Goal: Task Accomplishment & Management: Manage account settings

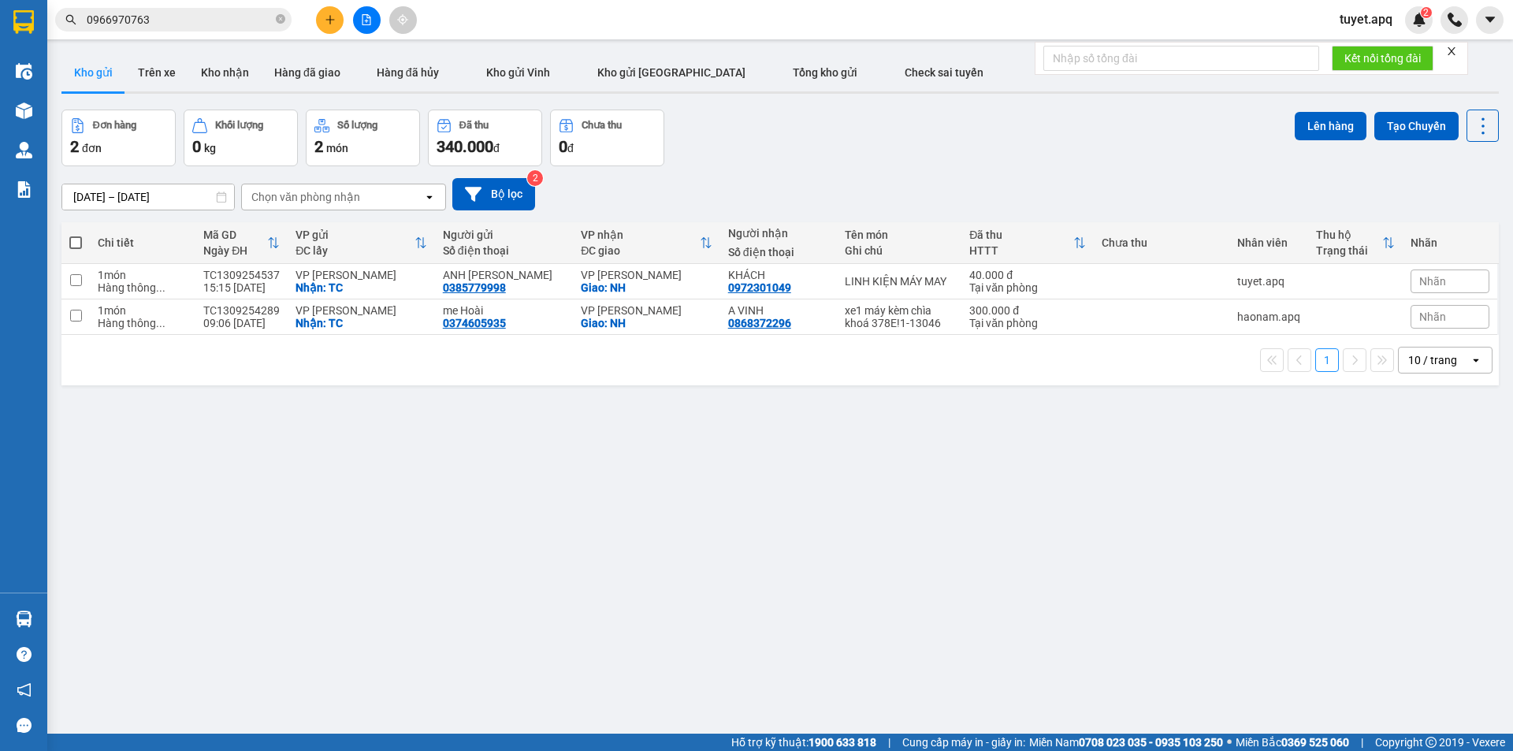
click at [328, 25] on button at bounding box center [330, 20] width 28 height 28
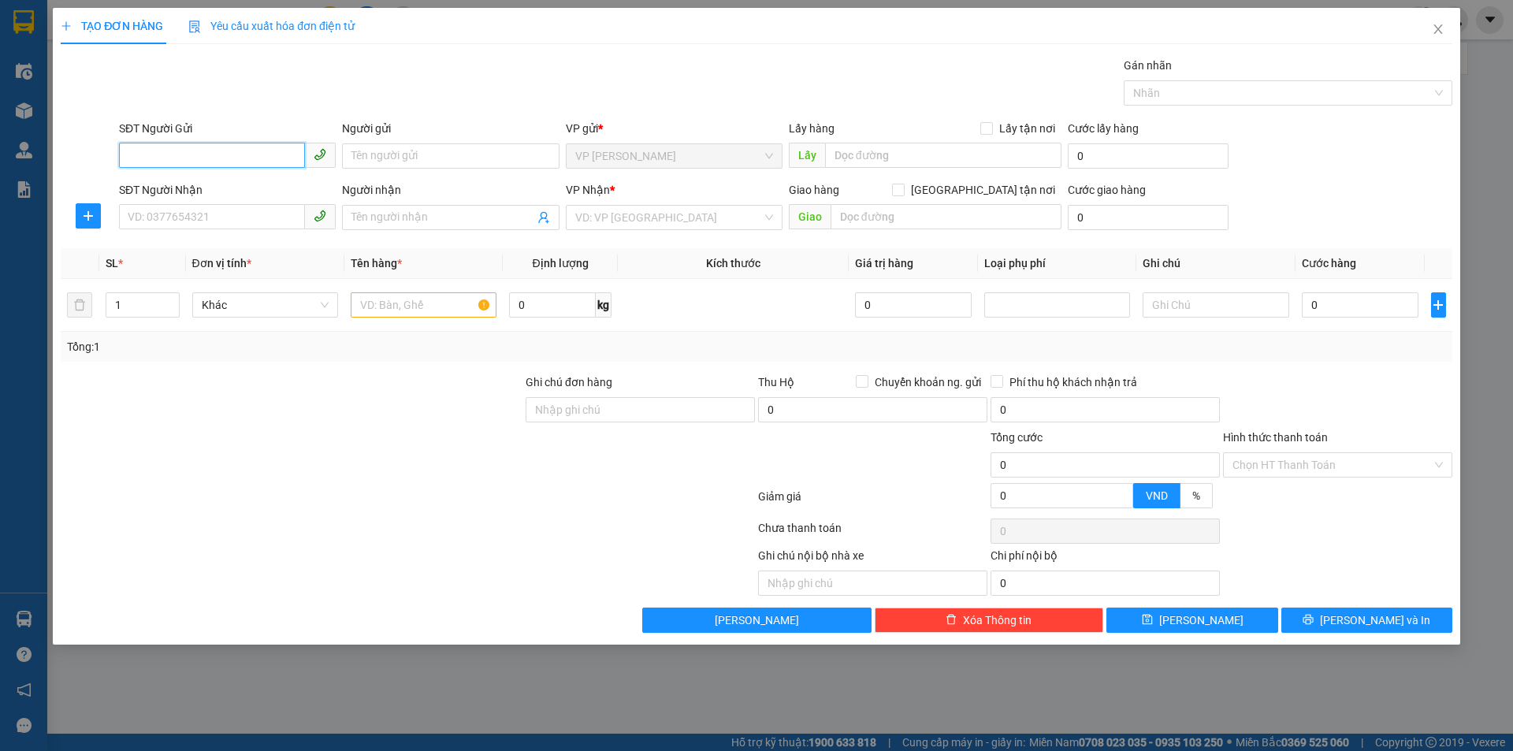
click at [233, 150] on input "SĐT Người Gửi" at bounding box center [212, 155] width 186 height 25
type input "0358610034"
click at [273, 181] on div "0358610034 - CHỊ LÔ THỊ NAM" at bounding box center [227, 187] width 198 height 17
type input "CHỊ [PERSON_NAME]"
checkbox input "true"
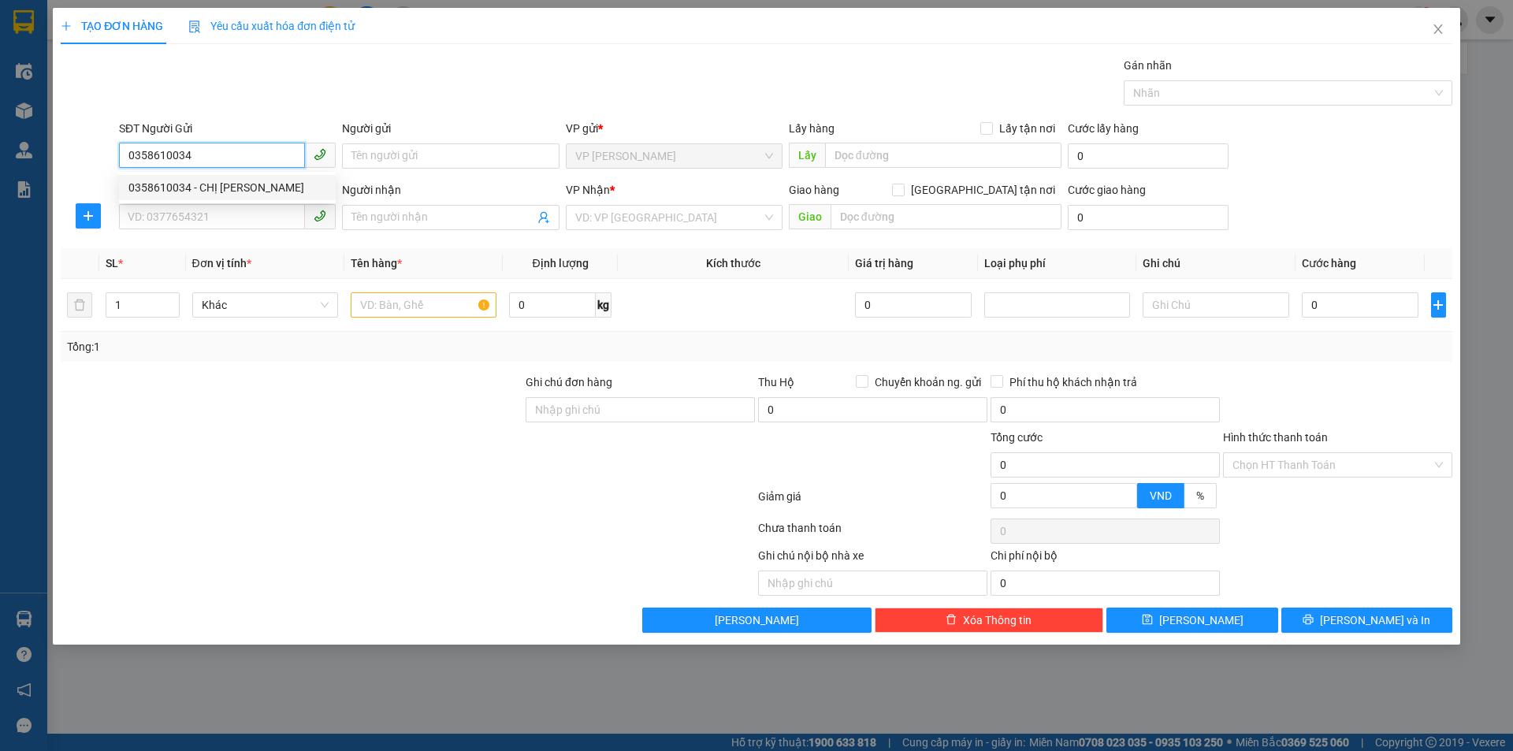
type input "TC"
type input "0358610034"
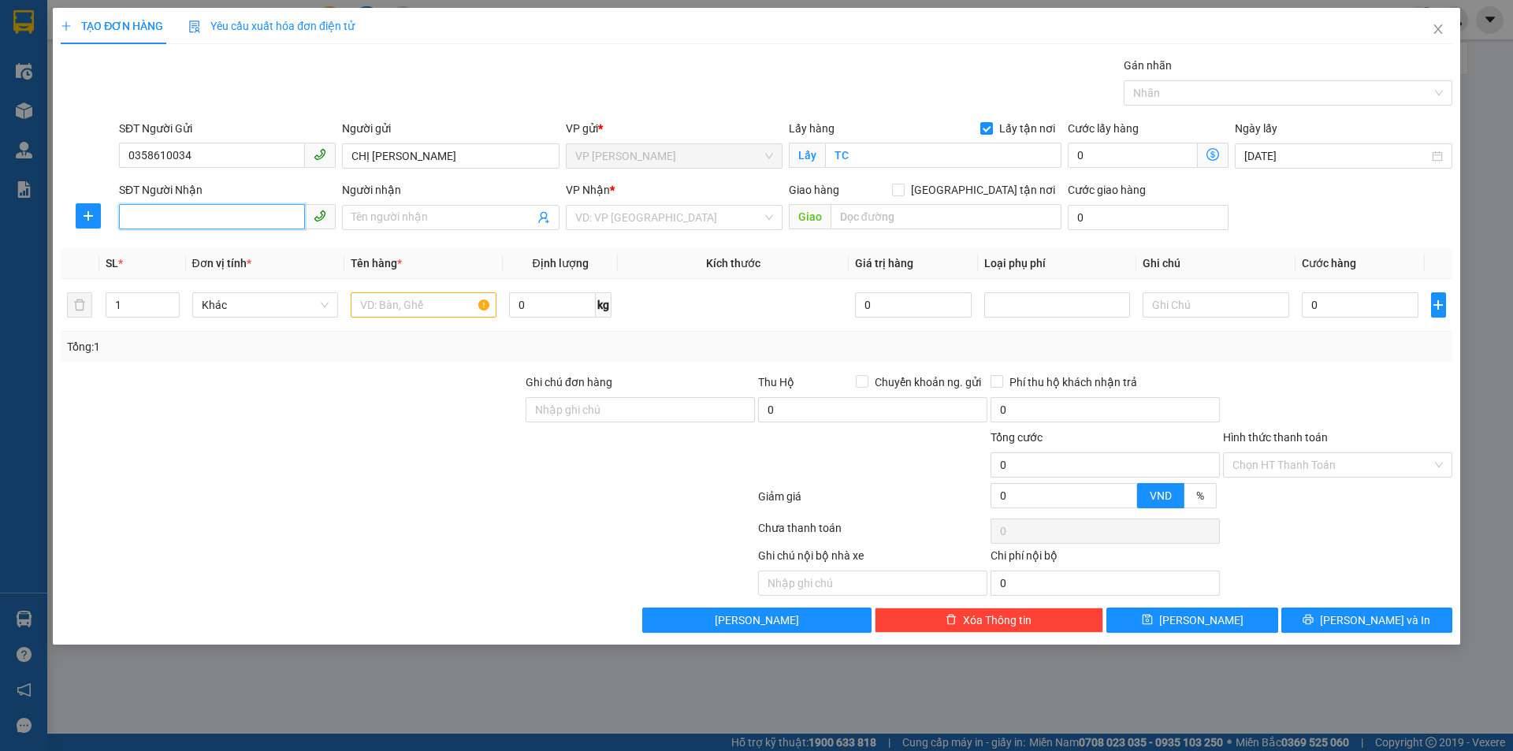
click at [275, 214] on input "SĐT Người Nhận" at bounding box center [212, 216] width 186 height 25
click at [220, 301] on div "0386193339 - a thực" at bounding box center [227, 299] width 198 height 17
type input "0386193339"
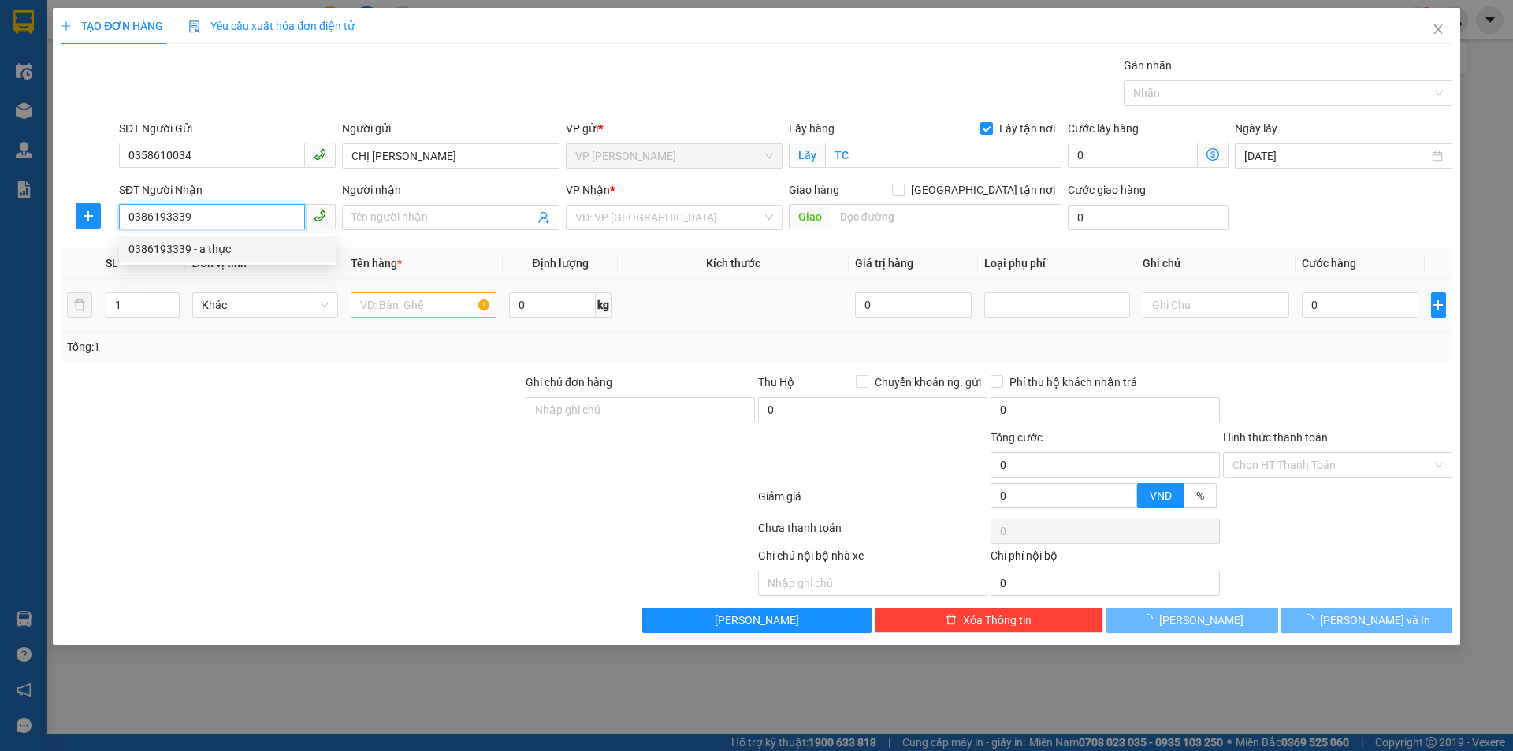
type input "a thực"
checkbox input "true"
type input "GL"
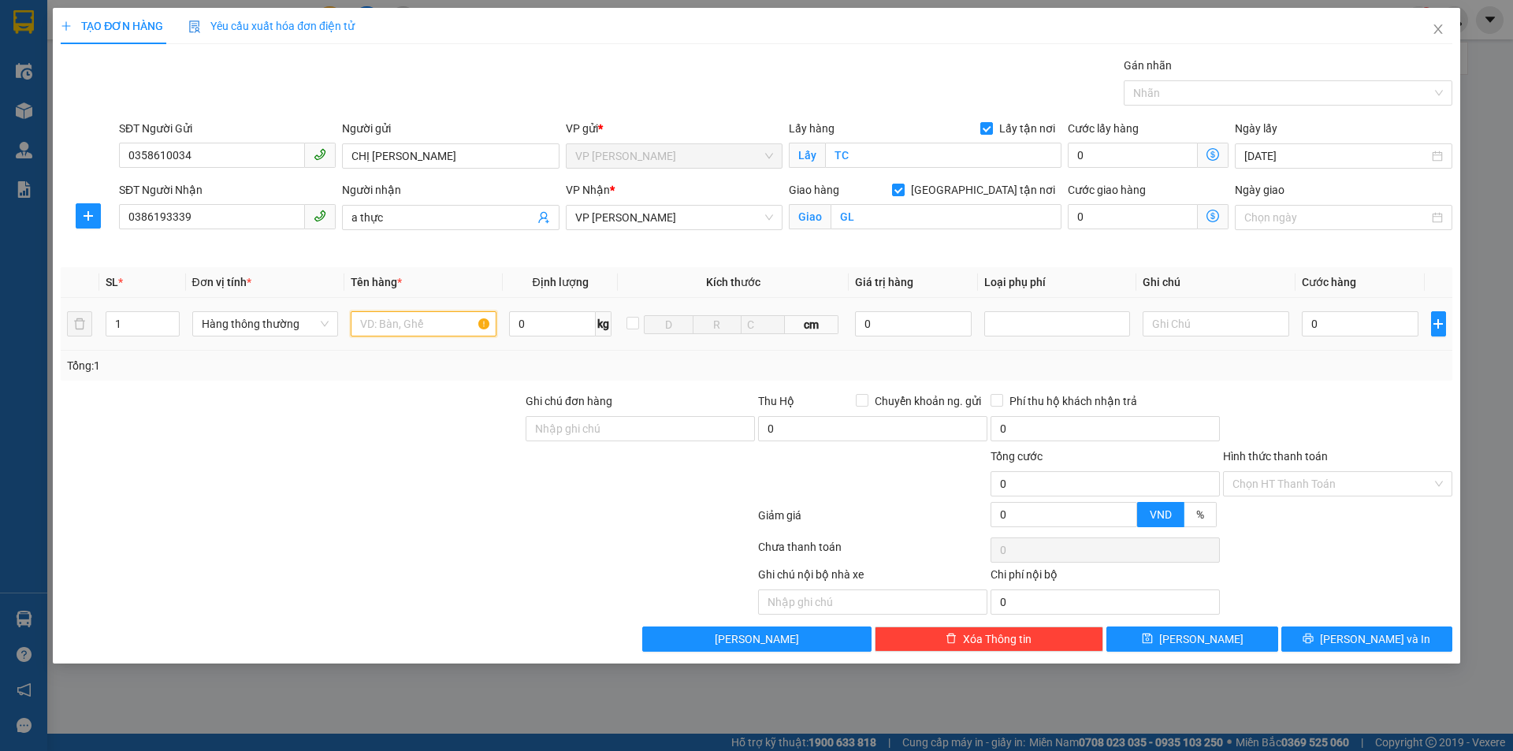
click at [409, 325] on input "text" at bounding box center [424, 323] width 146 height 25
type input "D"
type input "ĐỒ ĂN"
click at [1357, 317] on input "0" at bounding box center [1360, 323] width 117 height 25
type input "4"
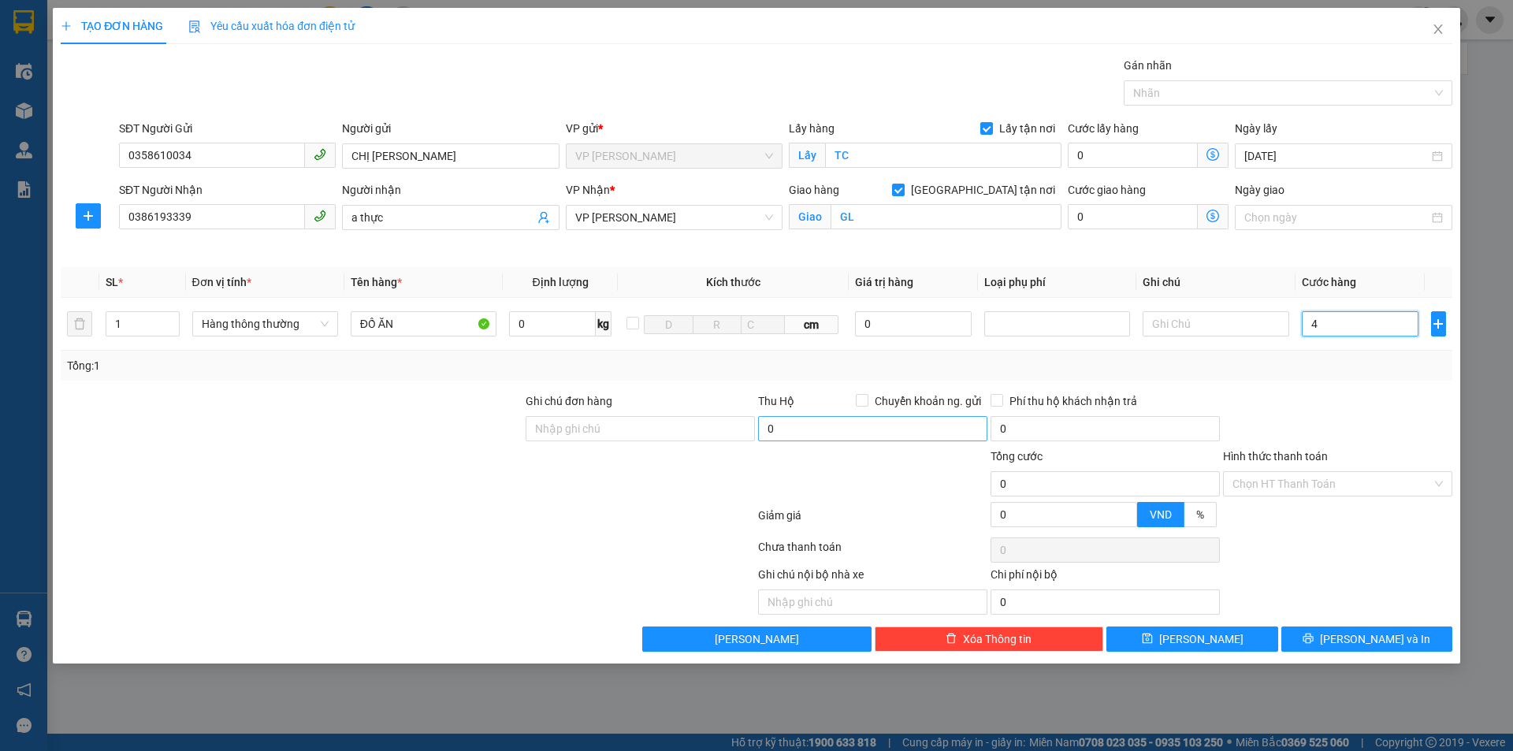
type input "4"
type input "40"
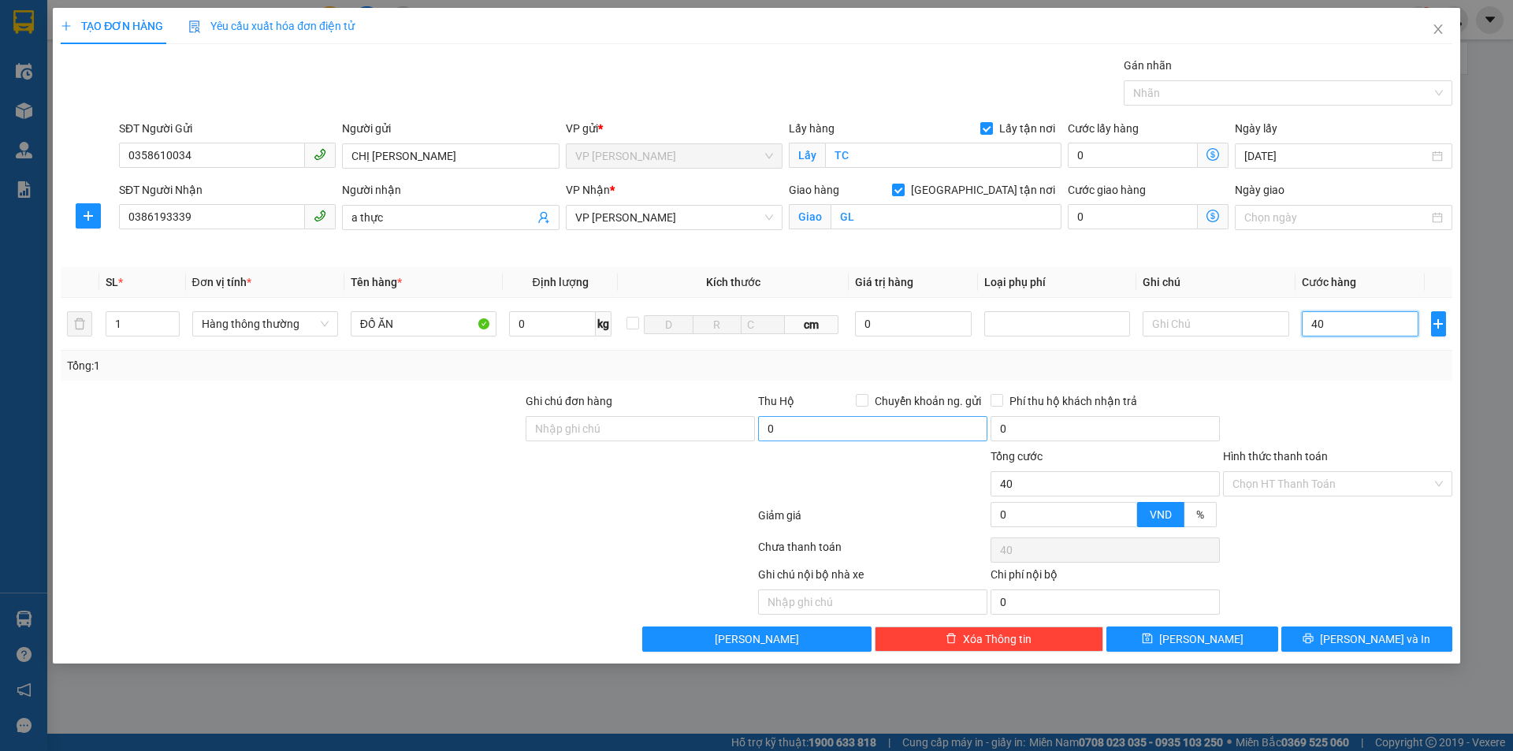
type input "400"
type input "4.000"
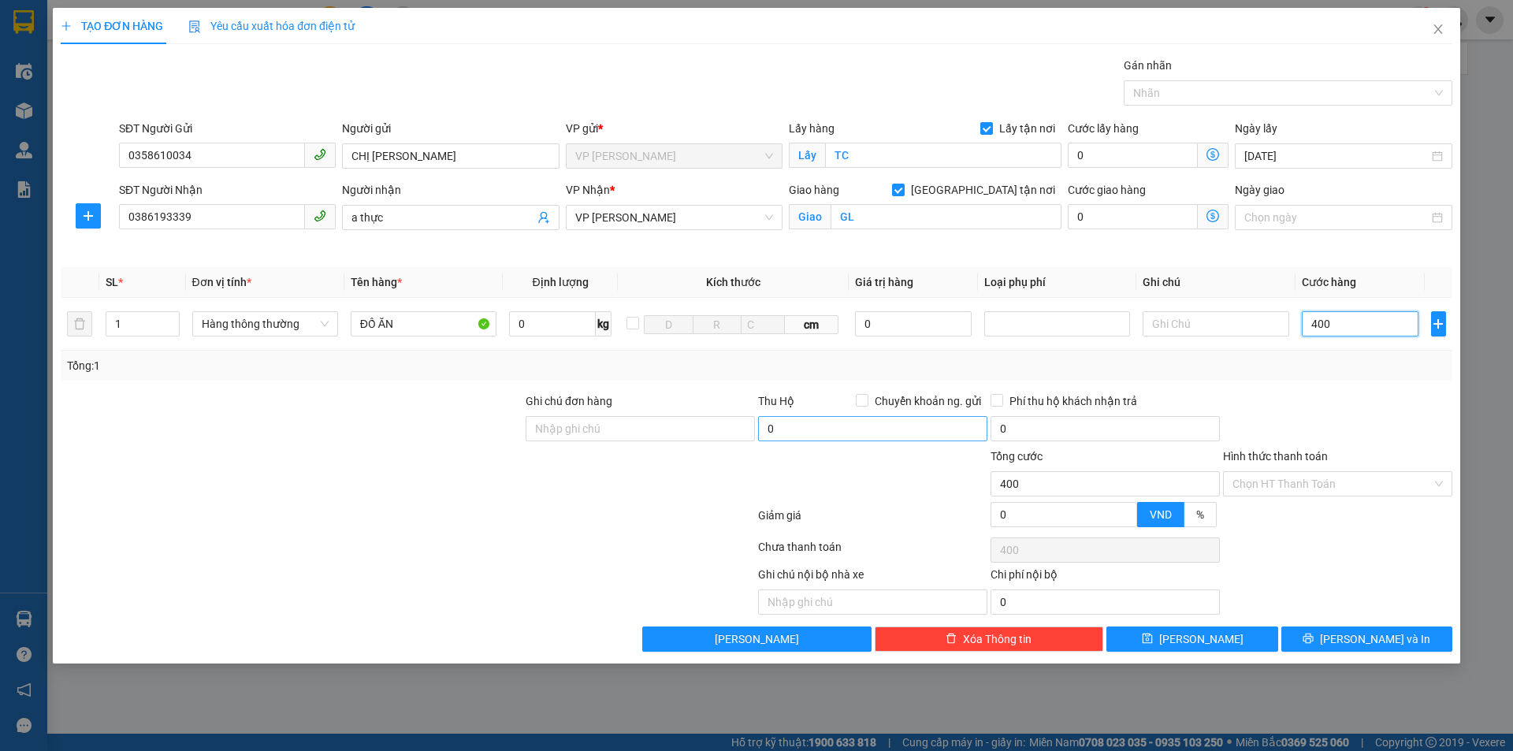
type input "4.000"
type input "40.000"
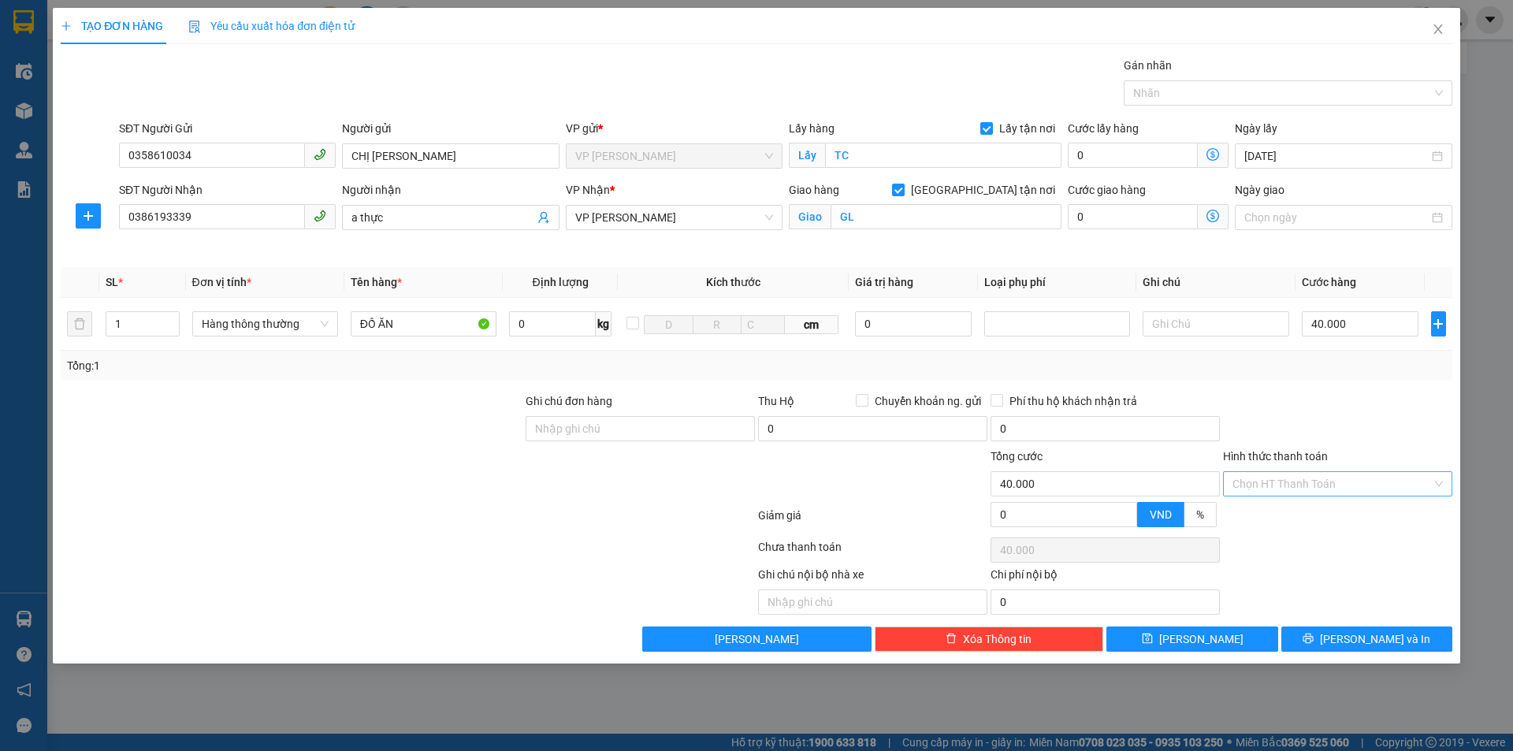
click at [1303, 475] on input "Hình thức thanh toán" at bounding box center [1332, 484] width 199 height 24
drag, startPoint x: 385, startPoint y: 225, endPoint x: 229, endPoint y: 270, distance: 162.4
click at [229, 270] on div "Transit Pickup Surcharge Ids Transit Deliver Surcharge Ids Transit Deliver Surc…" at bounding box center [757, 354] width 1392 height 595
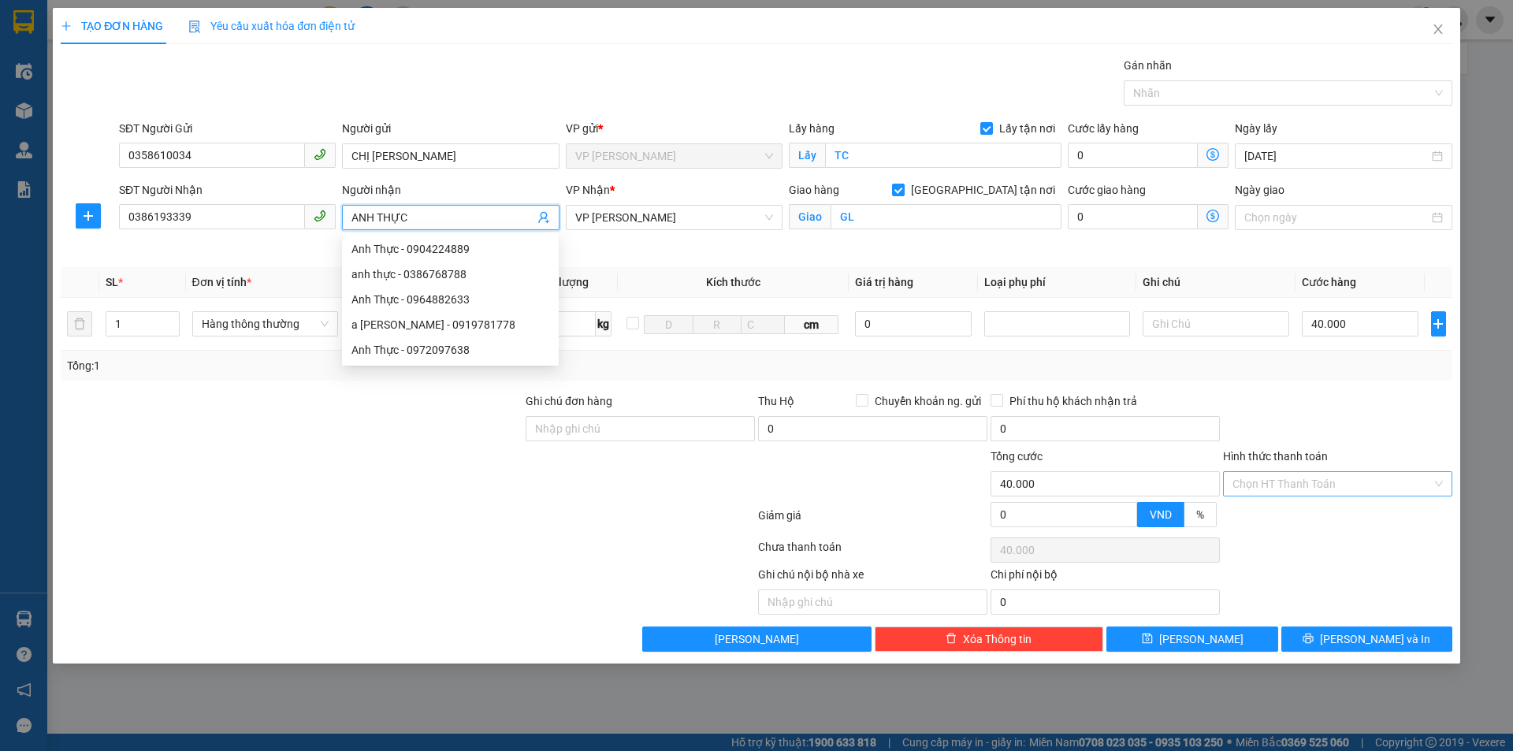
type input "ANH THỰC"
click at [1282, 478] on input "Hình thức thanh toán" at bounding box center [1332, 484] width 199 height 24
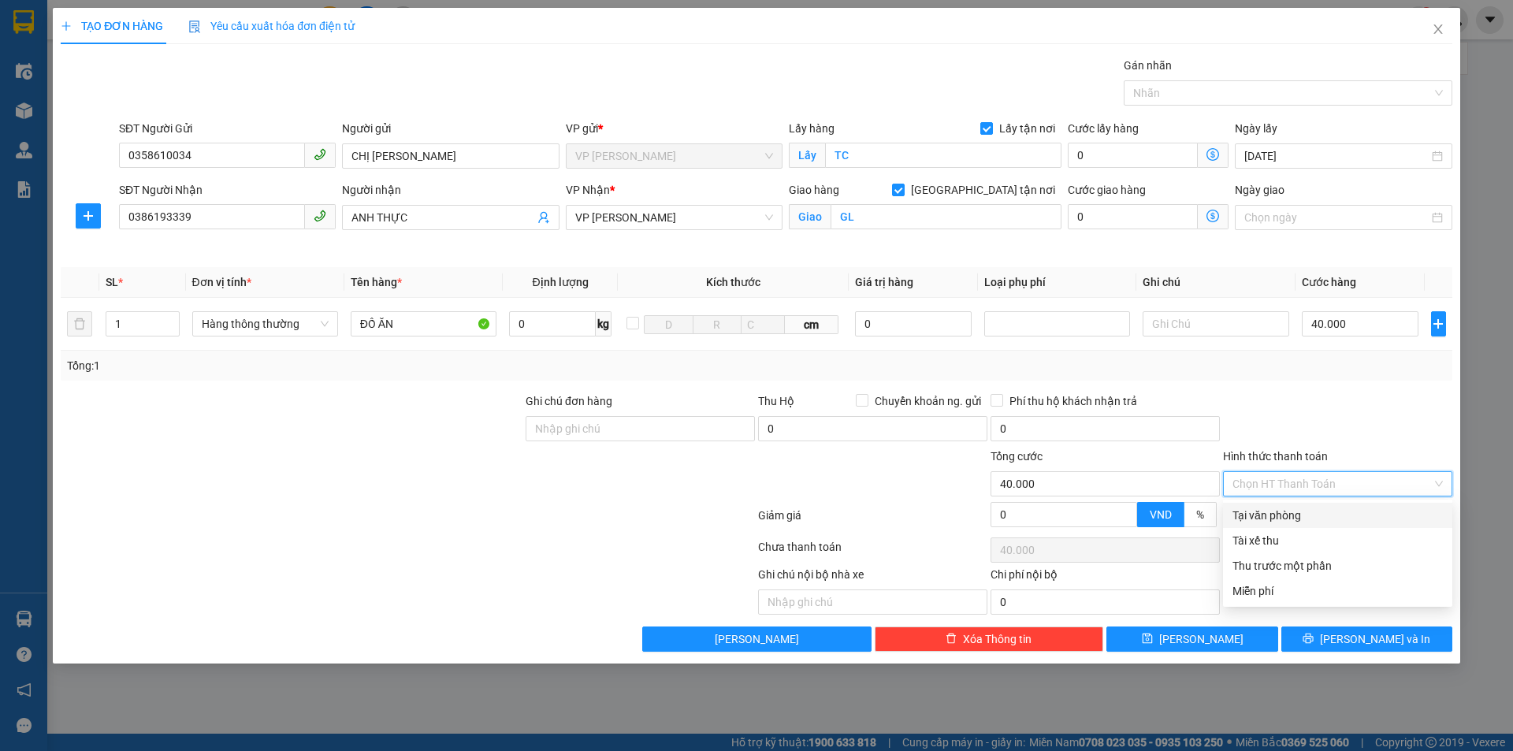
drag, startPoint x: 1284, startPoint y: 508, endPoint x: 1304, endPoint y: 519, distance: 23.3
click at [1286, 504] on div "Tại văn phòng" at bounding box center [1337, 515] width 229 height 25
type input "0"
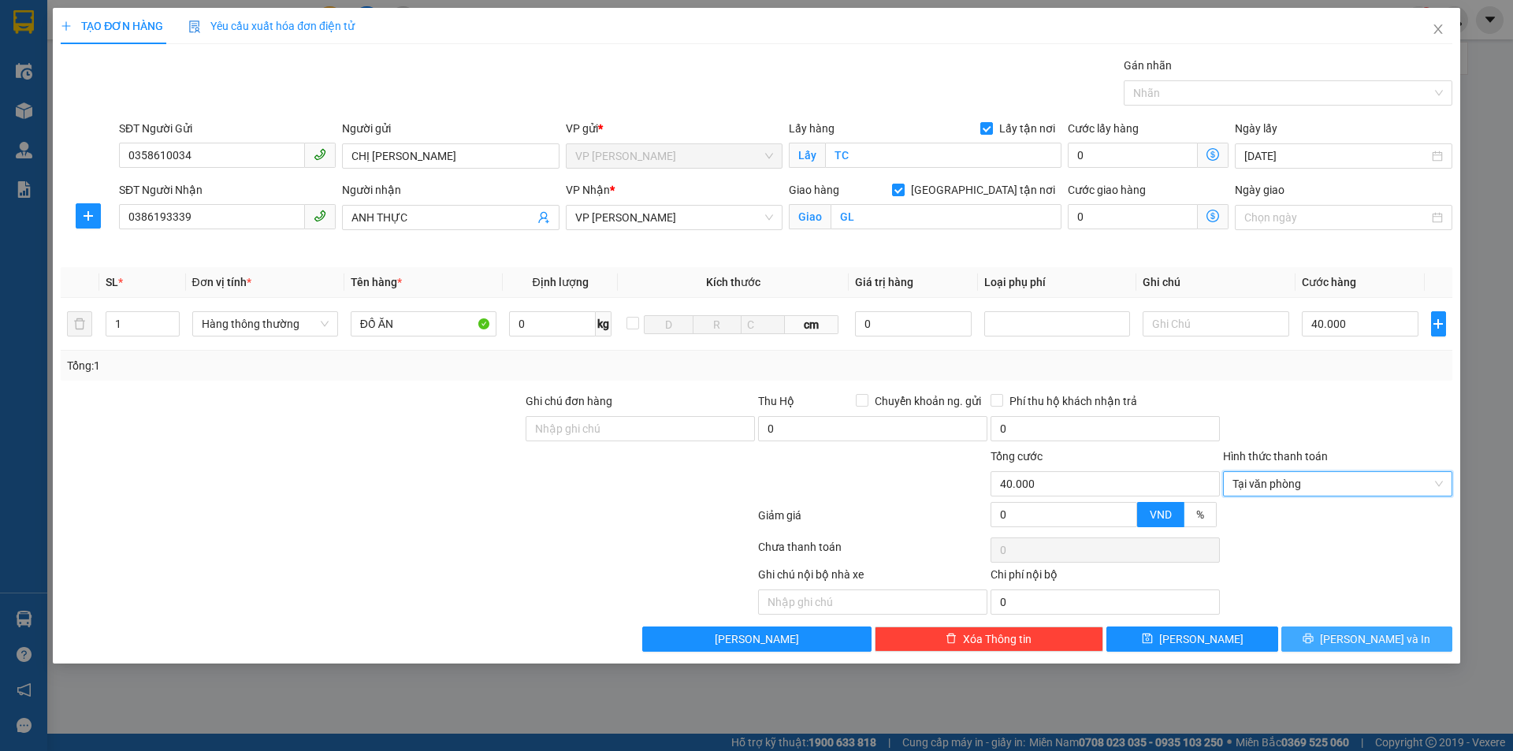
click at [1384, 631] on span "[PERSON_NAME] và In" at bounding box center [1375, 639] width 110 height 17
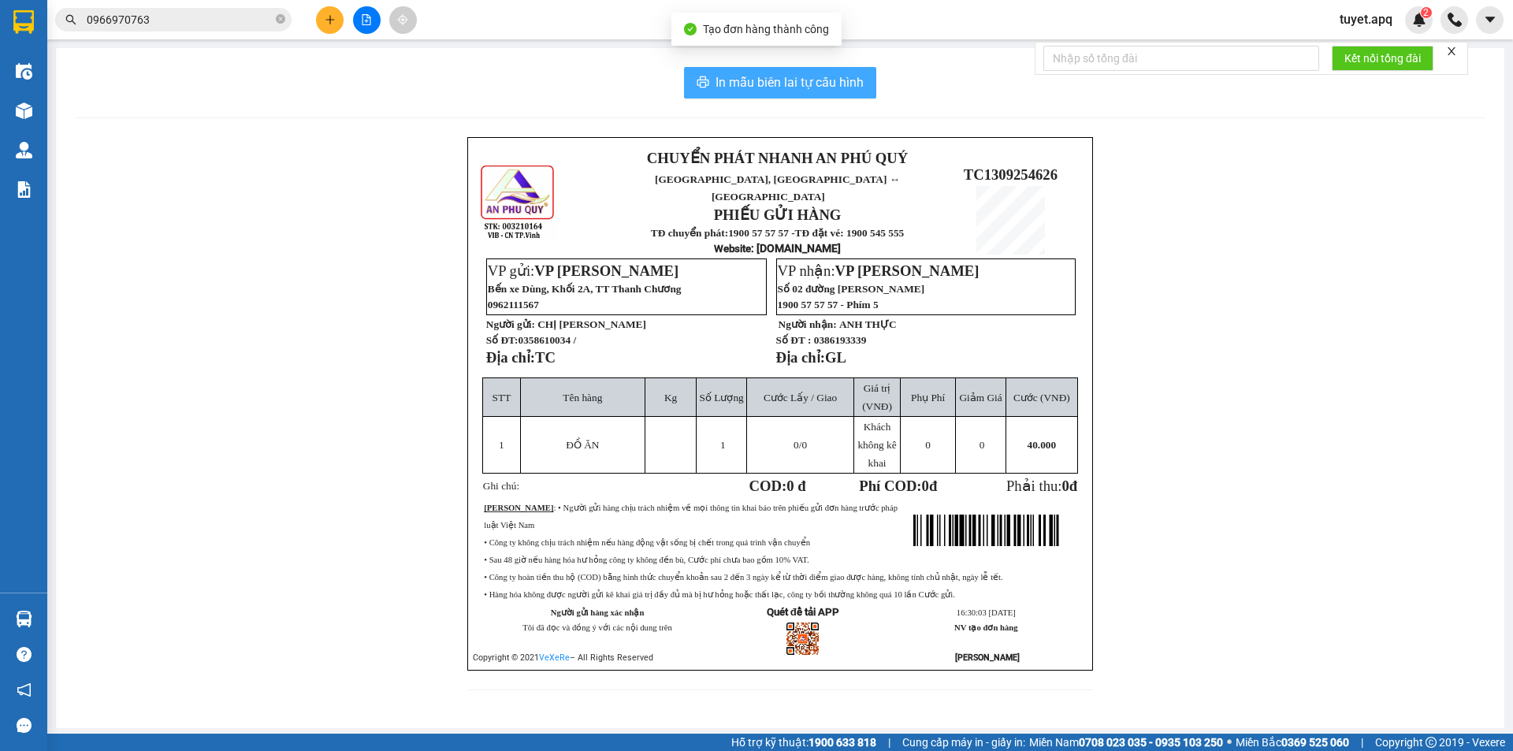
drag, startPoint x: 841, startPoint y: 76, endPoint x: 844, endPoint y: 117, distance: 40.3
click at [843, 69] on button "In mẫu biên lai tự cấu hình" at bounding box center [780, 83] width 192 height 32
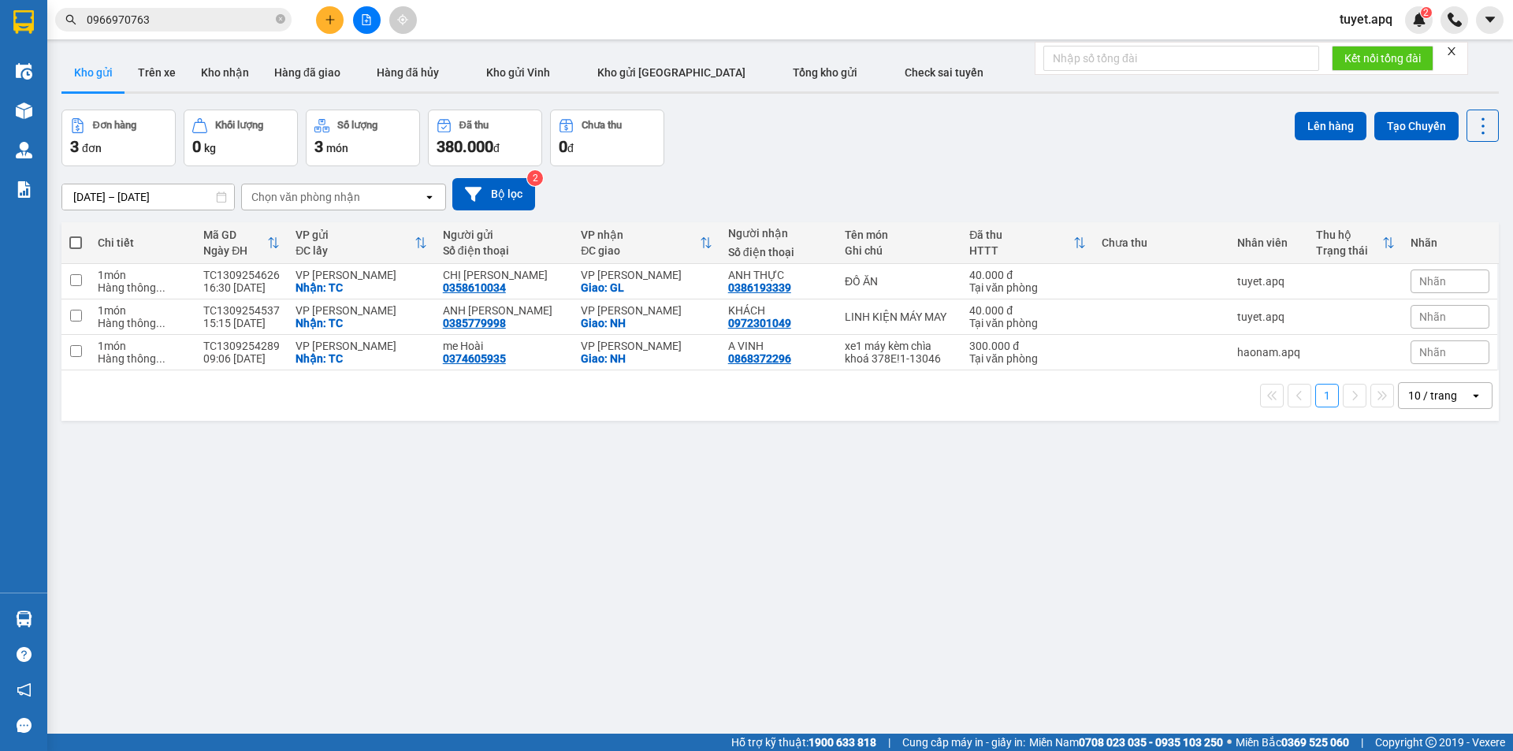
click at [1439, 404] on div "10 / trang" at bounding box center [1432, 396] width 49 height 16
click at [1434, 585] on span "100 / trang" at bounding box center [1427, 583] width 57 height 16
click at [337, 25] on button at bounding box center [330, 20] width 28 height 28
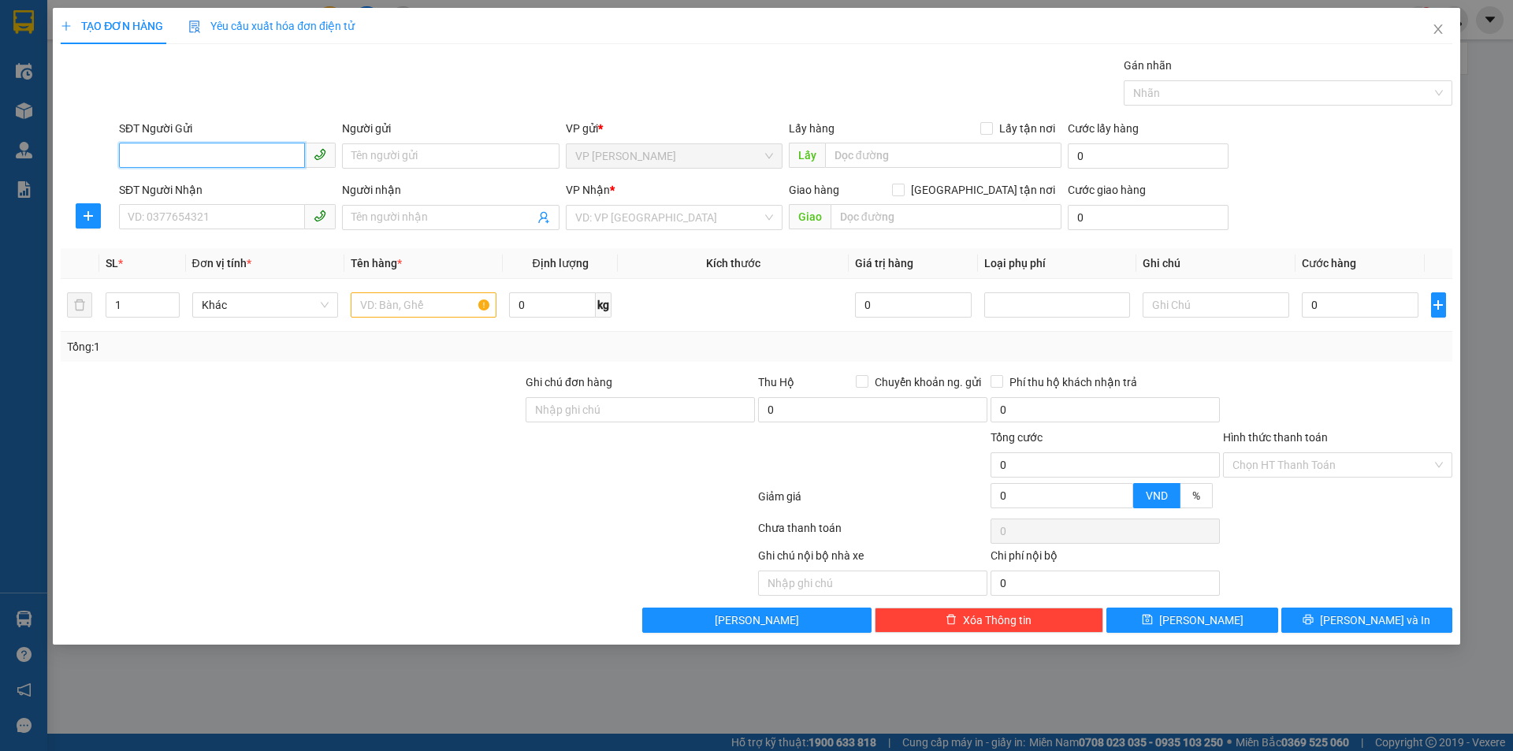
click at [203, 147] on input "SĐT Người Gửi" at bounding box center [212, 155] width 186 height 25
click at [225, 184] on div "0974376756 - c mơ PKTT" at bounding box center [227, 187] width 198 height 17
type input "0974376756"
type input "c mơ PKTT"
checkbox input "true"
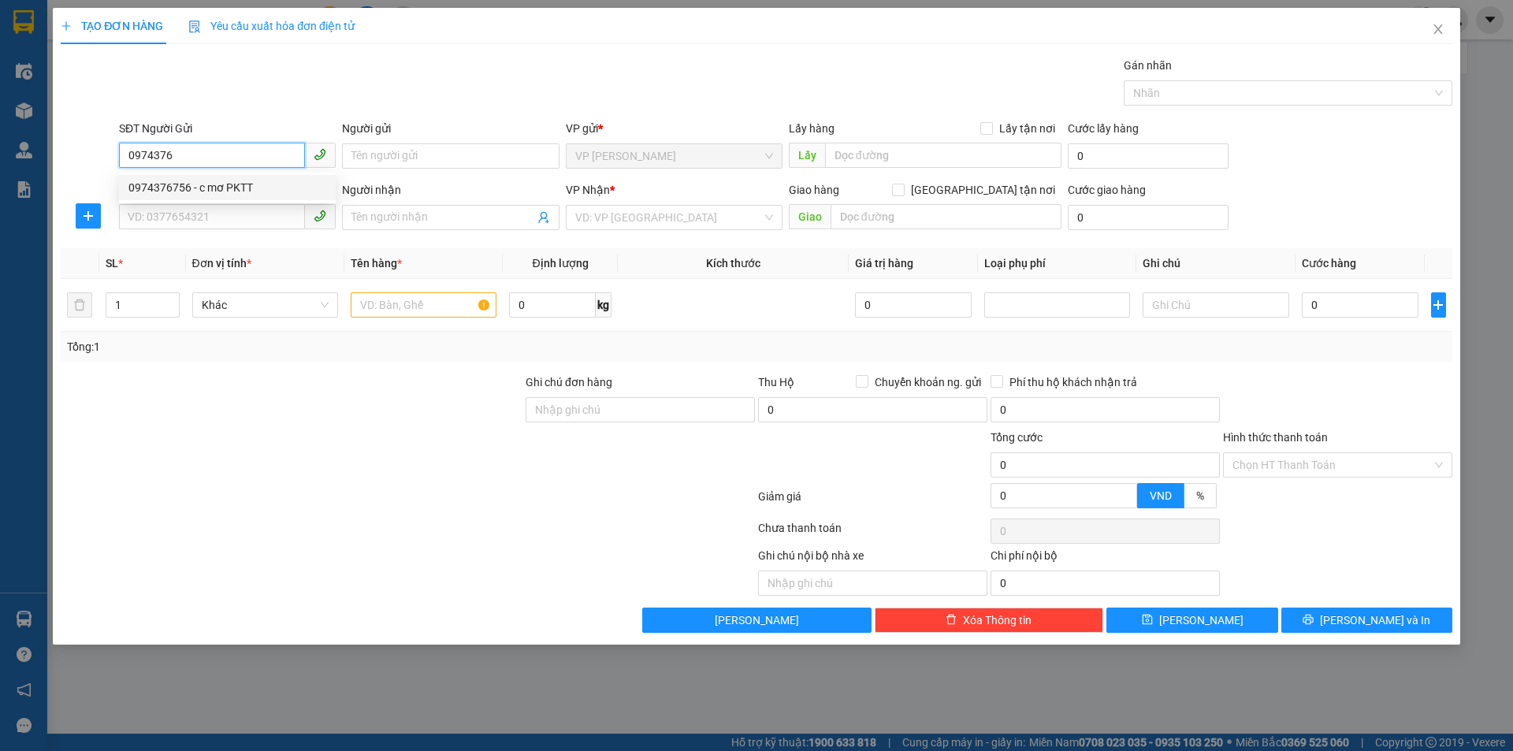
type input "TC"
type input "0974376756"
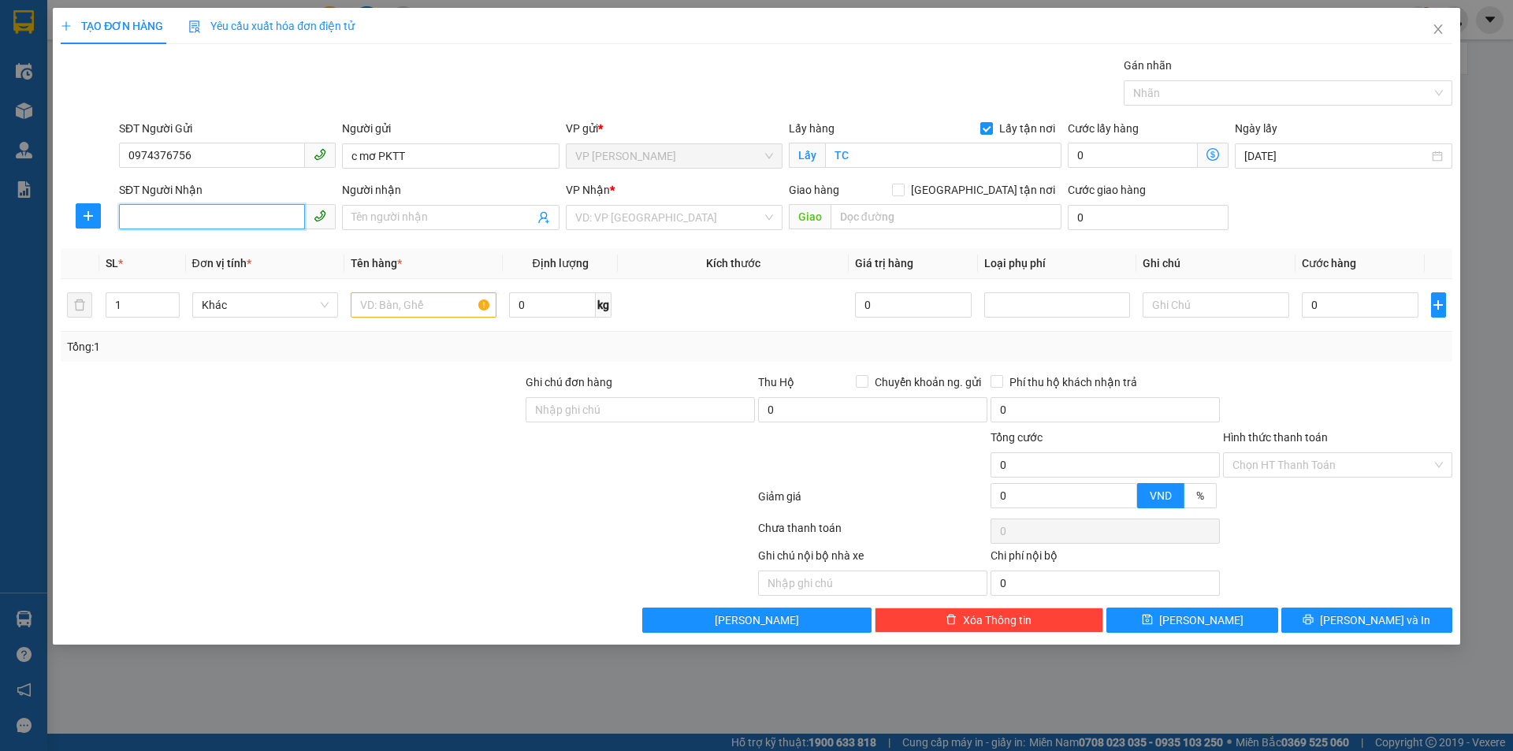
click at [249, 217] on input "SĐT Người Nhận" at bounding box center [212, 216] width 186 height 25
click at [243, 246] on div "0965524209 - c yến XN" at bounding box center [227, 248] width 198 height 17
type input "0965524209"
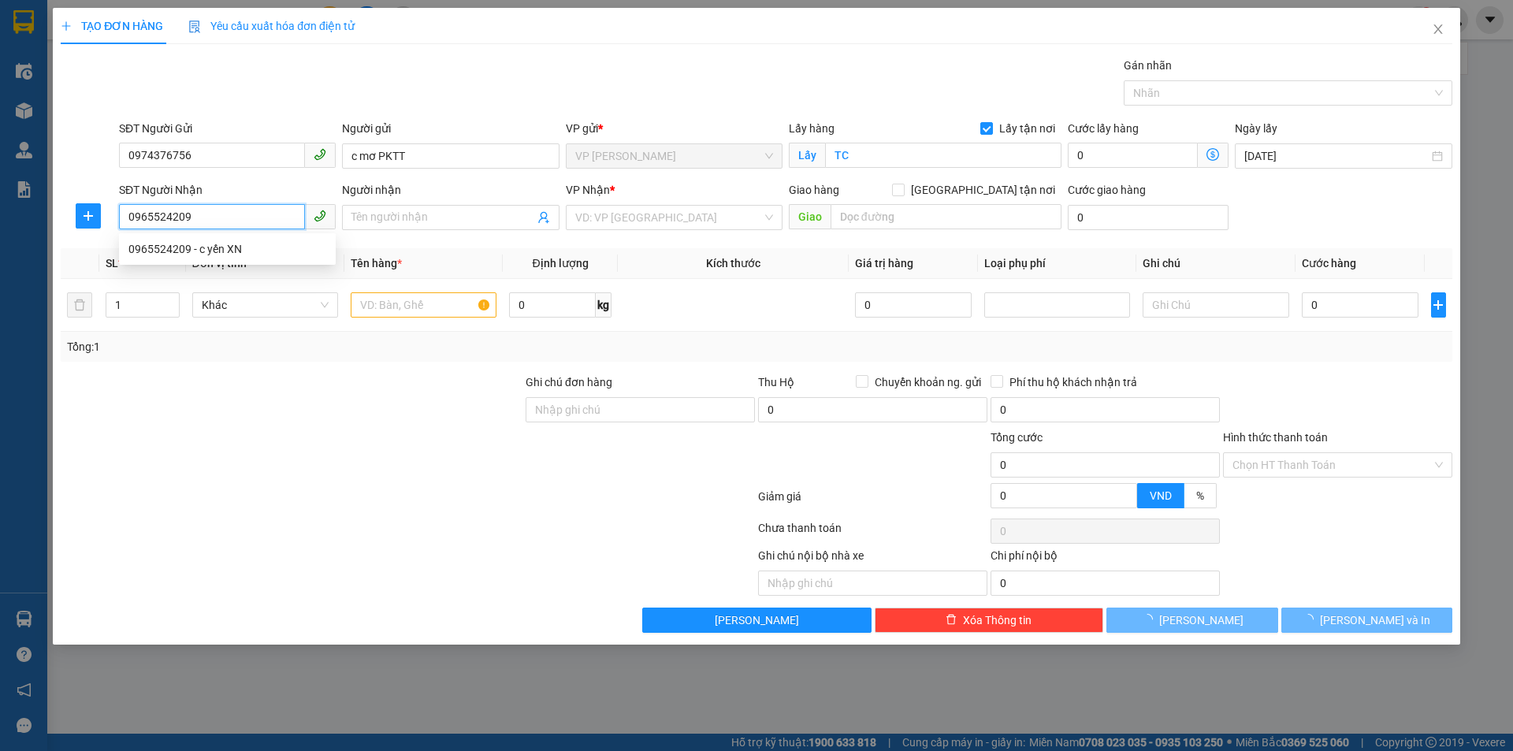
type input "c yến XN"
checkbox input "true"
type input "214 hào nam, phường cát linh, quận đống đa, hà nội"
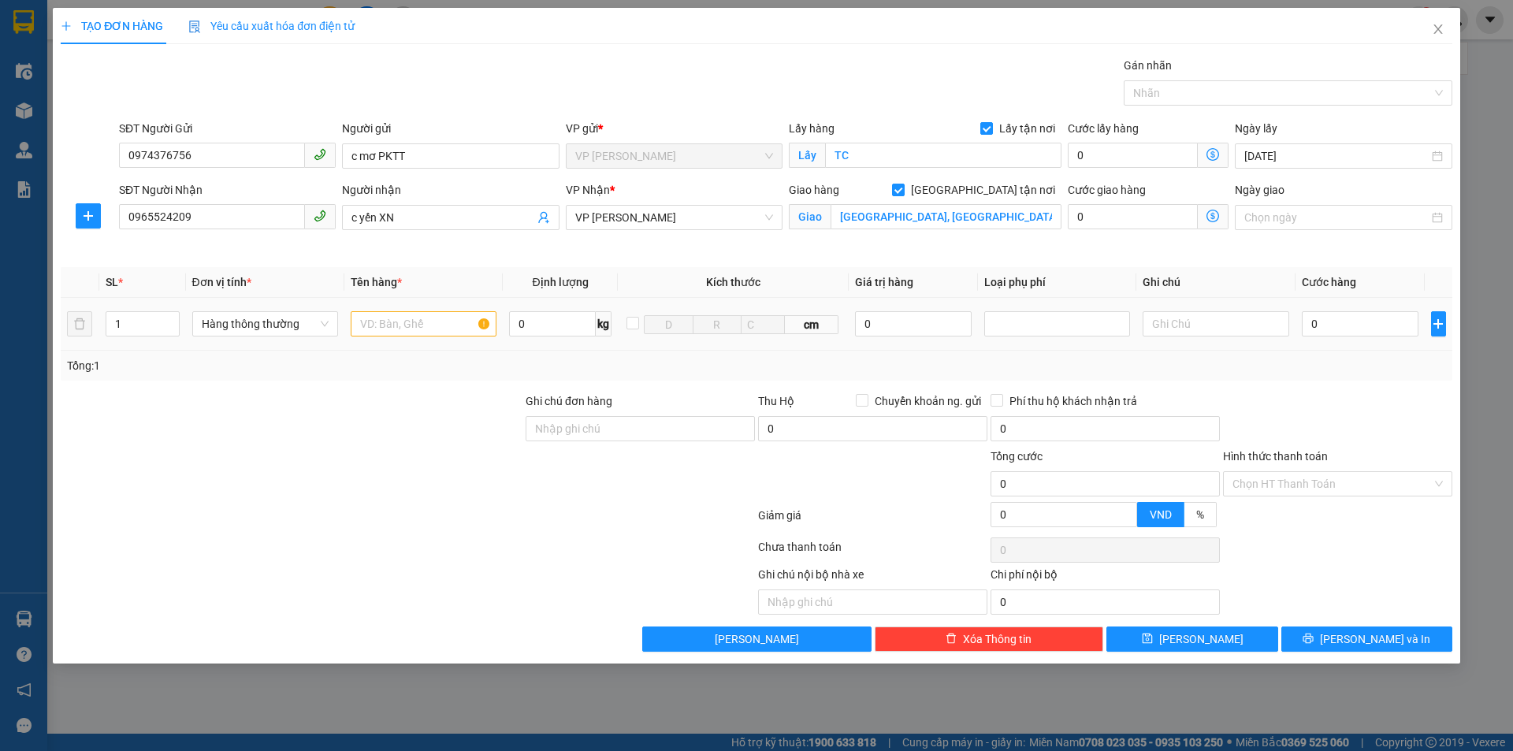
click at [433, 311] on div at bounding box center [424, 324] width 146 height 32
drag, startPoint x: 428, startPoint y: 325, endPoint x: 435, endPoint y: 291, distance: 34.6
click at [431, 304] on td at bounding box center [423, 324] width 158 height 53
type input "MẪU XÉT NGHIEM"
click at [1327, 318] on input "0" at bounding box center [1360, 323] width 117 height 25
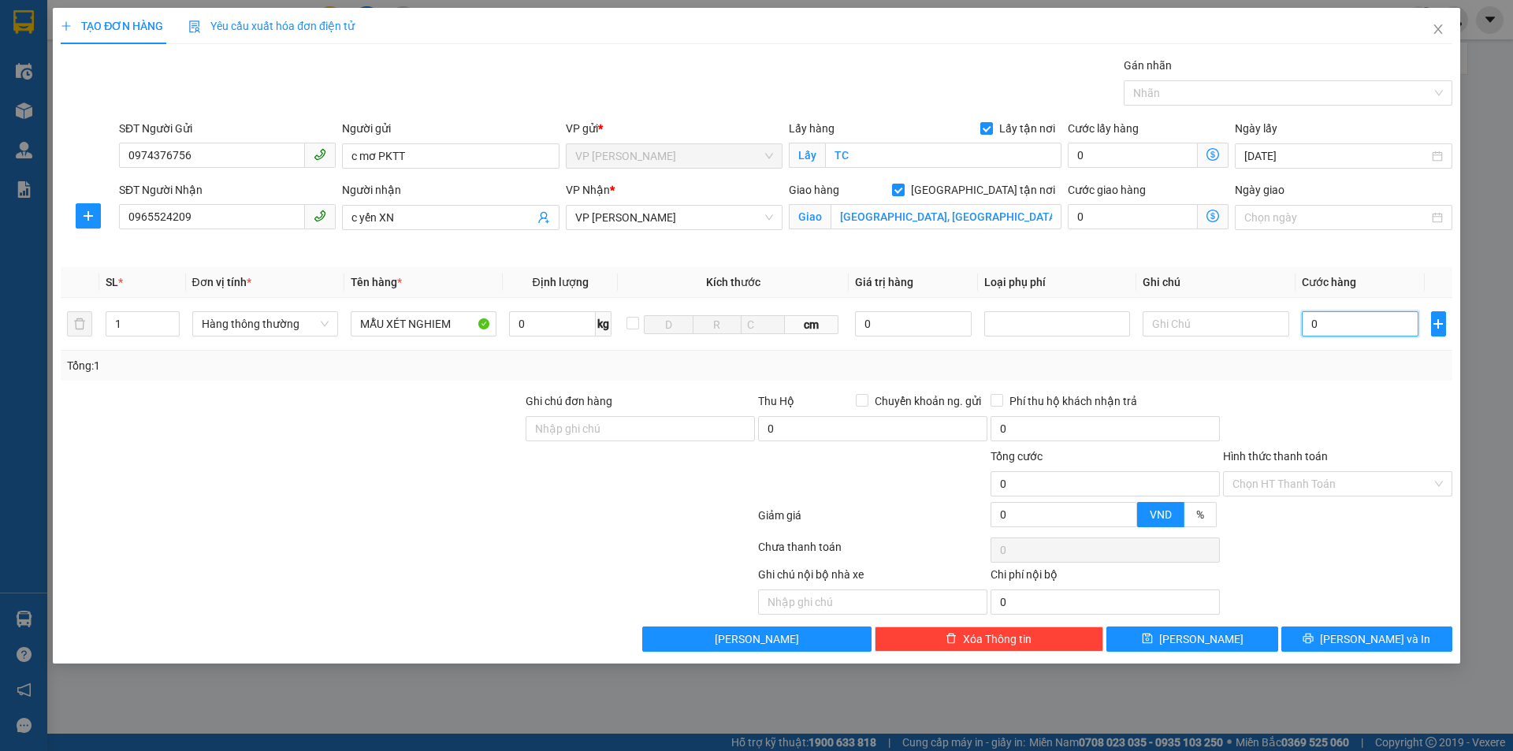
type input "3"
type input "30"
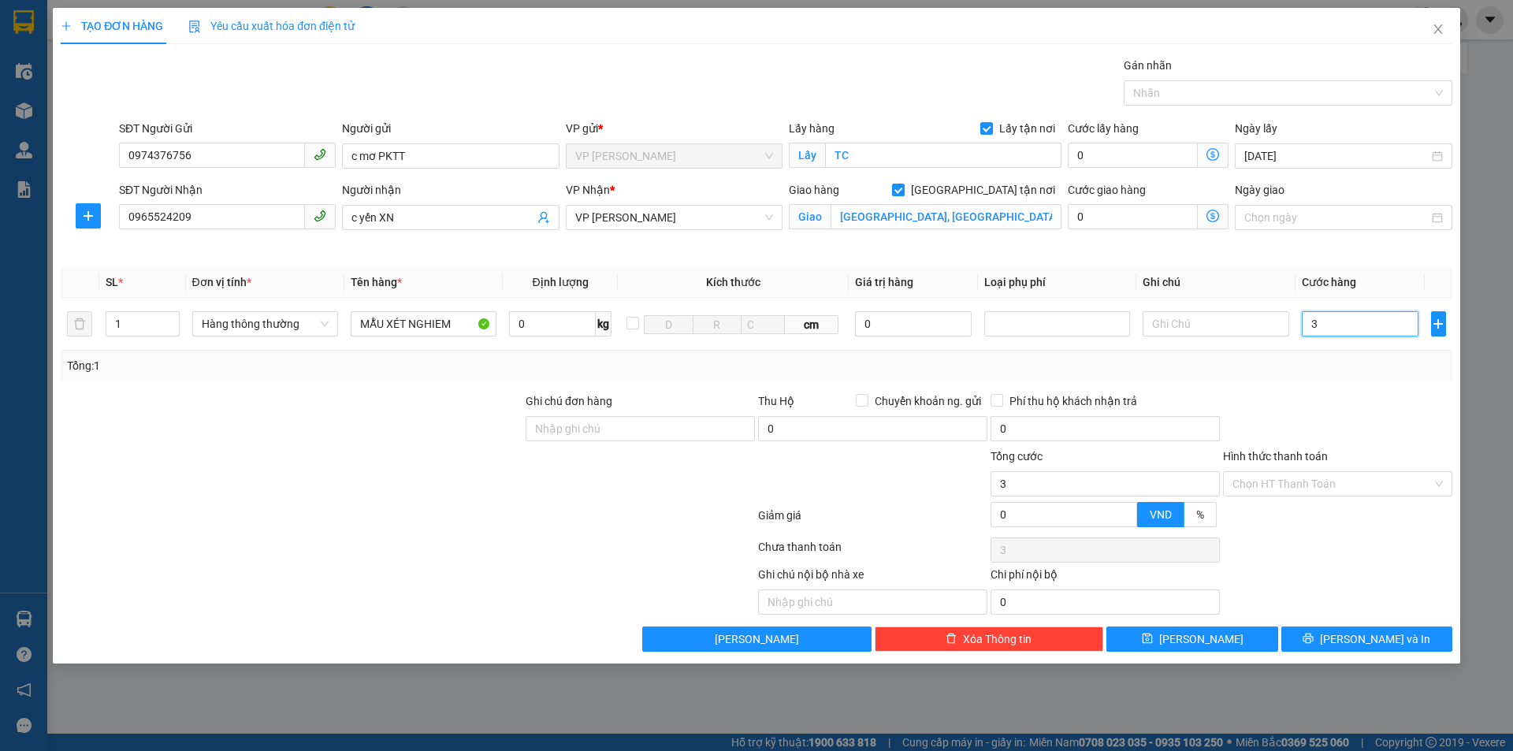
type input "30"
type input "300"
type input "3.000"
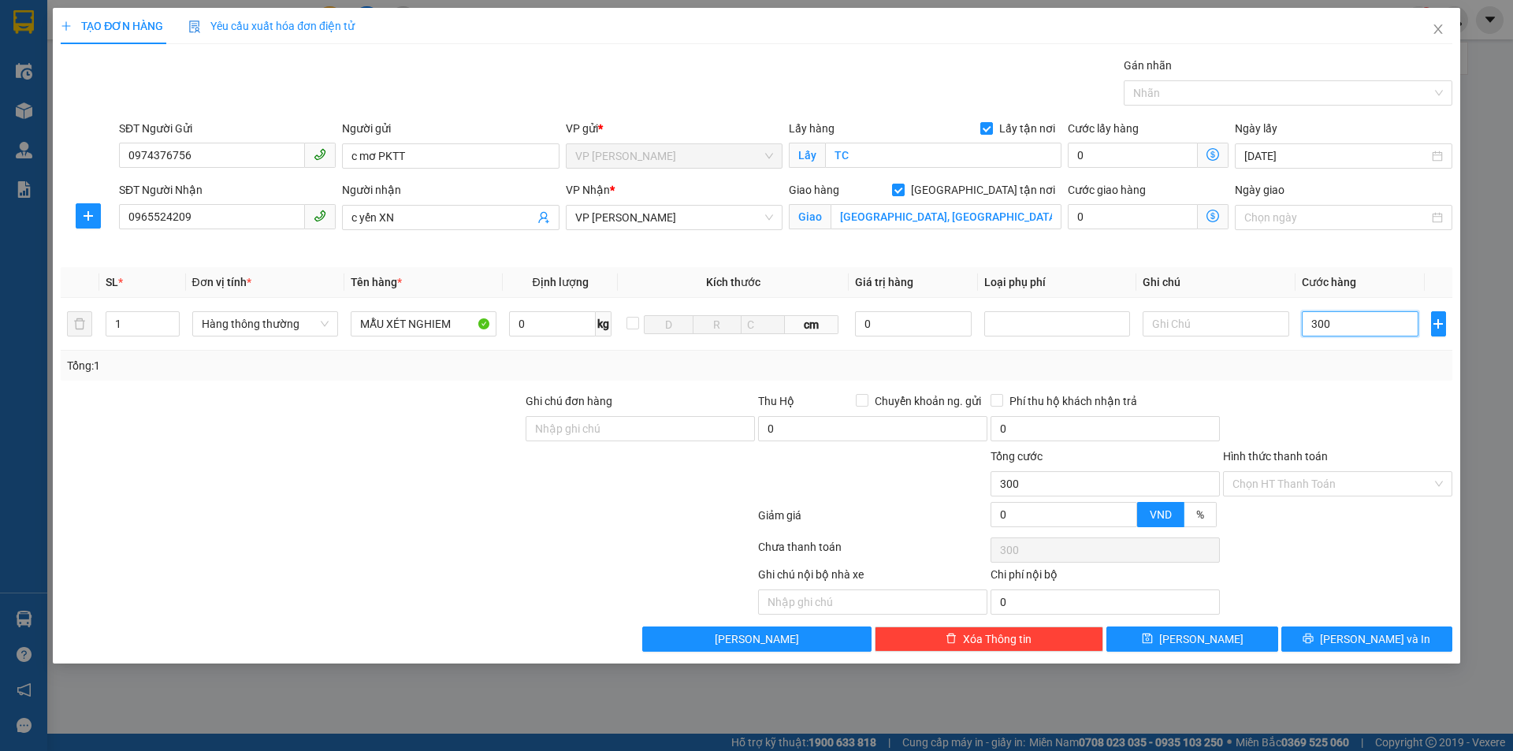
type input "3.000"
type input "30.000"
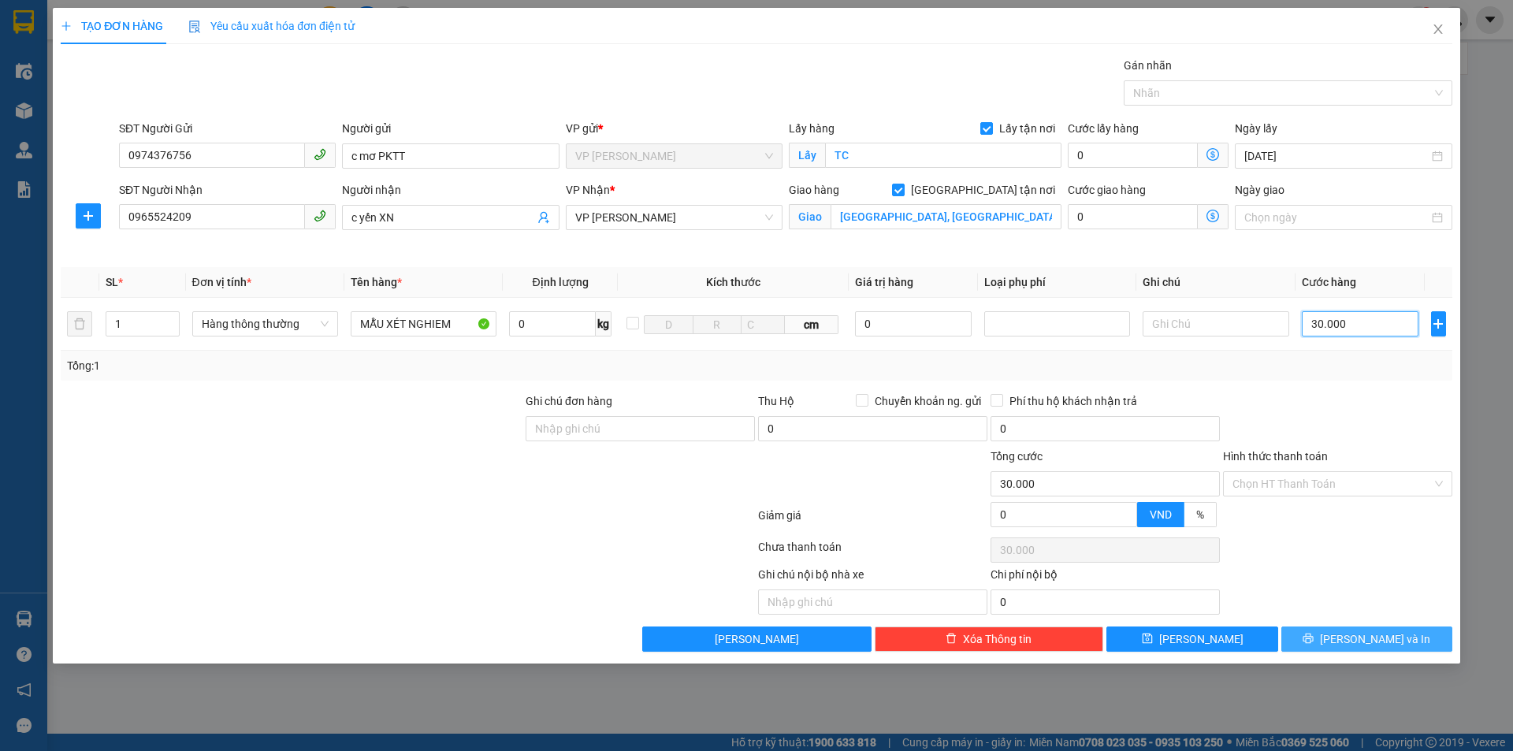
type input "30.000"
click at [1350, 635] on button "[PERSON_NAME] và In" at bounding box center [1367, 639] width 171 height 25
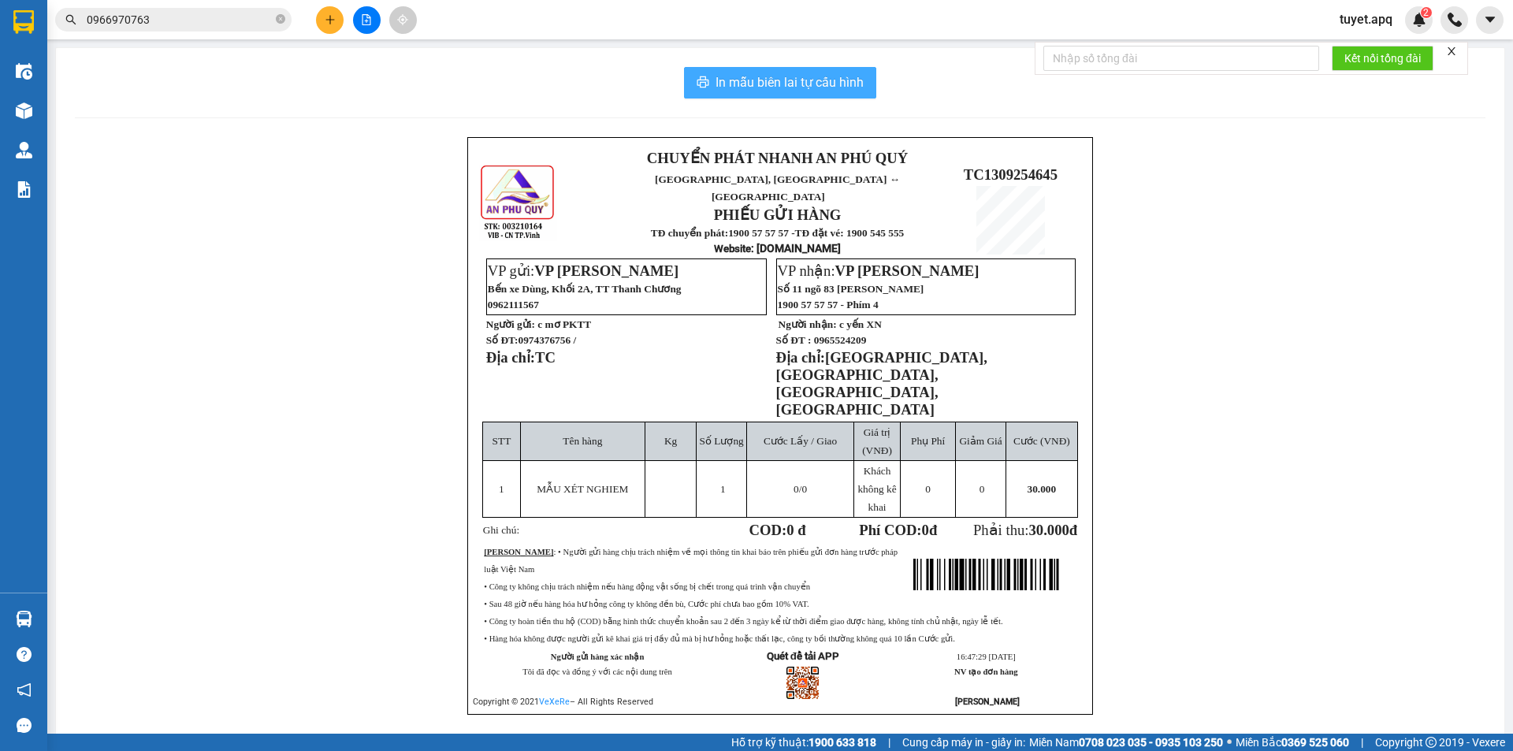
click at [820, 82] on span "In mẫu biên lai tự cấu hình" at bounding box center [790, 83] width 148 height 20
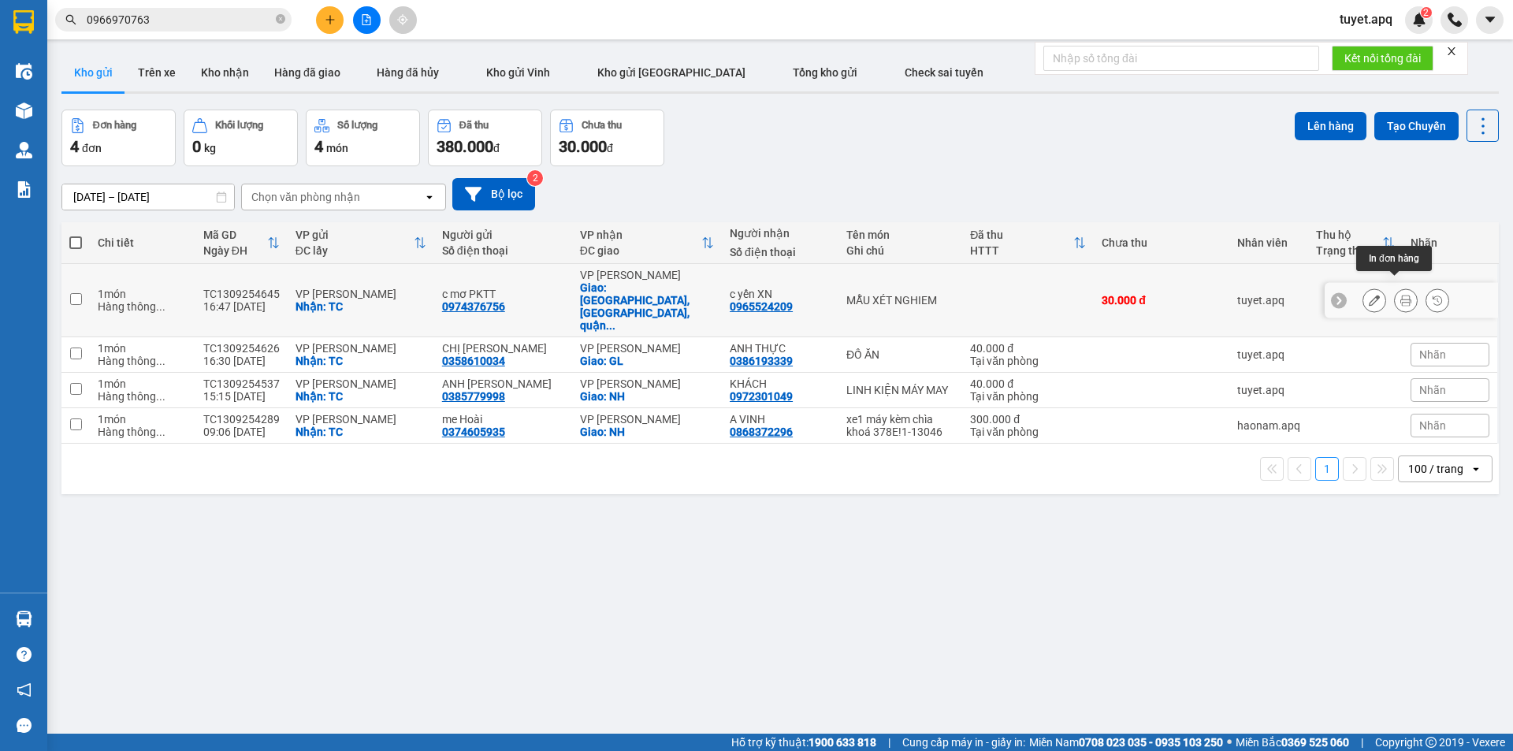
click at [1401, 295] on icon at bounding box center [1406, 300] width 11 height 11
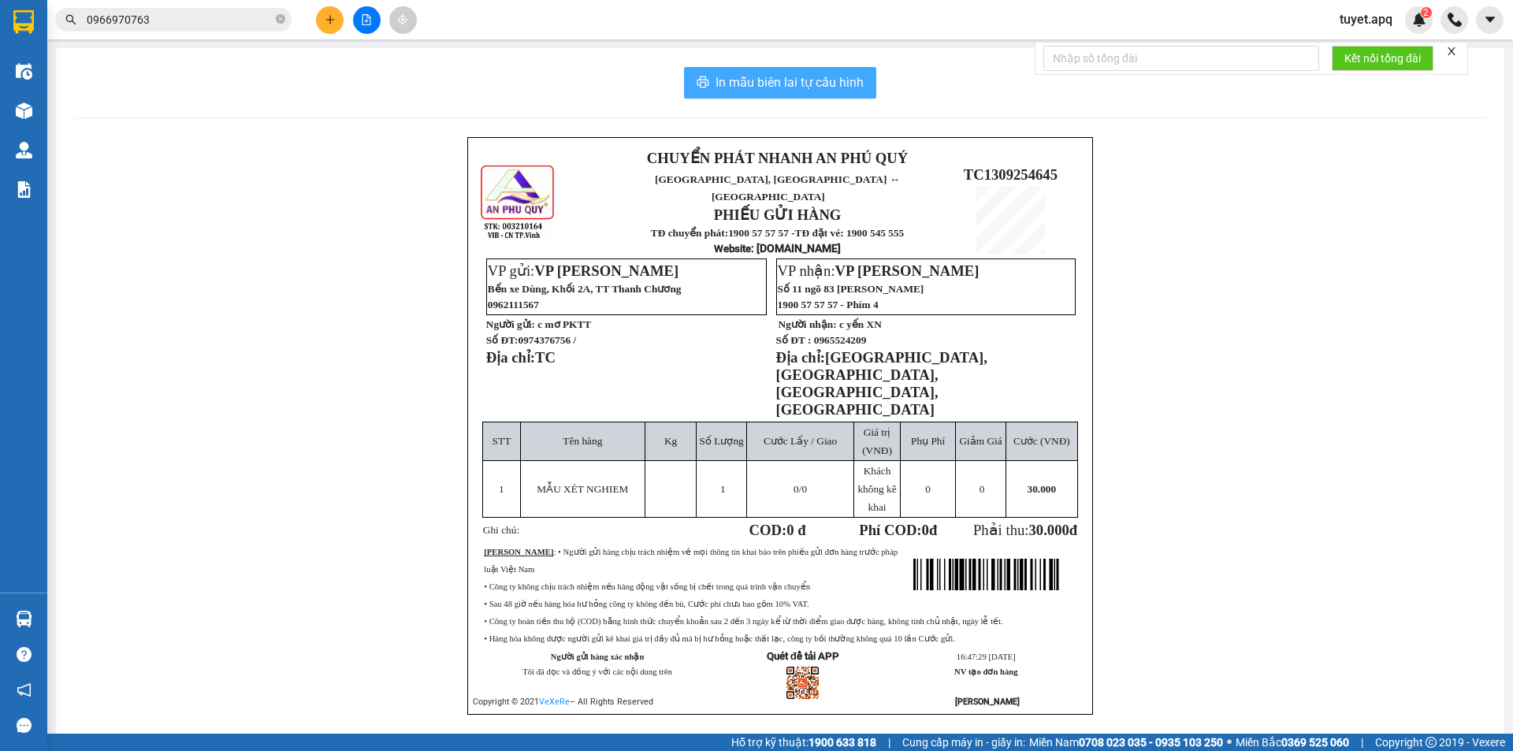
drag, startPoint x: 841, startPoint y: 84, endPoint x: 1187, endPoint y: 188, distance: 361.3
click at [841, 83] on span "In mẫu biên lai tự cấu hình" at bounding box center [790, 83] width 148 height 20
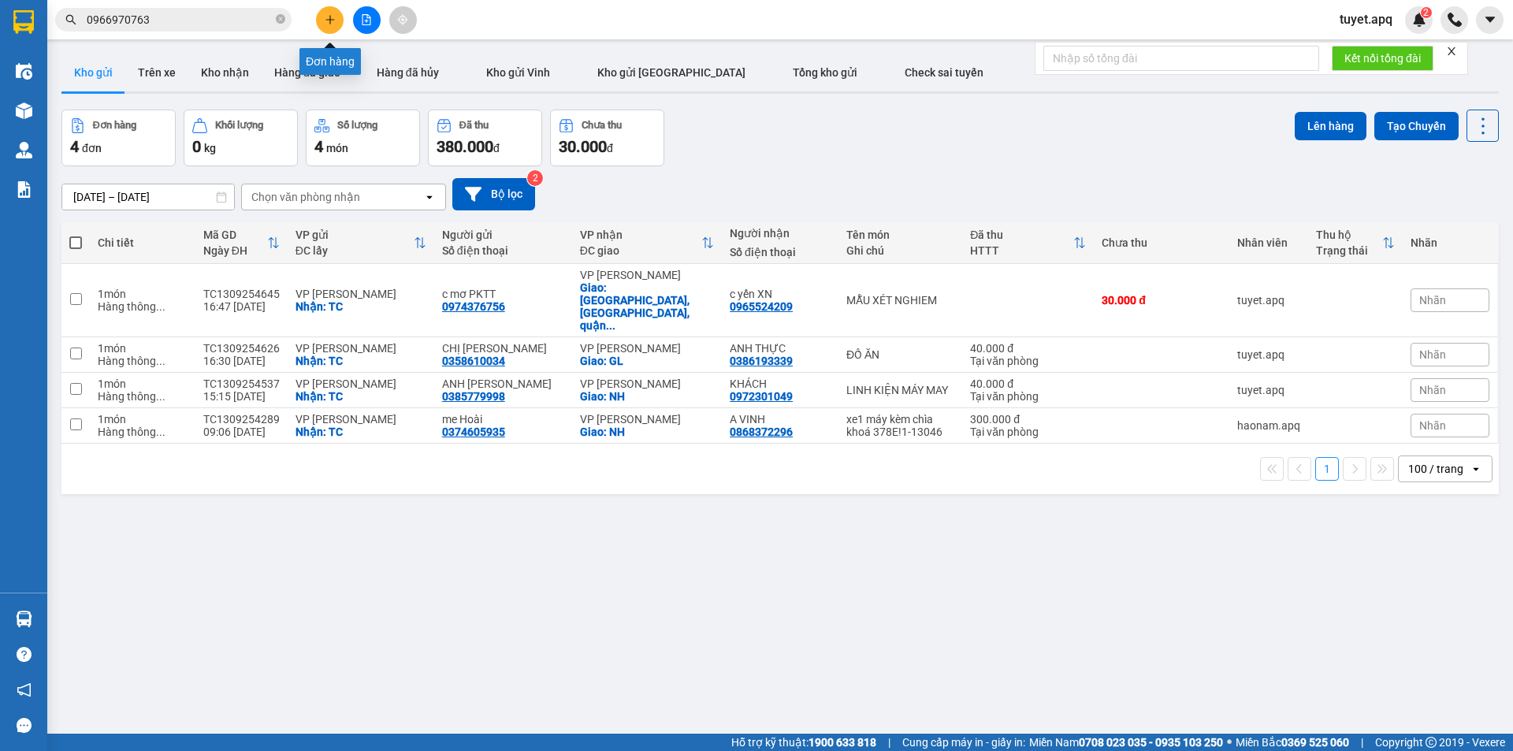
drag, startPoint x: 334, startPoint y: 24, endPoint x: 337, endPoint y: 9, distance: 14.5
click at [337, 9] on button at bounding box center [330, 20] width 28 height 28
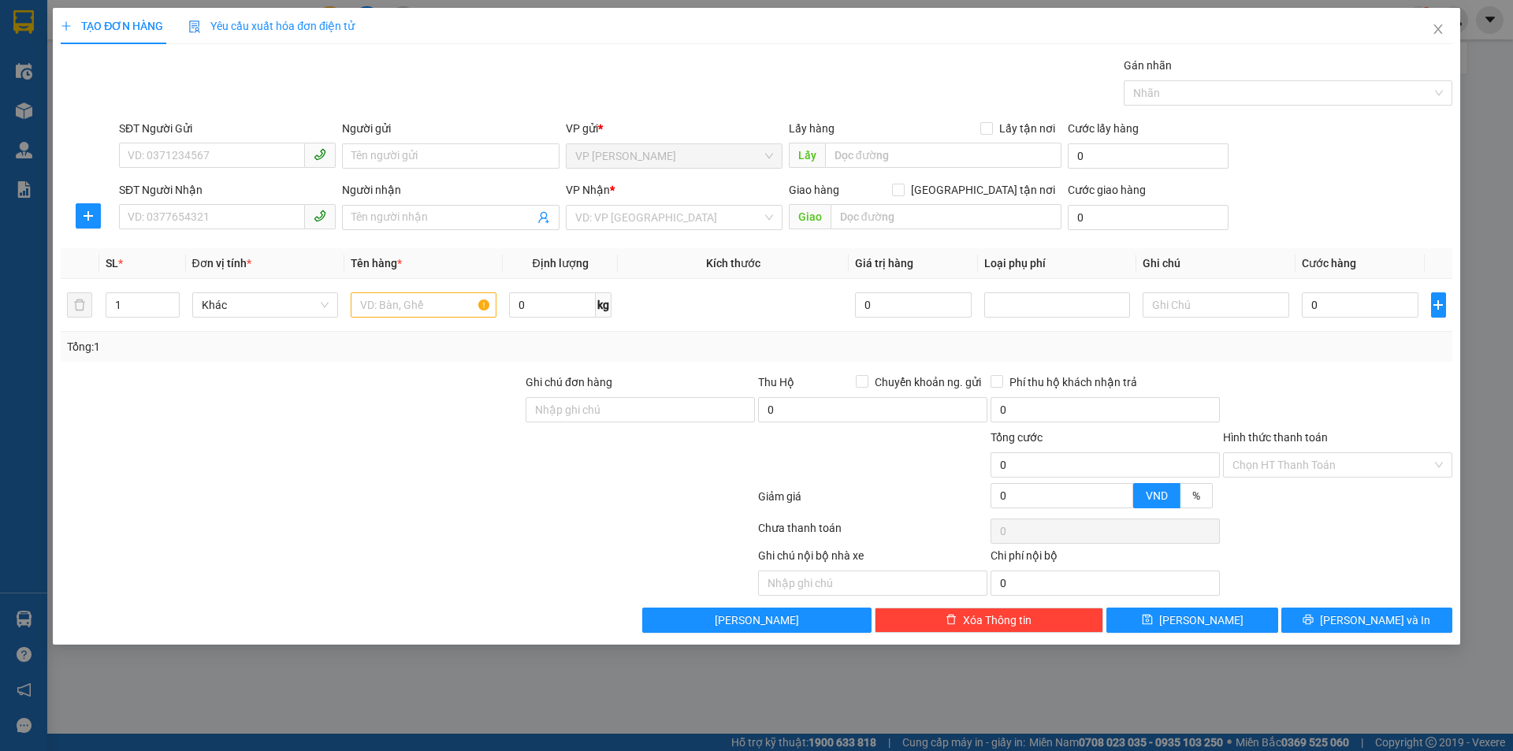
click at [214, 140] on div "SĐT Người Gửi" at bounding box center [227, 132] width 217 height 24
drag, startPoint x: 210, startPoint y: 155, endPoint x: 335, endPoint y: 267, distance: 167.4
click at [211, 153] on input "SĐT Người Gửi" at bounding box center [212, 155] width 186 height 25
click at [266, 191] on div "0353813975 - BÁC PHAN BÁO" at bounding box center [227, 187] width 198 height 17
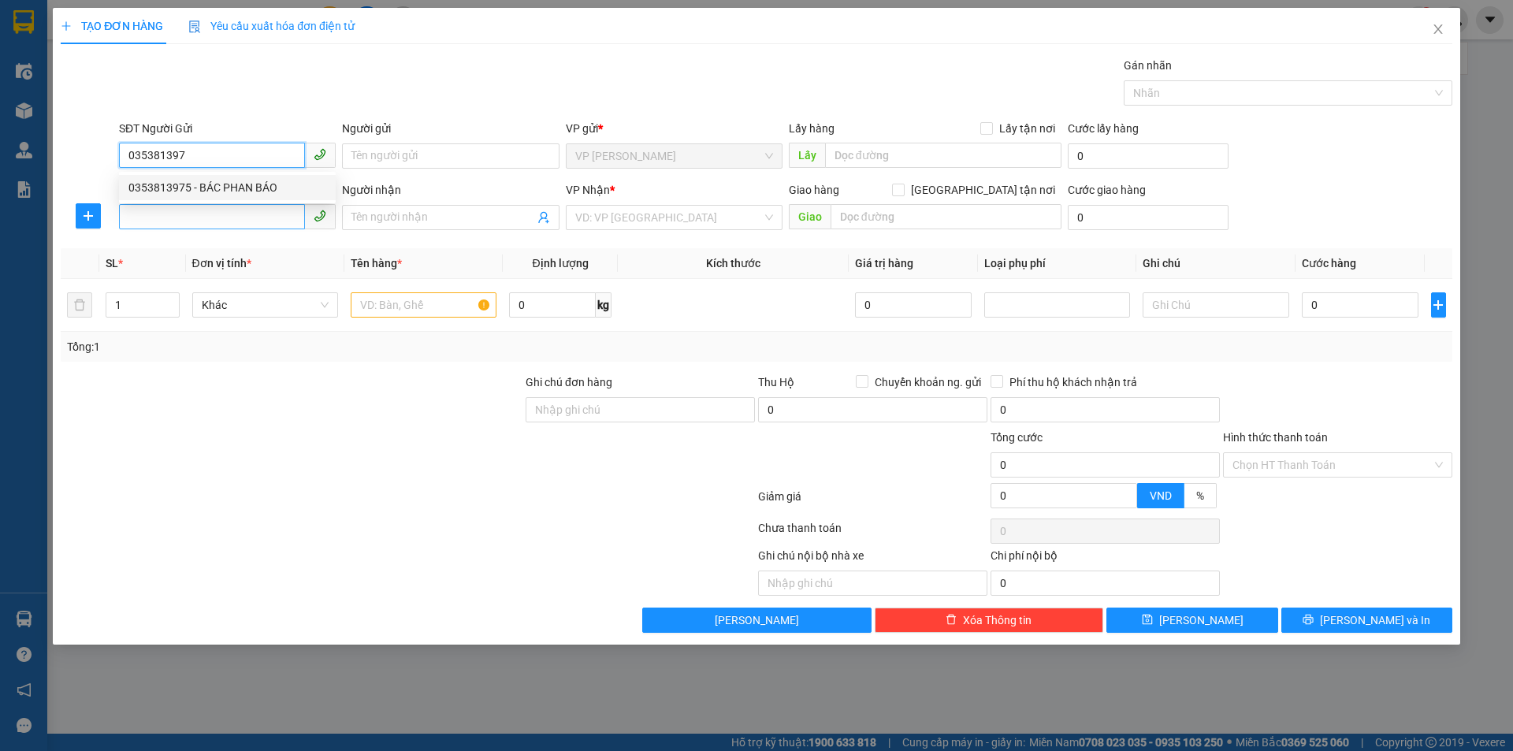
type input "0353813975"
type input "BÁC PHAN BÁO"
checkbox input "true"
type input "TC"
type input "0353813975"
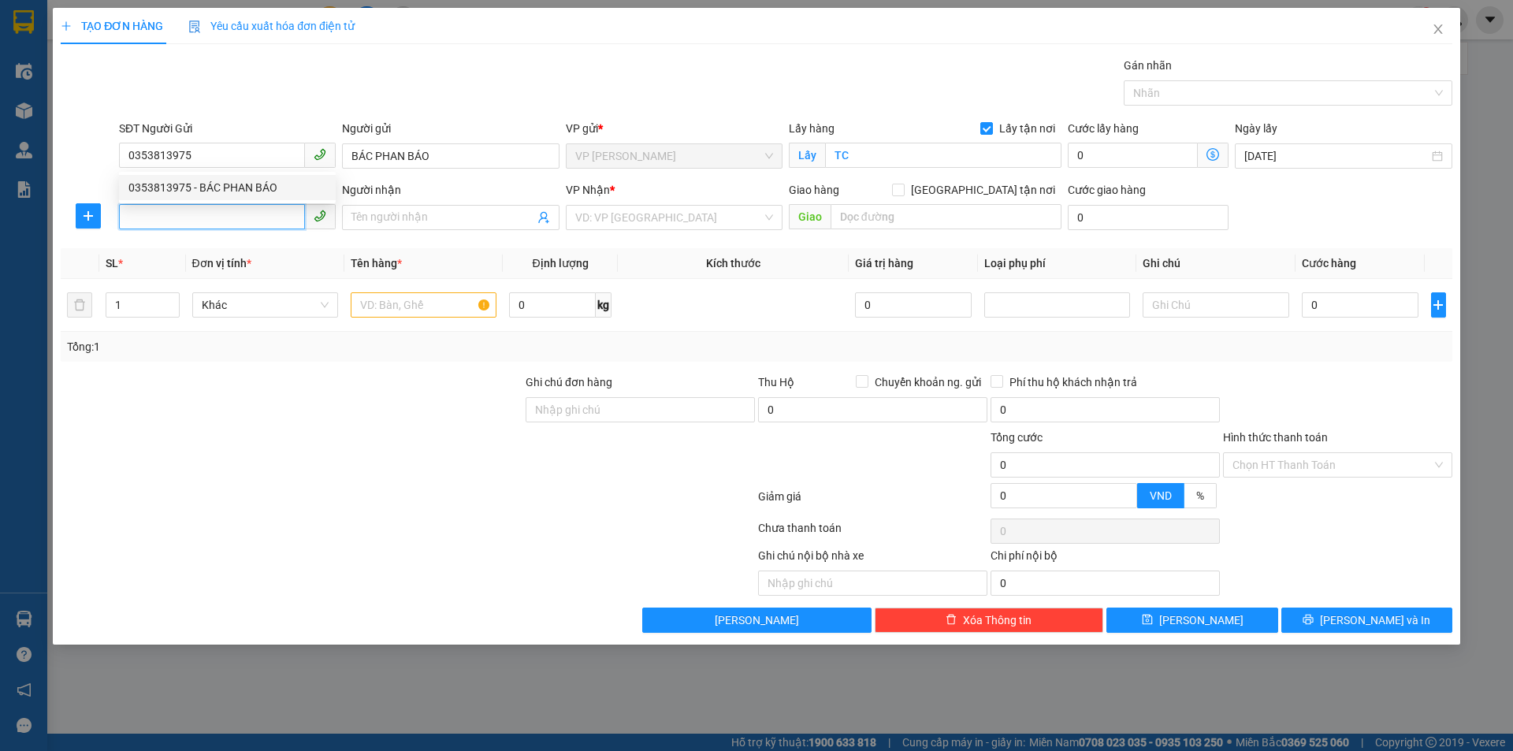
drag, startPoint x: 240, startPoint y: 226, endPoint x: 249, endPoint y: 203, distance: 24.4
click at [247, 208] on input "SĐT Người Nhận" at bounding box center [212, 216] width 186 height 25
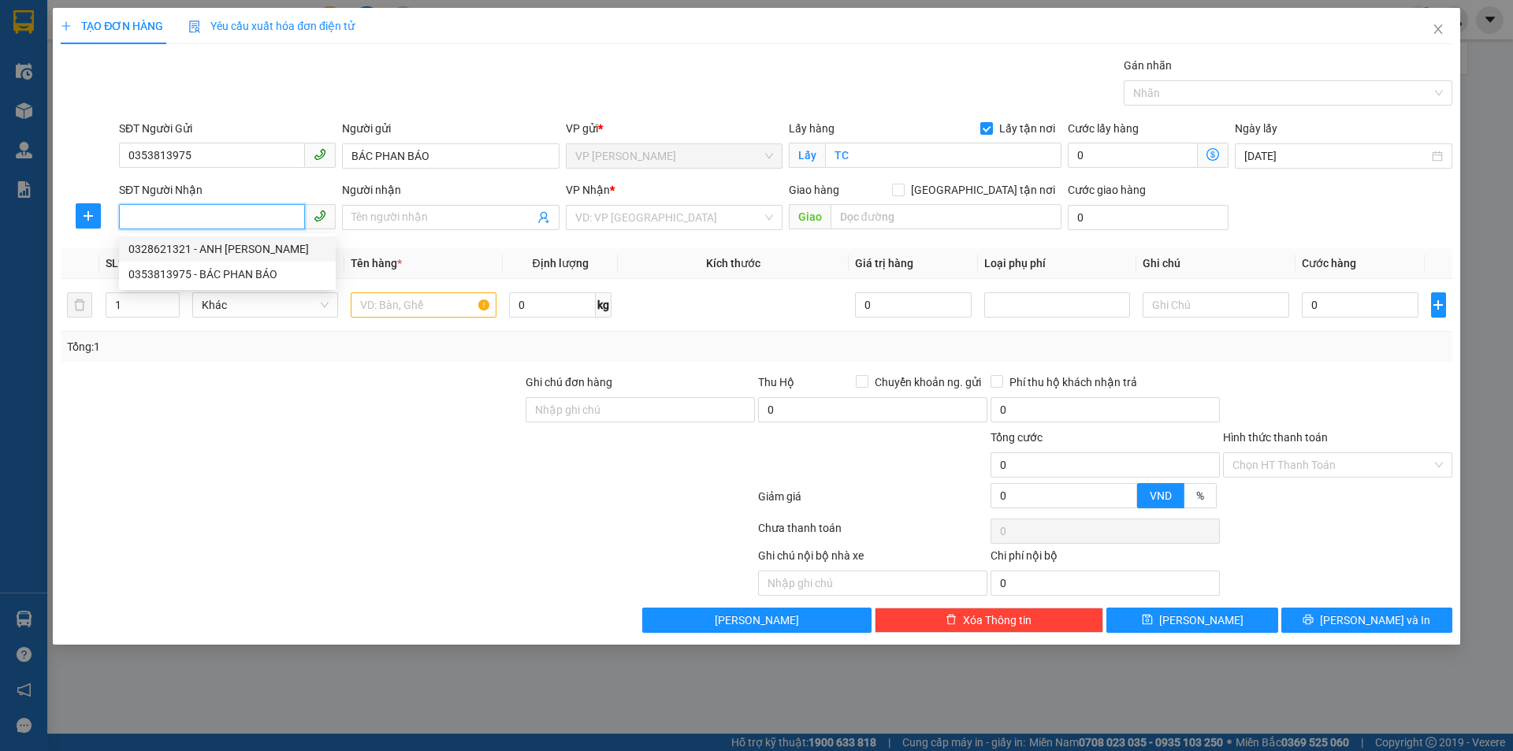
click at [307, 255] on div "0328621321 - ANH PHAN TRỌNG NGUYÊN" at bounding box center [227, 248] width 198 height 17
type input "0328621321"
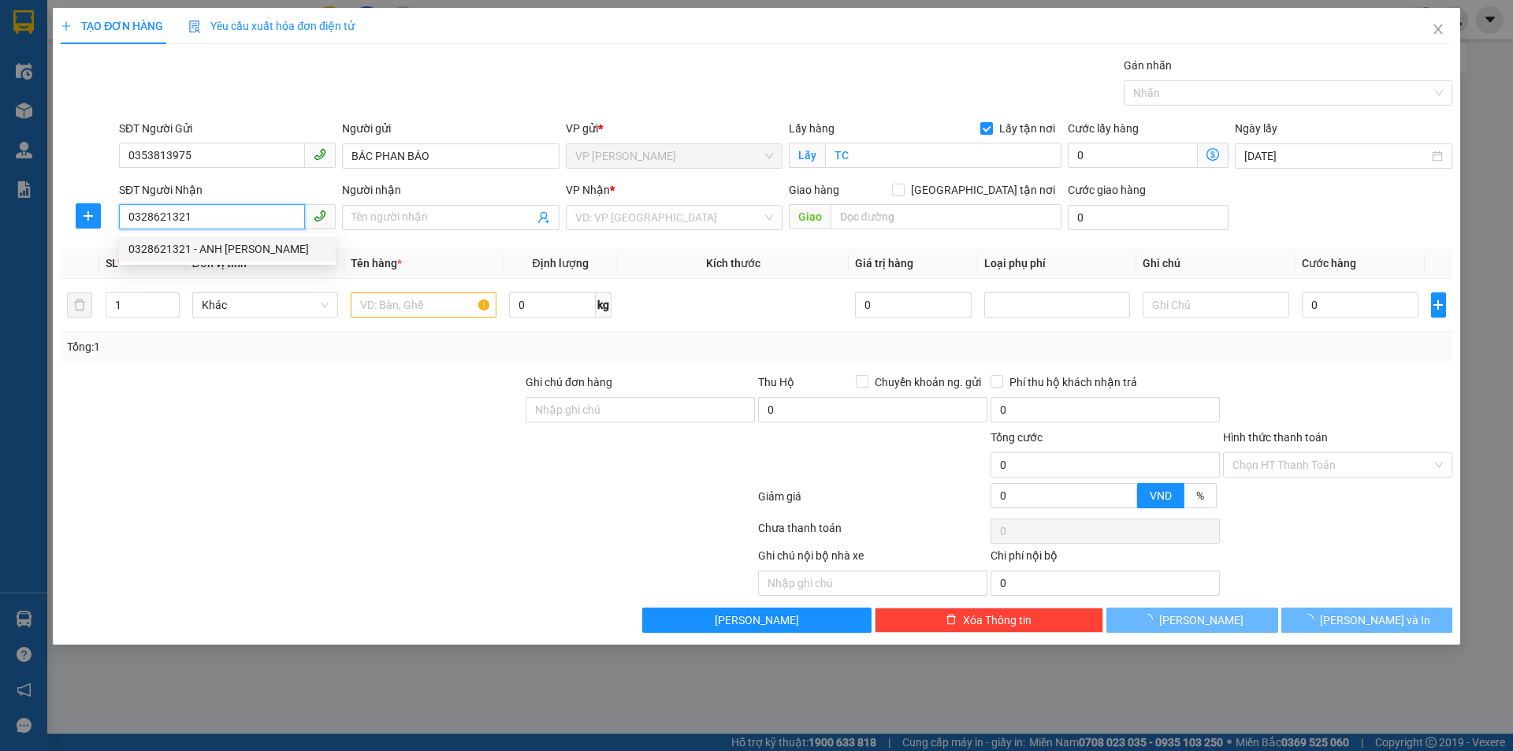
type input "ANH PHAN TRỌNG NGUYÊN"
checkbox input "true"
type input "32 ngách 99 ngõ 22 tôn thất tùng"
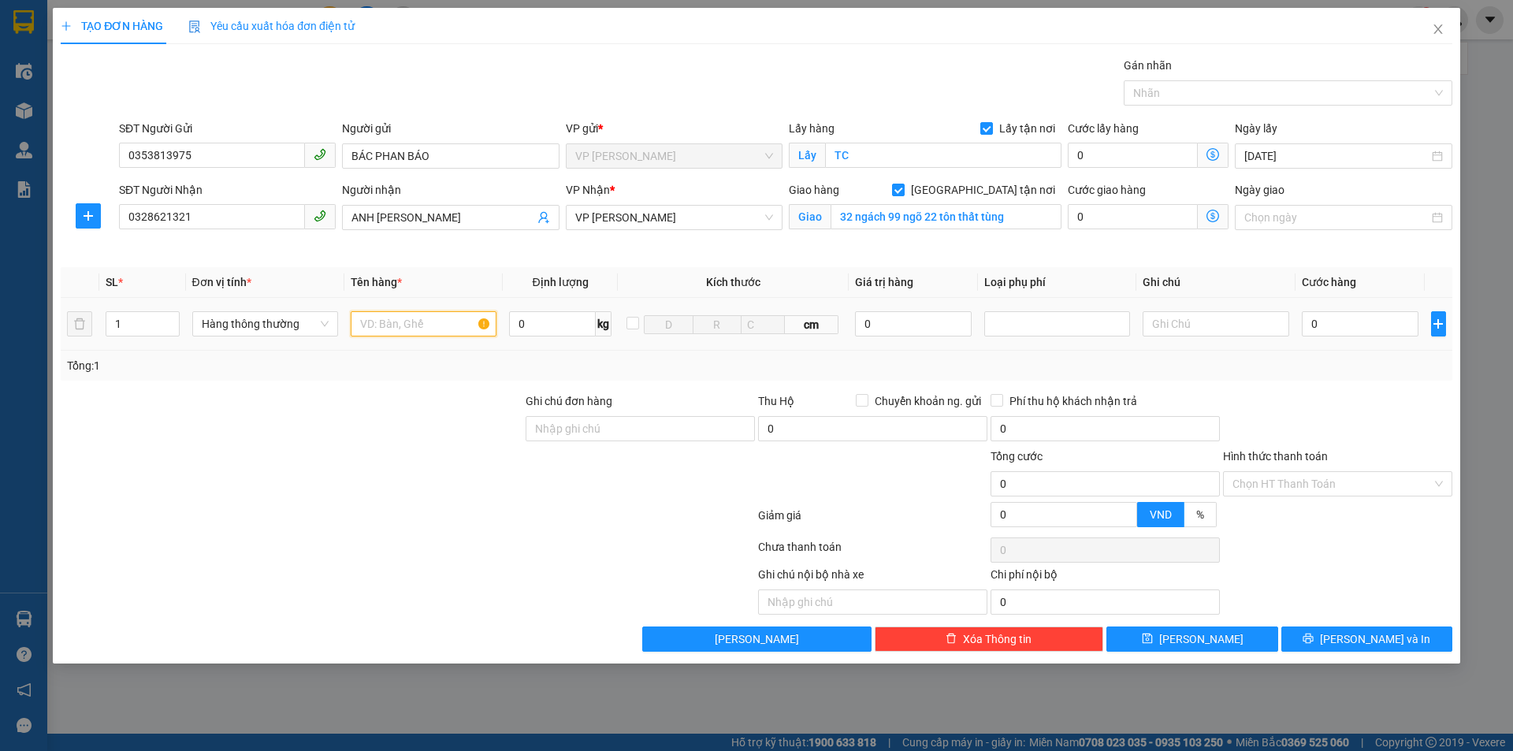
click at [412, 321] on input "text" at bounding box center [424, 323] width 146 height 25
type input "D"
type input "ĐỒ ĂN"
click at [1334, 311] on div "0" at bounding box center [1360, 324] width 117 height 32
drag, startPoint x: 1329, startPoint y: 323, endPoint x: 1294, endPoint y: 332, distance: 35.7
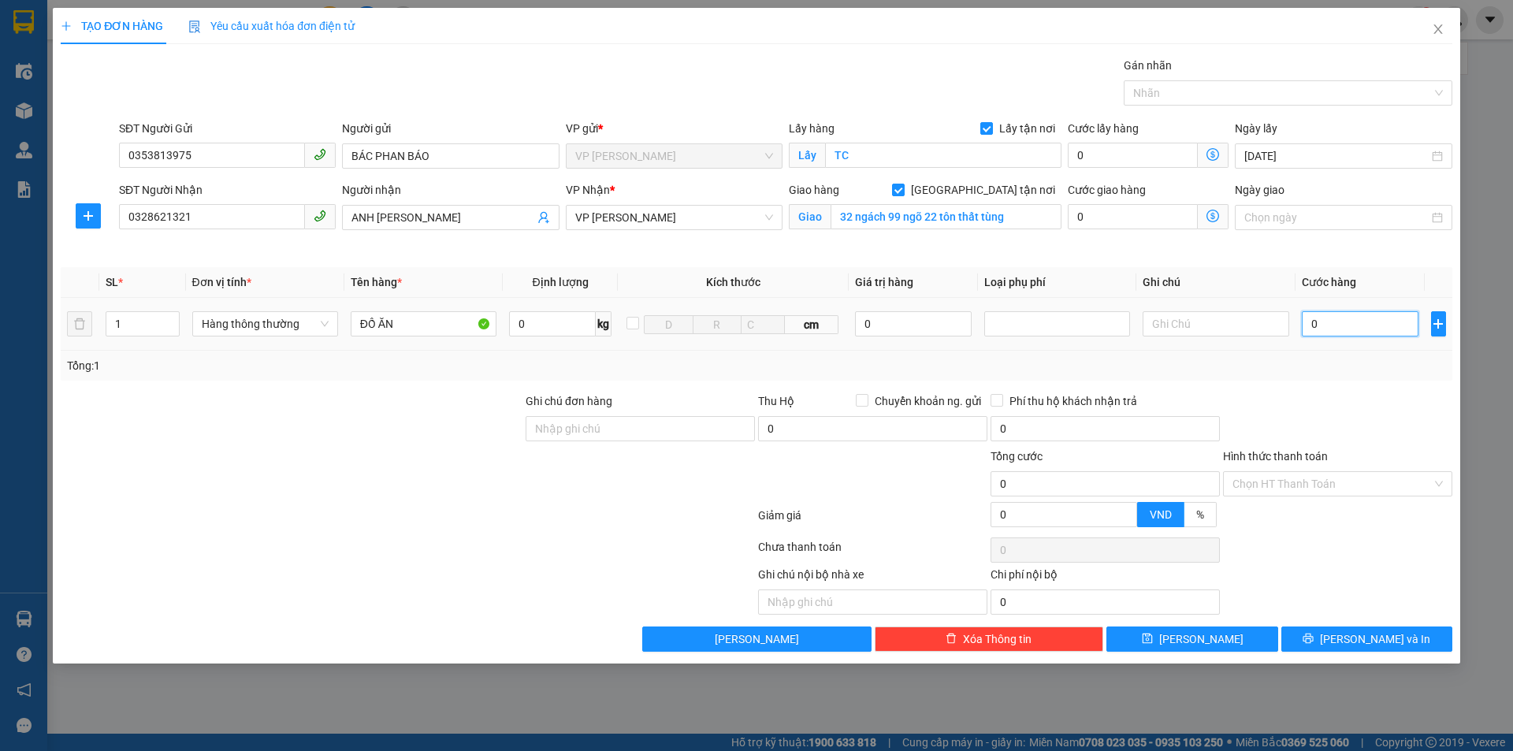
click at [1329, 322] on input "0" at bounding box center [1360, 323] width 117 height 25
type input "4"
type input "40"
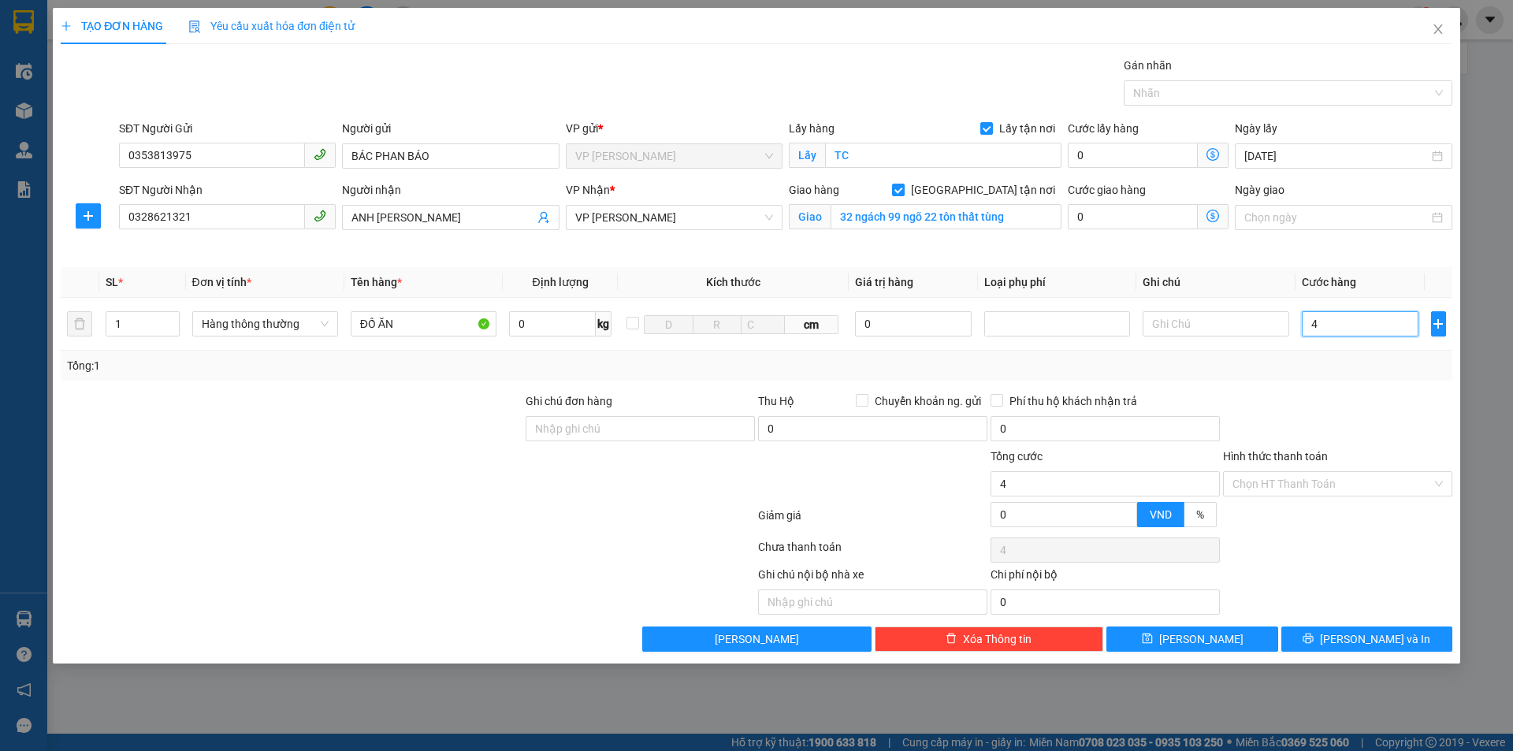
type input "40"
type input "400"
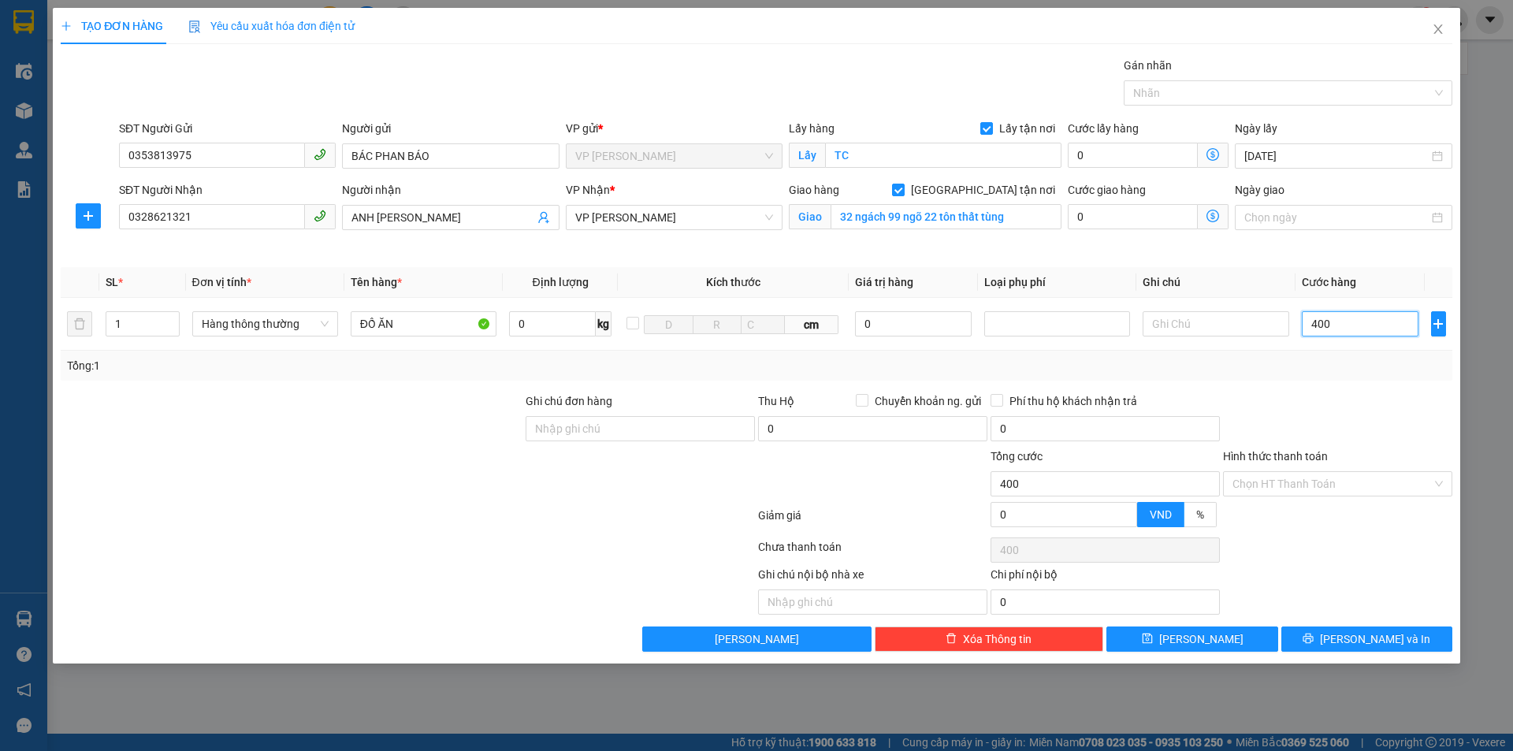
type input "4.000"
type input "40.000"
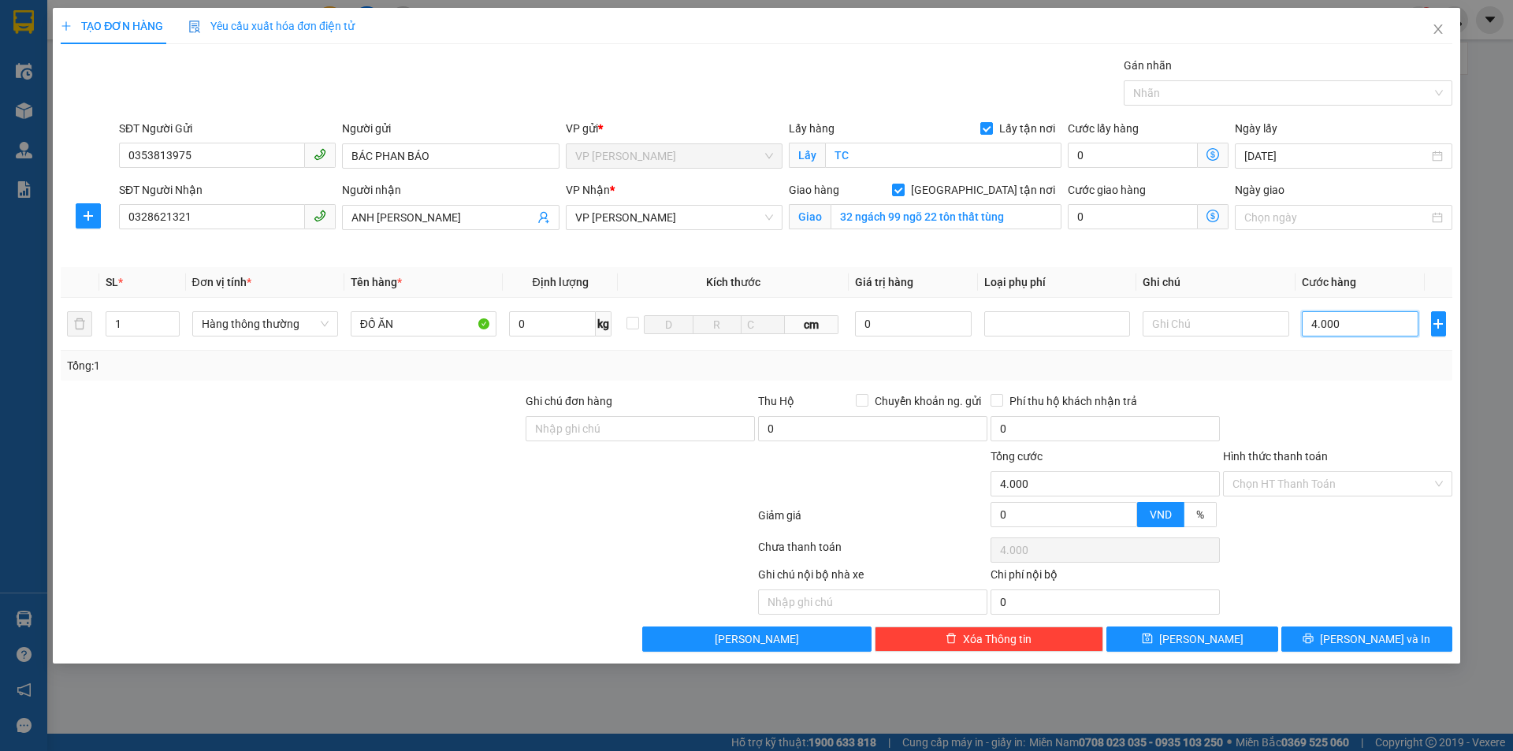
type input "40.000"
click at [1312, 485] on input "Hình thức thanh toán" at bounding box center [1332, 484] width 199 height 24
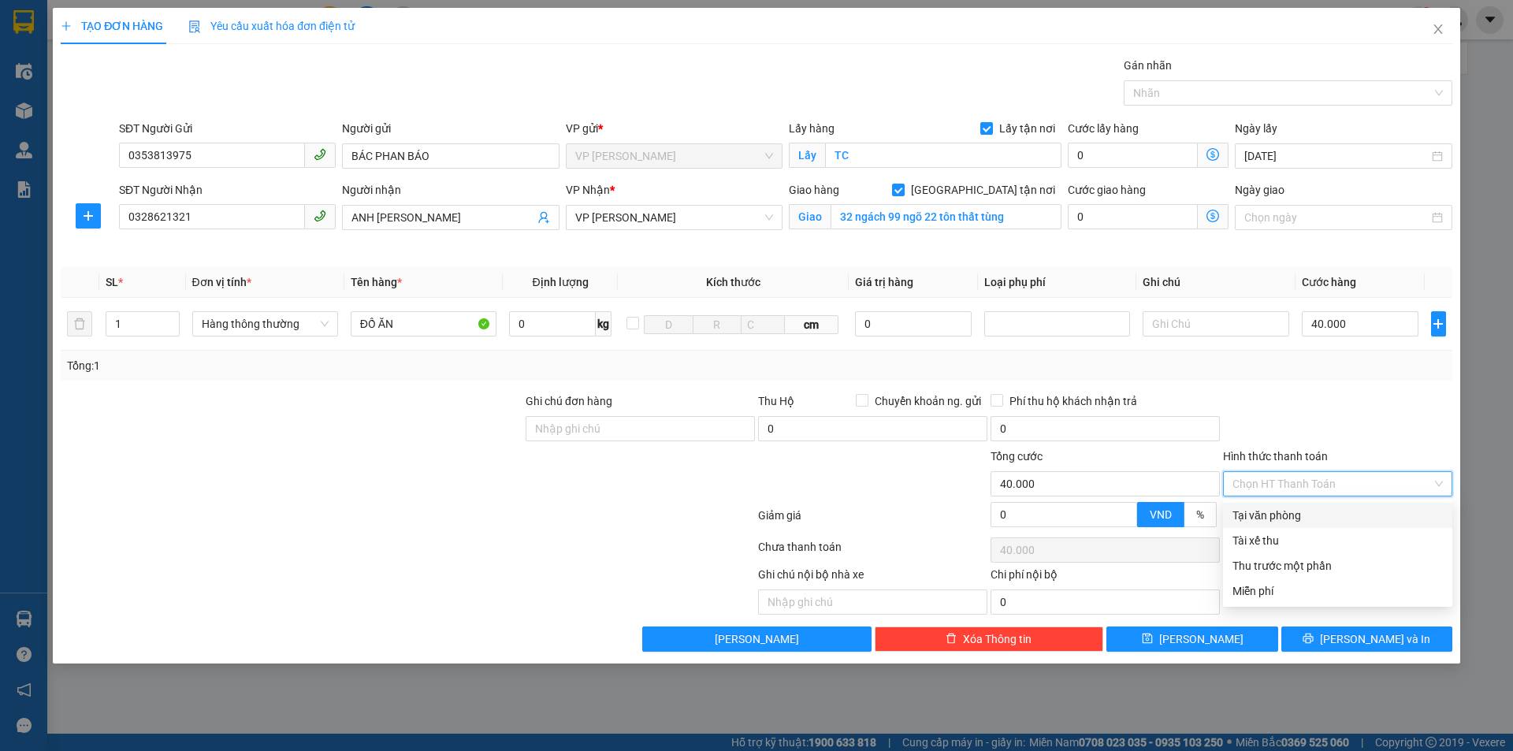
click at [1300, 508] on div "Tại văn phòng" at bounding box center [1338, 515] width 210 height 17
type input "0"
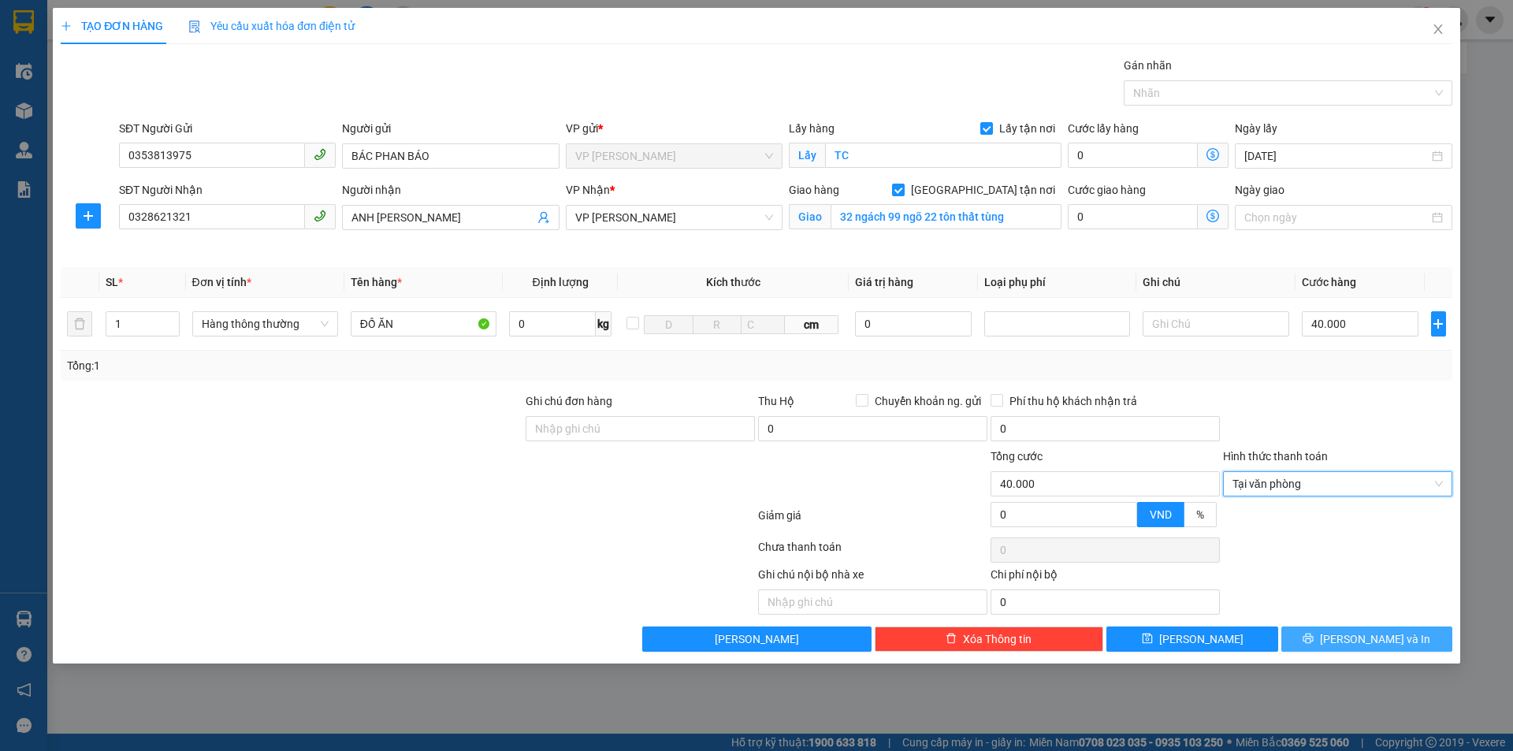
click at [1381, 640] on span "[PERSON_NAME] và In" at bounding box center [1375, 639] width 110 height 17
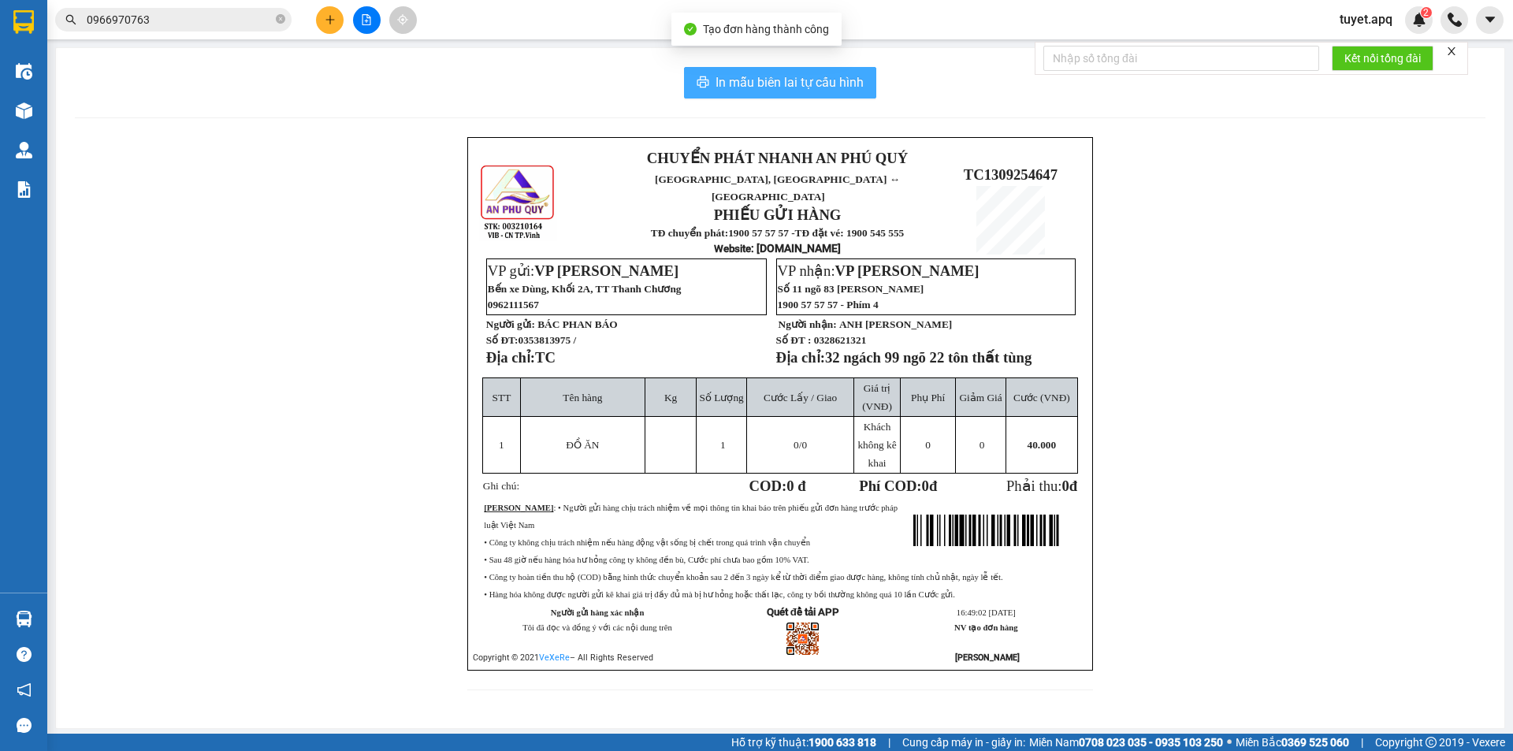
click at [810, 86] on span "In mẫu biên lai tự cấu hình" at bounding box center [790, 83] width 148 height 20
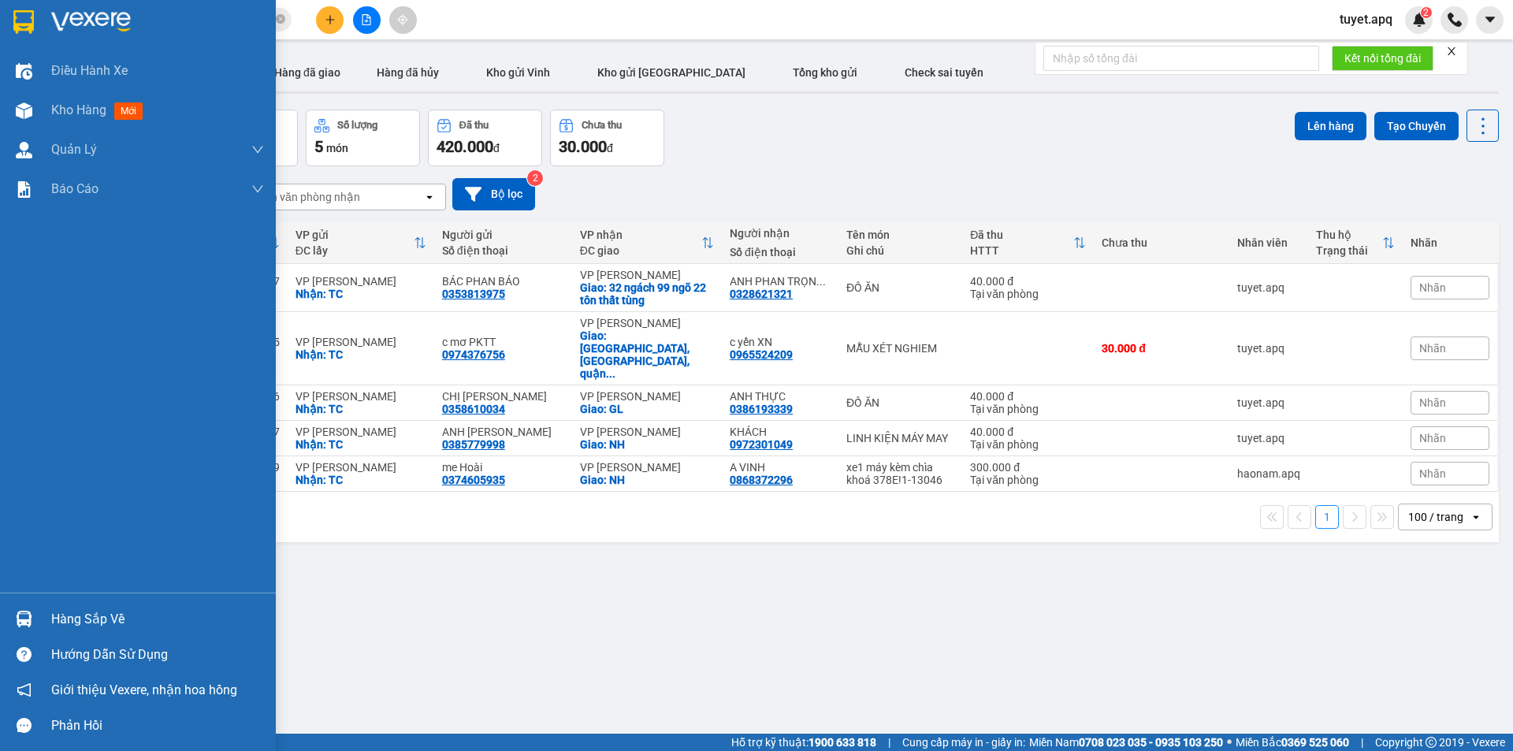
click at [28, 618] on img at bounding box center [24, 619] width 17 height 17
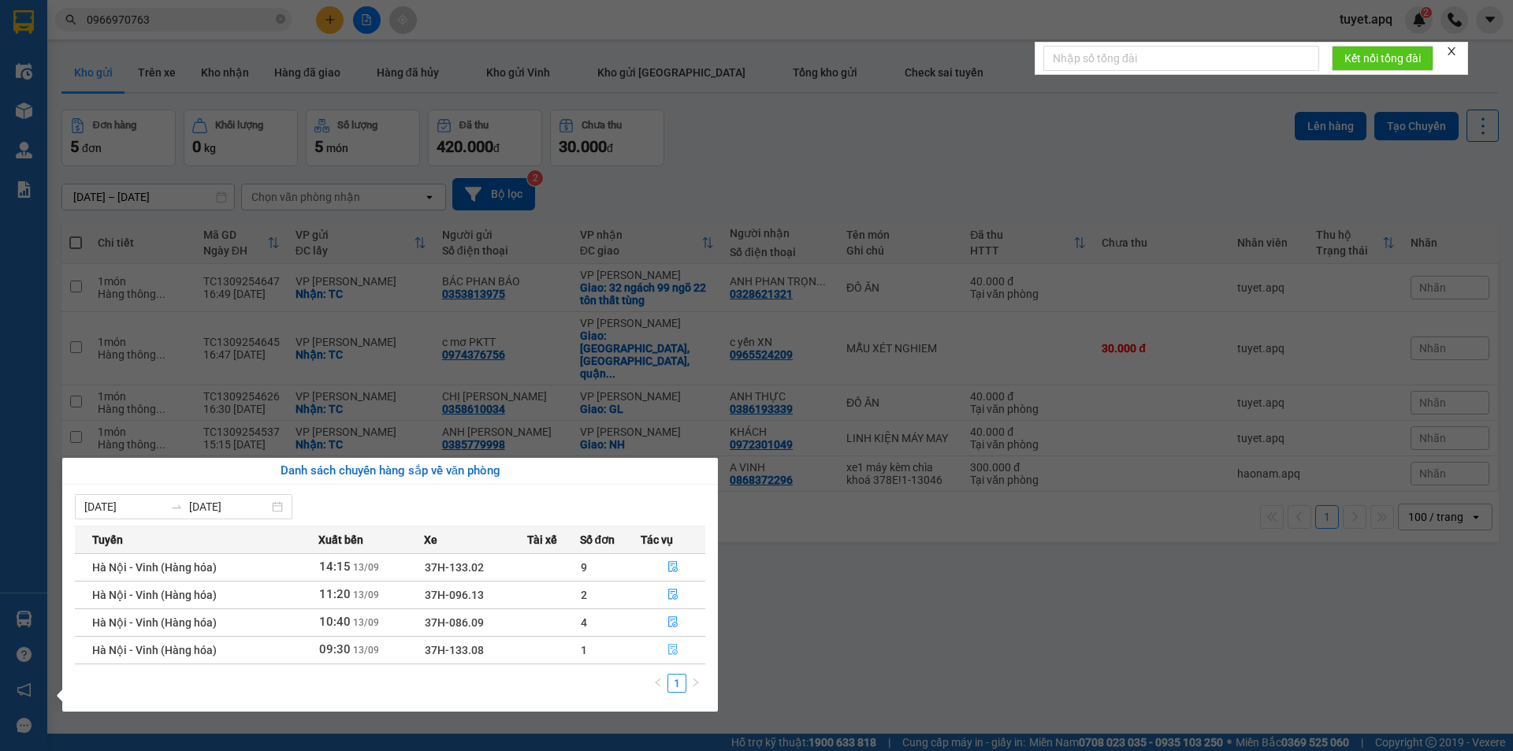
click at [676, 653] on icon "file-done" at bounding box center [673, 649] width 11 height 11
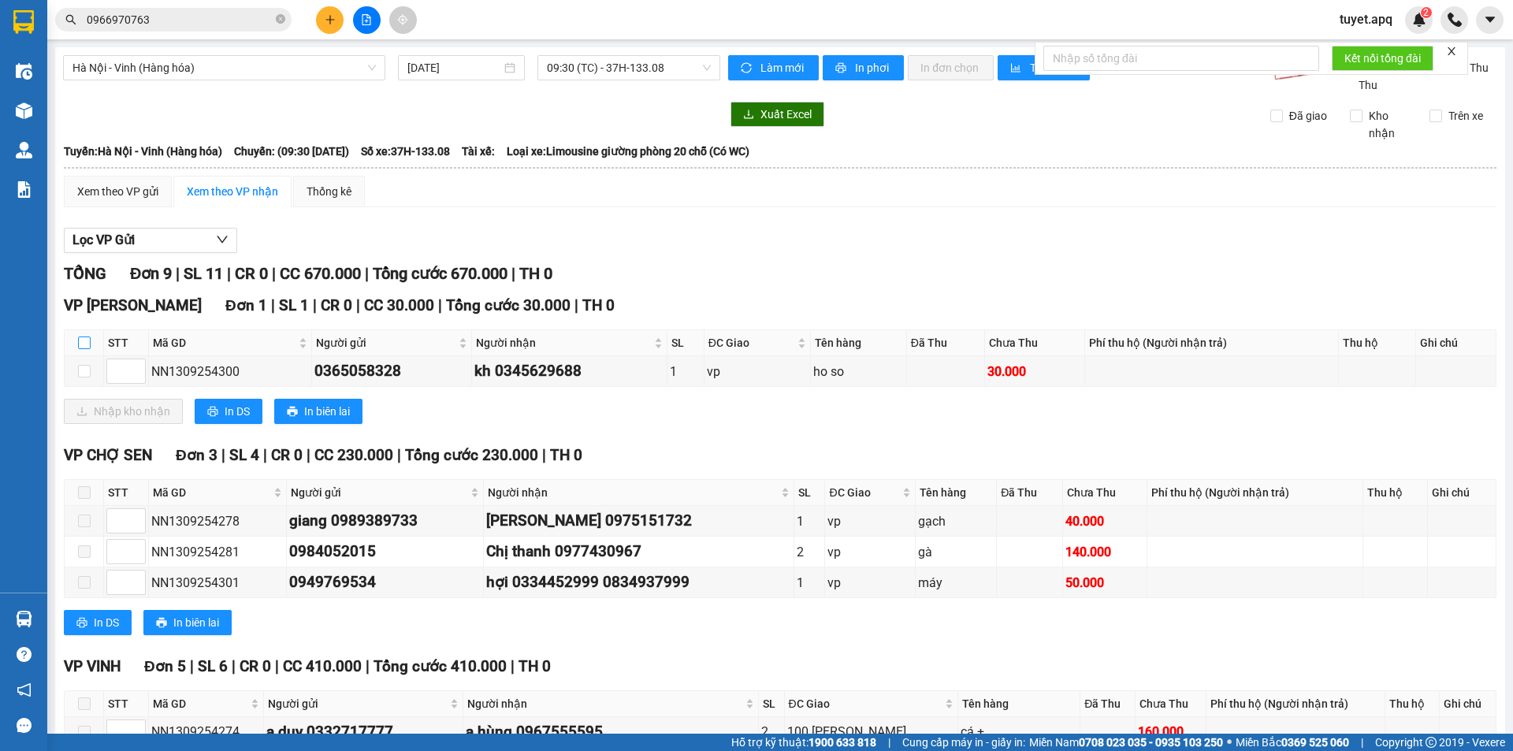
click at [84, 341] on input "checkbox" at bounding box center [84, 343] width 13 height 13
checkbox input "true"
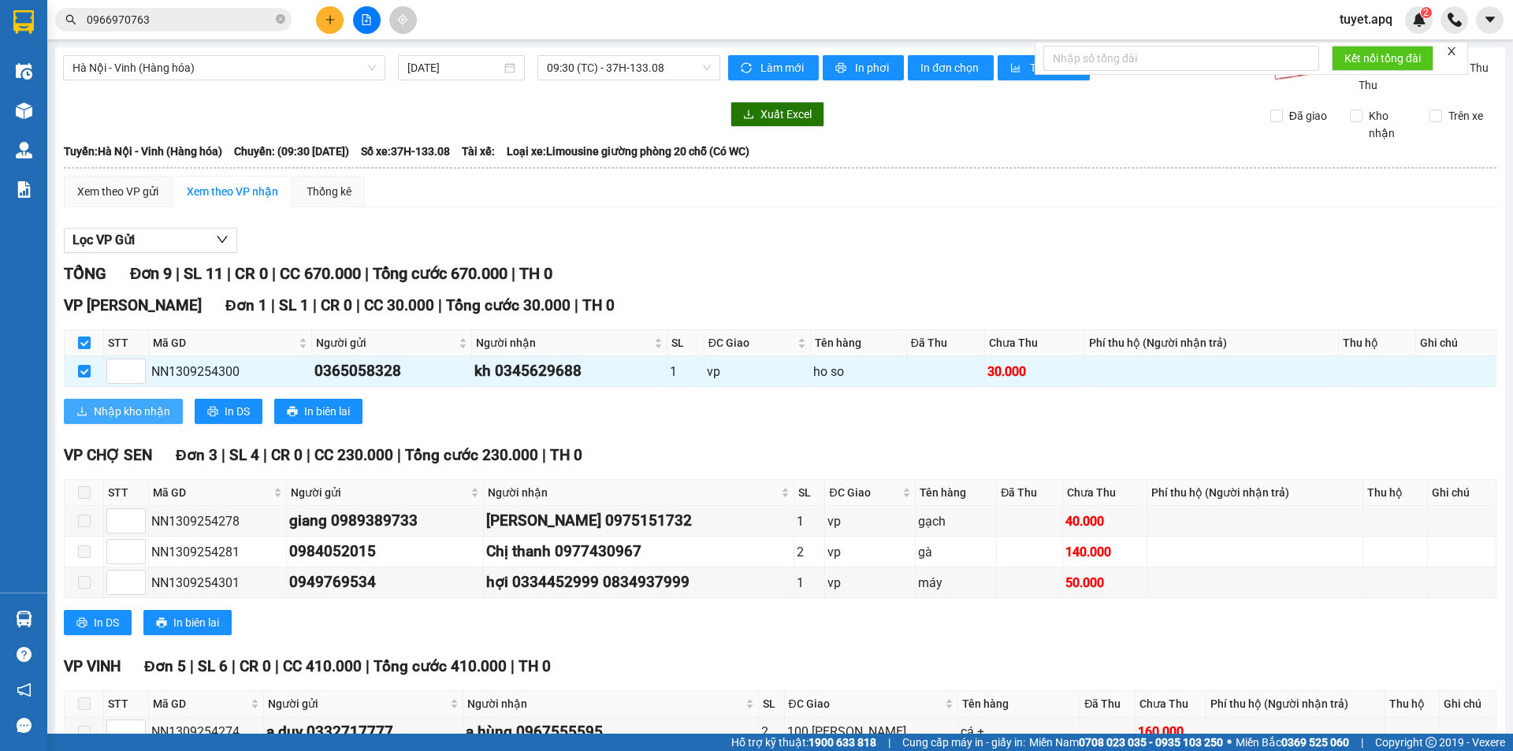
click at [171, 409] on button "Nhập kho nhận" at bounding box center [123, 411] width 119 height 25
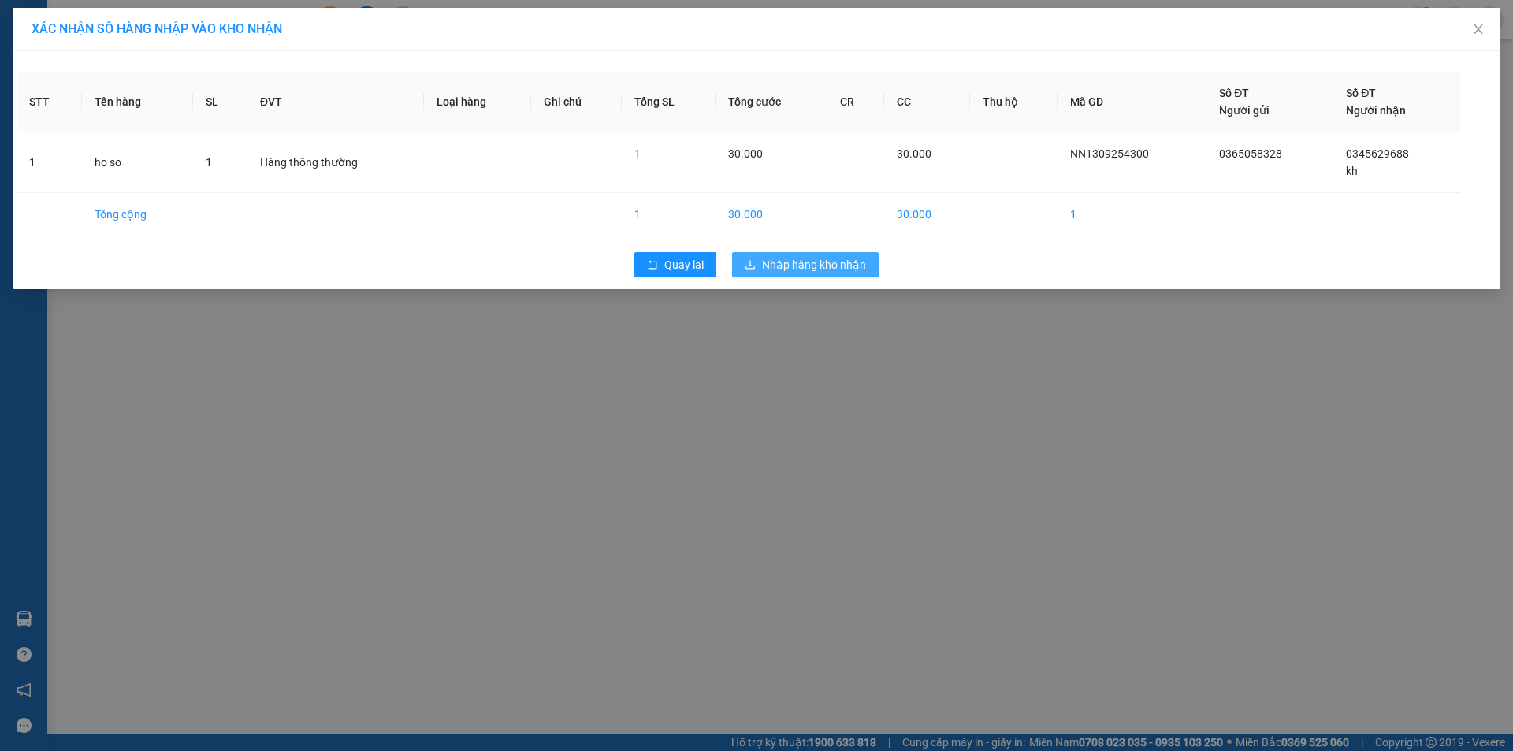
click at [819, 270] on span "Nhập hàng kho nhận" at bounding box center [814, 264] width 104 height 17
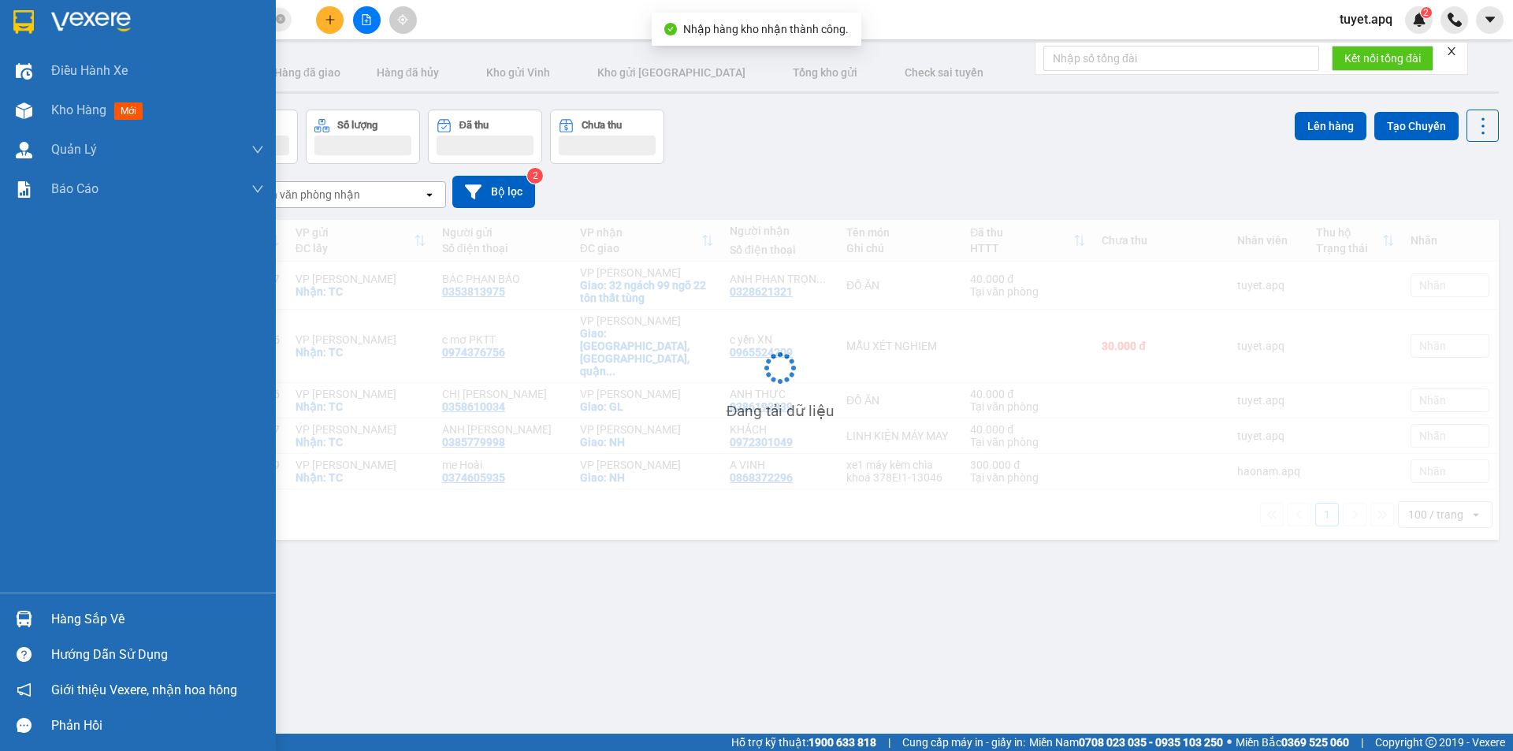
click at [28, 616] on img at bounding box center [24, 619] width 17 height 17
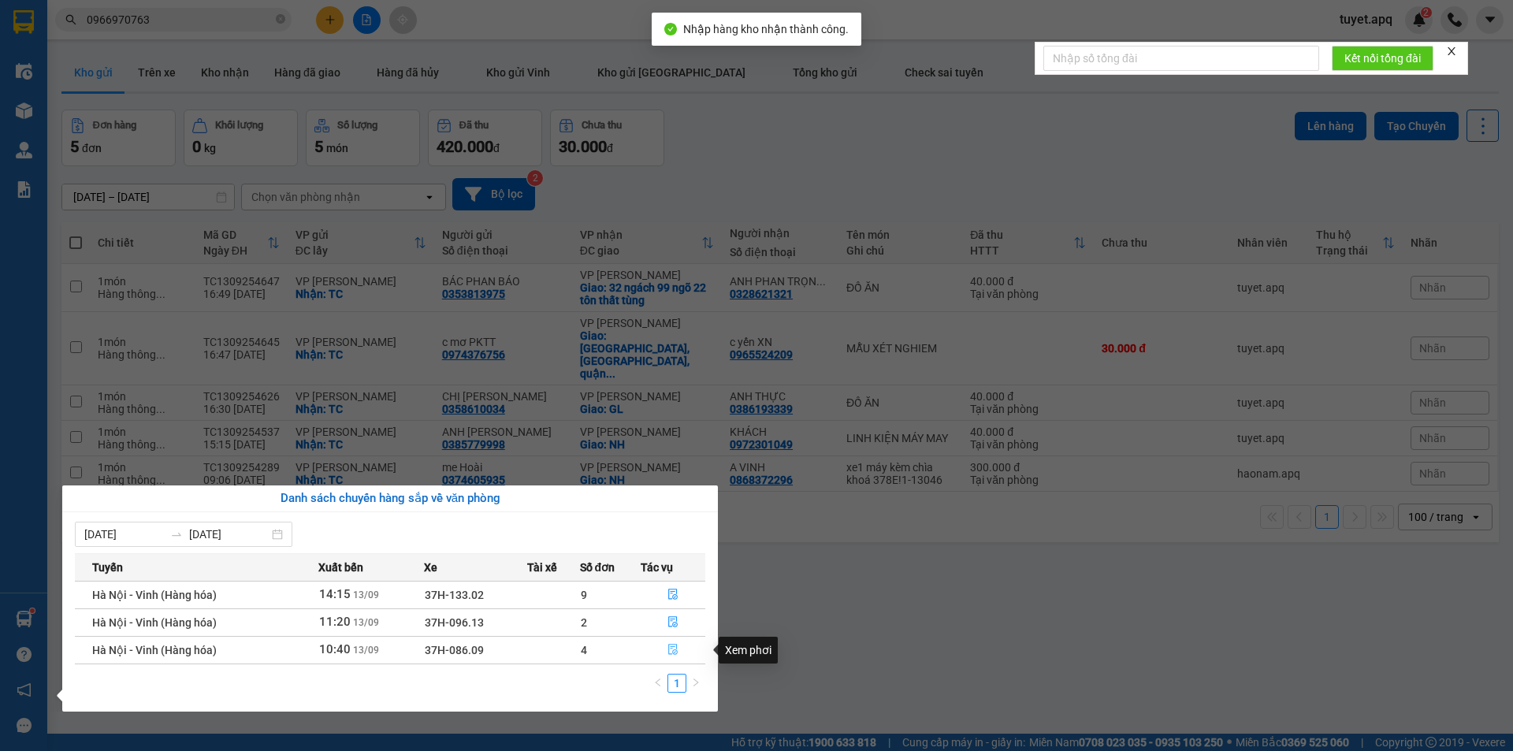
click at [678, 649] on icon "file-done" at bounding box center [673, 649] width 11 height 11
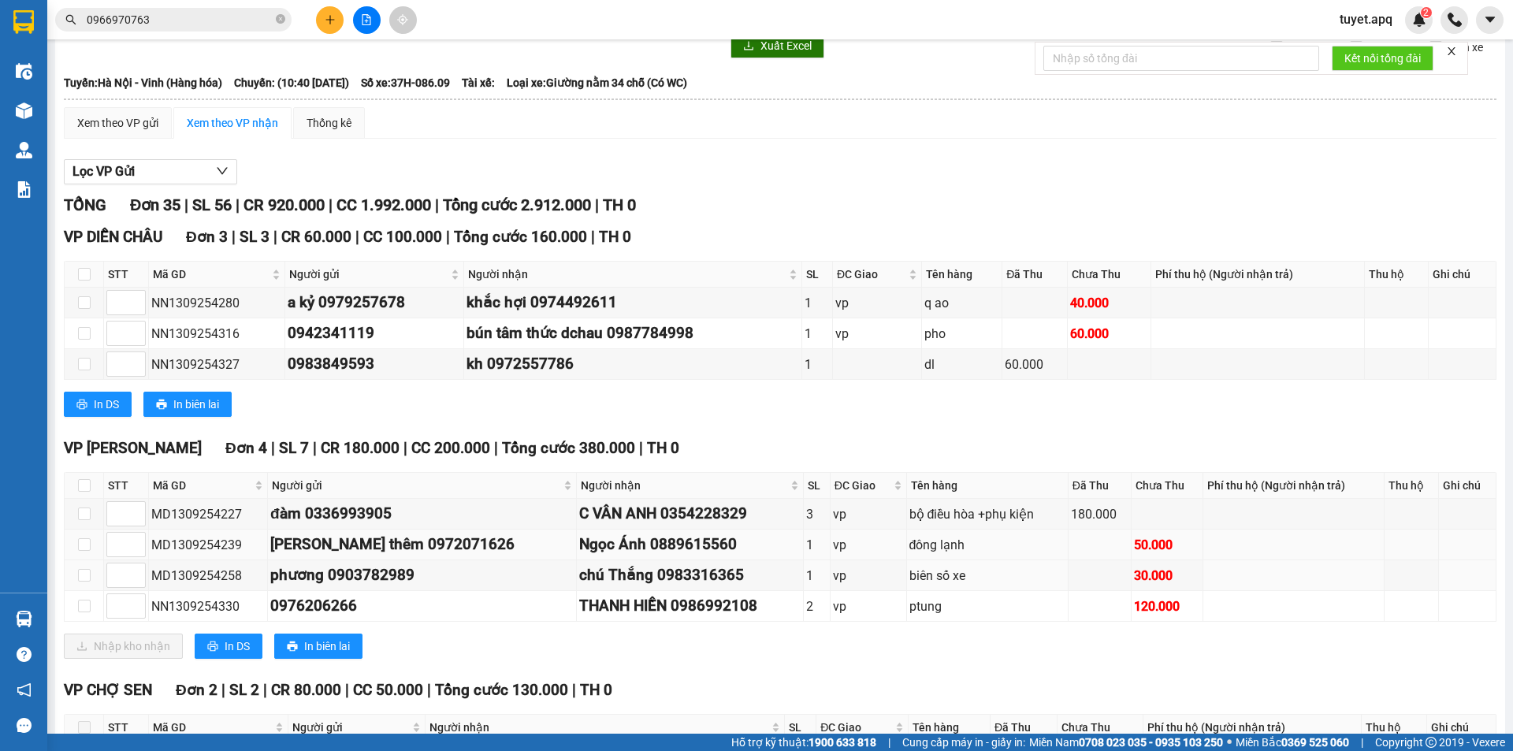
scroll to position [158, 0]
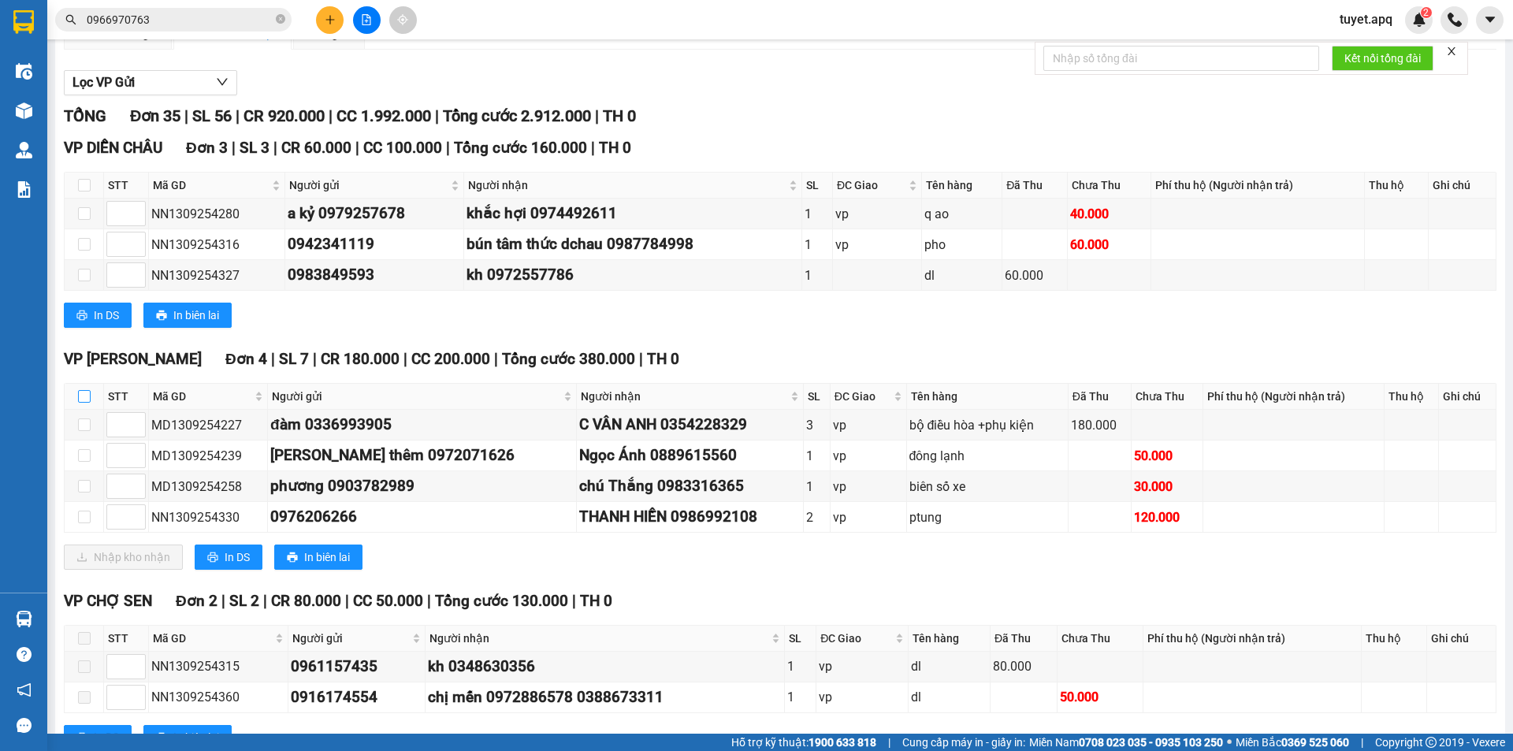
click at [88, 394] on input "checkbox" at bounding box center [84, 396] width 13 height 13
checkbox input "true"
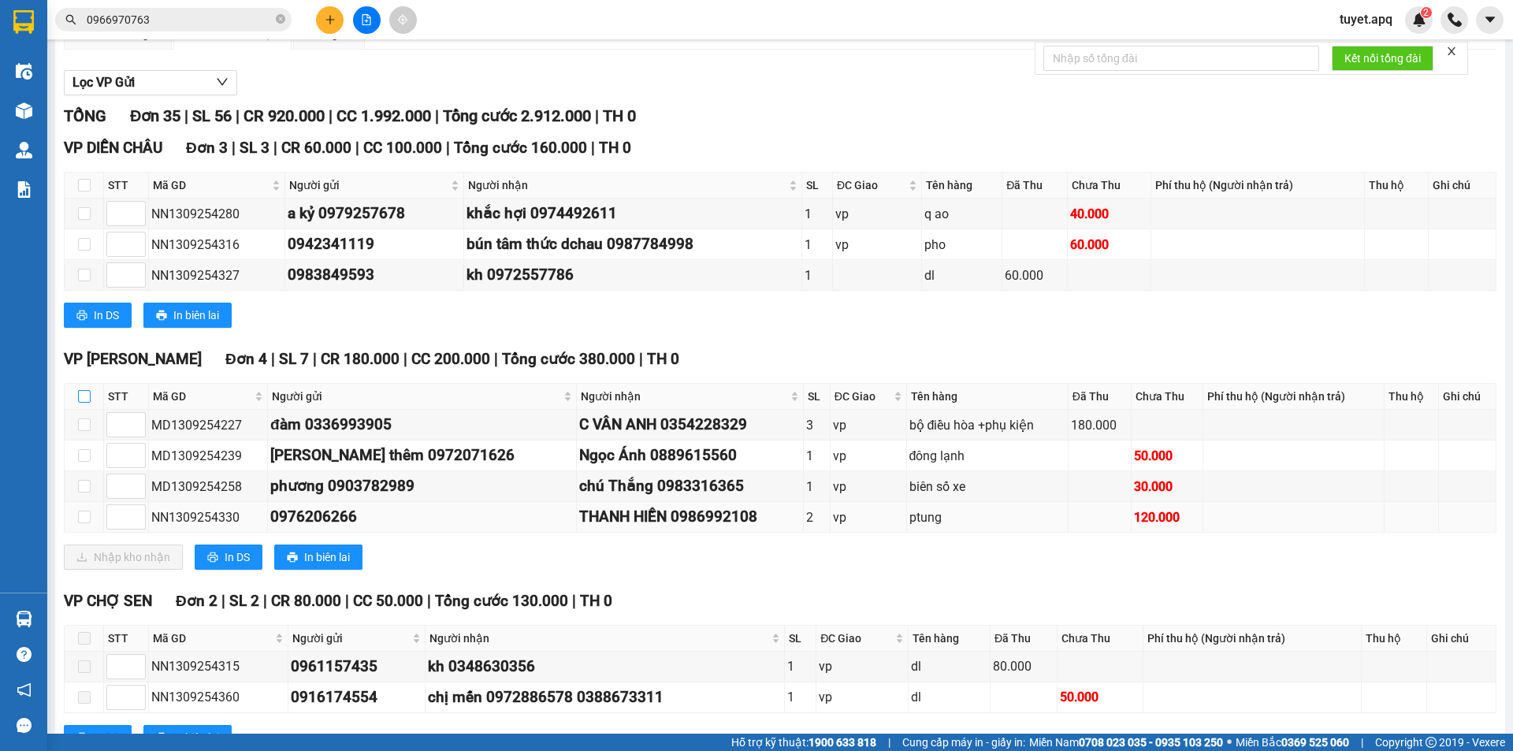
checkbox input "true"
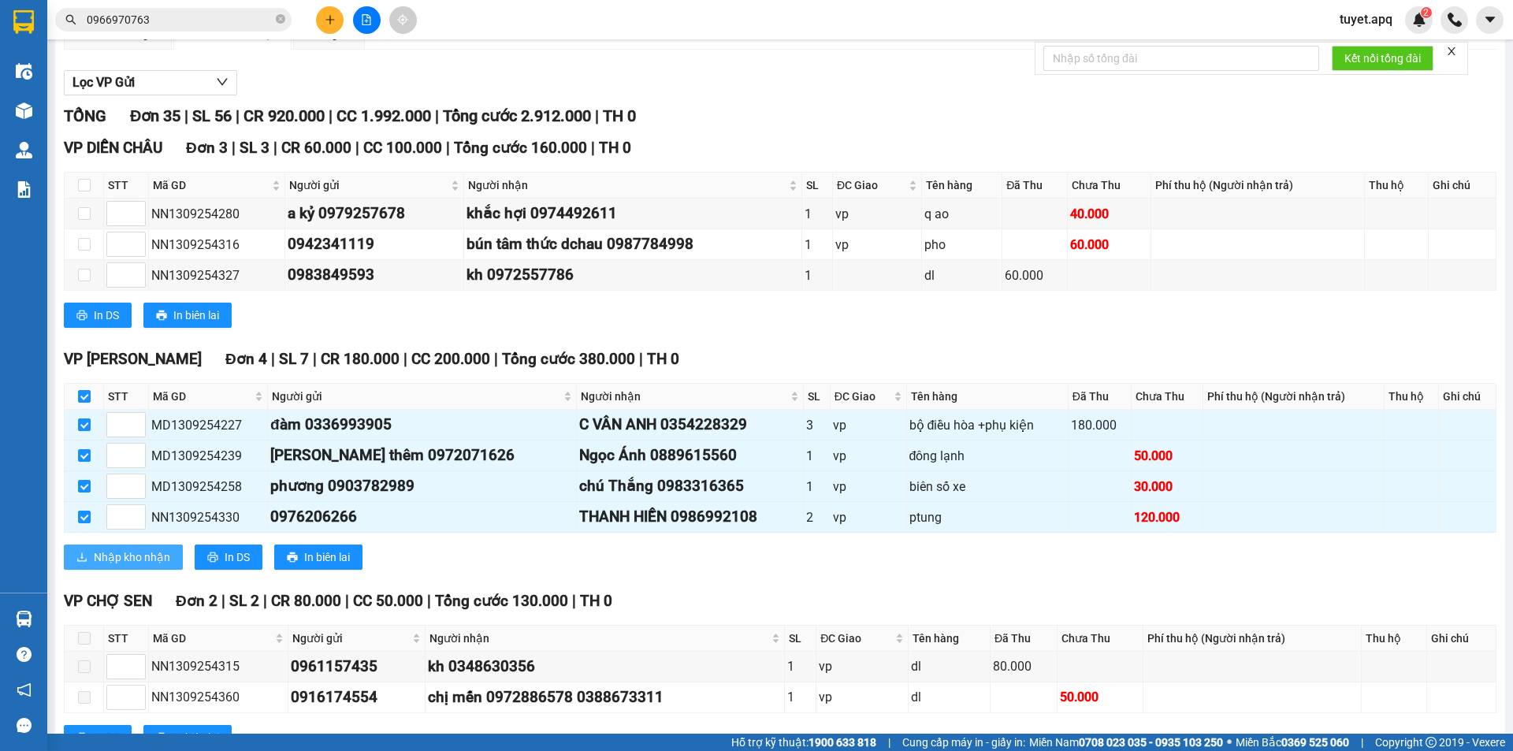
click at [159, 558] on span "Nhập kho nhận" at bounding box center [132, 557] width 76 height 17
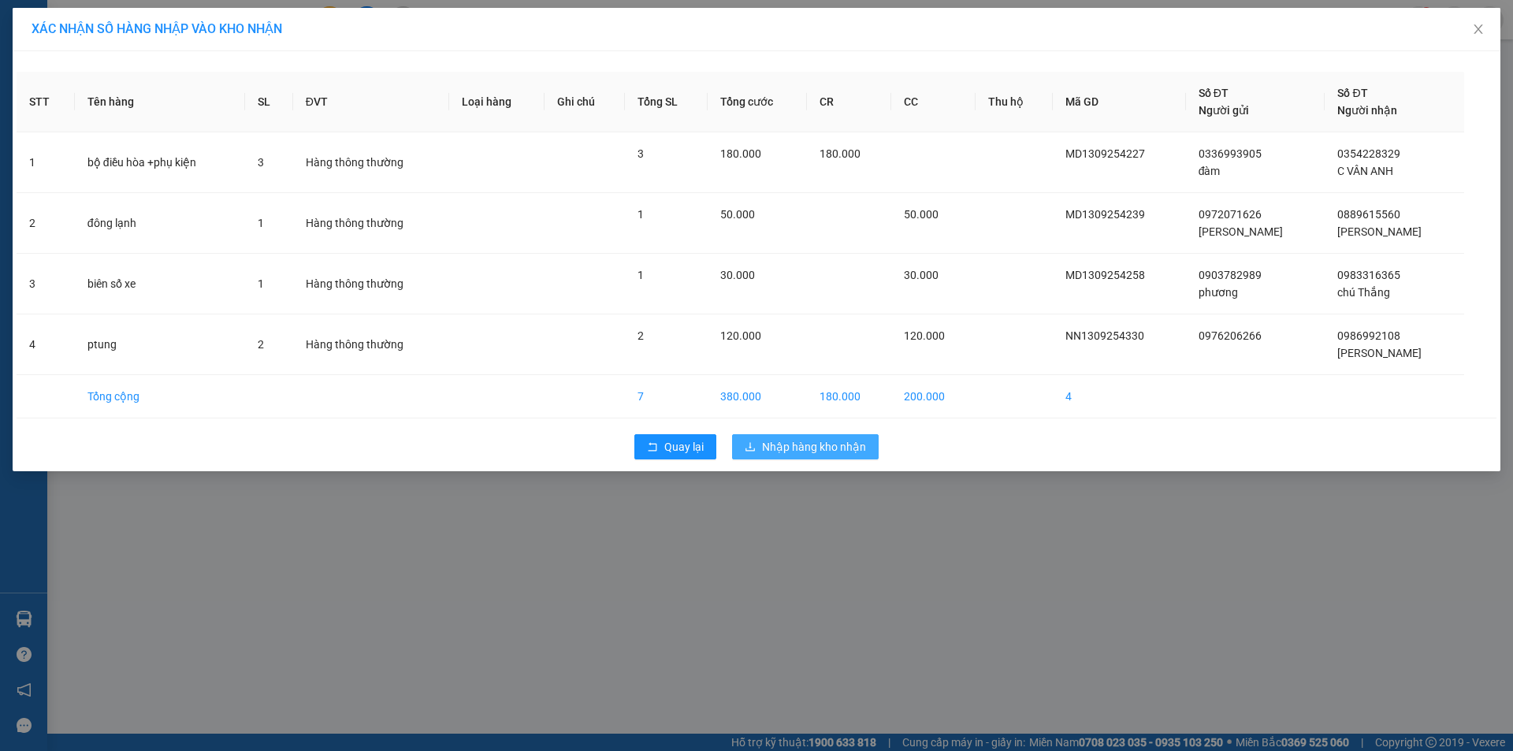
click at [803, 441] on span "Nhập hàng kho nhận" at bounding box center [814, 446] width 104 height 17
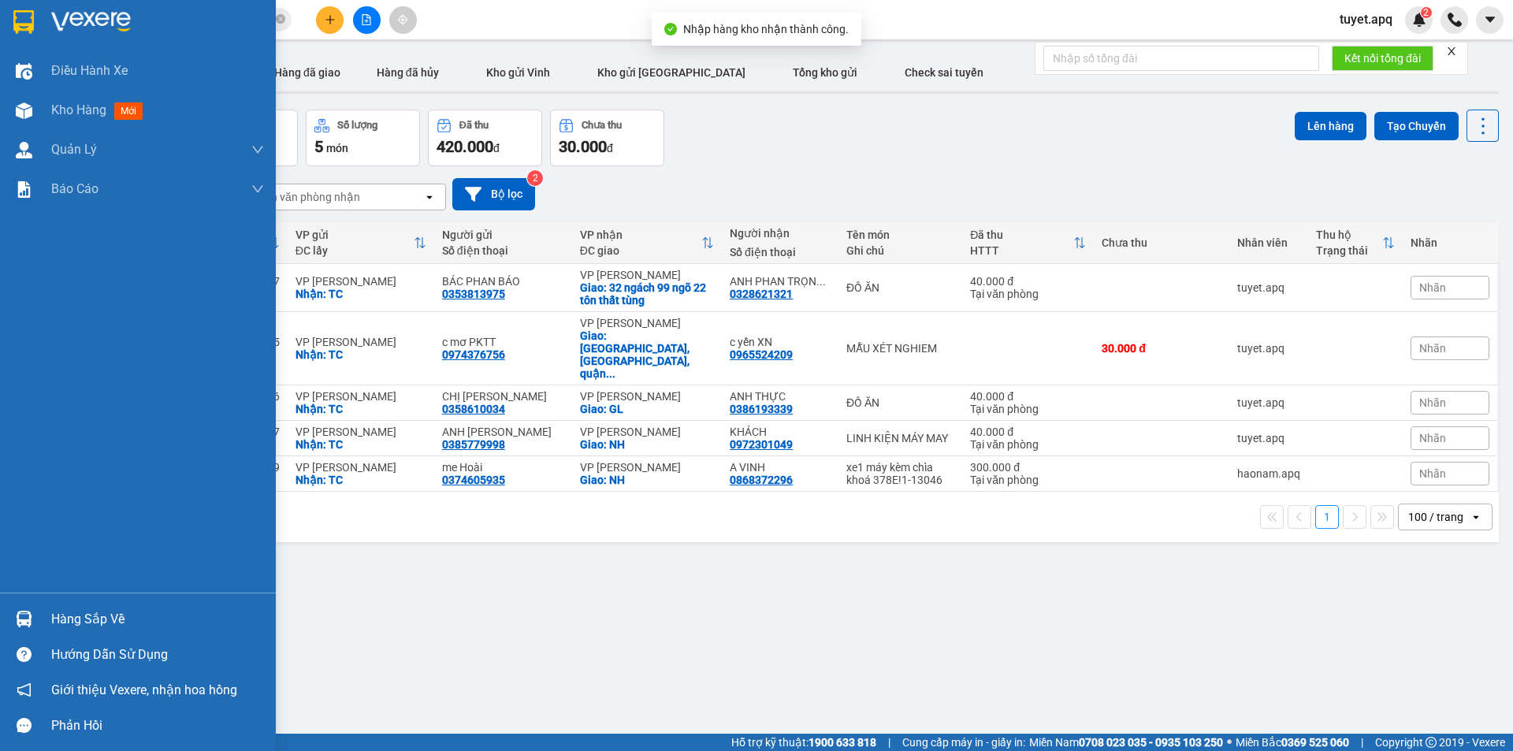
click at [38, 627] on div "Hàng sắp về" at bounding box center [138, 618] width 276 height 35
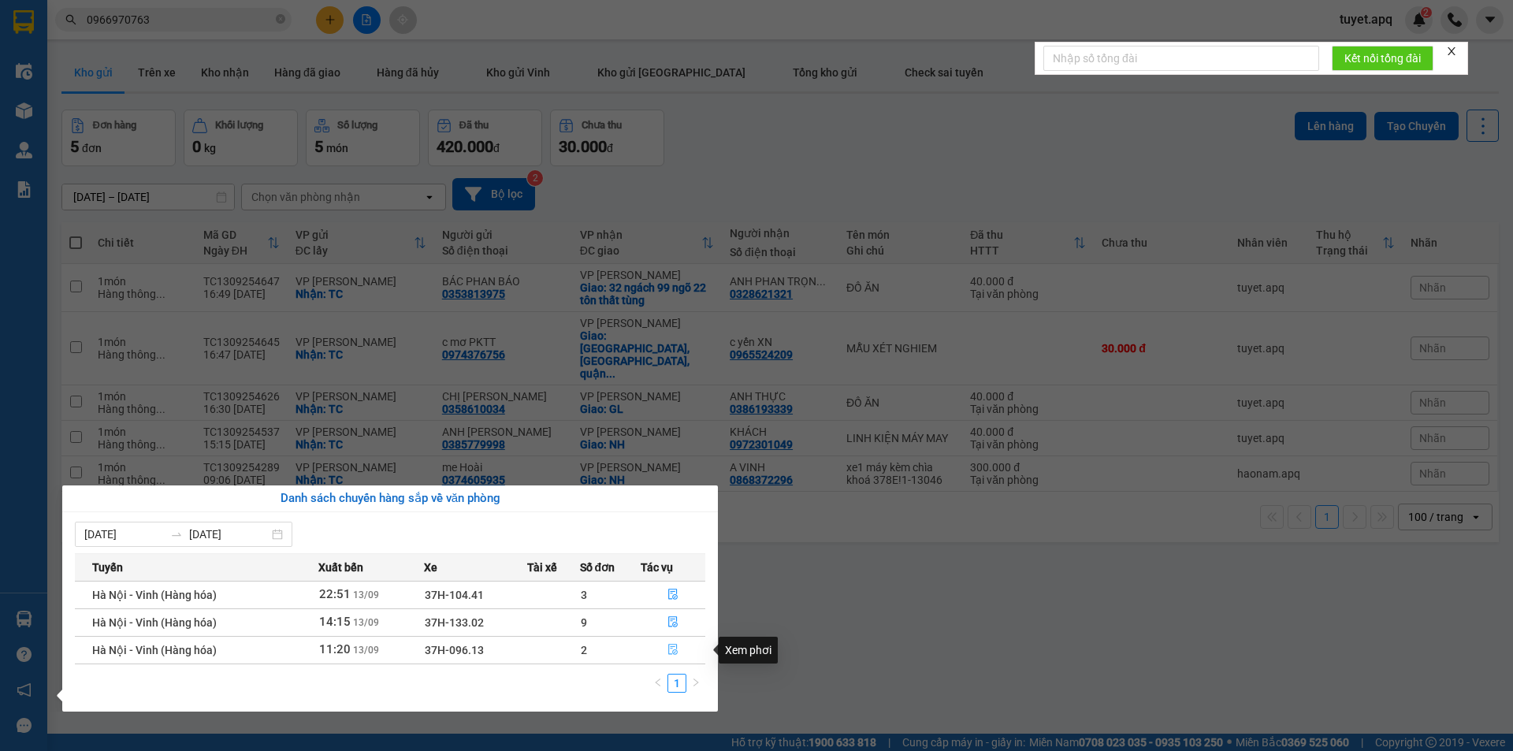
click at [671, 644] on icon "file-done" at bounding box center [673, 649] width 11 height 11
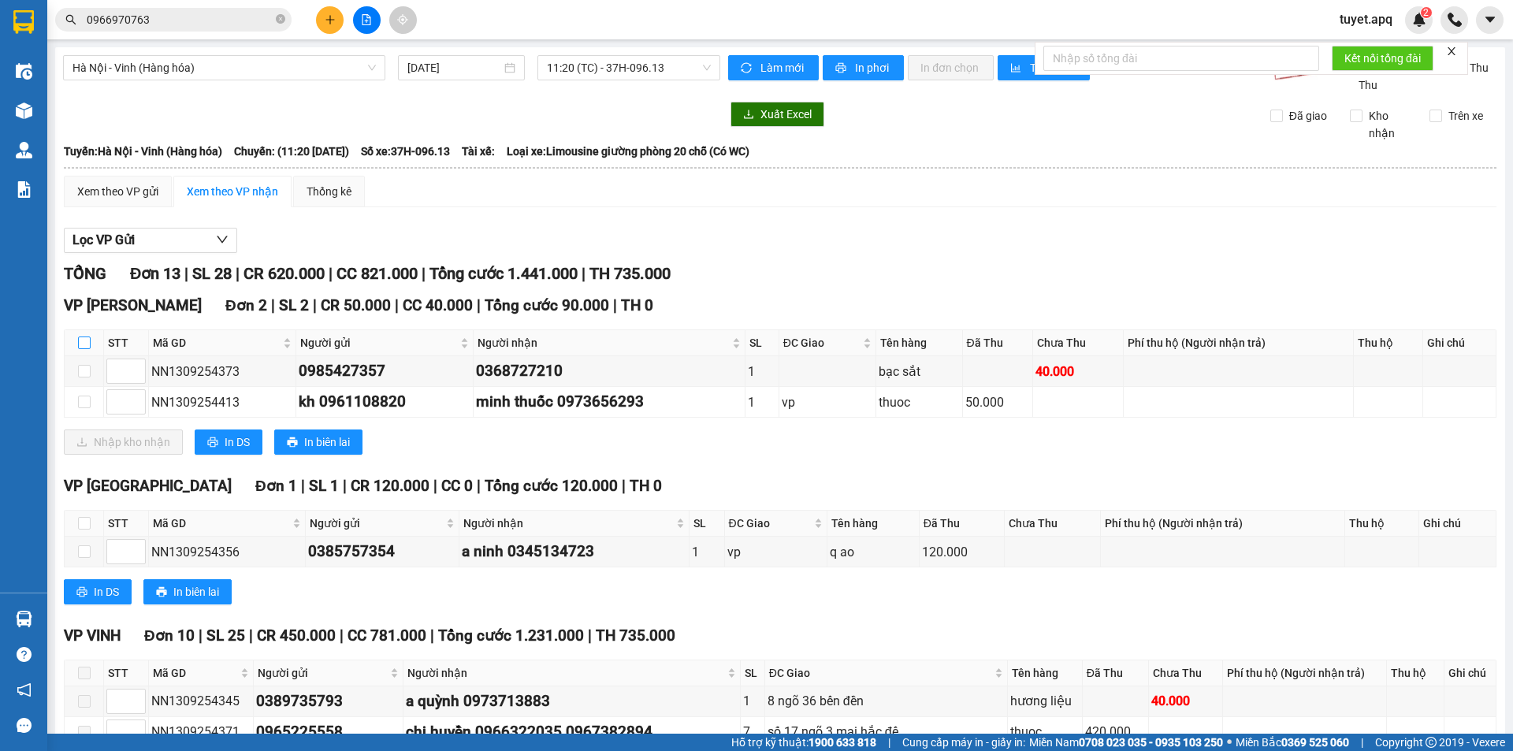
click at [87, 340] on input "checkbox" at bounding box center [84, 343] width 13 height 13
checkbox input "true"
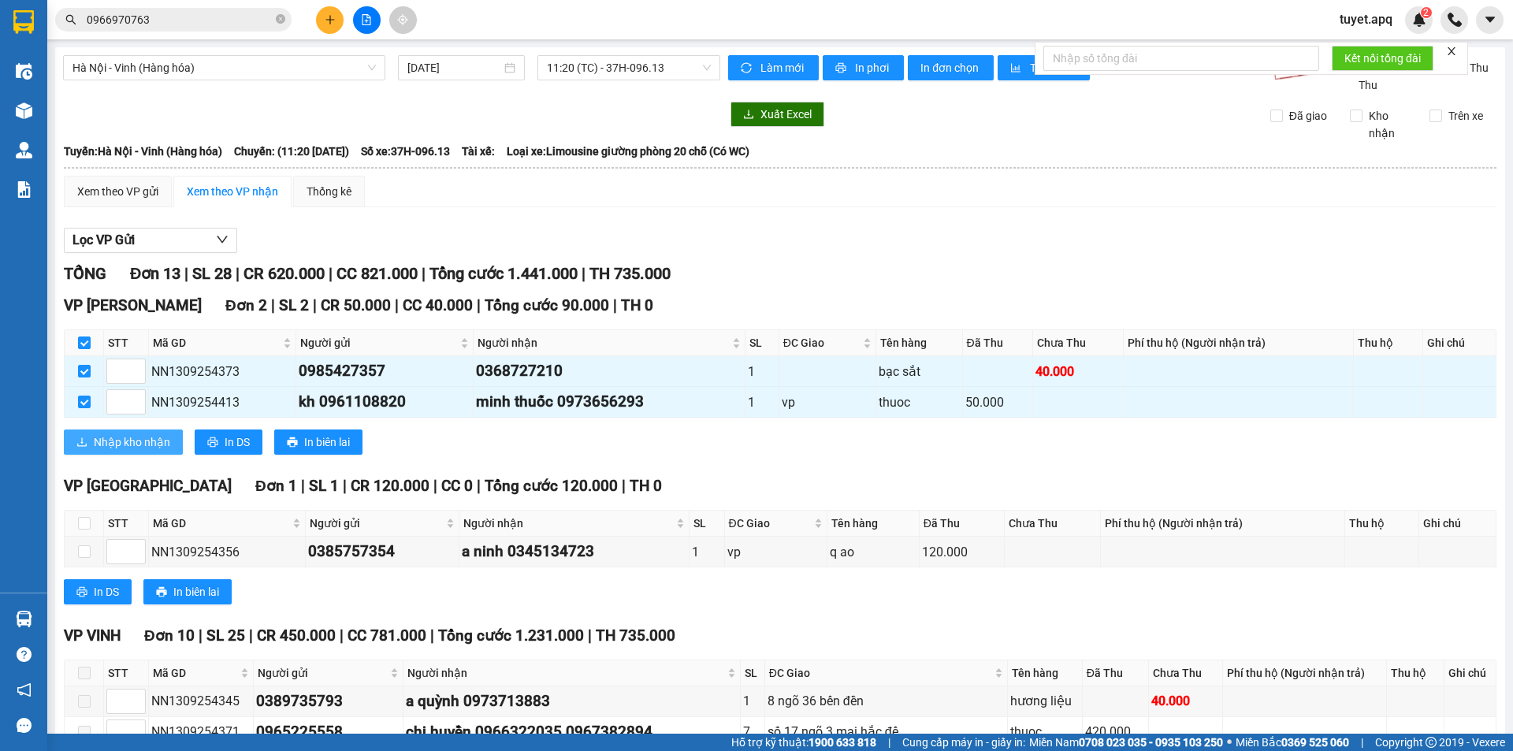
click at [144, 441] on span "Nhập kho nhận" at bounding box center [132, 441] width 76 height 17
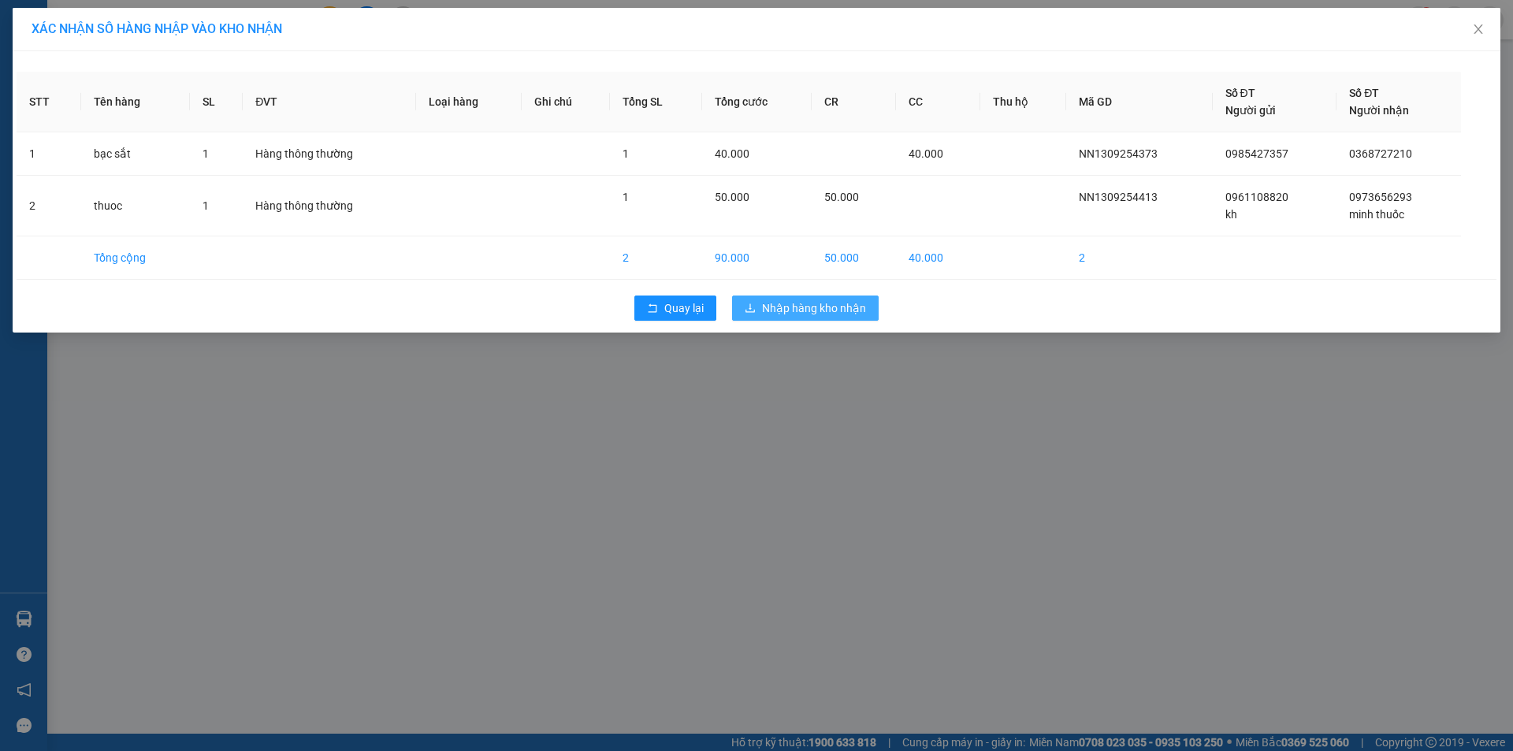
click at [847, 310] on span "Nhập hàng kho nhận" at bounding box center [814, 307] width 104 height 17
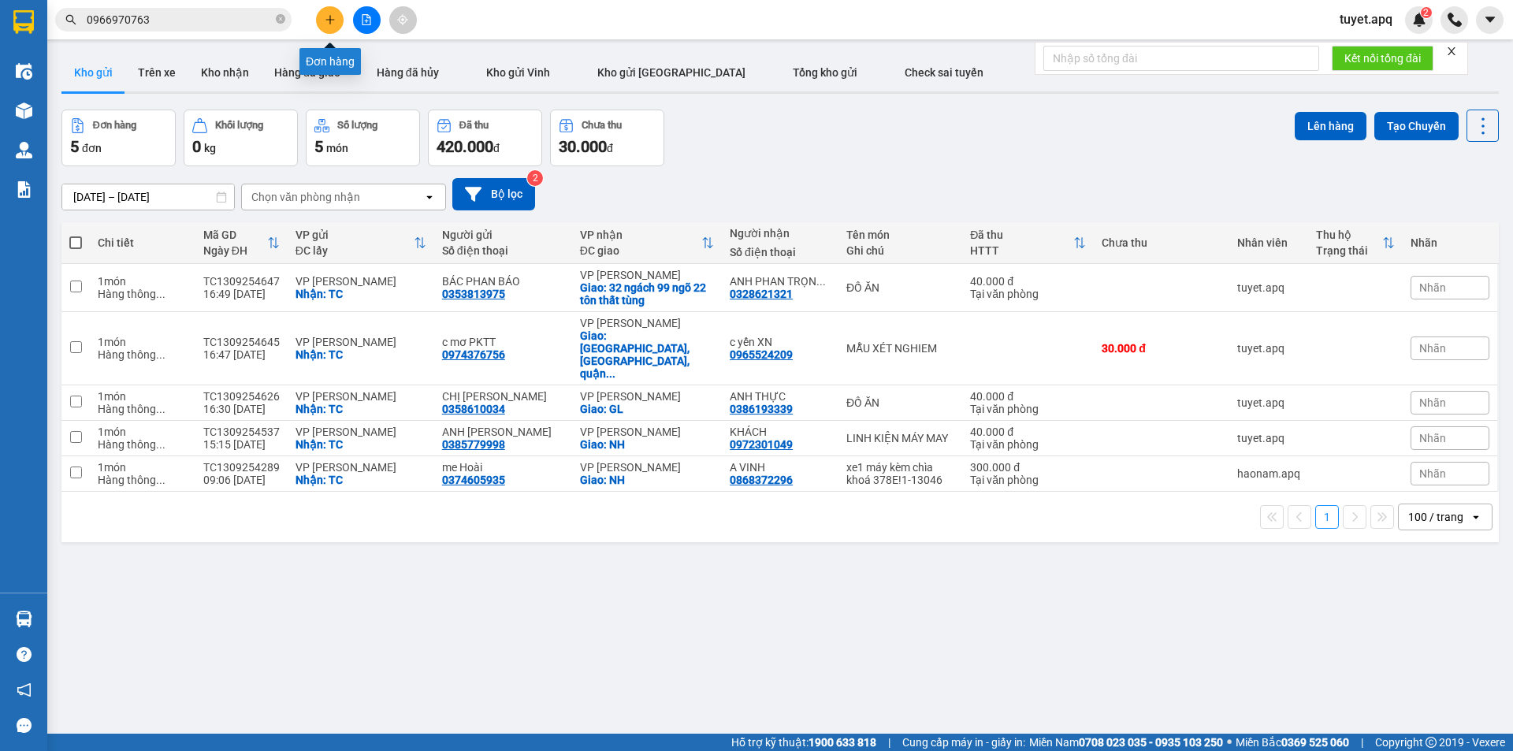
click at [332, 22] on icon "plus" at bounding box center [330, 19] width 11 height 11
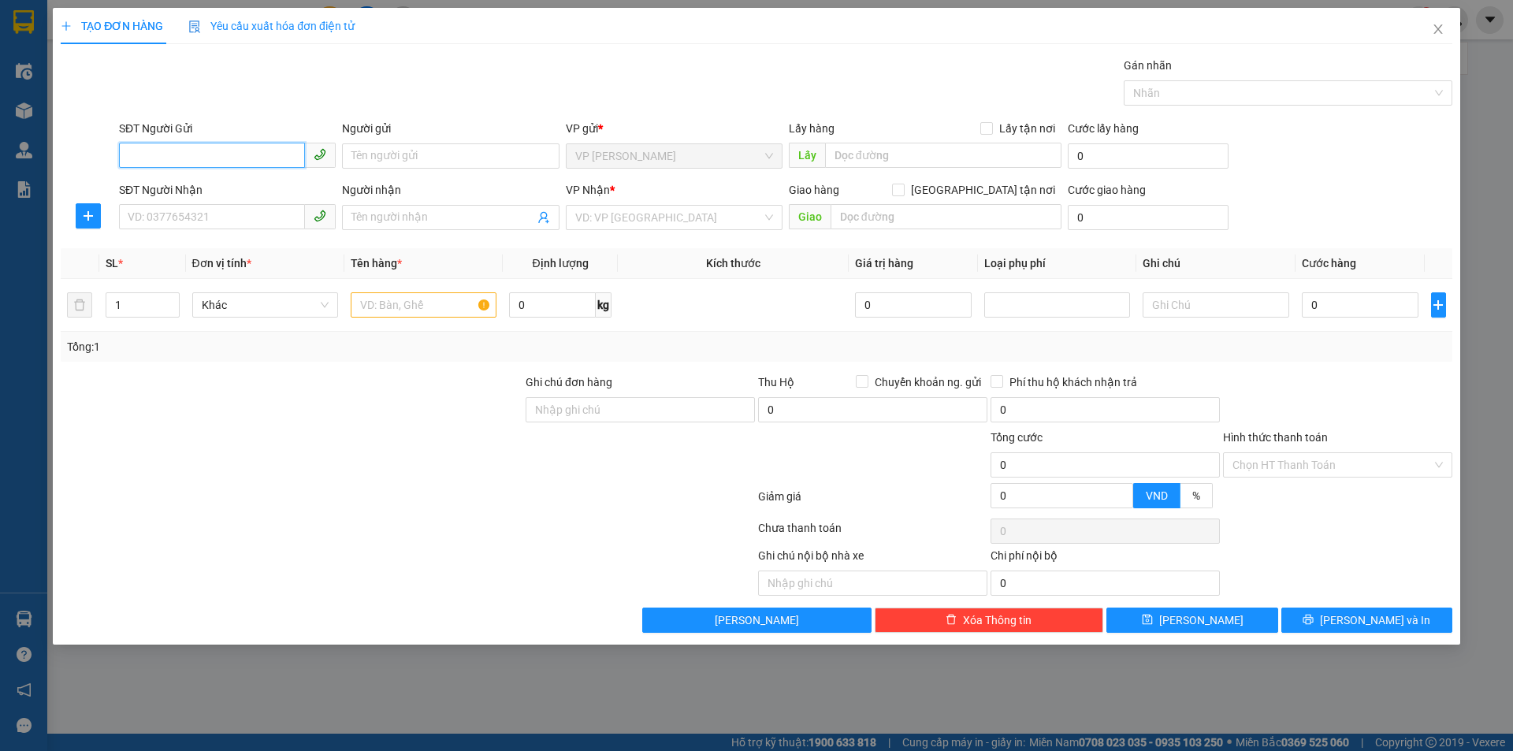
click at [263, 156] on input "SĐT Người Gửi" at bounding box center [212, 155] width 186 height 25
click at [202, 156] on input "SĐT Người Gửi" at bounding box center [212, 155] width 186 height 25
type input "0984186256"
click at [252, 184] on div "0984186256 - bác thảo 0966405976" at bounding box center [227, 187] width 198 height 17
type input "bác thảo 0966405976"
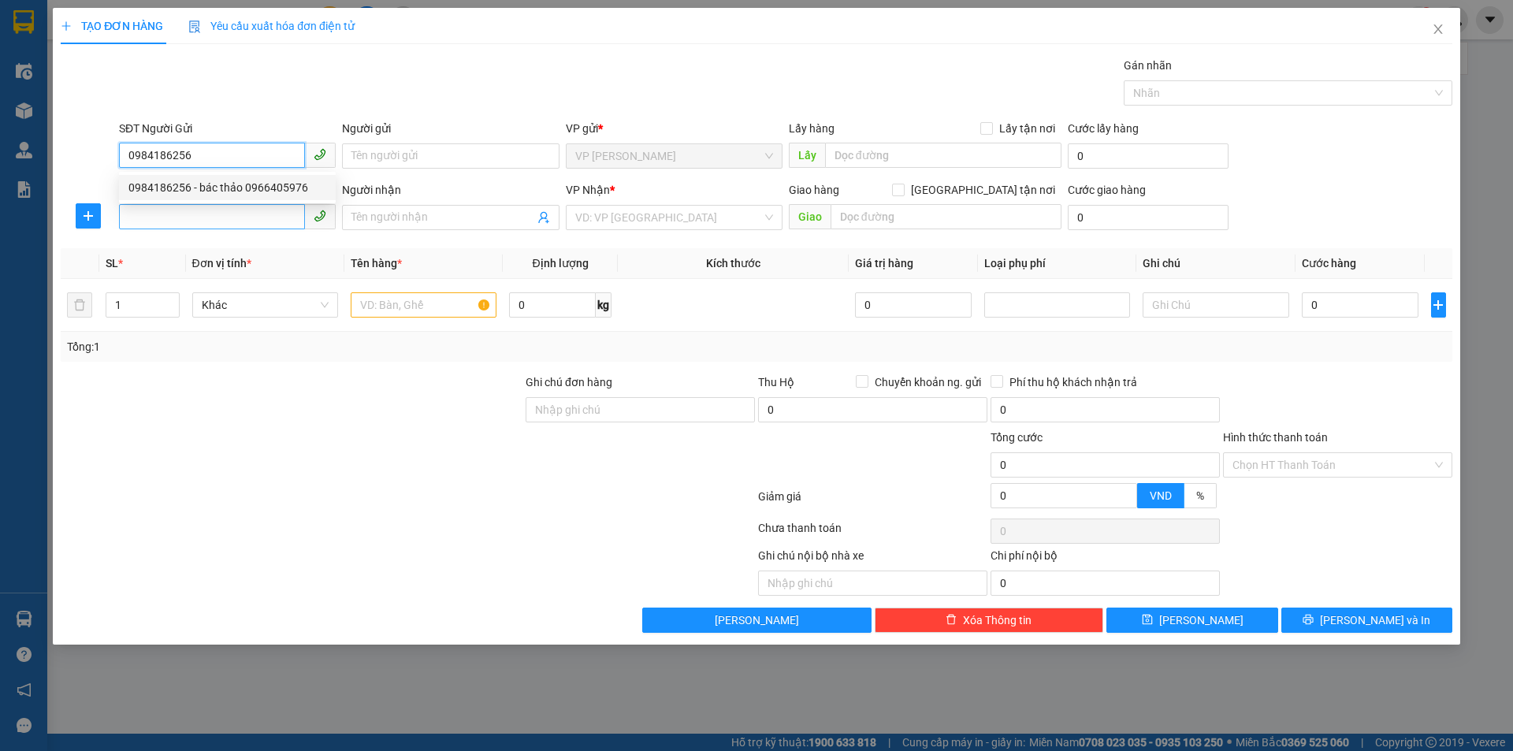
checkbox input "true"
type input "TC"
type input "0984186256"
click at [255, 213] on input "SĐT Người Nhận" at bounding box center [212, 216] width 186 height 25
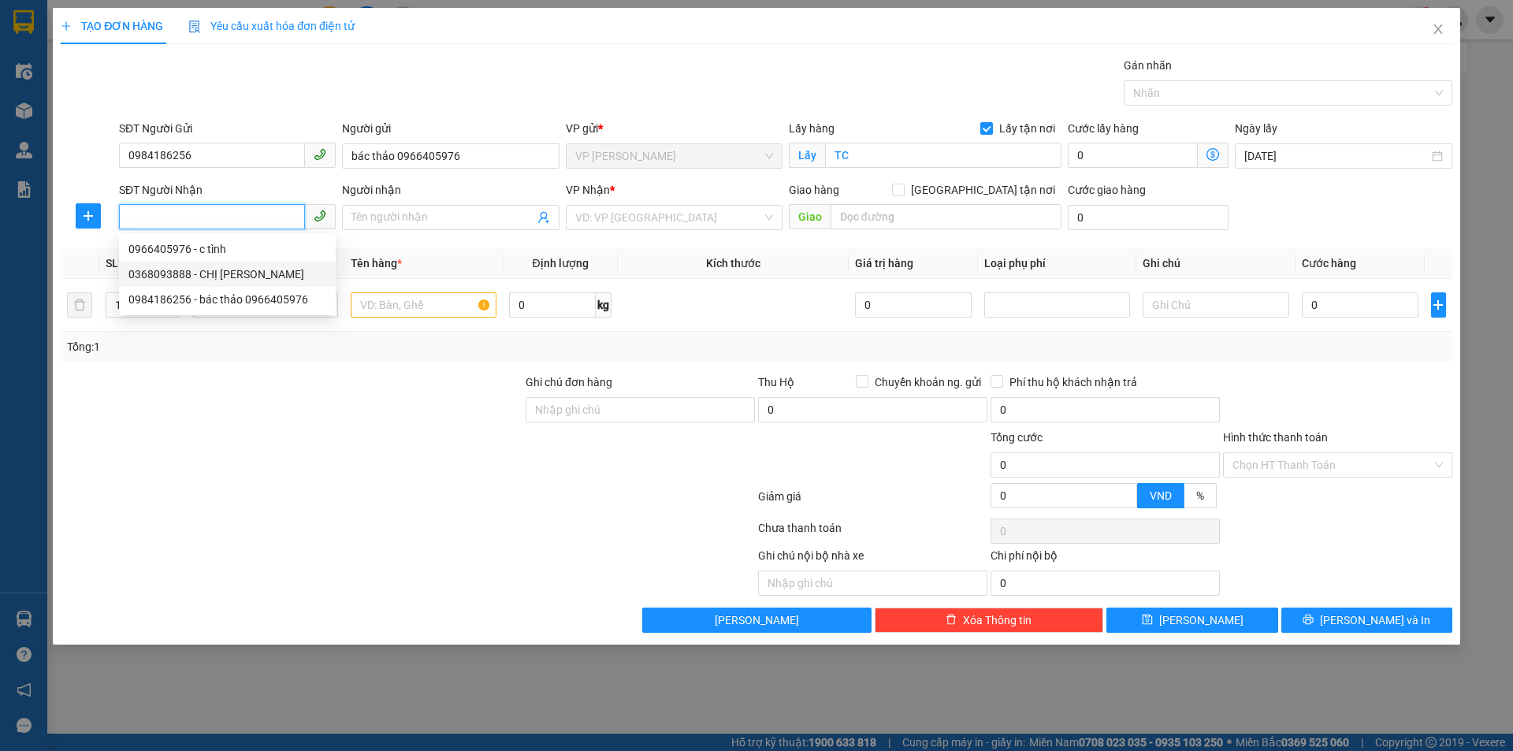
click at [206, 277] on div "0368093888 - CHỊ VÂN" at bounding box center [227, 274] width 198 height 17
type input "0368093888"
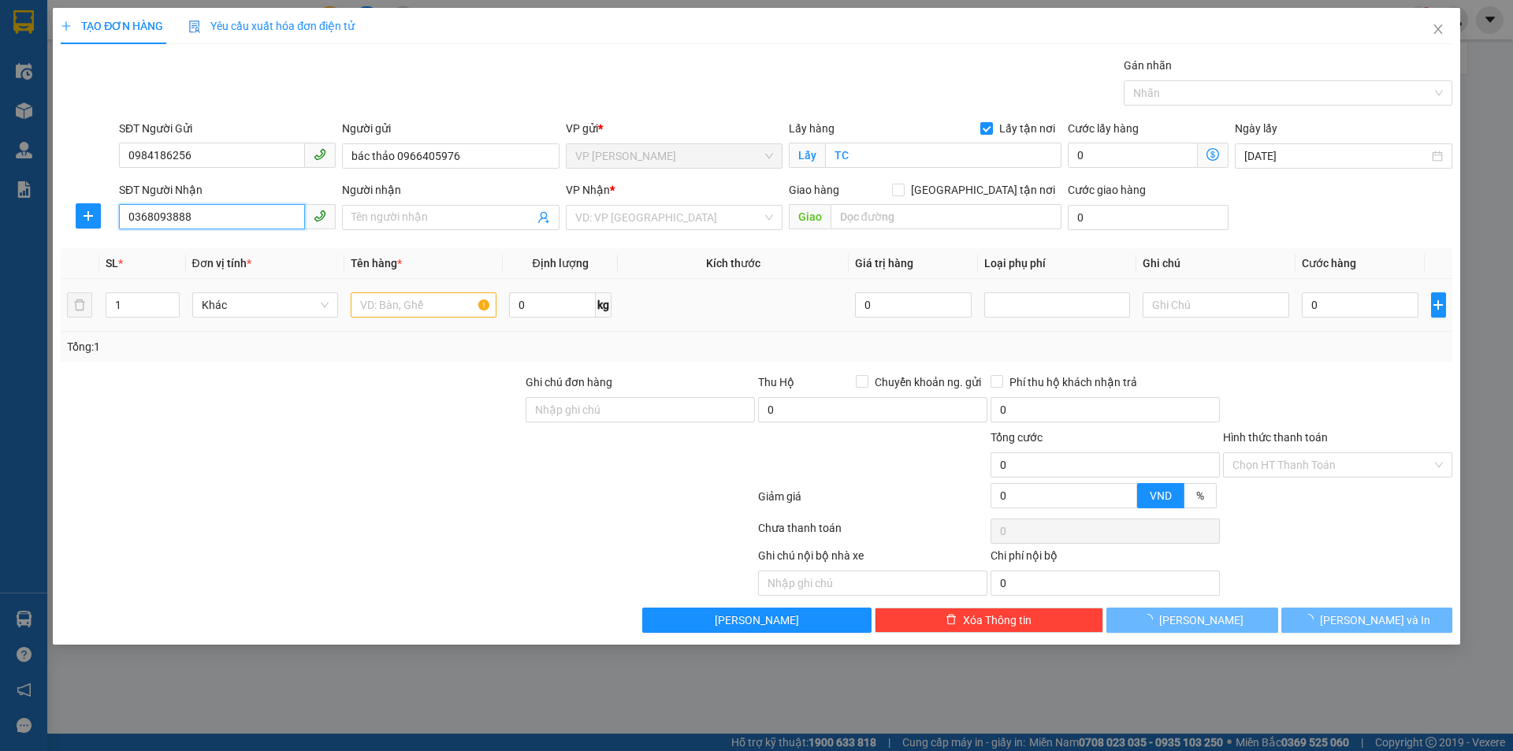
type input "CHỊ VÂN"
checkbox input "true"
type input "MĐ"
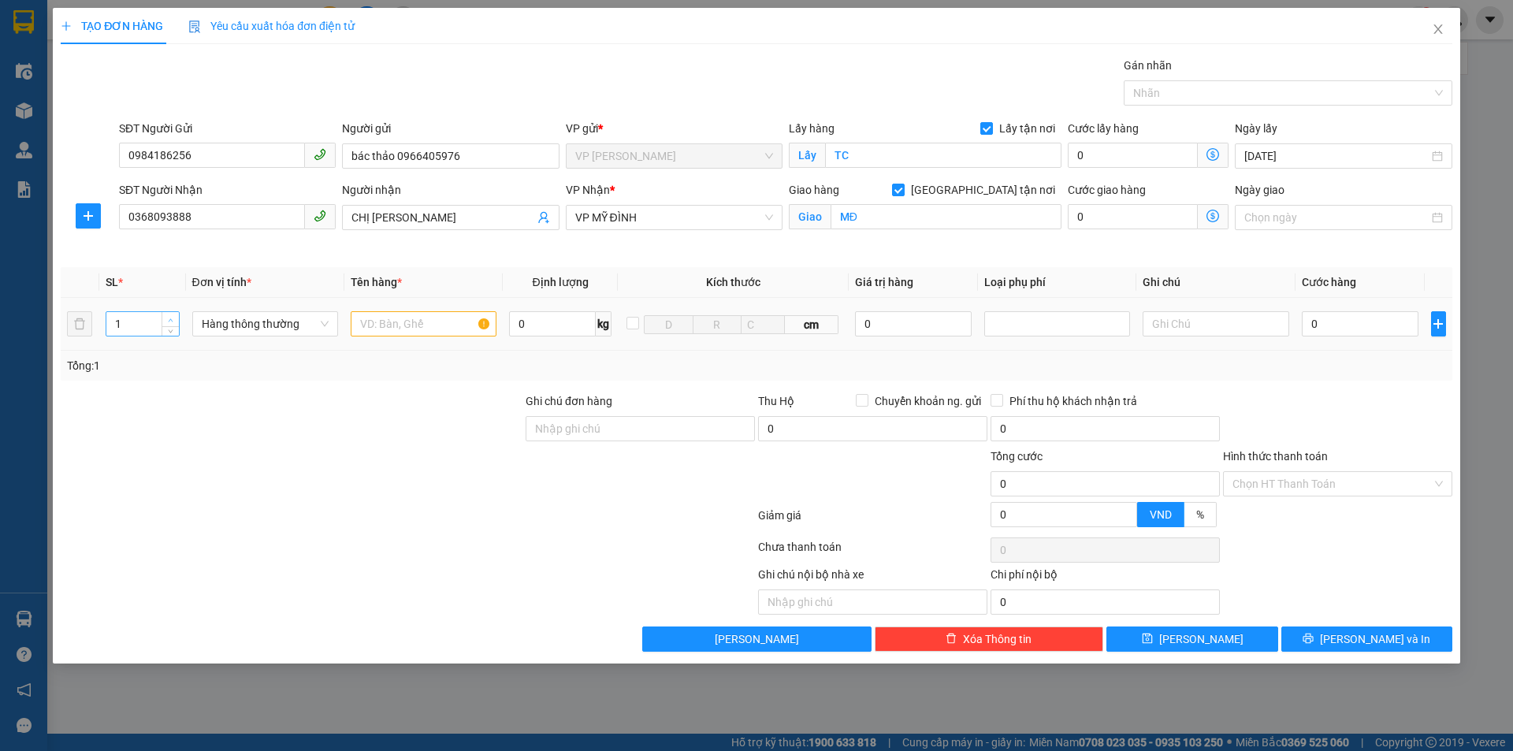
type input "2"
click at [170, 310] on div "2" at bounding box center [143, 324] width 74 height 32
click at [429, 316] on input "text" at bounding box center [424, 323] width 146 height 25
type input "D"
type input "ĐỒ ĂN,GẠO"
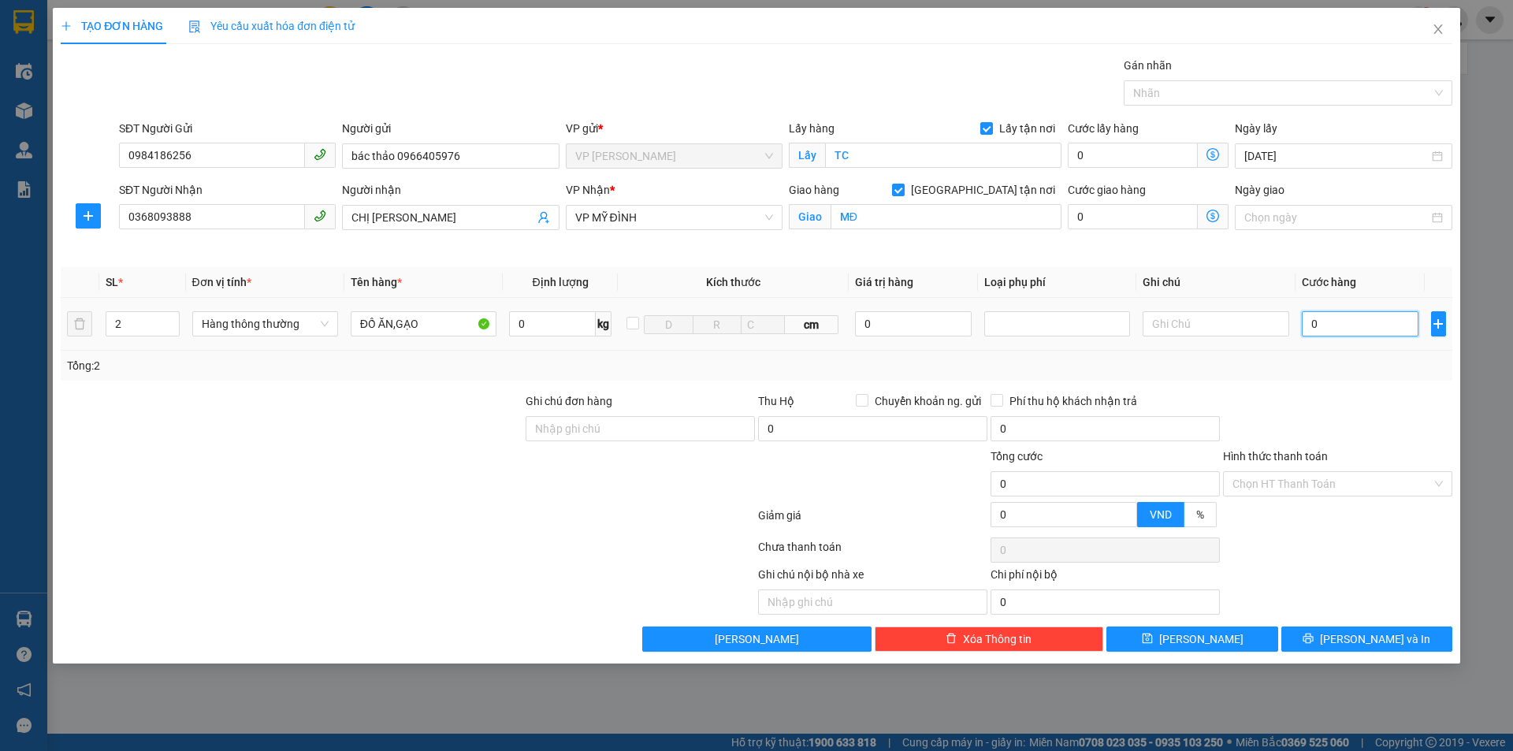
type input "1"
type input "10"
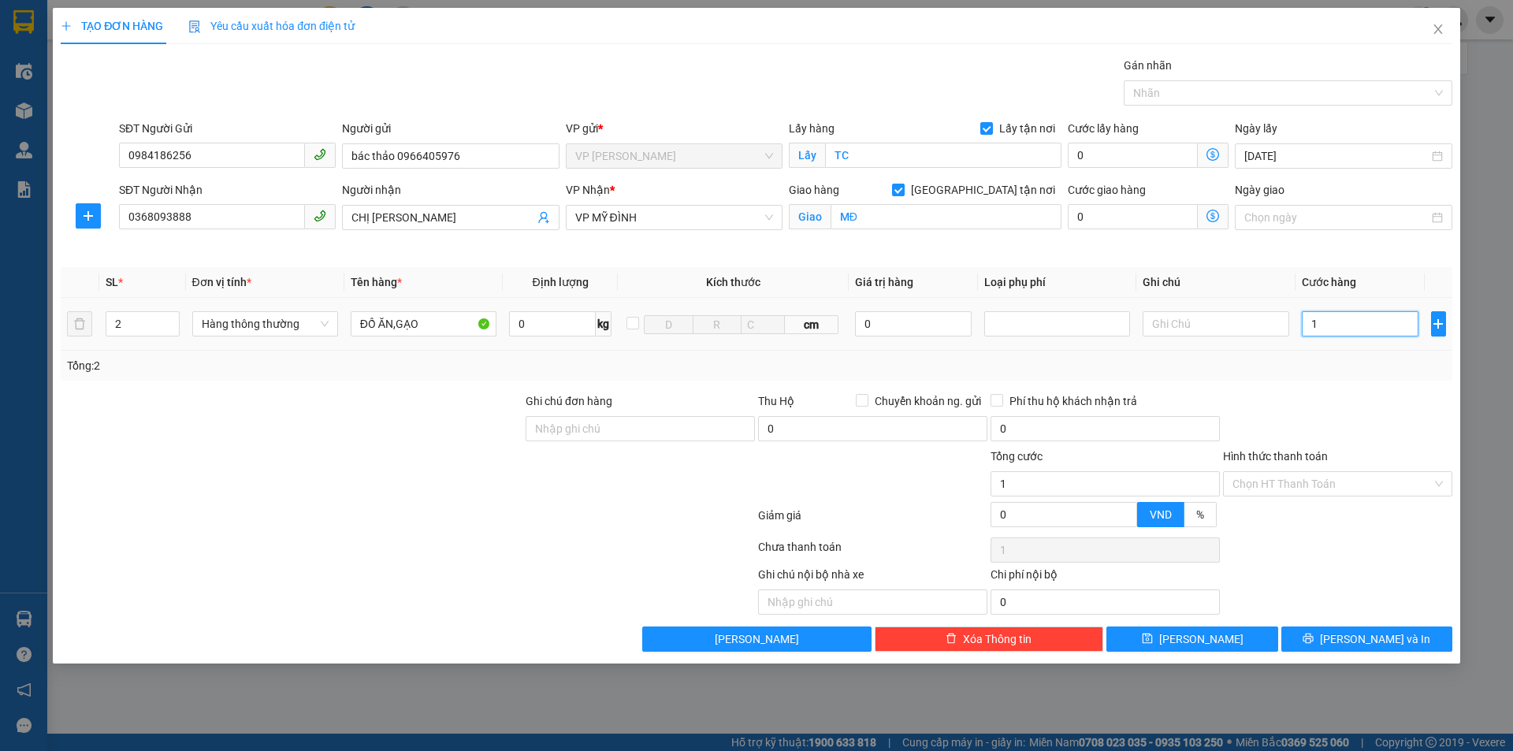
type input "10"
type input "100"
type input "1.000"
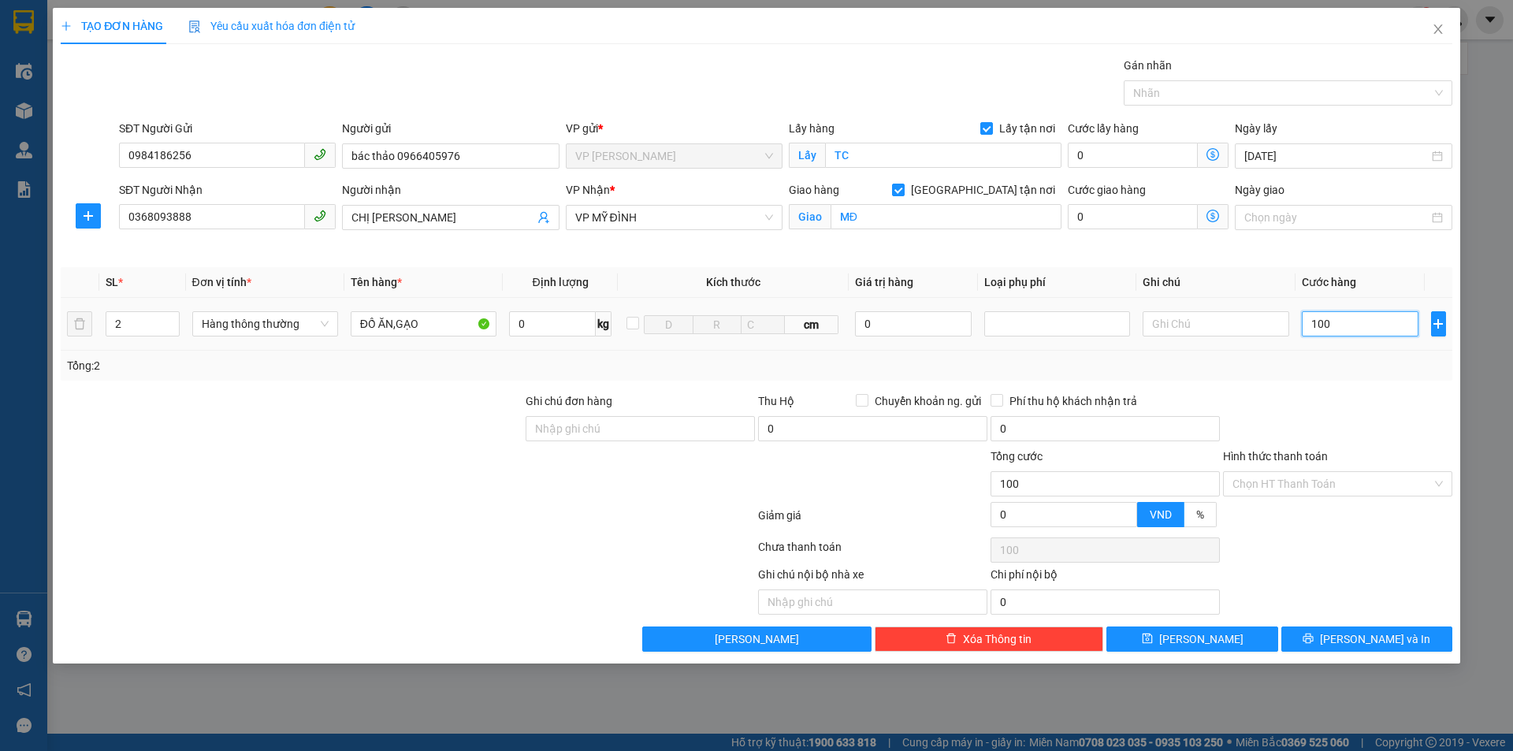
type input "1.000"
type input "10.000"
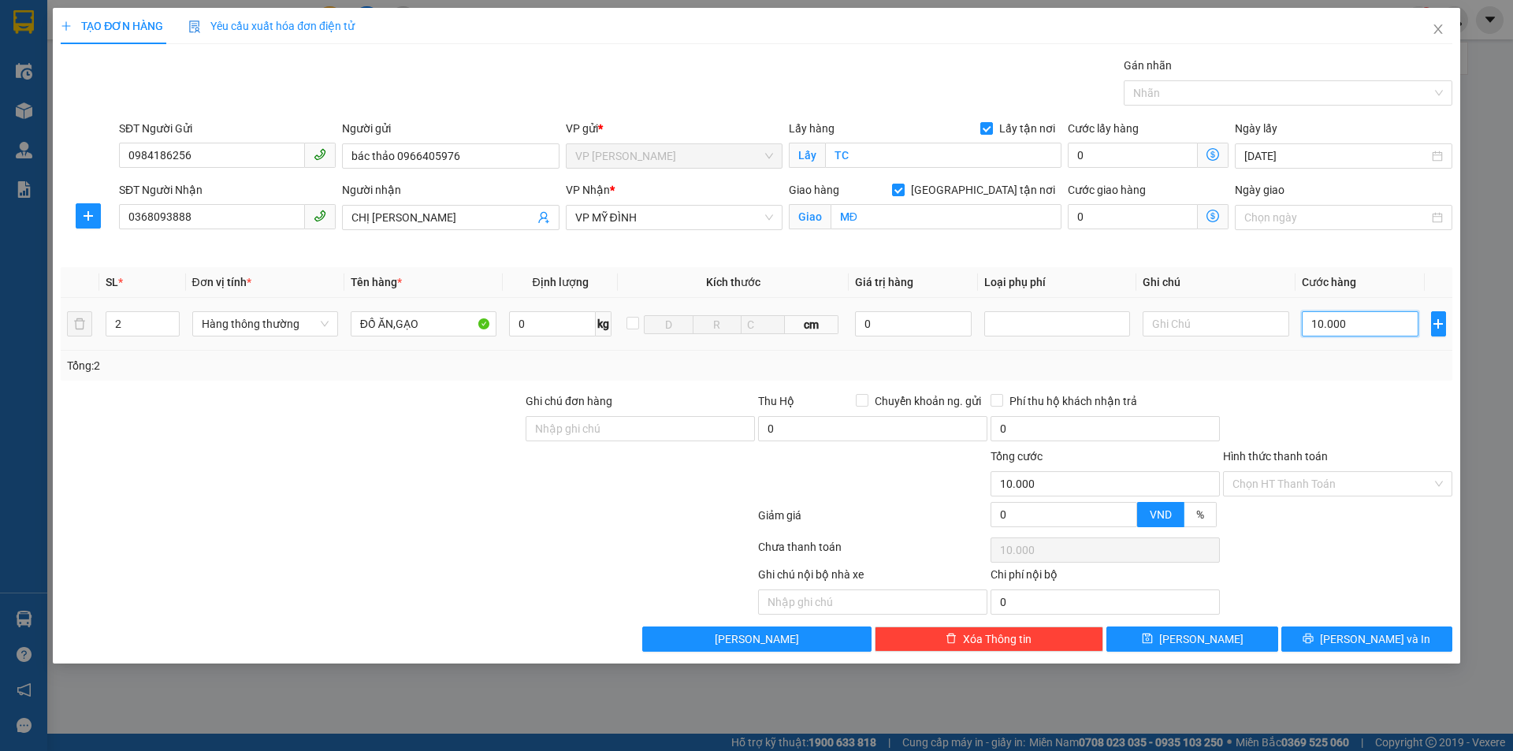
type input "100.000"
click at [1349, 478] on input "Hình thức thanh toán" at bounding box center [1332, 484] width 199 height 24
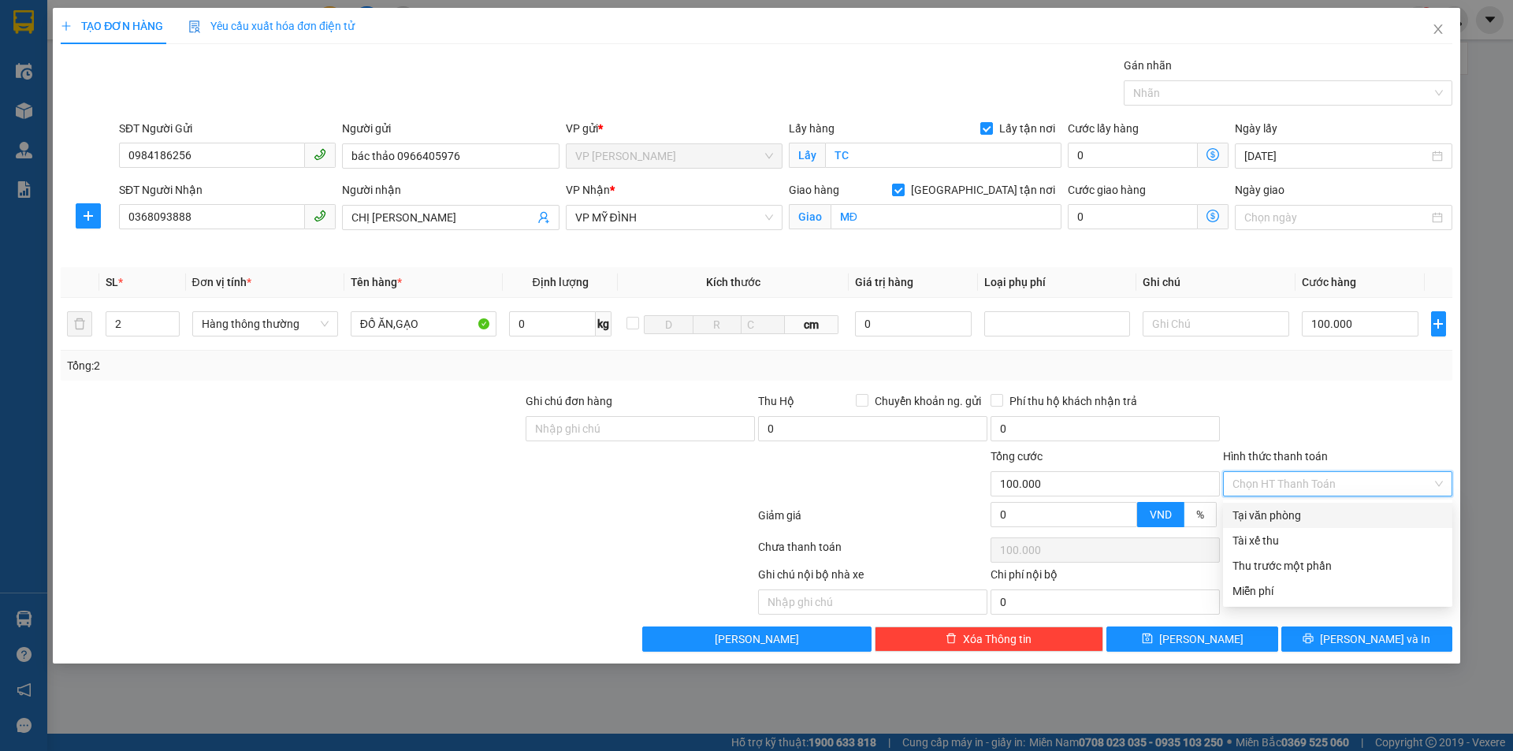
click at [1289, 520] on div "Tại văn phòng" at bounding box center [1338, 515] width 210 height 17
type input "0"
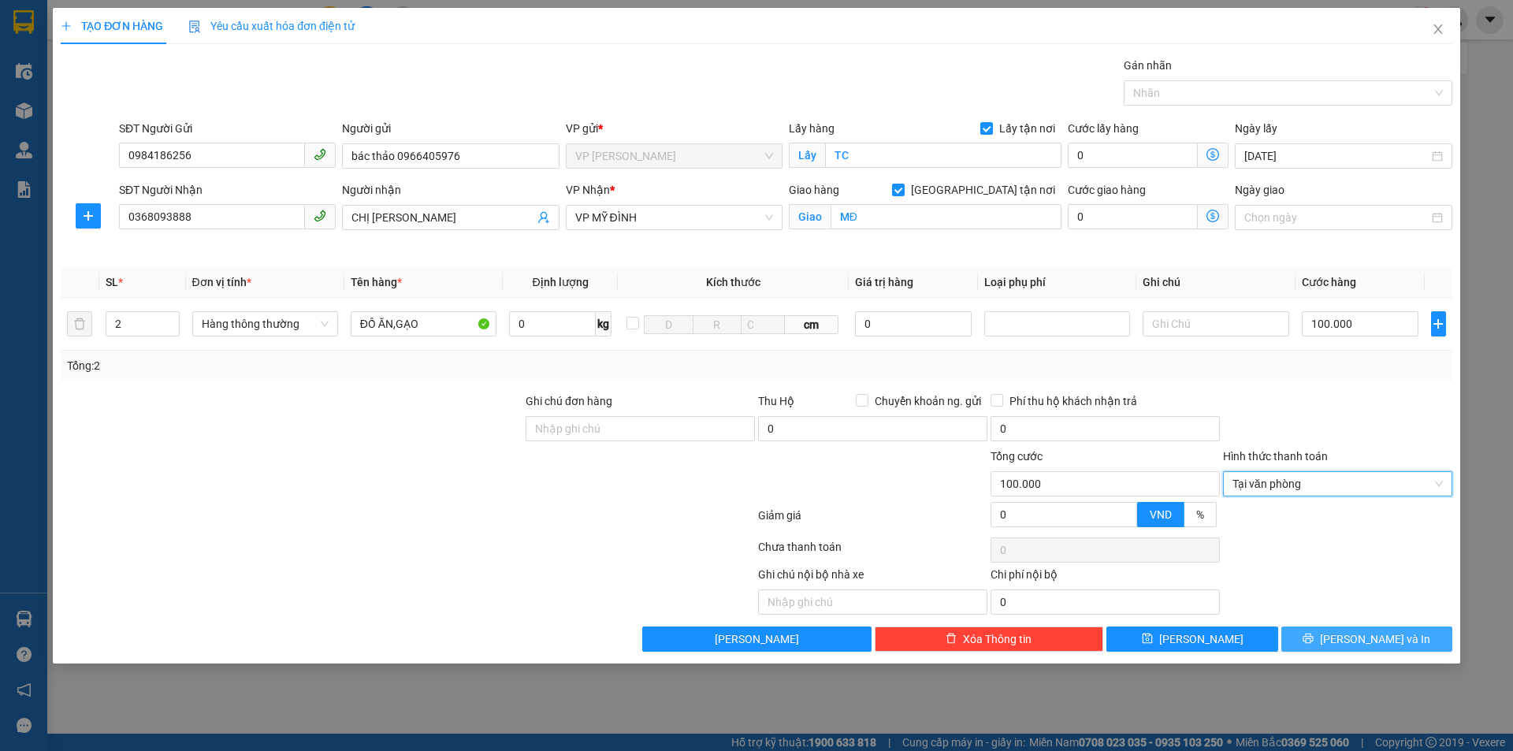
click at [1355, 637] on span "[PERSON_NAME] và In" at bounding box center [1375, 639] width 110 height 17
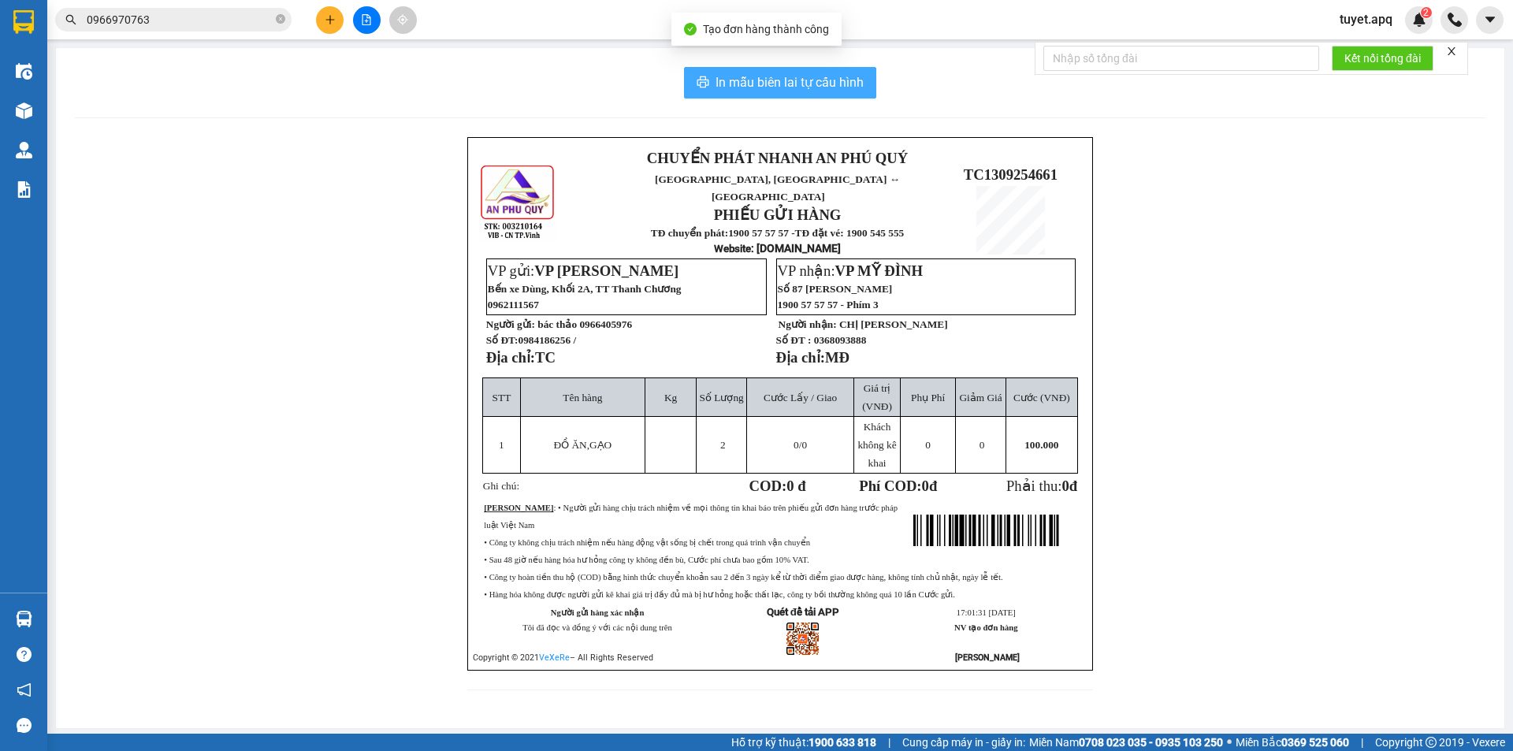
click at [794, 92] on span "In mẫu biên lai tự cấu hình" at bounding box center [790, 83] width 148 height 20
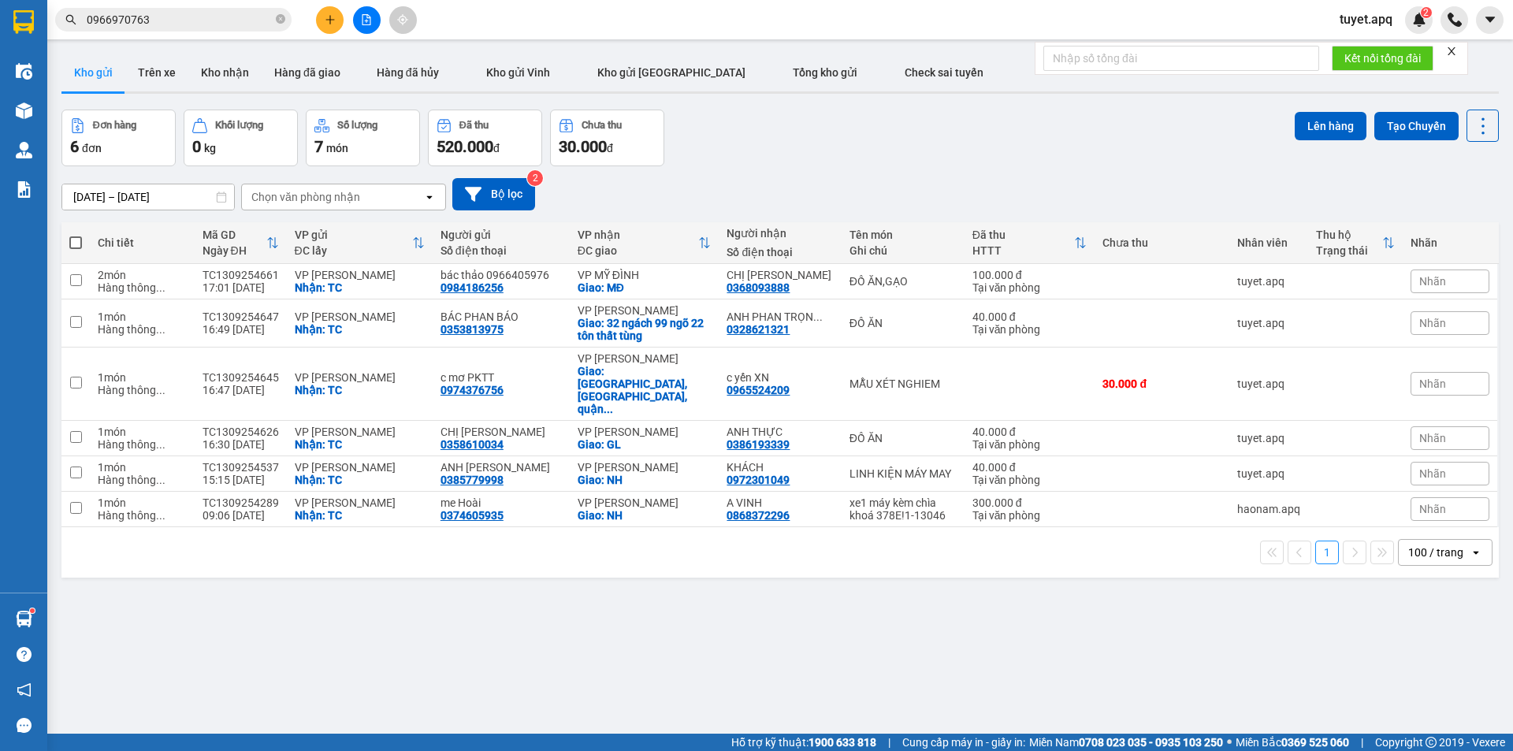
click at [162, 17] on input "0966970763" at bounding box center [180, 19] width 186 height 17
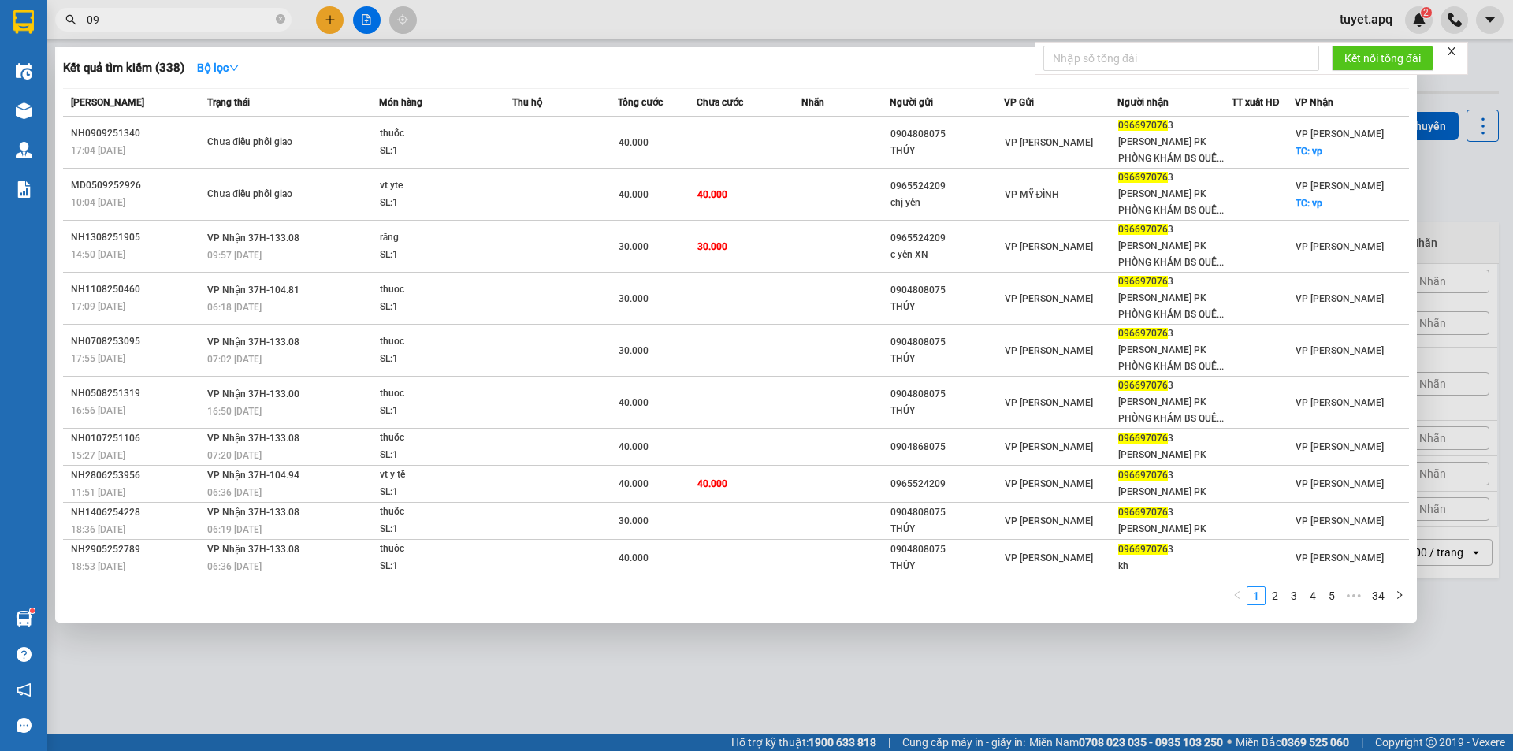
type input "0"
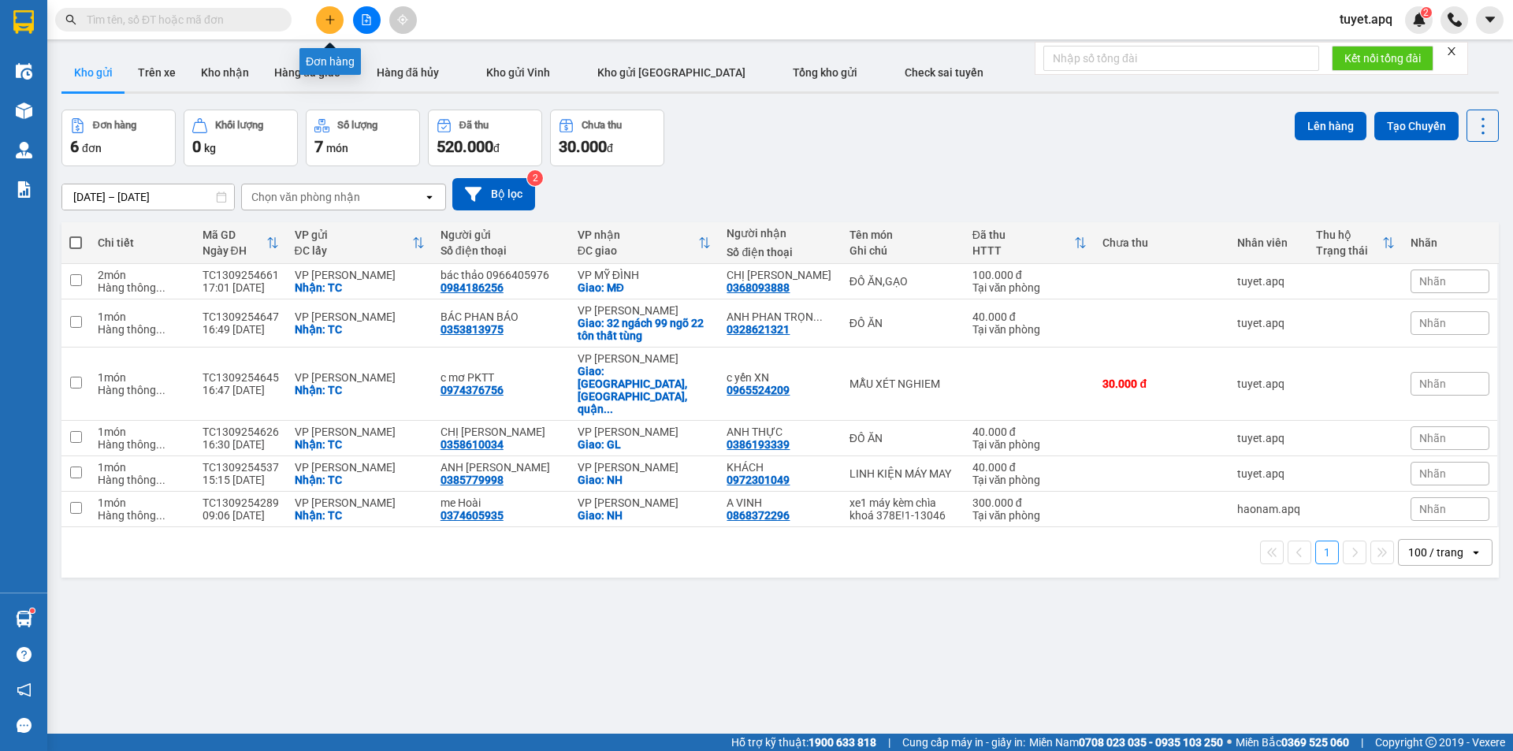
drag, startPoint x: 327, startPoint y: 20, endPoint x: 338, endPoint y: 17, distance: 11.5
click at [338, 17] on button at bounding box center [330, 20] width 28 height 28
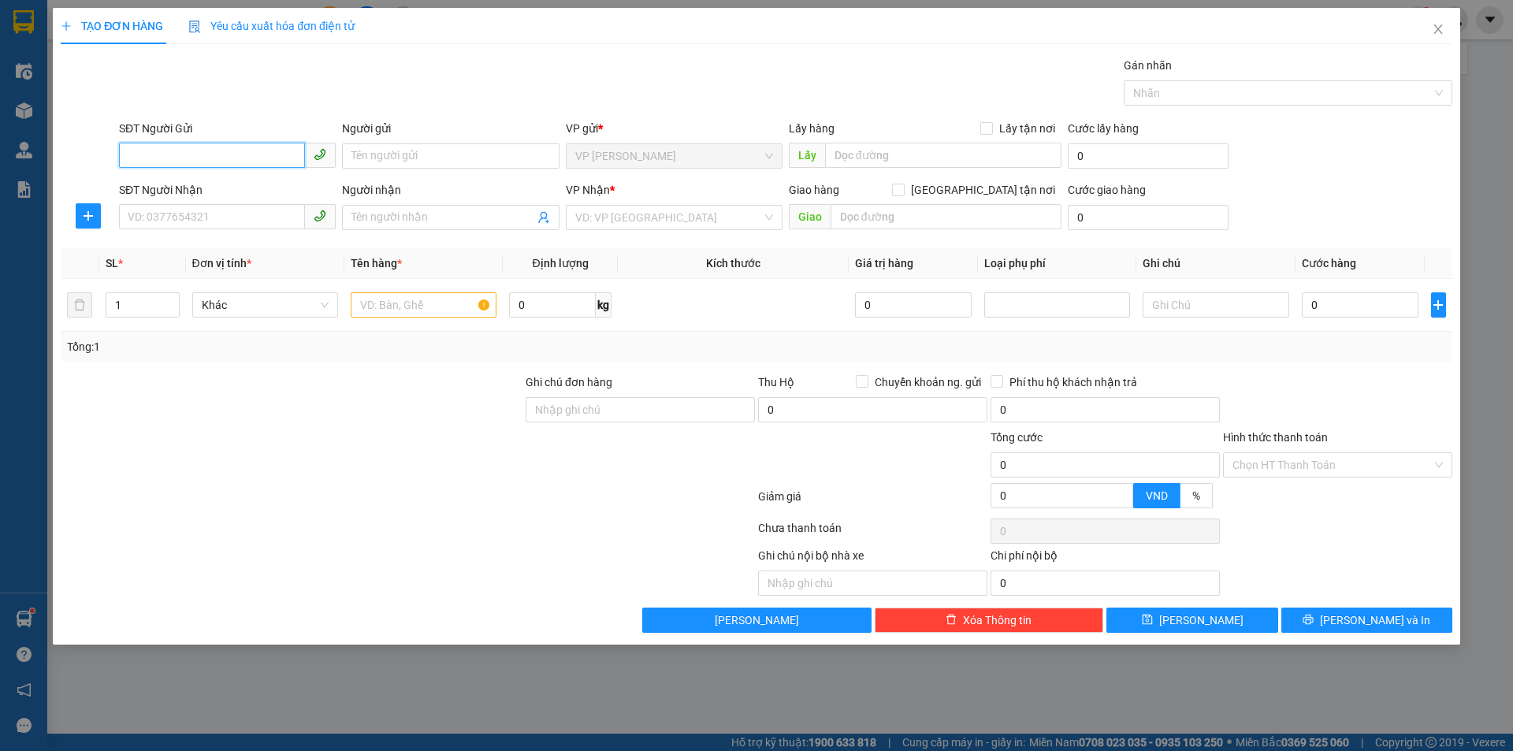
drag, startPoint x: 243, startPoint y: 158, endPoint x: 404, endPoint y: 258, distance: 189.0
click at [244, 154] on input "SĐT Người Gửi" at bounding box center [212, 155] width 186 height 25
click at [197, 210] on div "0916524334 - bác Viện" at bounding box center [227, 212] width 198 height 17
type input "0916524334"
type input "bác Viện"
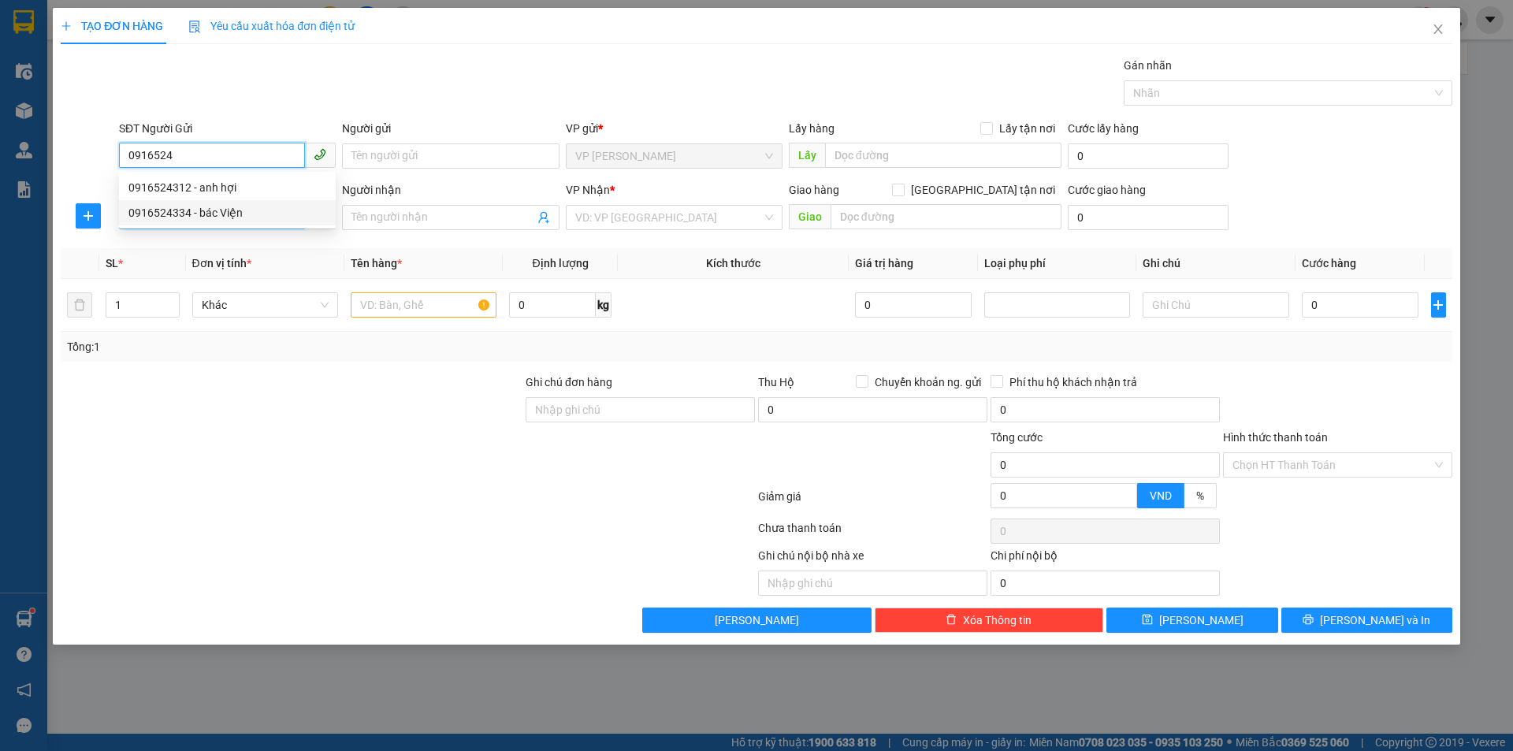
checkbox input "true"
type input "TC"
type input "0916524334"
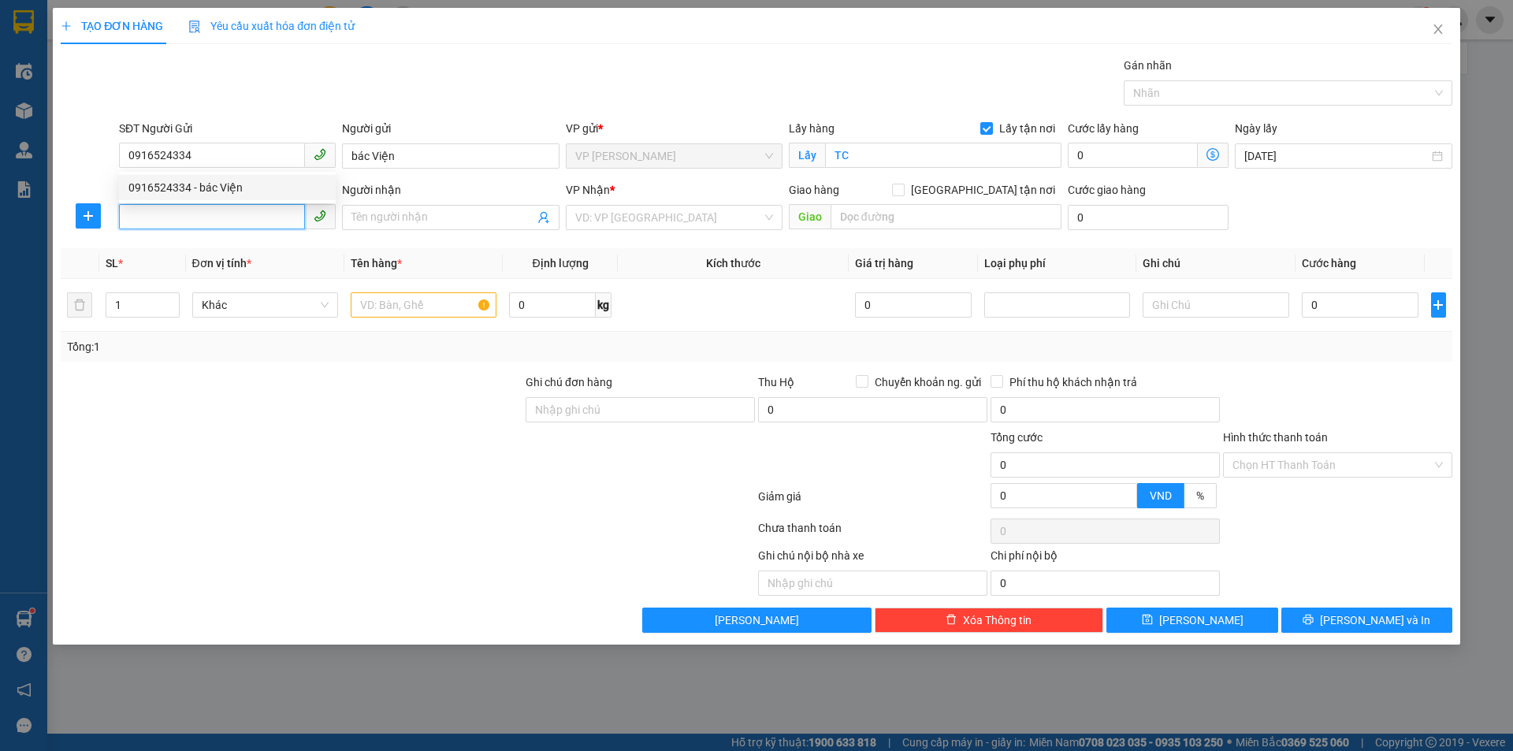
click at [219, 221] on input "SĐT Người Nhận" at bounding box center [212, 216] width 186 height 25
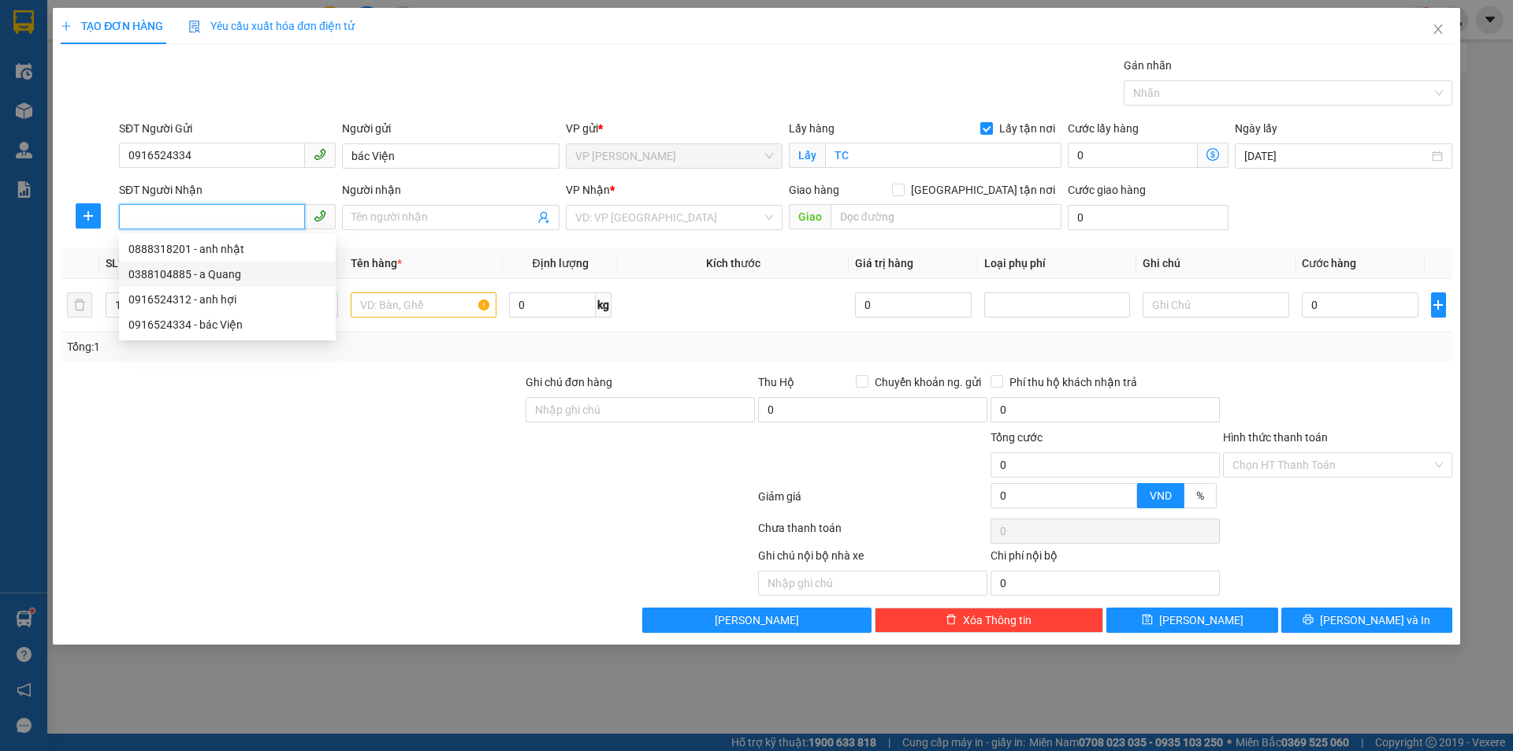
click at [234, 273] on div "0388104885 - a Quang" at bounding box center [227, 274] width 198 height 17
type input "0388104885"
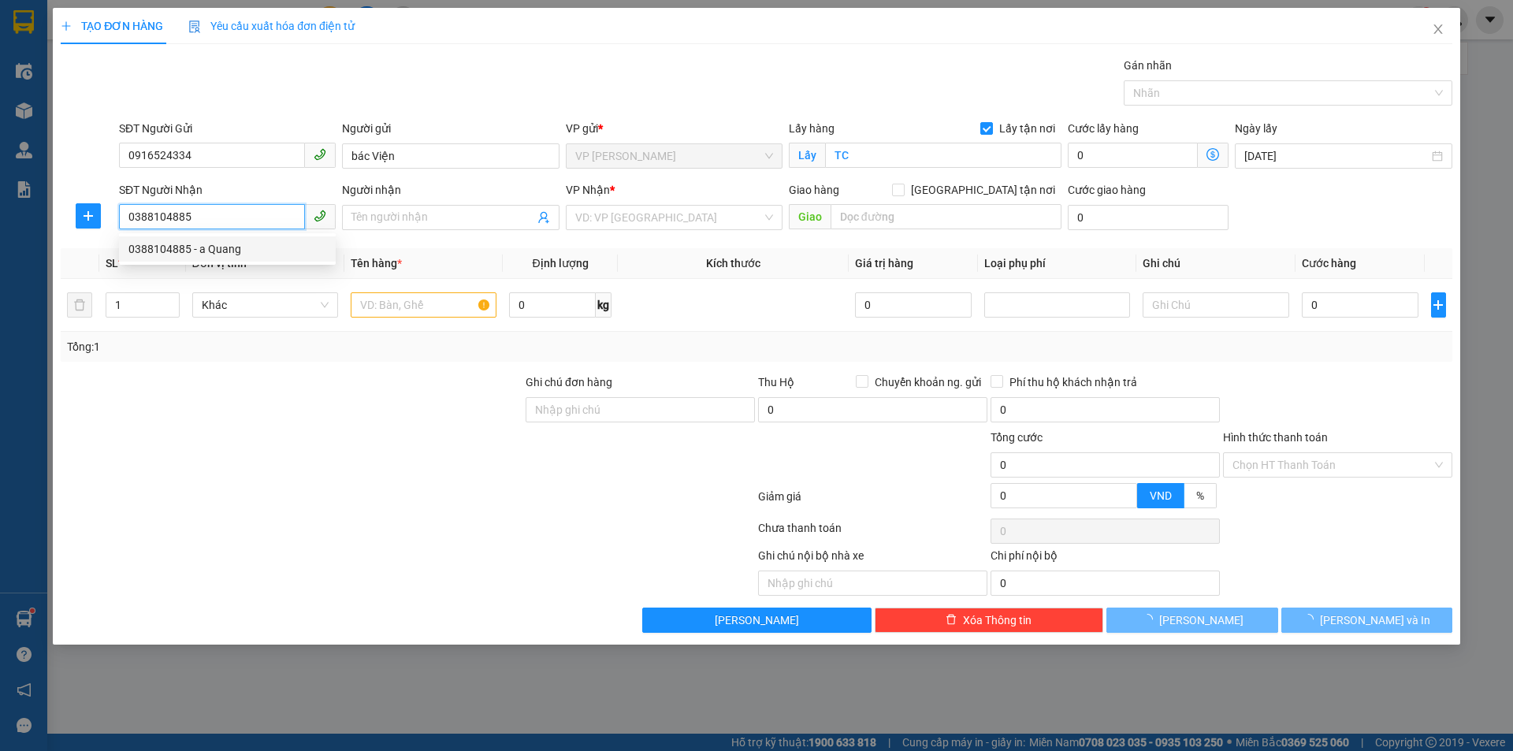
type input "a Quang"
checkbox input "true"
type input "NH"
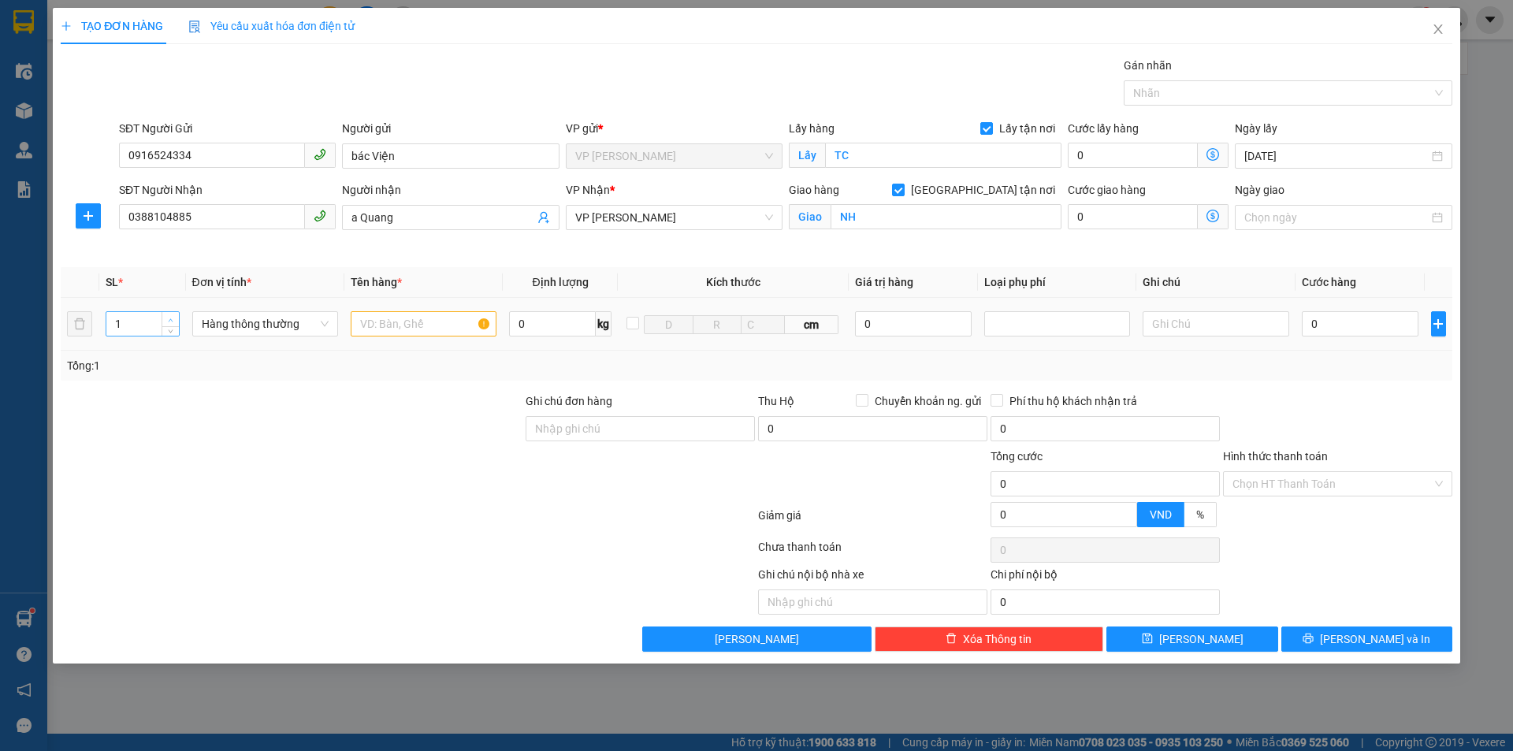
type input "2"
drag, startPoint x: 166, startPoint y: 317, endPoint x: 222, endPoint y: 310, distance: 56.4
click at [168, 317] on span "up" at bounding box center [170, 318] width 9 height 9
click at [394, 324] on input "text" at bounding box center [424, 323] width 146 height 25
type input "D"
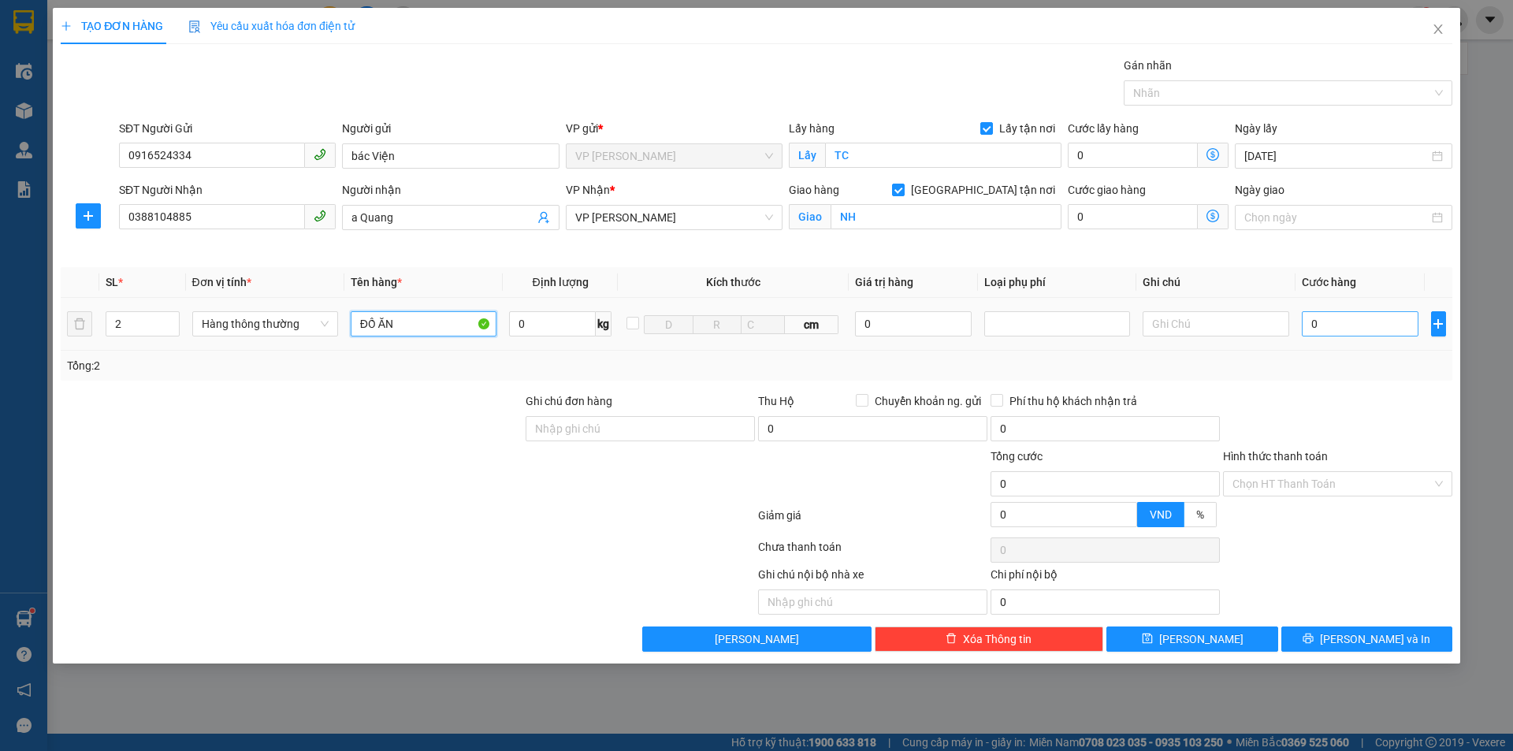
type input "ĐỒ ĂN"
type input "8"
type input "80"
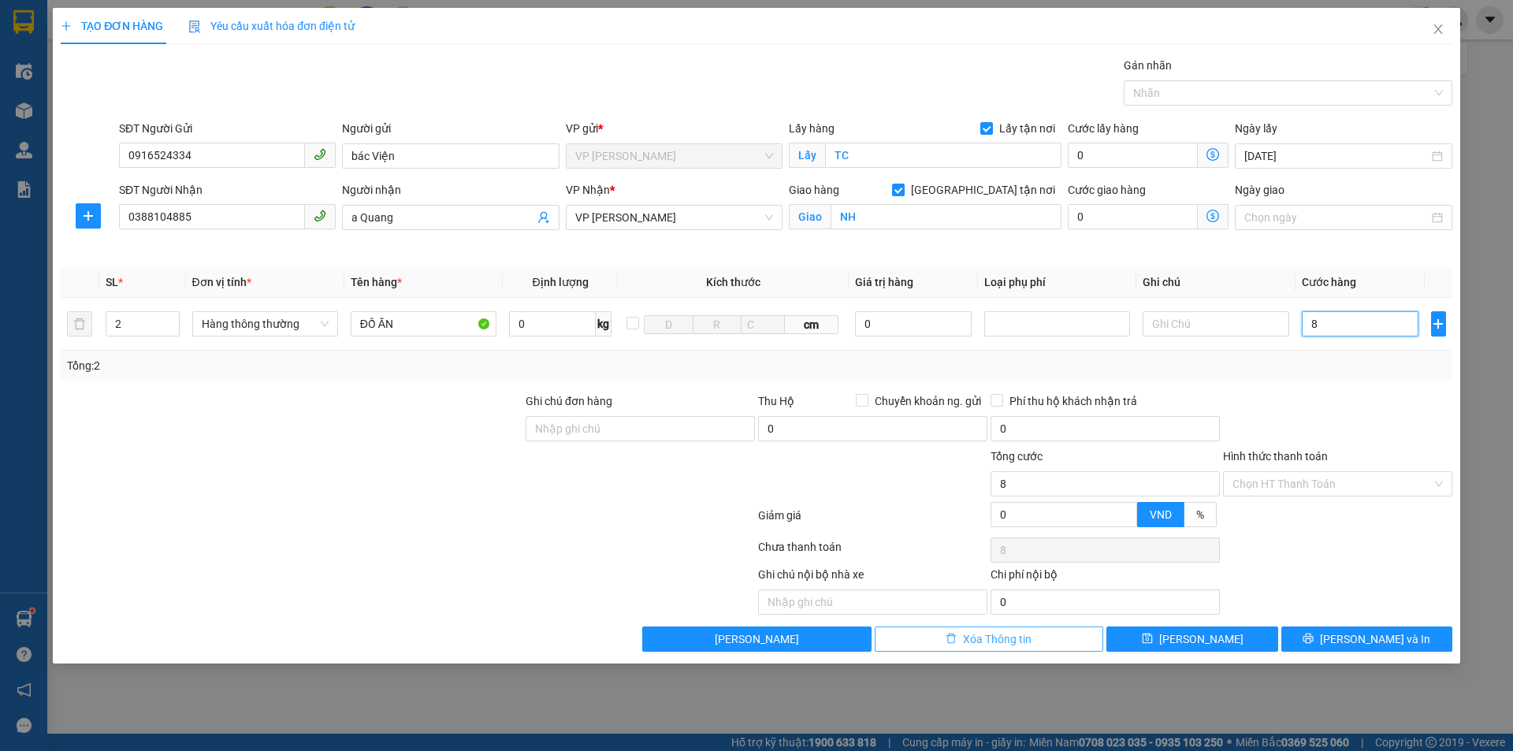
type input "80"
type input "800"
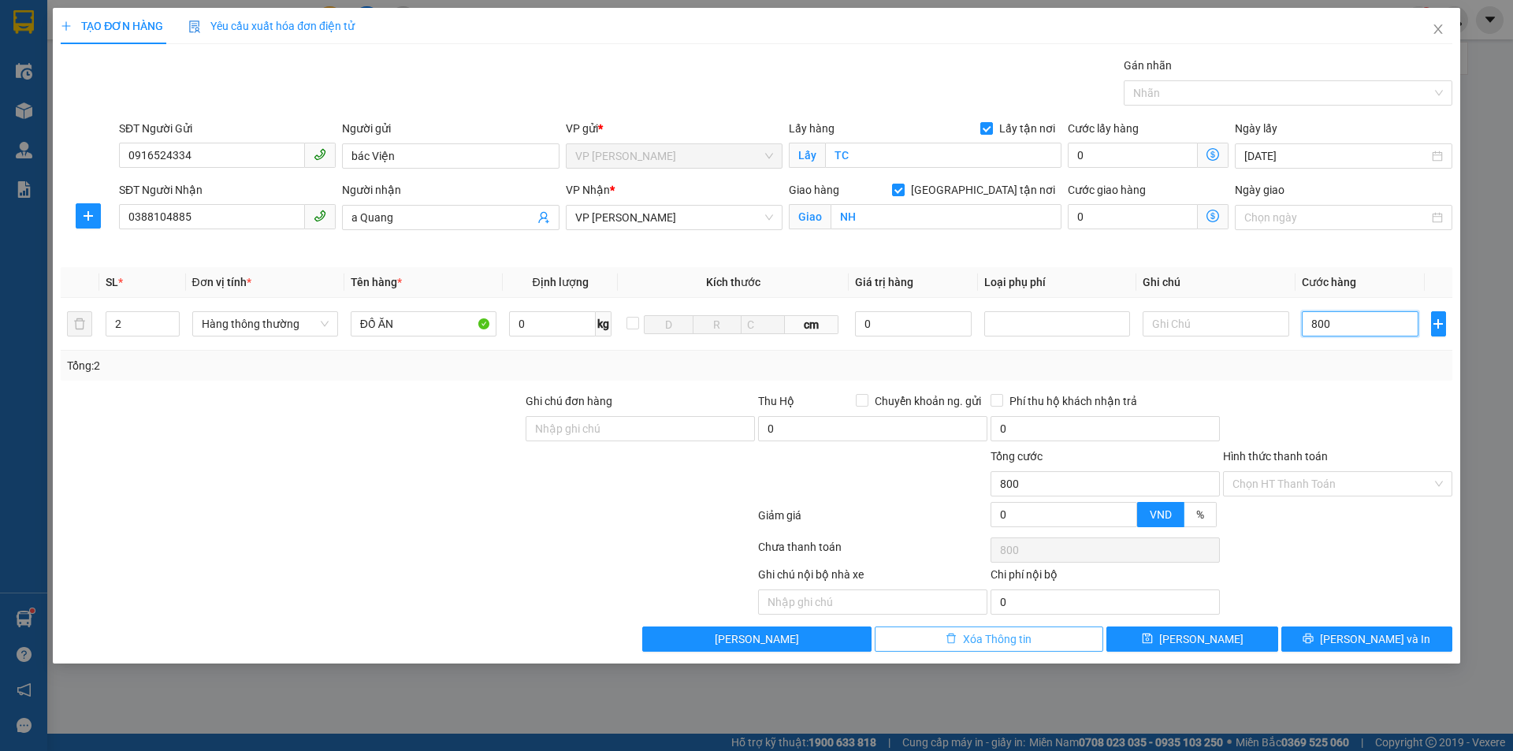
type input "8.000"
type input "80.000"
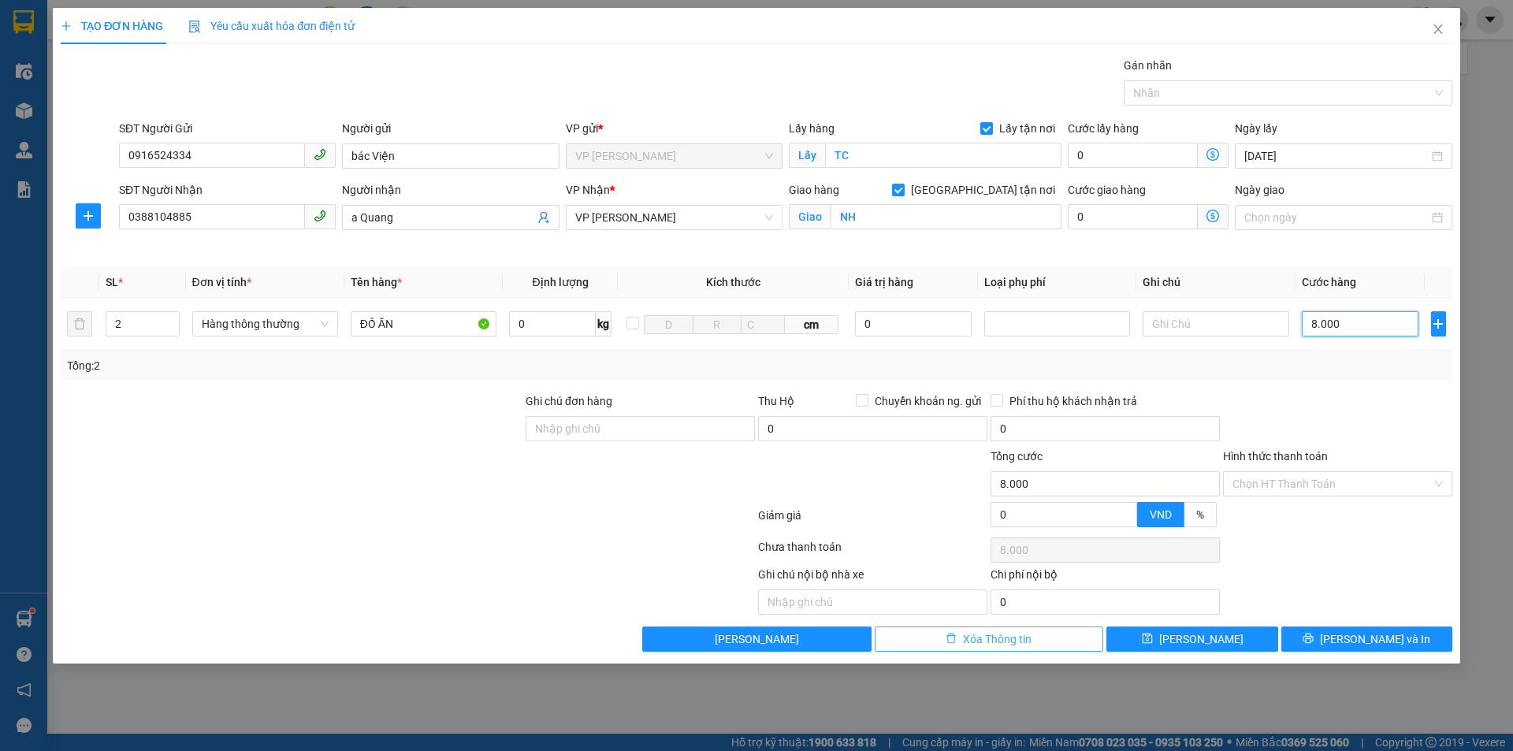
type input "80.000"
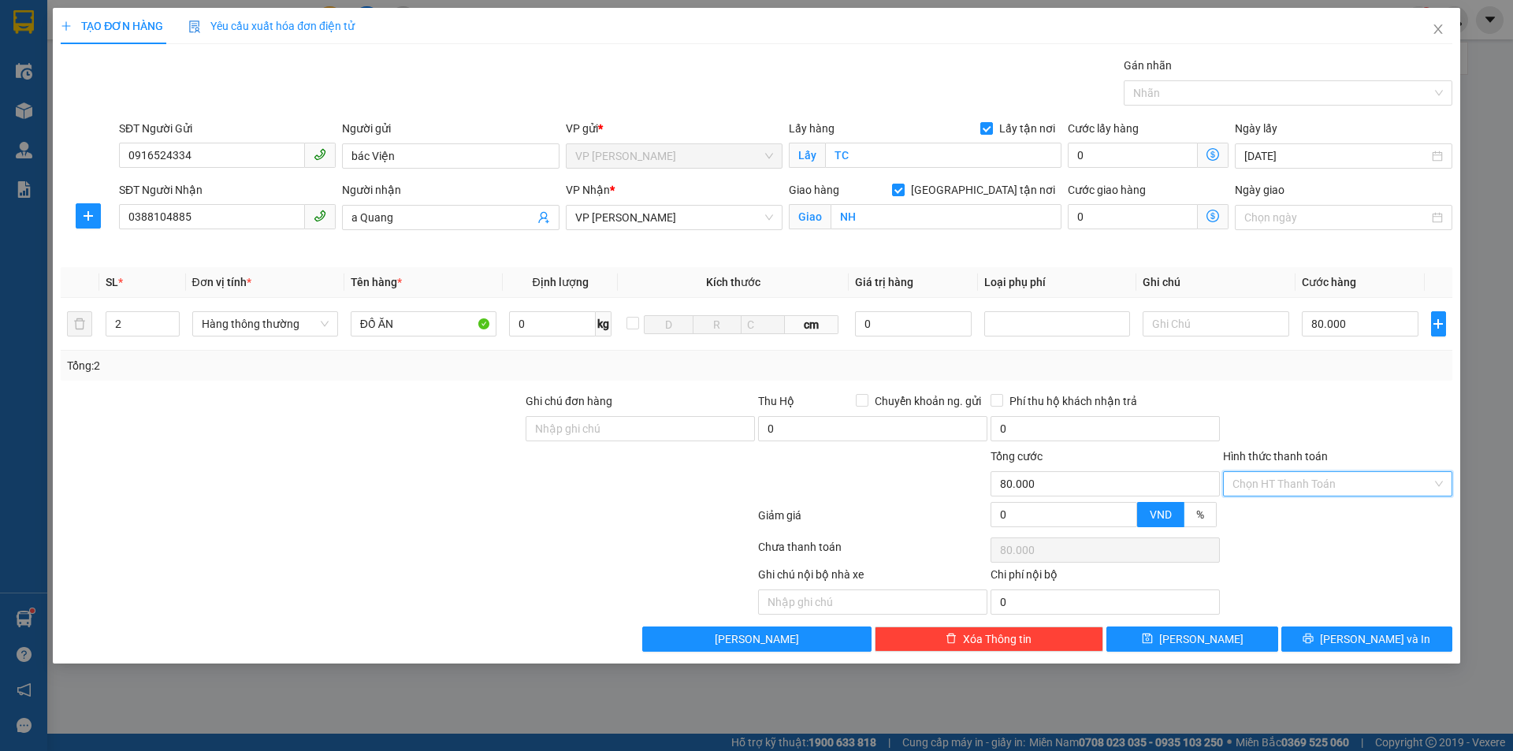
click at [1332, 482] on input "Hình thức thanh toán" at bounding box center [1332, 484] width 199 height 24
click at [1281, 512] on div "Tại văn phòng" at bounding box center [1338, 515] width 210 height 17
type input "0"
click at [1365, 639] on span "[PERSON_NAME] và In" at bounding box center [1375, 639] width 110 height 17
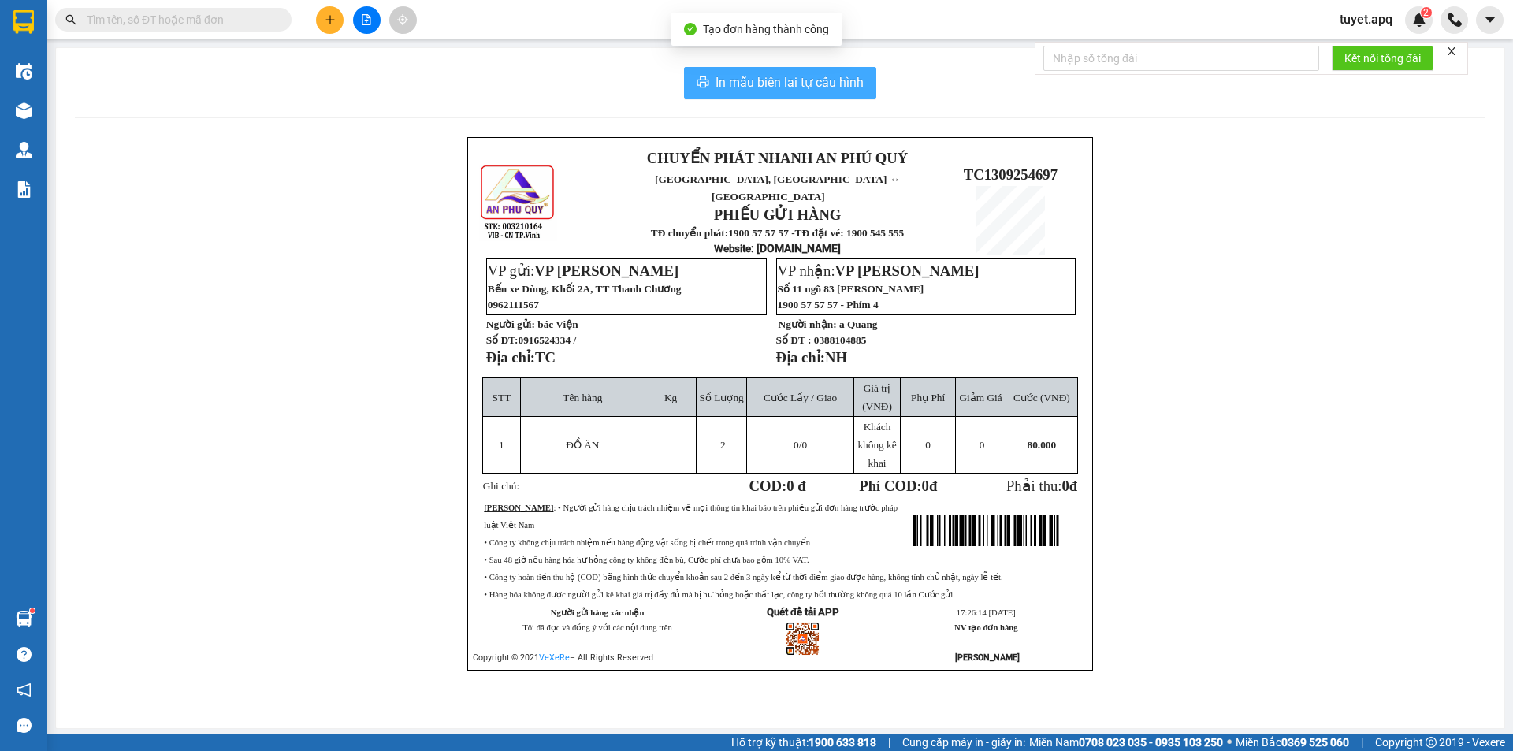
click at [761, 83] on span "In mẫu biên lai tự cấu hình" at bounding box center [790, 83] width 148 height 20
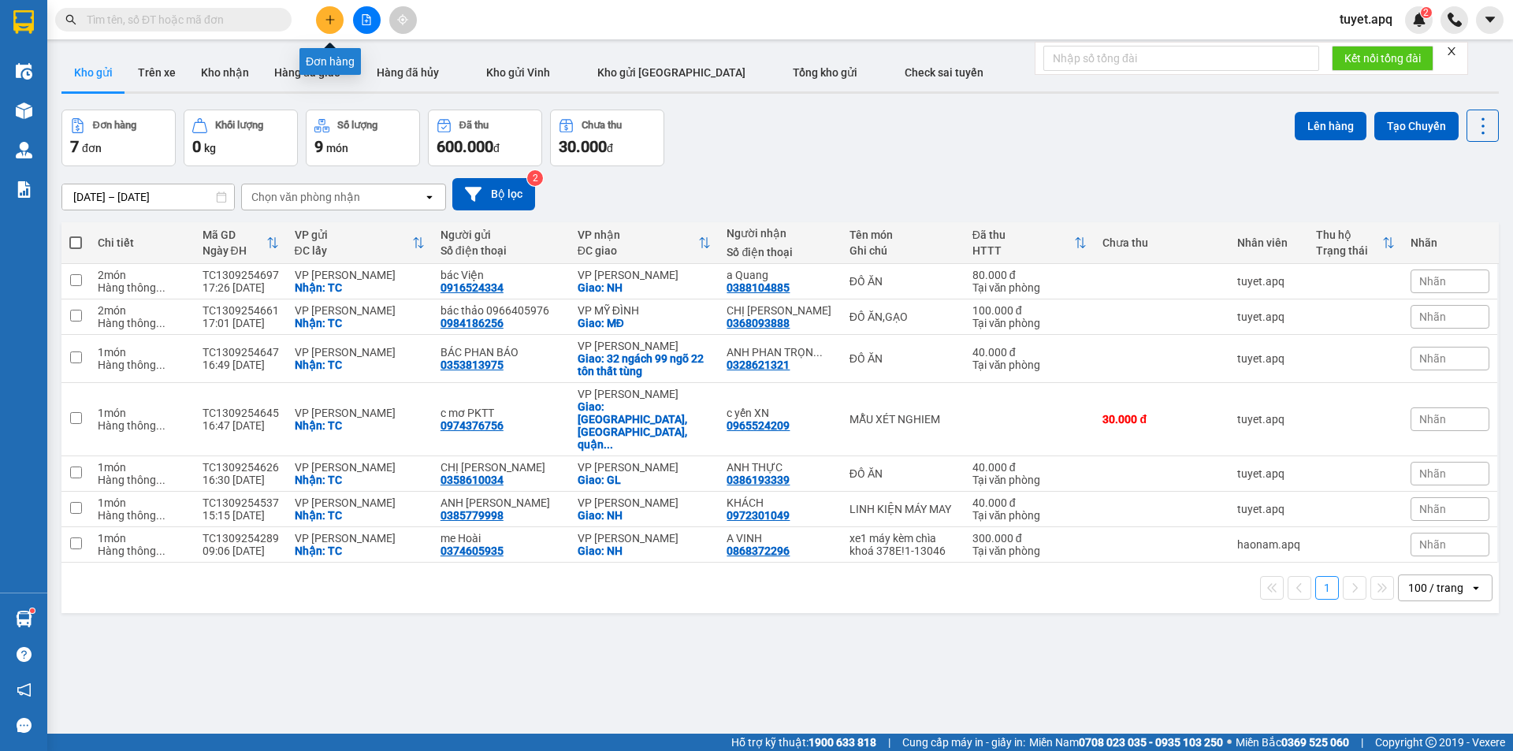
click at [325, 24] on icon "plus" at bounding box center [330, 19] width 11 height 11
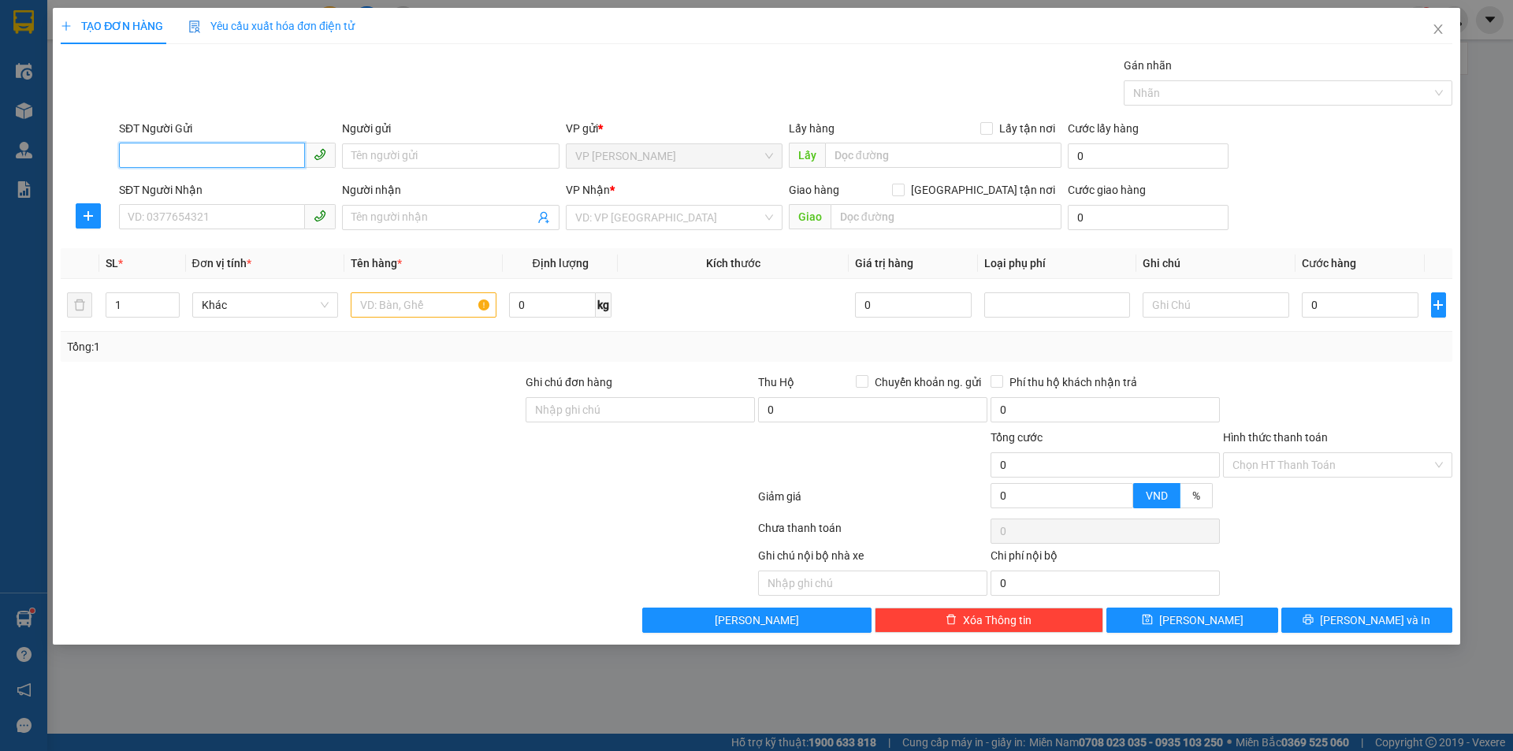
click at [167, 160] on input "SĐT Người Gửi" at bounding box center [212, 155] width 186 height 25
click at [235, 210] on div "0389157049 - BÀ XUÂN" at bounding box center [227, 212] width 198 height 17
type input "0389157049"
type input "BÀ XUÂN"
checkbox input "true"
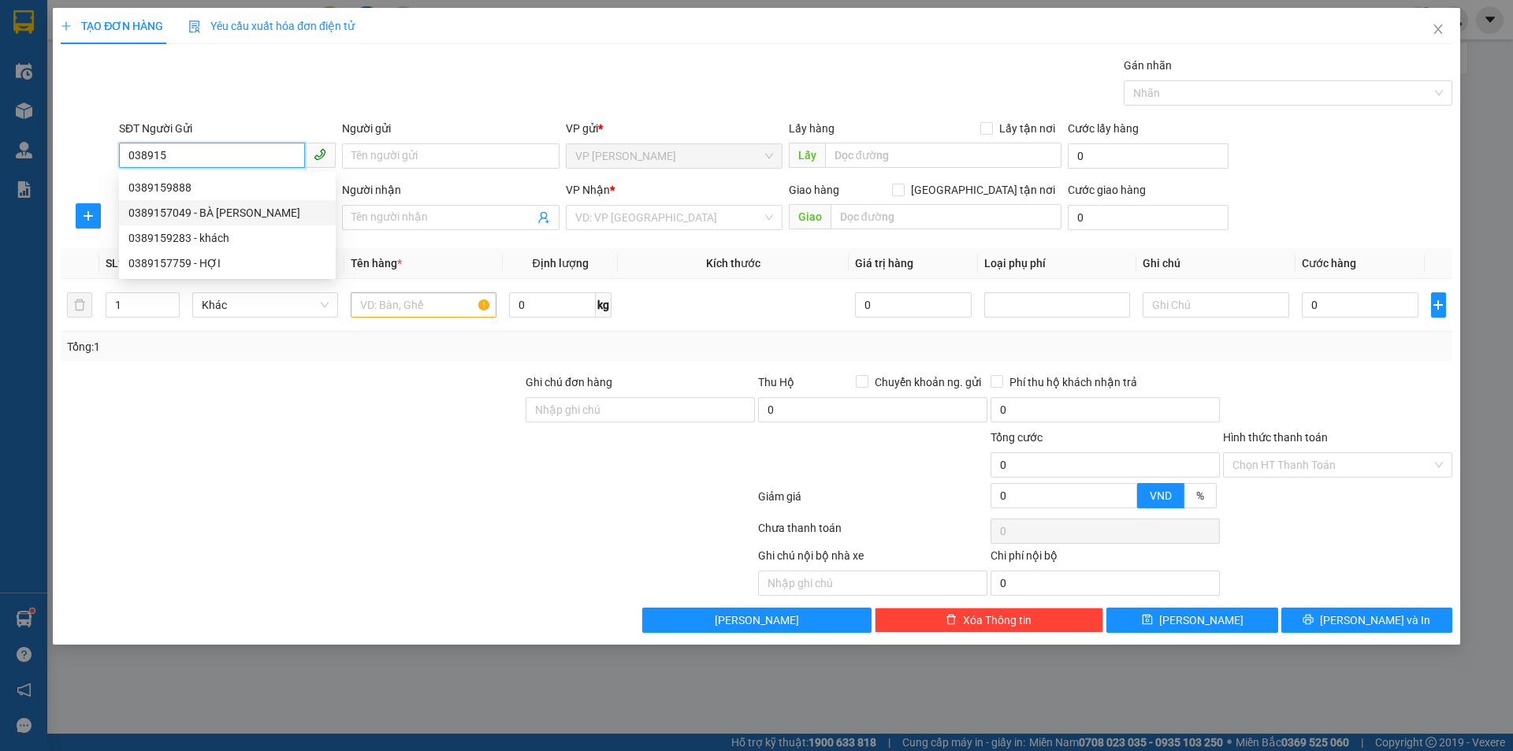
type input "TC"
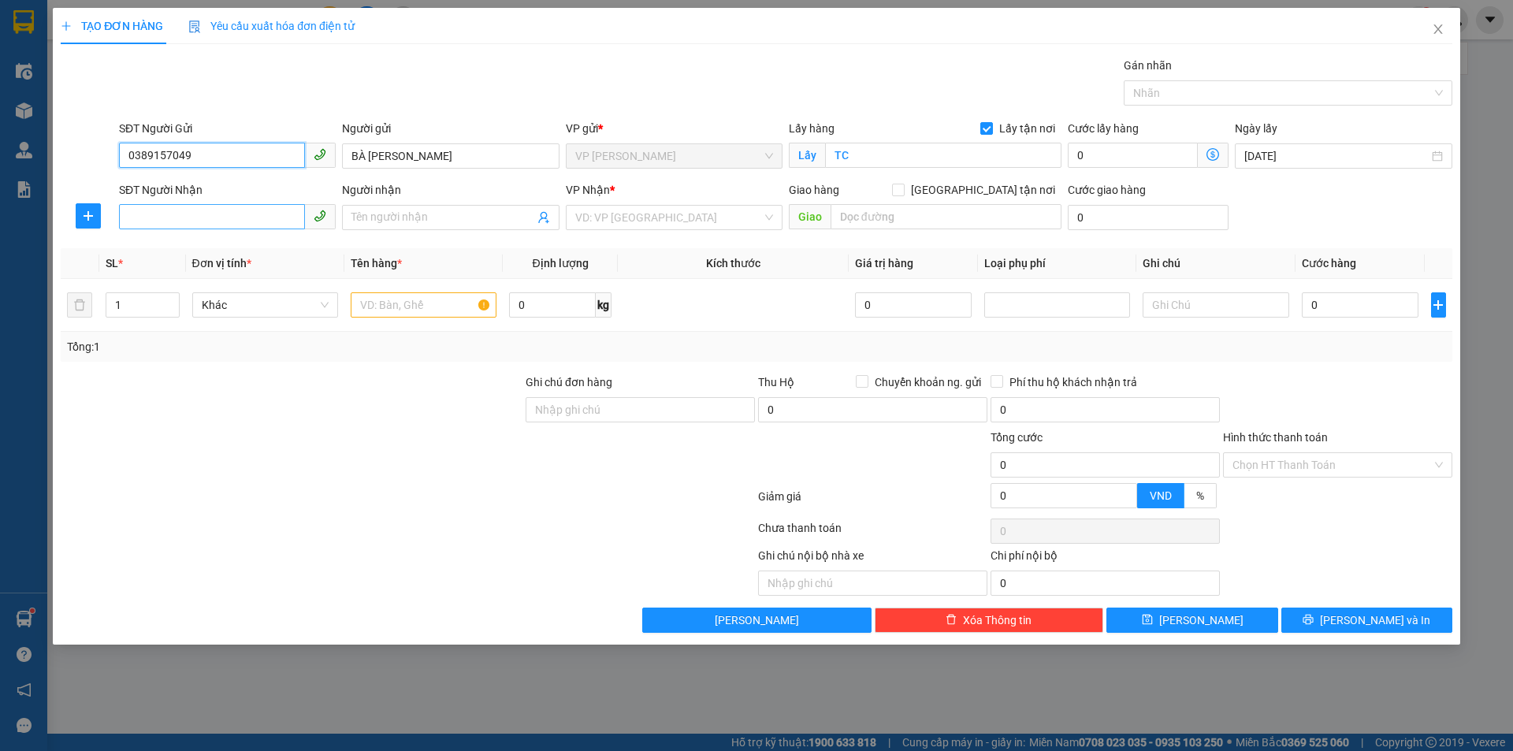
type input "0389157049"
click at [242, 221] on input "SĐT Người Nhận" at bounding box center [212, 216] width 186 height 25
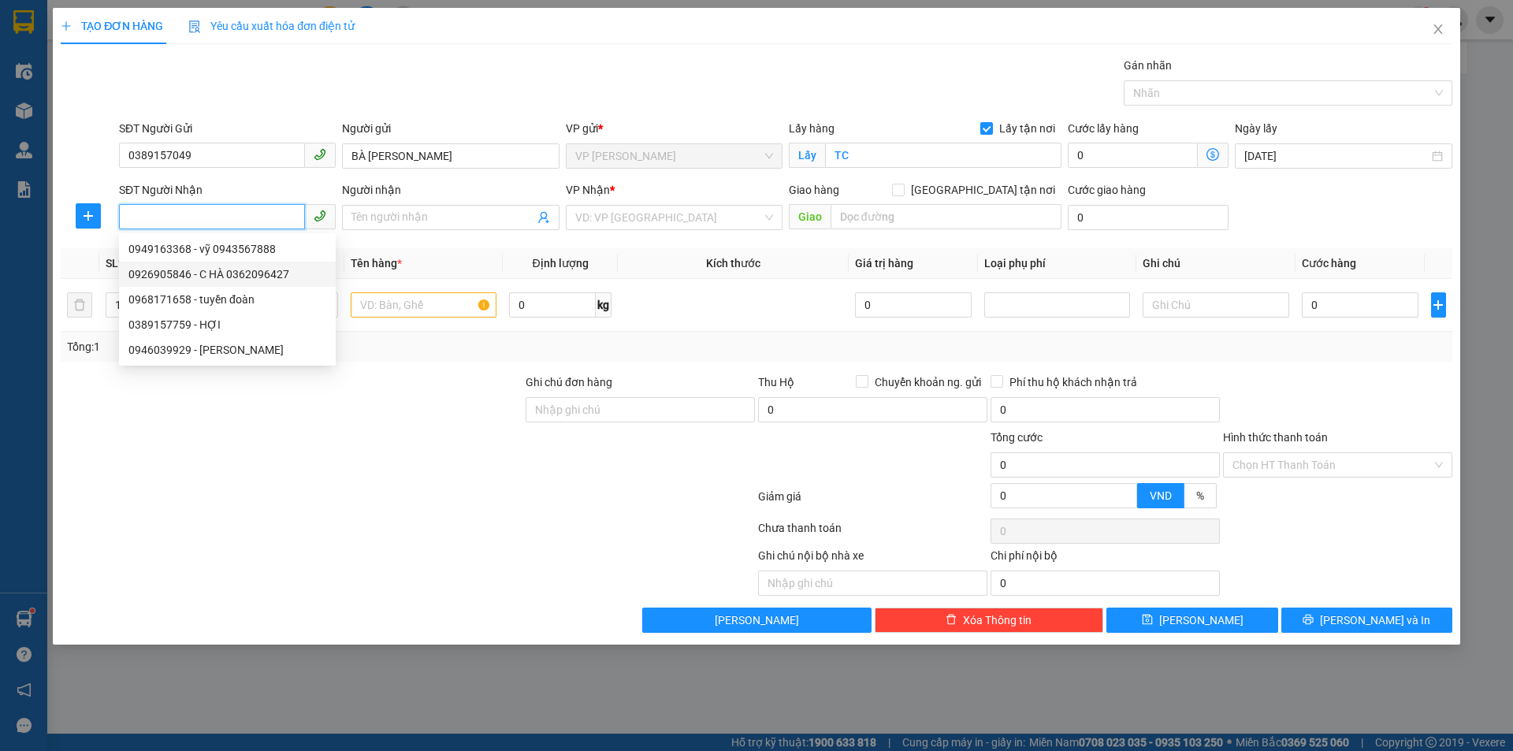
click at [262, 277] on div "0926905846 - C HÀ 0362096427" at bounding box center [227, 274] width 198 height 17
type input "0926905846"
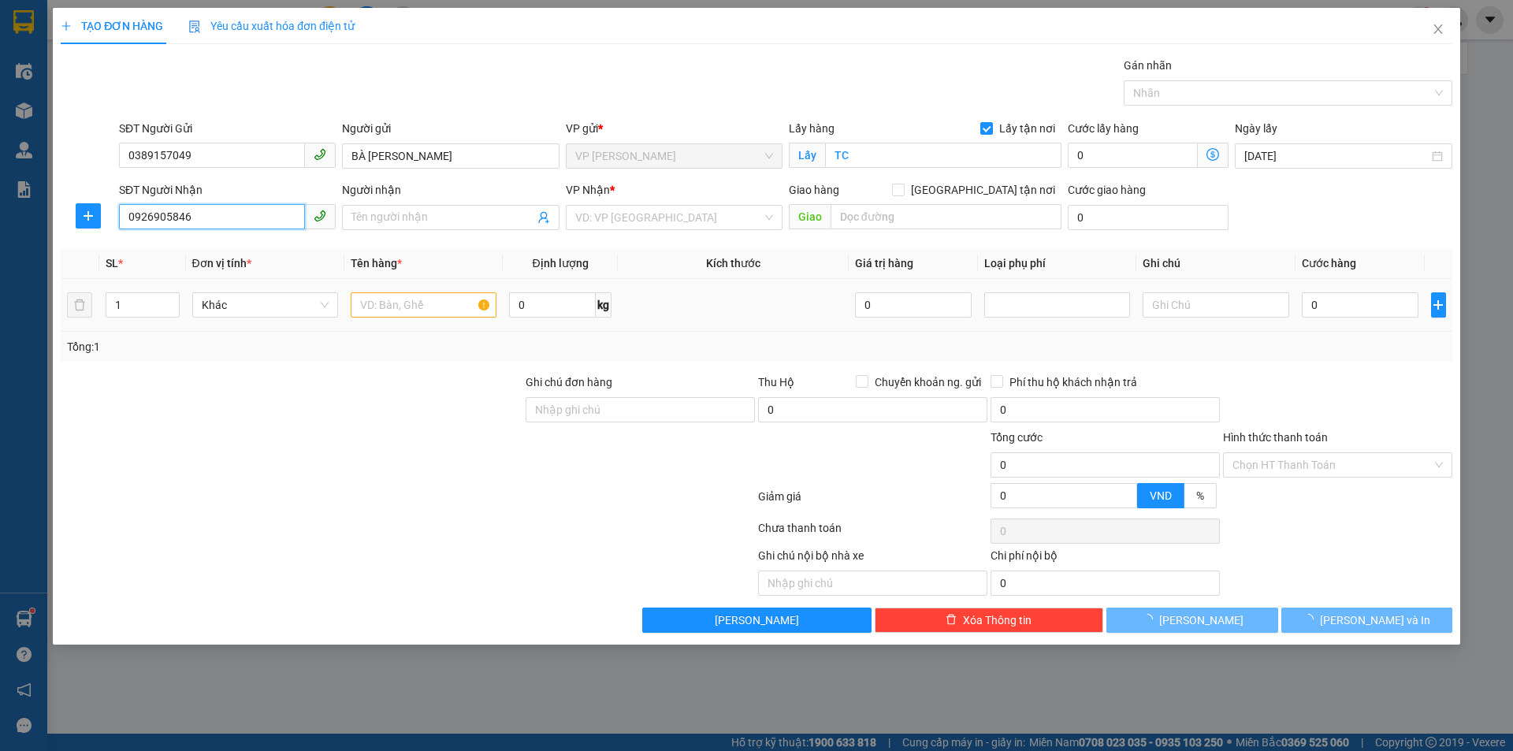
type input "C HÀ 0362096427"
checkbox input "true"
type input "VP"
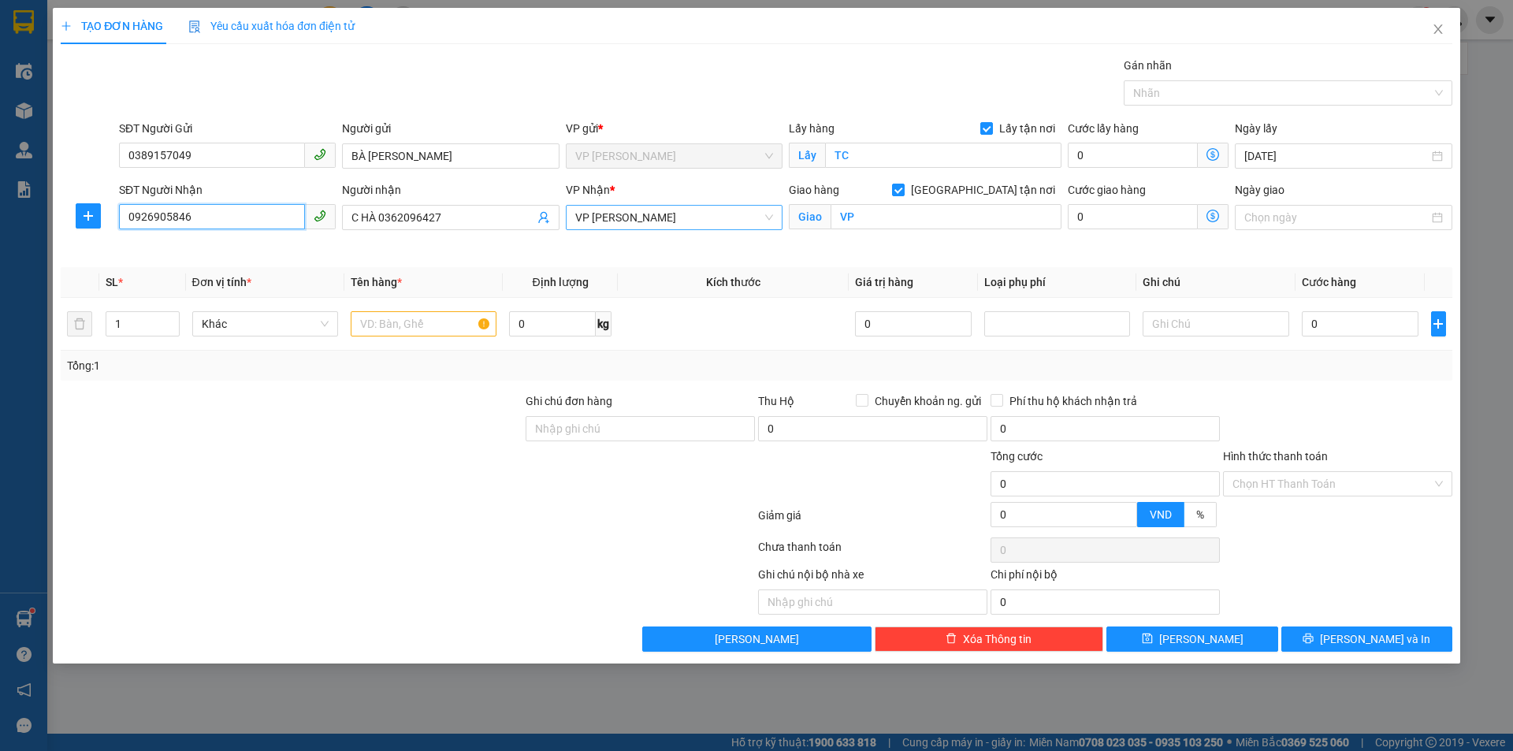
click at [724, 216] on span "VP [PERSON_NAME]" at bounding box center [674, 218] width 198 height 24
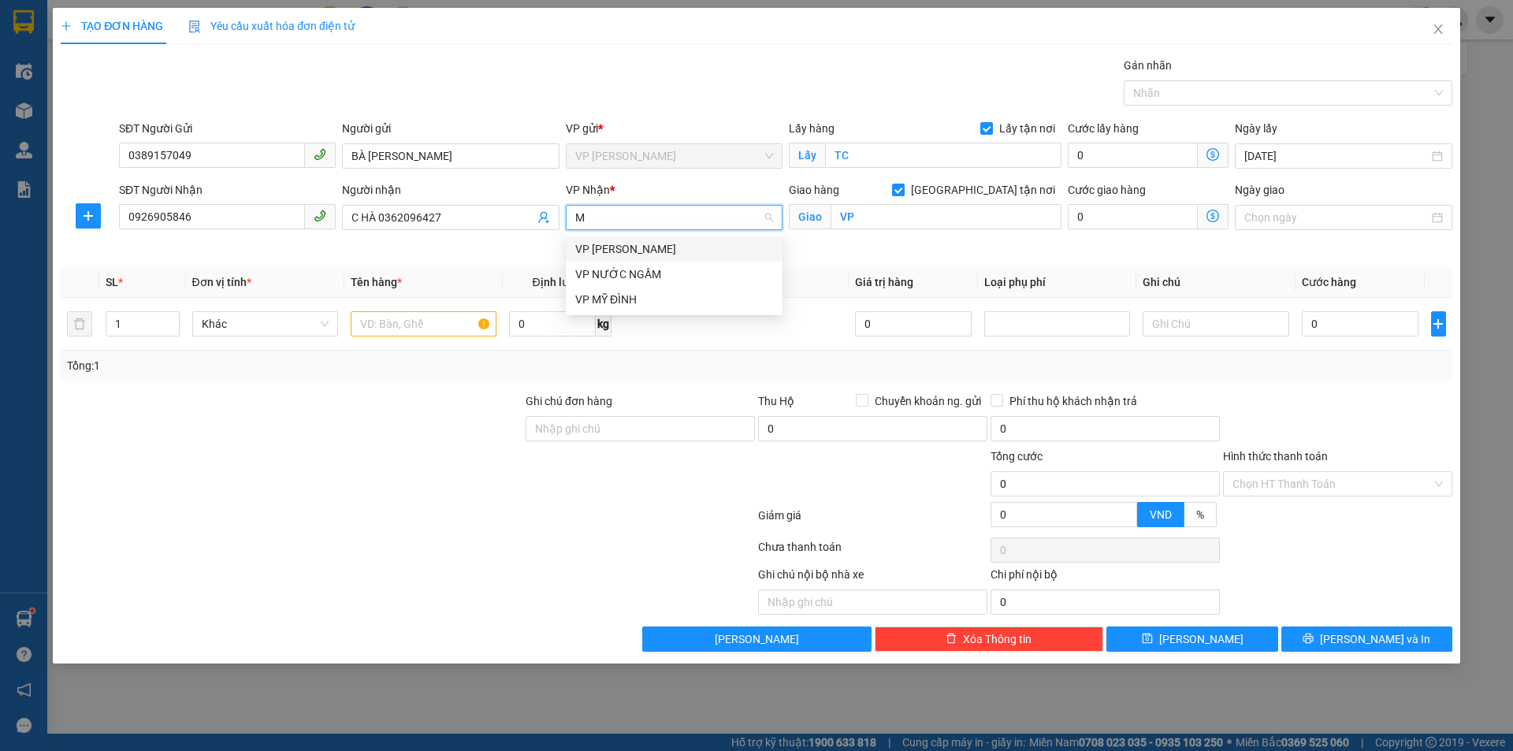
type input "MY"
click at [633, 246] on div "VP MỸ ĐÌNH" at bounding box center [674, 248] width 198 height 17
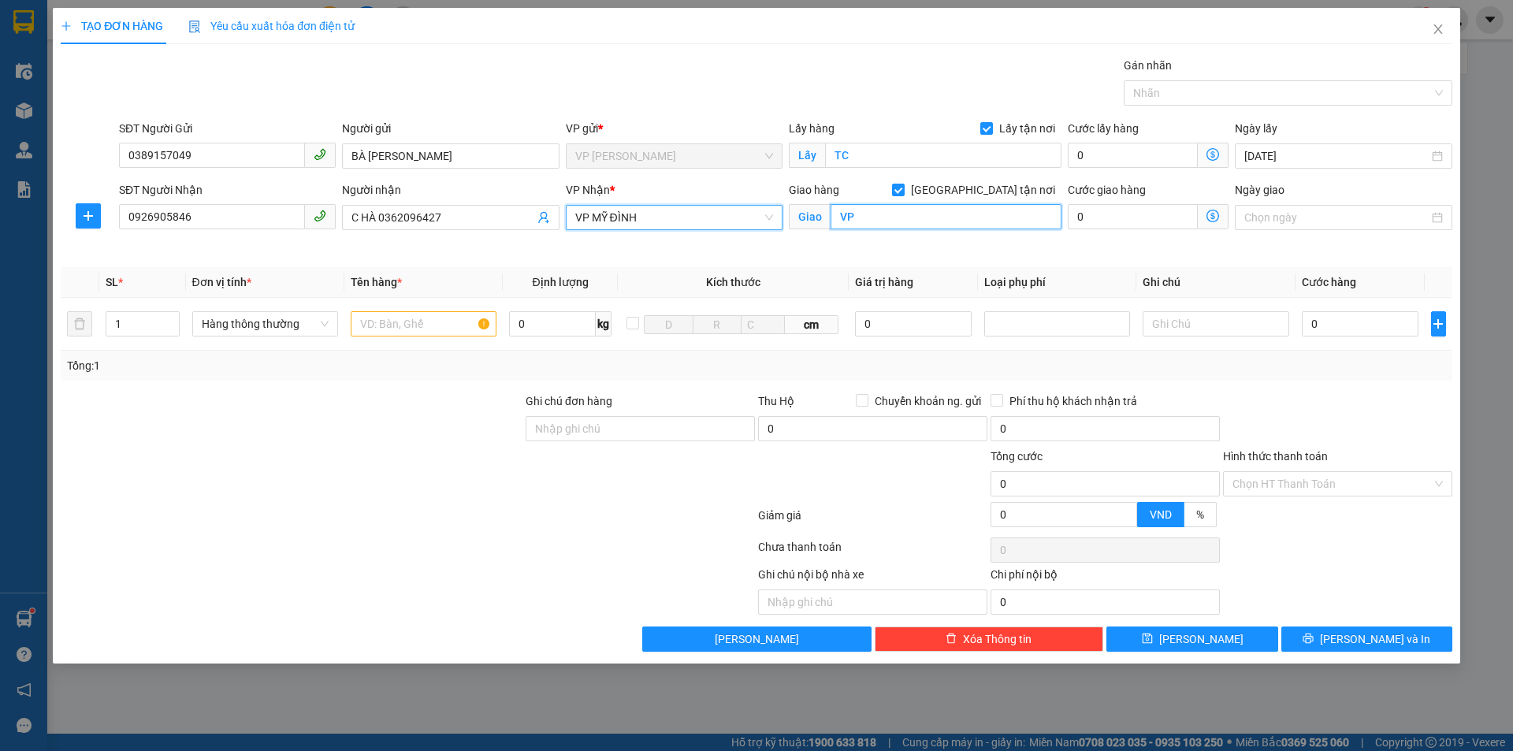
click at [904, 220] on input "VP" at bounding box center [946, 216] width 231 height 25
type input "M"
type input "SỐ 10,NGÕ 113"
type input "2"
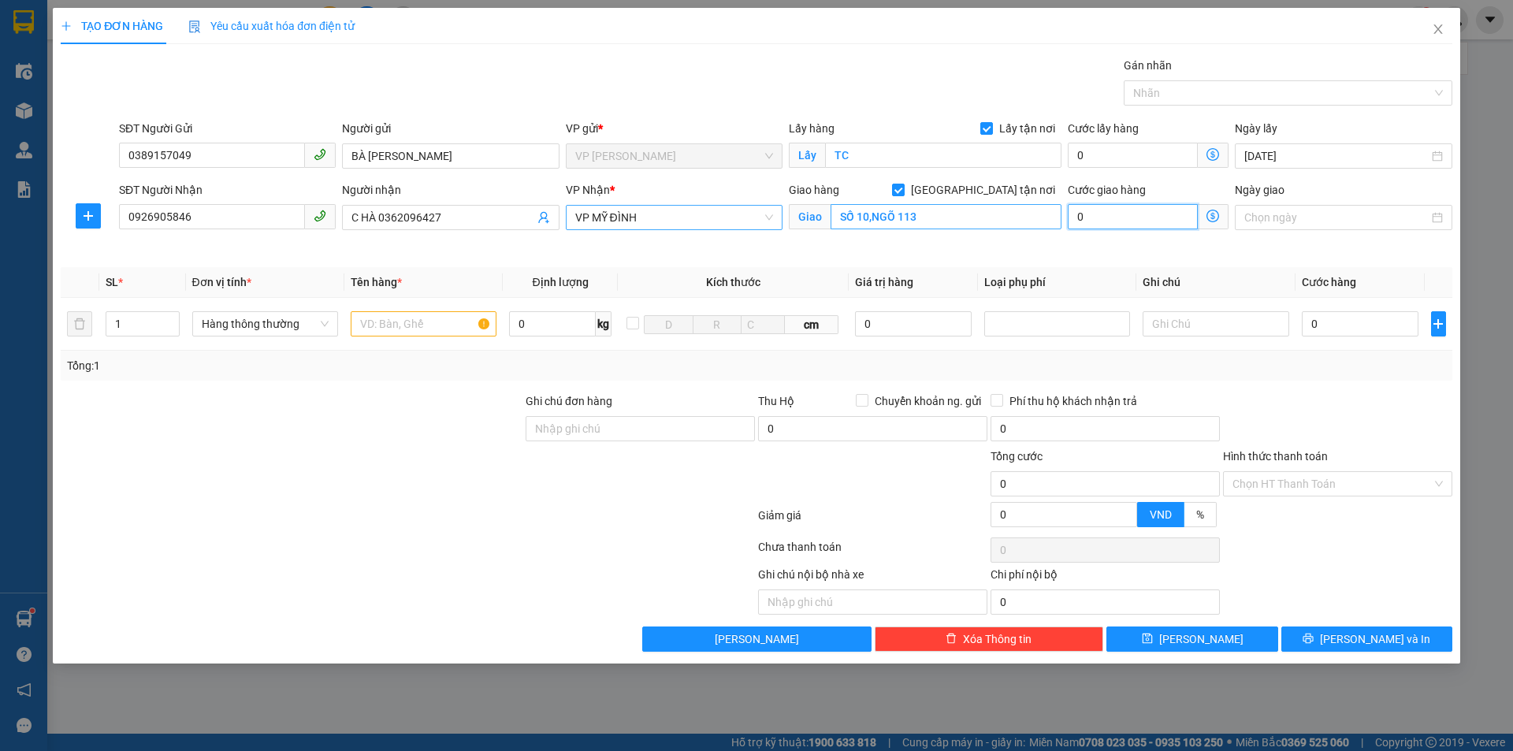
type input "2"
type input "0"
click at [940, 210] on input "SỐ 10,NGÕ 113" at bounding box center [946, 216] width 231 height 25
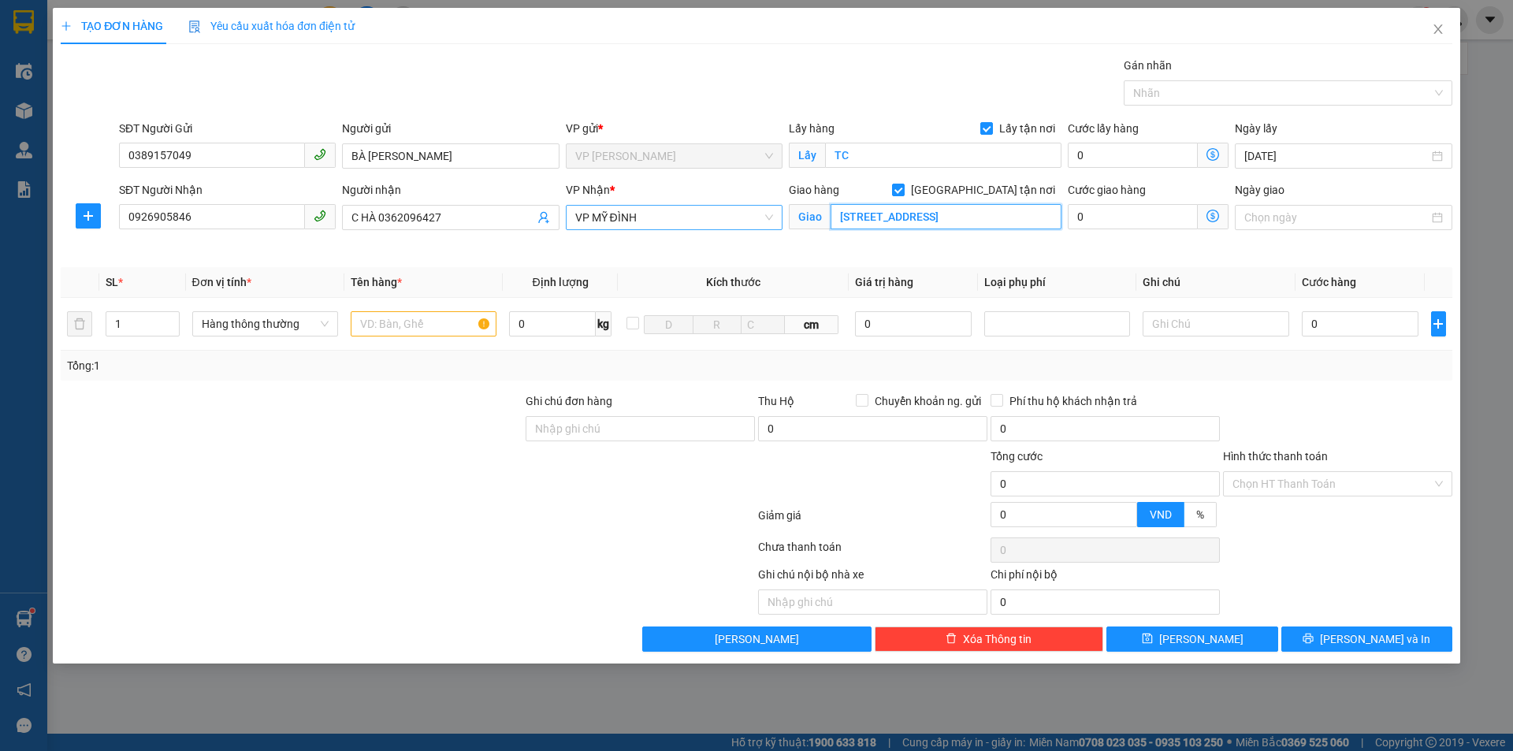
scroll to position [0, 70]
type input "SỐ 10,NGÕ 1132,ĐƯỜNG LÁNG,PHƯỜNG LÁNG,HÀ NỘI"
click at [1217, 217] on icon "dollar-circle" at bounding box center [1213, 216] width 13 height 13
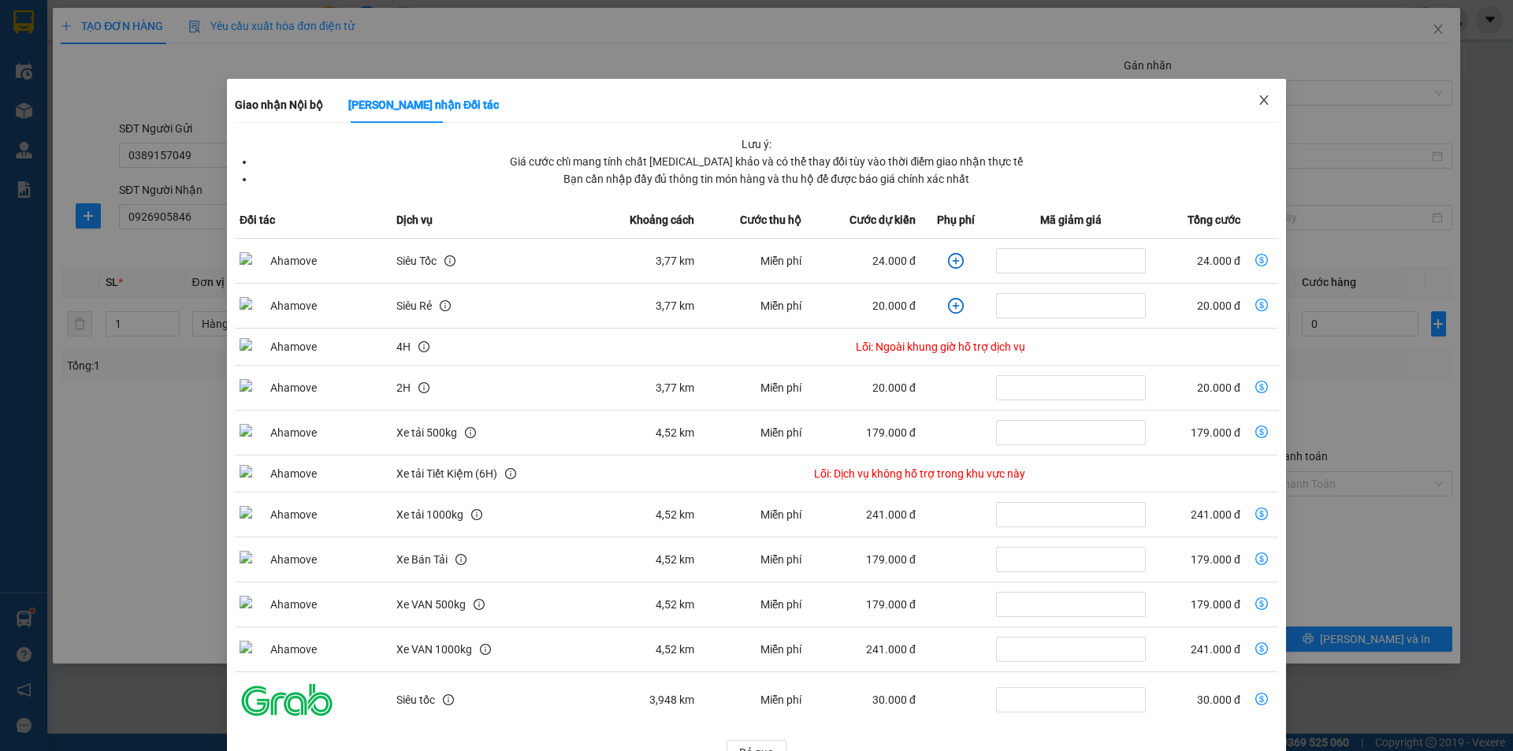
click at [1258, 101] on icon "close" at bounding box center [1264, 100] width 13 height 13
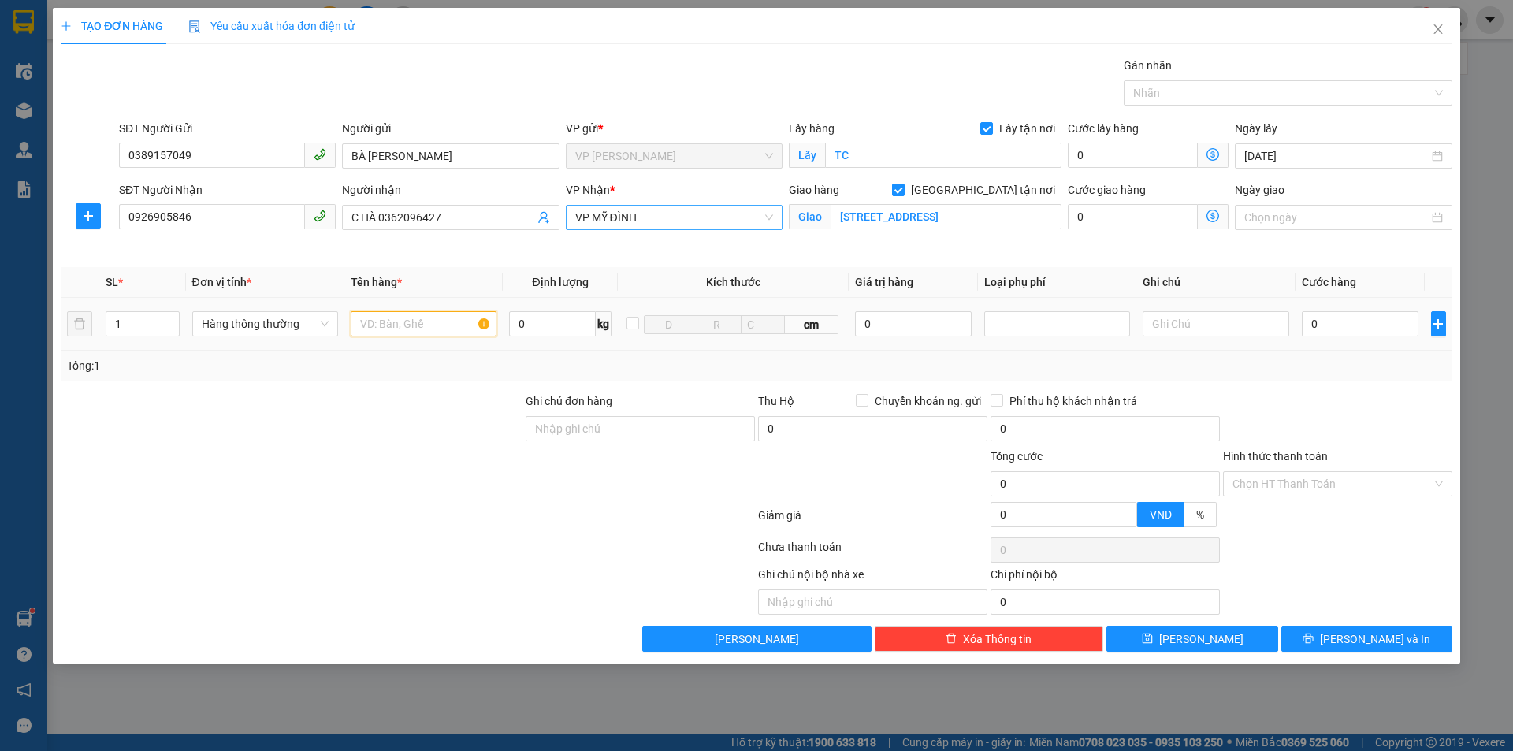
click at [389, 328] on input "text" at bounding box center [424, 323] width 146 height 25
type input "D"
type input "ĐỒ ĂN"
click at [1335, 331] on input "0" at bounding box center [1360, 323] width 117 height 25
type input "4"
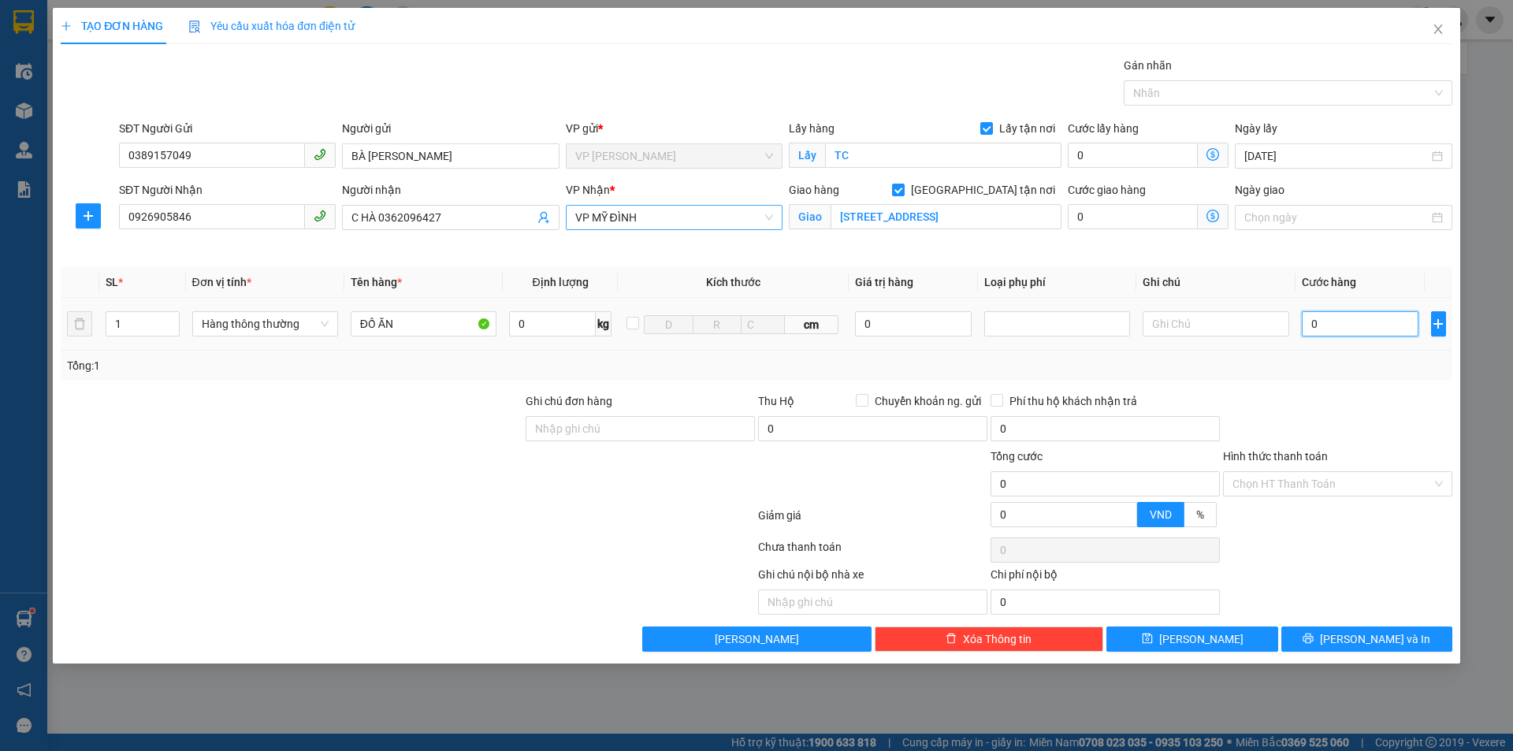
type input "4"
type input "40"
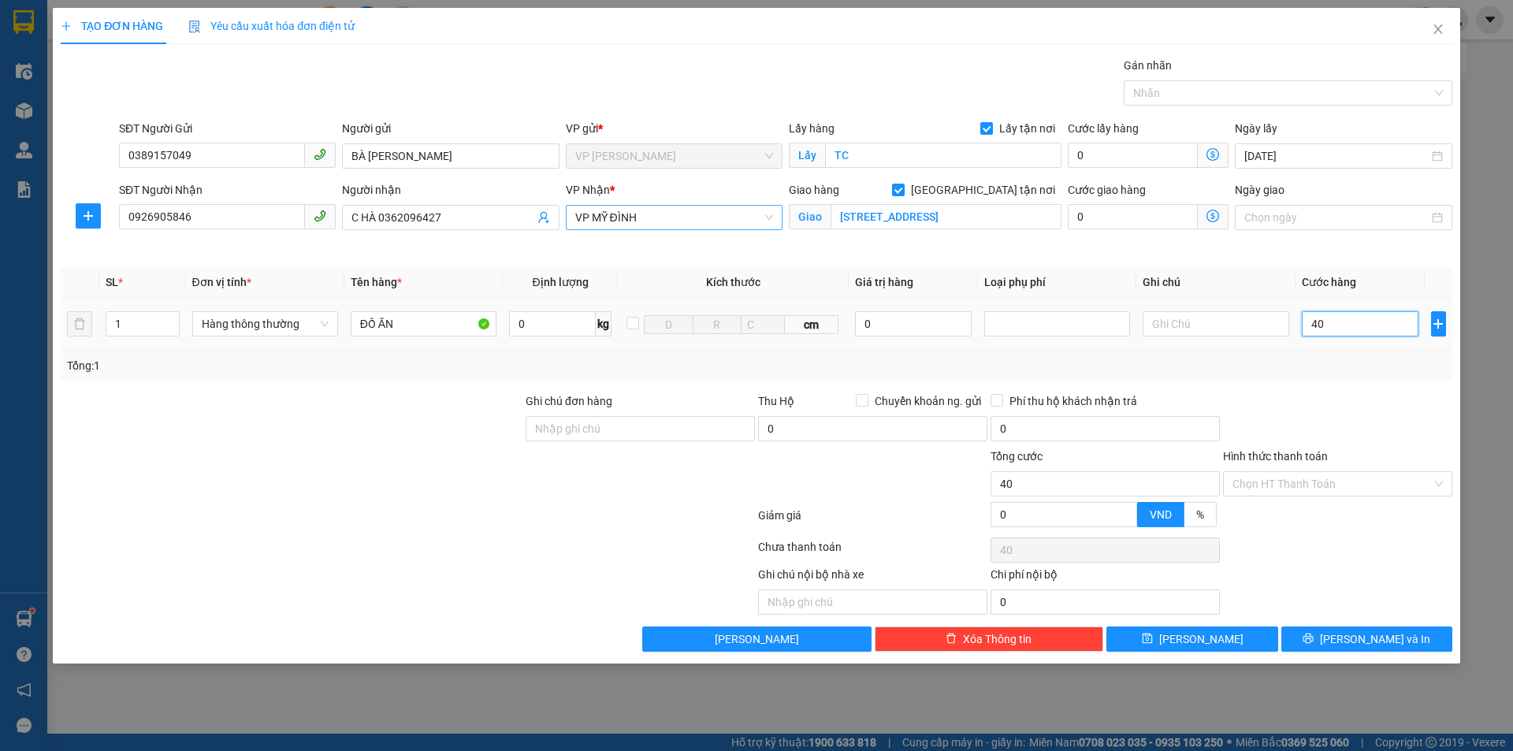
type input "400"
type input "4.000"
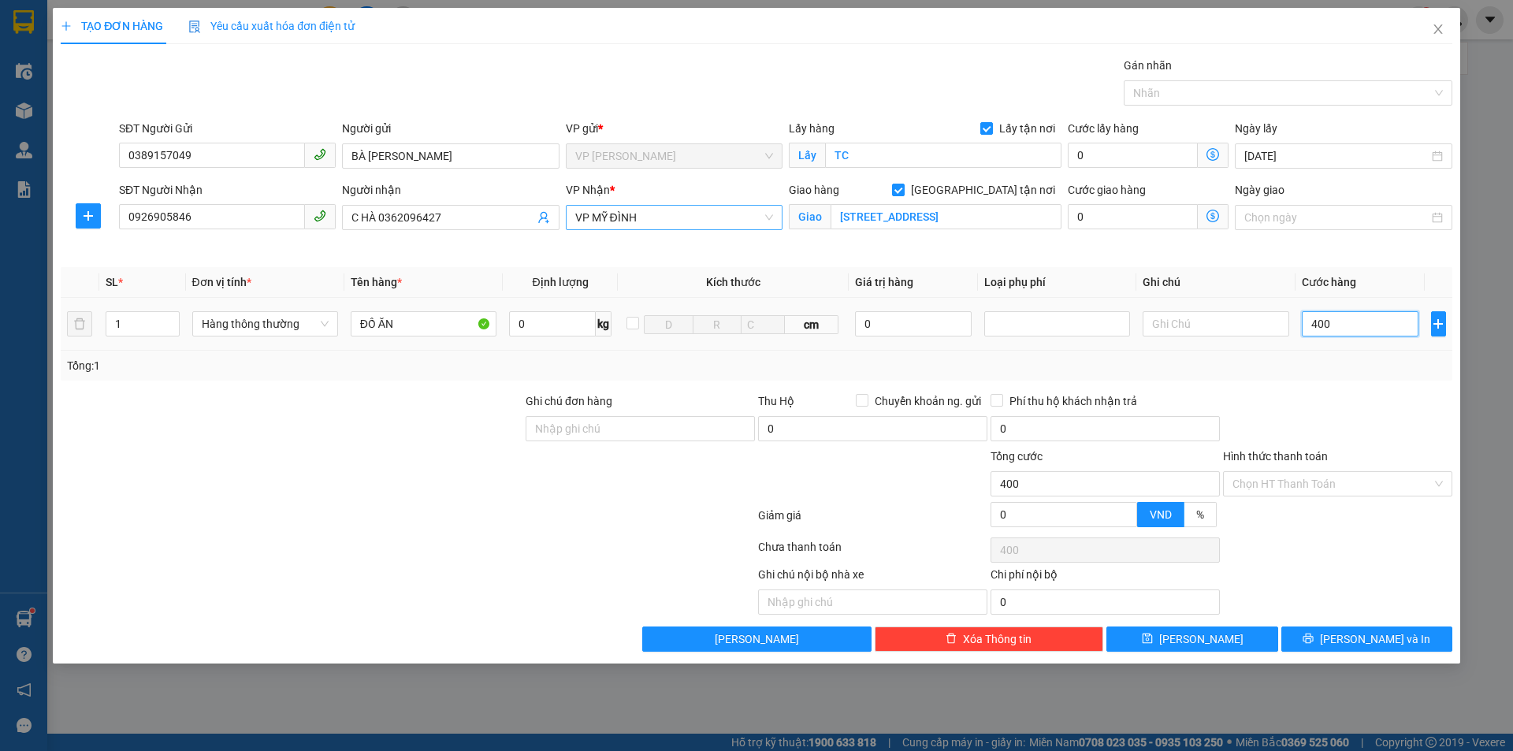
type input "4.000"
type input "40.000"
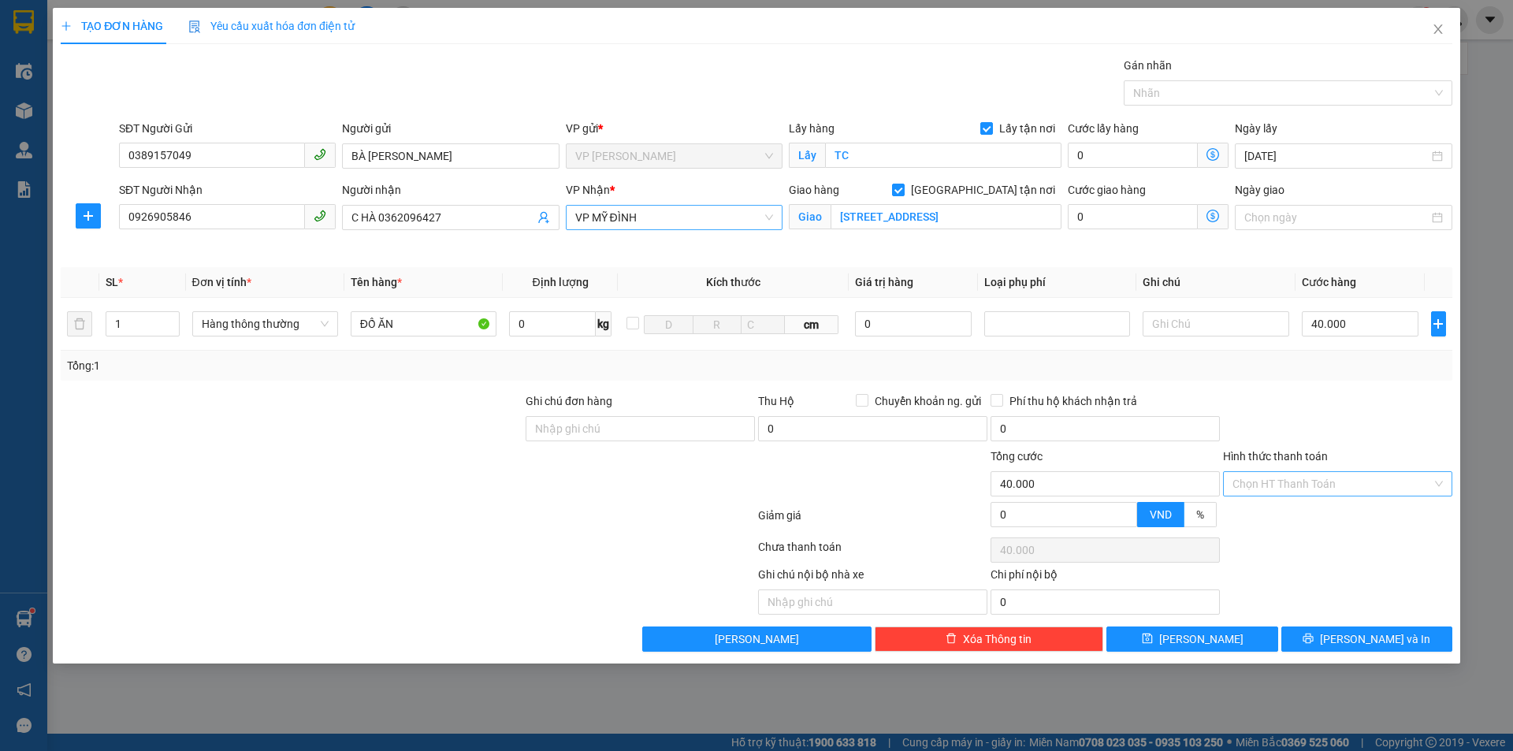
click at [1315, 482] on input "Hình thức thanh toán" at bounding box center [1332, 484] width 199 height 24
click at [1053, 212] on input "SỐ 10,NGÕ 1132,ĐƯỜNG LÁNG,PHƯỜNG LÁNG,HÀ NỘI" at bounding box center [946, 216] width 231 height 25
click at [1057, 215] on input "SỐ 10,NGÕ 1132,ĐƯỜNG LÁNG,PHƯỜNG LÁNG,HÀ NỘI" at bounding box center [946, 216] width 231 height 25
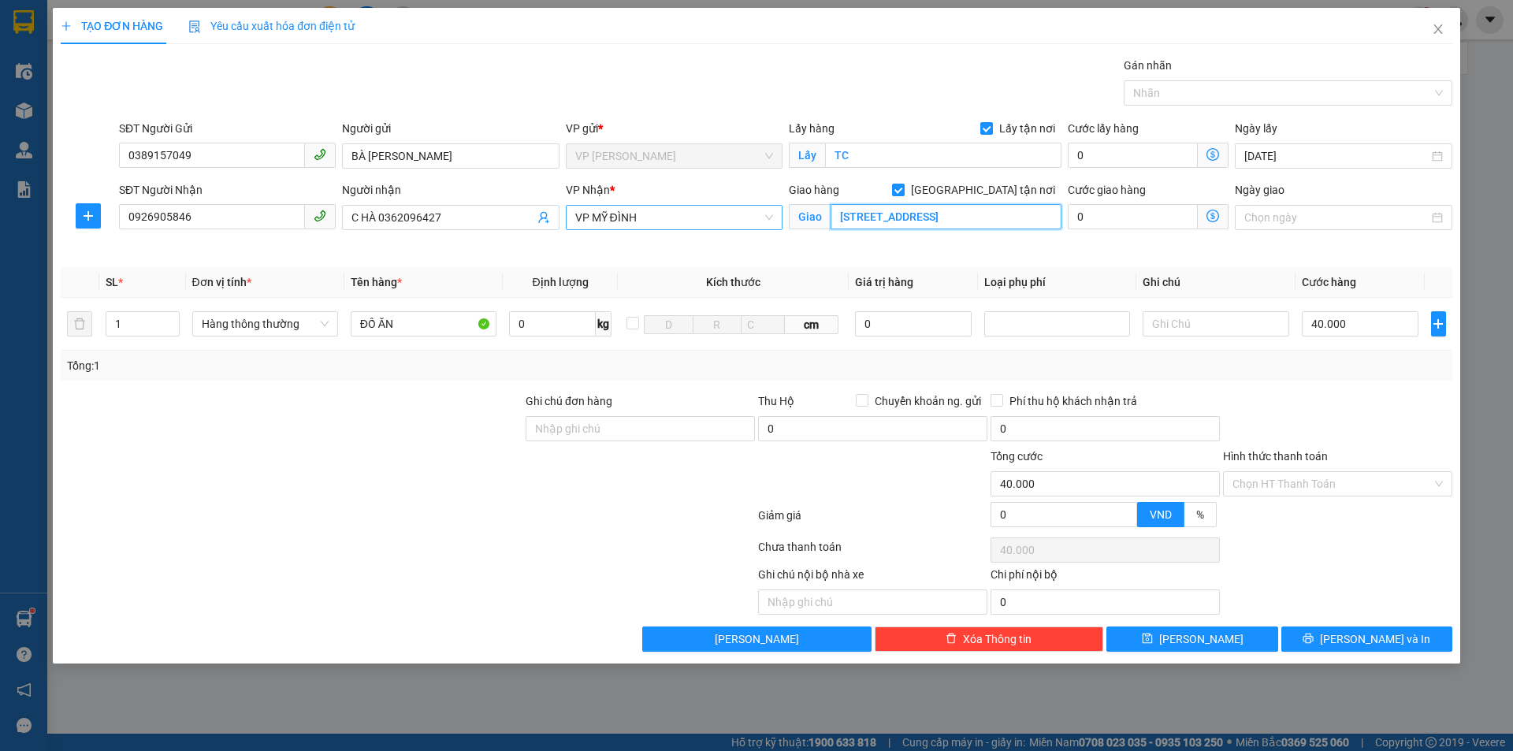
click at [1057, 215] on input "SỐ 10,NGÕ 1132,ĐƯỜNG LÁNG,PHƯỜNG LÁNG,HÀ NỘI" at bounding box center [946, 216] width 231 height 25
click at [1055, 213] on input "SỐ 10,NGÕ 1132,ĐƯỜNG LÁNG,PHƯỜNG LÁNG,HÀ NỘI" at bounding box center [946, 216] width 231 height 25
click at [1049, 218] on input "SỐ 10,NGÕ 1132,ĐƯỜNG LÁNG,PHƯỜNG LÁNG,HÀ NỘI" at bounding box center [946, 216] width 231 height 25
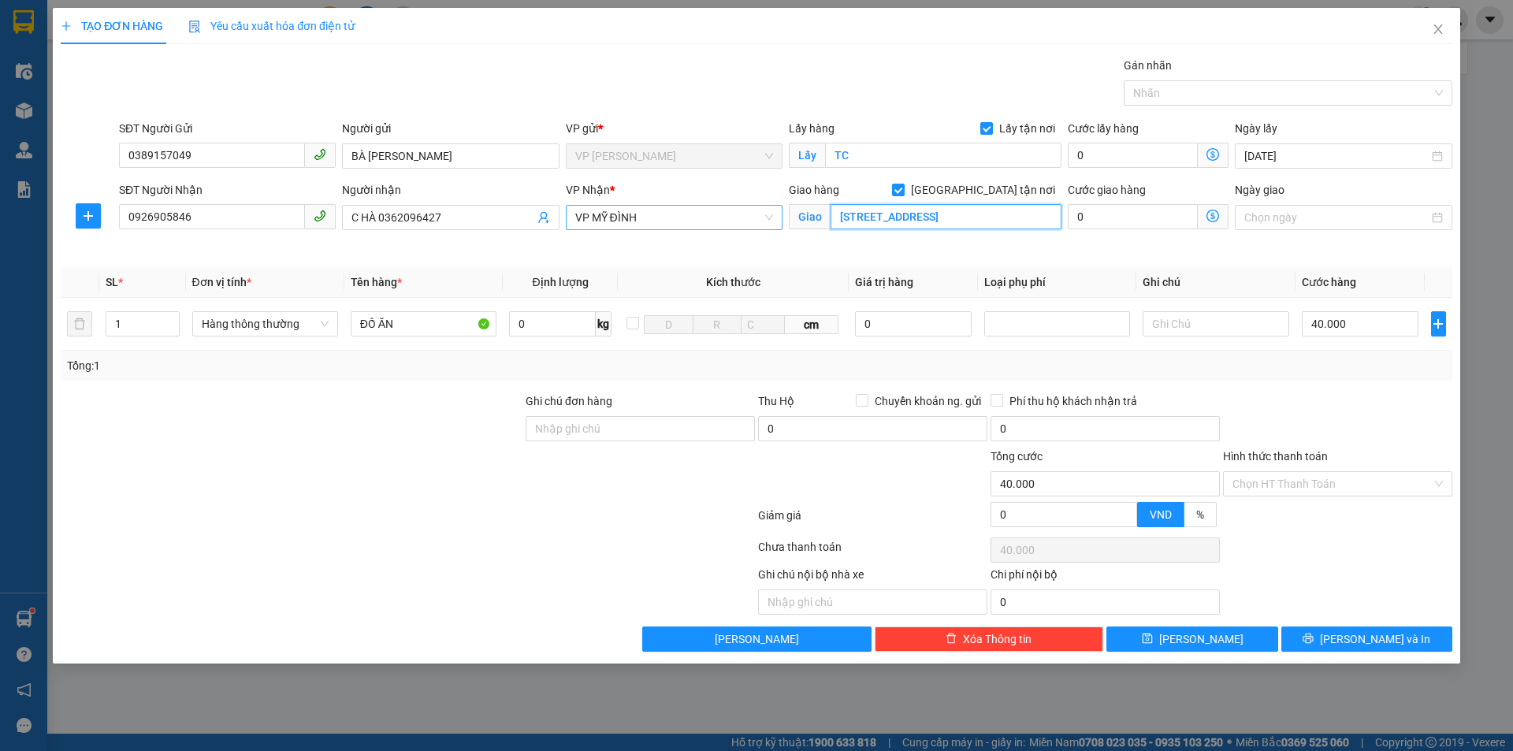
scroll to position [0, 114]
type input "SỐ 10,NGÕ 1132,ĐƯỜNG LÁNG,PHƯỜNG NGƯỜI NHẬN TT SHIPLÁNG,HÀ NỘI"
click at [1337, 482] on input "Hình thức thanh toán" at bounding box center [1332, 484] width 199 height 24
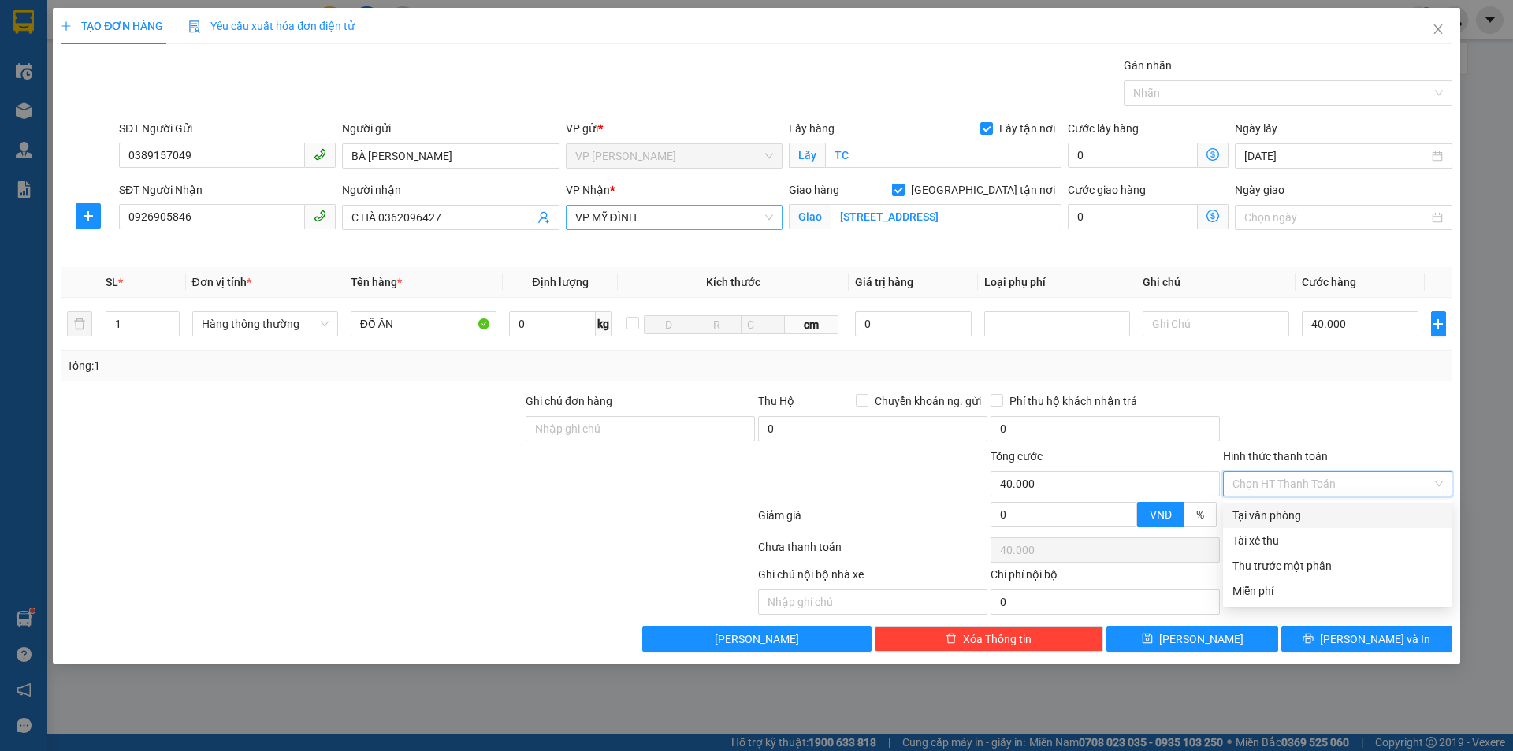
click at [1319, 512] on div "Tại văn phòng" at bounding box center [1338, 515] width 210 height 17
type input "0"
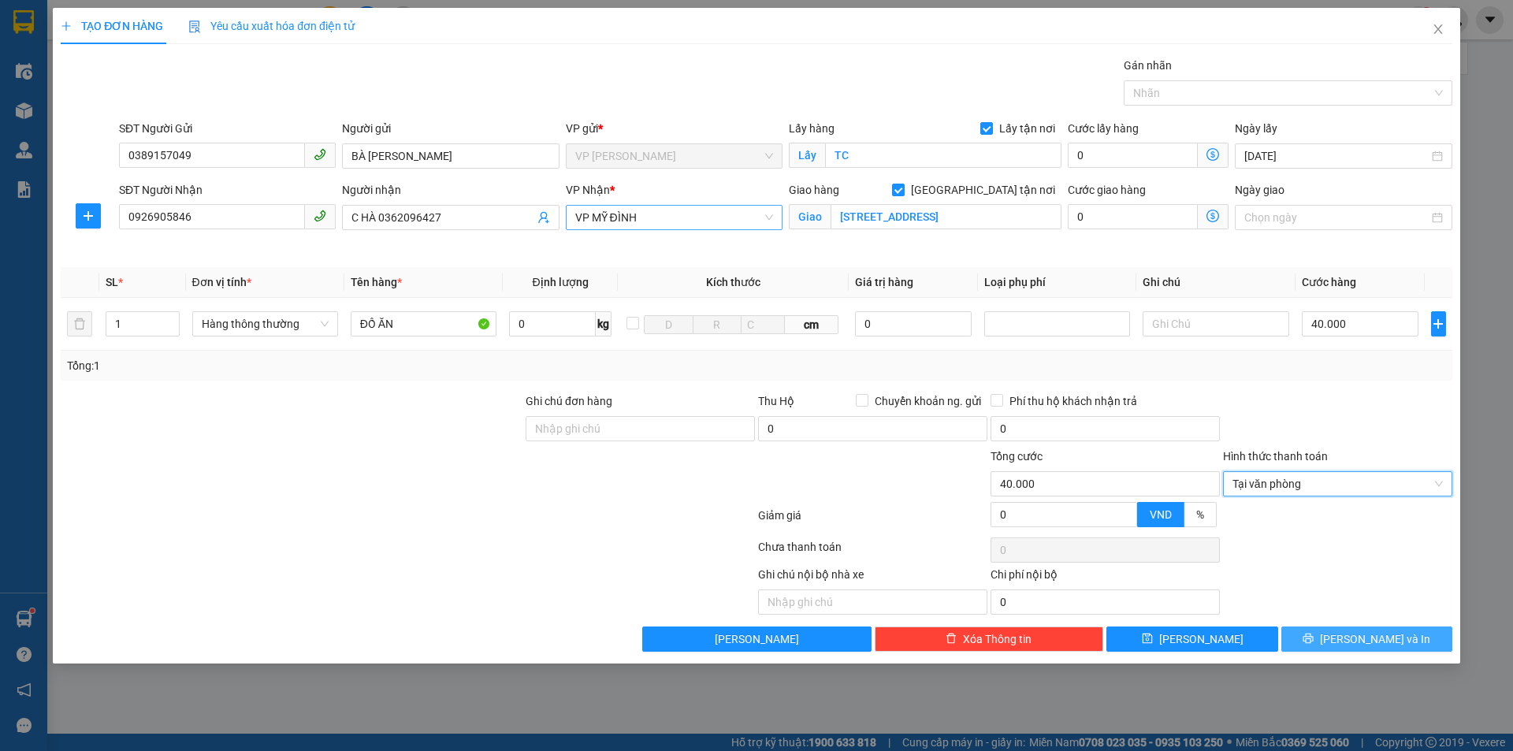
click at [1357, 648] on button "[PERSON_NAME] và In" at bounding box center [1367, 639] width 171 height 25
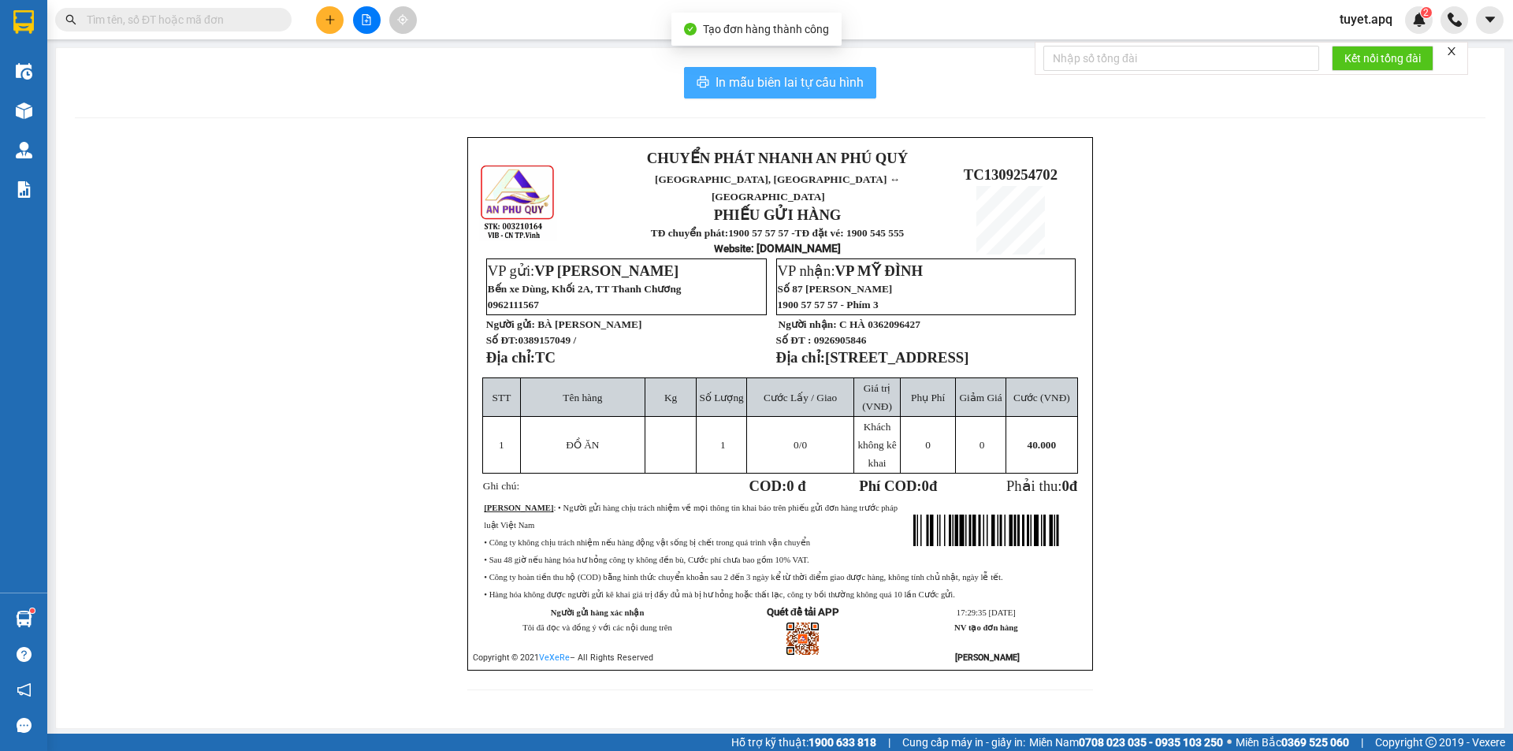
click at [779, 82] on span "In mẫu biên lai tự cấu hình" at bounding box center [790, 83] width 148 height 20
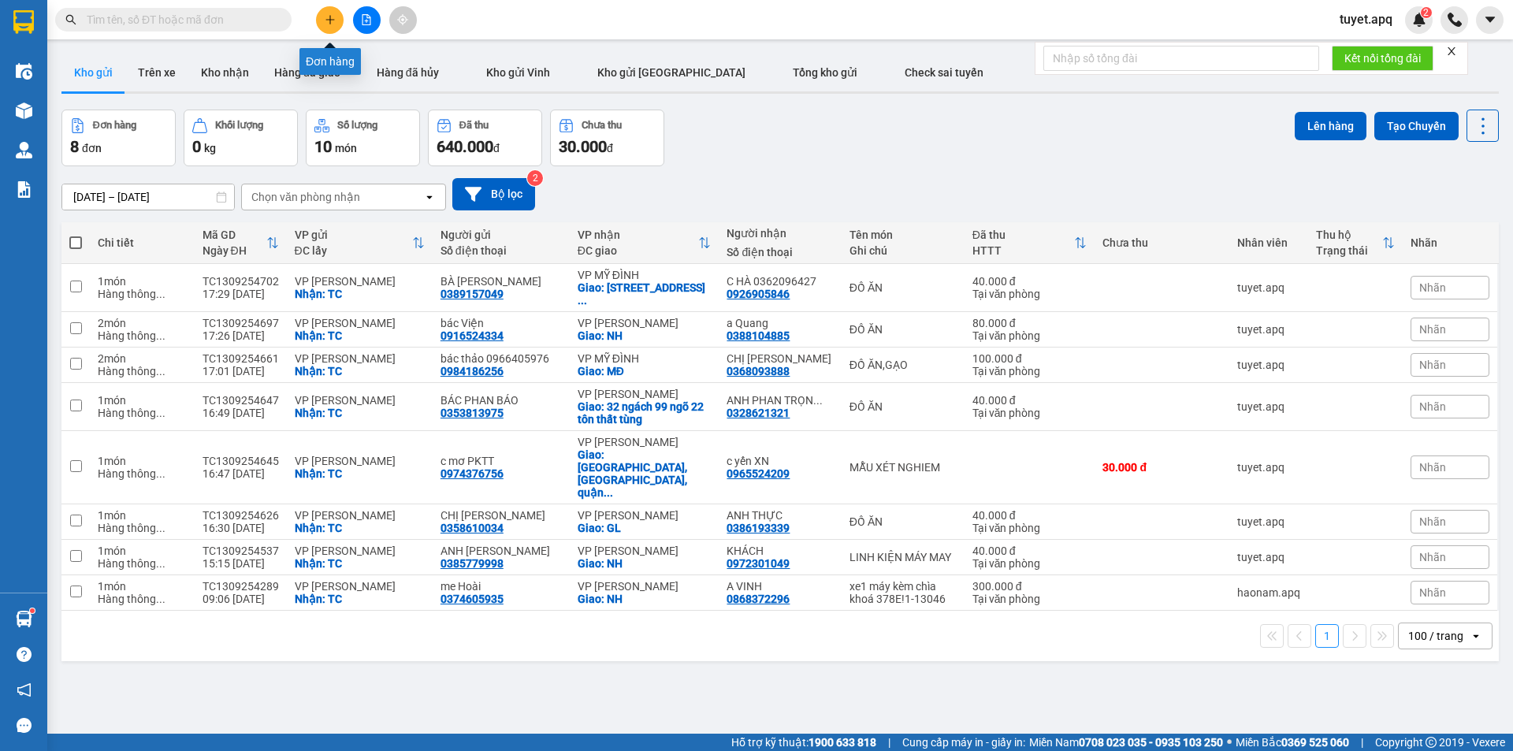
click at [332, 20] on icon "plus" at bounding box center [330, 19] width 9 height 1
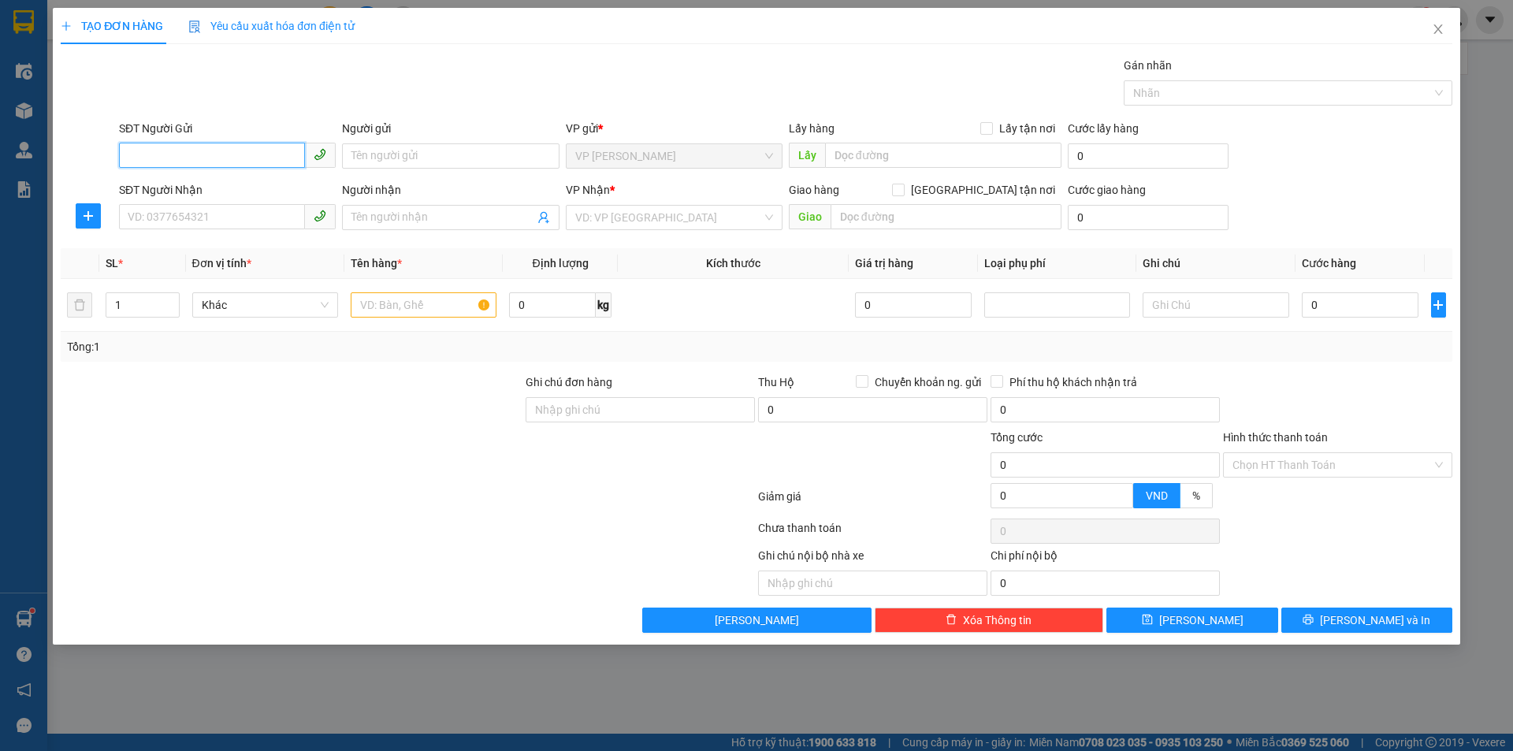
click at [196, 147] on input "SĐT Người Gửi" at bounding box center [212, 155] width 186 height 25
click at [180, 163] on input "0967" at bounding box center [212, 155] width 186 height 25
click at [185, 187] on div "0967723928 - bác Thế" at bounding box center [227, 187] width 198 height 17
type input "0967723928"
type input "bác Thế"
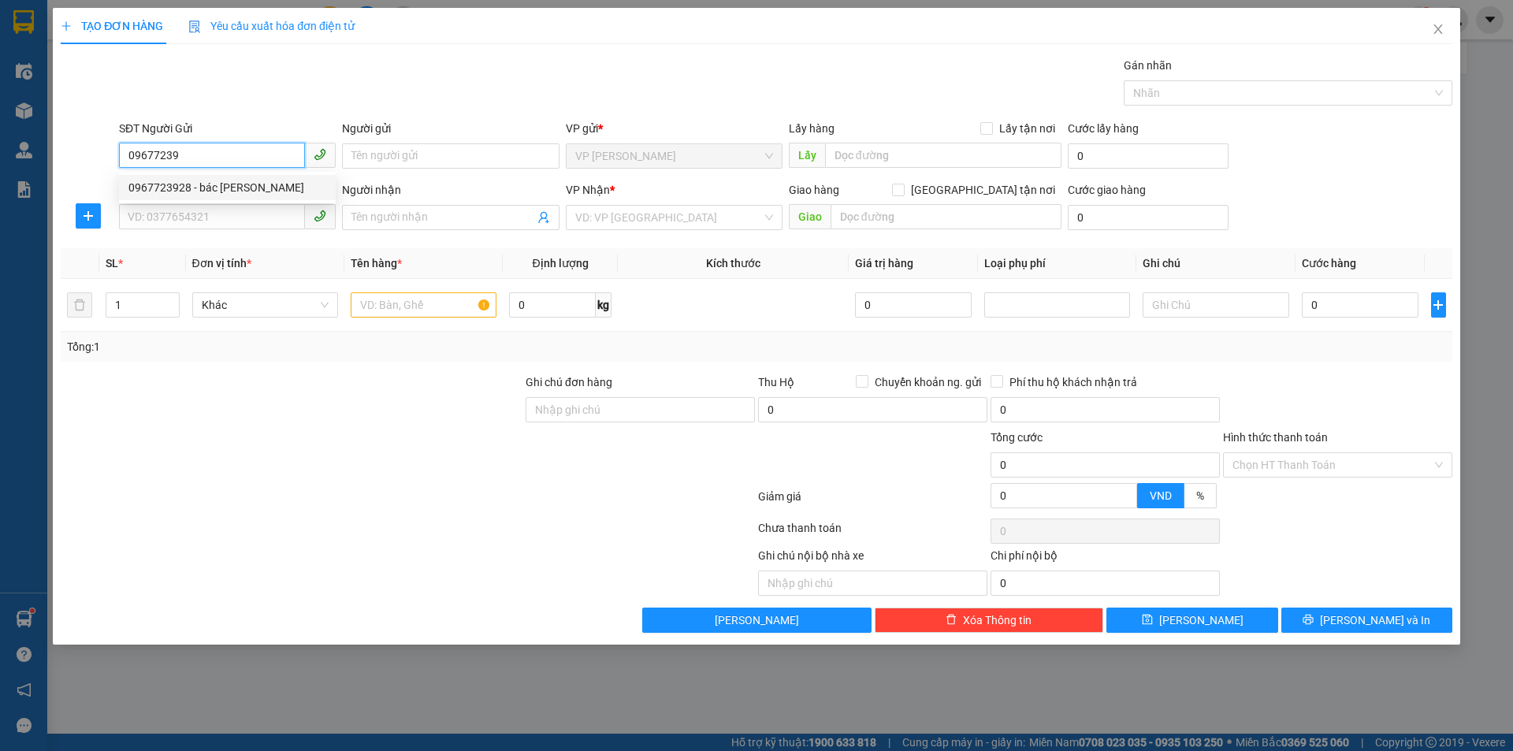
checkbox input "true"
type input "TC"
click at [197, 229] on span at bounding box center [227, 217] width 217 height 25
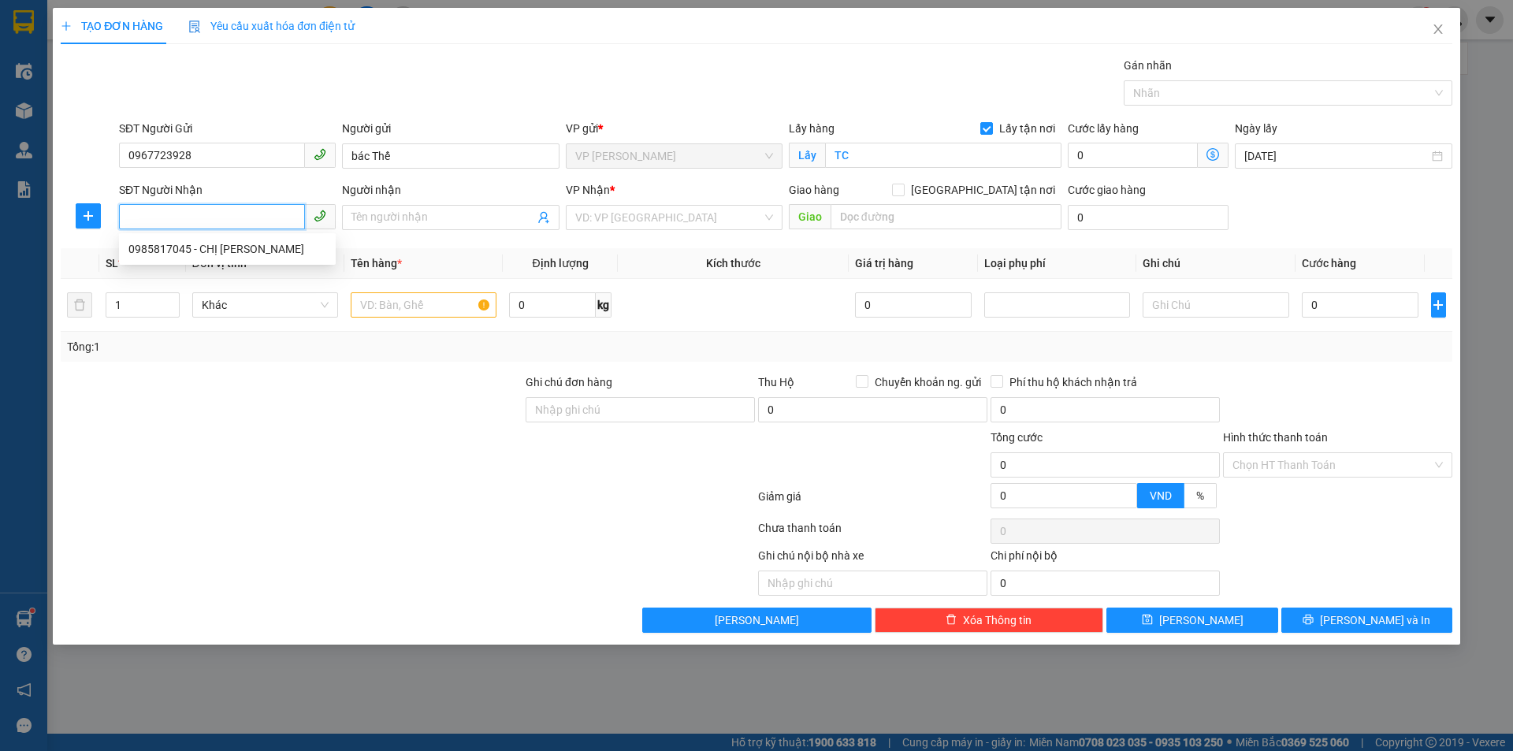
click at [206, 210] on input "SĐT Người Nhận" at bounding box center [212, 216] width 186 height 25
click at [207, 244] on div "0985817045 - CHỊ NGUYỄN THỊ DIỆN" at bounding box center [227, 248] width 198 height 17
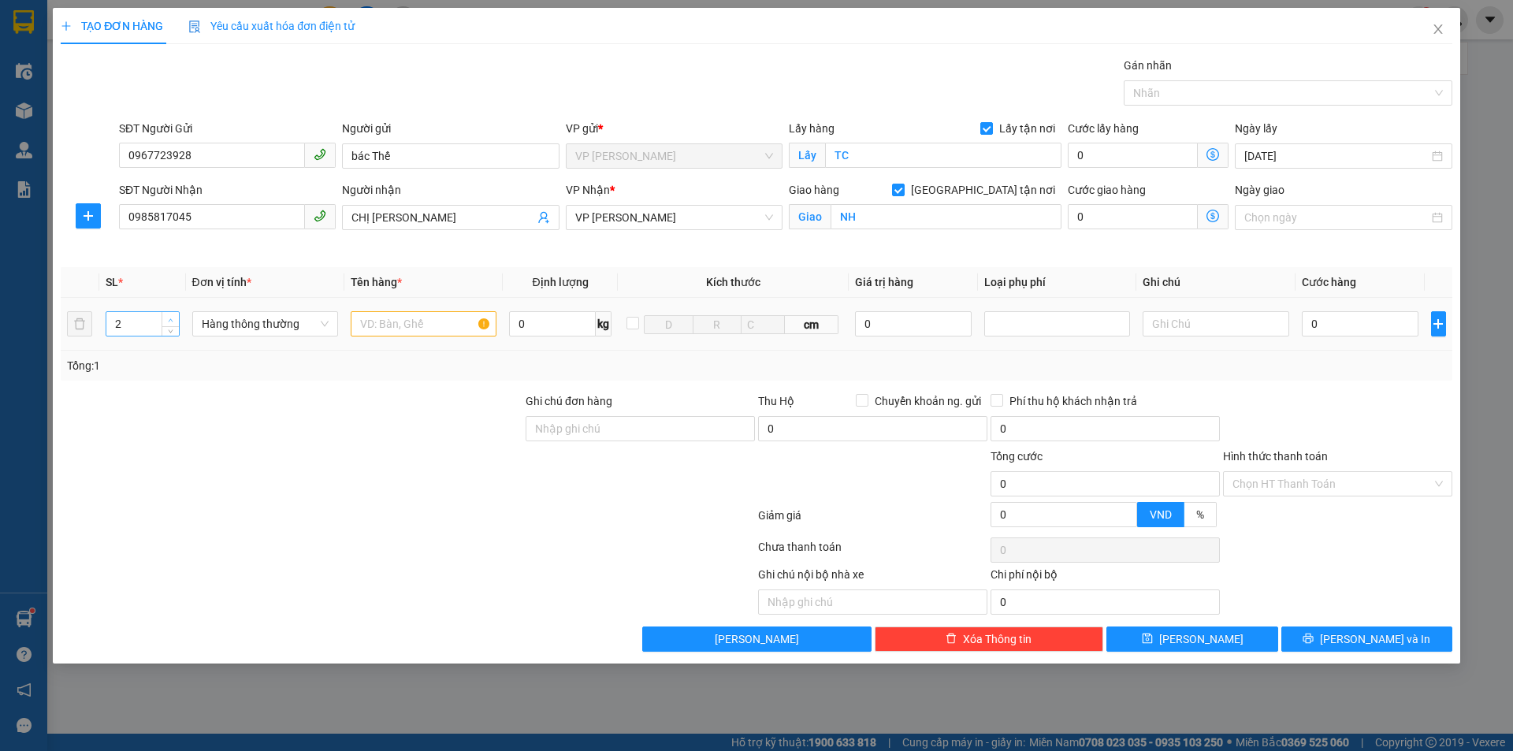
click at [173, 320] on icon "up" at bounding box center [171, 321] width 6 height 6
click at [414, 322] on input "text" at bounding box center [424, 323] width 146 height 25
click at [1342, 324] on input "0" at bounding box center [1360, 323] width 117 height 25
click at [1371, 637] on span "[PERSON_NAME] và In" at bounding box center [1375, 639] width 110 height 17
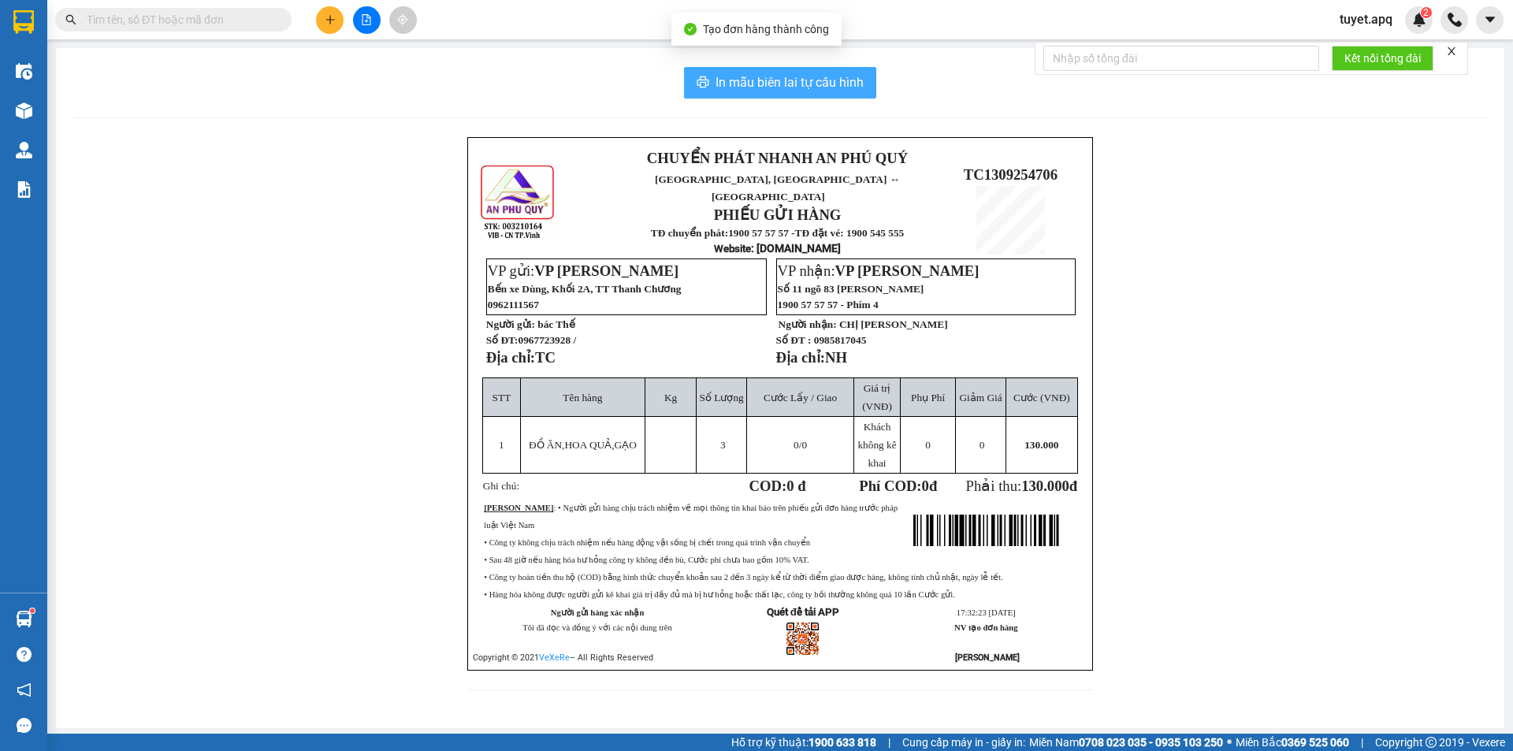
click at [823, 74] on span "In mẫu biên lai tự cấu hình" at bounding box center [790, 83] width 148 height 20
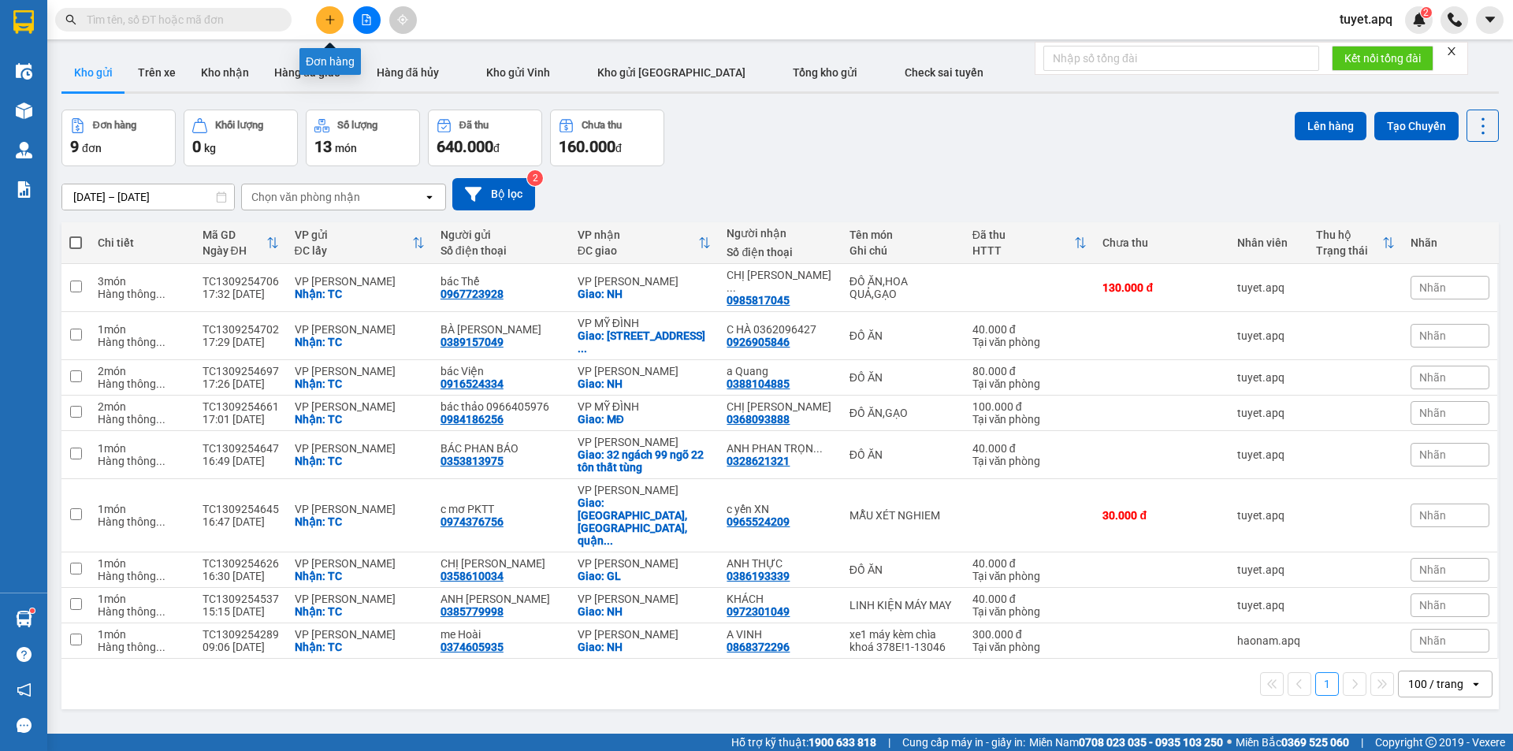
click at [328, 25] on button at bounding box center [330, 20] width 28 height 28
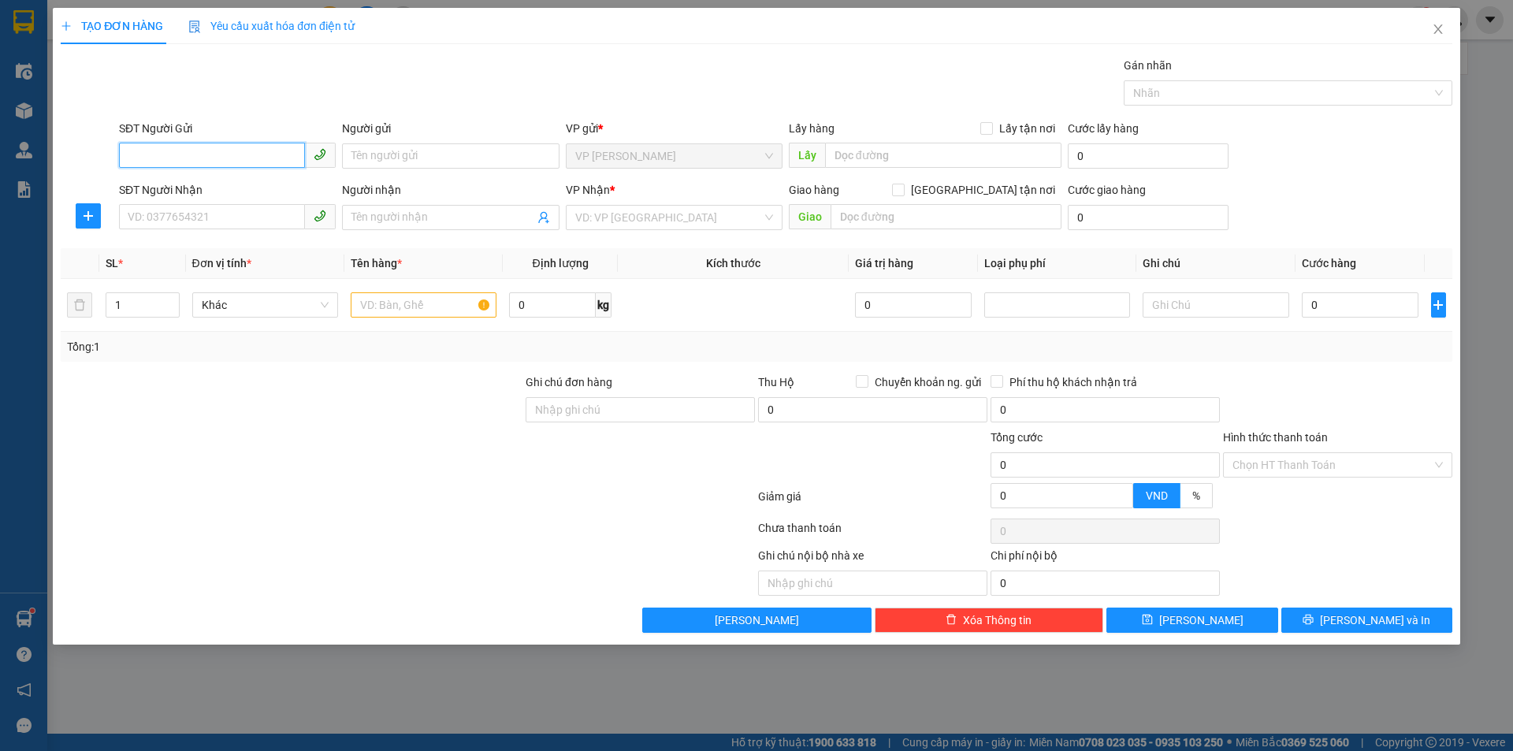
click at [262, 156] on input "SĐT Người Gửi" at bounding box center [212, 155] width 186 height 25
click at [207, 185] on div "0865647612 - dì Anh" at bounding box center [227, 187] width 198 height 17
click at [229, 214] on input "SĐT Người Nhận" at bounding box center [212, 216] width 186 height 25
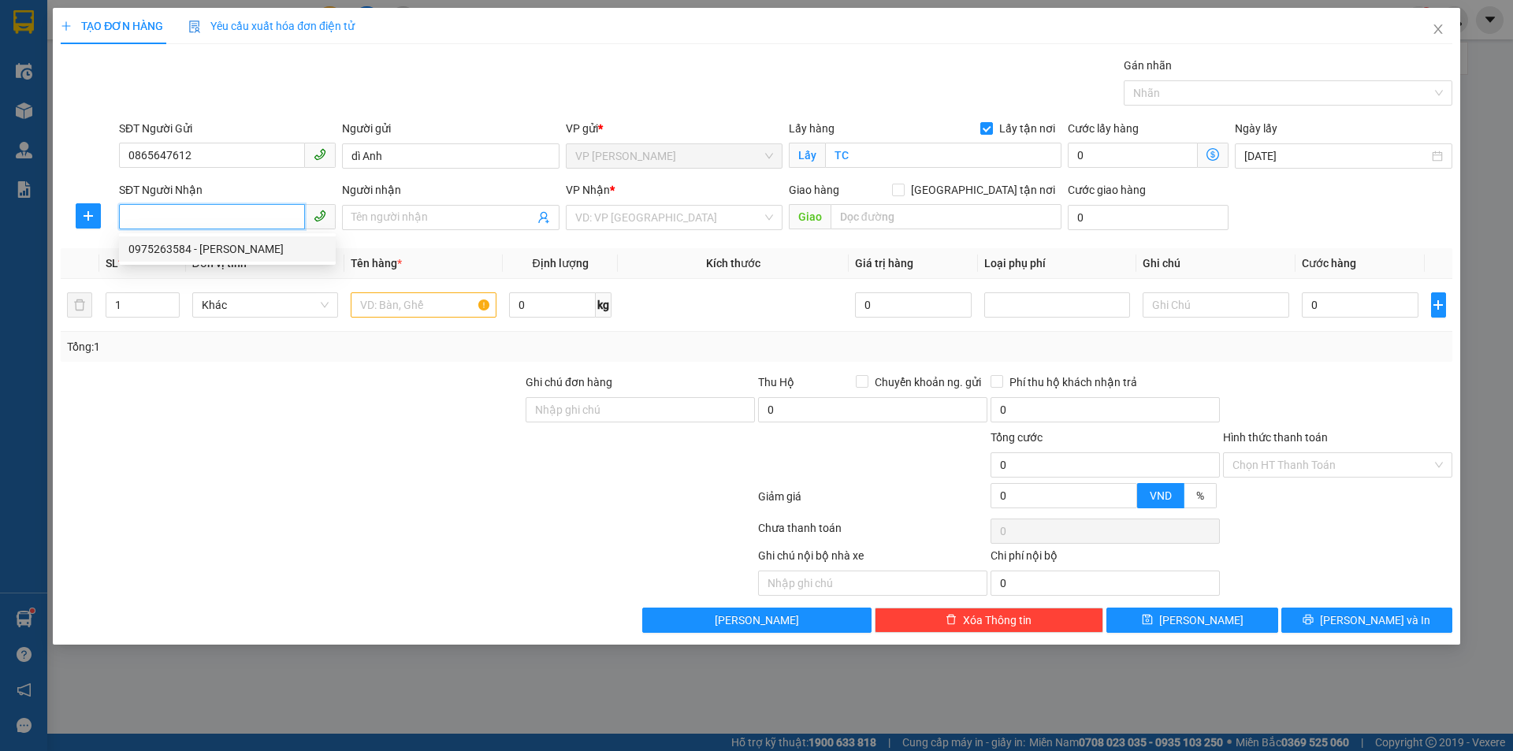
click at [232, 251] on div "0975263584 - C TRẦN THỊ DUNG" at bounding box center [227, 248] width 198 height 17
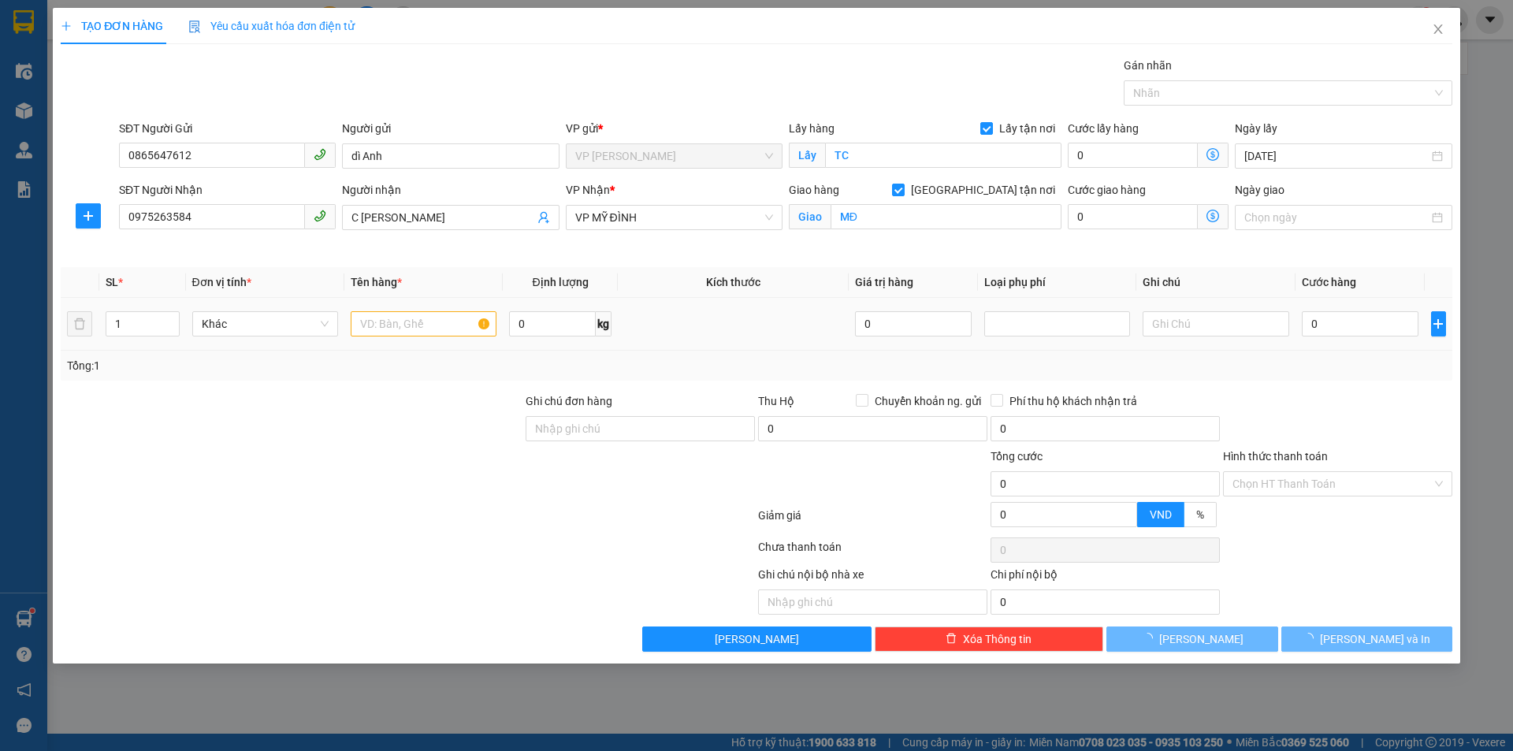
click at [424, 308] on div at bounding box center [424, 324] width 146 height 32
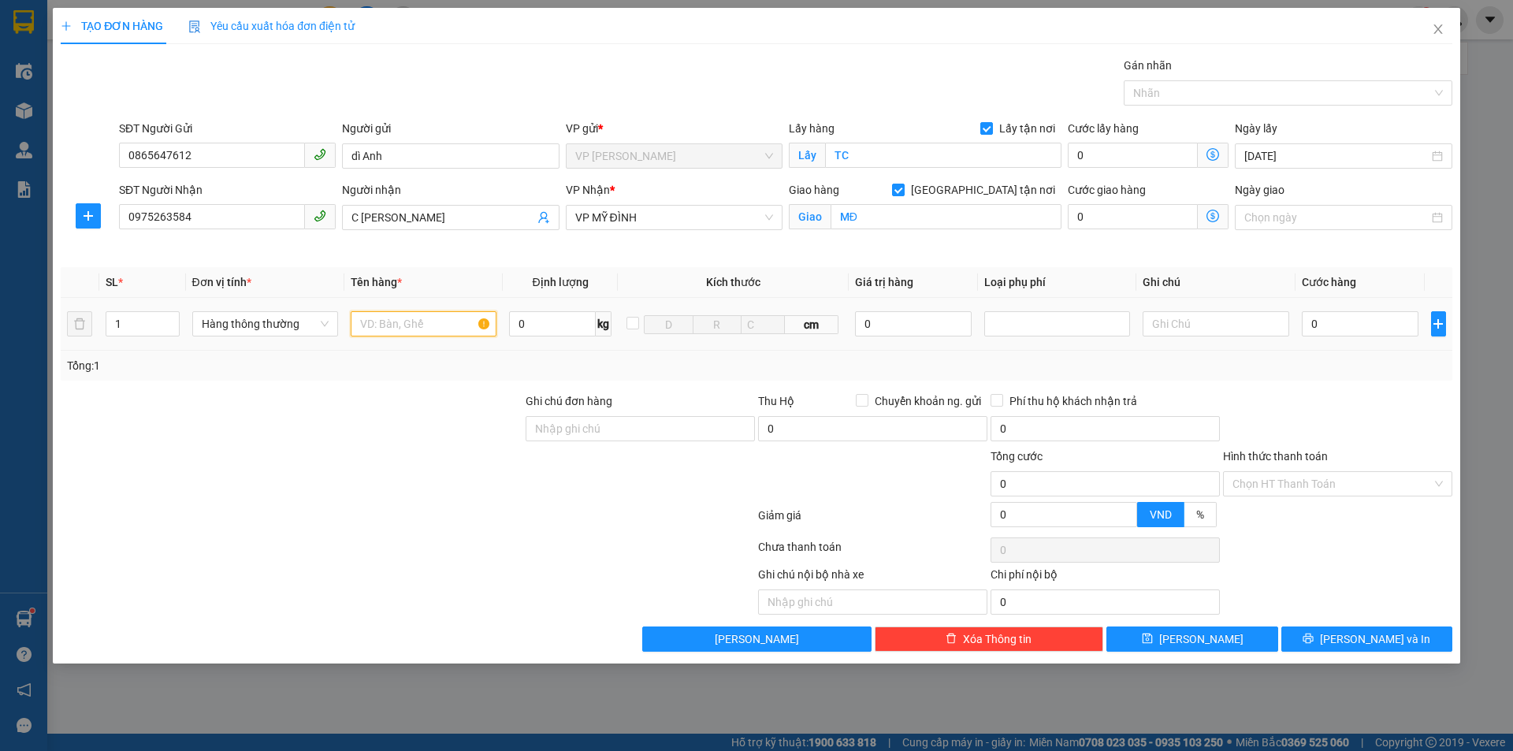
click at [423, 330] on input "text" at bounding box center [424, 323] width 146 height 25
drag, startPoint x: 199, startPoint y: 211, endPoint x: 0, endPoint y: 288, distance: 213.6
click at [0, 286] on div "TẠO ĐƠN HÀNG Yêu cầu xuất hóa đơn điện tử Transit Pickup Surcharge Ids Transit …" at bounding box center [756, 375] width 1513 height 751
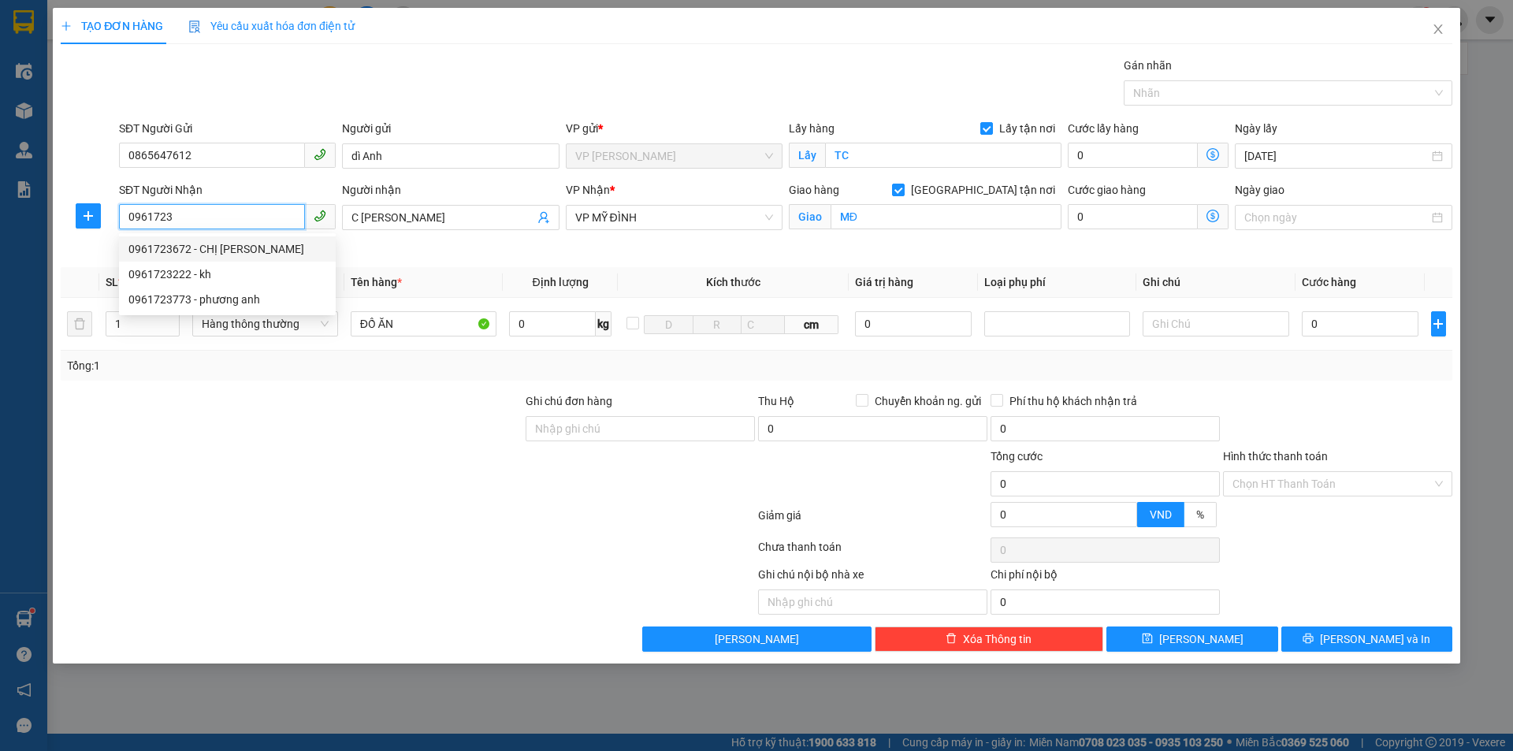
click at [229, 245] on div "0961723672 - CHỊ HƯƠNG" at bounding box center [227, 248] width 198 height 17
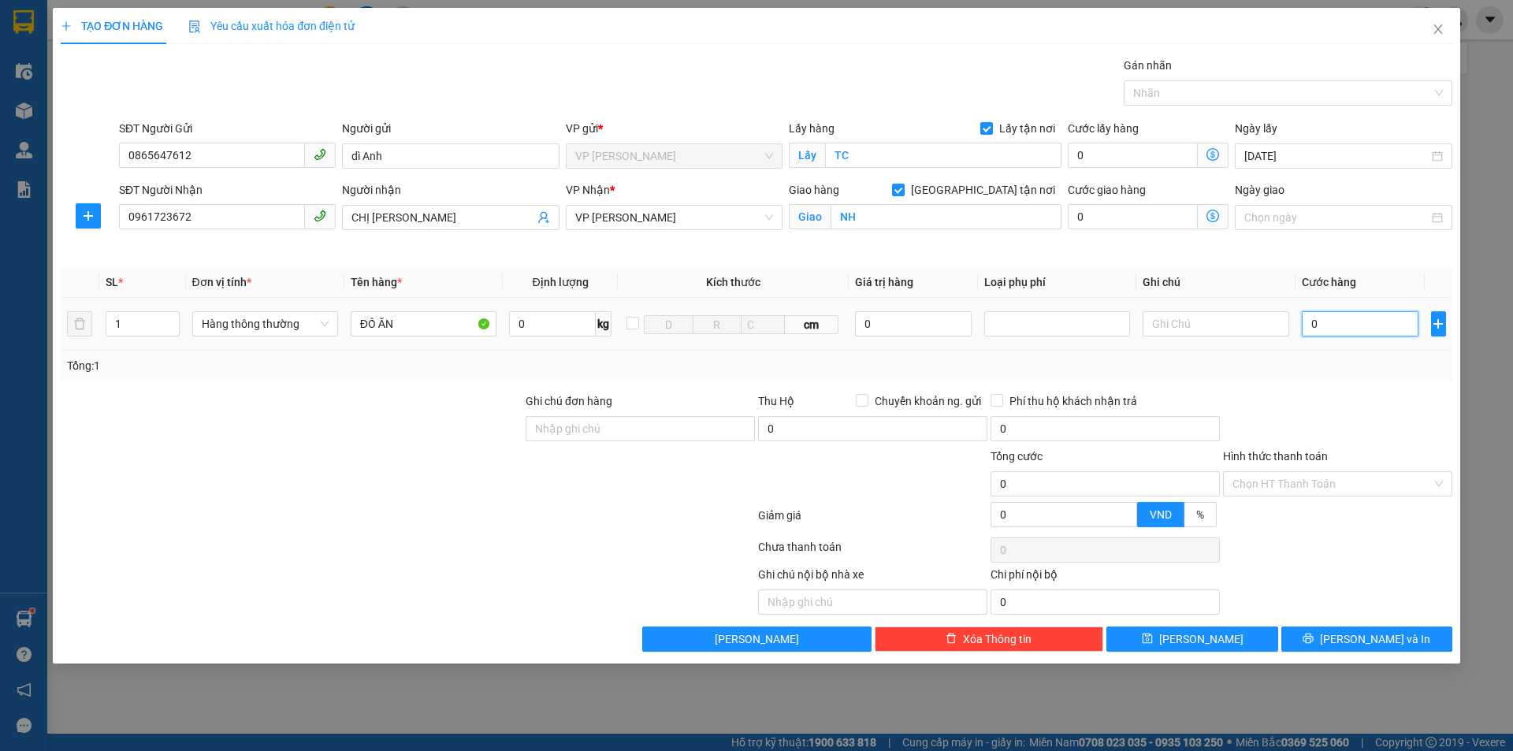
click at [1331, 321] on input "0" at bounding box center [1360, 323] width 117 height 25
click at [1349, 636] on button "[PERSON_NAME] và In" at bounding box center [1367, 639] width 171 height 25
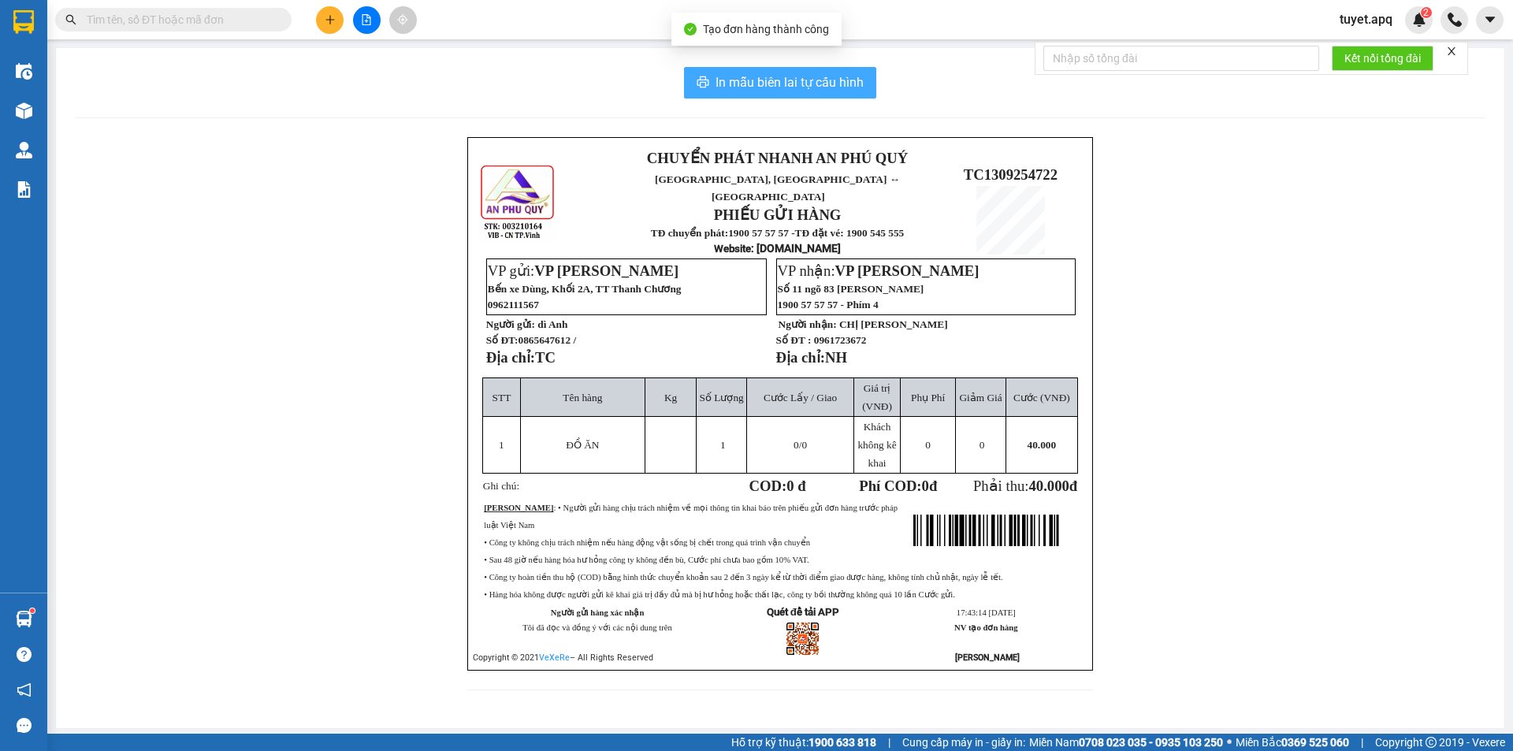
click at [796, 86] on span "In mẫu biên lai tự cấu hình" at bounding box center [790, 83] width 148 height 20
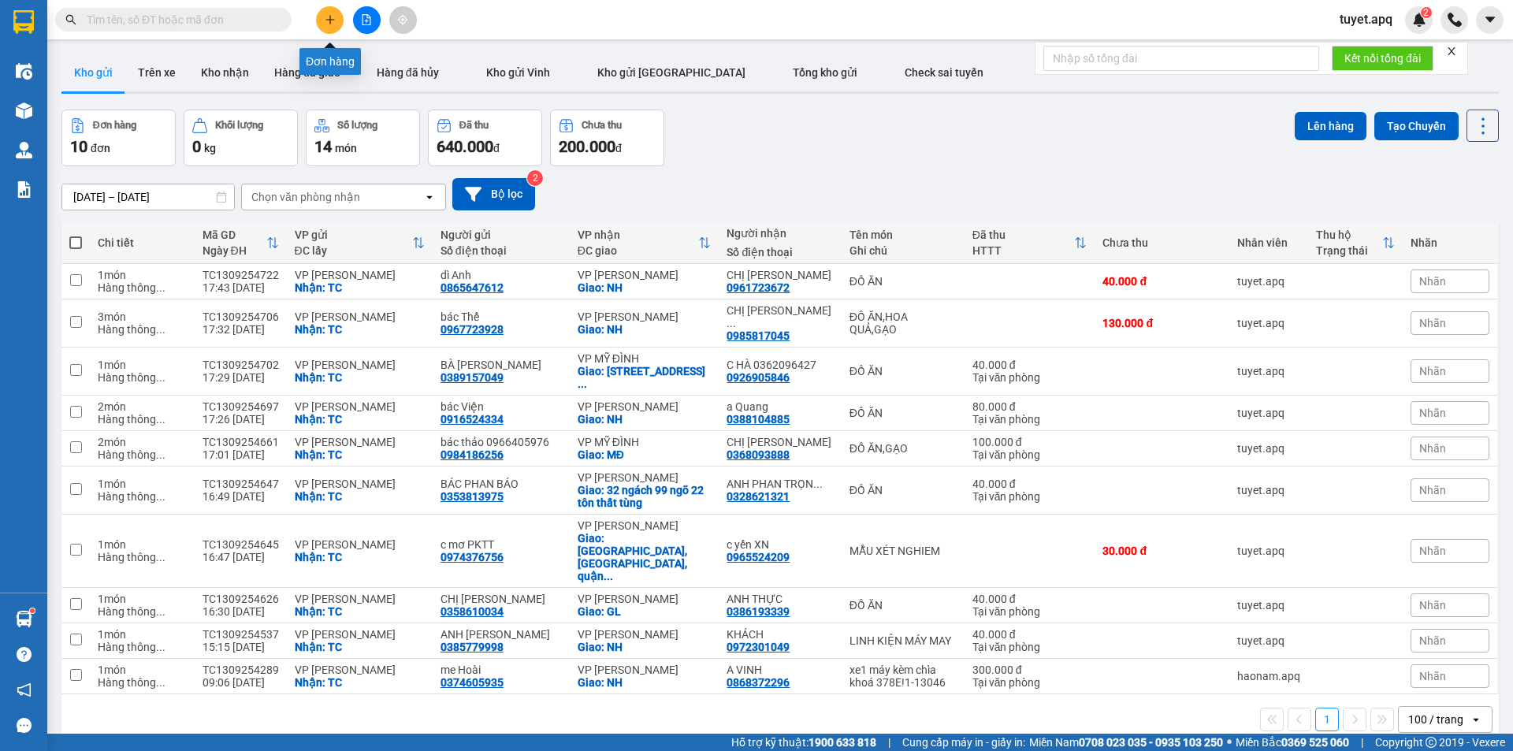
click at [333, 18] on icon "plus" at bounding box center [330, 19] width 11 height 11
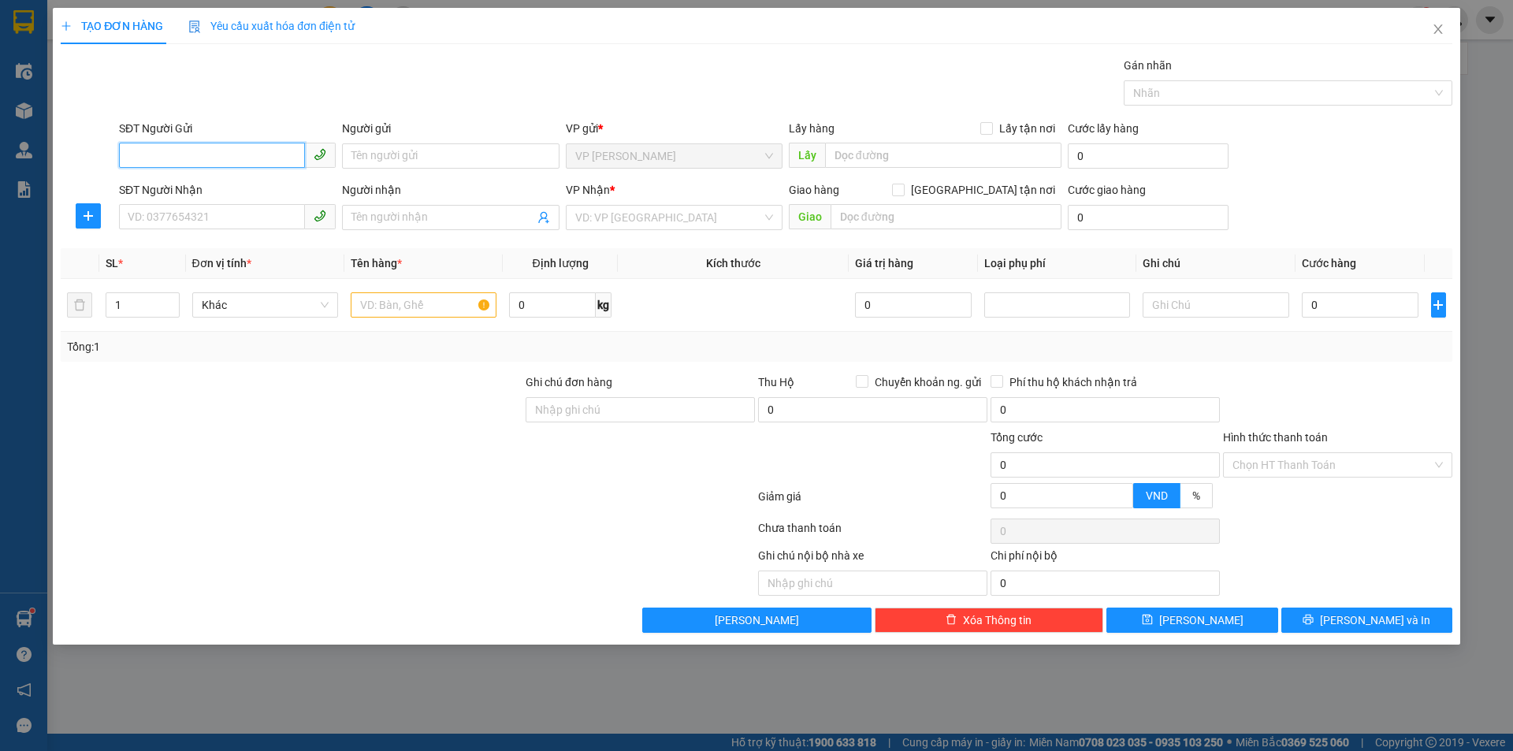
click at [236, 154] on input "SĐT Người Gửi" at bounding box center [212, 155] width 186 height 25
click at [232, 156] on input "SĐT Người Gửi" at bounding box center [212, 155] width 186 height 25
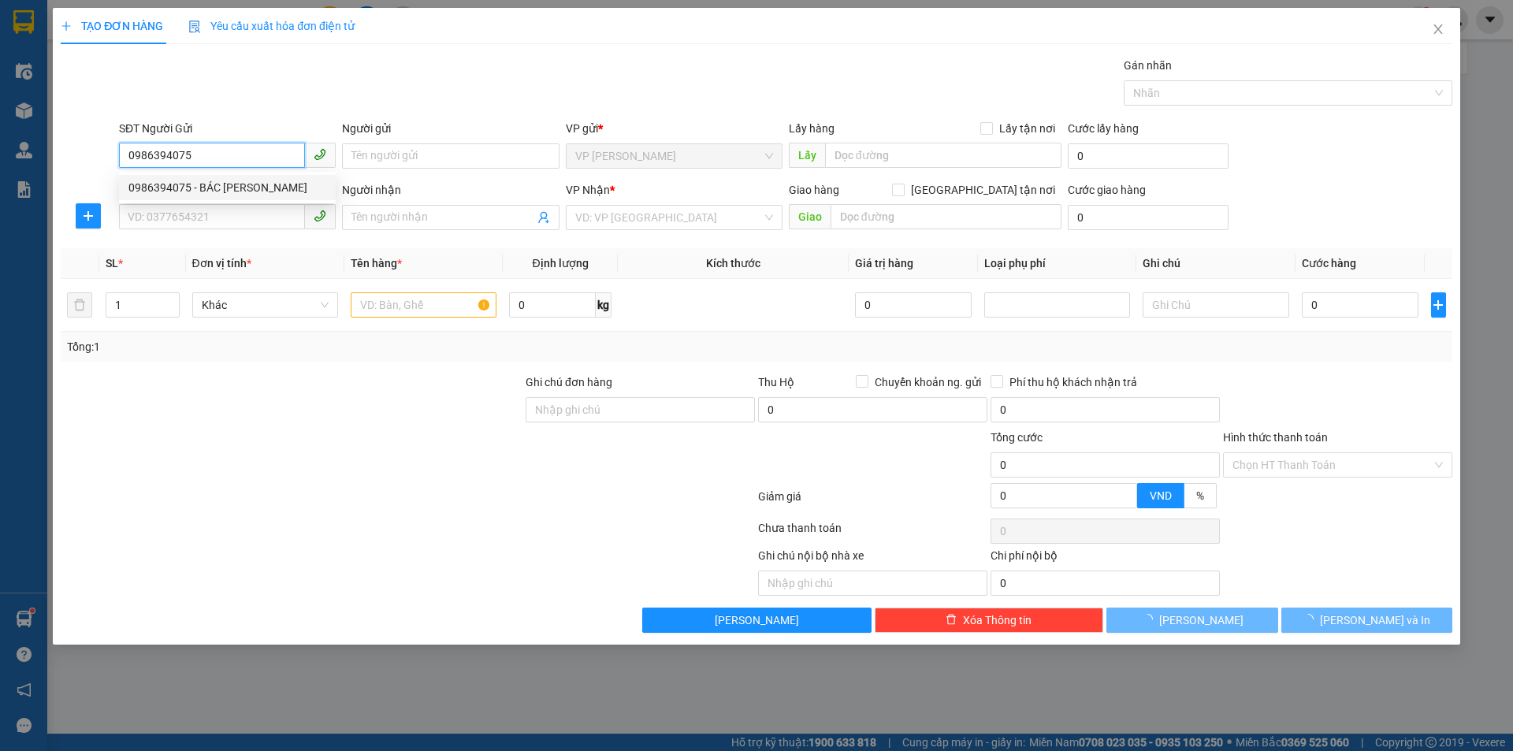
click at [287, 181] on div "0986394075 - BÁC NGUYỄN CẢNH SƠN" at bounding box center [227, 187] width 198 height 17
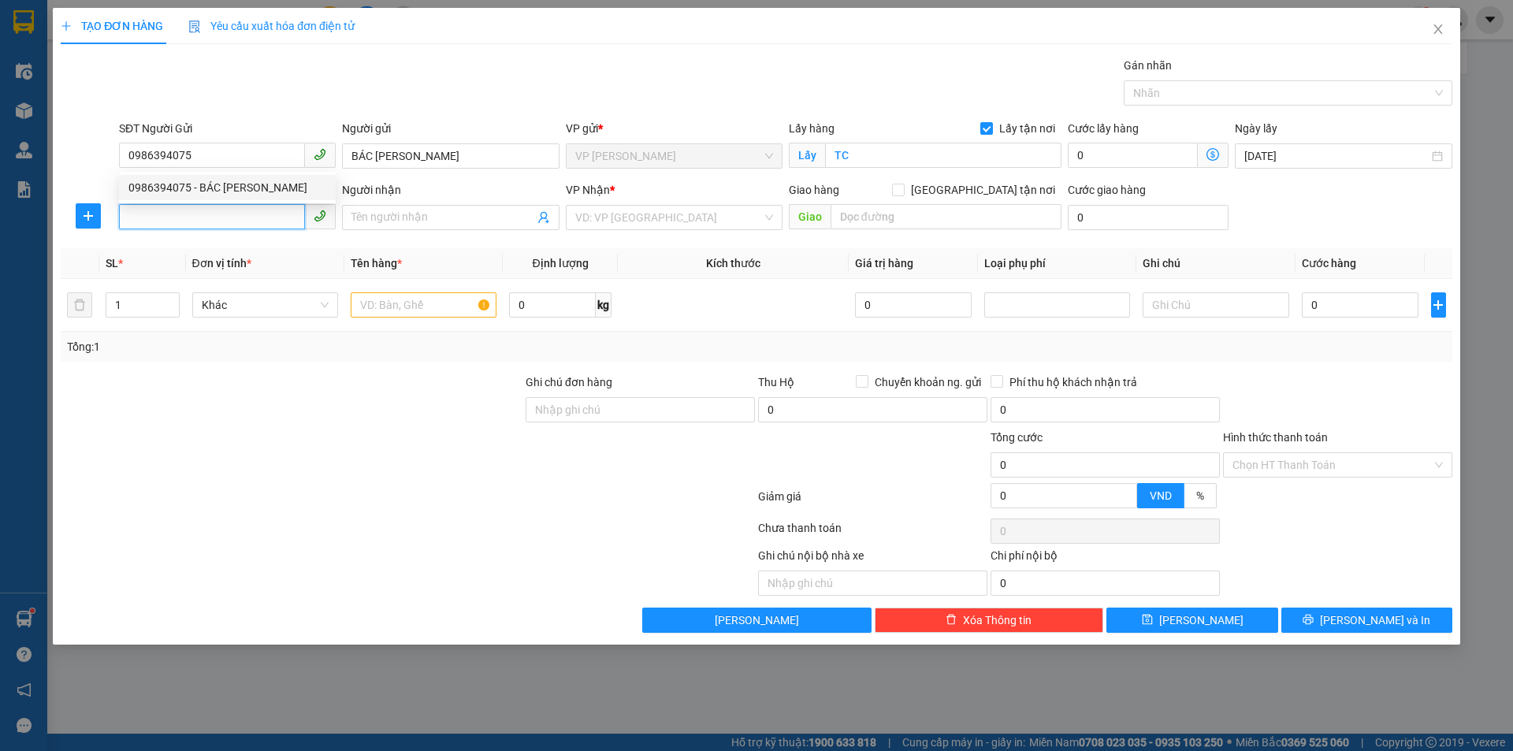
click at [263, 210] on input "SĐT Người Nhận" at bounding box center [212, 216] width 186 height 25
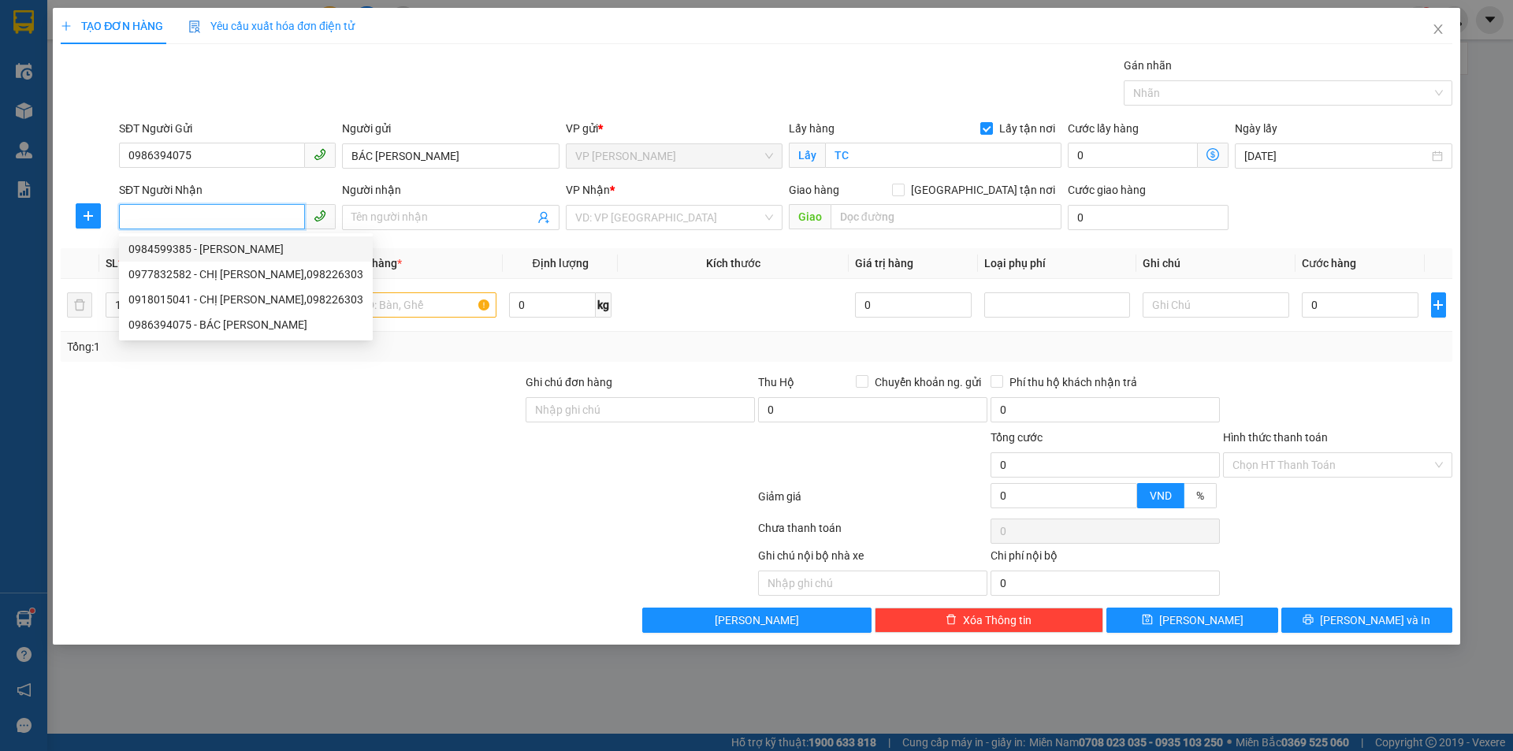
click at [280, 249] on div "0984599385 - ANH NGUYỄN CẢNH KHÁNH" at bounding box center [245, 248] width 235 height 17
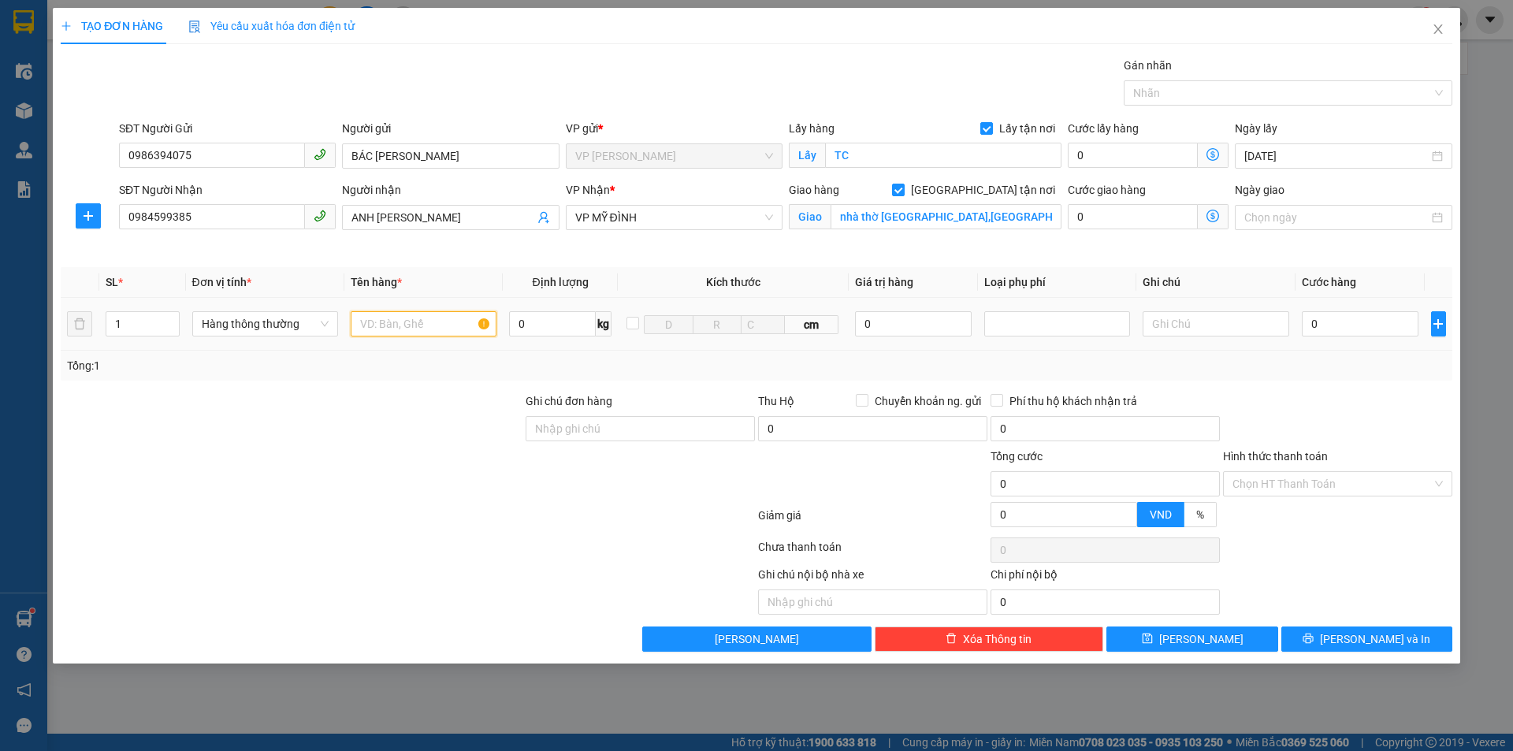
click at [446, 326] on input "text" at bounding box center [424, 323] width 146 height 25
click at [1330, 317] on input "0" at bounding box center [1360, 323] width 117 height 25
click at [1357, 475] on input "Hình thức thanh toán" at bounding box center [1332, 484] width 199 height 24
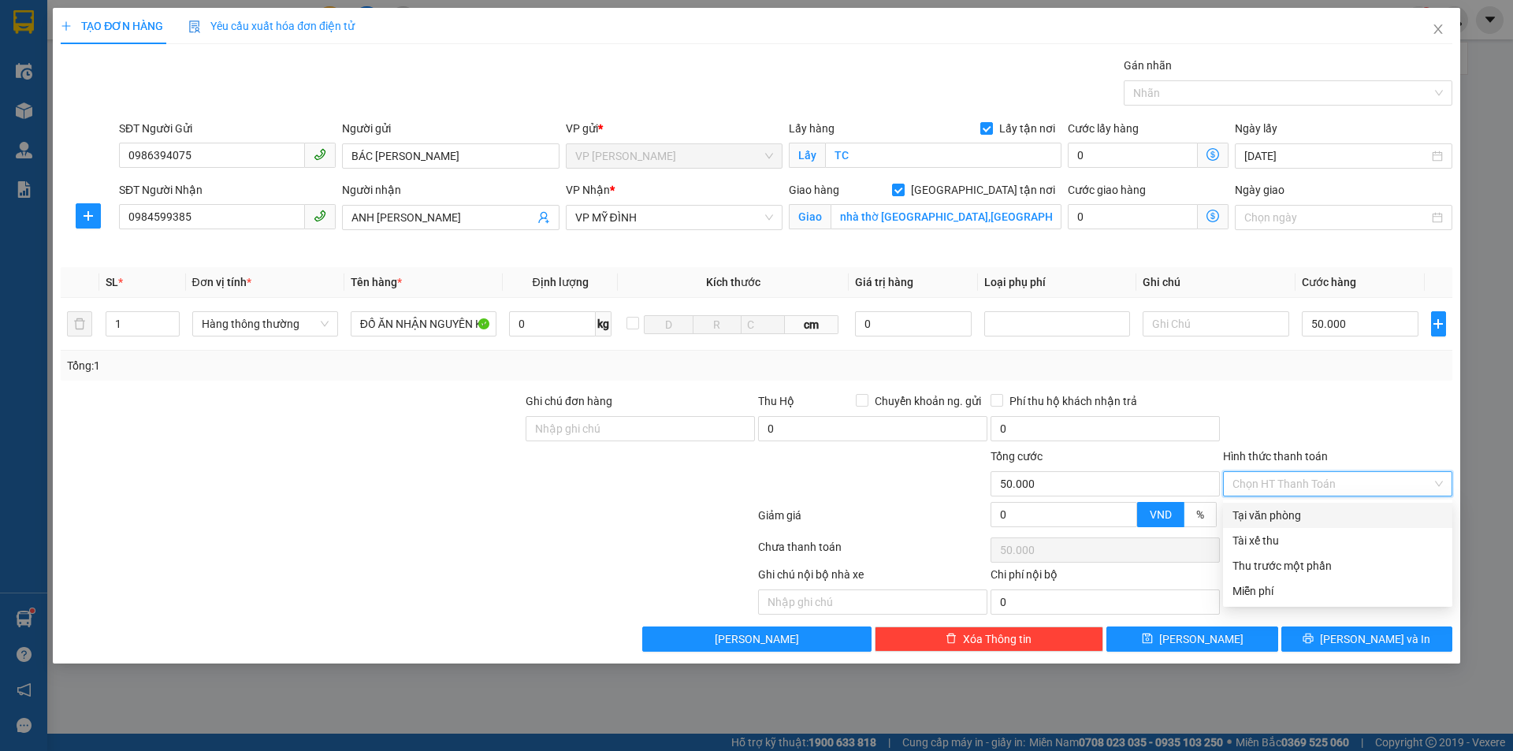
click at [1295, 513] on div "Tại văn phòng" at bounding box center [1338, 515] width 210 height 17
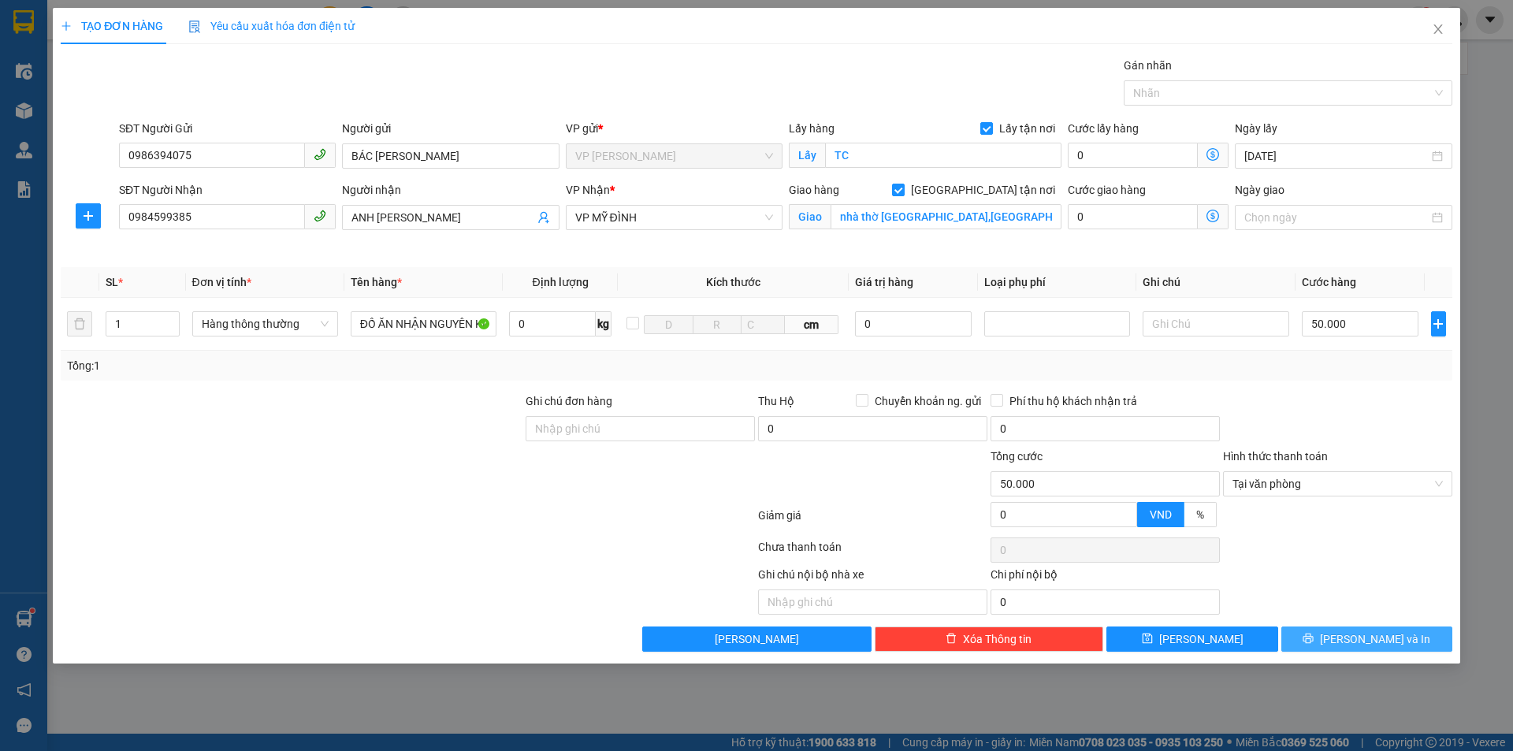
click at [1350, 640] on button "[PERSON_NAME] và In" at bounding box center [1367, 639] width 171 height 25
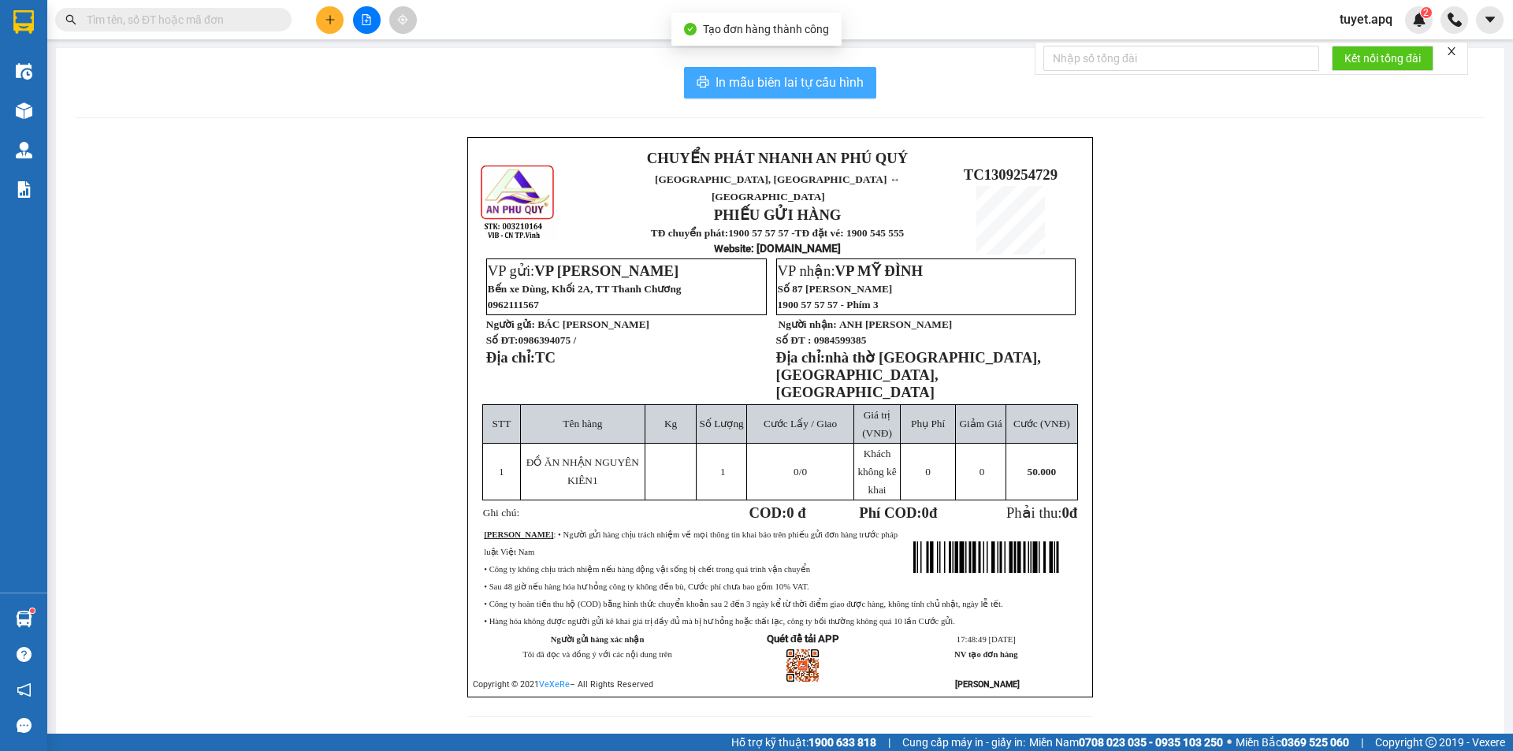
click at [791, 87] on span "In mẫu biên lai tự cấu hình" at bounding box center [790, 83] width 148 height 20
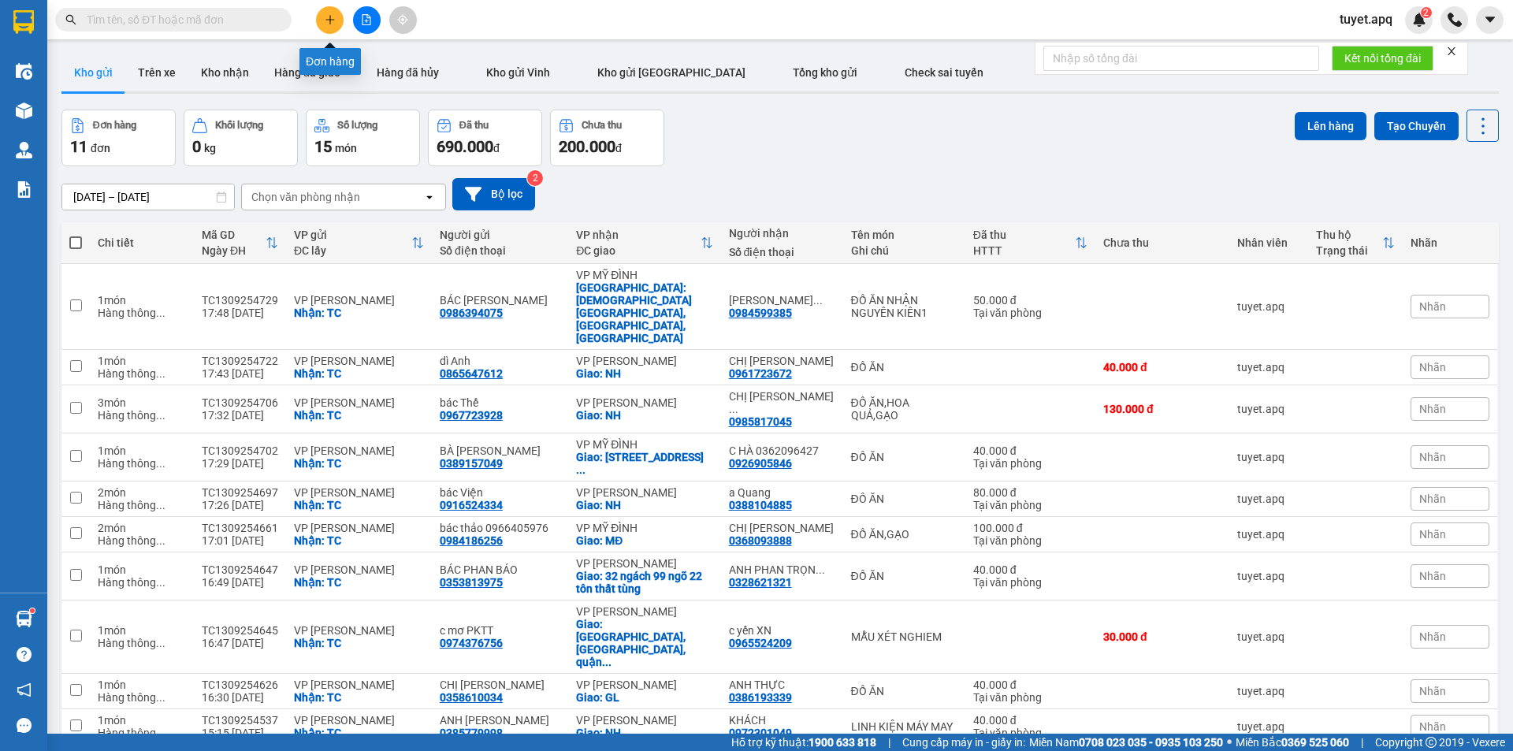
click at [326, 22] on icon "plus" at bounding box center [330, 19] width 11 height 11
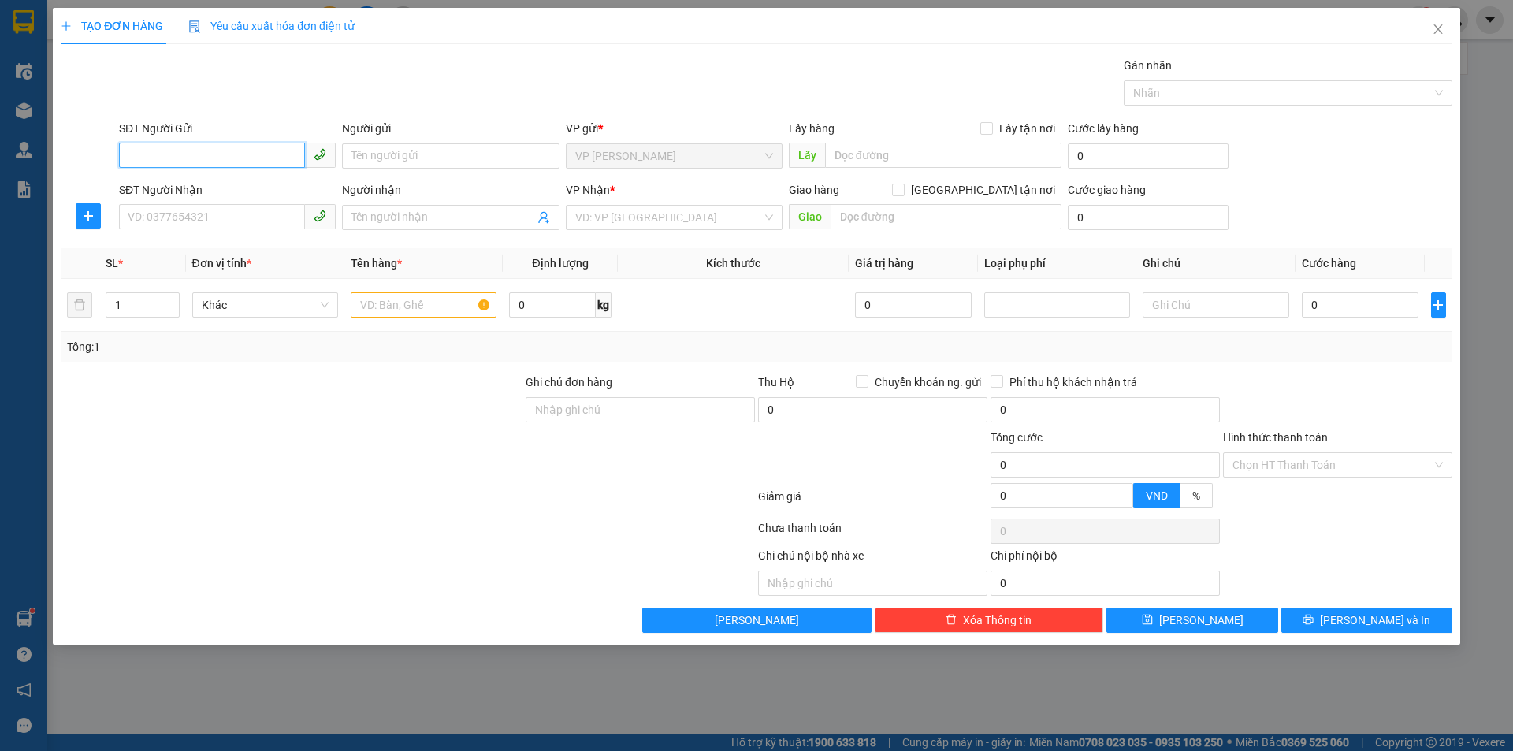
click at [249, 158] on input "SĐT Người Gửi" at bounding box center [212, 155] width 186 height 25
click at [231, 188] on div "0865955115 - PK VIỆT THANH" at bounding box center [227, 187] width 198 height 17
click at [230, 215] on input "SĐT Người Nhận" at bounding box center [212, 216] width 186 height 25
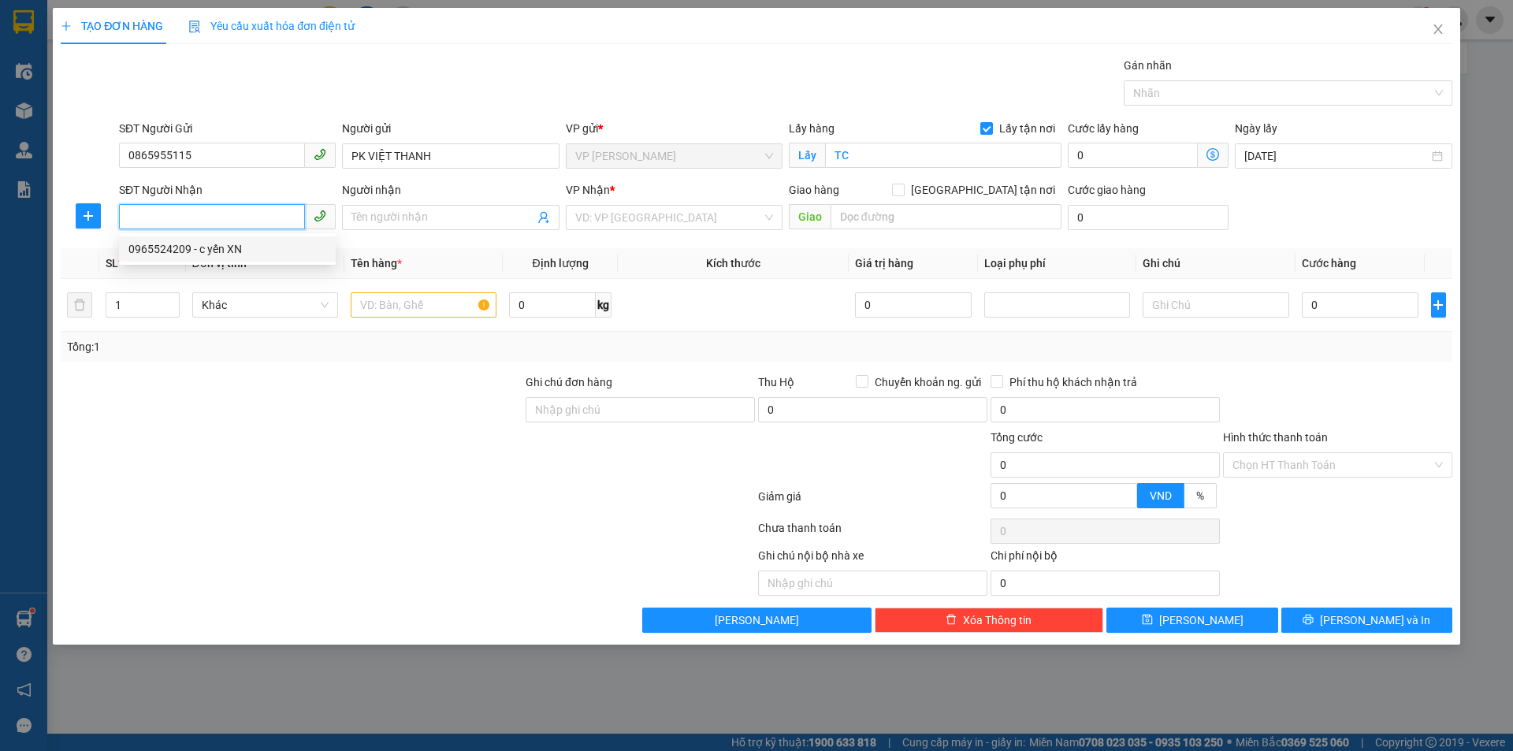
click at [229, 250] on div "0965524209 - c yến XN" at bounding box center [227, 248] width 198 height 17
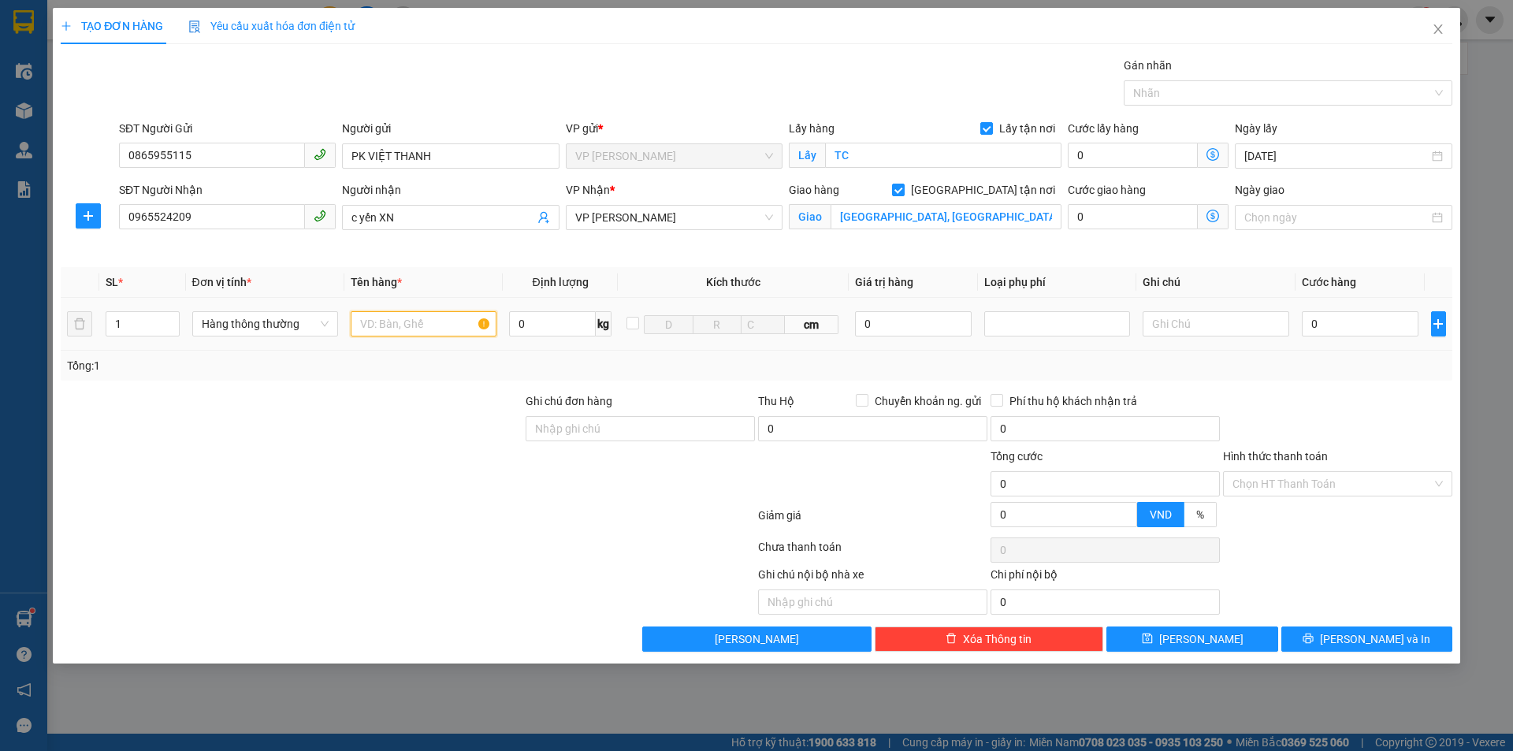
click at [421, 314] on input "text" at bounding box center [424, 323] width 146 height 25
click at [1352, 320] on input "0" at bounding box center [1360, 323] width 117 height 25
click at [1358, 646] on span "[PERSON_NAME] và In" at bounding box center [1375, 639] width 110 height 17
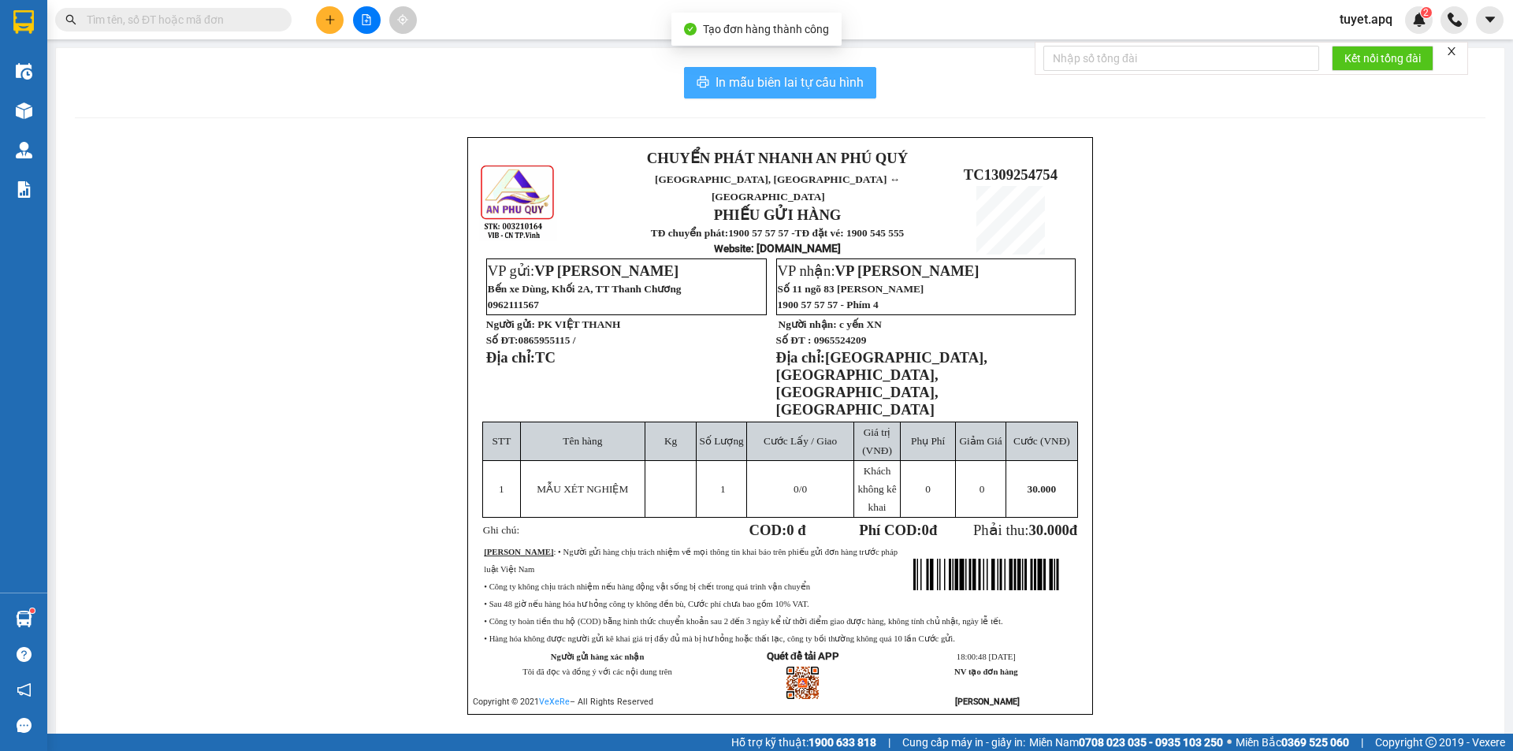
click at [740, 76] on span "In mẫu biên lai tự cấu hình" at bounding box center [790, 83] width 148 height 20
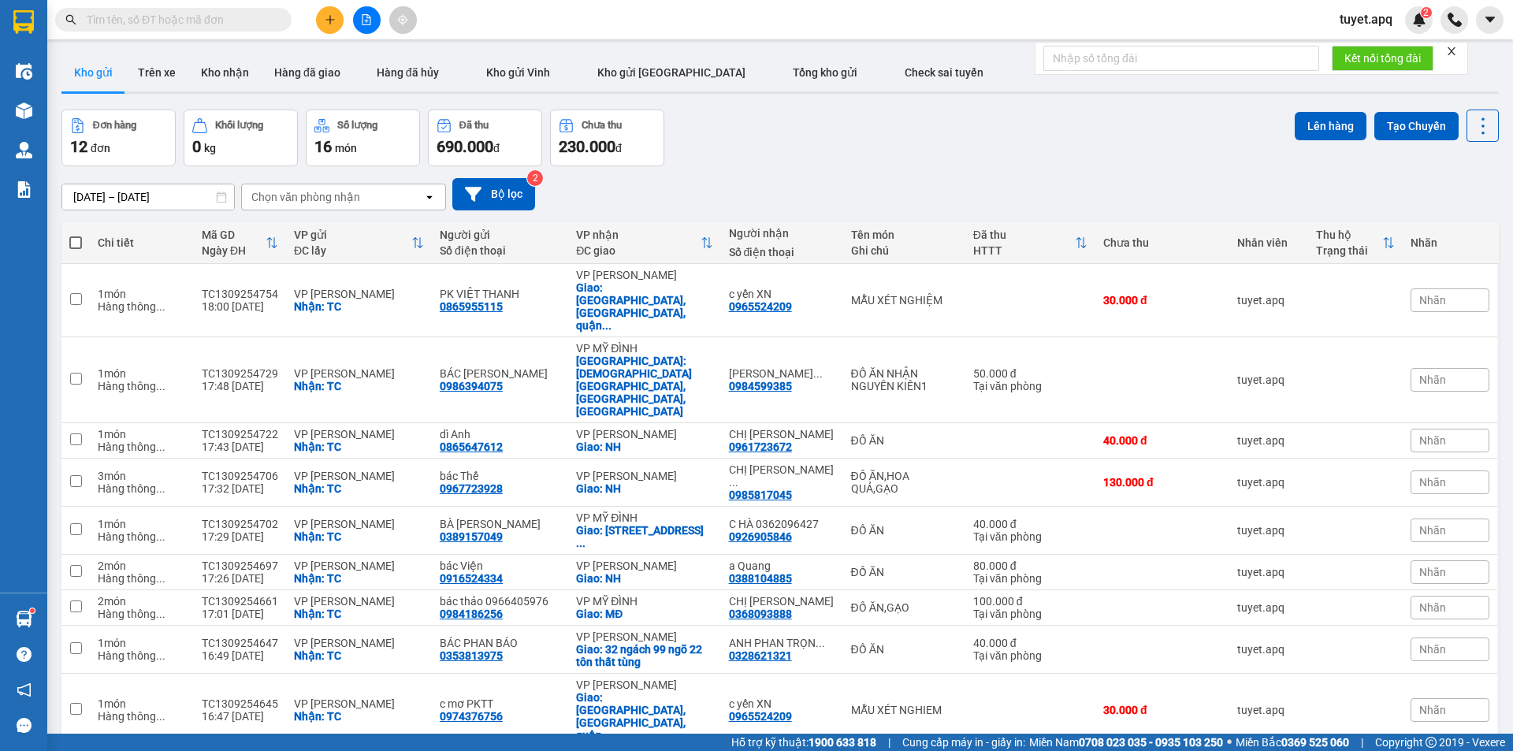
click at [353, 189] on div "Chọn văn phòng nhận" at bounding box center [305, 197] width 109 height 16
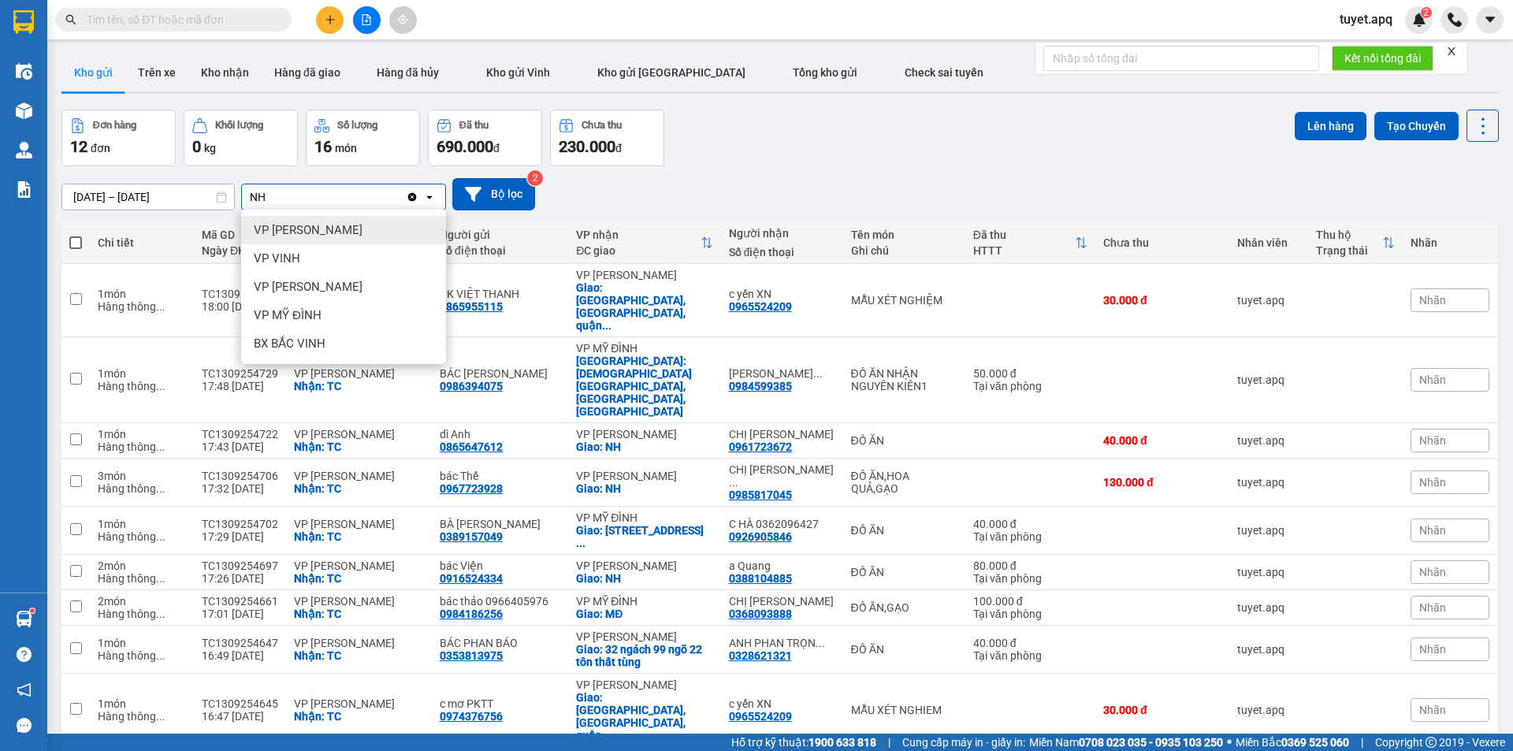
click at [319, 222] on span "VP [PERSON_NAME]" at bounding box center [308, 230] width 109 height 16
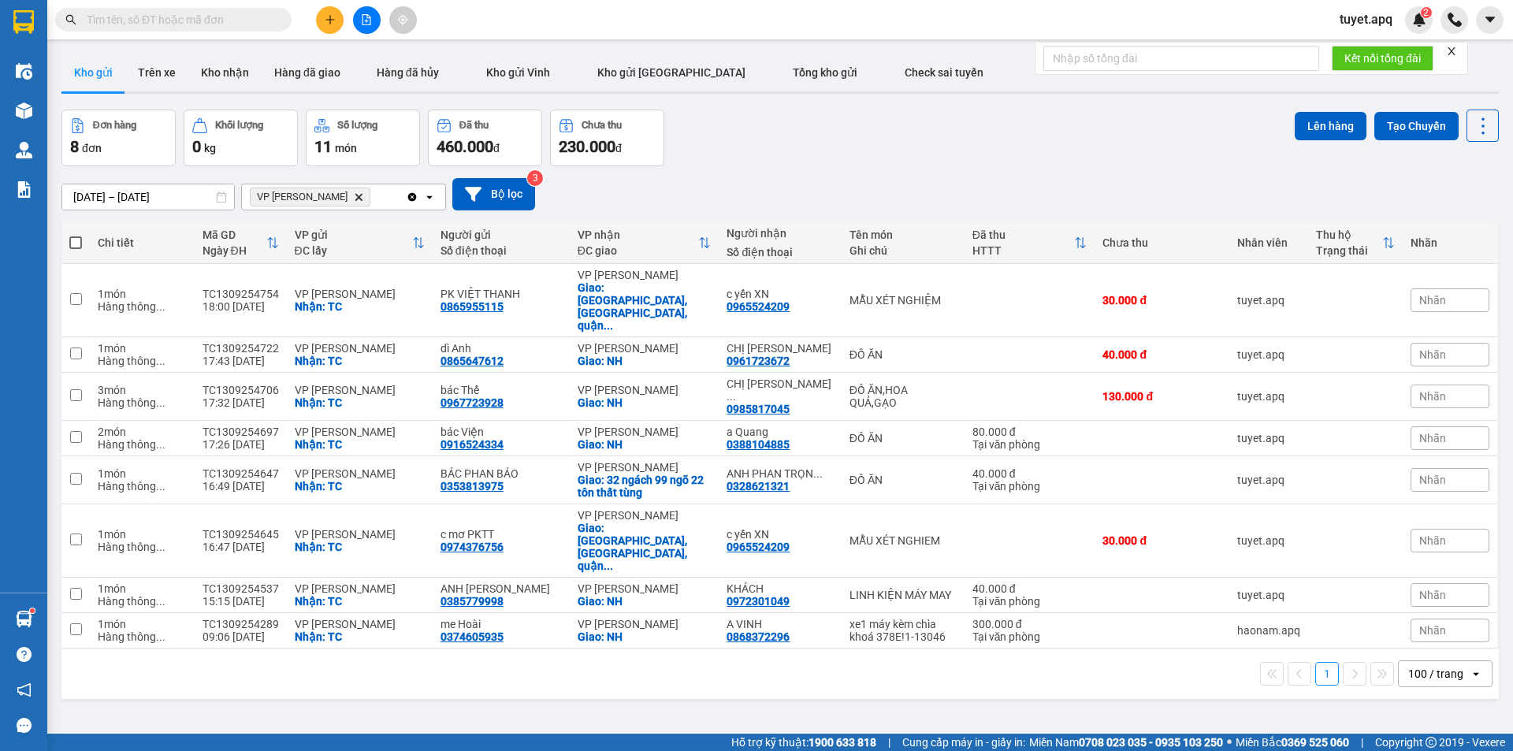
click at [354, 192] on icon "Delete" at bounding box center [358, 196] width 9 height 9
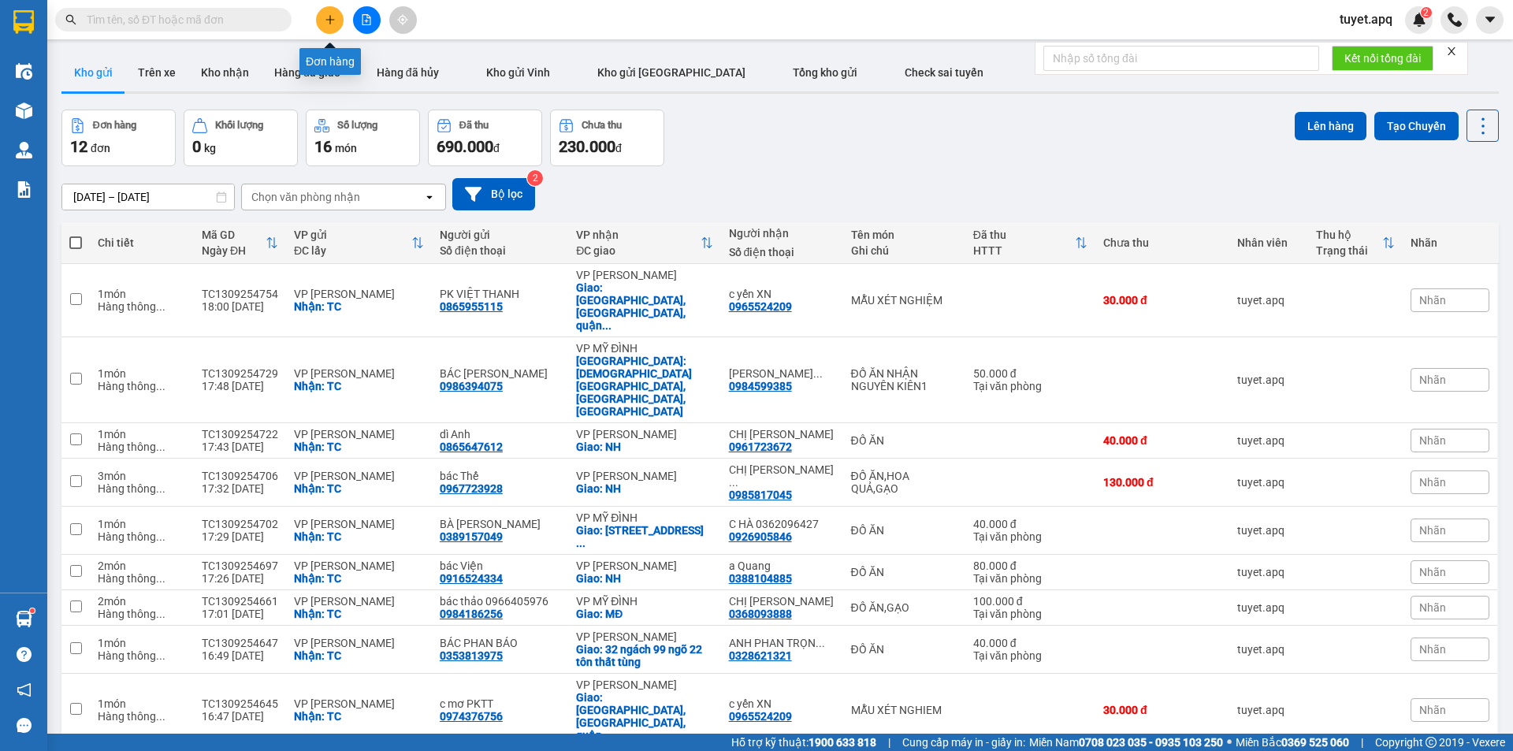
click at [328, 19] on icon "plus" at bounding box center [330, 19] width 11 height 11
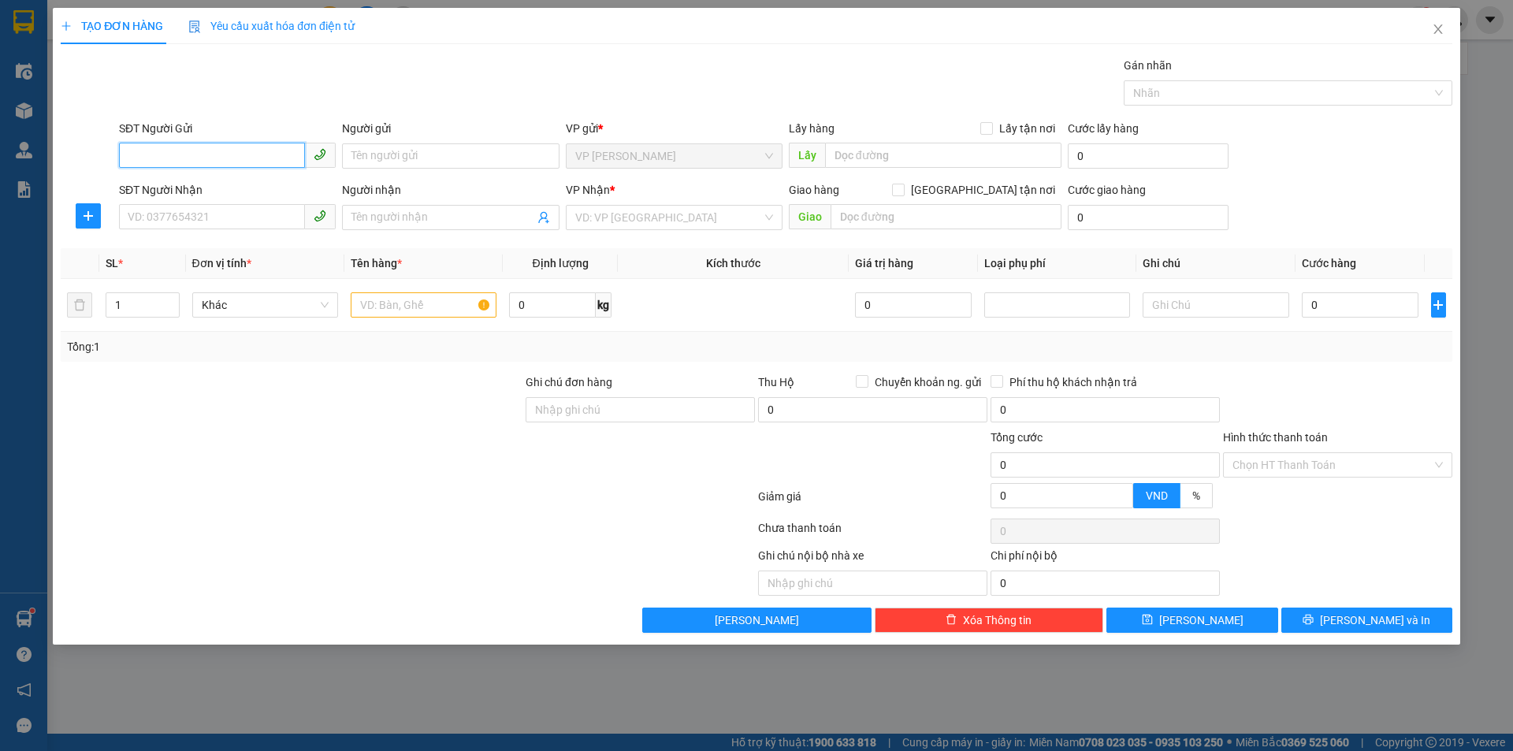
click at [234, 159] on input "SĐT Người Gửi" at bounding box center [212, 155] width 186 height 25
click at [240, 194] on div "0966970763 - KHÁNH VÂN PK PHÒNG KHÁM BS QUÊN" at bounding box center [275, 187] width 294 height 17
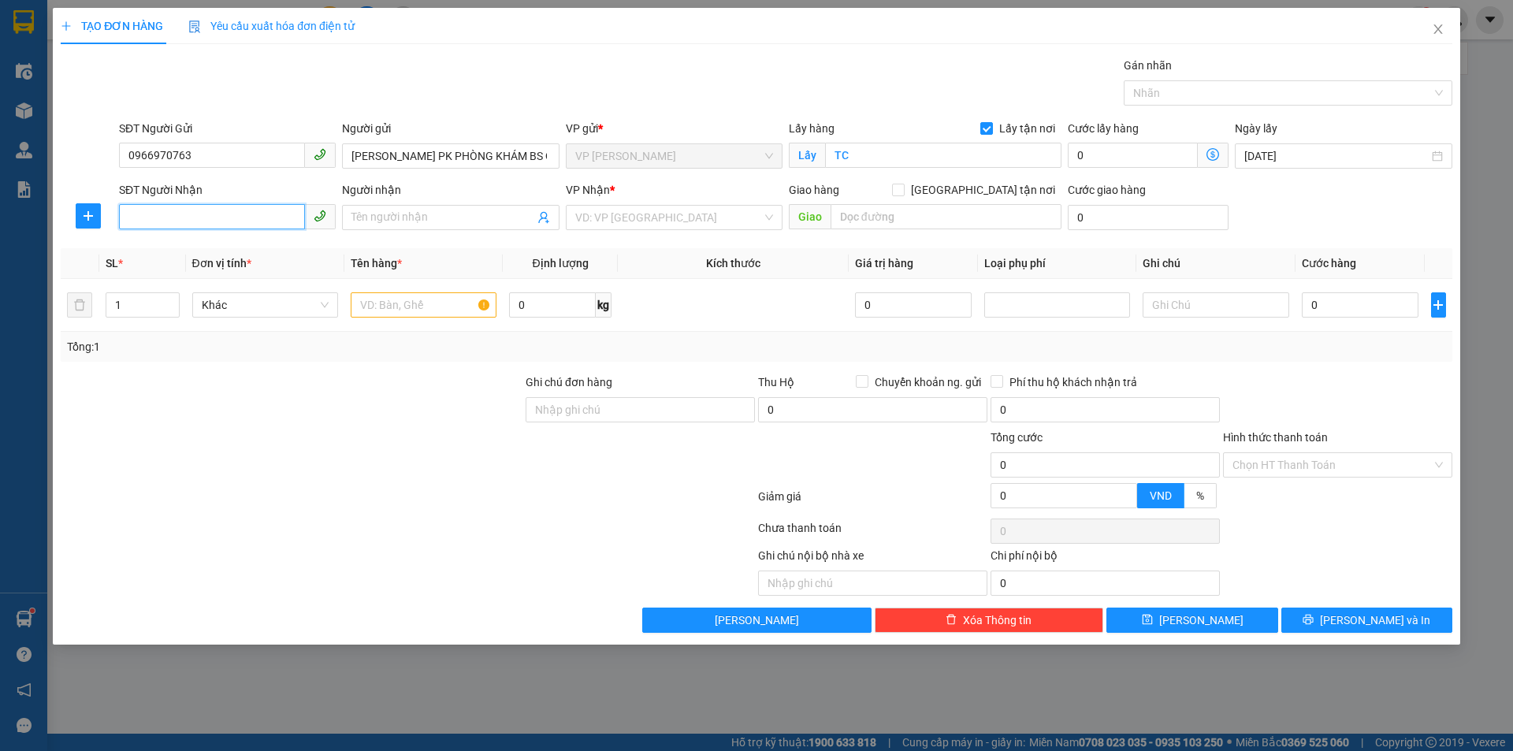
drag, startPoint x: 240, startPoint y: 220, endPoint x: 240, endPoint y: 204, distance: 15.8
click at [240, 207] on input "SĐT Người Nhận" at bounding box center [212, 216] width 186 height 25
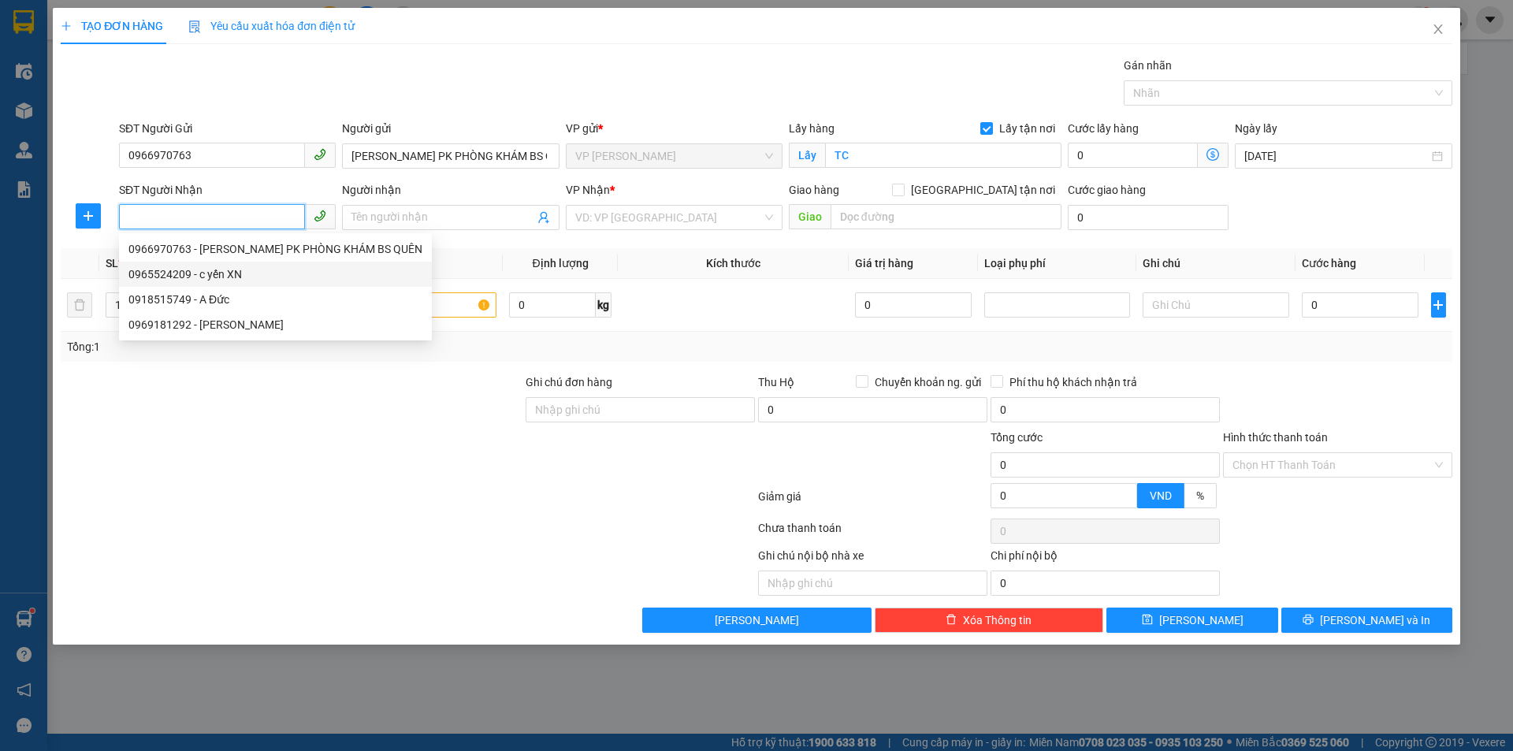
click at [237, 275] on div "0965524209 - c yến XN" at bounding box center [275, 274] width 294 height 17
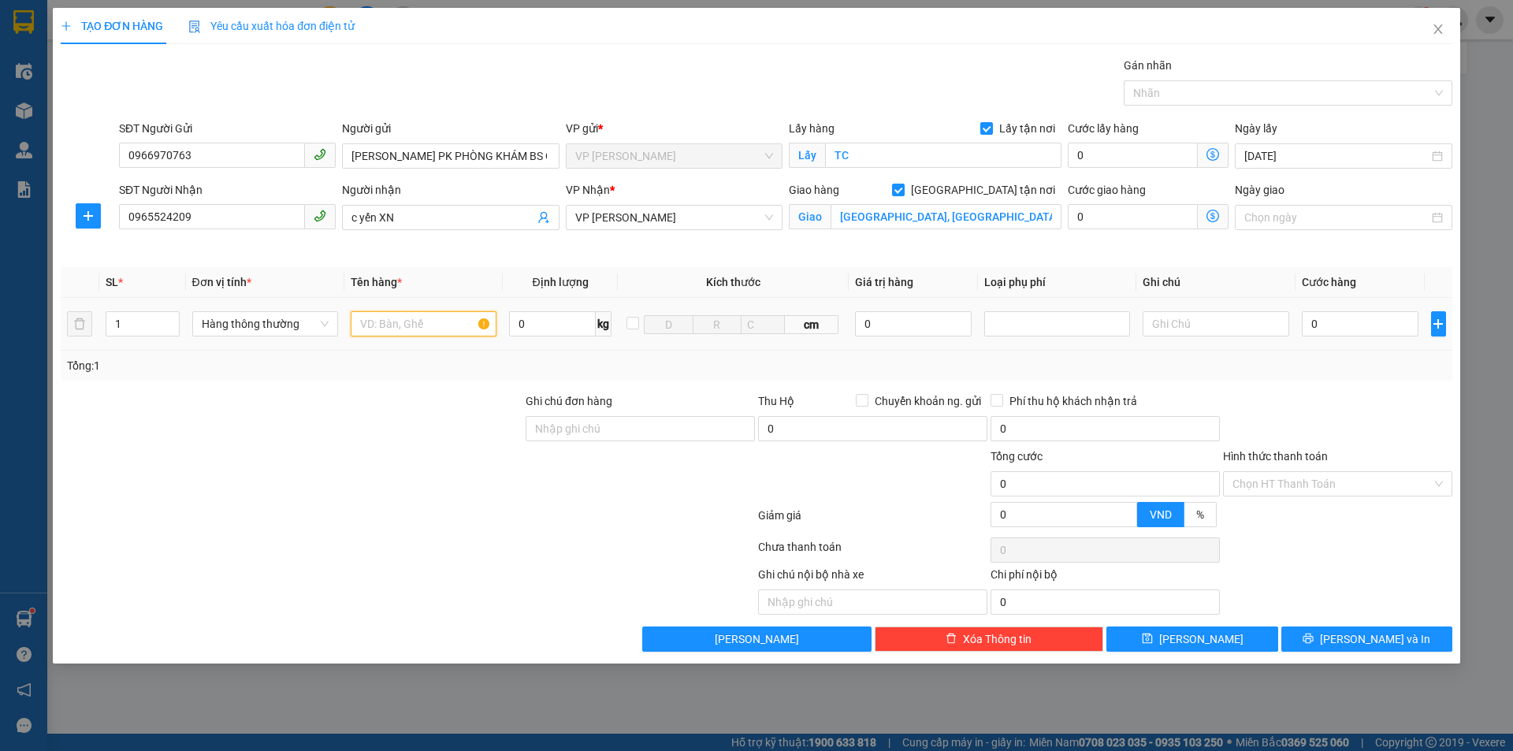
click at [448, 318] on input "text" at bounding box center [424, 323] width 146 height 25
click at [1328, 319] on input "0" at bounding box center [1360, 323] width 117 height 25
drag, startPoint x: 1361, startPoint y: 598, endPoint x: 1368, endPoint y: 645, distance: 47.0
click at [1366, 632] on div "Transit Pickup Surcharge Ids Transit Deliver Surcharge Ids Transit Deliver Surc…" at bounding box center [757, 354] width 1392 height 595
click at [1368, 645] on span "[PERSON_NAME] và In" at bounding box center [1375, 639] width 110 height 17
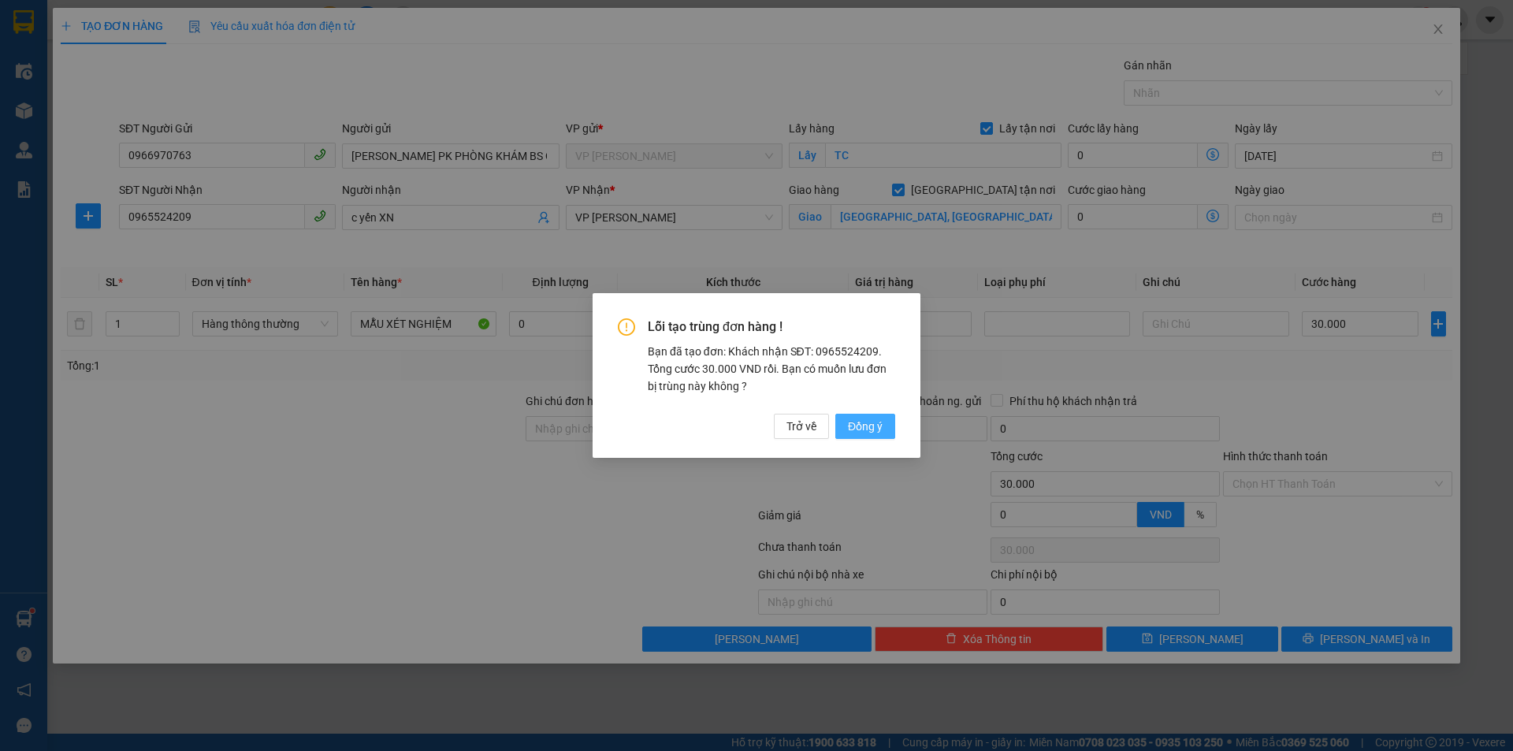
click at [872, 425] on span "Đồng ý" at bounding box center [865, 426] width 35 height 17
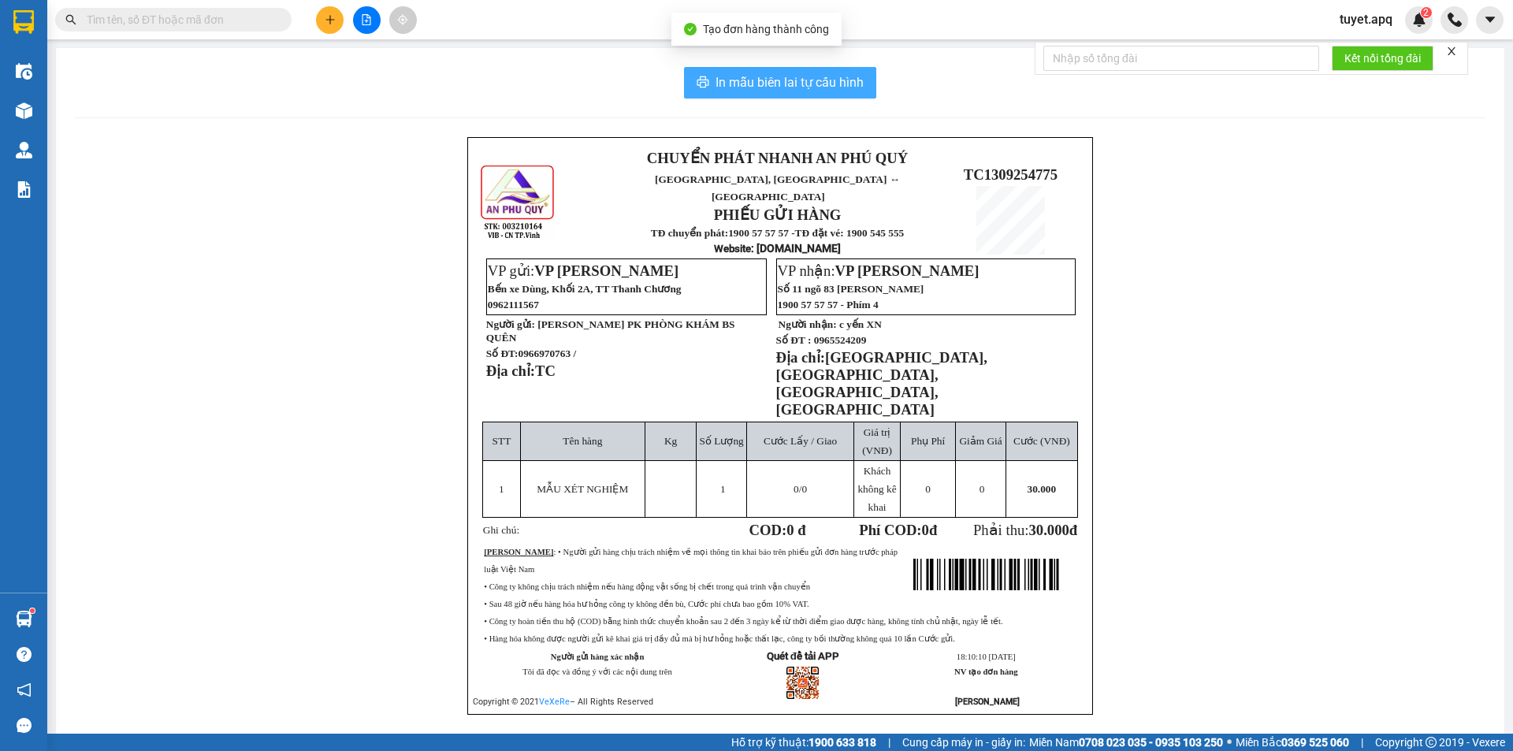
click at [818, 86] on span "In mẫu biên lai tự cấu hình" at bounding box center [790, 83] width 148 height 20
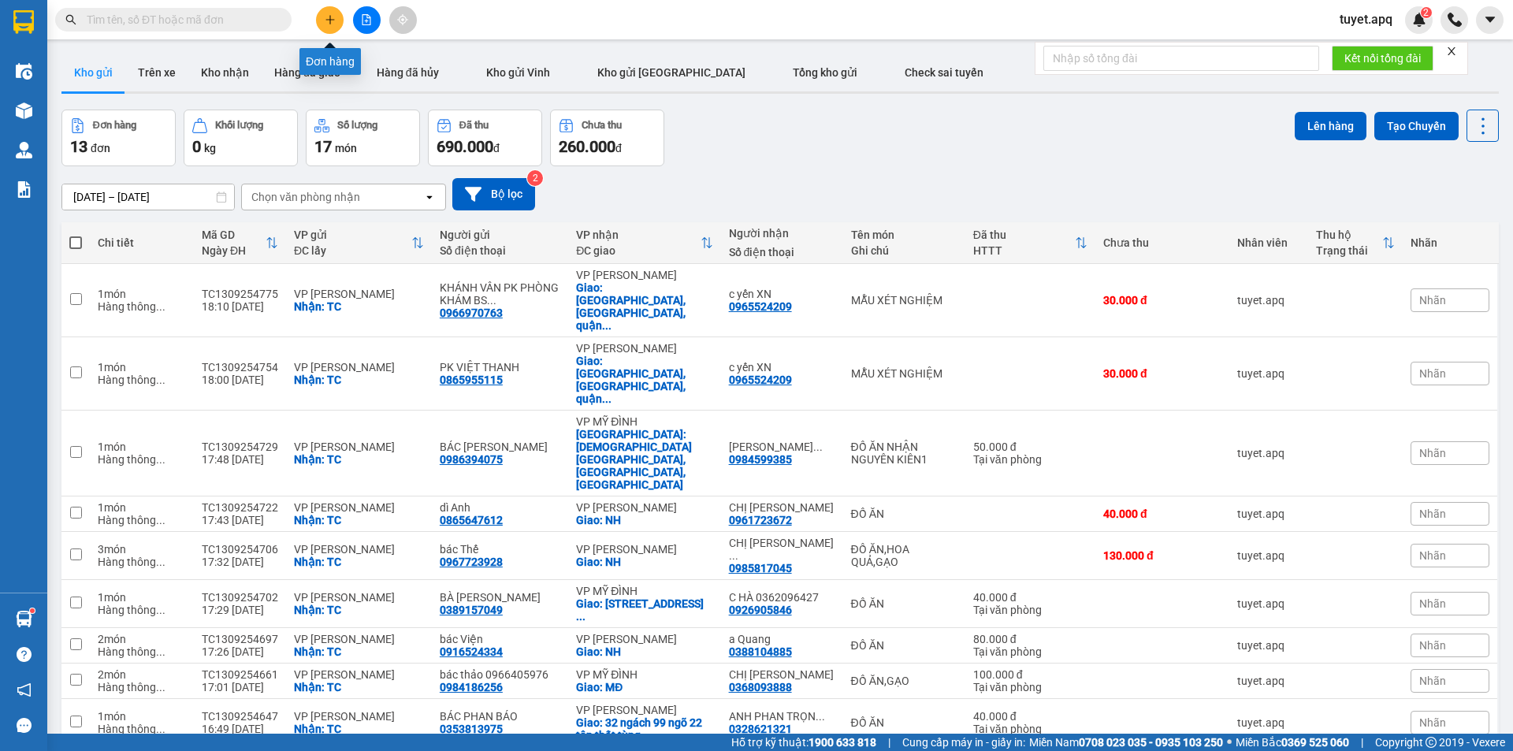
click at [332, 24] on icon "plus" at bounding box center [330, 19] width 11 height 11
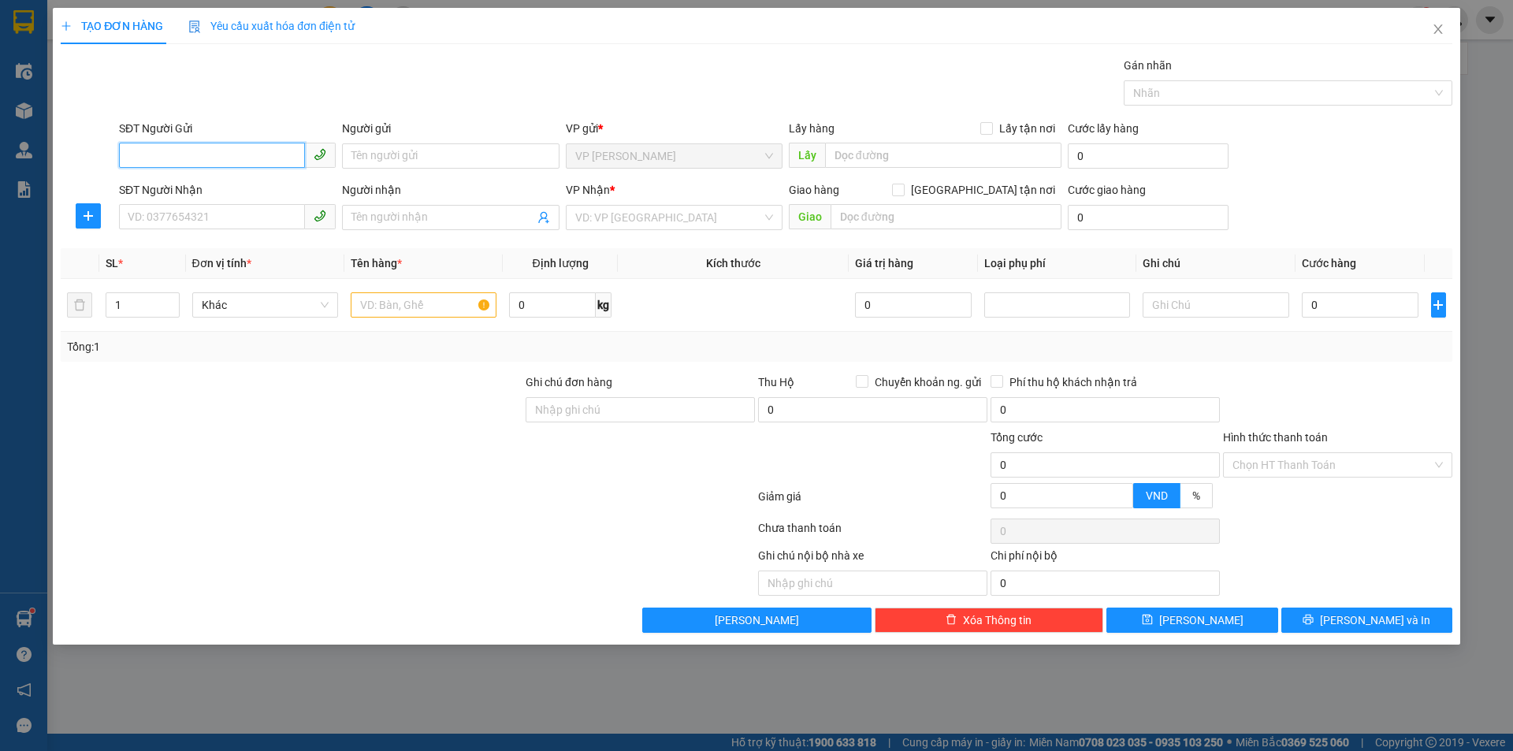
click at [263, 155] on input "SĐT Người Gửi" at bounding box center [212, 155] width 186 height 25
click at [193, 144] on input "SĐT Người Gửi" at bounding box center [212, 155] width 186 height 25
click at [210, 214] on div "0987290526 - khách" at bounding box center [227, 212] width 198 height 17
click at [232, 219] on input "SĐT Người Nhận" at bounding box center [212, 216] width 186 height 25
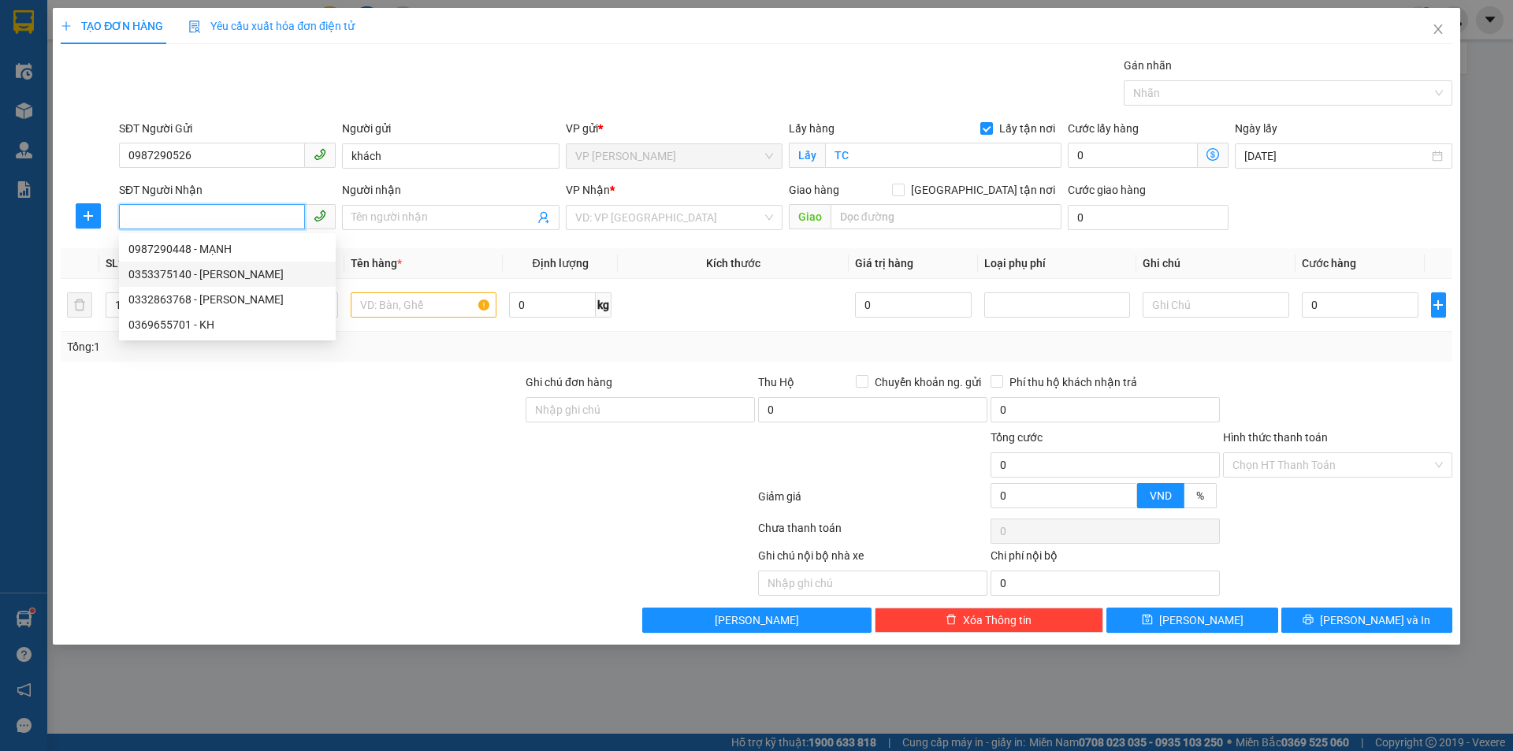
click at [162, 277] on div "0353375140 - c trinh" at bounding box center [227, 274] width 198 height 17
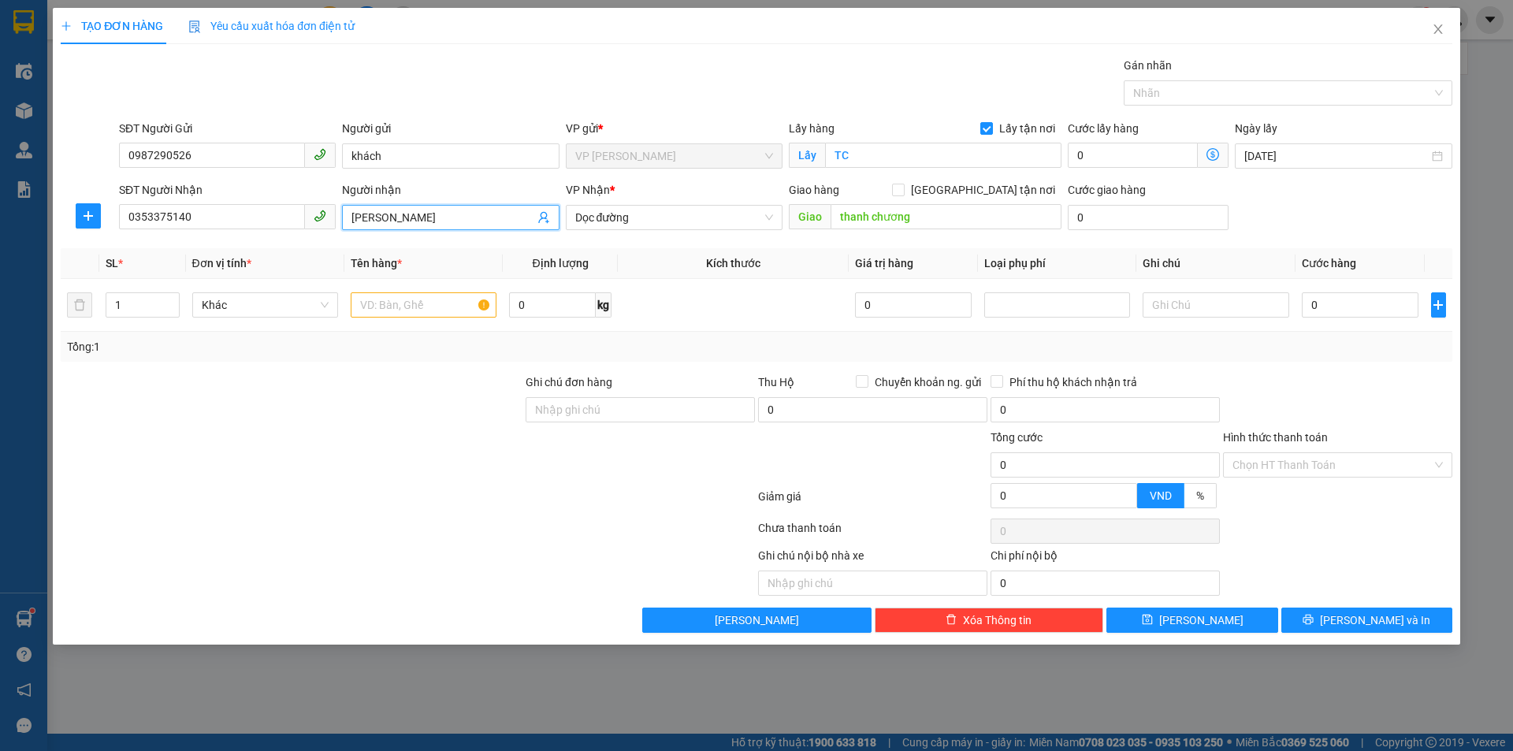
click at [364, 216] on input "c trinh" at bounding box center [443, 217] width 182 height 17
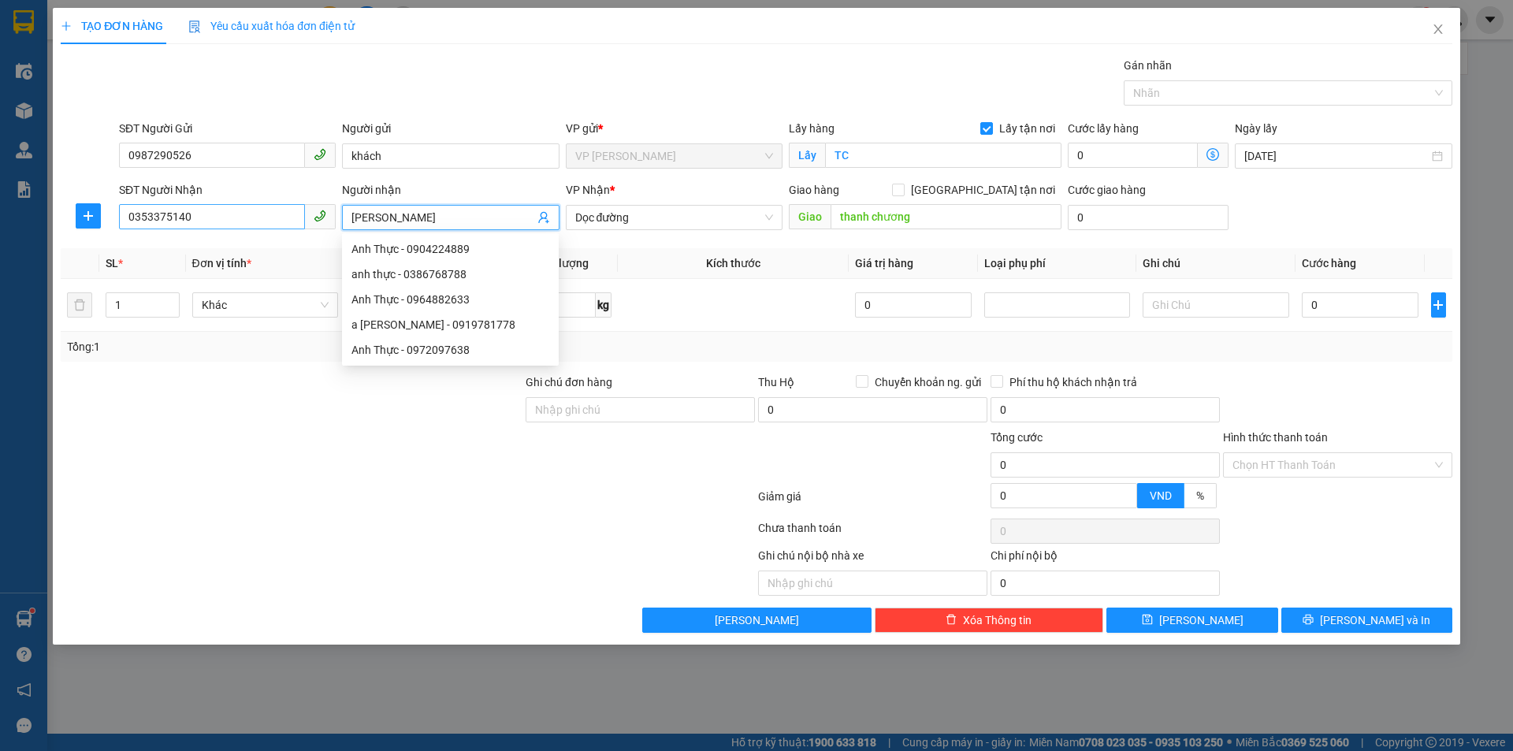
drag, startPoint x: 364, startPoint y: 216, endPoint x: 277, endPoint y: 218, distance: 86.7
click at [277, 218] on div "SĐT Người Nhận 0353375140 Người nhận c trinh VP Nhận * Dọc đường Giao hàng Giao…" at bounding box center [786, 208] width 1340 height 55
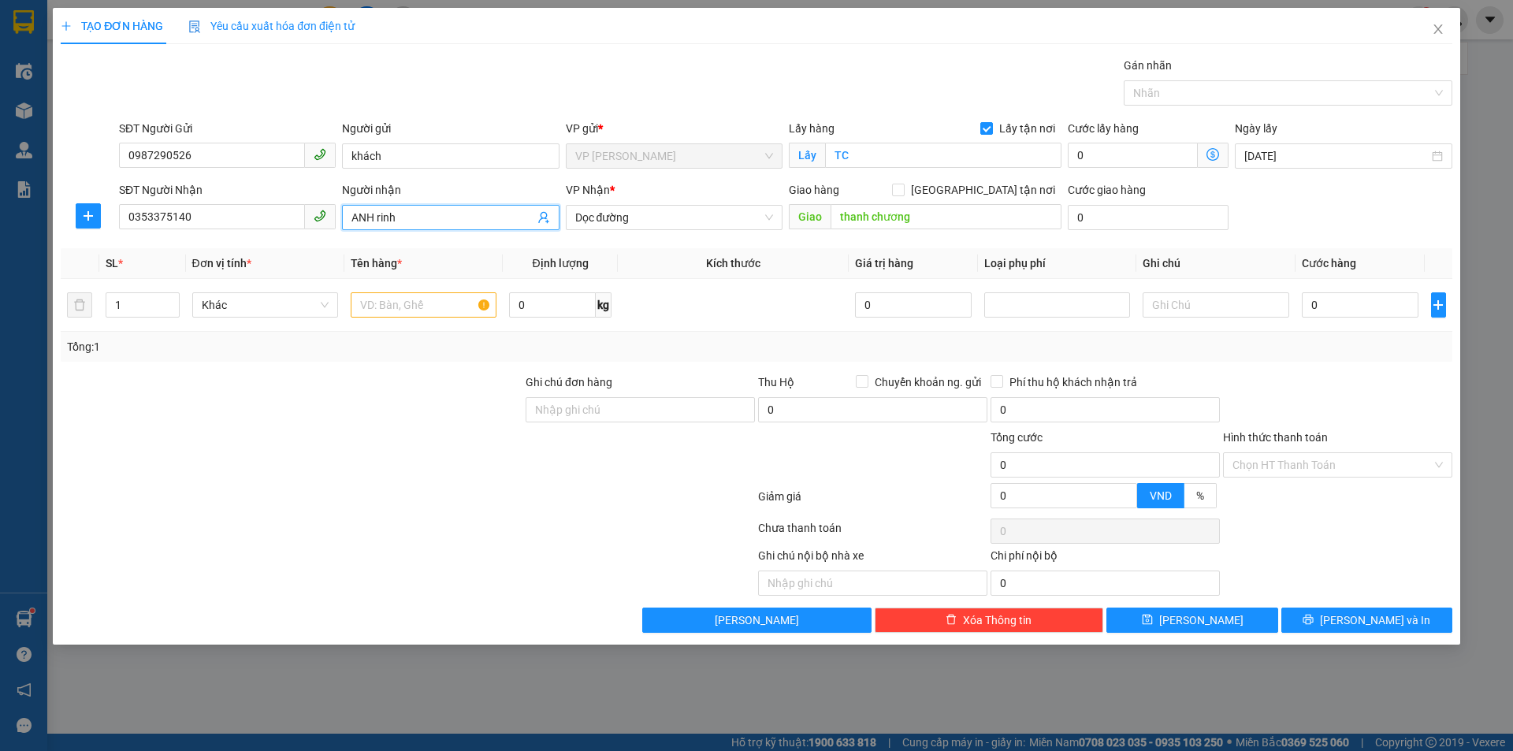
click at [414, 217] on input "ANH rinh" at bounding box center [443, 217] width 182 height 17
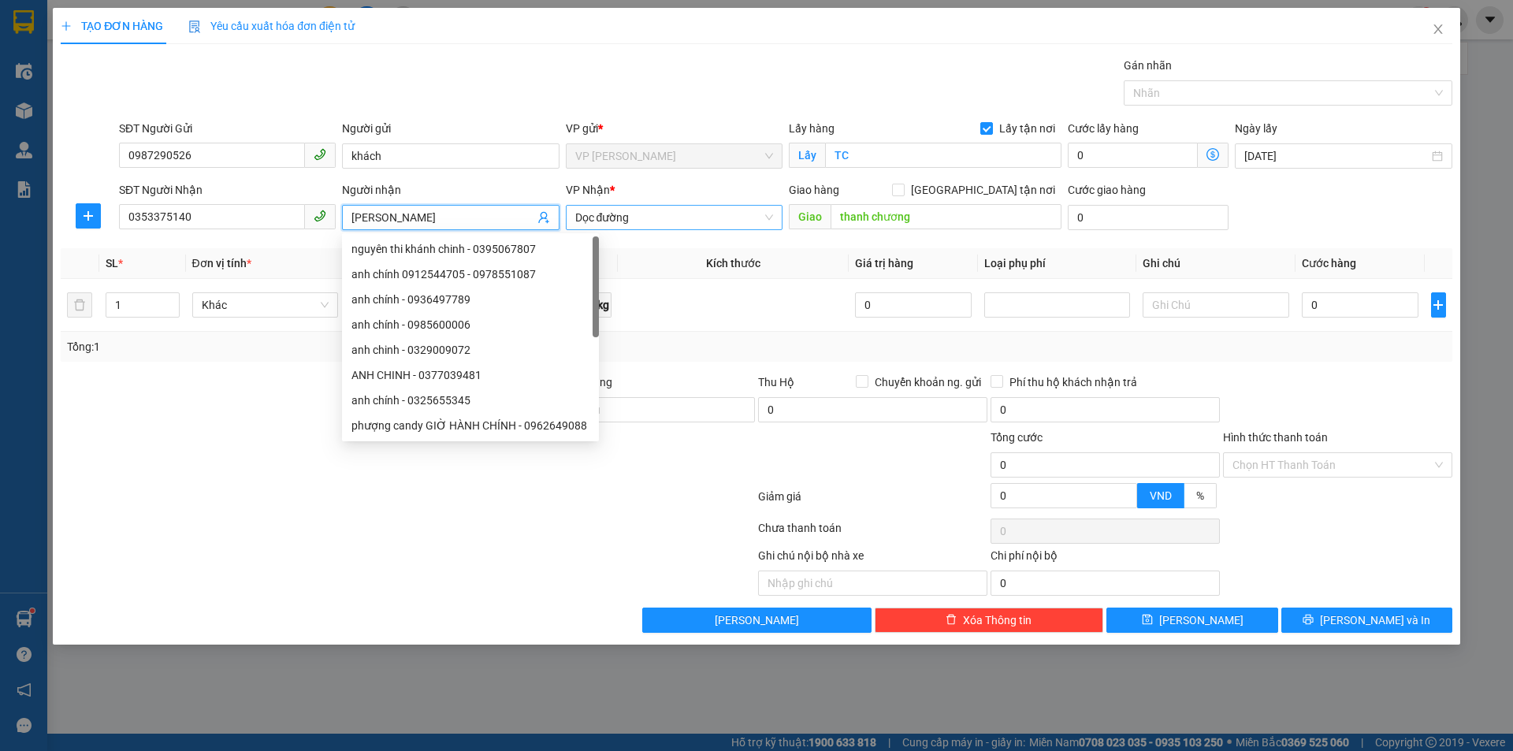
click at [712, 224] on span "Dọc đường" at bounding box center [674, 218] width 198 height 24
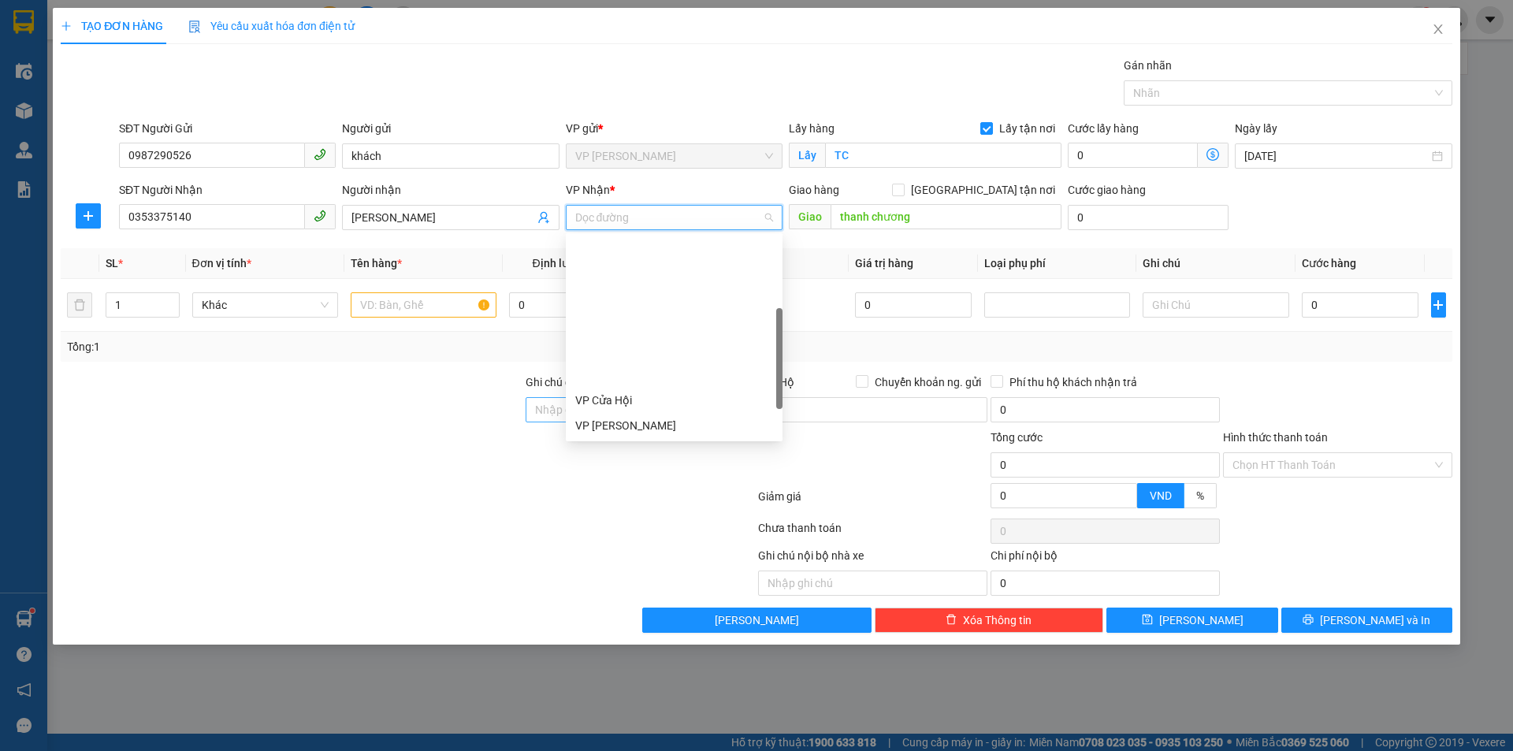
click at [657, 543] on div "VP MỸ ĐÌNH" at bounding box center [674, 551] width 198 height 17
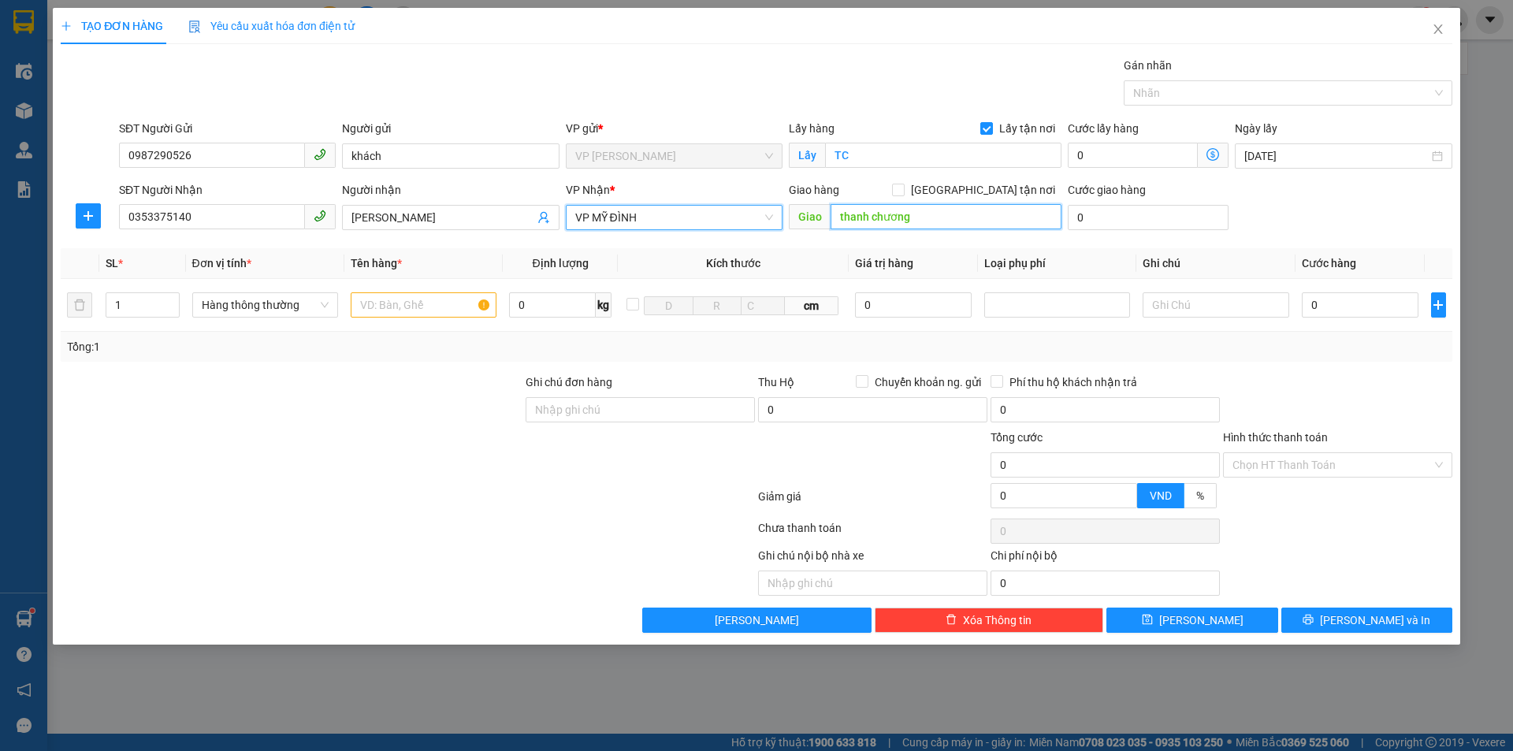
click at [939, 214] on input "thanh chương" at bounding box center [946, 216] width 231 height 25
drag, startPoint x: 988, startPoint y: 184, endPoint x: 897, endPoint y: 218, distance: 97.2
click at [905, 185] on span at bounding box center [898, 190] width 13 height 13
click at [434, 299] on input "text" at bounding box center [424, 304] width 146 height 25
drag, startPoint x: 1446, startPoint y: 312, endPoint x: 1385, endPoint y: 309, distance: 61.6
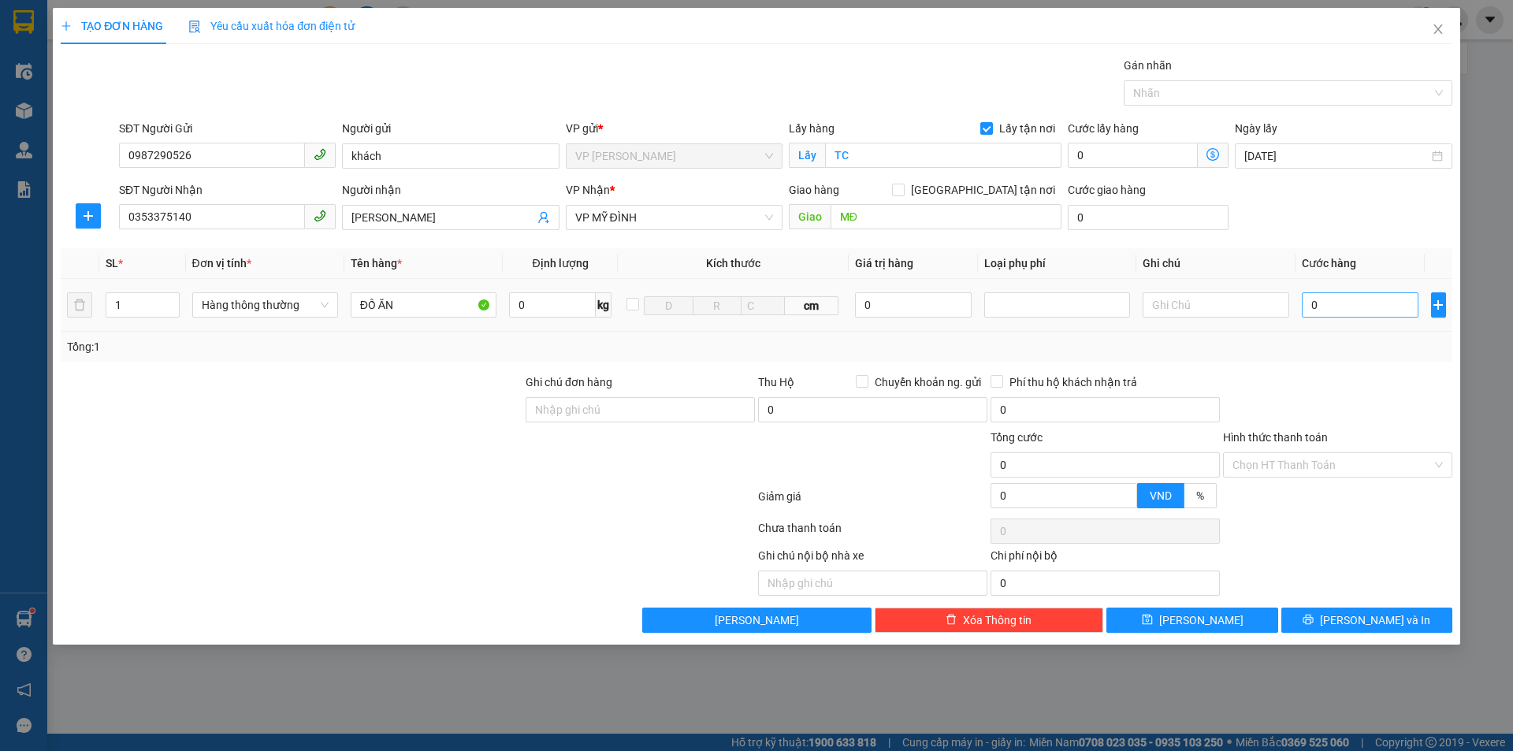
click at [1432, 311] on td at bounding box center [1439, 305] width 28 height 53
click at [1312, 322] on td "0" at bounding box center [1361, 305] width 130 height 53
click at [1311, 306] on input "0" at bounding box center [1360, 304] width 117 height 25
click at [1319, 458] on input "Hình thức thanh toán" at bounding box center [1332, 465] width 199 height 24
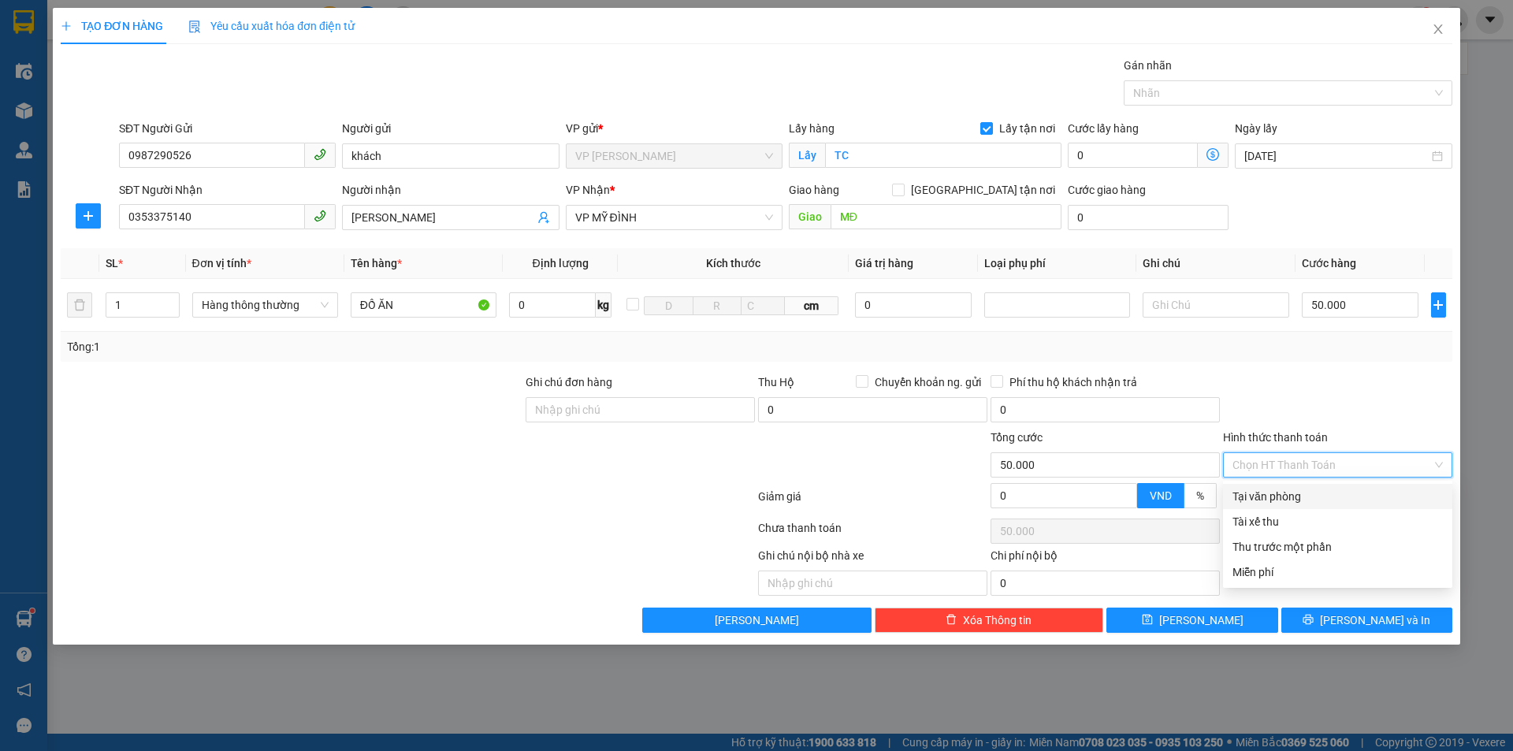
click at [1319, 493] on div "Tại văn phòng" at bounding box center [1338, 496] width 210 height 17
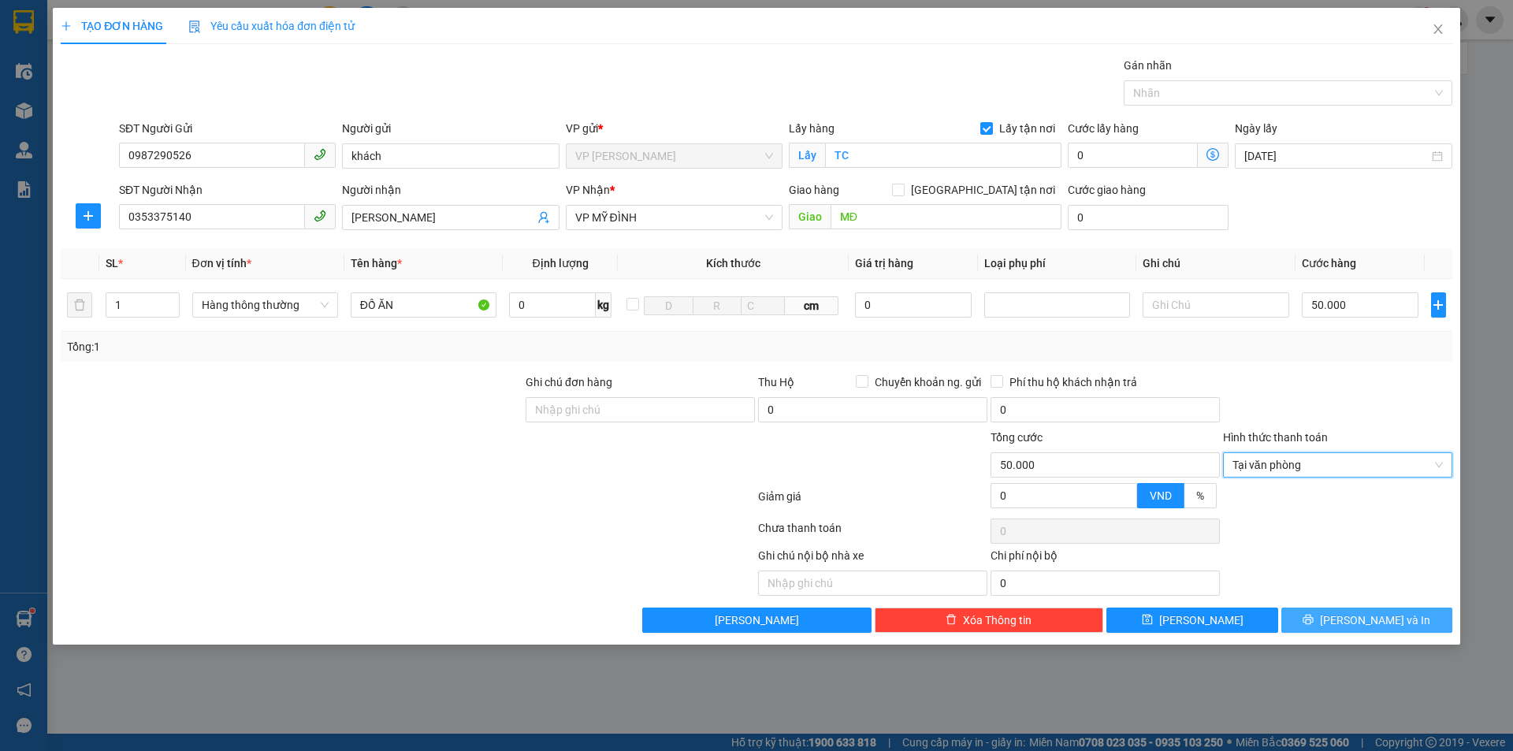
click at [1369, 615] on span "[PERSON_NAME] và In" at bounding box center [1375, 620] width 110 height 17
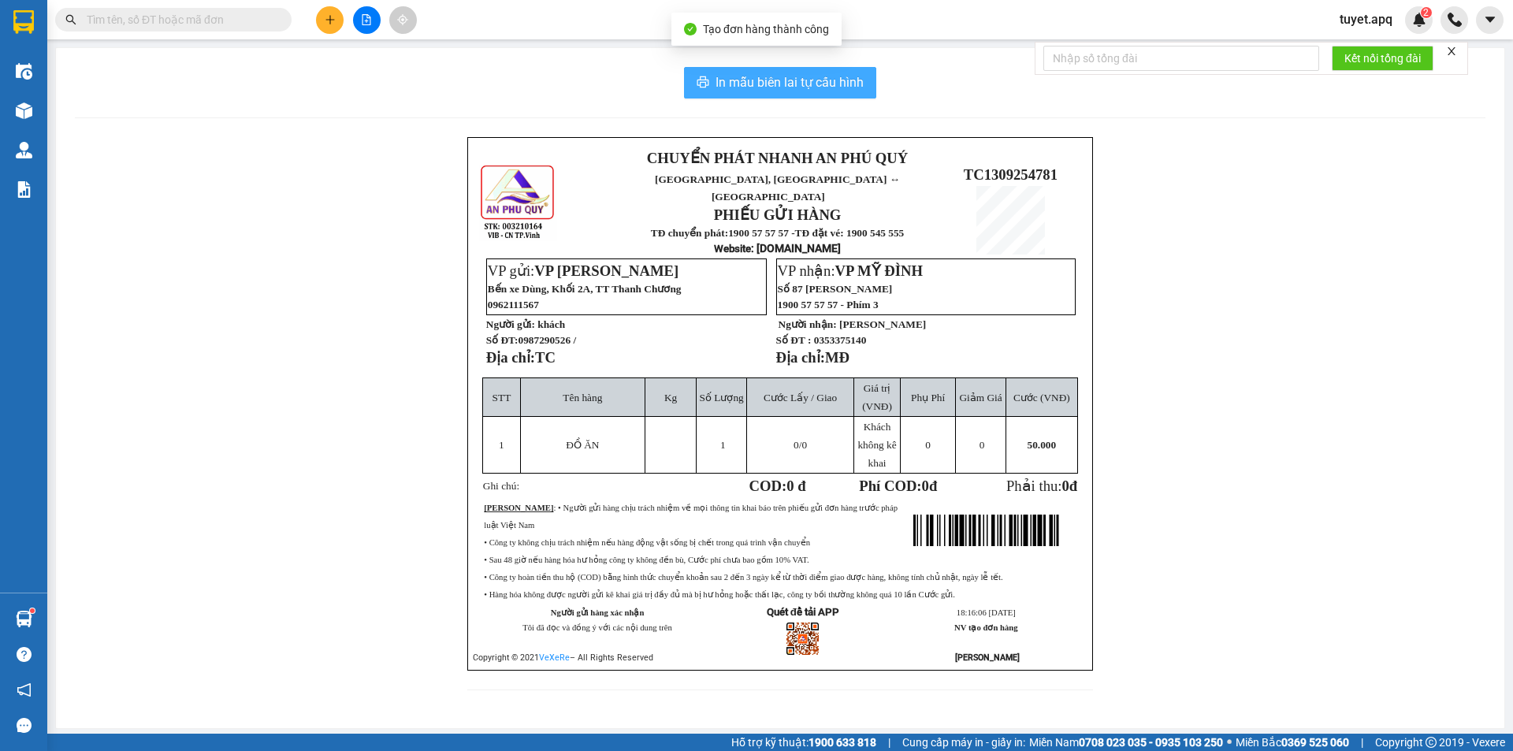
click at [819, 77] on span "In mẫu biên lai tự cấu hình" at bounding box center [790, 83] width 148 height 20
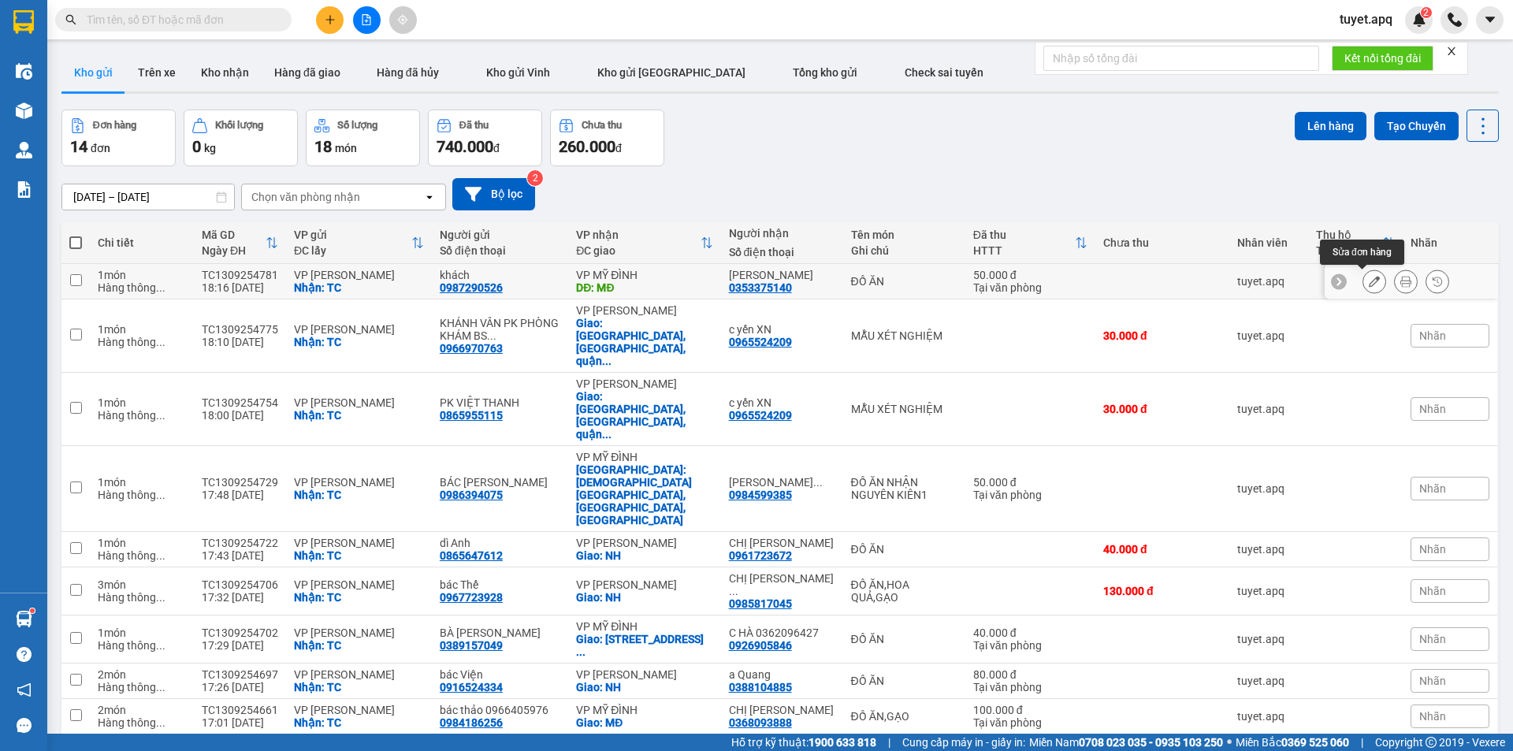
click at [1371, 276] on button at bounding box center [1374, 282] width 22 height 28
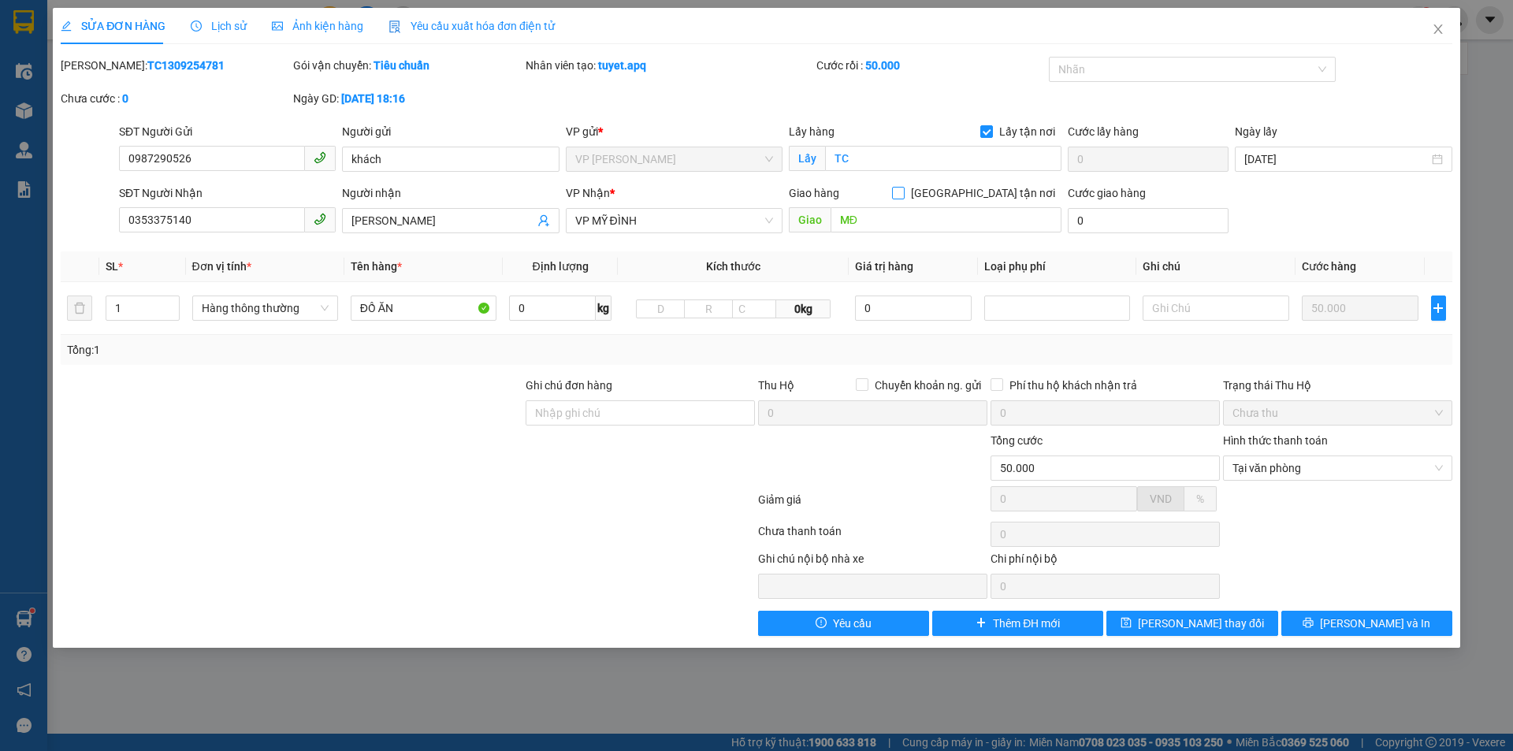
click at [903, 195] on input "[GEOGRAPHIC_DATA] tận nơi" at bounding box center [897, 192] width 11 height 11
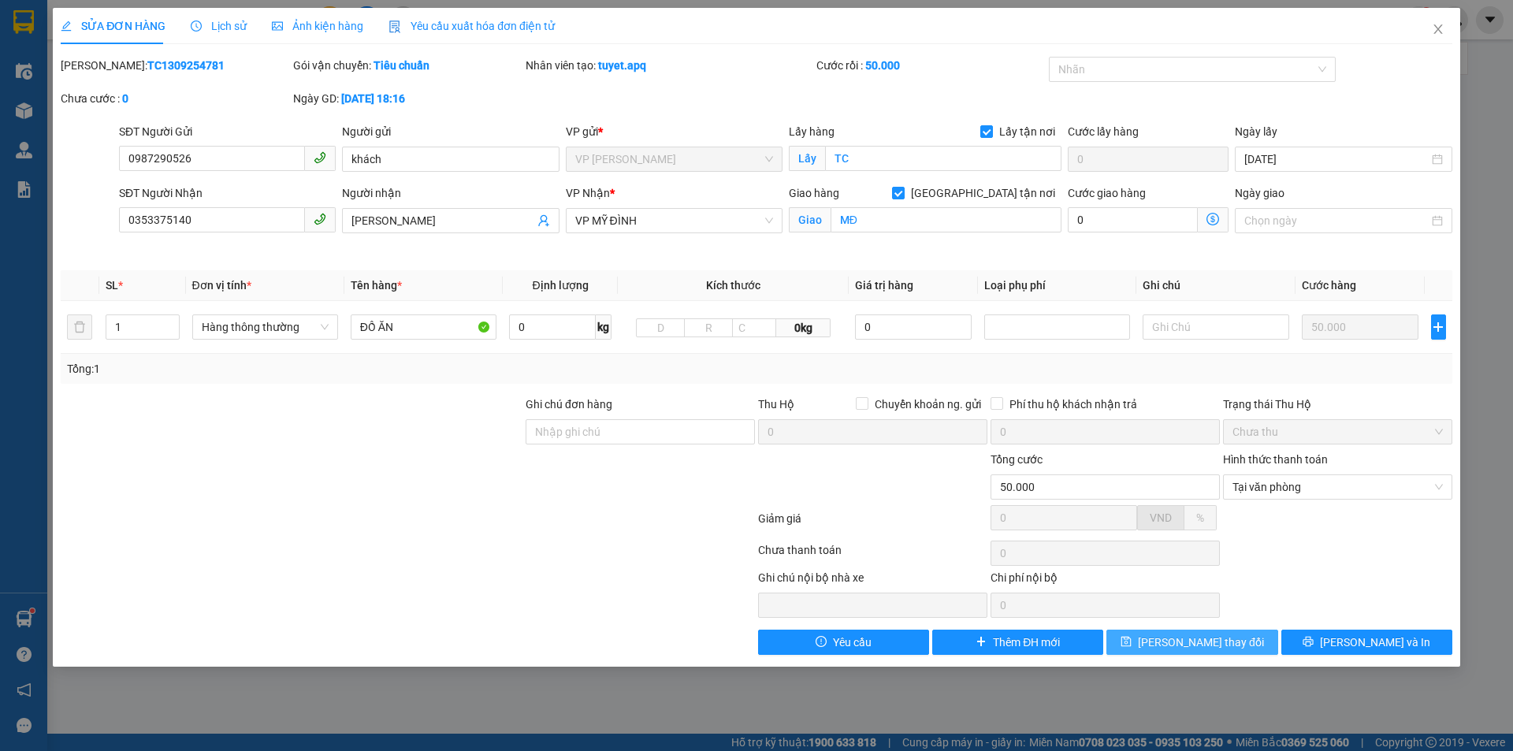
click at [1200, 645] on span "Lưu thay đổi" at bounding box center [1201, 642] width 126 height 17
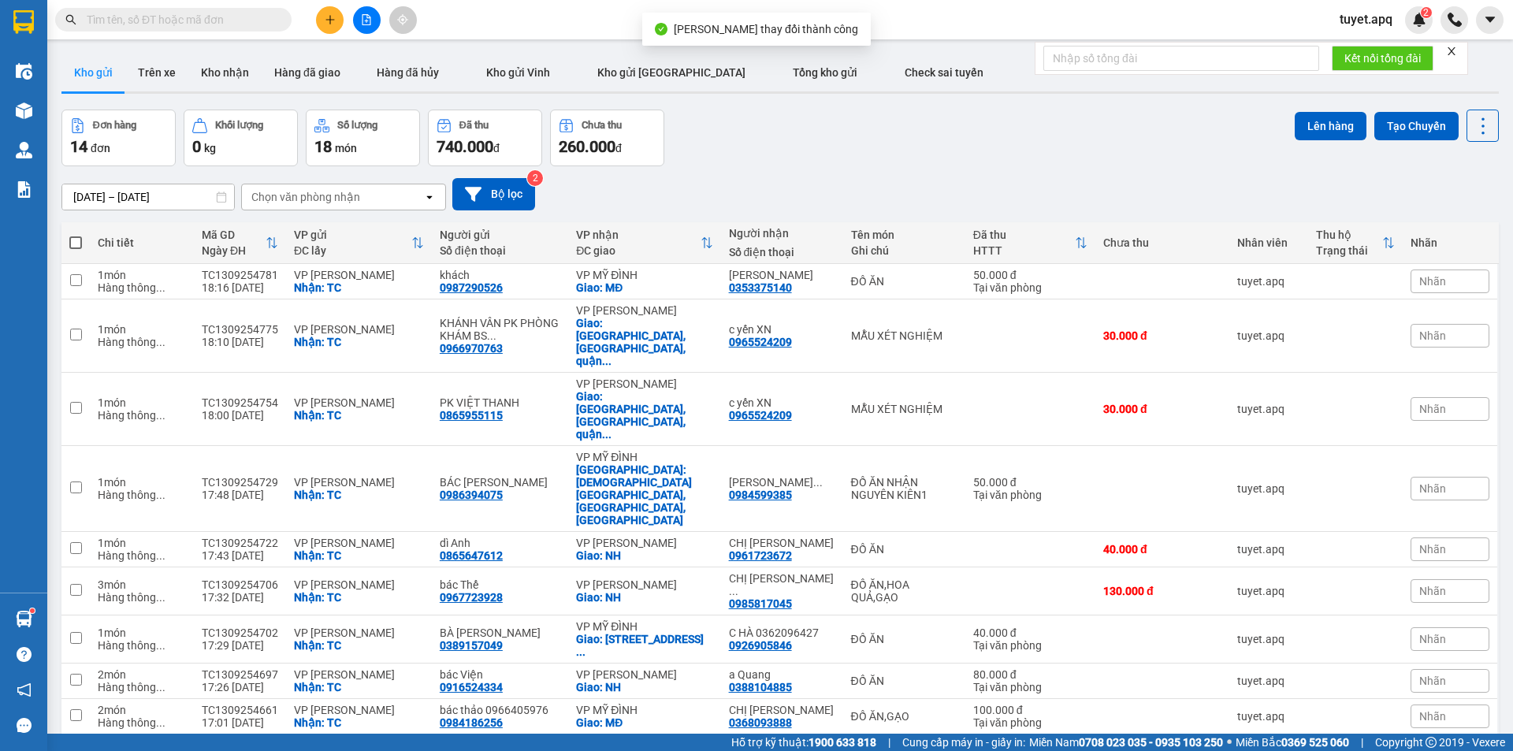
click at [330, 14] on icon "plus" at bounding box center [330, 19] width 11 height 11
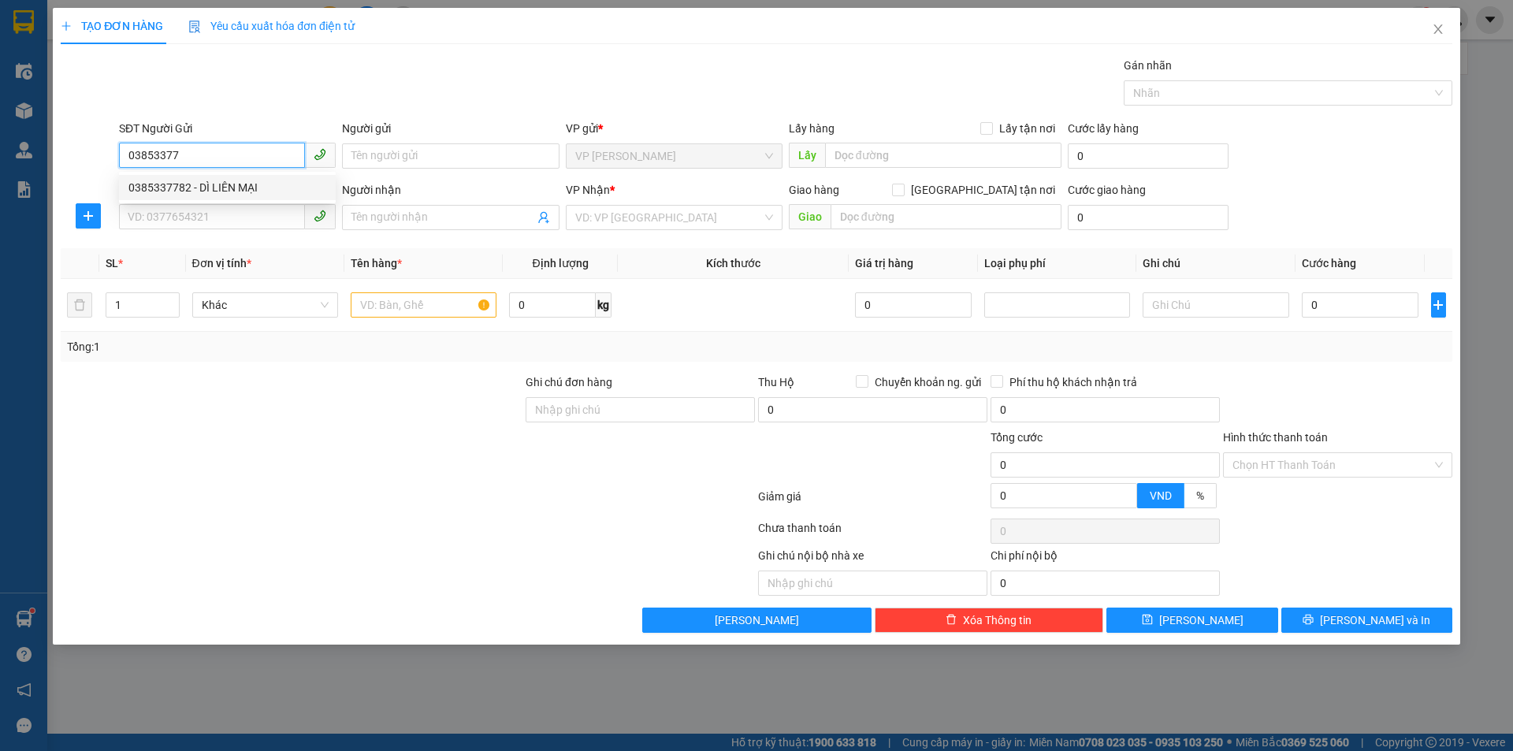
click at [236, 180] on div "0385337782 - DÌ LIÊN MẠI" at bounding box center [227, 187] width 198 height 17
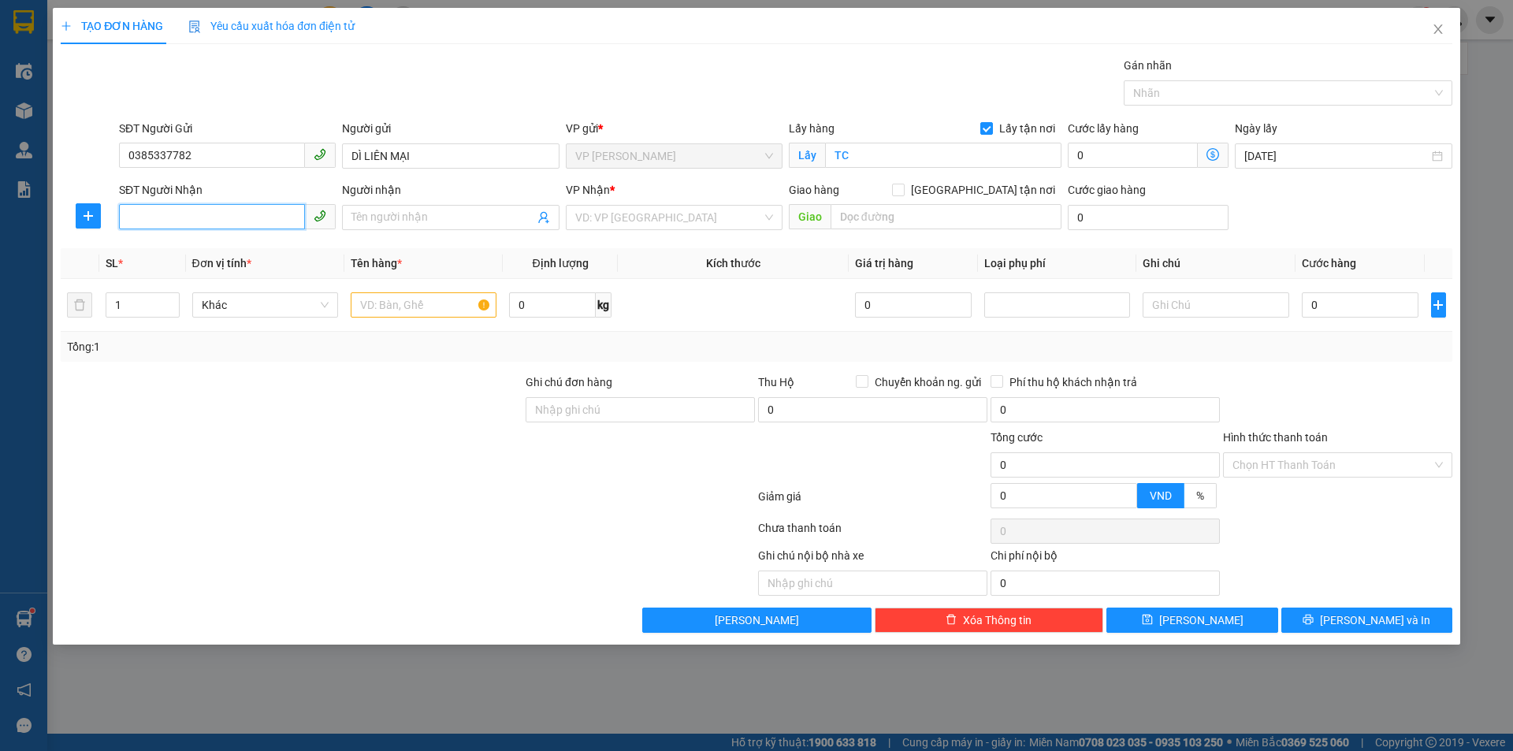
click at [239, 210] on input "SĐT Người Nhận" at bounding box center [212, 216] width 186 height 25
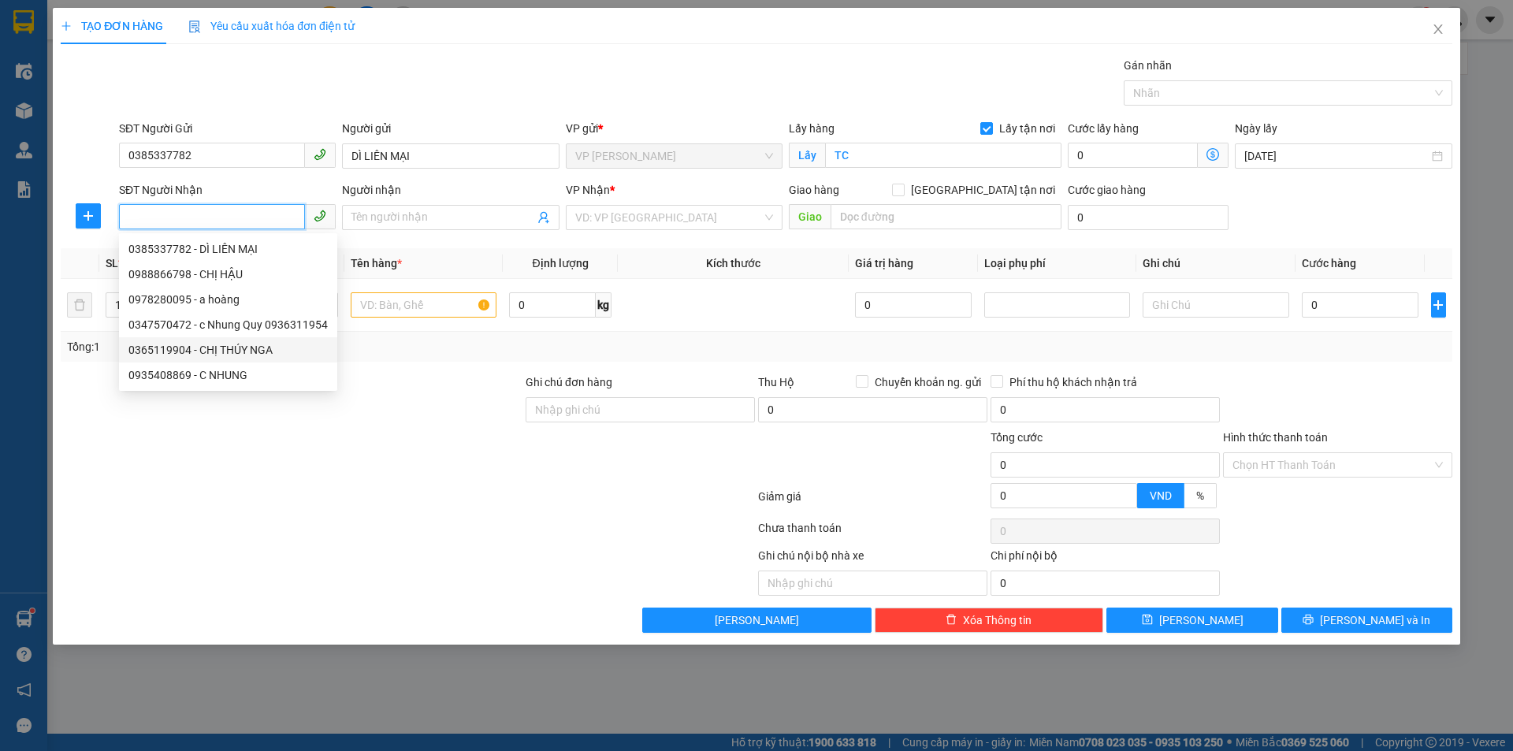
click at [275, 351] on div "0365119904 - CHỊ THÚY NGA" at bounding box center [227, 349] width 199 height 17
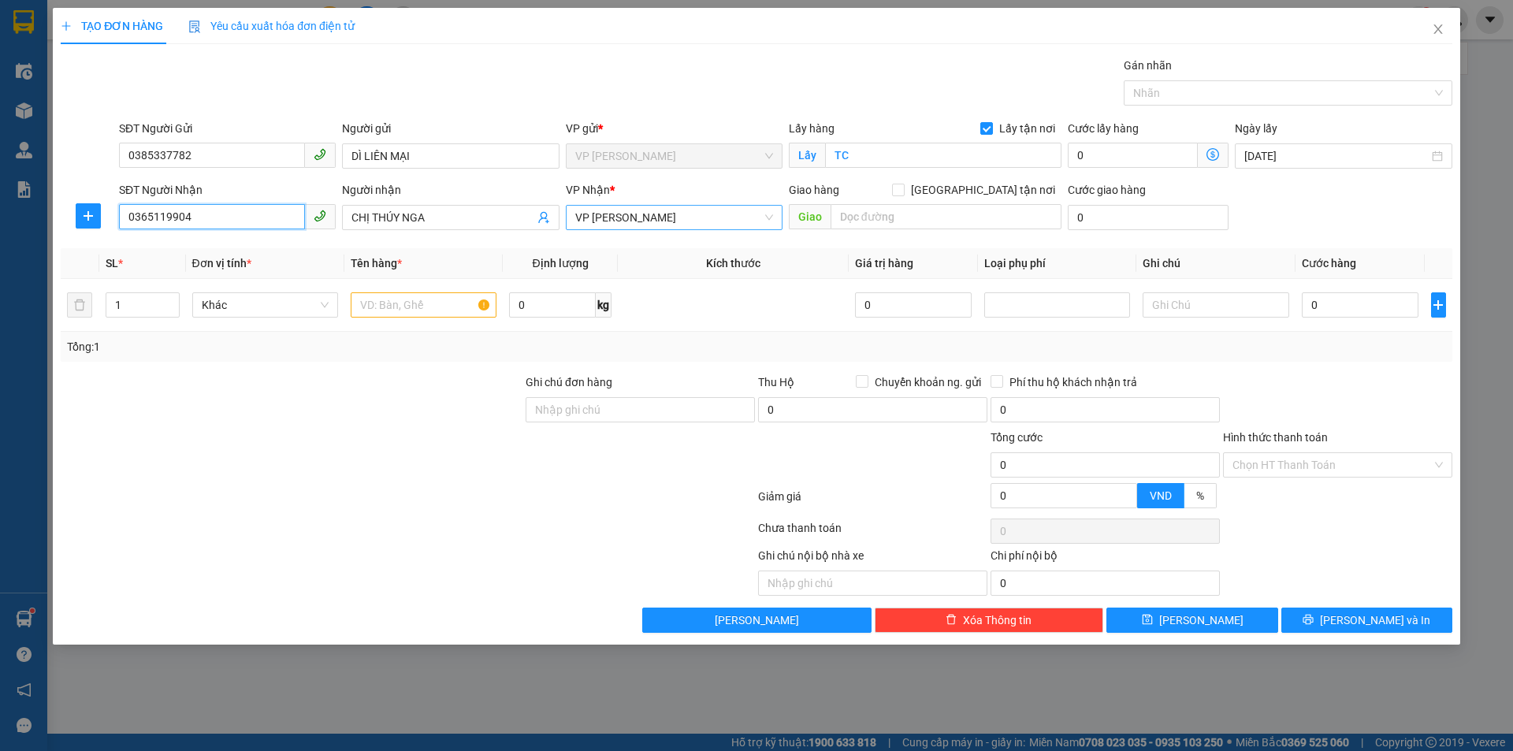
click at [702, 214] on span "VP [PERSON_NAME]" at bounding box center [674, 218] width 198 height 24
click at [675, 245] on div "VP MỸ ĐÌNH" at bounding box center [674, 248] width 198 height 17
click at [859, 218] on input "text" at bounding box center [946, 216] width 231 height 25
click at [903, 185] on input "[GEOGRAPHIC_DATA] tận nơi" at bounding box center [897, 189] width 11 height 11
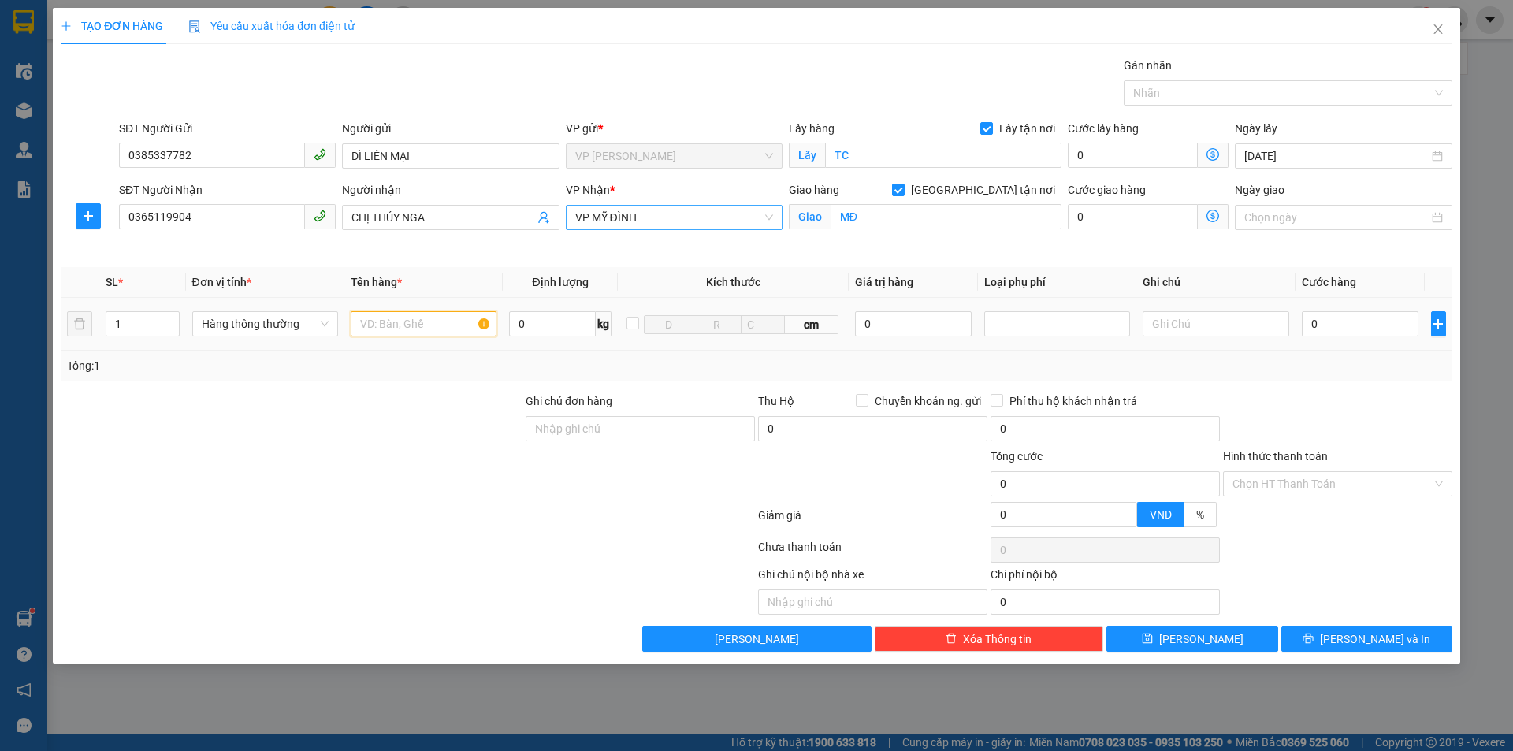
click at [400, 323] on input "text" at bounding box center [424, 323] width 146 height 25
click at [1346, 336] on input "0" at bounding box center [1360, 323] width 117 height 25
click at [1305, 478] on input "Hình thức thanh toán" at bounding box center [1332, 484] width 199 height 24
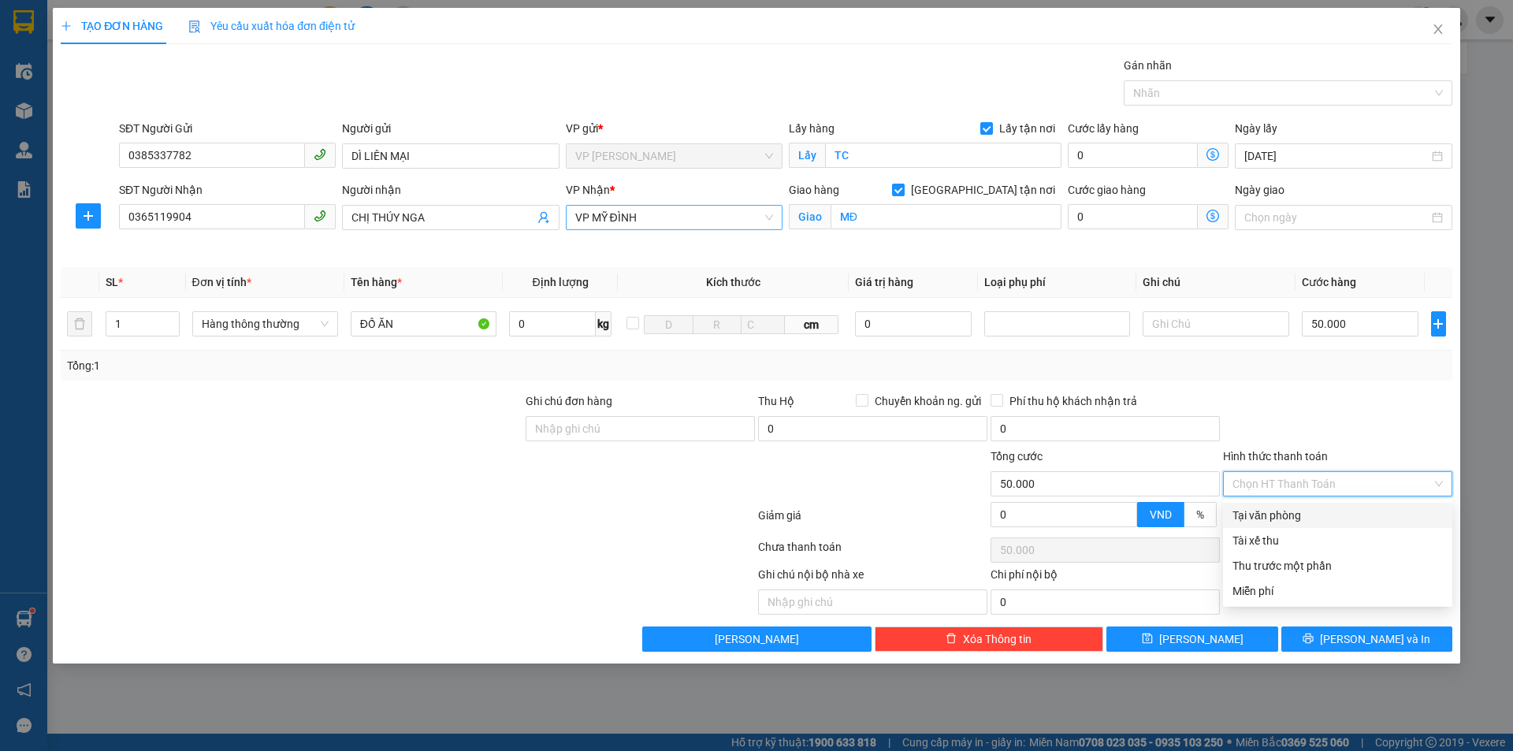
click at [1309, 522] on div "Tại văn phòng" at bounding box center [1338, 515] width 210 height 17
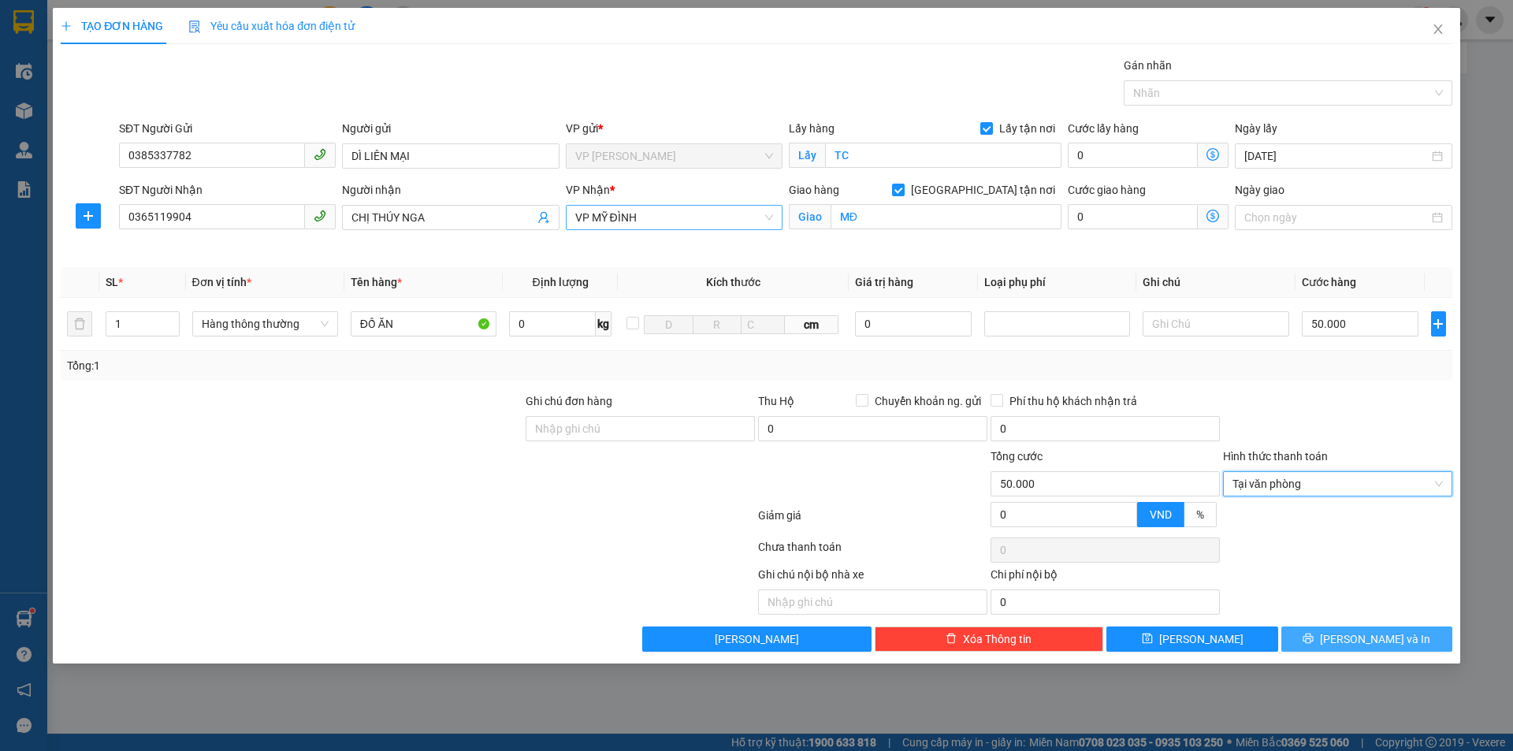
click at [1360, 628] on button "[PERSON_NAME] và In" at bounding box center [1367, 639] width 171 height 25
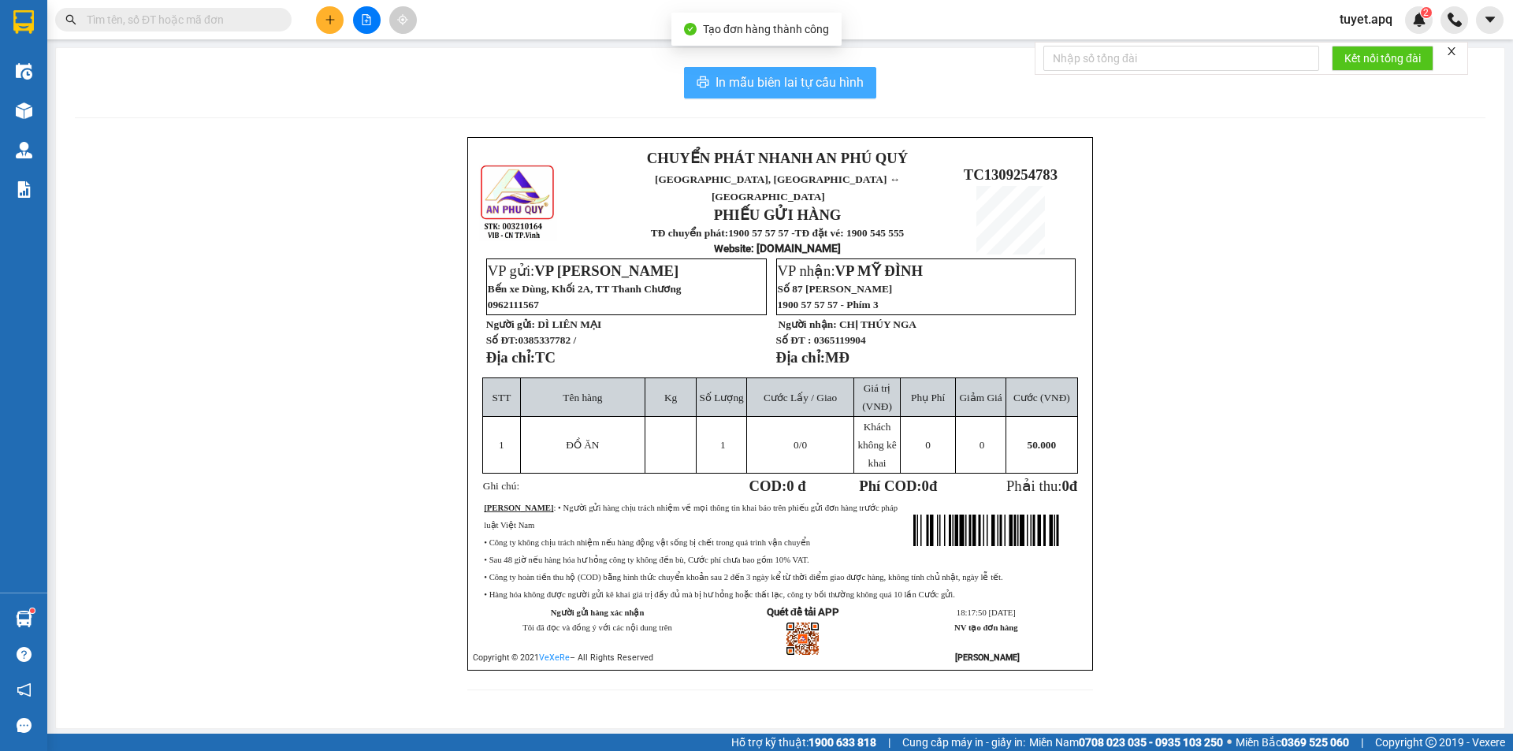
click at [832, 87] on span "In mẫu biên lai tự cấu hình" at bounding box center [790, 83] width 148 height 20
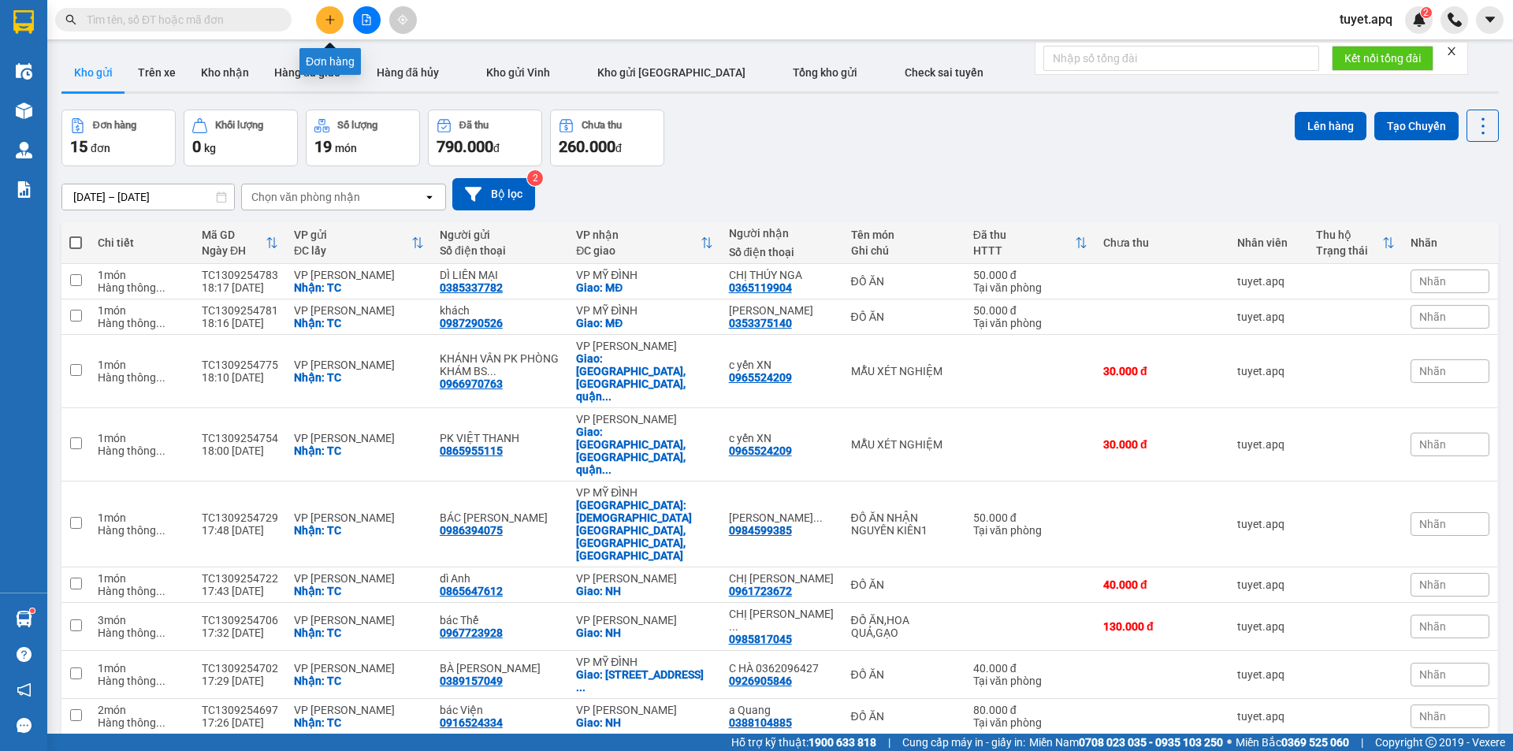
click at [330, 17] on icon "plus" at bounding box center [329, 19] width 1 height 9
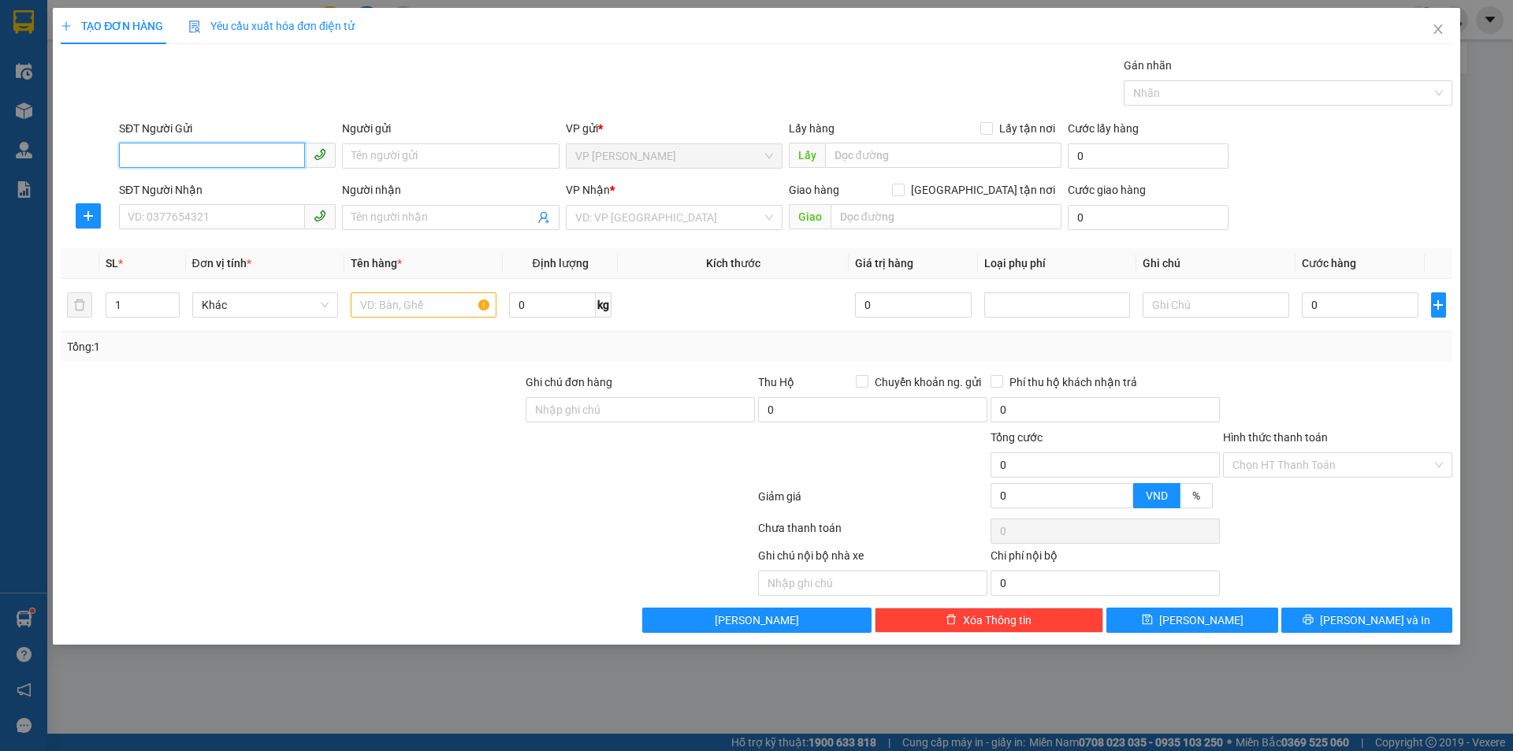
click at [197, 152] on input "SĐT Người Gửi" at bounding box center [212, 155] width 186 height 25
click at [258, 183] on div "0924011999 - HOÀNG TRƯỜNG" at bounding box center [227, 187] width 198 height 17
click at [255, 219] on input "SĐT Người Nhận" at bounding box center [212, 216] width 186 height 25
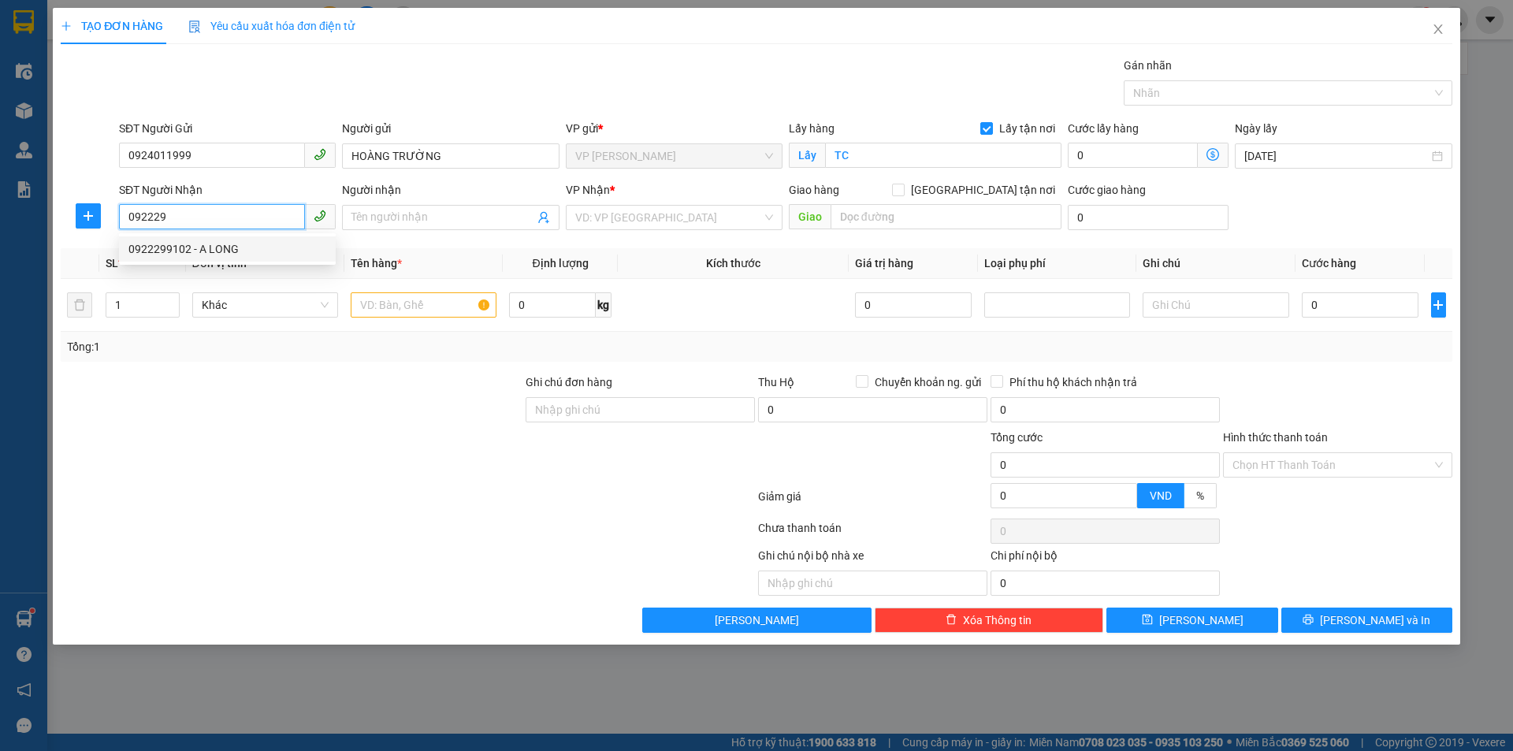
click at [196, 254] on div "0922299102 - A LONG" at bounding box center [227, 248] width 198 height 17
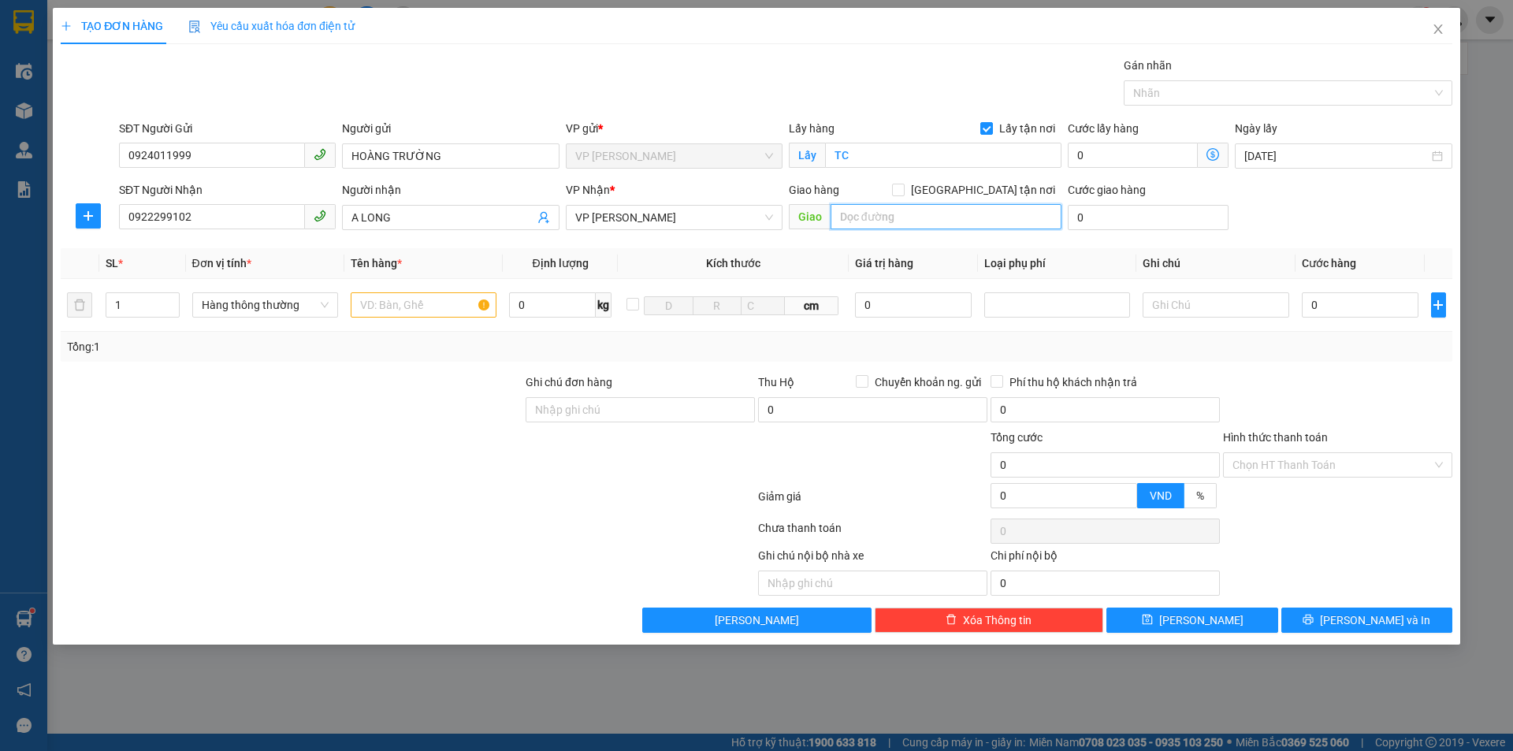
click at [847, 213] on input "text" at bounding box center [946, 216] width 231 height 25
drag, startPoint x: 984, startPoint y: 188, endPoint x: 608, endPoint y: 230, distance: 377.5
click at [903, 187] on input "Giao tận nơi" at bounding box center [897, 189] width 11 height 11
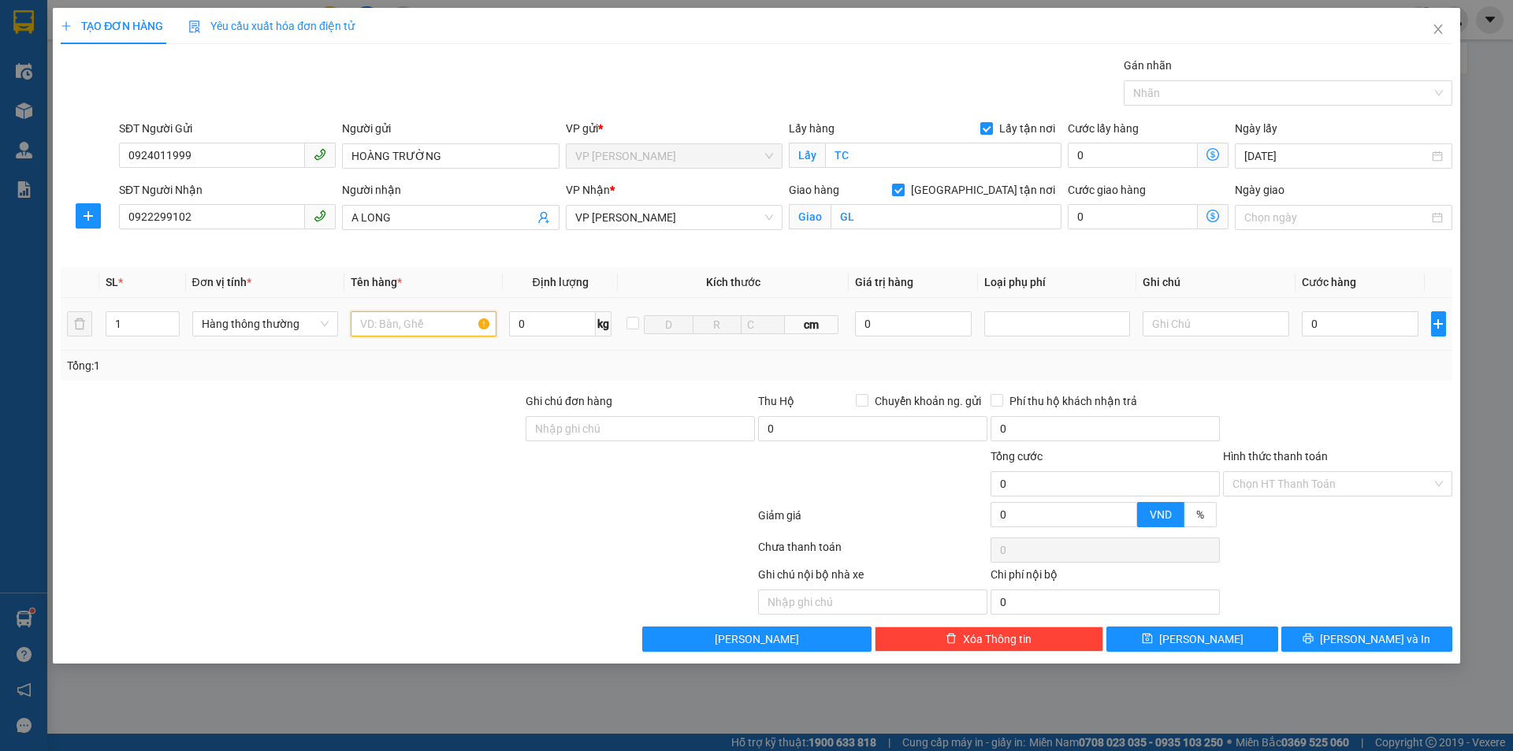
click at [406, 318] on input "text" at bounding box center [424, 323] width 146 height 25
click at [1356, 326] on input "0" at bounding box center [1360, 323] width 117 height 25
click at [1314, 638] on icon "printer" at bounding box center [1308, 638] width 11 height 11
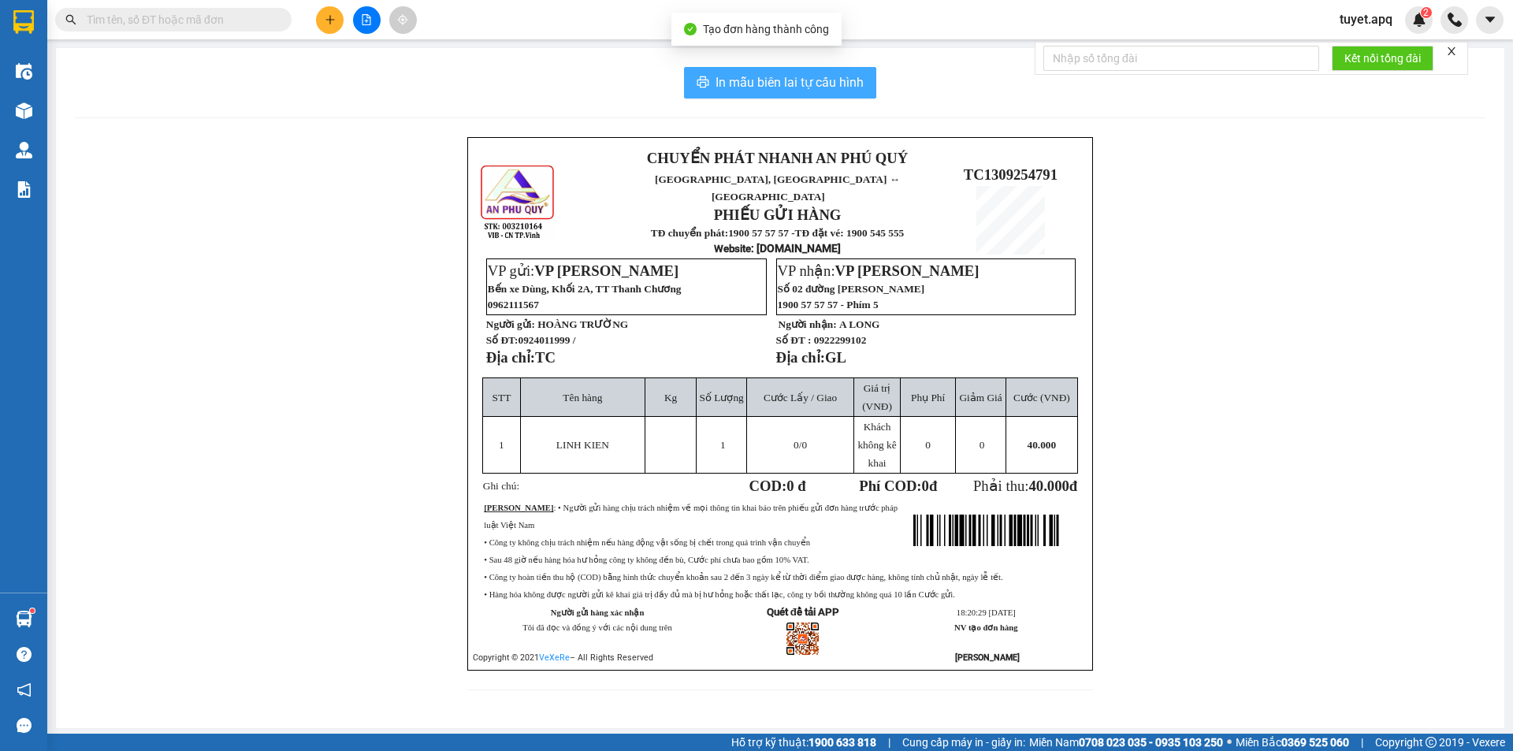
click at [817, 71] on button "In mẫu biên lai tự cấu hình" at bounding box center [780, 83] width 192 height 32
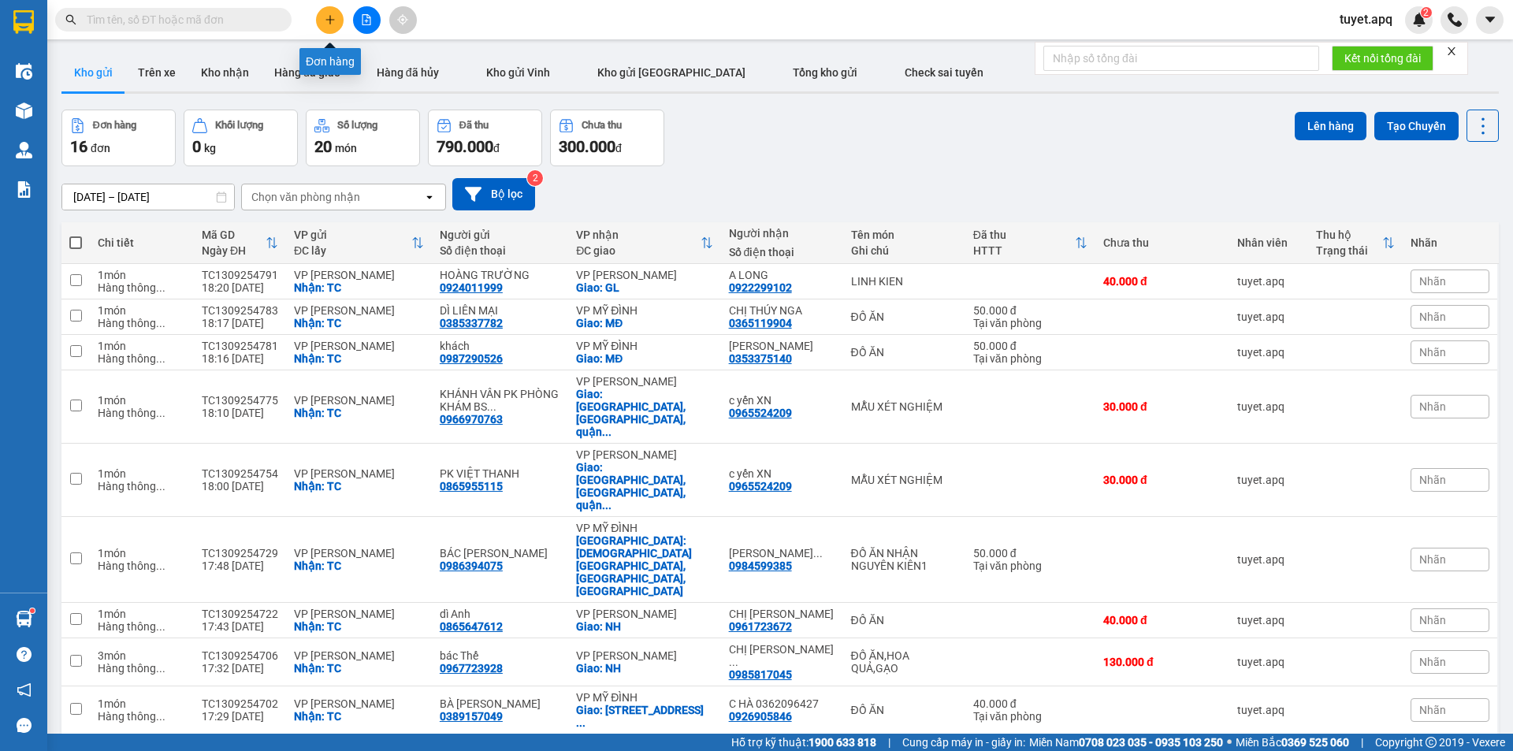
click at [327, 27] on button at bounding box center [330, 20] width 28 height 28
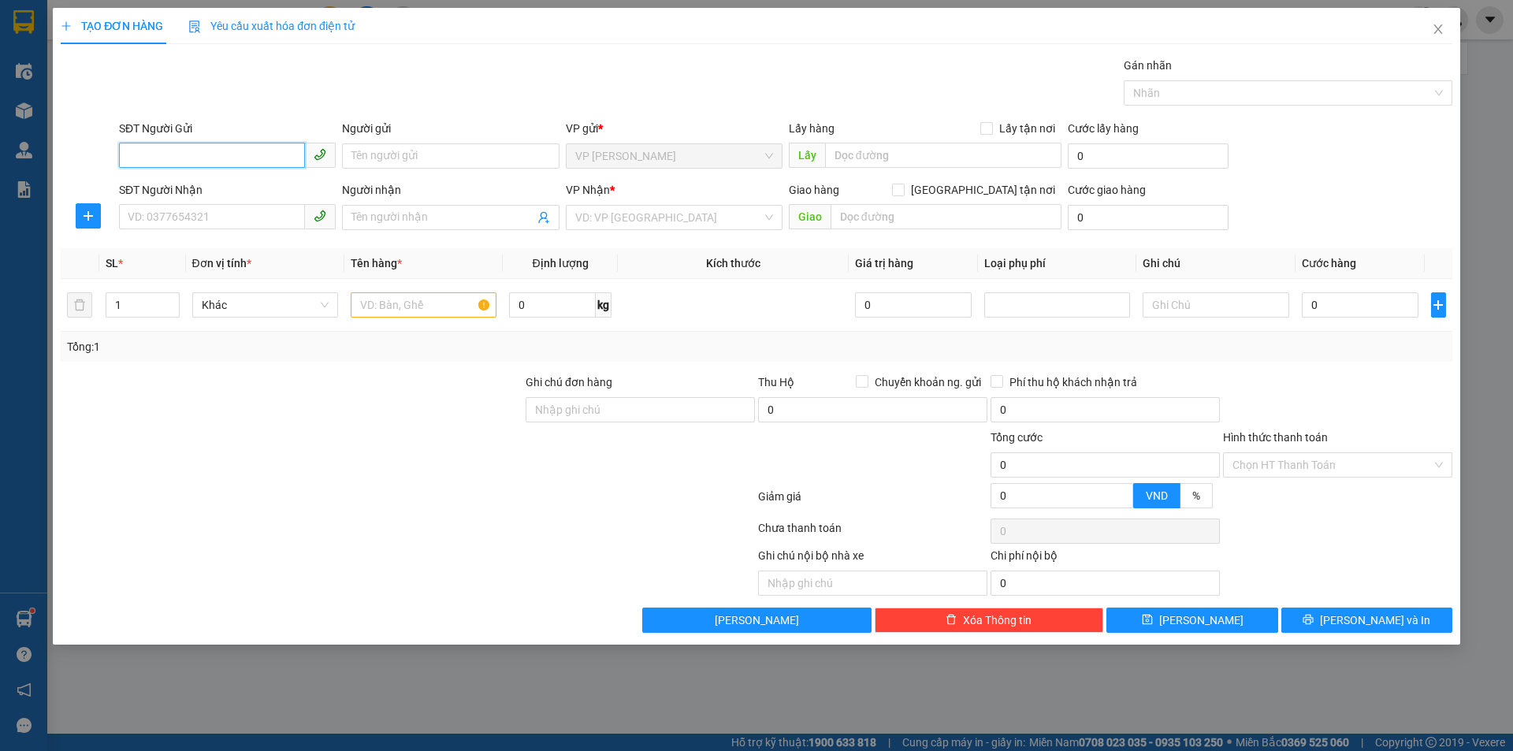
click at [228, 147] on input "SĐT Người Gửi" at bounding box center [212, 155] width 186 height 25
click at [206, 148] on input "SĐT Người Gửi" at bounding box center [212, 155] width 186 height 25
click at [255, 148] on input "SĐT Người Gửi" at bounding box center [212, 155] width 186 height 25
click at [229, 187] on div "0328065939 - di trà" at bounding box center [227, 187] width 198 height 17
click at [229, 219] on input "SĐT Người Nhận" at bounding box center [212, 216] width 186 height 25
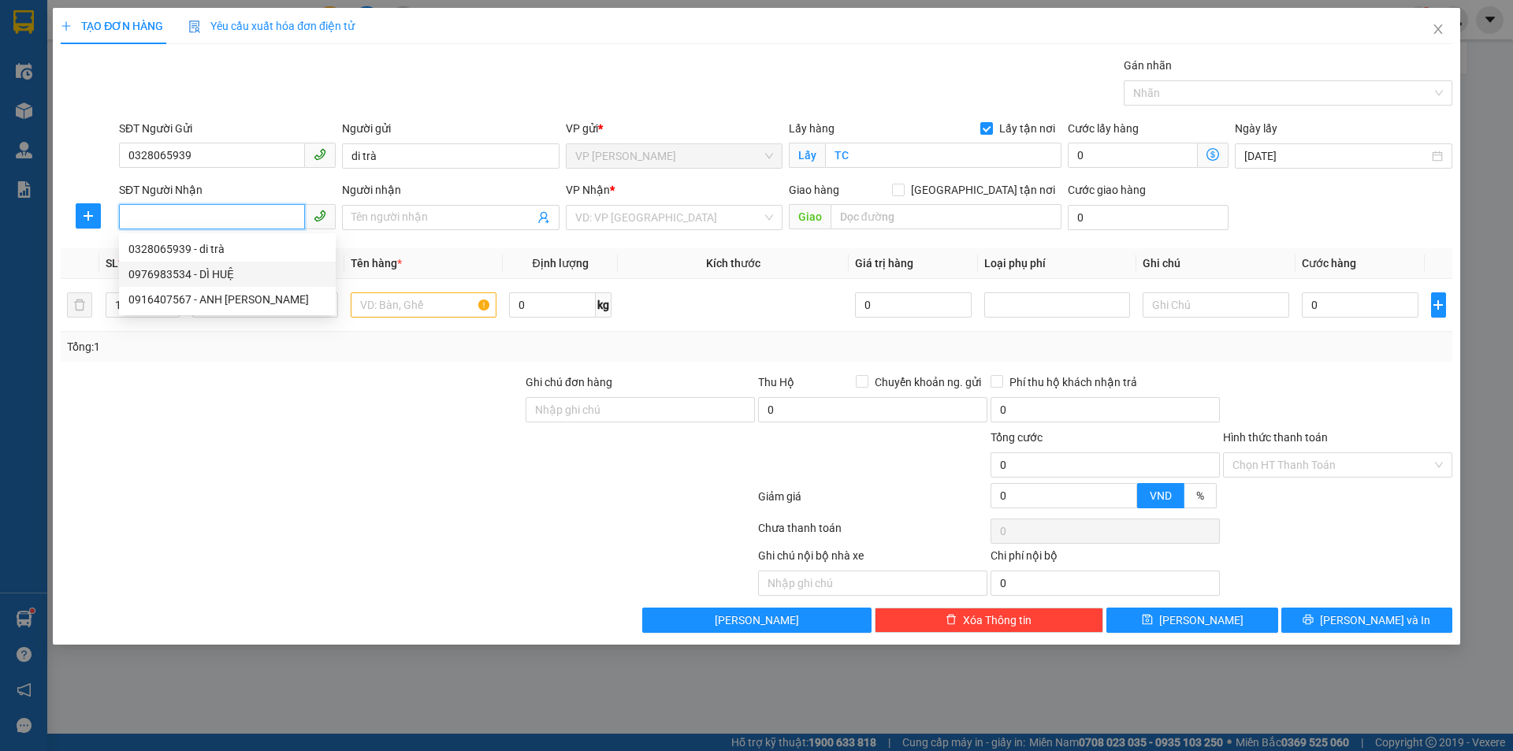
click at [221, 277] on div "0976983534 - DÌ HUỆ" at bounding box center [227, 274] width 198 height 17
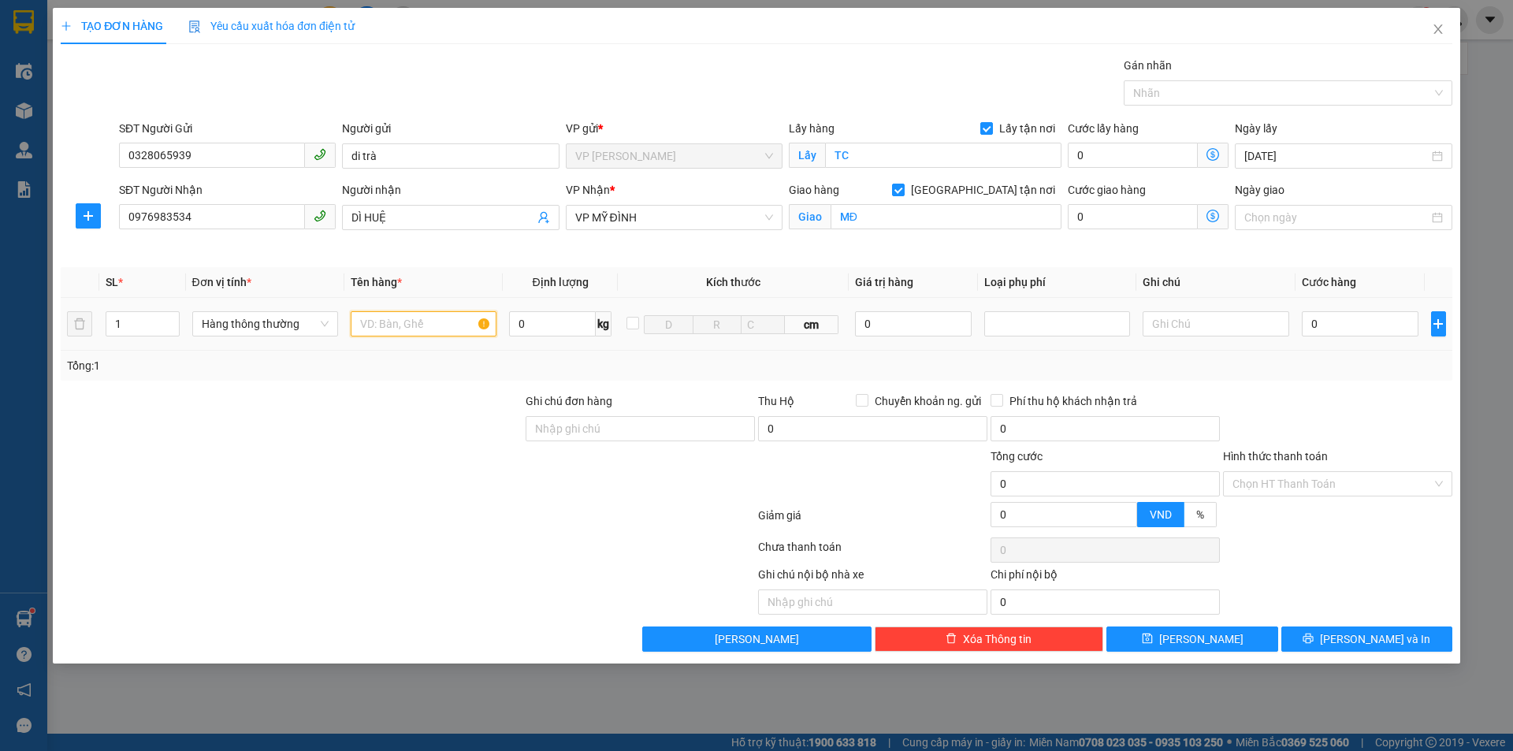
click at [421, 320] on input "text" at bounding box center [424, 323] width 146 height 25
click at [1361, 330] on input "0" at bounding box center [1360, 323] width 117 height 25
click at [1486, 374] on div "TẠO ĐƠN HÀNG Yêu cầu xuất hóa đơn điện tử Transit Pickup Surcharge Ids Transit …" at bounding box center [756, 375] width 1513 height 751
click at [1487, 378] on div "TẠO ĐƠN HÀNG Yêu cầu xuất hóa đơn điện tử Transit Pickup Surcharge Ids Transit …" at bounding box center [756, 375] width 1513 height 751
click at [1372, 639] on span "Lưu và In" at bounding box center [1375, 639] width 110 height 17
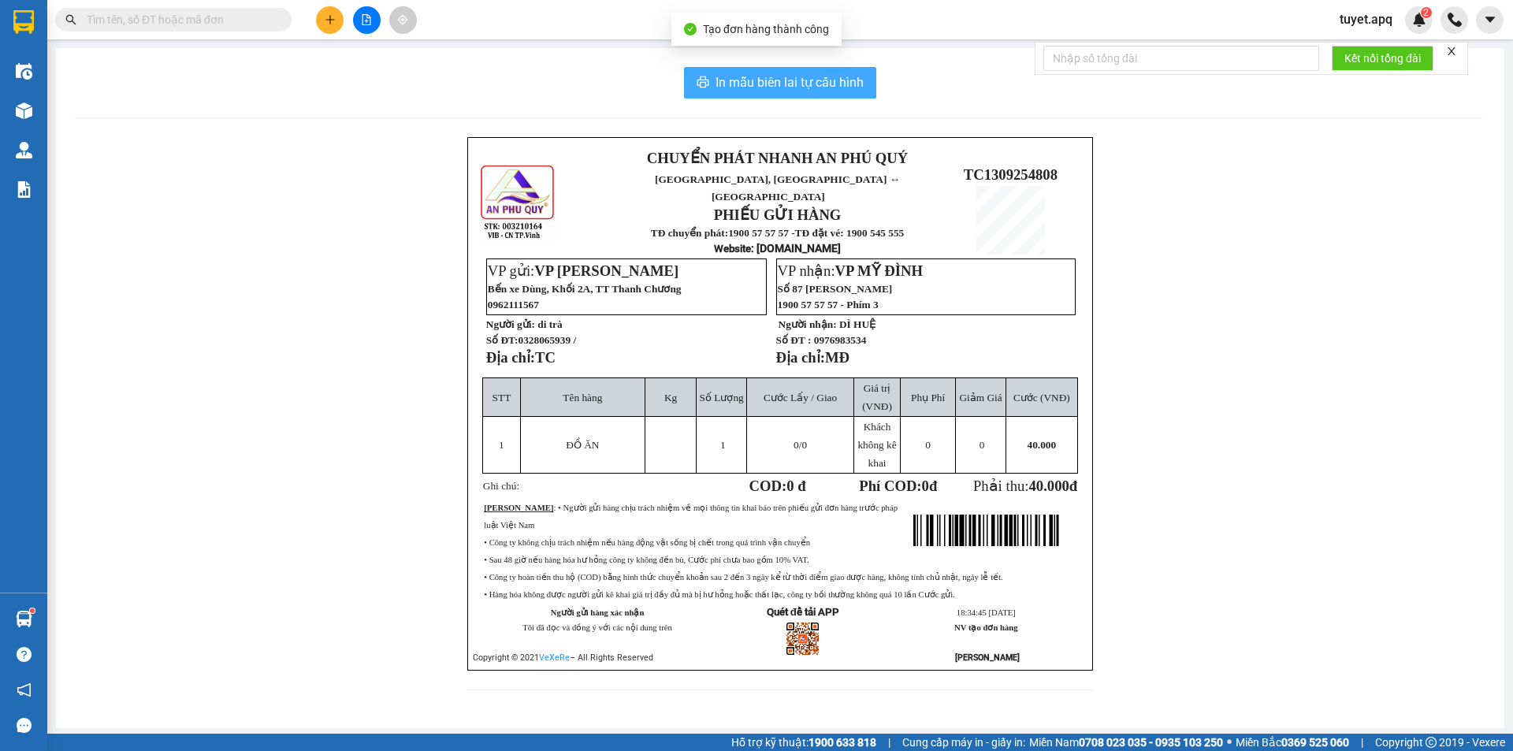
click at [818, 69] on button "In mẫu biên lai tự cấu hình" at bounding box center [780, 83] width 192 height 32
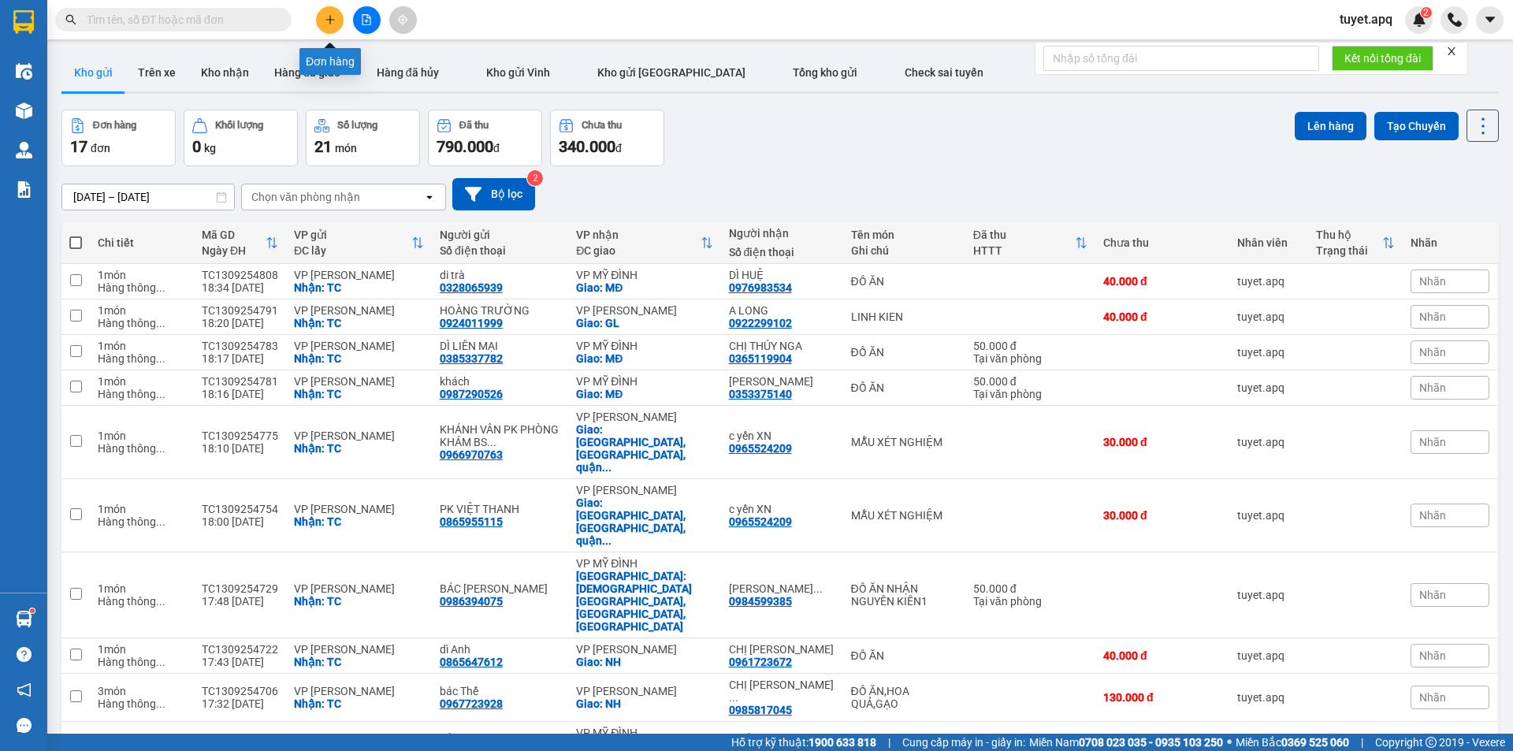
click at [326, 12] on button at bounding box center [330, 20] width 28 height 28
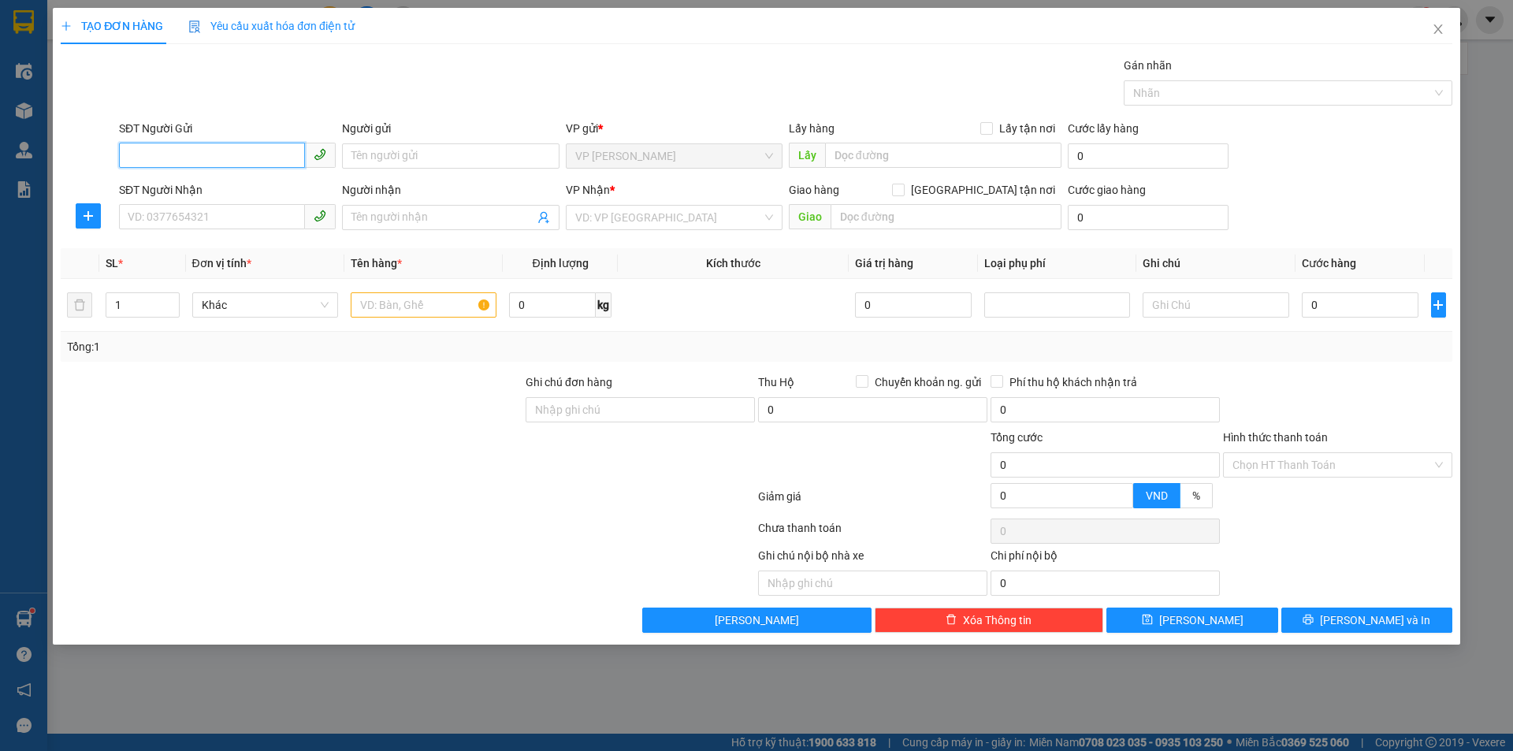
drag, startPoint x: 243, startPoint y: 146, endPoint x: 267, endPoint y: 121, distance: 35.1
click at [263, 123] on div "SĐT Người Gửi VD: 0371234567" at bounding box center [227, 147] width 217 height 55
click at [218, 183] on div "0399541251 - bác bình" at bounding box center [227, 187] width 198 height 17
click at [225, 216] on input "SĐT Người Nhận" at bounding box center [212, 216] width 186 height 25
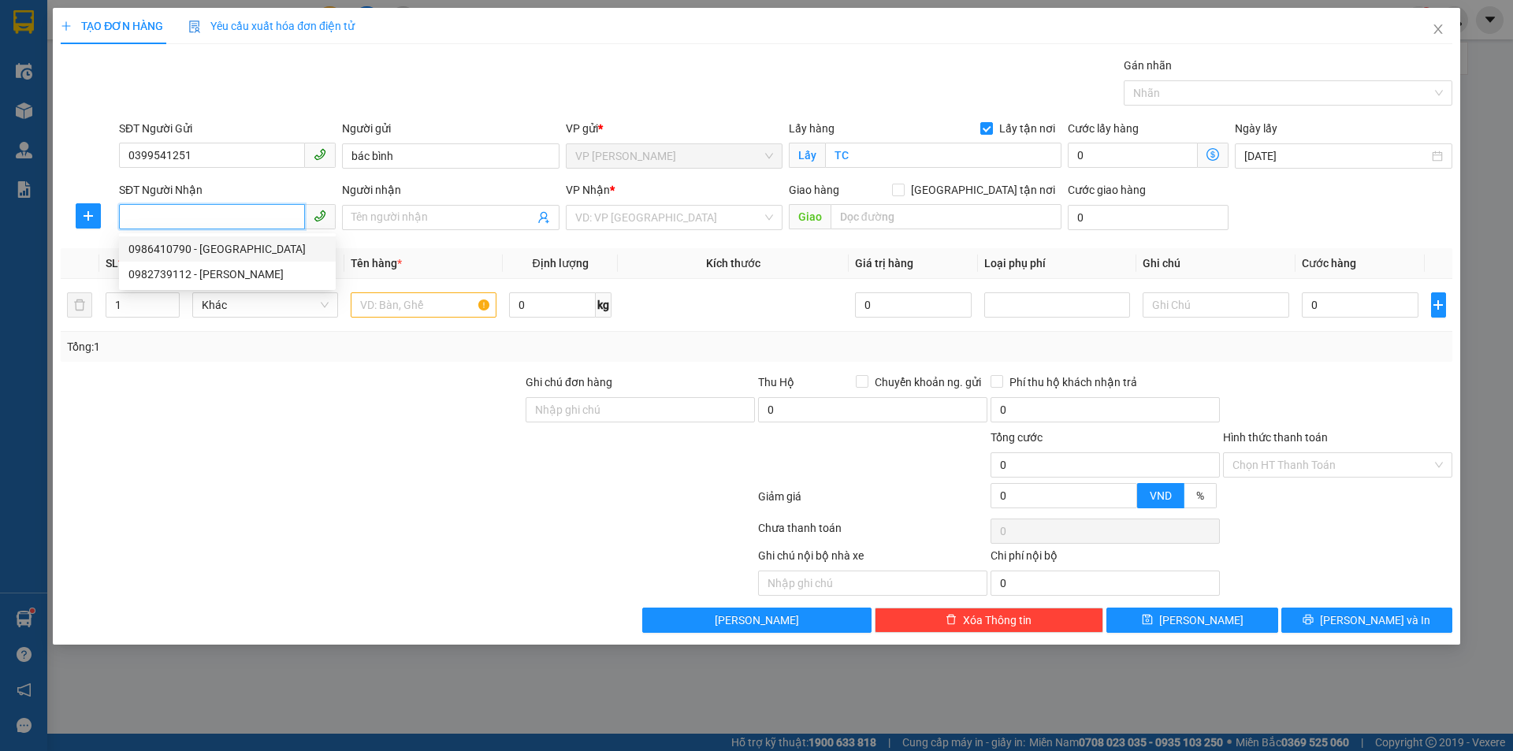
click at [233, 248] on div "0986410790 - Đậu Đức Tú" at bounding box center [227, 248] width 198 height 17
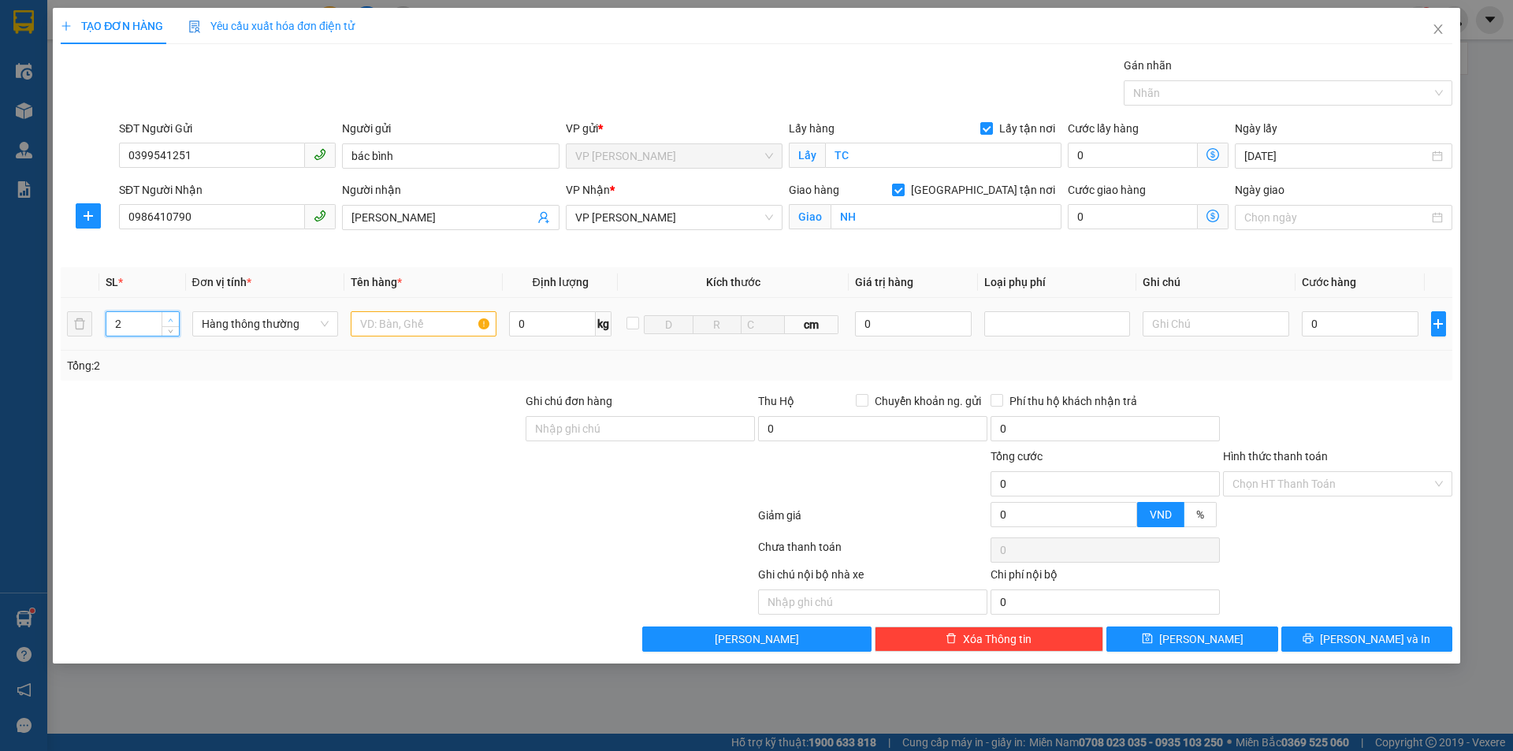
click at [173, 322] on icon "up" at bounding box center [171, 321] width 6 height 6
click at [422, 318] on input "text" at bounding box center [424, 323] width 146 height 25
click at [1321, 322] on input "9*0.000" at bounding box center [1360, 323] width 117 height 25
click at [1357, 639] on span "Lưu và In" at bounding box center [1375, 639] width 110 height 17
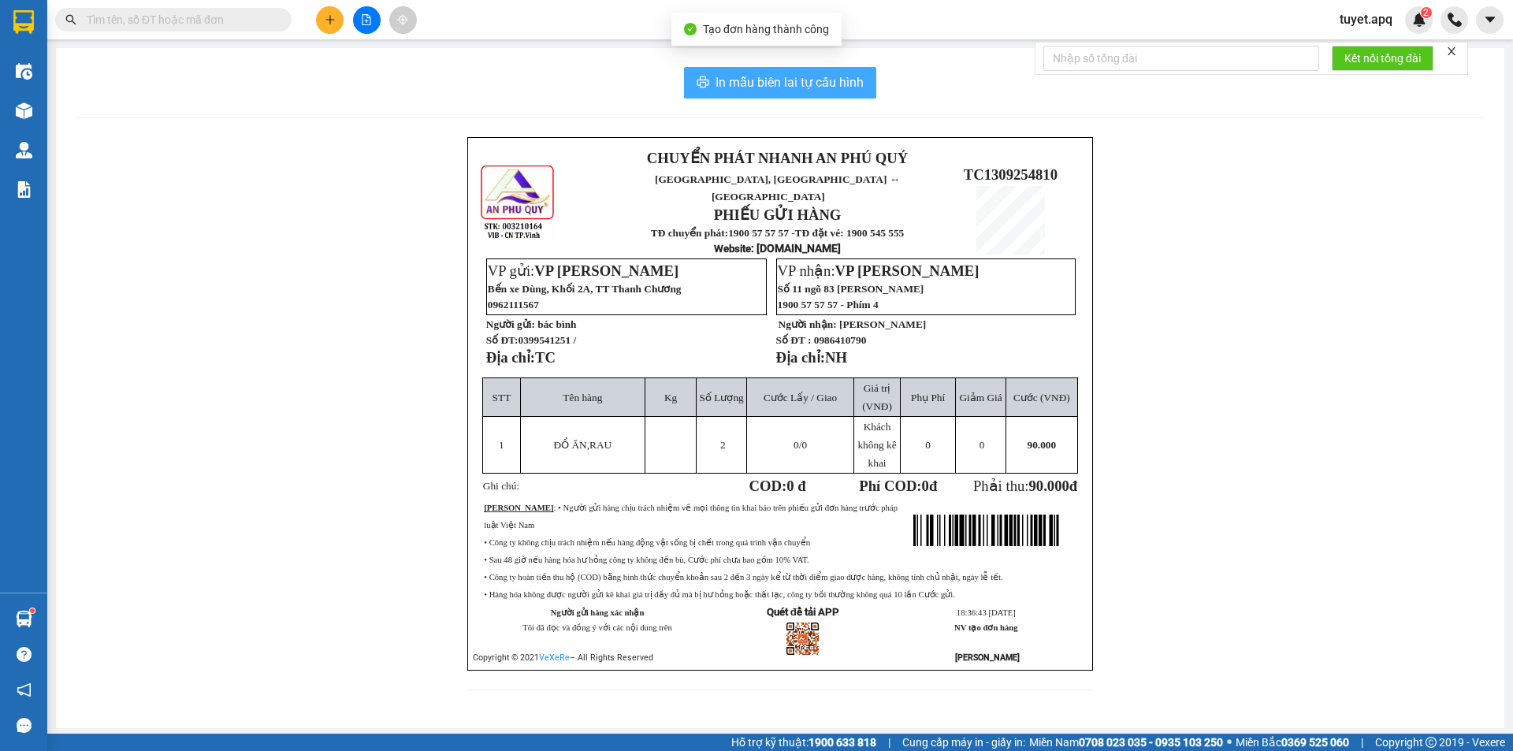
click at [794, 76] on span "In mẫu biên lai tự cấu hình" at bounding box center [790, 83] width 148 height 20
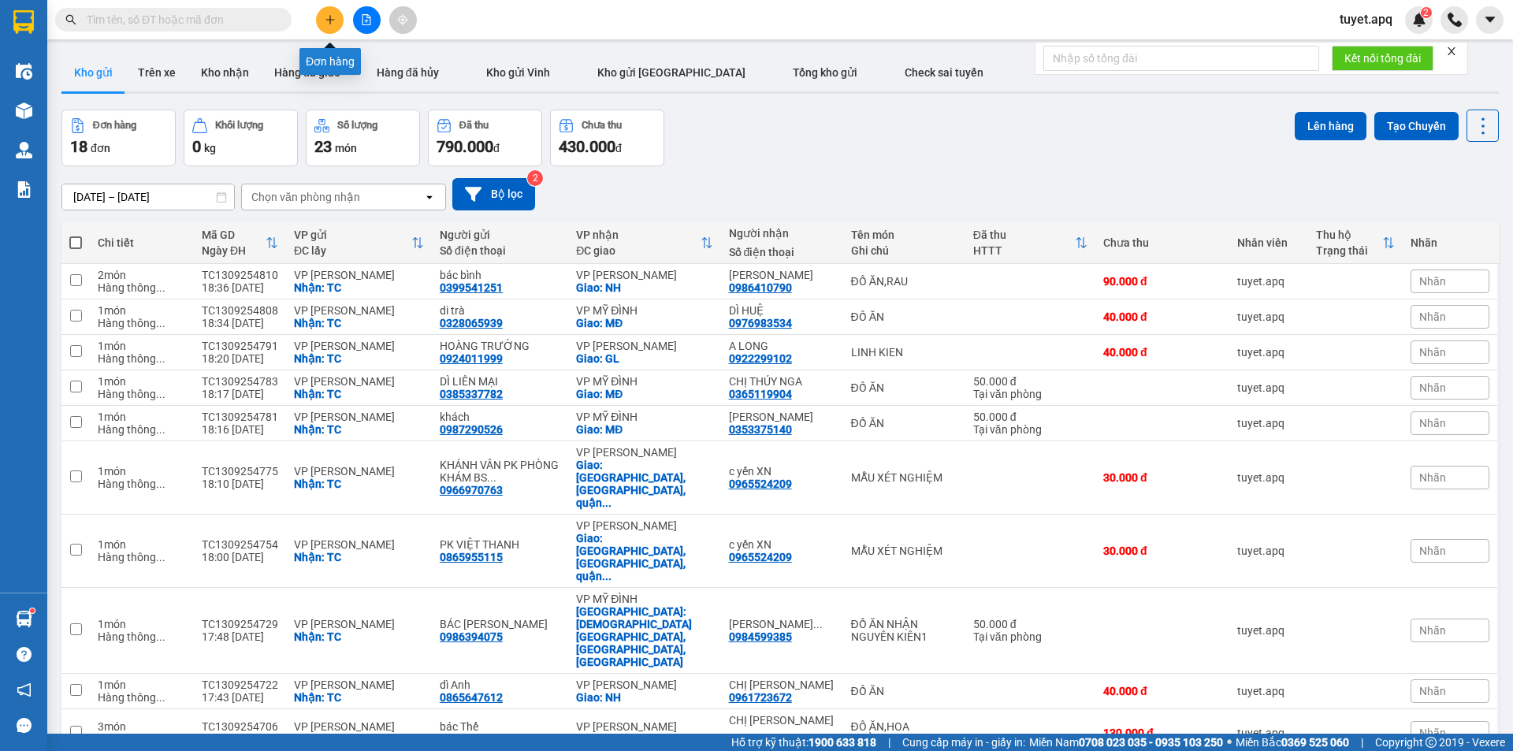
click at [333, 21] on icon "plus" at bounding box center [330, 19] width 11 height 11
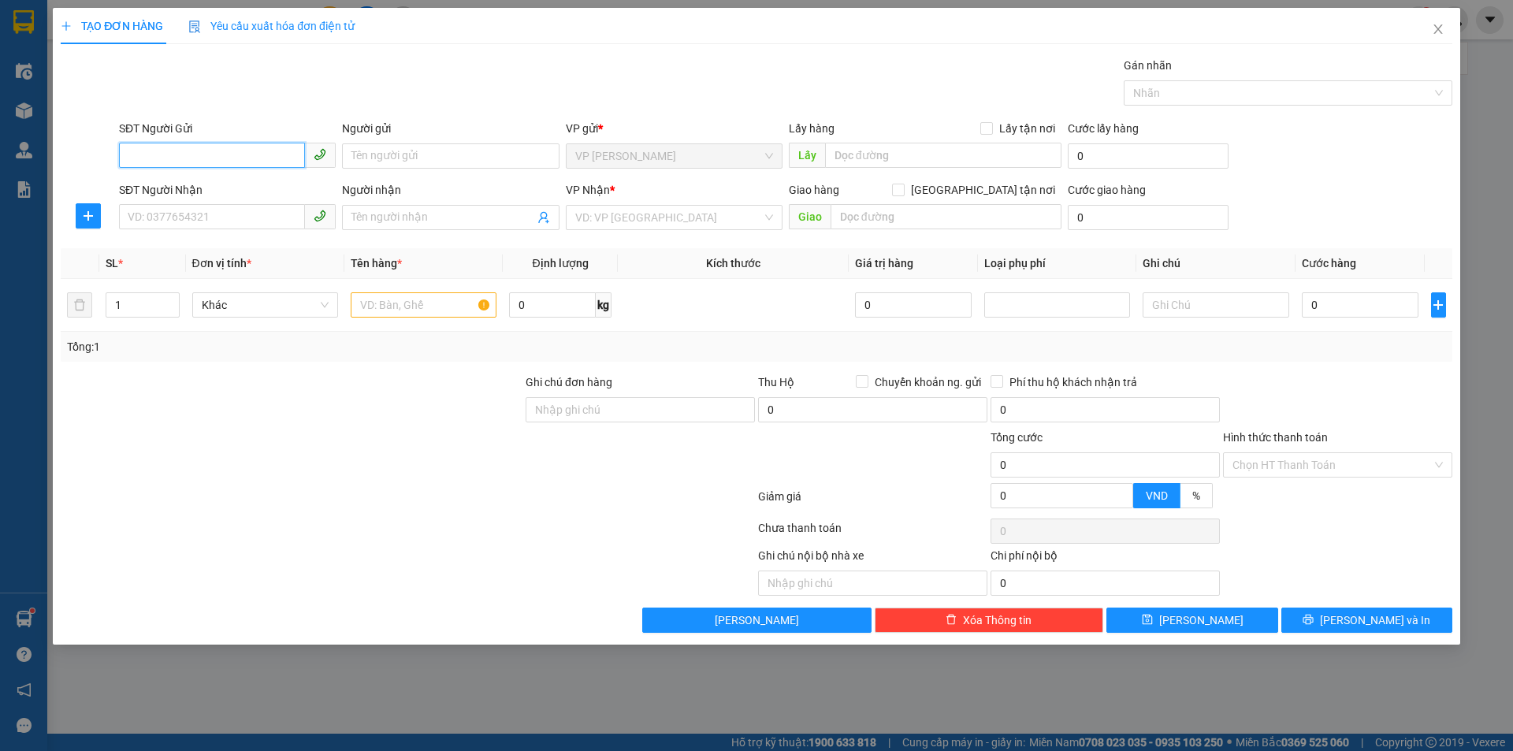
click at [205, 154] on input "SĐT Người Gửi" at bounding box center [212, 155] width 186 height 25
type input "0983561409"
click at [247, 190] on div "0983561409 - [PERSON_NAME]" at bounding box center [227, 187] width 198 height 17
type input "[PERSON_NAME]"
checkbox input "true"
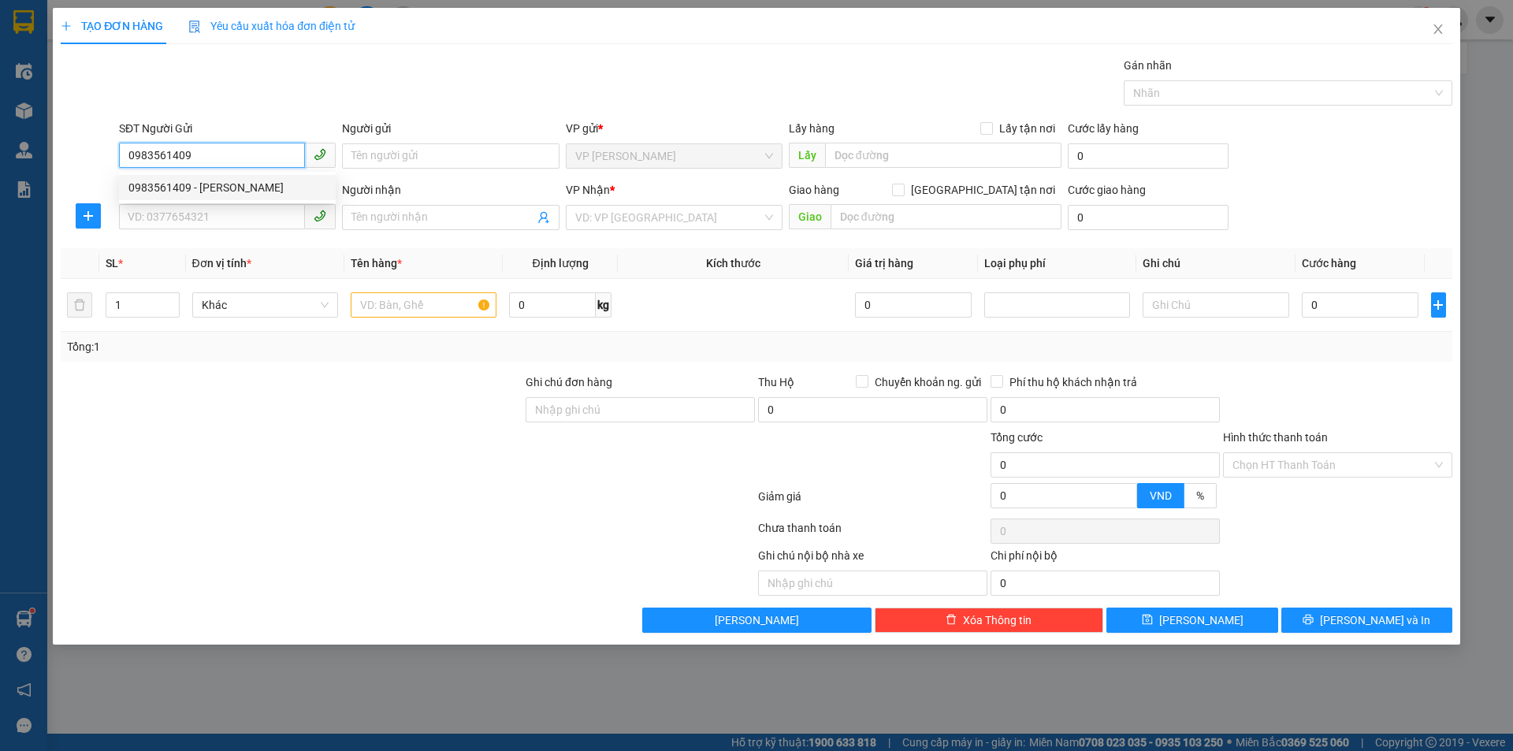
type input "tc"
type input "0983561409"
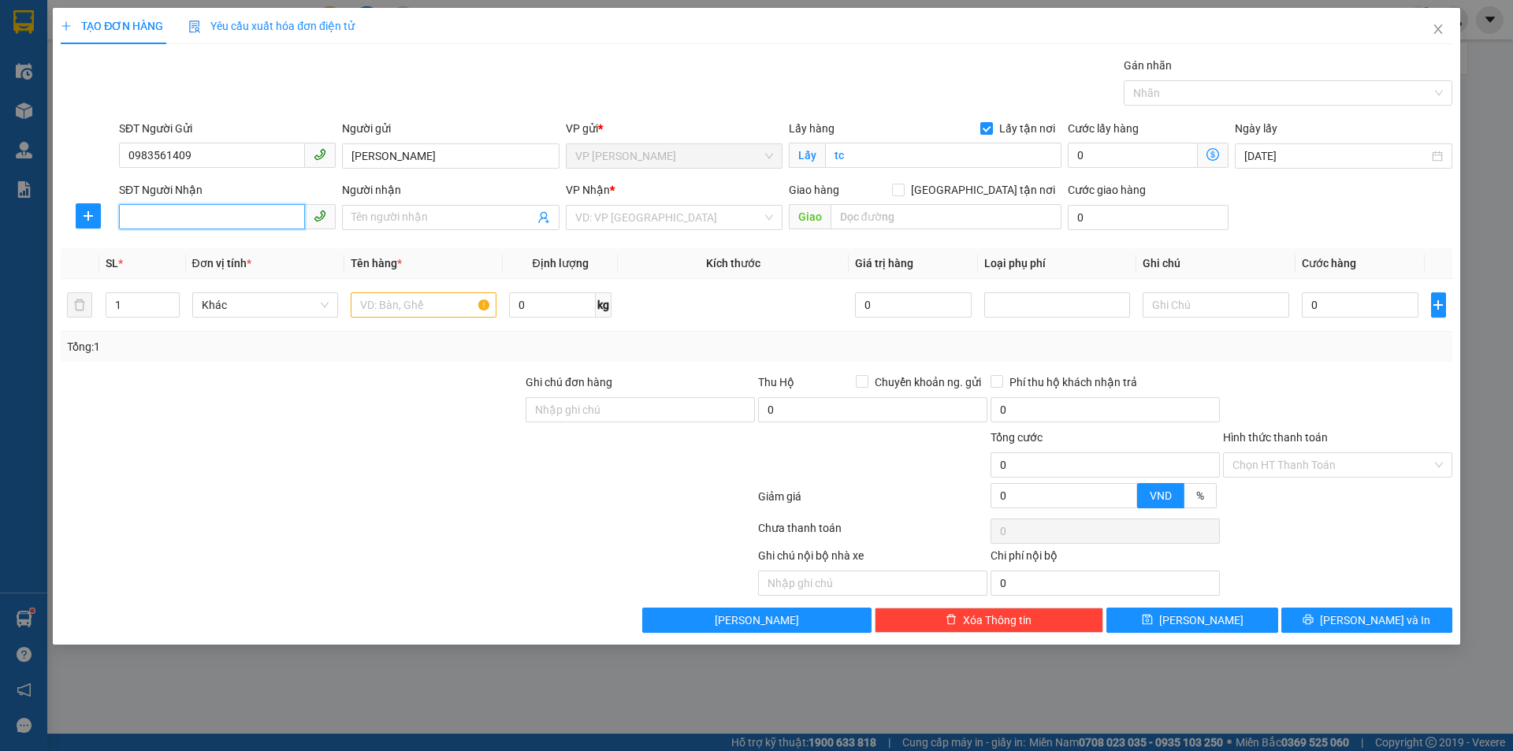
click at [297, 214] on input "SĐT Người Nhận" at bounding box center [212, 216] width 186 height 25
click at [229, 217] on input "SĐT Người Nhận" at bounding box center [212, 216] width 186 height 25
type input "0889133555"
click at [417, 211] on input "Người nhận" at bounding box center [443, 217] width 182 height 17
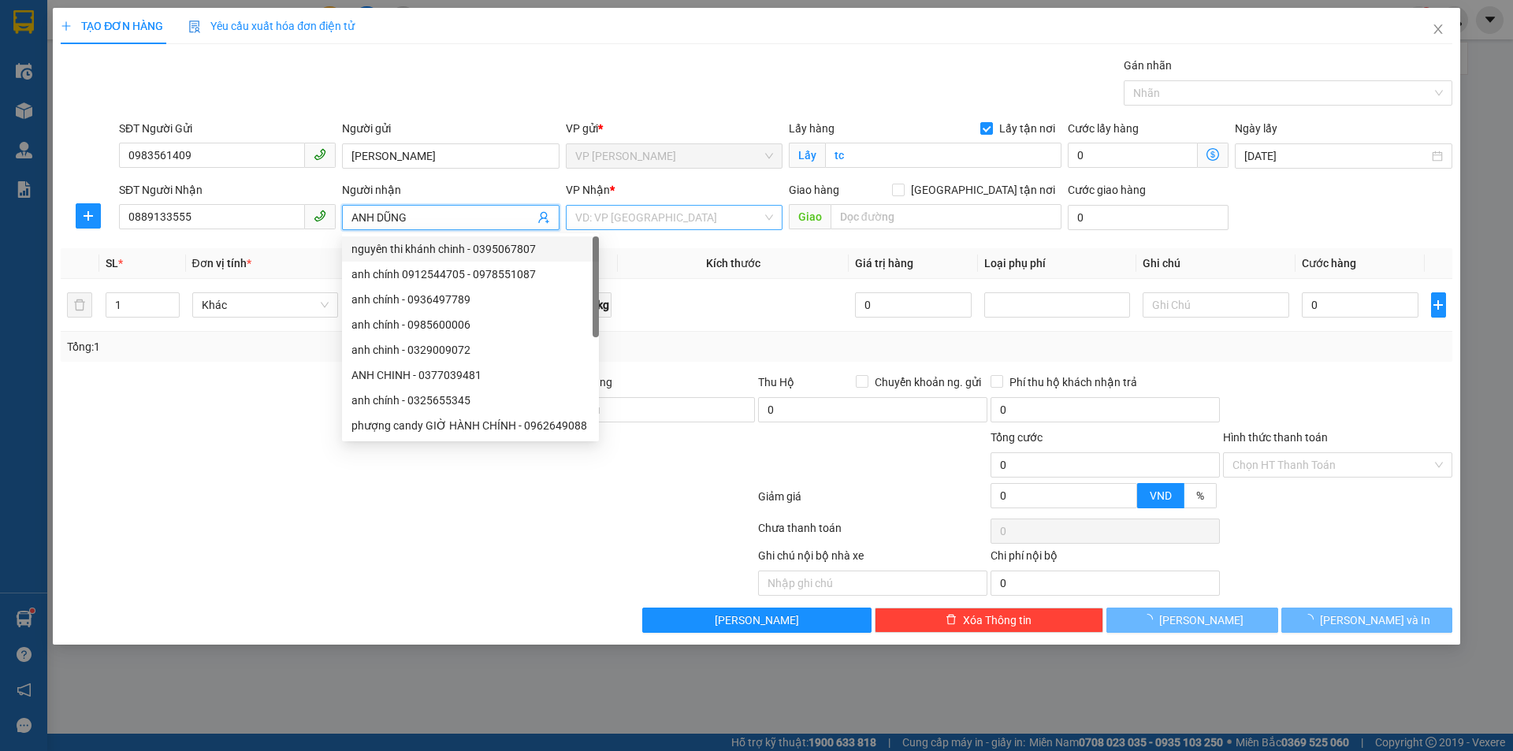
type input "ANH DŨNG"
click at [708, 207] on input "search" at bounding box center [668, 218] width 187 height 24
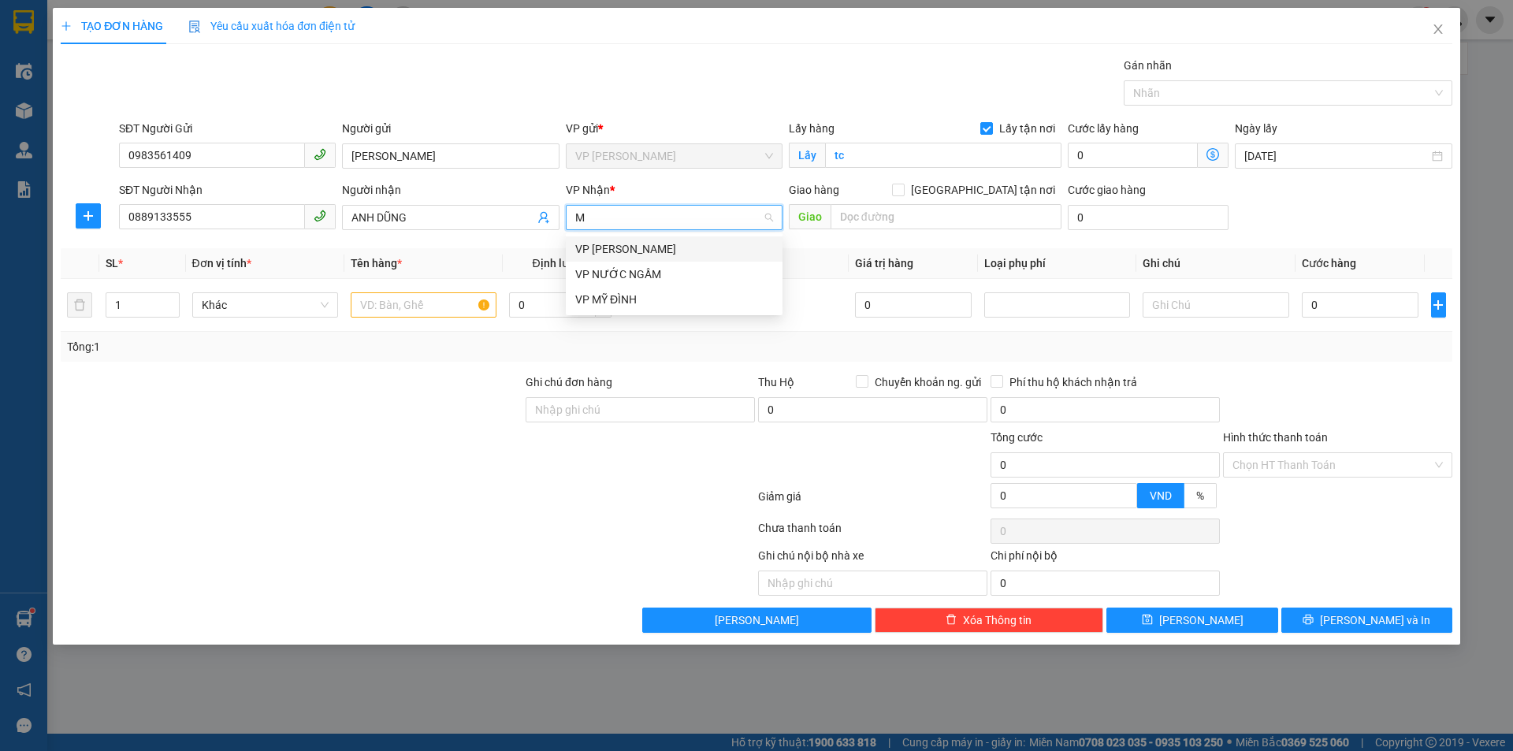
type input "MY"
click at [664, 250] on div "VP MỸ ĐÌNH" at bounding box center [674, 248] width 198 height 17
click at [859, 210] on input "text" at bounding box center [946, 216] width 231 height 25
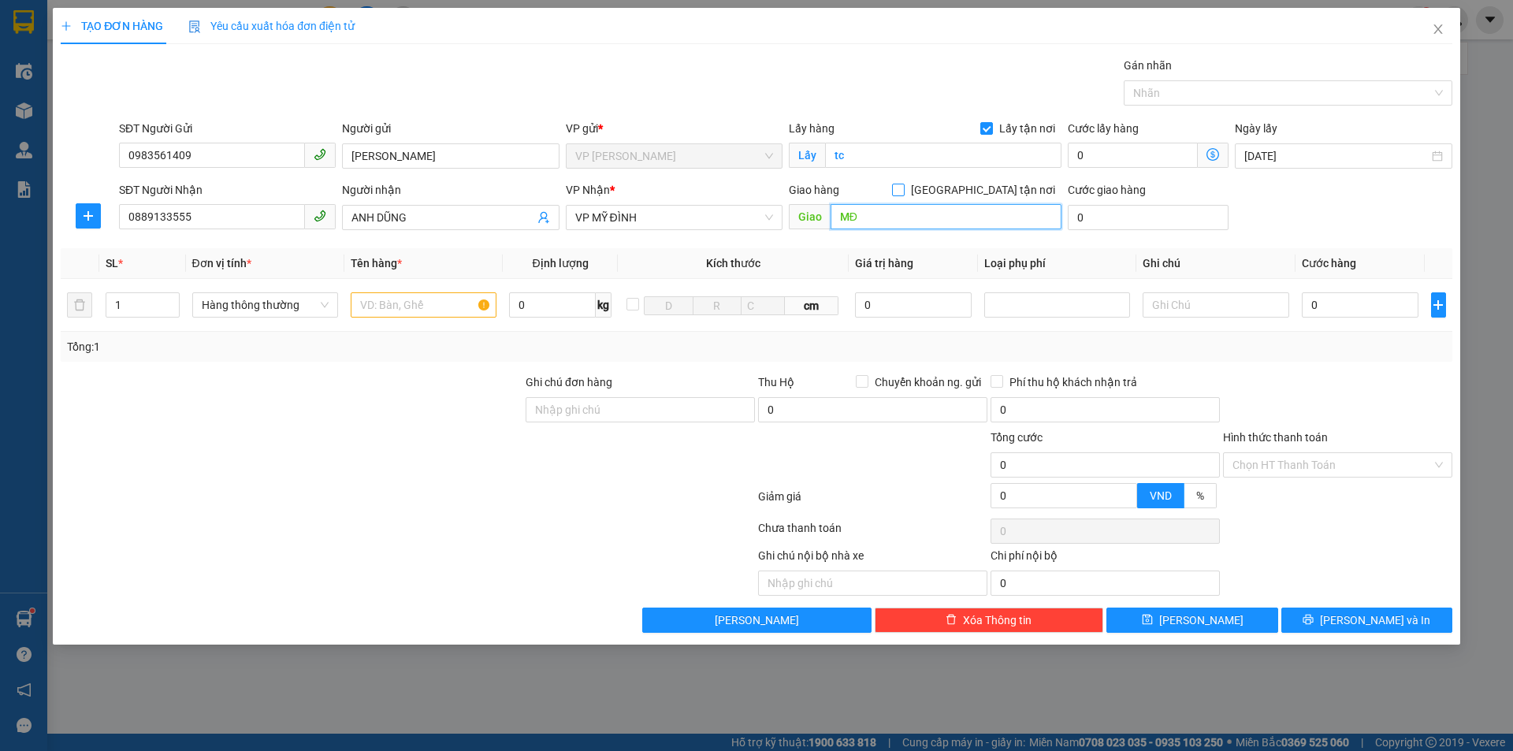
type input "MĐ"
click at [905, 185] on span at bounding box center [898, 190] width 13 height 13
click at [903, 185] on input "[GEOGRAPHIC_DATA] tận nơi" at bounding box center [897, 189] width 11 height 11
checkbox input "true"
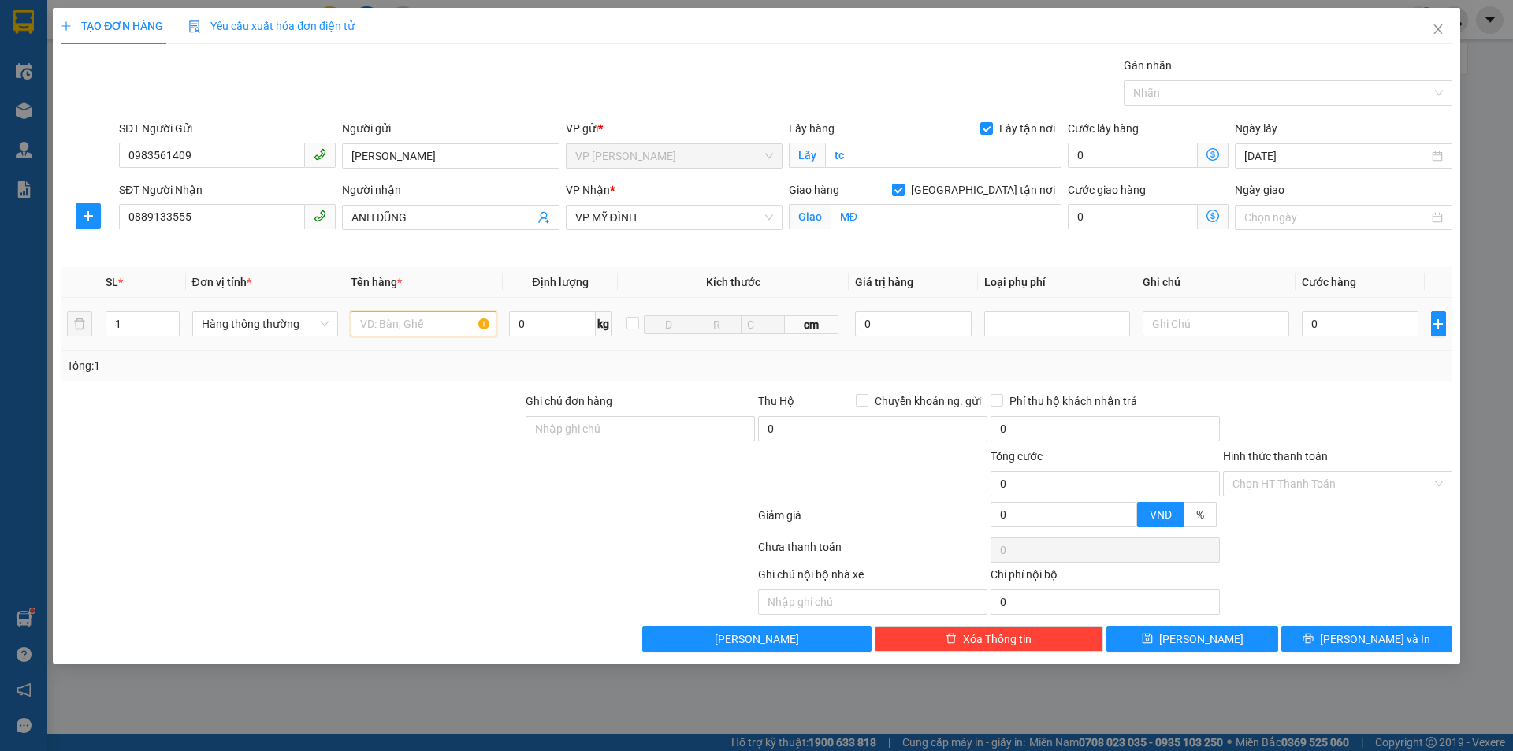
click at [438, 325] on input "text" at bounding box center [424, 323] width 146 height 25
type input "D"
type input "ĐỒ ĂN"
click at [884, 221] on input "MĐ" at bounding box center [946, 216] width 231 height 25
click at [862, 219] on input "SỐ 26,NGÁCH 40/14" at bounding box center [946, 216] width 231 height 25
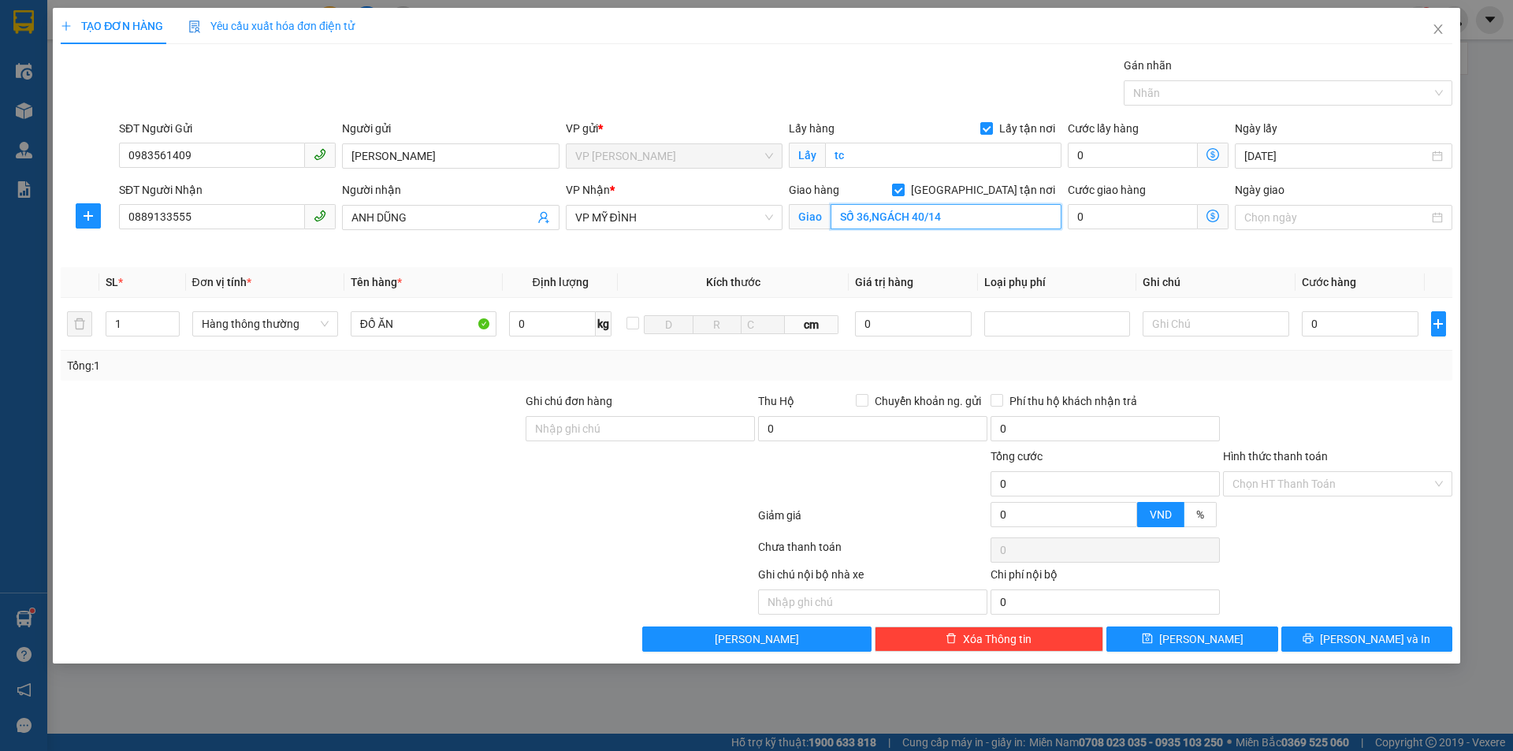
click at [972, 217] on input "SỐ 36,NGÁCH 40/14" at bounding box center [946, 216] width 231 height 25
type input "SỐ 36,NGÁCH 40/14,NGÕ 79,CẦU GIẤY,HÀ NỘI"
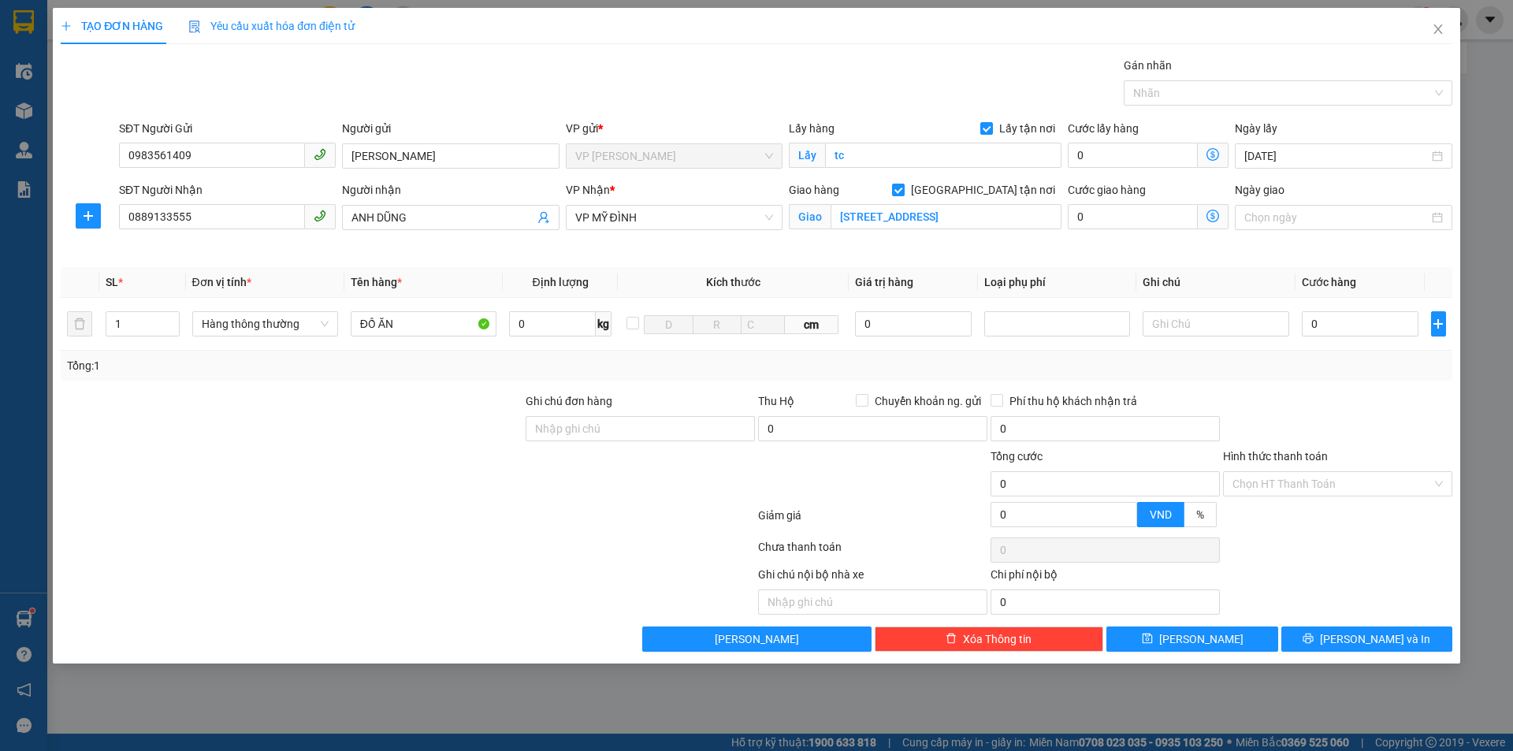
click at [1212, 214] on icon "dollar-circle" at bounding box center [1213, 216] width 13 height 13
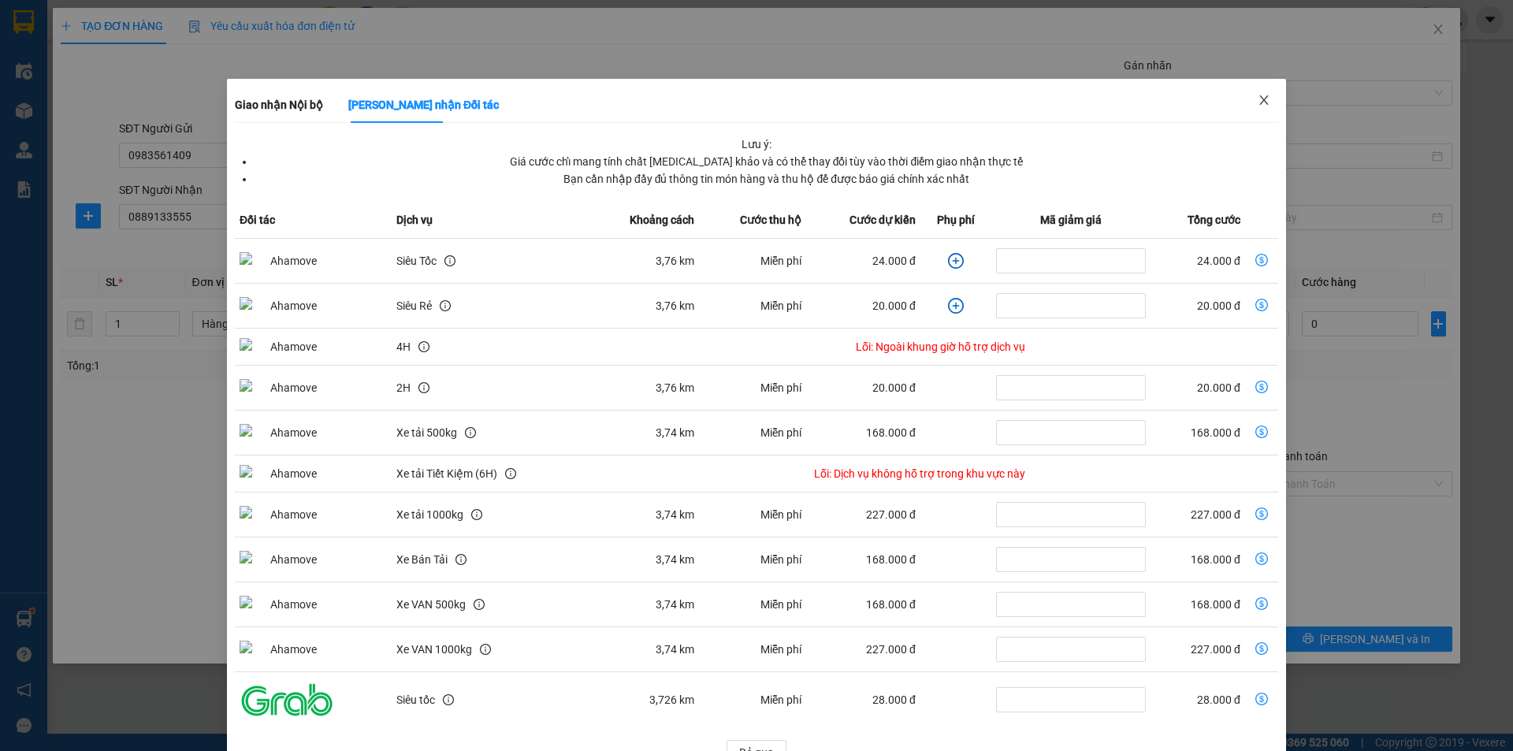
click at [1258, 101] on icon "close" at bounding box center [1264, 100] width 13 height 13
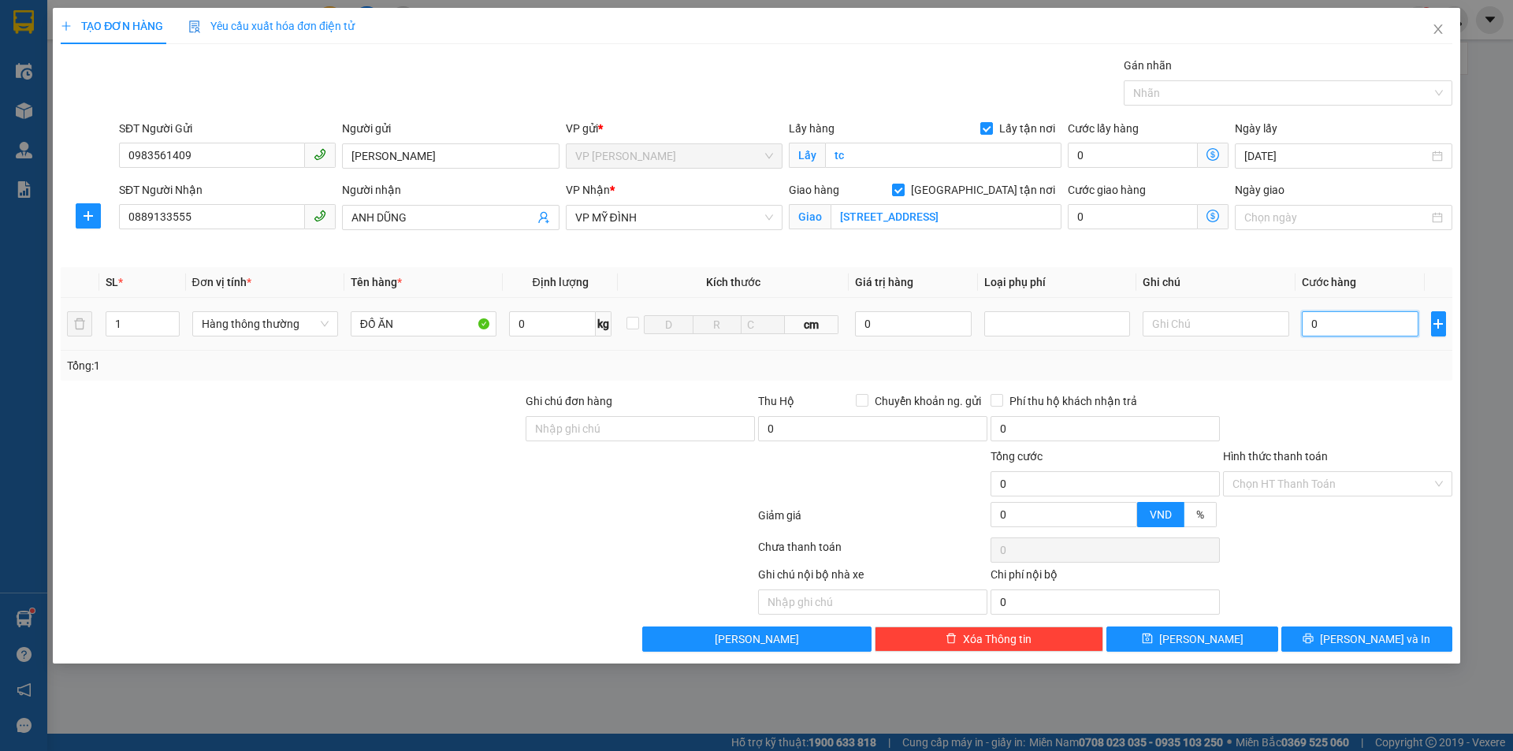
click at [1338, 326] on input "0" at bounding box center [1360, 323] width 117 height 25
type input "8"
type input "8="
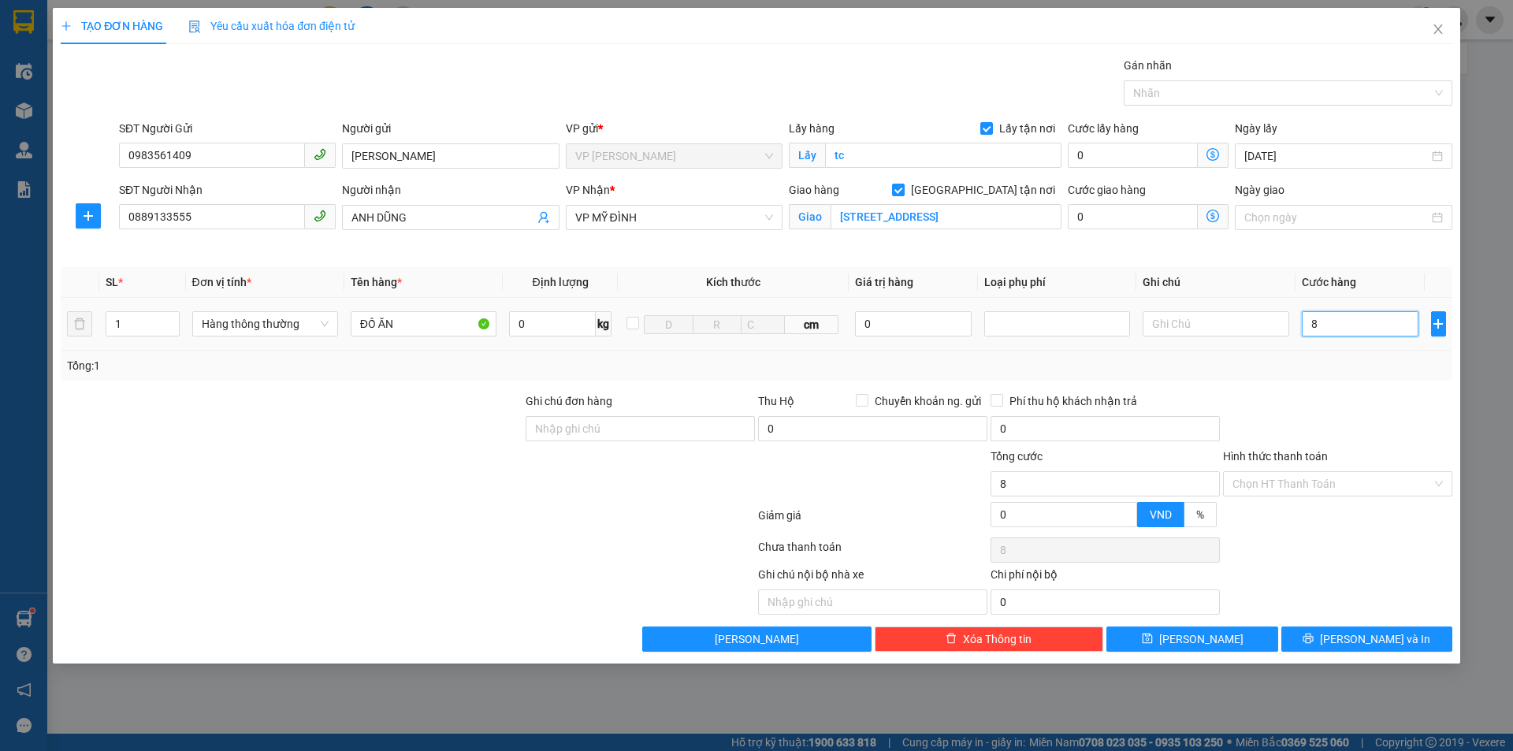
type input "0"
type input "8"
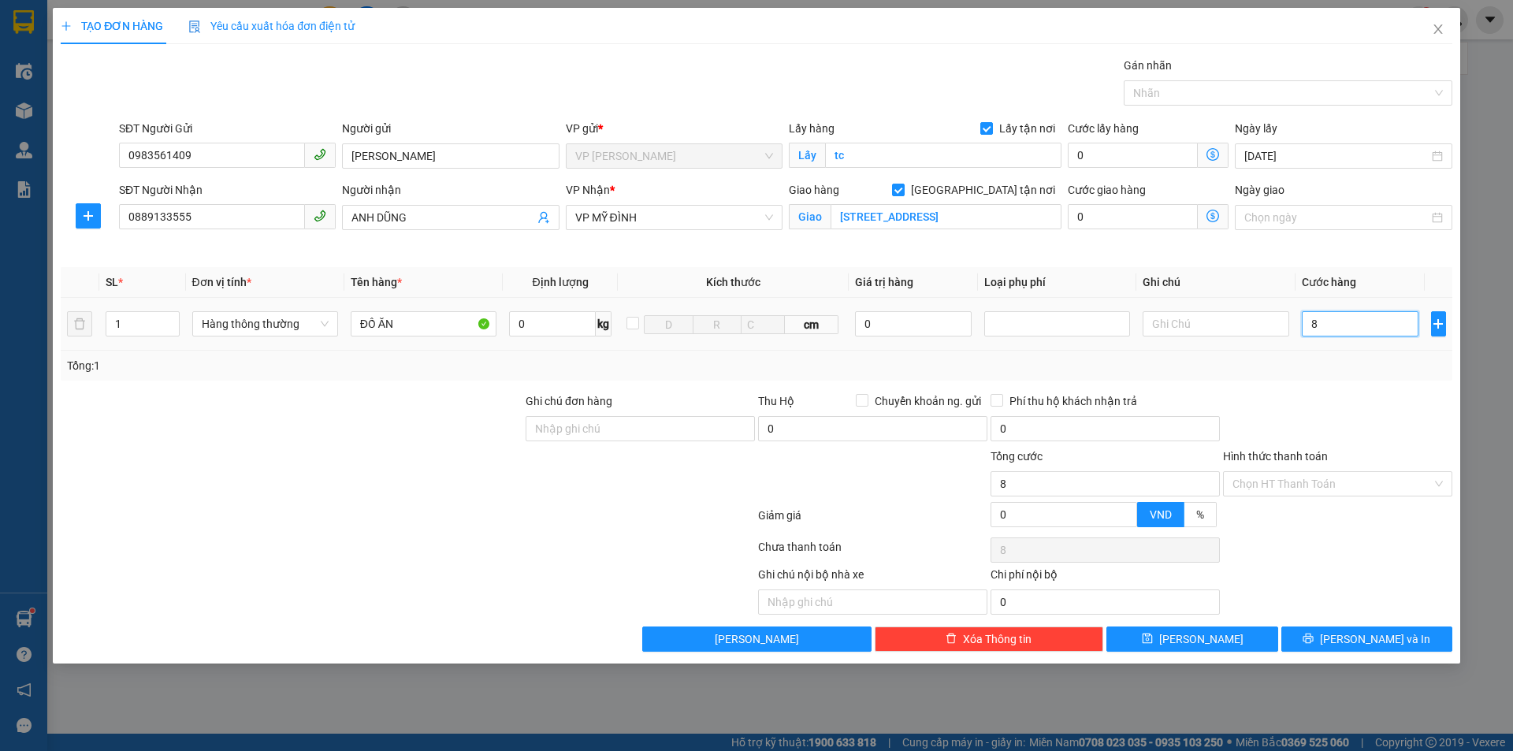
type input "0"
click at [1310, 326] on input "0" at bounding box center [1360, 323] width 117 height 25
type input "50"
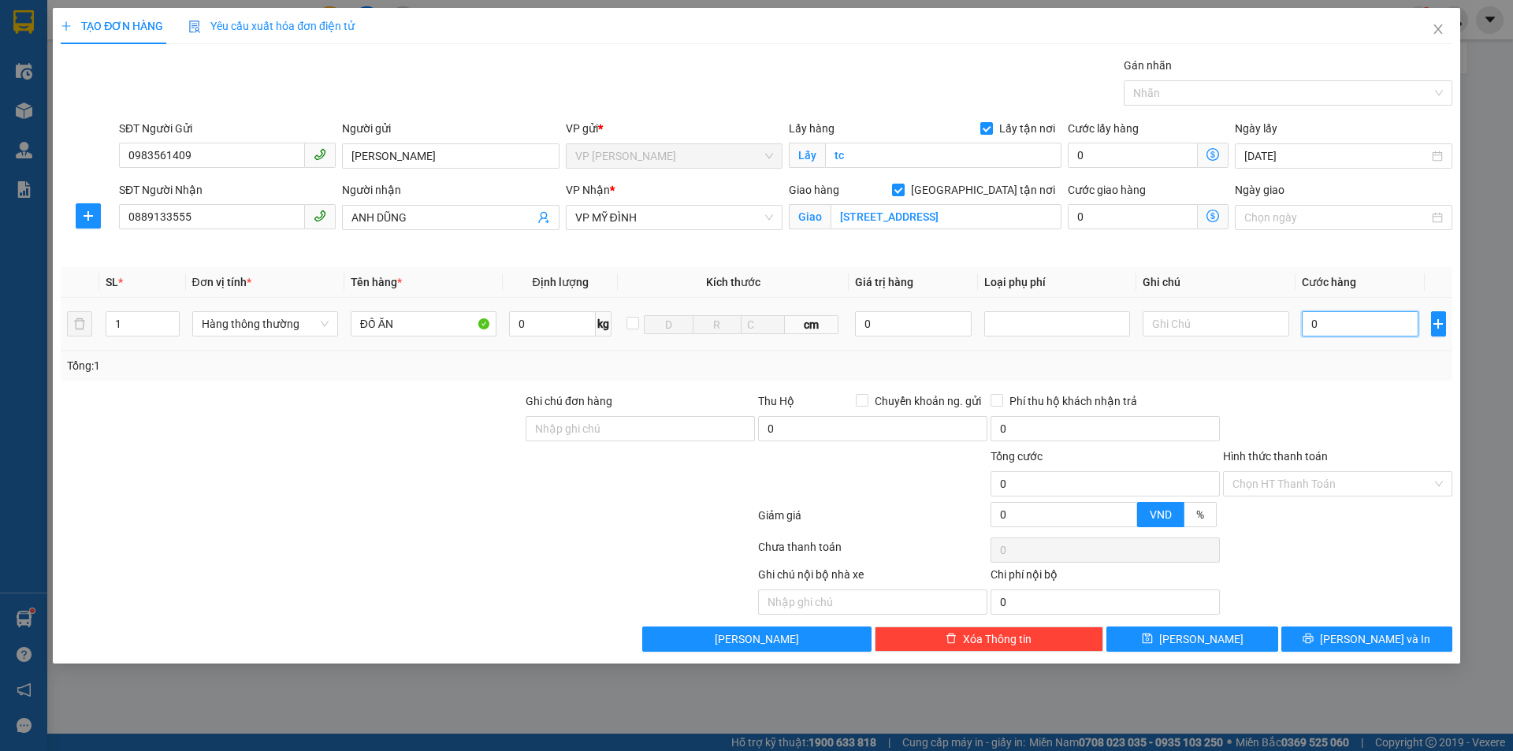
type input "50"
type input "500"
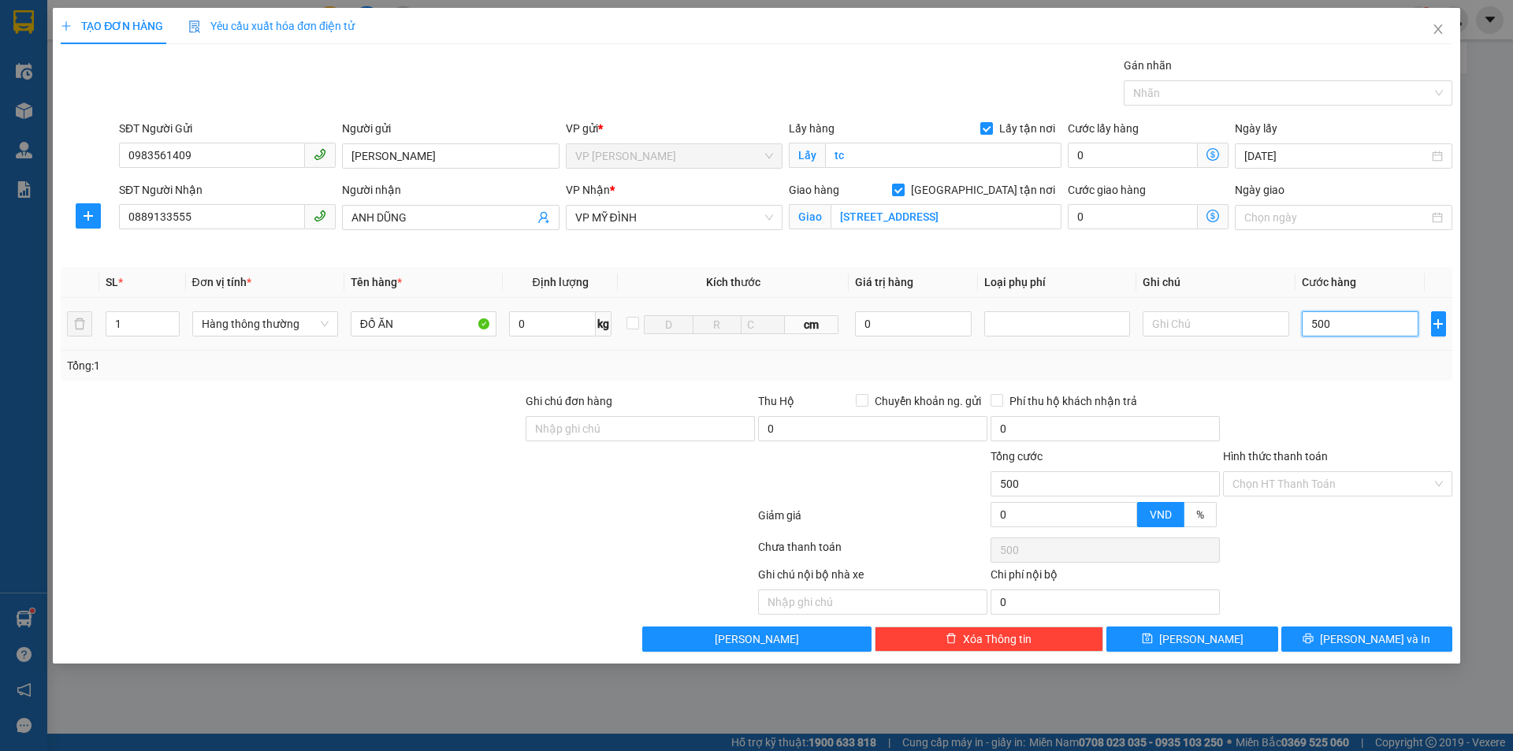
type input "5.000"
type input "50.000"
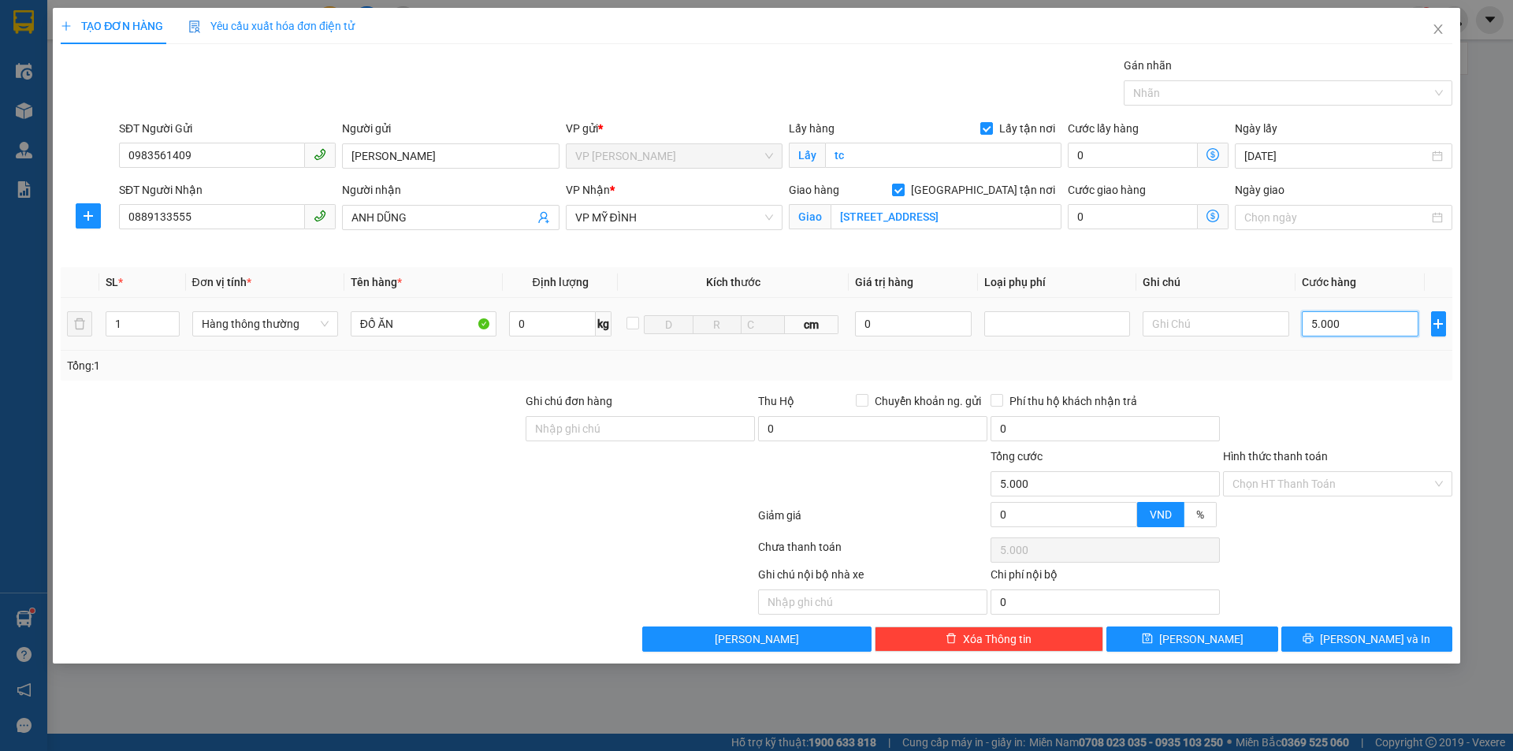
type input "50.000"
type input "500.000"
type input "50.000"
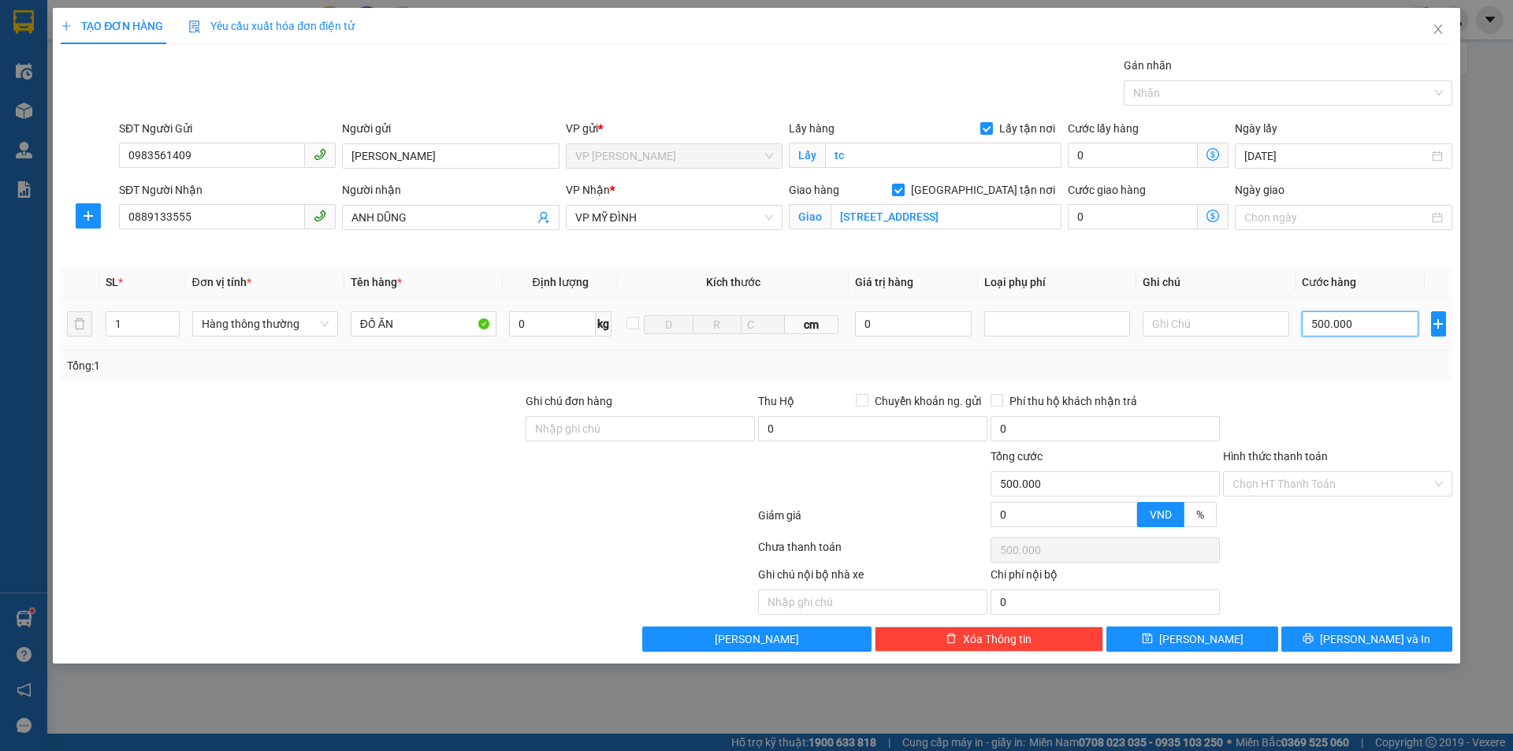
type input "50.000"
click at [1051, 215] on input "SỐ 36,NGÁCH 40/14,NGÕ 79,CẦU GIẤY,HÀ NỘI" at bounding box center [946, 216] width 231 height 25
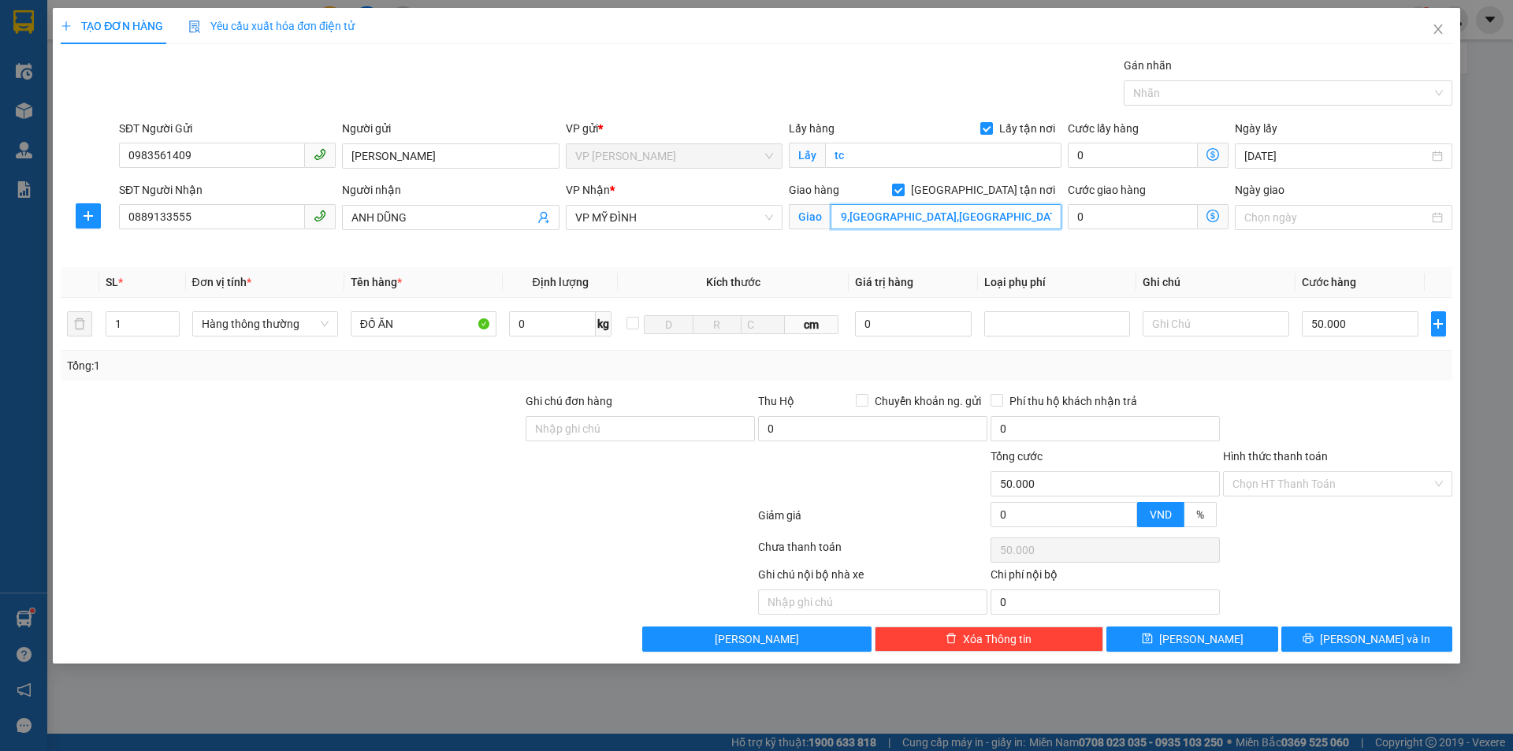
scroll to position [0, 141]
type input "SỐ 36,NGÁCH 40/14,NGÕ 79,CẦU GIẤY,HÀ NỘI,NGƯỜI NHẬN TT SHIP"
click at [473, 212] on input "ANH DŨNG" at bounding box center [443, 217] width 182 height 17
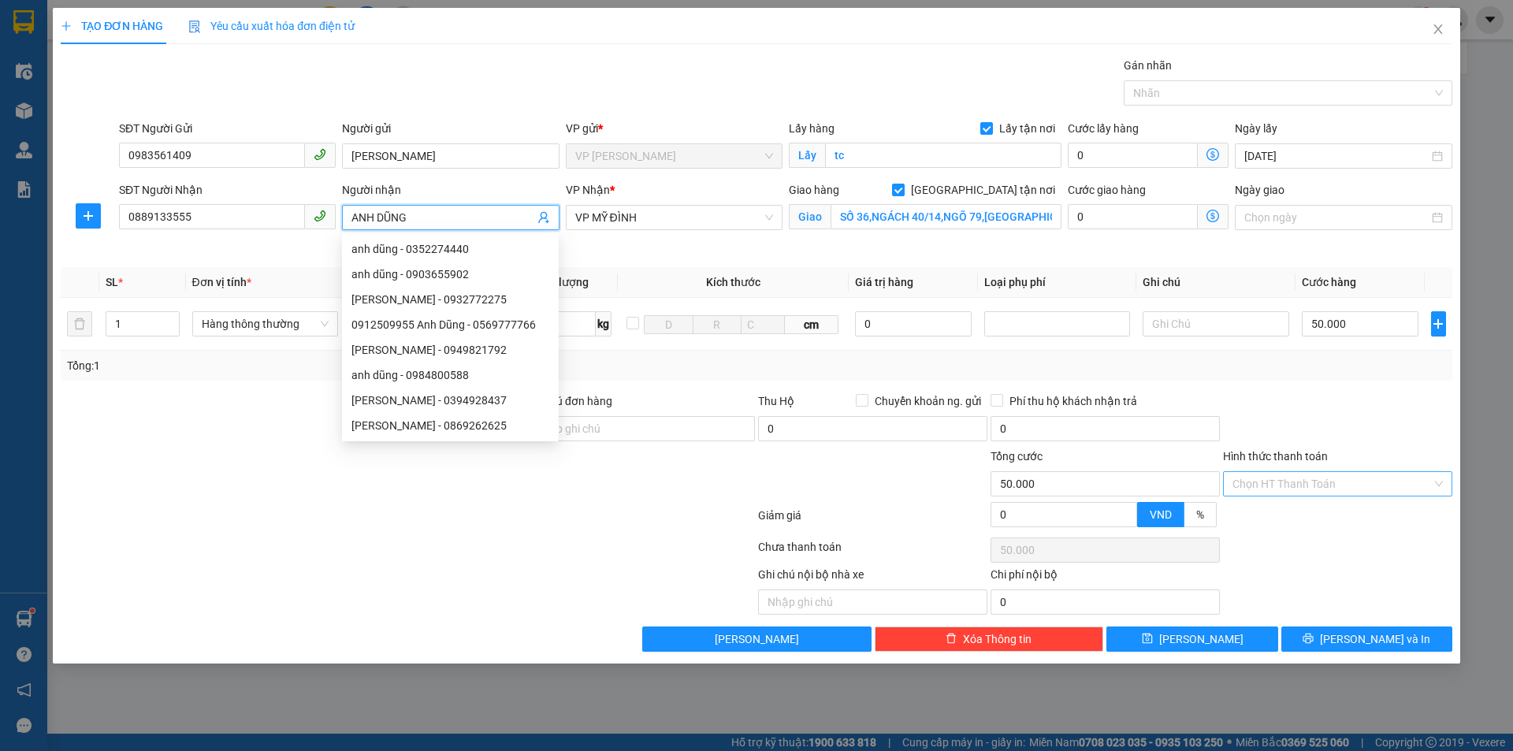
type input "ANH DŨNG"
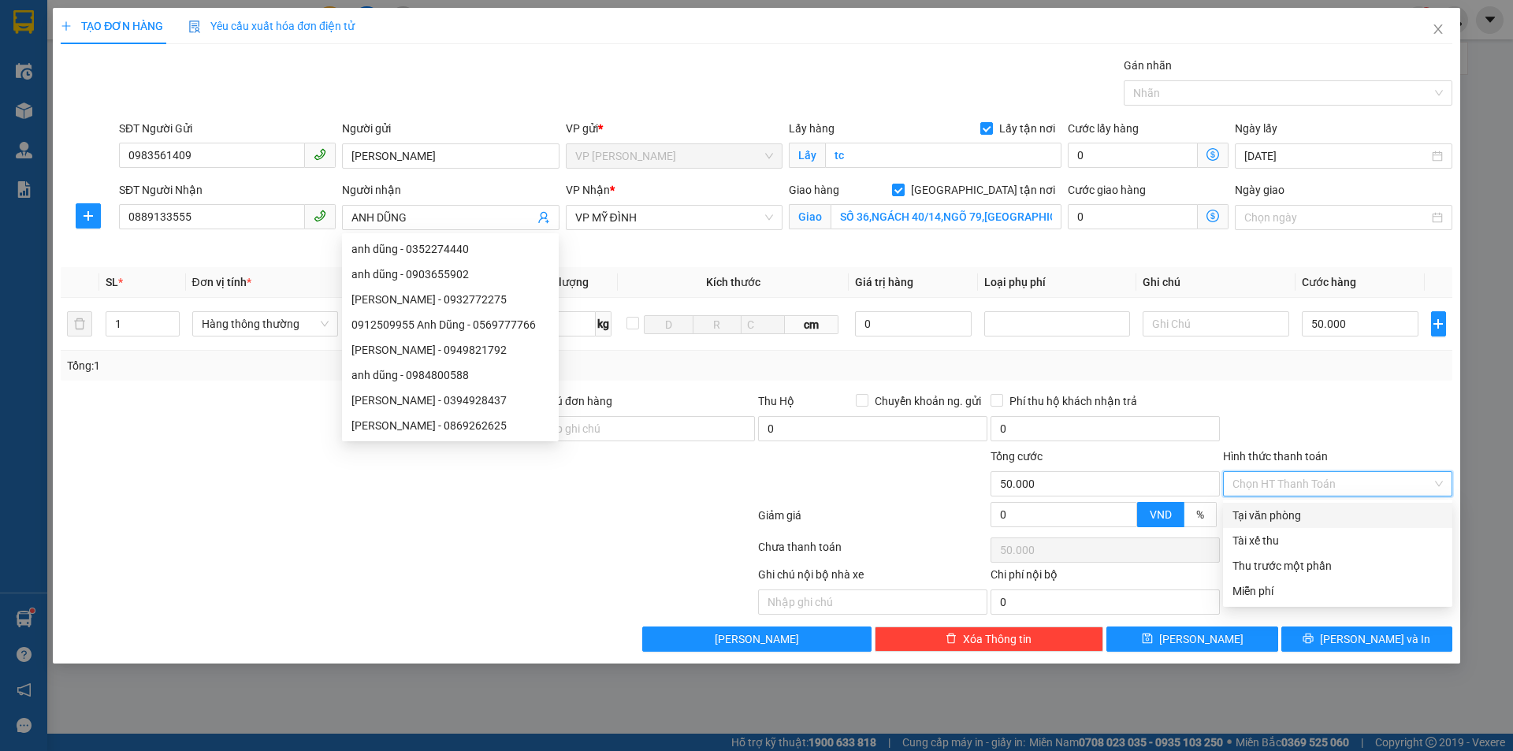
click at [1304, 485] on input "Hình thức thanh toán" at bounding box center [1332, 484] width 199 height 24
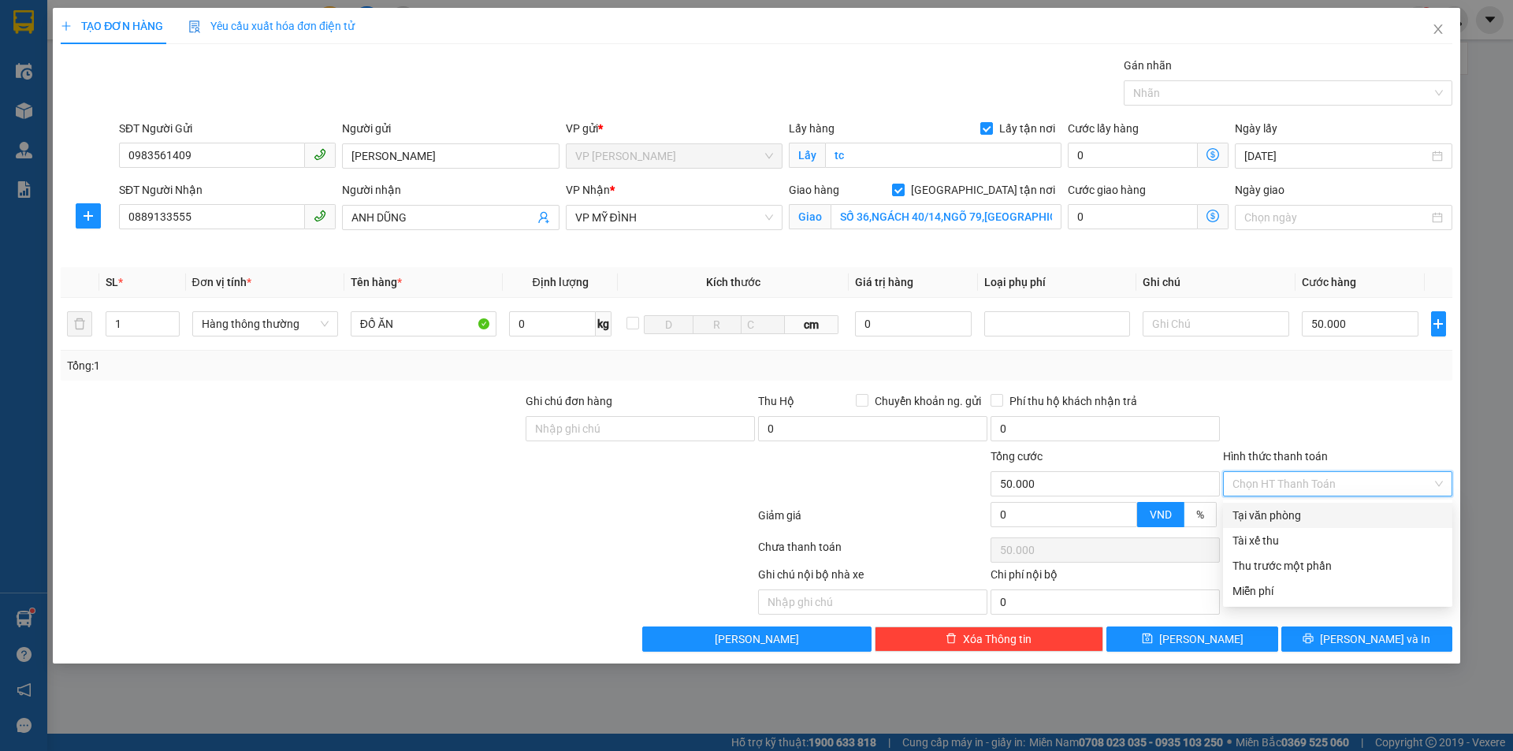
click at [1296, 514] on div "Tại văn phòng" at bounding box center [1338, 515] width 210 height 17
type input "0"
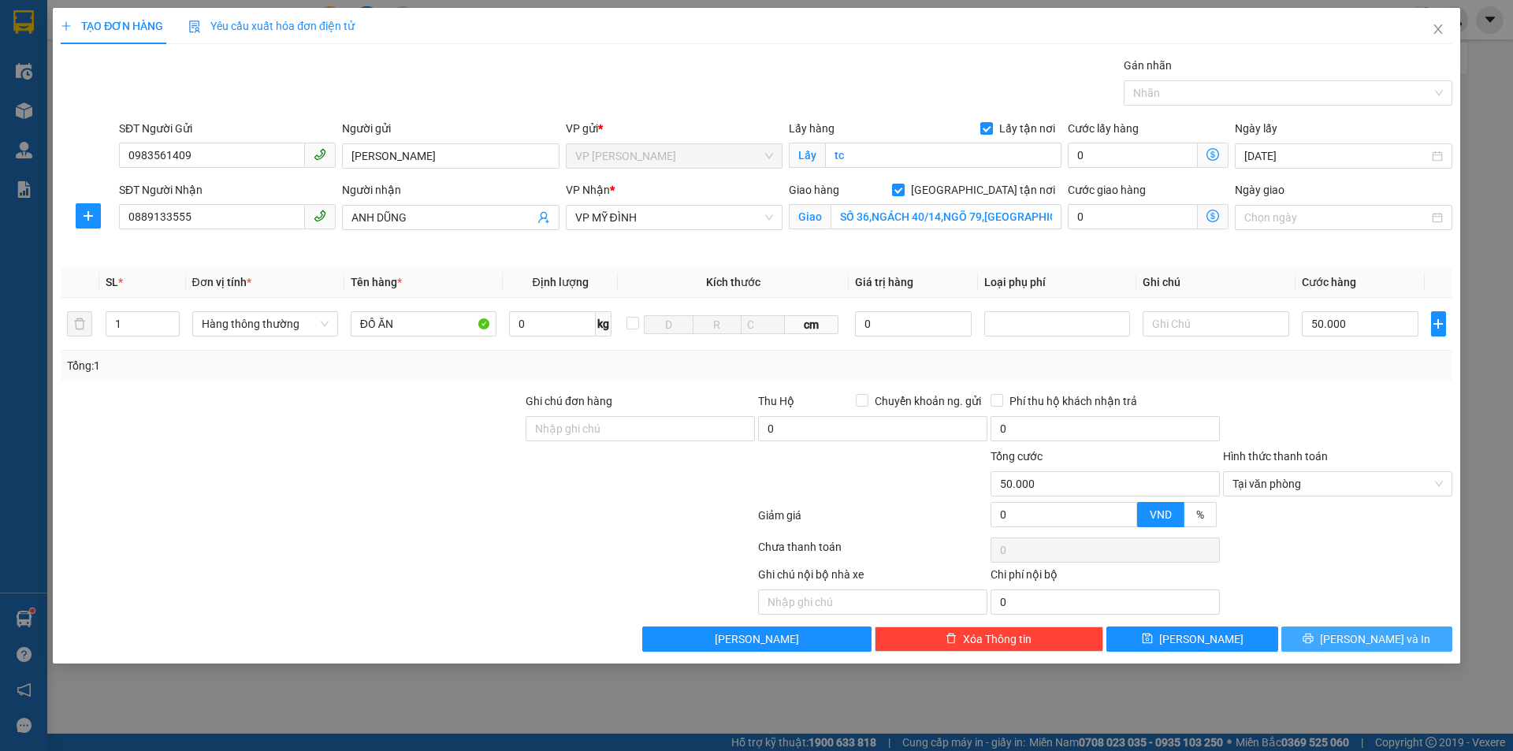
click at [1355, 637] on span "[PERSON_NAME] và In" at bounding box center [1375, 639] width 110 height 17
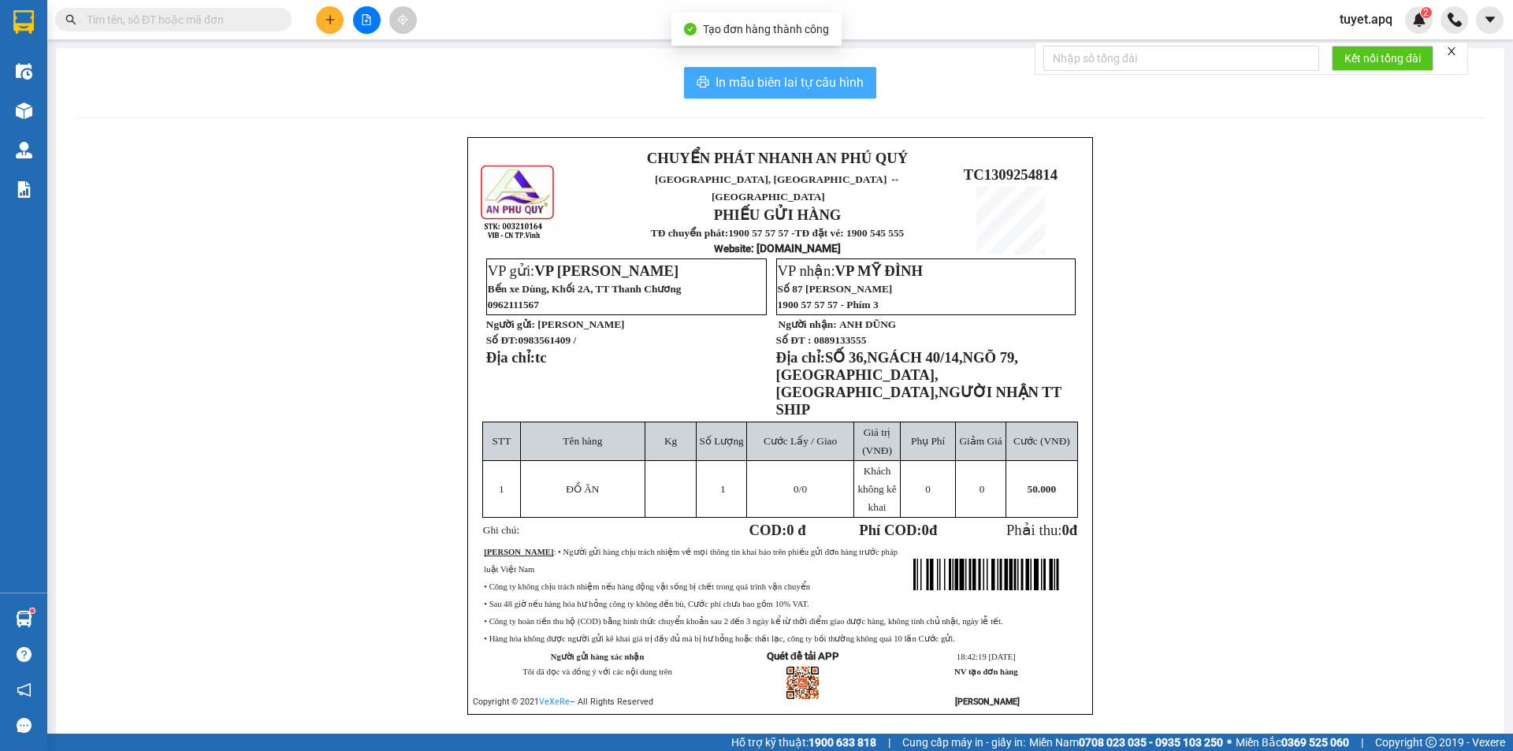
click at [809, 85] on span "In mẫu biên lai tự cấu hình" at bounding box center [790, 83] width 148 height 20
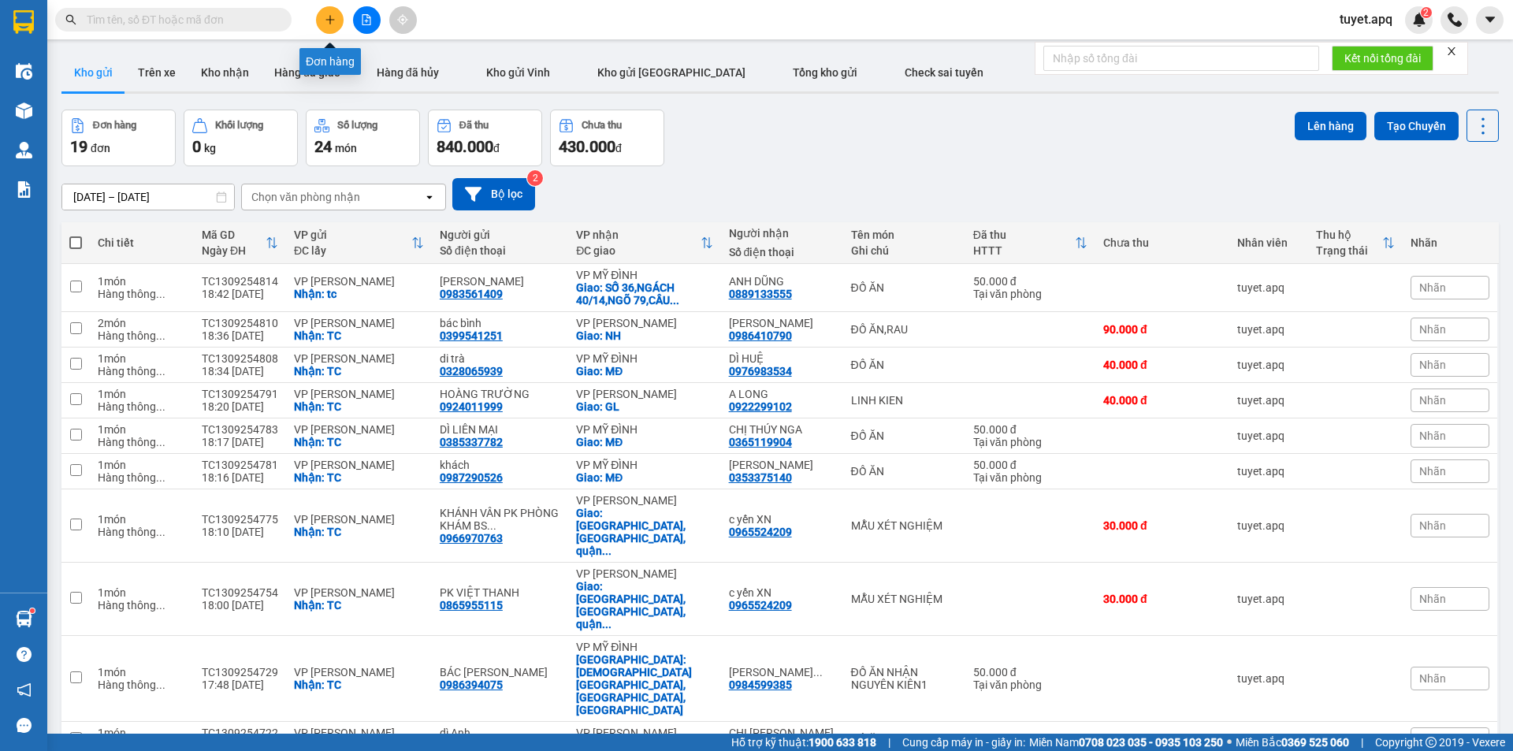
click at [332, 19] on icon "plus" at bounding box center [330, 19] width 11 height 11
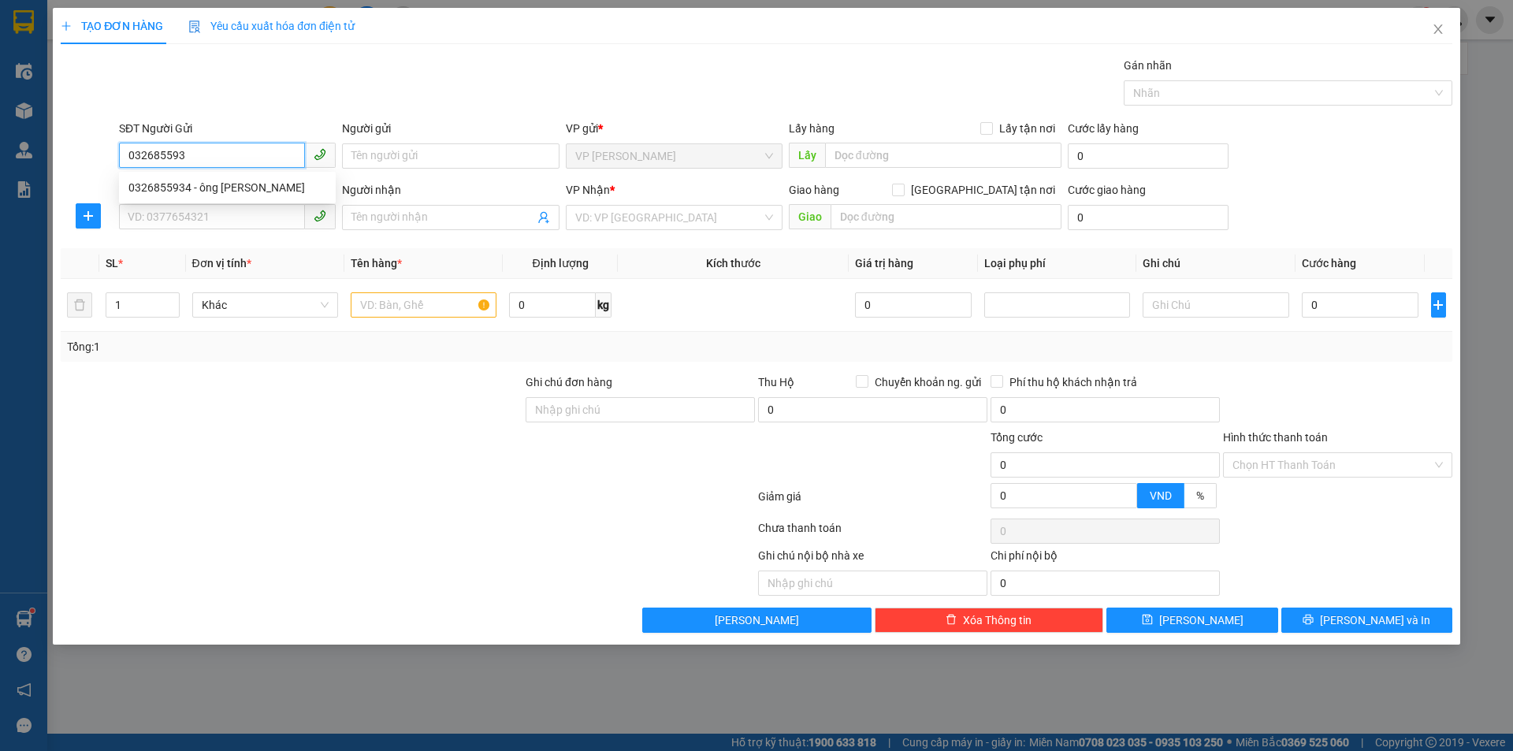
type input "0326855934"
drag, startPoint x: 212, startPoint y: 188, endPoint x: 285, endPoint y: 210, distance: 76.5
click at [213, 188] on div "0326855934 - ông Minh" at bounding box center [227, 187] width 198 height 17
type input "ông [PERSON_NAME]"
checkbox input "true"
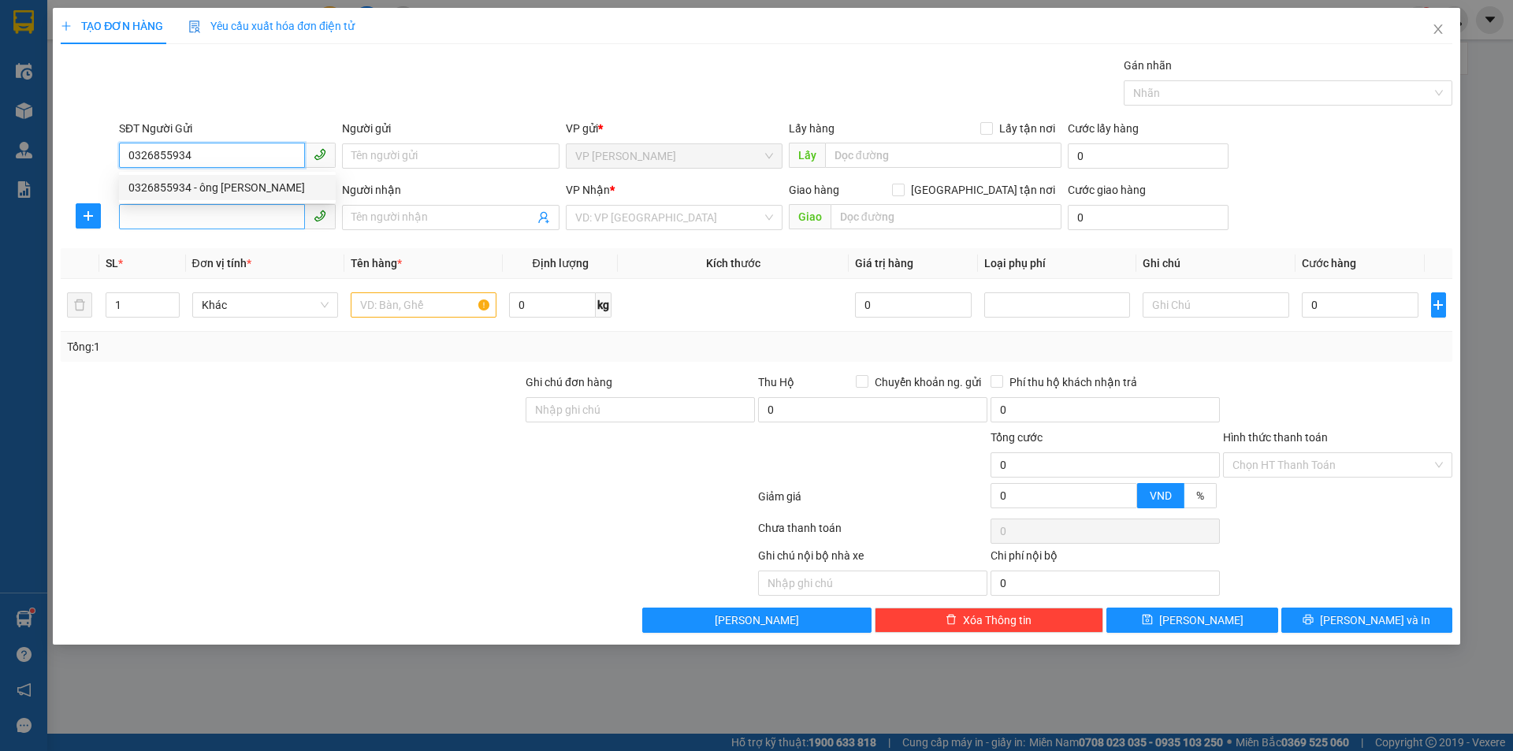
type input "TC"
type input "0326855934"
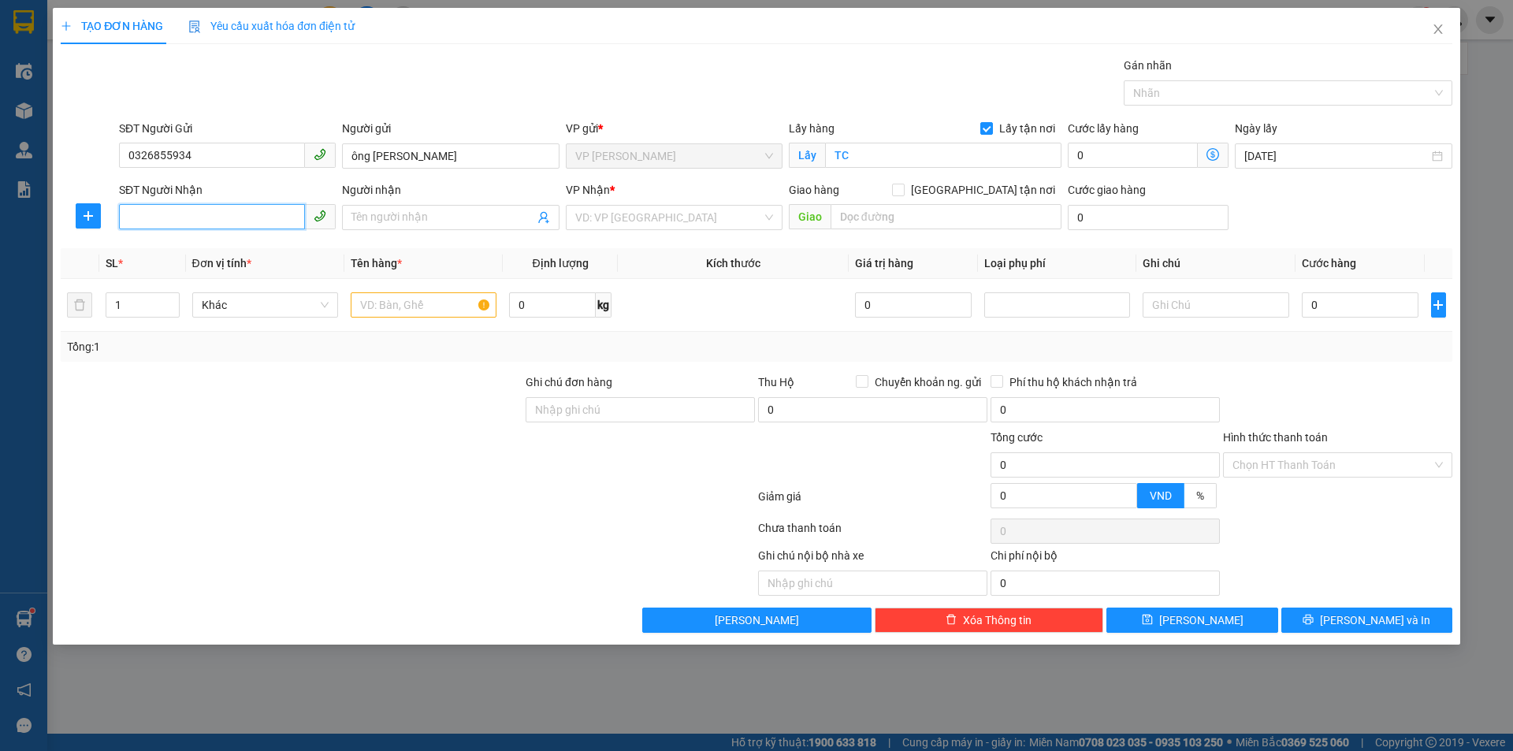
click at [281, 218] on input "SĐT Người Nhận" at bounding box center [212, 216] width 186 height 25
click at [271, 238] on div "0974372471 - ANH PHAN CÔNG HẢI" at bounding box center [227, 248] width 217 height 25
type input "0974372471"
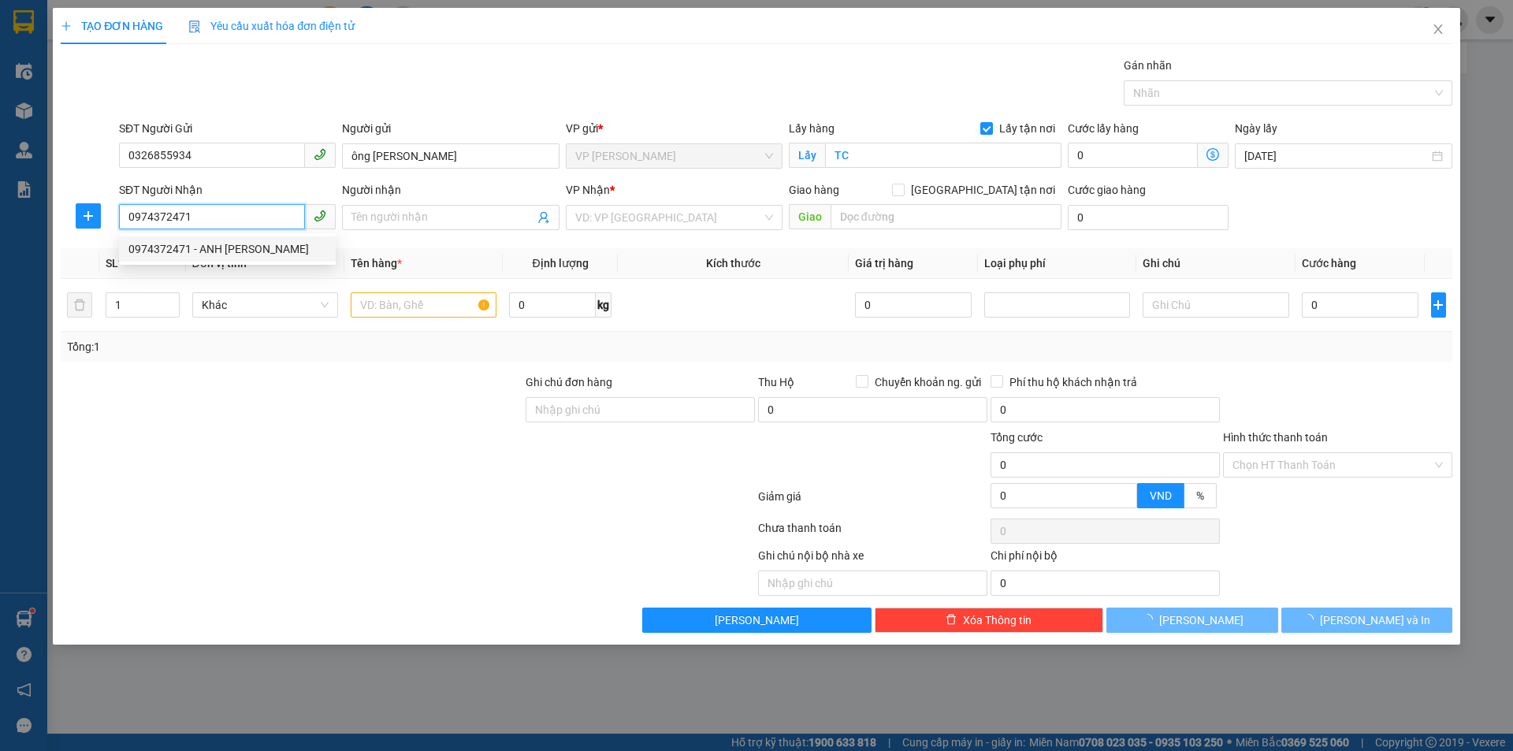
type input "ANH PHAN CÔNG HẢI"
checkbox input "true"
type input "GL"
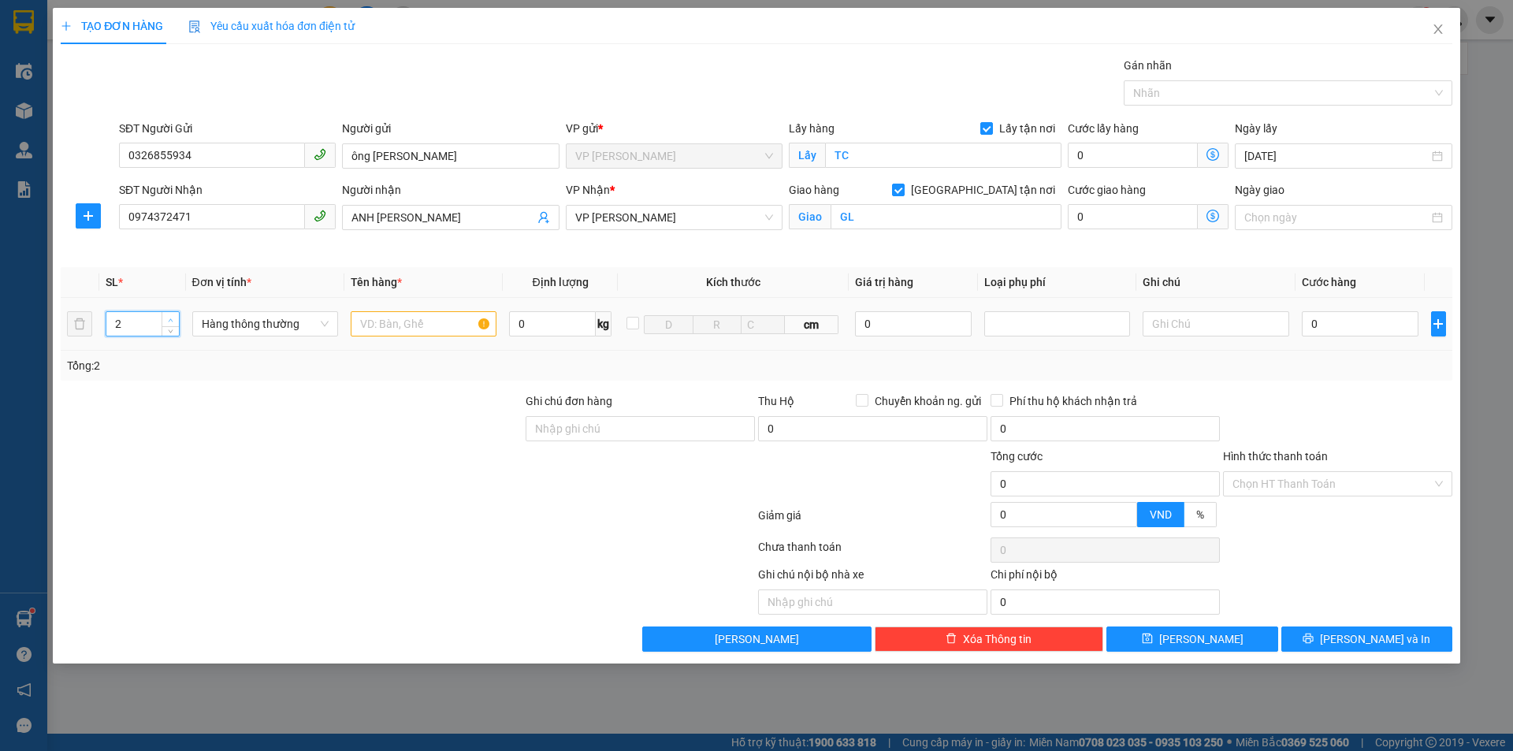
click at [169, 316] on span "up" at bounding box center [170, 319] width 9 height 9
type input "3"
click at [168, 312] on span "Increase Value" at bounding box center [170, 318] width 17 height 12
click at [169, 311] on div "3" at bounding box center [143, 323] width 74 height 25
click at [399, 318] on input "text" at bounding box center [424, 323] width 146 height 25
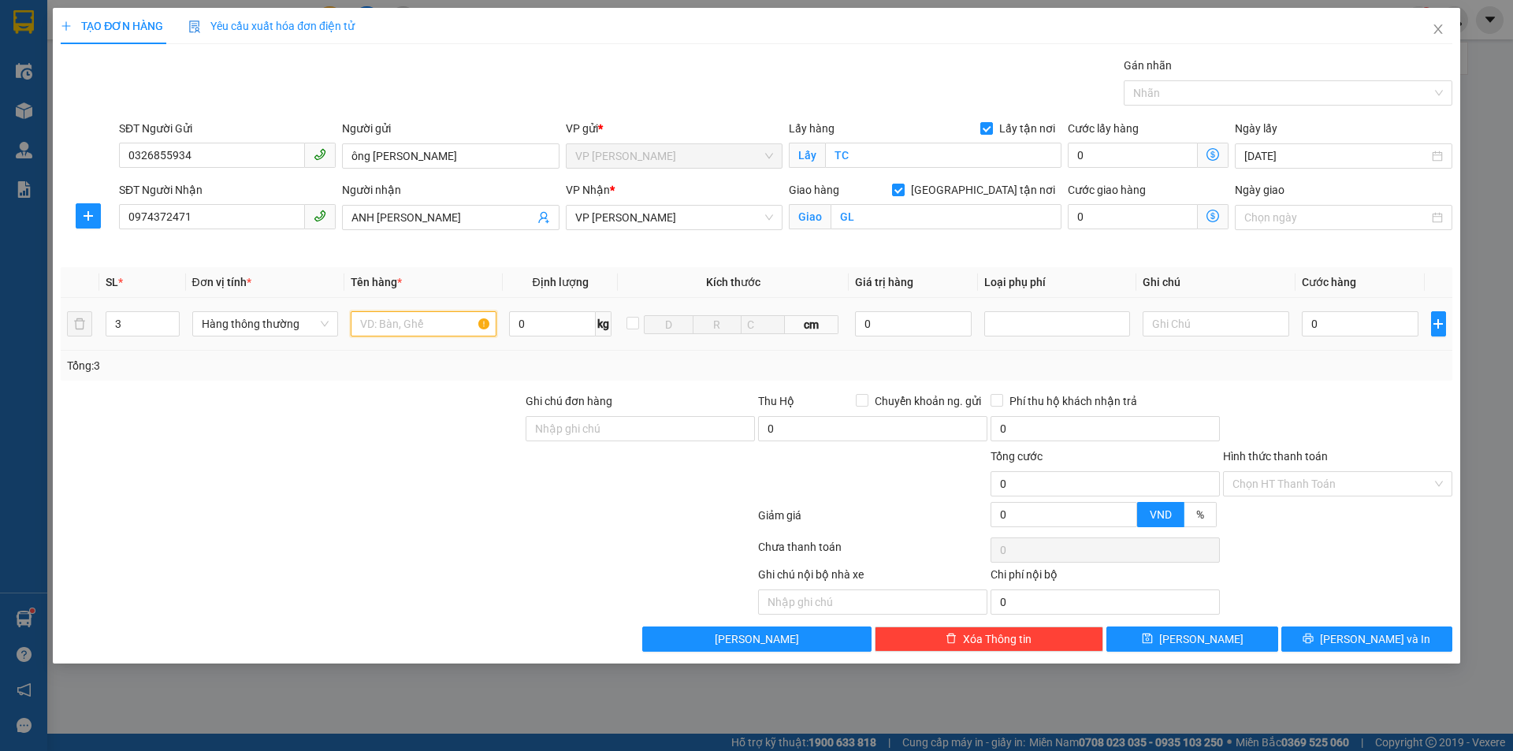
type input "D"
type input "ĐỒ ĂN"
click at [1338, 322] on input "0" at bounding box center [1360, 323] width 117 height 25
type input "1"
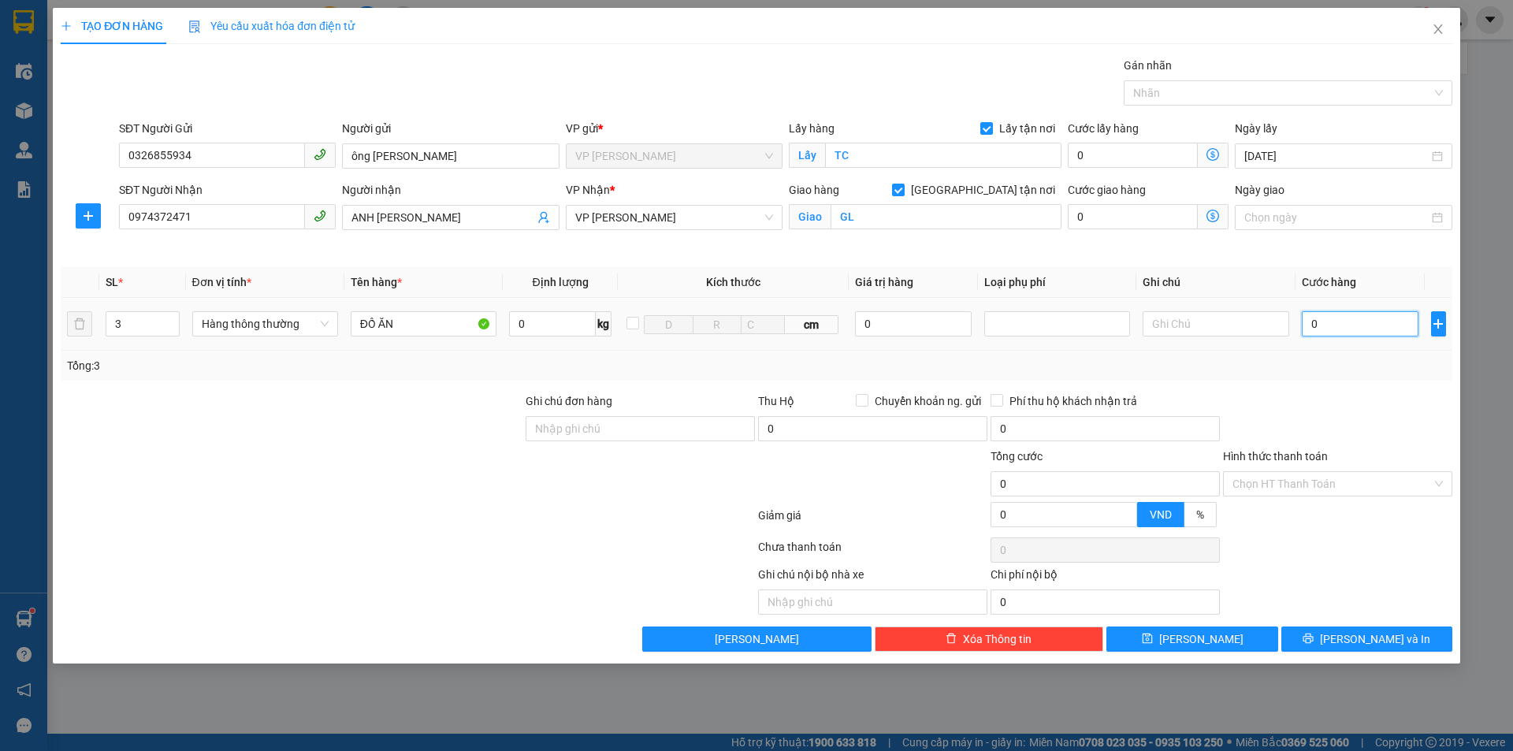
type input "1"
type input "15"
type input "150"
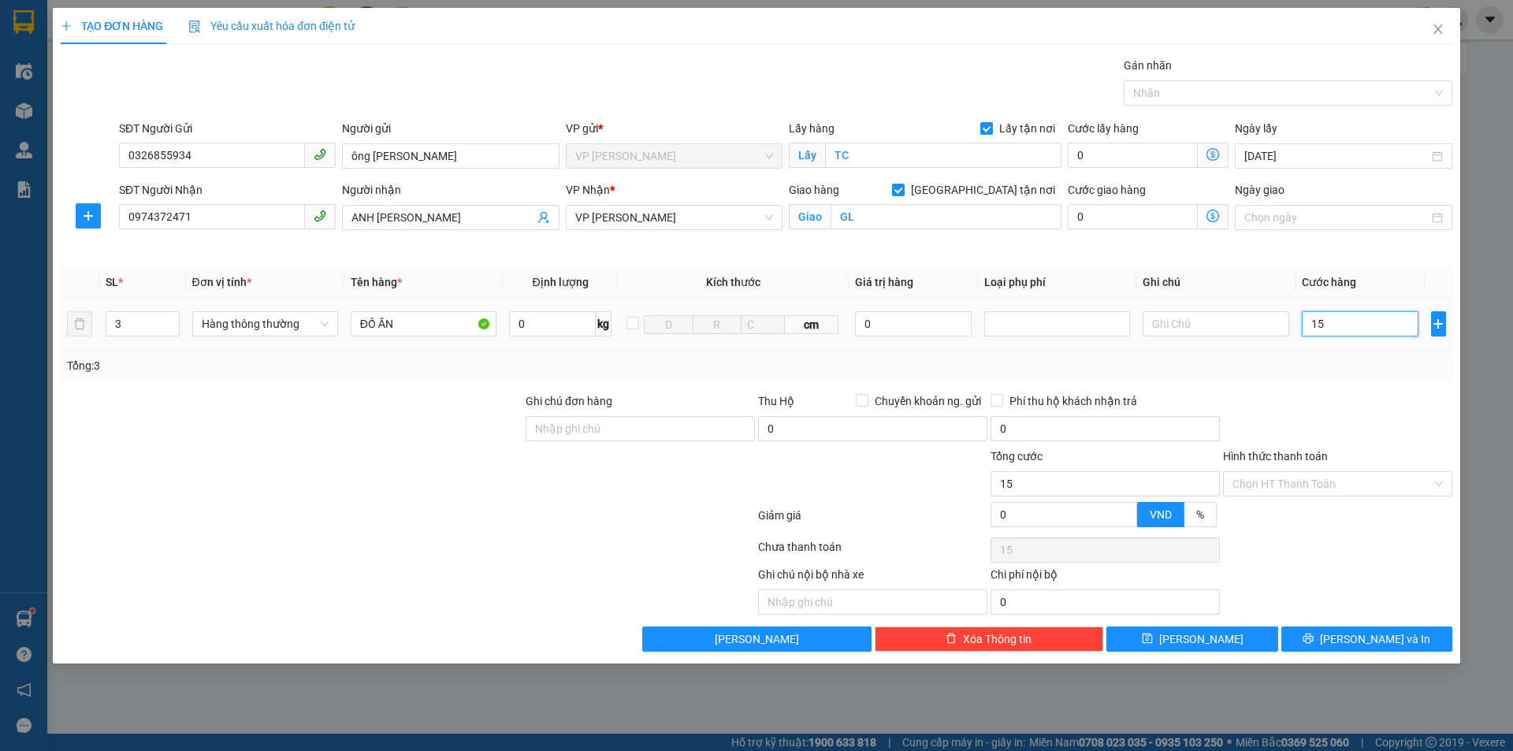
type input "150"
type input "1.500"
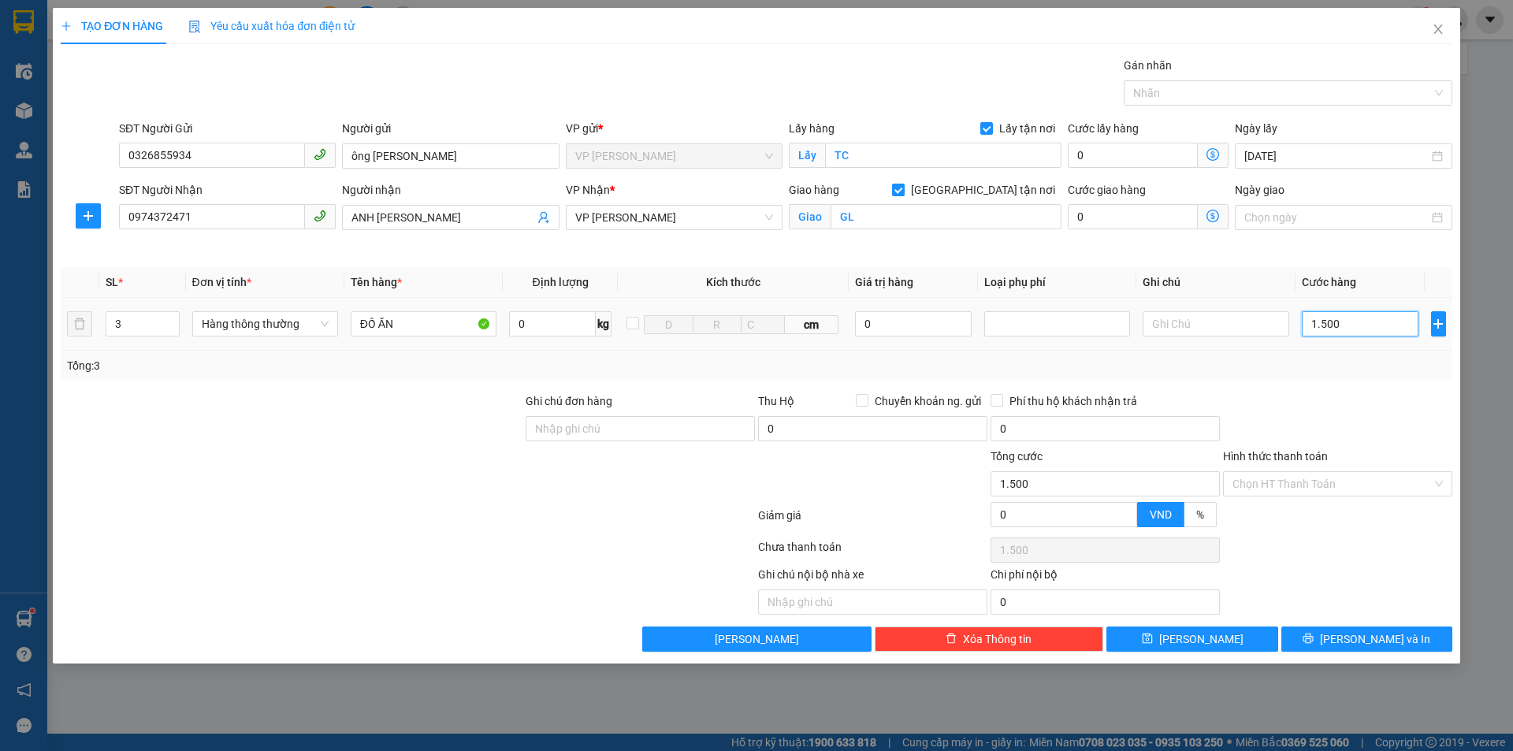
type input "15.000"
type input "150.000"
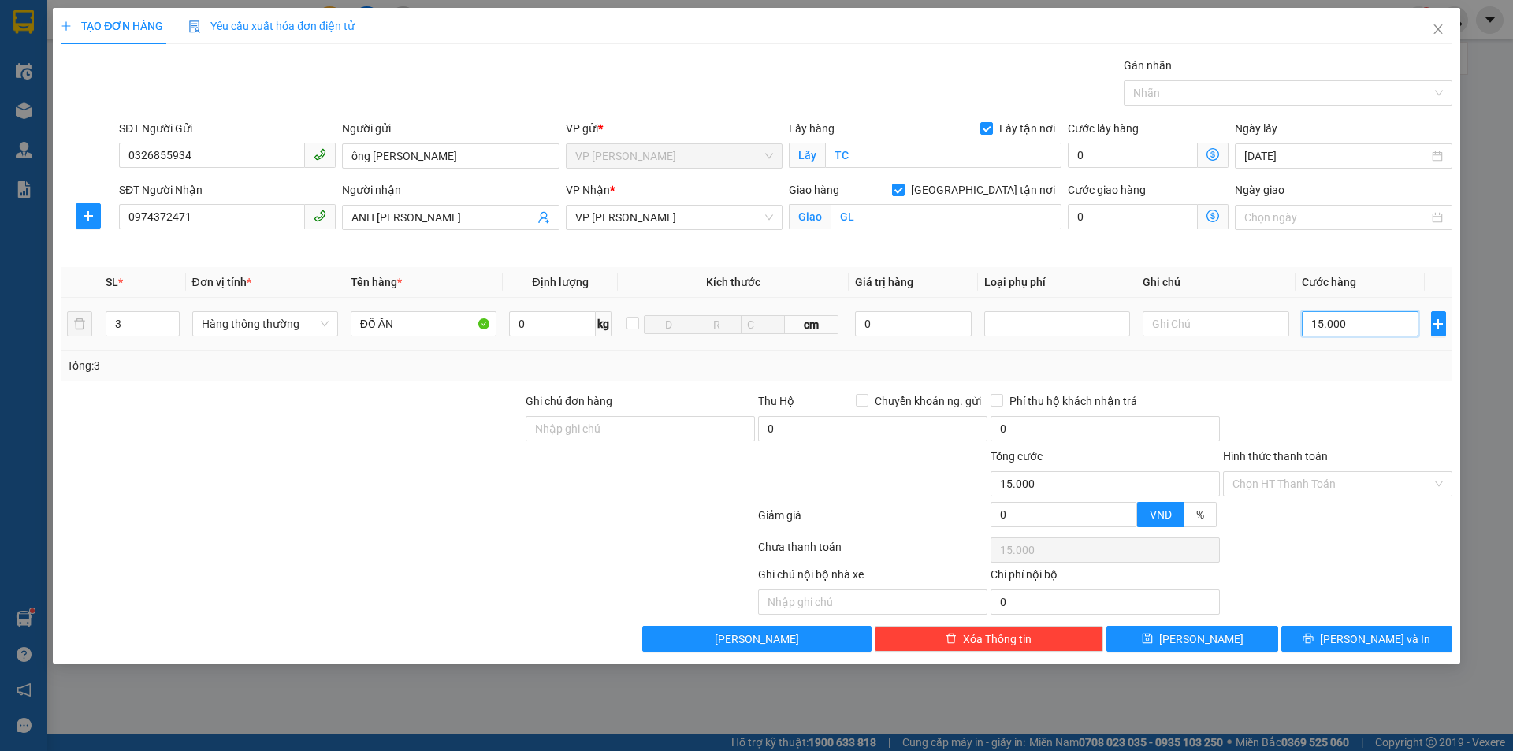
type input "150.000"
click at [1294, 489] on input "Hình thức thanh toán" at bounding box center [1332, 484] width 199 height 24
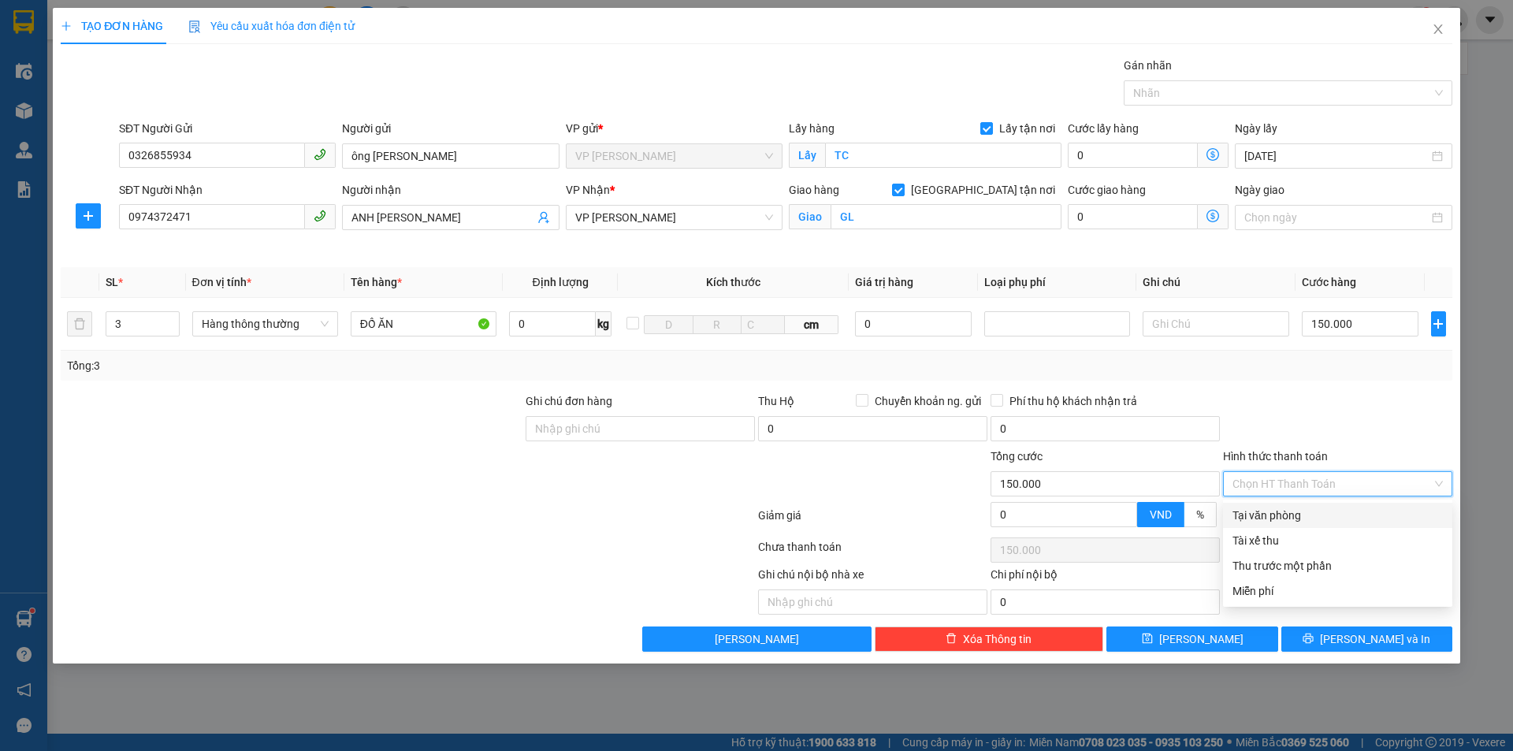
click at [1293, 515] on div "Tại văn phòng" at bounding box center [1338, 515] width 210 height 17
type input "0"
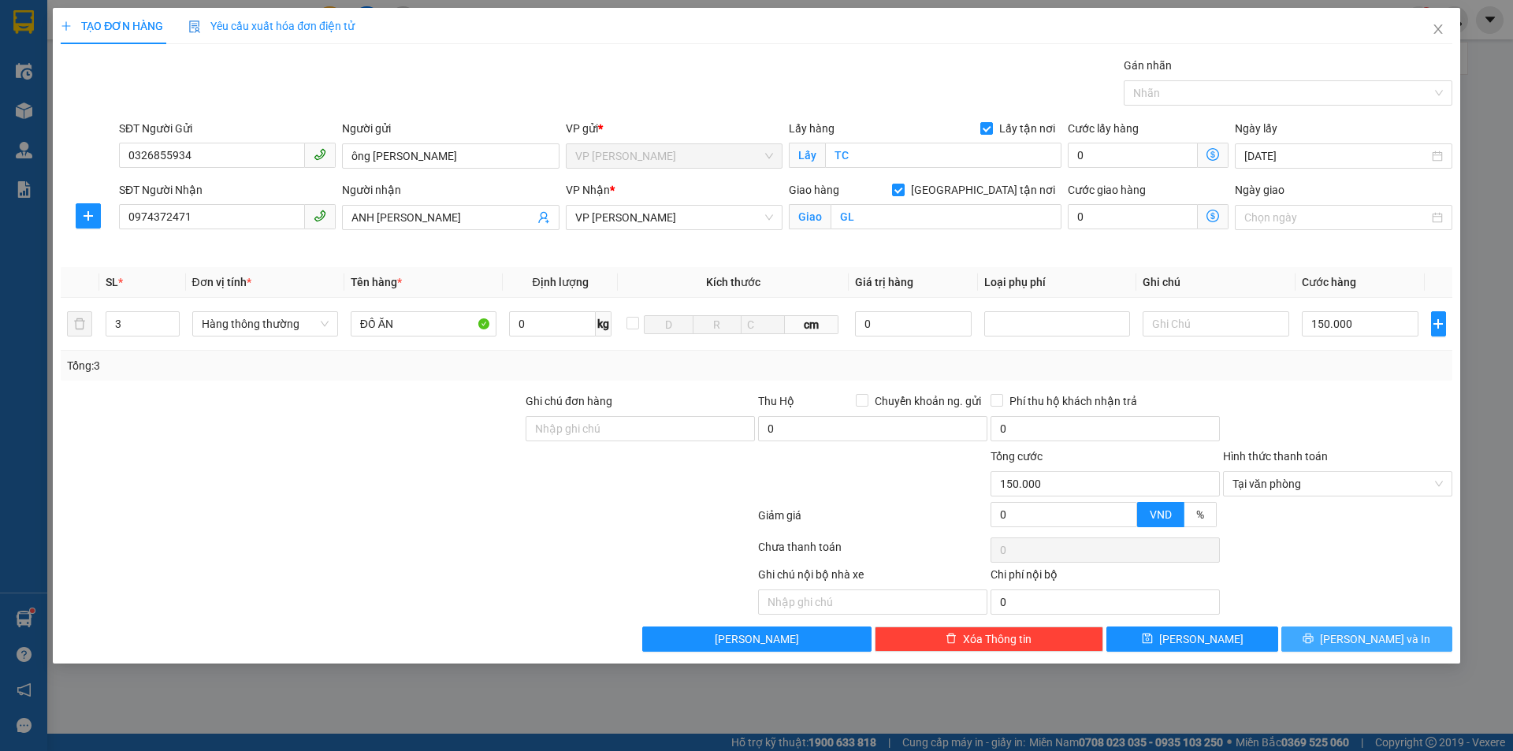
click at [1351, 642] on button "[PERSON_NAME] và In" at bounding box center [1367, 639] width 171 height 25
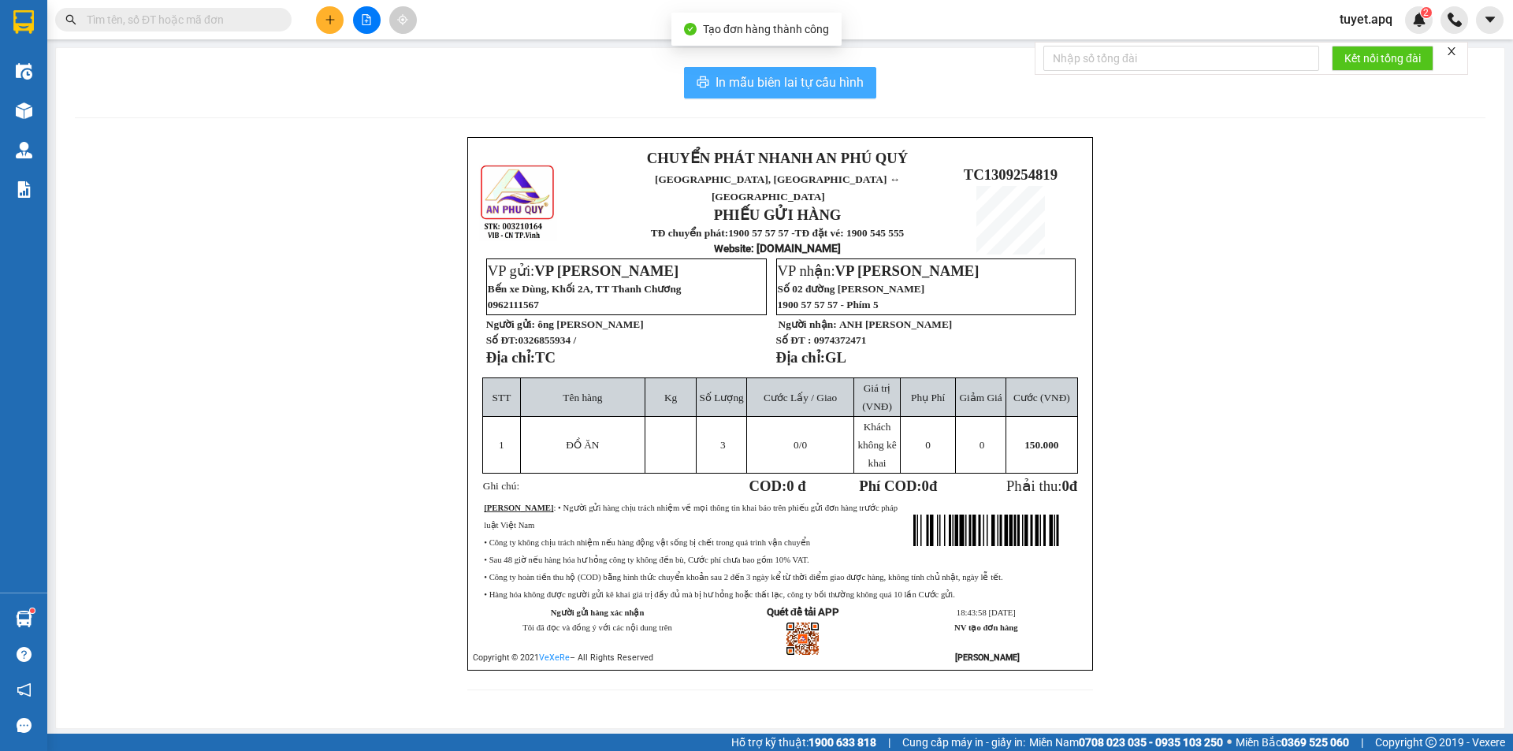
click at [848, 84] on span "In mẫu biên lai tự cấu hình" at bounding box center [790, 83] width 148 height 20
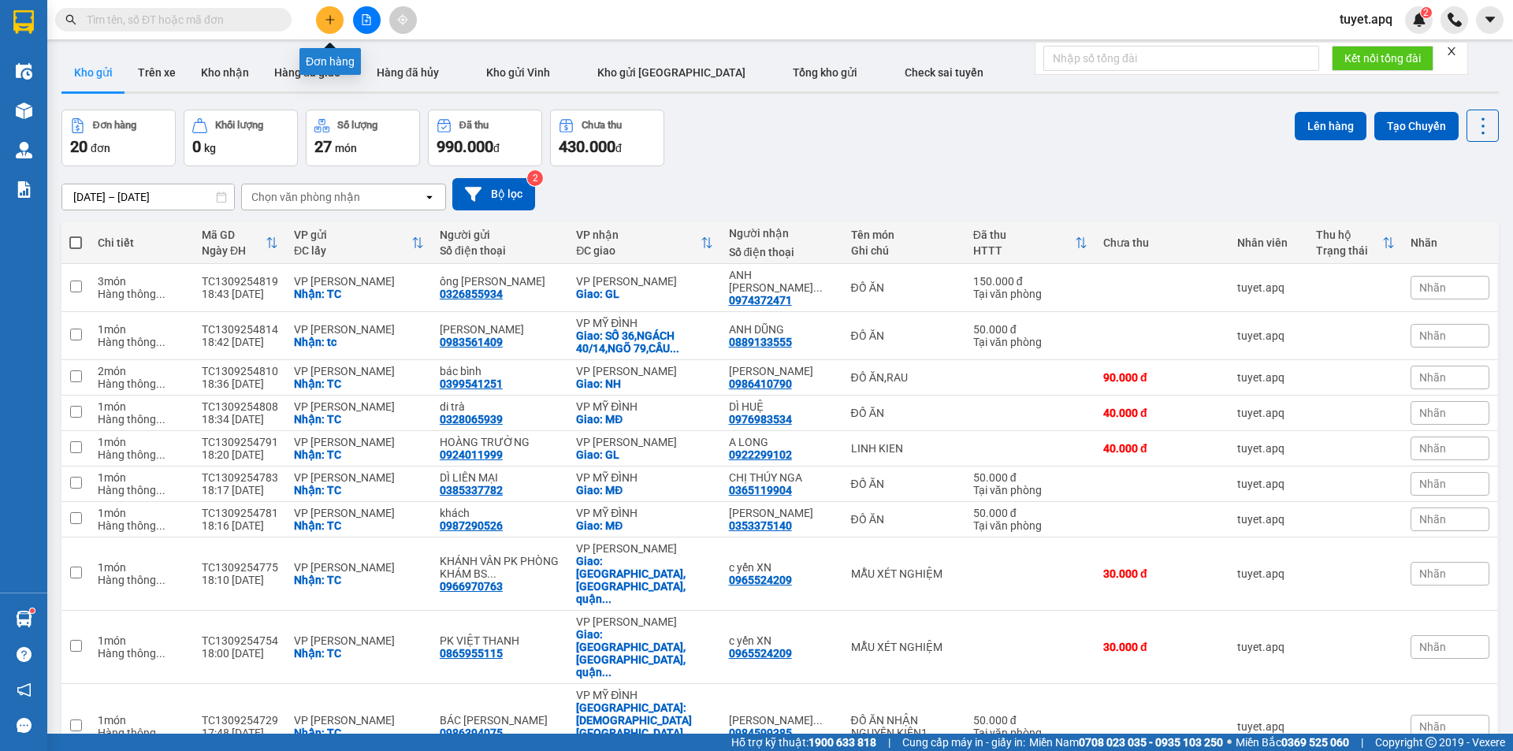
click at [325, 11] on button at bounding box center [330, 20] width 28 height 28
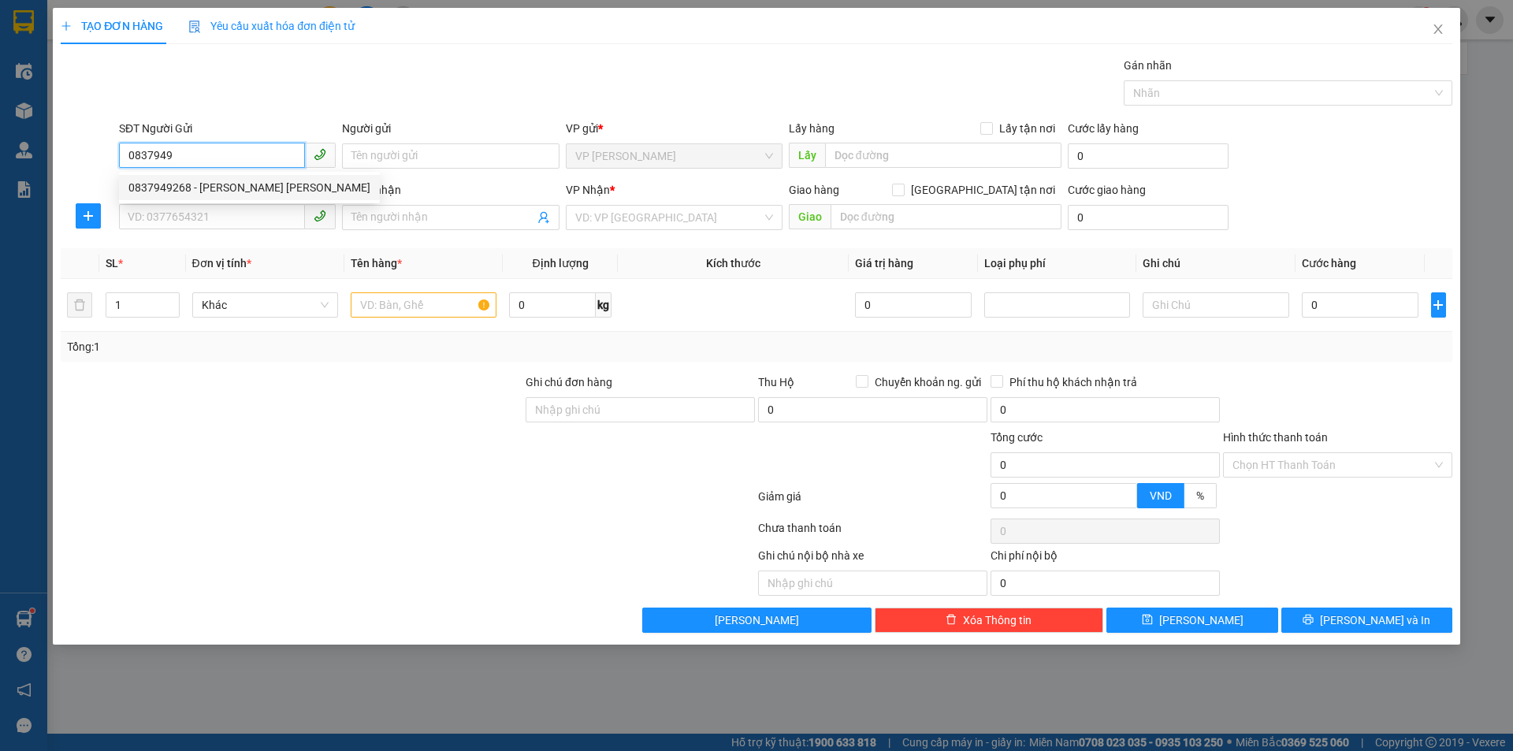
drag, startPoint x: 239, startPoint y: 187, endPoint x: 240, endPoint y: 242, distance: 55.2
click at [242, 184] on div "0837949268 - NGỌC ÁNH MAY THANH KHÊ" at bounding box center [249, 187] width 242 height 17
type input "0837949268"
type input "NGỌC ÁNH MAY THANH KHÊ"
checkbox input "true"
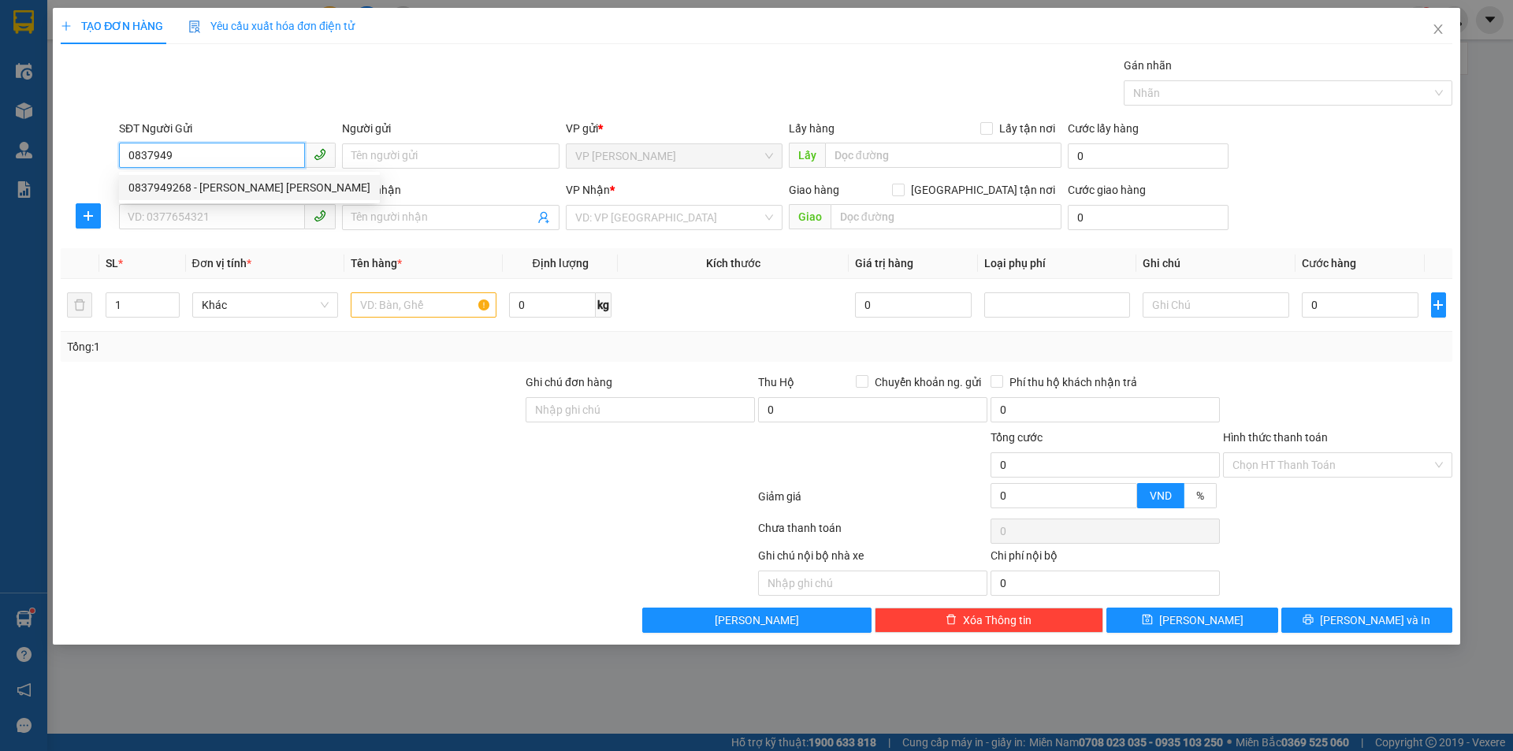
type input "TC"
type input "0837949268"
click at [247, 220] on input "SĐT Người Nhận" at bounding box center [212, 216] width 186 height 25
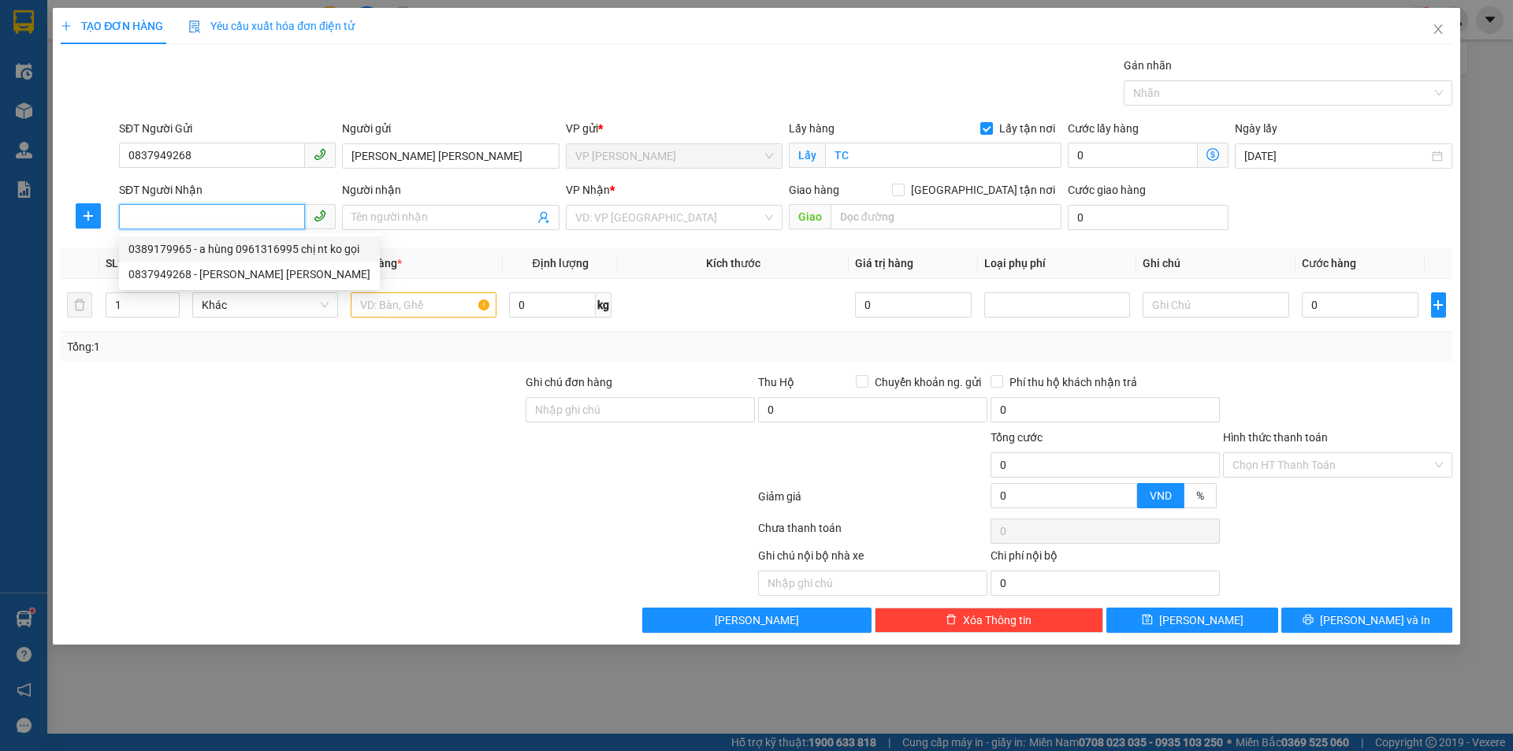
click at [248, 249] on div "0389179965 - a hùng 0961316995 chị nt ko gọi" at bounding box center [249, 248] width 242 height 17
type input "0389179965"
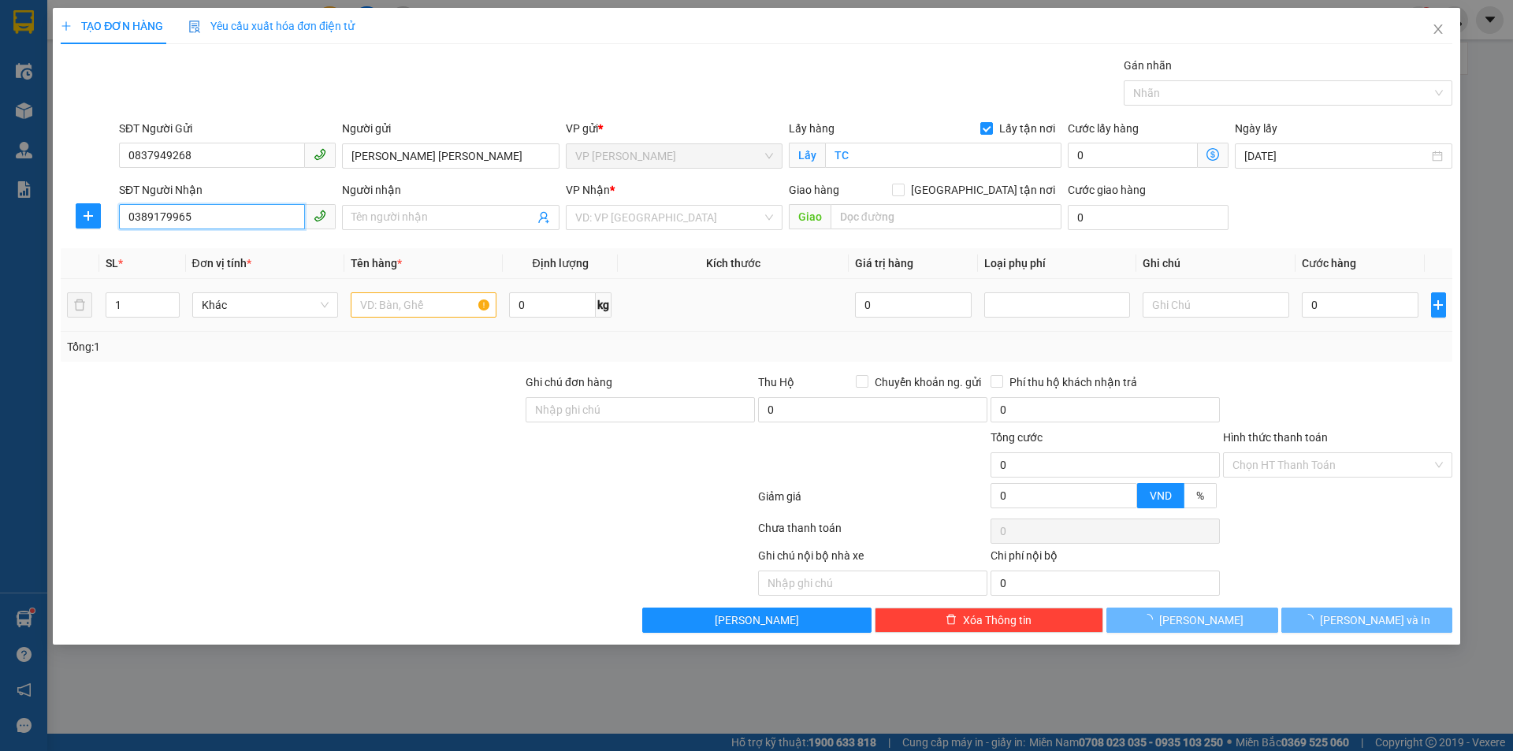
type input "a hùng 0961316995 chị nt ko gọi"
checkbox input "true"
type input "MĐ"
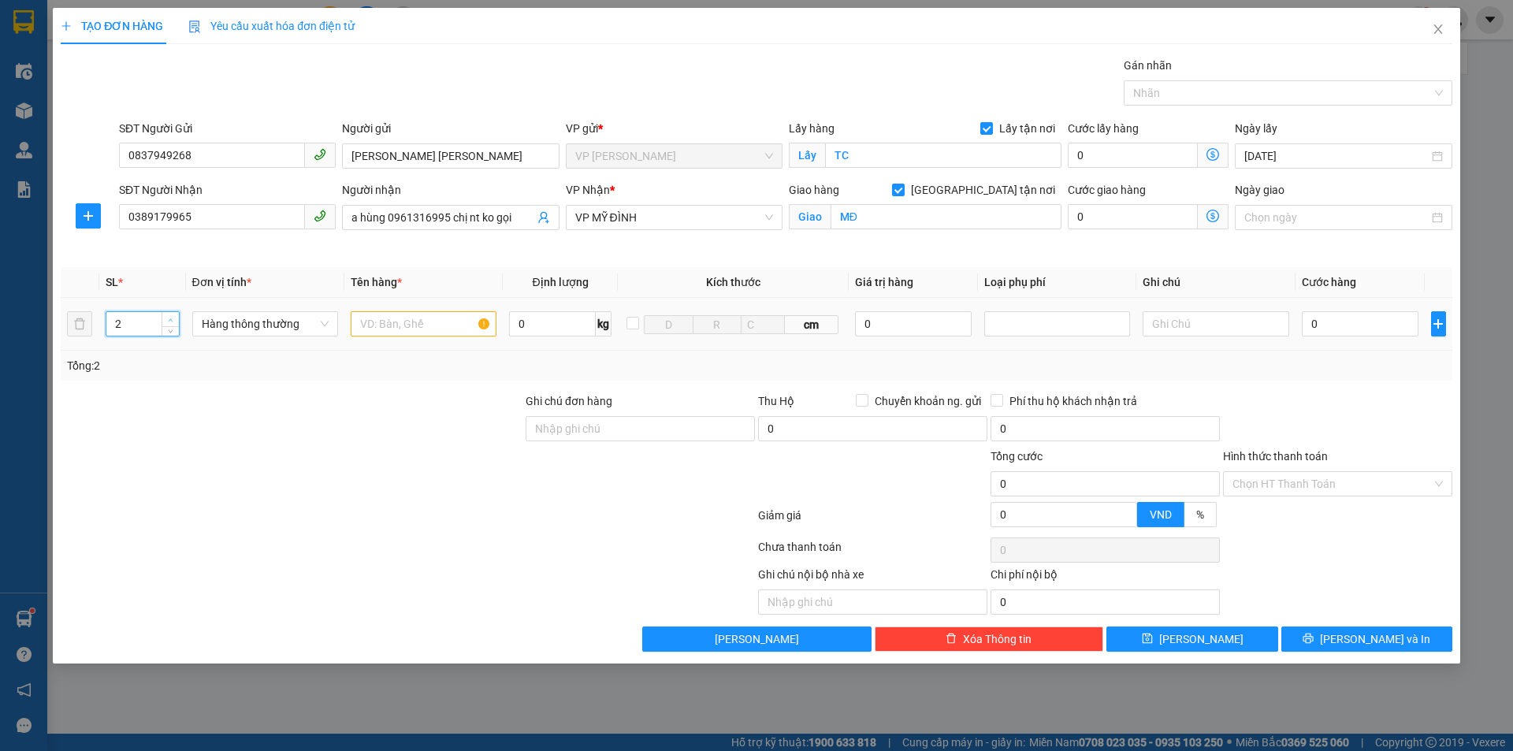
click at [168, 321] on icon "up" at bounding box center [171, 321] width 6 height 6
click at [170, 318] on icon "up" at bounding box center [171, 321] width 6 height 6
type input "4"
click at [170, 318] on icon "up" at bounding box center [171, 321] width 6 height 6
click at [434, 326] on input "text" at bounding box center [424, 323] width 146 height 25
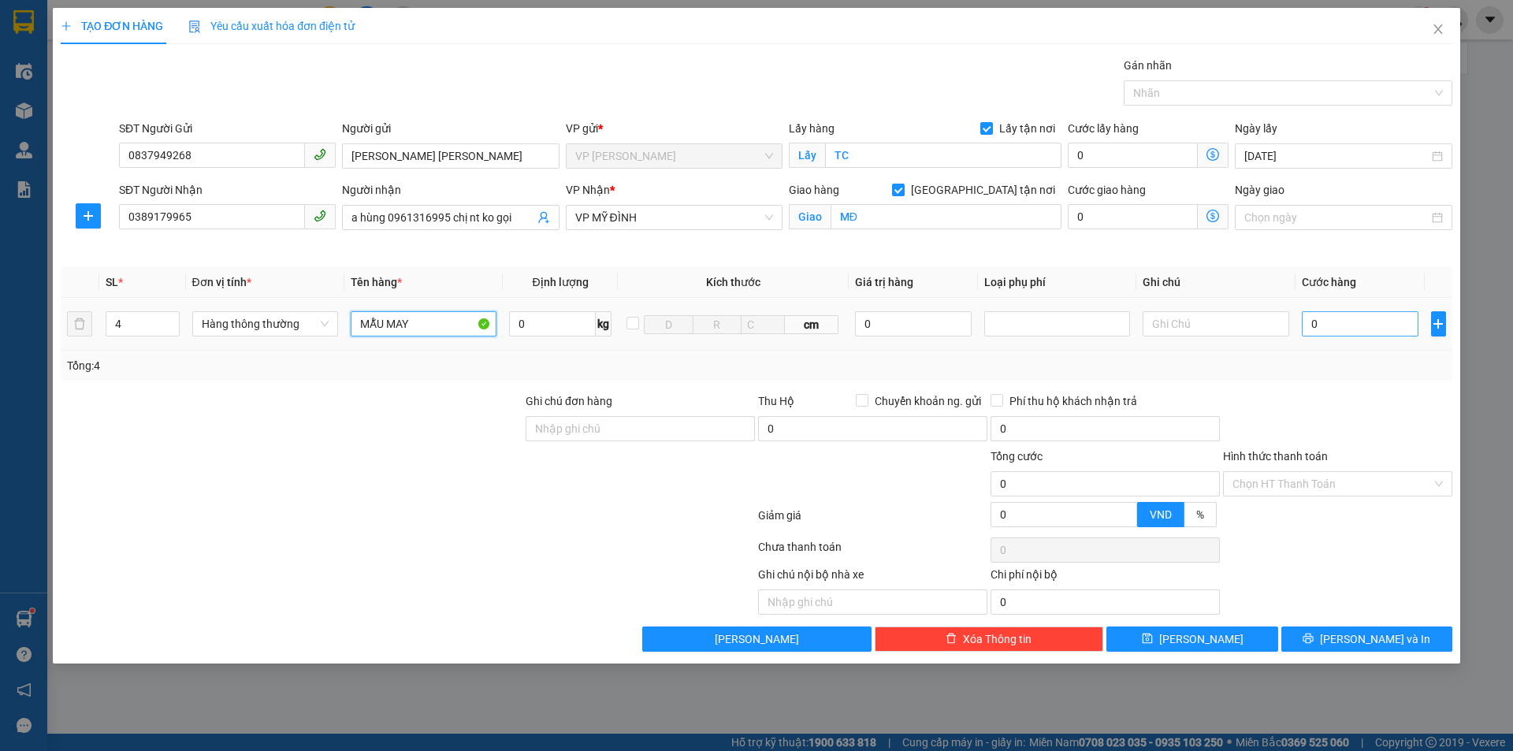
type input "MẪU MAY"
type input "2"
type input "20"
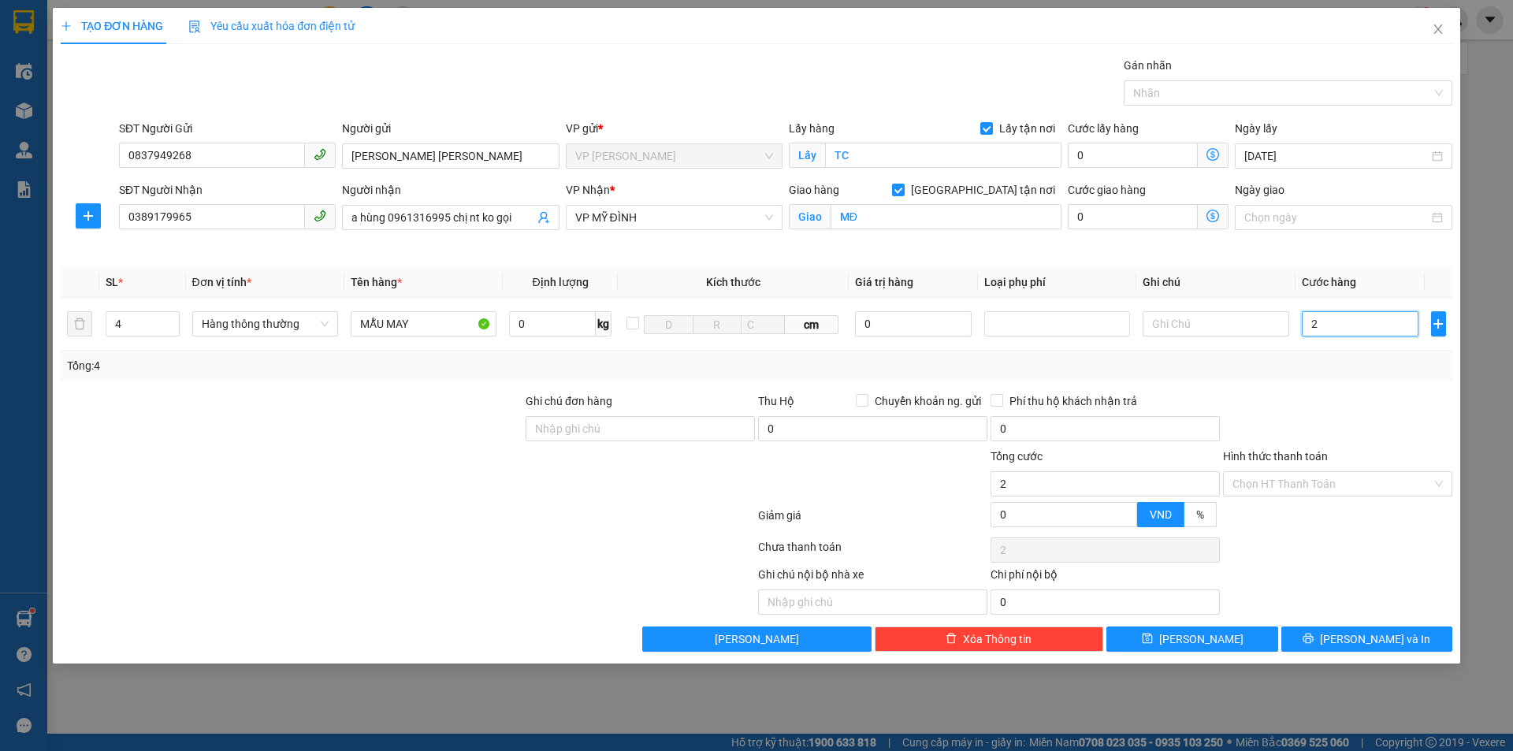
type input "20"
type input "200"
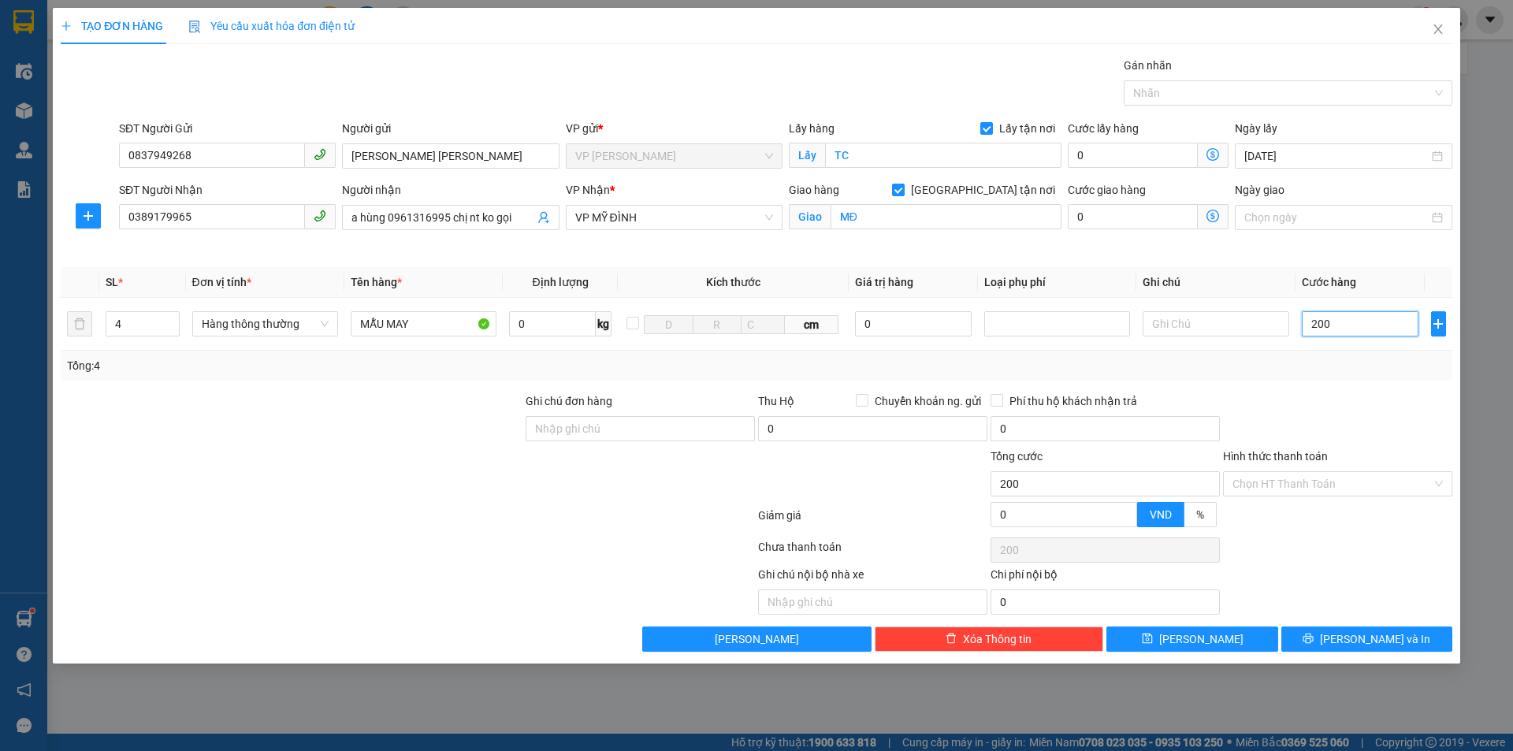
type input "2.000"
type input "20.000"
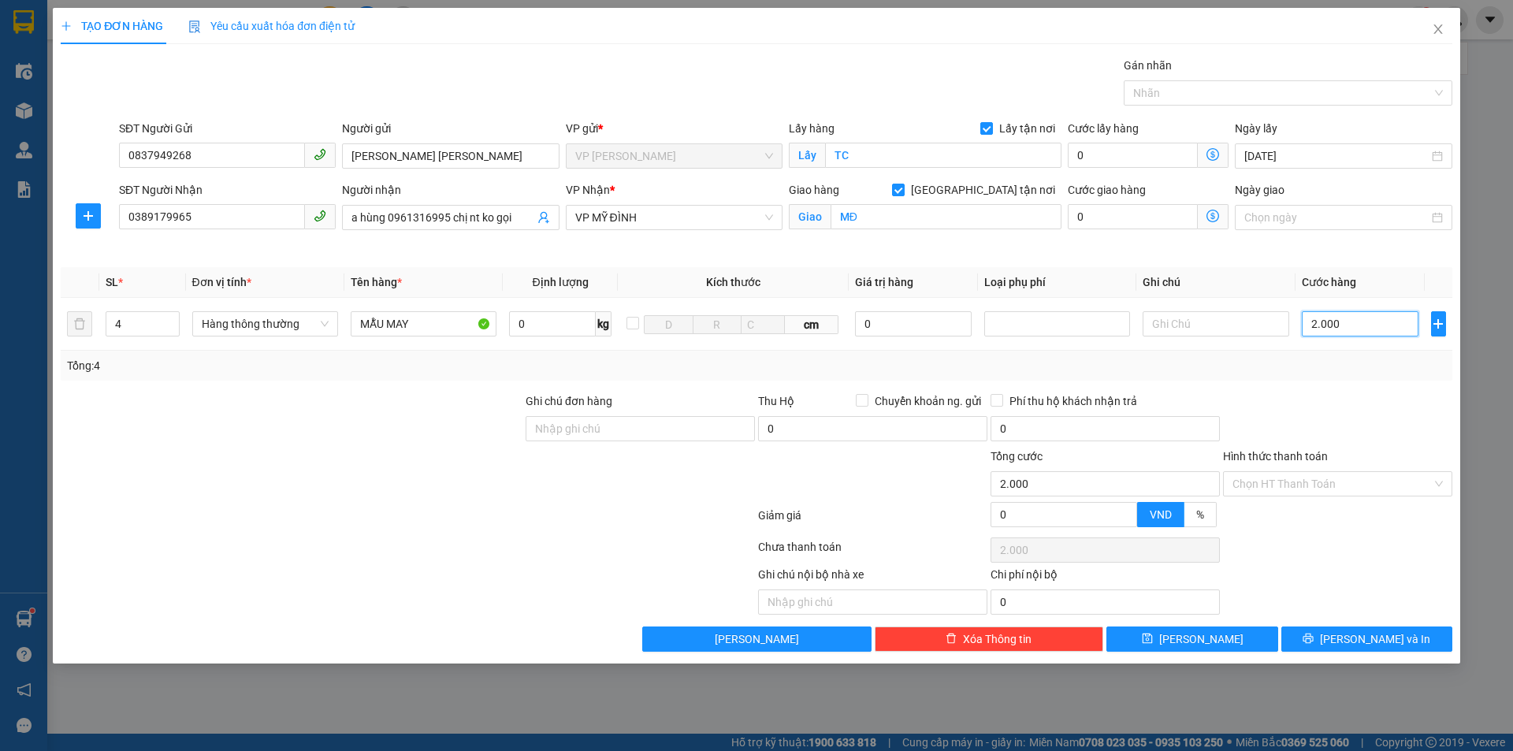
type input "20.000"
type input "200.000"
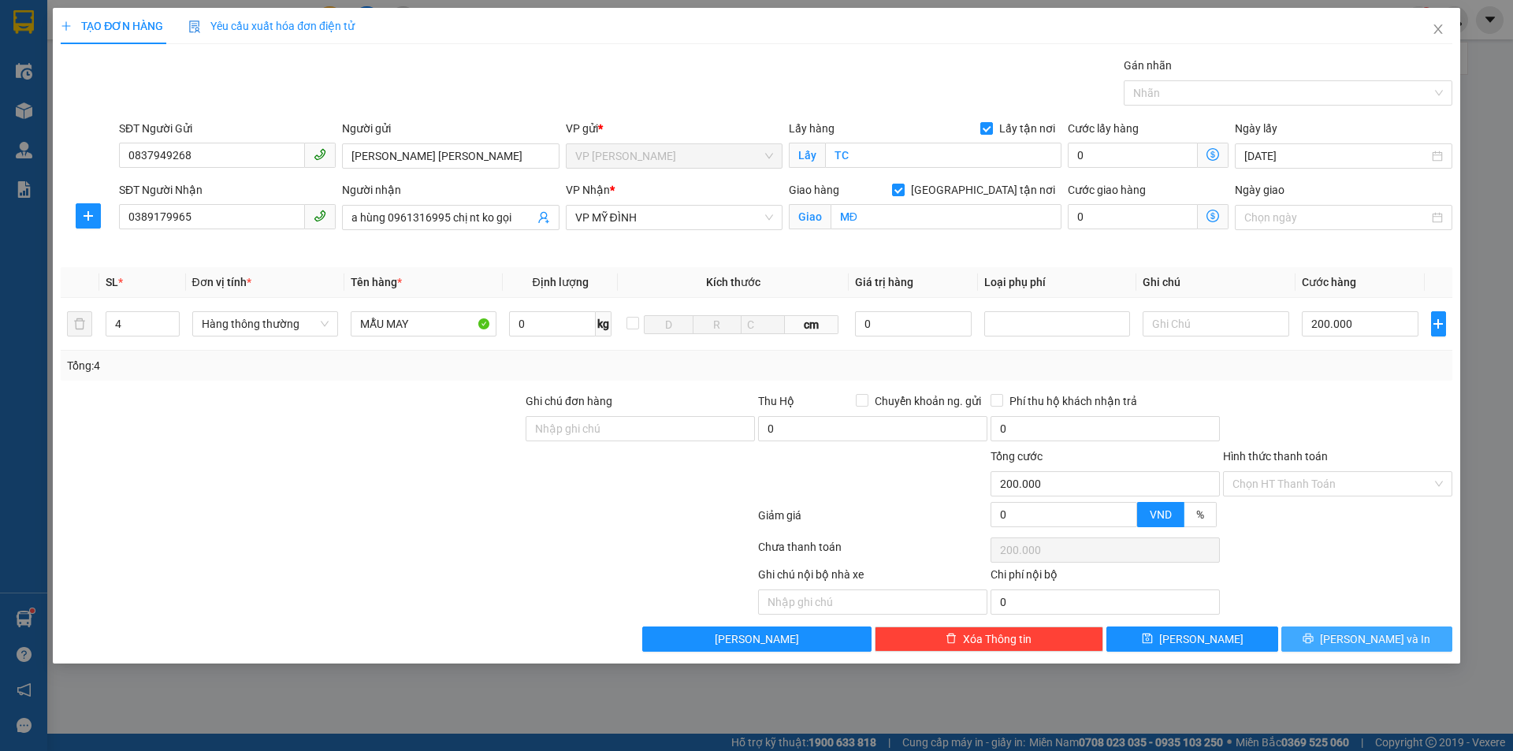
click at [1367, 635] on span "[PERSON_NAME] và In" at bounding box center [1375, 639] width 110 height 17
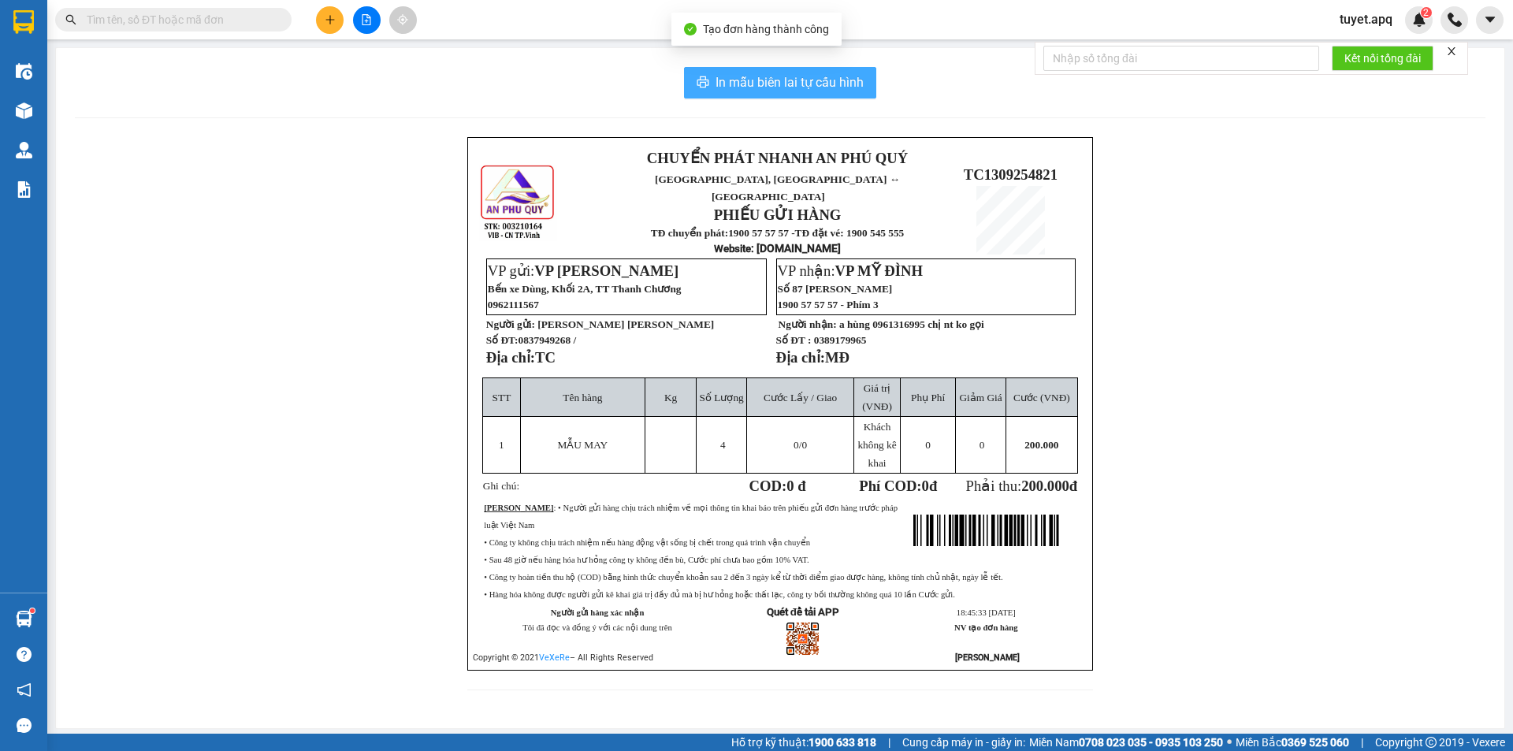
click at [798, 91] on span "In mẫu biên lai tự cấu hình" at bounding box center [790, 83] width 148 height 20
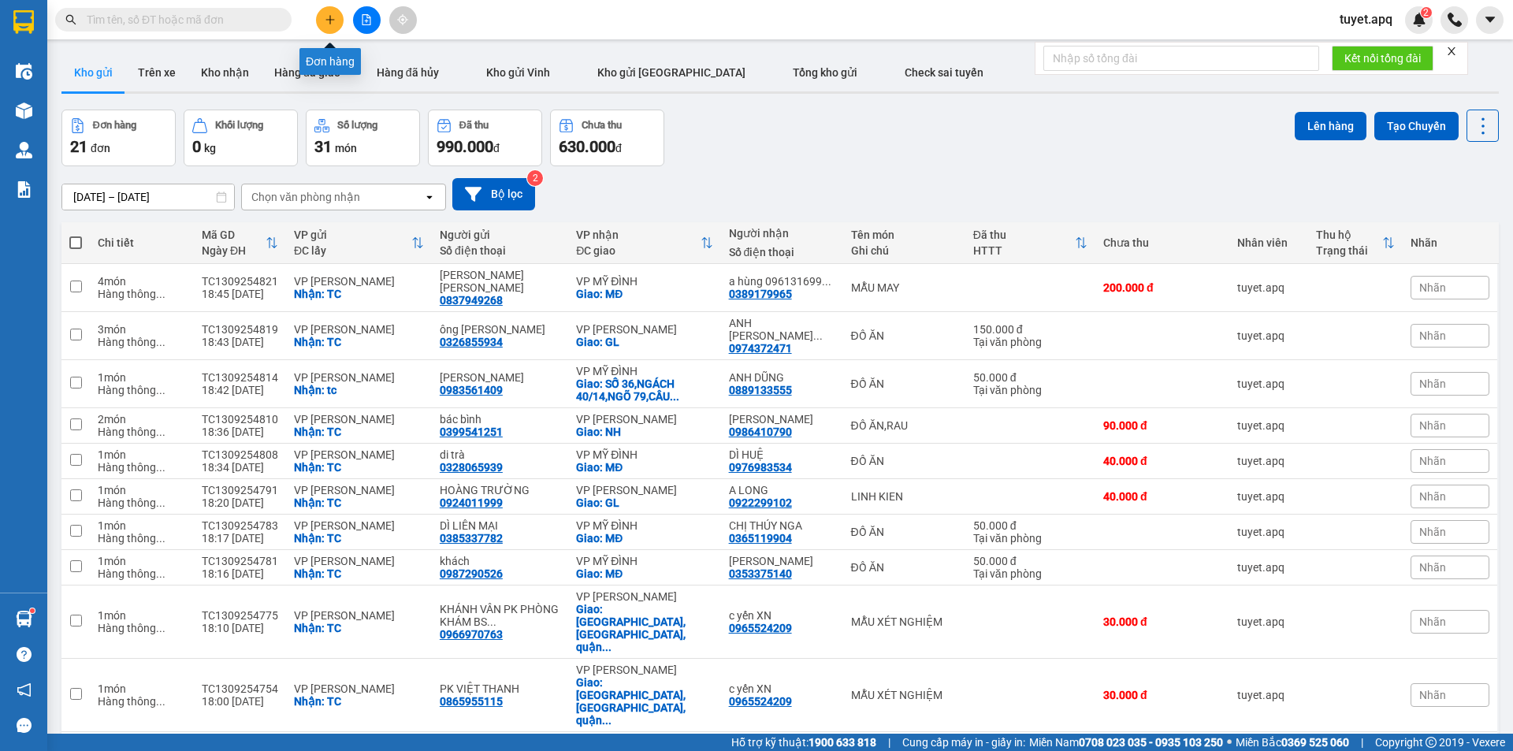
click at [331, 18] on icon "plus" at bounding box center [330, 19] width 11 height 11
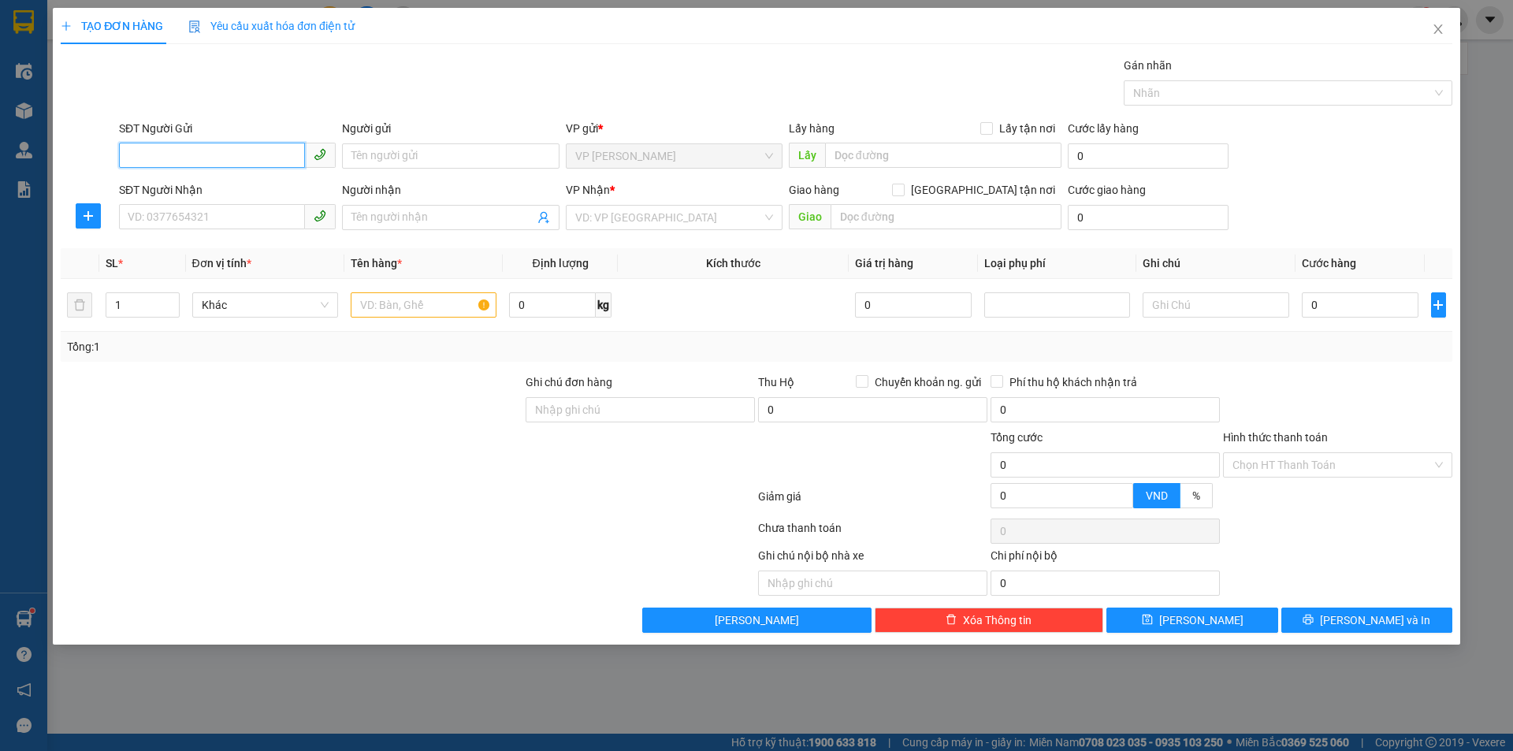
click at [239, 151] on input "SĐT Người Gửi" at bounding box center [212, 155] width 186 height 25
click at [235, 192] on div "0395451286 - bác sơn" at bounding box center [227, 187] width 198 height 17
type input "0395451286"
type input "bác sơn"
checkbox input "true"
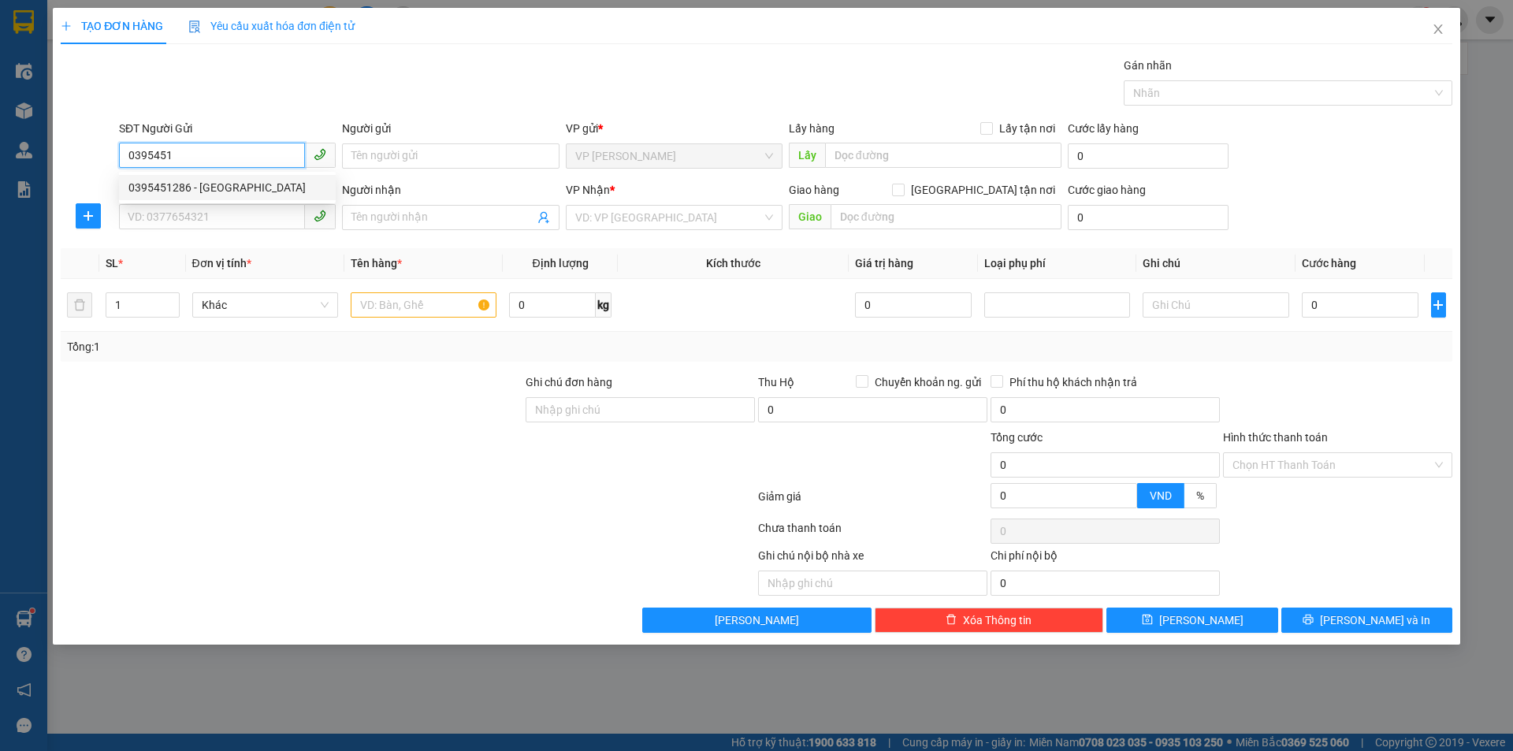
type input "TC"
type input "0395451286"
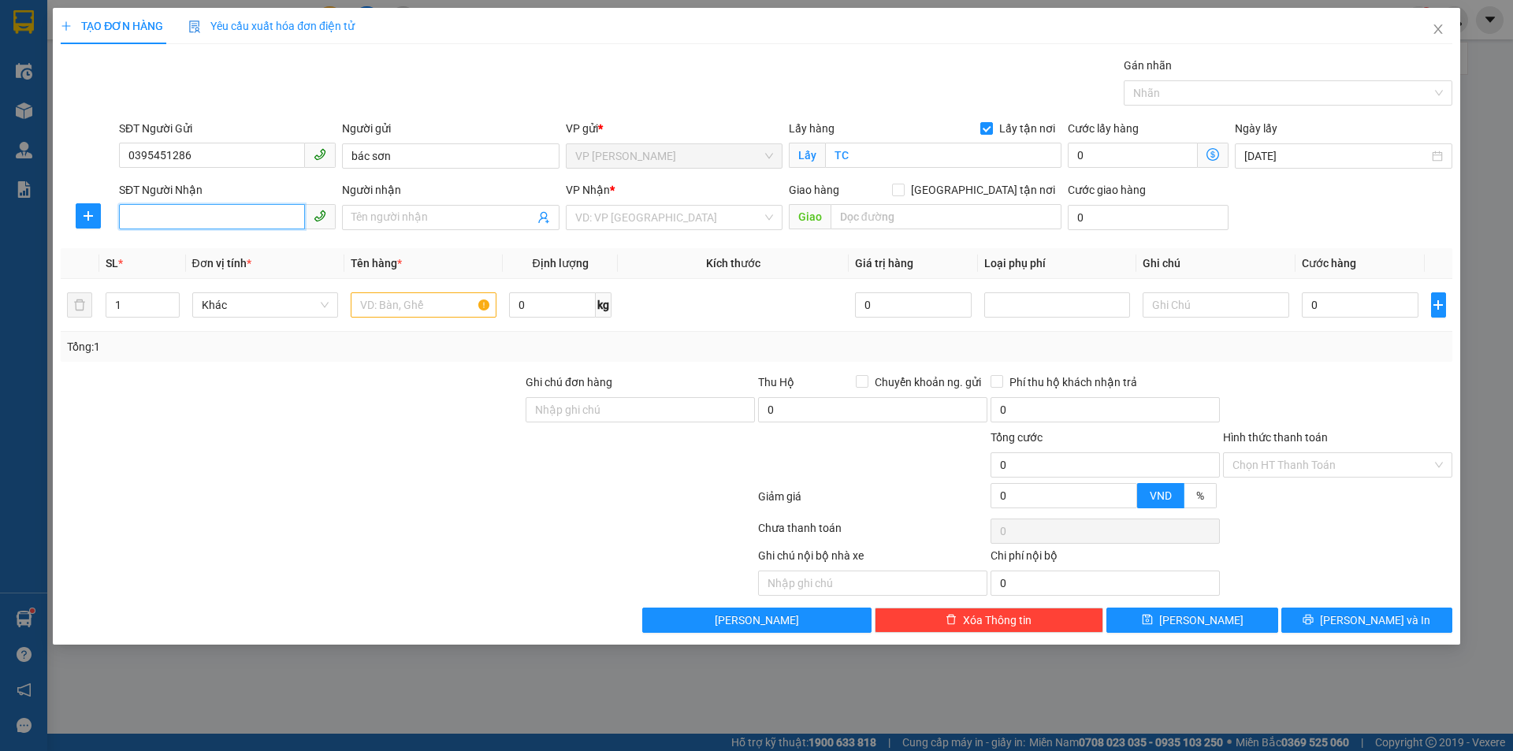
click at [215, 215] on input "SĐT Người Nhận" at bounding box center [212, 216] width 186 height 25
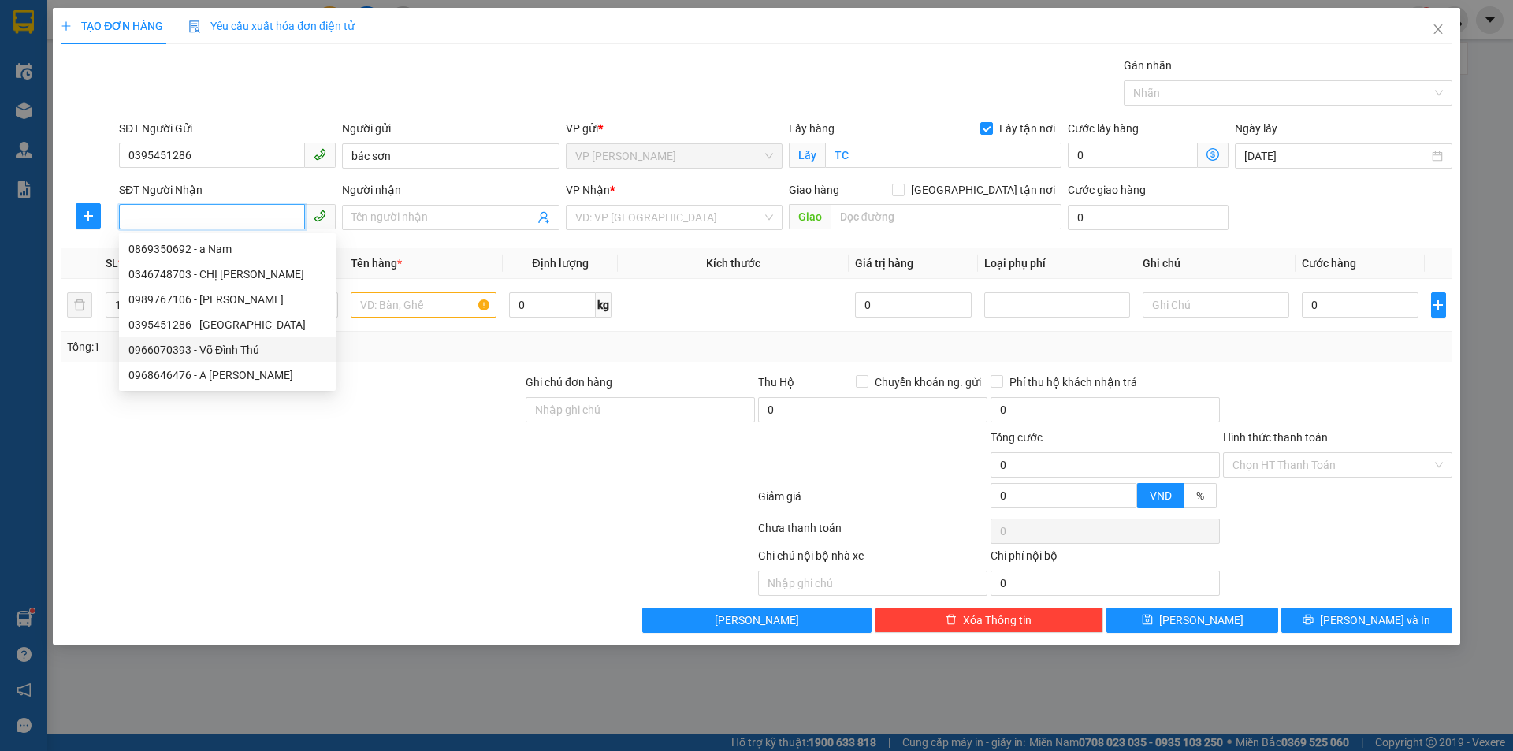
click at [242, 348] on div "0966070393 - Võ Đình Thú" at bounding box center [227, 349] width 198 height 17
type input "0966070393"
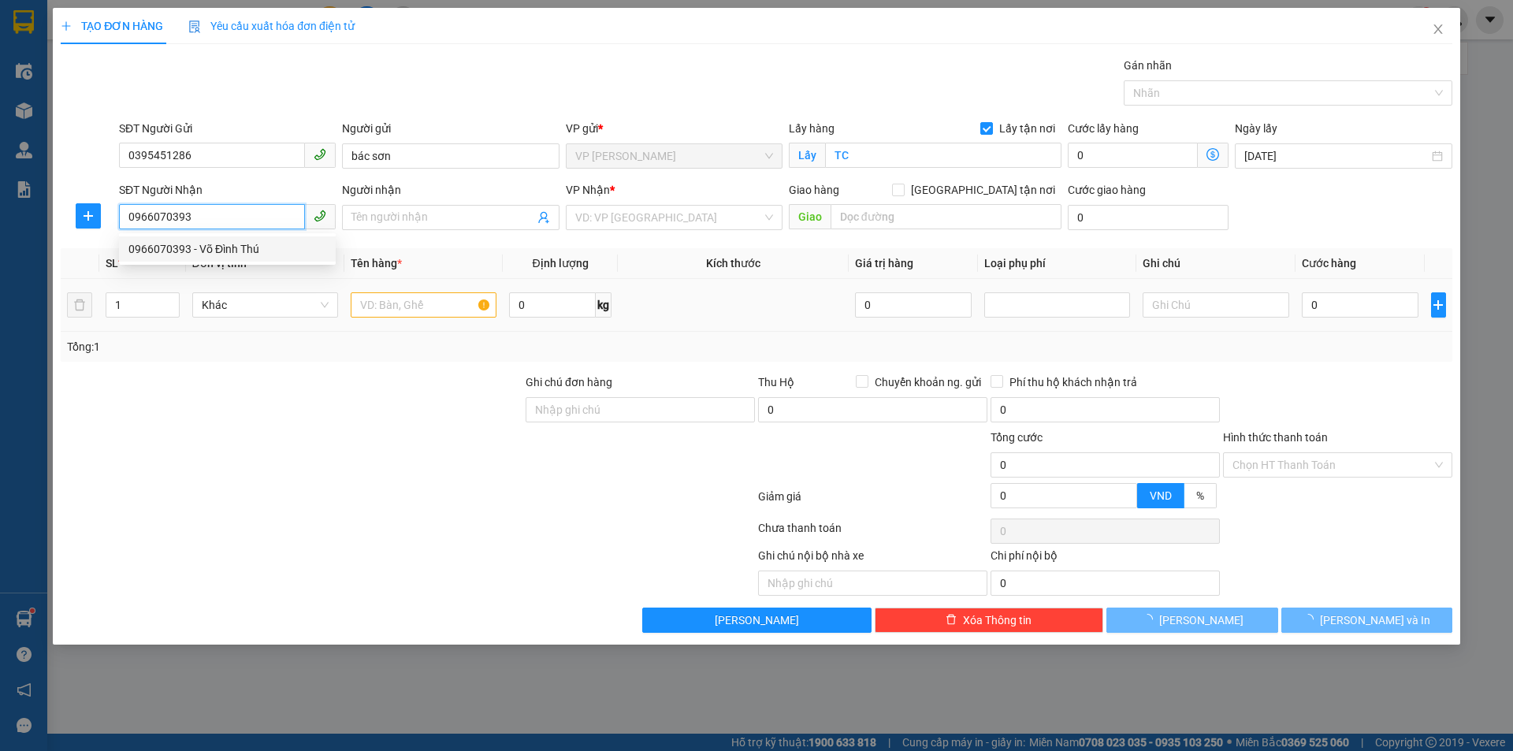
type input "Võ Đình Thú"
type input "VP Mỹ Đình"
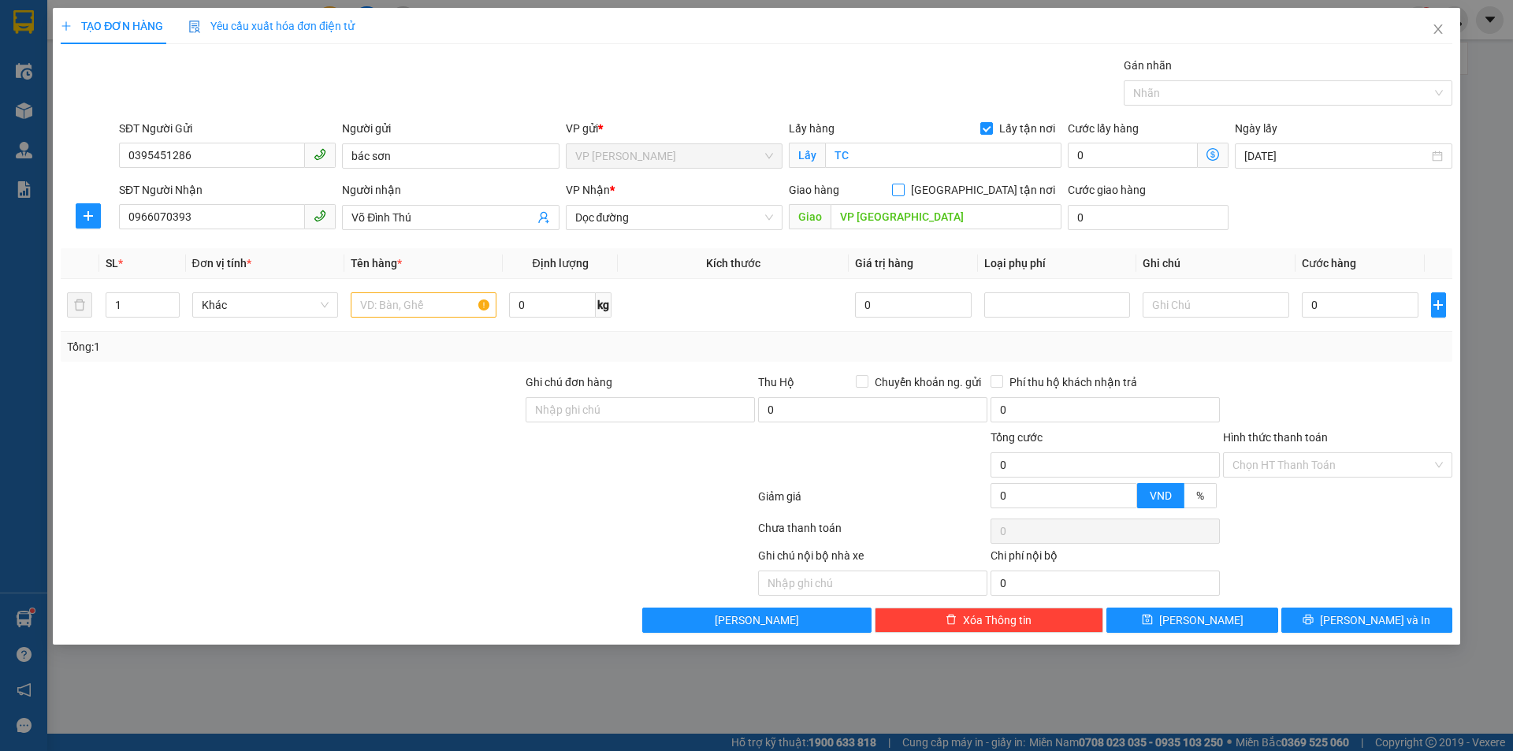
click at [903, 187] on input "[GEOGRAPHIC_DATA] tận nơi" at bounding box center [897, 189] width 11 height 11
checkbox input "true"
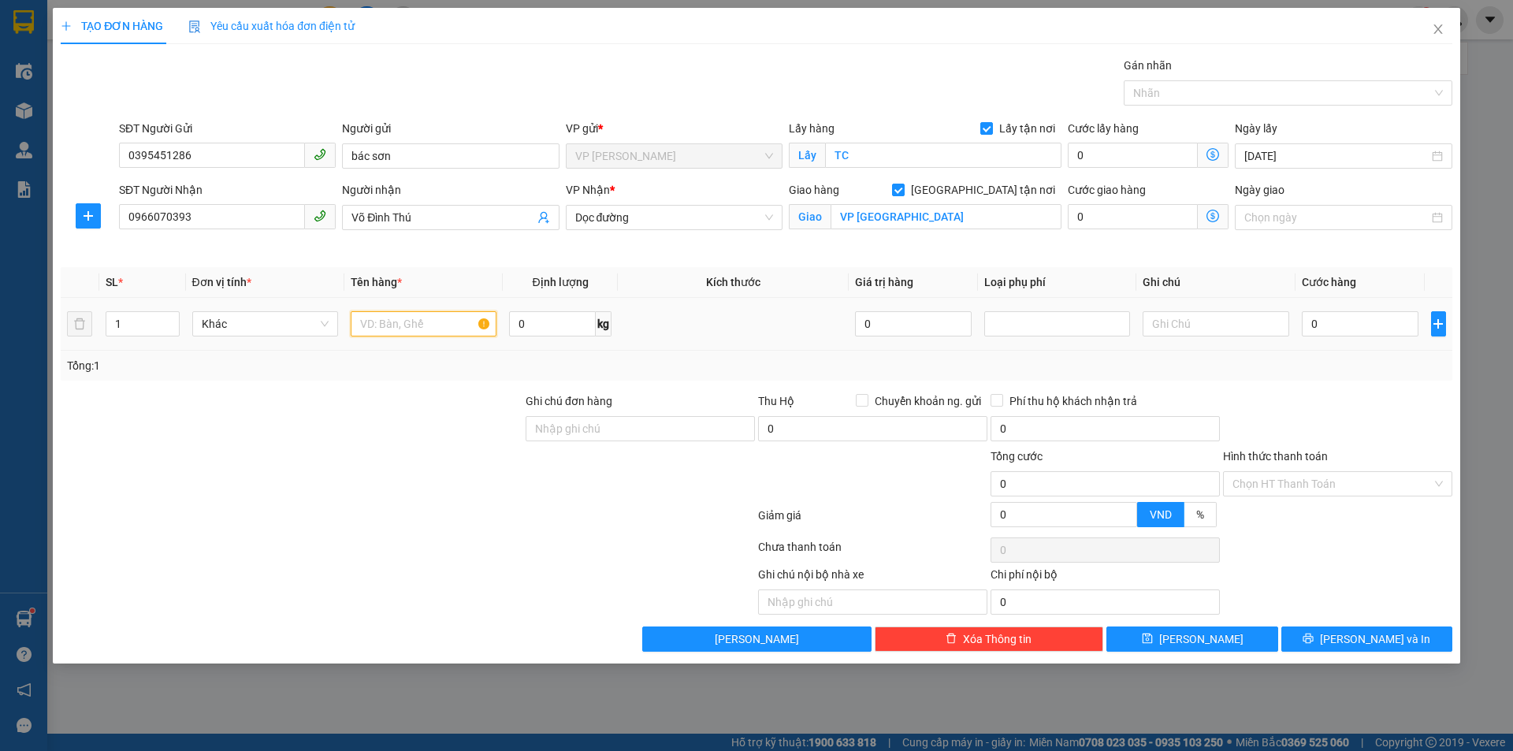
click at [388, 319] on input "text" at bounding box center [424, 323] width 146 height 25
type input "D"
type input "ĐỒ ĂN"
click at [1361, 329] on input "0" at bounding box center [1360, 323] width 117 height 25
type input "6"
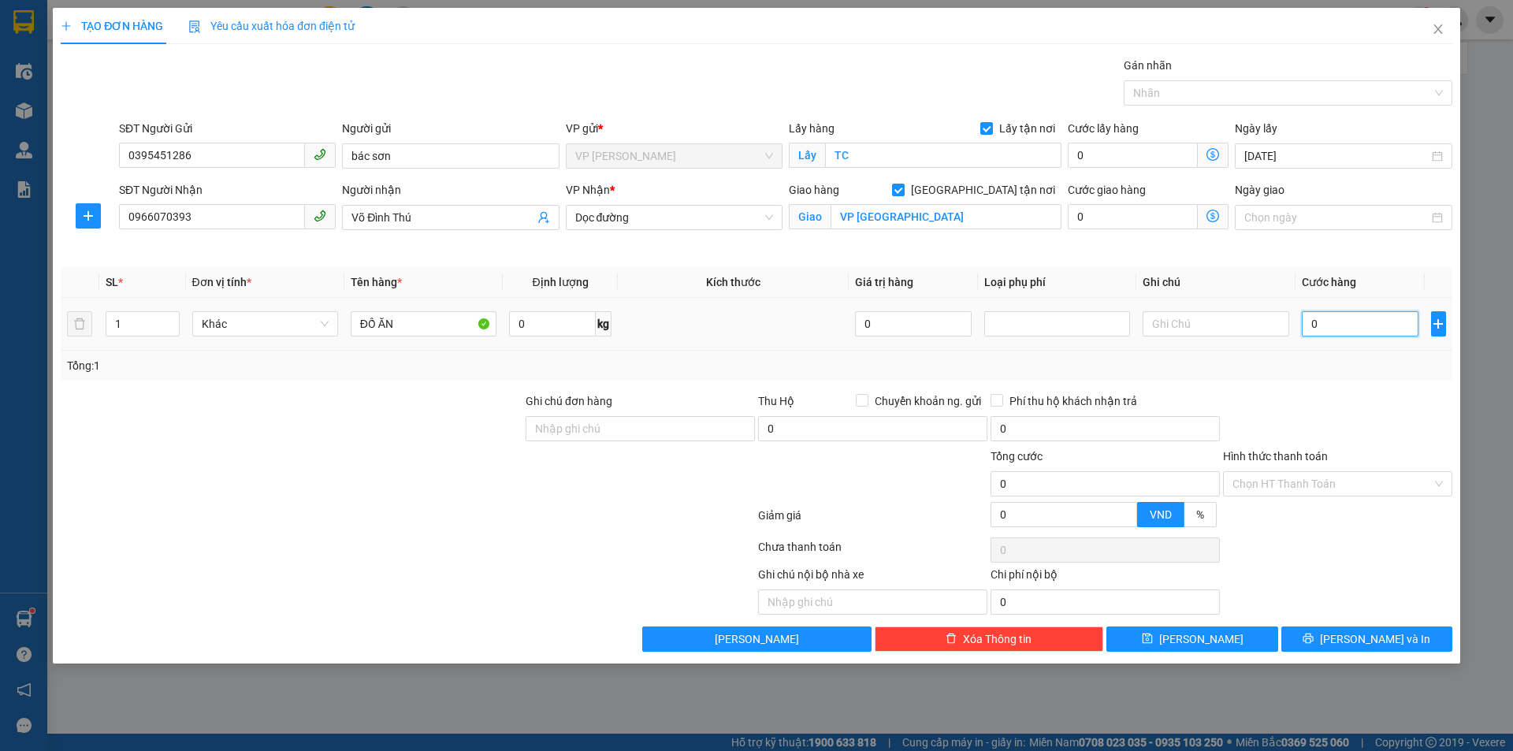
type input "6"
type input "60"
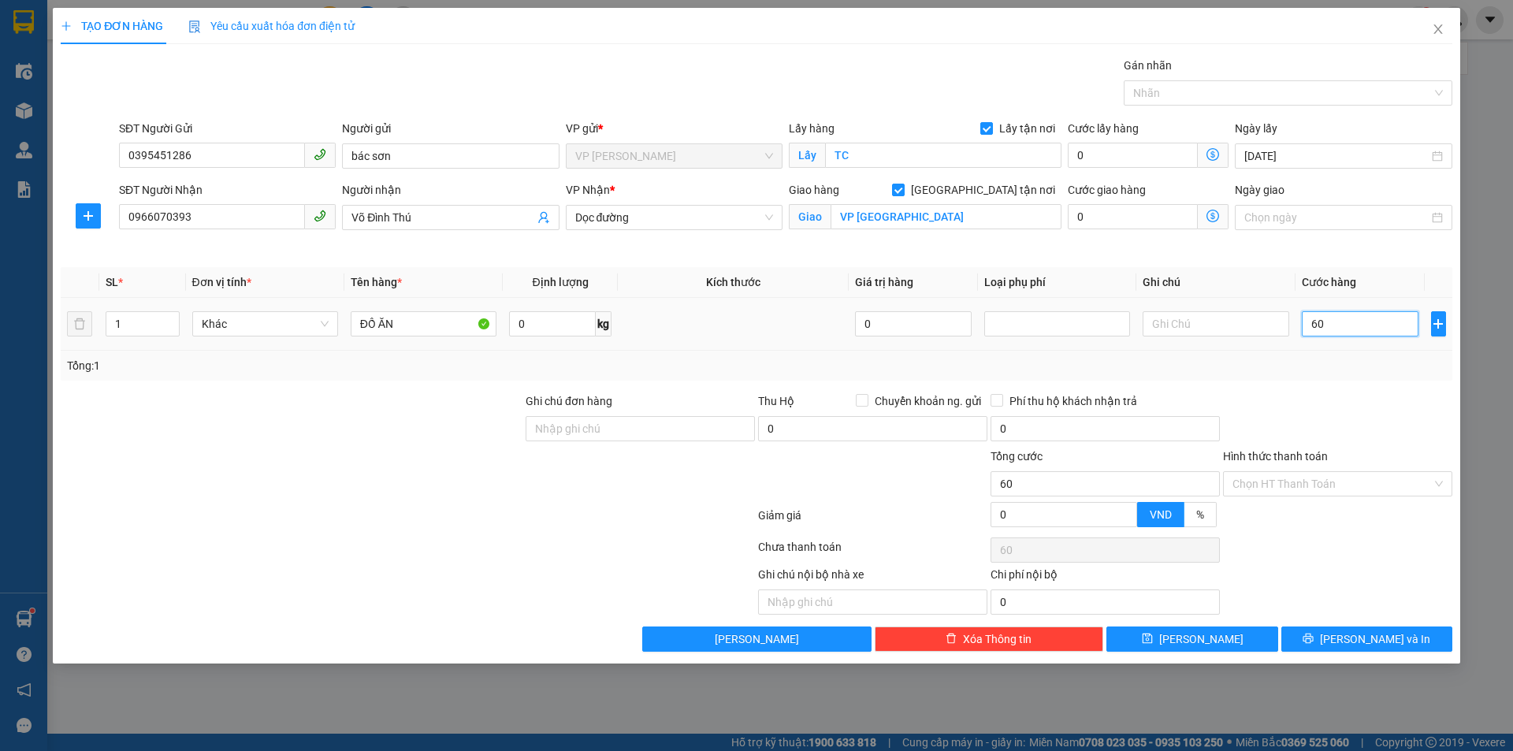
type input "600"
type input "6.000"
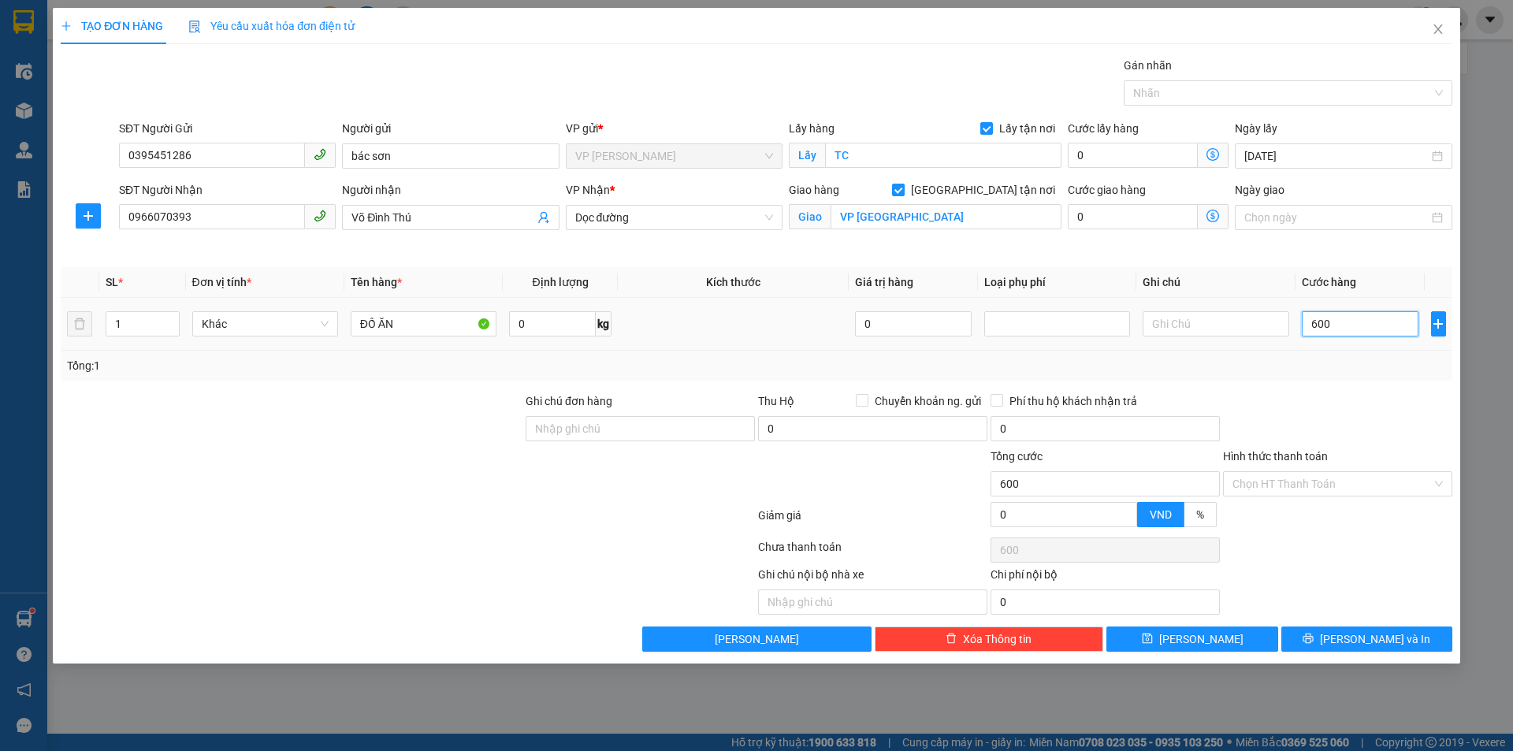
type input "6.000"
type input "60.000"
click at [631, 222] on span "Dọc đường" at bounding box center [674, 218] width 198 height 24
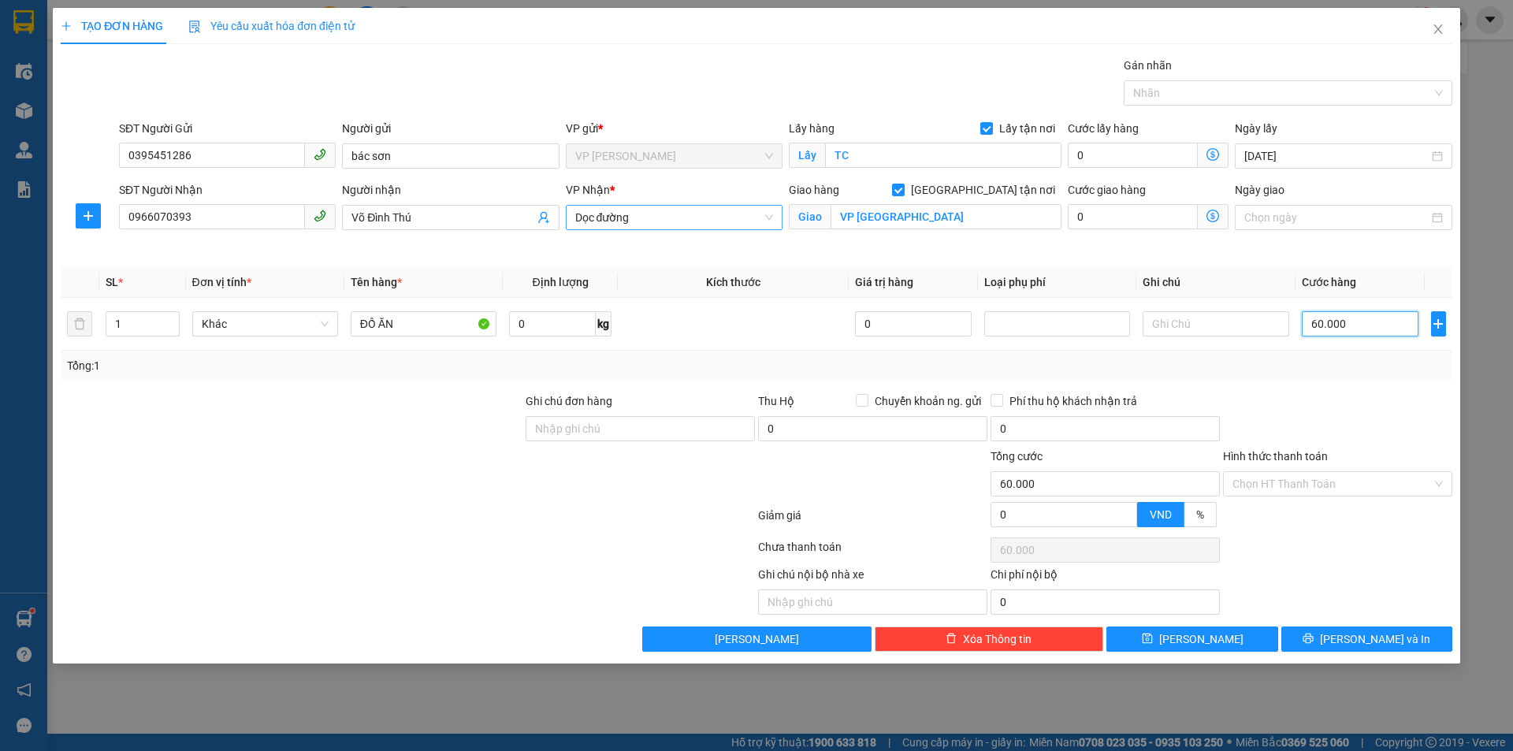
type input "60.000"
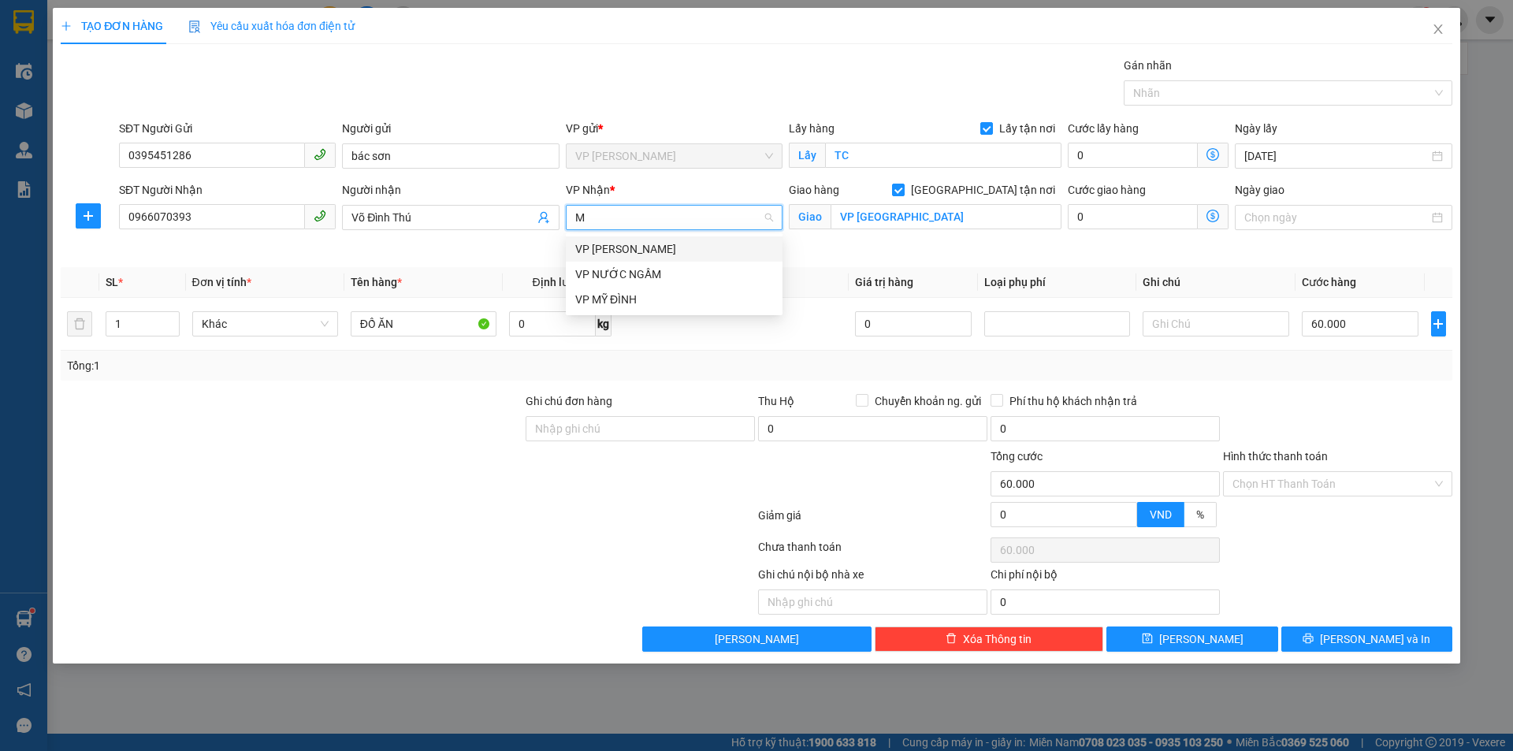
type input "MY"
click at [627, 254] on div "VP MỸ ĐÌNH" at bounding box center [674, 248] width 198 height 17
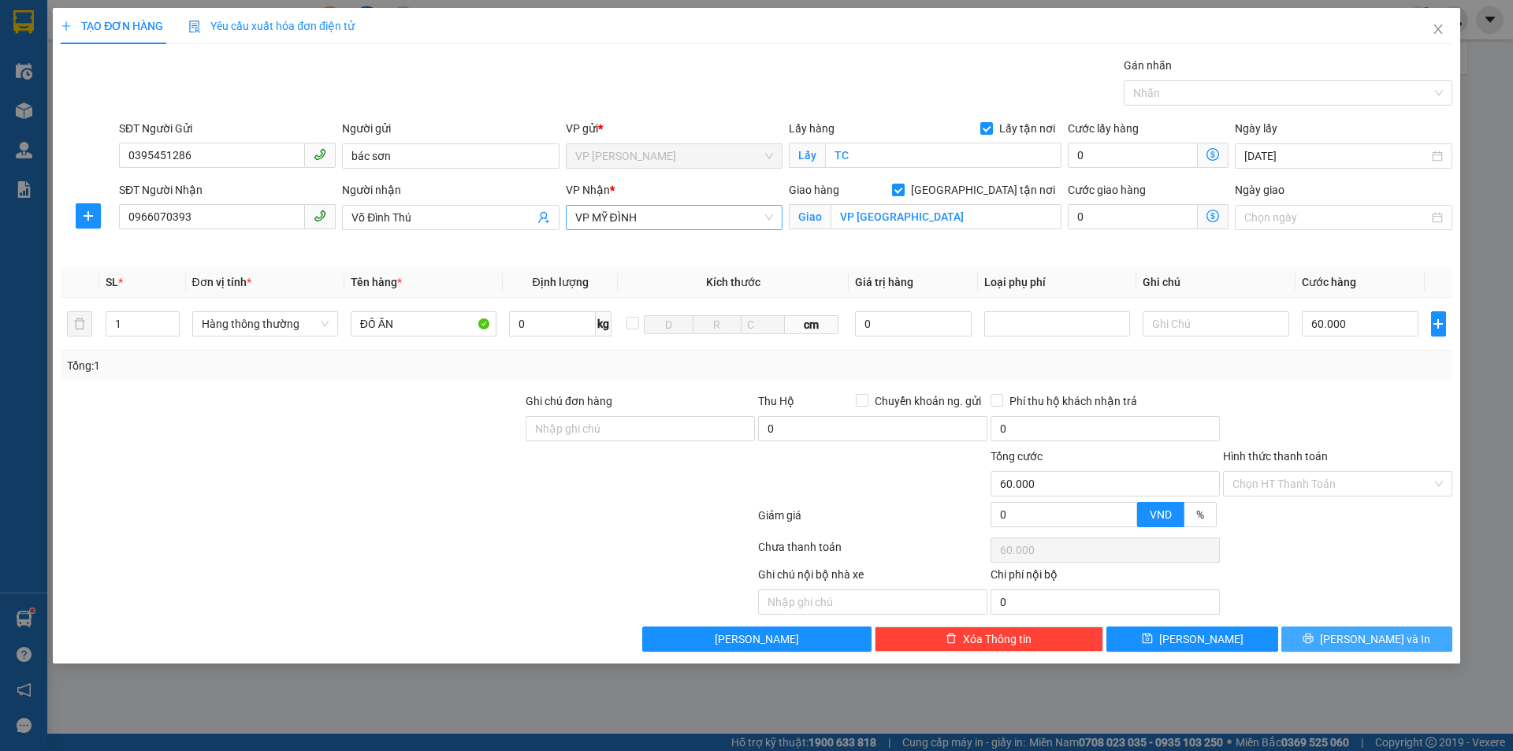
click at [1368, 642] on span "[PERSON_NAME] và In" at bounding box center [1375, 639] width 110 height 17
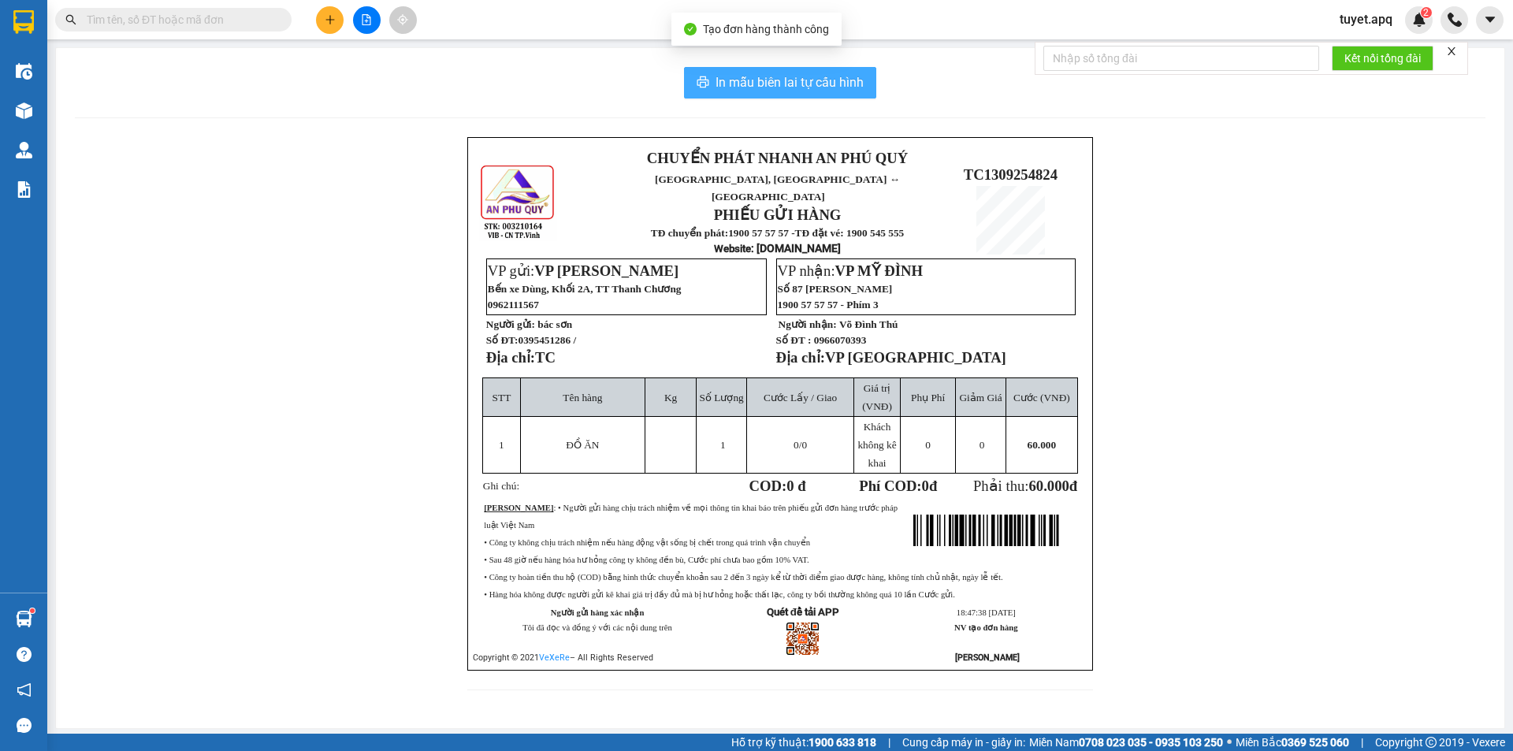
click at [714, 84] on button "In mẫu biên lai tự cấu hình" at bounding box center [780, 83] width 192 height 32
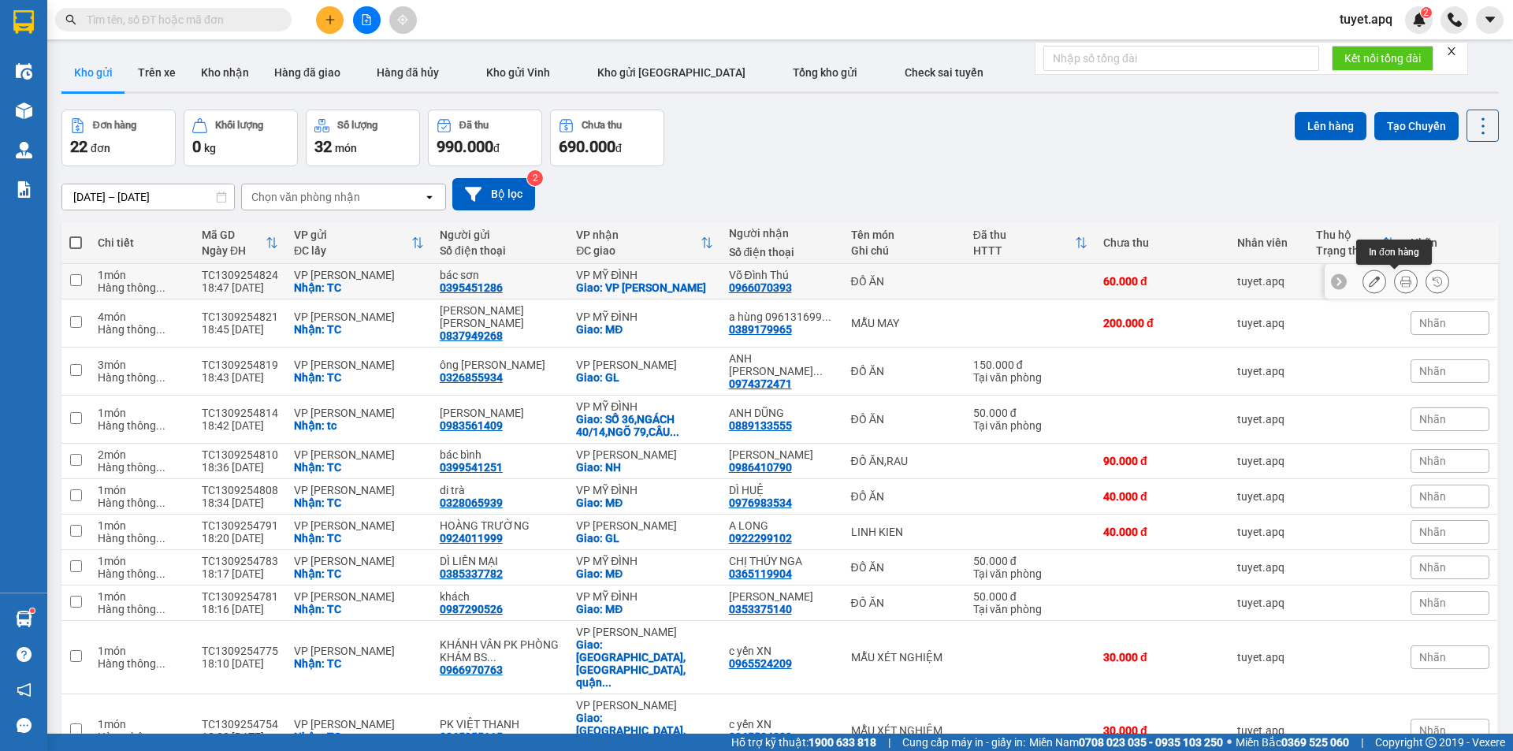
click at [1395, 285] on button at bounding box center [1406, 282] width 22 height 28
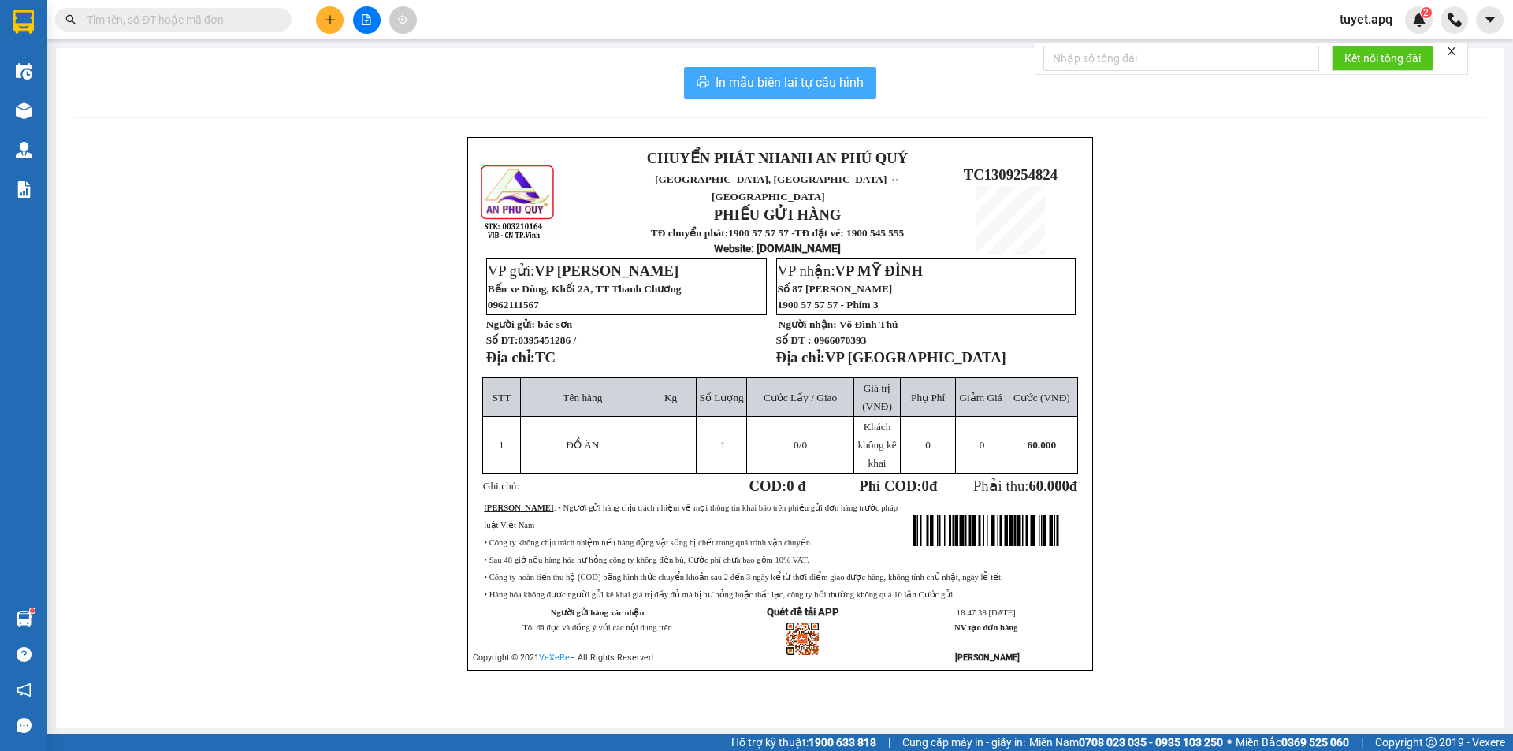
click at [812, 90] on span "In mẫu biên lai tự cấu hình" at bounding box center [790, 83] width 148 height 20
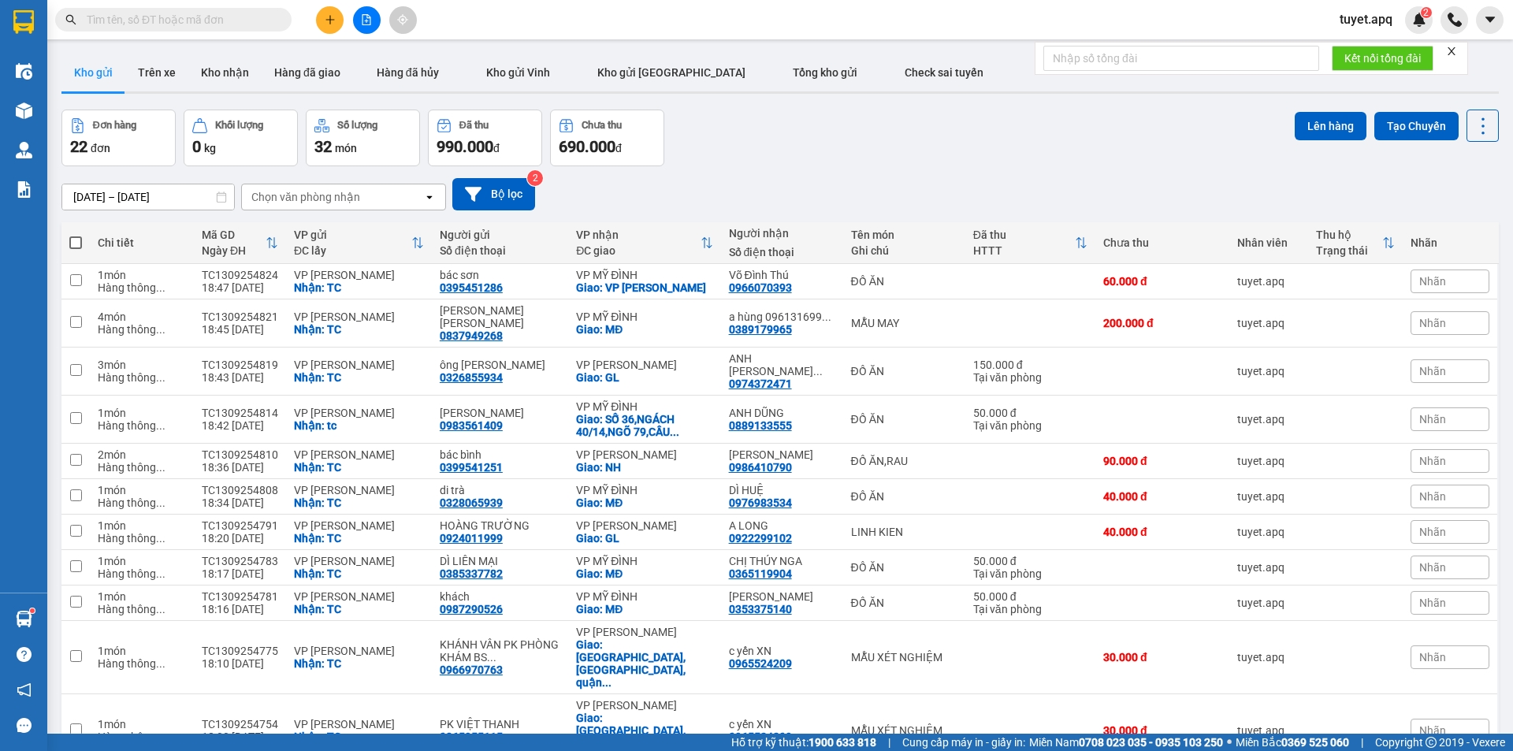
click at [329, 17] on icon "plus" at bounding box center [330, 19] width 11 height 11
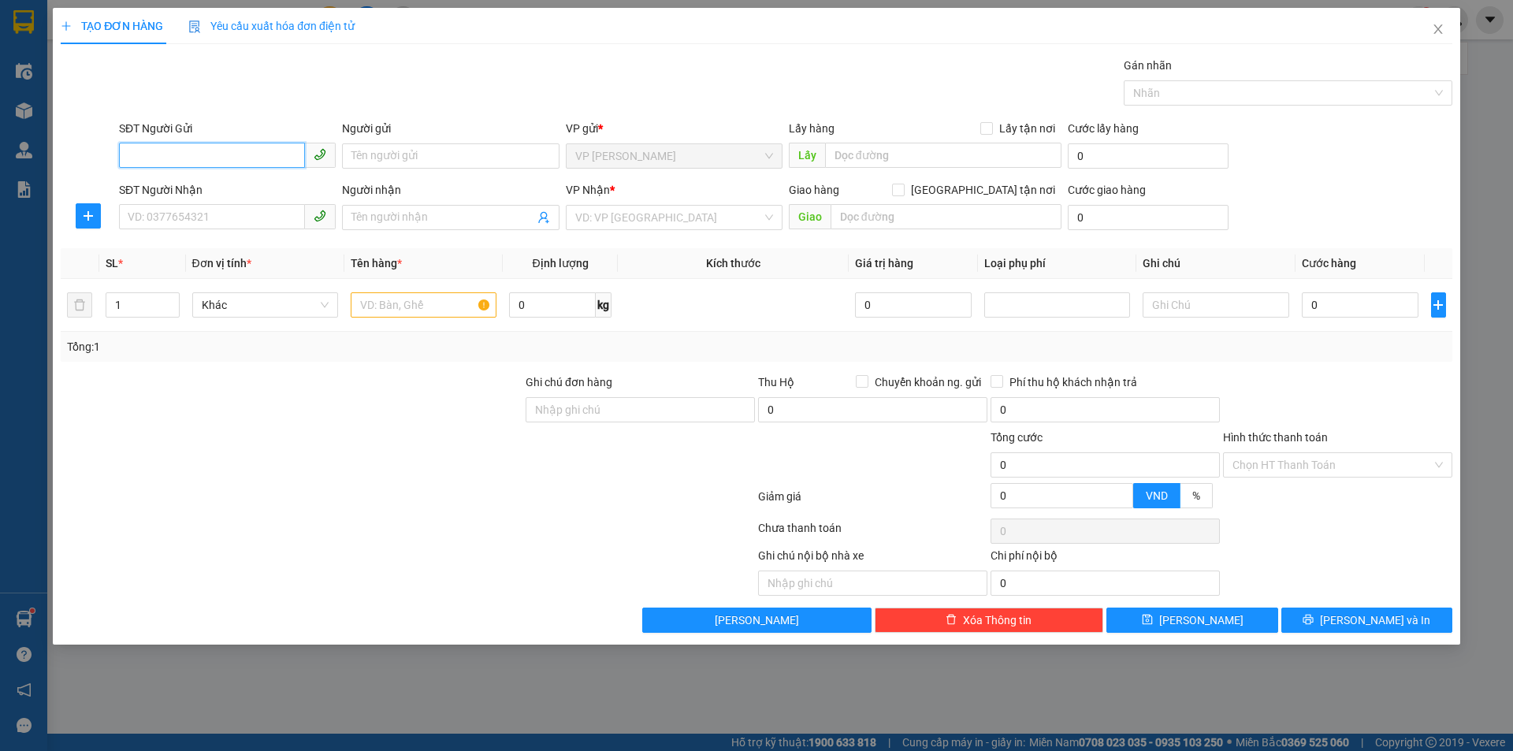
click at [246, 162] on input "SĐT Người Gửi" at bounding box center [212, 155] width 186 height 25
click at [210, 186] on div "0973619437 - bác Hồng" at bounding box center [227, 187] width 198 height 17
type input "0973619437"
type input "bác [PERSON_NAME]"
checkbox input "true"
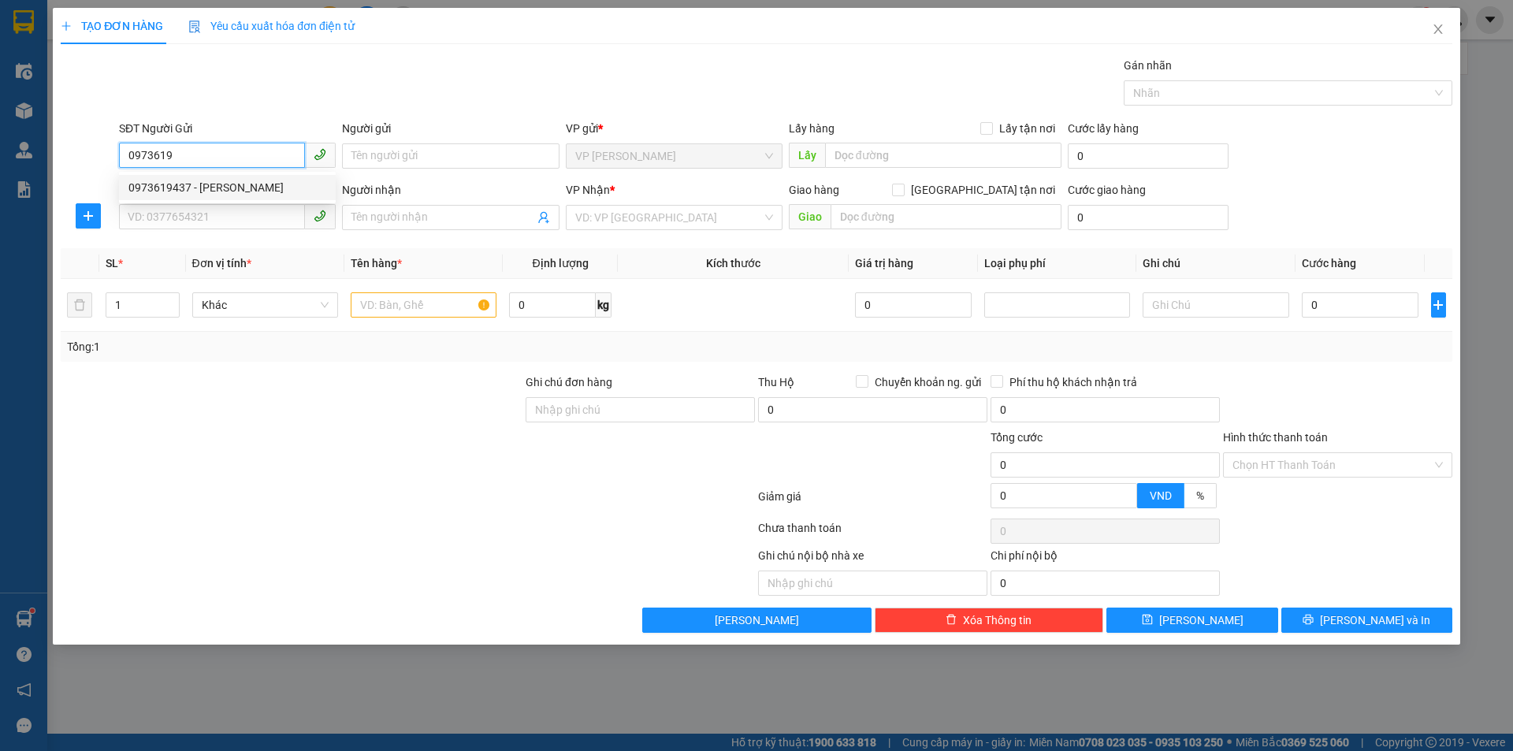
type input "TC"
type input "0973619437"
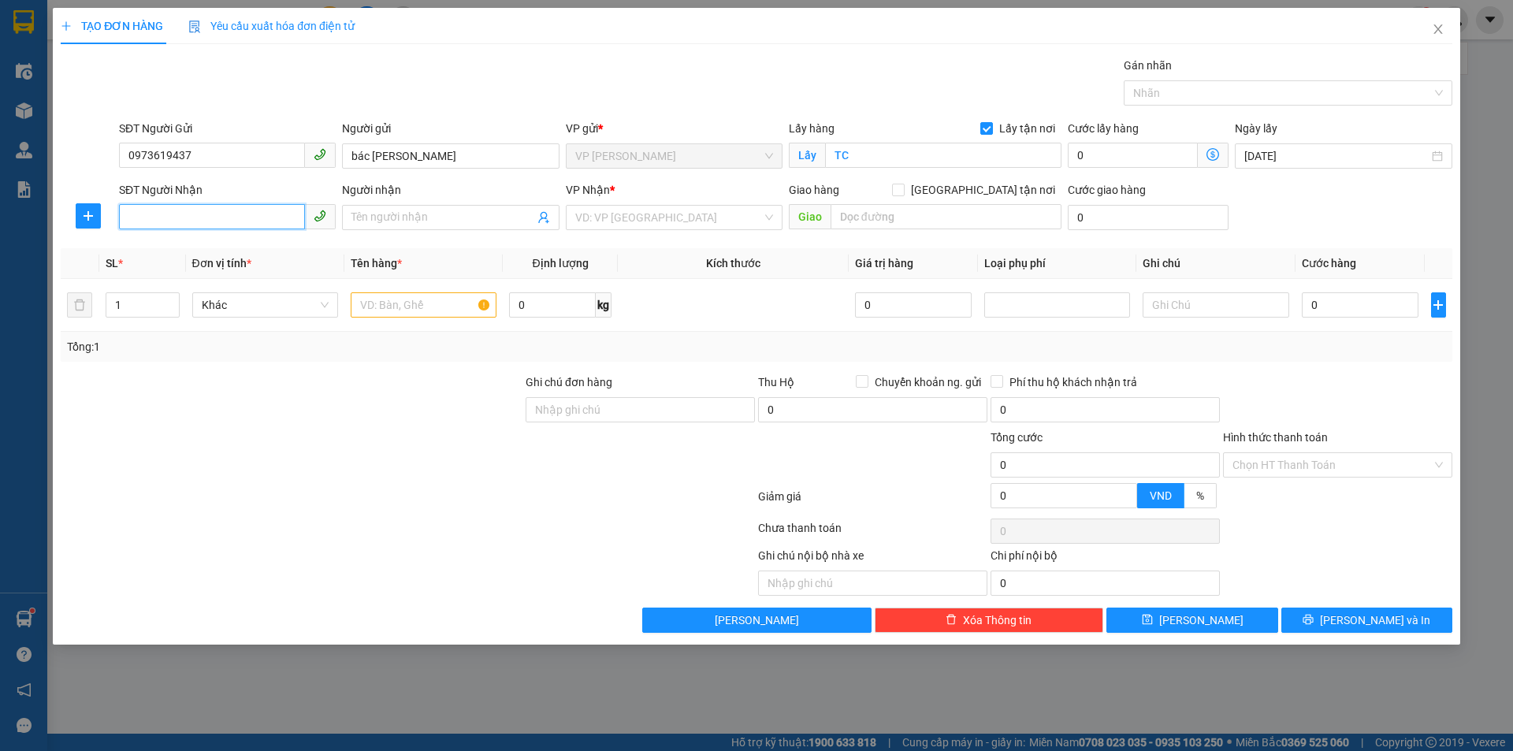
click at [237, 221] on input "SĐT Người Nhận" at bounding box center [212, 216] width 186 height 25
click at [202, 251] on div "0941369728 - A BẢO" at bounding box center [227, 248] width 198 height 17
type input "0941369728"
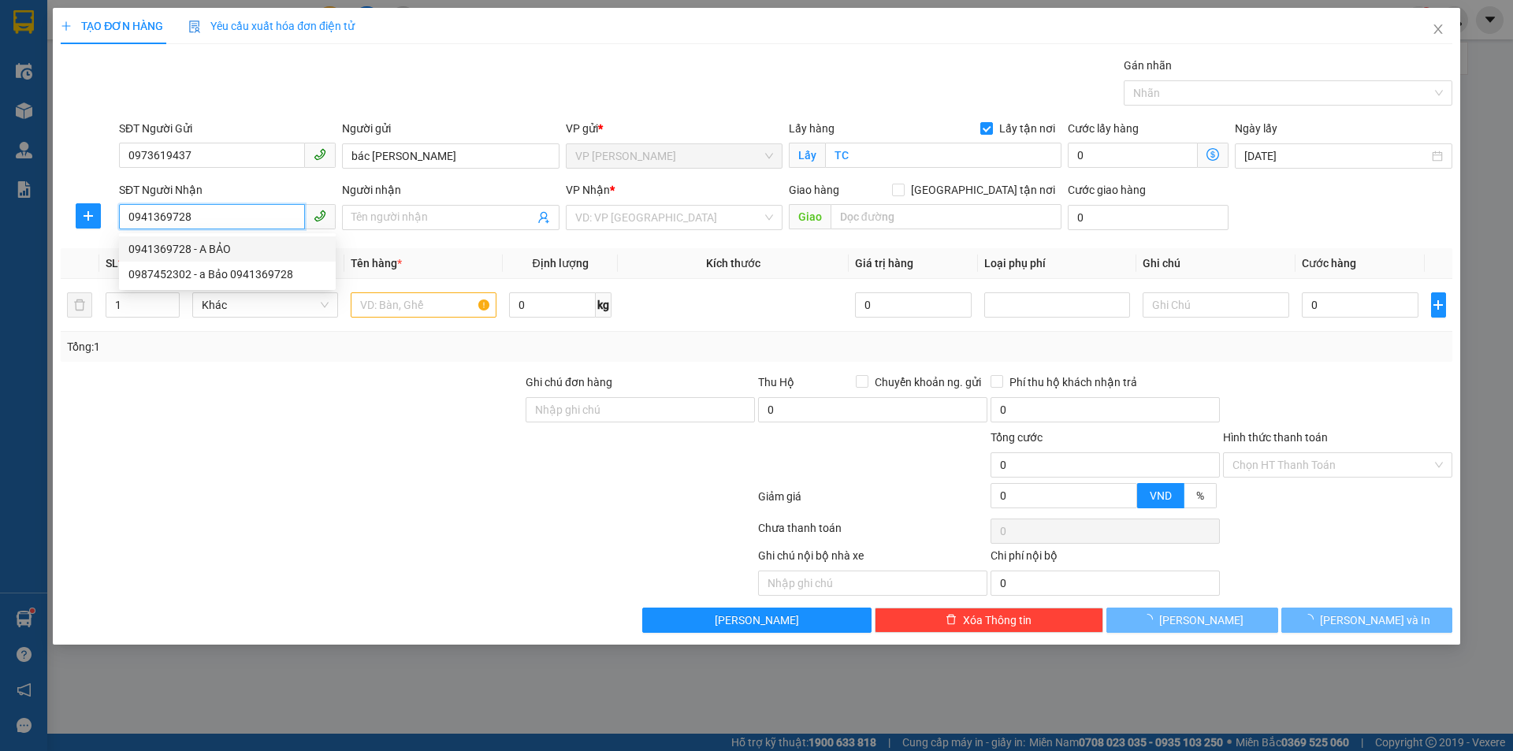
type input "A BẢO"
checkbox input "true"
type input "NH"
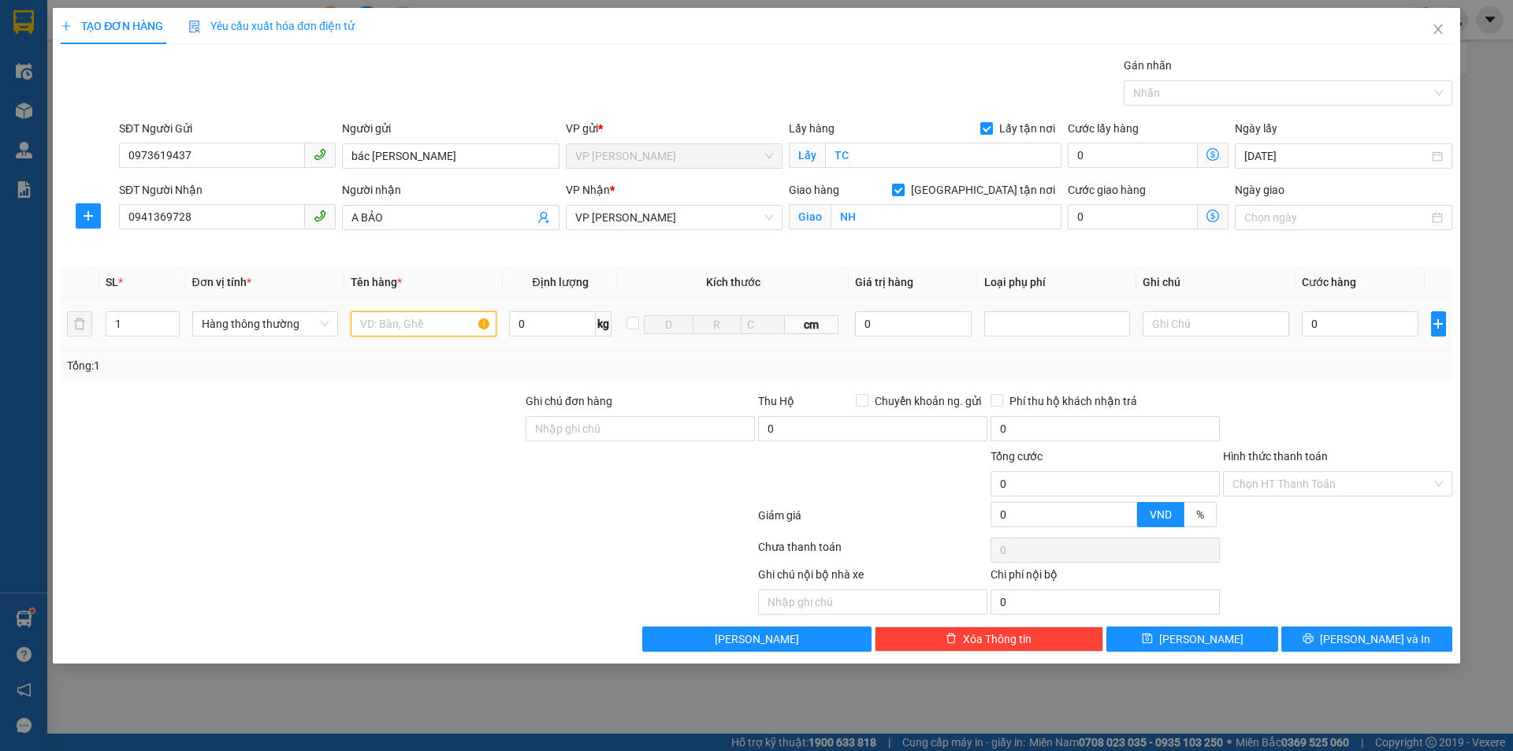
click at [419, 334] on input "text" at bounding box center [424, 323] width 146 height 25
type input "D"
type input "ĐỒ ĂN"
click at [1404, 323] on input "0" at bounding box center [1360, 323] width 117 height 25
type input "5"
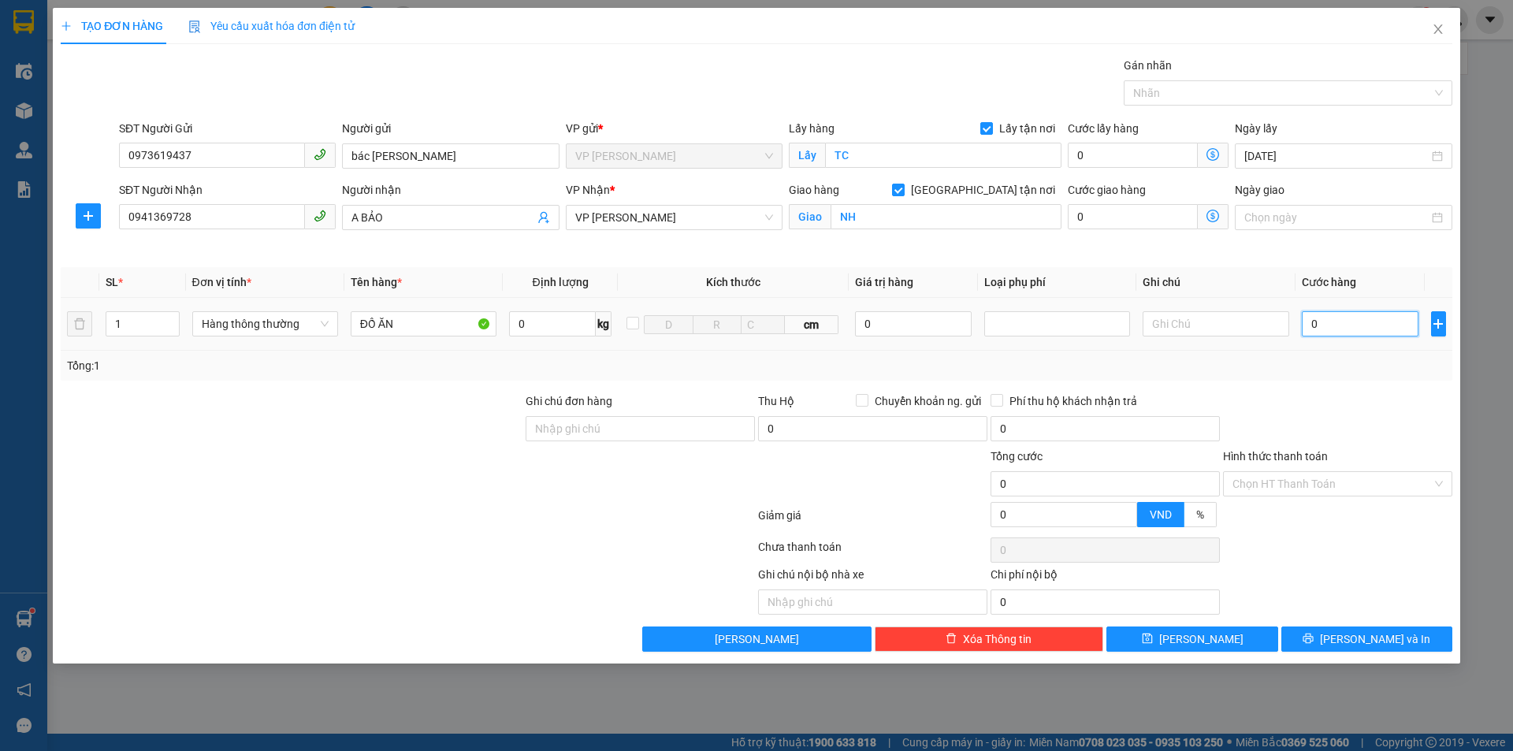
type input "5"
type input "50"
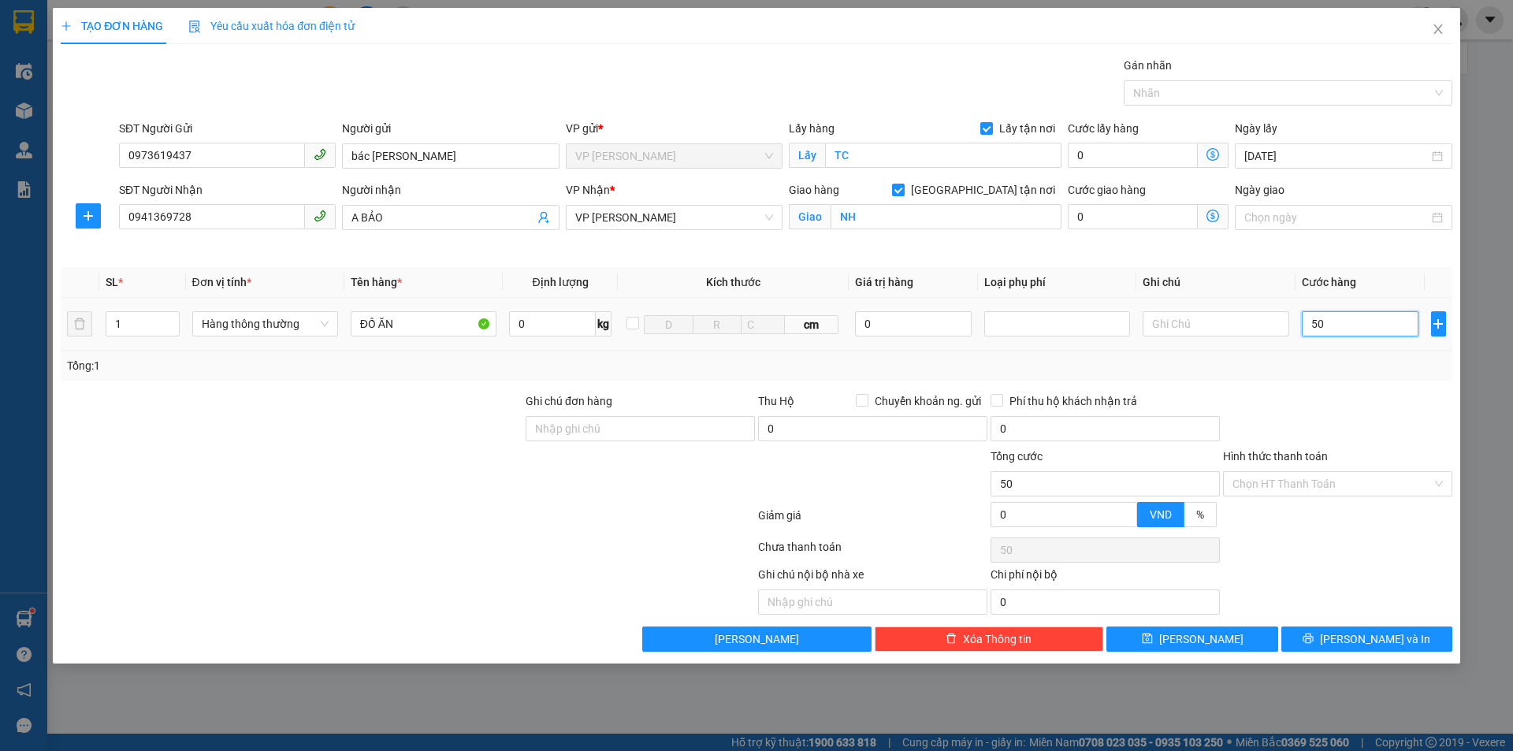
type input "500"
type input "5.000"
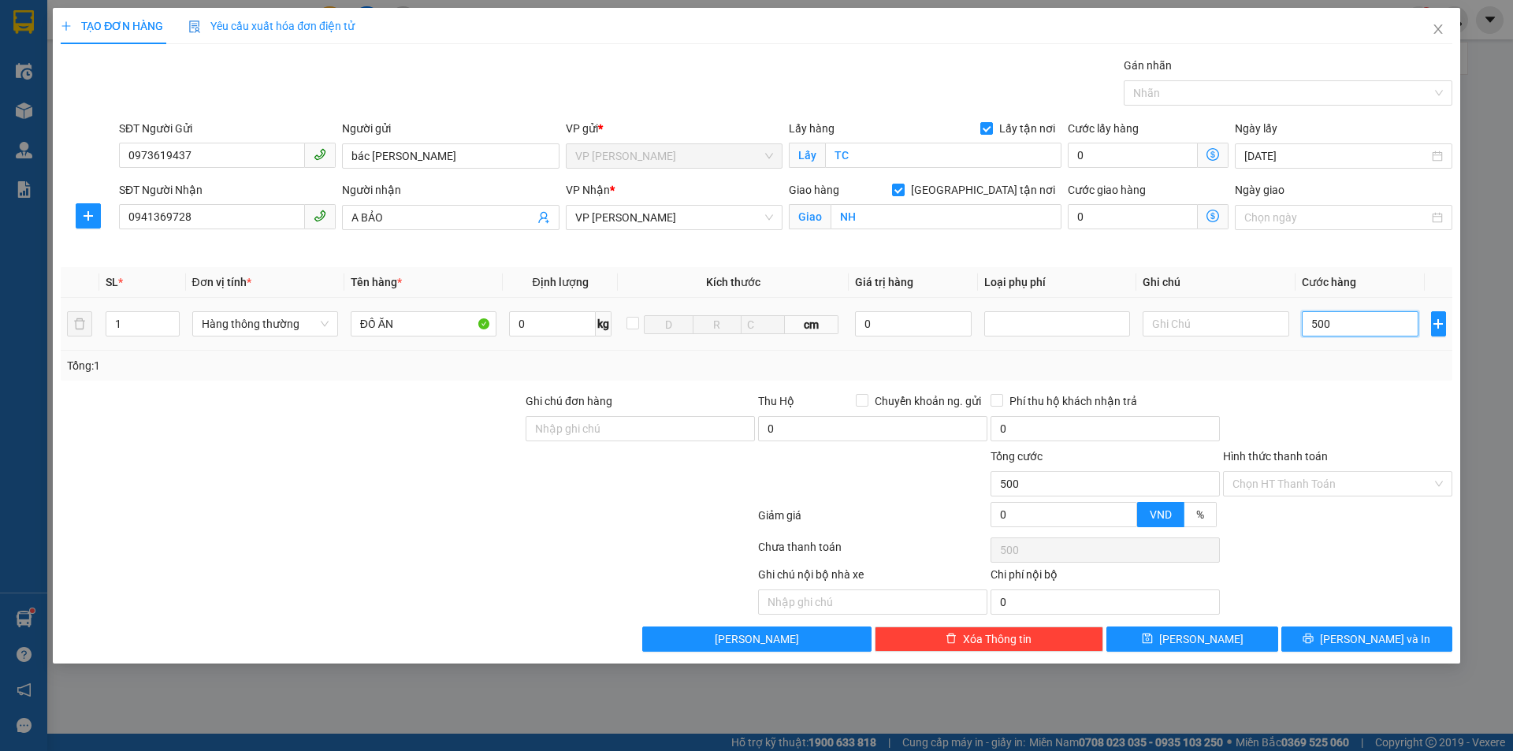
type input "5.000"
type input "50.000"
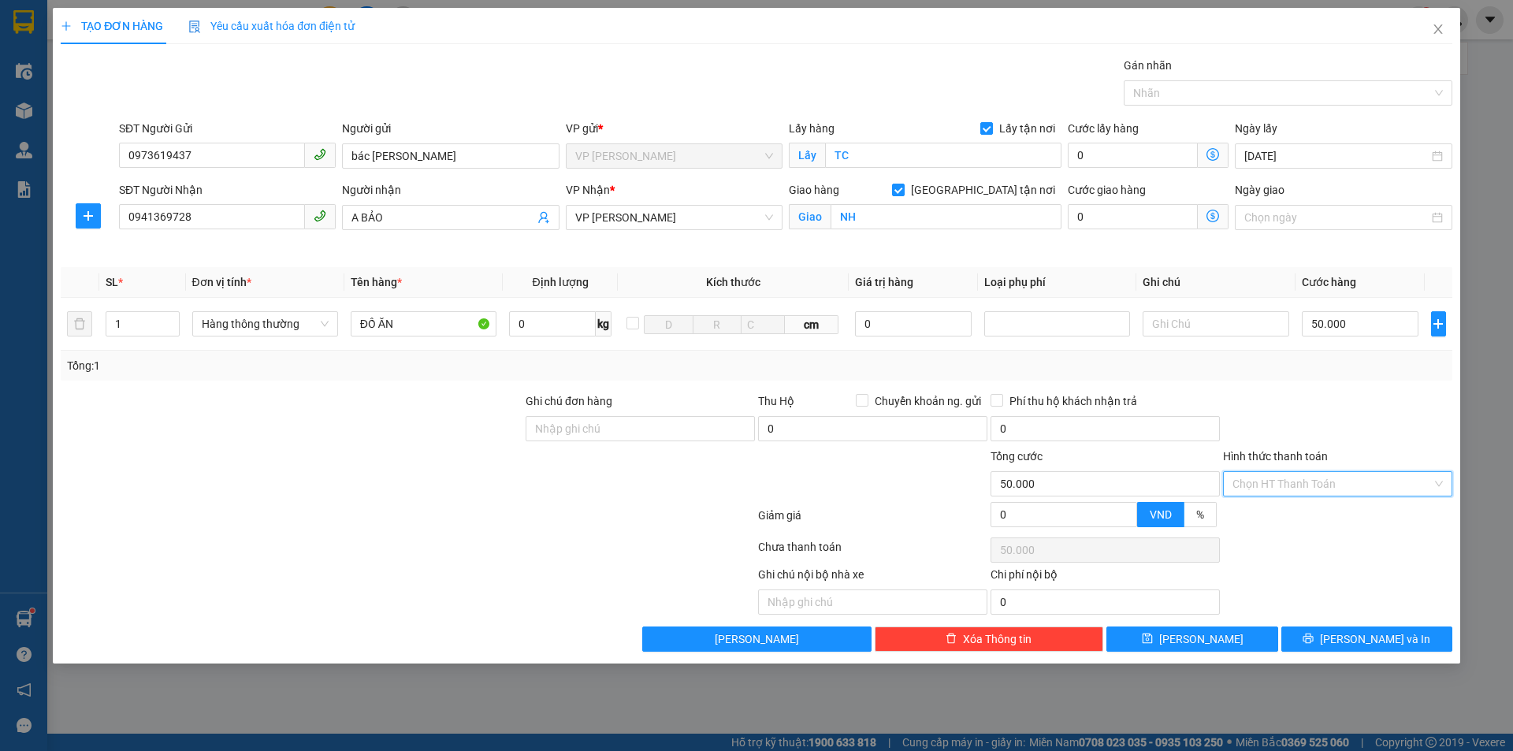
click at [1334, 478] on input "Hình thức thanh toán" at bounding box center [1332, 484] width 199 height 24
click at [1297, 513] on div "Tại văn phòng" at bounding box center [1338, 515] width 210 height 17
type input "0"
click at [1391, 634] on span "[PERSON_NAME] và In" at bounding box center [1375, 639] width 110 height 17
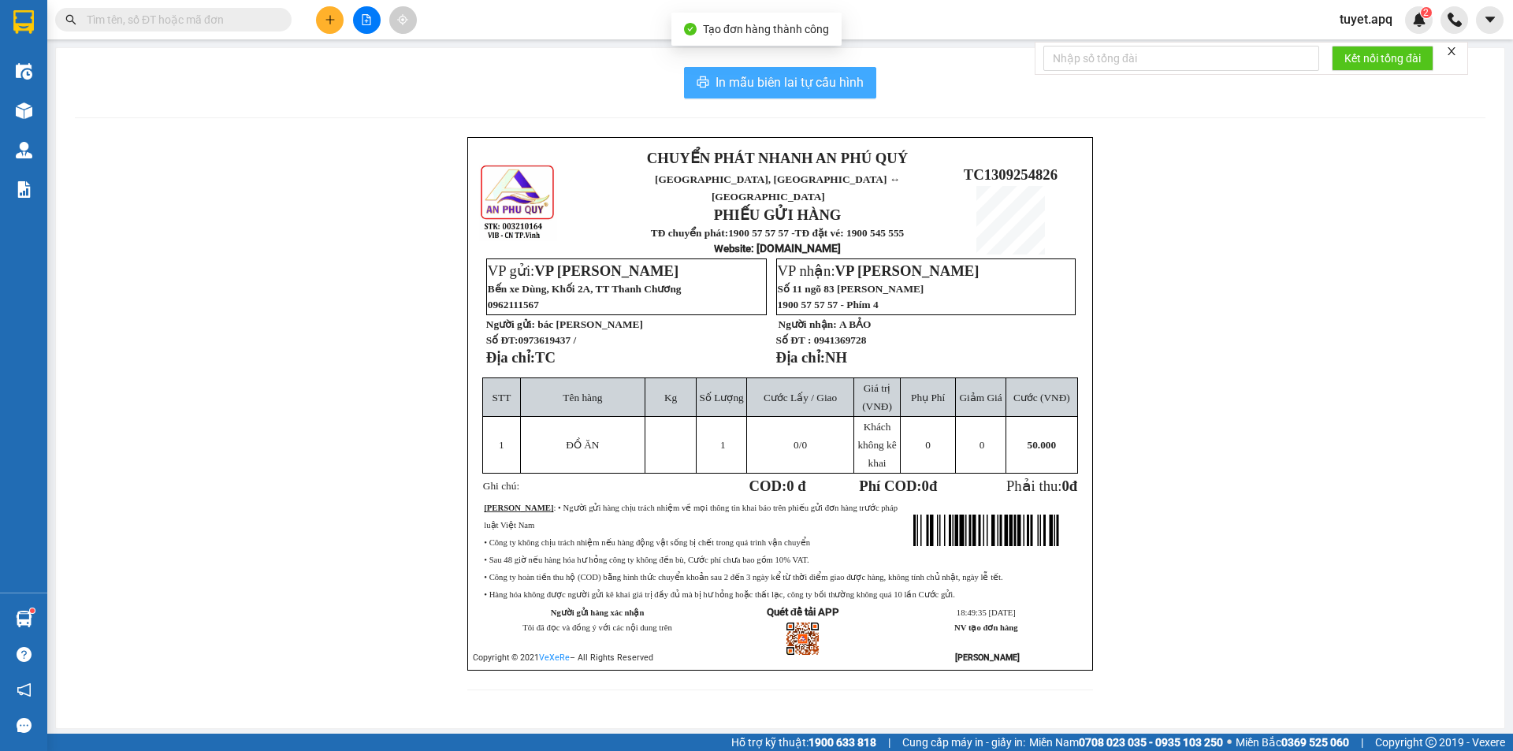
click at [844, 83] on span "In mẫu biên lai tự cấu hình" at bounding box center [790, 83] width 148 height 20
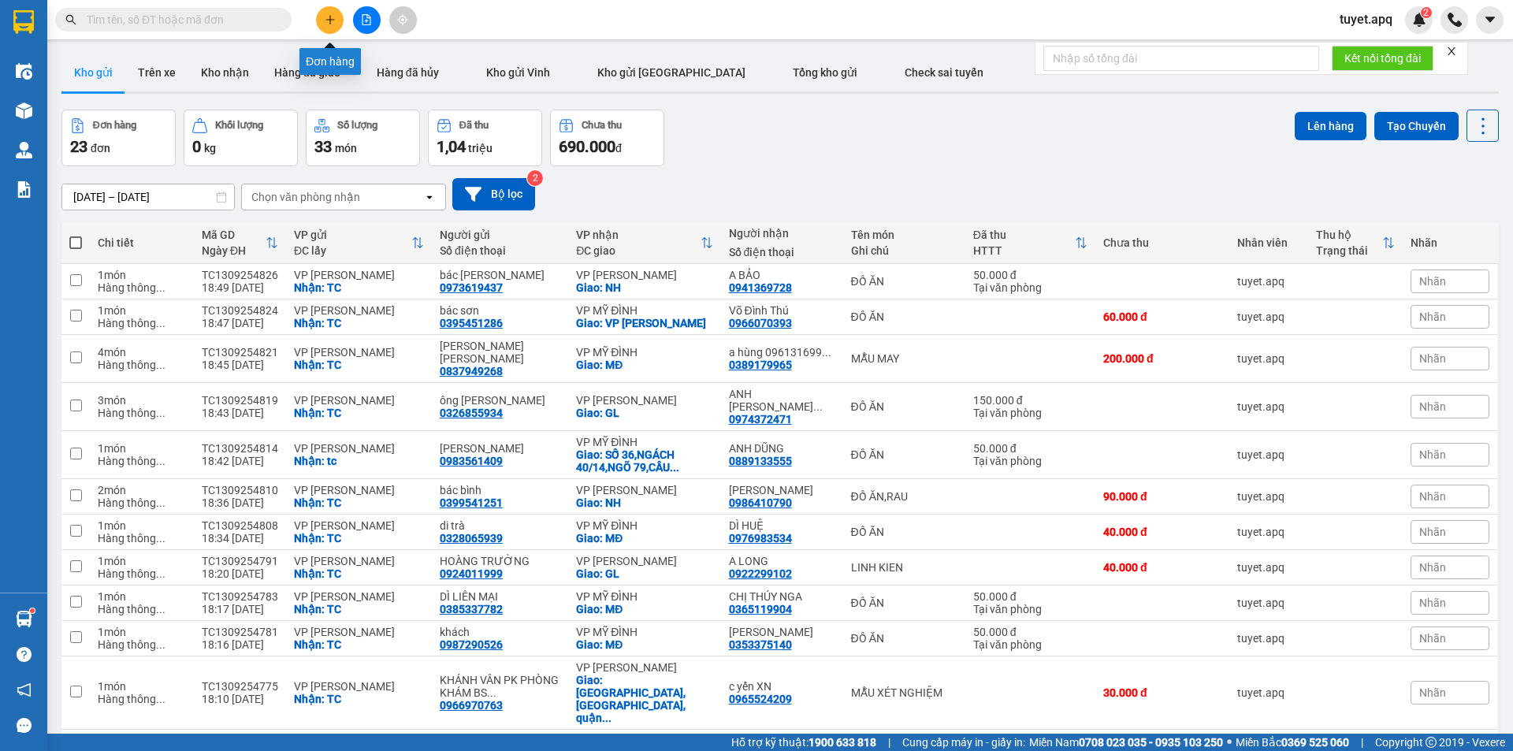
click at [340, 21] on button at bounding box center [330, 20] width 28 height 28
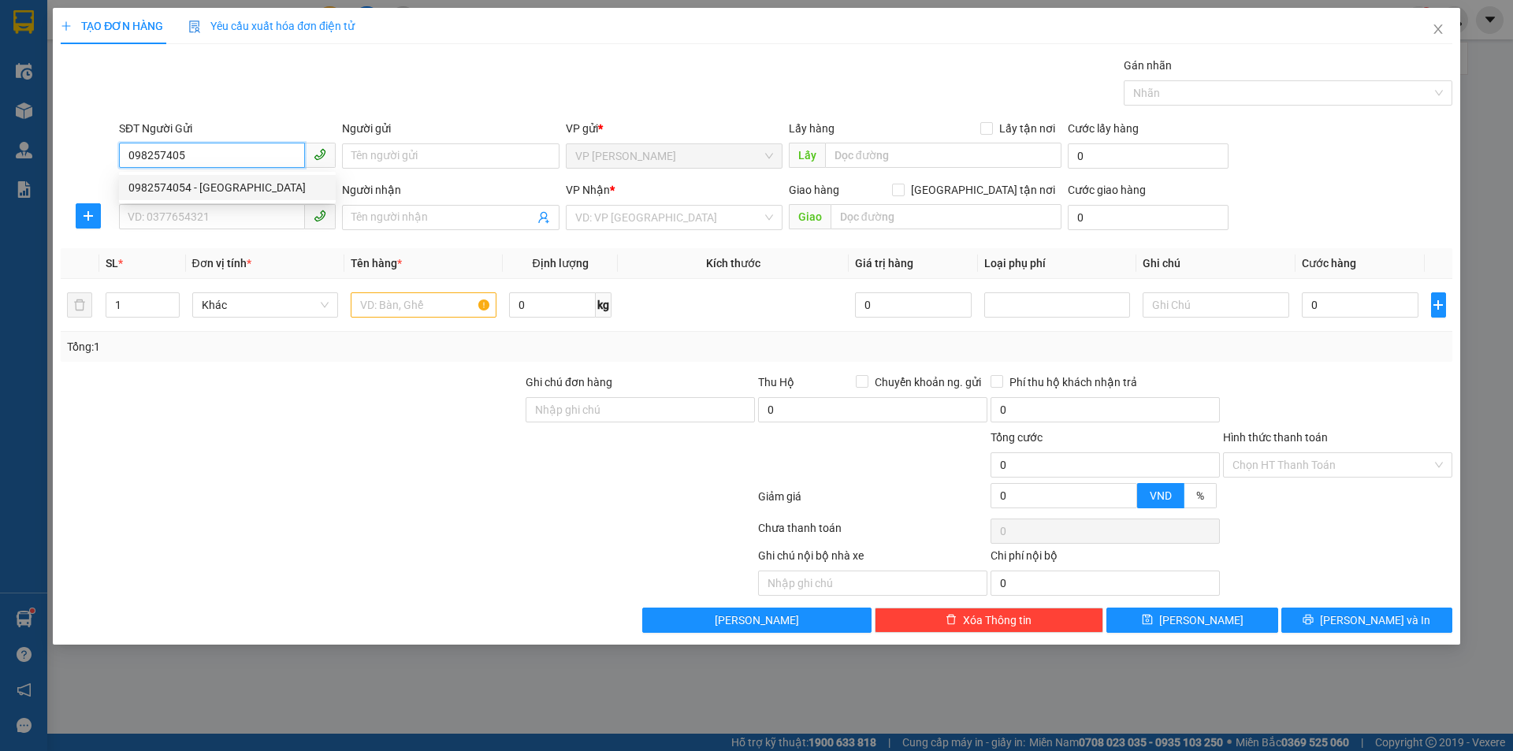
click at [222, 184] on div "0982574054 - BÁC SƠN" at bounding box center [227, 187] width 198 height 17
type input "0982574054"
type input "BÁC SƠN"
checkbox input "true"
type input "TC"
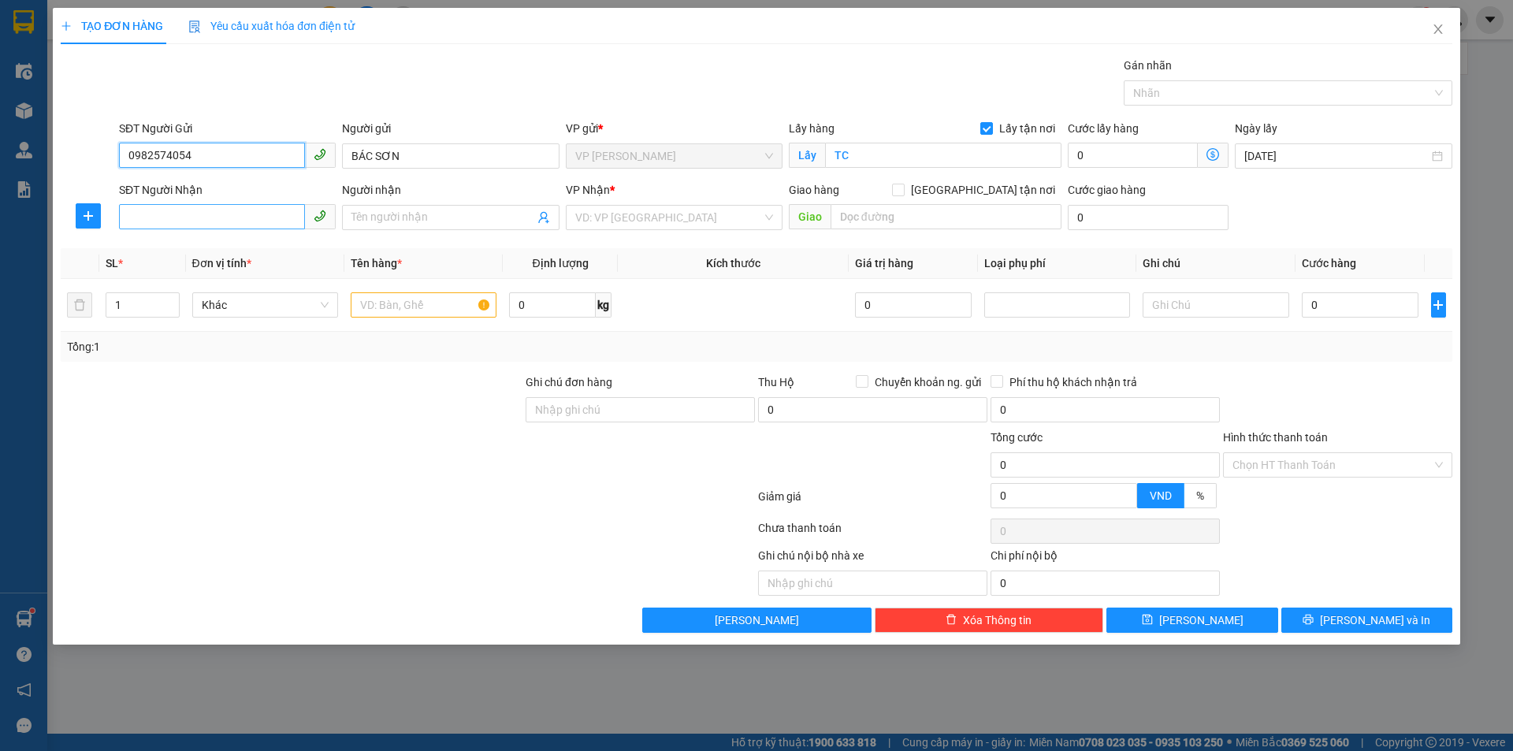
type input "0982574054"
click at [225, 206] on input "SĐT Người Nhận" at bounding box center [212, 216] width 186 height 25
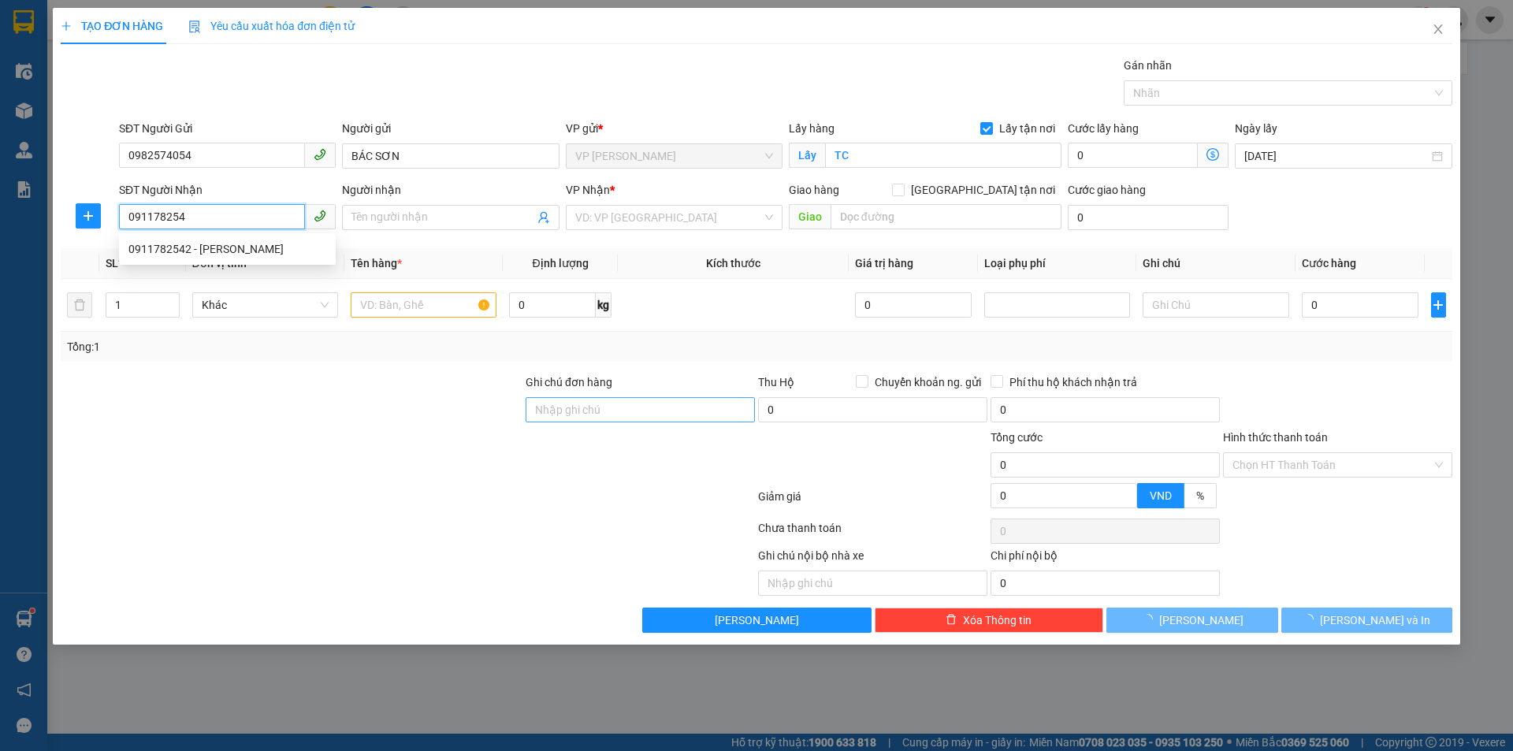
type input "0911782542"
click at [251, 258] on div "0911782542 - NGUYỄN THỊ KHÁNH LINH" at bounding box center [227, 248] width 217 height 25
type input "NGUYỄN THỊ KHÁNH LINH"
checkbox input "true"
type input "MĐ"
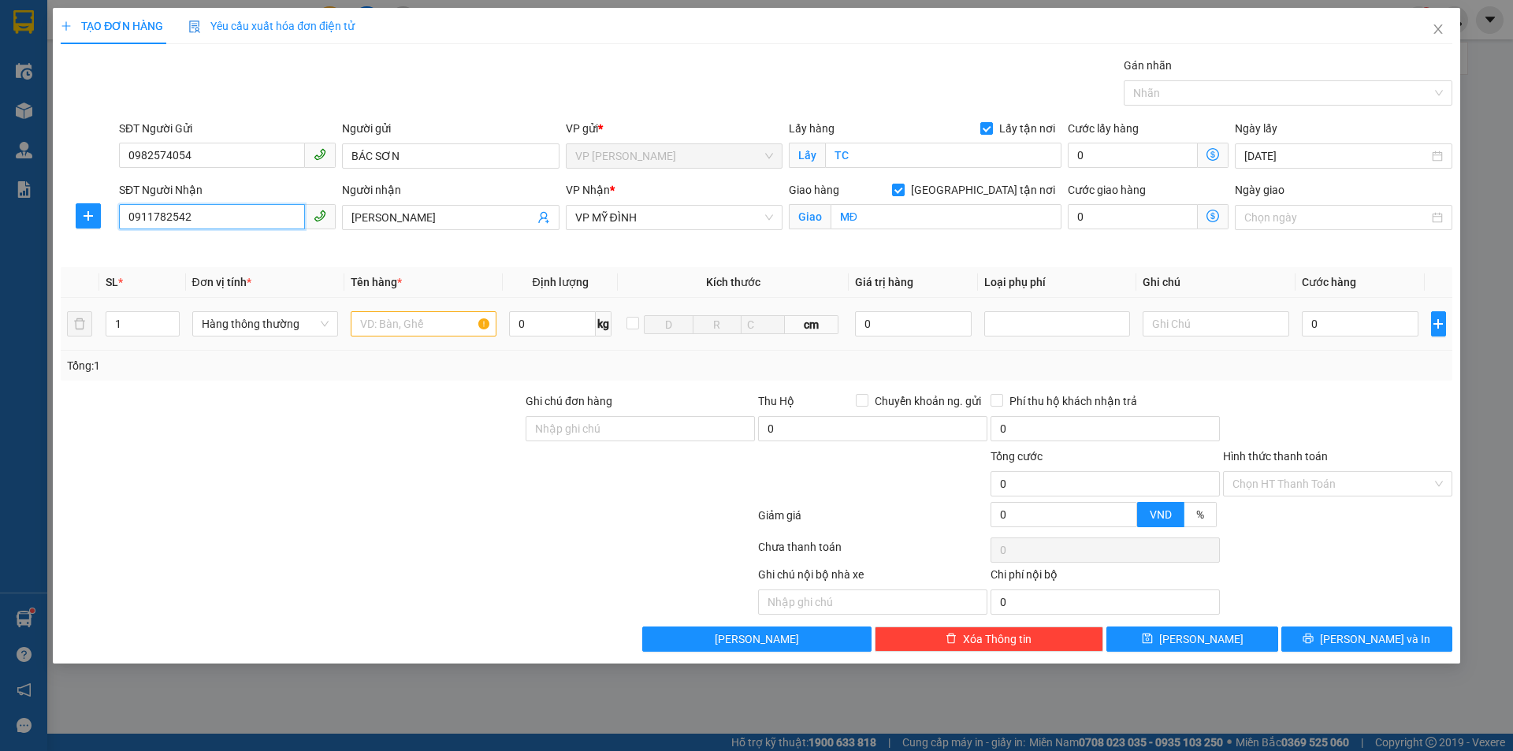
type input "0911782542"
click at [423, 319] on input "text" at bounding box center [424, 323] width 146 height 25
type input "D"
type input "ĐỒ ĂN"
click at [1323, 322] on input "0" at bounding box center [1360, 323] width 117 height 25
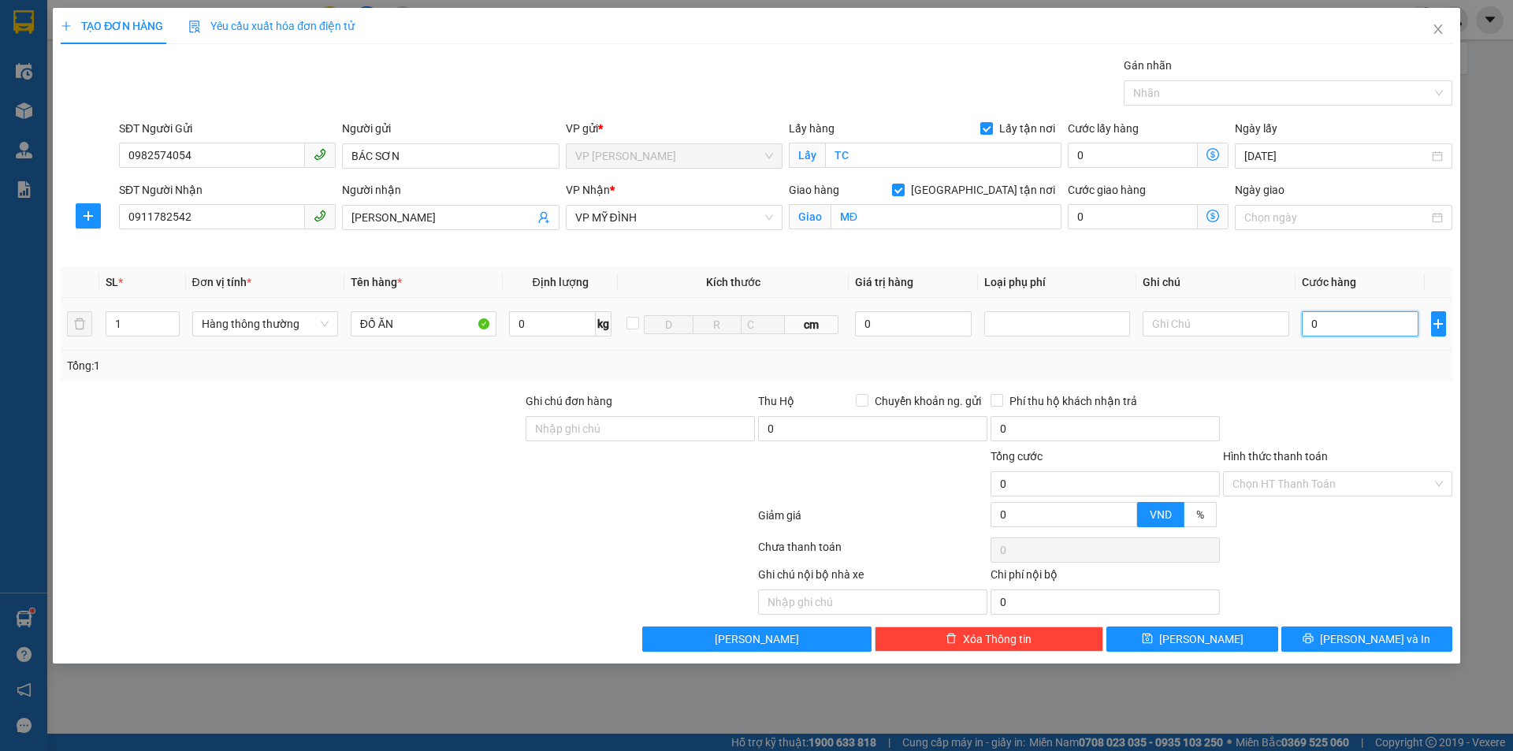
type input "5"
type input "50"
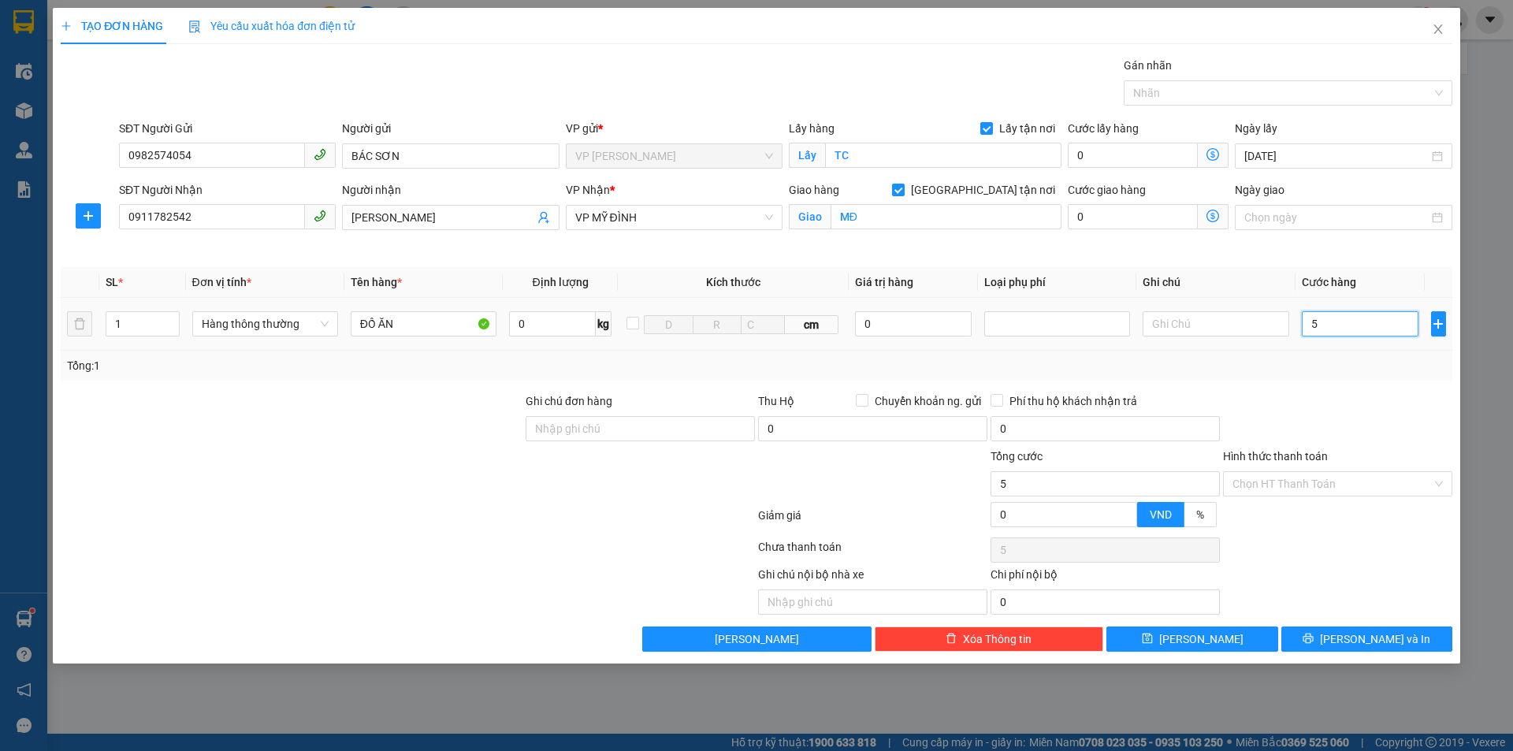
type input "50"
type input "500"
type input "5.000"
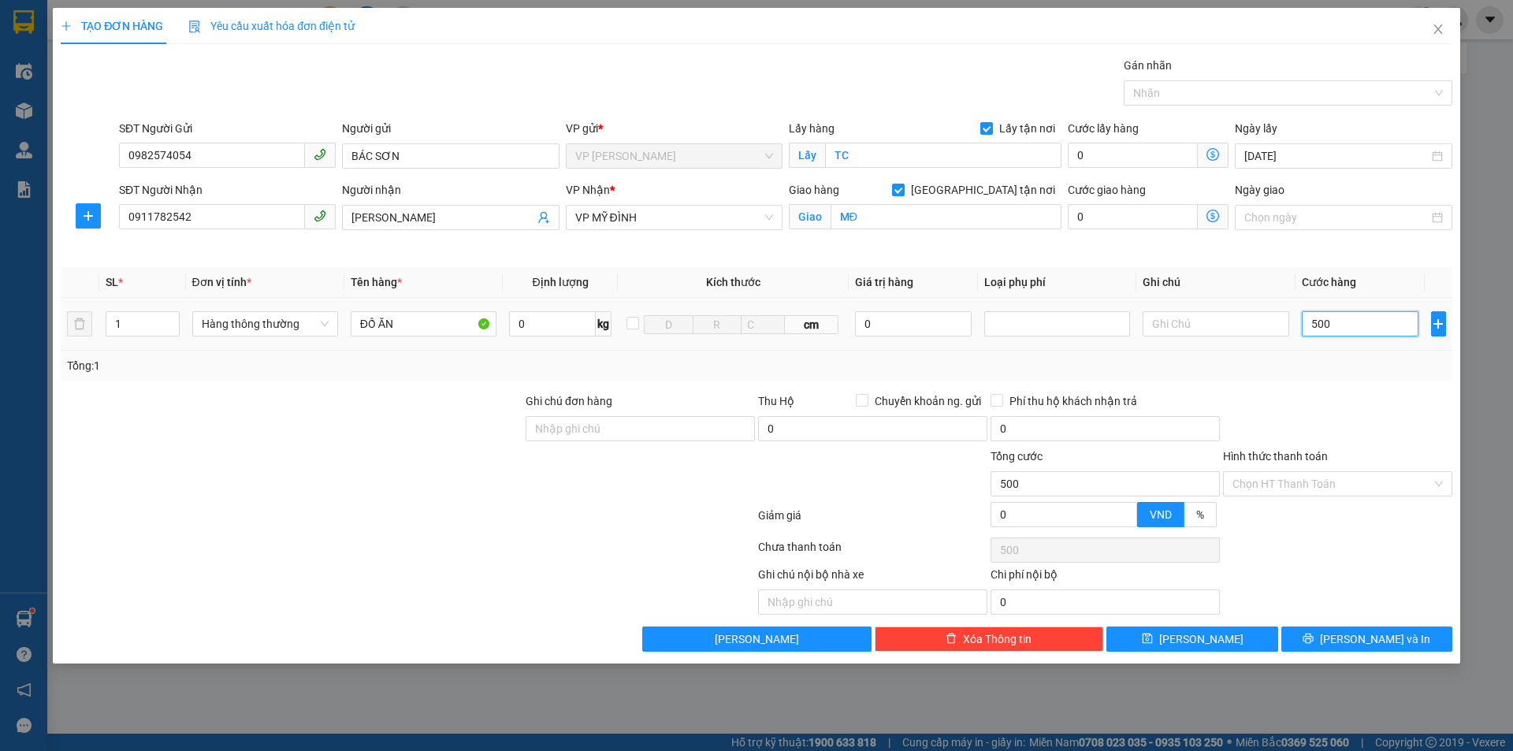
type input "5.000"
type input "50.000"
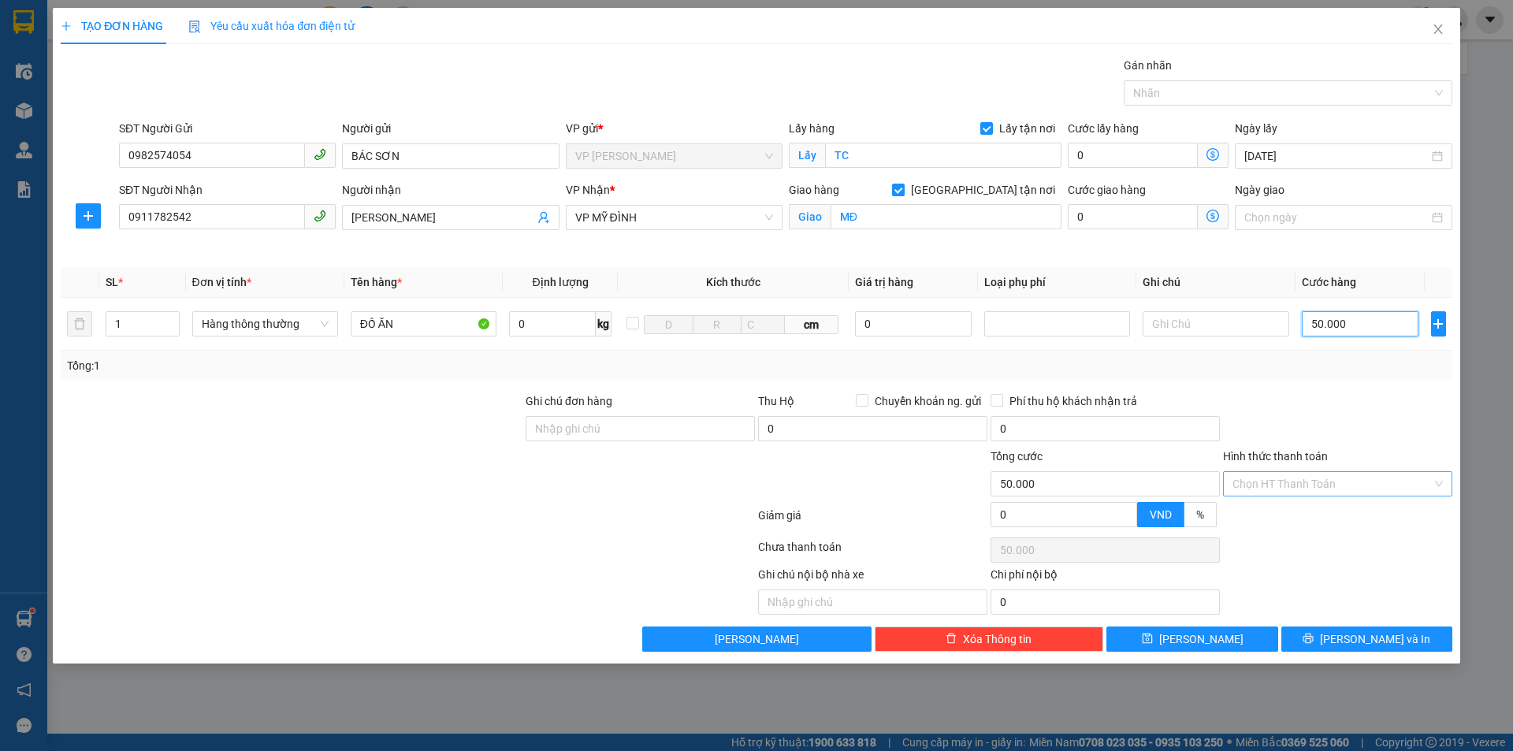
type input "50.000"
click at [1351, 476] on input "Hình thức thanh toán" at bounding box center [1332, 484] width 199 height 24
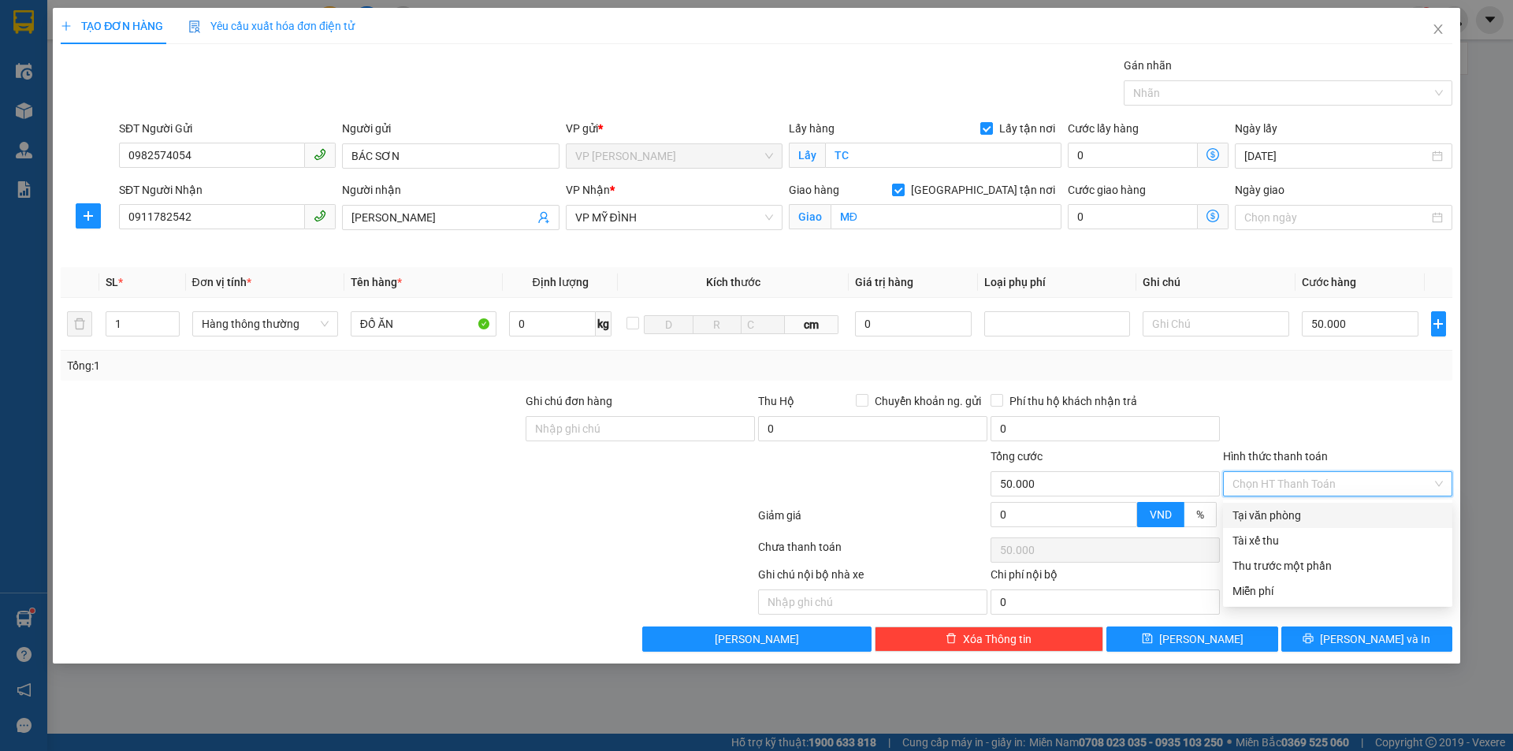
click at [1328, 524] on div "Tại văn phòng" at bounding box center [1337, 515] width 229 height 25
type input "0"
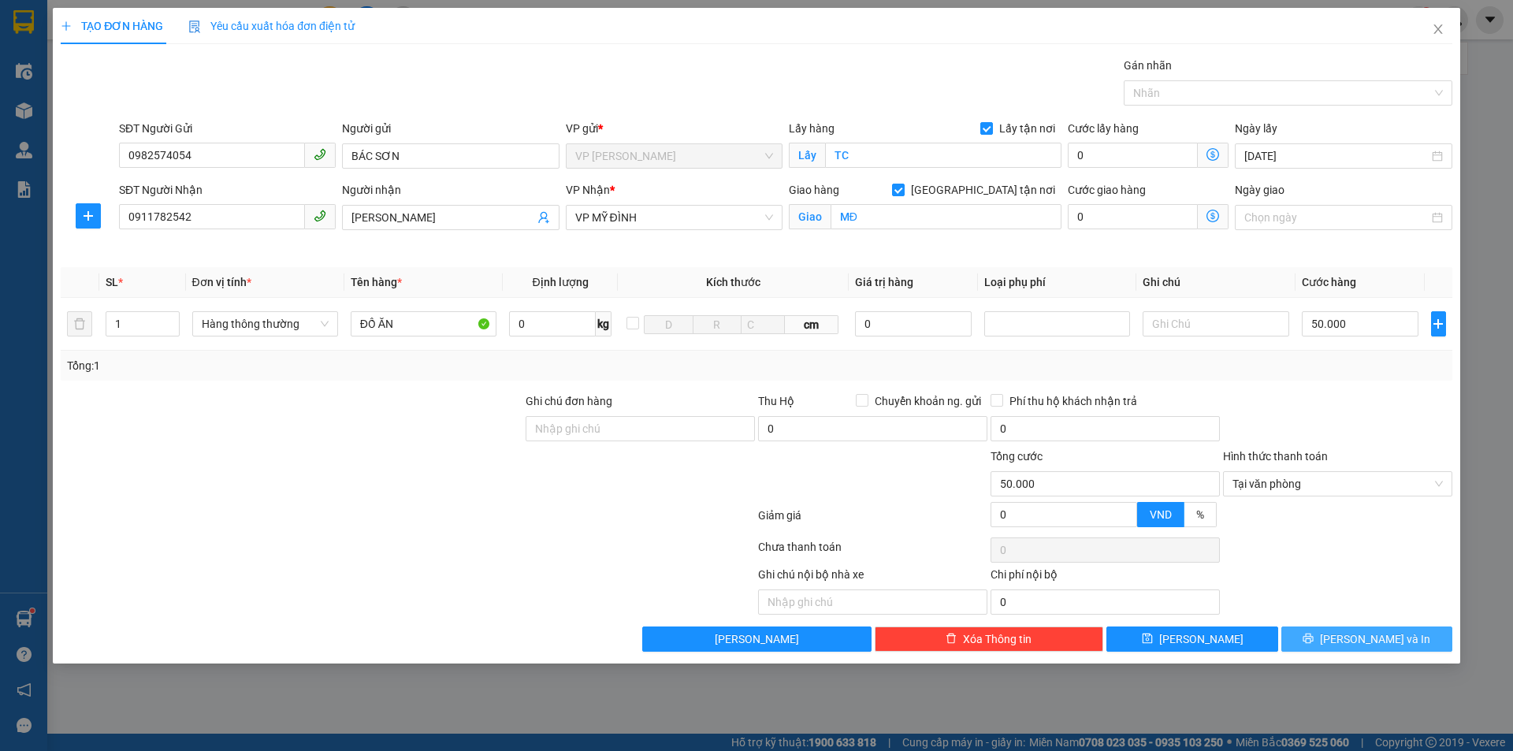
click at [1371, 640] on span "[PERSON_NAME] và In" at bounding box center [1375, 639] width 110 height 17
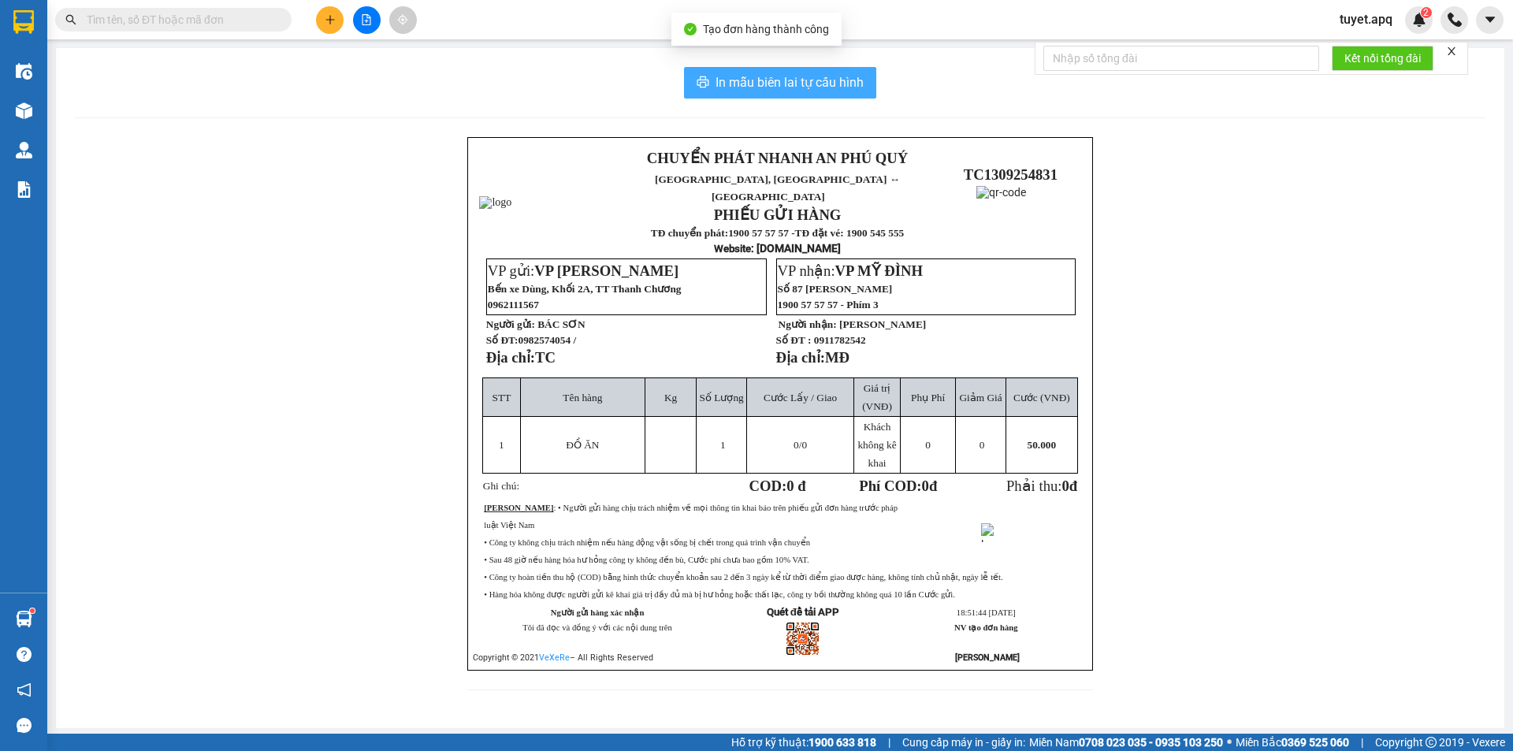
click at [716, 83] on span "In mẫu biên lai tự cấu hình" at bounding box center [790, 83] width 148 height 20
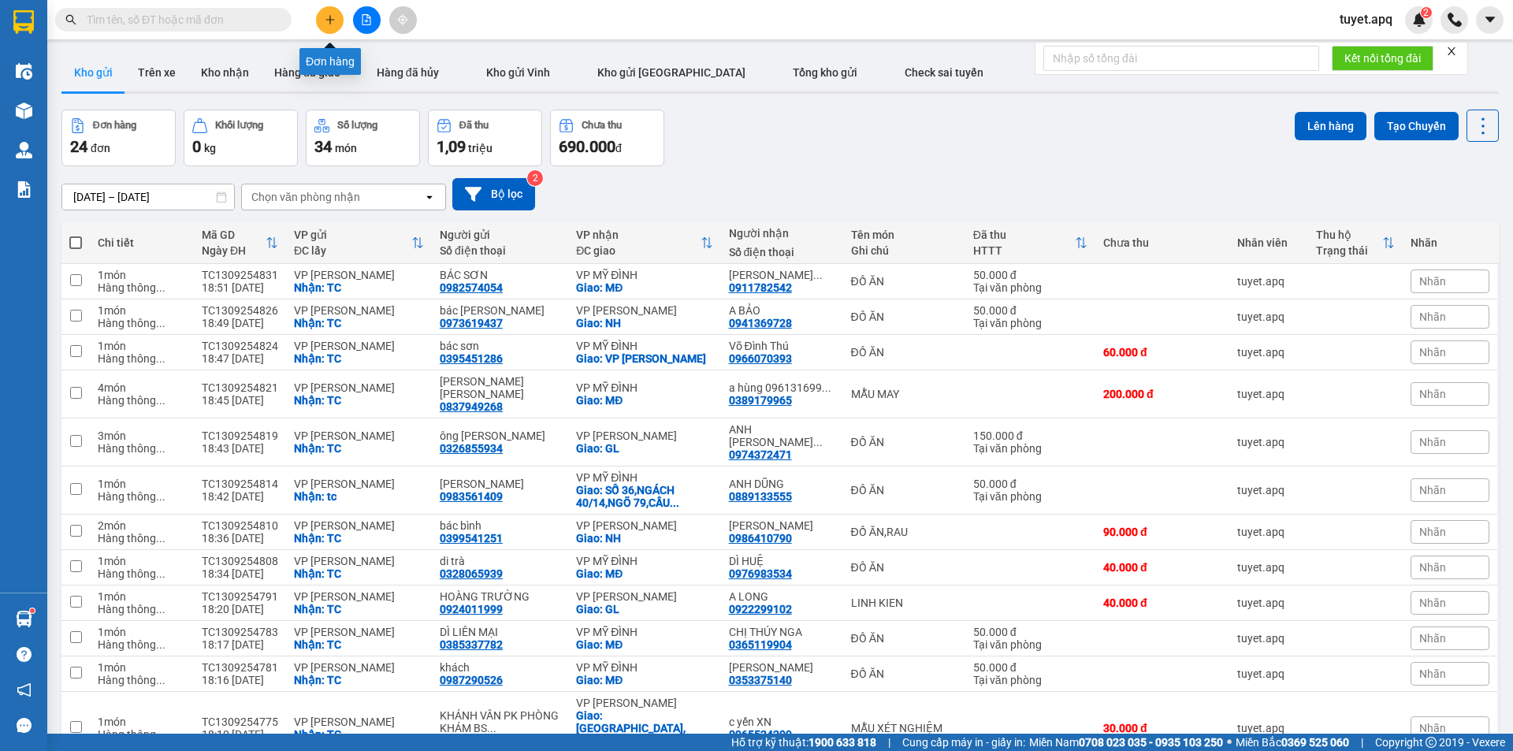
click at [329, 14] on icon "plus" at bounding box center [330, 19] width 11 height 11
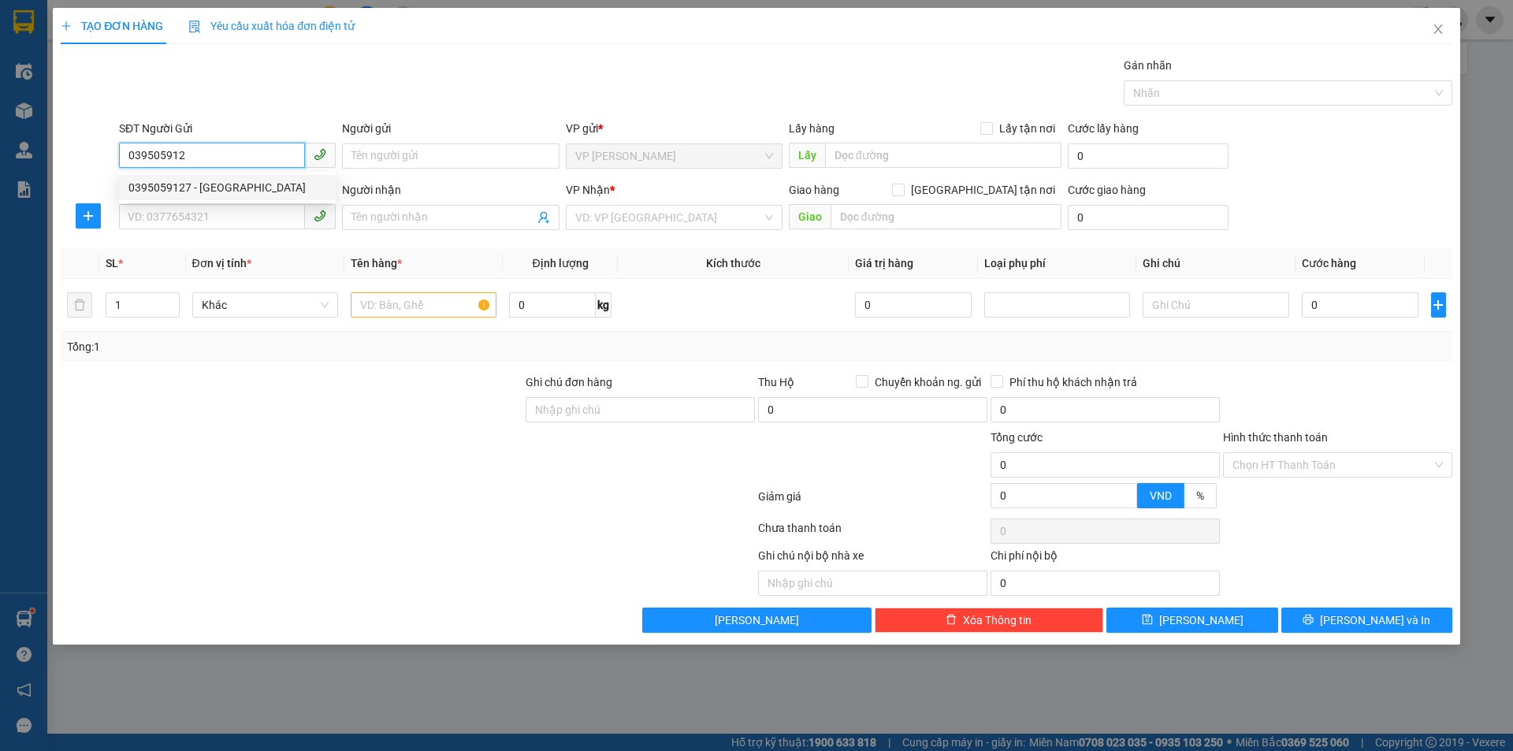
click at [252, 188] on div "0395059127 - BÁC KHÁNH" at bounding box center [227, 187] width 198 height 17
type input "0395059127"
type input "[PERSON_NAME]"
checkbox input "true"
type input "TC"
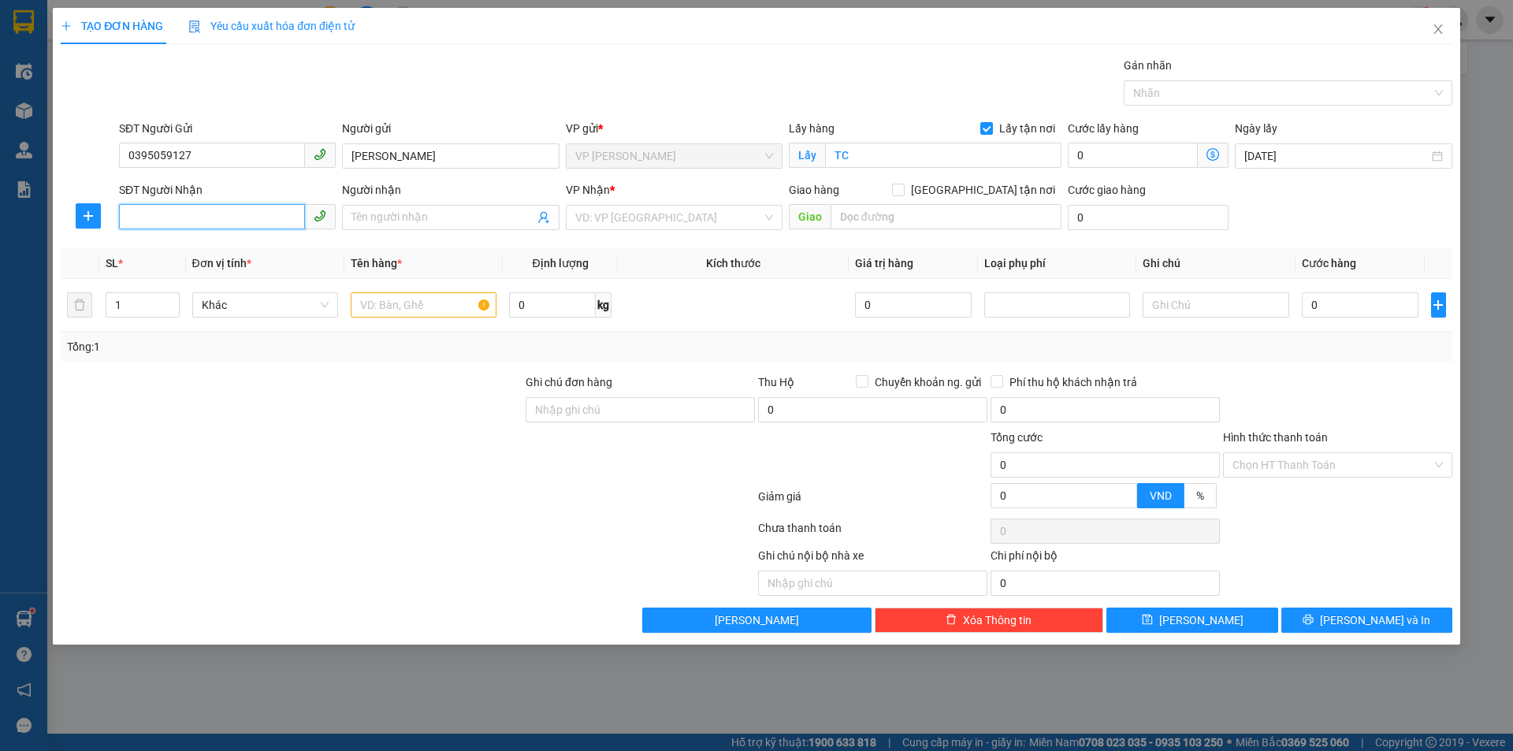
click at [255, 219] on input "SĐT Người Nhận" at bounding box center [212, 216] width 186 height 25
click at [259, 251] on div "0982441564 - ANH NG VĂN THÂN" at bounding box center [227, 248] width 198 height 17
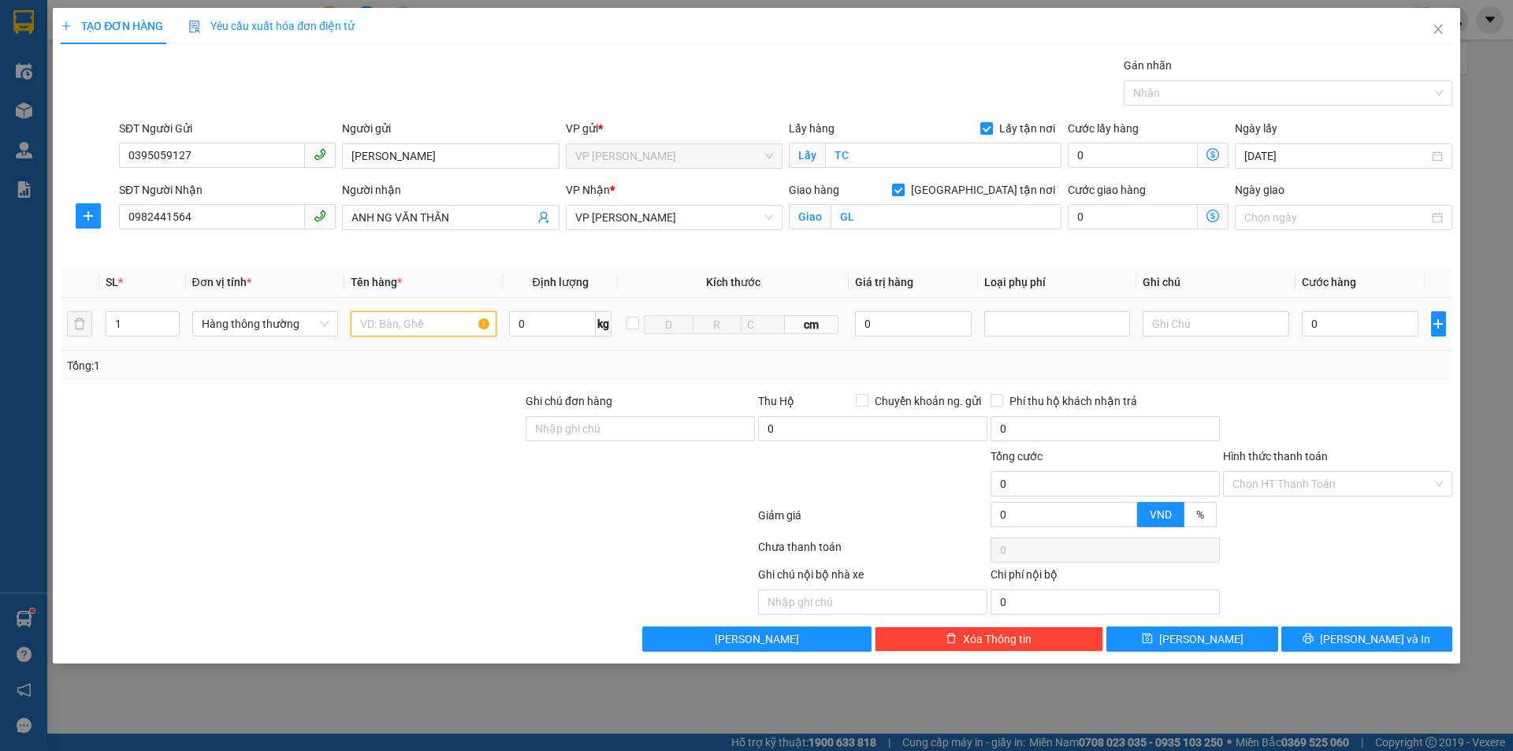
click at [428, 325] on input "text" at bounding box center [424, 323] width 146 height 25
drag, startPoint x: 1356, startPoint y: 323, endPoint x: 1149, endPoint y: 444, distance: 239.8
click at [1354, 323] on input "0" at bounding box center [1360, 323] width 117 height 25
click at [1244, 477] on input "Hình thức thanh toán" at bounding box center [1332, 484] width 199 height 24
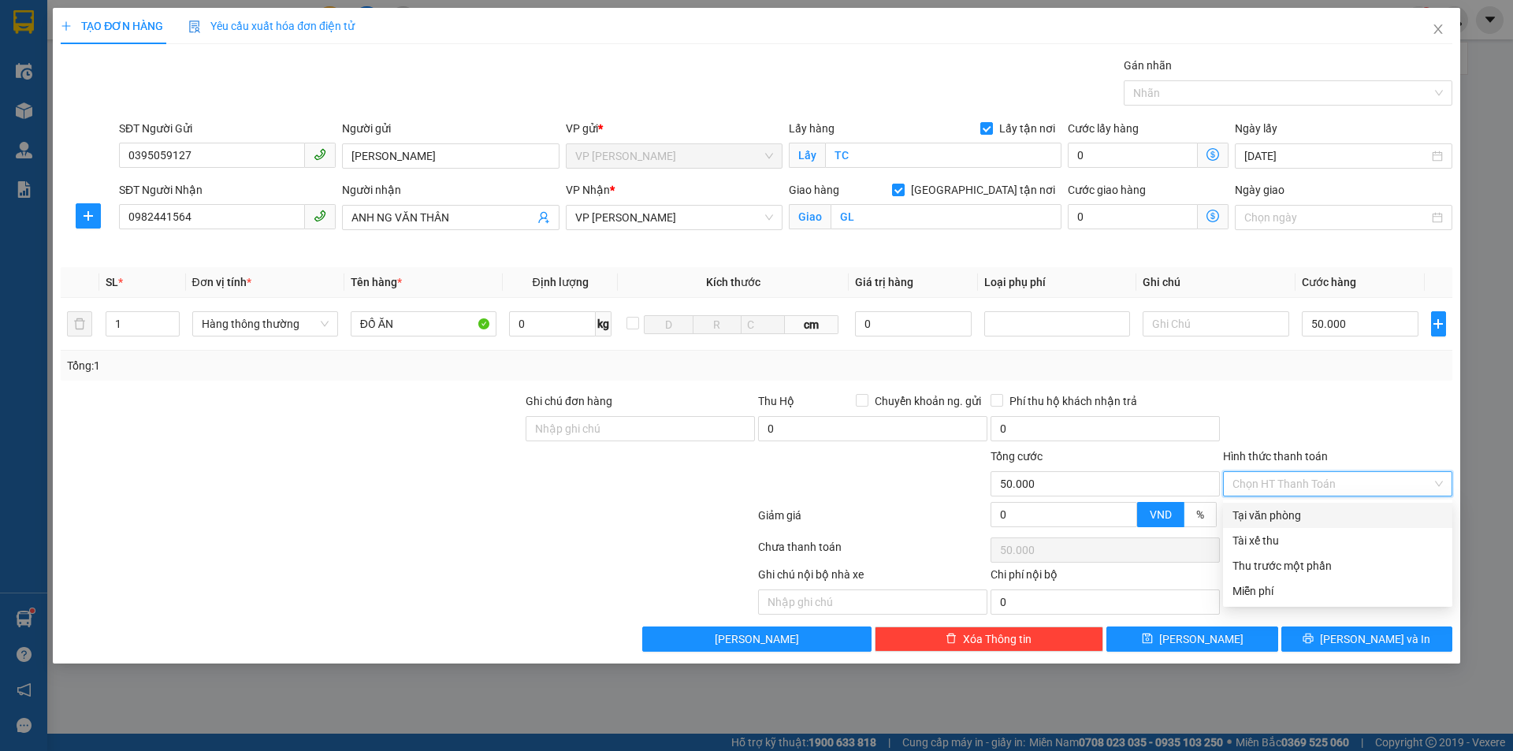
click at [1274, 513] on div "Tại văn phòng" at bounding box center [1338, 515] width 210 height 17
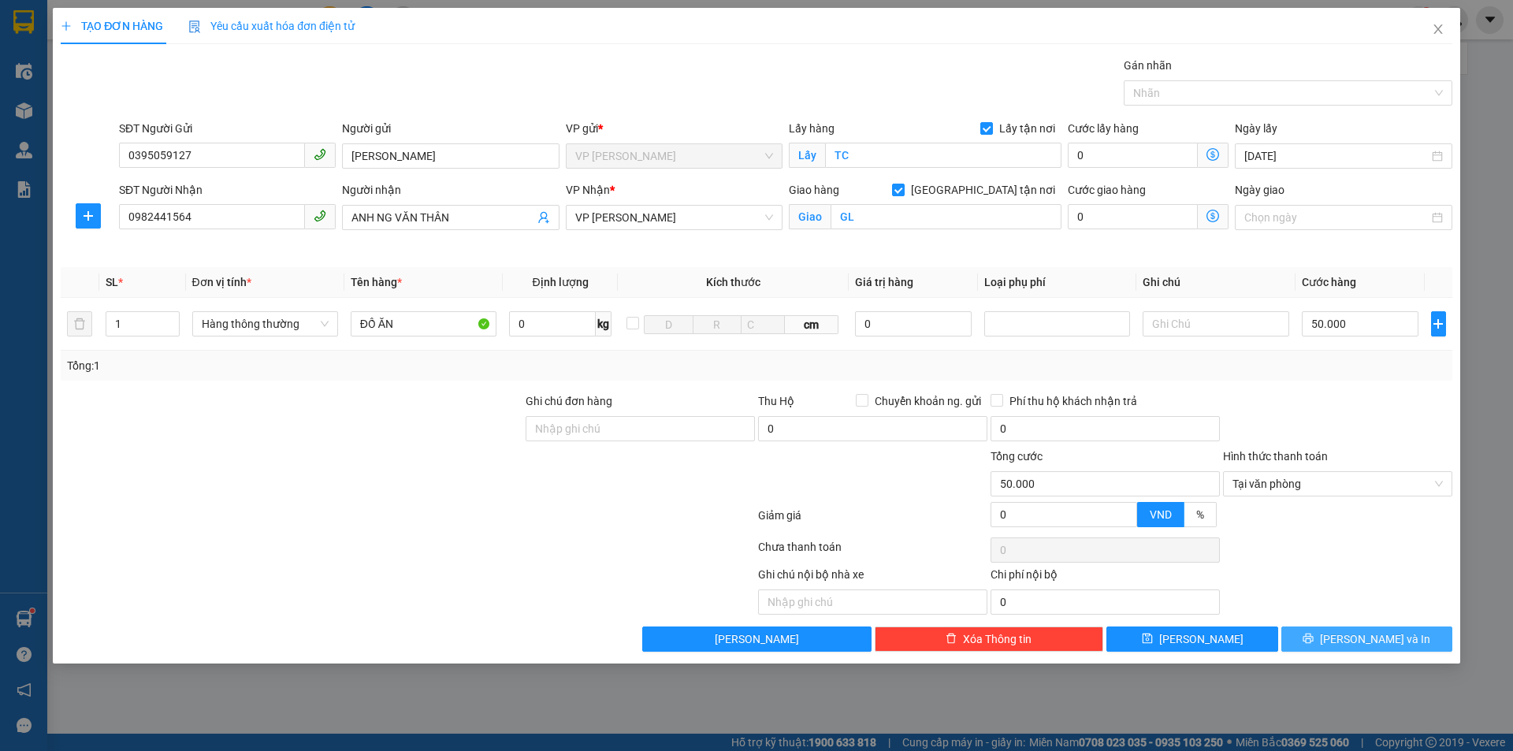
click at [1357, 645] on span "[PERSON_NAME] và In" at bounding box center [1375, 639] width 110 height 17
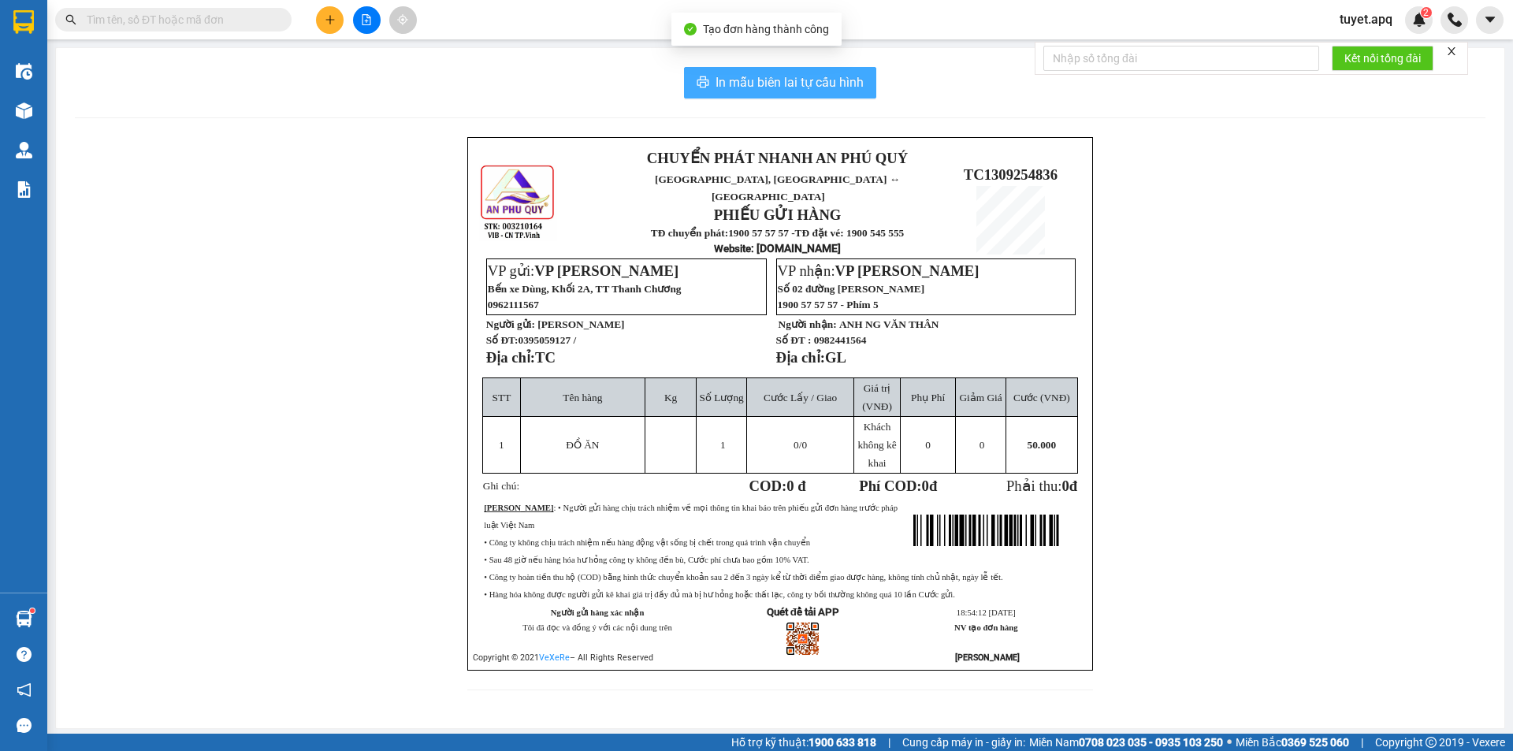
click at [802, 83] on span "In mẫu biên lai tự cấu hình" at bounding box center [790, 83] width 148 height 20
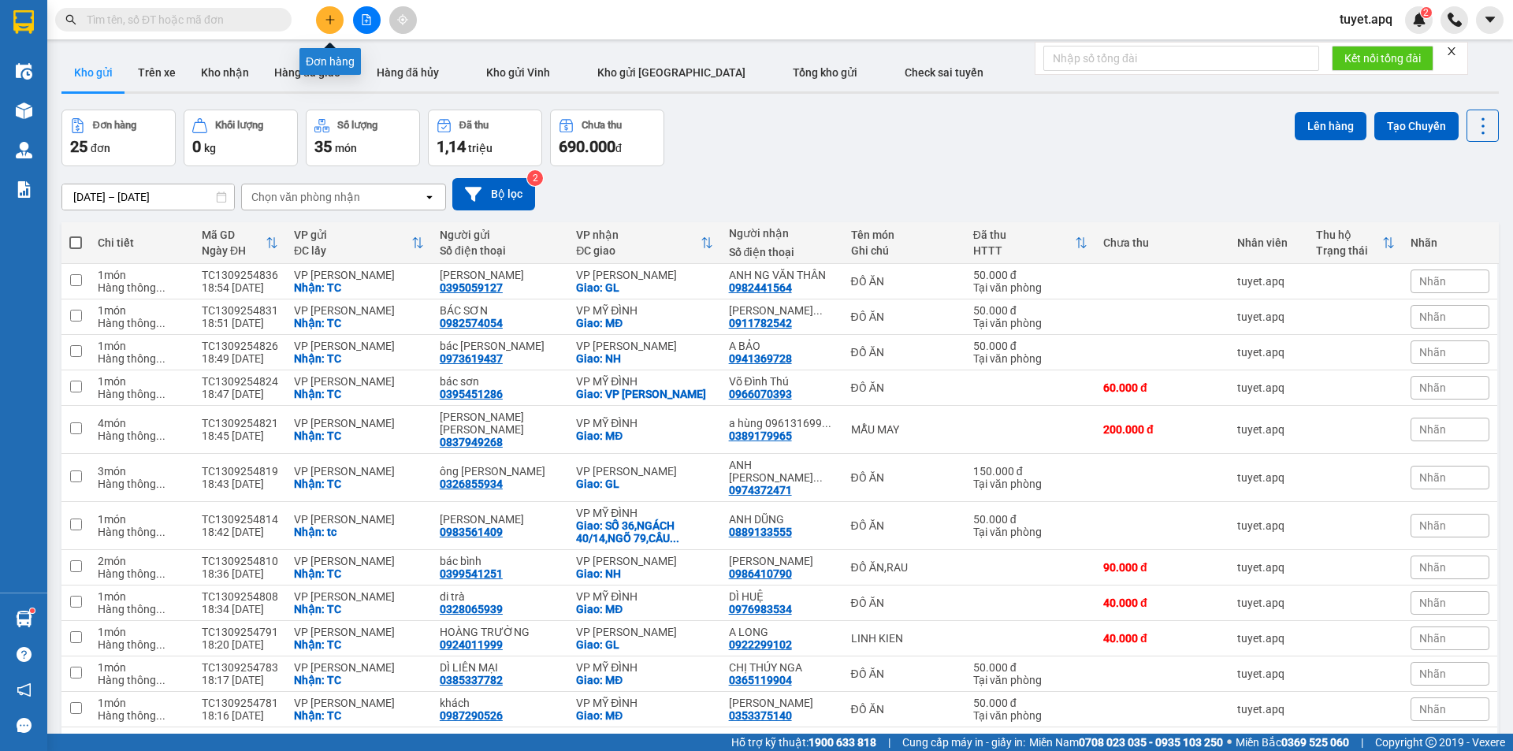
click at [335, 13] on button at bounding box center [330, 20] width 28 height 28
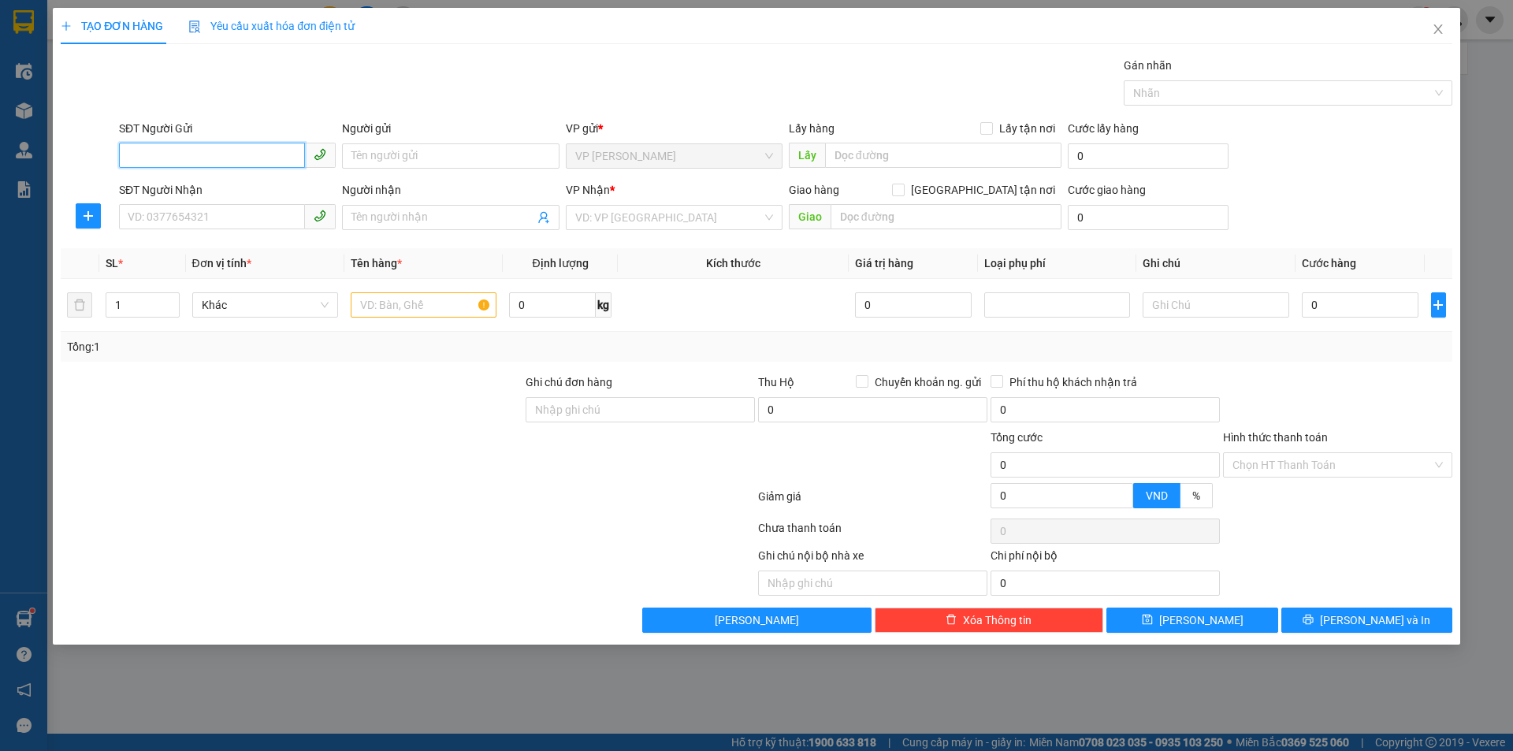
click at [232, 148] on input "SĐT Người Gửi" at bounding box center [212, 155] width 186 height 25
click at [262, 191] on div "0973412234 - GI HÀ THỊNH" at bounding box center [227, 187] width 198 height 17
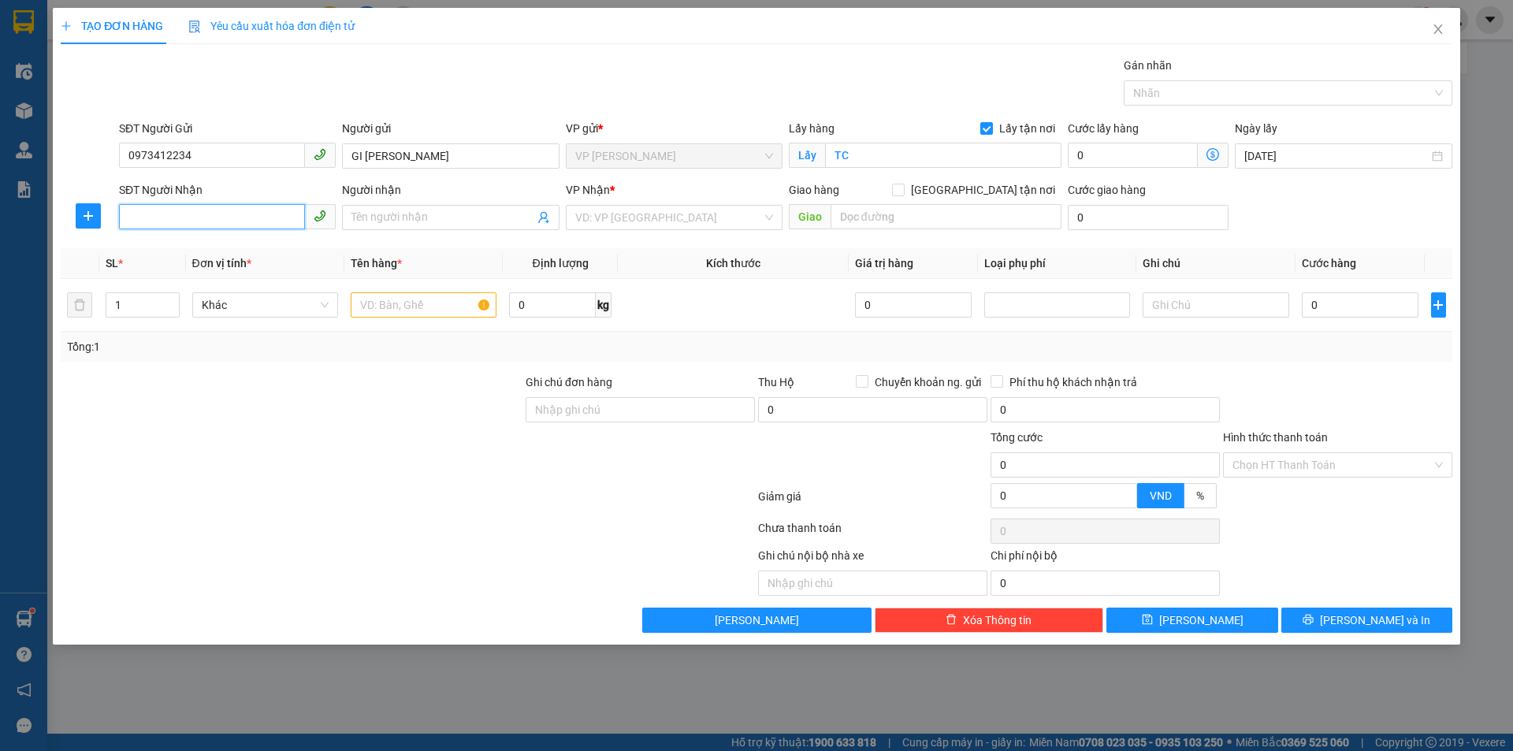
click at [262, 219] on input "SĐT Người Nhận" at bounding box center [212, 216] width 186 height 25
click at [272, 249] on div "0947907199 - c Thuỷ 0377791516" at bounding box center [227, 248] width 198 height 17
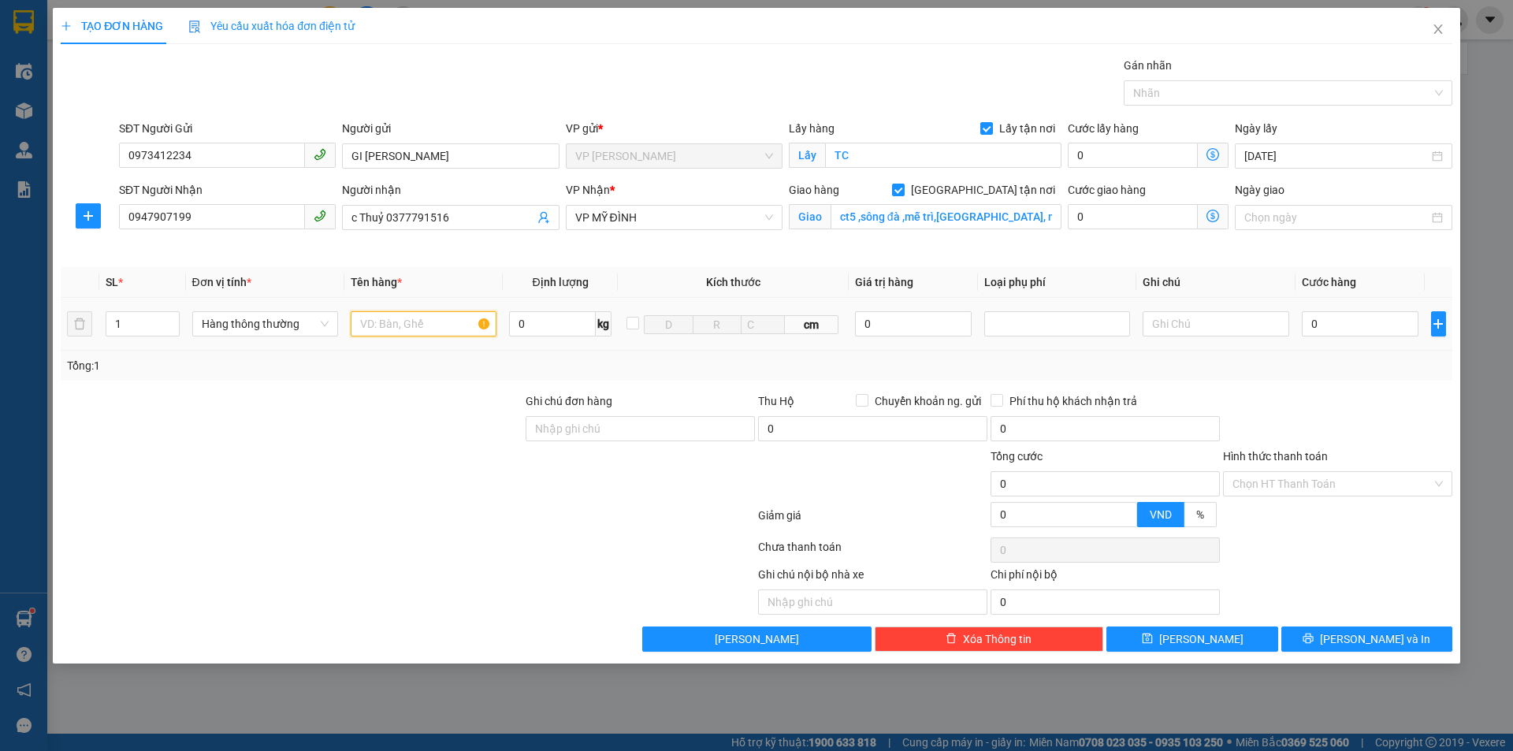
click at [385, 329] on input "text" at bounding box center [424, 323] width 146 height 25
click at [1351, 322] on input "0" at bounding box center [1360, 323] width 117 height 25
click at [1274, 486] on input "Hình thức thanh toán" at bounding box center [1332, 484] width 199 height 24
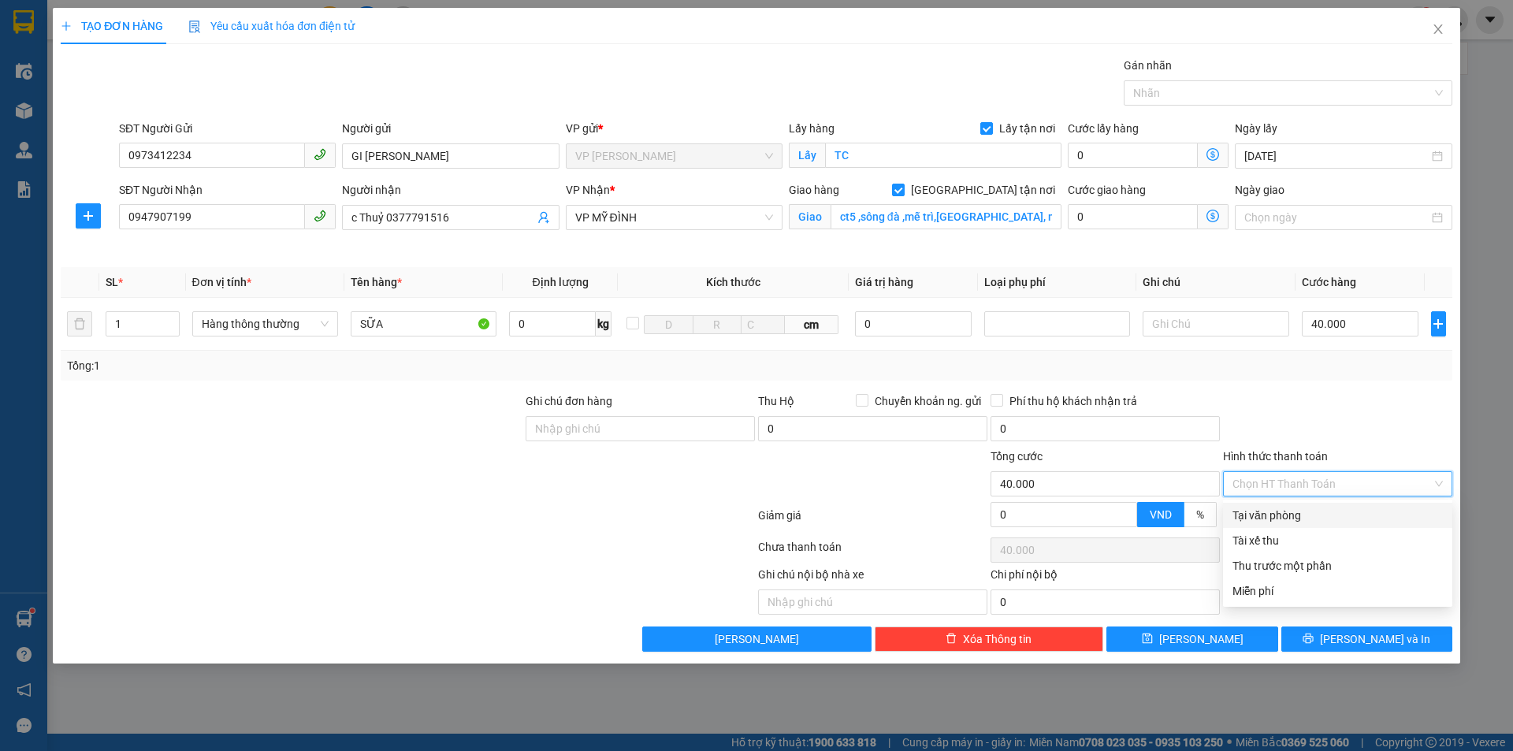
click at [1283, 512] on div "Tại văn phòng" at bounding box center [1338, 515] width 210 height 17
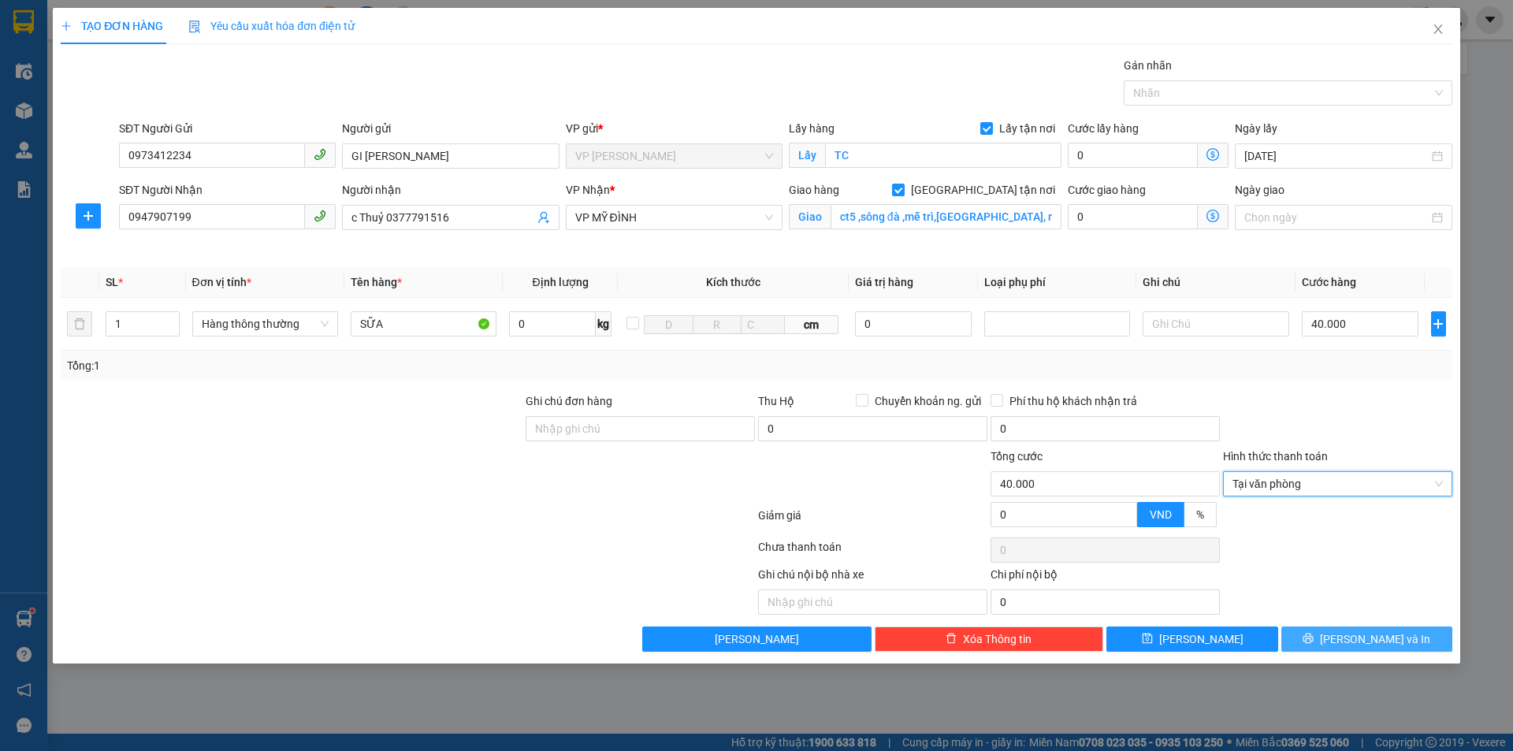
click at [1330, 634] on button "[PERSON_NAME] và In" at bounding box center [1367, 639] width 171 height 25
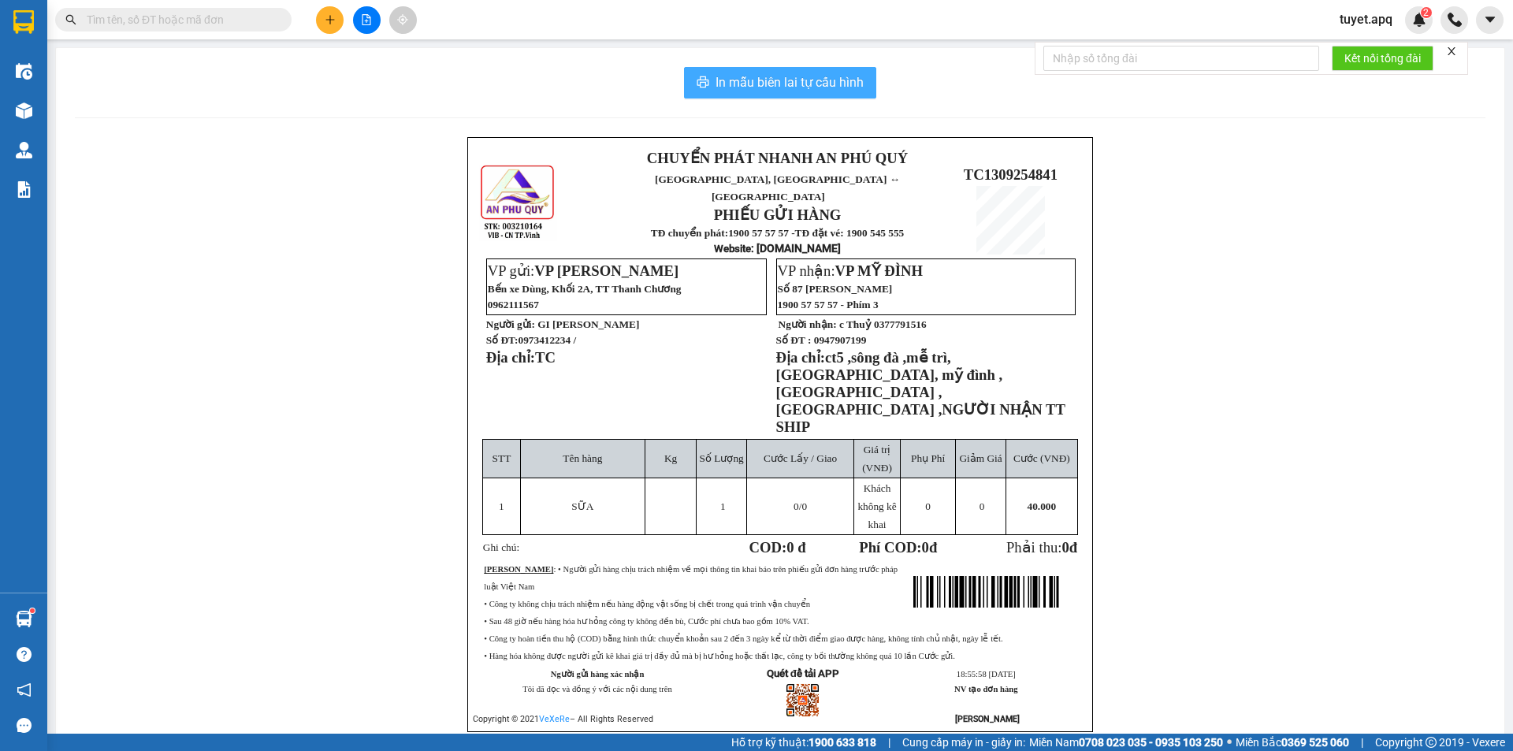
click at [810, 77] on span "In mẫu biên lai tự cấu hình" at bounding box center [790, 83] width 148 height 20
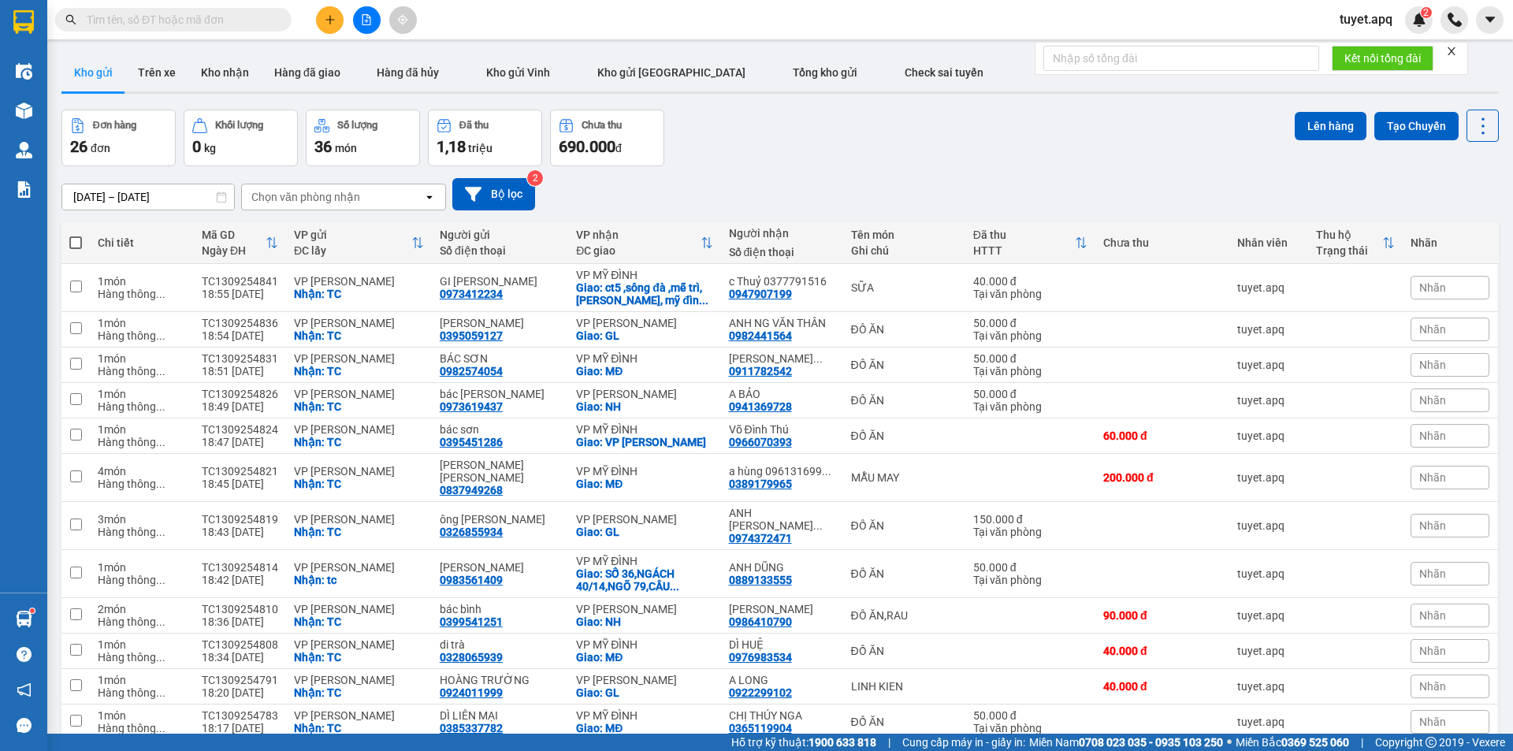
click at [326, 24] on icon "plus" at bounding box center [330, 19] width 11 height 11
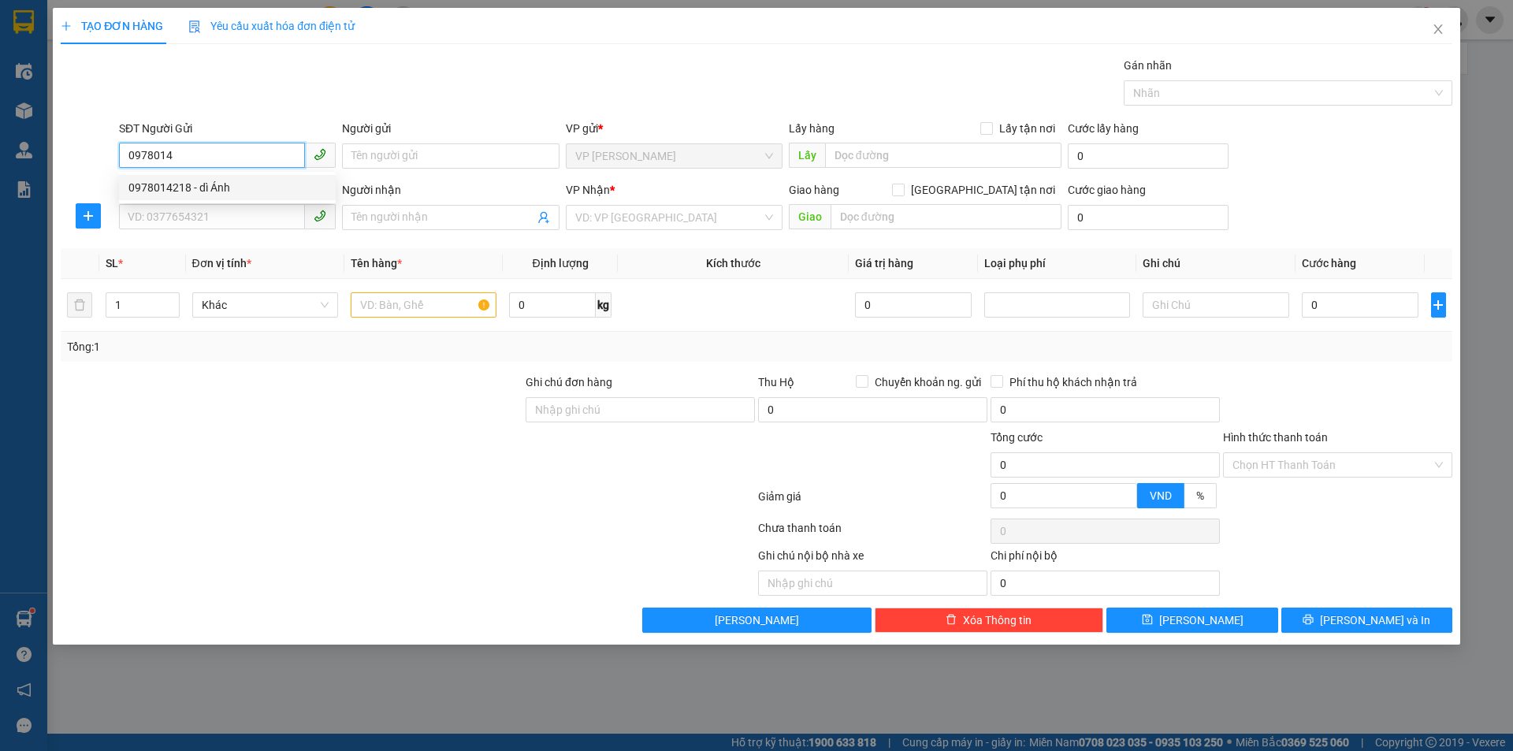
click at [217, 186] on div "0978014218 - dì Ánh" at bounding box center [227, 187] width 198 height 17
click at [234, 219] on input "SĐT Người Nhận" at bounding box center [212, 216] width 186 height 25
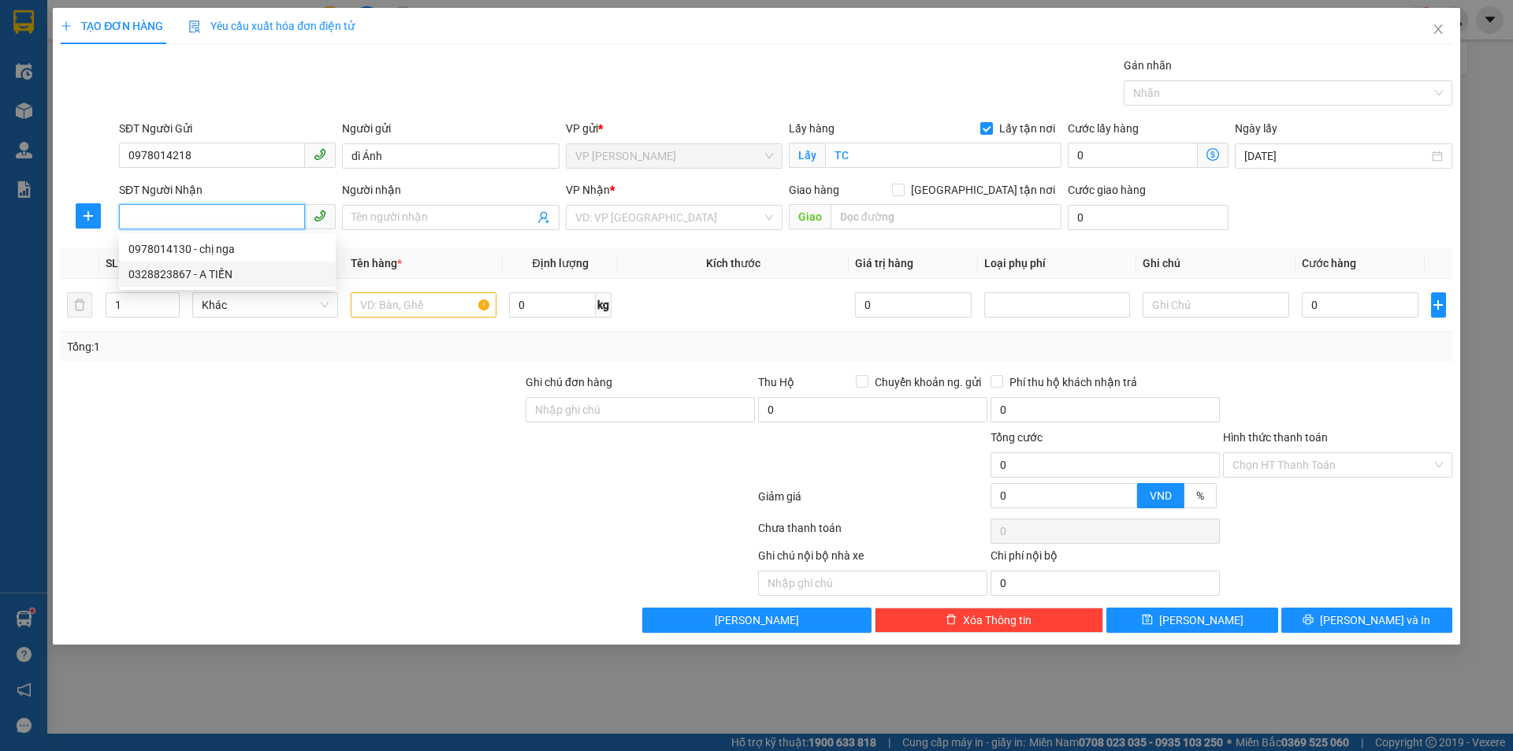
click at [244, 272] on div "0328823867 - A TIẾN" at bounding box center [227, 274] width 198 height 17
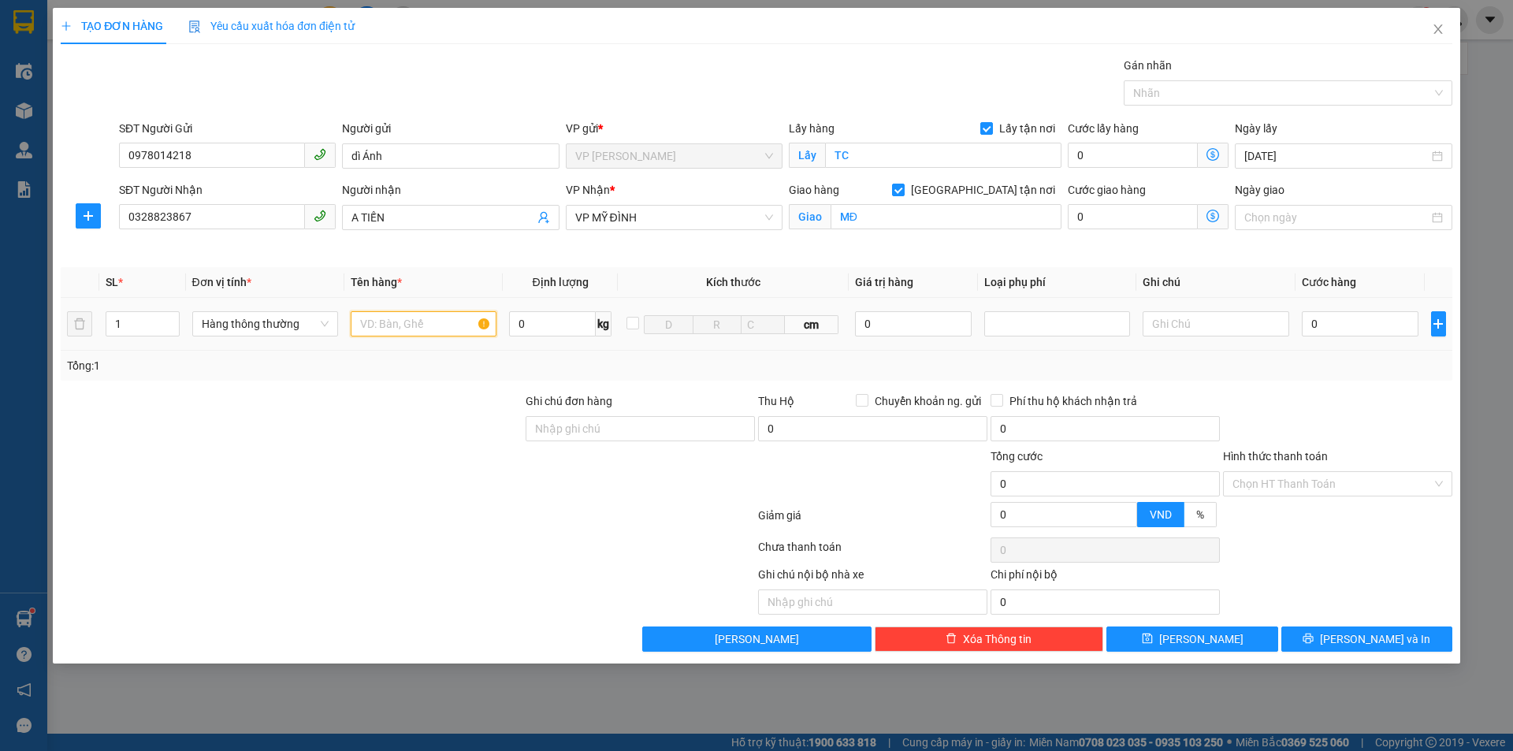
click at [422, 333] on input "text" at bounding box center [424, 323] width 146 height 25
click at [1346, 318] on input "0" at bounding box center [1360, 323] width 117 height 25
click at [1307, 483] on input "Hình thức thanh toán" at bounding box center [1332, 484] width 199 height 24
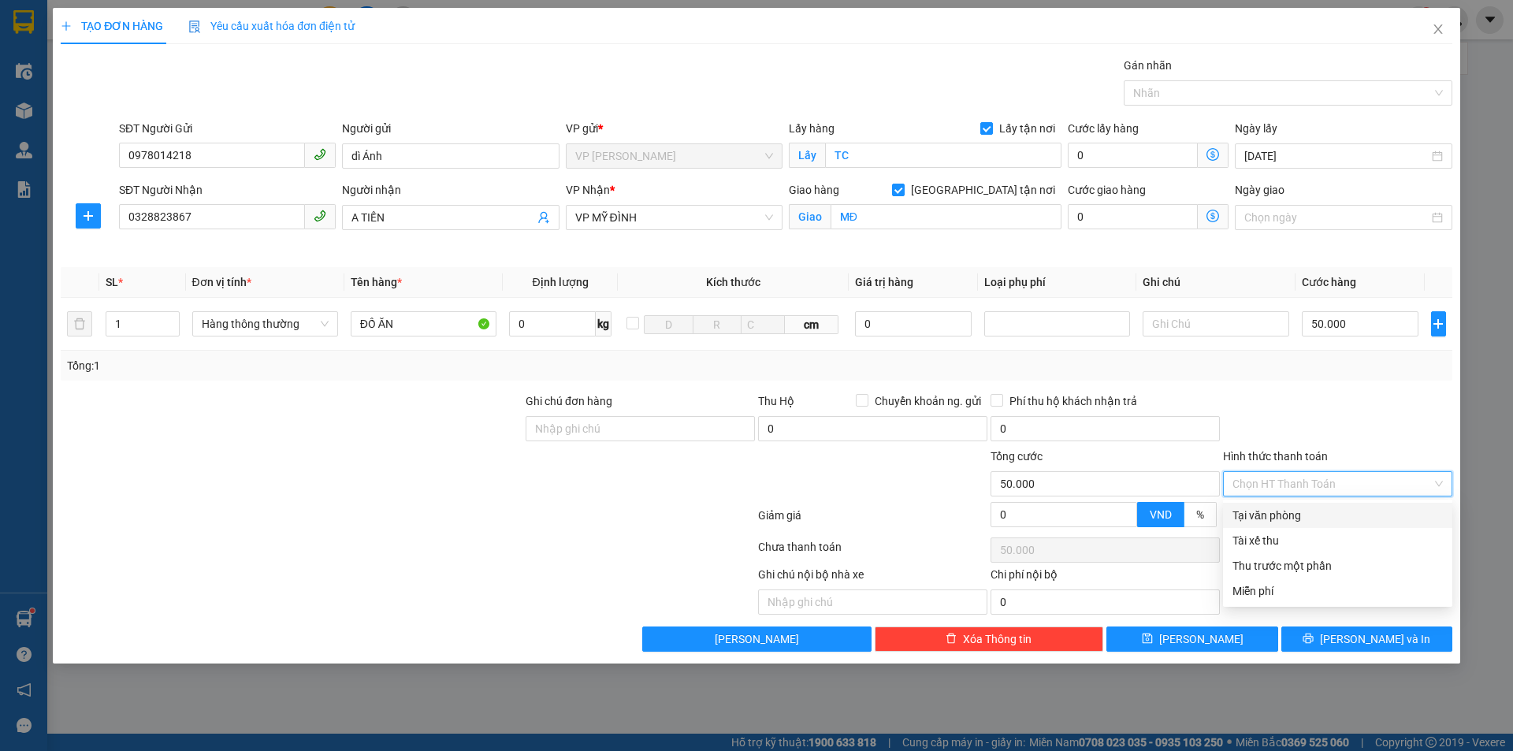
click at [1285, 513] on div "Tại văn phòng" at bounding box center [1338, 515] width 210 height 17
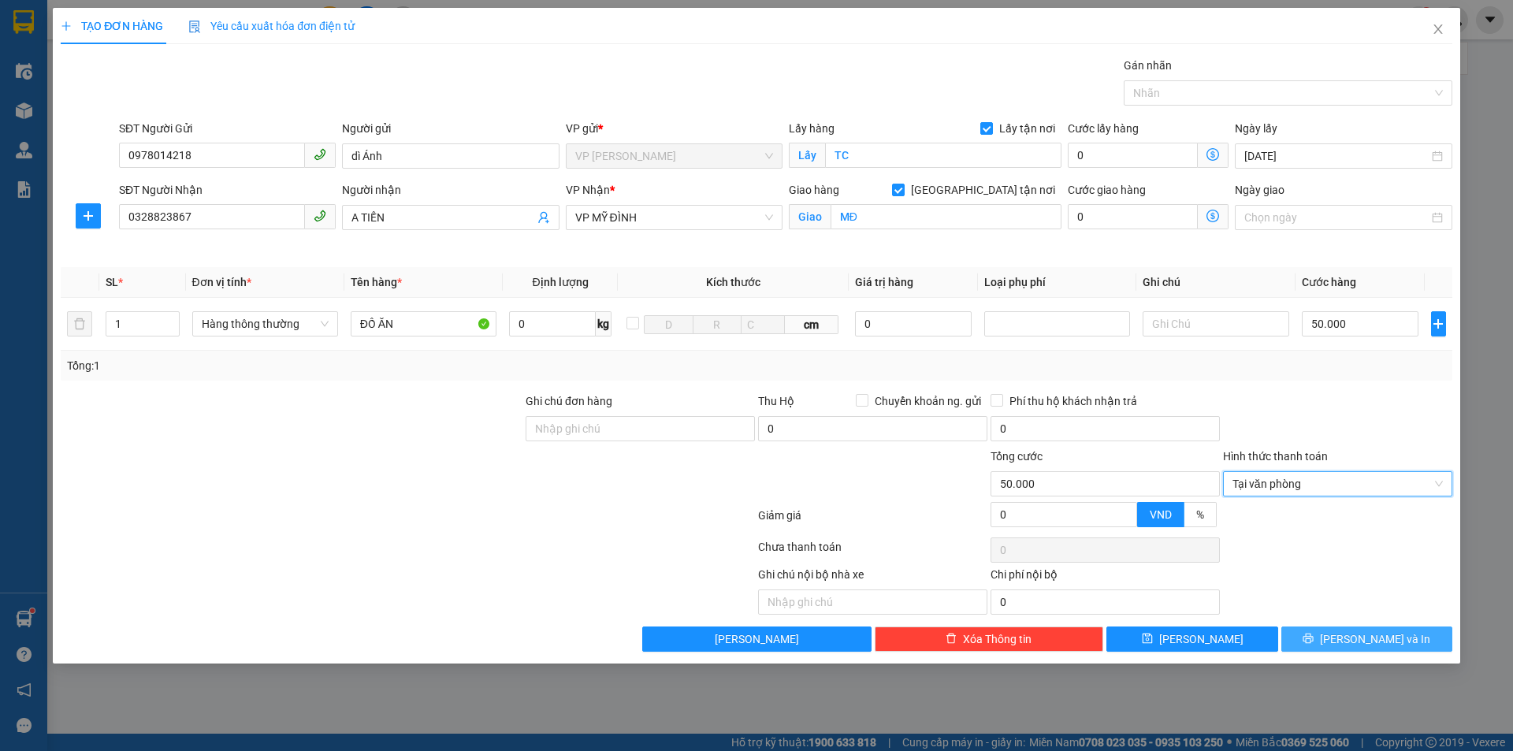
click at [1349, 644] on button "[PERSON_NAME] và In" at bounding box center [1367, 639] width 171 height 25
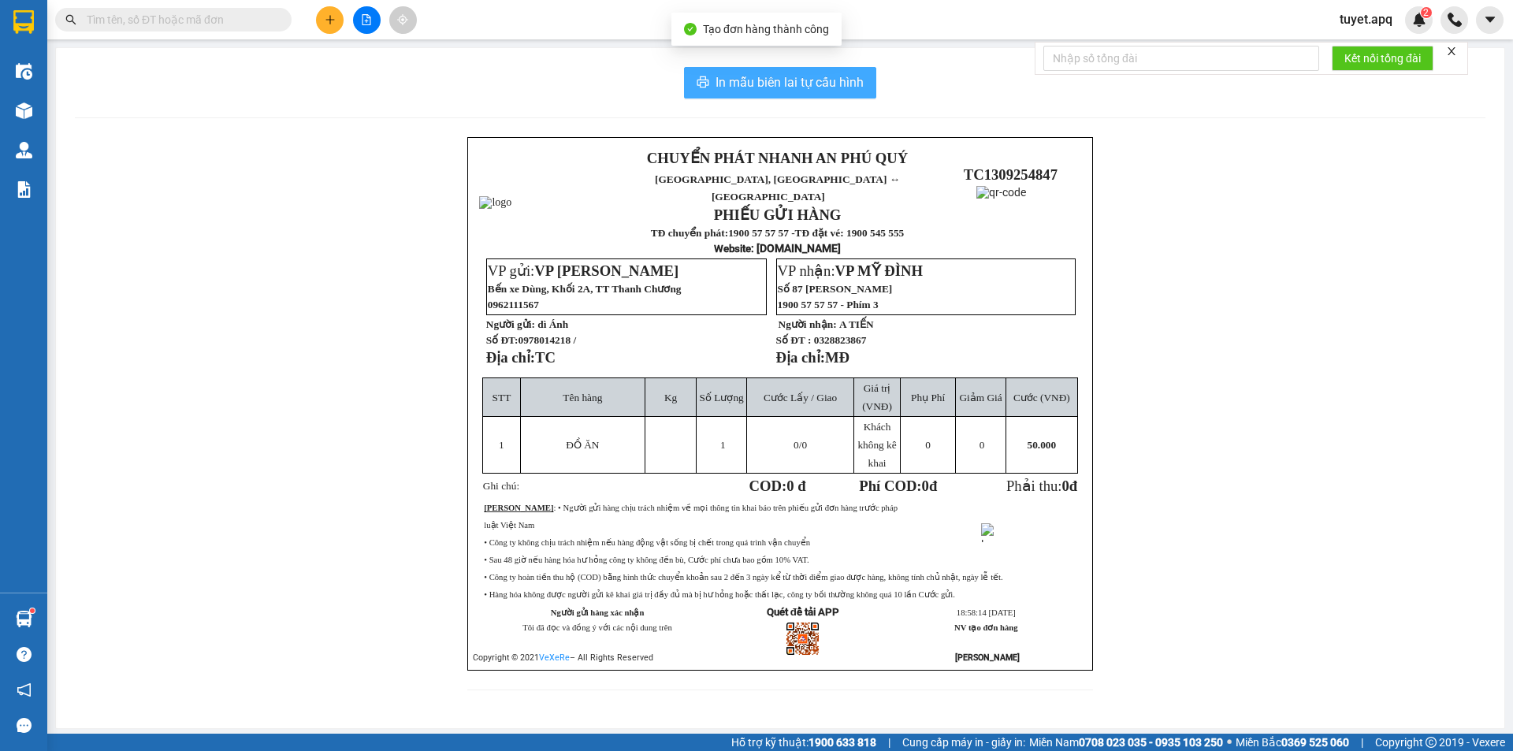
click at [824, 86] on span "In mẫu biên lai tự cấu hình" at bounding box center [790, 83] width 148 height 20
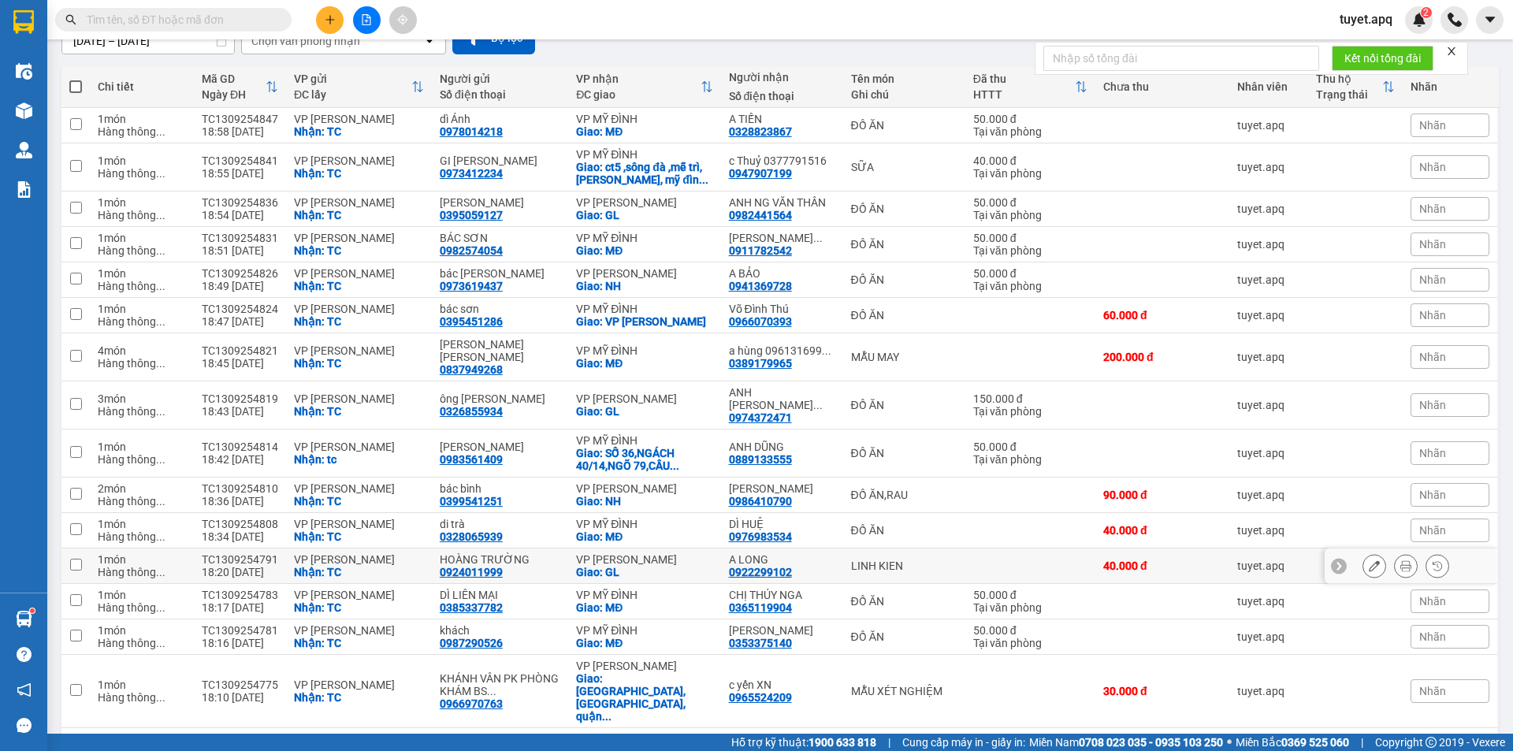
scroll to position [158, 0]
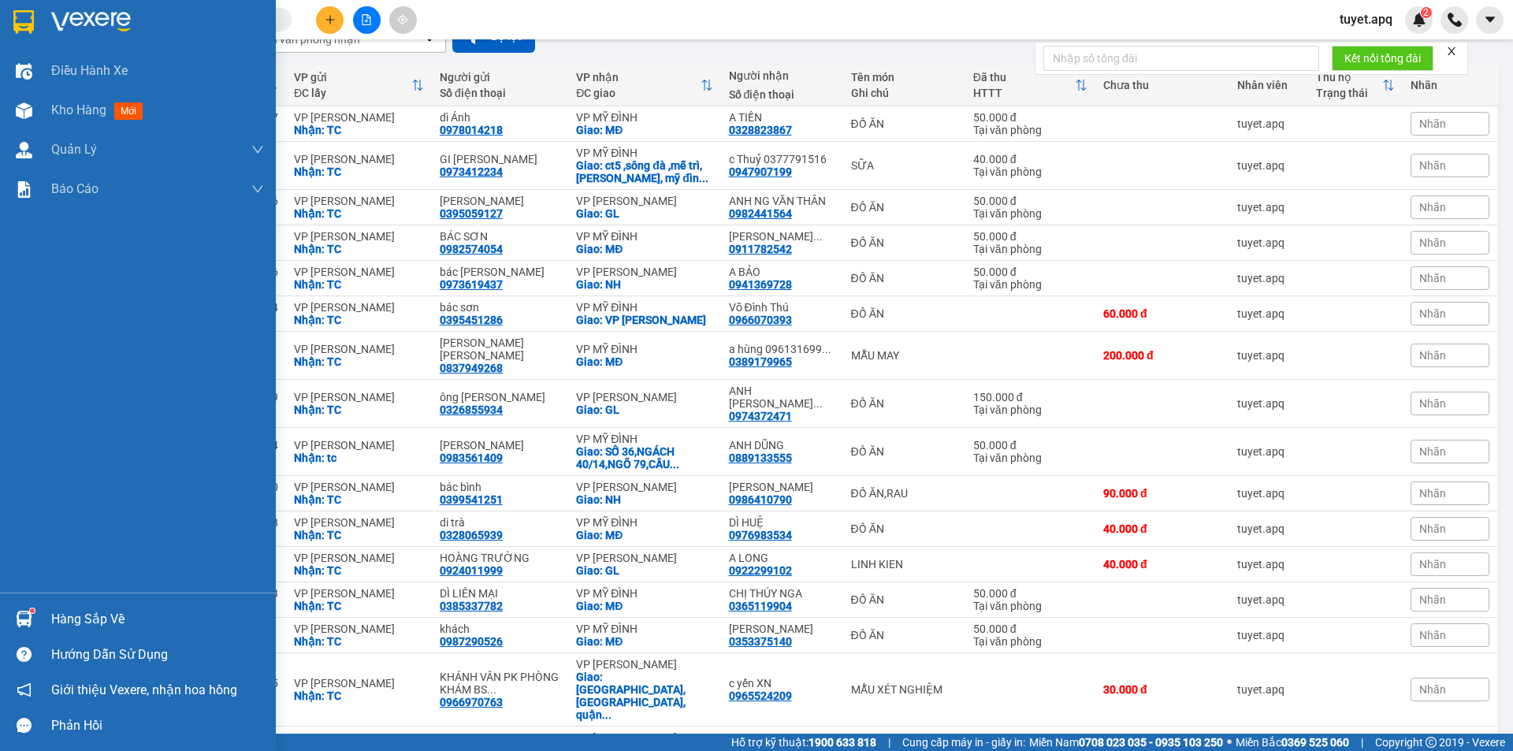
click at [28, 620] on img at bounding box center [24, 619] width 17 height 17
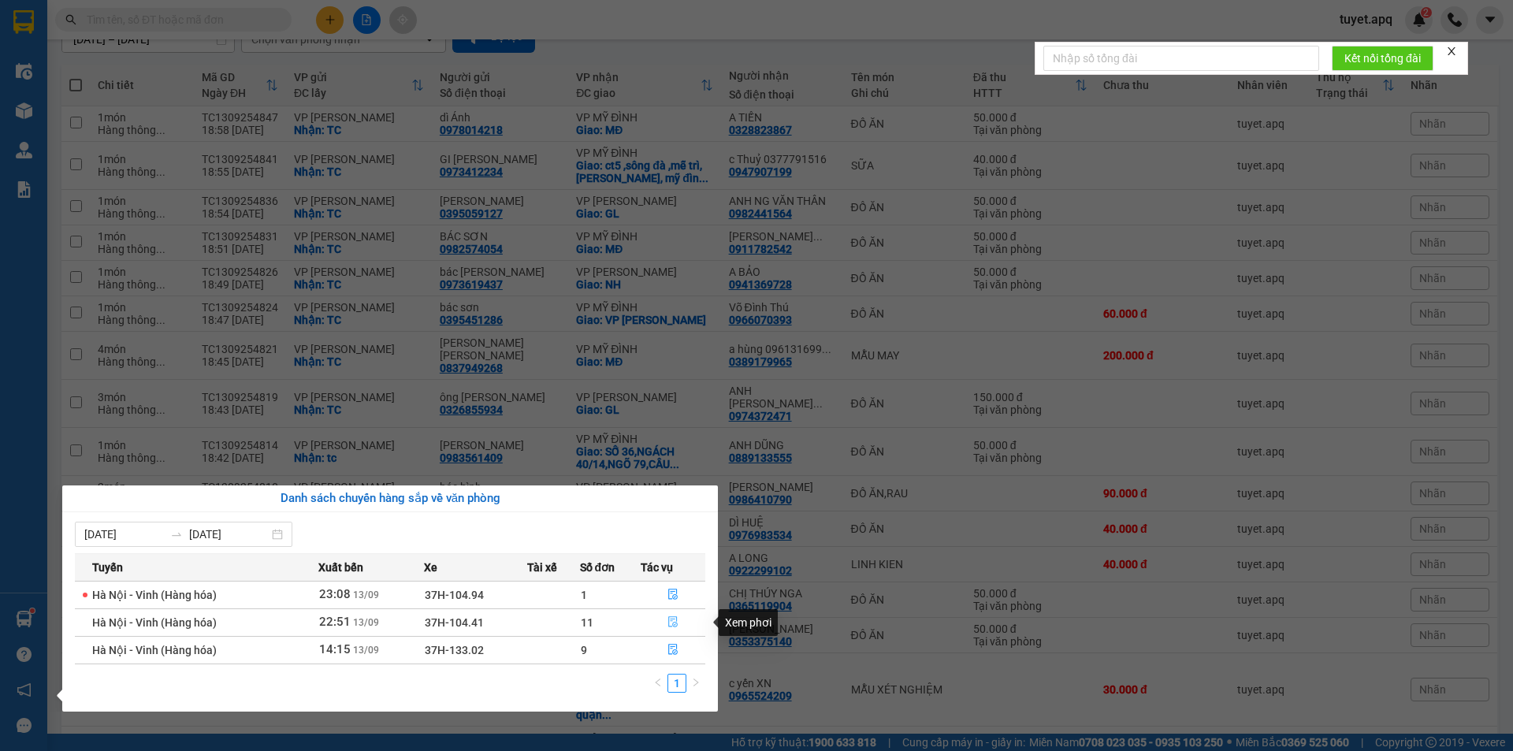
click at [671, 625] on icon "file-done" at bounding box center [673, 621] width 11 height 11
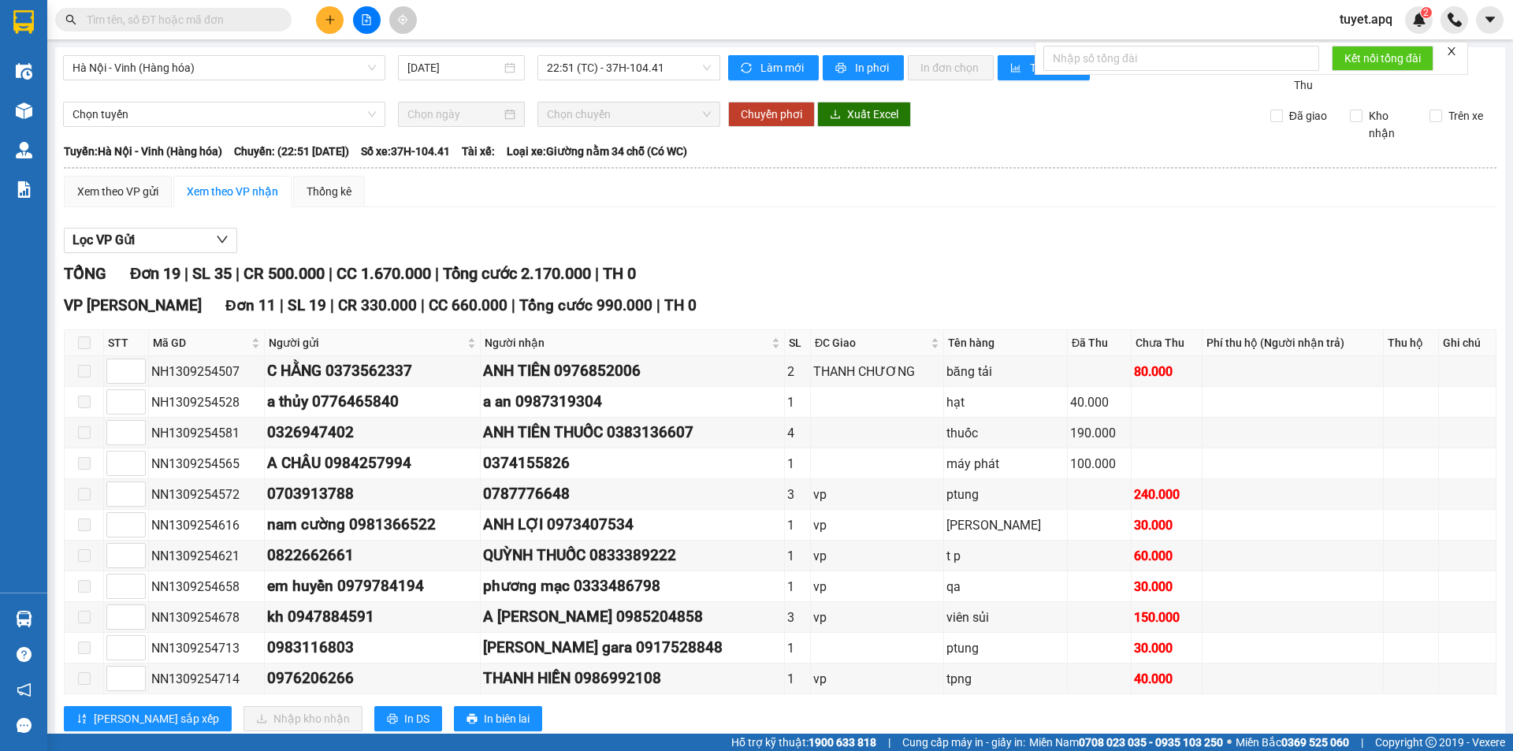
click at [334, 11] on button at bounding box center [330, 20] width 28 height 28
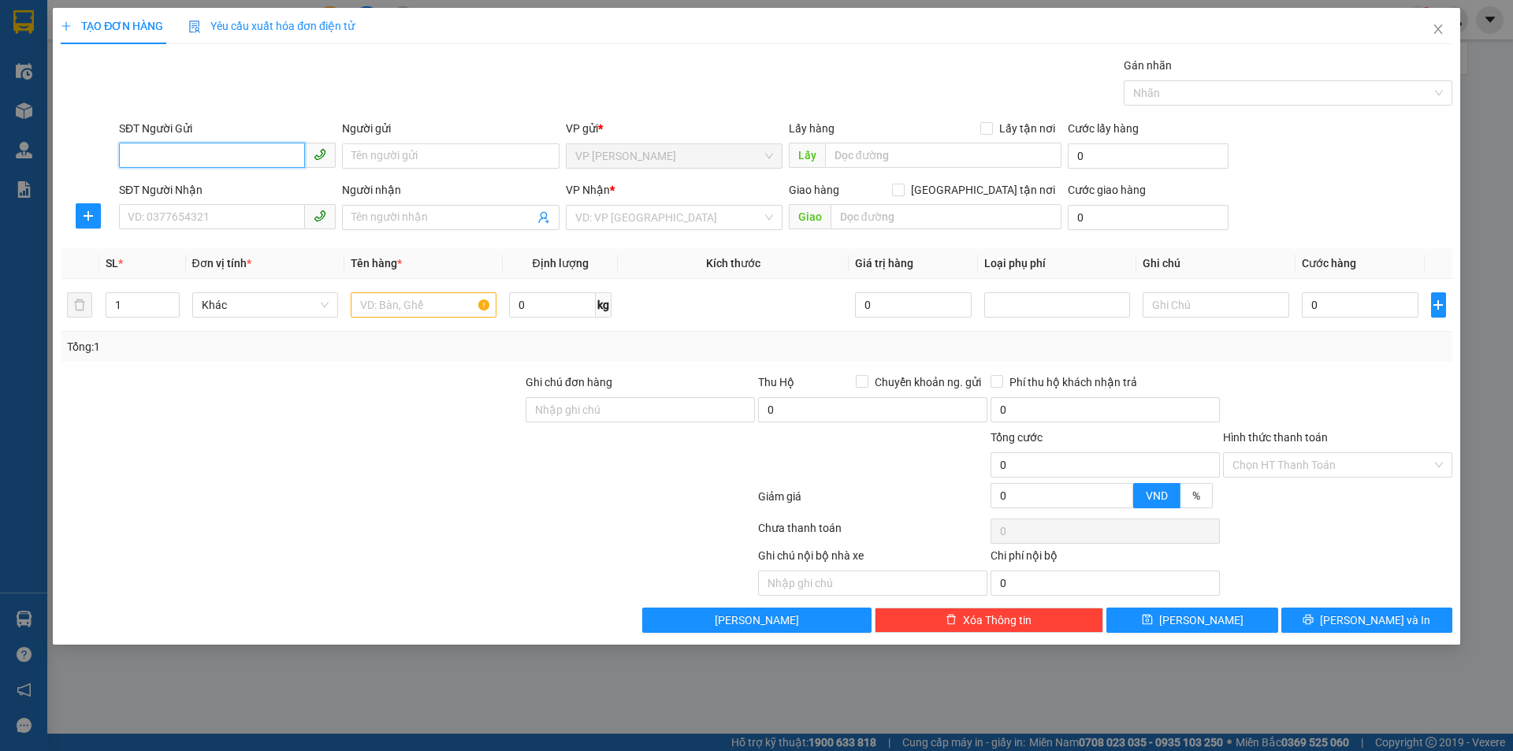
click at [243, 156] on input "SĐT Người Gửi" at bounding box center [212, 155] width 186 height 25
click at [229, 152] on input "SĐT Người Gửi" at bounding box center [212, 155] width 186 height 25
click at [208, 178] on div "0977670605 - CHỊ HẰNG" at bounding box center [227, 187] width 217 height 25
click at [231, 197] on div "SĐT Người Nhận" at bounding box center [227, 189] width 217 height 17
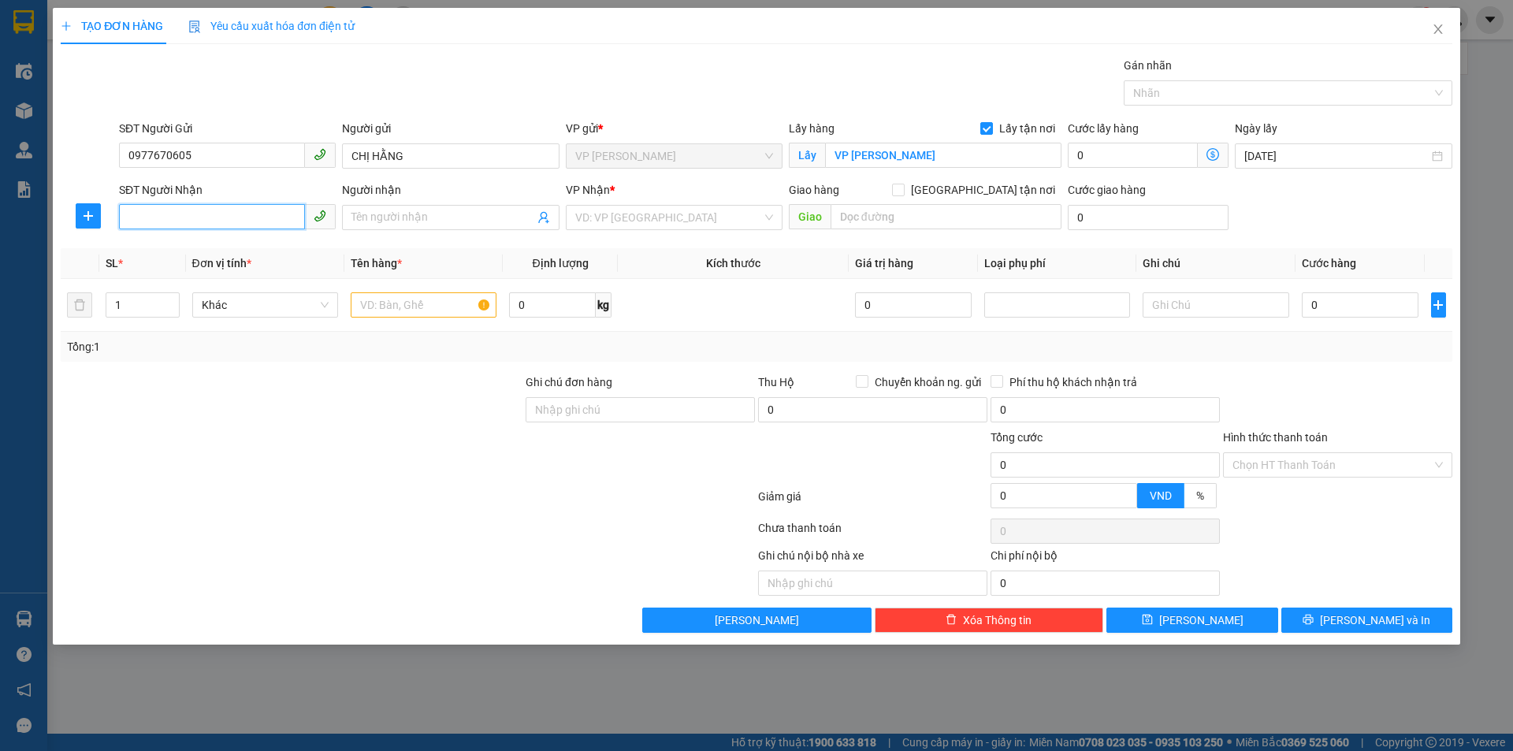
click at [231, 204] on input "SĐT Người Nhận" at bounding box center [212, 216] width 186 height 25
click at [237, 210] on input "SĐT Người Nhận" at bounding box center [212, 216] width 186 height 25
click at [236, 247] on div "0912431637 - a hùng" at bounding box center [227, 248] width 198 height 17
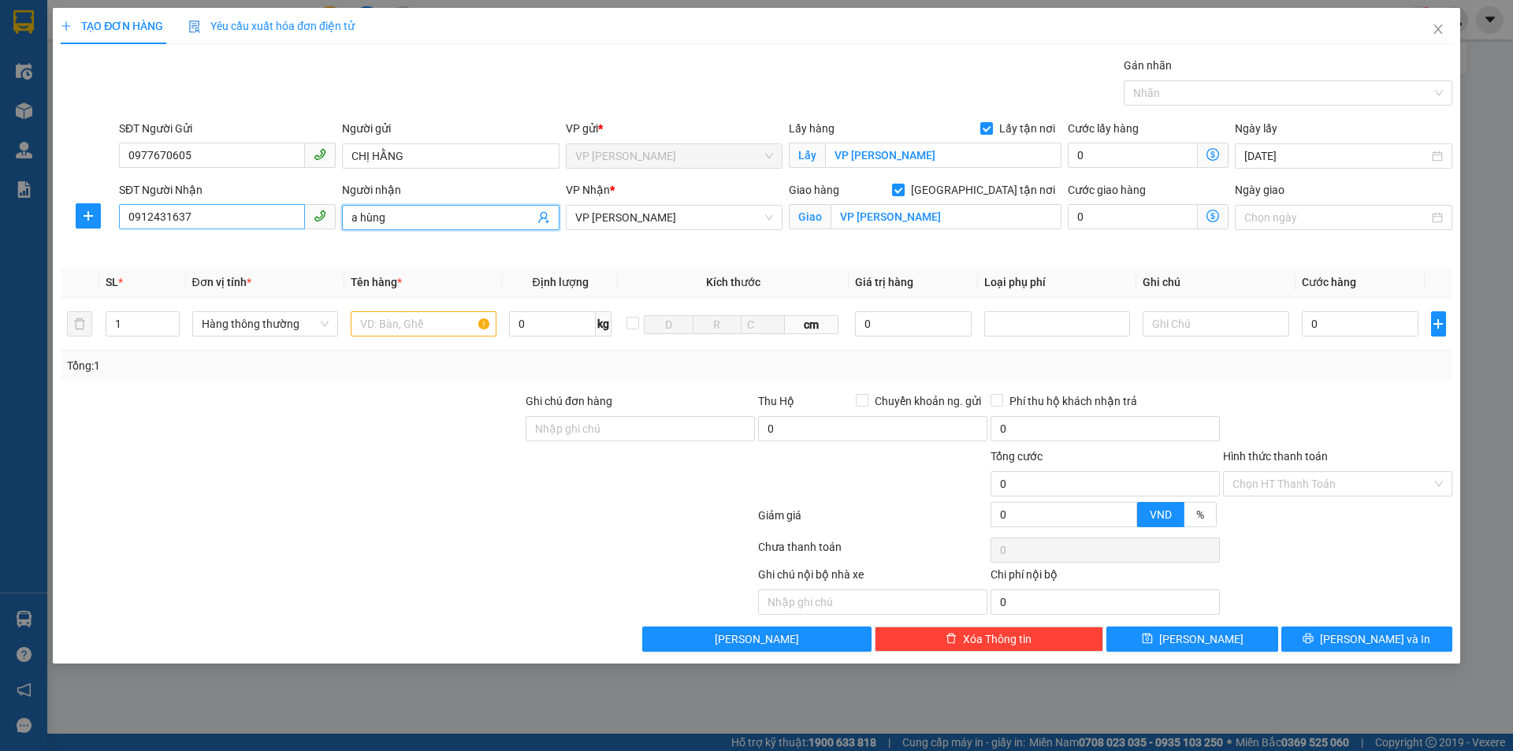
drag, startPoint x: 415, startPoint y: 219, endPoint x: 203, endPoint y: 217, distance: 211.2
click at [203, 217] on div "SĐT Người Nhận 0912431637 Người nhận a hùng a hùng VP Nhận * VP NGỌC HỒI Giao h…" at bounding box center [786, 218] width 1340 height 74
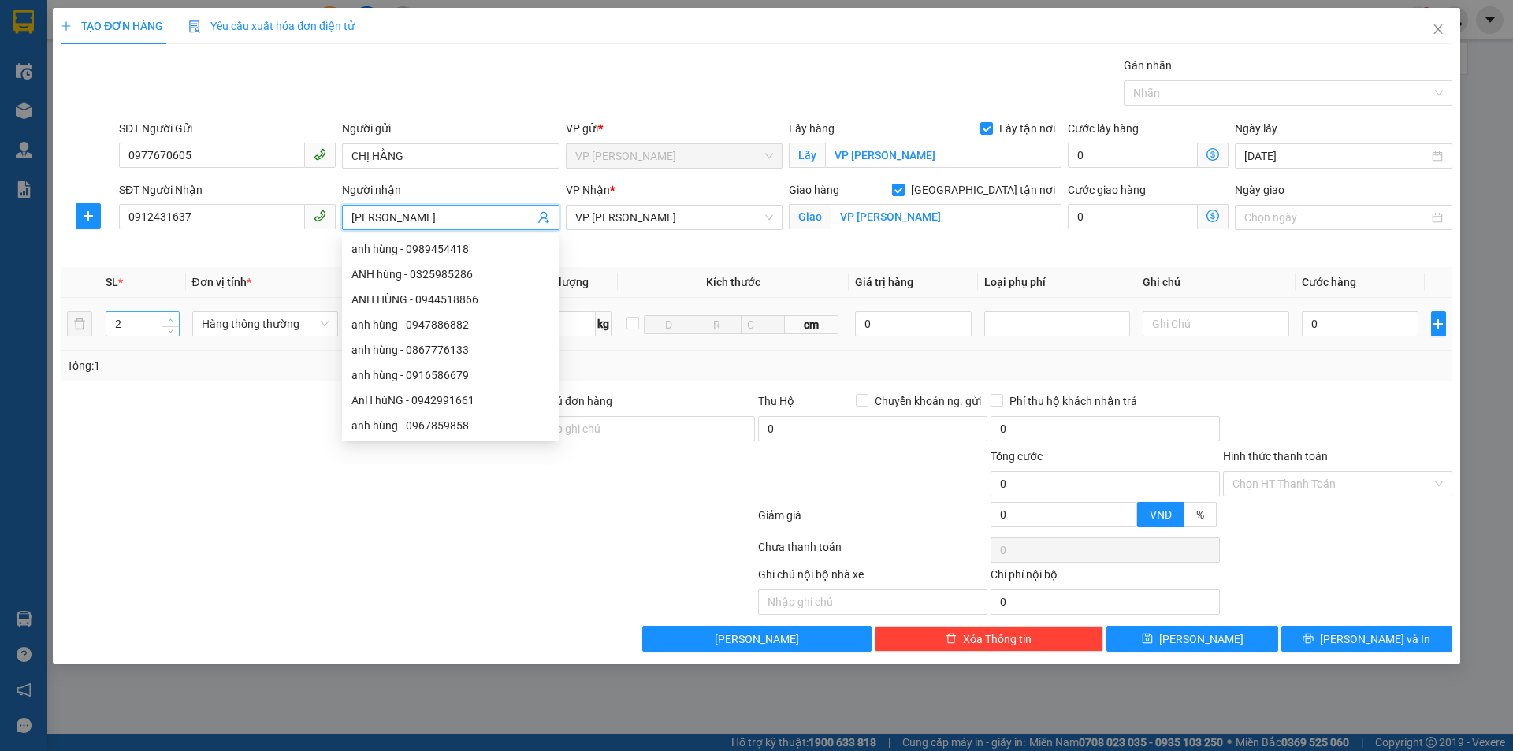
click at [172, 318] on icon "up" at bounding box center [171, 321] width 6 height 6
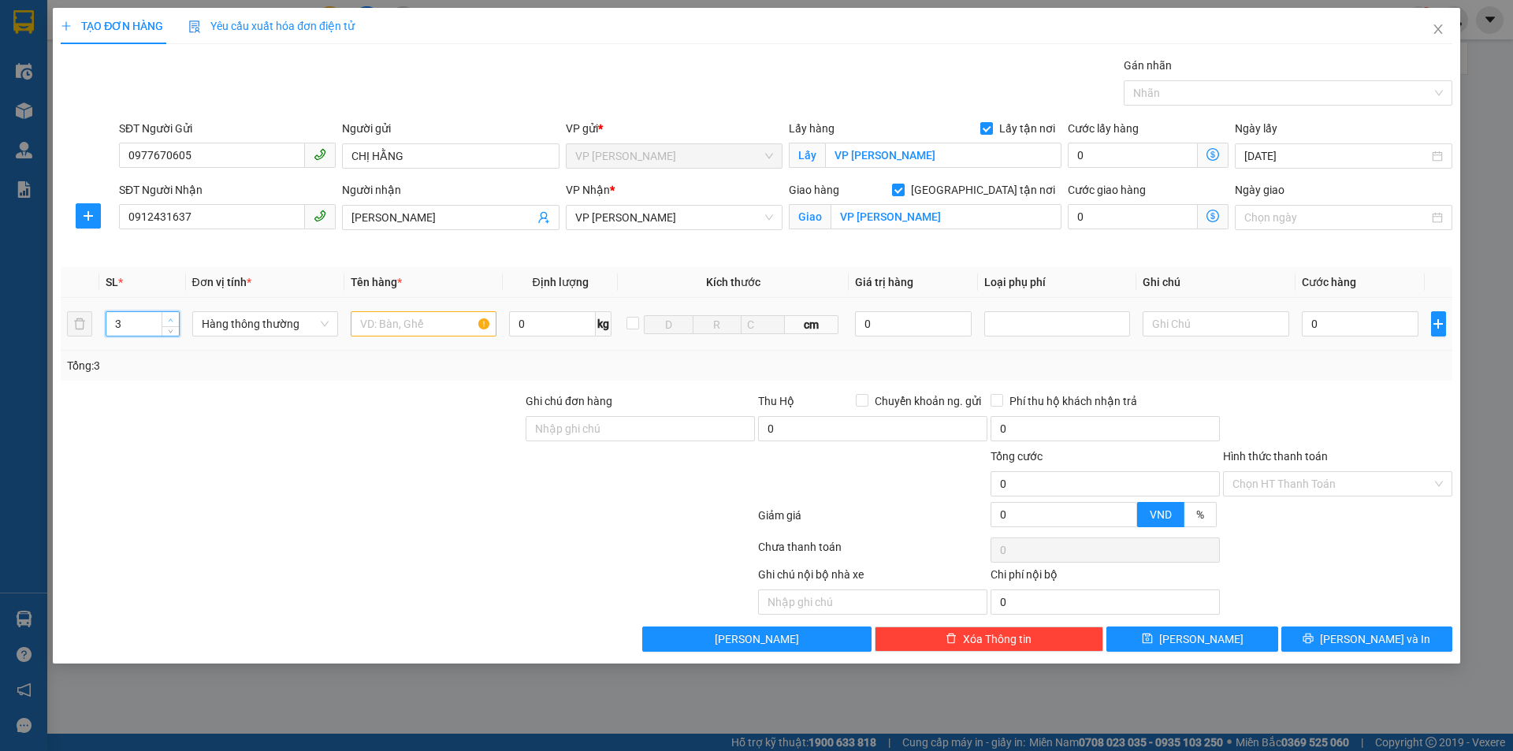
click at [172, 318] on icon "up" at bounding box center [171, 321] width 6 height 6
click at [419, 319] on input "text" at bounding box center [424, 323] width 146 height 25
click at [1349, 321] on input "0" at bounding box center [1360, 323] width 117 height 25
click at [1317, 325] on input "150.000" at bounding box center [1360, 323] width 117 height 25
click at [1322, 325] on input "110.000" at bounding box center [1360, 323] width 117 height 25
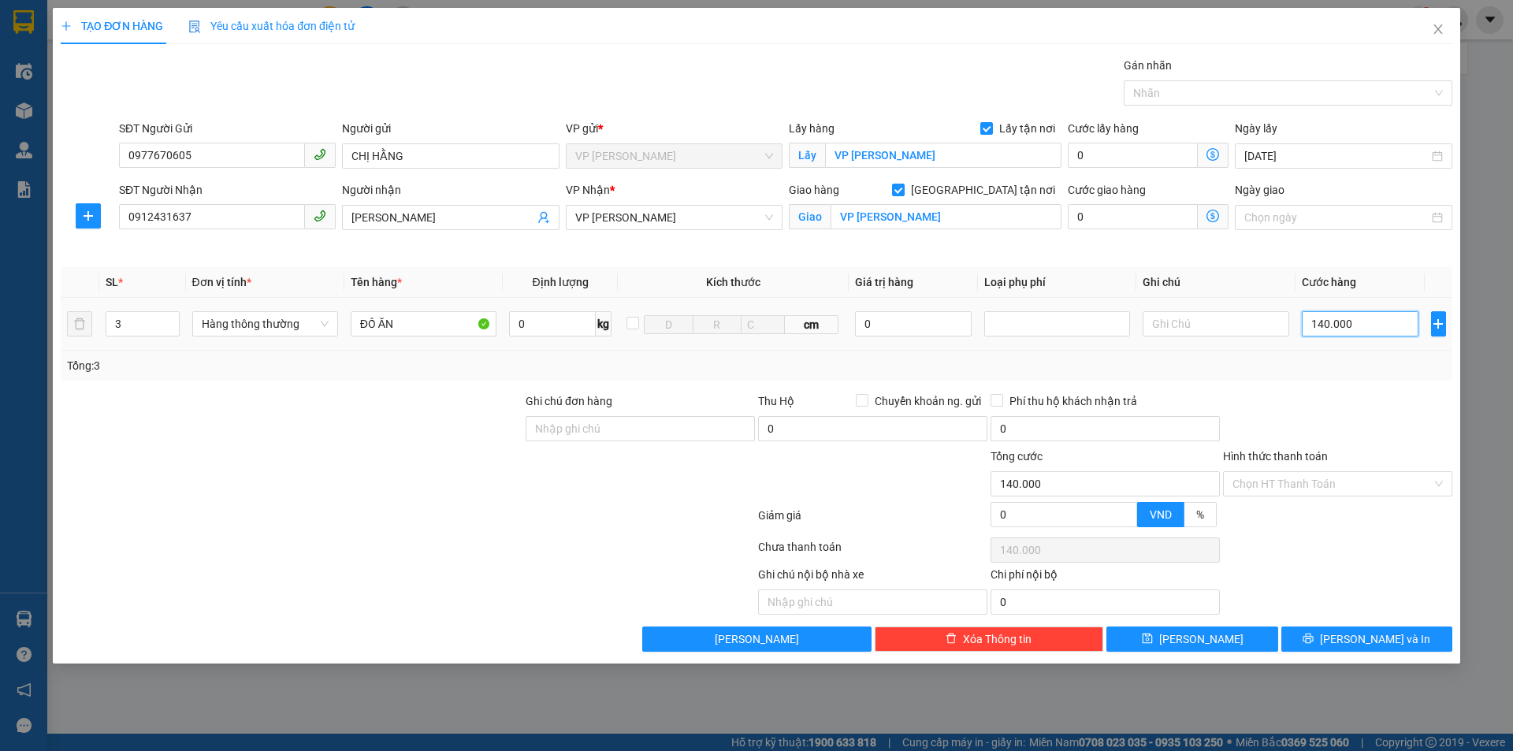
click at [1366, 318] on input "140.000" at bounding box center [1360, 323] width 117 height 25
click at [1361, 493] on input "Hình thức thanh toán" at bounding box center [1332, 484] width 199 height 24
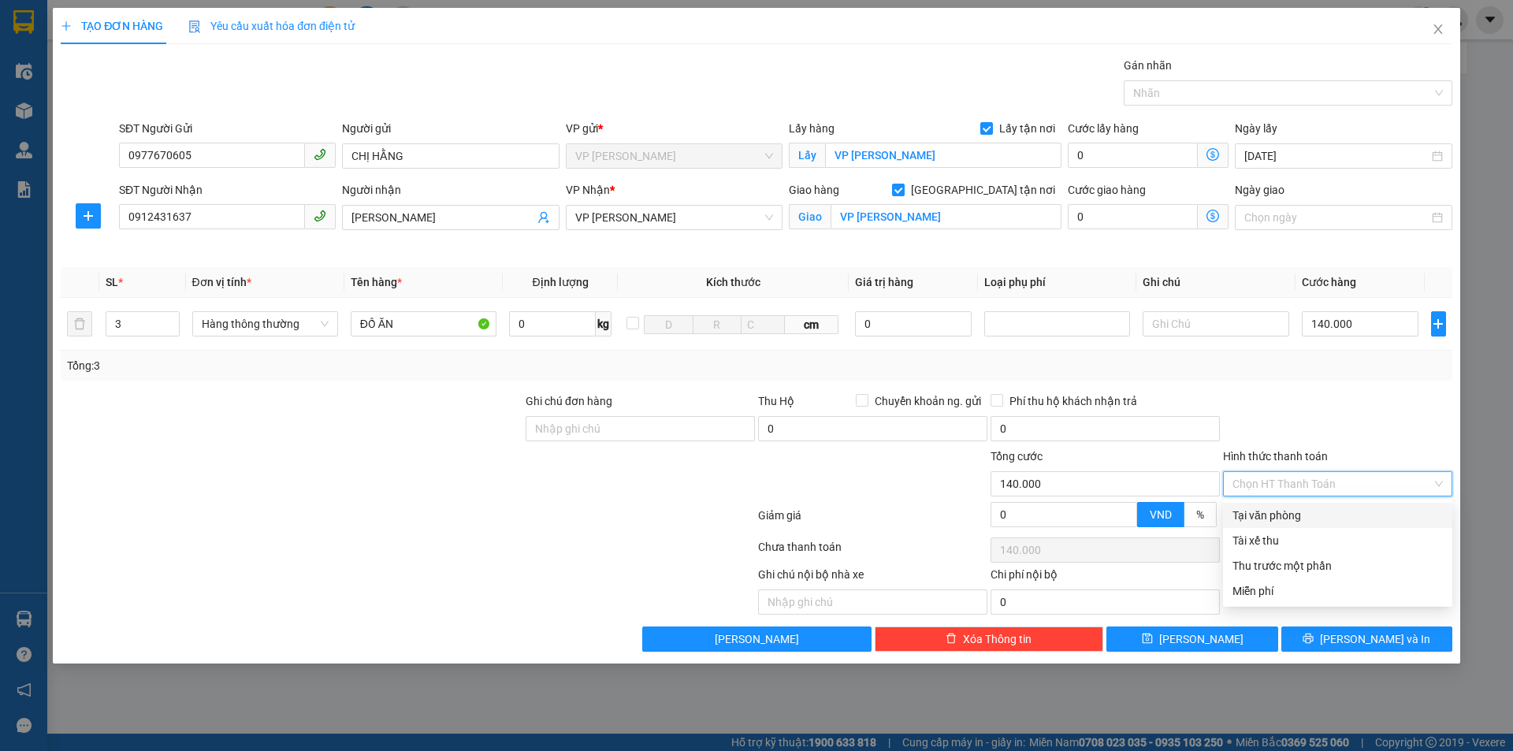
click at [1298, 514] on div "Tại văn phòng" at bounding box center [1338, 515] width 210 height 17
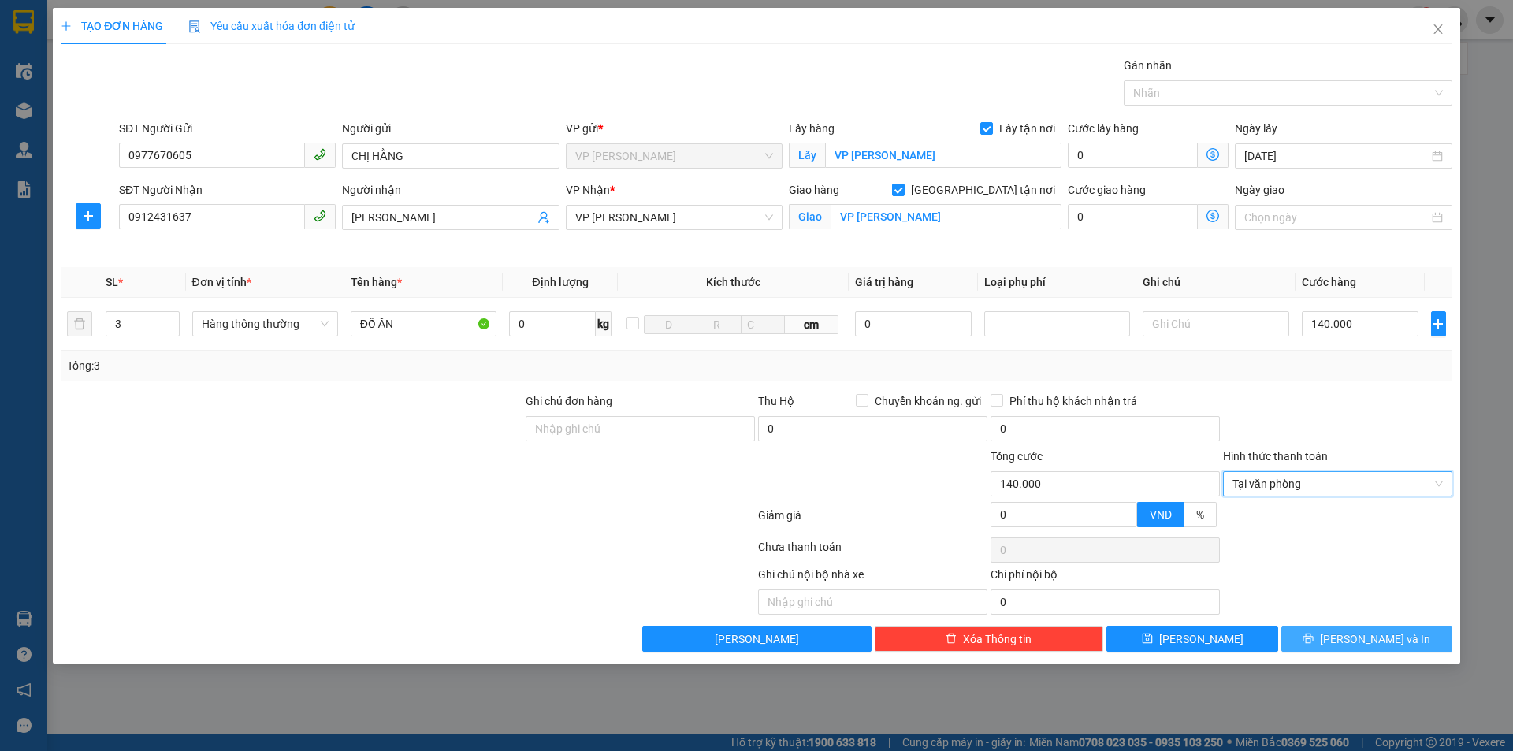
click at [1377, 640] on span "[PERSON_NAME] và In" at bounding box center [1375, 639] width 110 height 17
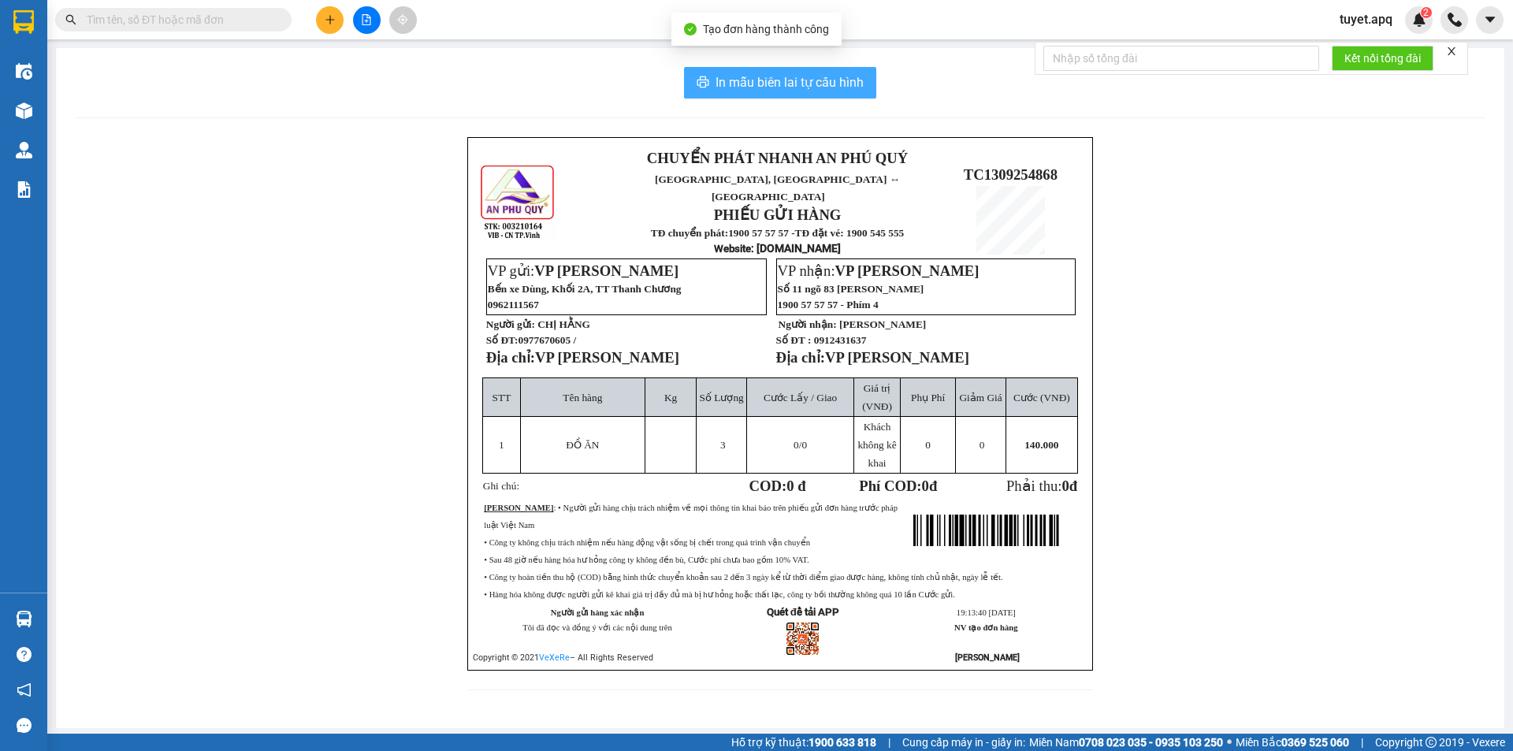
click at [791, 86] on span "In mẫu biên lai tự cấu hình" at bounding box center [790, 83] width 148 height 20
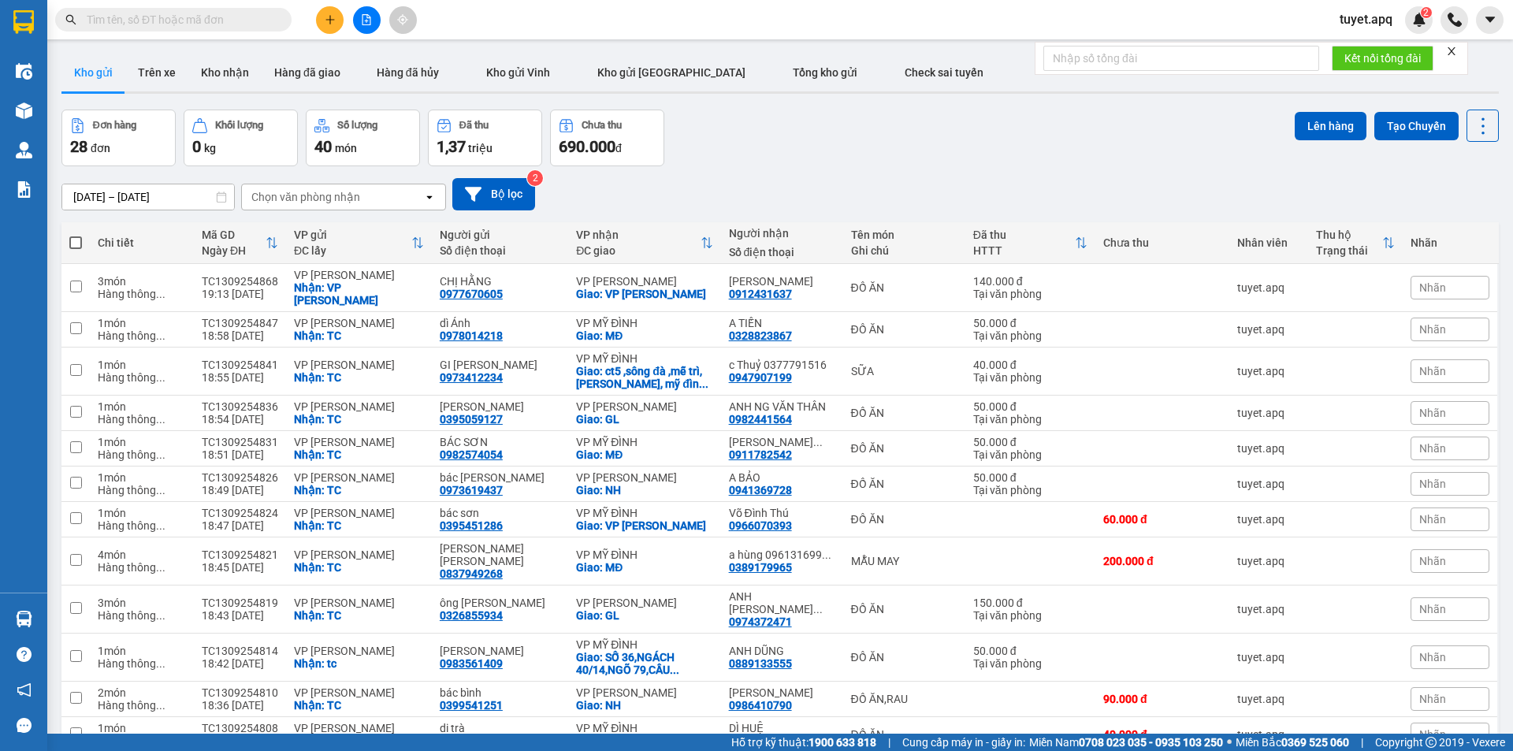
click at [334, 19] on icon "plus" at bounding box center [330, 19] width 11 height 11
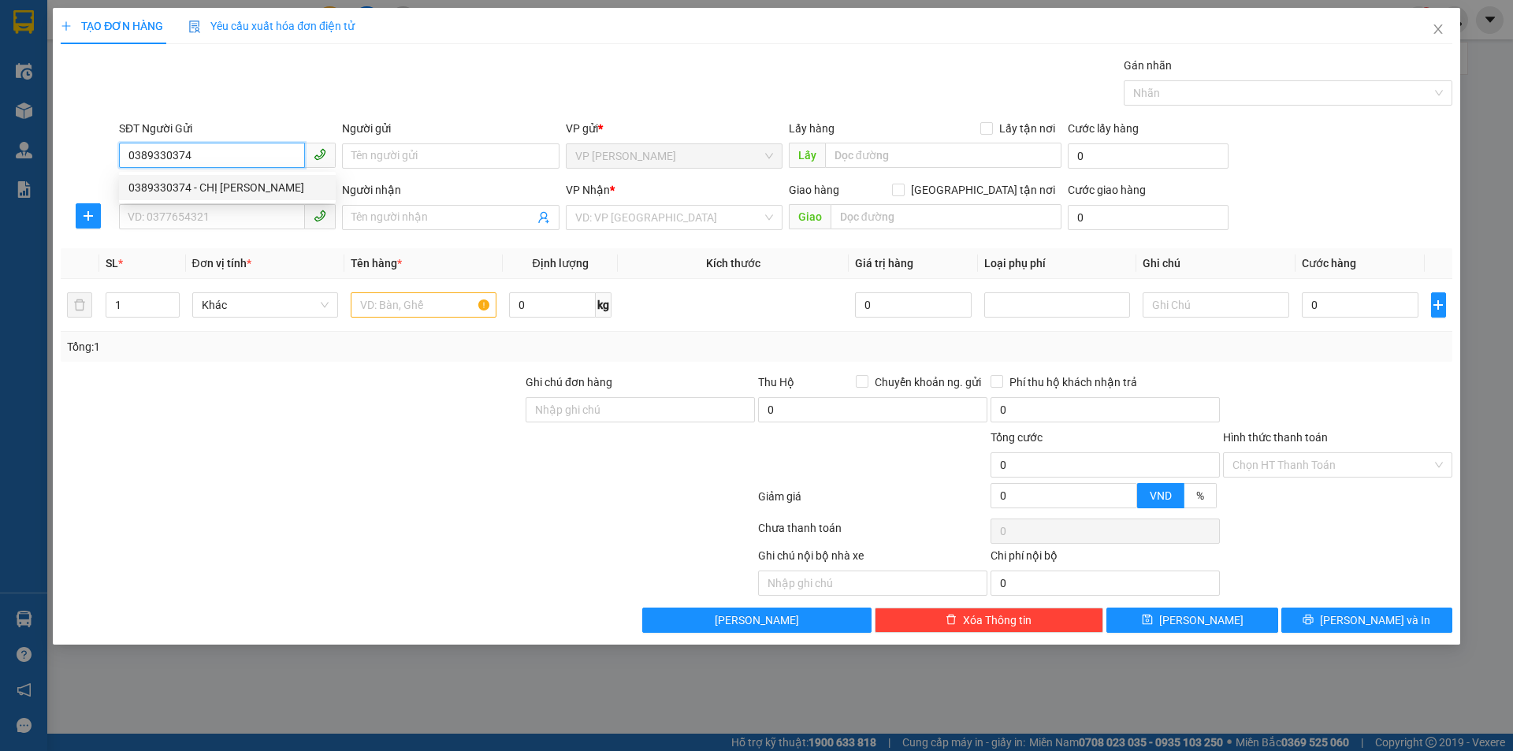
click at [240, 184] on div "0389330374 - CHỊ NG THỊ TÂM" at bounding box center [227, 187] width 198 height 17
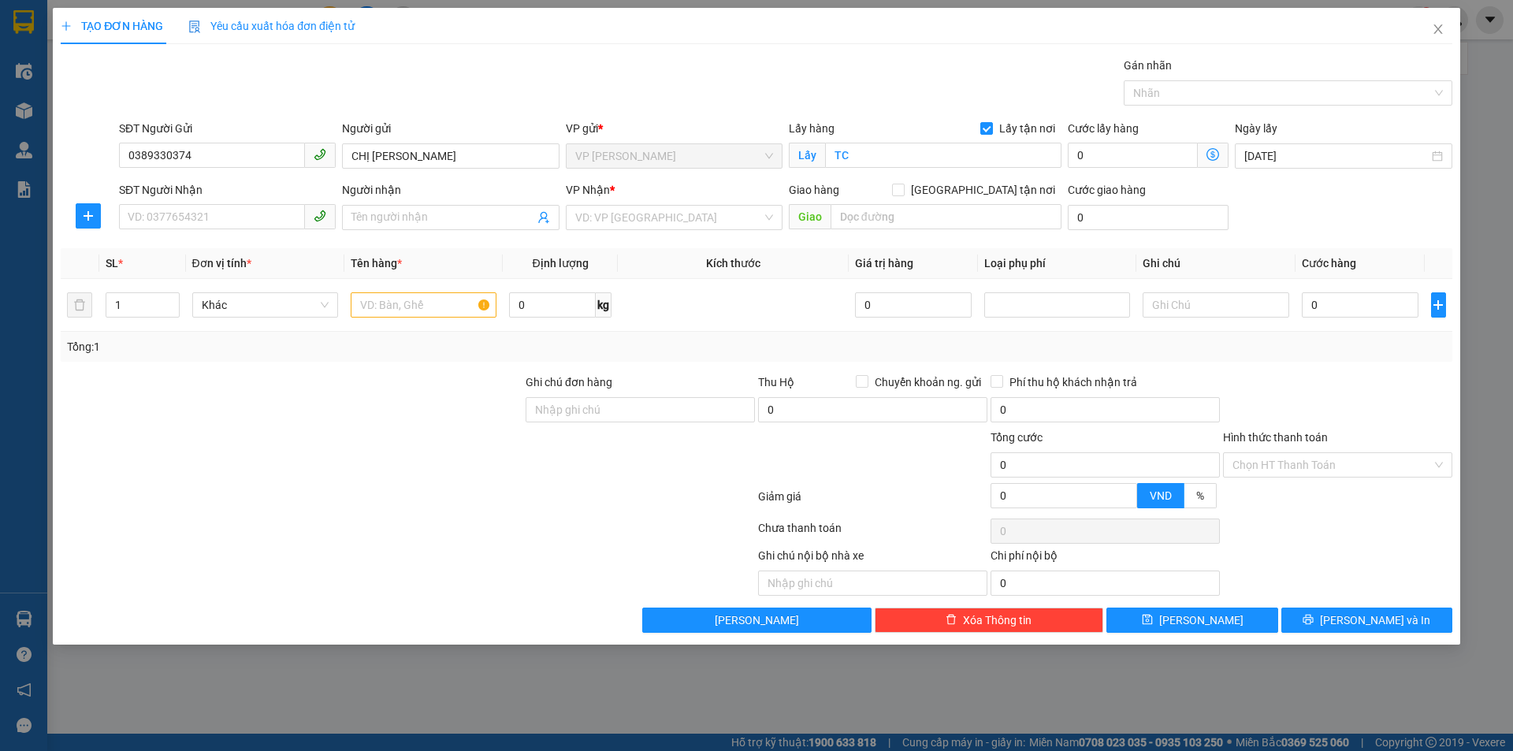
click at [250, 203] on div "SĐT Người Nhận" at bounding box center [227, 193] width 217 height 24
click at [262, 218] on input "SĐT Người Nhận" at bounding box center [212, 216] width 186 height 25
click at [252, 251] on div "0937442716 - LƯƠNG DỨC HÙNG" at bounding box center [227, 248] width 198 height 17
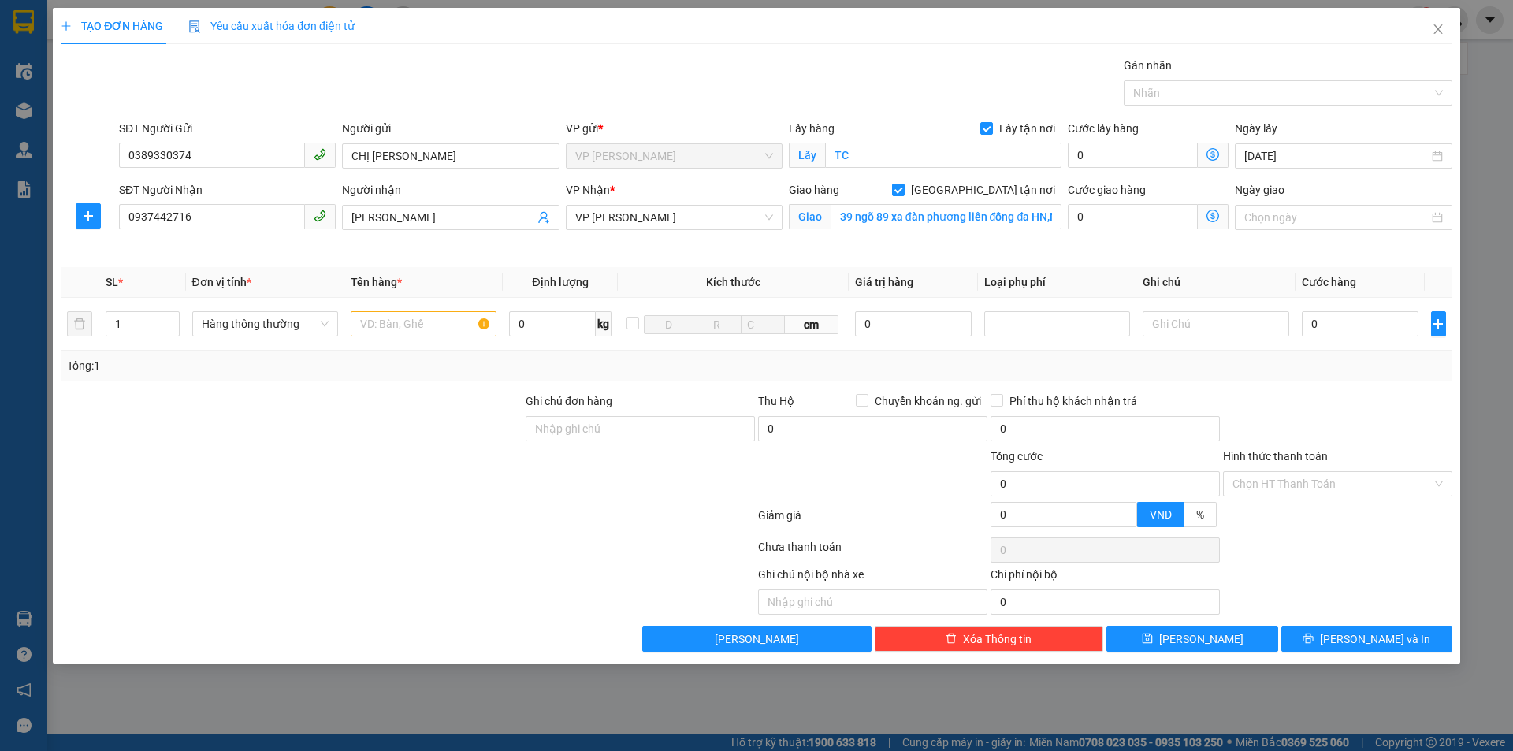
click at [1215, 214] on icon "dollar-circle" at bounding box center [1213, 216] width 13 height 13
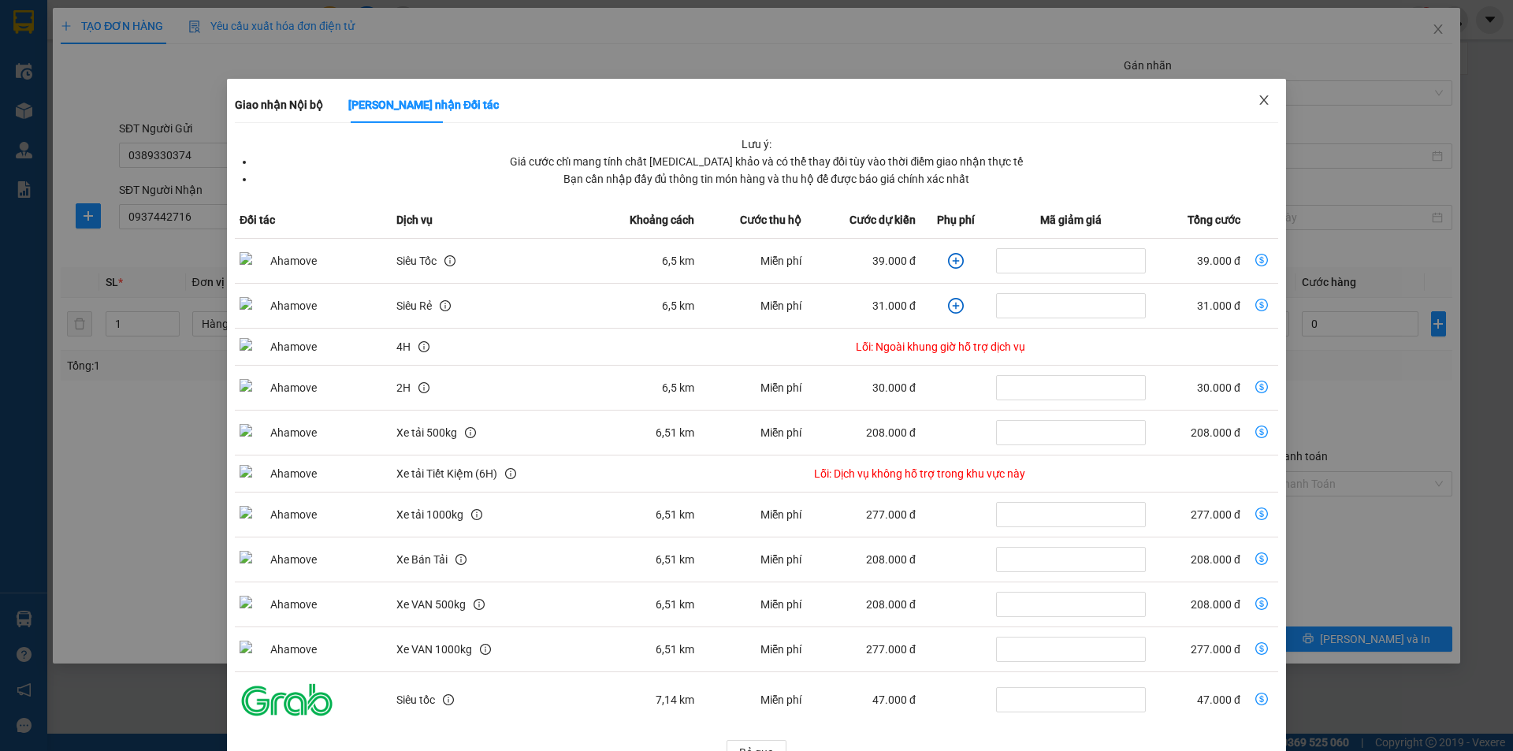
click at [1259, 100] on icon "close" at bounding box center [1263, 99] width 9 height 9
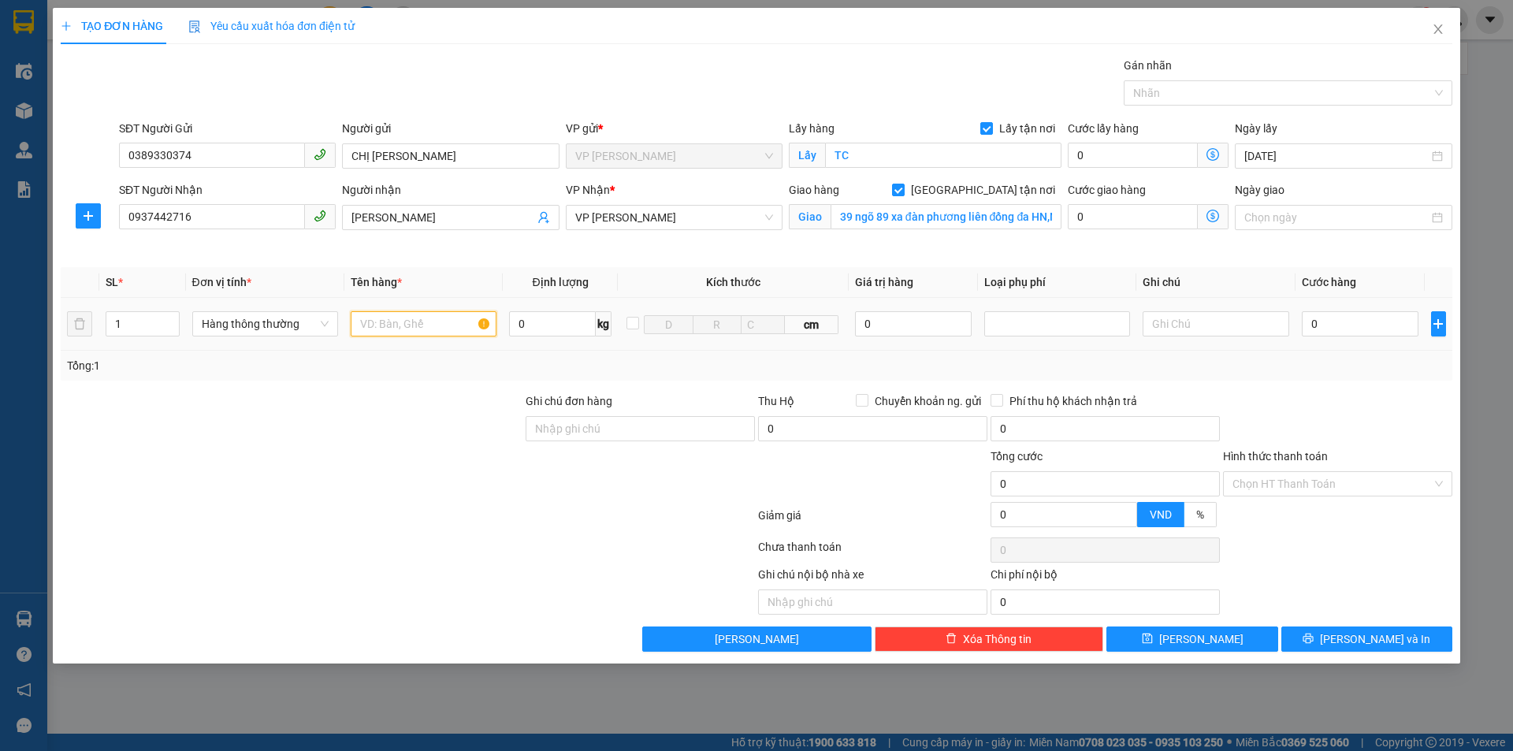
click at [404, 326] on input "text" at bounding box center [424, 323] width 146 height 25
click at [1389, 321] on input "0" at bounding box center [1360, 323] width 117 height 25
click at [1055, 215] on input "39 ngõ 89 xa đàn phương liên đống đa HN,NGƯỜI NHẬN TT SHIP" at bounding box center [946, 216] width 231 height 25
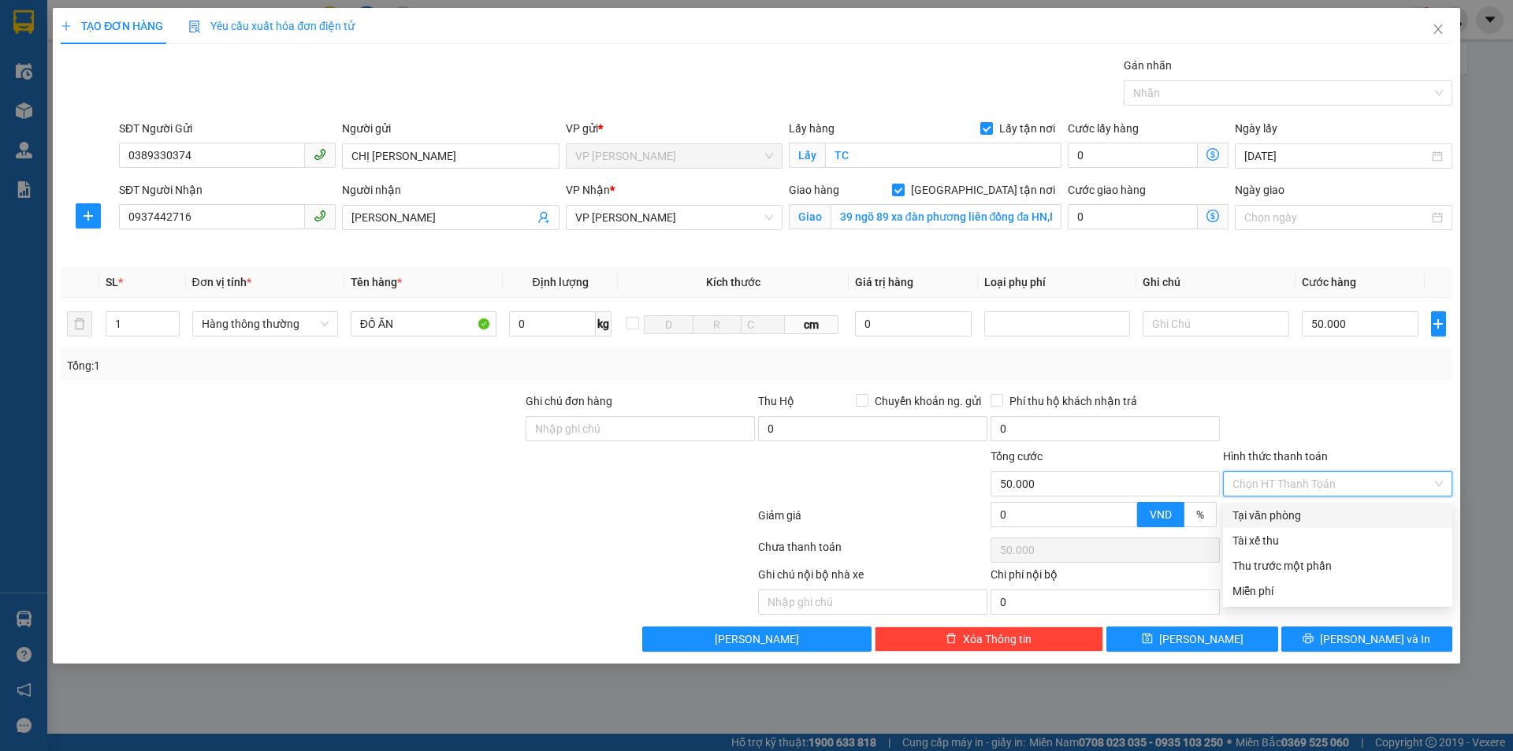
click at [1330, 479] on input "Hình thức thanh toán" at bounding box center [1332, 484] width 199 height 24
click at [1296, 519] on div "Tại văn phòng" at bounding box center [1338, 515] width 210 height 17
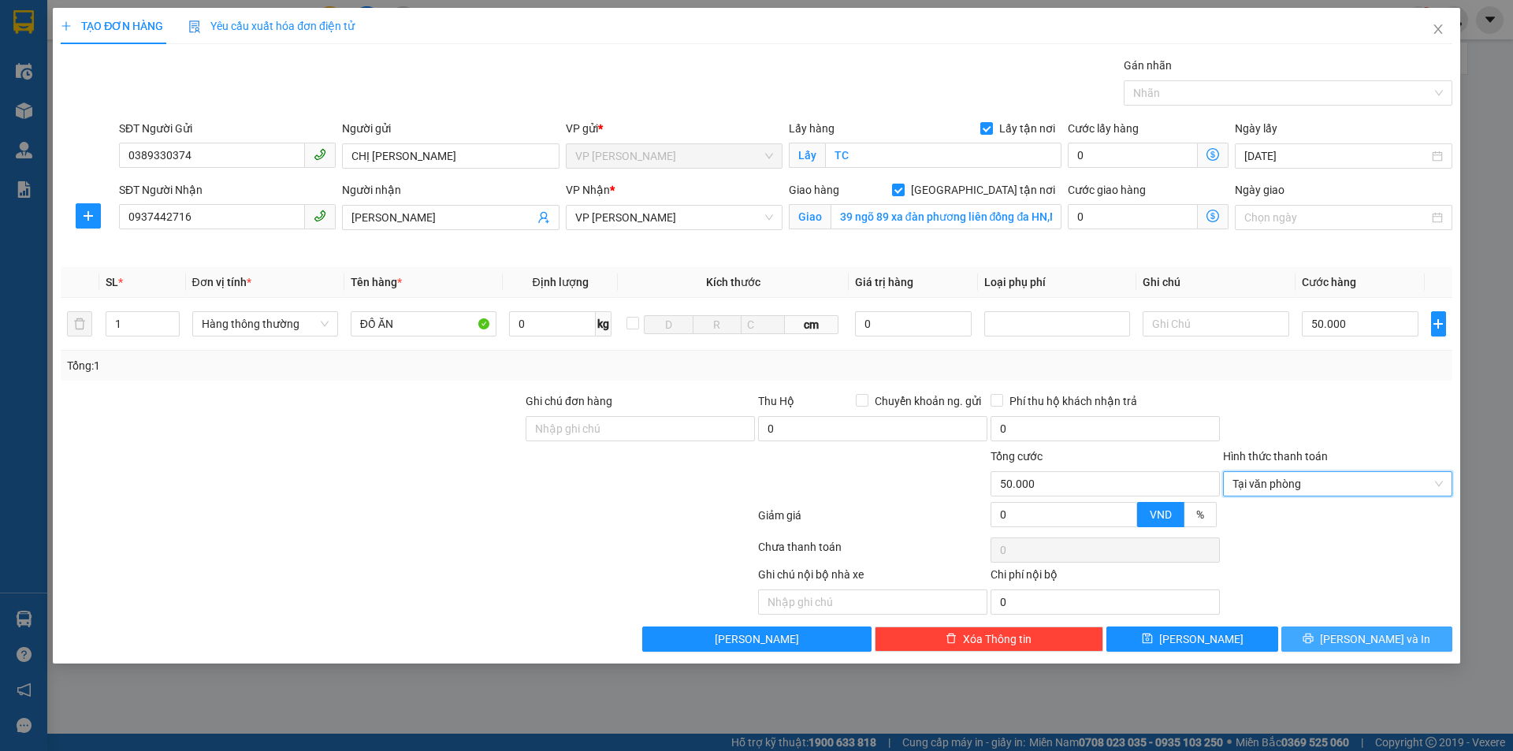
click at [1334, 638] on button "[PERSON_NAME] và In" at bounding box center [1367, 639] width 171 height 25
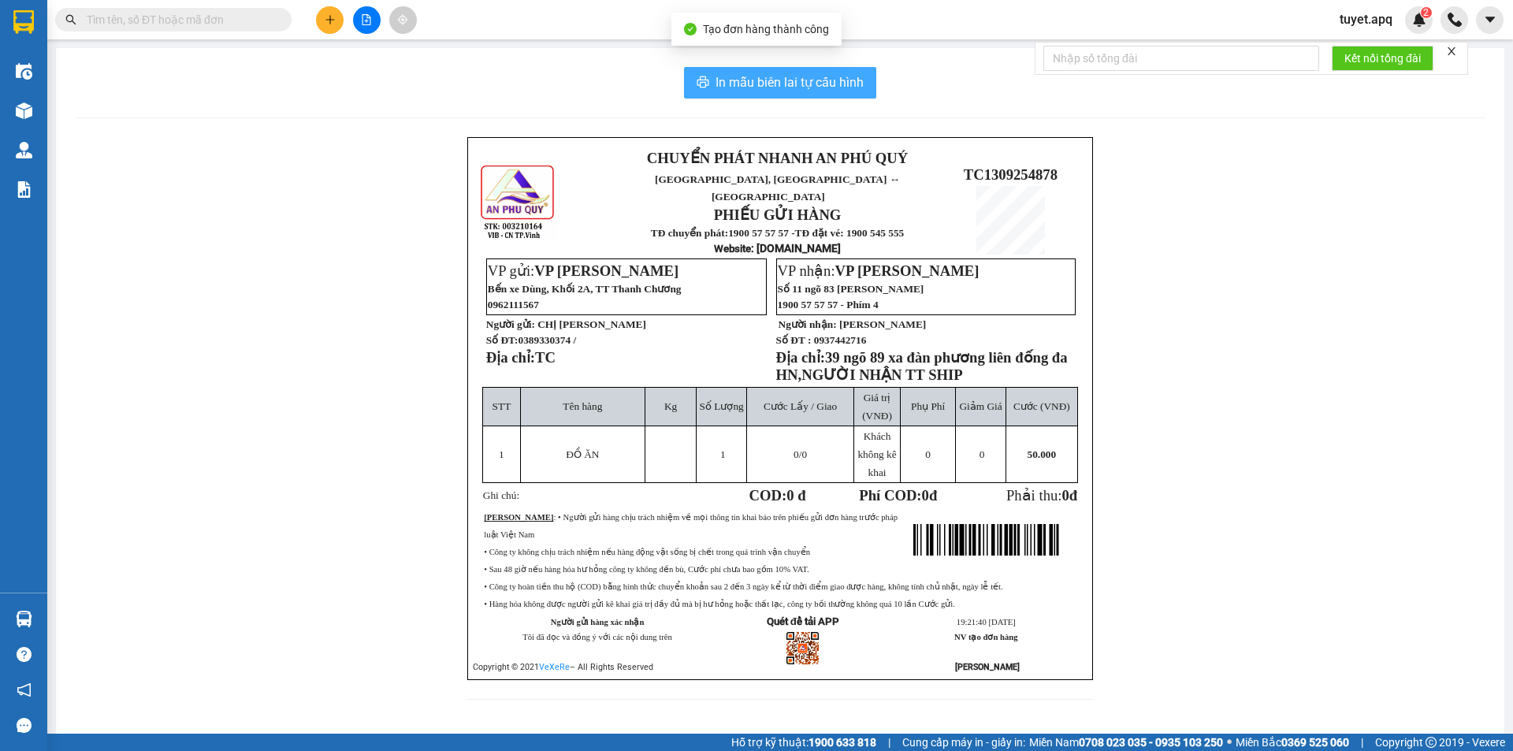
click at [832, 80] on span "In mẫu biên lai tự cấu hình" at bounding box center [790, 83] width 148 height 20
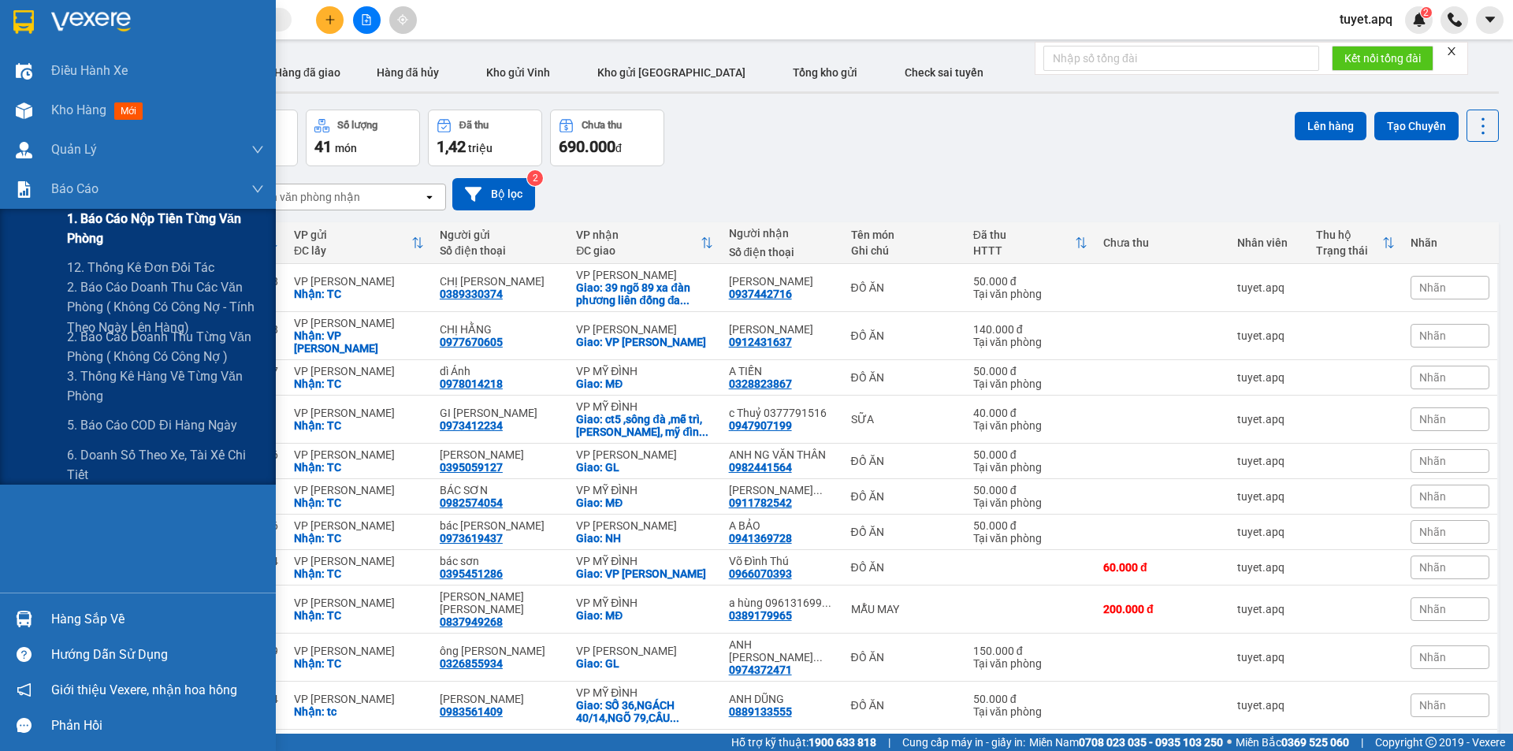
click at [138, 214] on span "1. Báo cáo nộp tiền từng văn phòng" at bounding box center [165, 228] width 197 height 39
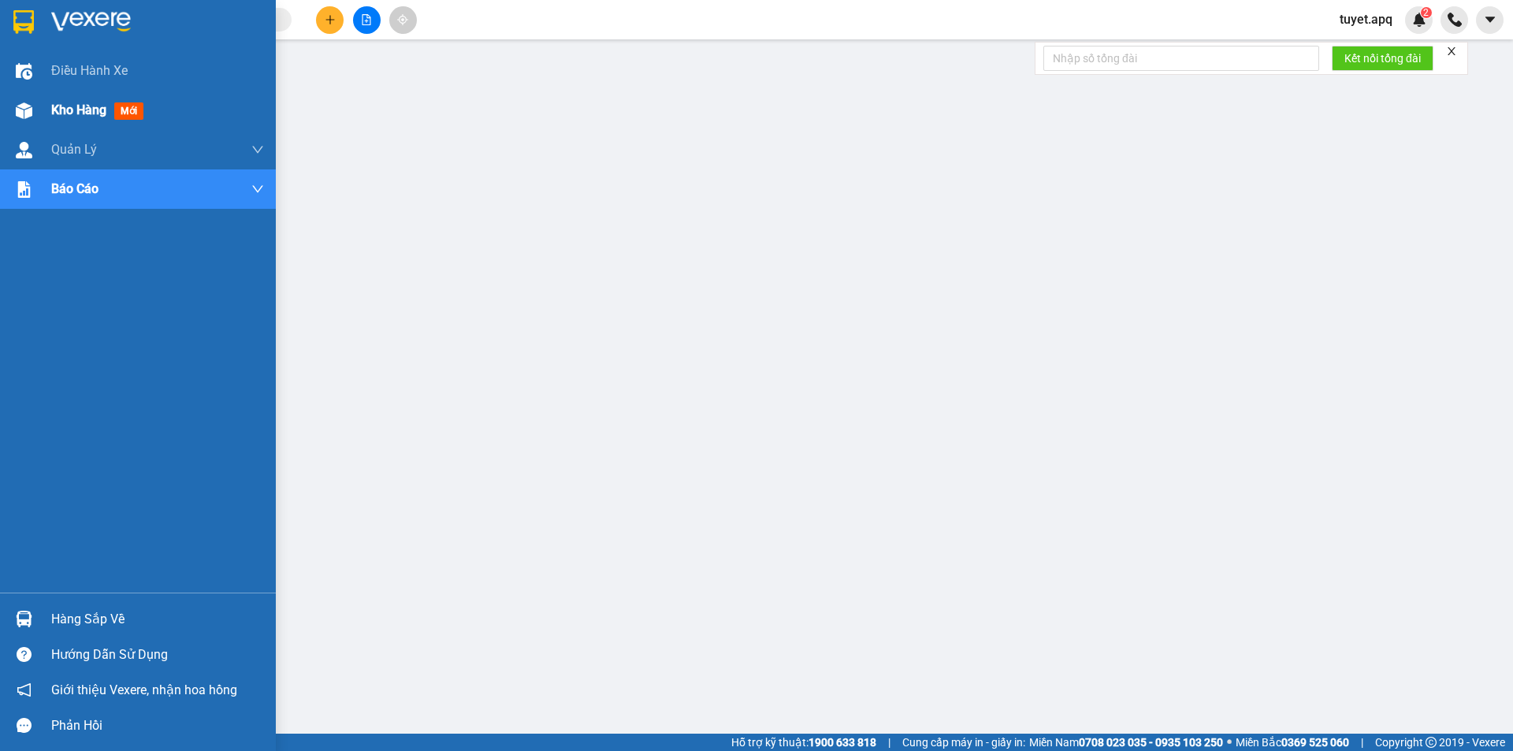
click at [24, 105] on img at bounding box center [24, 110] width 17 height 17
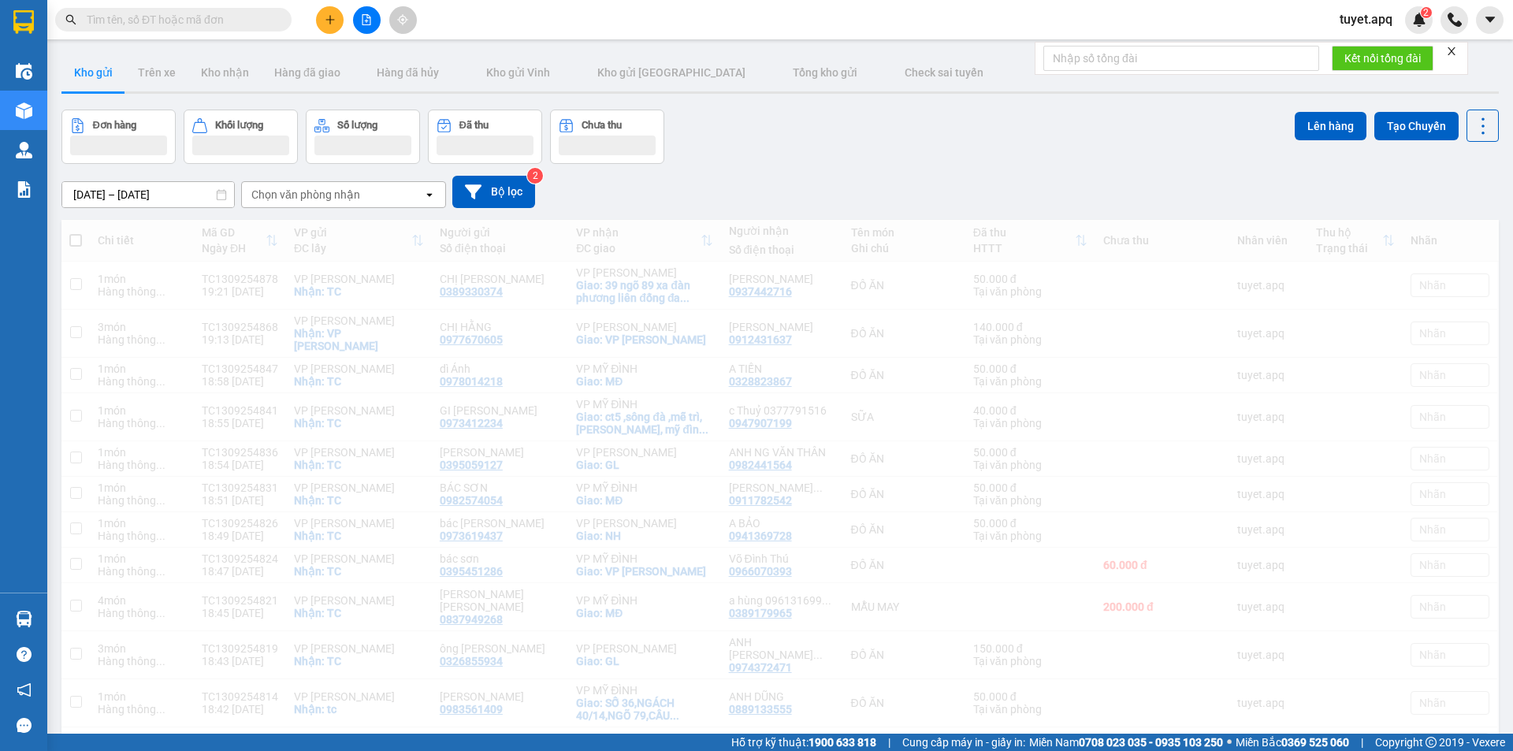
click at [328, 24] on icon "plus" at bounding box center [330, 19] width 11 height 11
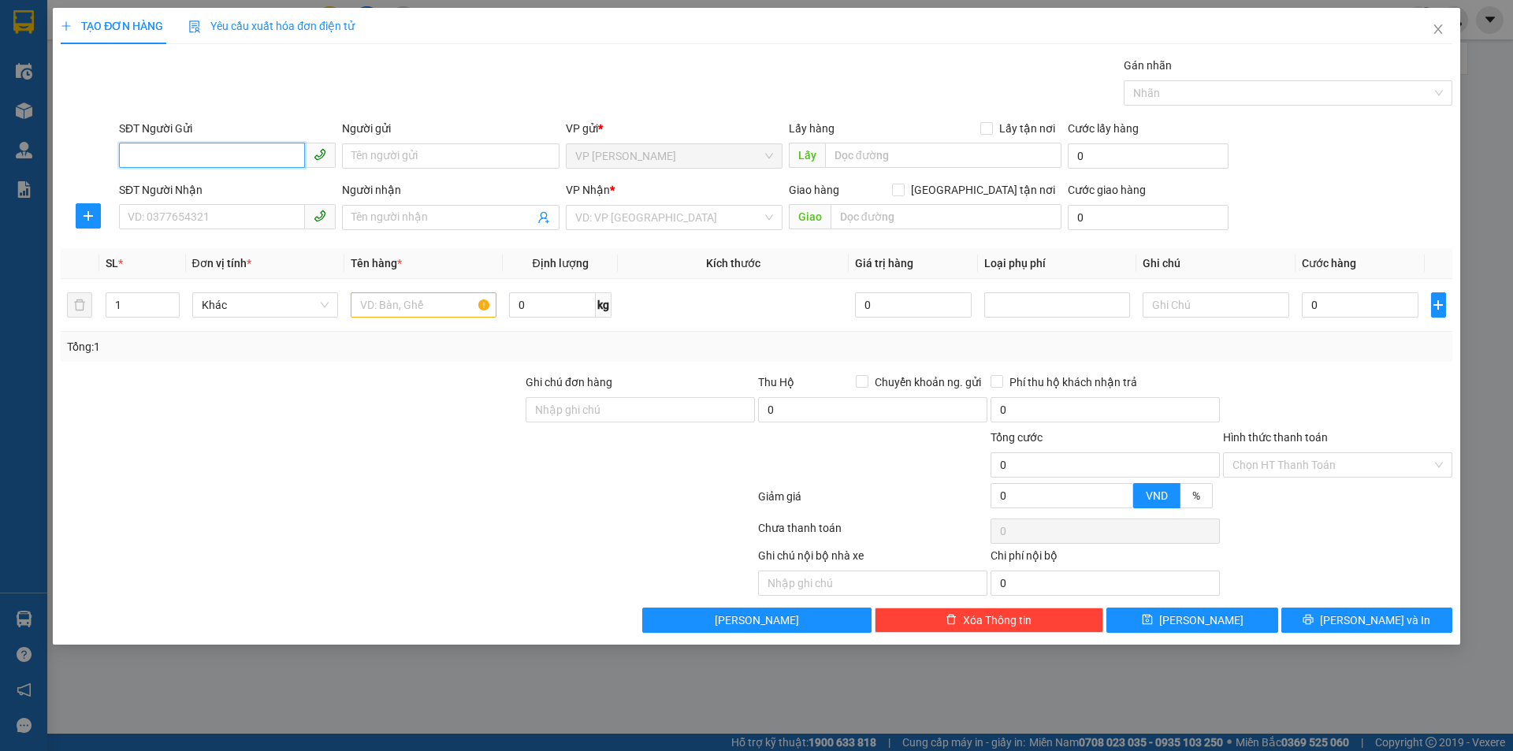
click at [214, 147] on input "SĐT Người Gửi" at bounding box center [212, 155] width 186 height 25
click at [232, 214] on div "0971358288 - CHỊ NAM" at bounding box center [227, 212] width 198 height 17
click at [266, 208] on input "SĐT Người Nhận" at bounding box center [212, 216] width 186 height 25
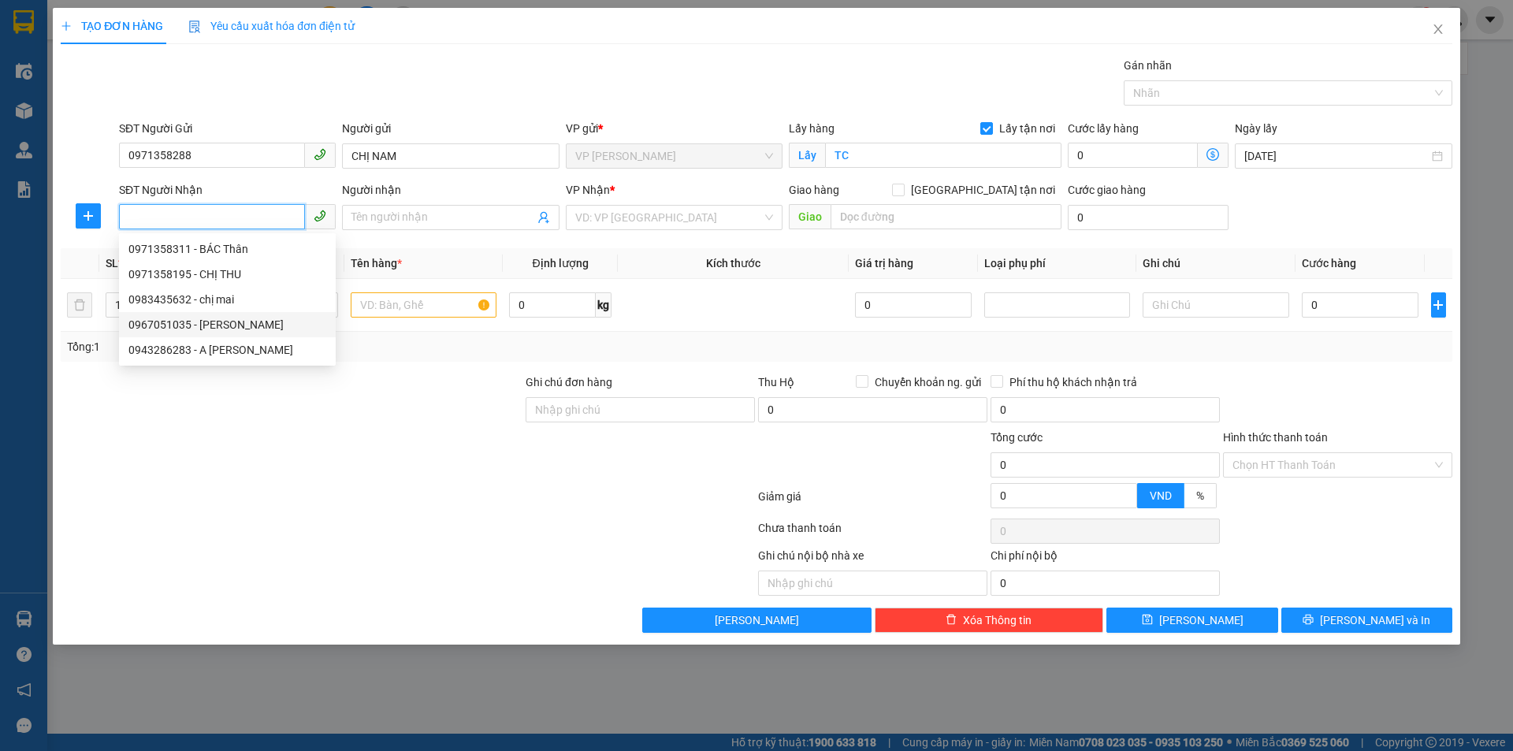
click at [262, 324] on div "0967051035 - Nguyễn Đức Trọng" at bounding box center [227, 324] width 198 height 17
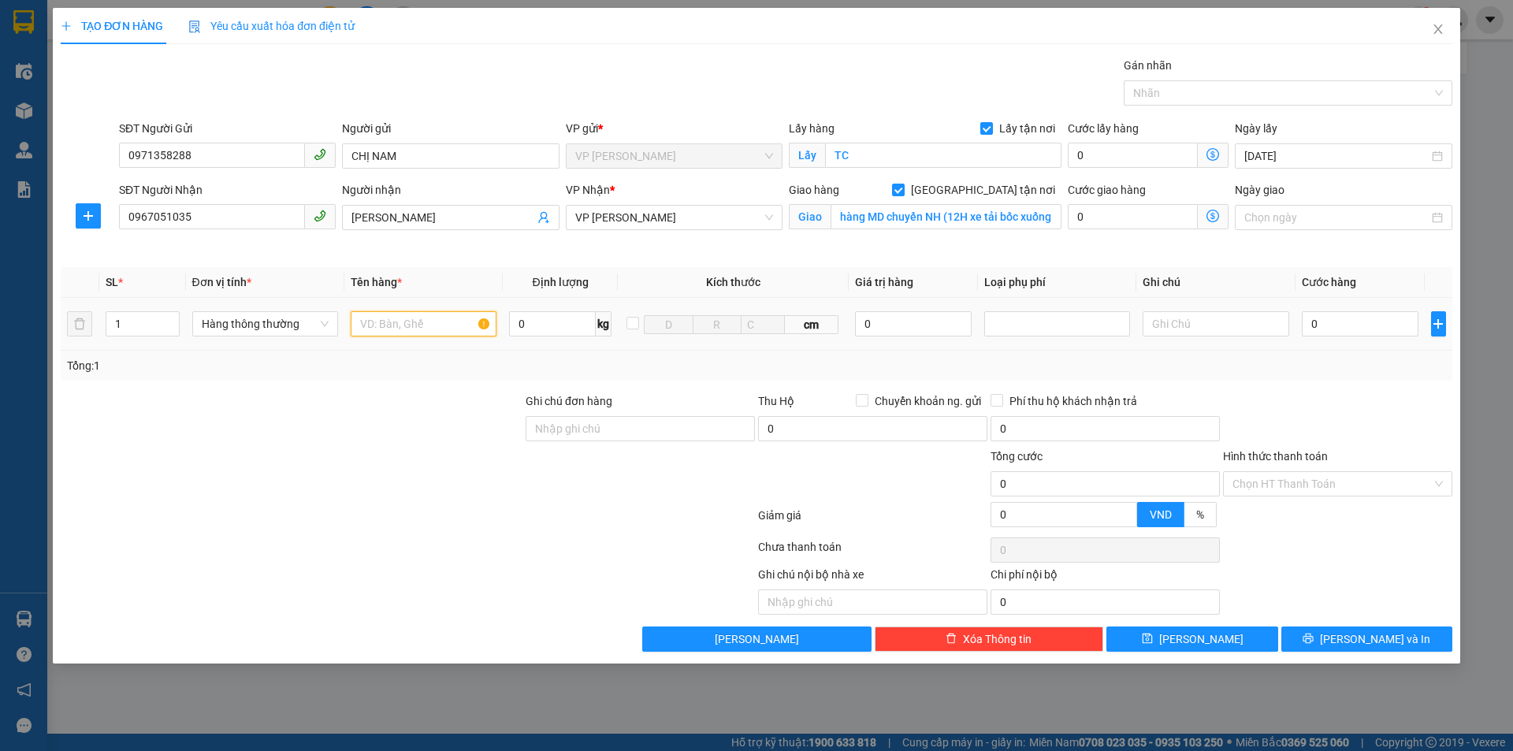
click at [437, 324] on input "text" at bounding box center [424, 323] width 146 height 25
click at [1354, 329] on input "0" at bounding box center [1360, 323] width 117 height 25
click at [1233, 483] on input "Hình thức thanh toán" at bounding box center [1332, 484] width 199 height 24
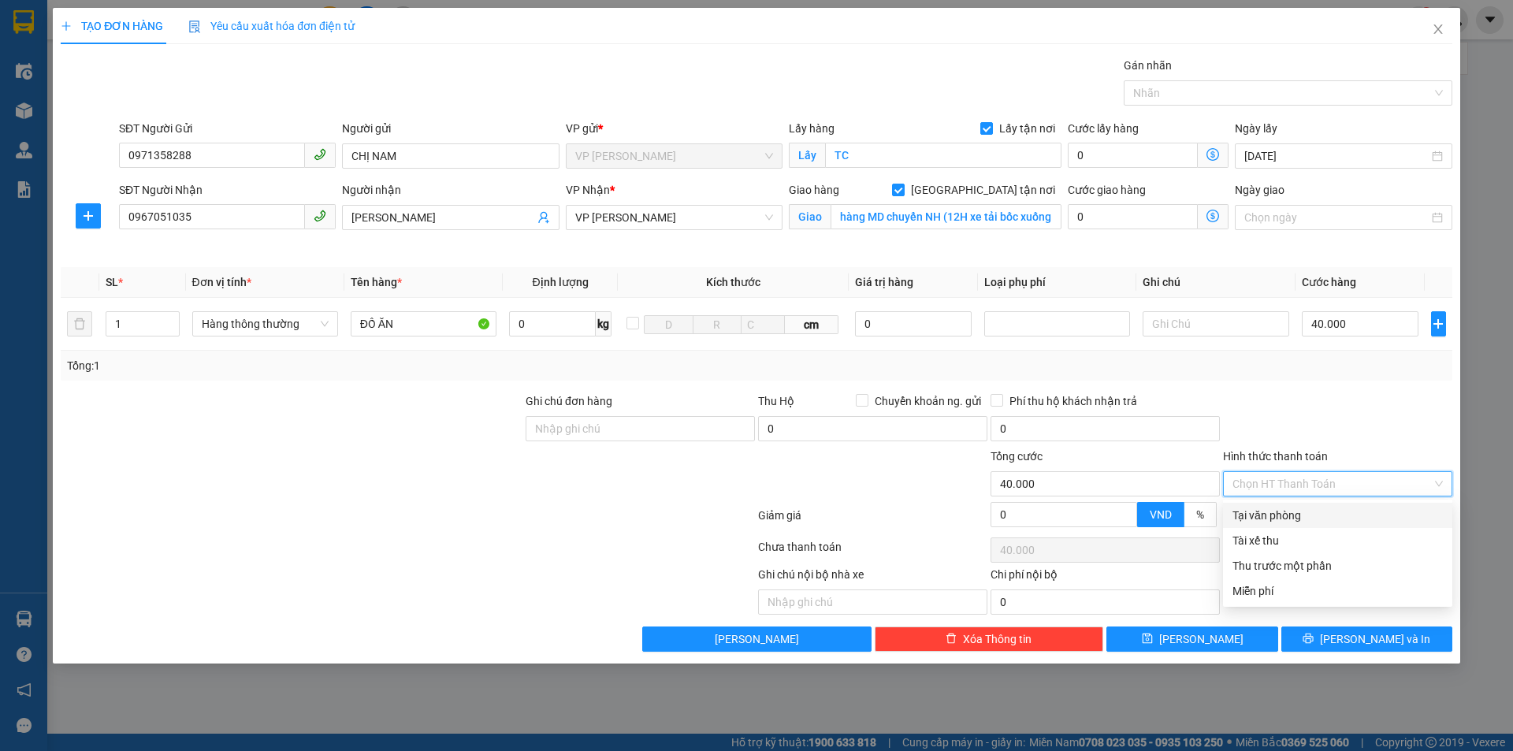
click at [1282, 521] on div "Tại văn phòng" at bounding box center [1338, 515] width 210 height 17
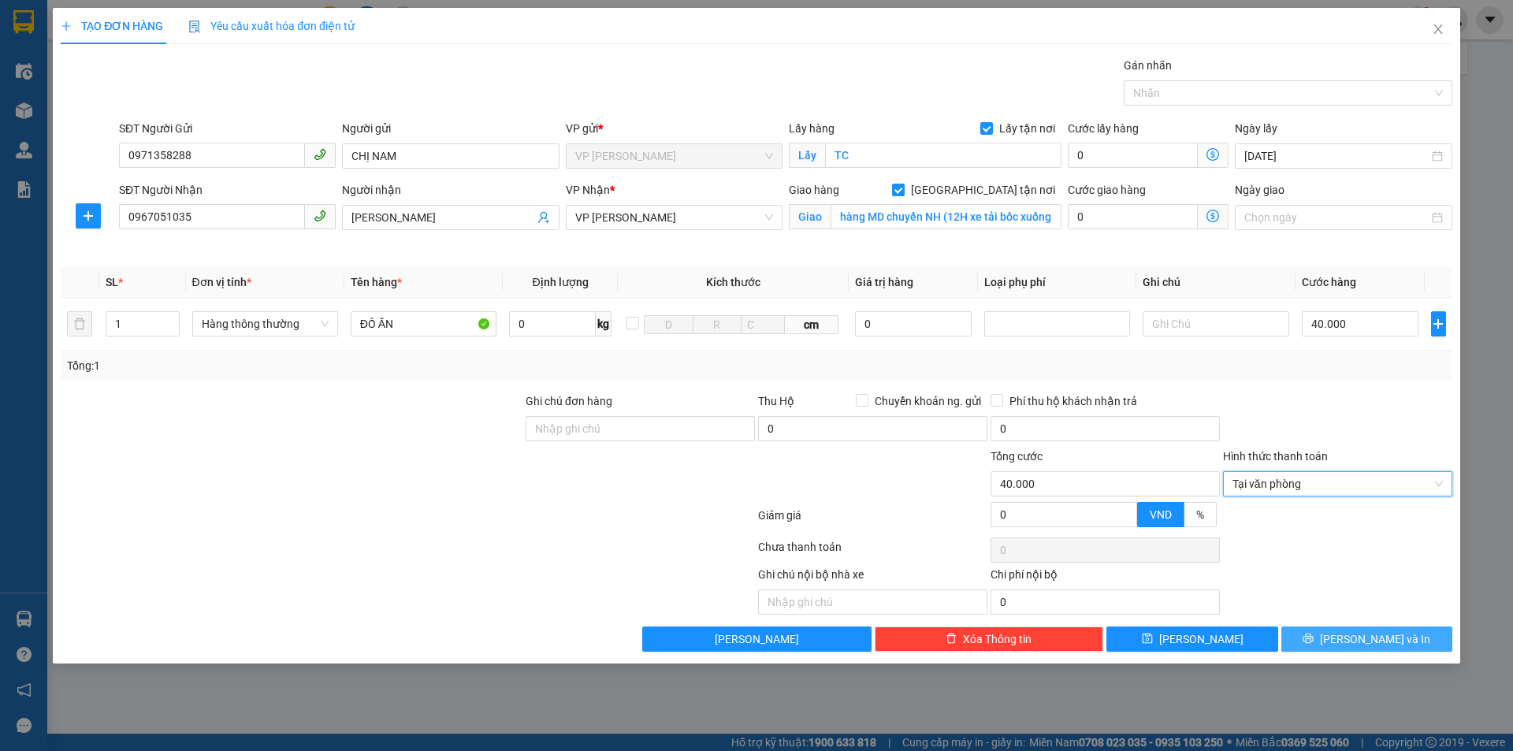
click at [1357, 644] on span "[PERSON_NAME] và In" at bounding box center [1375, 639] width 110 height 17
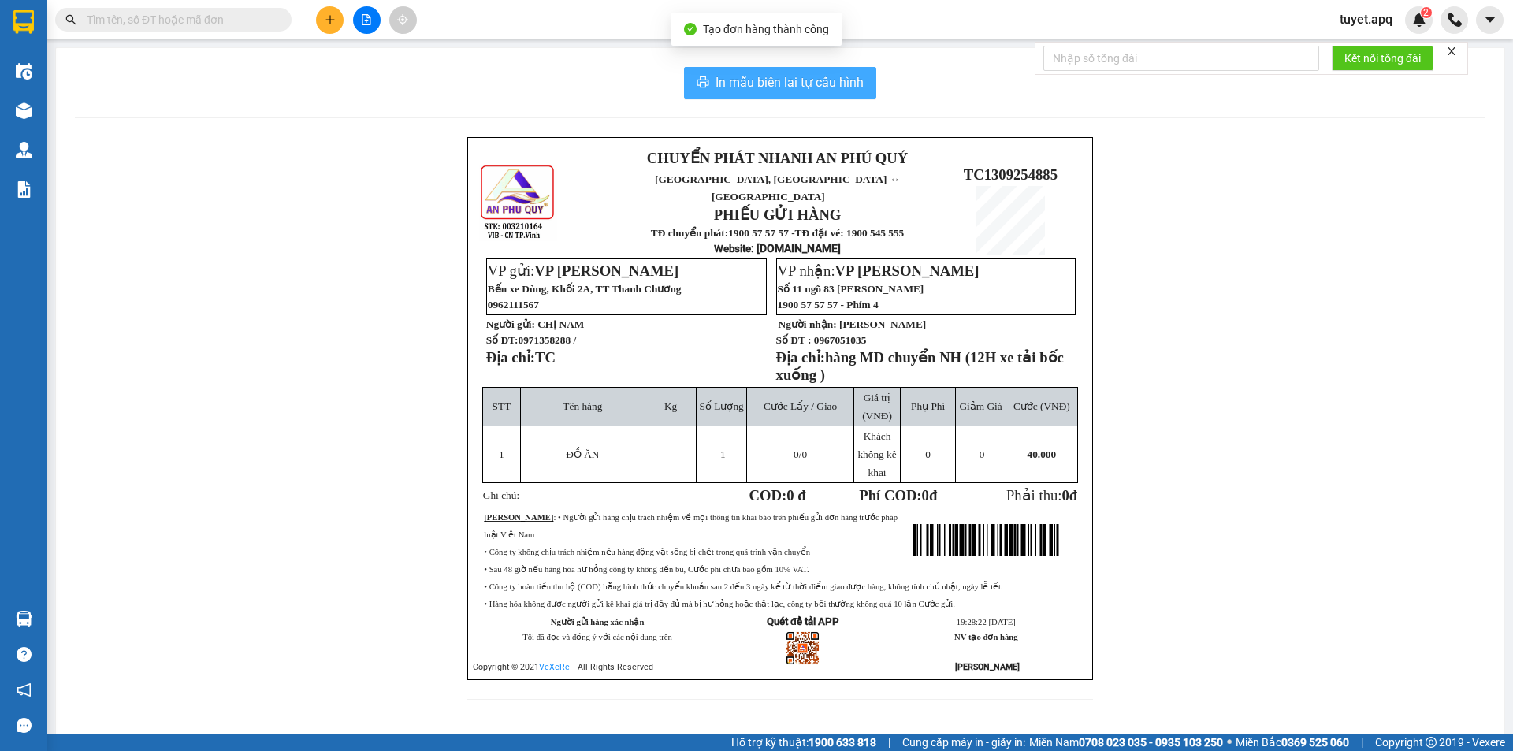
click at [777, 77] on span "In mẫu biên lai tự cấu hình" at bounding box center [790, 83] width 148 height 20
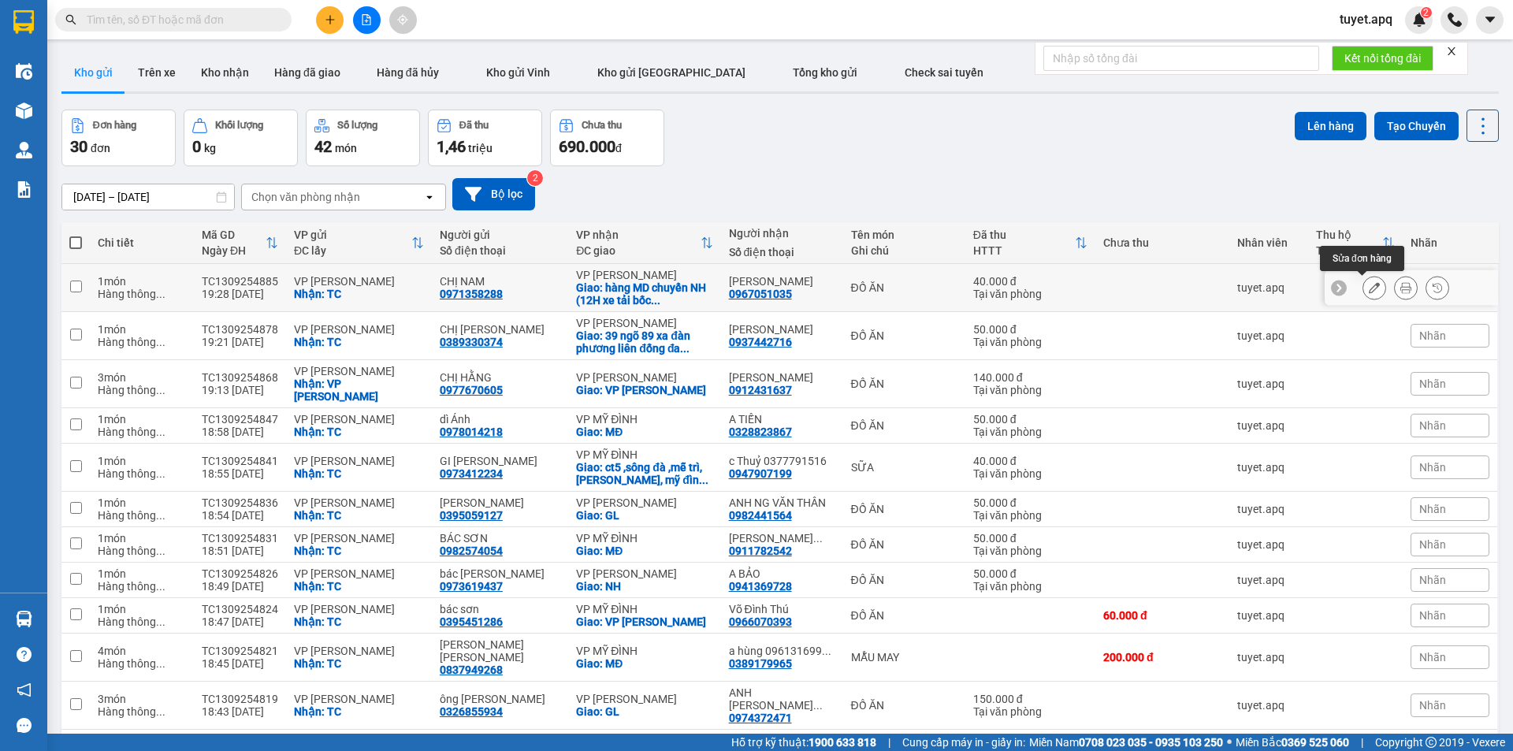
click at [1371, 285] on button at bounding box center [1374, 288] width 22 height 28
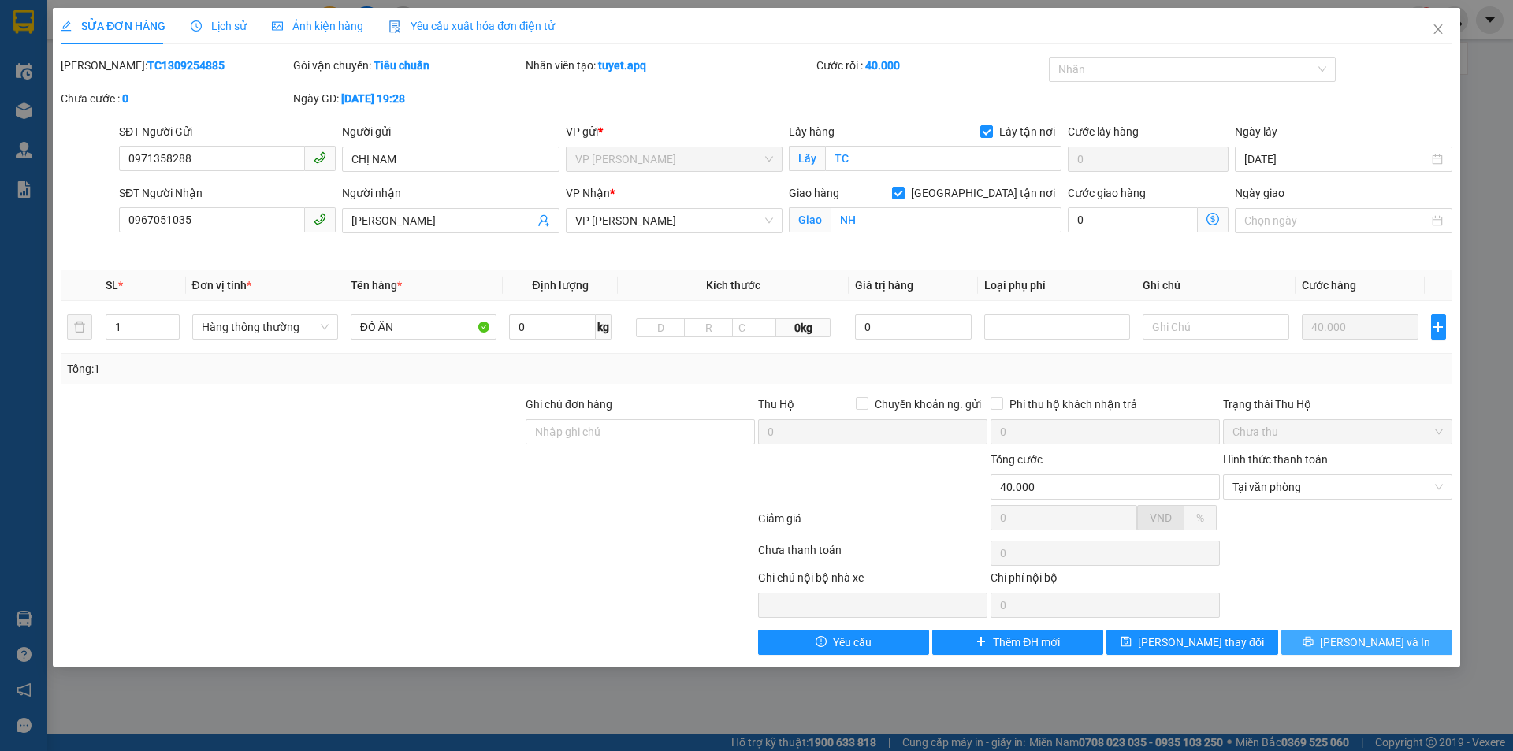
click at [1316, 642] on button "[PERSON_NAME] và In" at bounding box center [1367, 642] width 171 height 25
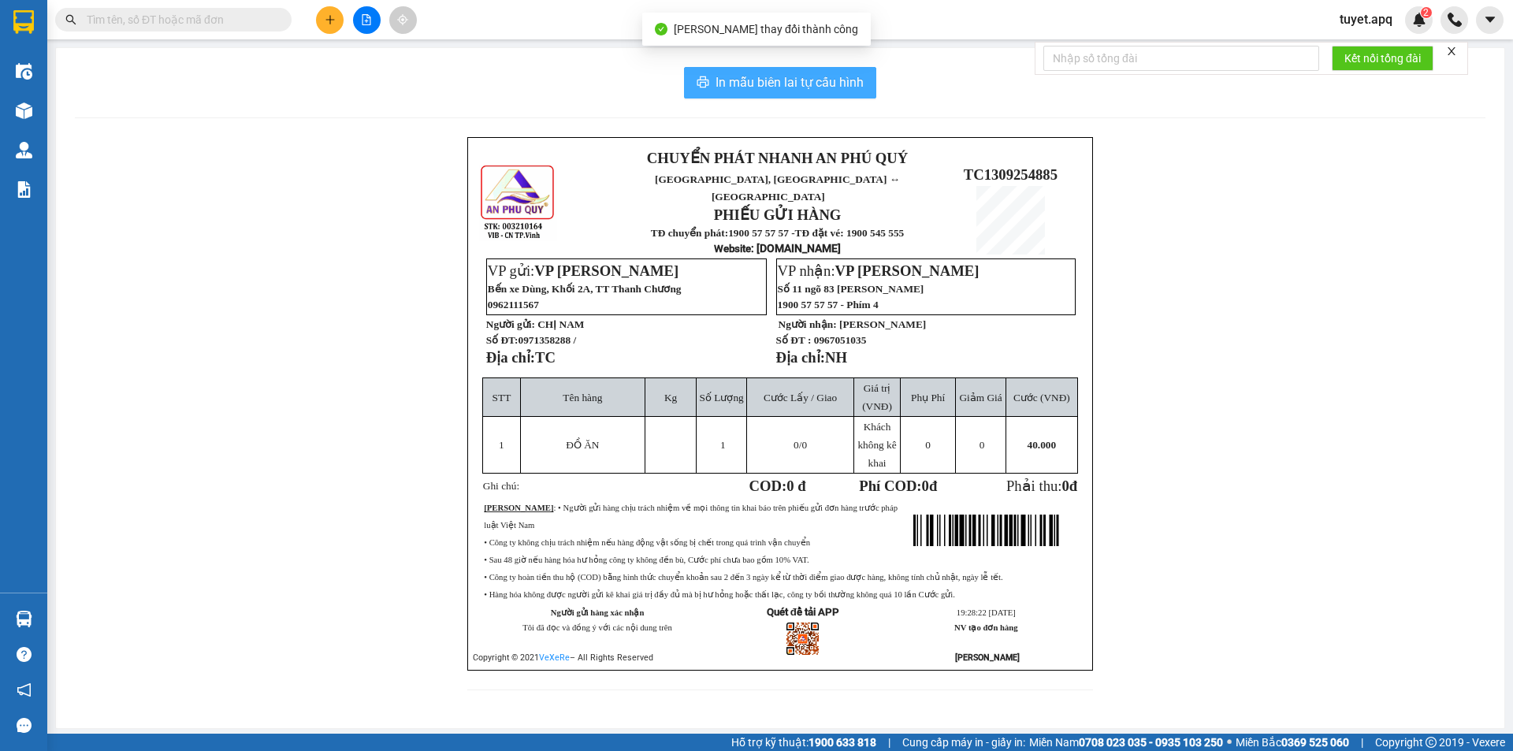
click at [819, 84] on span "In mẫu biên lai tự cấu hình" at bounding box center [790, 83] width 148 height 20
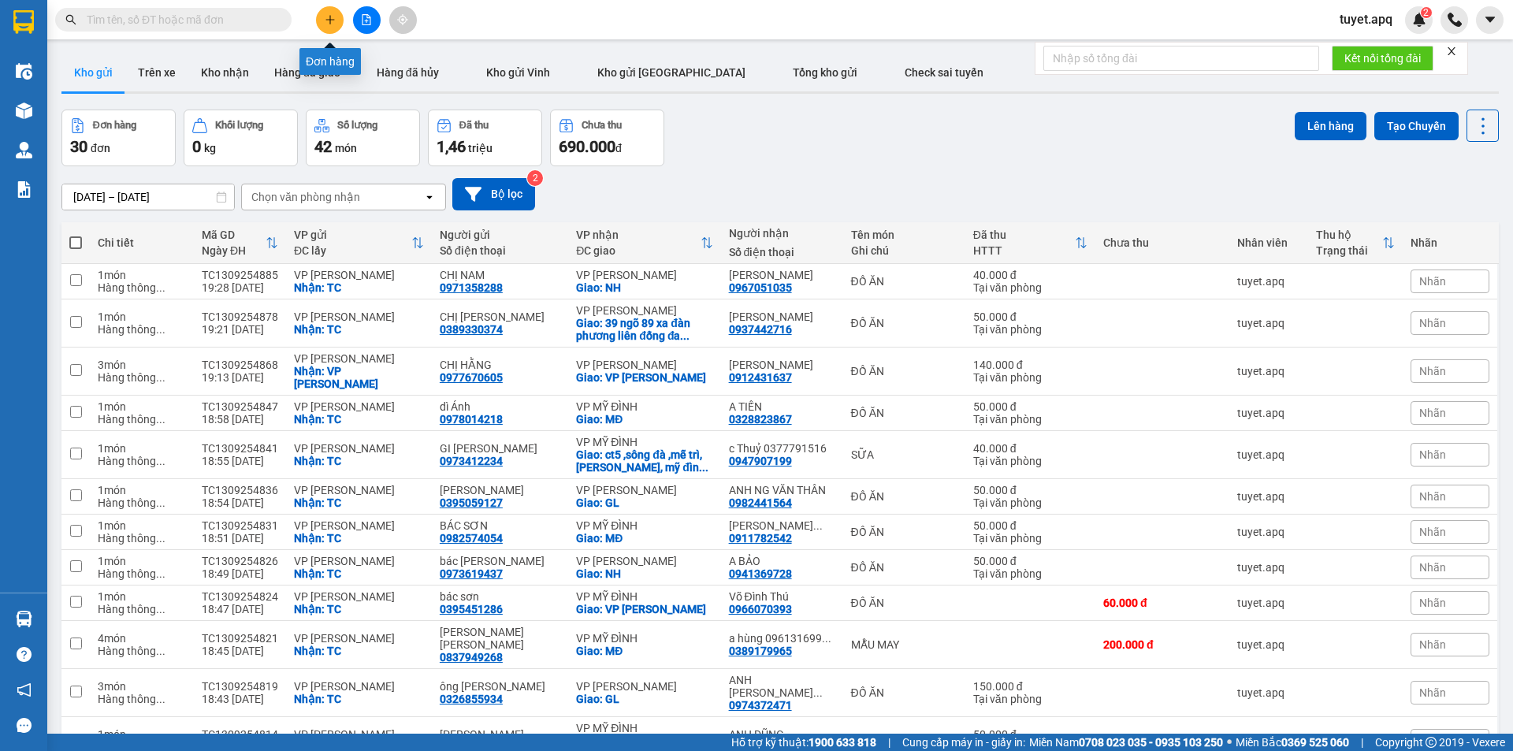
click at [329, 17] on icon "plus" at bounding box center [330, 19] width 11 height 11
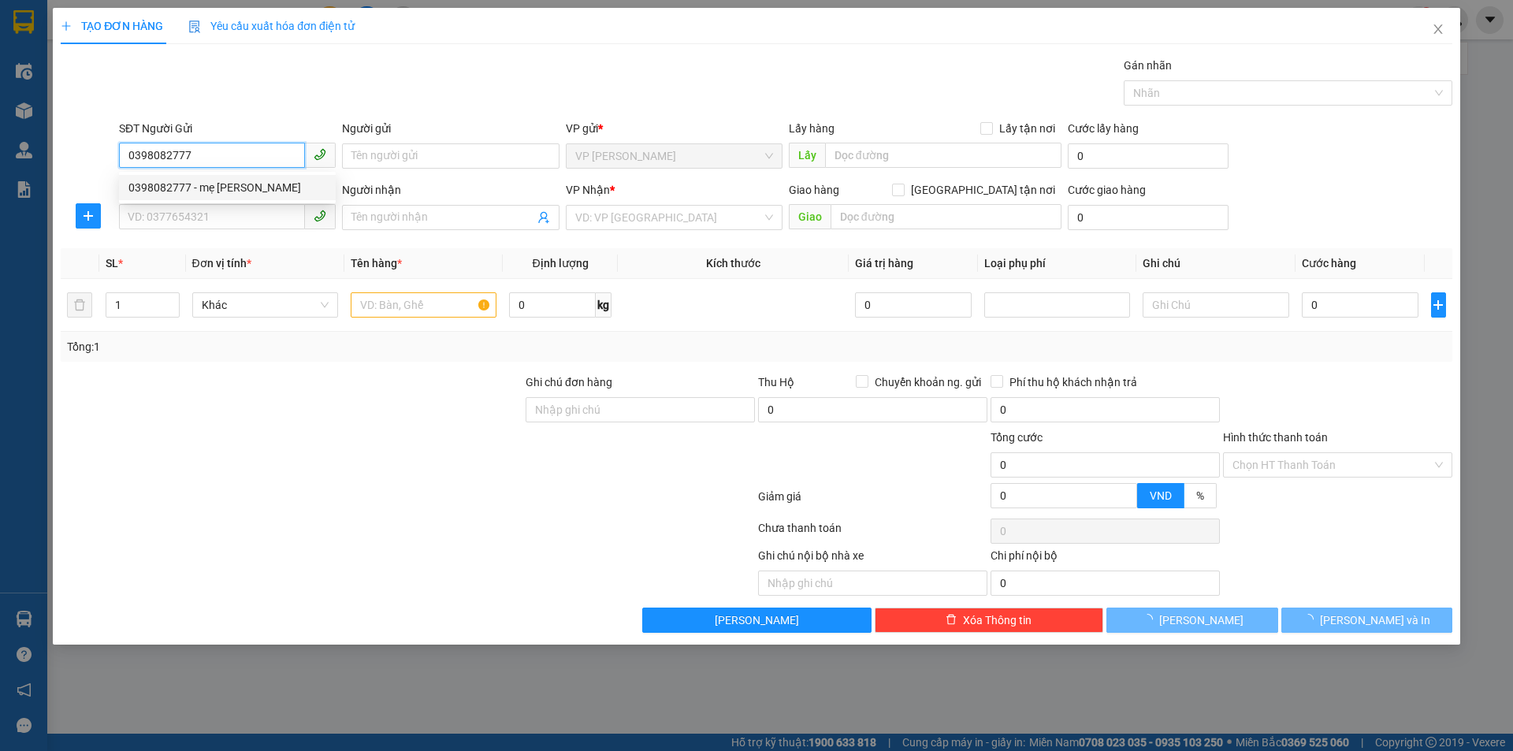
click at [215, 185] on div "0398082777 - mẹ Hà" at bounding box center [227, 187] width 198 height 17
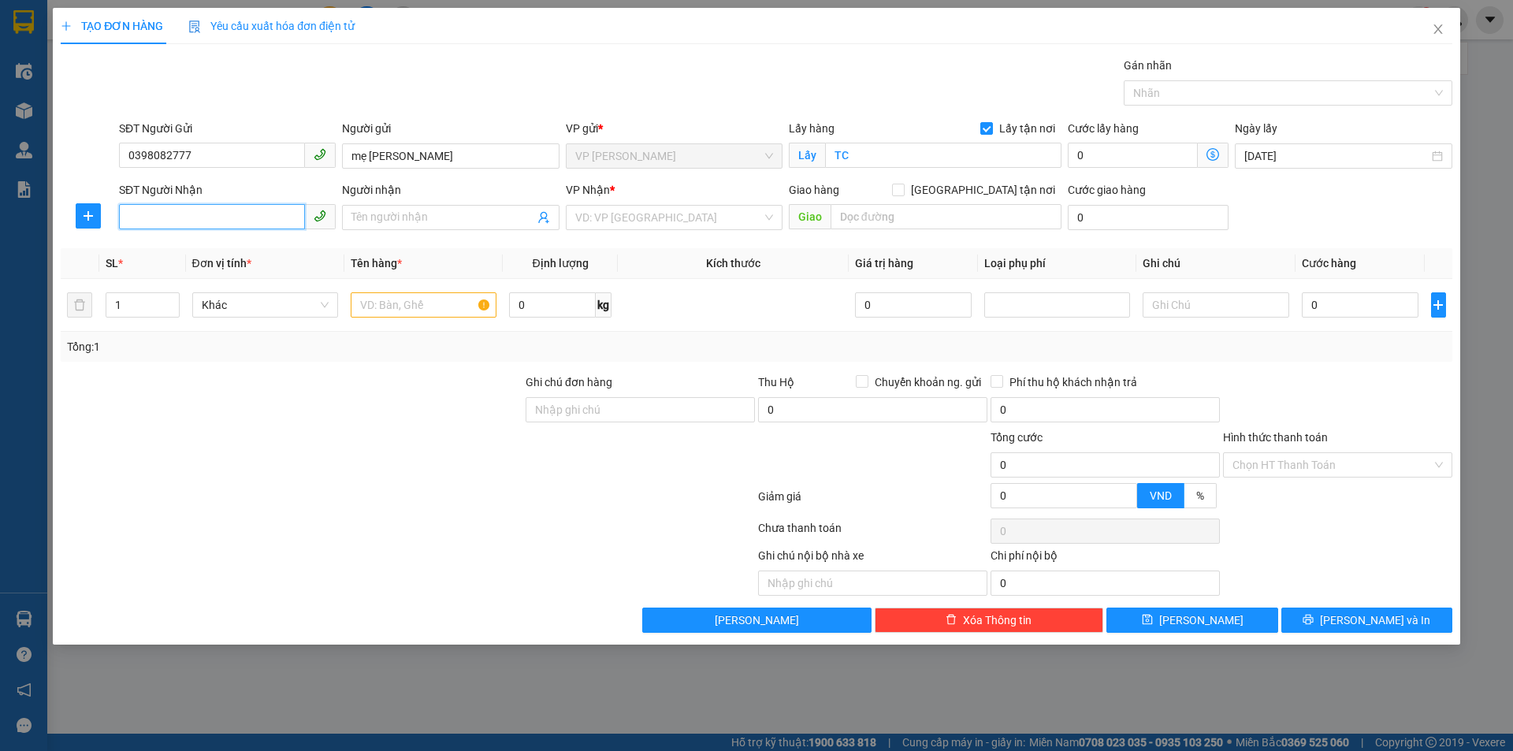
click at [237, 213] on input "SĐT Người Nhận" at bounding box center [212, 216] width 186 height 25
click at [232, 254] on div "0963550309 - ĐỨC ANH 0819708345" at bounding box center [249, 248] width 243 height 17
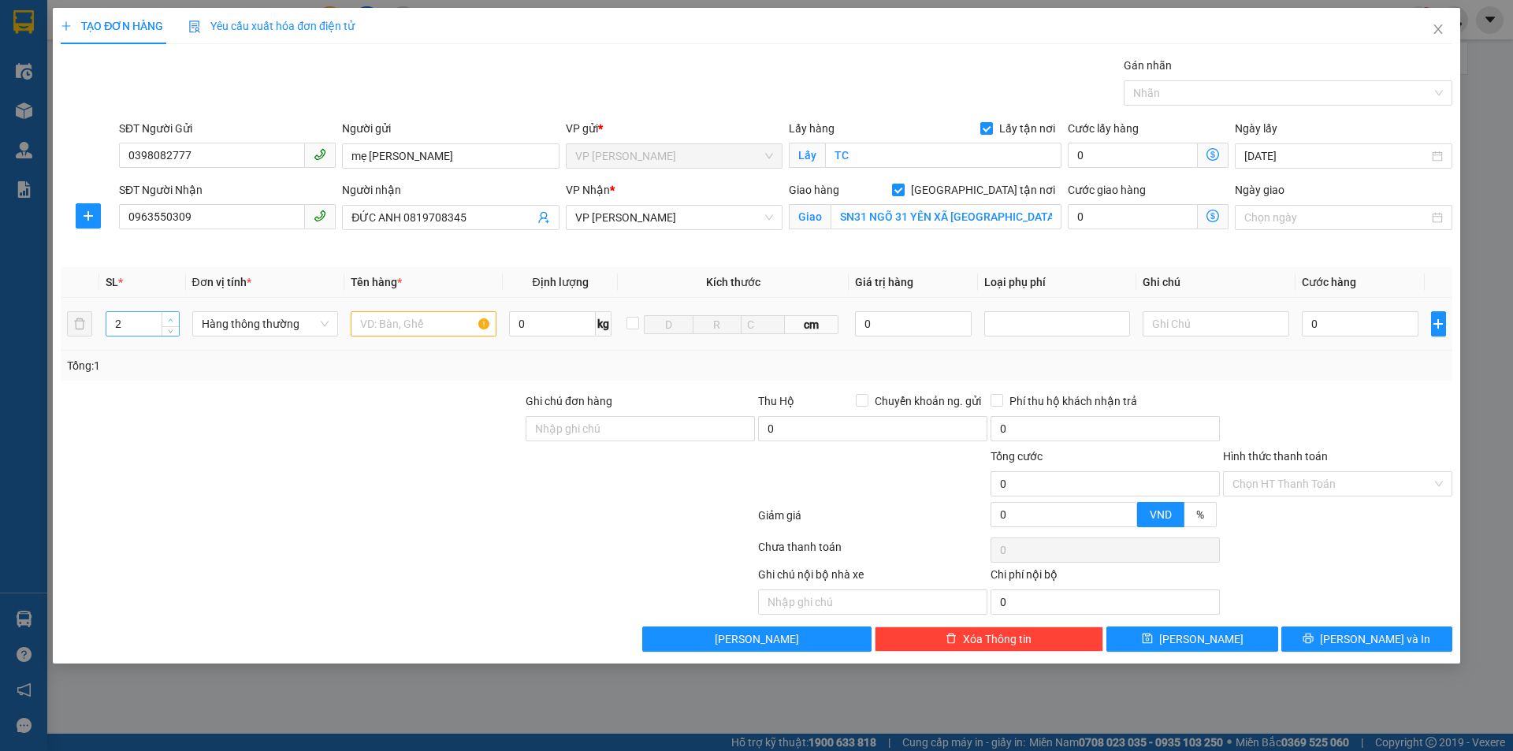
click at [172, 318] on icon "up" at bounding box center [171, 321] width 6 height 6
click at [394, 324] on input "text" at bounding box center [424, 323] width 146 height 25
click at [1050, 216] on input "SN31 NGÕ 31 YÊN XÃ TÂN TRIỀU THANH TRÌ HN,NGƯỜI NHẬN TT SHIP" at bounding box center [946, 216] width 231 height 25
click at [1323, 322] on input "0" at bounding box center [1360, 323] width 117 height 25
drag, startPoint x: 367, startPoint y: 159, endPoint x: 287, endPoint y: 174, distance: 81.8
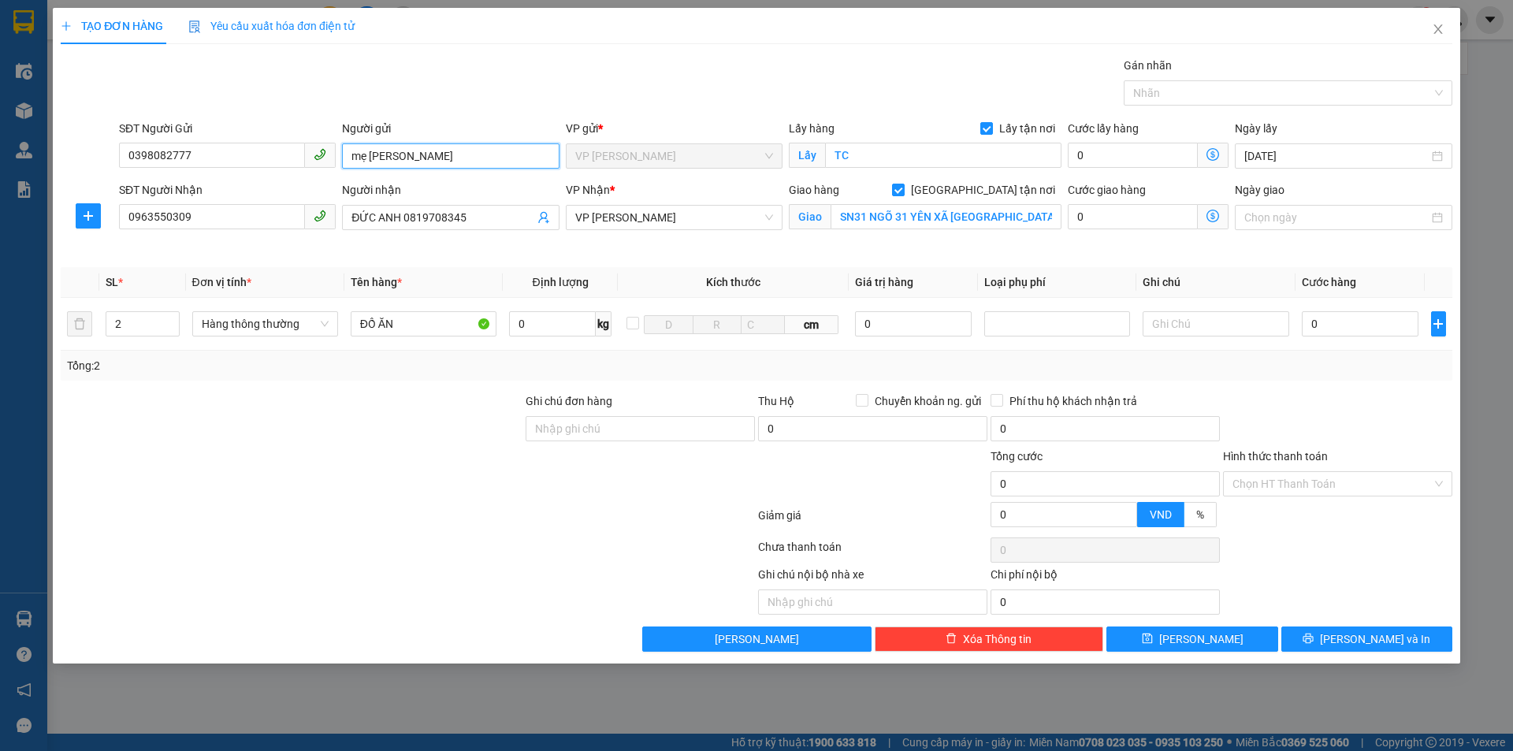
click at [287, 174] on div "SĐT Người Gửi 0398082777 Người gửi mẹ Hà VP gửi * VP THANH CHƯƠNG Lấy hàng Lấy …" at bounding box center [786, 147] width 1340 height 55
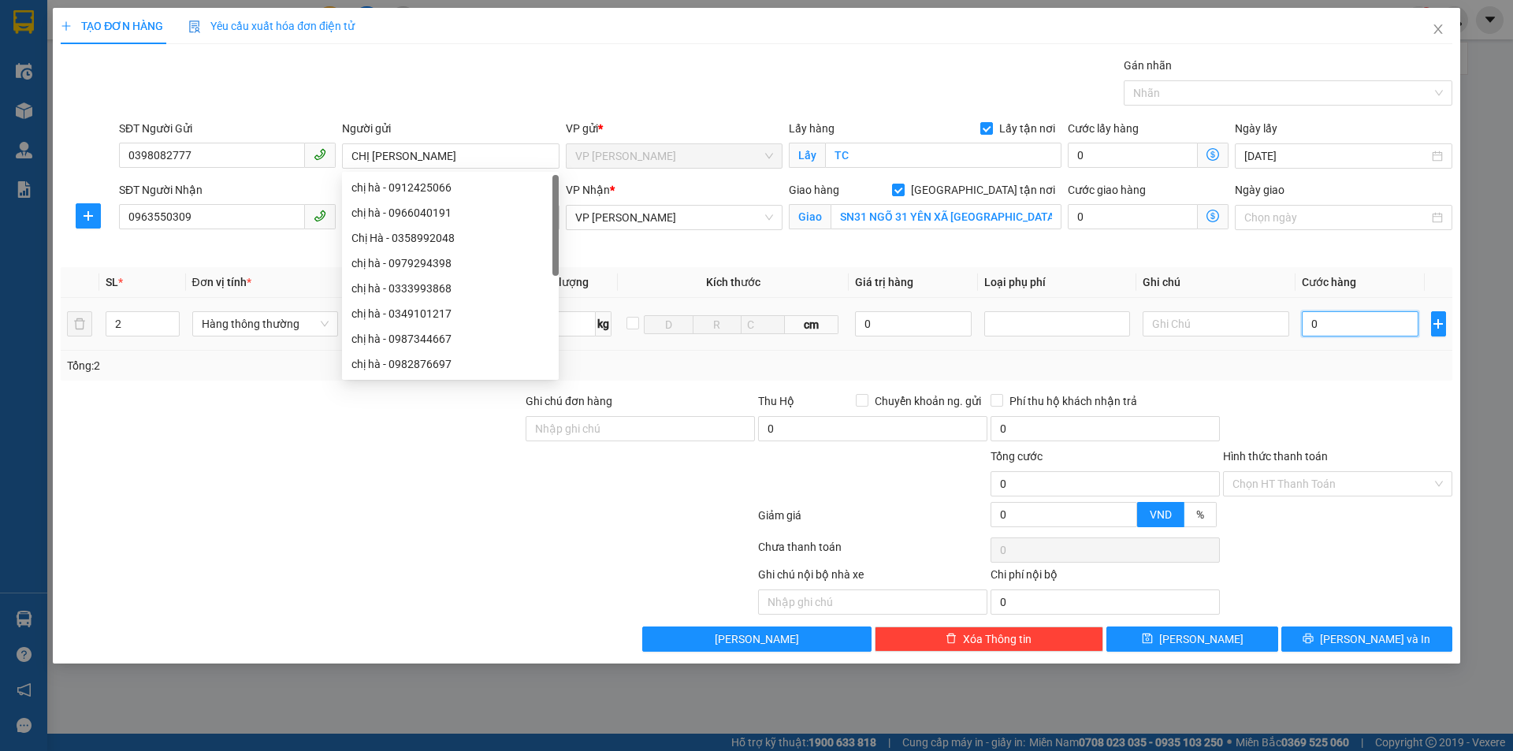
click at [1347, 325] on input "0" at bounding box center [1360, 323] width 117 height 25
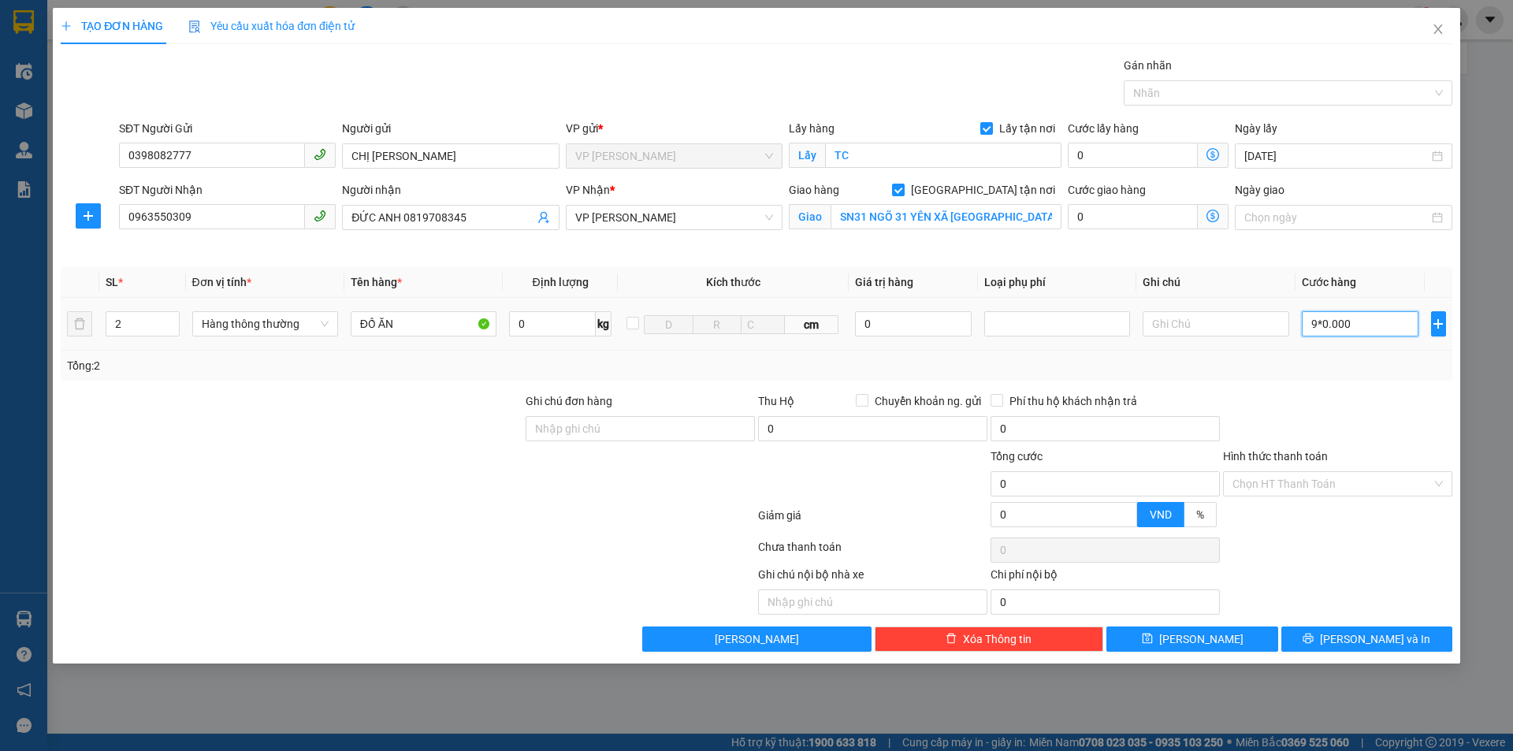
click at [1323, 324] on input "9*0.000" at bounding box center [1360, 323] width 117 height 25
click at [1333, 491] on input "Hình thức thanh toán" at bounding box center [1332, 484] width 199 height 24
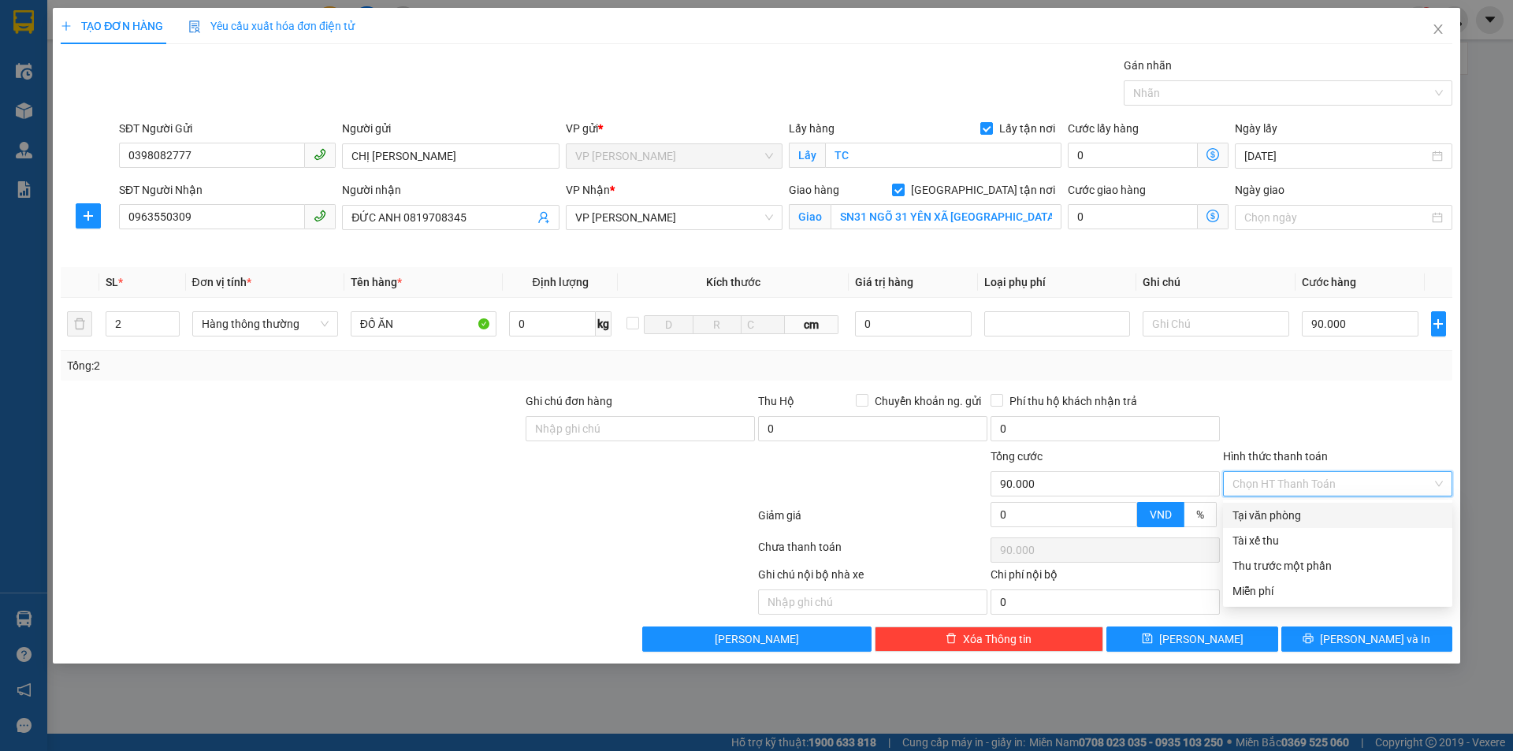
click at [1306, 515] on div "Tại văn phòng" at bounding box center [1338, 515] width 210 height 17
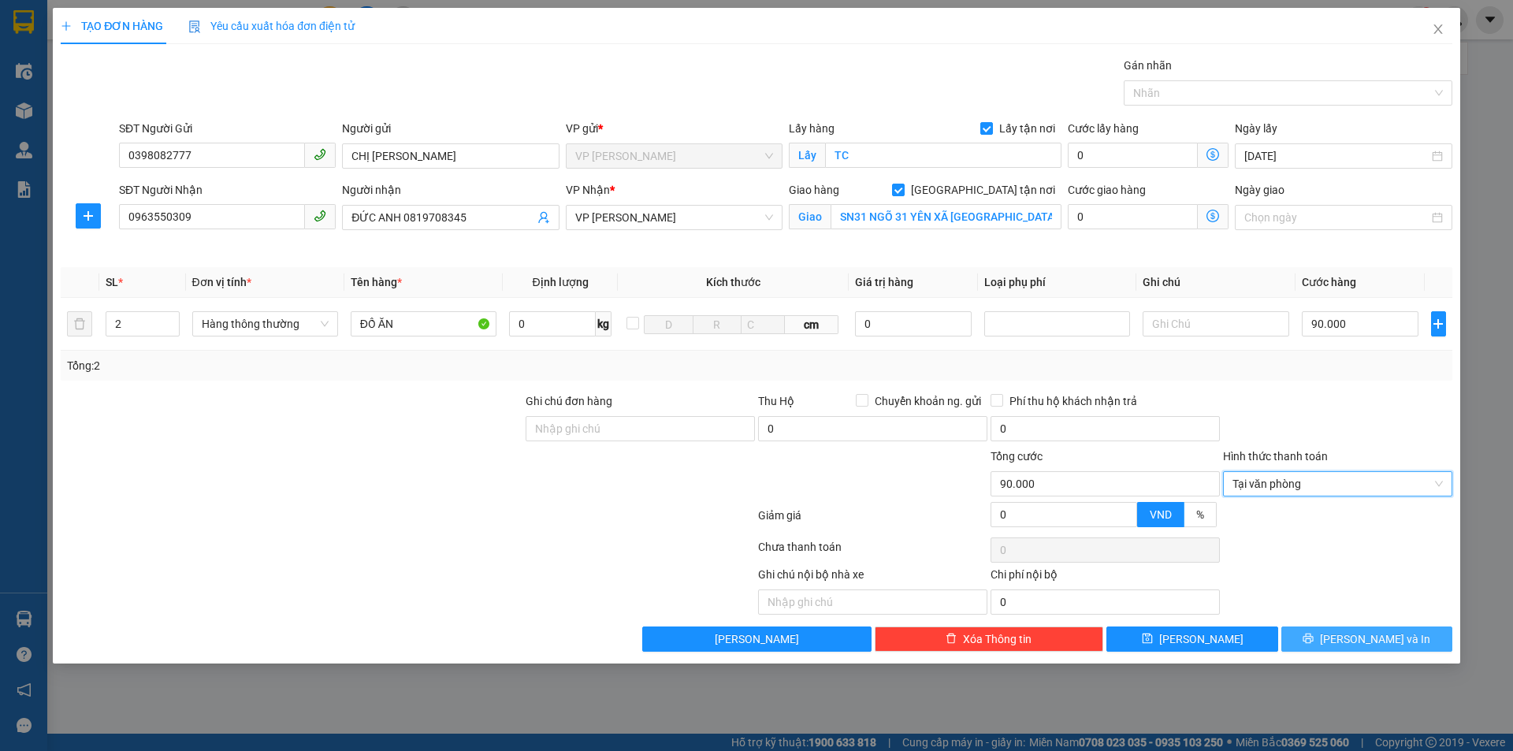
click at [1350, 630] on button "Lưu và In" at bounding box center [1367, 639] width 171 height 25
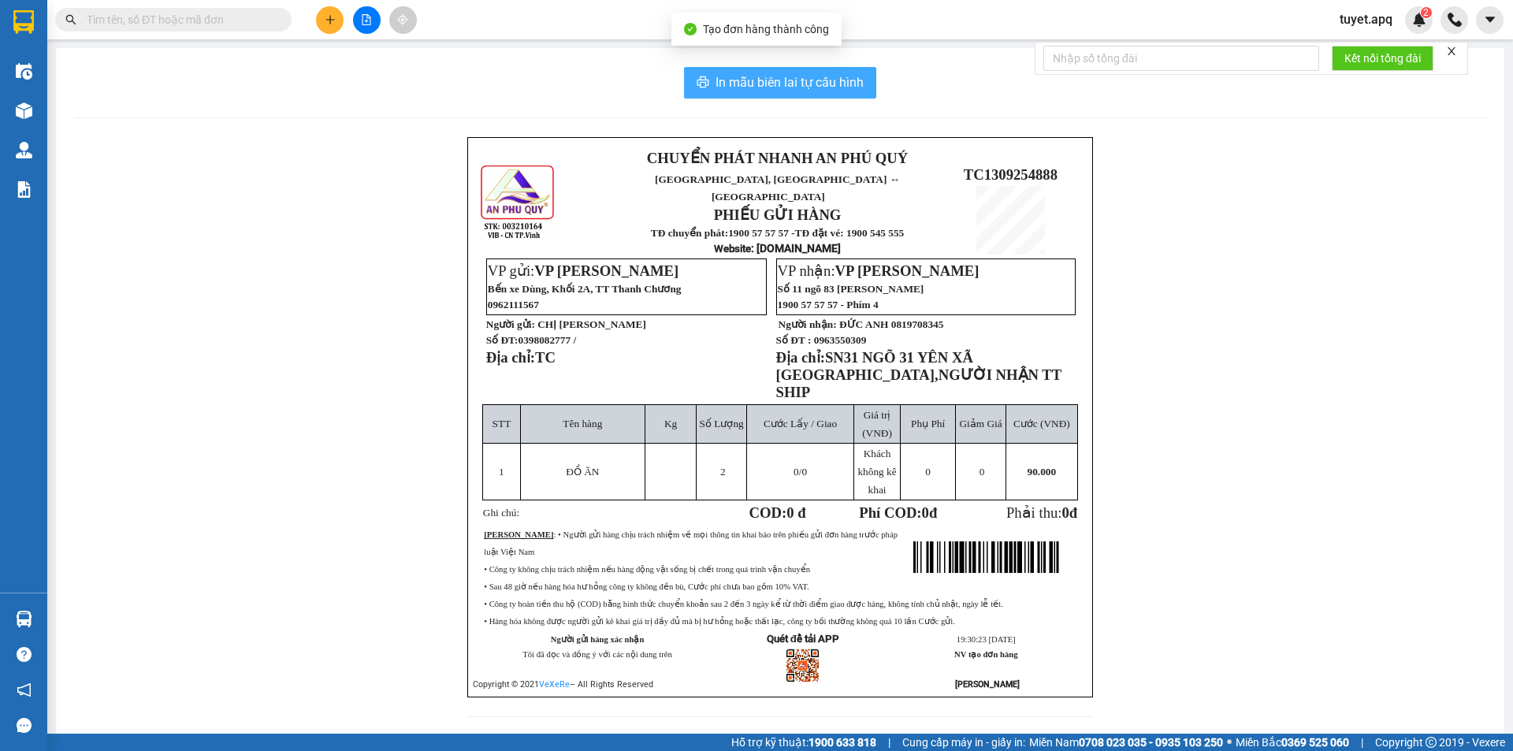
click at [805, 83] on span "In mẫu biên lai tự cấu hình" at bounding box center [790, 83] width 148 height 20
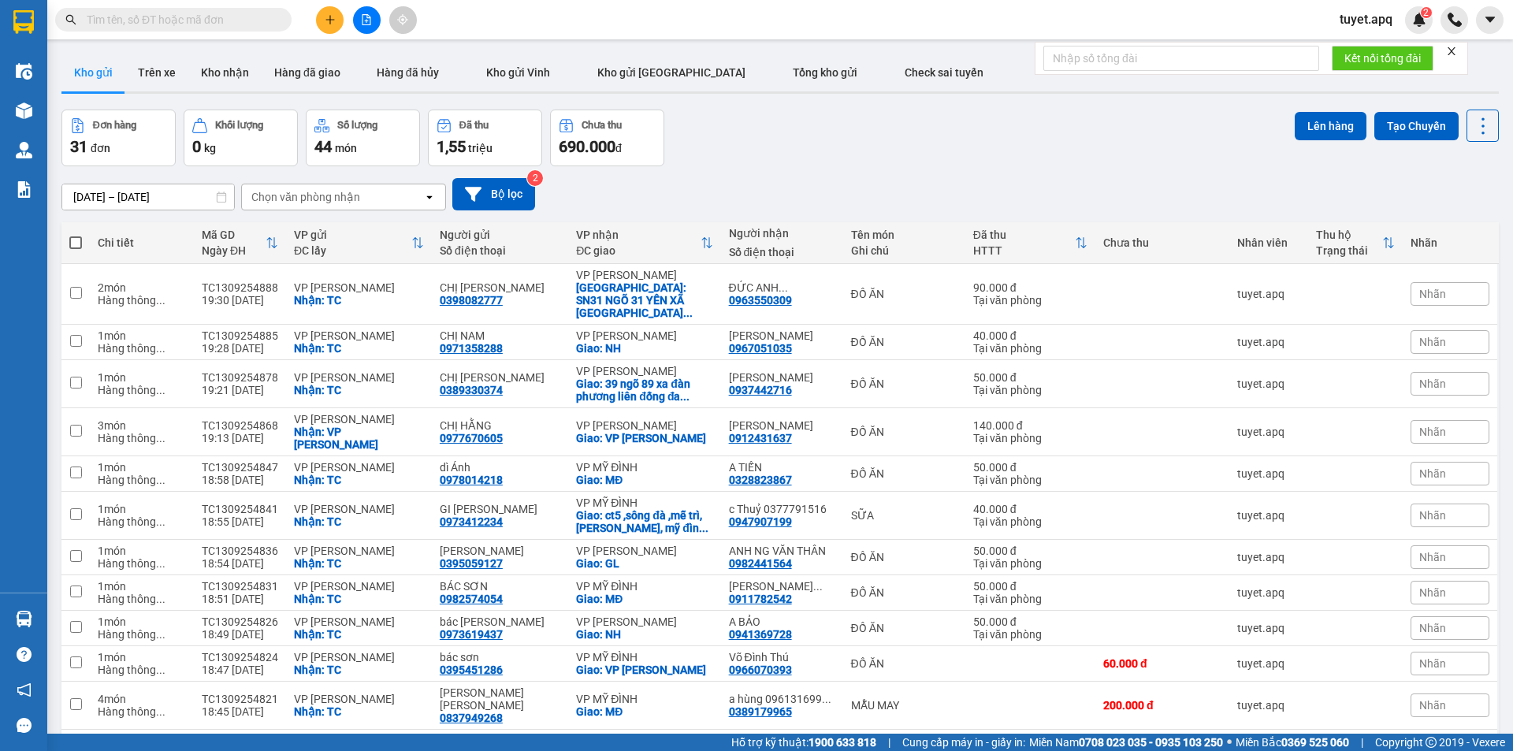
click at [324, 26] on button at bounding box center [330, 20] width 28 height 28
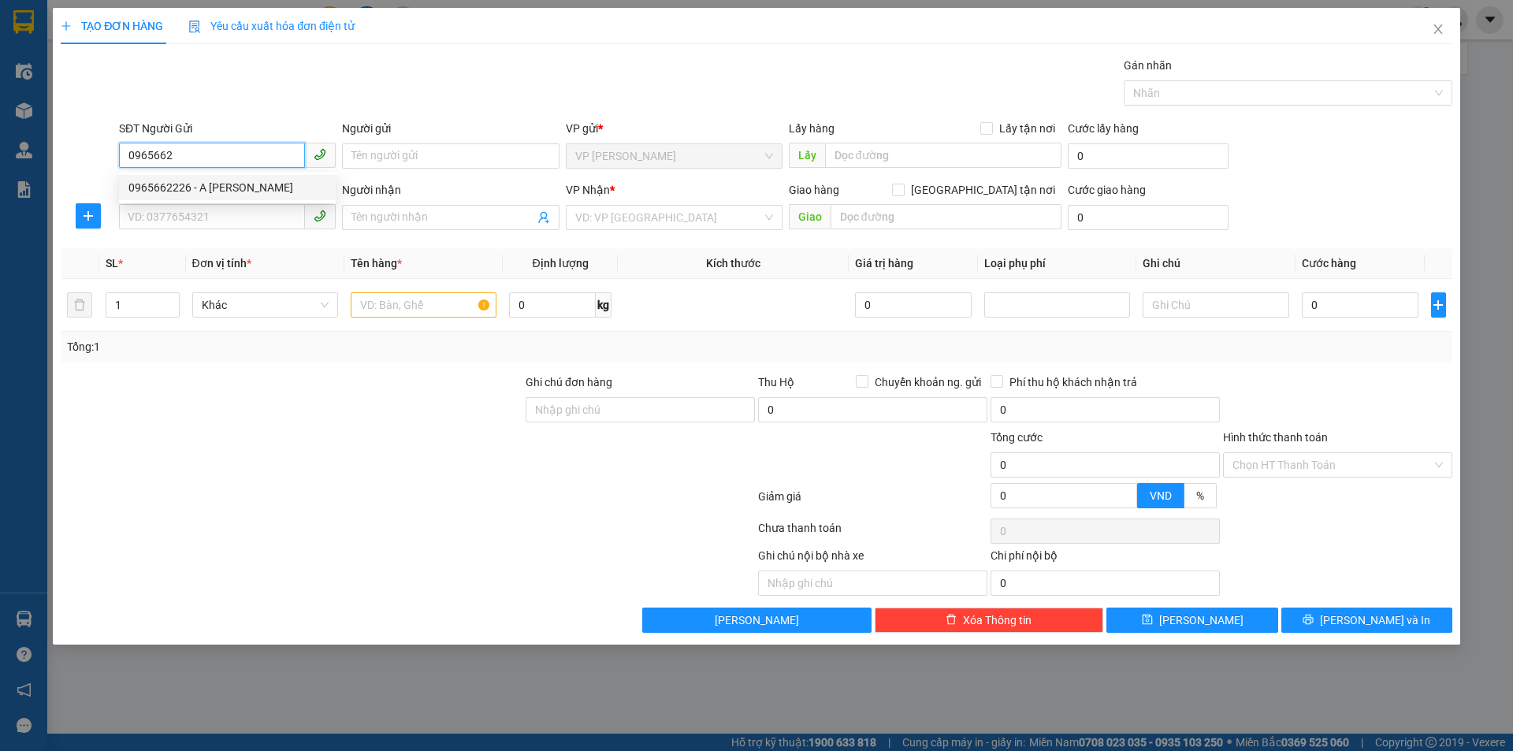
drag, startPoint x: 256, startPoint y: 183, endPoint x: 239, endPoint y: 199, distance: 23.4
click at [255, 184] on div "0965662226 - A NGUYÊN VĂN HUYÊN" at bounding box center [227, 187] width 198 height 17
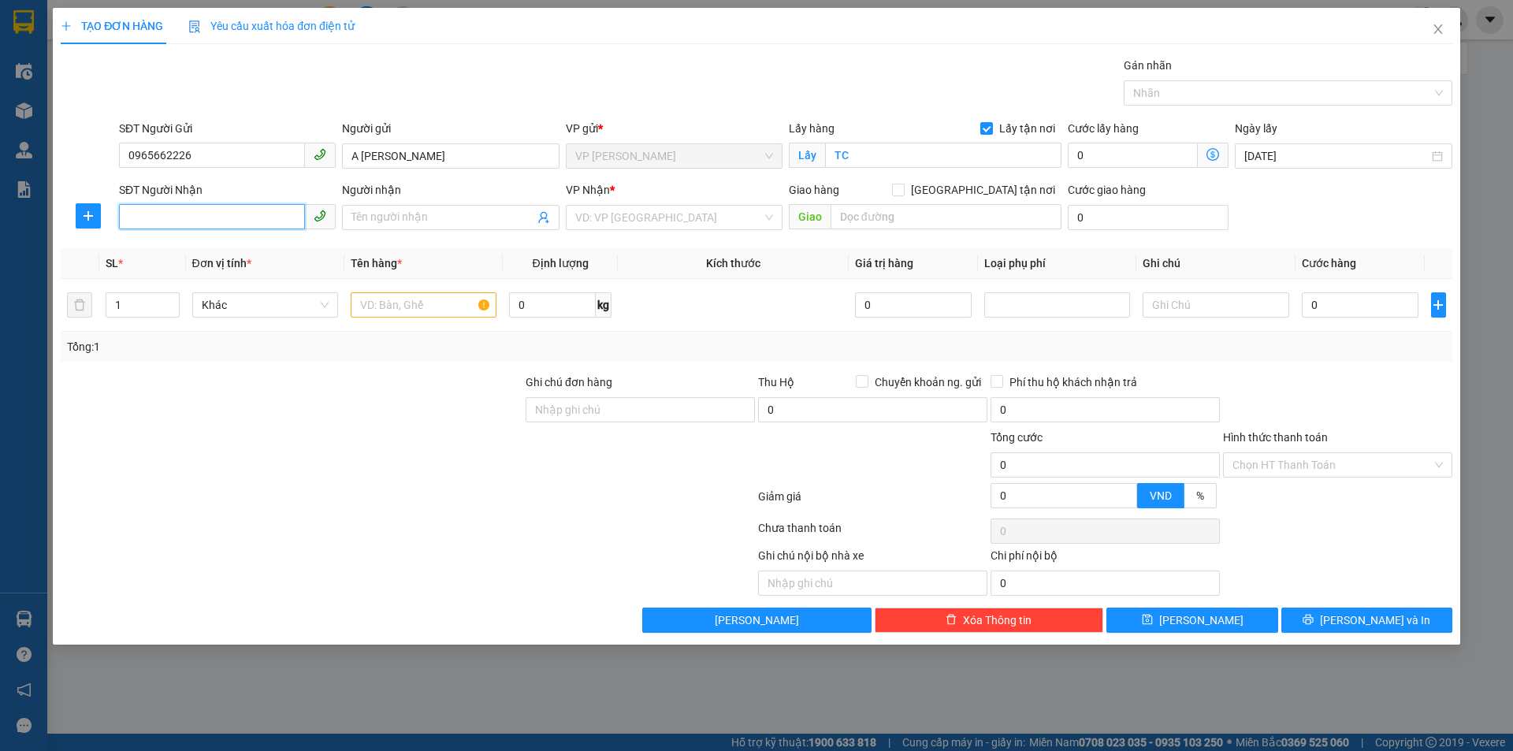
click at [206, 219] on input "SĐT Người Nhận" at bounding box center [212, 216] width 186 height 25
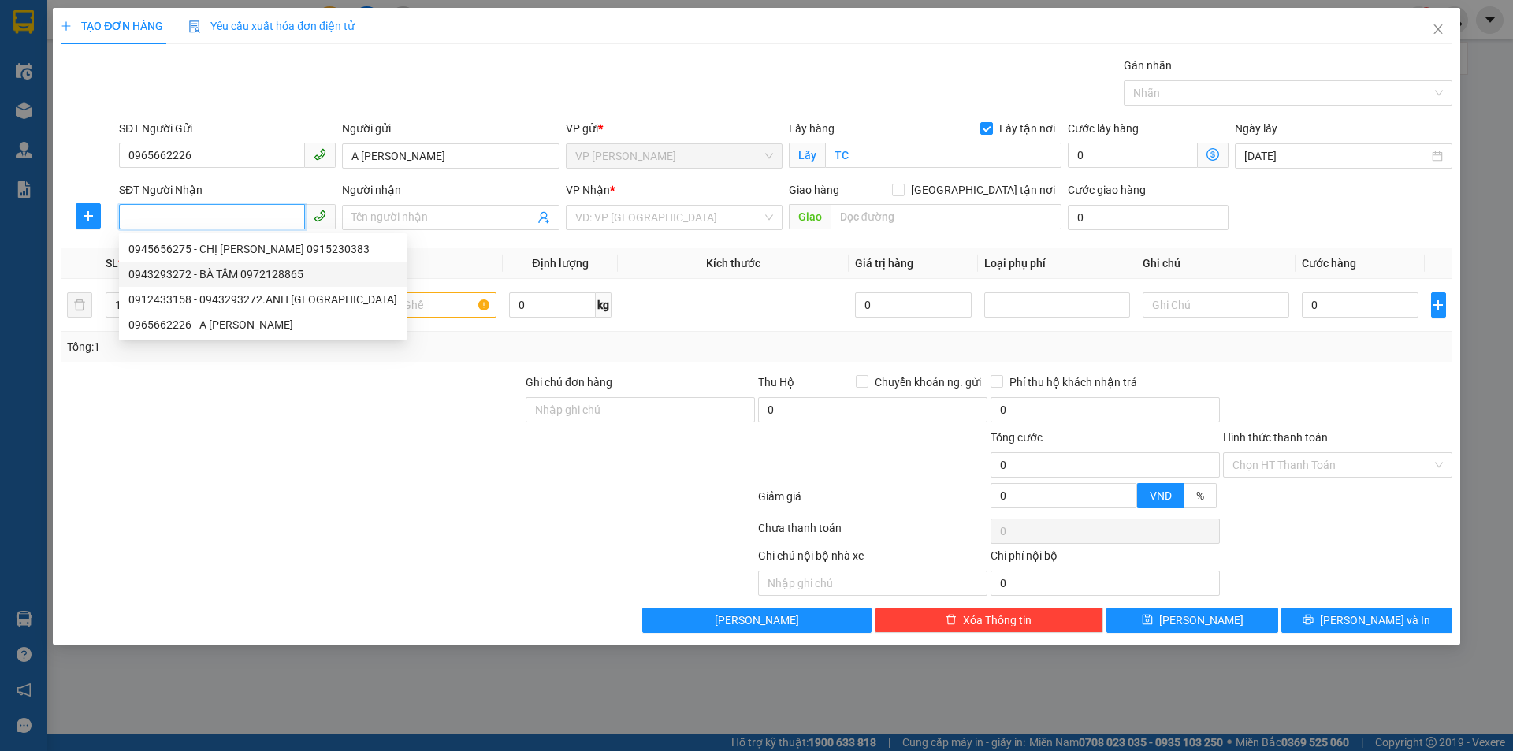
click at [246, 274] on div "0943293272 - BÀ TÂM 0972128865" at bounding box center [262, 274] width 269 height 17
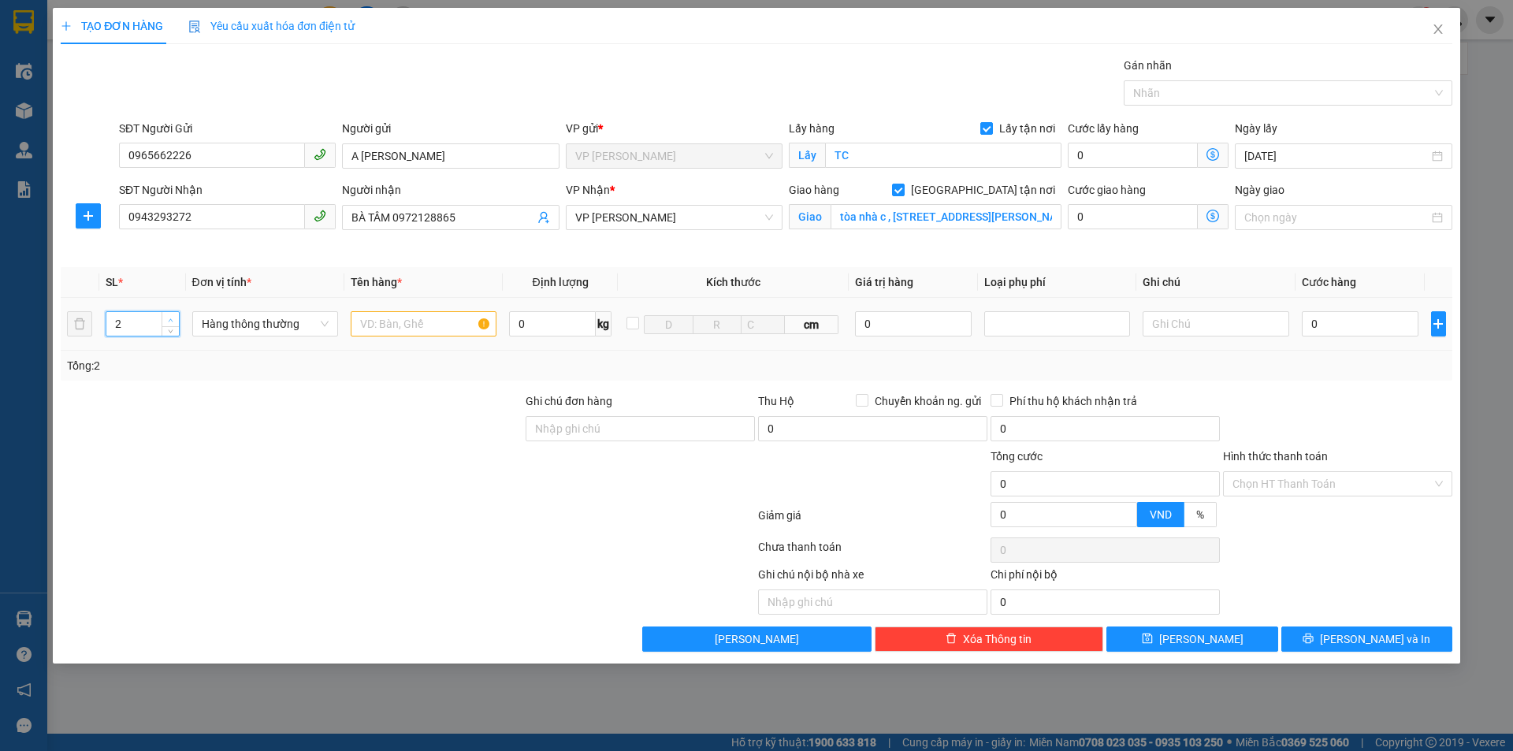
click at [169, 318] on icon "up" at bounding box center [171, 321] width 6 height 6
click at [443, 322] on input "text" at bounding box center [424, 323] width 146 height 25
click at [1358, 325] on input "0" at bounding box center [1360, 323] width 117 height 25
click at [1371, 636] on span "Lưu và In" at bounding box center [1375, 639] width 110 height 17
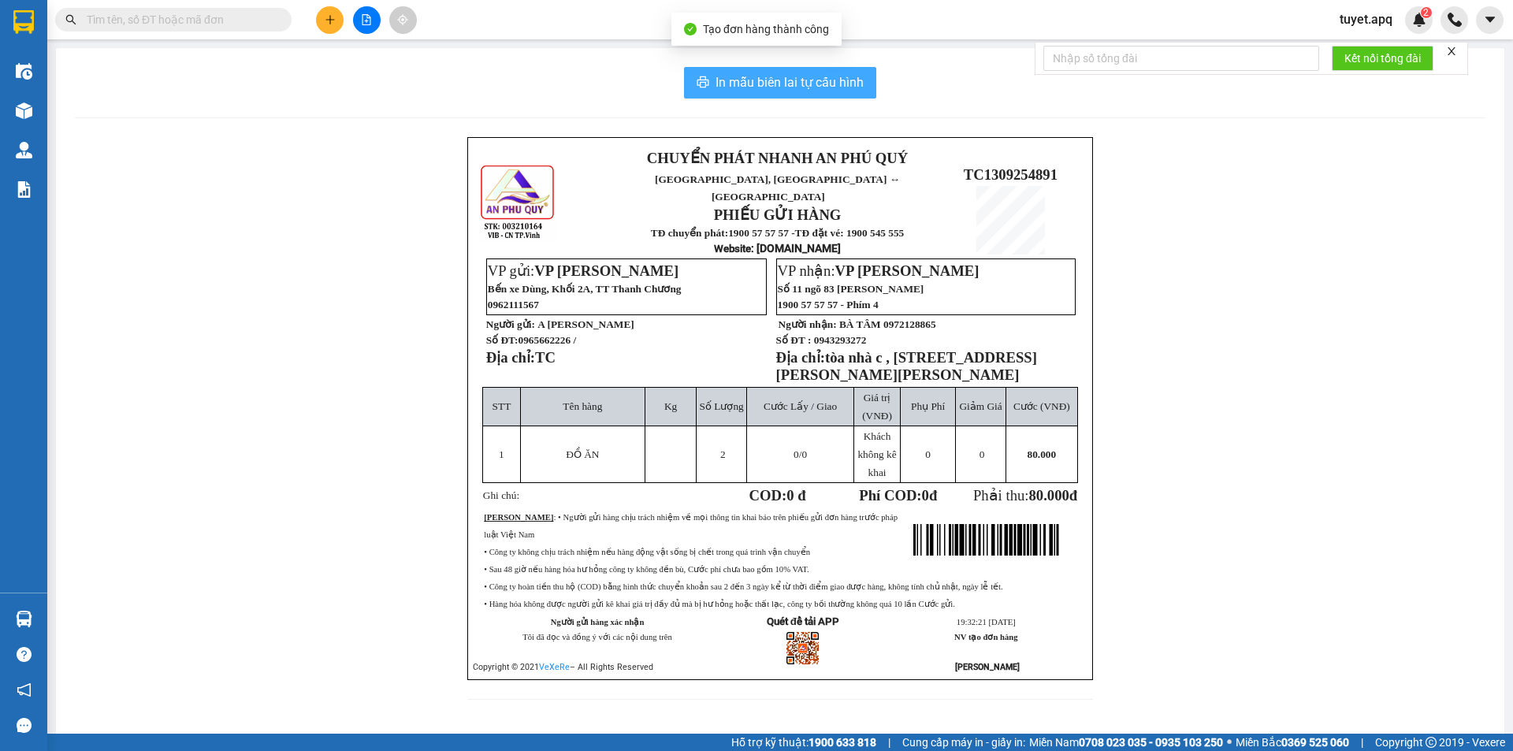
click at [783, 80] on span "In mẫu biên lai tự cấu hình" at bounding box center [790, 83] width 148 height 20
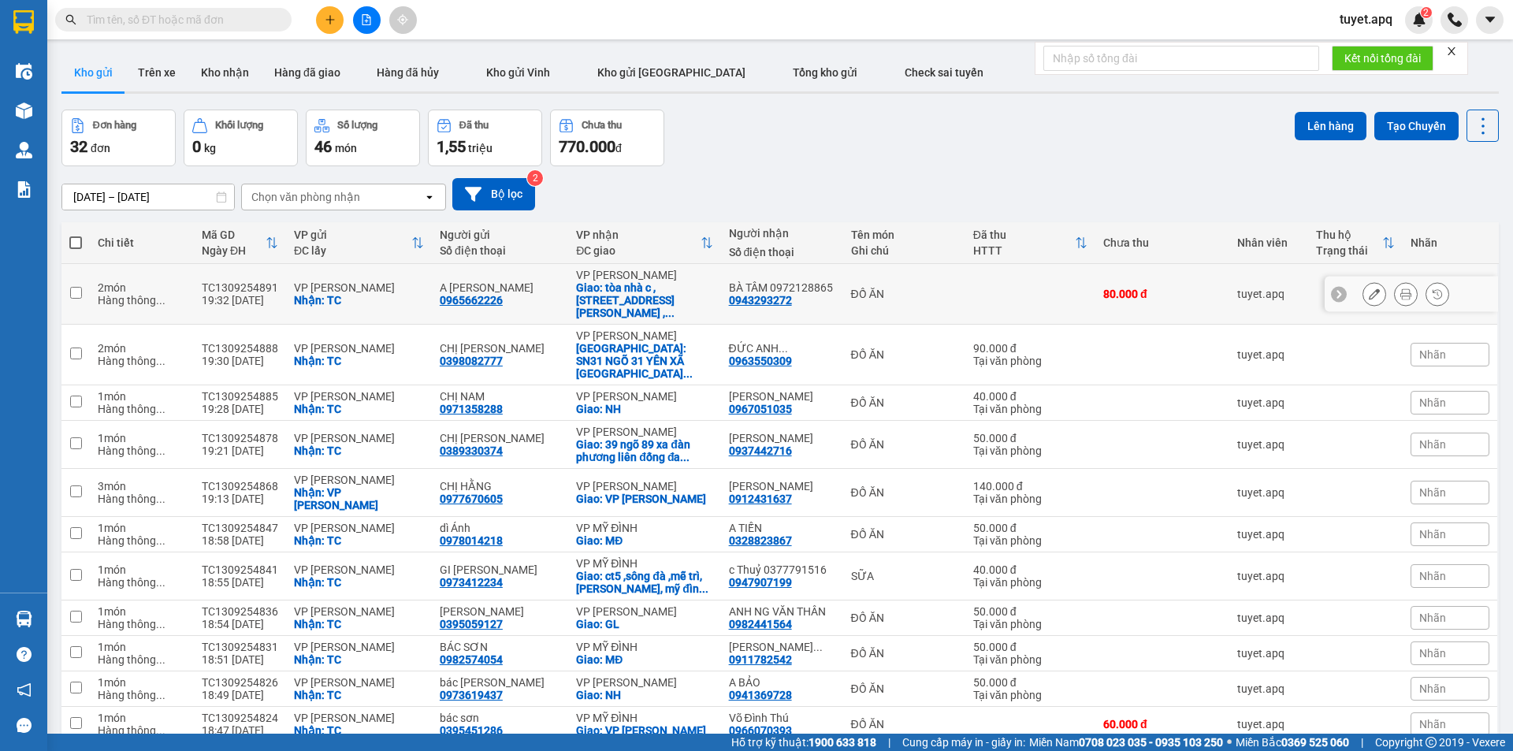
click at [1364, 294] on button at bounding box center [1374, 295] width 22 height 28
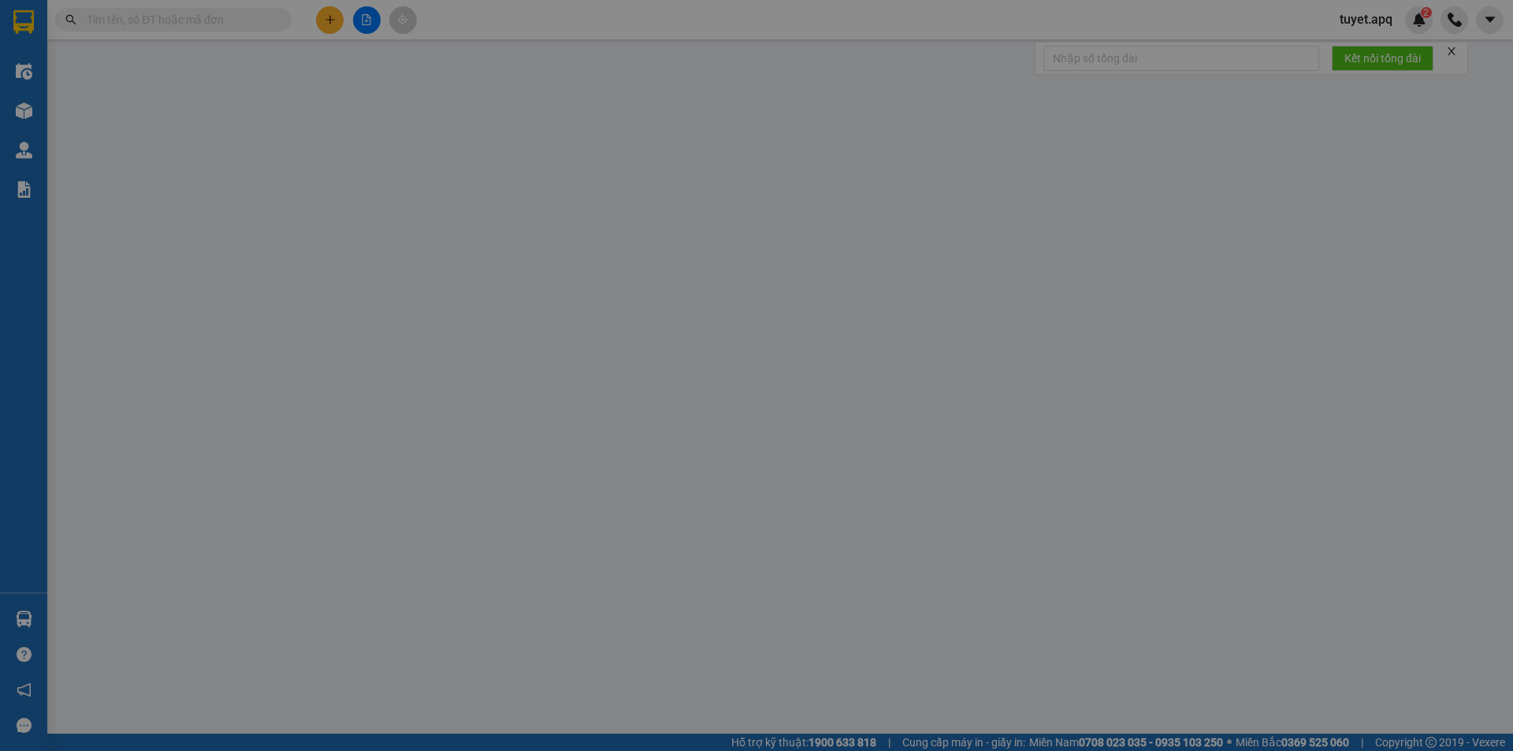
type input "0965662226"
type input "A [PERSON_NAME]"
checkbox input "true"
type input "TC"
type input "0943293272"
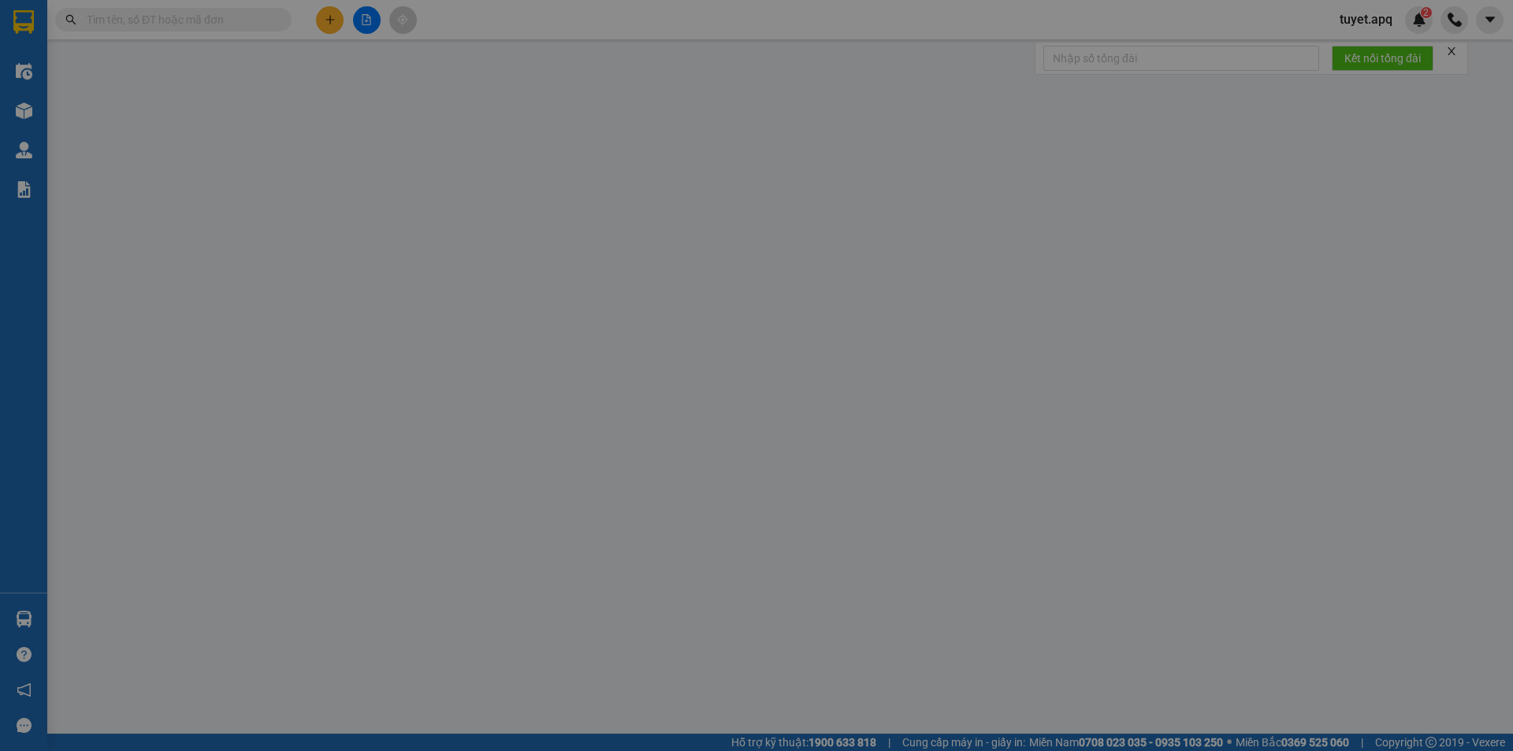
type input "BÀ TÂM 0972128865"
checkbox input "true"
type input "tòa nhà c , [STREET_ADDRESS][PERSON_NAME][PERSON_NAME]"
type input "80.000"
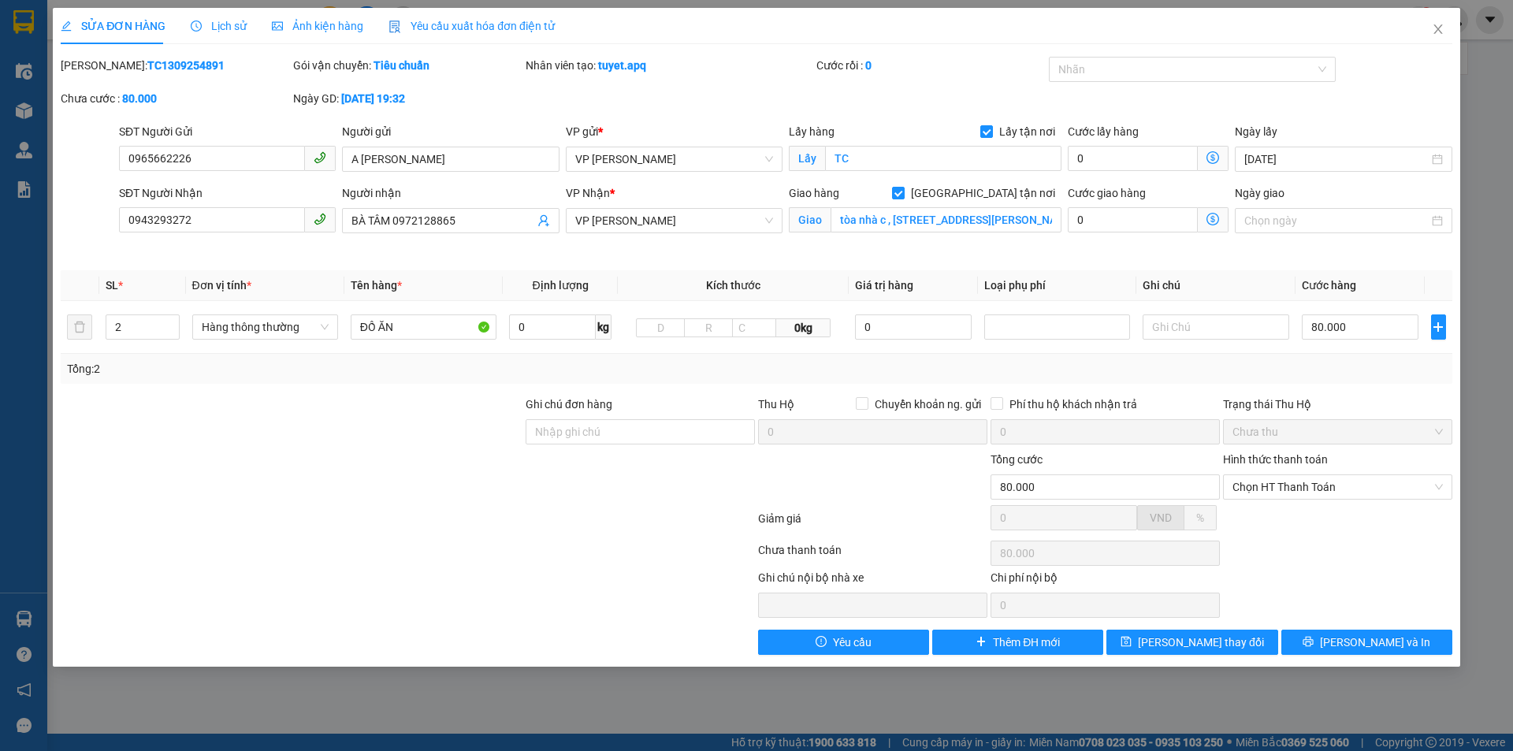
click at [1203, 221] on span at bounding box center [1213, 219] width 31 height 25
click at [1214, 218] on icon "dollar-circle" at bounding box center [1213, 219] width 13 height 13
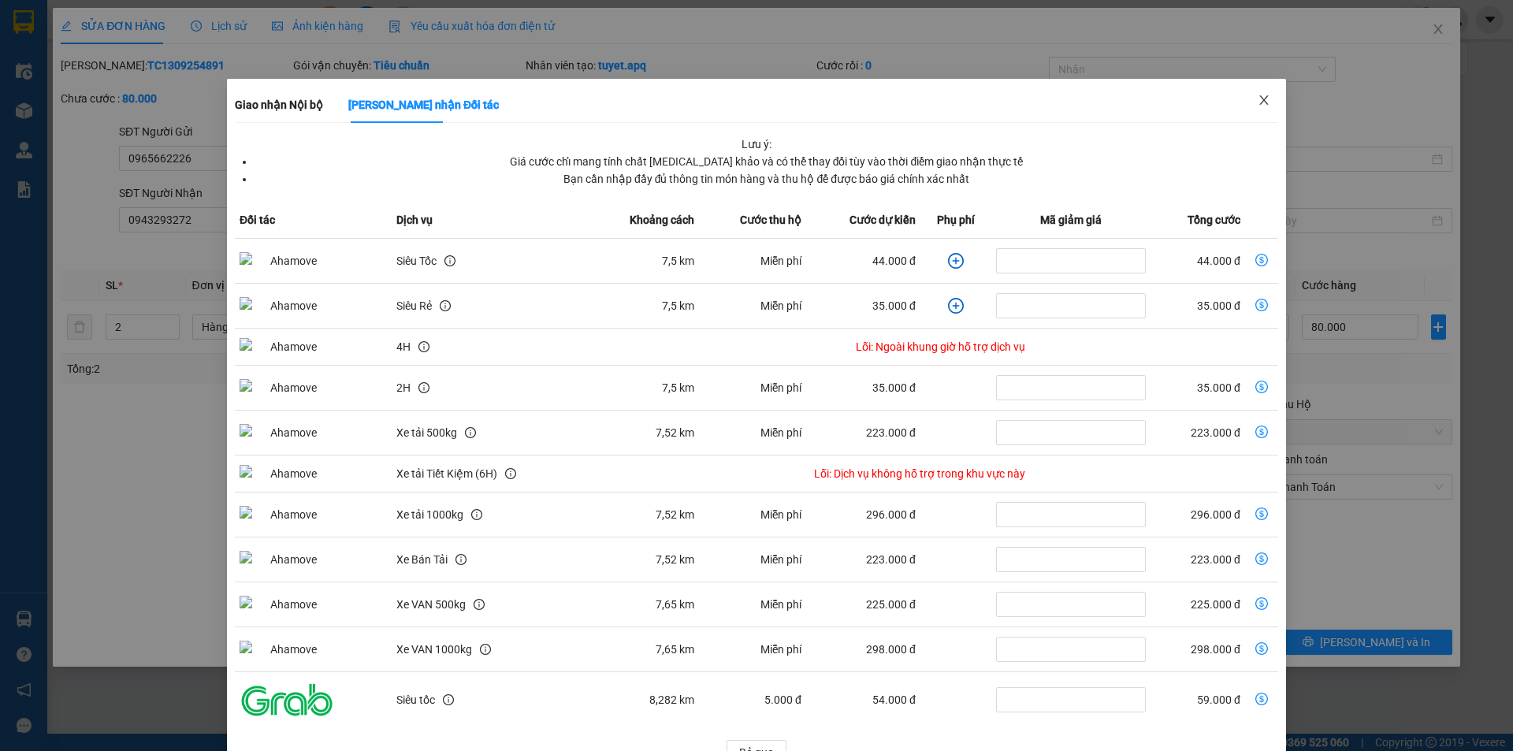
click at [1258, 105] on icon "close" at bounding box center [1264, 100] width 13 height 13
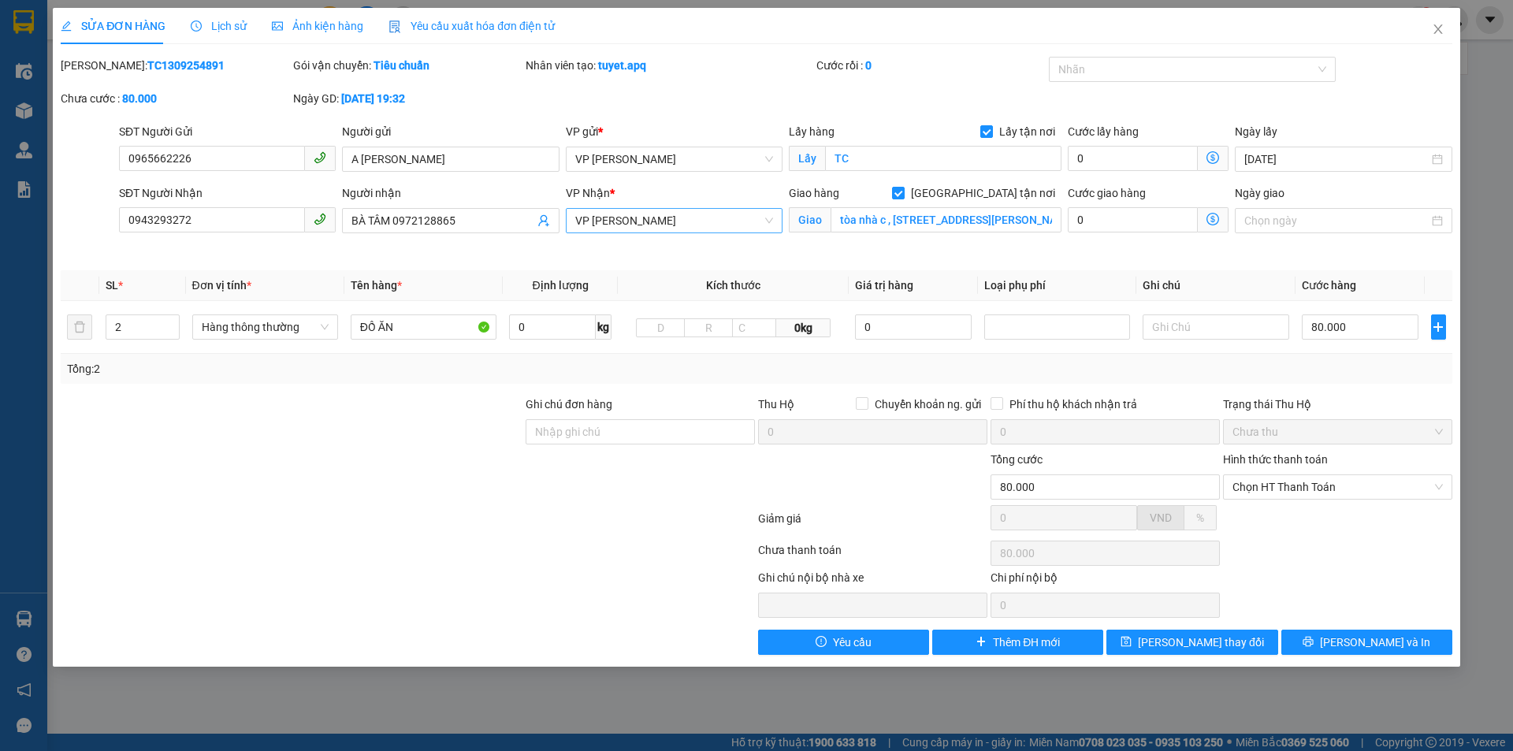
click at [701, 223] on span "VP [PERSON_NAME]" at bounding box center [674, 221] width 198 height 24
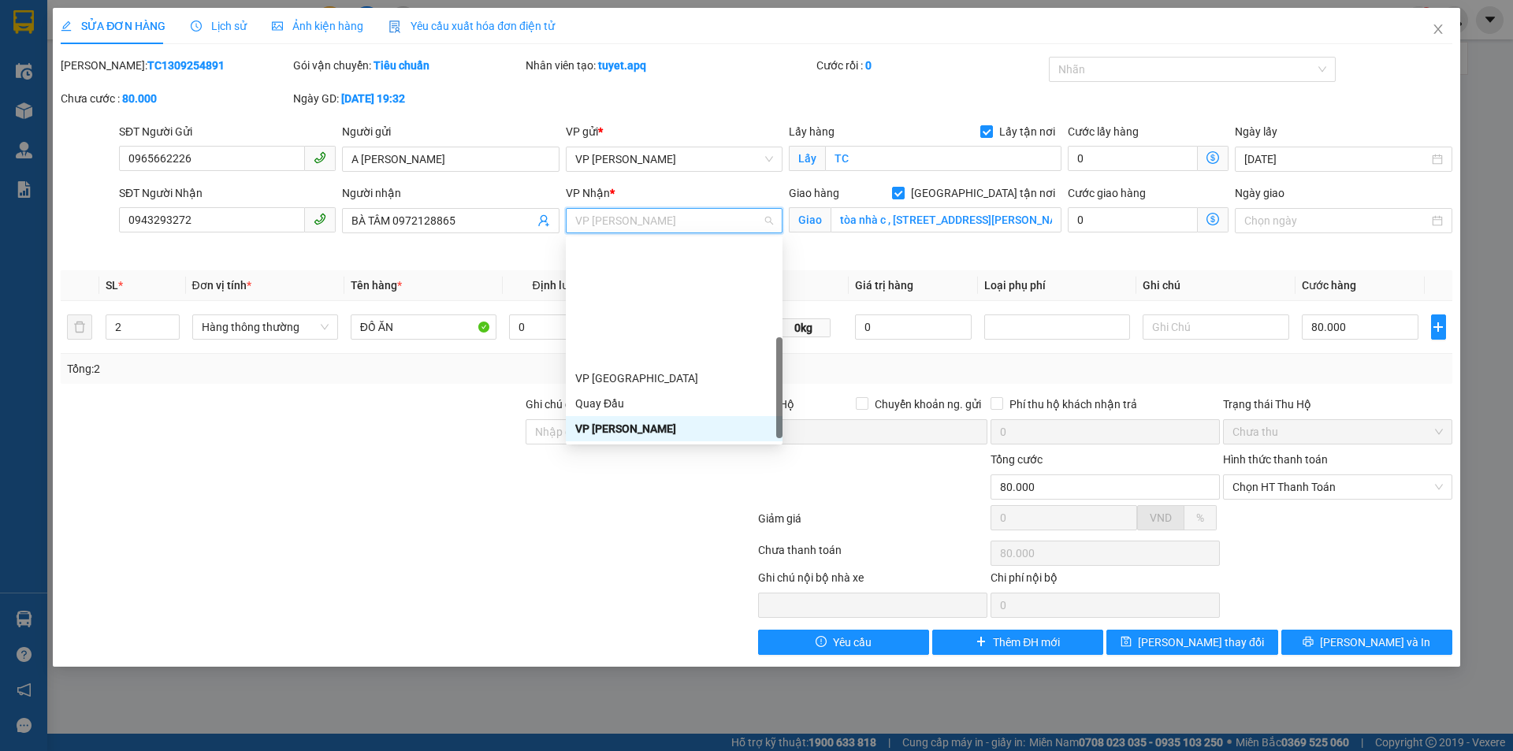
scroll to position [221, 0]
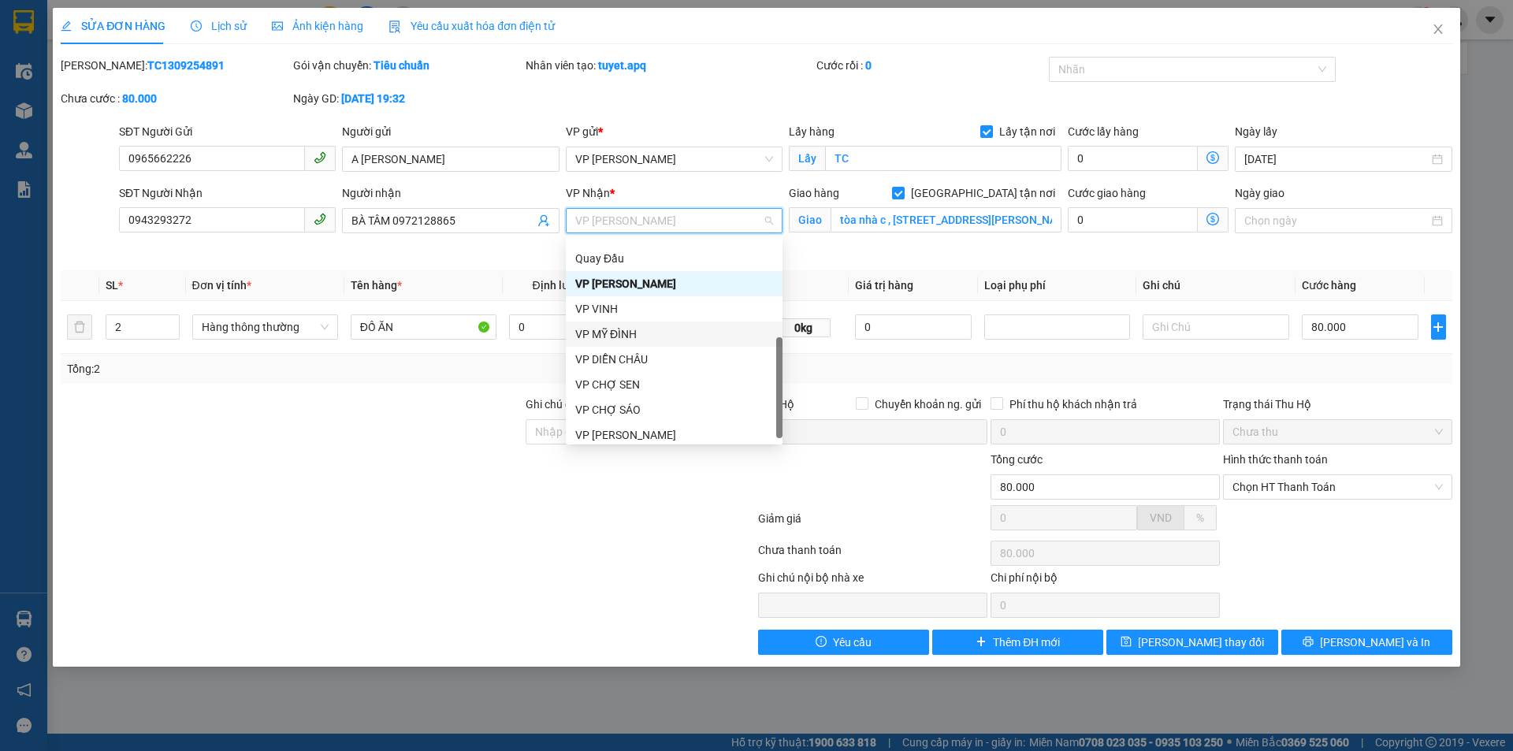
click at [650, 335] on div "VP MỸ ĐÌNH" at bounding box center [674, 334] width 198 height 17
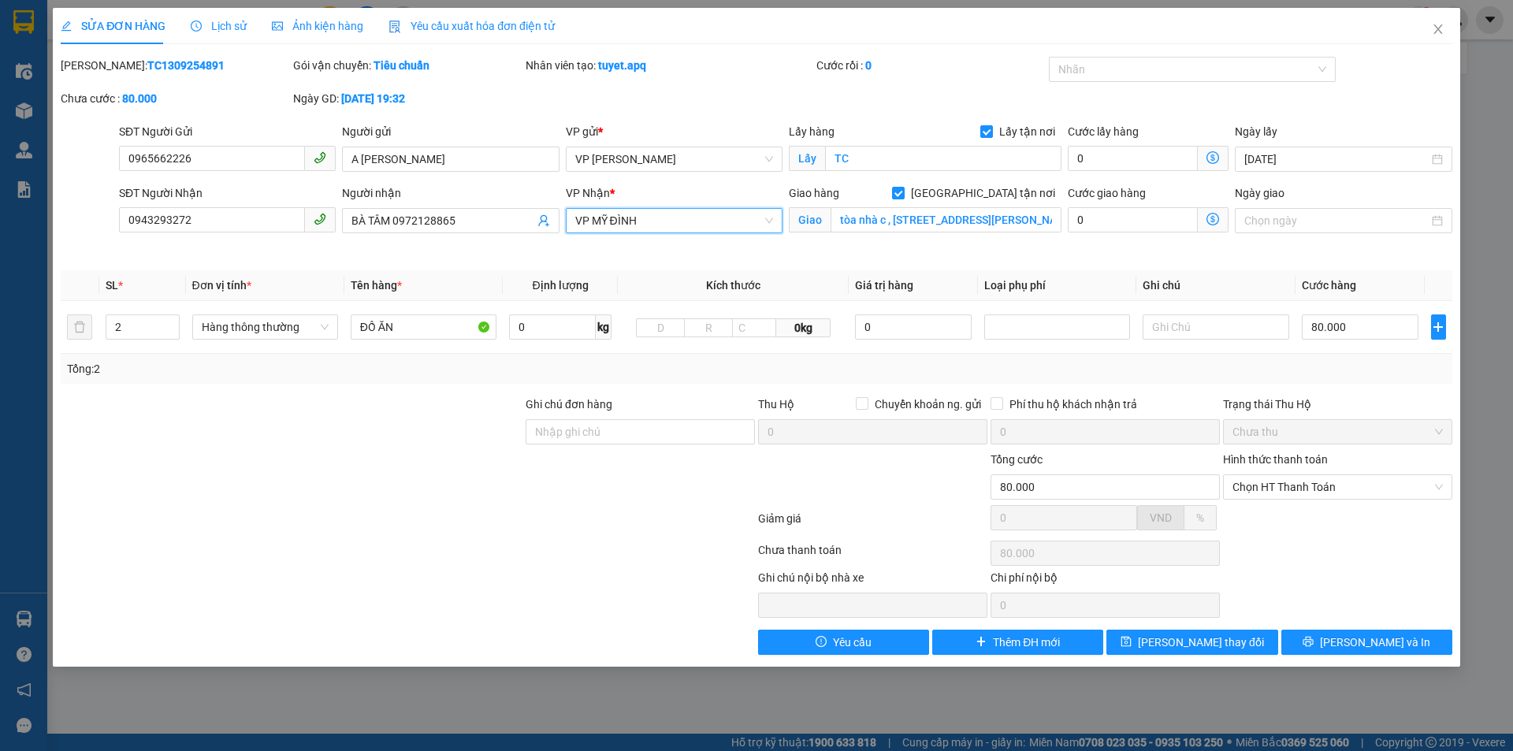
click at [1212, 216] on icon "dollar-circle" at bounding box center [1213, 219] width 13 height 13
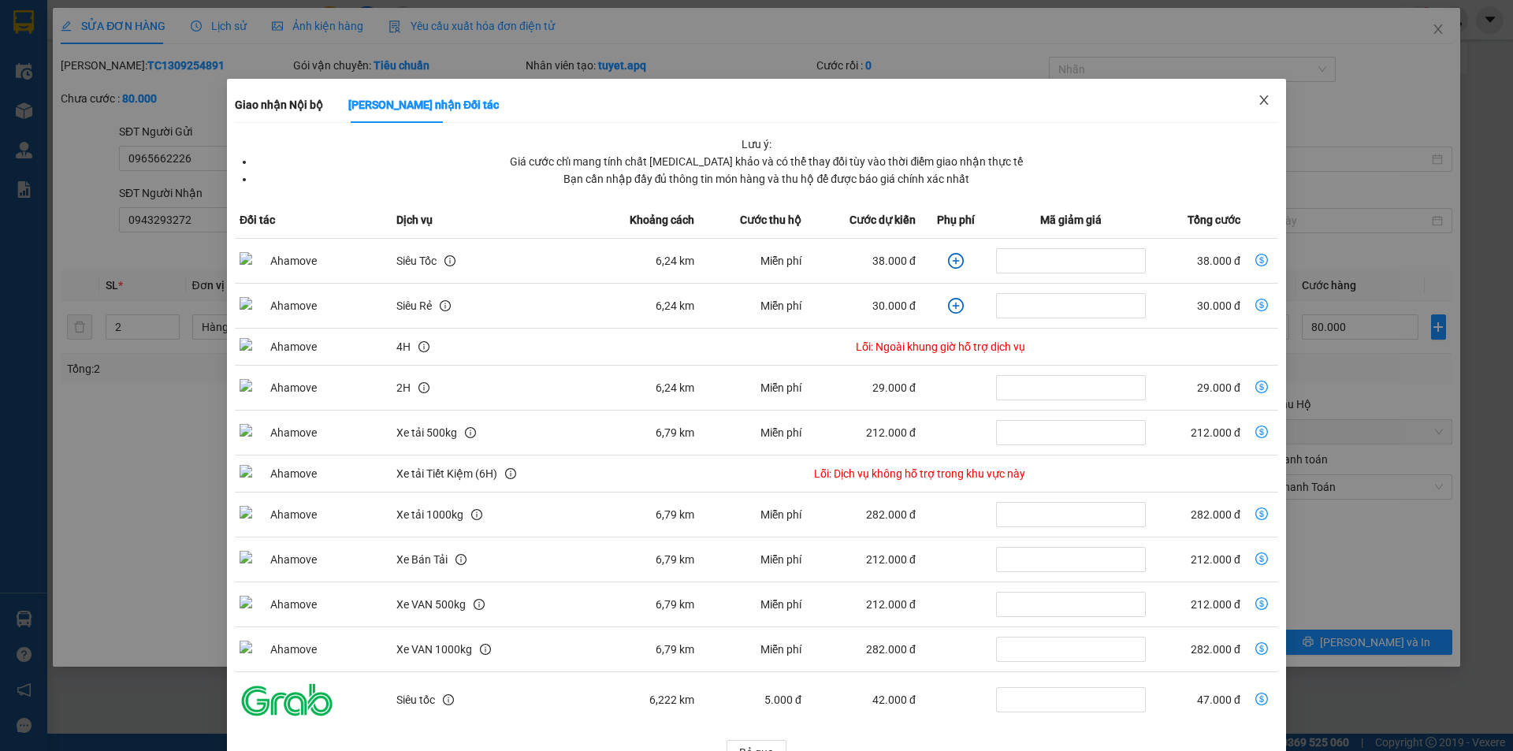
click at [1258, 106] on icon "close" at bounding box center [1264, 100] width 13 height 13
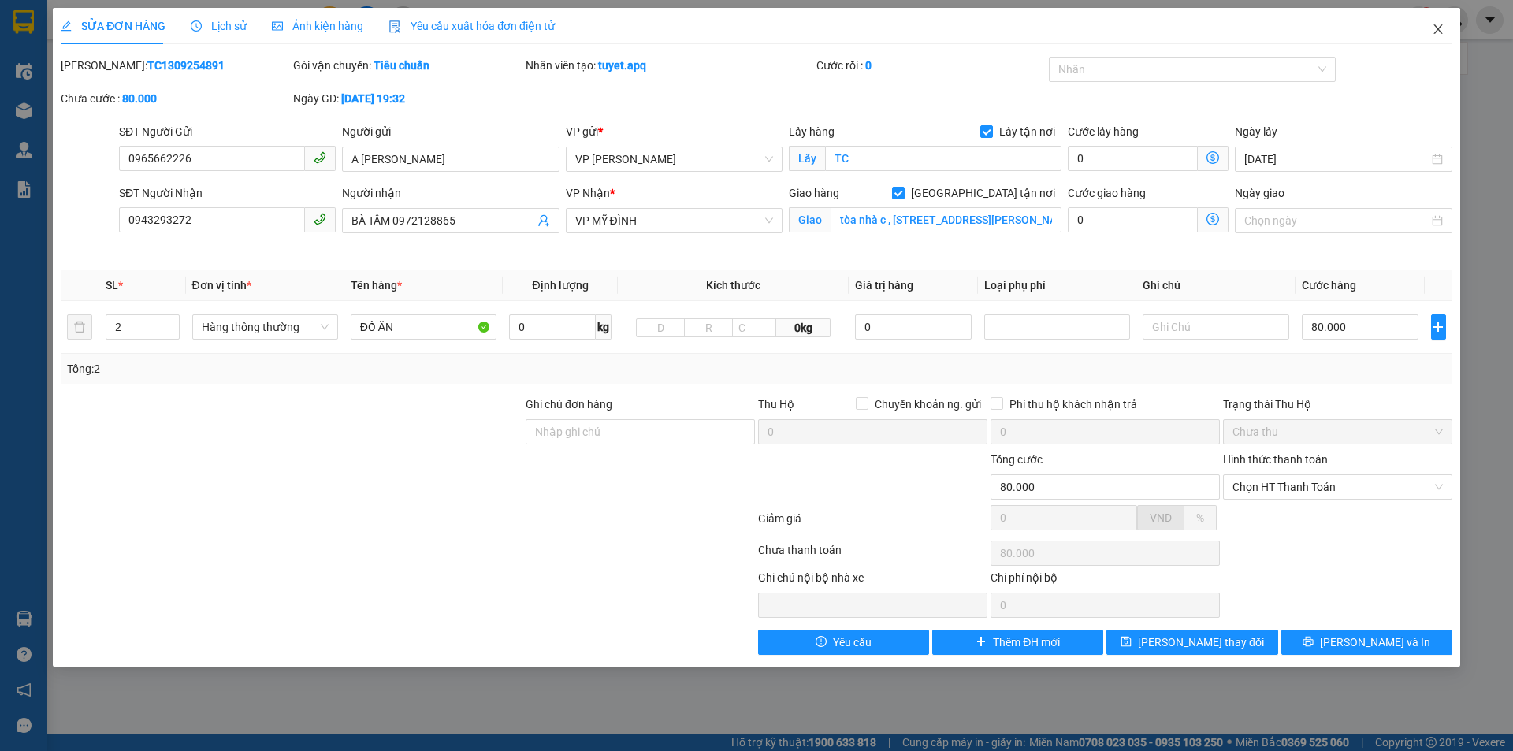
click at [1440, 31] on icon "close" at bounding box center [1438, 29] width 13 height 13
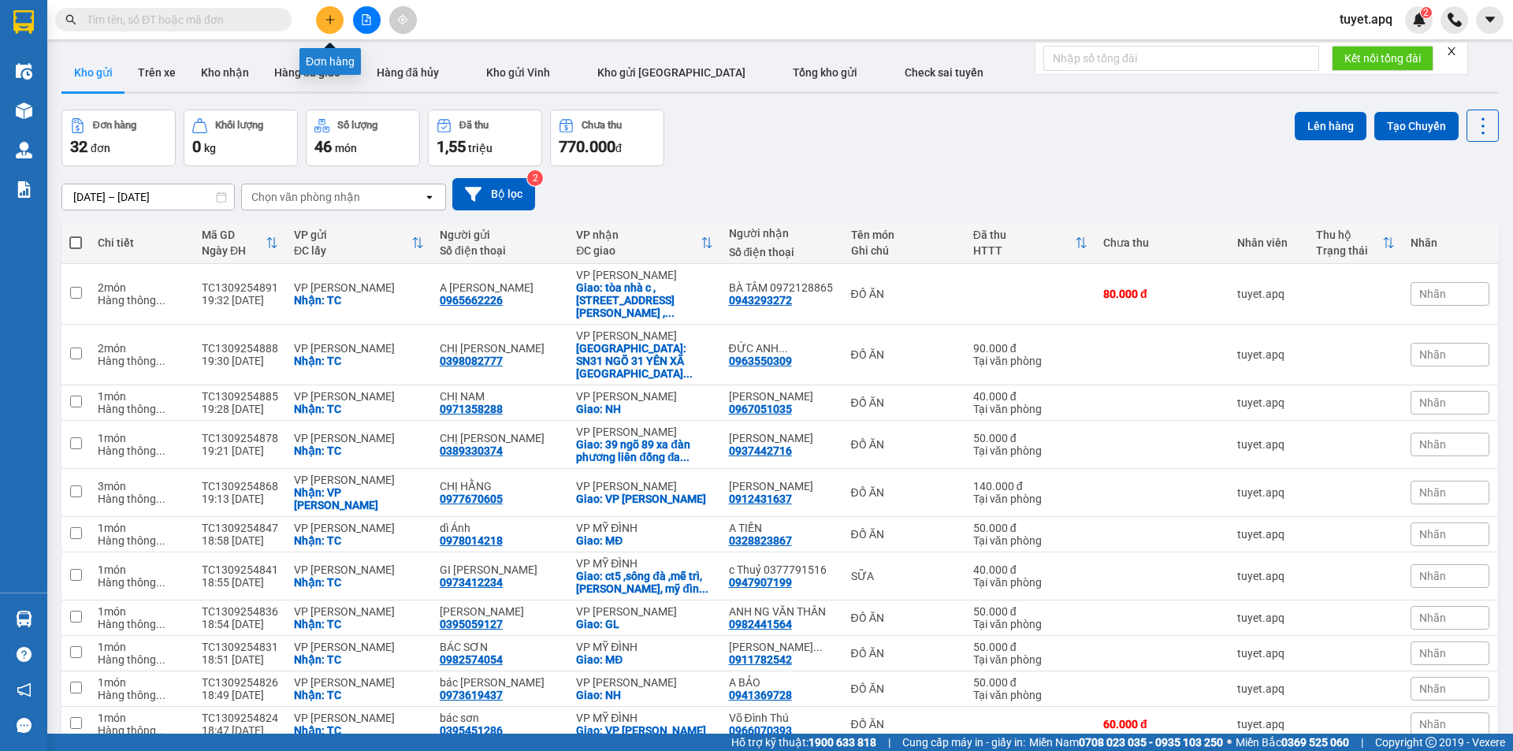
click at [331, 10] on button at bounding box center [330, 20] width 28 height 28
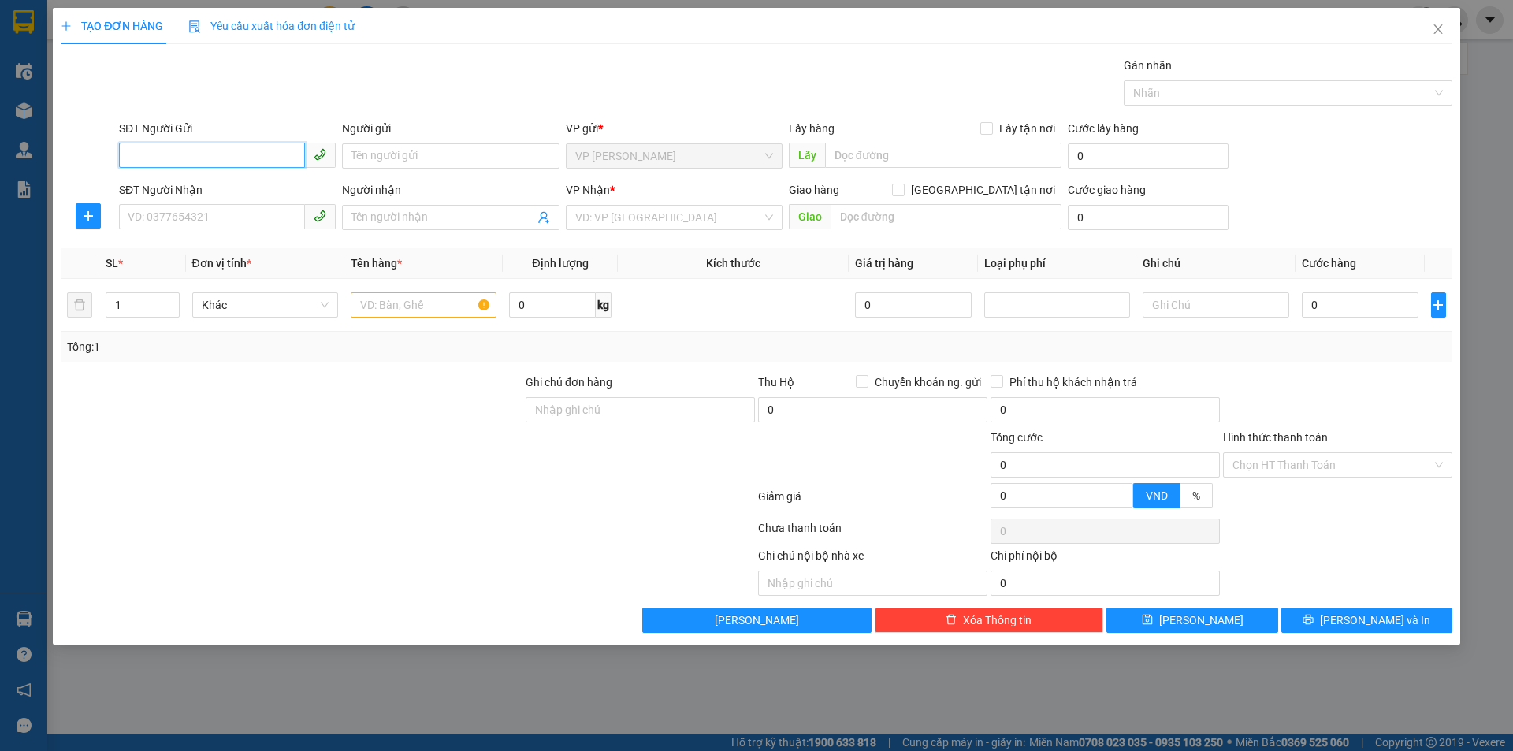
click at [214, 152] on input "SĐT Người Gửi" at bounding box center [212, 155] width 186 height 25
click at [205, 155] on input "SĐT Người Gửi" at bounding box center [212, 155] width 186 height 25
drag, startPoint x: 157, startPoint y: 151, endPoint x: 309, endPoint y: 304, distance: 215.7
click at [158, 151] on input "SĐT Người Gửi" at bounding box center [212, 155] width 186 height 25
click at [181, 188] on div "0979619117 - ANH HUYẾN" at bounding box center [227, 187] width 198 height 17
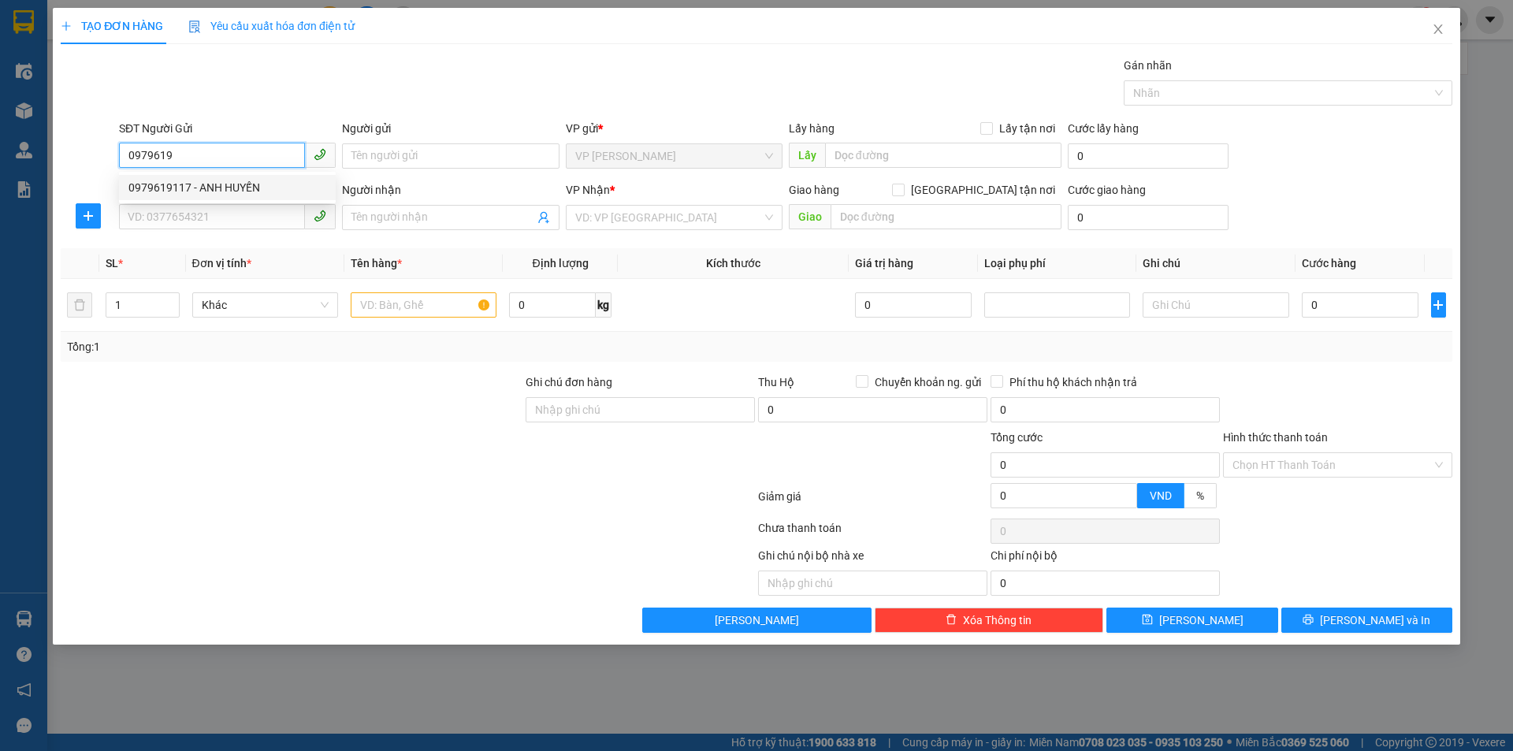
type input "0979619117"
type input "ANH HUYẾN"
checkbox input "true"
type input "TC"
type input "0979619117"
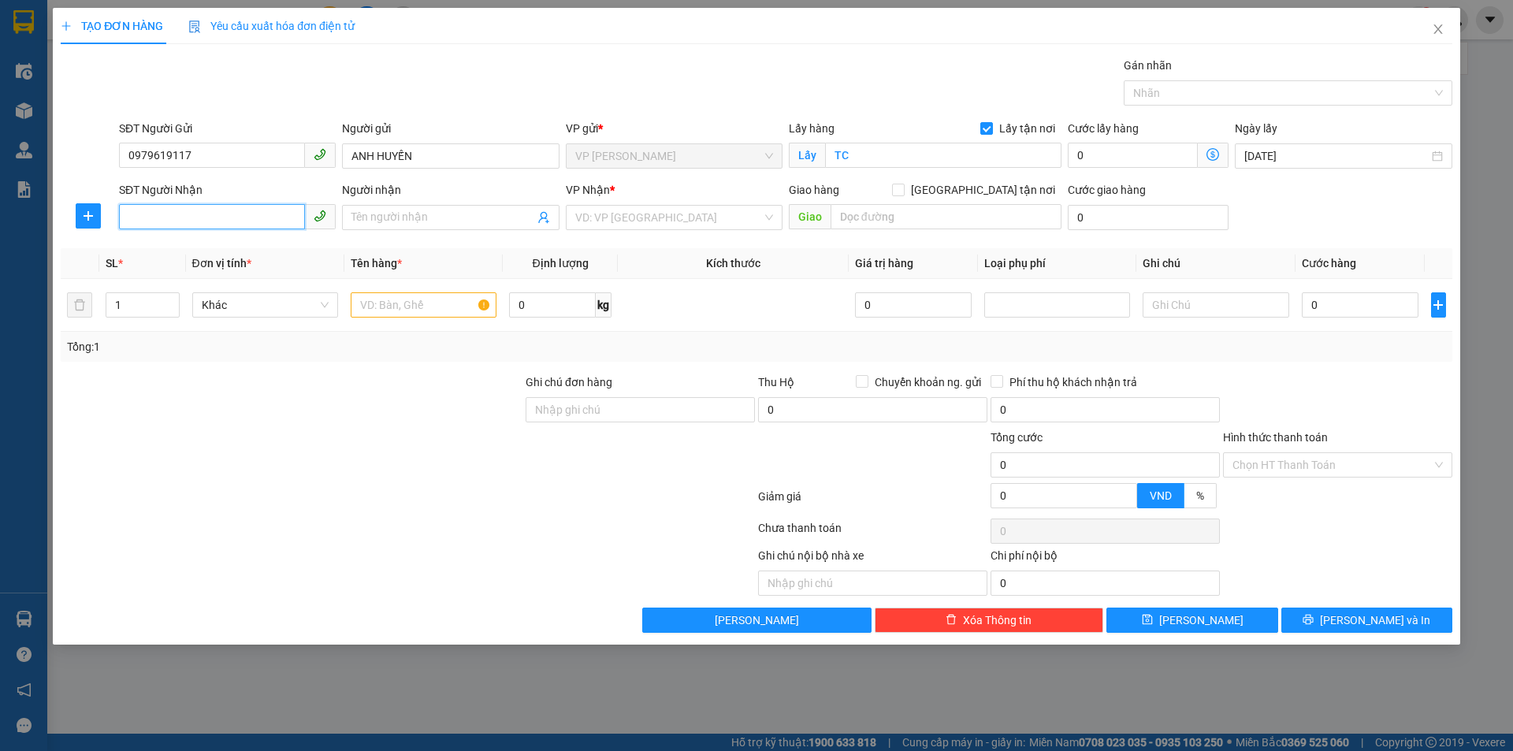
click at [250, 221] on input "SĐT Người Nhận" at bounding box center [212, 216] width 186 height 25
click at [159, 225] on input "SĐT Người Nhận" at bounding box center [212, 216] width 186 height 25
click at [253, 248] on div "0889607896 - KHÔI NGUYÊN" at bounding box center [227, 248] width 198 height 17
type input "0889607896"
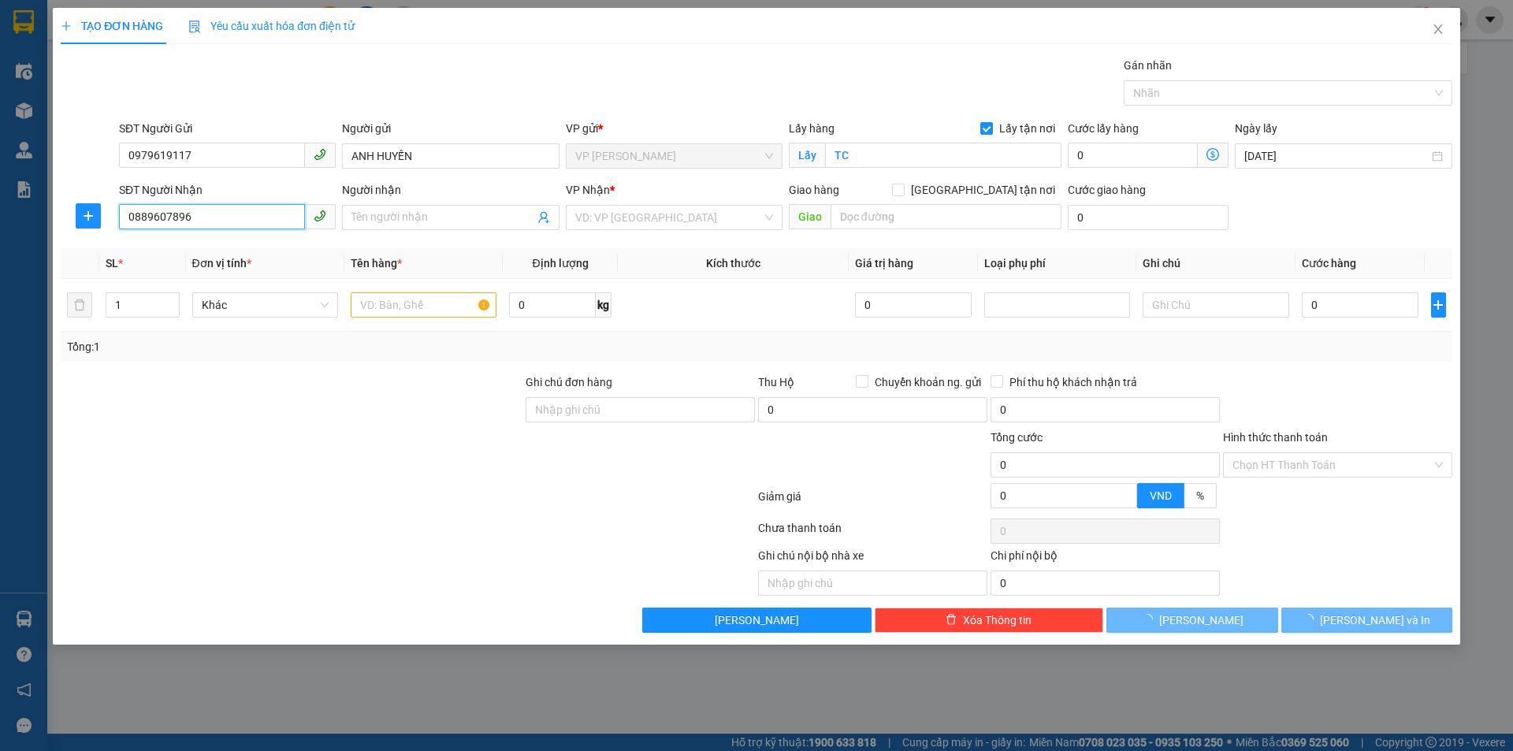
type input "KHÔI NGUYÊN"
checkbox input "true"
type input "số 8 ngách 106 , ngõ 79 cầu giấy"
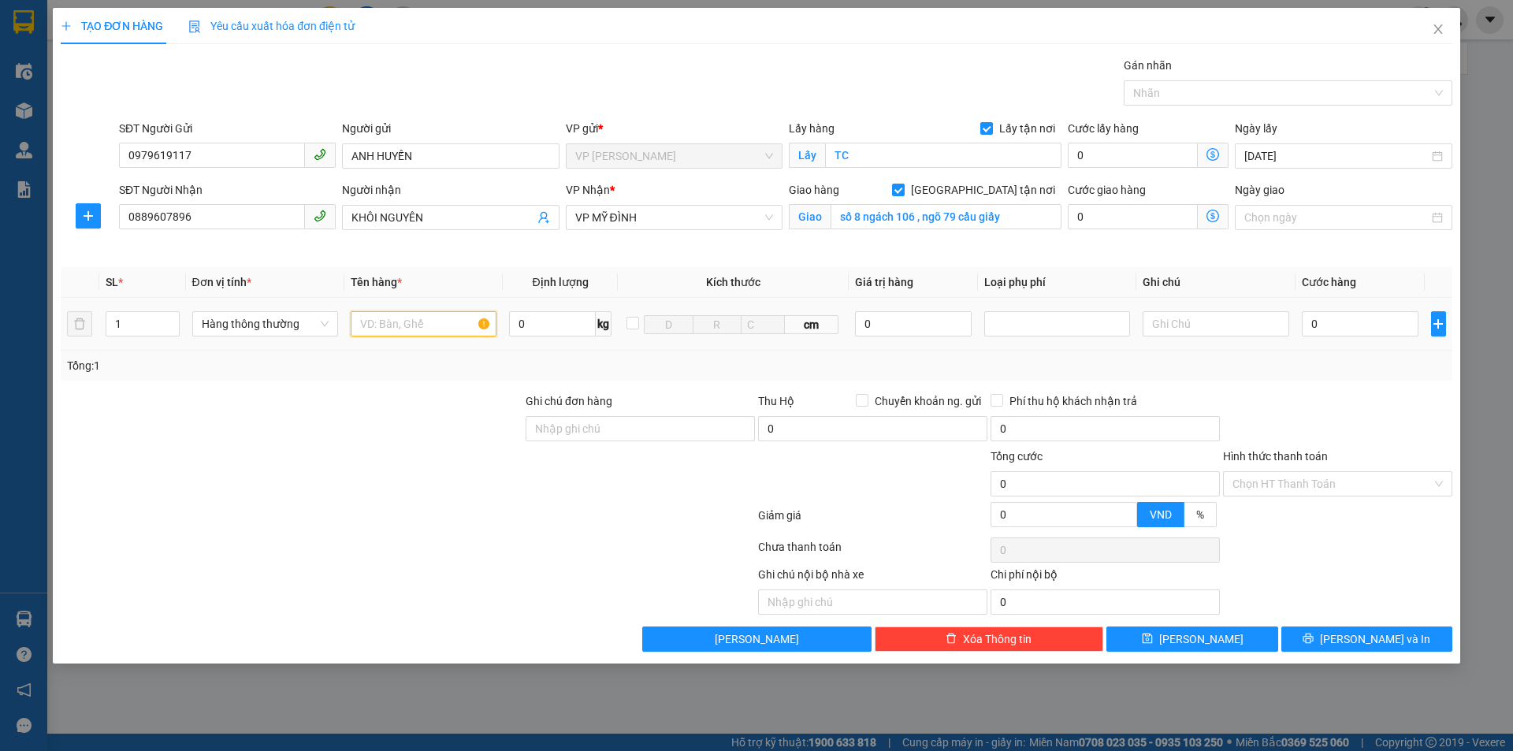
click at [422, 322] on input "text" at bounding box center [424, 323] width 146 height 25
type input "D"
type input "ĐỒ ĂN"
click at [1349, 329] on input "0" at bounding box center [1360, 323] width 117 height 25
type input "4"
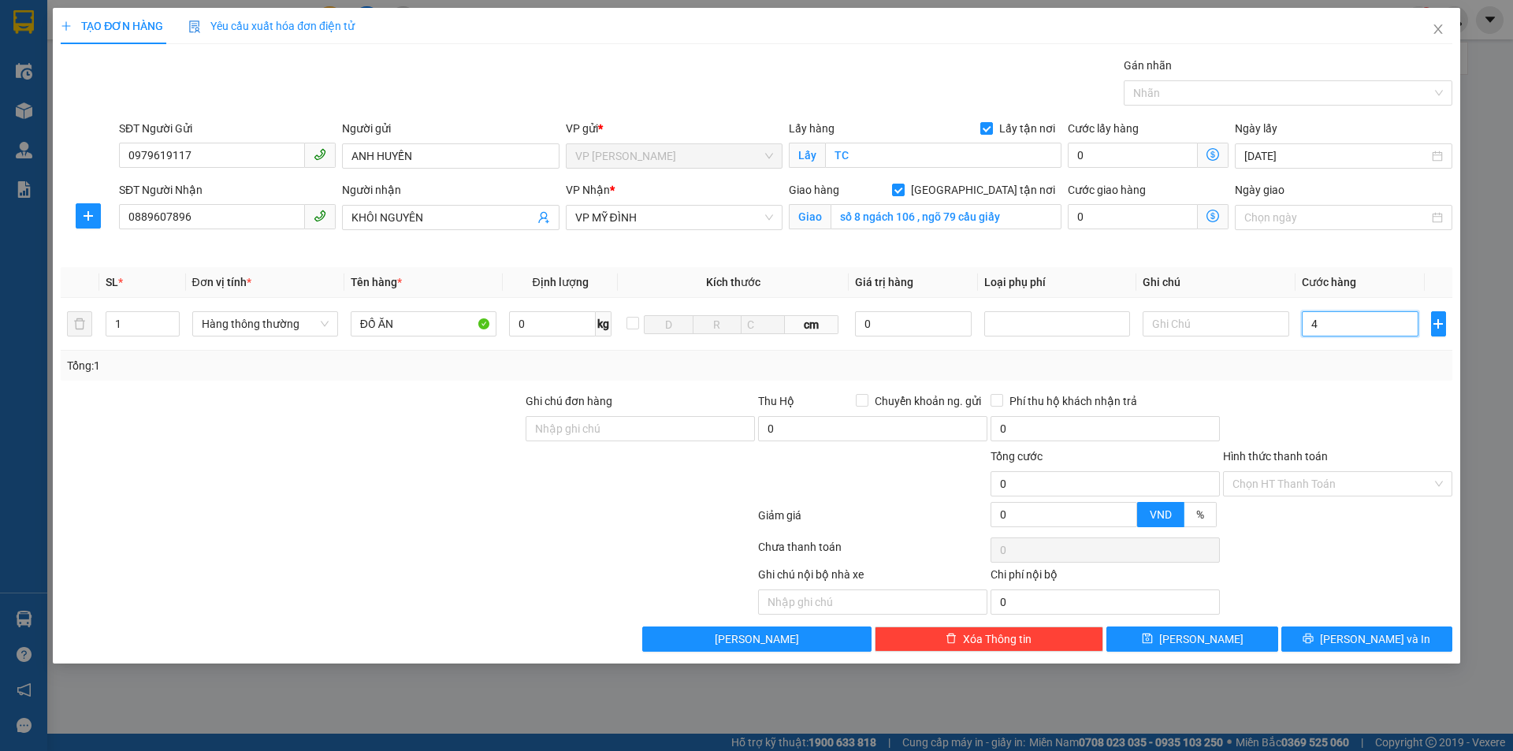
type input "4"
type input "40"
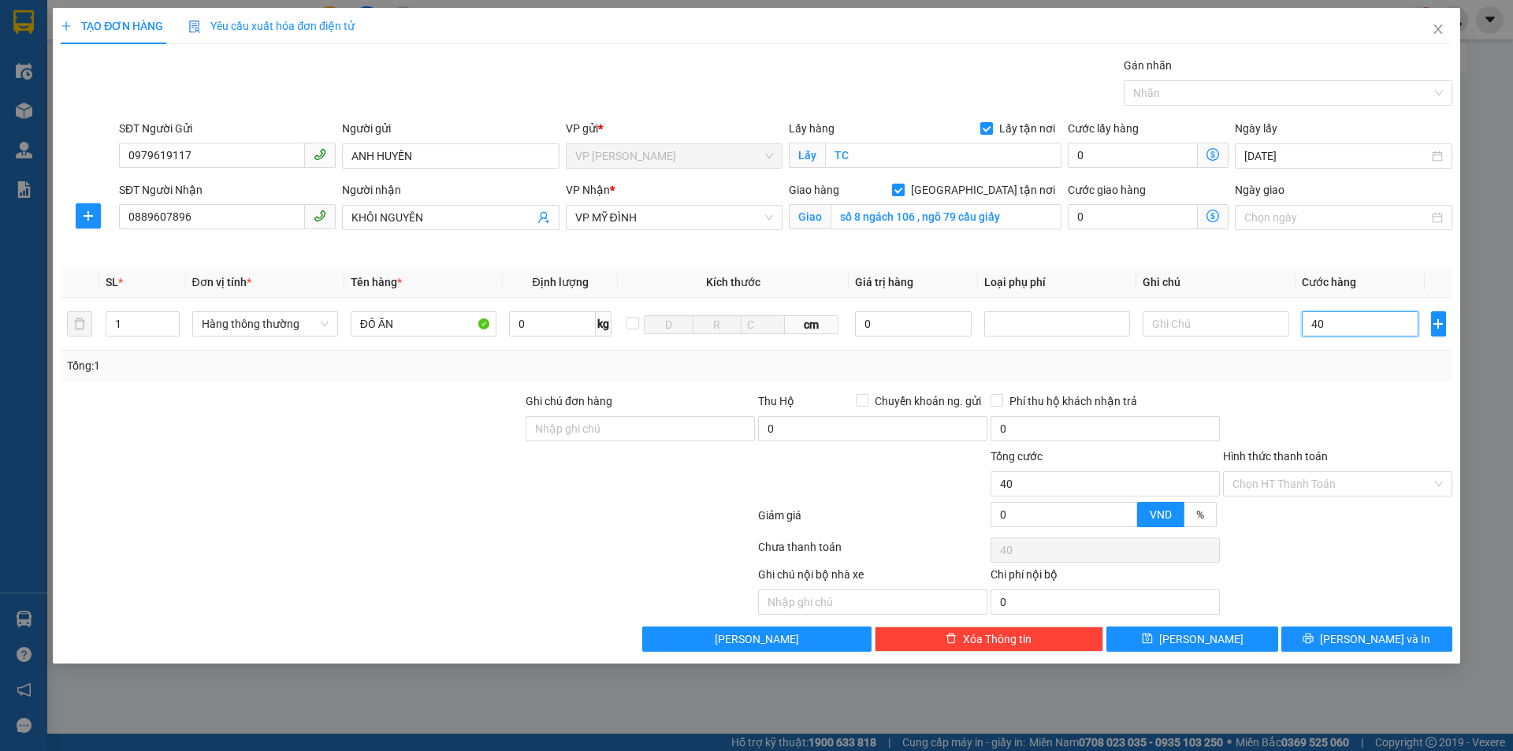
type input "400"
type input "4.000"
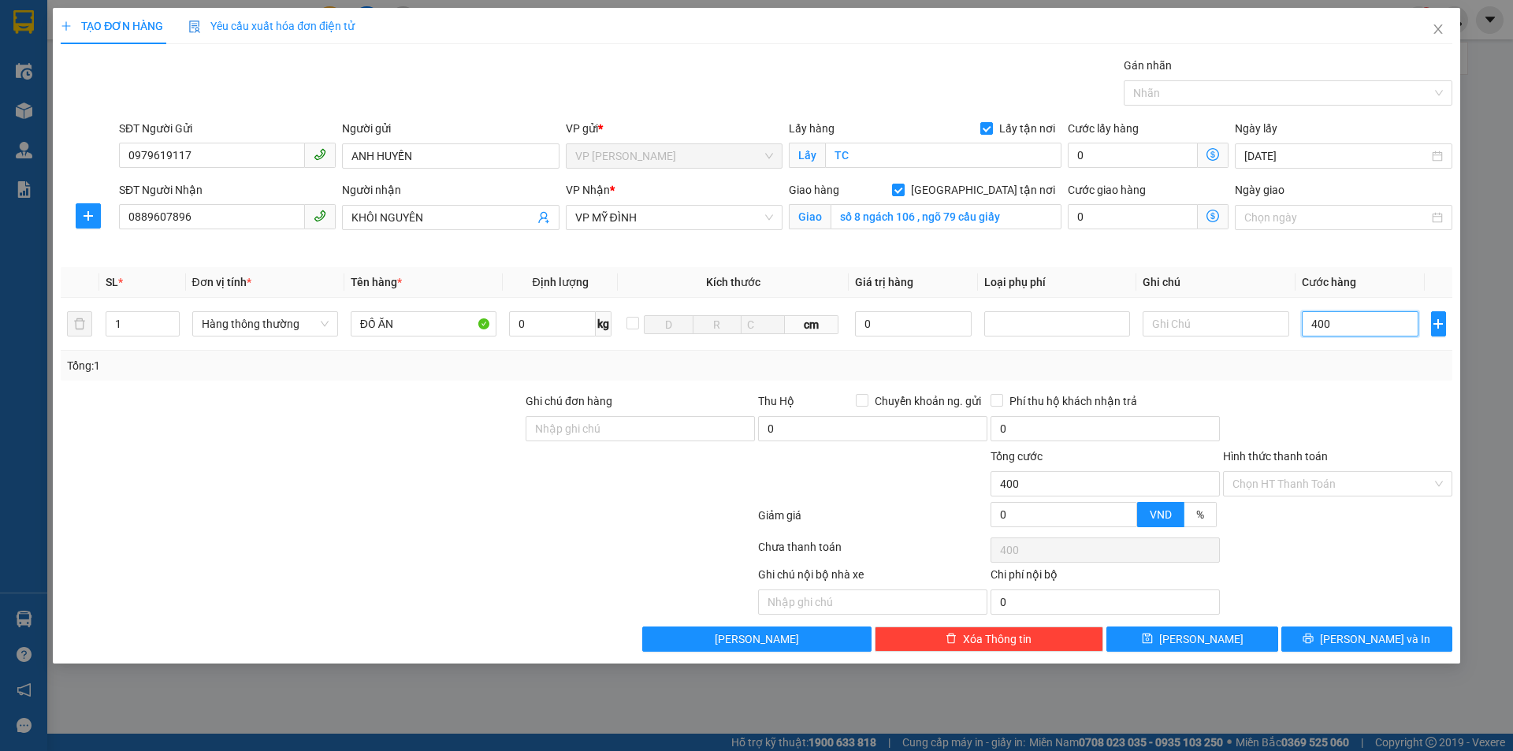
type input "4.000"
type input "40.000"
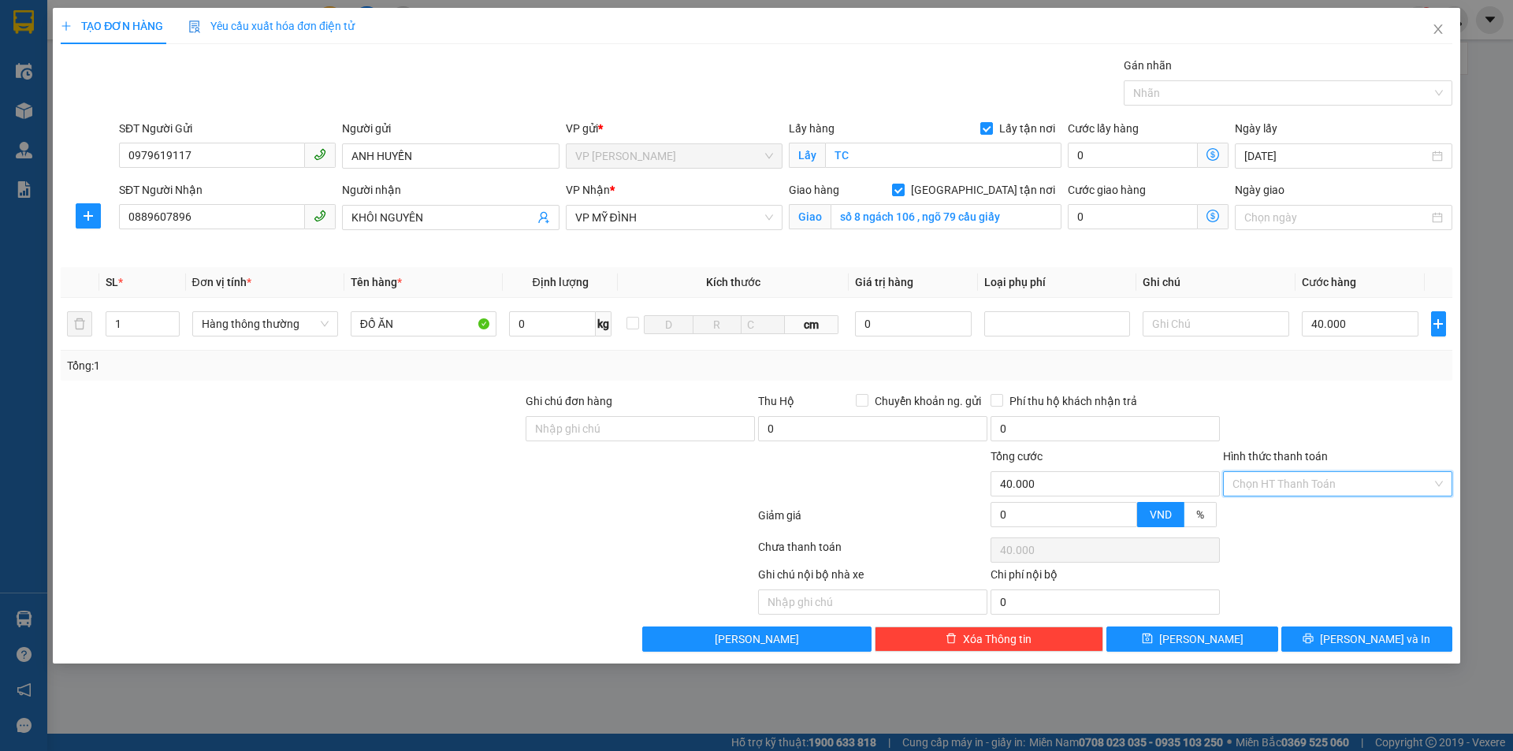
click at [1323, 482] on input "Hình thức thanh toán" at bounding box center [1332, 484] width 199 height 24
click at [1284, 517] on div "Tại văn phòng" at bounding box center [1338, 515] width 210 height 17
type input "0"
click at [1366, 643] on span "[PERSON_NAME] và In" at bounding box center [1375, 639] width 110 height 17
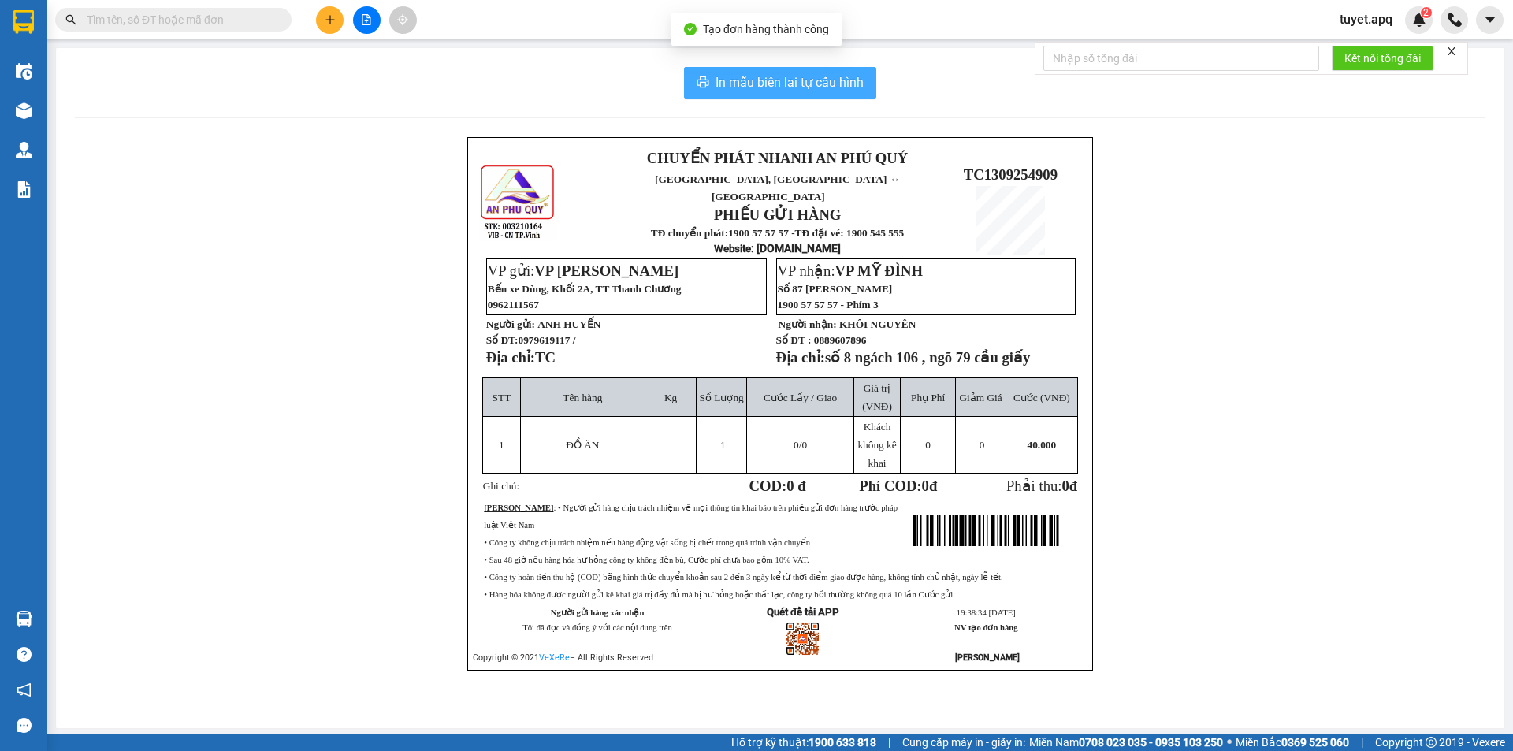
click at [819, 77] on span "In mẫu biên lai tự cấu hình" at bounding box center [790, 83] width 148 height 20
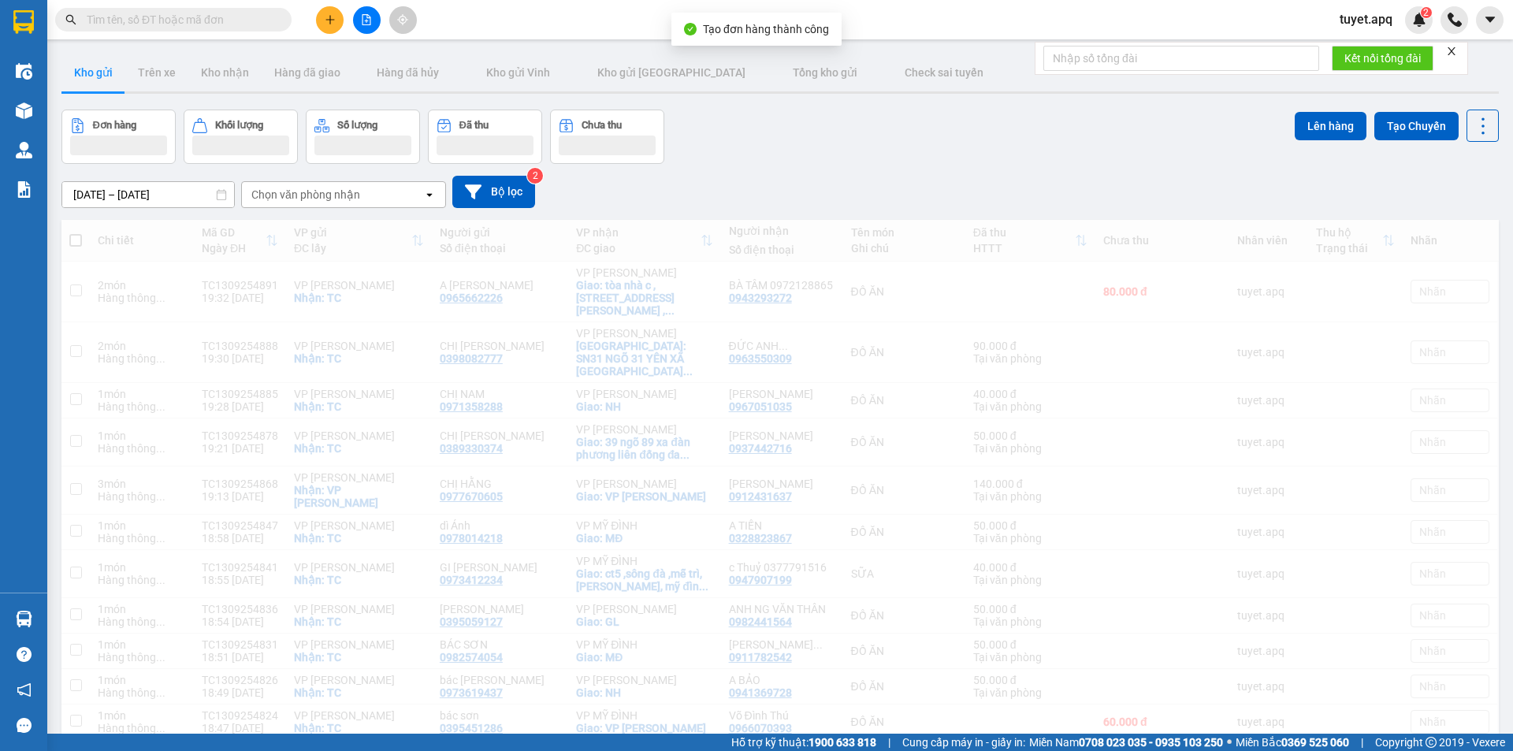
click at [332, 14] on icon "plus" at bounding box center [330, 19] width 11 height 11
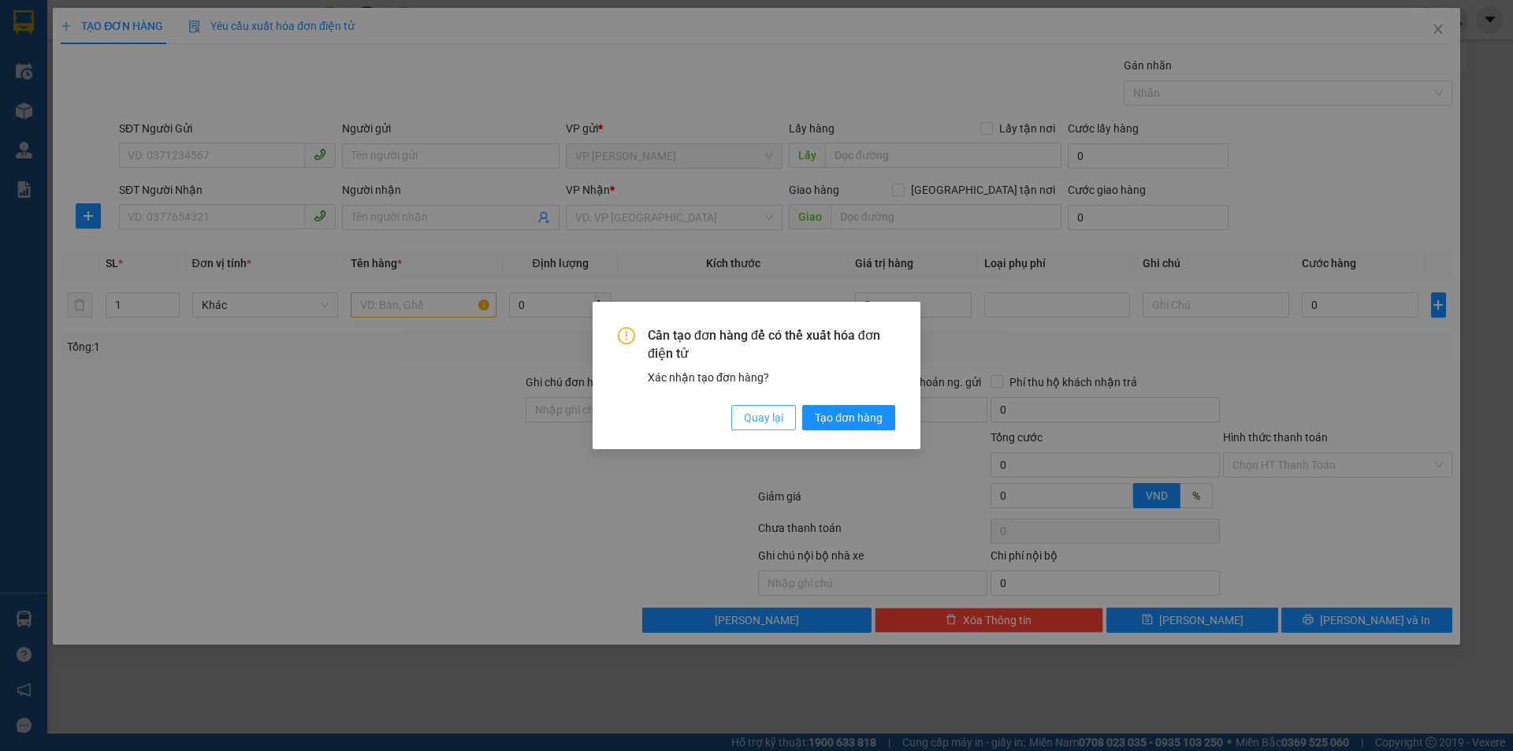
click at [787, 413] on button "Quay lại" at bounding box center [763, 417] width 65 height 25
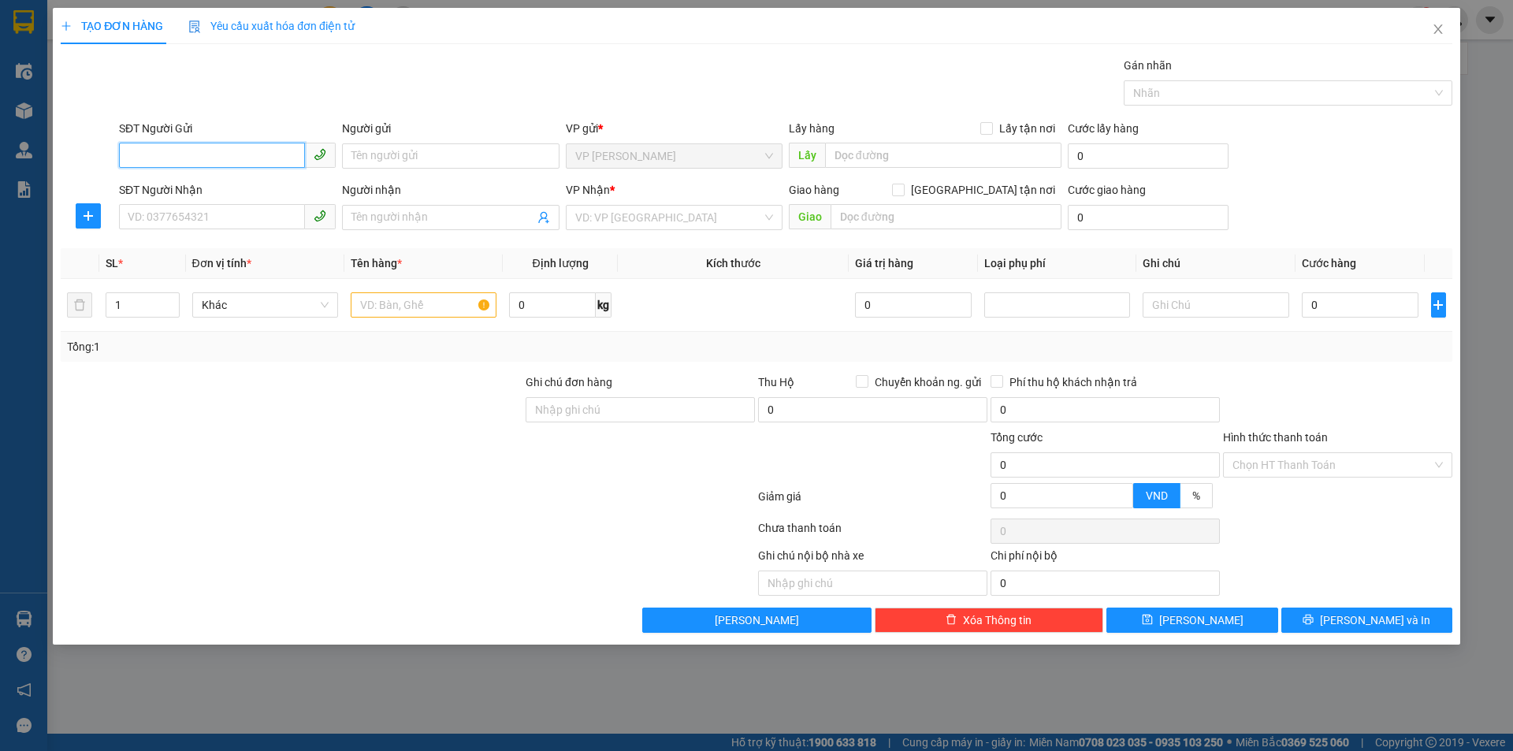
click at [218, 158] on input "SĐT Người Gửi" at bounding box center [212, 155] width 186 height 25
type input "0354271218"
click at [198, 175] on div "0354271218 - dì TÂM" at bounding box center [227, 187] width 217 height 25
type input "dì TÂM"
checkbox input "true"
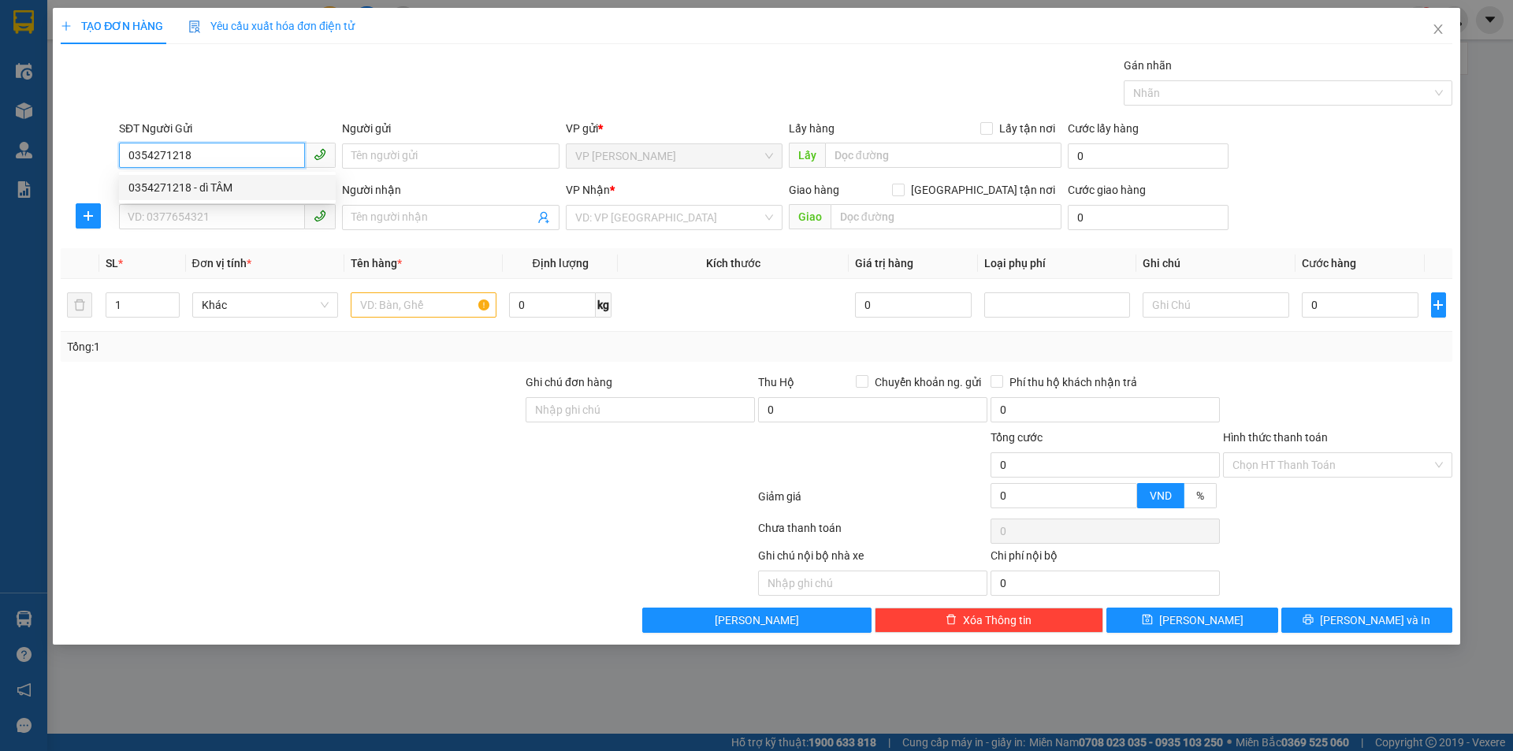
type input "TC"
type input "0354271218"
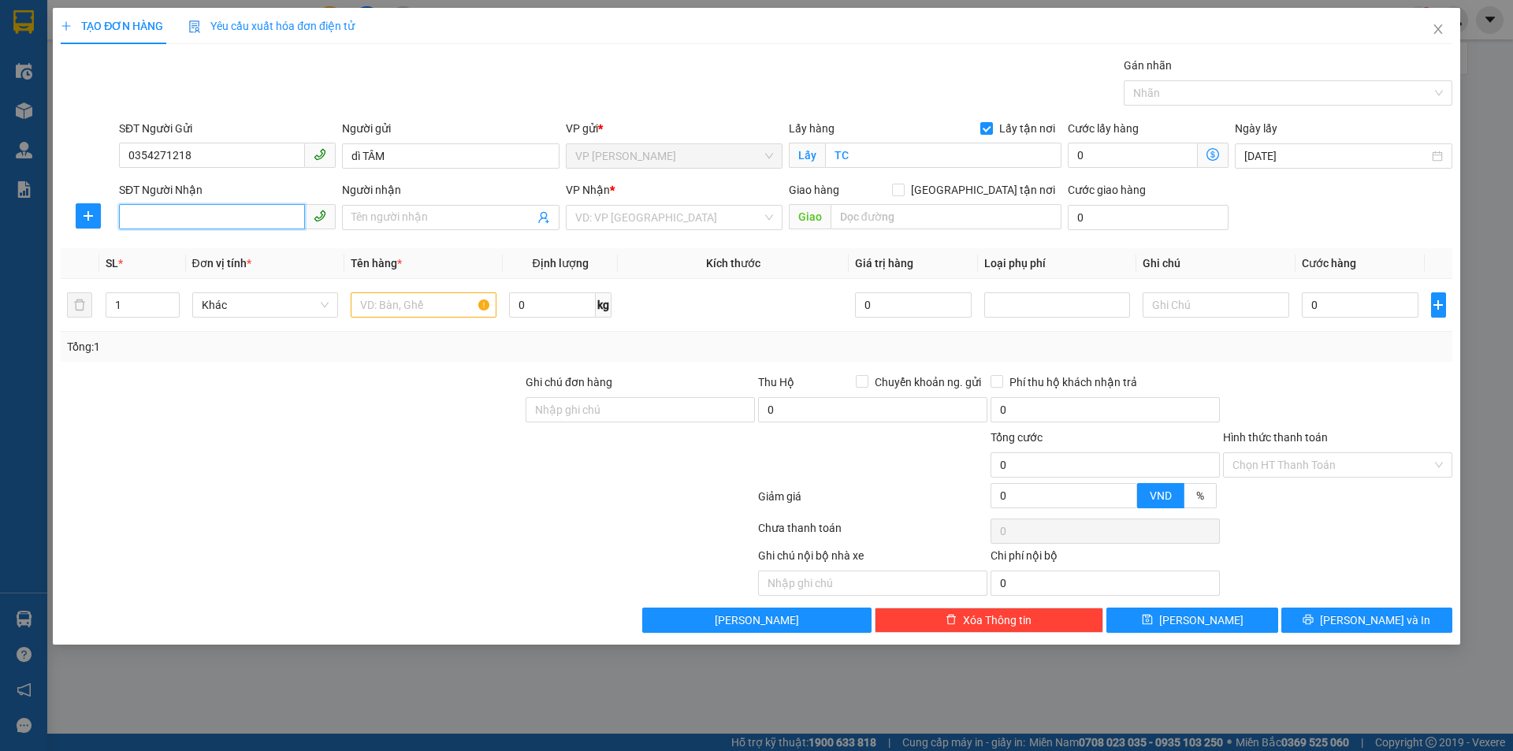
click at [217, 219] on input "SĐT Người Nhận" at bounding box center [212, 216] width 186 height 25
click at [210, 253] on div "0348892933 - A QUYỀN" at bounding box center [227, 248] width 198 height 17
type input "0348892933"
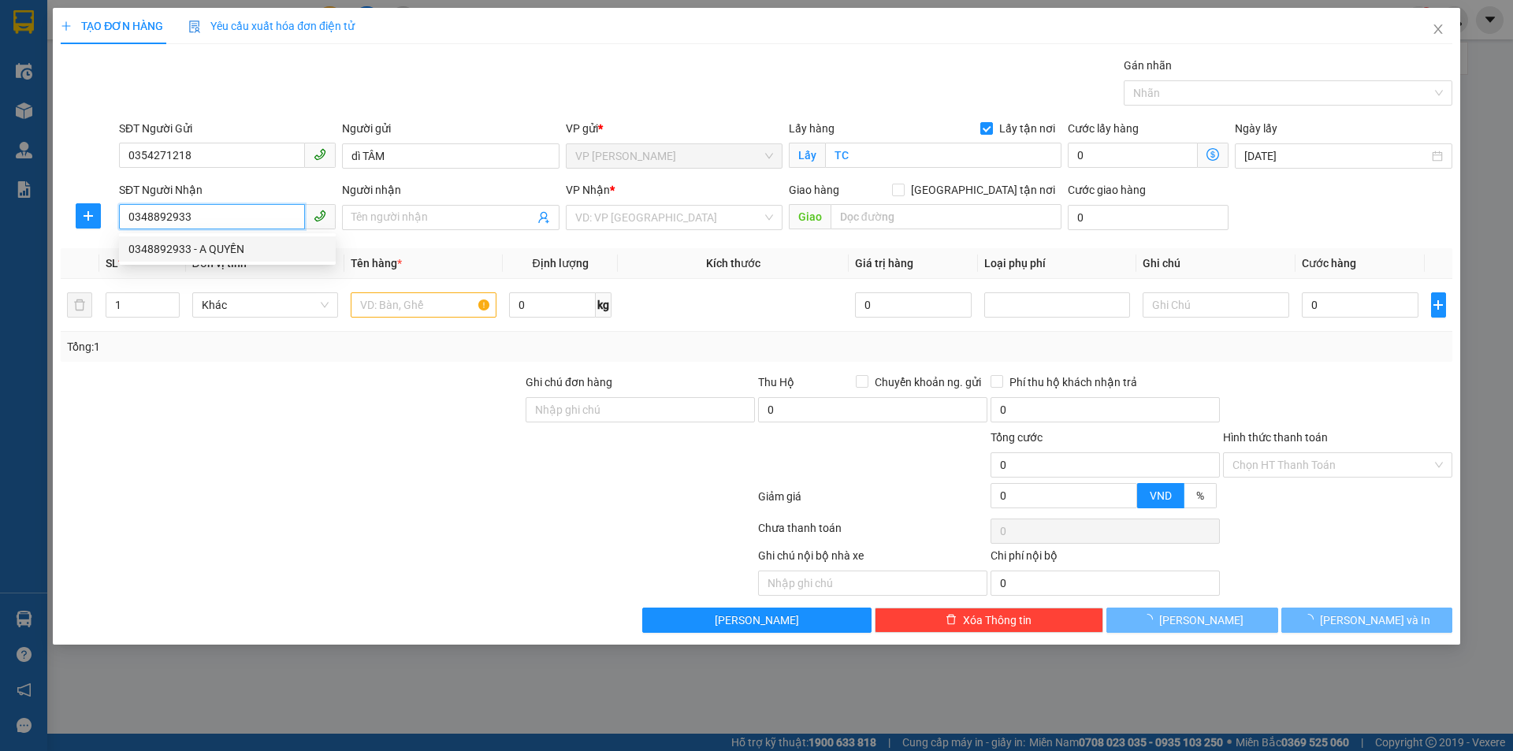
type input "A QUYỀN"
checkbox input "true"
type input "MỸ ĐÌNH"
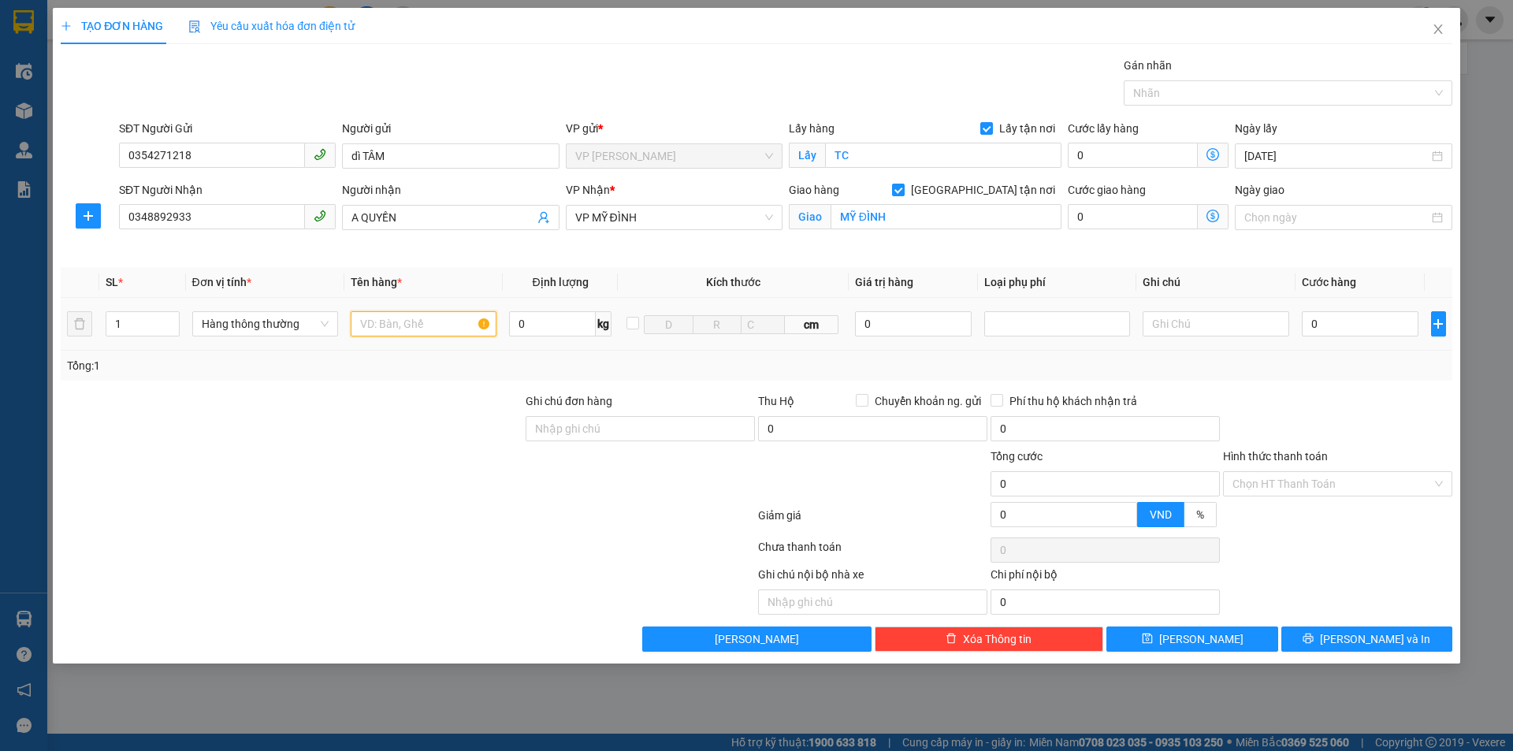
click at [444, 325] on input "text" at bounding box center [424, 323] width 146 height 25
type input "D"
type input "ĐỒ ĂN"
click at [1331, 330] on input "0" at bounding box center [1360, 323] width 117 height 25
type input "7"
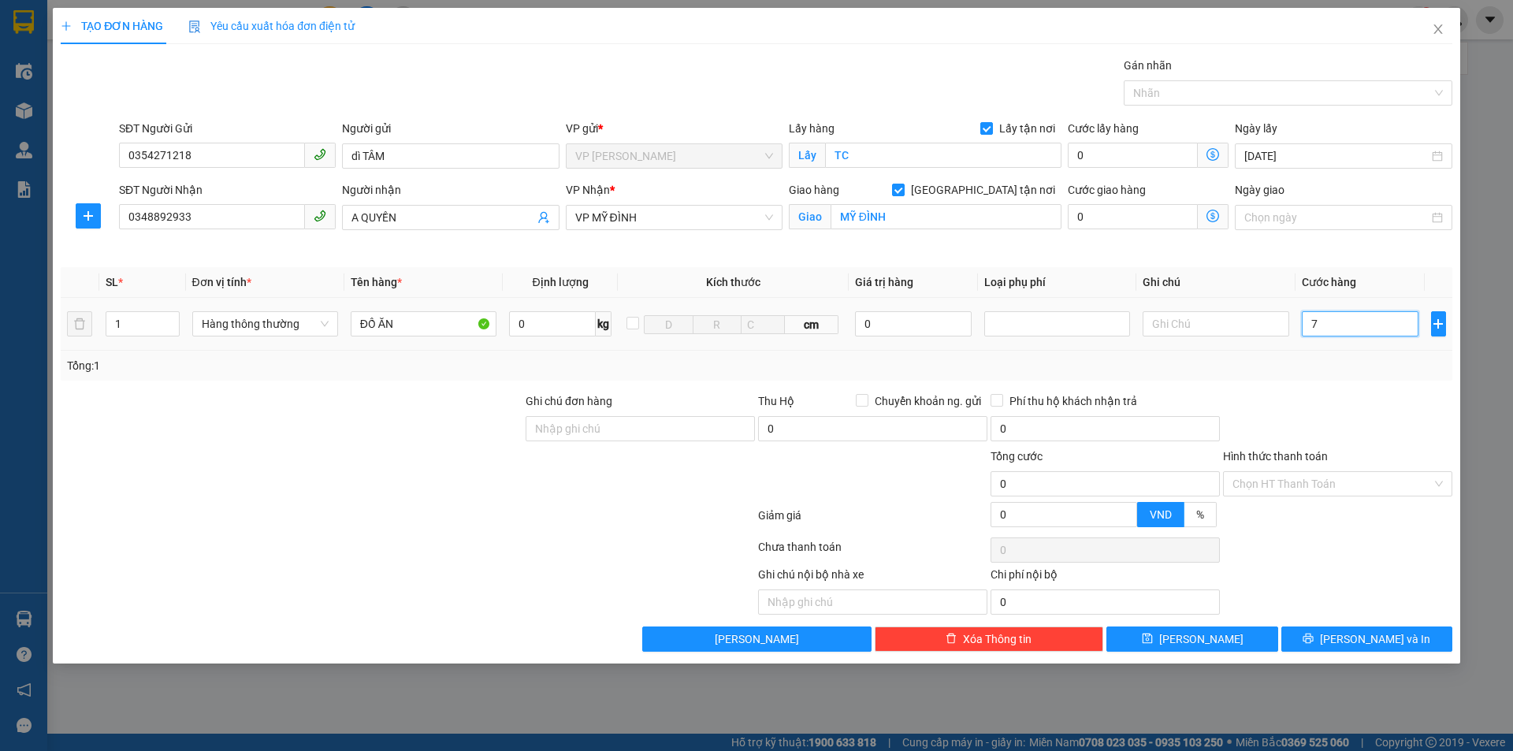
type input "7"
type input "700.000"
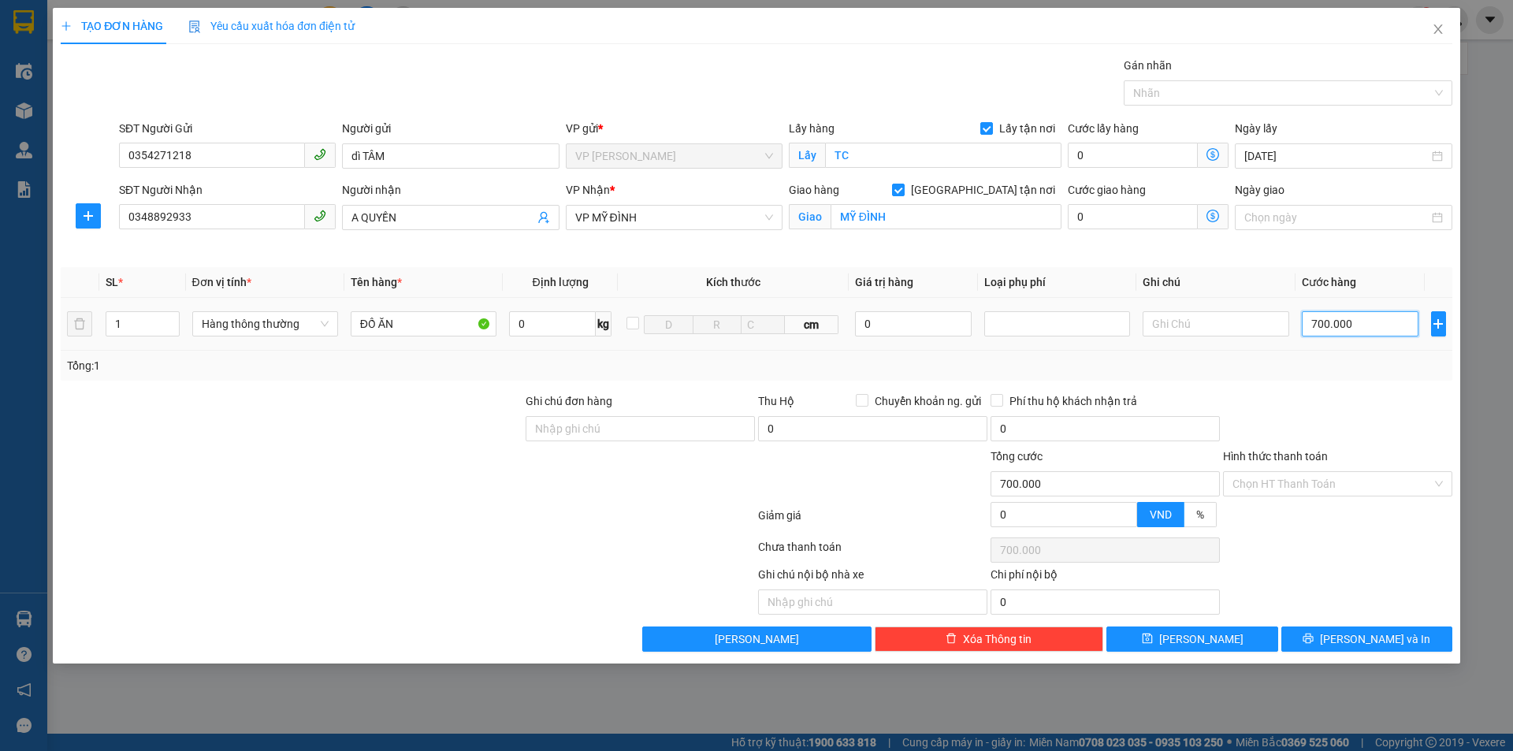
type input "70.000"
click at [1345, 482] on input "Hình thức thanh toán" at bounding box center [1332, 484] width 199 height 24
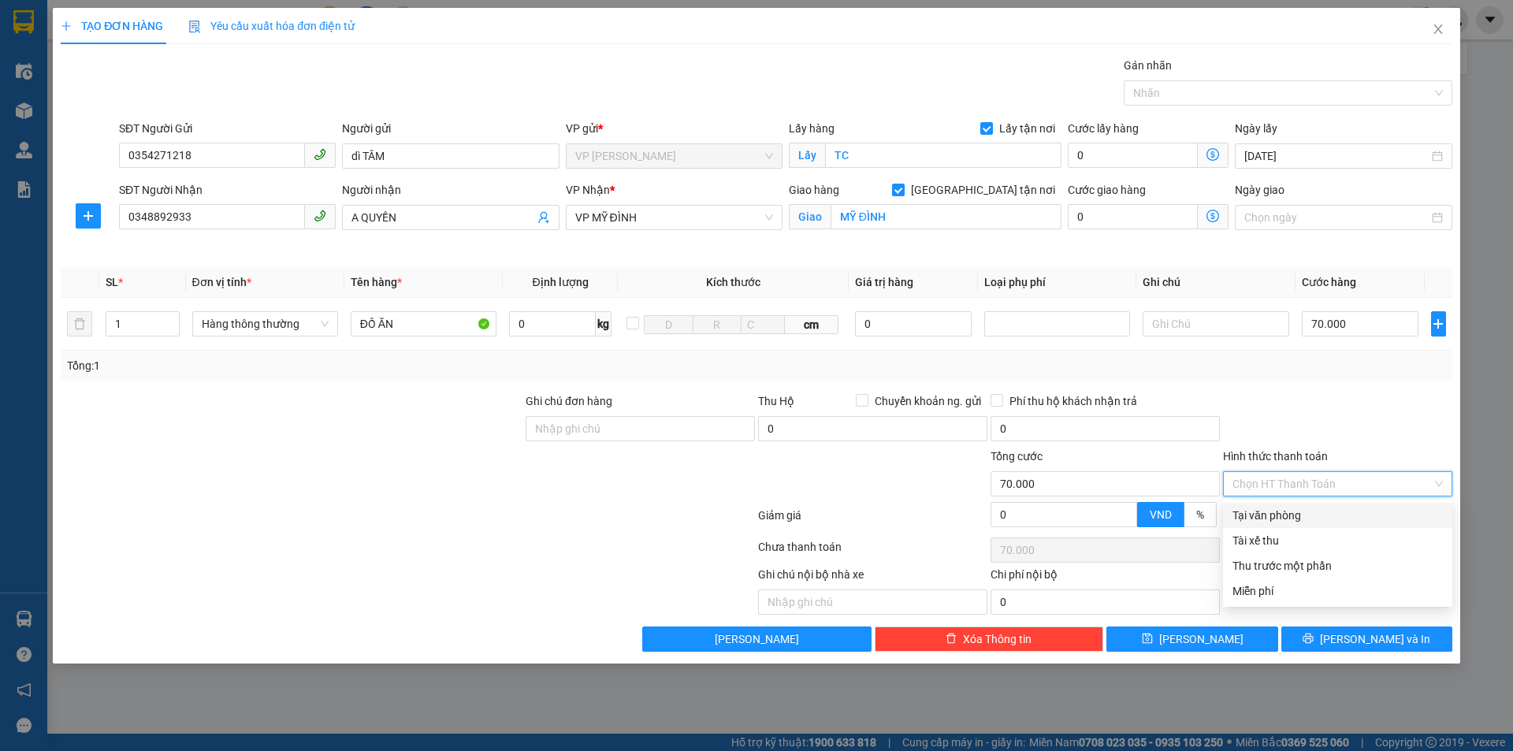
click at [1300, 513] on div "Tại văn phòng" at bounding box center [1338, 515] width 210 height 17
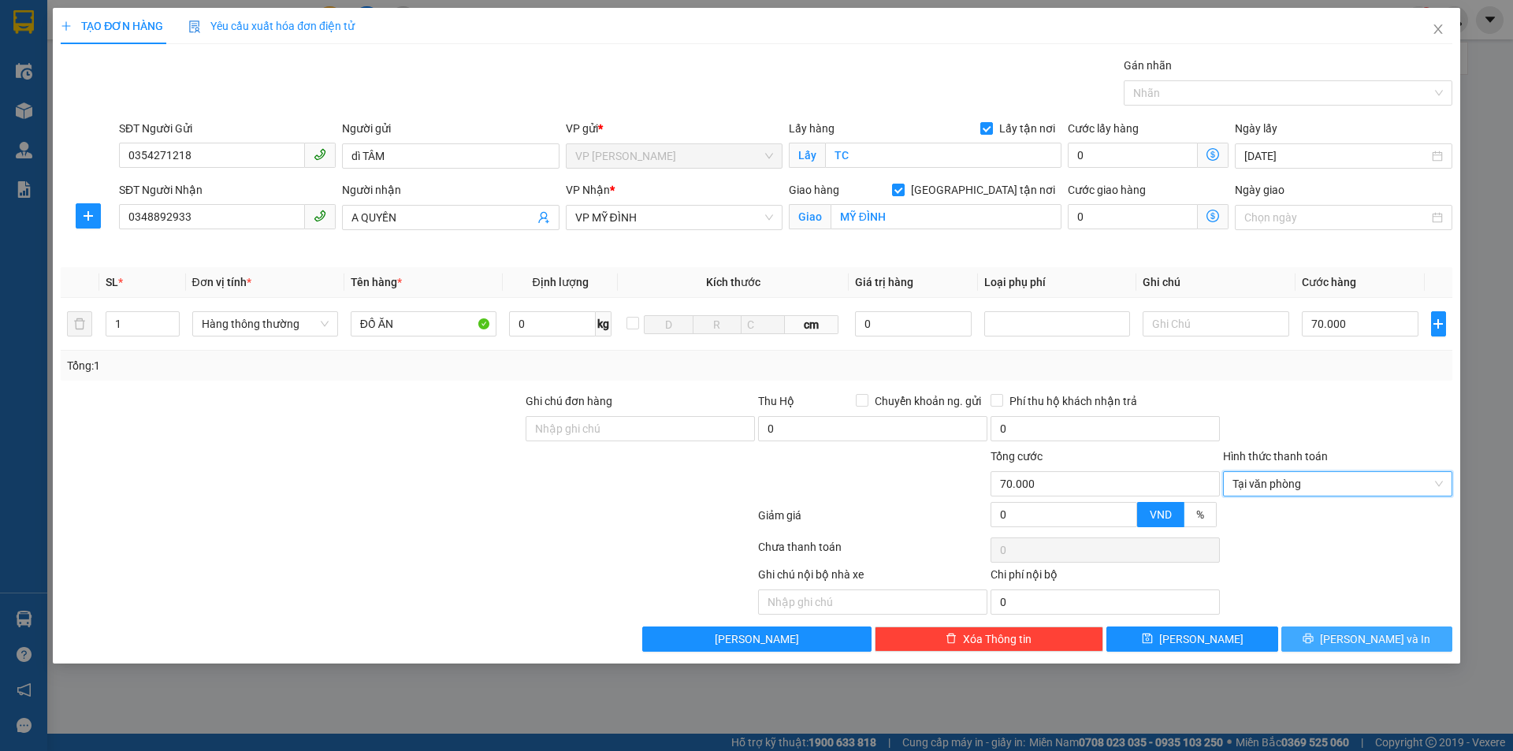
click at [1384, 636] on span "[PERSON_NAME] và In" at bounding box center [1375, 639] width 110 height 17
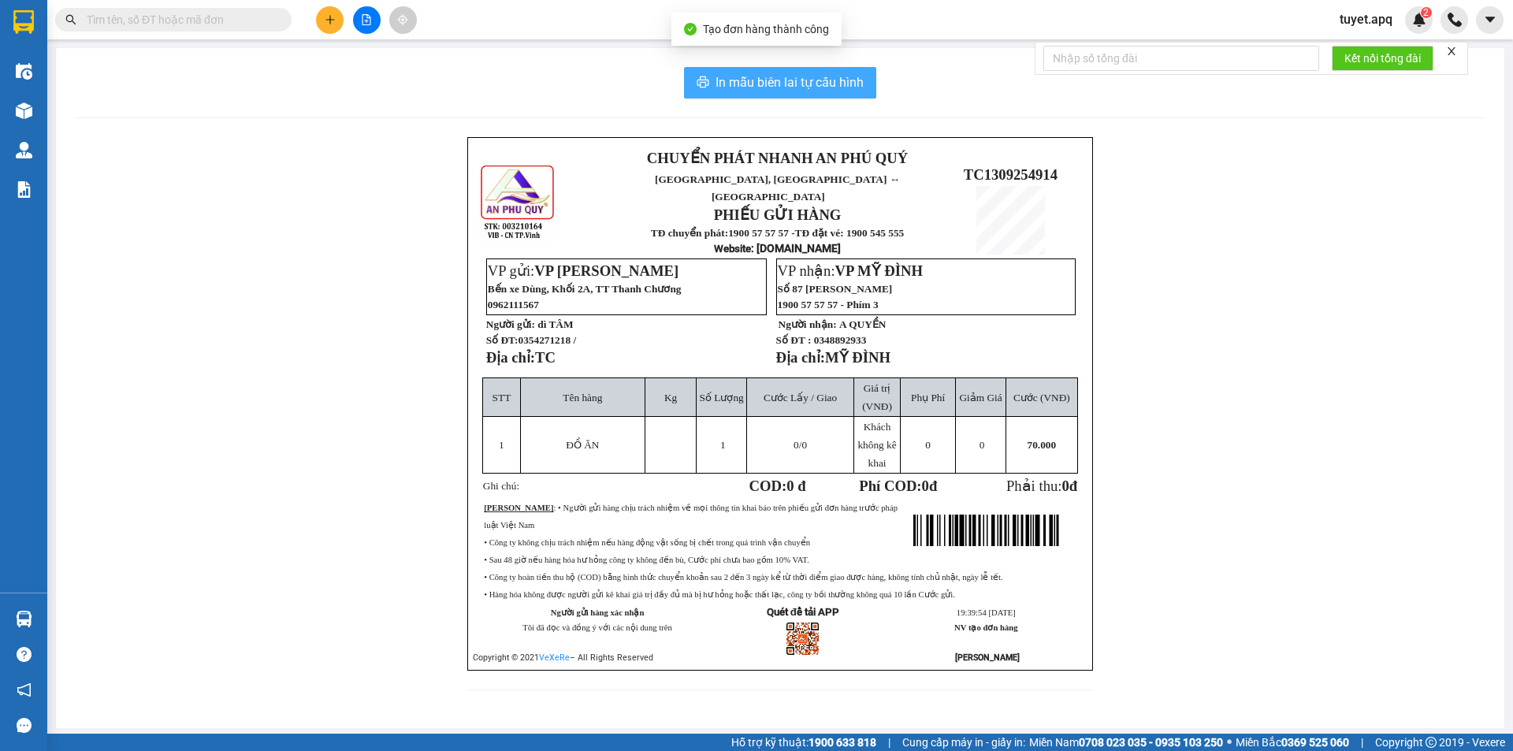
click at [795, 80] on span "In mẫu biên lai tự cấu hình" at bounding box center [790, 83] width 148 height 20
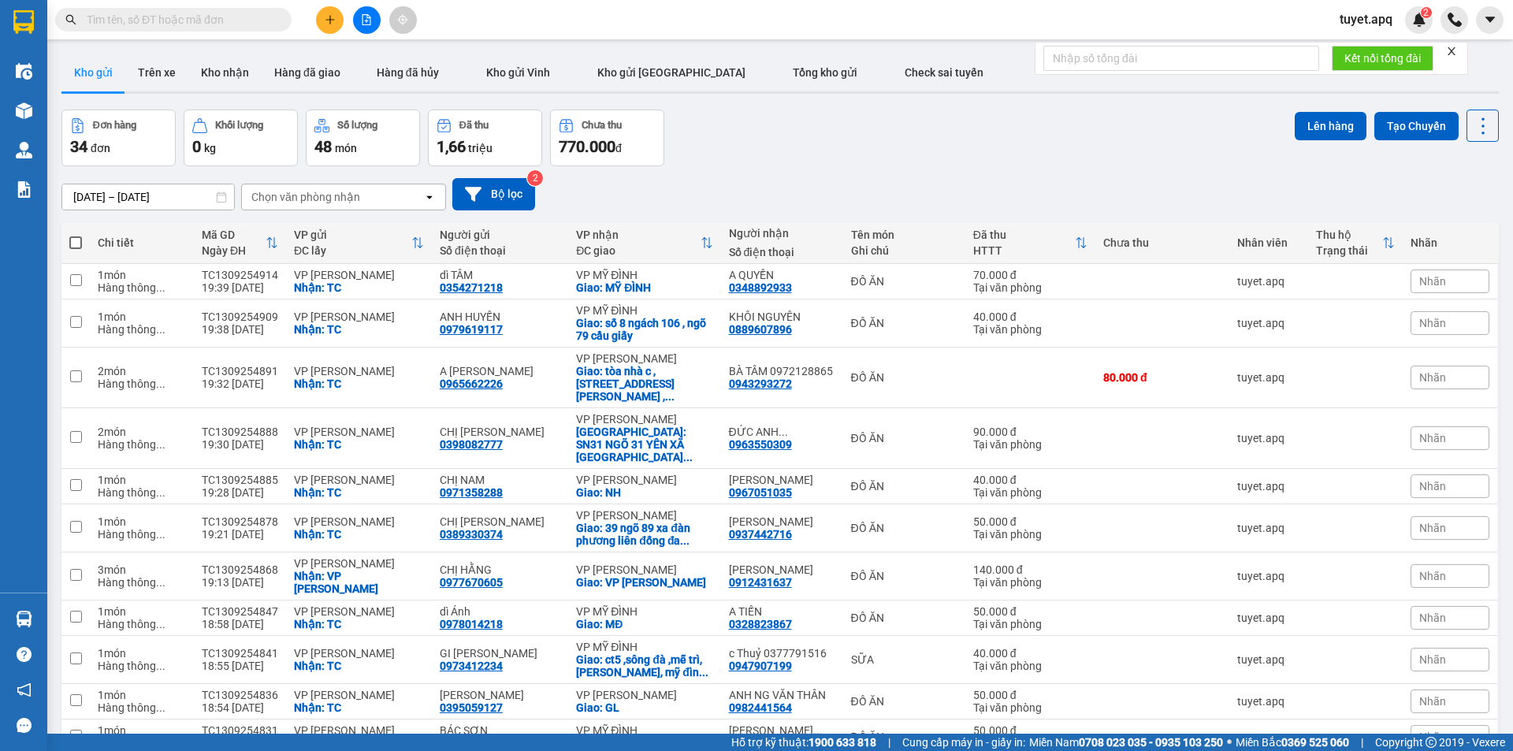
click at [329, 21] on icon "plus" at bounding box center [330, 19] width 11 height 11
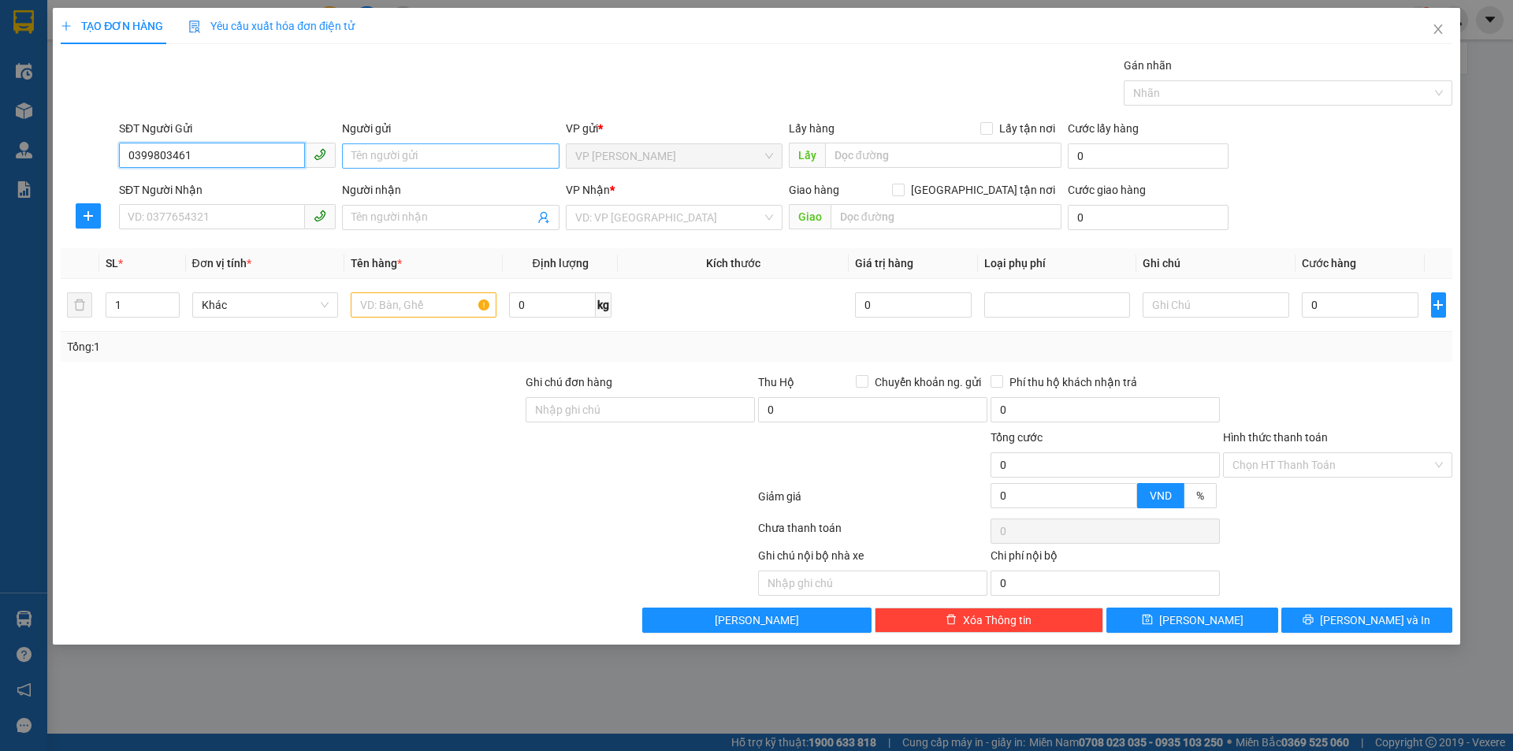
type input "0399803461"
click at [425, 153] on input "Người gửi" at bounding box center [450, 155] width 217 height 25
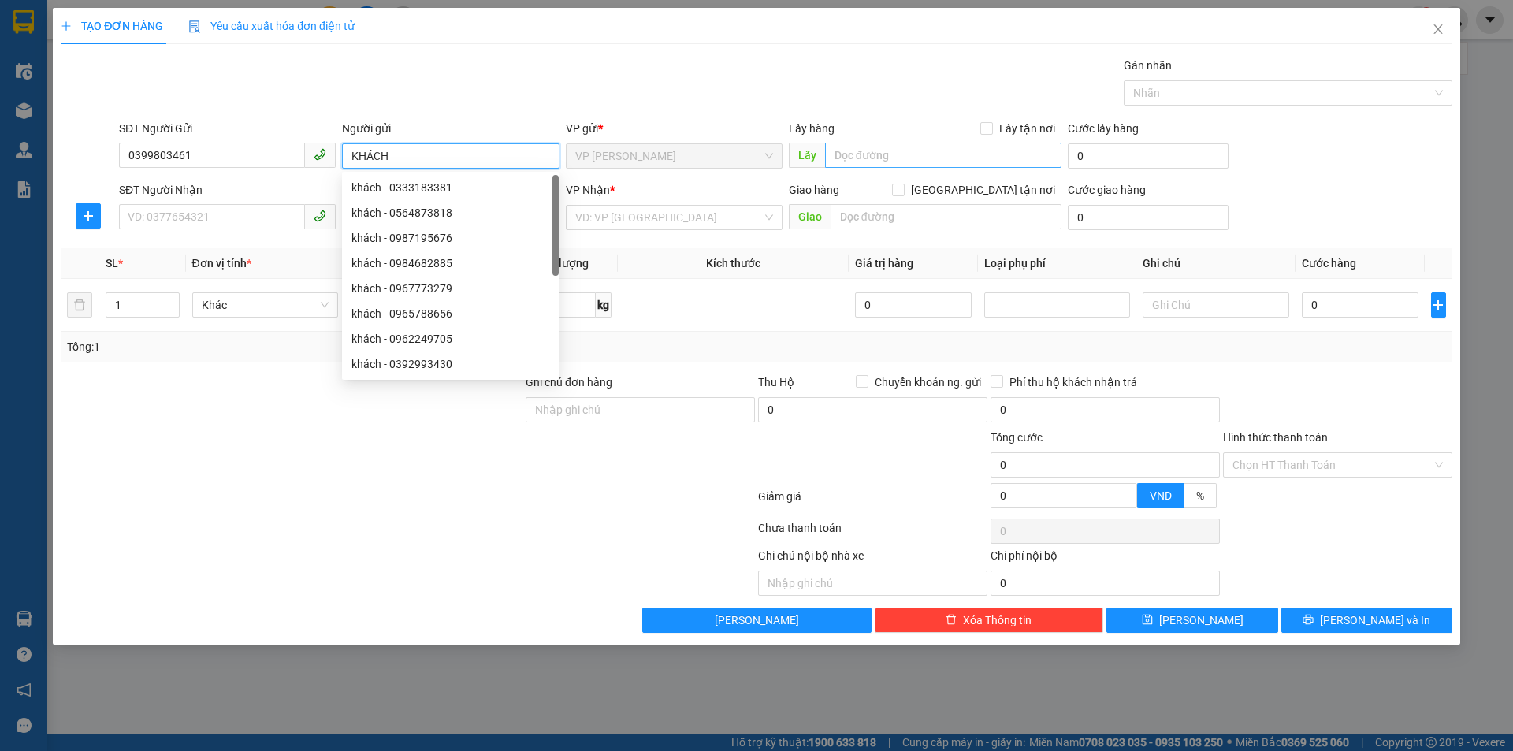
type input "KHÁCH"
click at [895, 148] on input "text" at bounding box center [943, 155] width 236 height 25
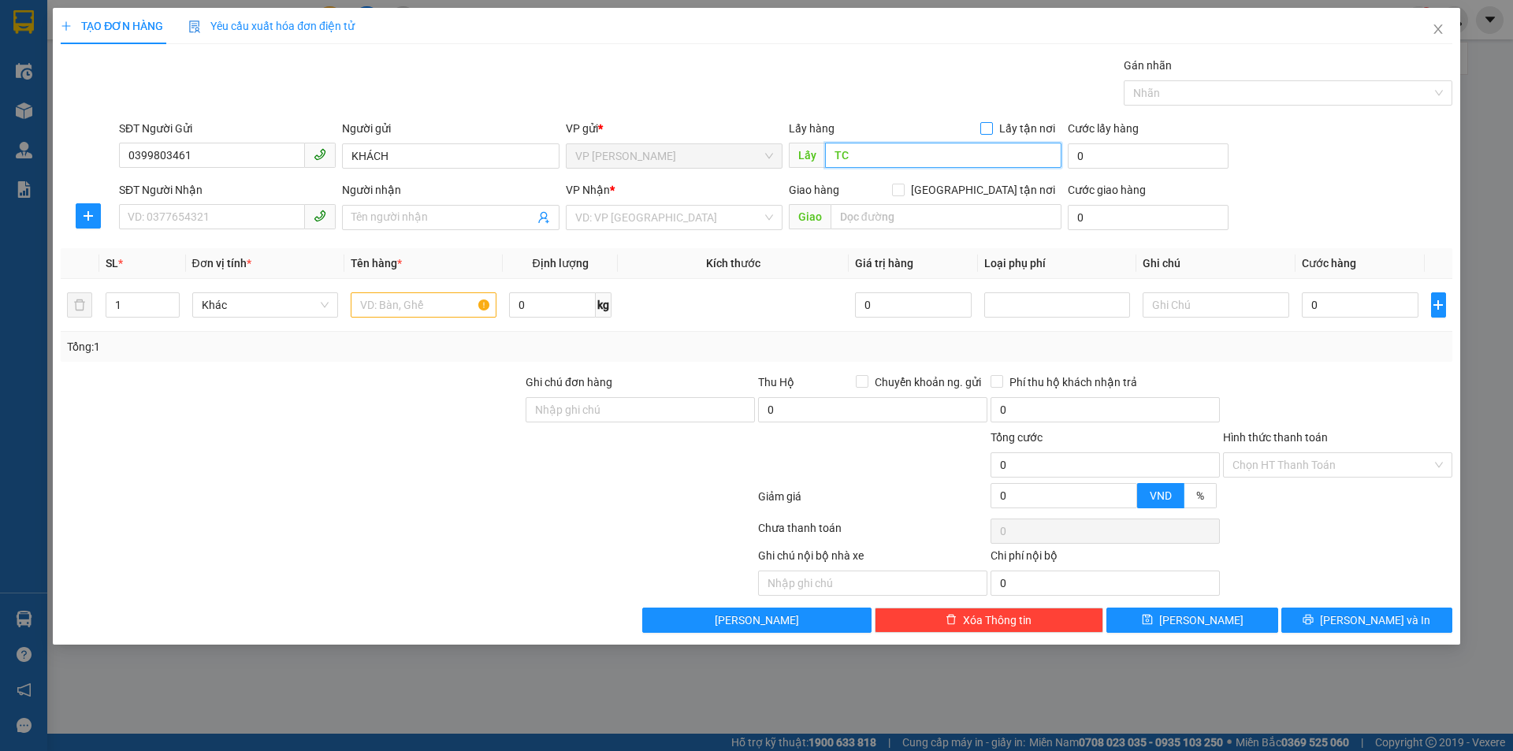
type input "TC"
click at [991, 128] on input "Lấy tận nơi" at bounding box center [985, 127] width 11 height 11
checkbox input "true"
click at [251, 213] on input "SĐT Người Nhận" at bounding box center [212, 216] width 186 height 25
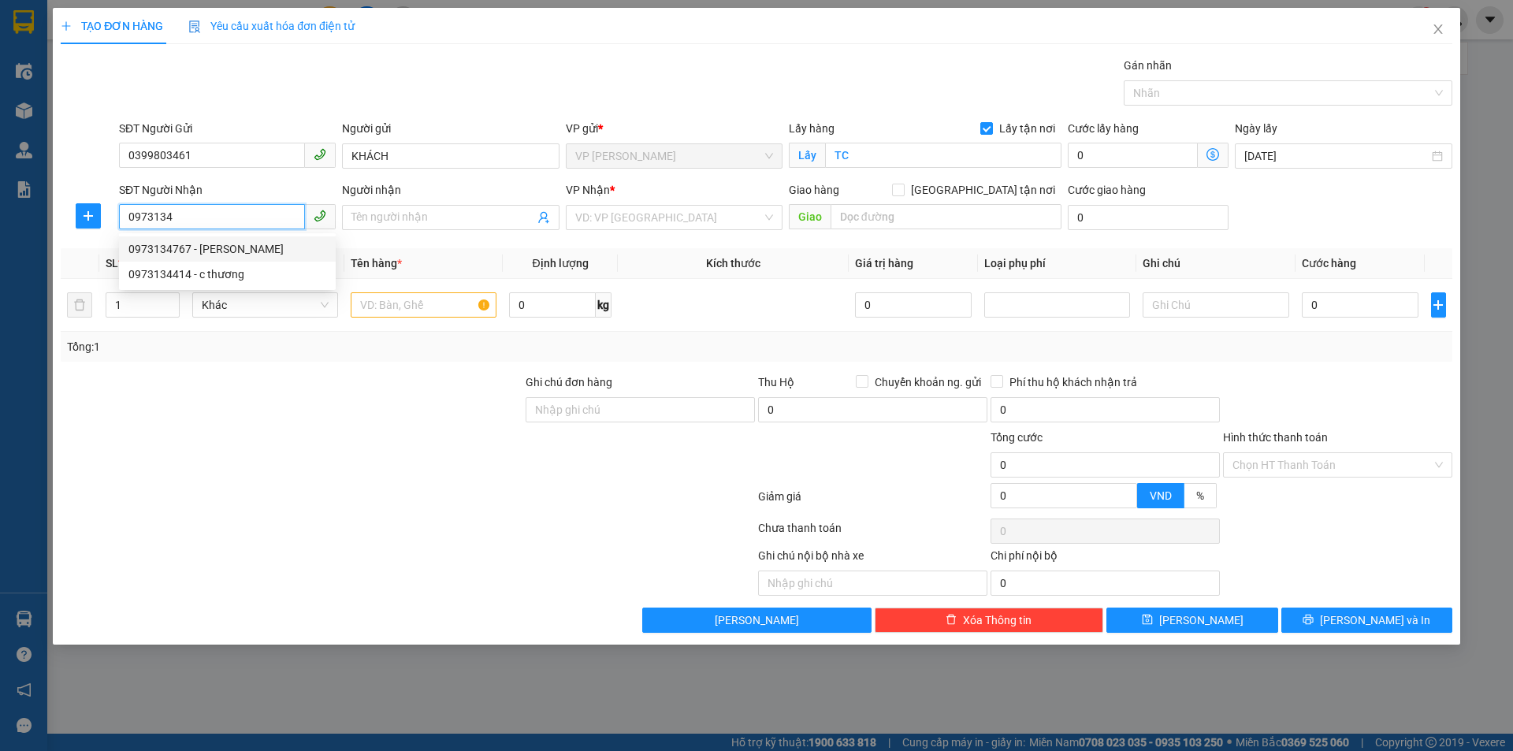
click at [248, 249] on div "0973134767 - THANH NGÂN" at bounding box center [227, 248] width 198 height 17
type input "0973134767"
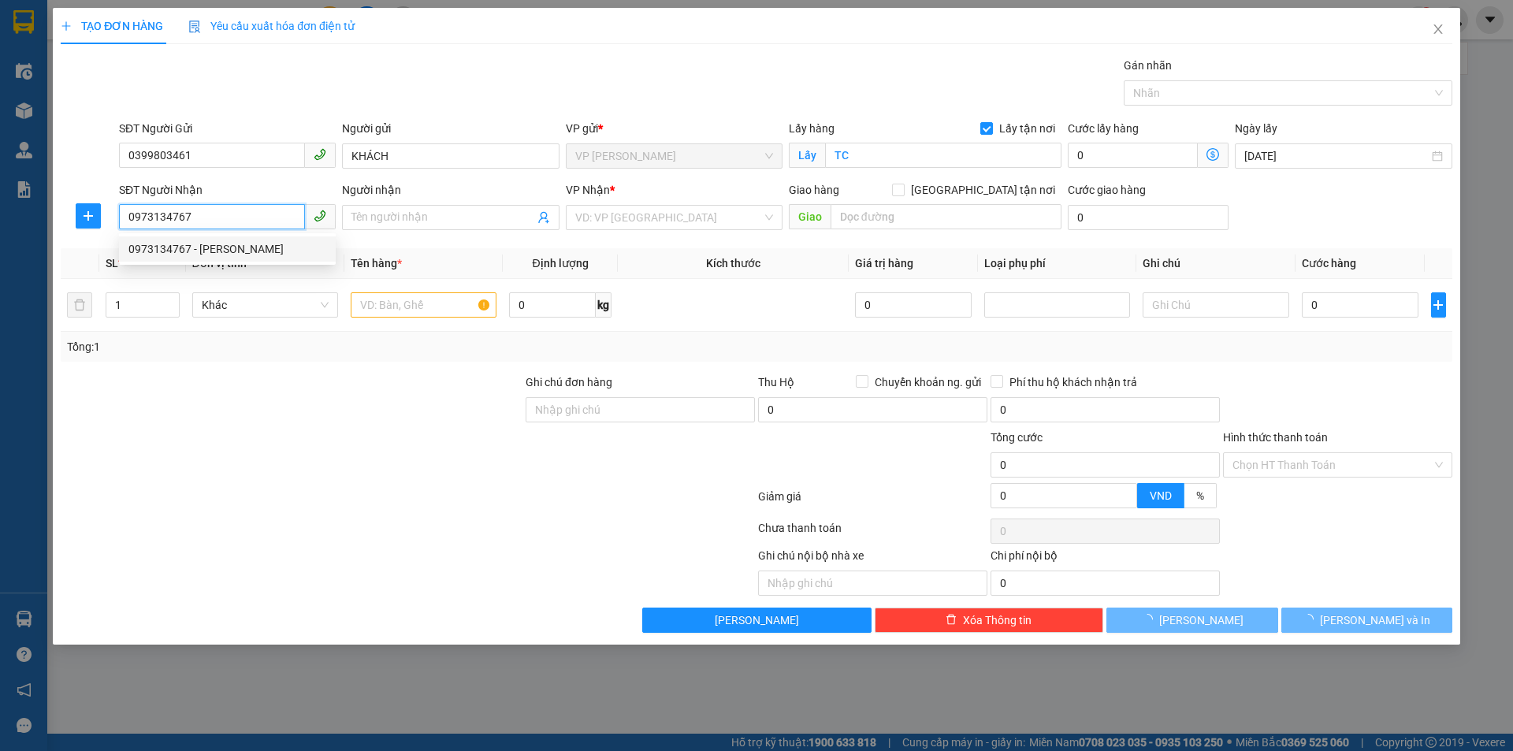
type input "THANH NGÂN"
checkbox input "true"
type input "NH"
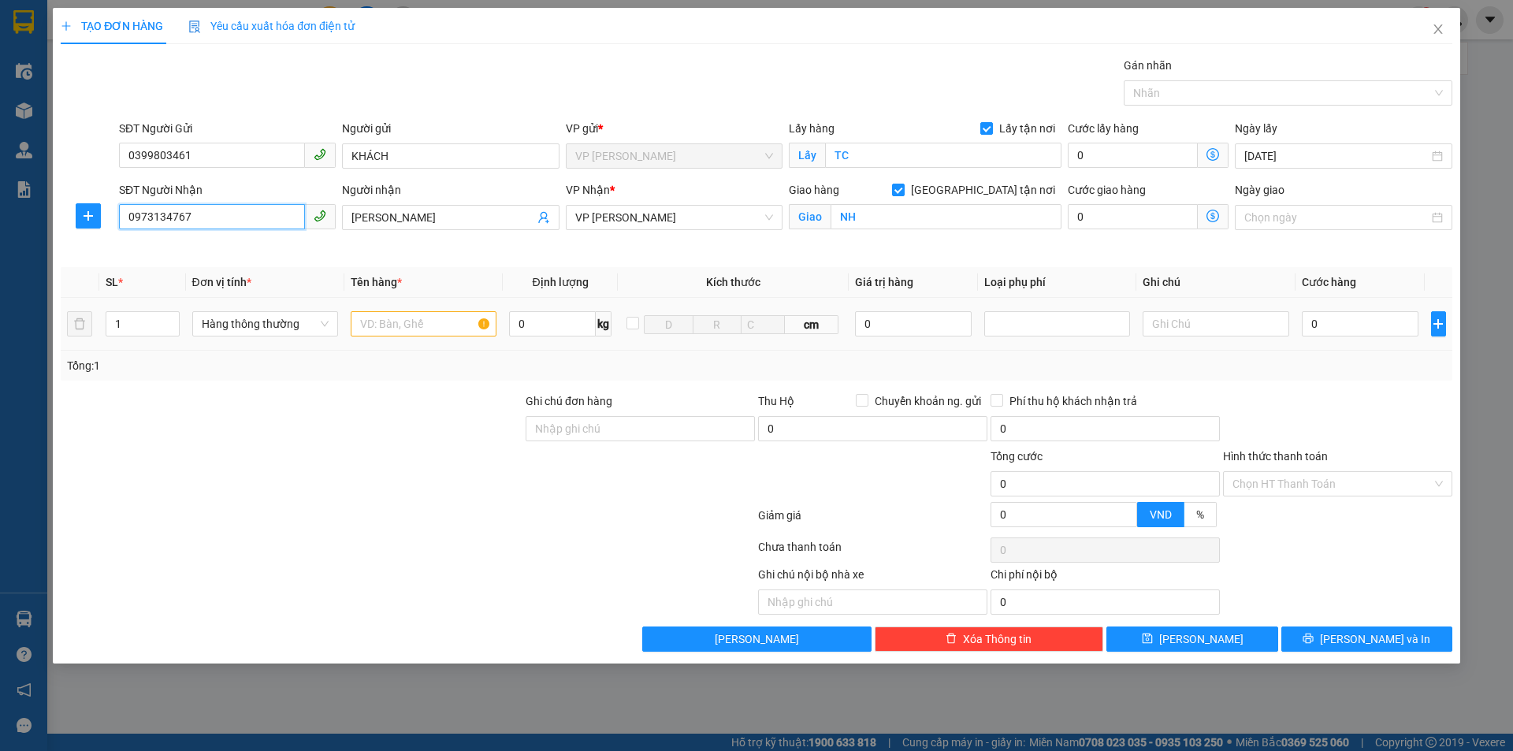
type input "0973134767"
click at [390, 324] on input "text" at bounding box center [424, 323] width 146 height 25
type input "D"
type input "ĐỒ CÁ NHÂN"
click at [1348, 334] on input "0" at bounding box center [1360, 323] width 117 height 25
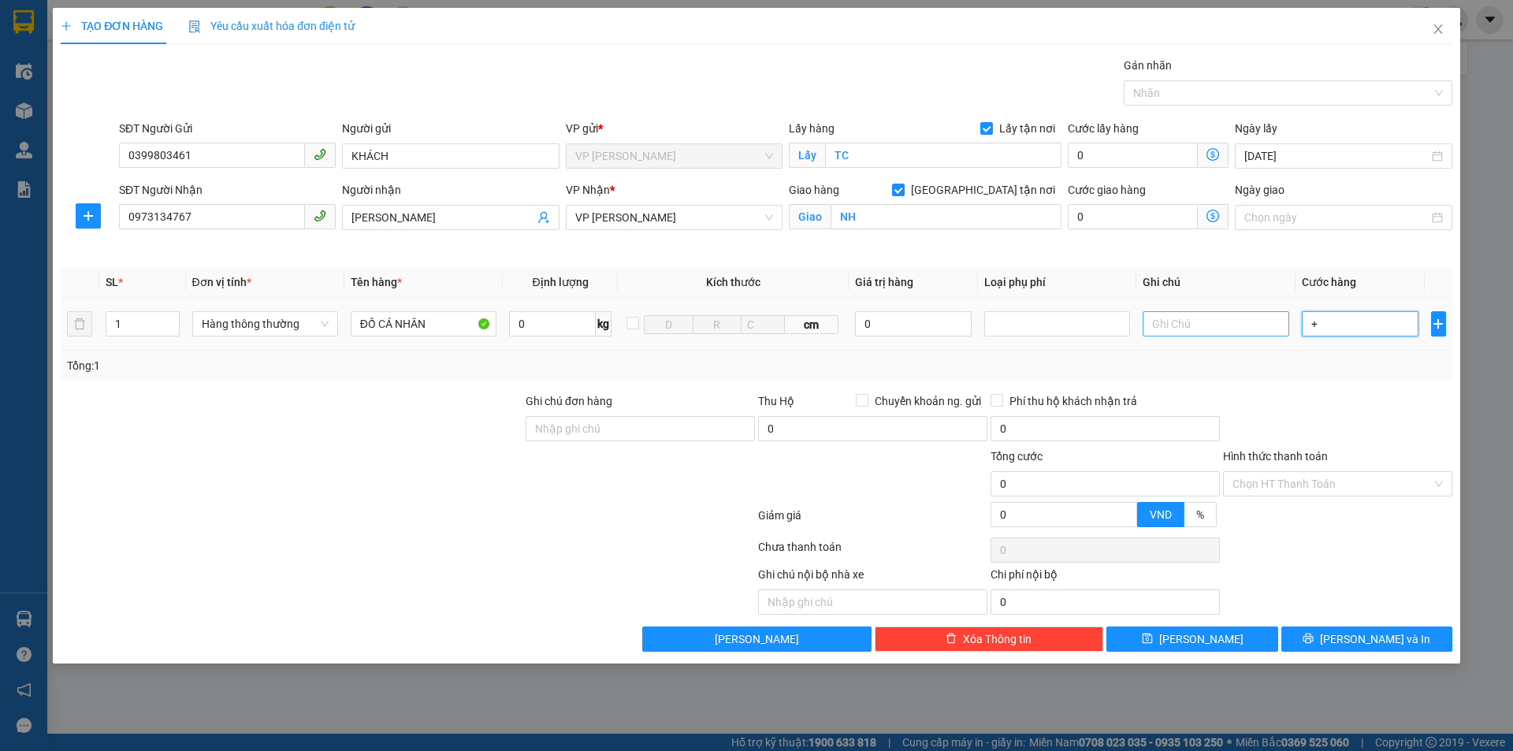
drag, startPoint x: 1324, startPoint y: 318, endPoint x: 1248, endPoint y: 336, distance: 77.6
click at [1249, 336] on tr "1 Hàng thông thường ĐỒ CÁ NHÂN 0 kg cm 0 +" at bounding box center [757, 324] width 1392 height 53
drag, startPoint x: 1328, startPoint y: 326, endPoint x: 1211, endPoint y: 348, distance: 119.3
click at [1211, 348] on tr "1 Hàng thông thường ĐỒ CÁ NHÂN 0 kg cm 0 +" at bounding box center [757, 324] width 1392 height 53
drag, startPoint x: 1326, startPoint y: 322, endPoint x: 1244, endPoint y: 334, distance: 82.9
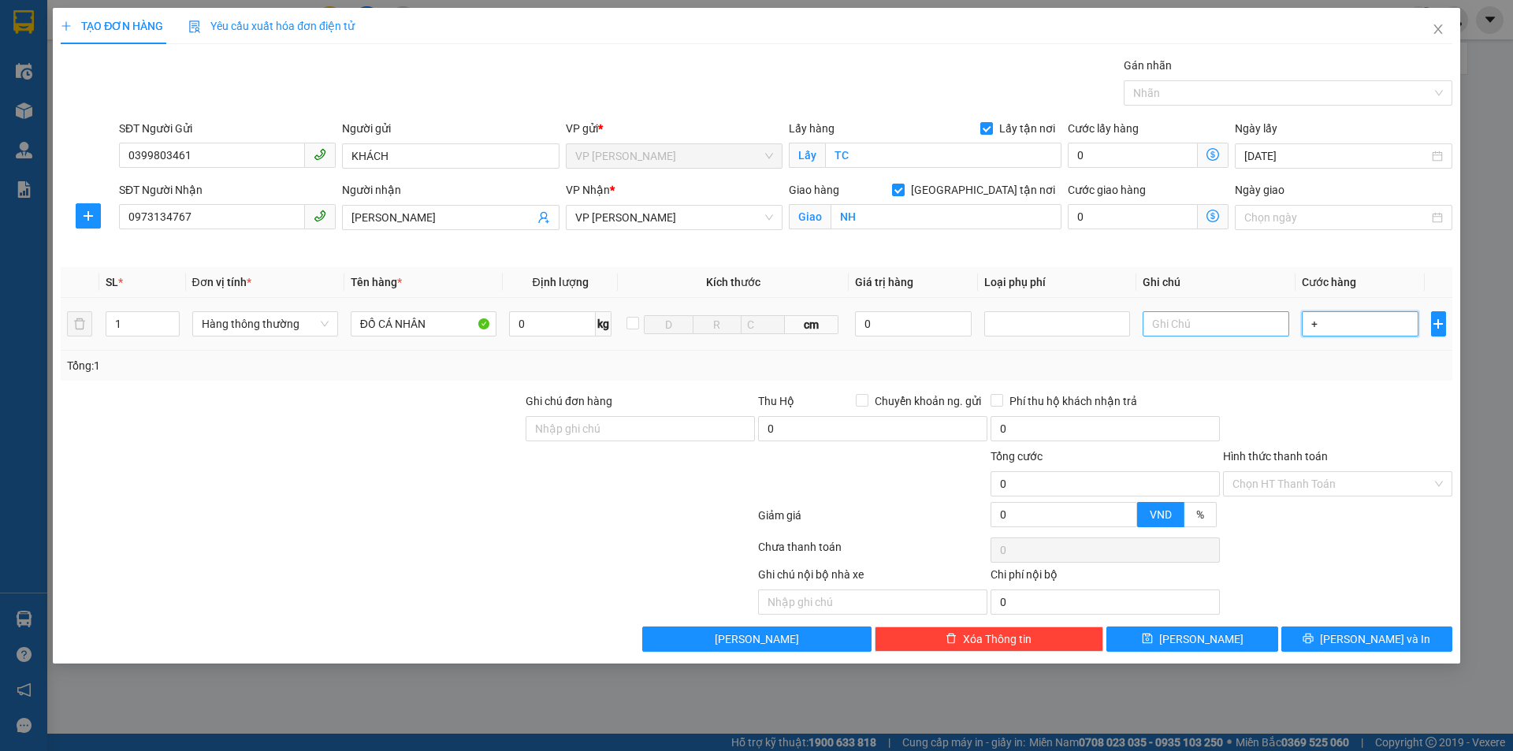
click at [1244, 334] on tr "1 Hàng thông thường ĐỒ CÁ NHÂN 0 kg cm 0 +" at bounding box center [757, 324] width 1392 height 53
type input "4F"
type input "0"
drag, startPoint x: 1375, startPoint y: 319, endPoint x: 1206, endPoint y: 348, distance: 171.2
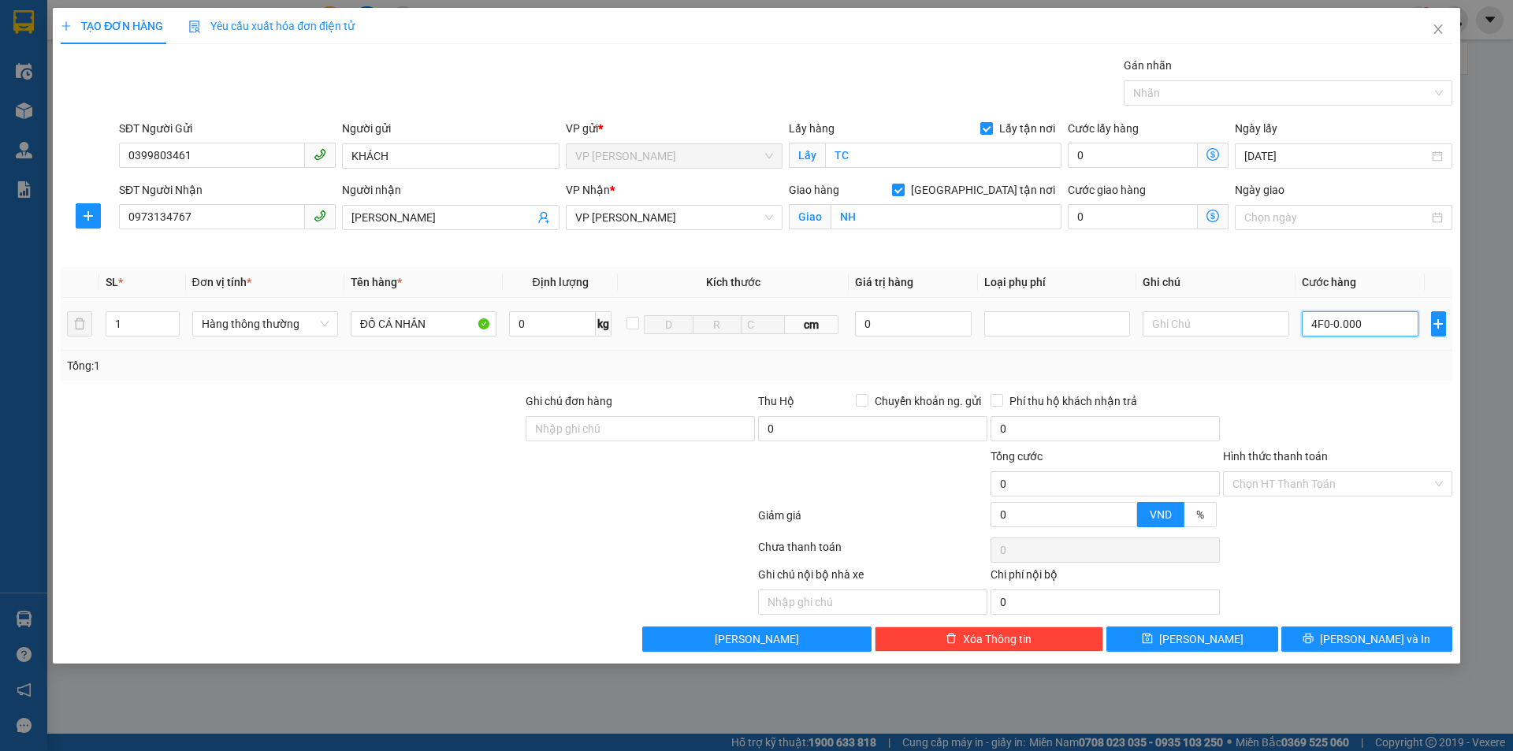
click at [1206, 348] on tr "1 Hàng thông thường ĐỒ CÁ NHÂN 0 kg cm 0 4F0-0.000" at bounding box center [757, 324] width 1392 height 53
type input "4F"
type input "0"
click at [1323, 321] on input "4F.000" at bounding box center [1360, 323] width 117 height 25
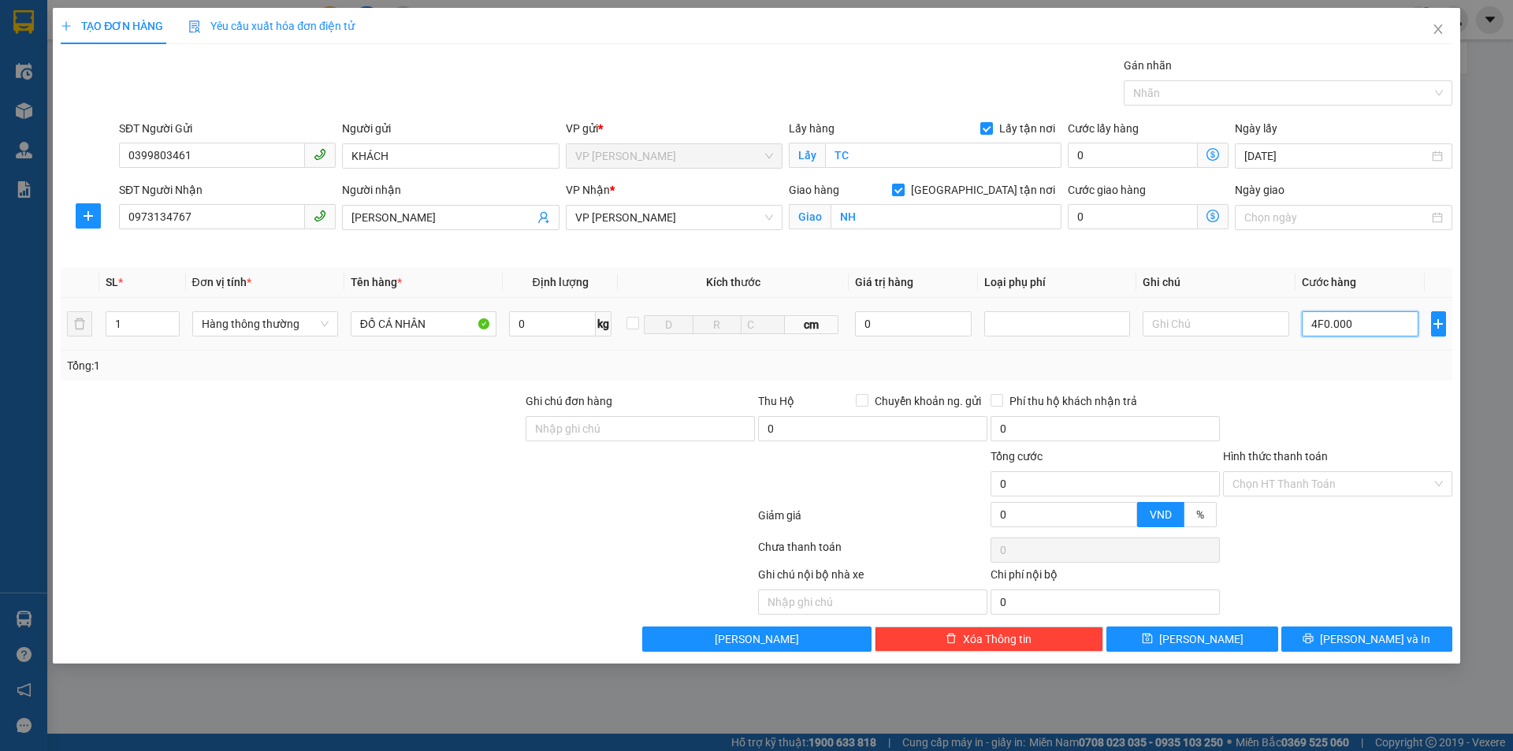
click at [1323, 320] on input "4F0.000" at bounding box center [1360, 323] width 117 height 25
drag, startPoint x: 1379, startPoint y: 326, endPoint x: 1217, endPoint y: 342, distance: 163.1
click at [1217, 342] on tr "1 Hàng thông thường ĐỒ CÁ NHÂN 0 kg cm 0 4F0.000" at bounding box center [757, 324] width 1392 height 53
drag, startPoint x: 1330, startPoint y: 322, endPoint x: 1249, endPoint y: 337, distance: 82.5
click at [1249, 337] on tr "1 Hàng thông thường ĐỒ CÁ NHÂN 0 kg cm 0 00" at bounding box center [757, 324] width 1392 height 53
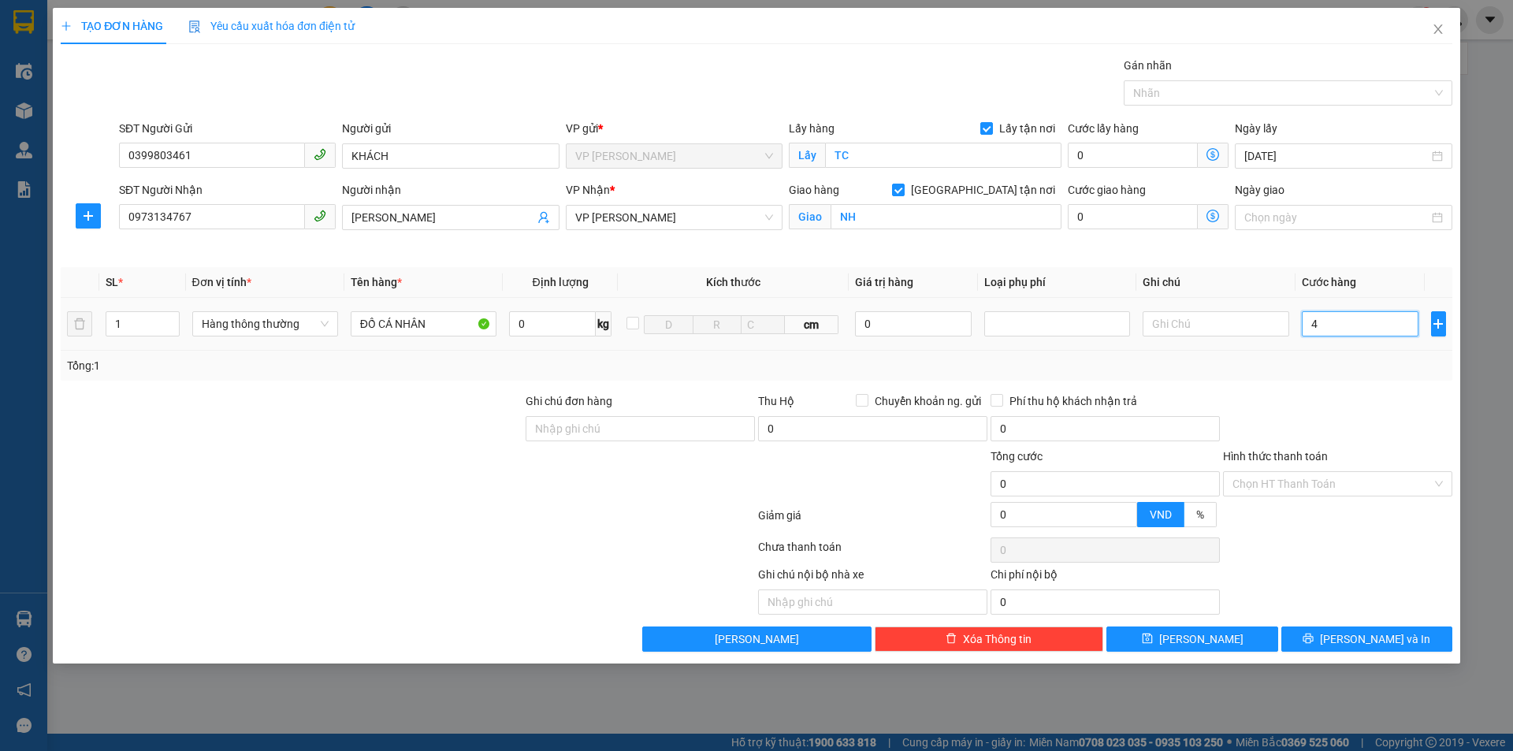
type input "4F"
type input "0"
click at [1323, 326] on input "4F0.000" at bounding box center [1360, 323] width 117 height 25
type input "40.000"
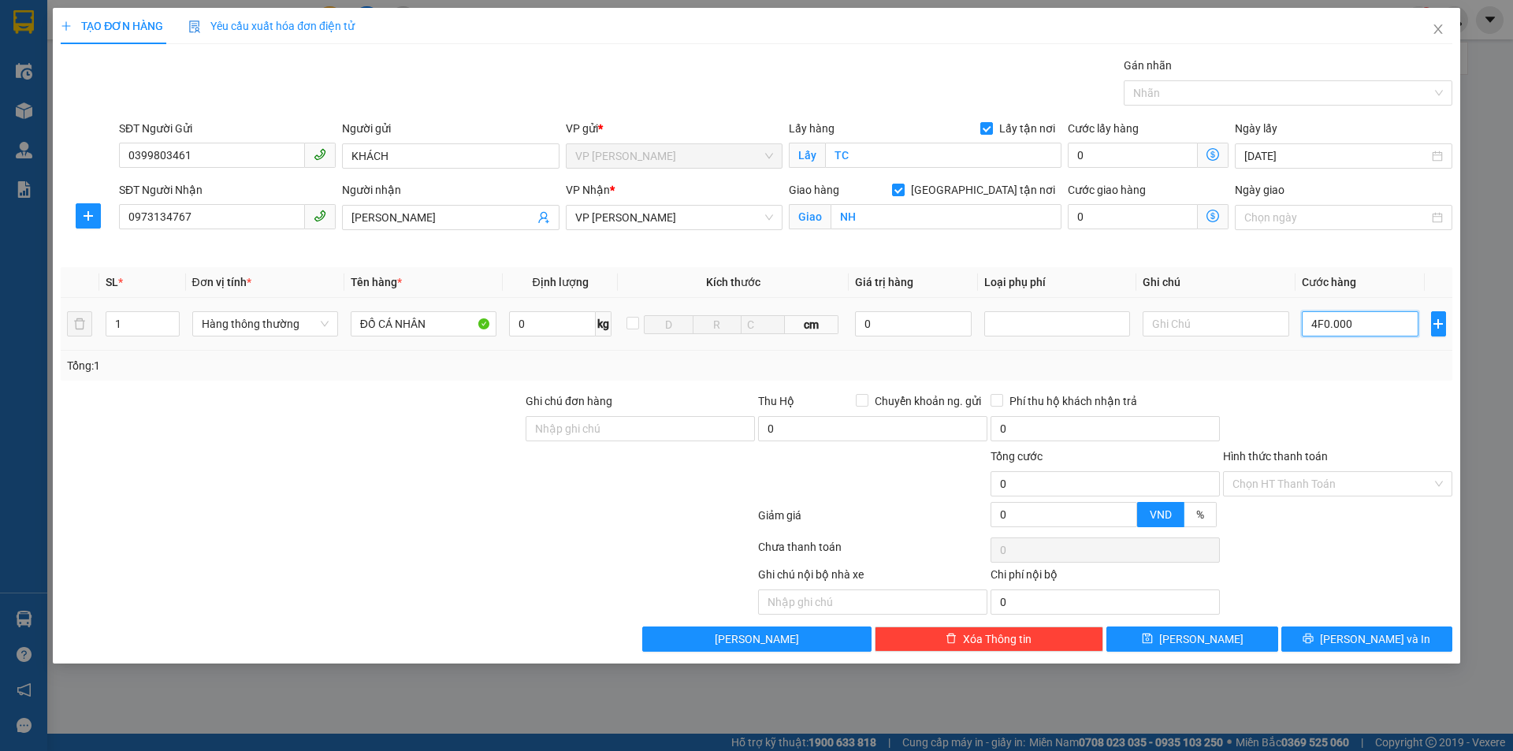
type input "40.000"
click at [1320, 472] on input "Hình thức thanh toán" at bounding box center [1332, 484] width 199 height 24
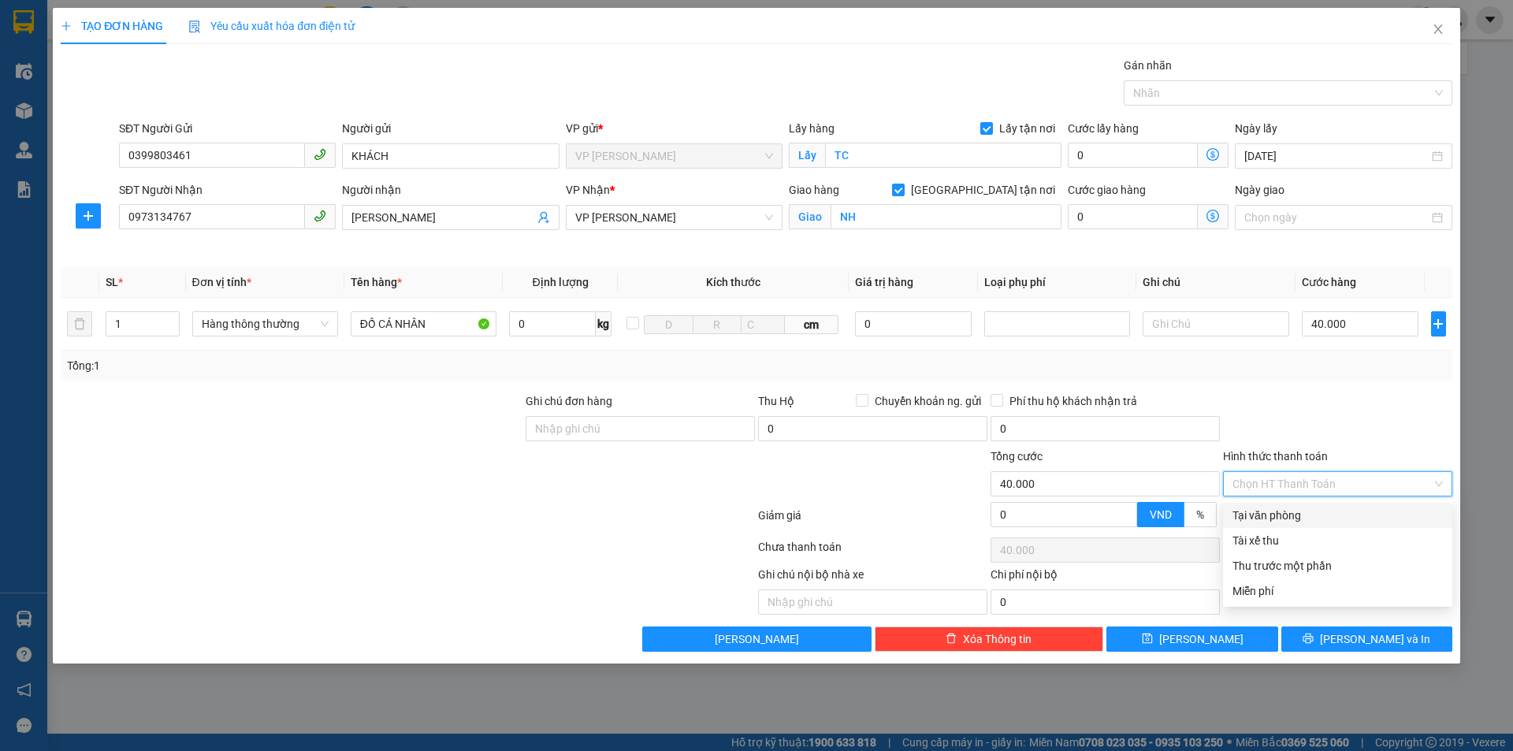
click at [1308, 518] on div "Tại văn phòng" at bounding box center [1338, 515] width 210 height 17
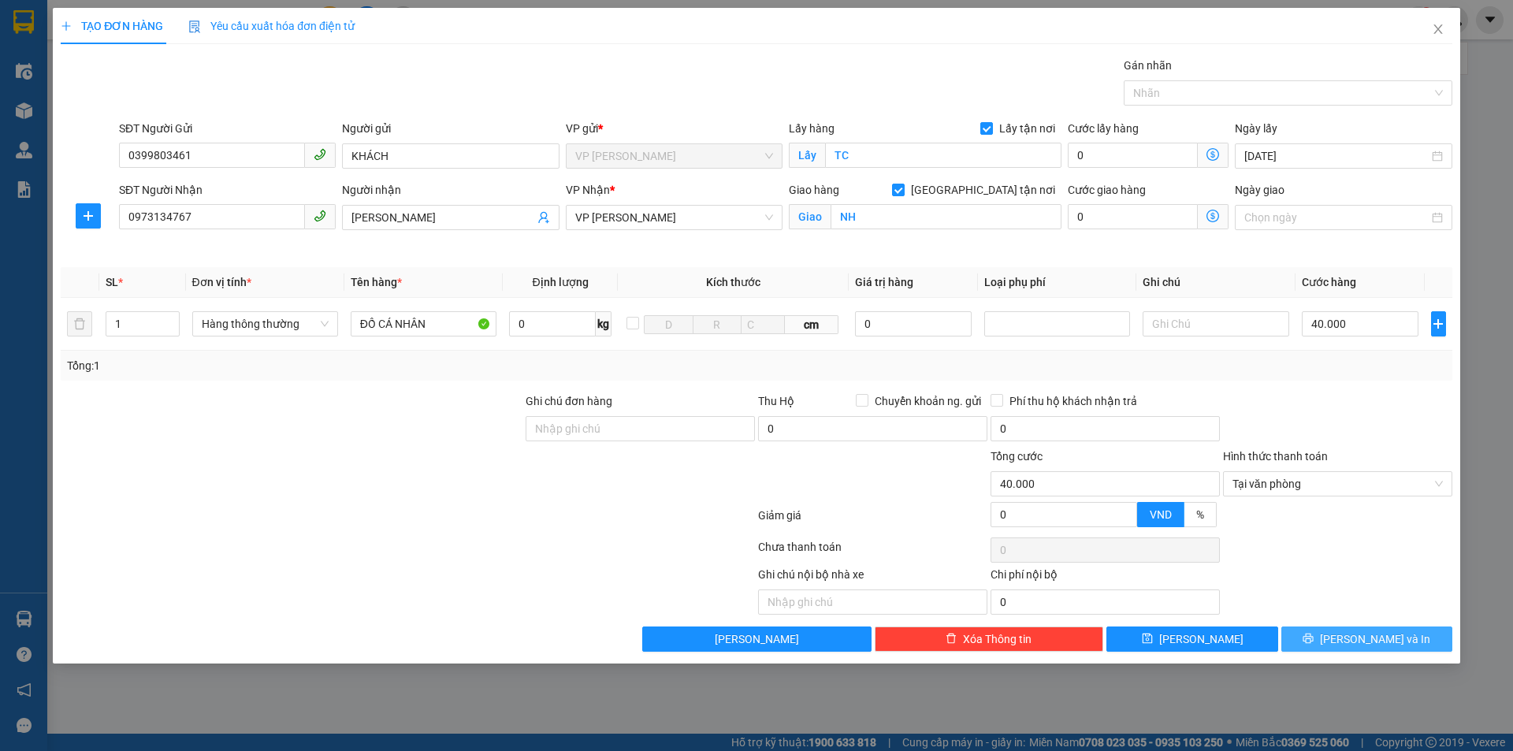
click at [1378, 640] on span "[PERSON_NAME] và In" at bounding box center [1375, 639] width 110 height 17
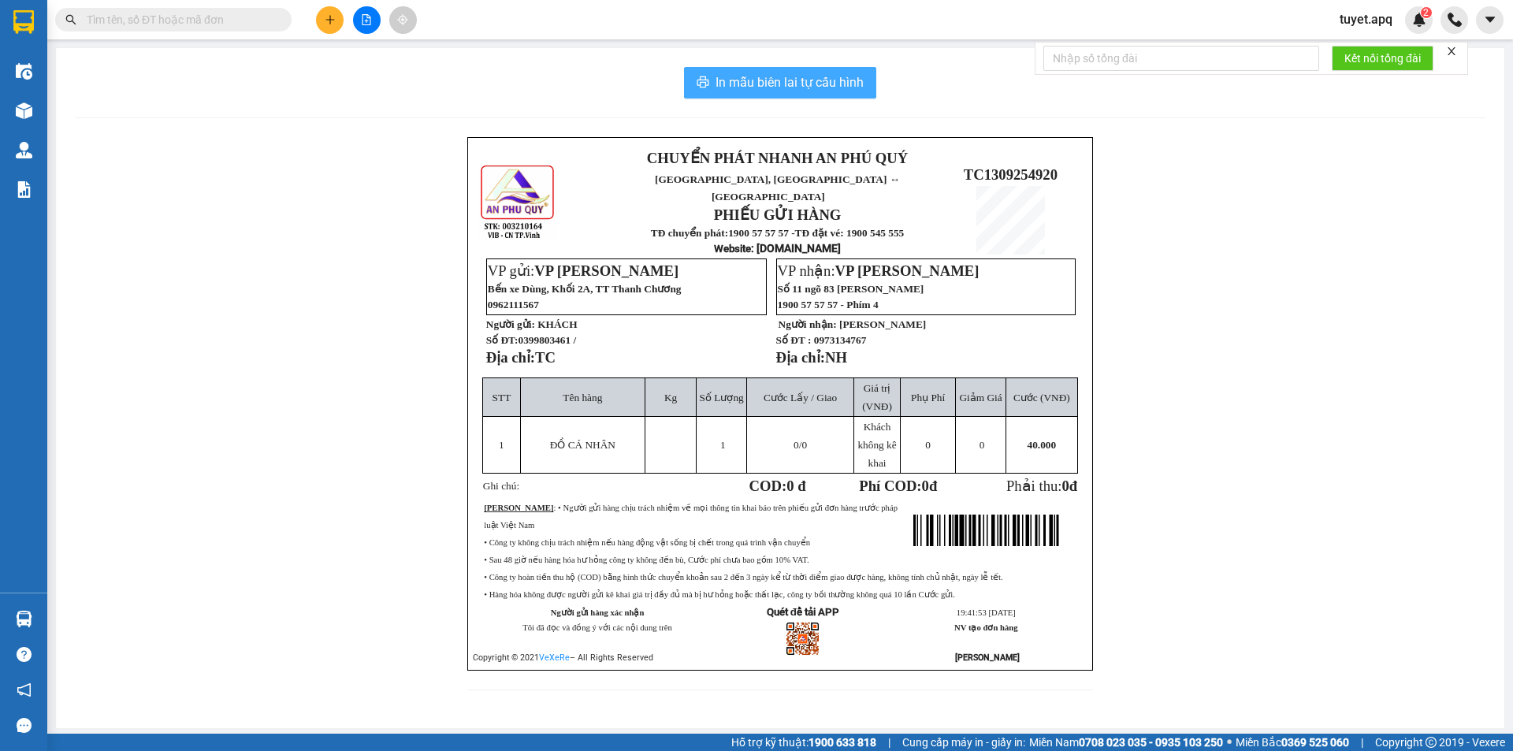
click at [757, 73] on span "In mẫu biên lai tự cấu hình" at bounding box center [790, 83] width 148 height 20
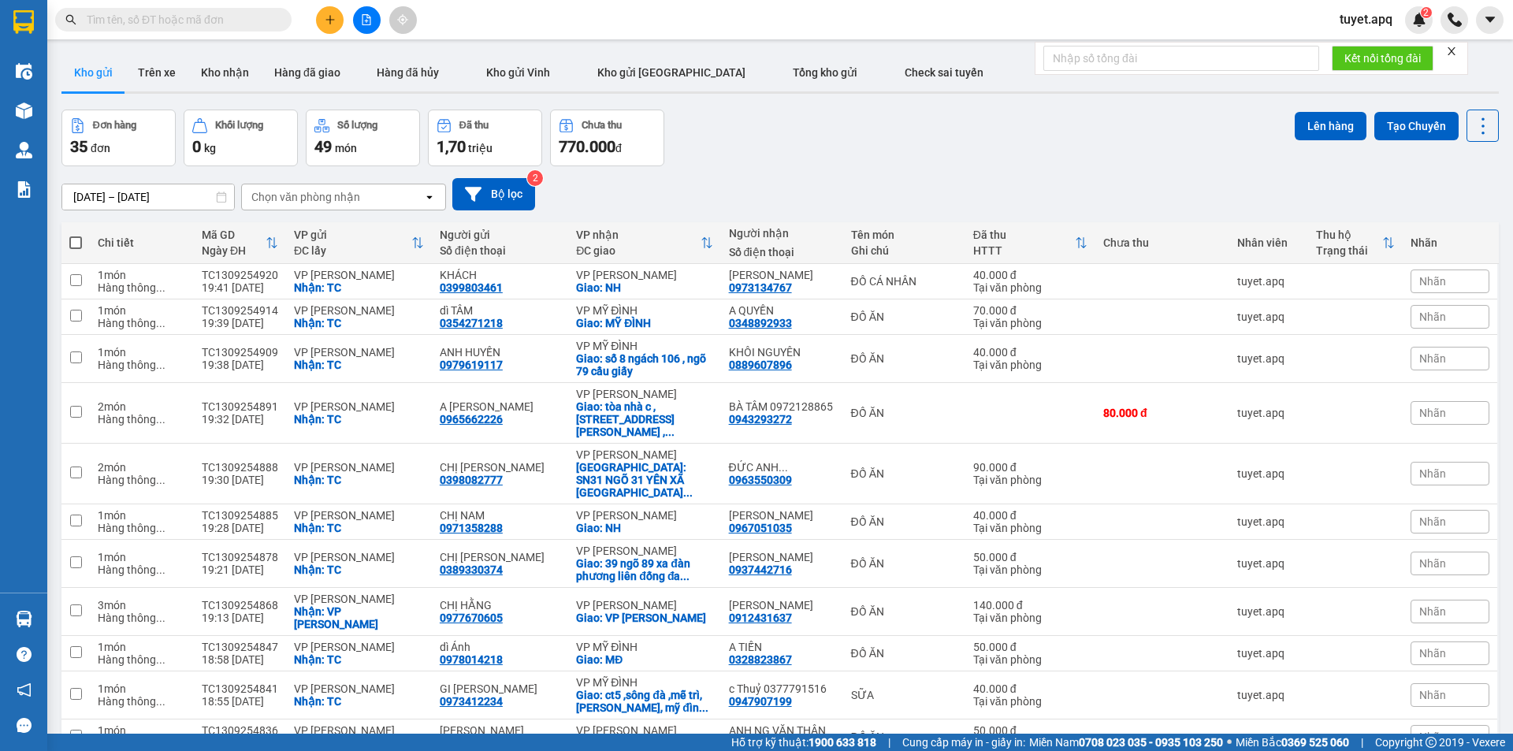
click at [337, 17] on button at bounding box center [330, 20] width 28 height 28
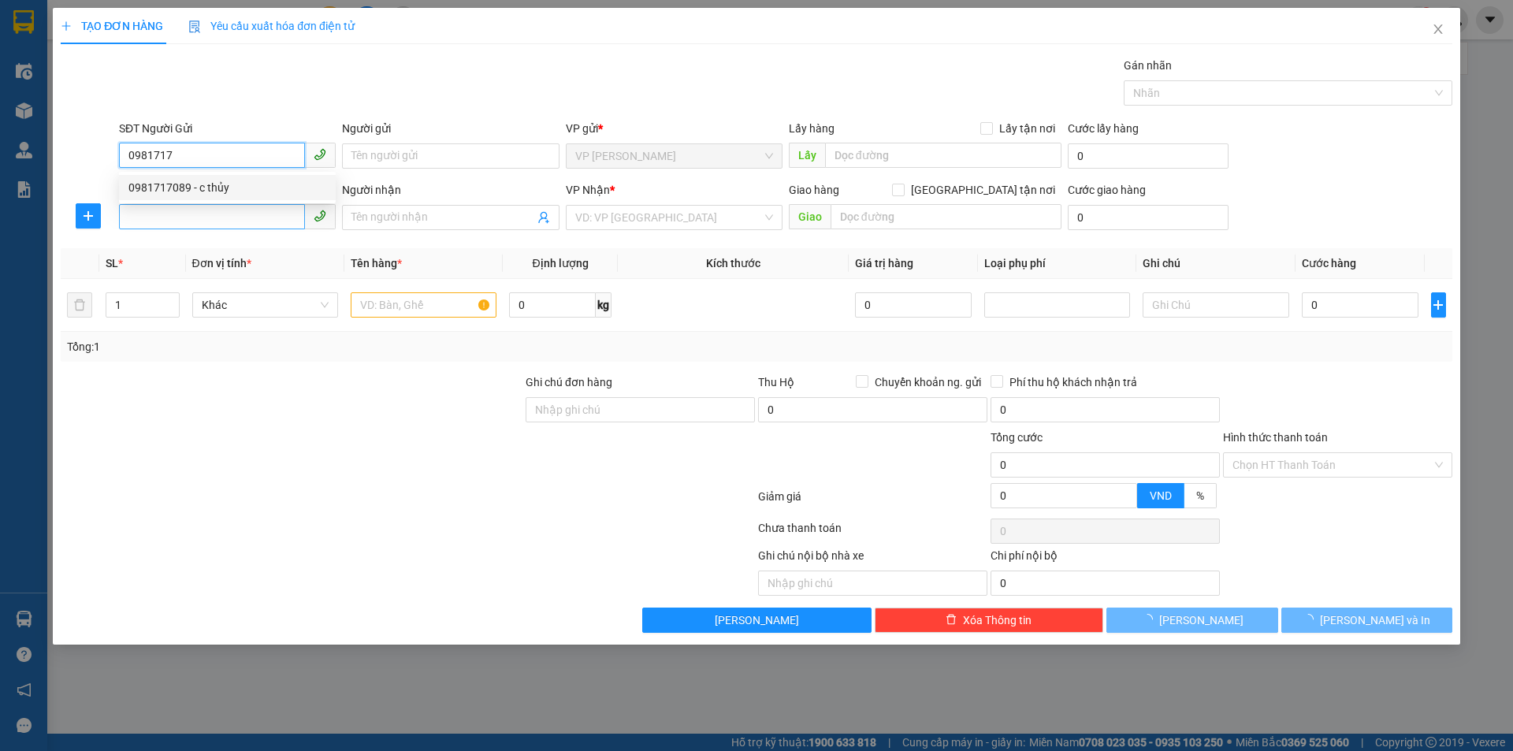
click at [218, 185] on div "0981717089 - c thủy" at bounding box center [227, 187] width 198 height 17
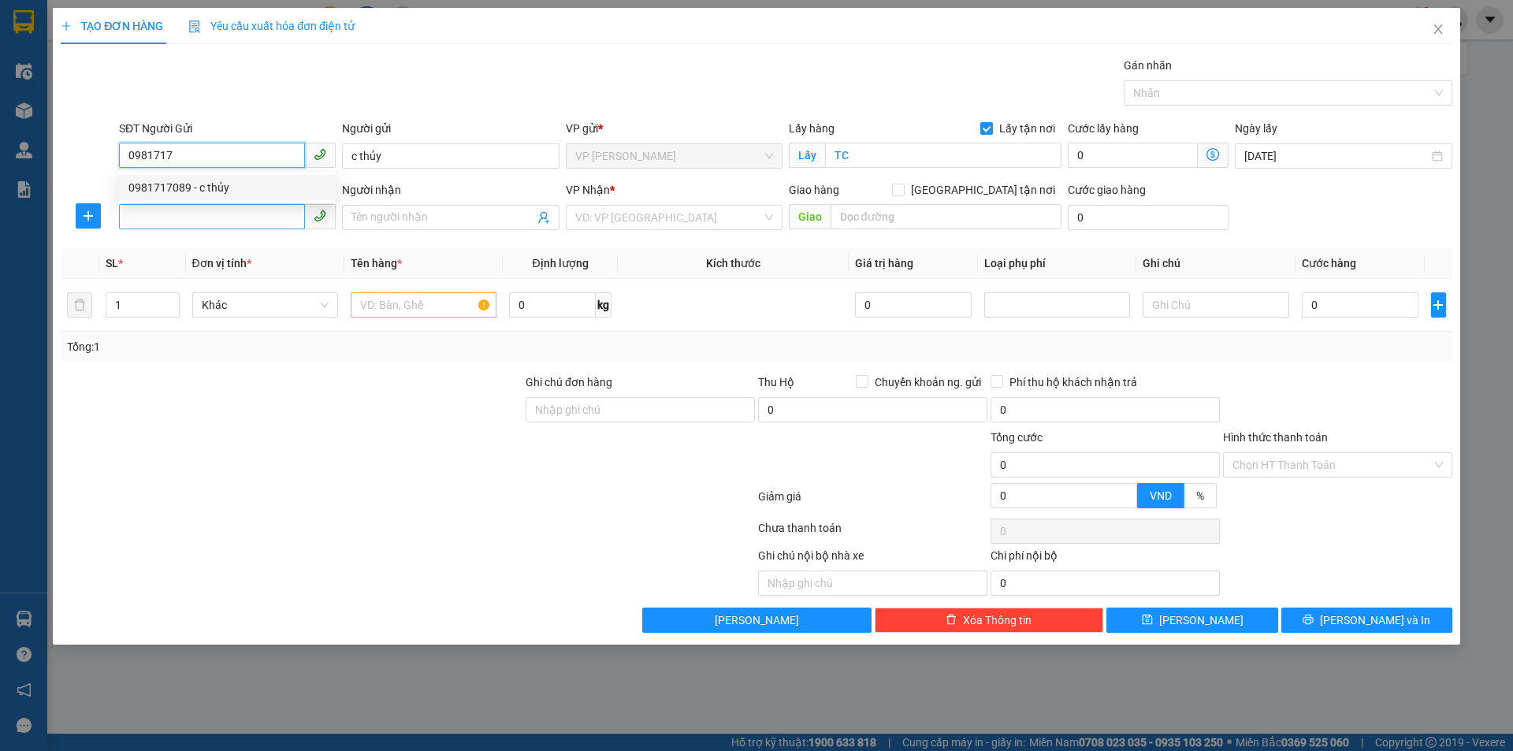
type input "0981717089"
click at [233, 208] on input "SĐT Người Nhận" at bounding box center [212, 216] width 186 height 25
type input "c thủy"
checkbox input "true"
type input "TC"
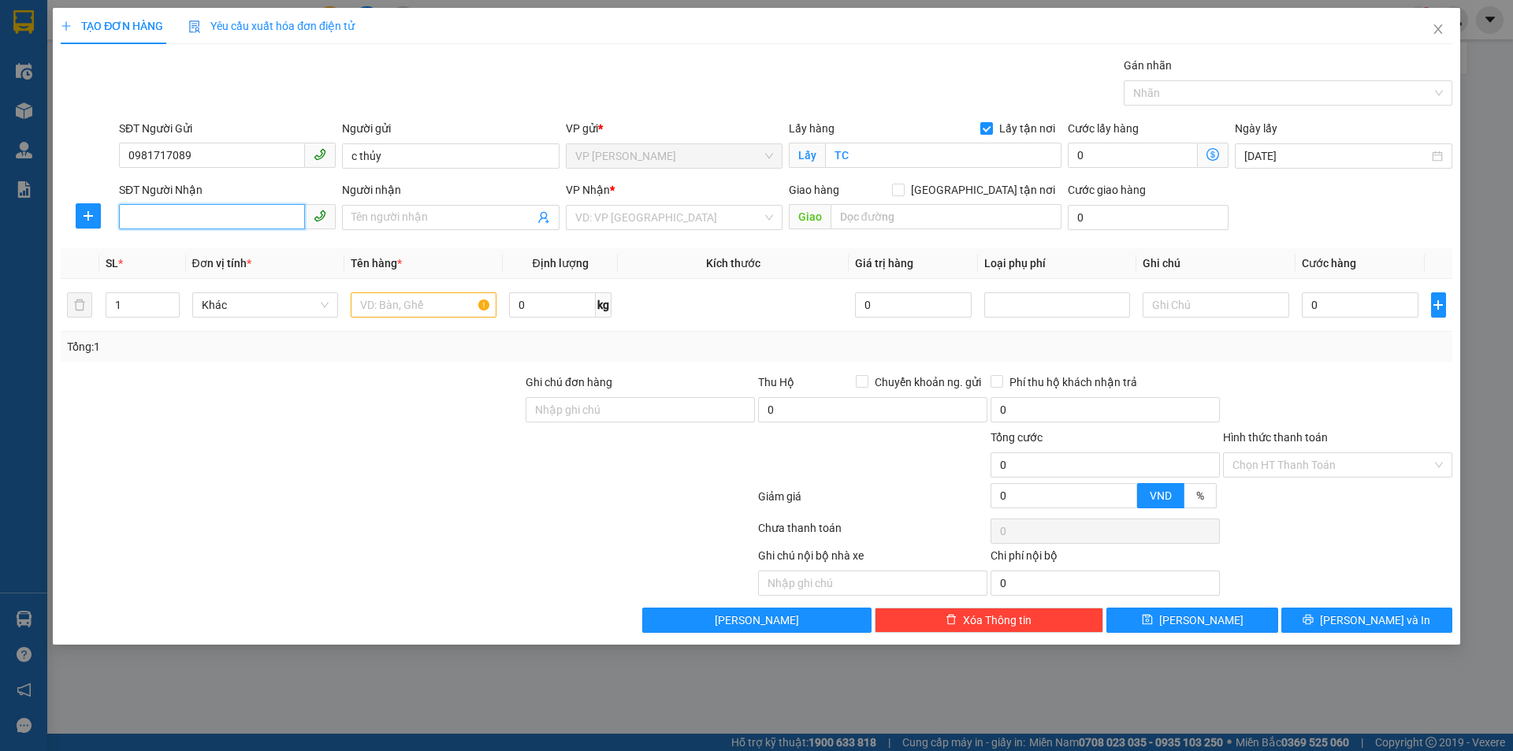
click at [232, 218] on input "SĐT Người Nhận" at bounding box center [212, 216] width 186 height 25
click at [260, 277] on div "0358993287 - CHỊ LINH" at bounding box center [227, 274] width 198 height 17
type input "0358993287"
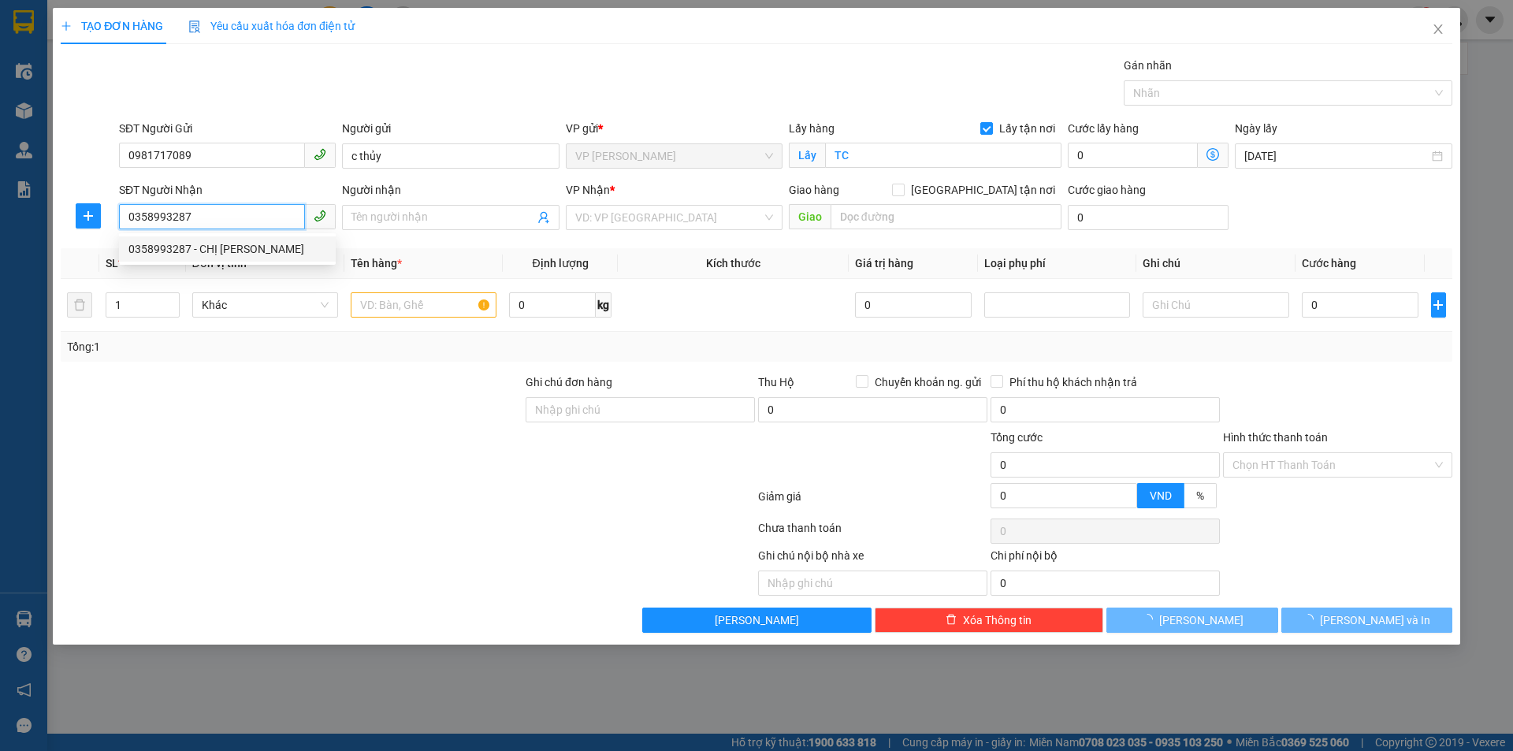
type input "CHỊ LINH"
checkbox input "true"
type input "VP Ngọc Hồi"
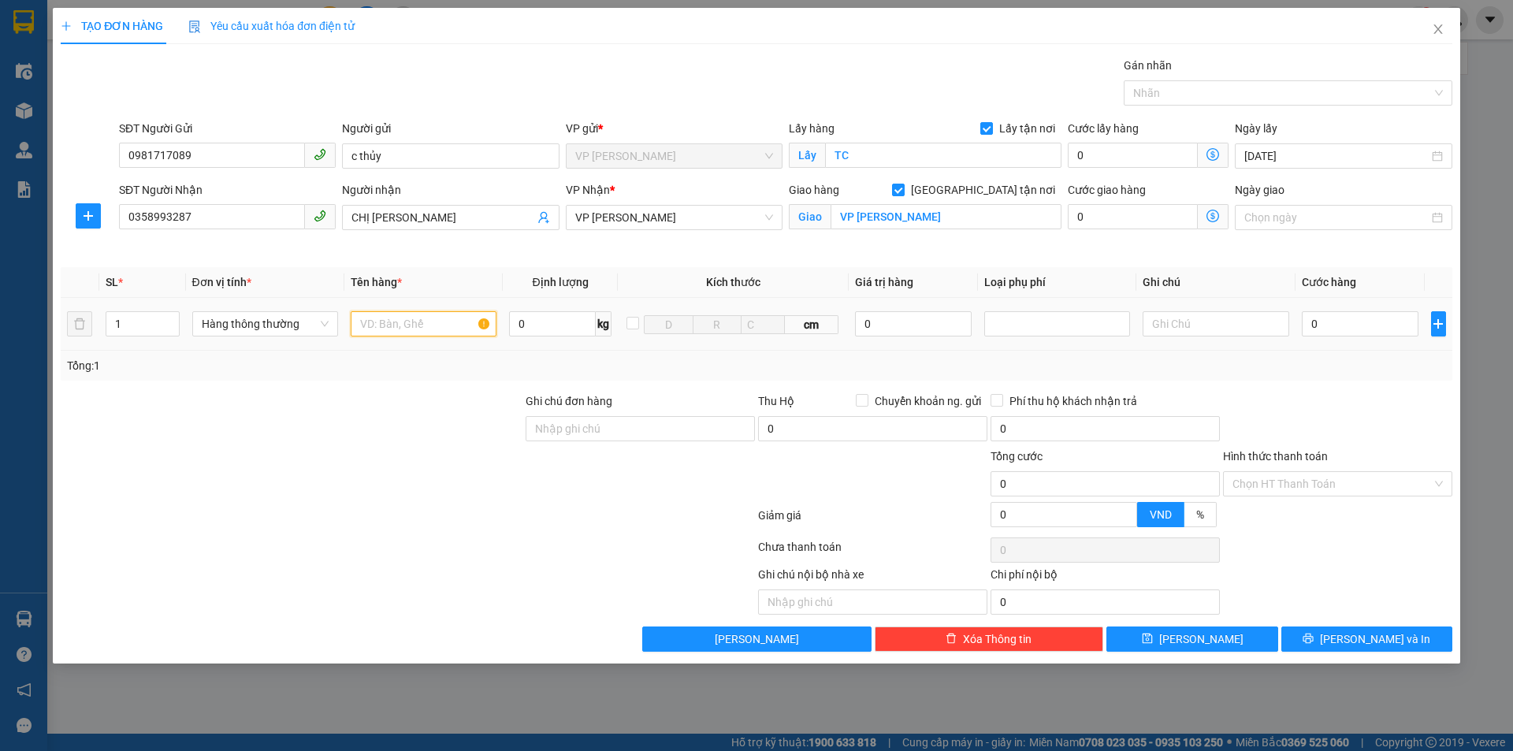
click at [413, 325] on input "text" at bounding box center [424, 323] width 146 height 25
type input "D"
type input "ĐỒ ĂN"
click at [1372, 323] on input "0" at bounding box center [1360, 323] width 117 height 25
click at [1316, 324] on input "F40" at bounding box center [1360, 323] width 117 height 25
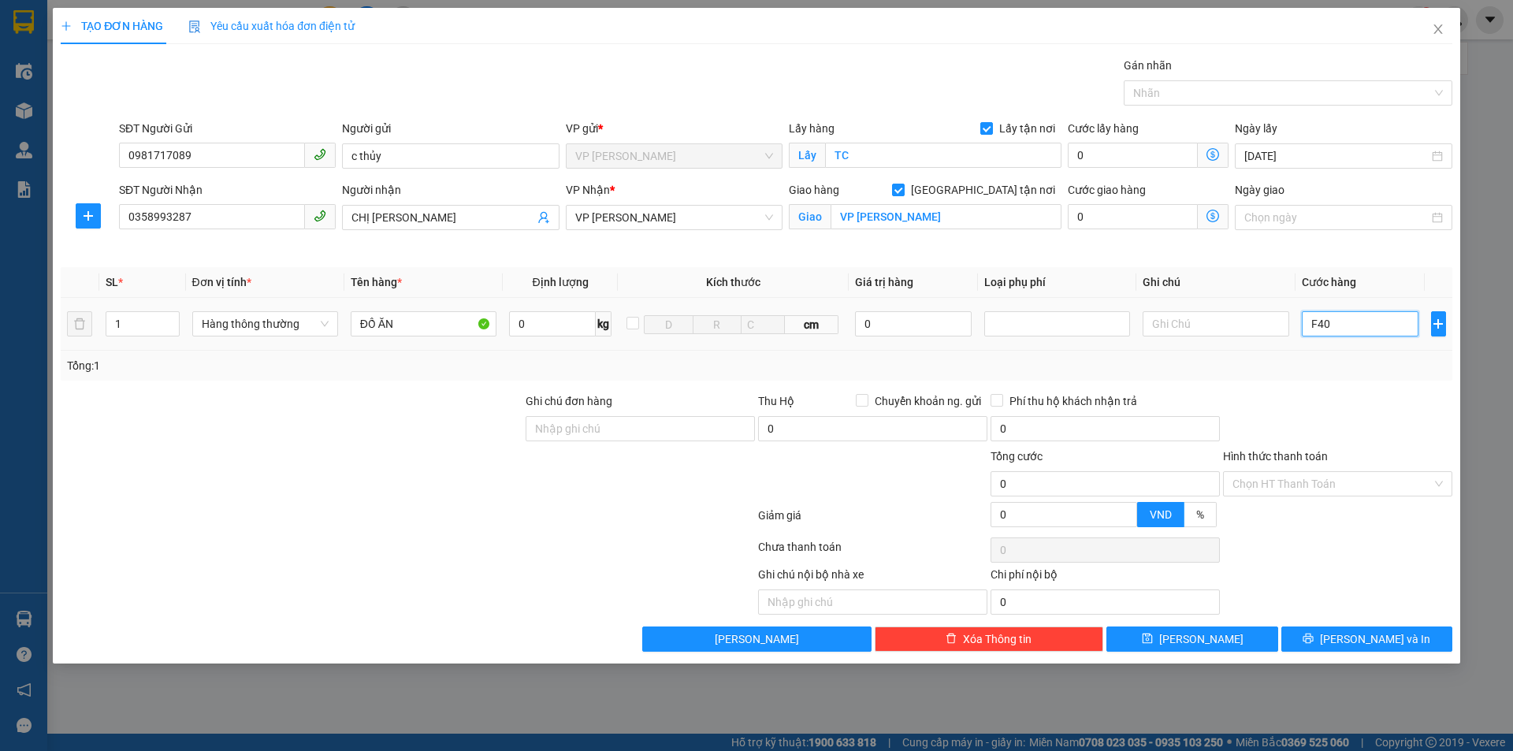
type input "40"
type input "00.400"
type input "400"
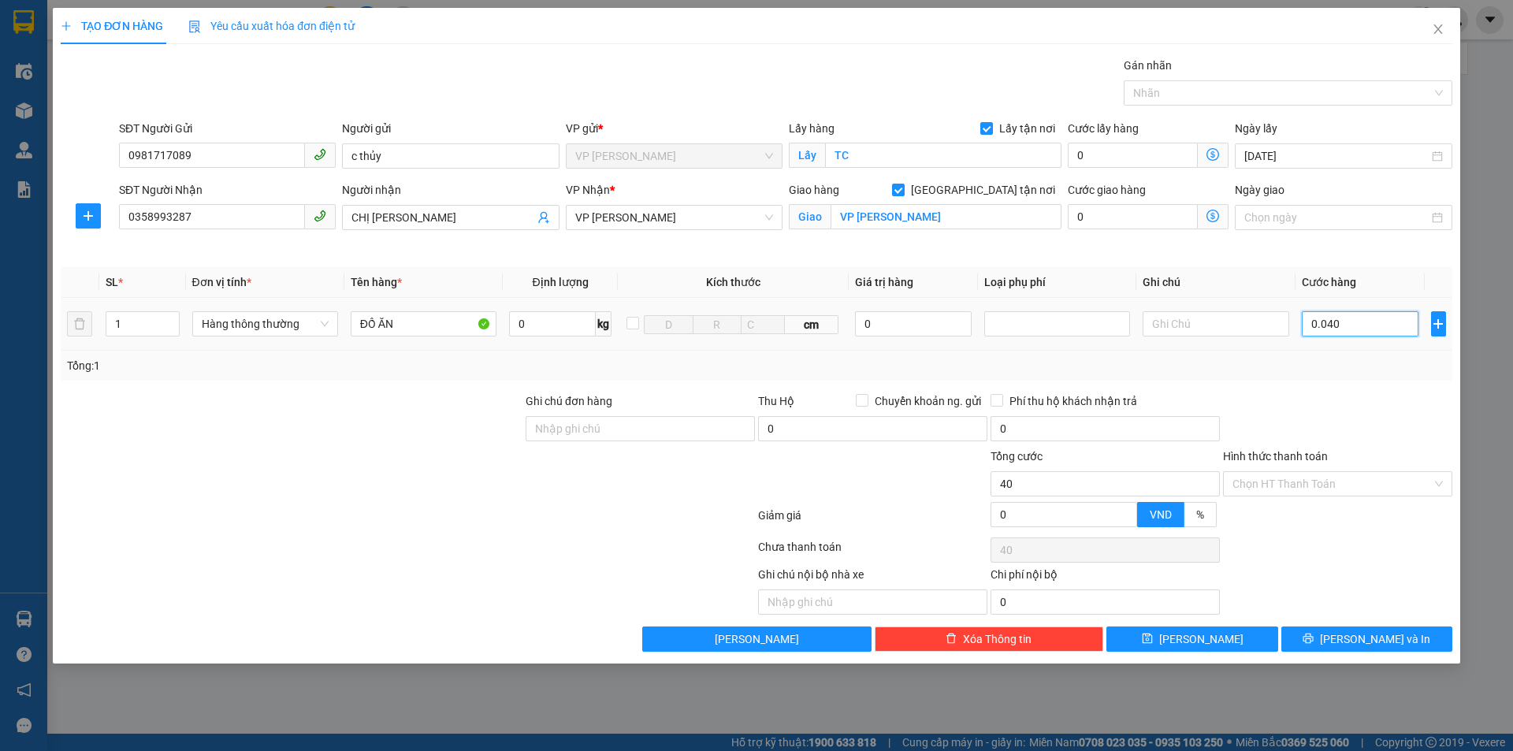
type input "400"
drag, startPoint x: 1324, startPoint y: 324, endPoint x: 1268, endPoint y: 325, distance: 56.0
click at [1268, 325] on tr "1 Hàng thông thường ĐỒ ĂN 0 kg cm 0 00.400" at bounding box center [757, 324] width 1392 height 53
click at [1368, 325] on input "400" at bounding box center [1360, 323] width 117 height 25
type input "4.000"
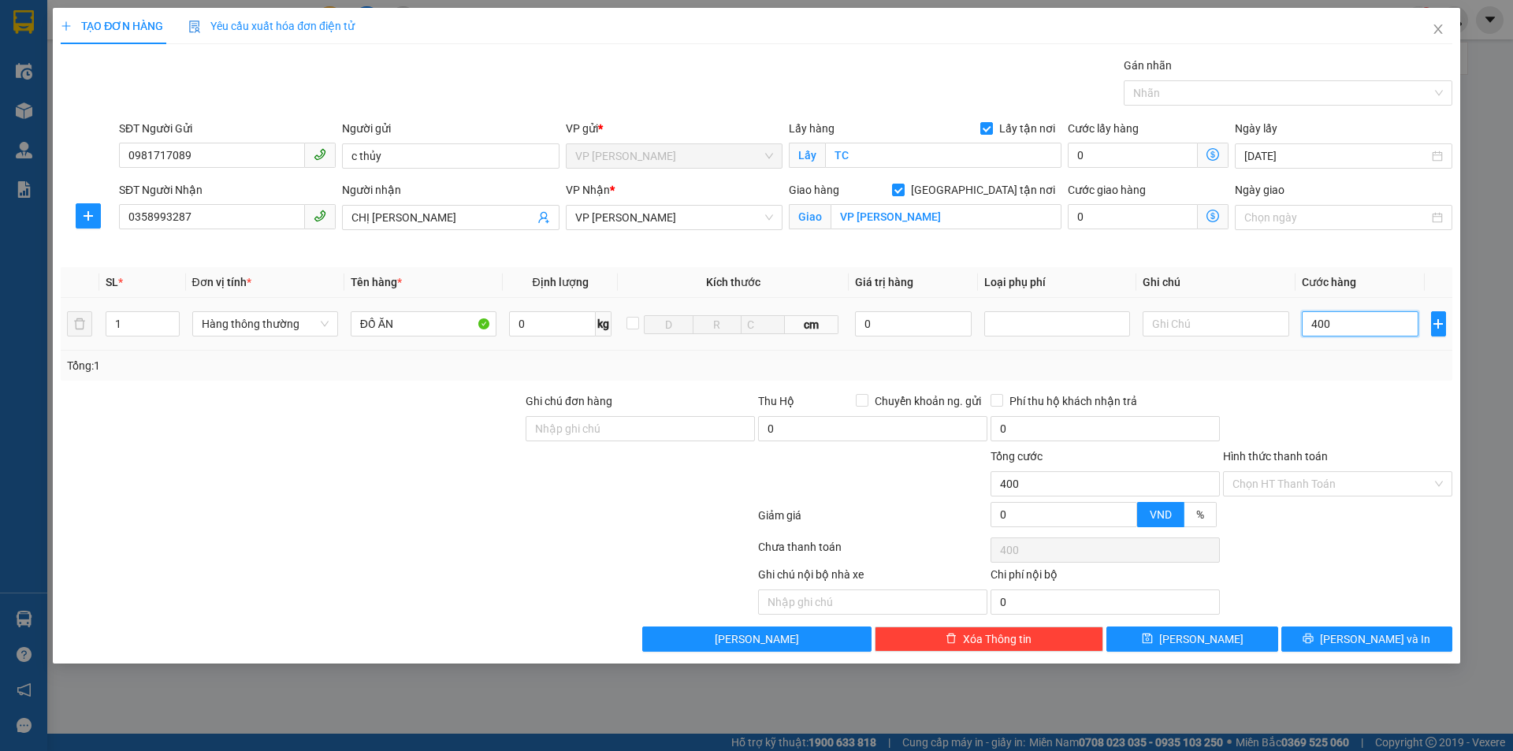
type input "4.000"
type input "40.000"
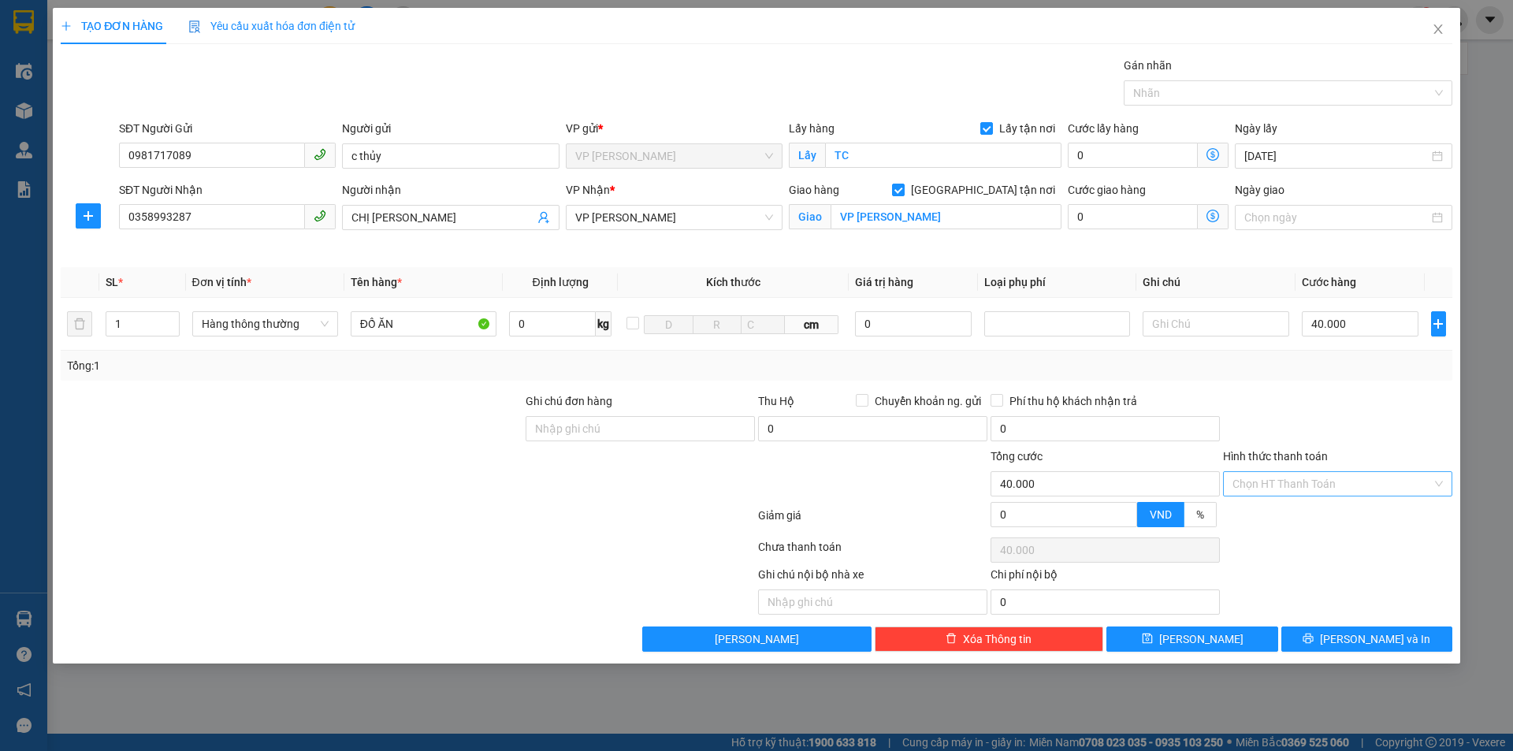
click at [1366, 481] on input "Hình thức thanh toán" at bounding box center [1332, 484] width 199 height 24
drag, startPoint x: 1353, startPoint y: 519, endPoint x: 1355, endPoint y: 509, distance: 9.6
click at [1355, 511] on div "Tại văn phòng" at bounding box center [1338, 515] width 210 height 17
click at [1388, 638] on span "[PERSON_NAME] và In" at bounding box center [1375, 639] width 110 height 17
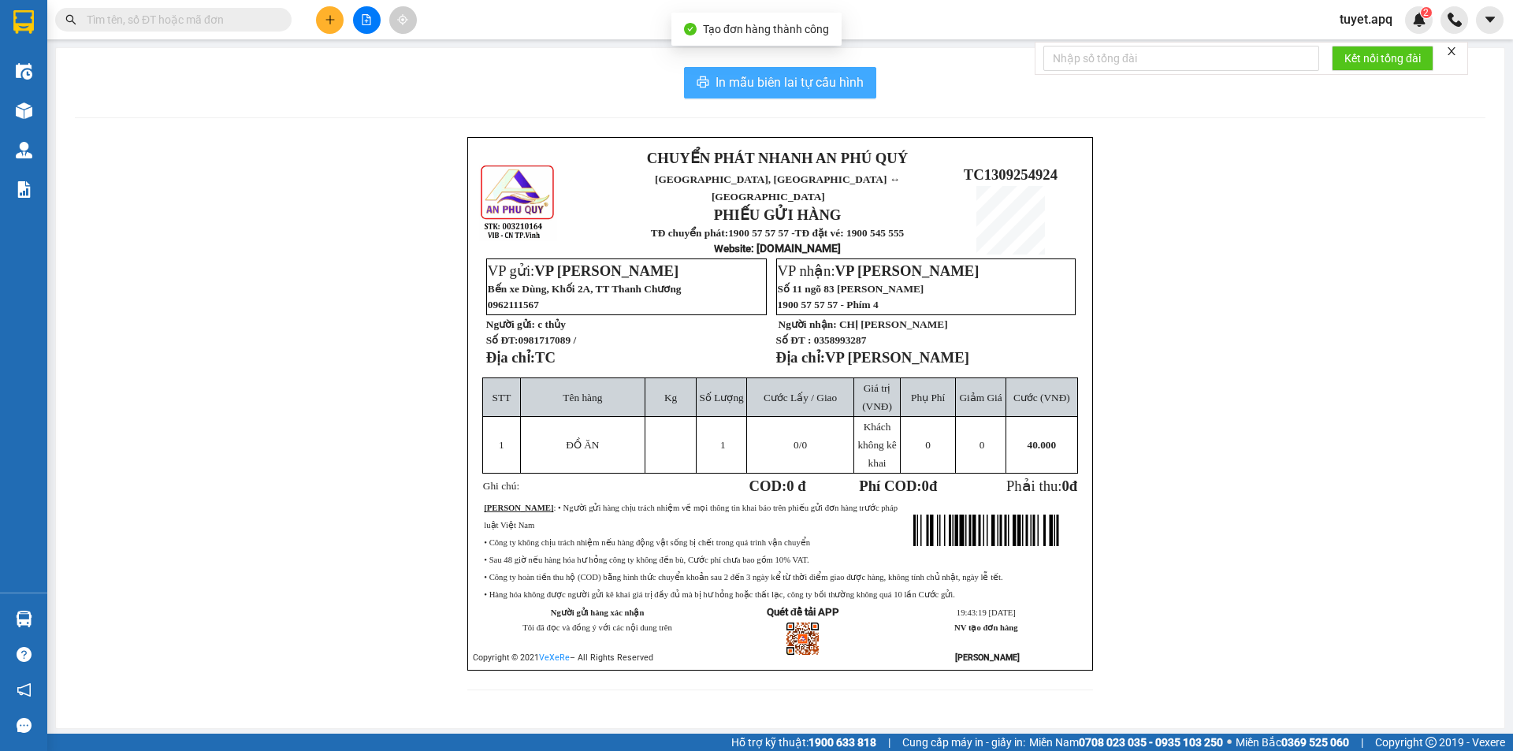
click at [772, 73] on span "In mẫu biên lai tự cấu hình" at bounding box center [790, 83] width 148 height 20
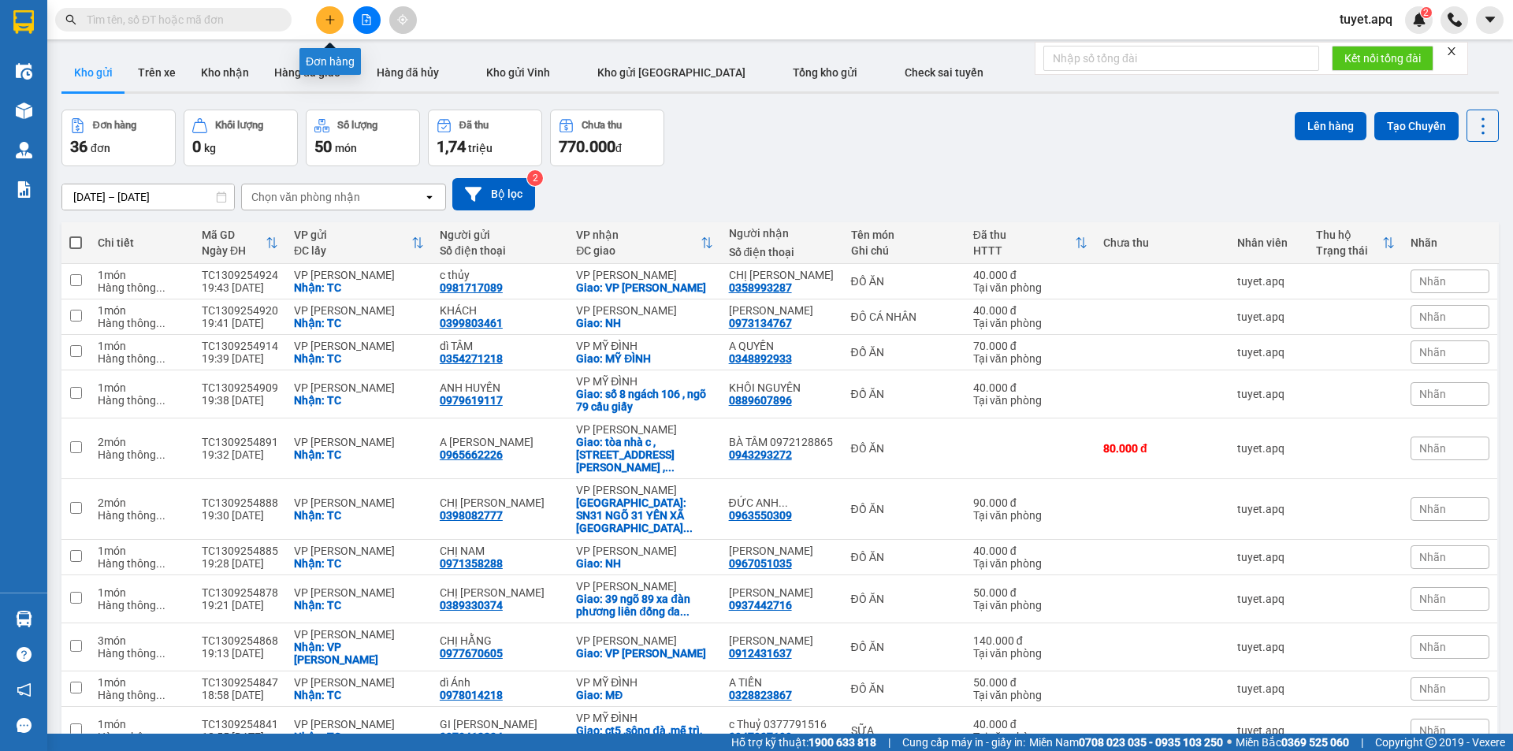
click at [333, 17] on icon "plus" at bounding box center [330, 19] width 11 height 11
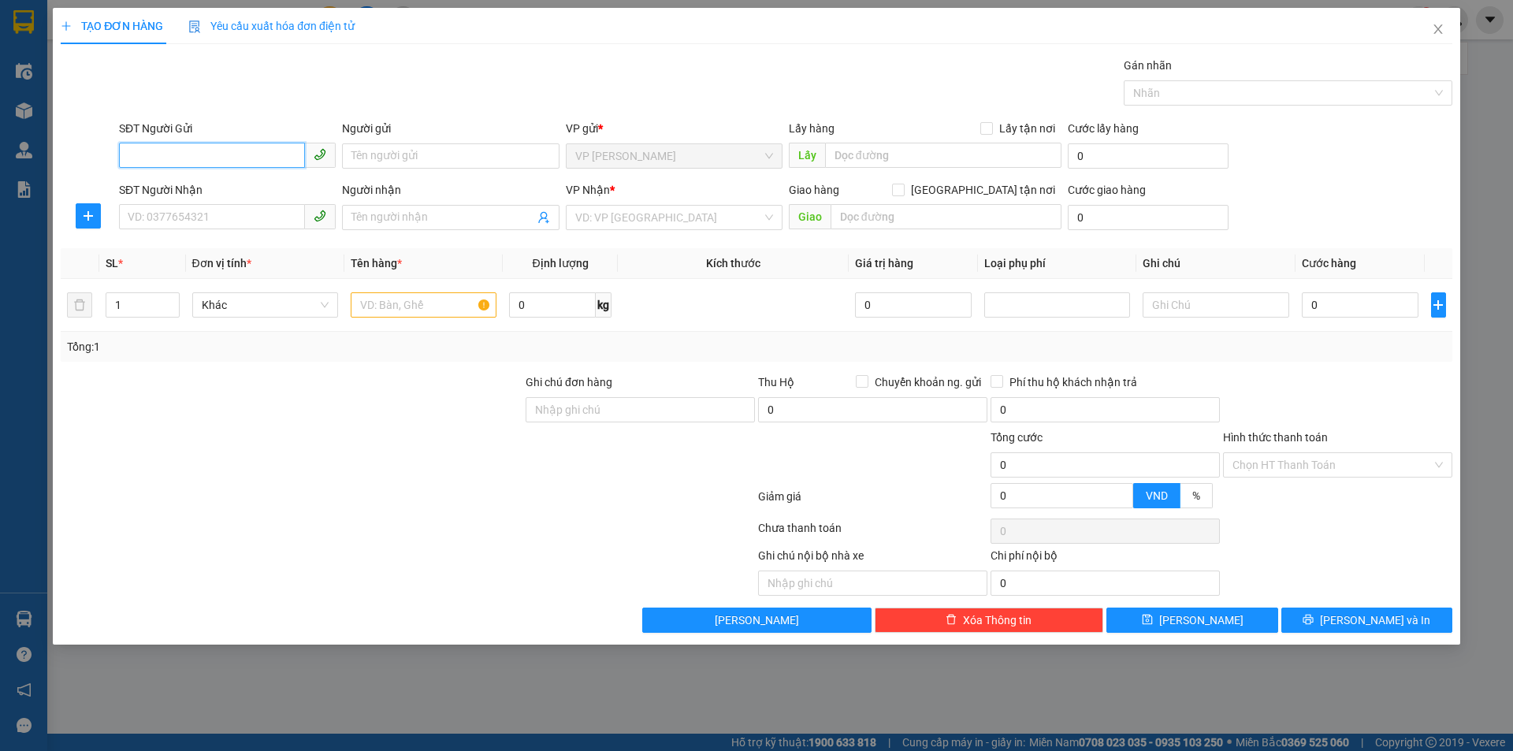
click at [184, 157] on input "SĐT Người Gửi" at bounding box center [212, 155] width 186 height 25
click at [197, 161] on input "0988756" at bounding box center [212, 155] width 186 height 25
click at [227, 192] on div "0988754086 - ANH VINH" at bounding box center [227, 187] width 198 height 17
type input "0988754086"
type input "ANH VINH"
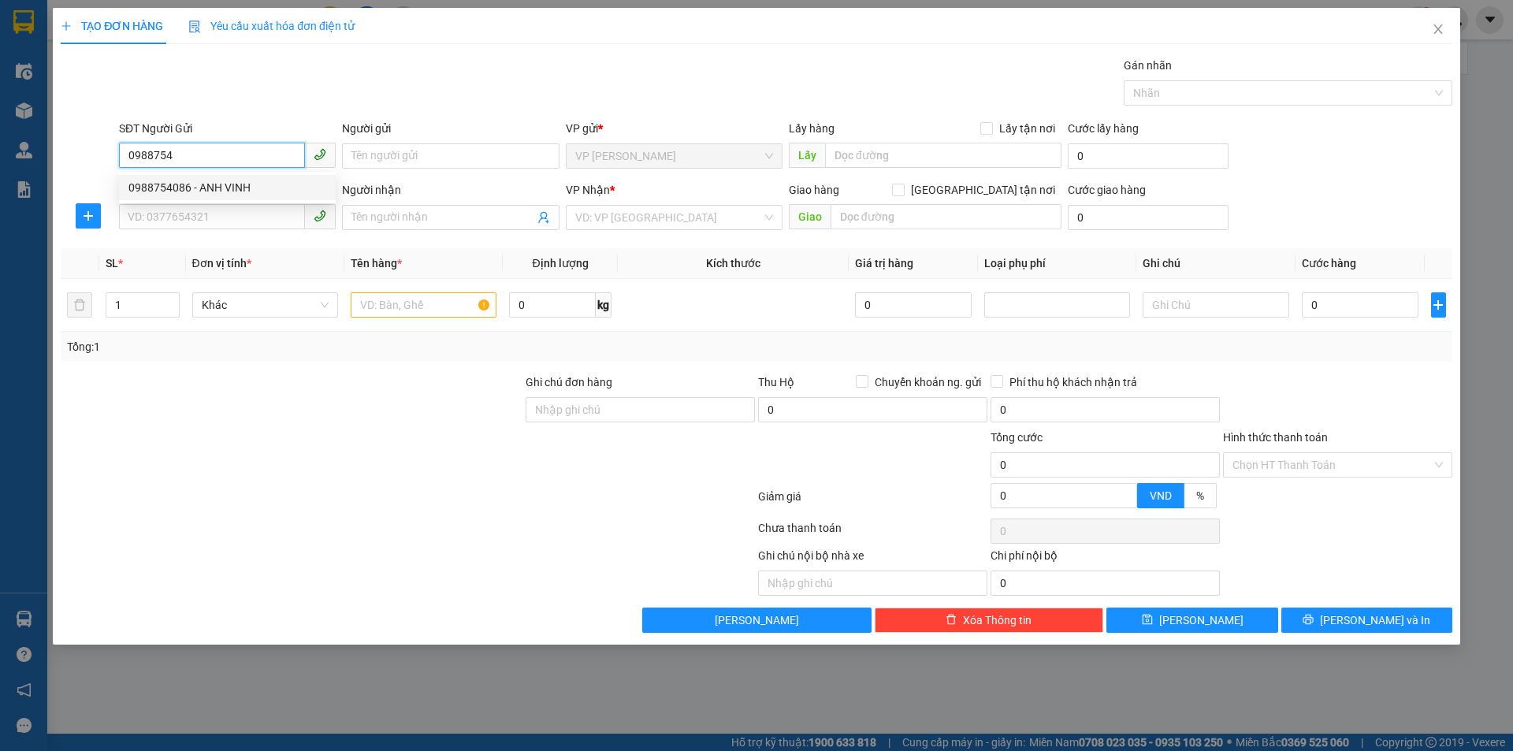
checkbox input "true"
type input "TC"
type input "0988754086"
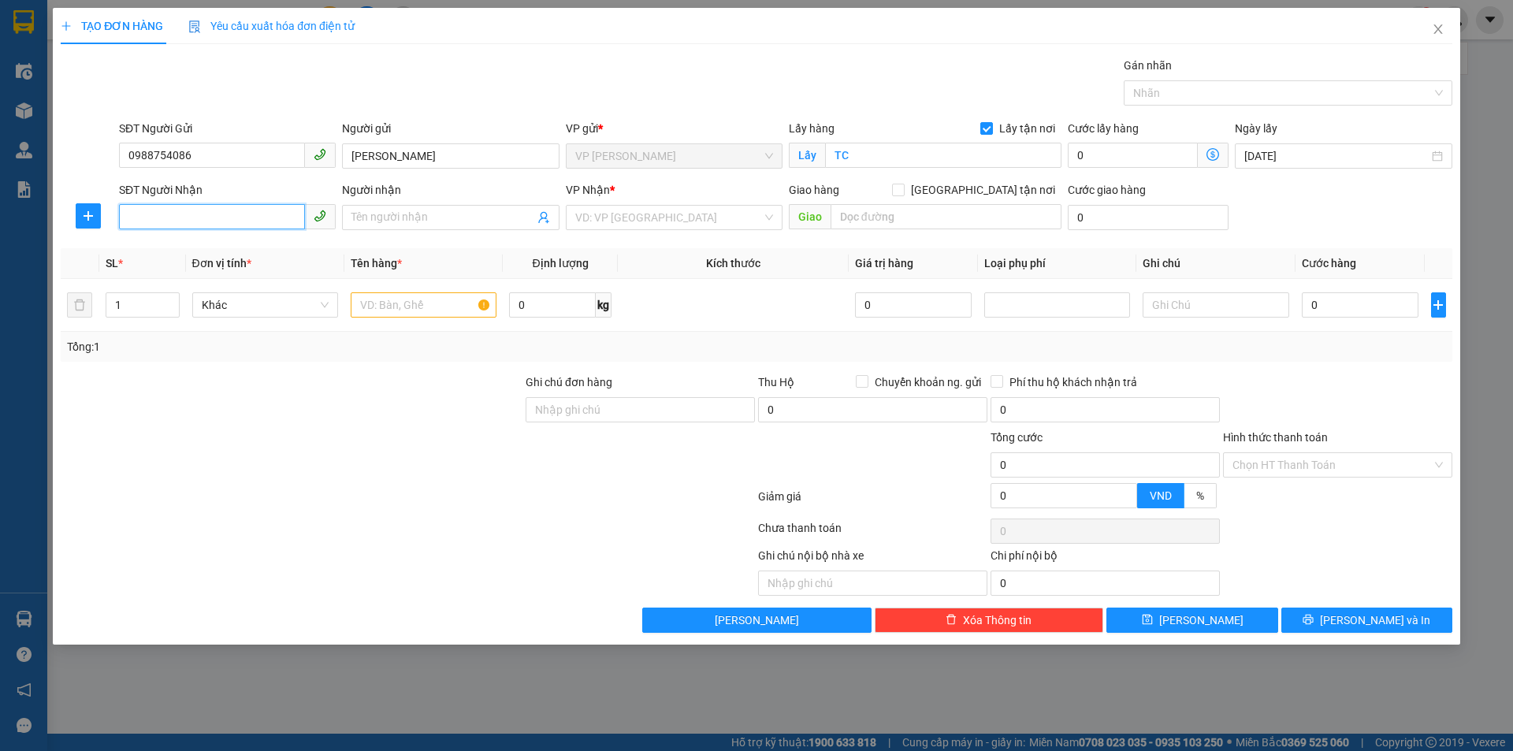
click at [247, 214] on input "SĐT Người Nhận" at bounding box center [212, 216] width 186 height 25
click at [226, 249] on div "0985539236 - chị thảo" at bounding box center [229, 248] width 202 height 17
type input "0985539236"
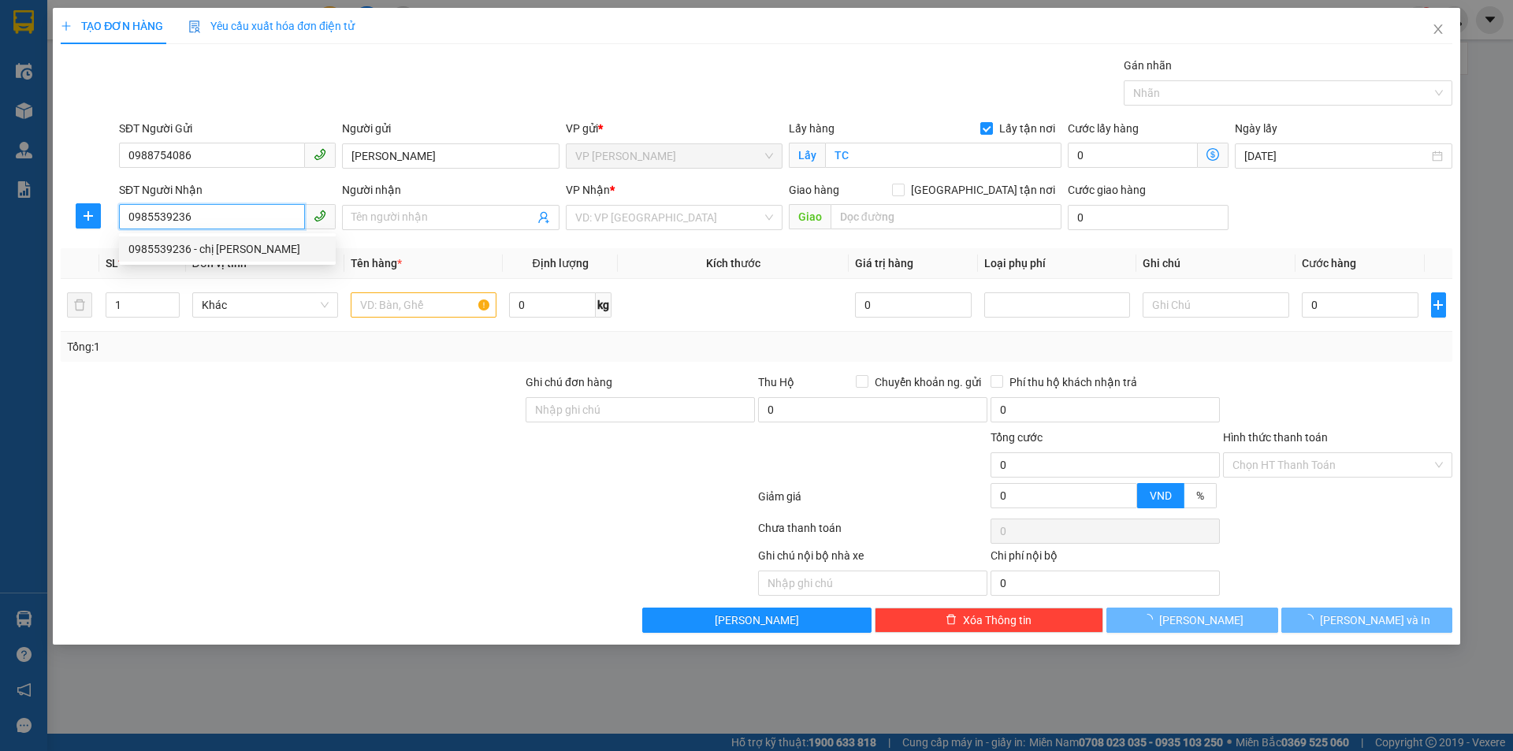
type input "chị thảo"
checkbox input "true"
type input "MĐ"
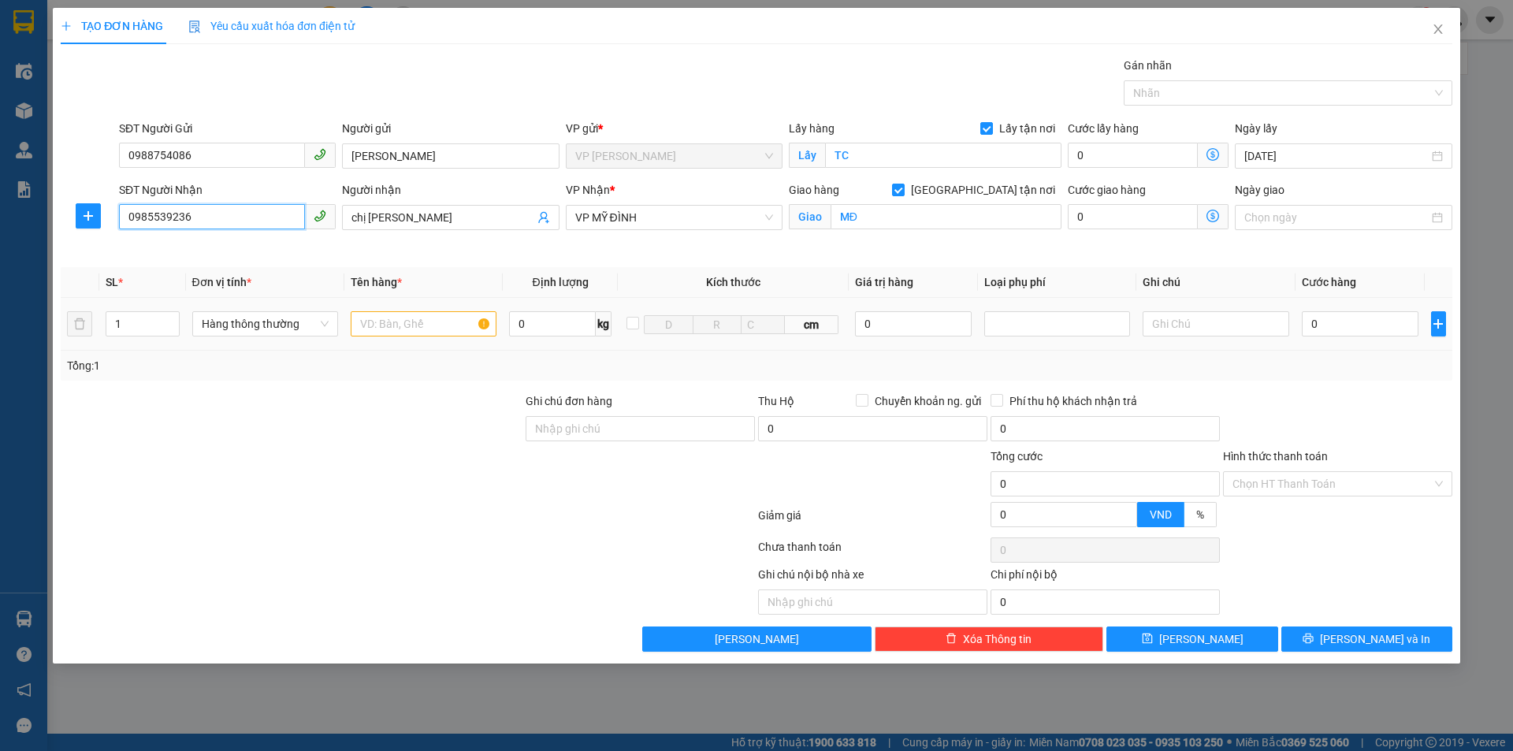
type input "0985539236"
click at [443, 323] on input "text" at bounding box center [424, 323] width 146 height 25
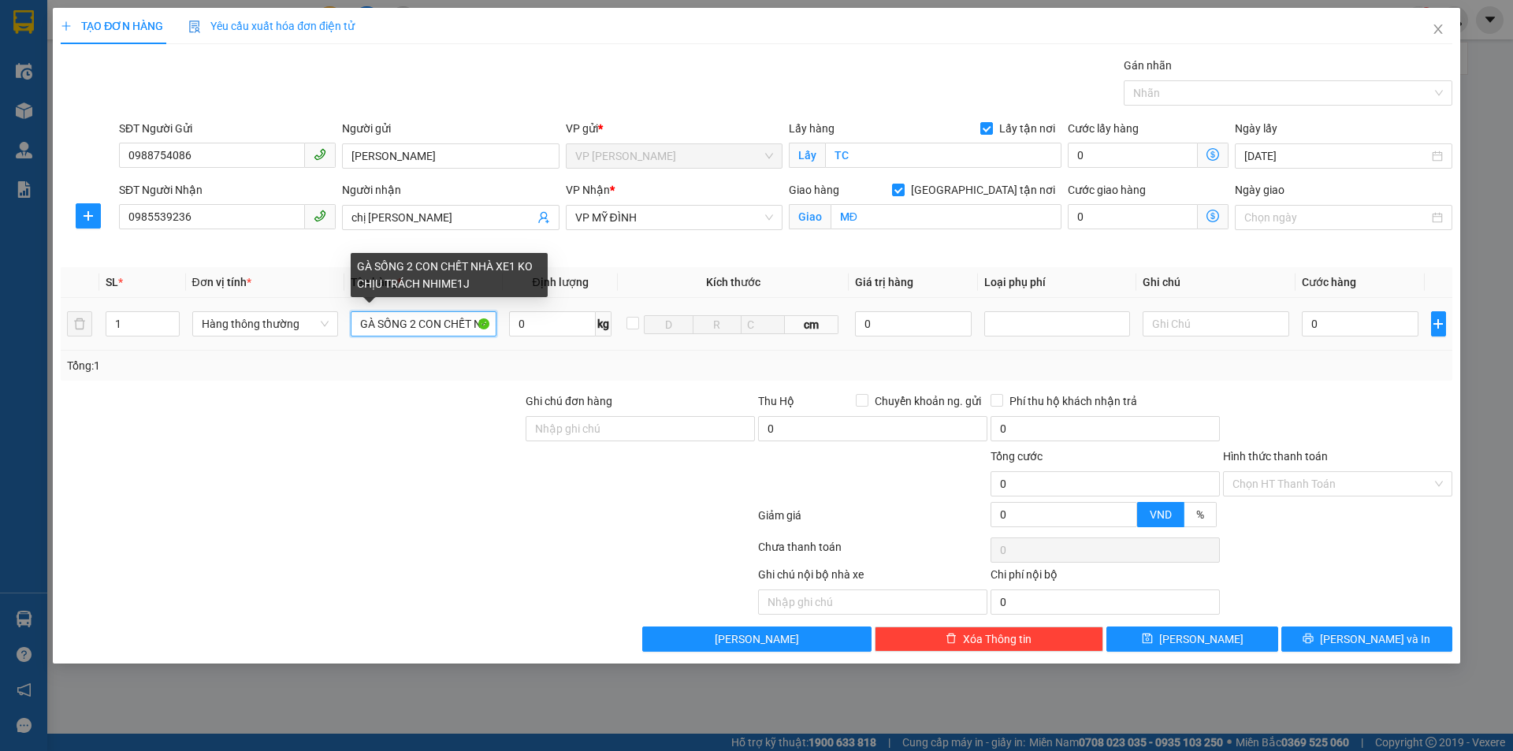
click at [470, 322] on input "GÀ SỐNG 2 CON CHẾT NHÀ XE1 KO CHỊU TRÁCH NHIME1J" at bounding box center [424, 323] width 146 height 25
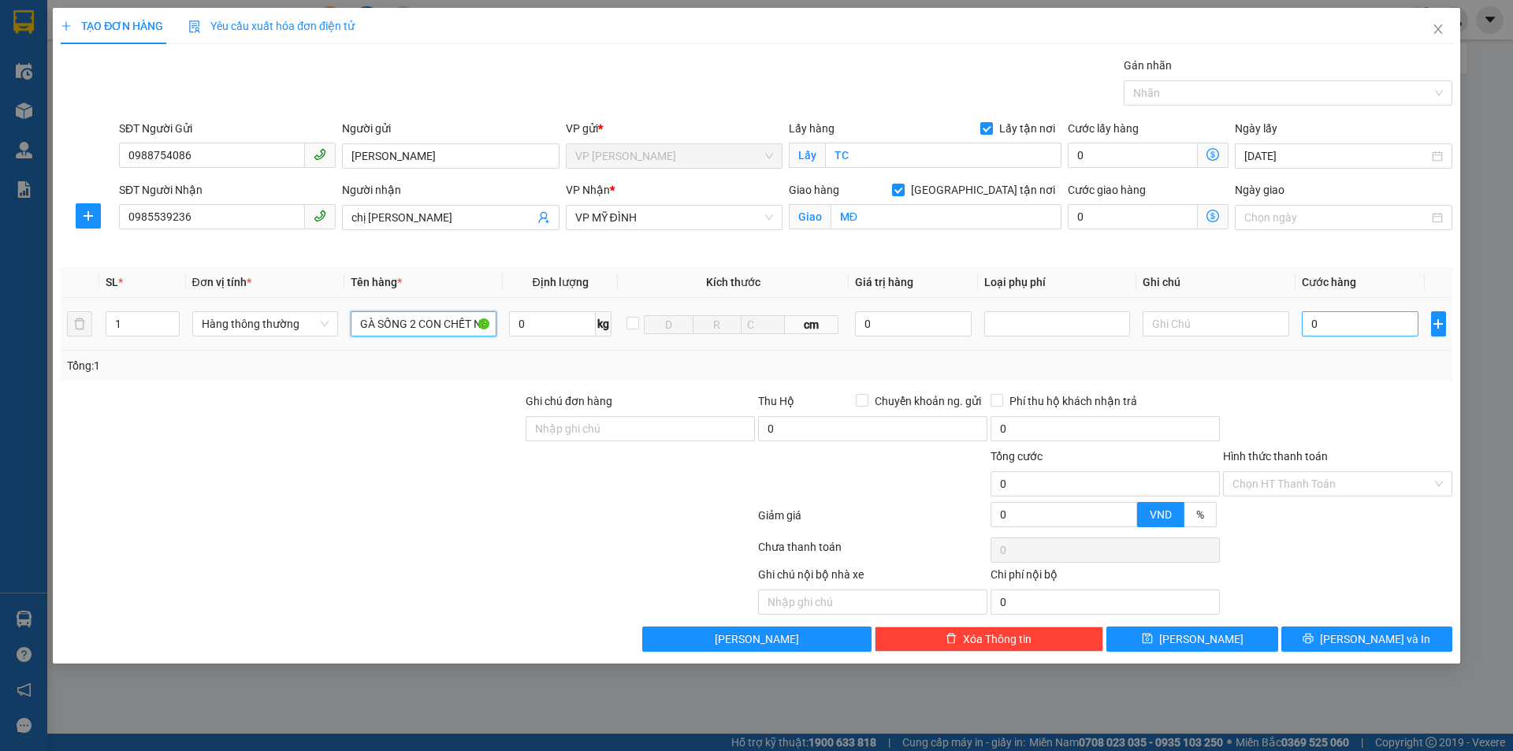
type input "GÀ SỐNG 2 CON CHẾT NHÀ XE1 KO CHỊU TRÁCH NHIE1J"
click at [1330, 326] on input "0" at bounding box center [1360, 323] width 117 height 25
click at [1307, 320] on input "0" at bounding box center [1360, 323] width 117 height 25
type input "10"
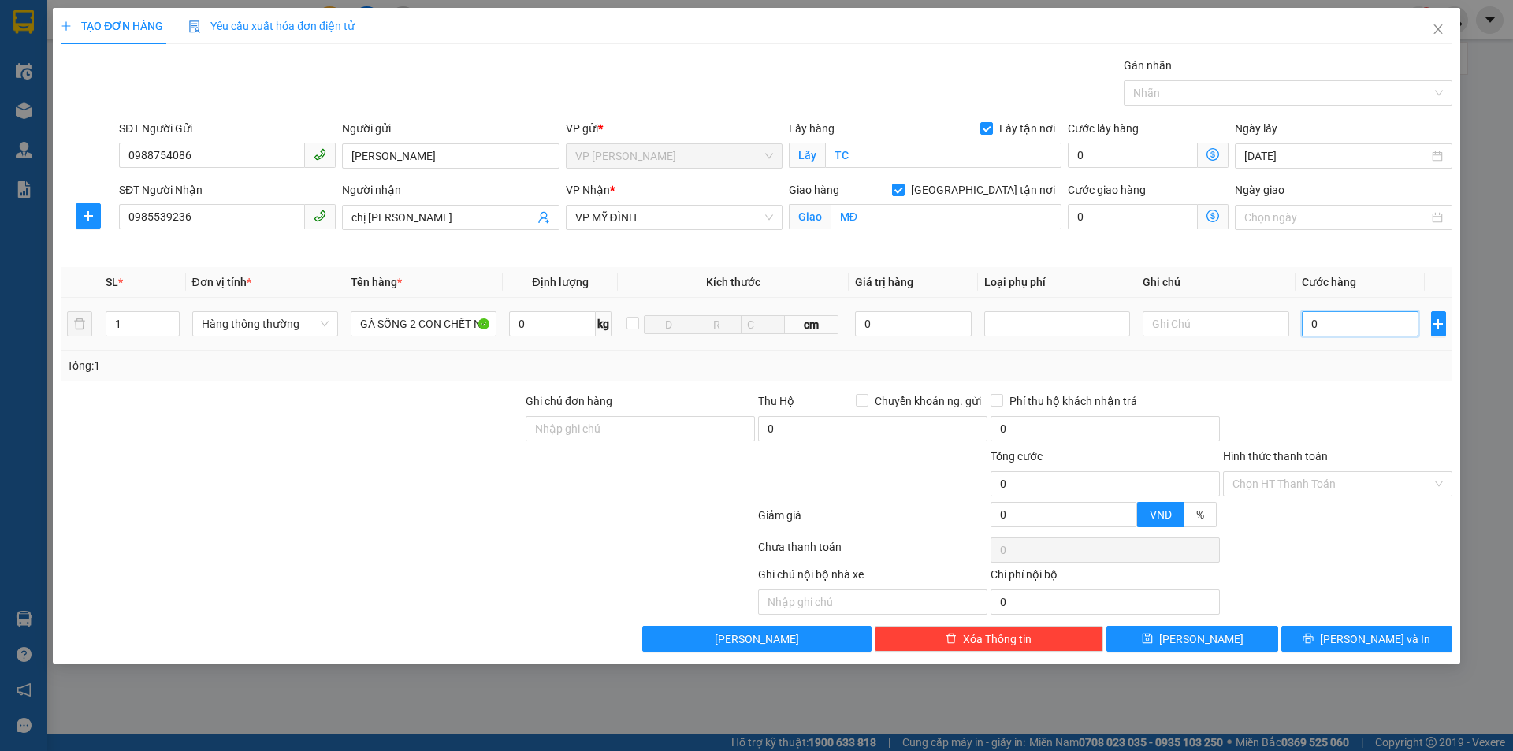
type input "10"
type input "100"
type input "100.000"
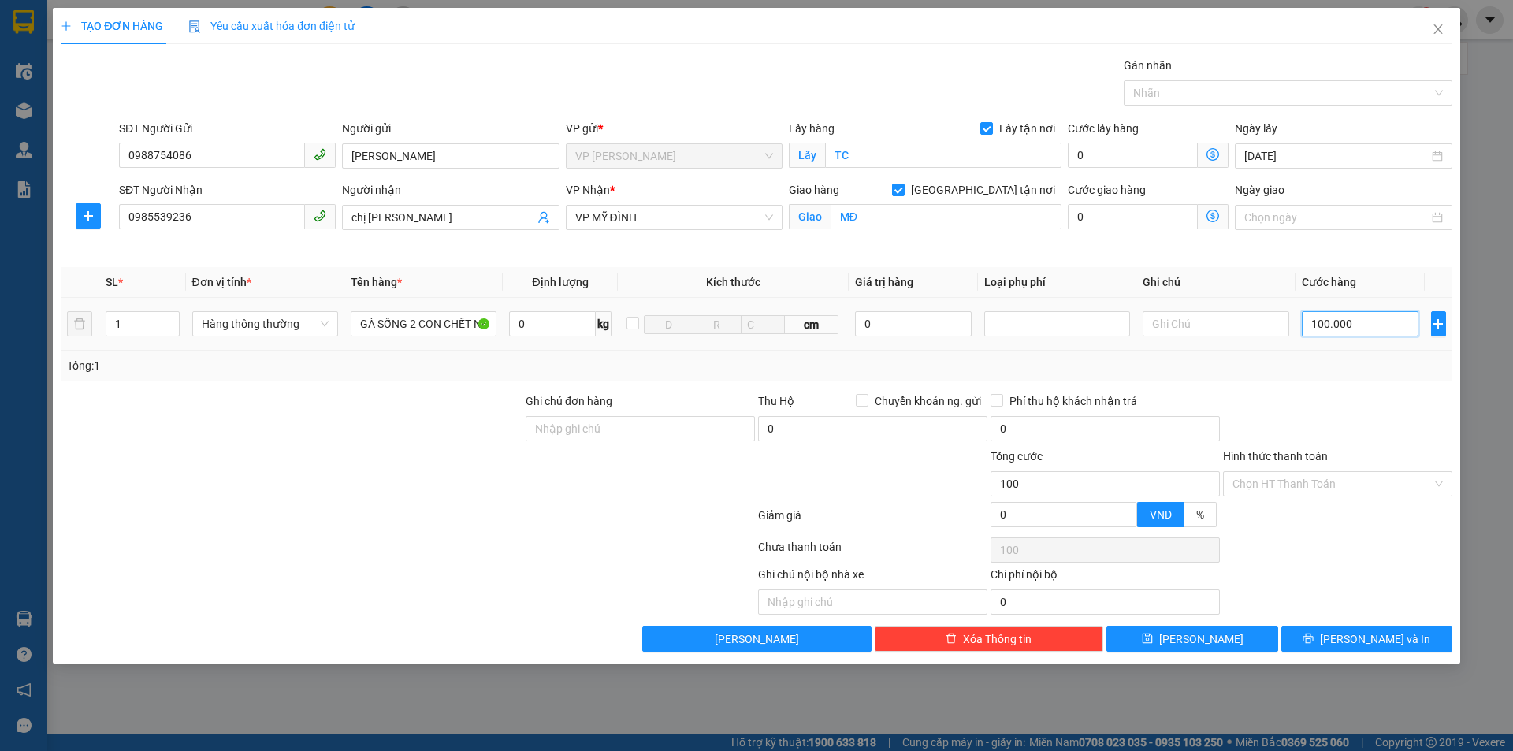
type input "100.000"
type input "1.000.000"
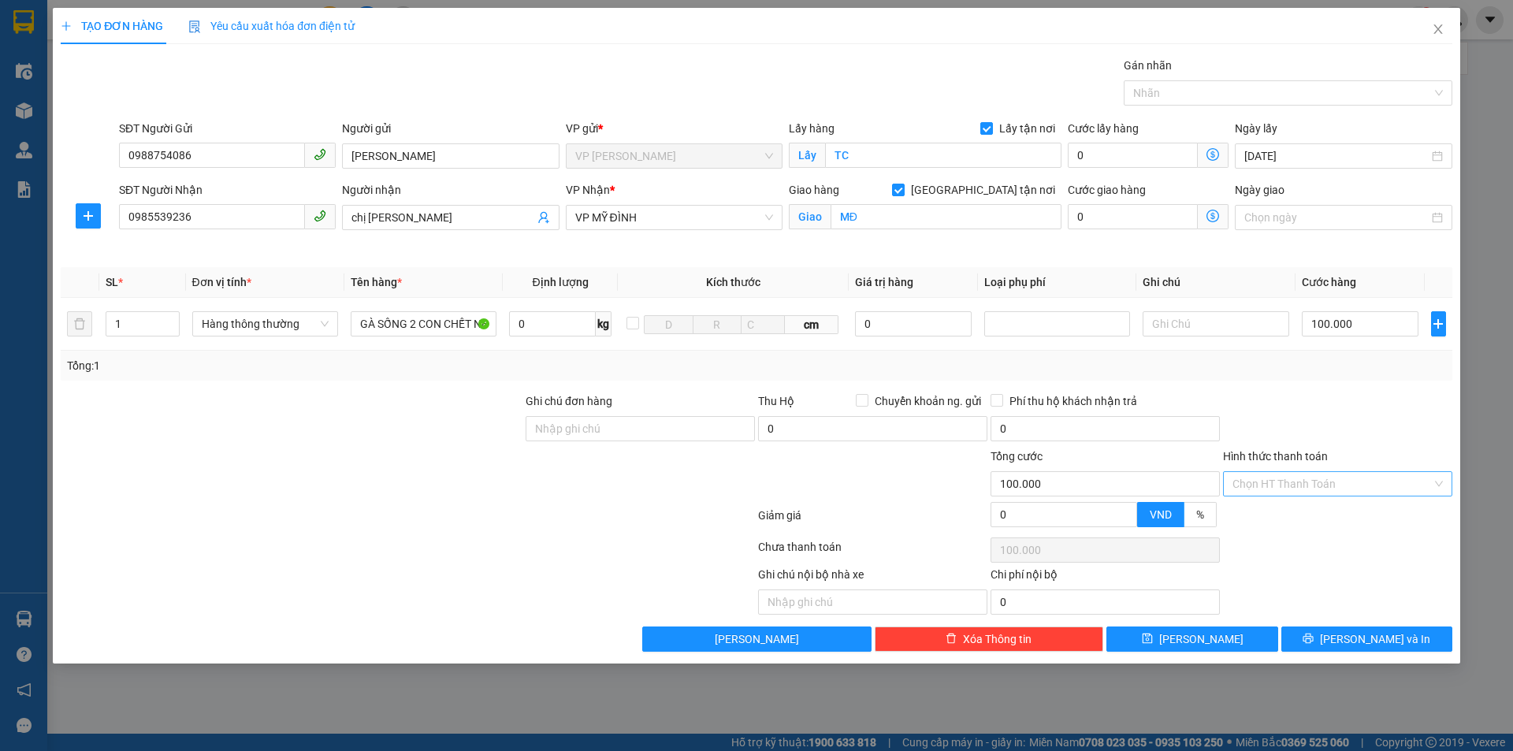
click at [1325, 483] on input "Hình thức thanh toán" at bounding box center [1332, 484] width 199 height 24
click at [1300, 513] on div "Tại văn phòng" at bounding box center [1338, 515] width 210 height 17
click at [1314, 641] on icon "printer" at bounding box center [1309, 639] width 10 height 10
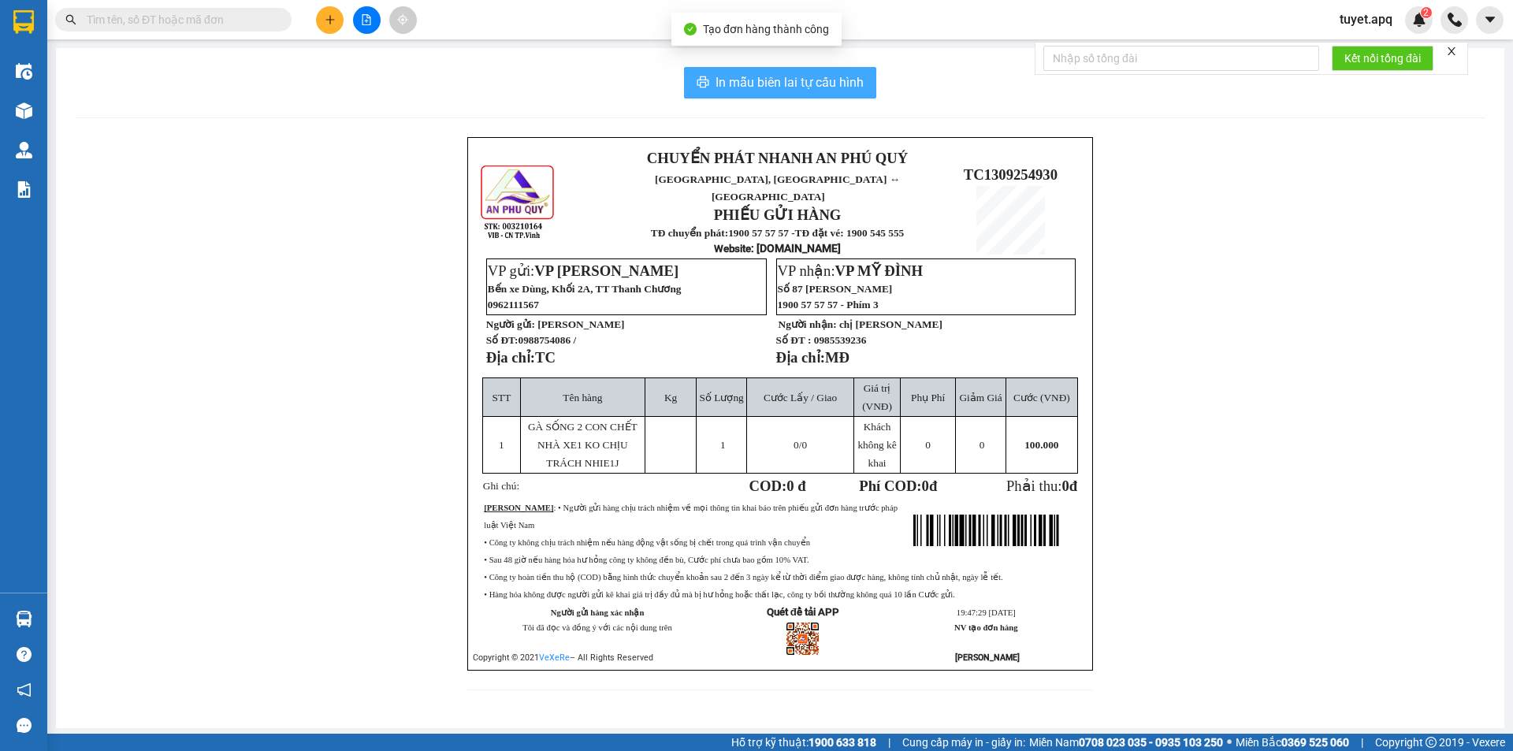
click at [789, 76] on span "In mẫu biên lai tự cấu hình" at bounding box center [790, 83] width 148 height 20
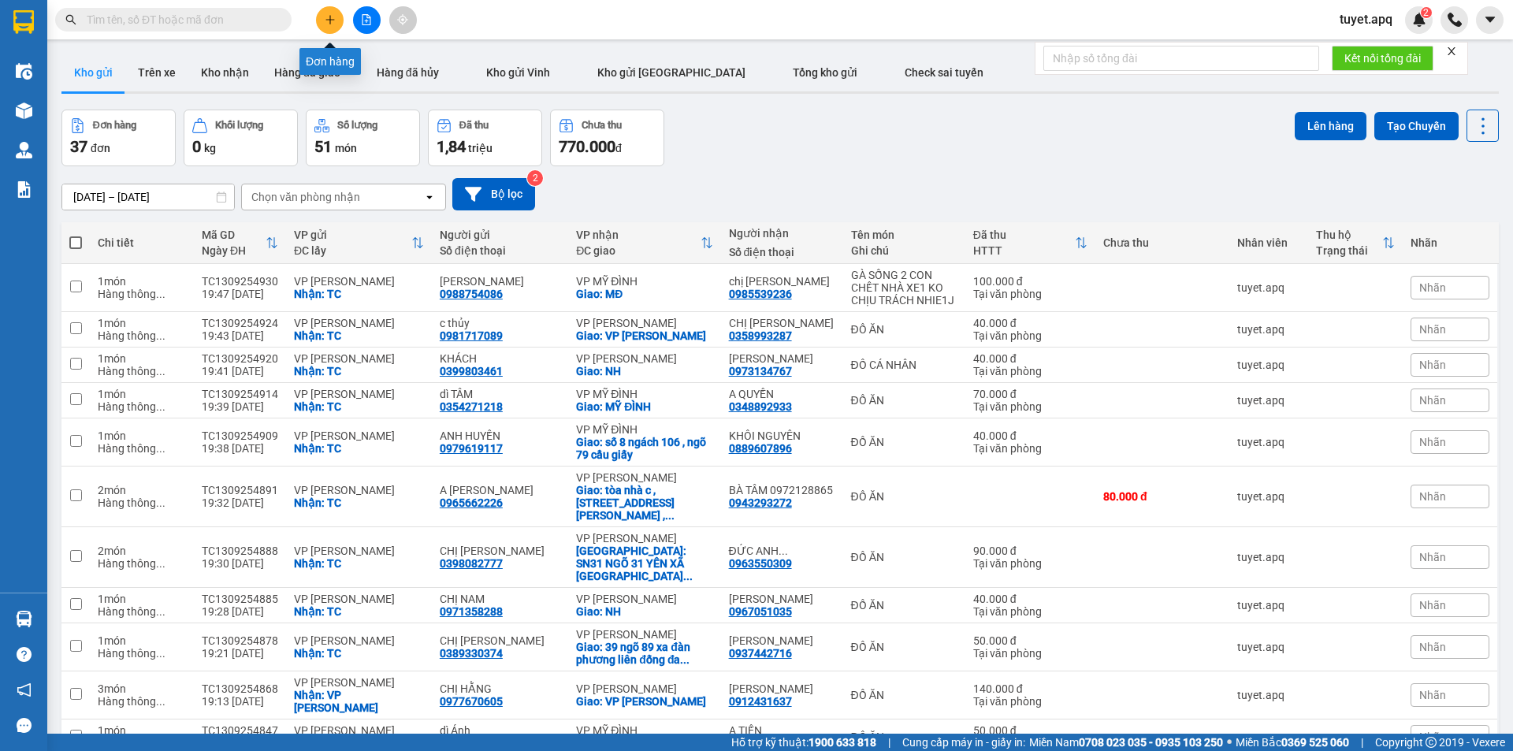
click at [333, 17] on icon "plus" at bounding box center [330, 19] width 11 height 11
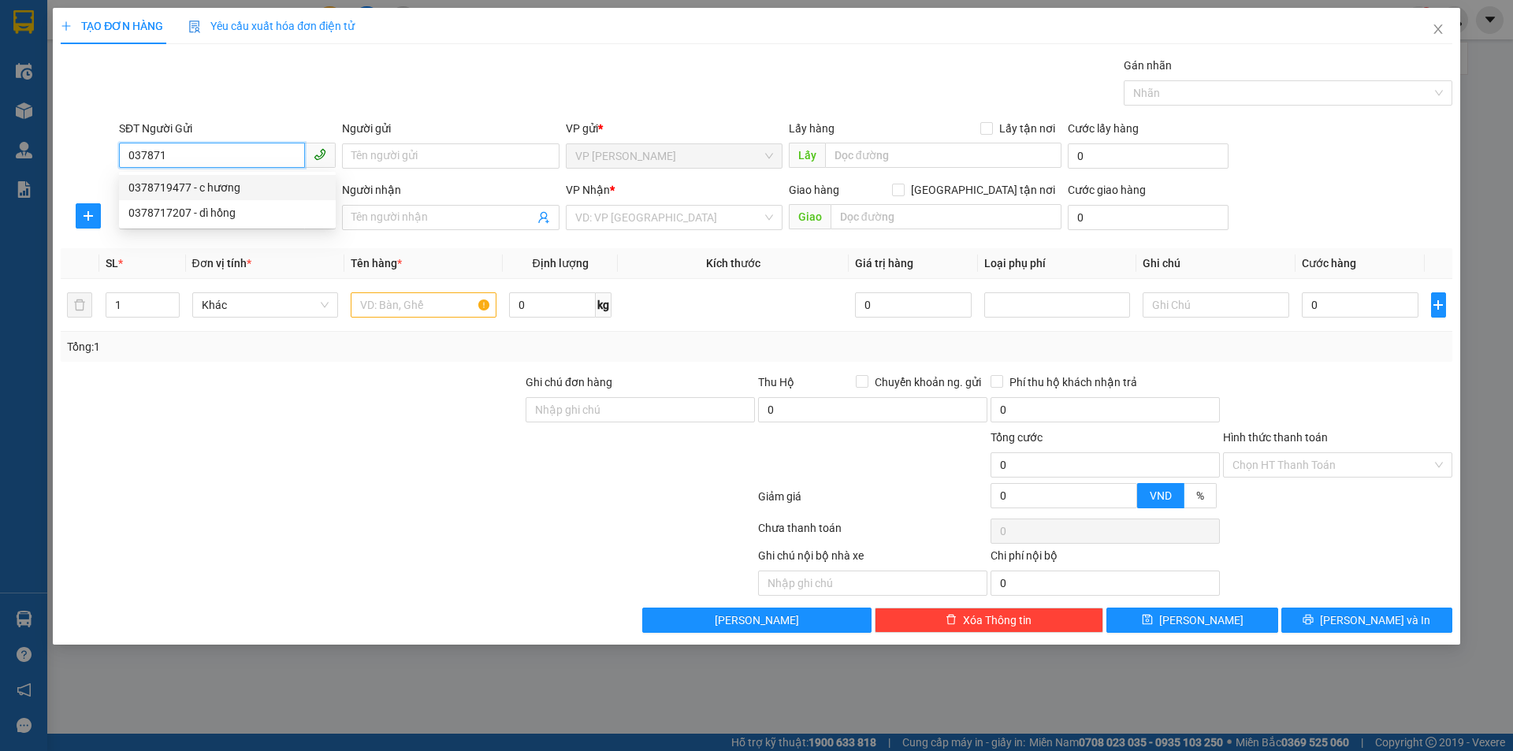
click at [226, 184] on div "0378719477 - c hương" at bounding box center [227, 187] width 198 height 17
type input "0378719477"
type input "c hương"
checkbox input "true"
type input "TC"
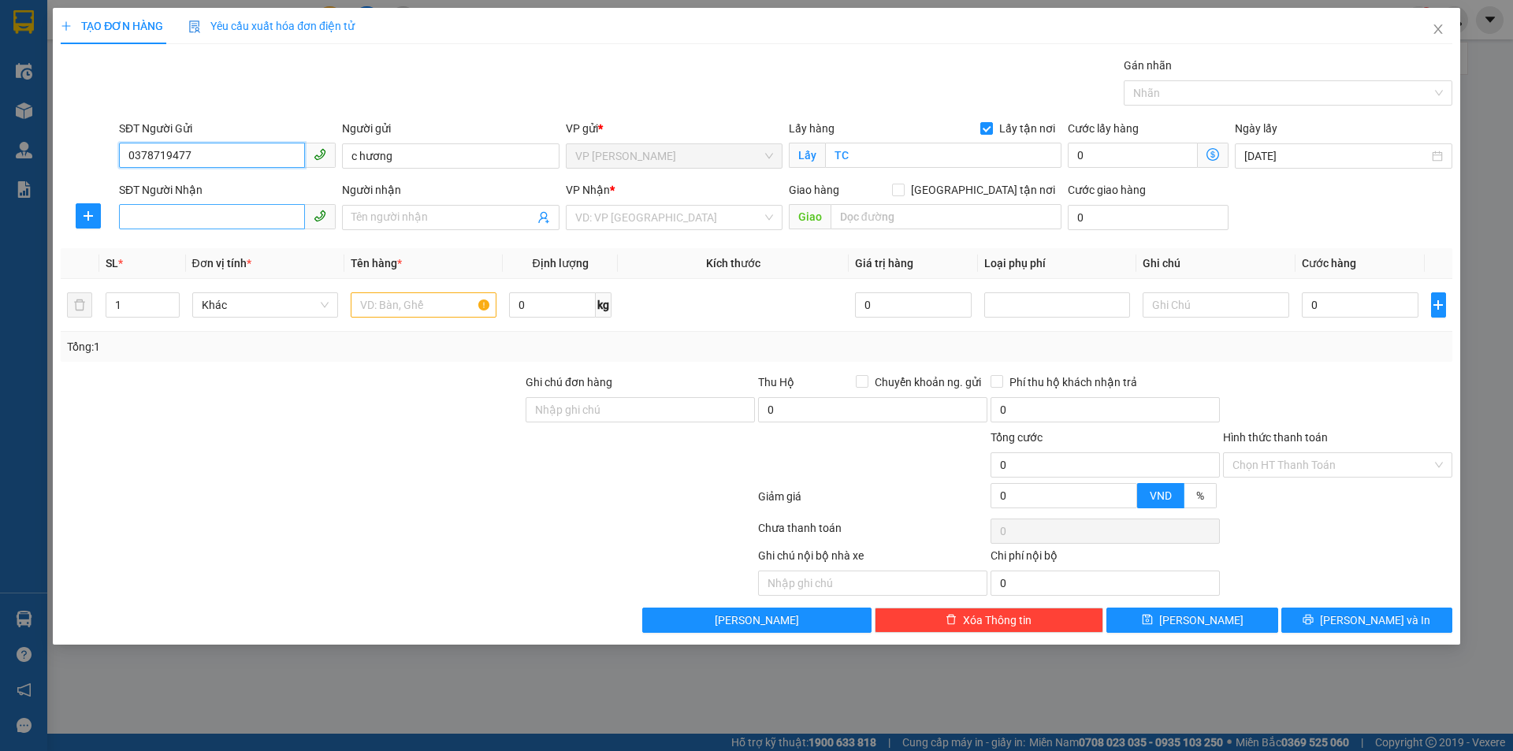
type input "0378719477"
click at [236, 220] on input "SĐT Người Nhận" at bounding box center [212, 216] width 186 height 25
click at [240, 249] on div "0328076502 - Lan Anh" at bounding box center [227, 248] width 198 height 17
type input "0328076502"
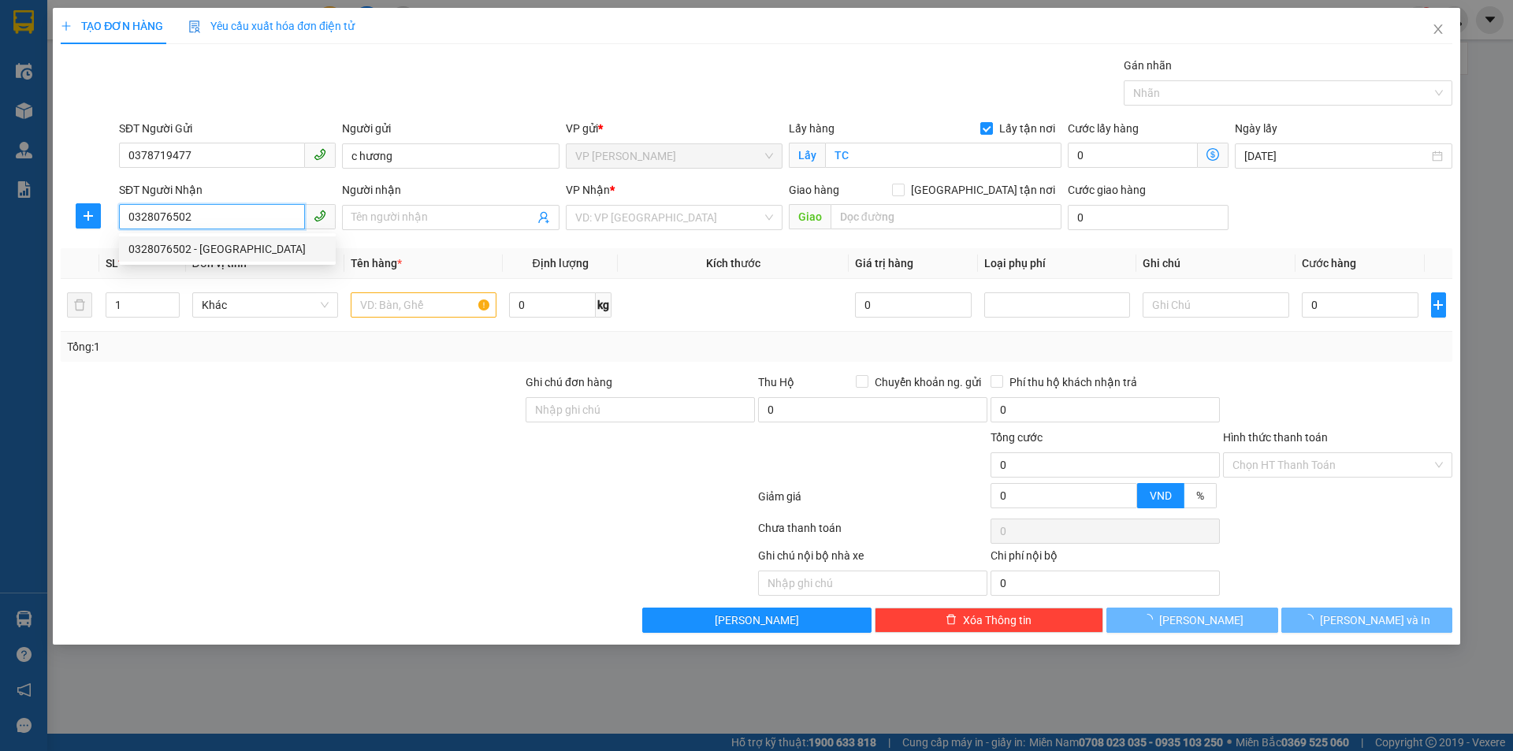
type input "Lan Anh"
checkbox input "true"
type input "MĐ"
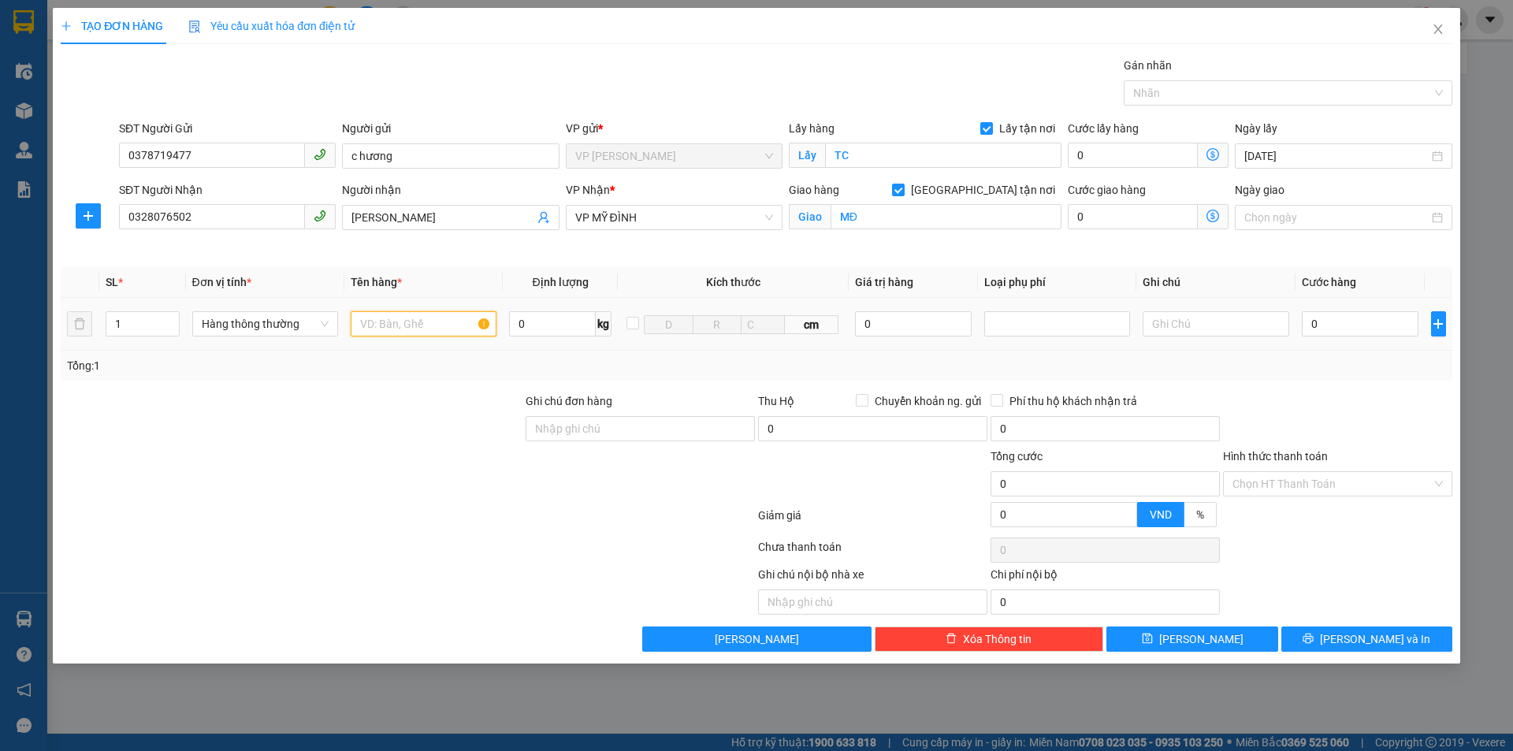
click at [422, 319] on input "text" at bounding box center [424, 323] width 146 height 25
type input "D"
type input "RÈM"
type input "4F0"
type input "0"
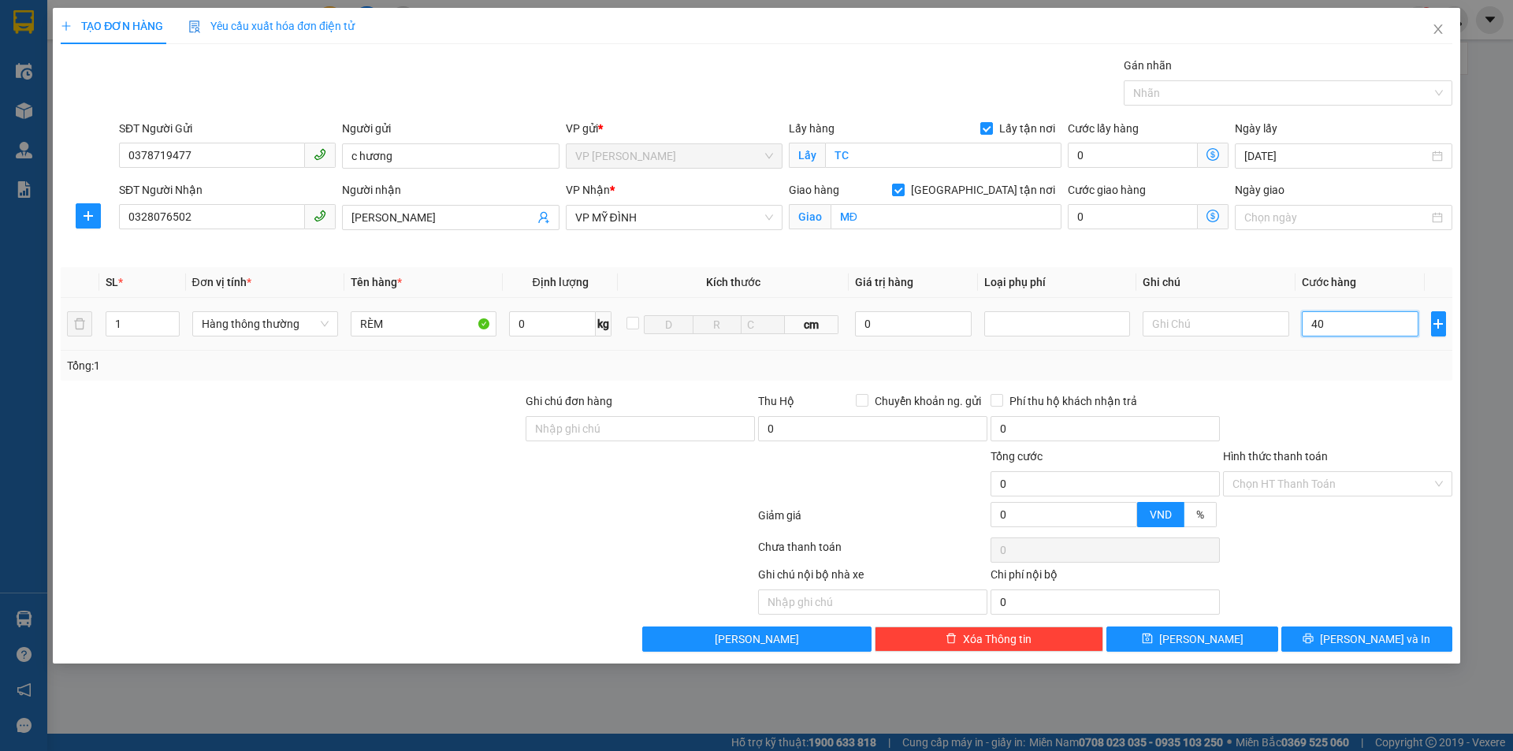
type input "0"
click at [1324, 326] on input "4F0" at bounding box center [1360, 323] width 117 height 25
type input "40"
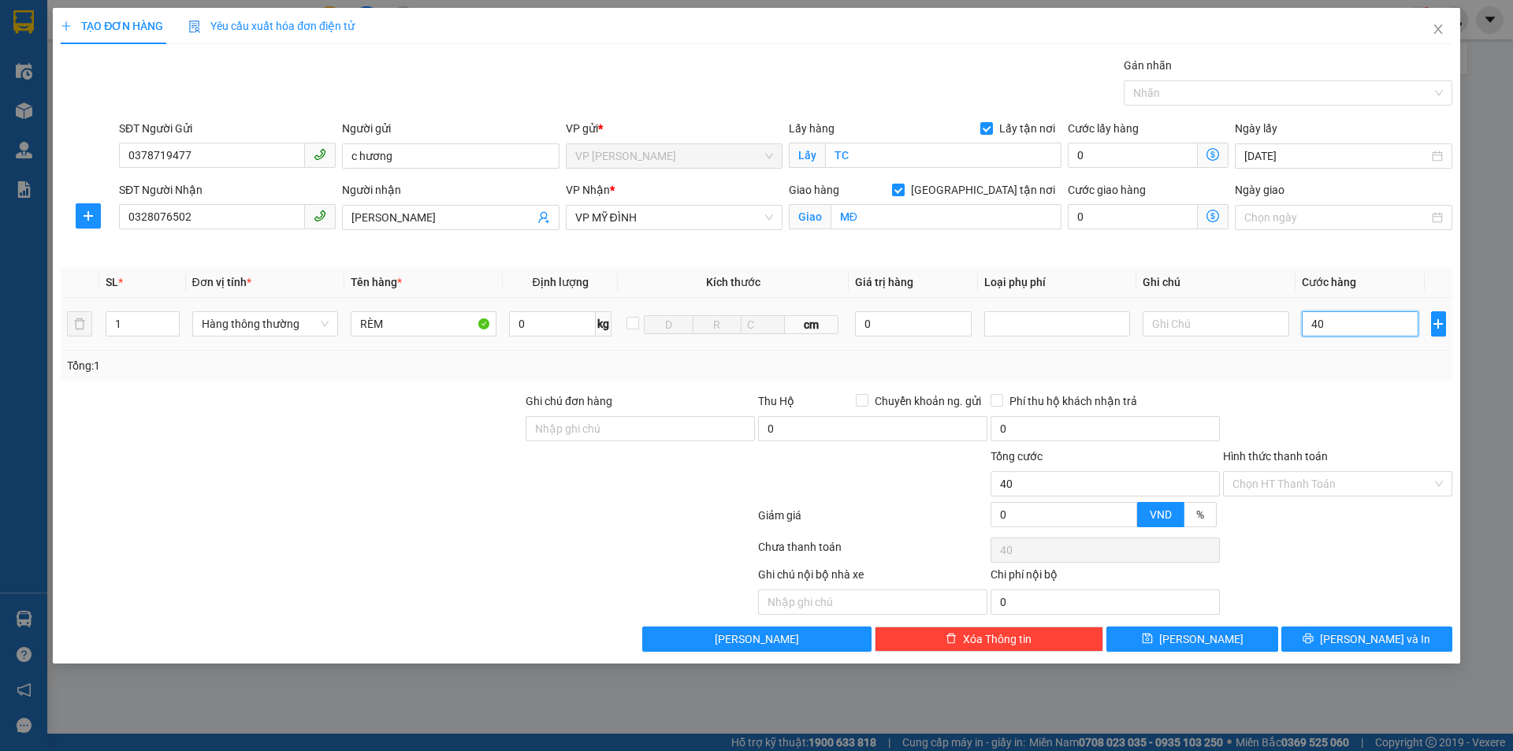
click at [1325, 325] on input "40" at bounding box center [1360, 323] width 117 height 25
click at [1380, 631] on span "[PERSON_NAME] và In" at bounding box center [1375, 639] width 110 height 17
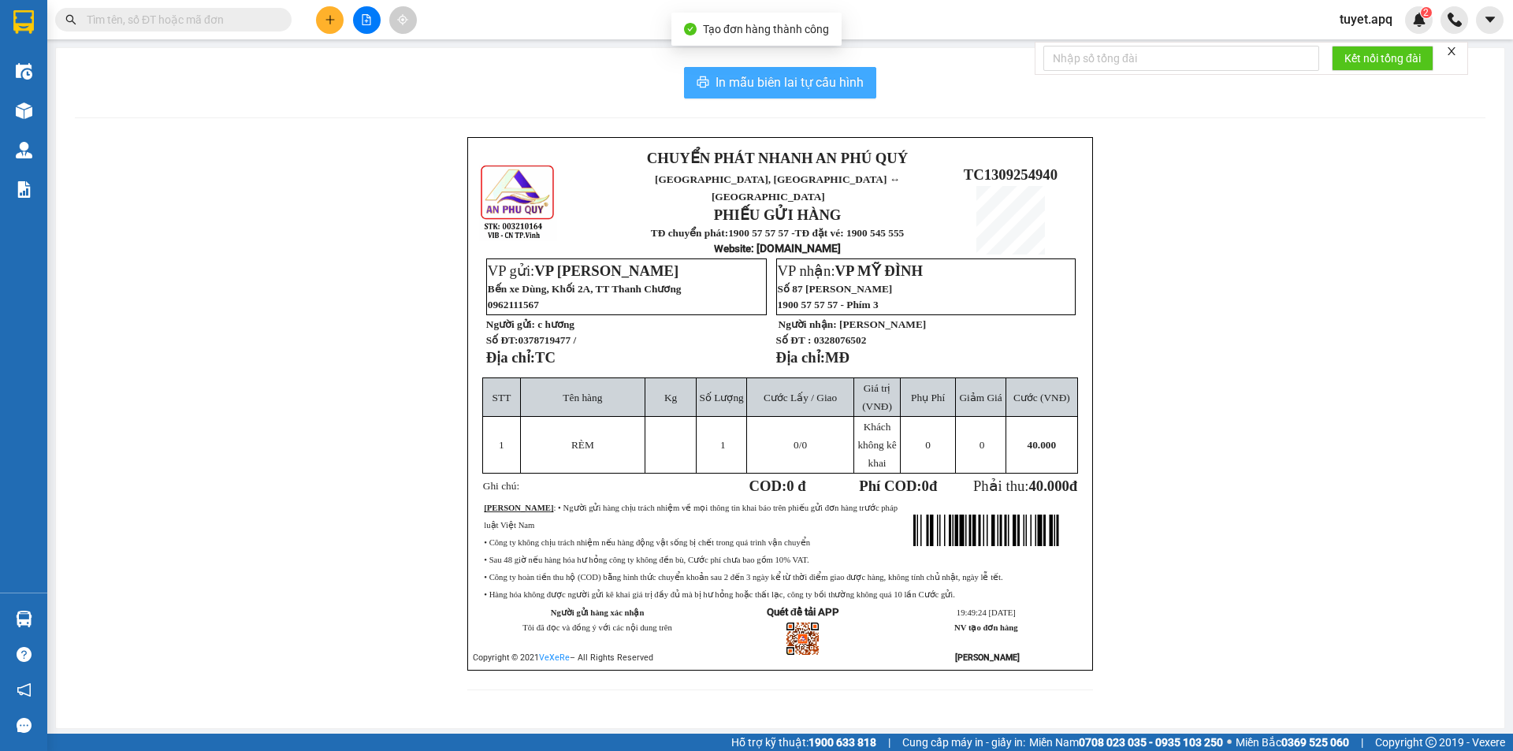
click at [778, 73] on span "In mẫu biên lai tự cấu hình" at bounding box center [790, 83] width 148 height 20
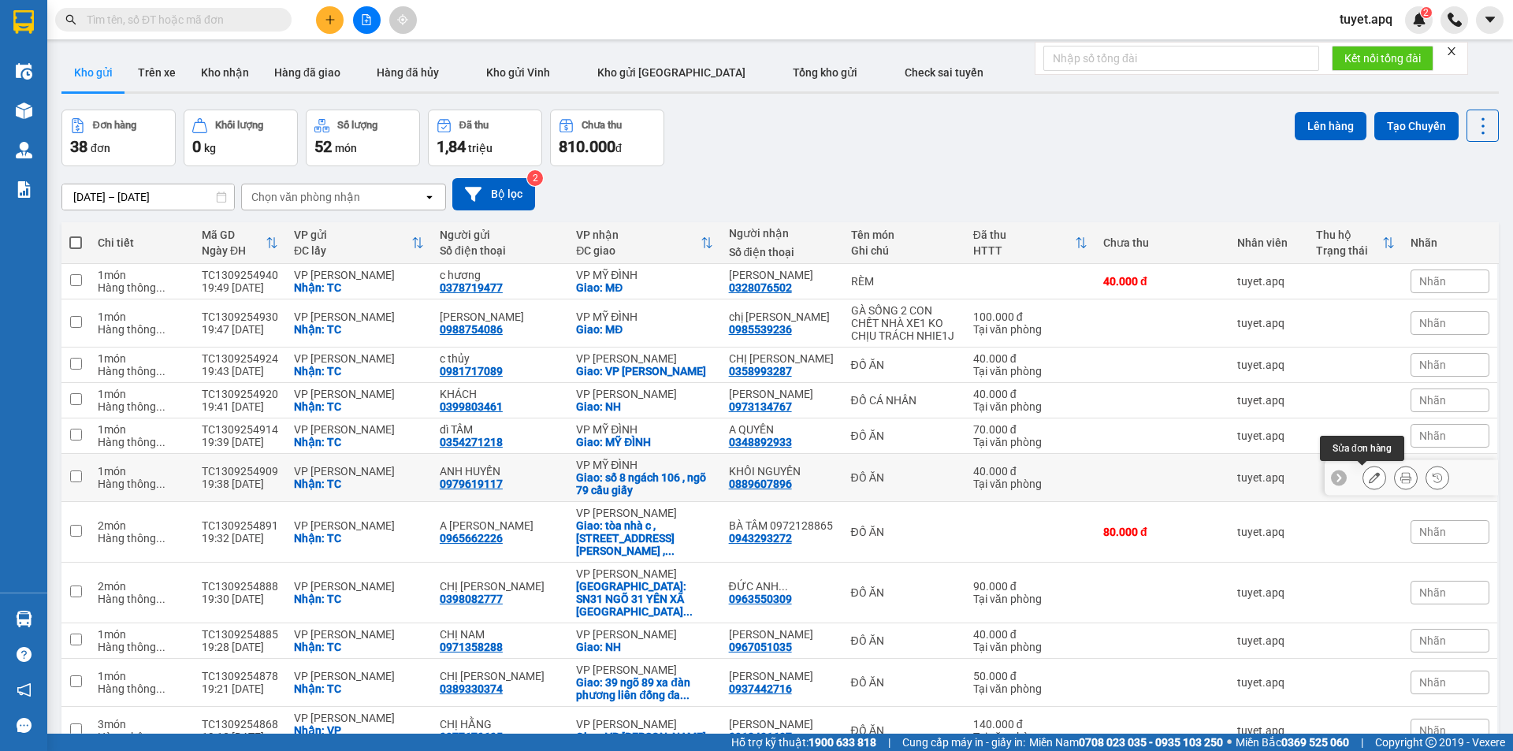
click at [1369, 472] on icon at bounding box center [1374, 477] width 11 height 11
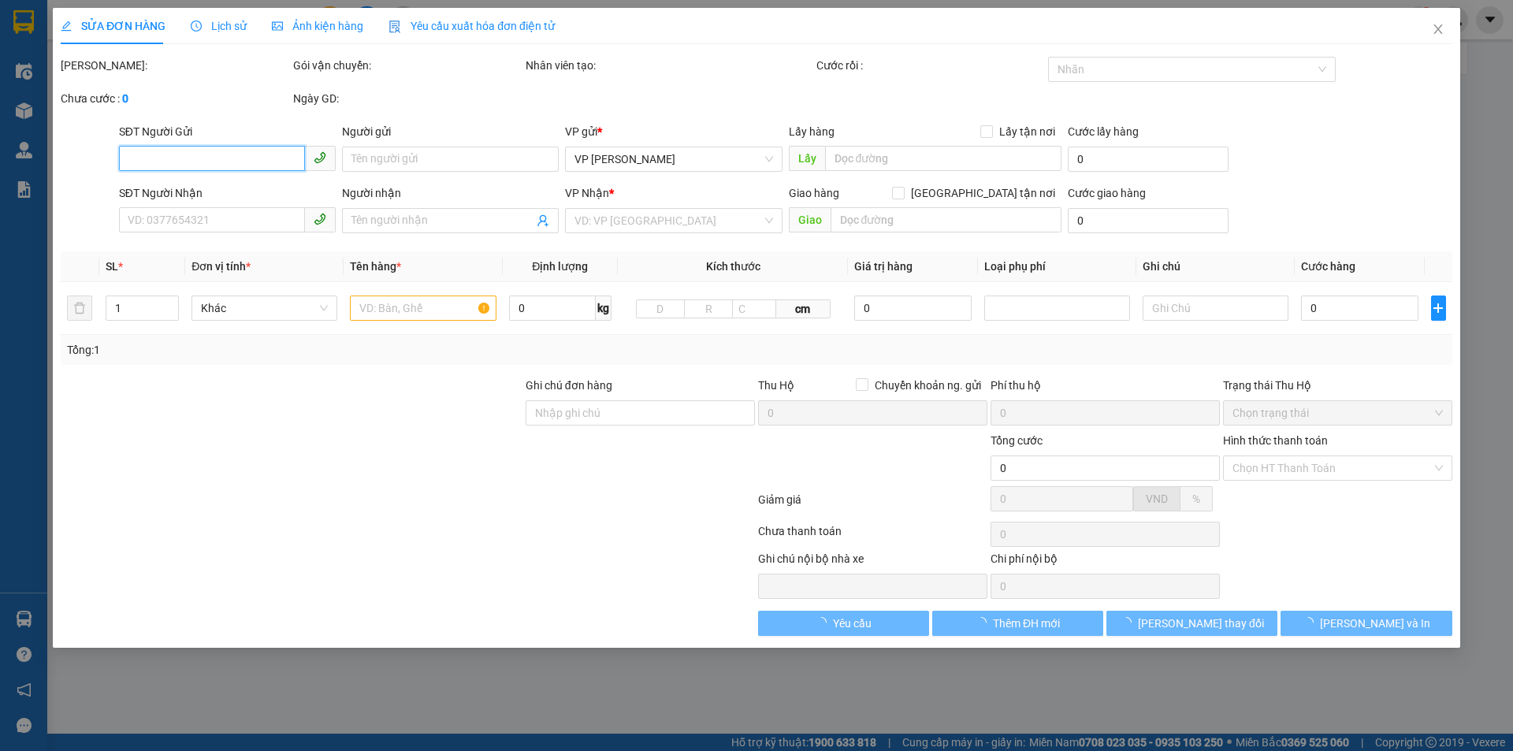
type input "0979619117"
type input "ANH HUYẾN"
checkbox input "true"
type input "TC"
type input "0889607896"
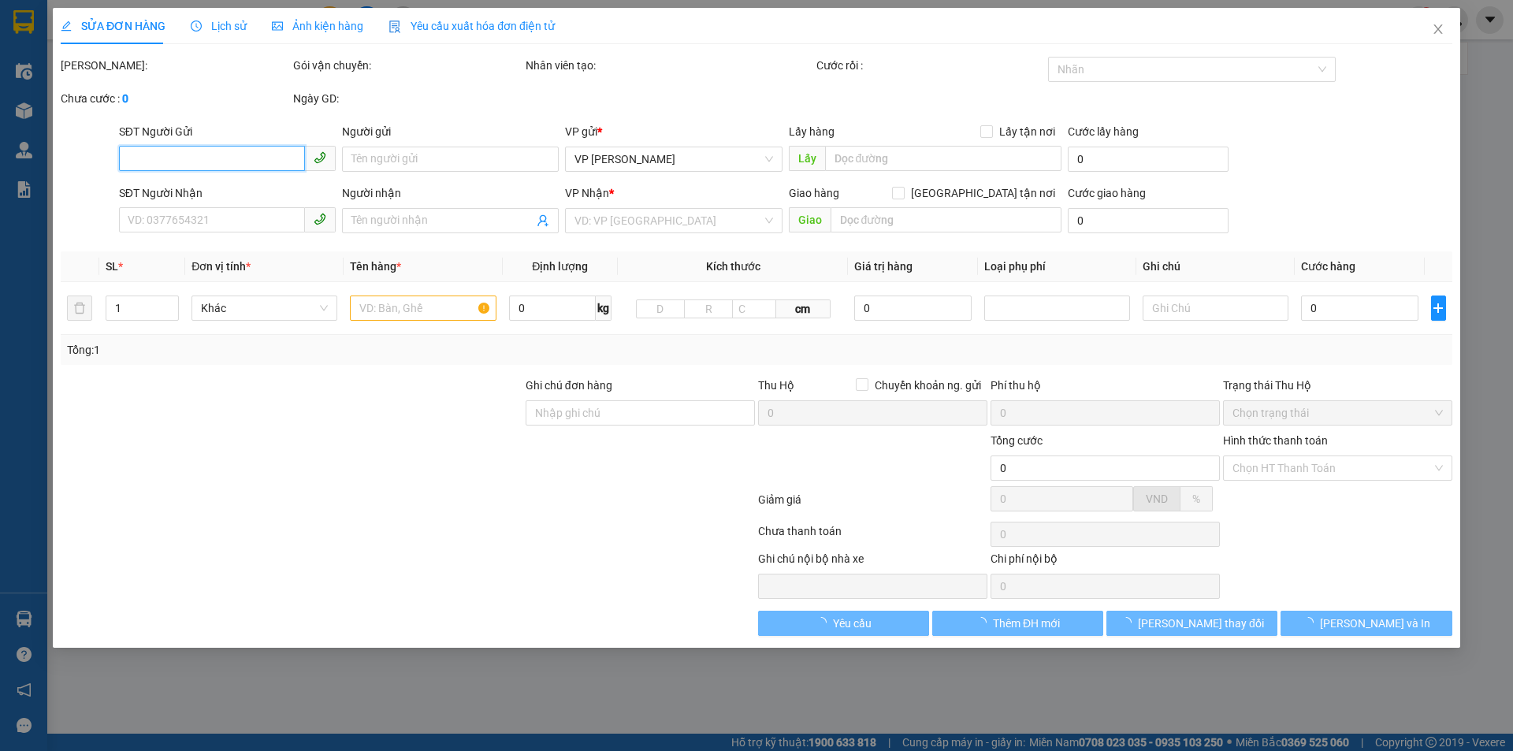
type input "KHÔI NGUYÊN"
checkbox input "true"
type input "số 8 ngách 106 , ngõ 79 cầu giấy"
type input "40.000"
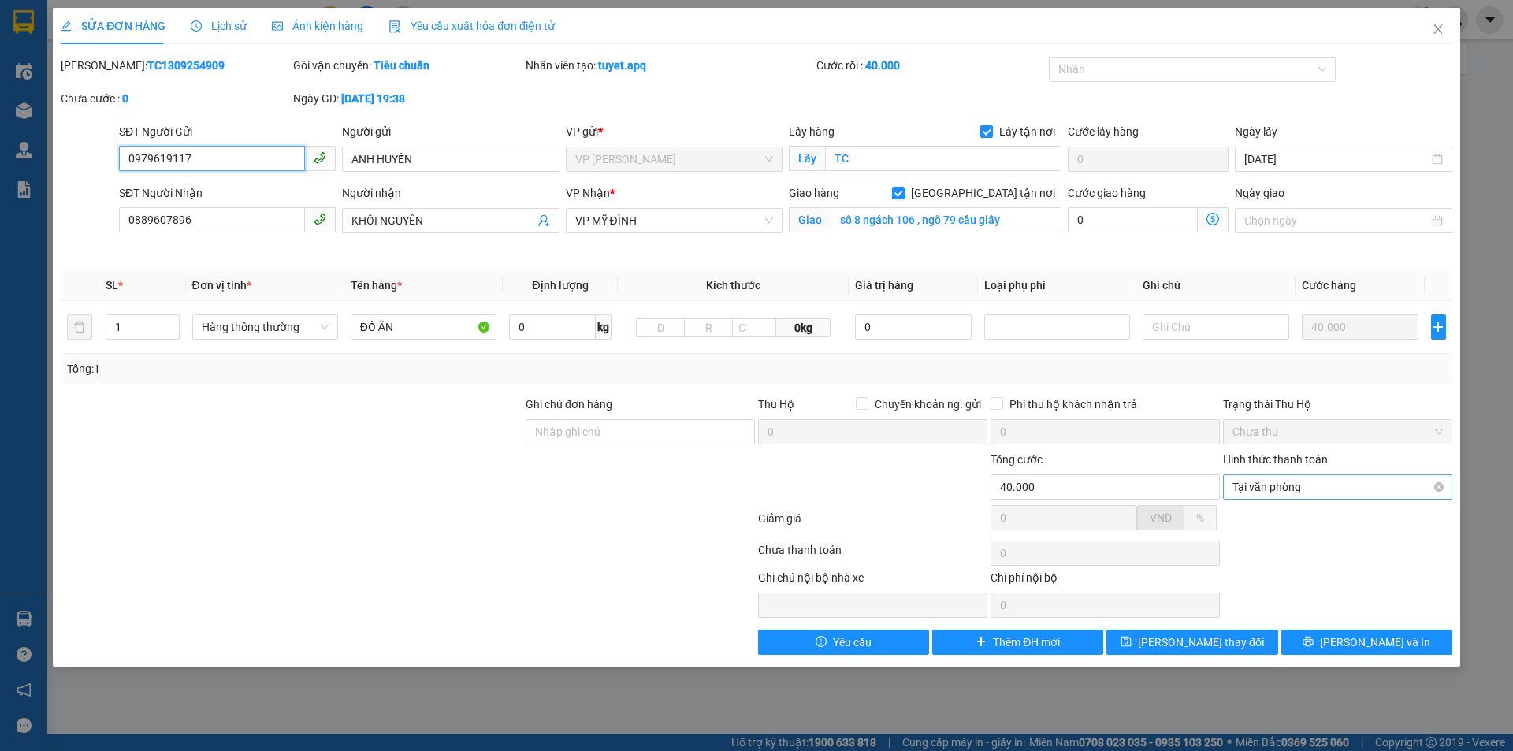
click at [1343, 485] on span "Tại văn phòng" at bounding box center [1338, 487] width 210 height 24
click at [1419, 541] on div "Chọn HT Thanh Toán" at bounding box center [1338, 554] width 233 height 32
type input "40.000"
click at [1314, 644] on icon "printer" at bounding box center [1308, 641] width 11 height 11
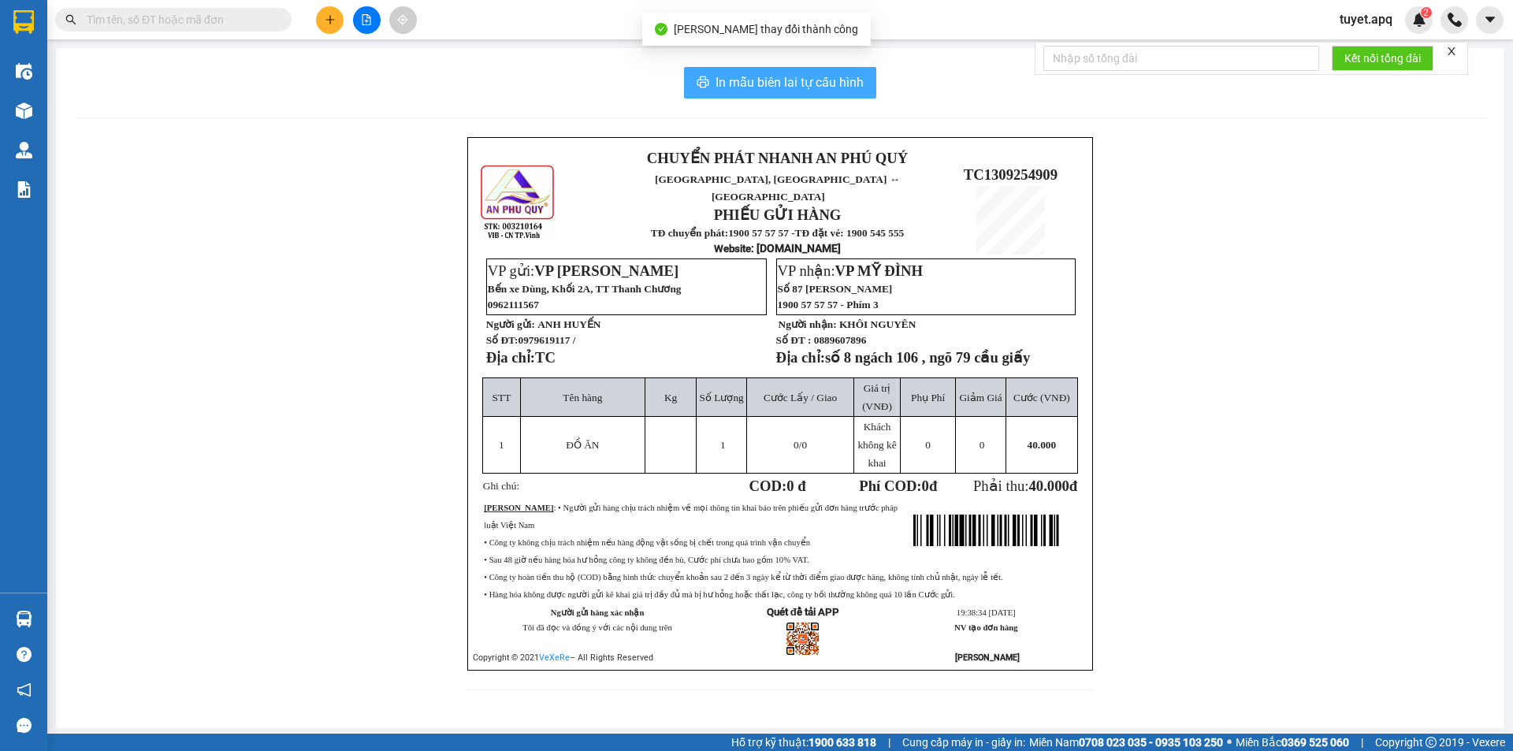
click at [819, 79] on span "In mẫu biên lai tự cấu hình" at bounding box center [790, 83] width 148 height 20
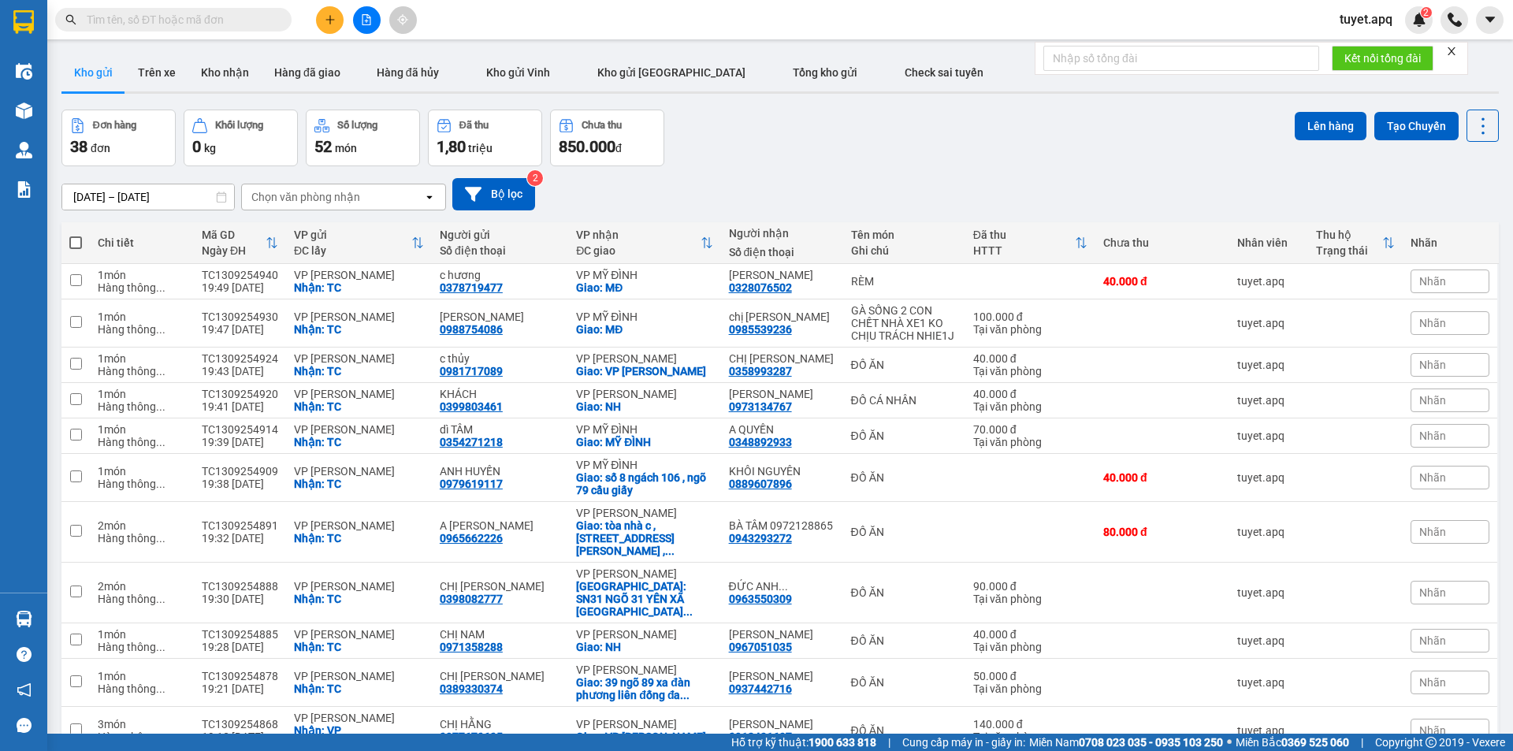
click at [302, 197] on div "Chọn văn phòng nhận" at bounding box center [305, 197] width 109 height 16
click at [292, 230] on span "VP MỸ ĐÌNH" at bounding box center [288, 230] width 68 height 16
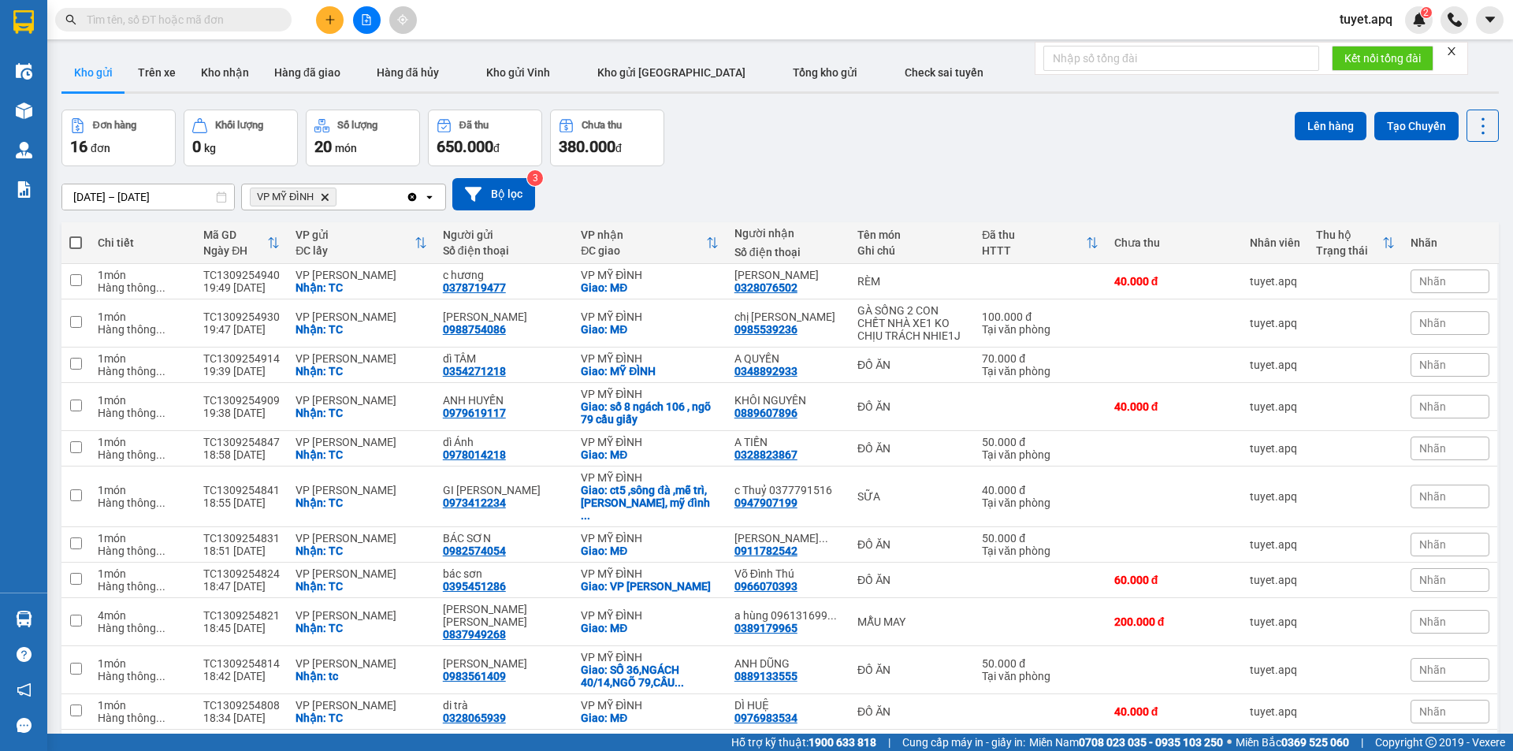
click at [71, 236] on span at bounding box center [75, 242] width 13 height 13
click at [76, 235] on input "checkbox" at bounding box center [76, 235] width 0 height 0
checkbox input "true"
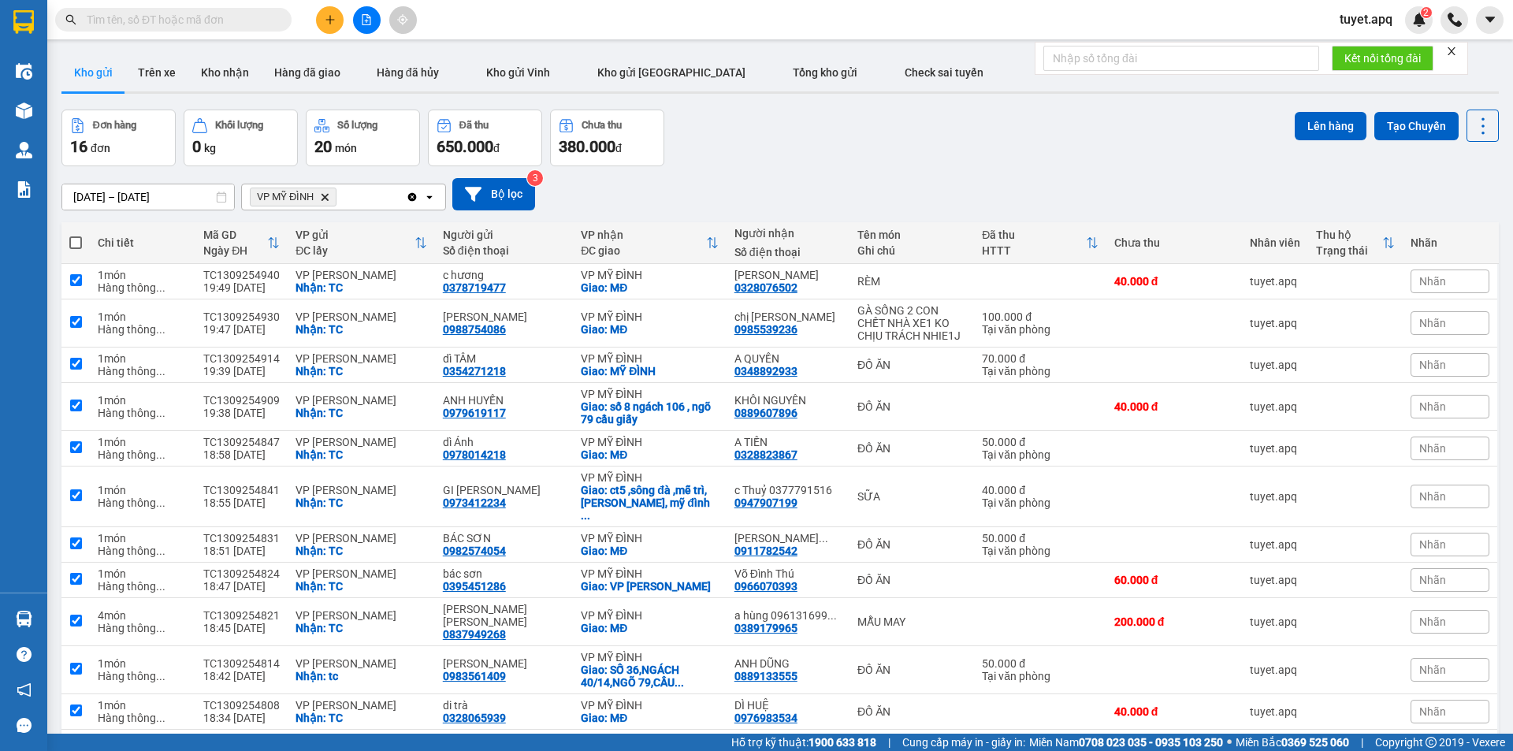
checkbox input "true"
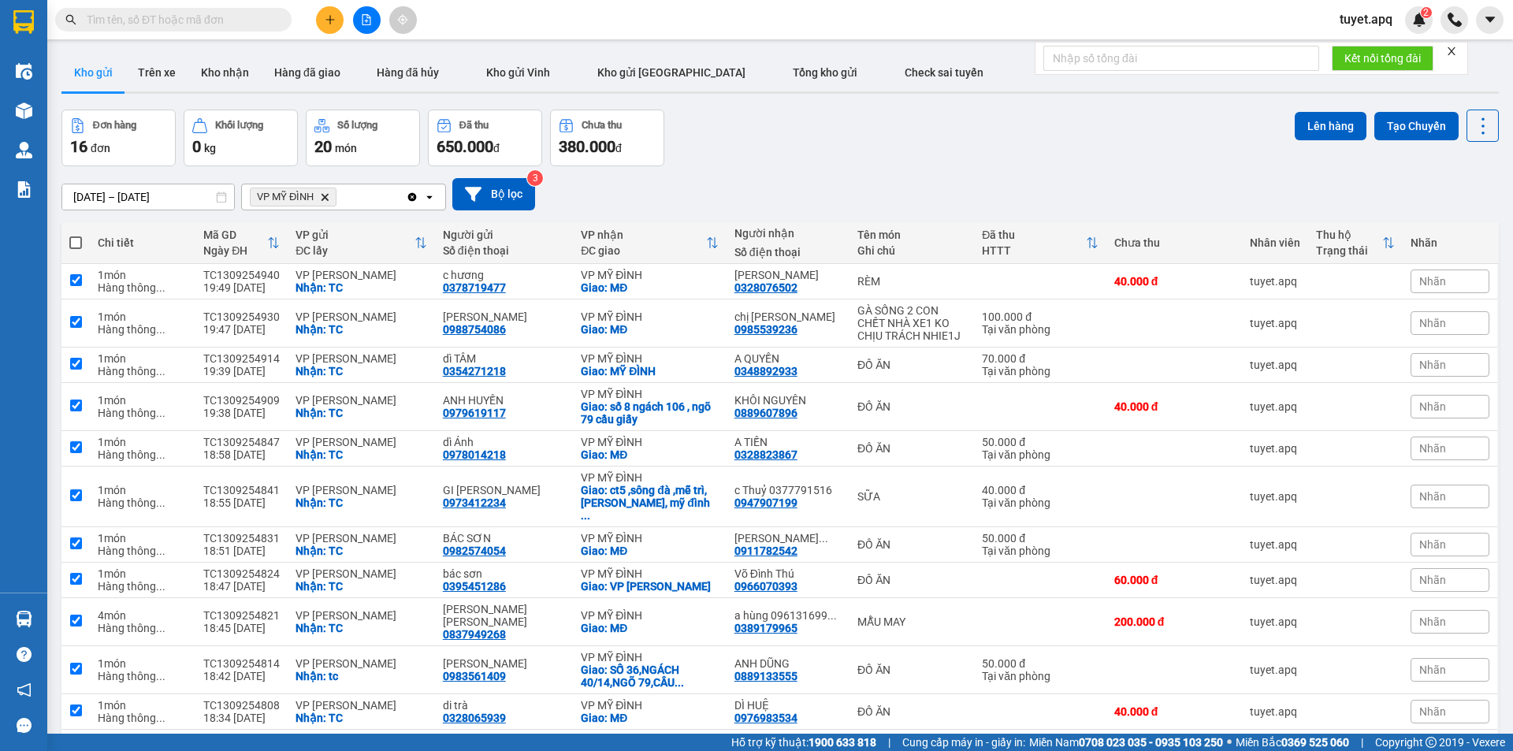
checkbox input "true"
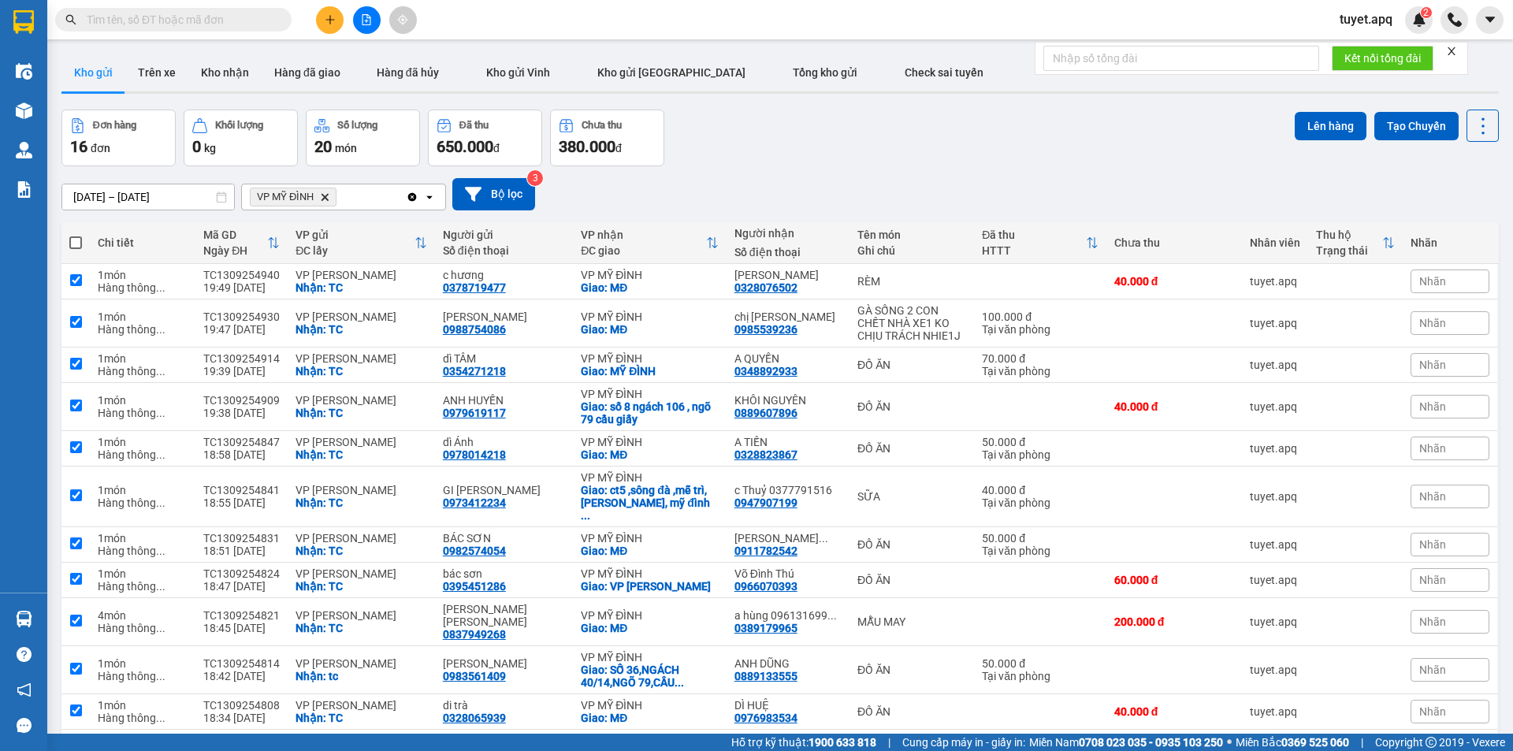
checkbox input "true"
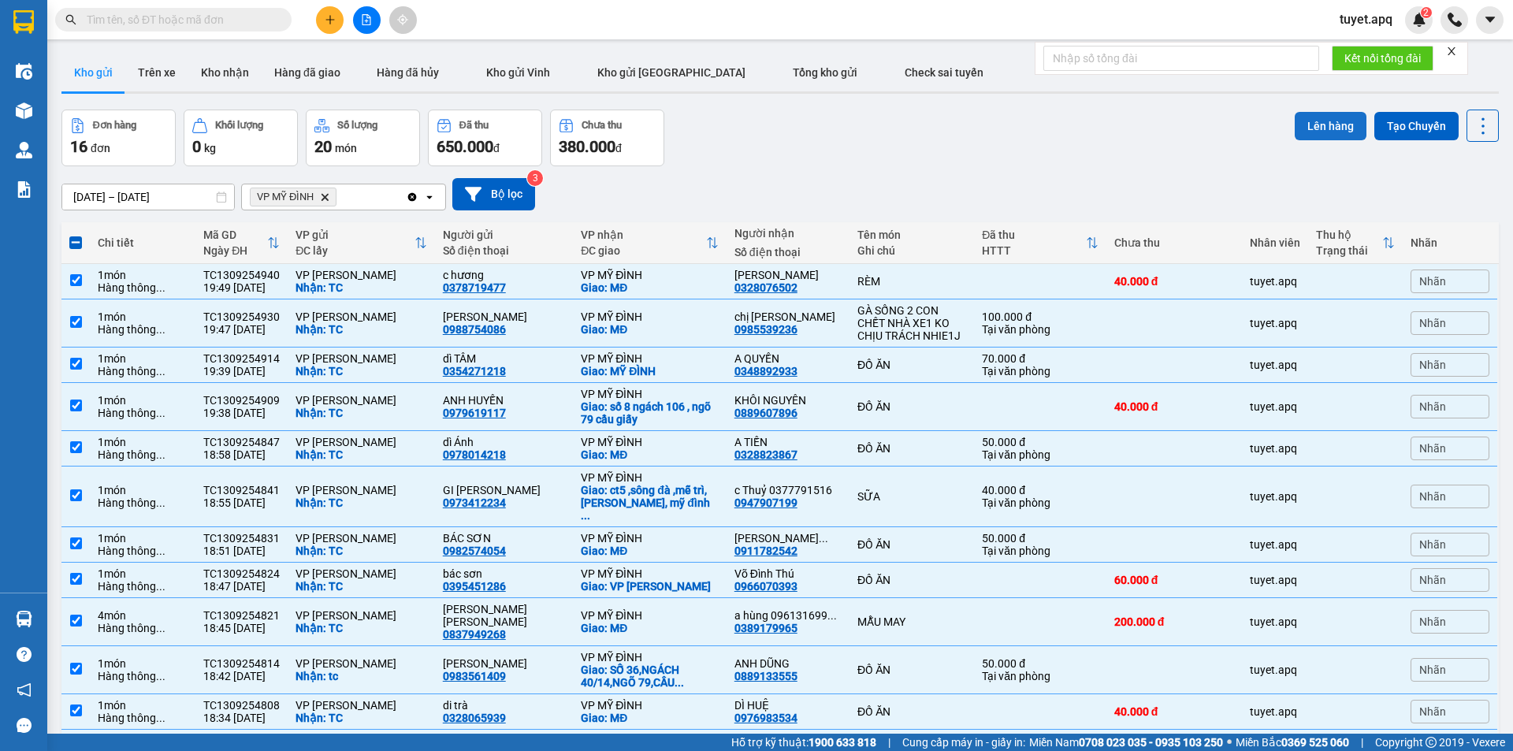
click at [1330, 124] on button "Lên hàng" at bounding box center [1331, 126] width 72 height 28
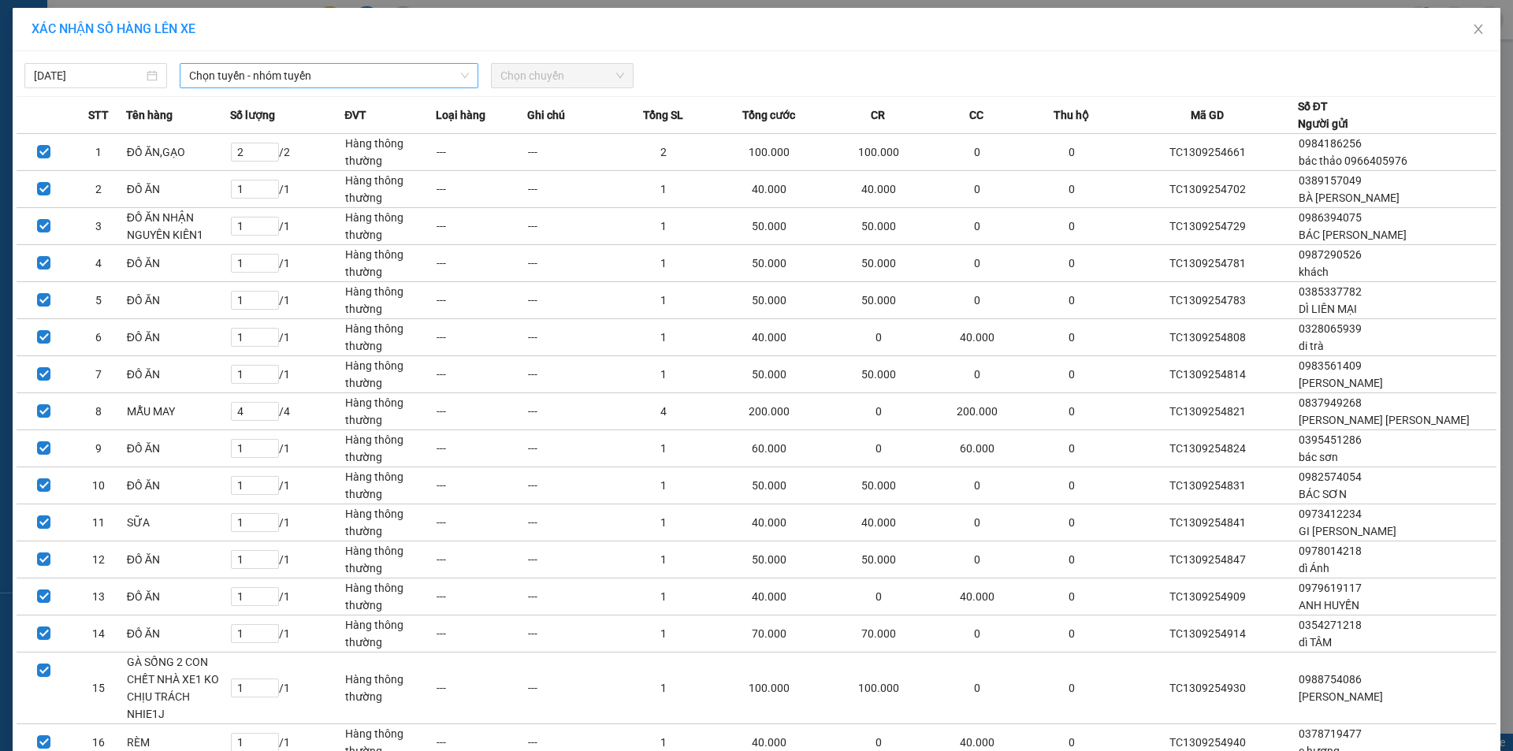
click at [345, 76] on span "Chọn tuyến - nhóm tuyến" at bounding box center [329, 76] width 280 height 24
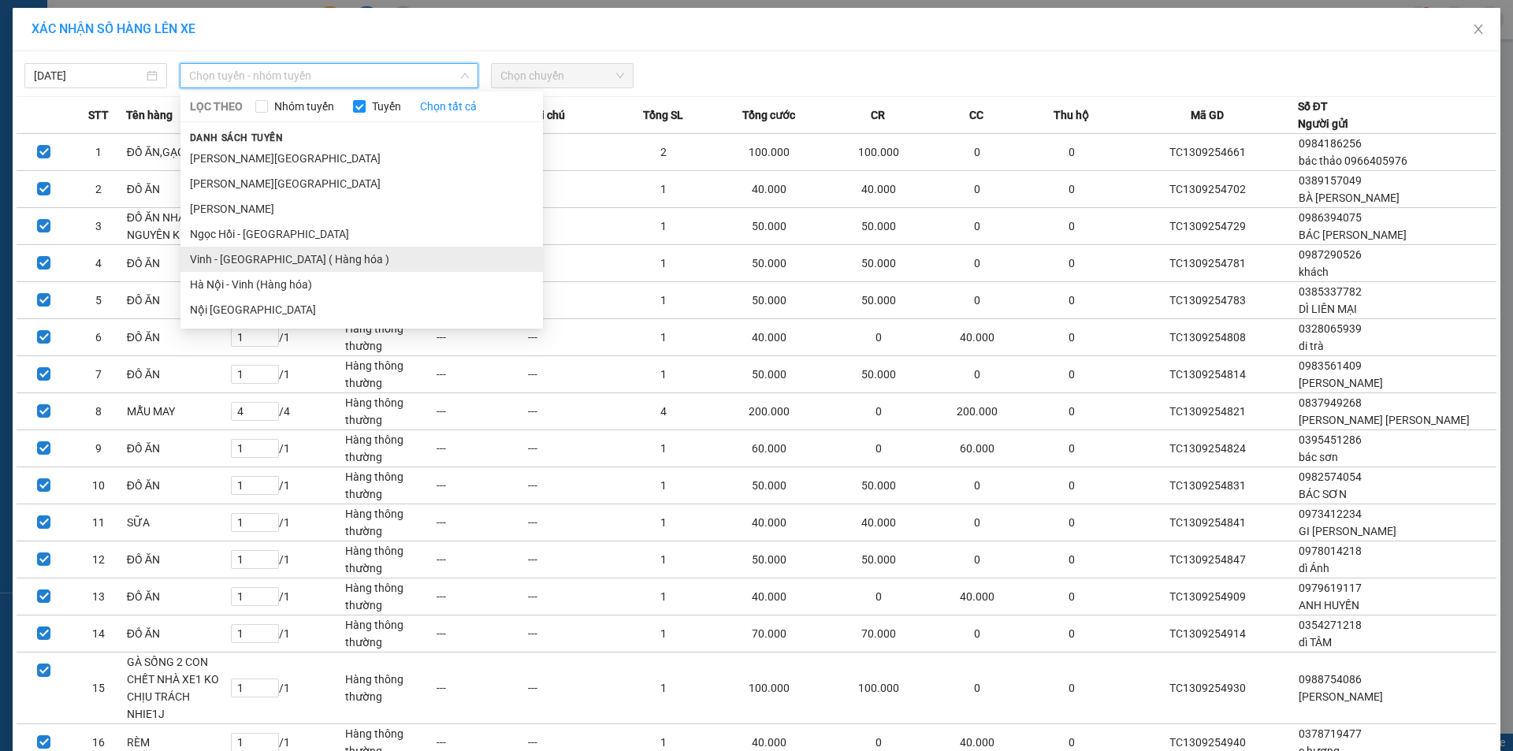
click at [302, 261] on li "Vinh - [GEOGRAPHIC_DATA] ( Hàng hóa )" at bounding box center [361, 259] width 363 height 25
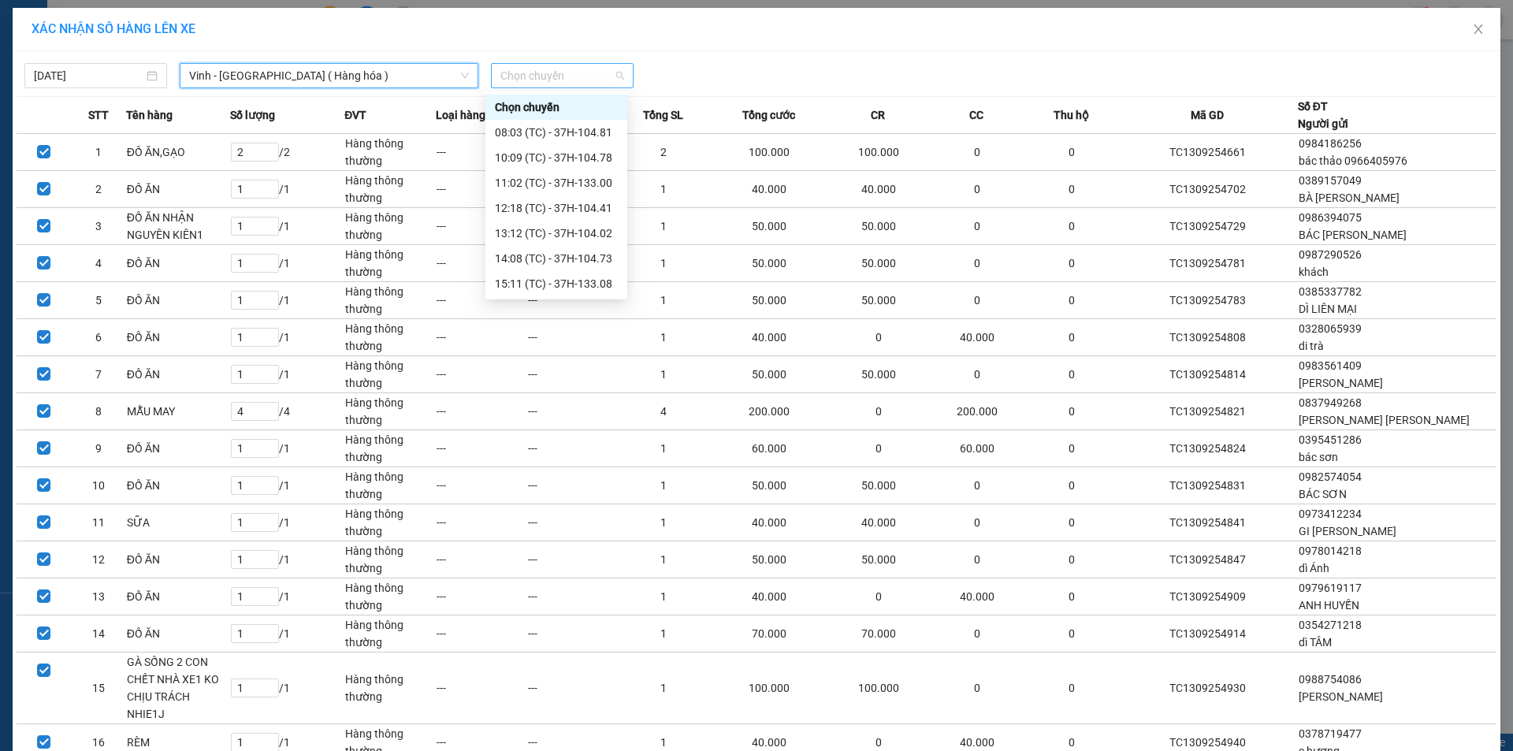
click at [582, 73] on span "Chọn chuyến" at bounding box center [562, 76] width 124 height 24
click at [539, 66] on span "Chọn chuyến" at bounding box center [562, 76] width 124 height 24
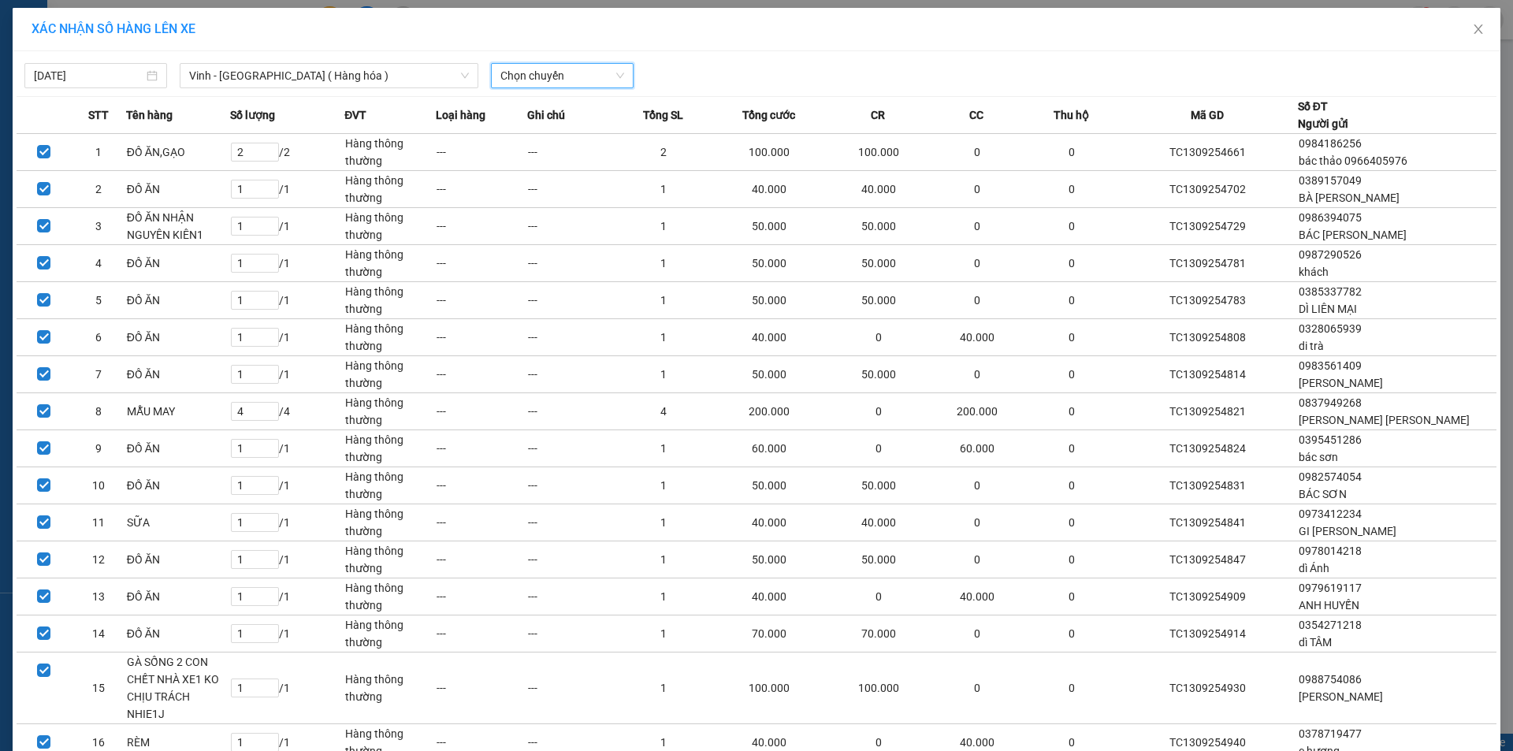
click at [523, 77] on span "Chọn chuyến" at bounding box center [562, 76] width 124 height 24
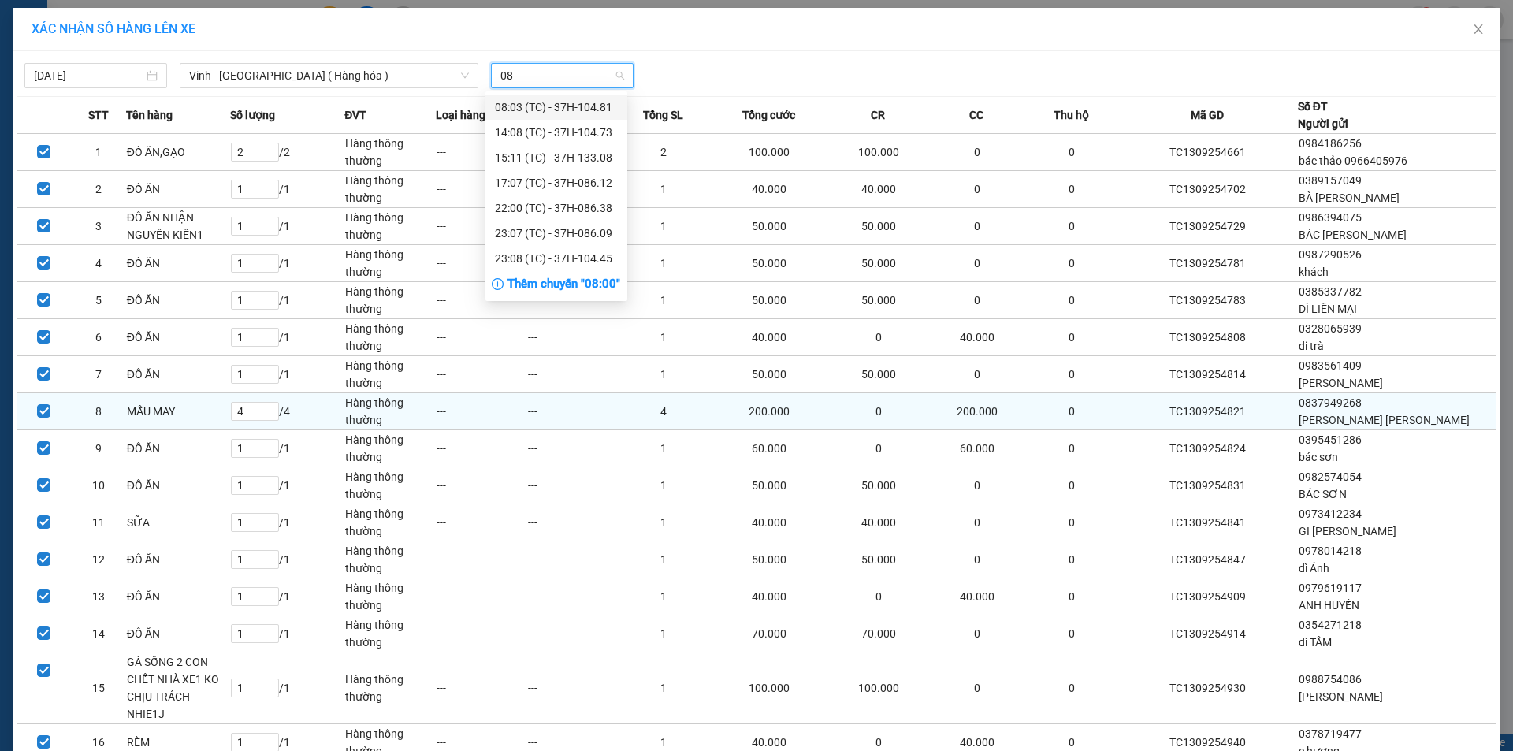
type input "086"
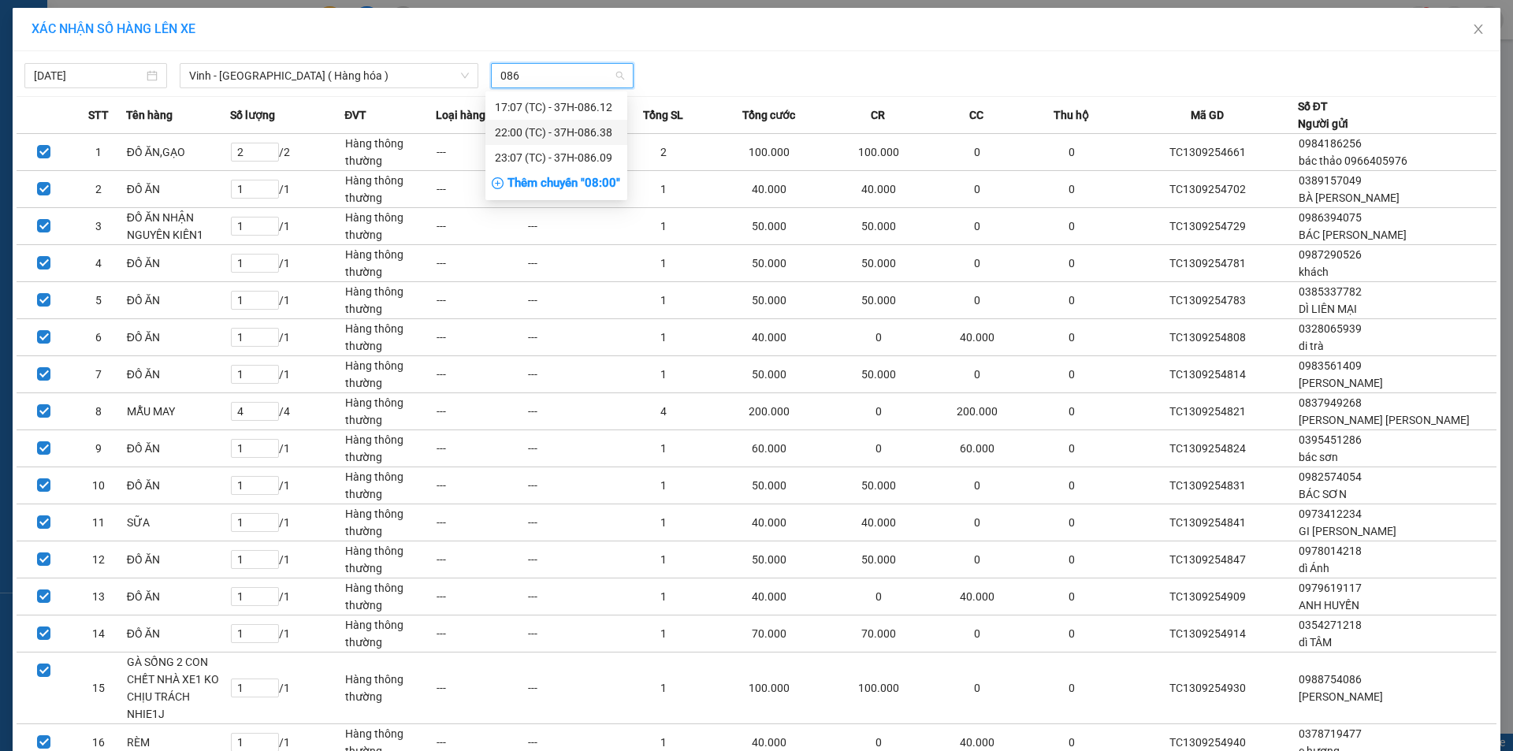
click at [599, 132] on div "22:00 (TC) - 37H-086.38" at bounding box center [556, 132] width 123 height 17
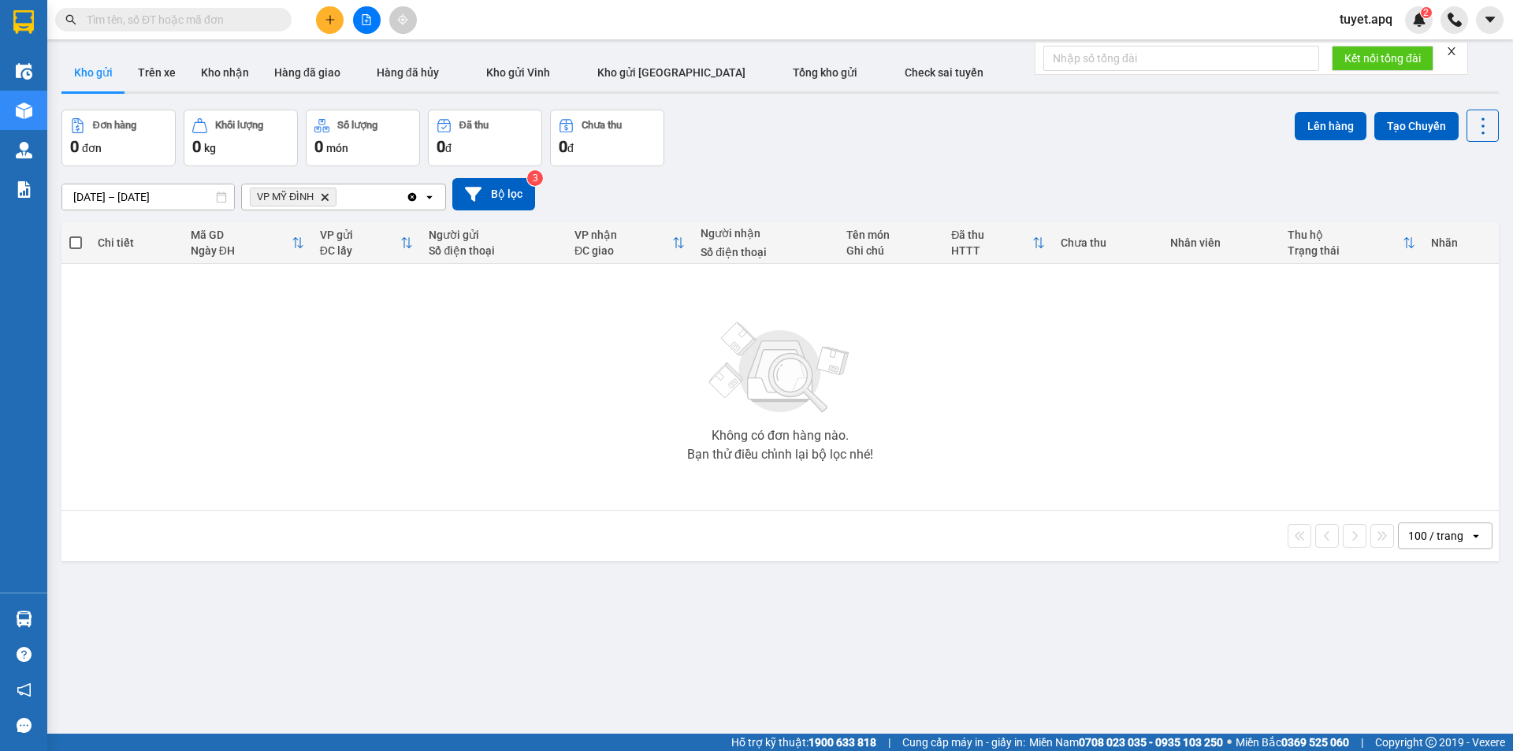
click at [326, 197] on icon "VP MỸ ĐÌNH, close by backspace" at bounding box center [325, 196] width 7 height 7
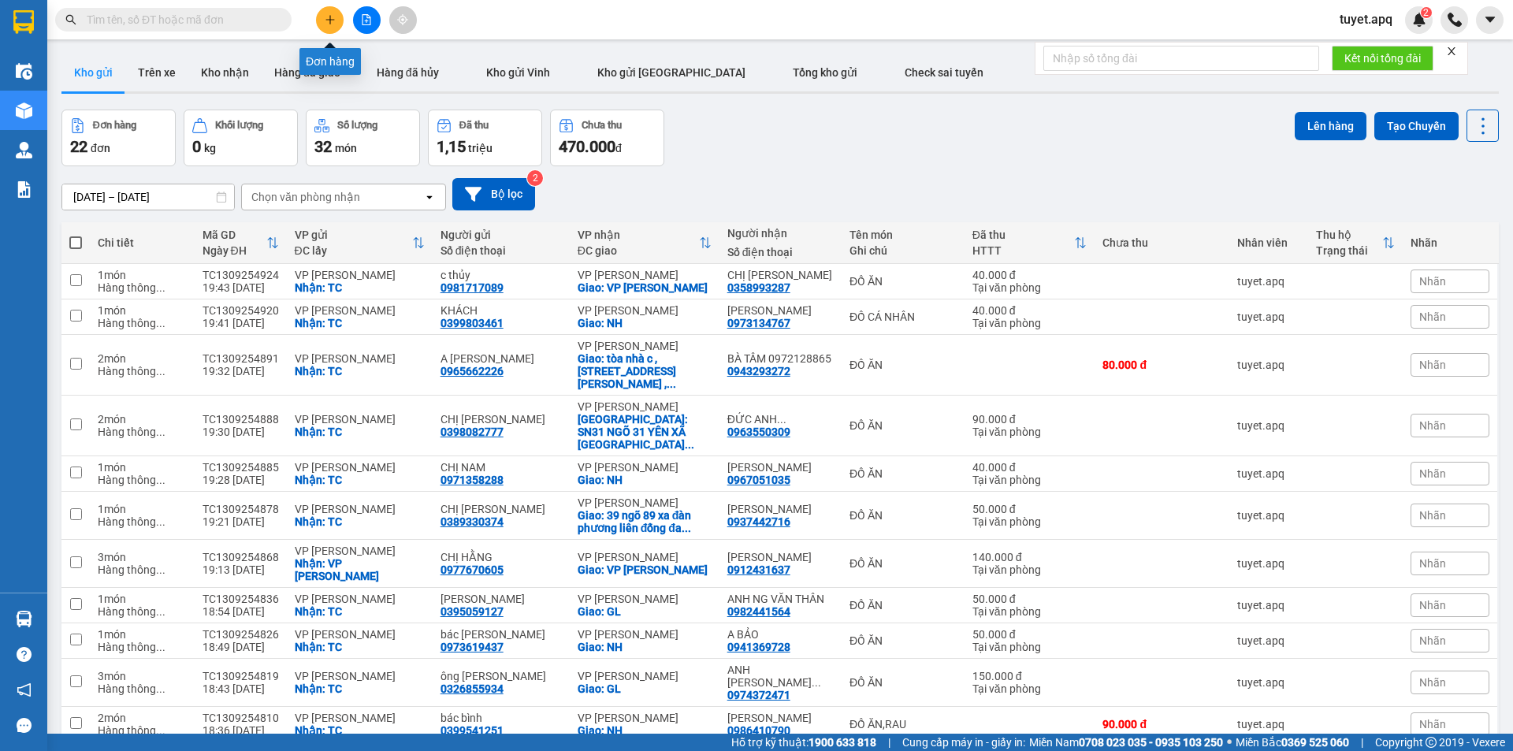
click at [333, 21] on icon "plus" at bounding box center [330, 19] width 11 height 11
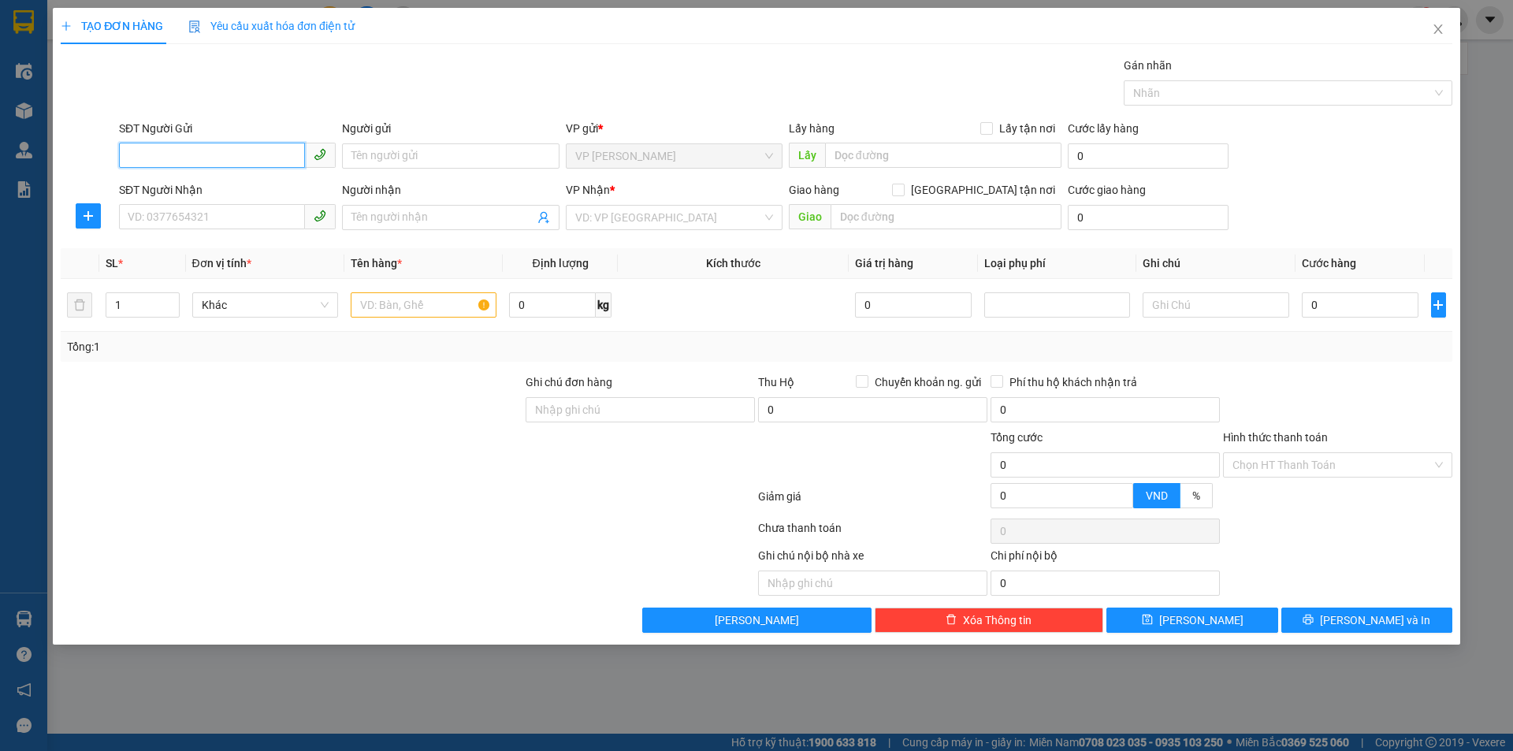
click at [154, 155] on input "SĐT Người Gửi" at bounding box center [212, 155] width 186 height 25
type input "0976914330"
click at [408, 147] on input "Người gửi" at bounding box center [450, 155] width 217 height 25
type input "ANH [PERSON_NAME]"
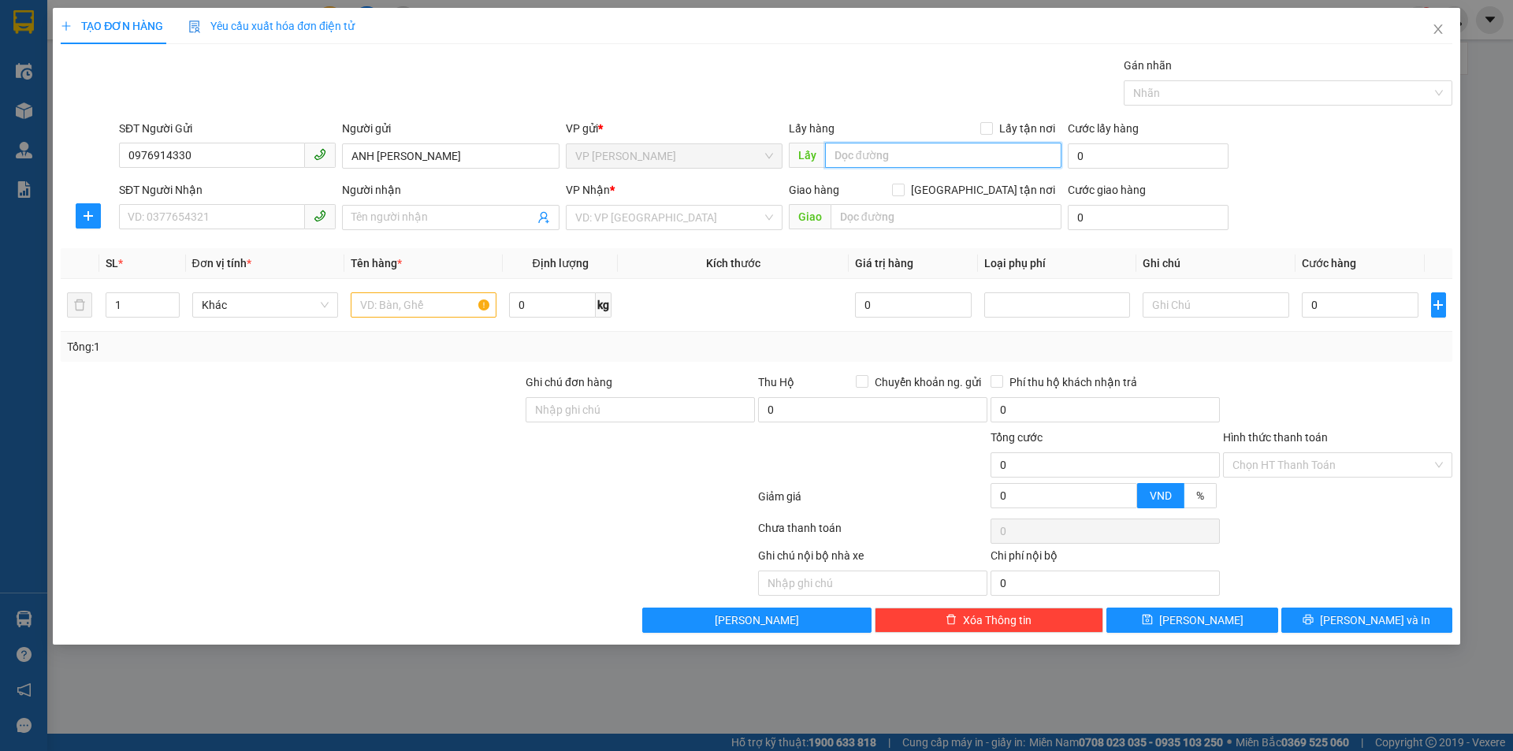
click at [898, 156] on input "text" at bounding box center [943, 155] width 236 height 25
type input "TC"
click at [991, 129] on input "Lấy tận nơi" at bounding box center [985, 127] width 11 height 11
checkbox input "true"
click at [227, 217] on input "SĐT Người Nhận" at bounding box center [212, 216] width 186 height 25
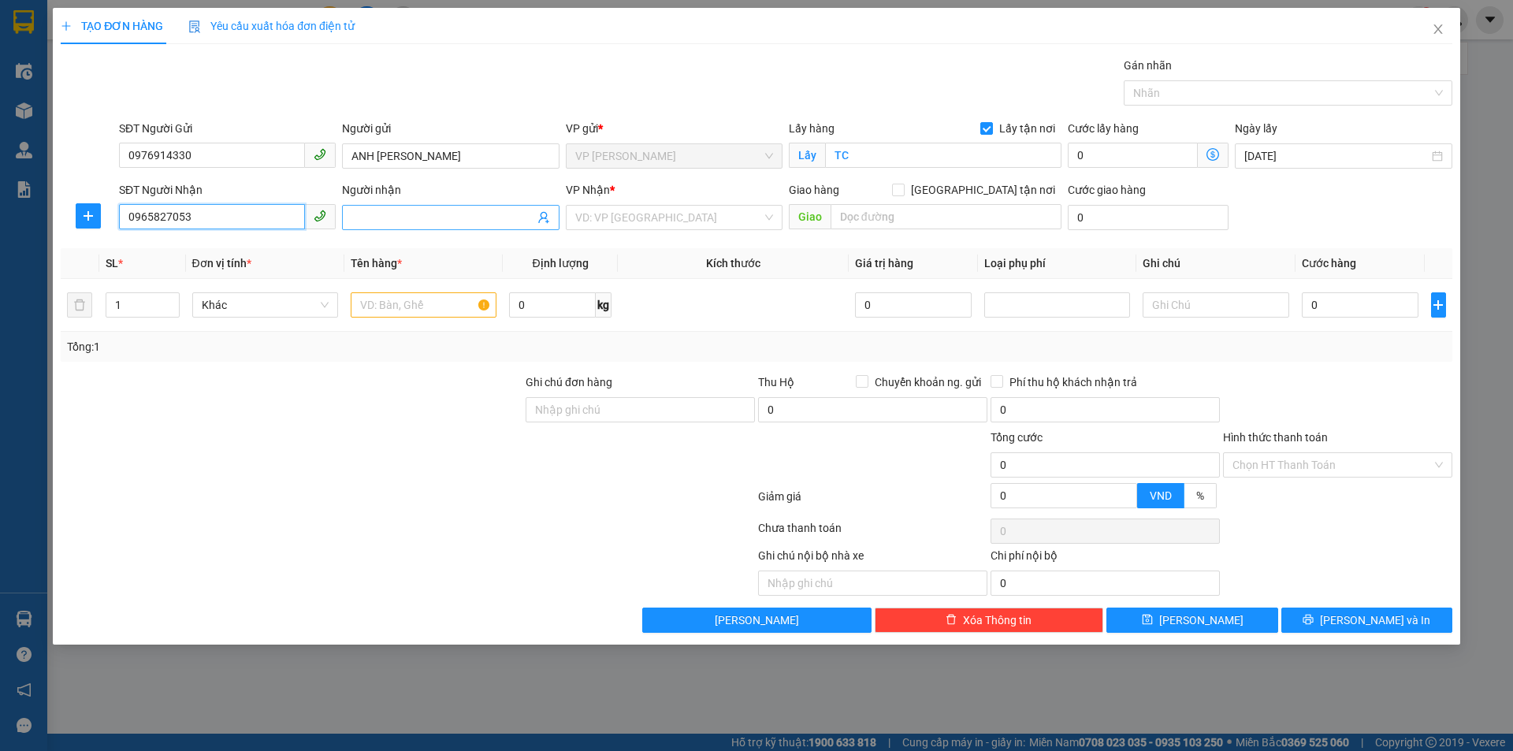
type input "0965827053"
click at [465, 218] on input "Người nhận" at bounding box center [443, 217] width 182 height 17
type input "ANH LƯƠNG HỒNG ANH"
click at [668, 208] on input "search" at bounding box center [668, 218] width 187 height 24
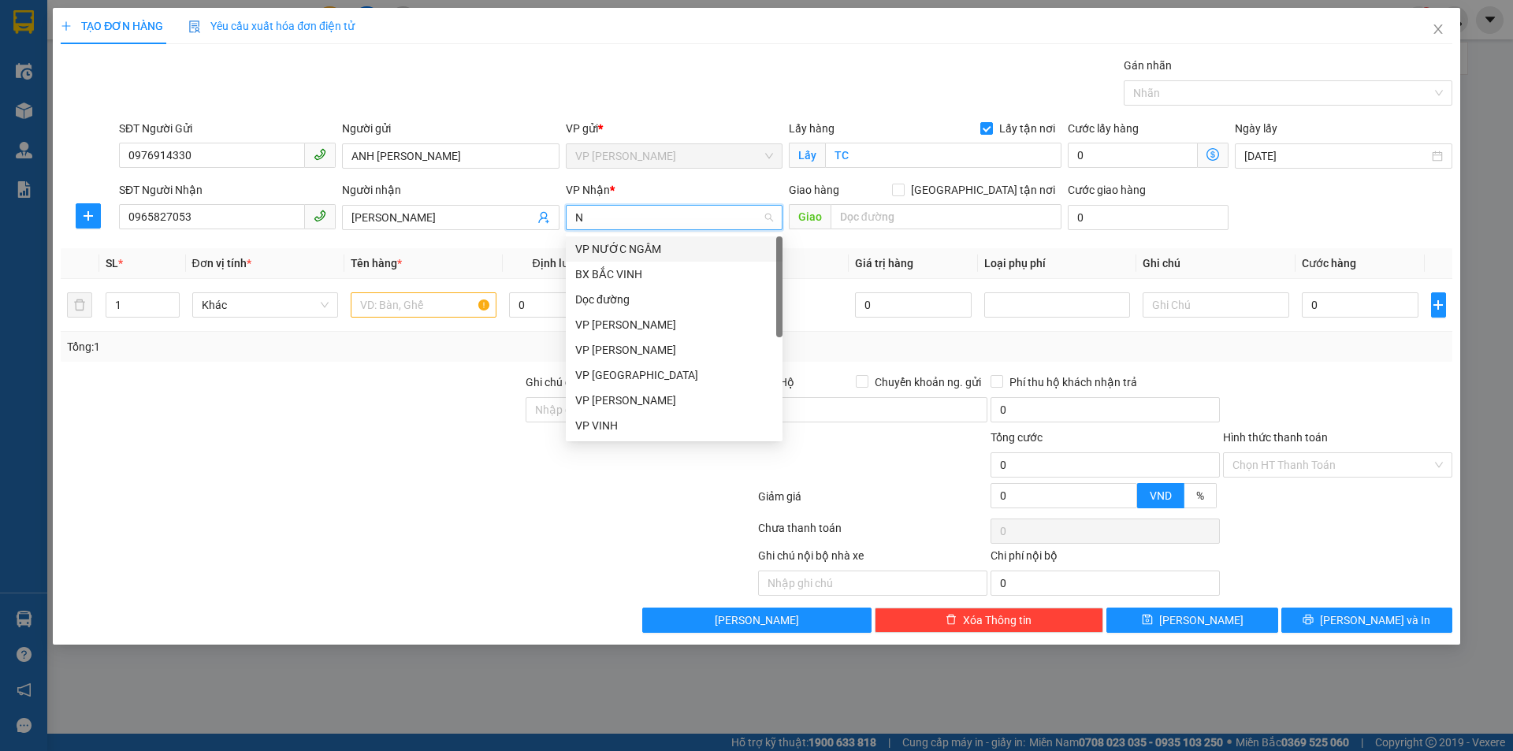
type input "NH"
click at [643, 267] on div "VP [PERSON_NAME]" at bounding box center [674, 274] width 198 height 17
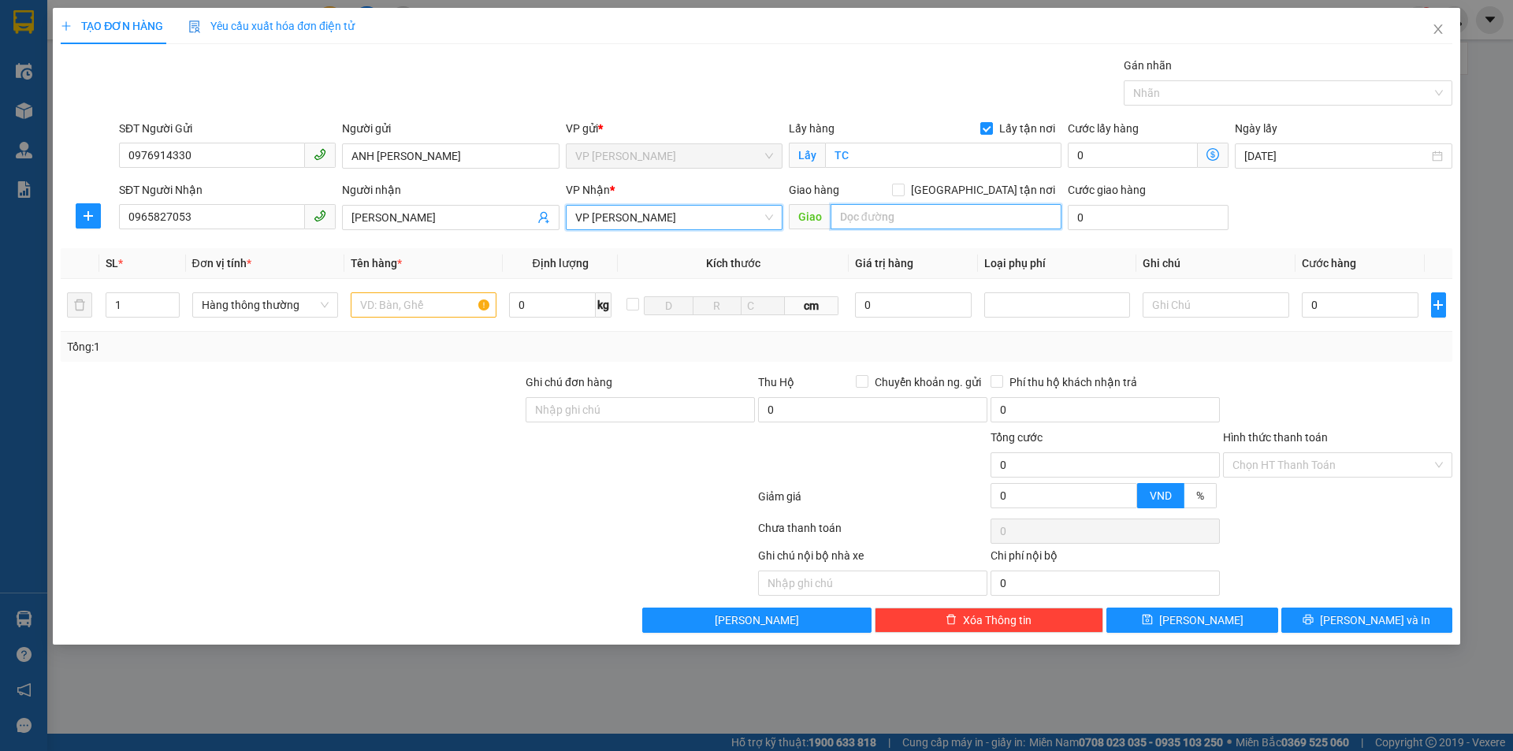
click at [883, 225] on input "text" at bounding box center [946, 216] width 231 height 25
type input "NH"
drag, startPoint x: 990, startPoint y: 188, endPoint x: 679, endPoint y: 273, distance: 322.2
click at [984, 189] on label "[GEOGRAPHIC_DATA] tận nơi" at bounding box center [976, 189] width 169 height 17
type input "2"
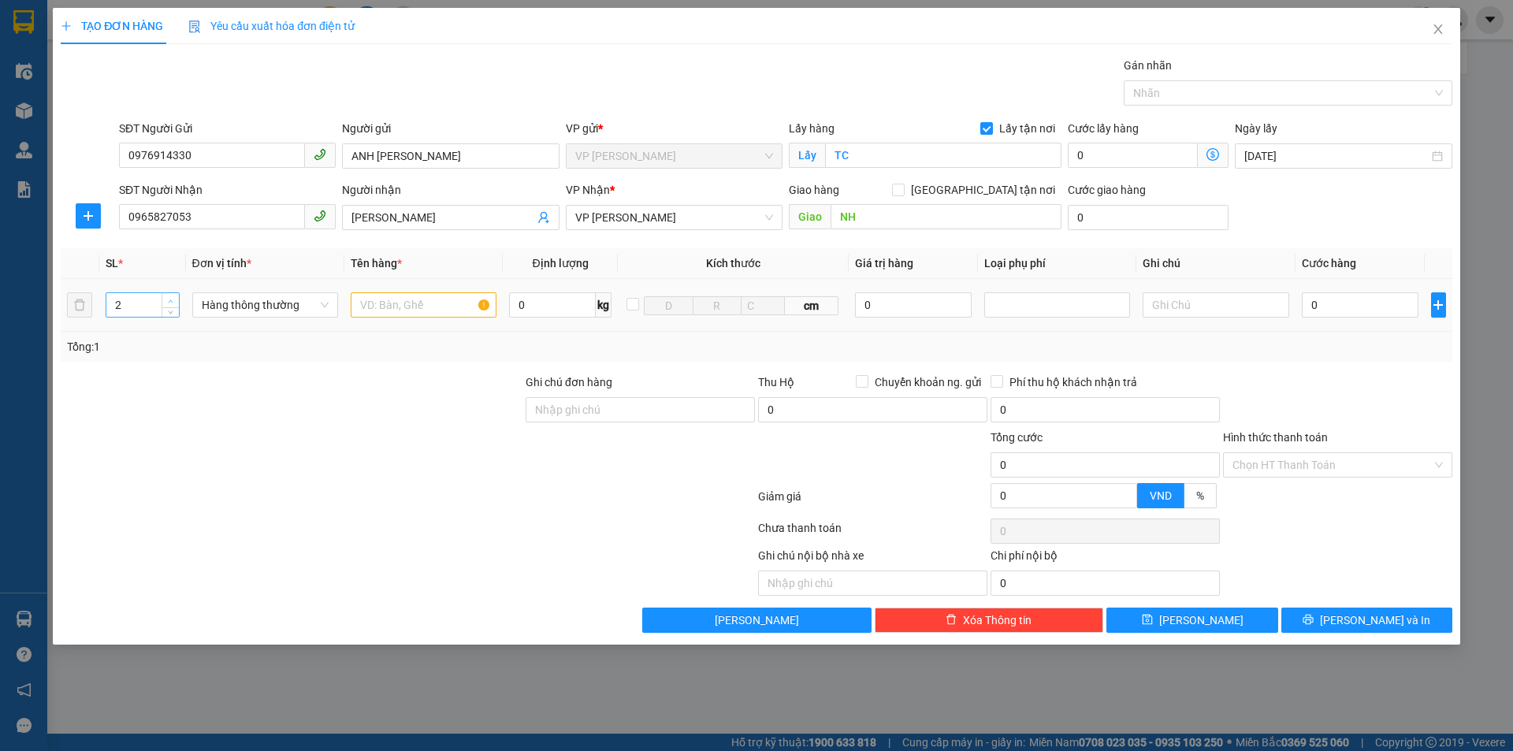
click at [169, 299] on icon "up" at bounding box center [171, 302] width 6 height 6
click at [406, 307] on input "text" at bounding box center [424, 304] width 146 height 25
type input "D"
type input "Đ"
click at [397, 301] on input "XE MÁY VÀ ĐỒ CÁ NHẬN" at bounding box center [424, 304] width 146 height 25
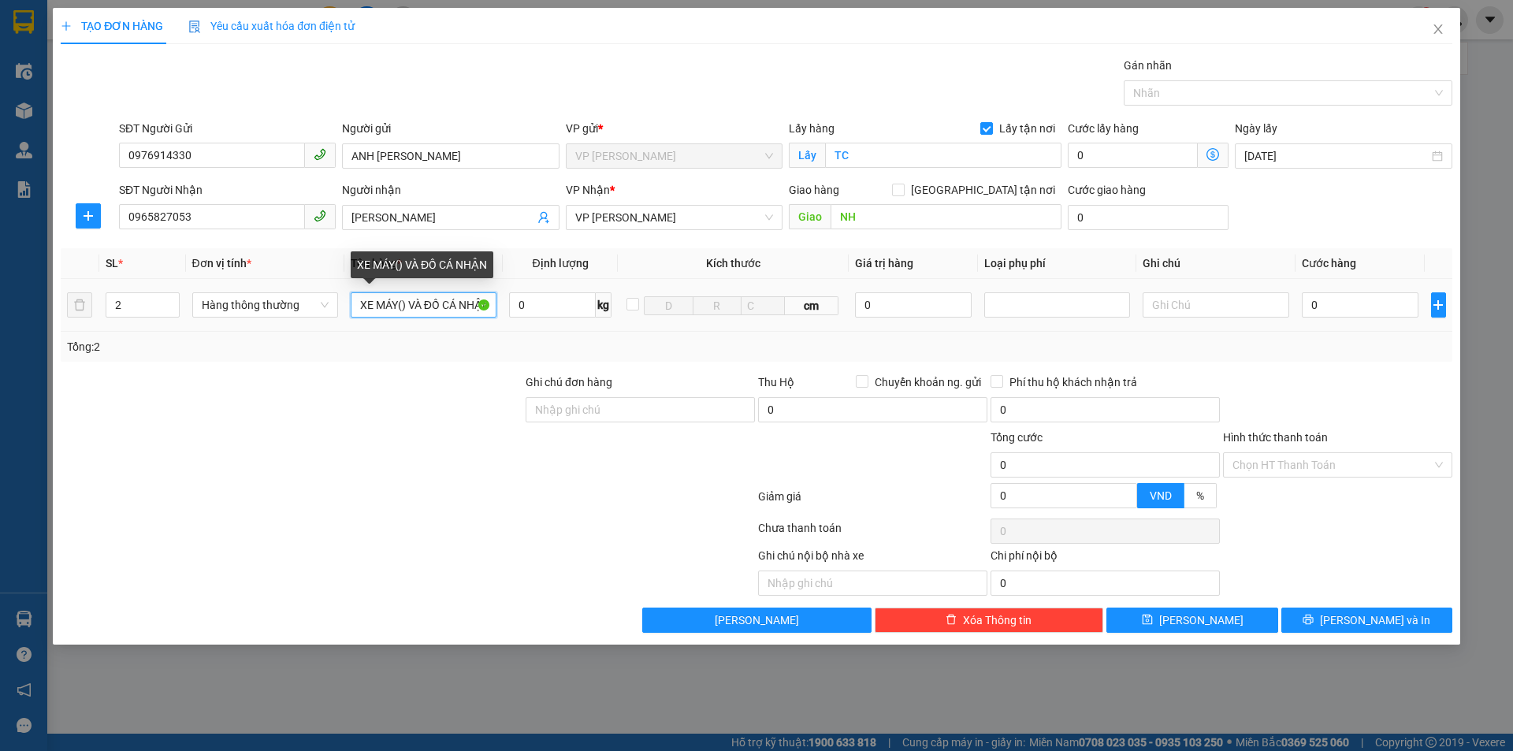
click at [399, 305] on input "XE MÁY() VÀ ĐỒ CÁ NHẬN" at bounding box center [424, 304] width 146 height 25
click at [401, 305] on input "XE MÁY() VÀ ĐỒ CÁ NHẬN" at bounding box center [424, 304] width 146 height 25
click at [401, 303] on input "XE MÁY() VÀ ĐỒ CÁ NHẬ" at bounding box center [424, 304] width 146 height 25
type input "XE MÁY(3) VÀ ĐỒ CÁ NHẬ"
type input "7"
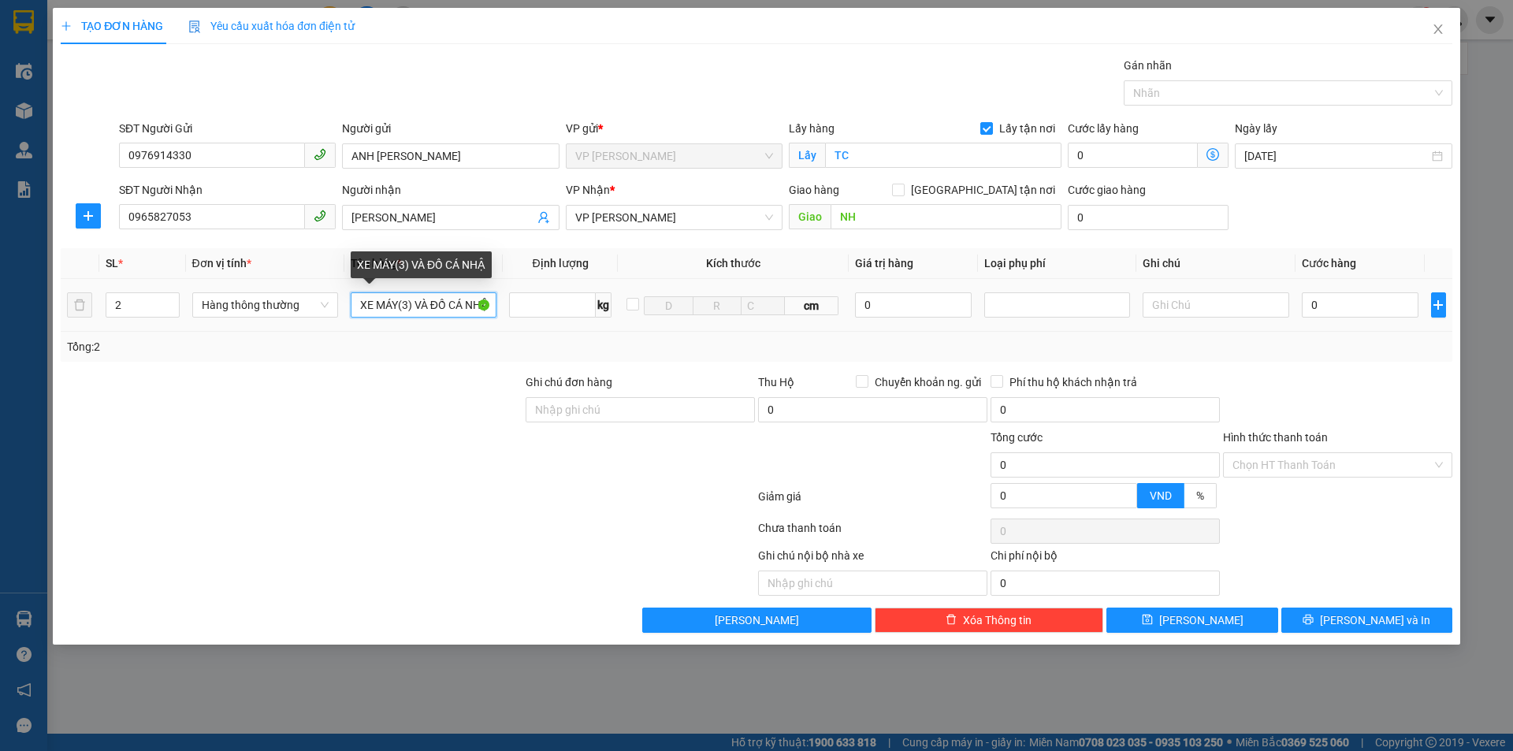
type input "0"
click at [407, 301] on input "XE MÁY(3) VÀ ĐỒ CÁ NHẬ" at bounding box center [424, 304] width 146 height 25
type input "XE MÁY(37EA/00804) VÀ ĐỒ CÁ NHẬ"
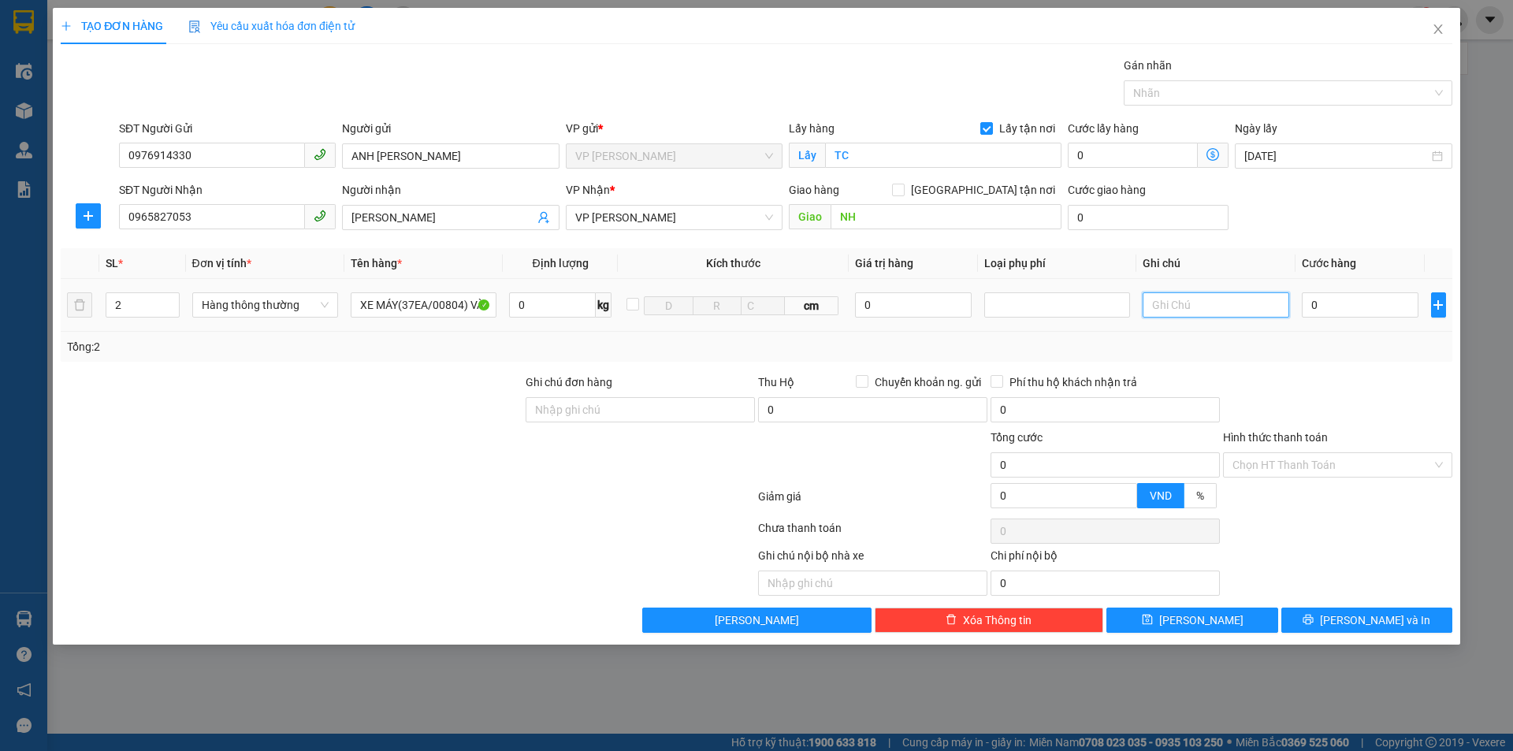
drag, startPoint x: 1186, startPoint y: 306, endPoint x: 850, endPoint y: 198, distance: 353.4
click at [1177, 303] on input "text" at bounding box center [1216, 304] width 146 height 25
drag, startPoint x: 983, startPoint y: 192, endPoint x: 1083, endPoint y: 240, distance: 110.7
click at [903, 189] on input "[GEOGRAPHIC_DATA] tận nơi" at bounding box center [897, 189] width 11 height 11
checkbox input "true"
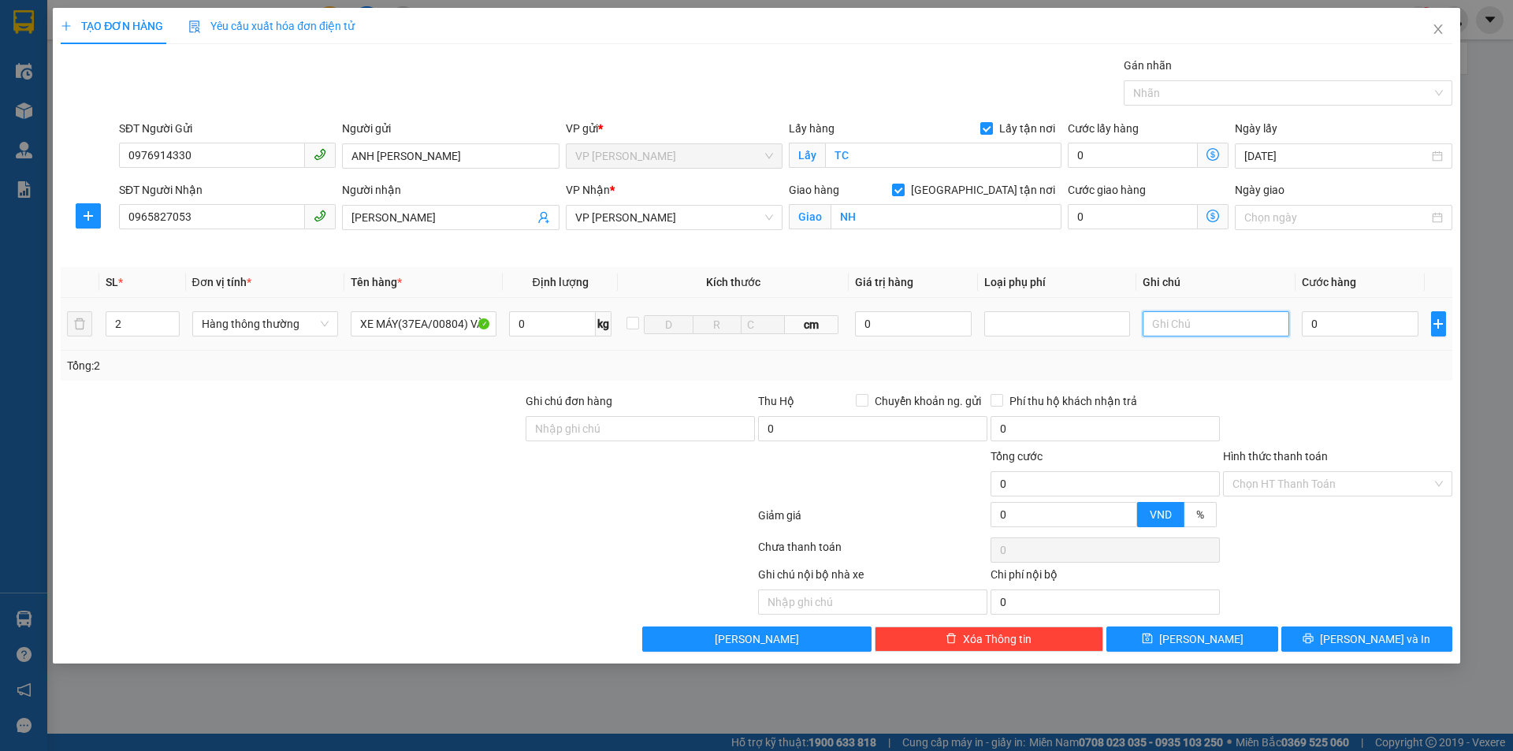
click at [1173, 322] on input "text" at bounding box center [1216, 323] width 146 height 25
type input "CÓ CHÌA KHOÁ"
click at [1340, 326] on input "0" at bounding box center [1360, 323] width 117 height 25
type input "30"
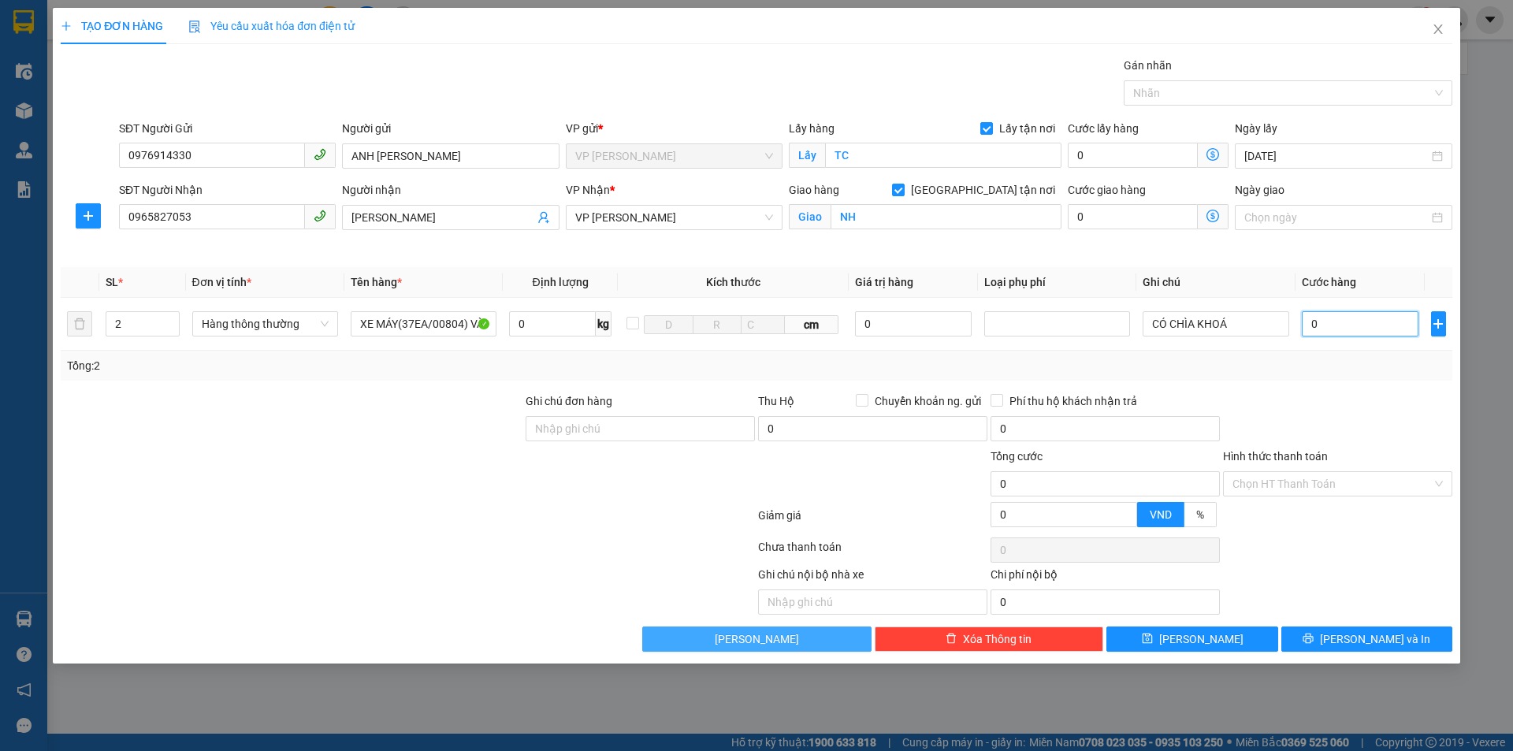
type input "30"
type input "340"
type input "3.440"
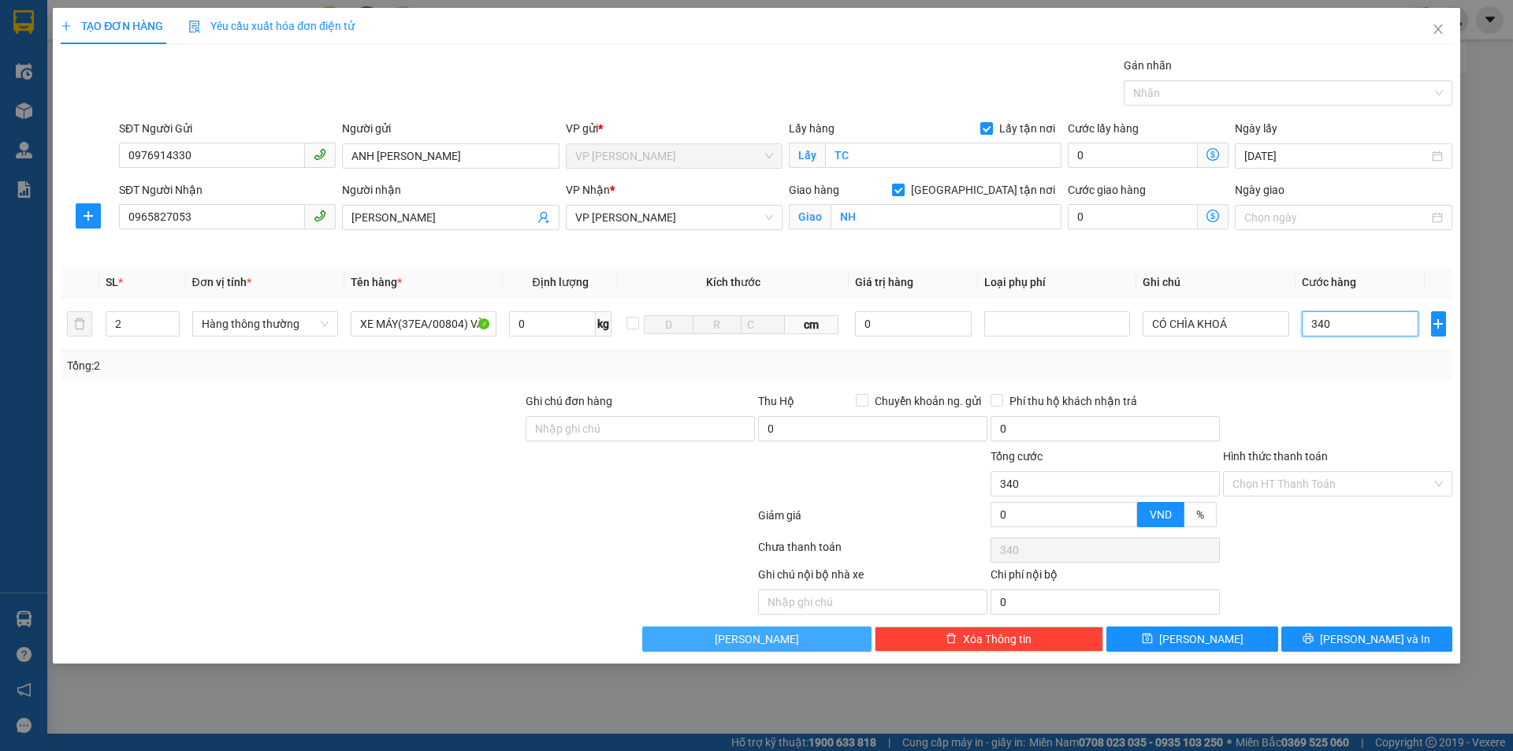
type input "3.440"
type input "344"
click at [1338, 483] on input "Hình thức thanh toán" at bounding box center [1332, 484] width 199 height 24
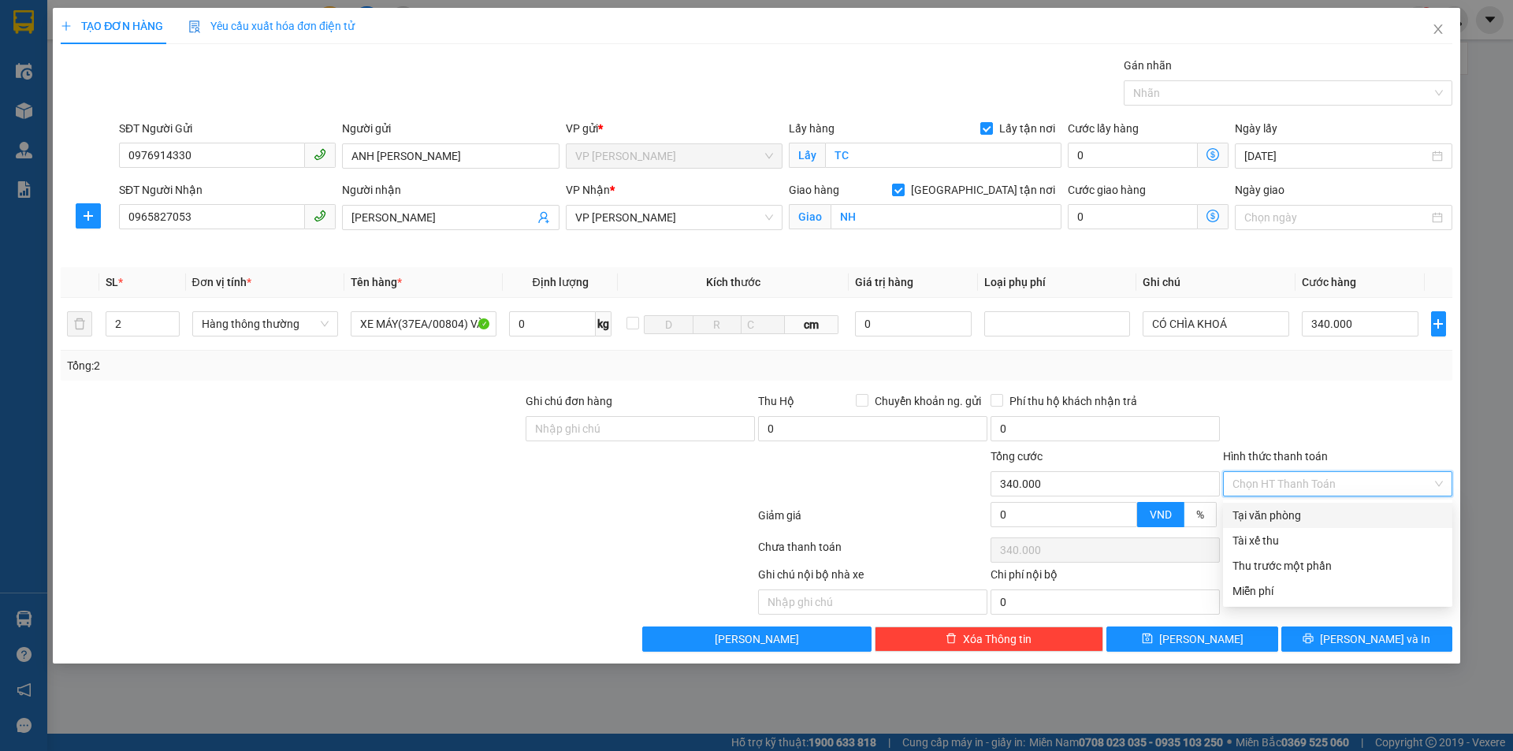
click at [1333, 515] on div "Tại văn phòng" at bounding box center [1338, 515] width 210 height 17
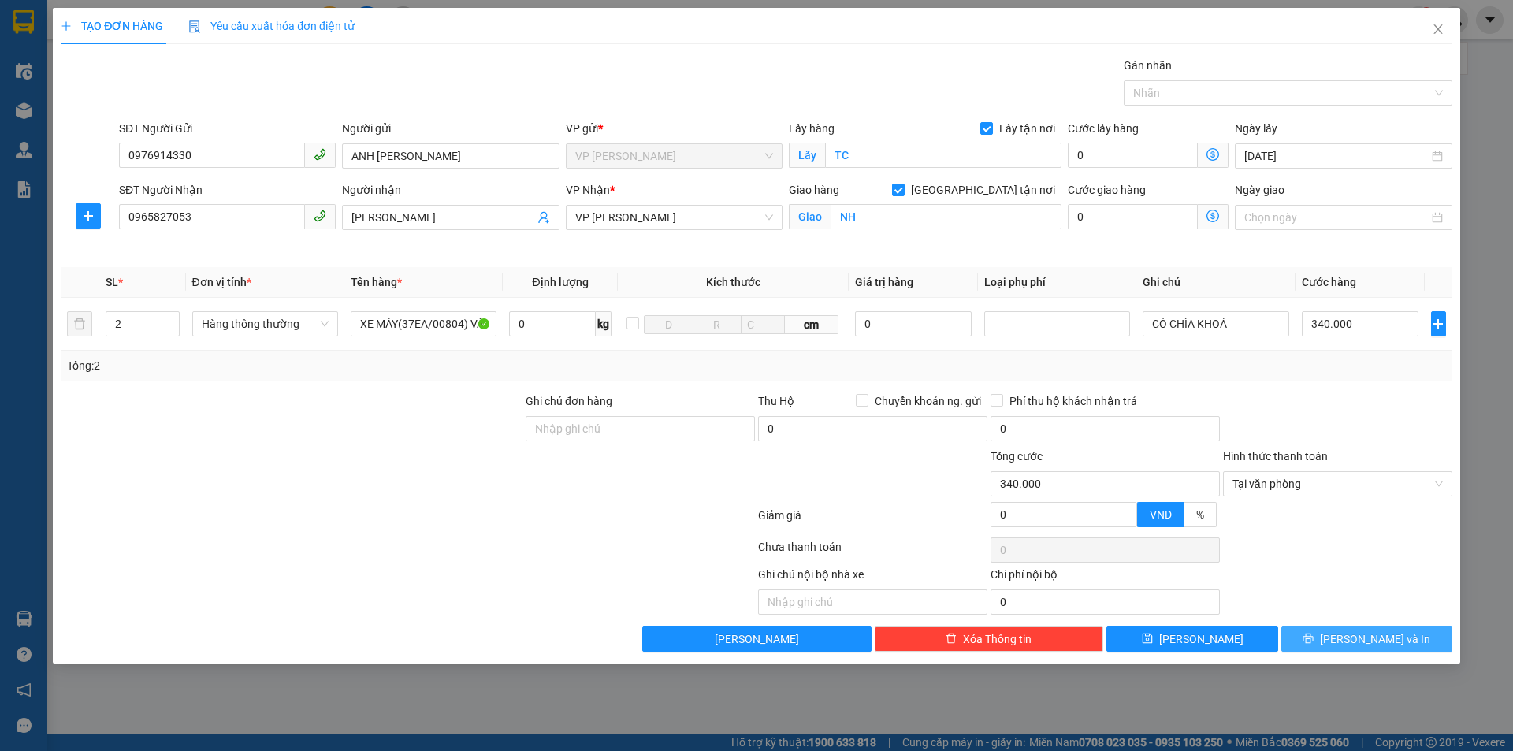
click at [1367, 638] on span "[PERSON_NAME] và In" at bounding box center [1375, 639] width 110 height 17
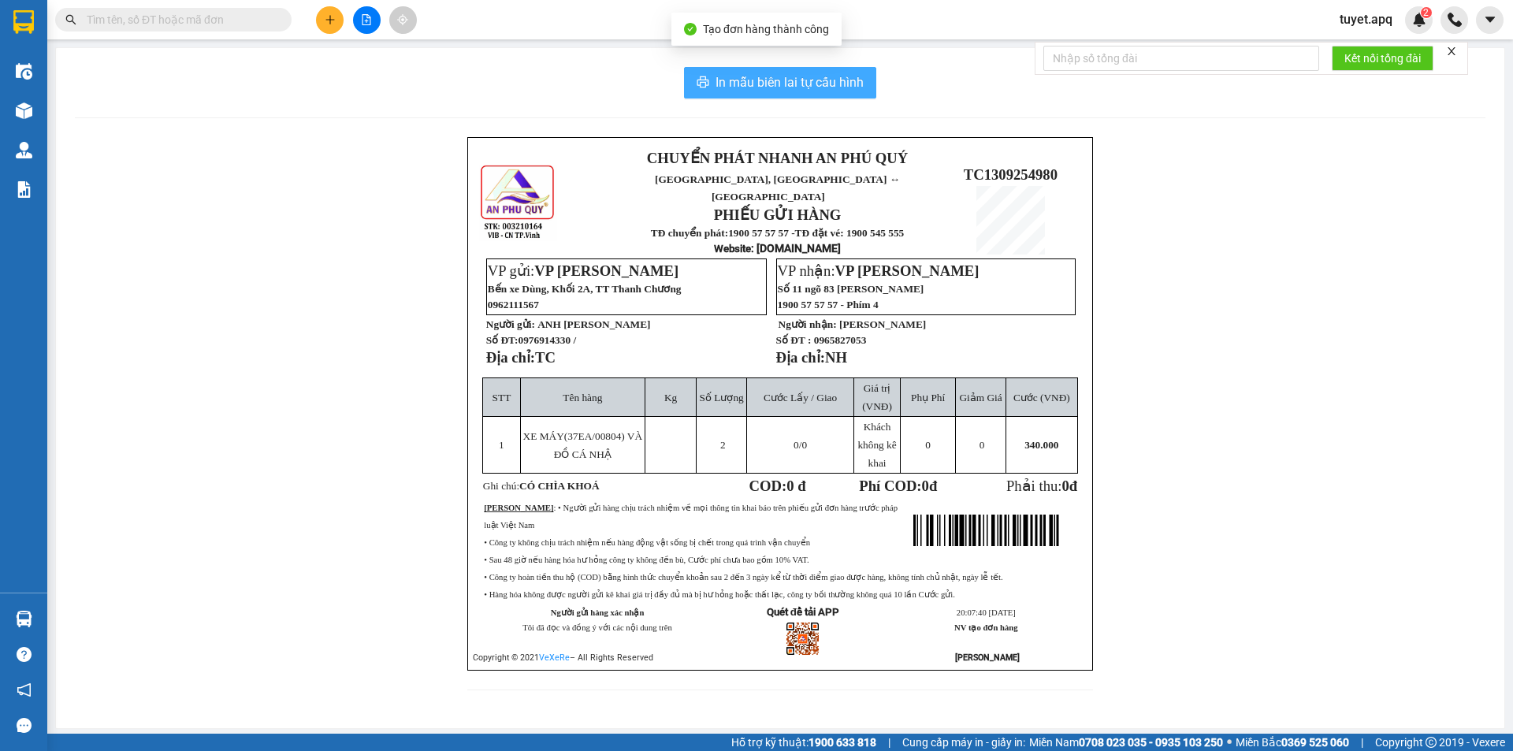
drag, startPoint x: 742, startPoint y: 80, endPoint x: 686, endPoint y: 402, distance: 326.3
click at [742, 76] on span "In mẫu biên lai tự cấu hình" at bounding box center [790, 83] width 148 height 20
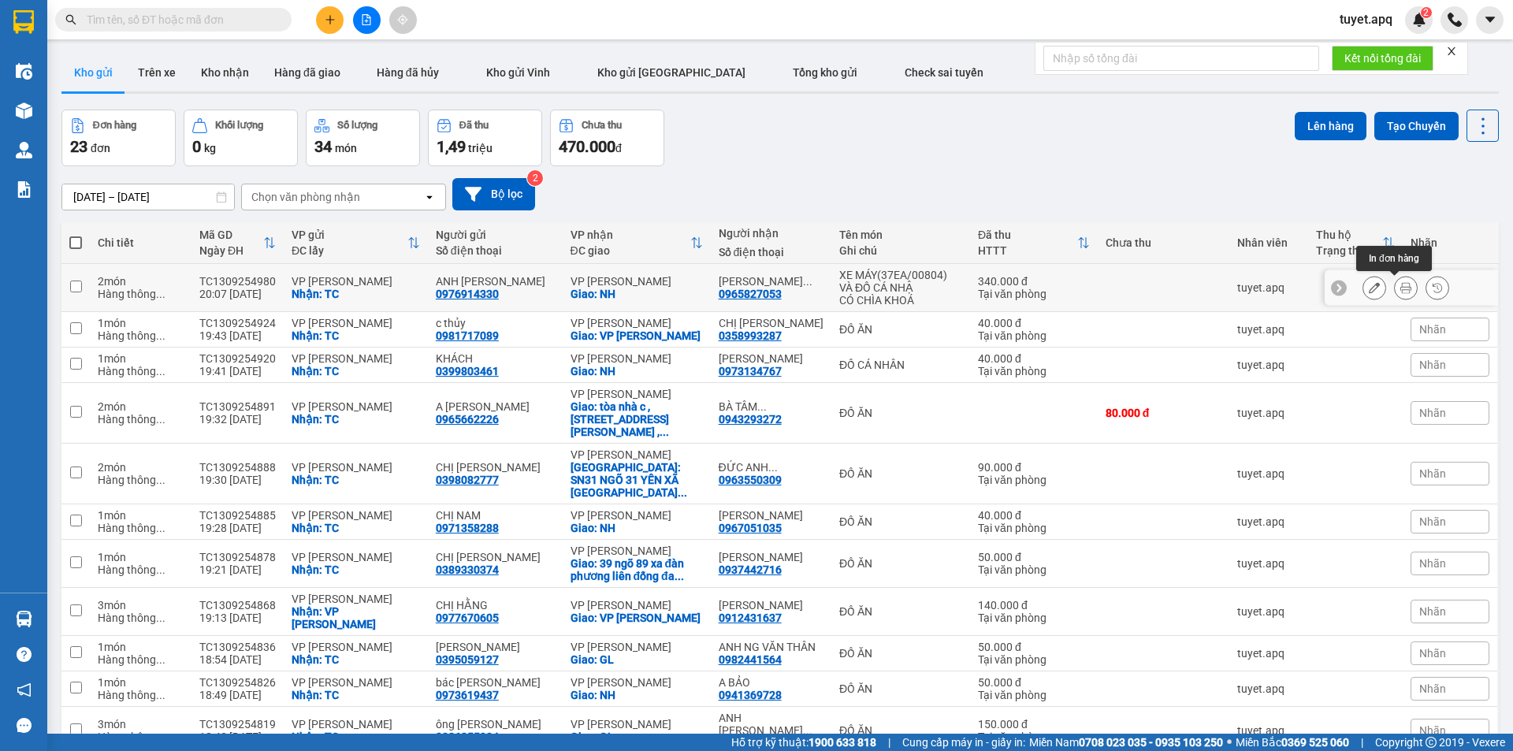
click at [1401, 287] on icon at bounding box center [1406, 287] width 11 height 11
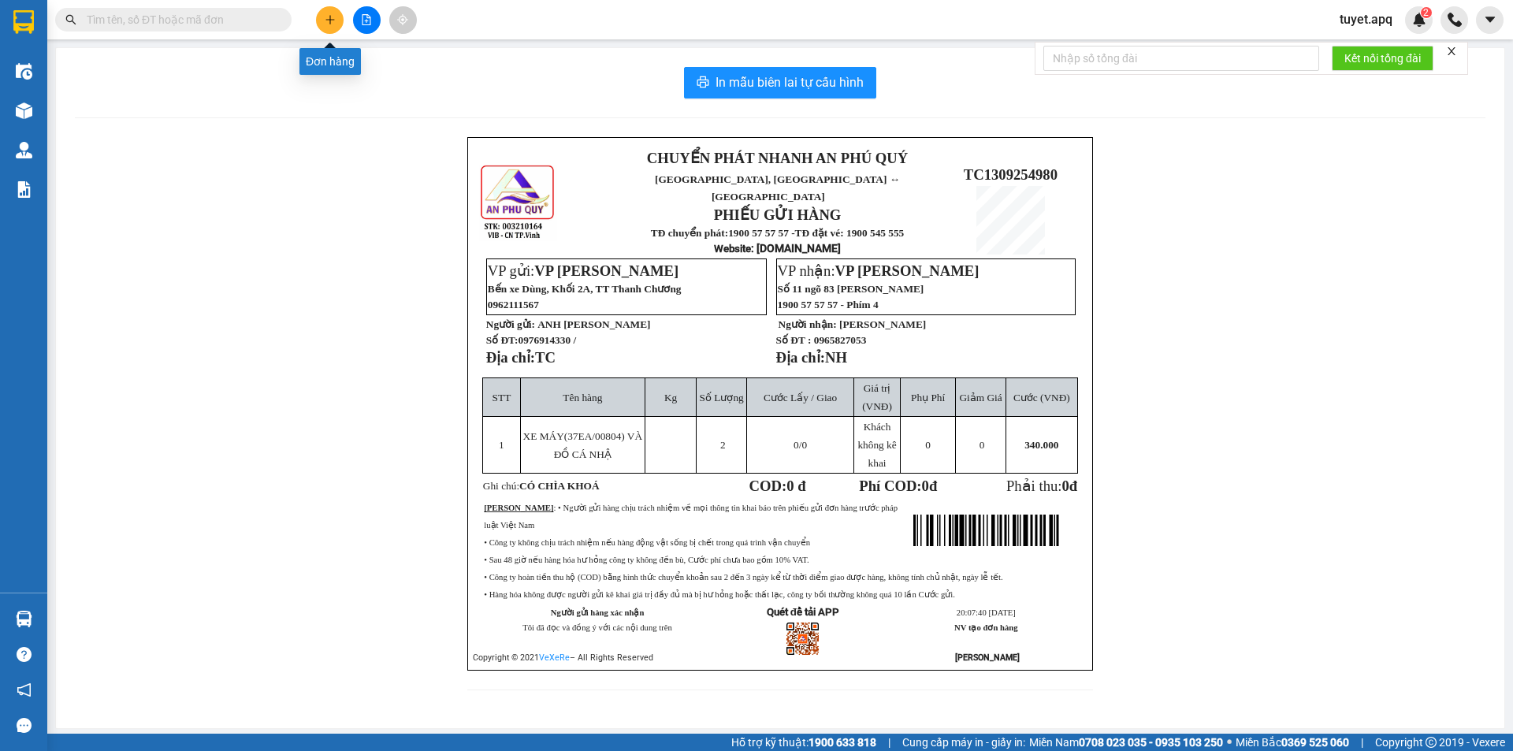
click at [331, 17] on icon "plus" at bounding box center [330, 19] width 11 height 11
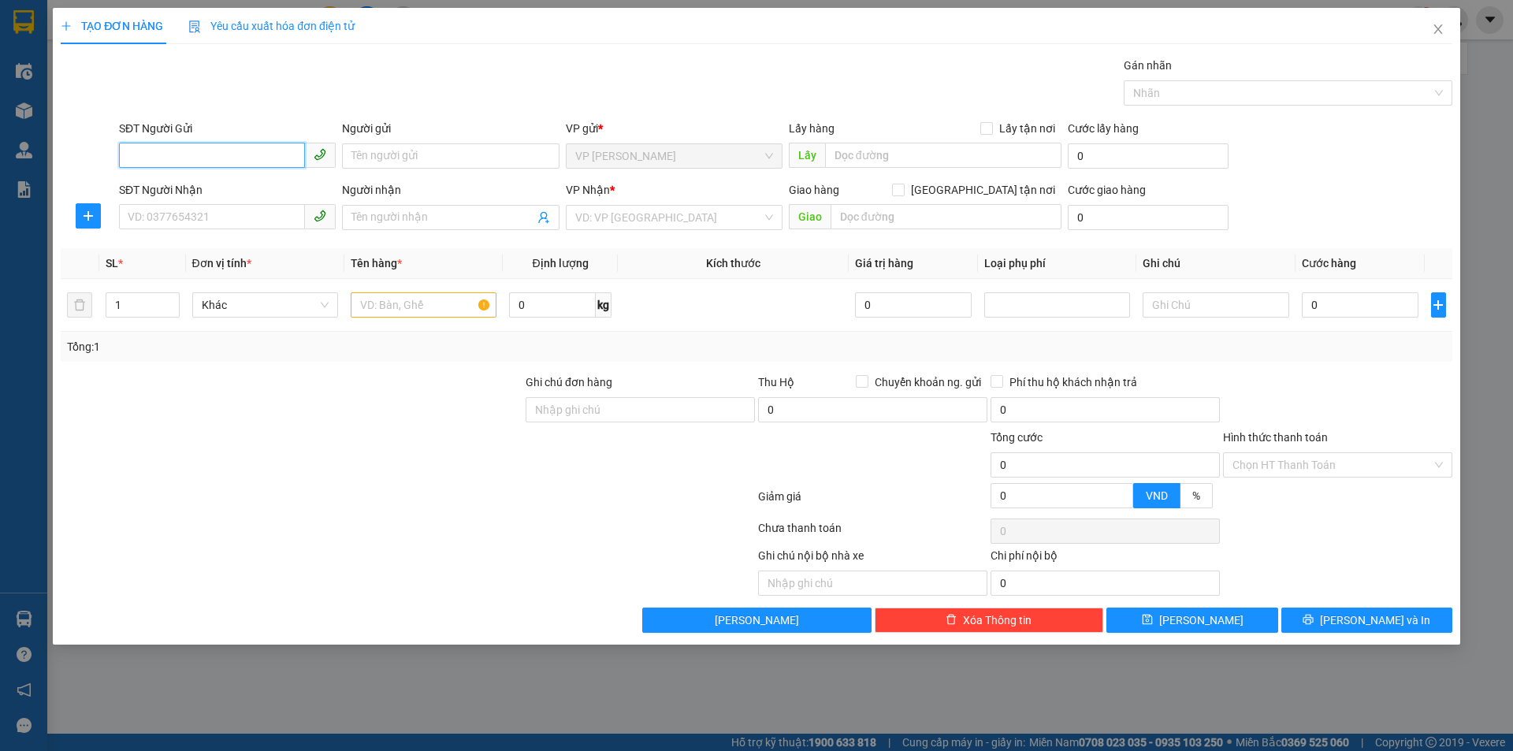
click at [183, 151] on input "SĐT Người Gửi" at bounding box center [212, 155] width 186 height 25
click at [214, 188] on div "0399698665 - C HIỀN" at bounding box center [227, 187] width 198 height 17
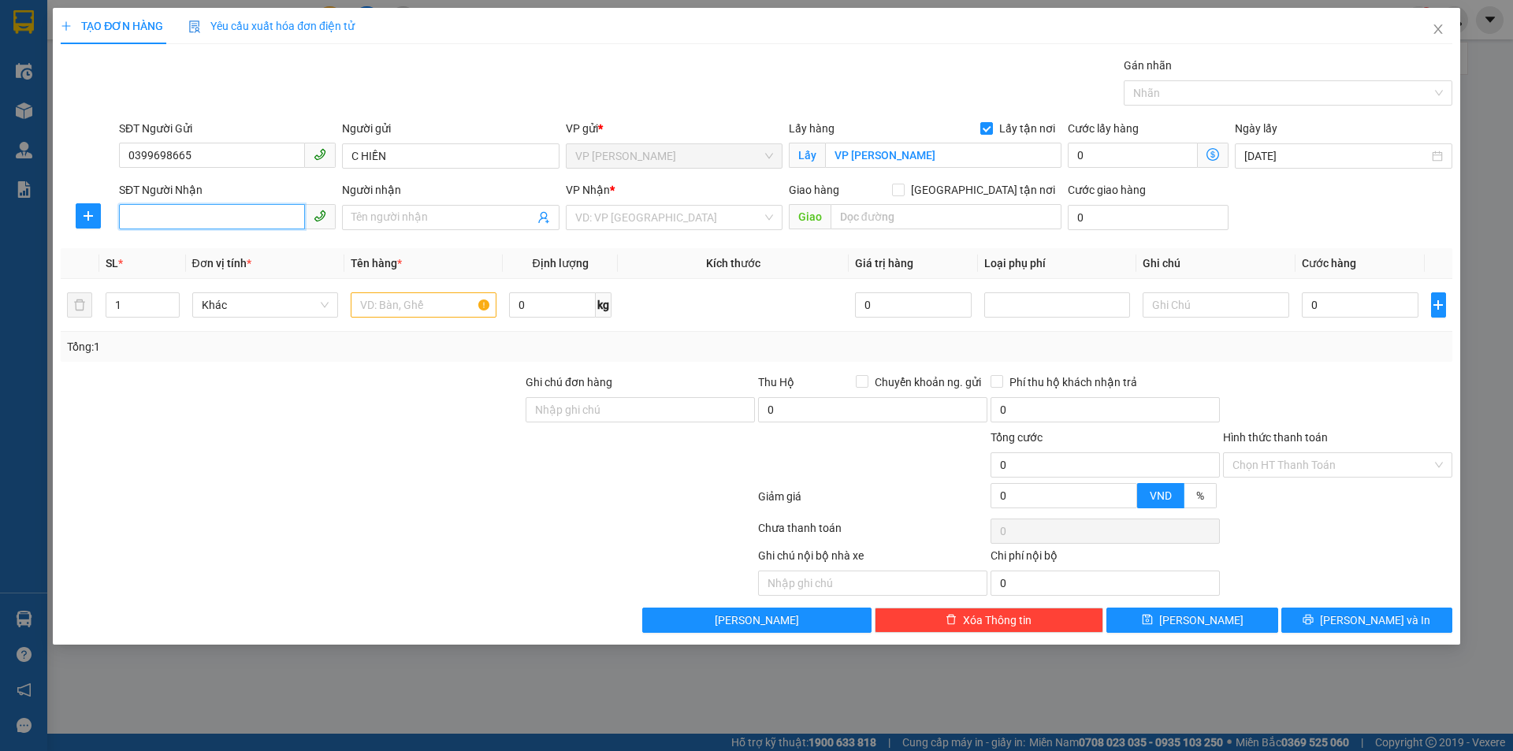
click at [235, 221] on input "SĐT Người Nhận" at bounding box center [212, 216] width 186 height 25
click at [270, 262] on div "0387939428 - chị hằng,0963850110" at bounding box center [247, 274] width 256 height 25
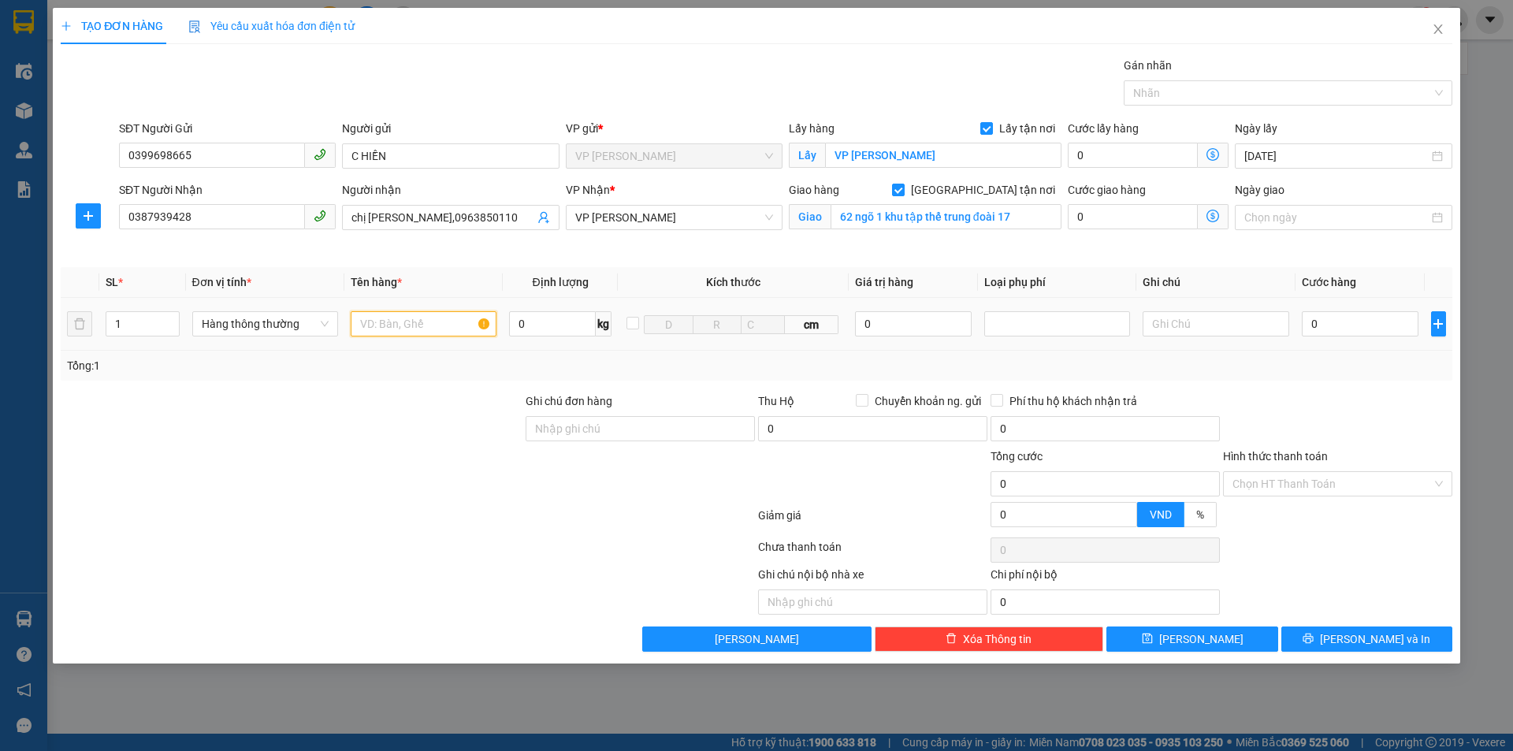
click at [430, 320] on input "text" at bounding box center [424, 323] width 146 height 25
click at [1324, 333] on input "0" at bounding box center [1360, 323] width 117 height 25
click at [1332, 326] on input "40" at bounding box center [1360, 323] width 117 height 25
click at [1341, 493] on input "Hình thức thanh toán" at bounding box center [1332, 484] width 199 height 24
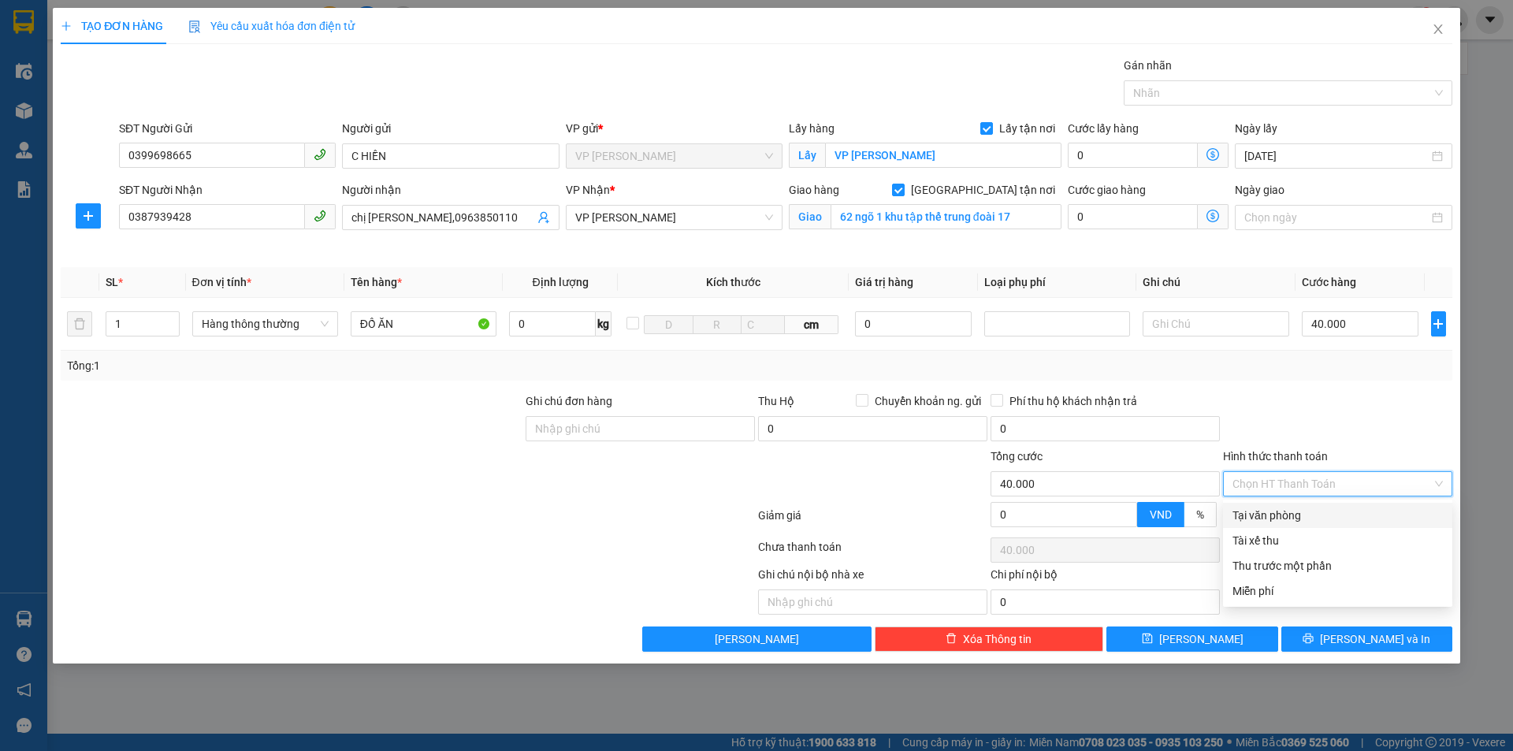
click at [1308, 517] on div "Tại văn phòng" at bounding box center [1338, 515] width 210 height 17
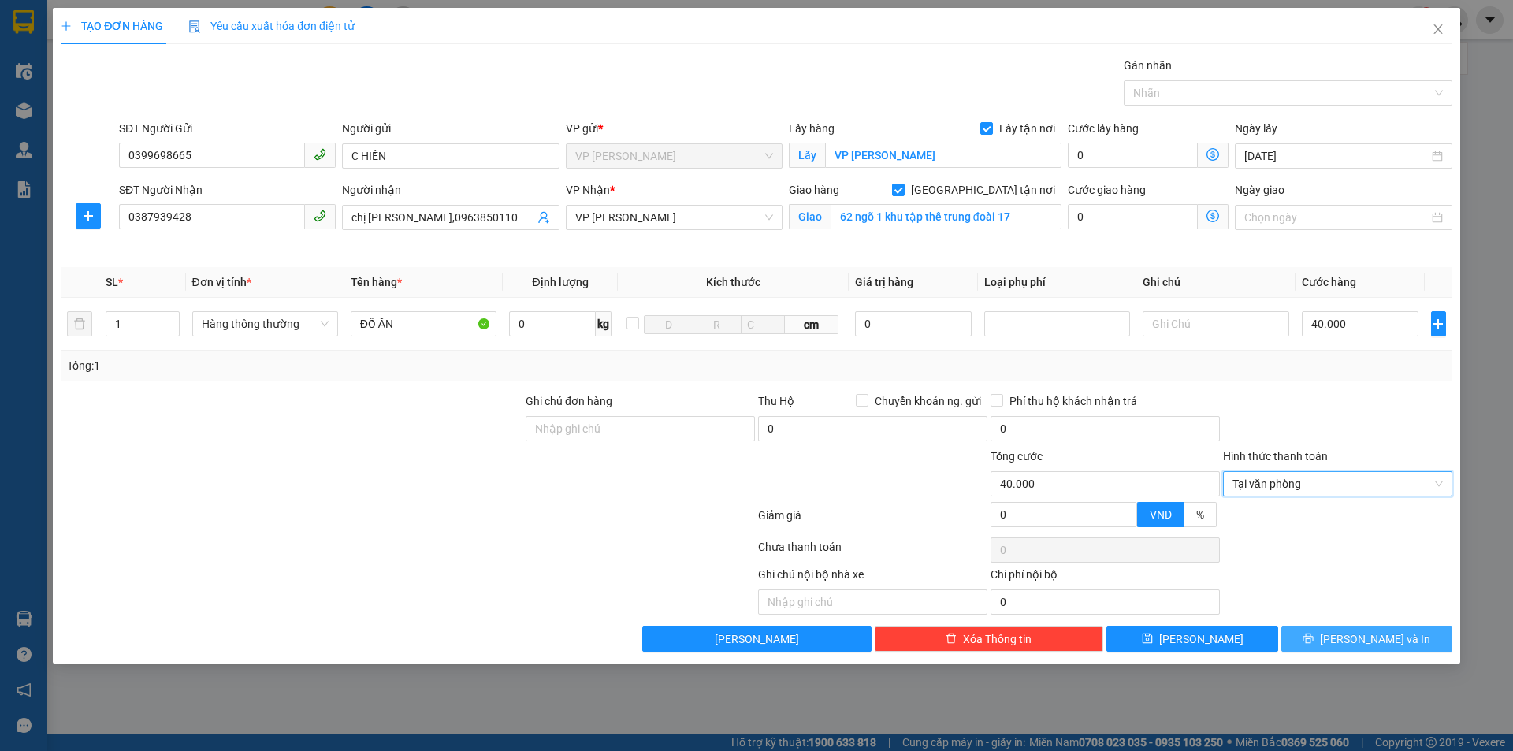
click at [1403, 635] on button "[PERSON_NAME] và In" at bounding box center [1367, 639] width 171 height 25
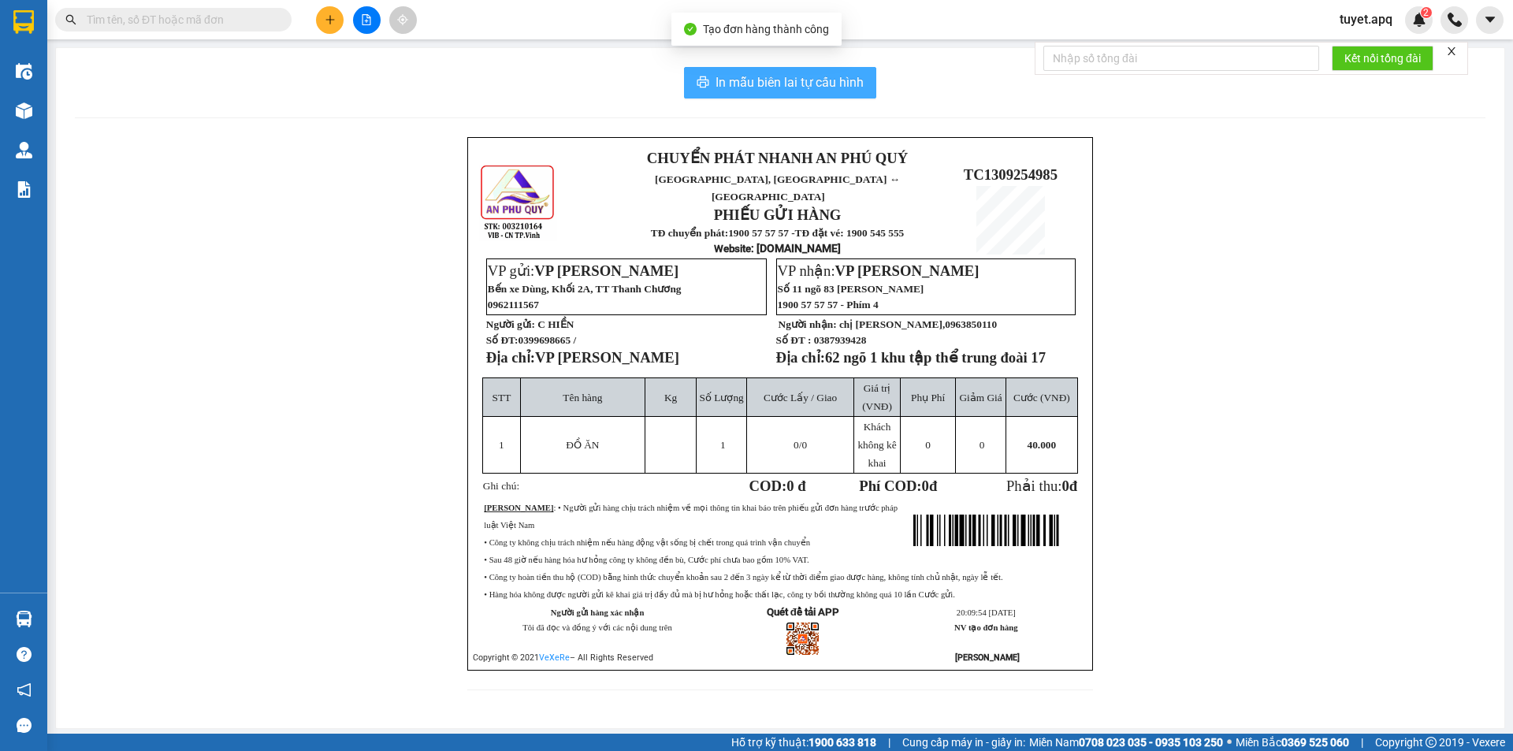
click at [821, 91] on span "In mẫu biên lai tự cấu hình" at bounding box center [790, 83] width 148 height 20
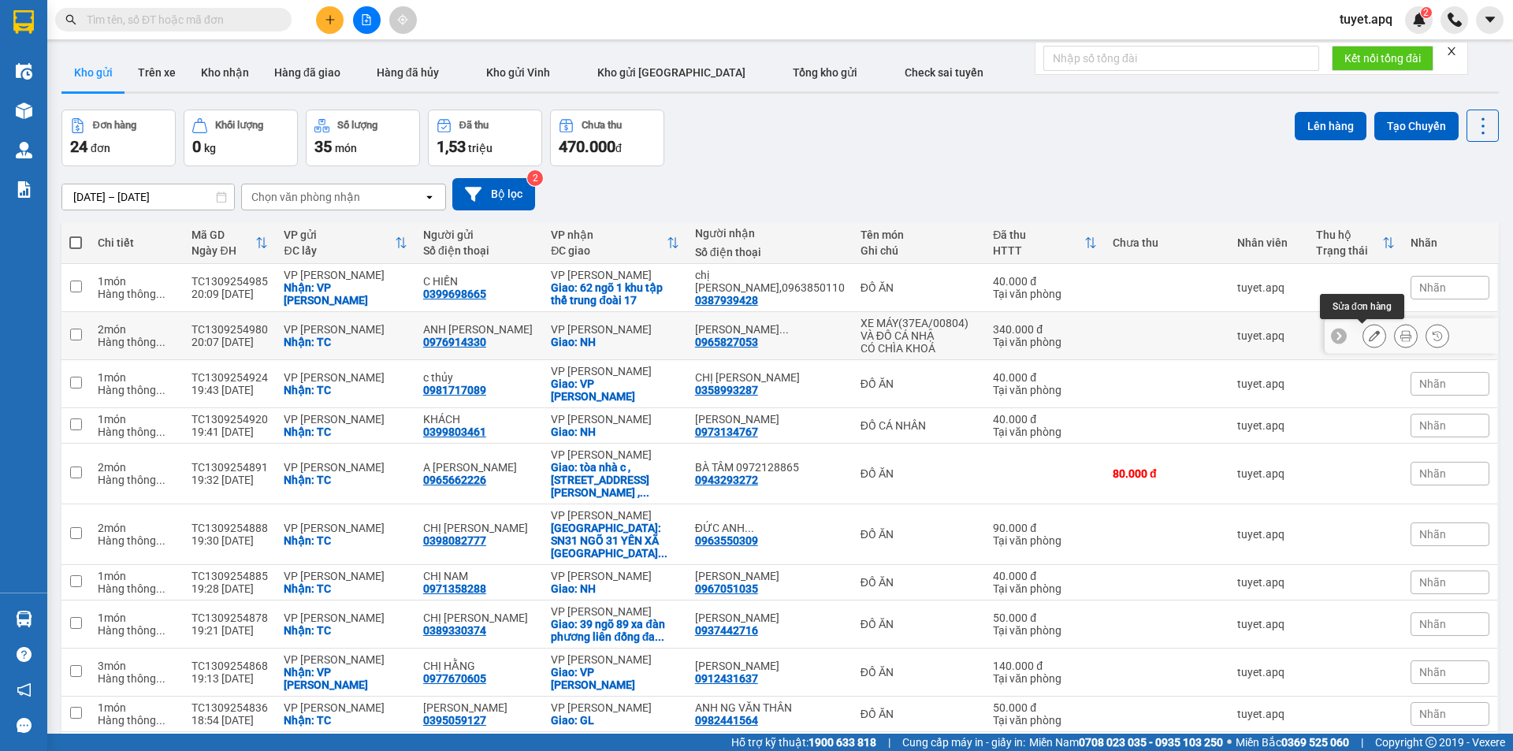
click at [1369, 337] on icon at bounding box center [1374, 335] width 11 height 11
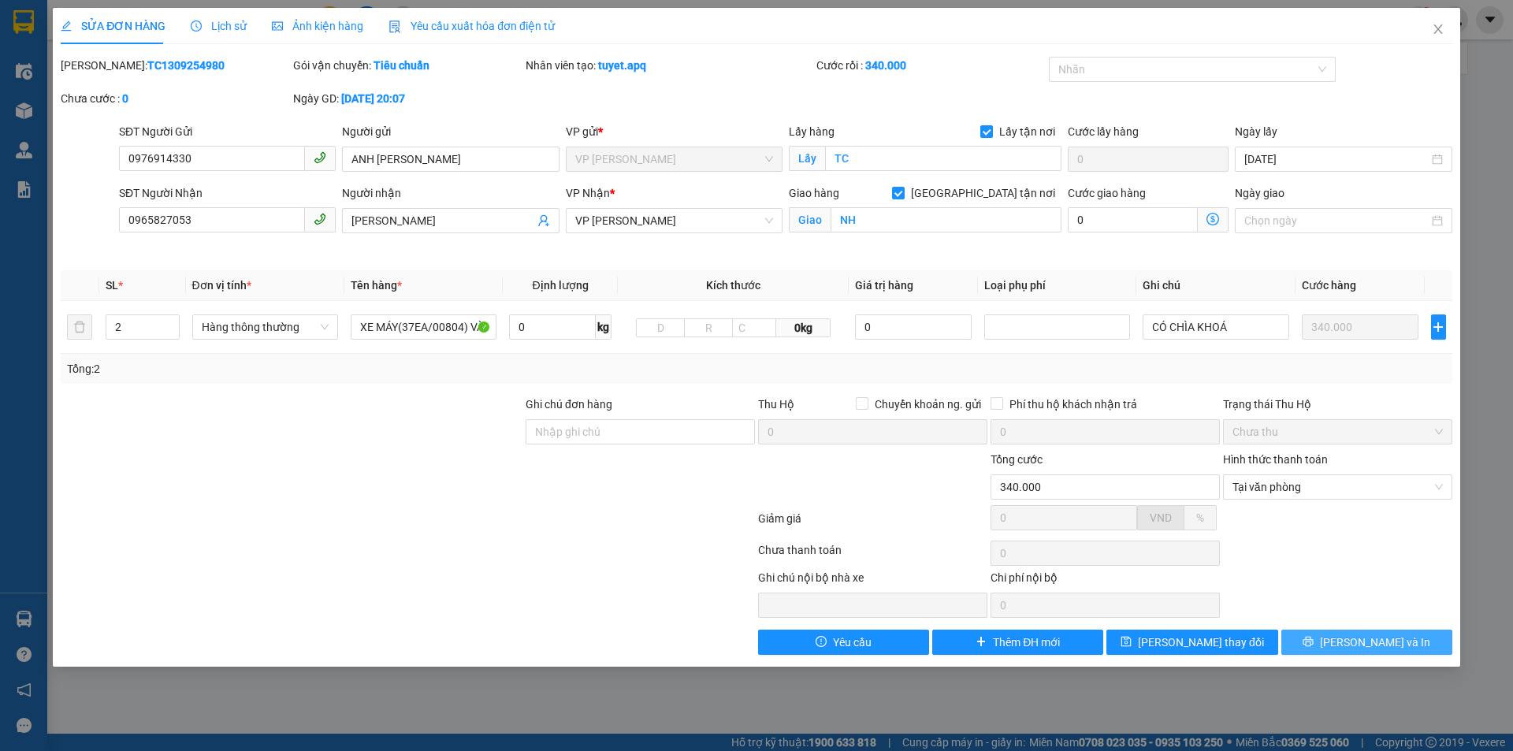
click at [1355, 646] on span "[PERSON_NAME] và In" at bounding box center [1375, 642] width 110 height 17
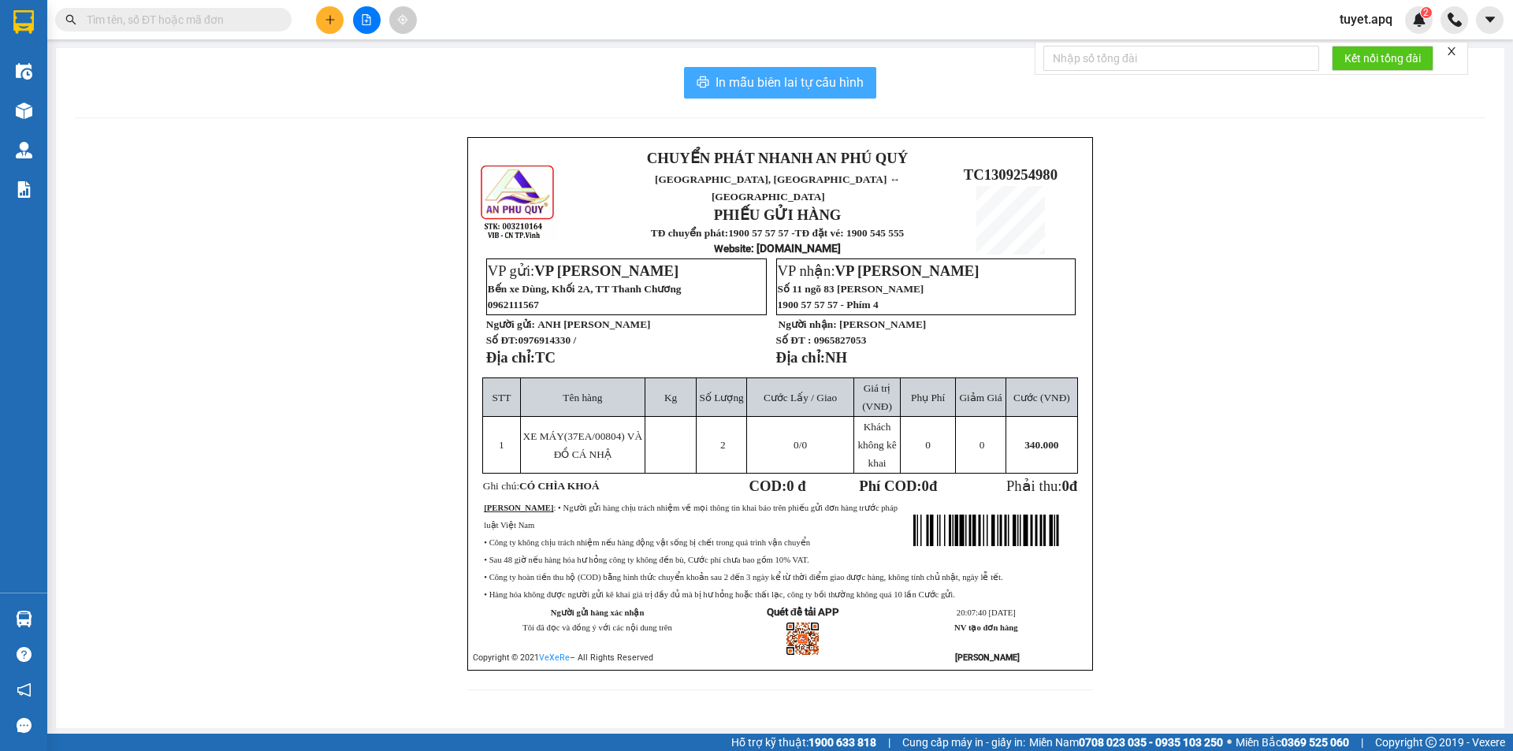
click at [796, 87] on span "In mẫu biên lai tự cấu hình" at bounding box center [790, 83] width 148 height 20
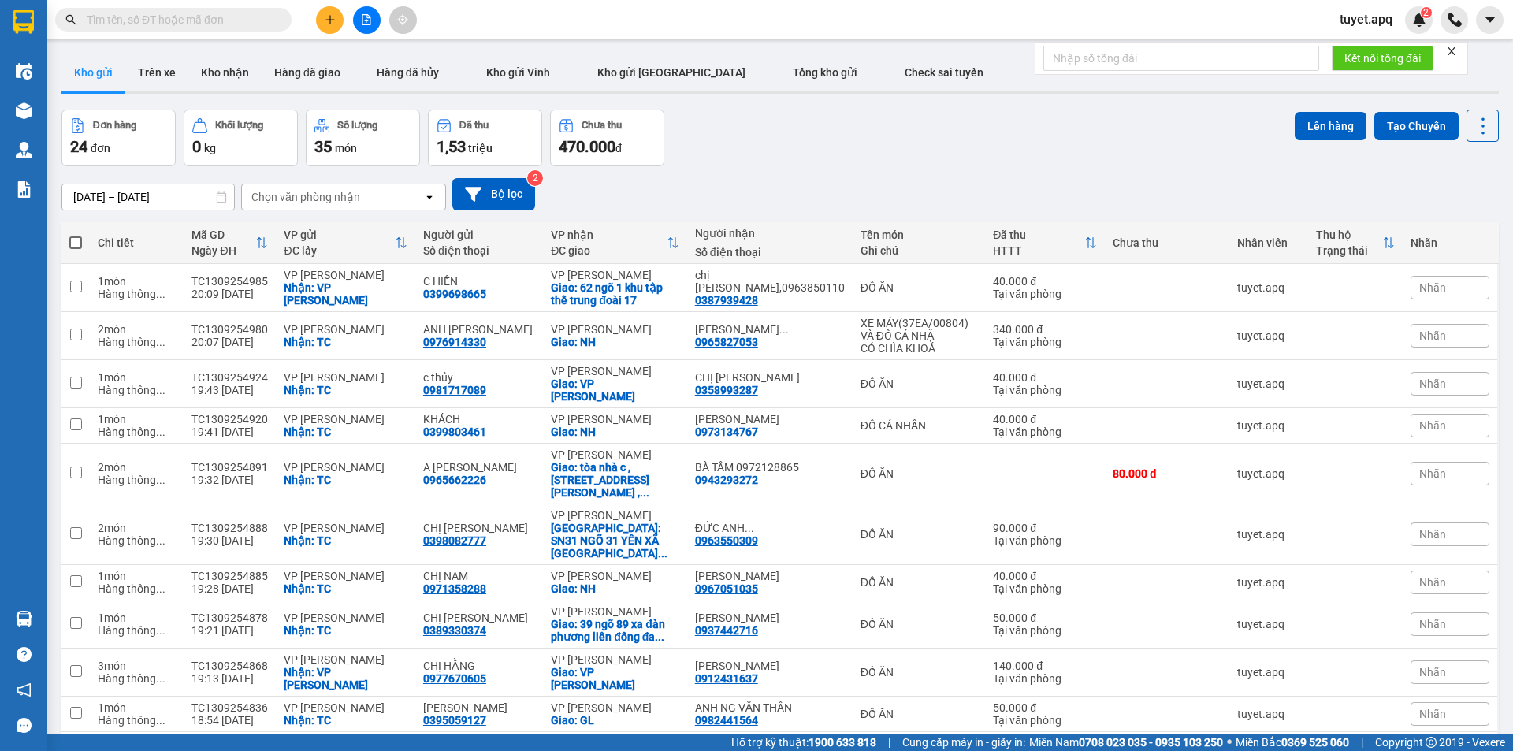
click at [382, 191] on div "Chọn văn phòng nhận" at bounding box center [332, 196] width 181 height 25
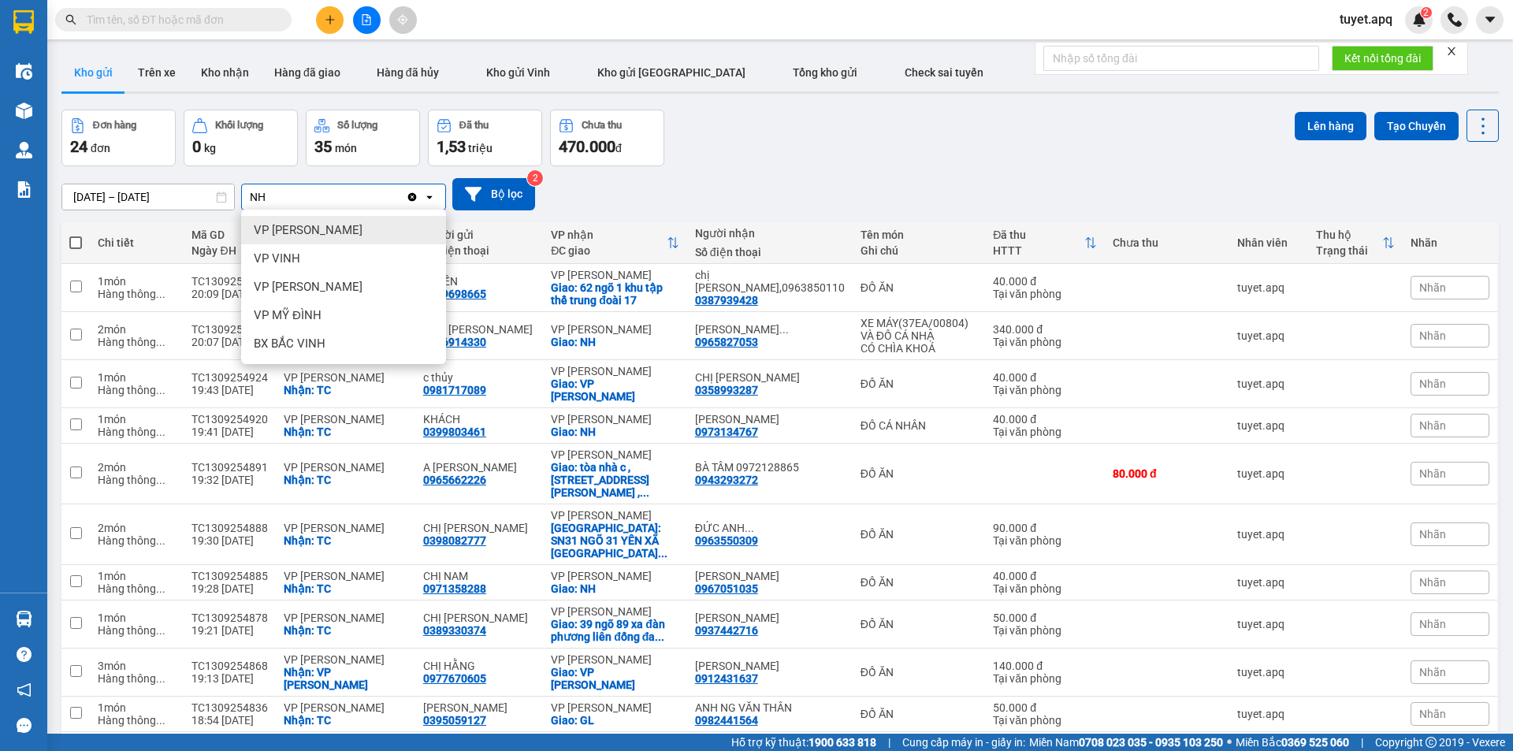
click at [337, 229] on div "VP [PERSON_NAME]" at bounding box center [343, 230] width 205 height 28
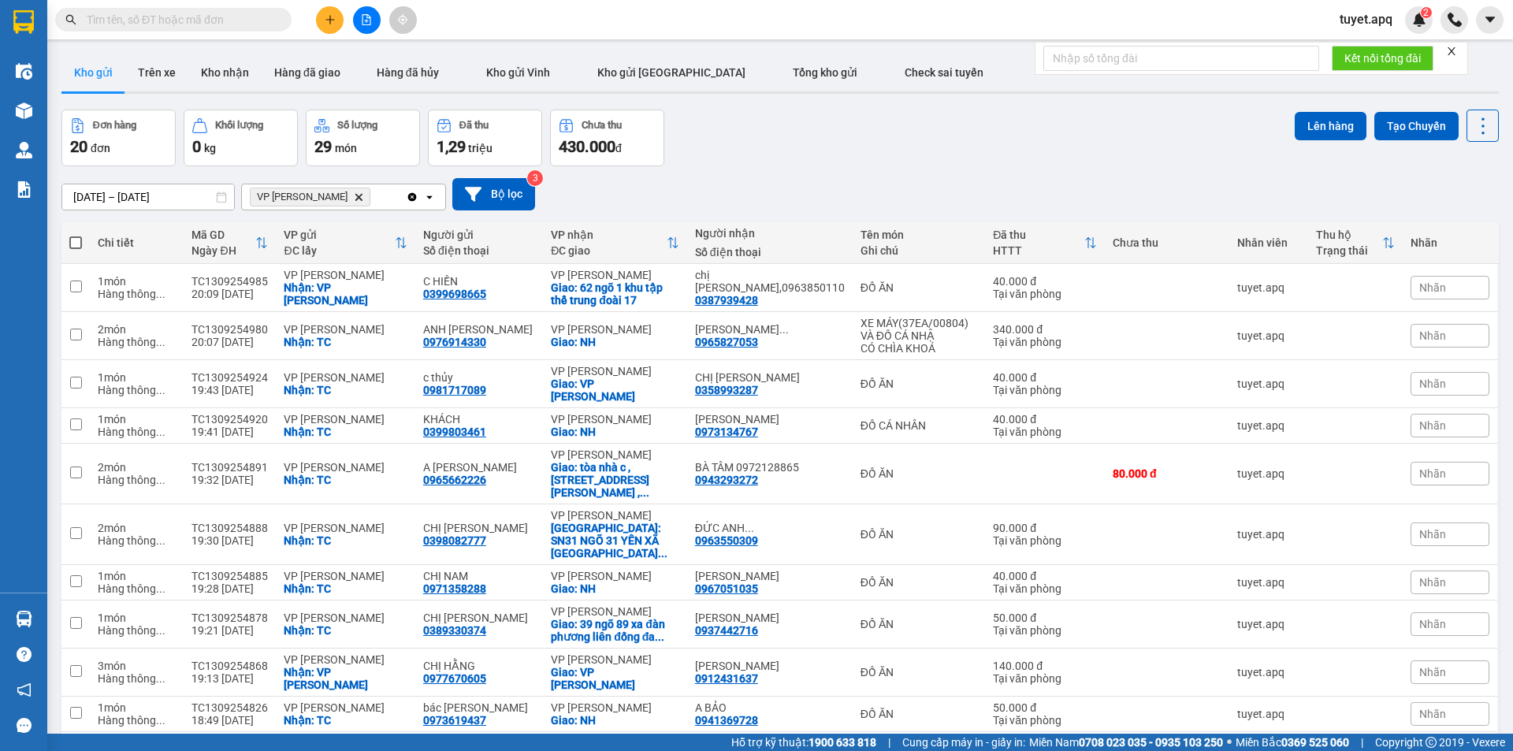
click at [75, 236] on span at bounding box center [75, 242] width 13 height 13
click at [76, 235] on input "checkbox" at bounding box center [76, 235] width 0 height 0
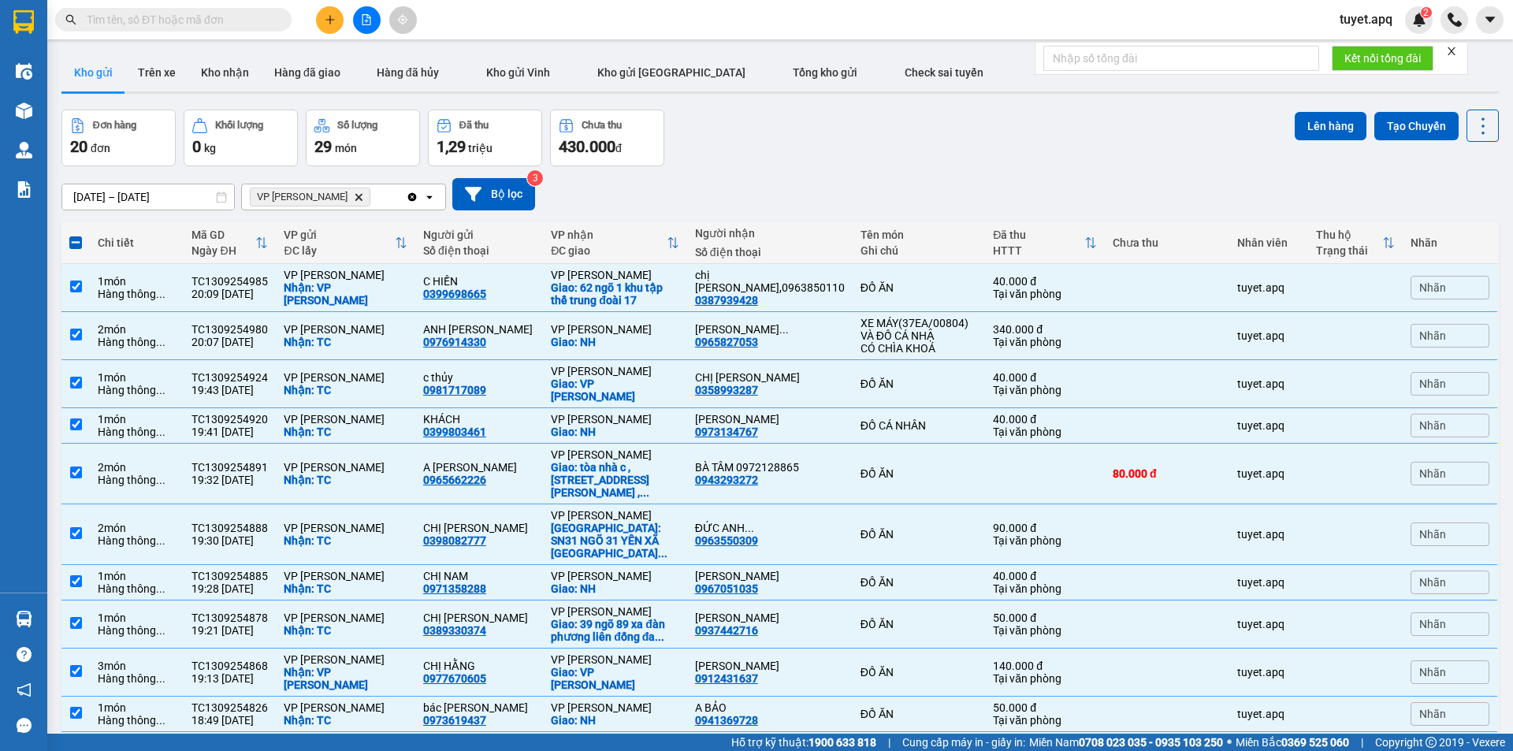
click at [73, 329] on input "checkbox" at bounding box center [76, 335] width 12 height 12
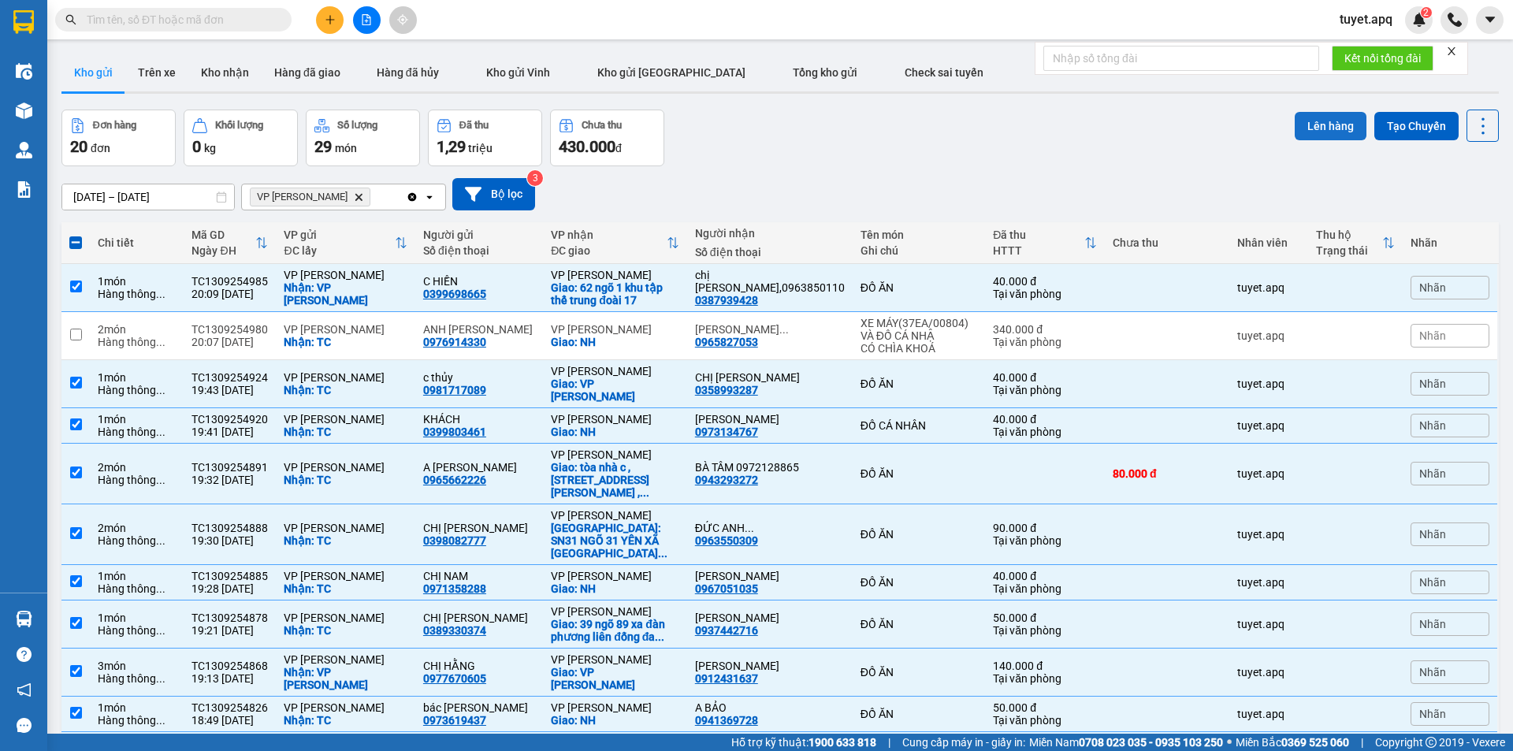
click at [1325, 126] on button "Lên hàng" at bounding box center [1331, 126] width 72 height 28
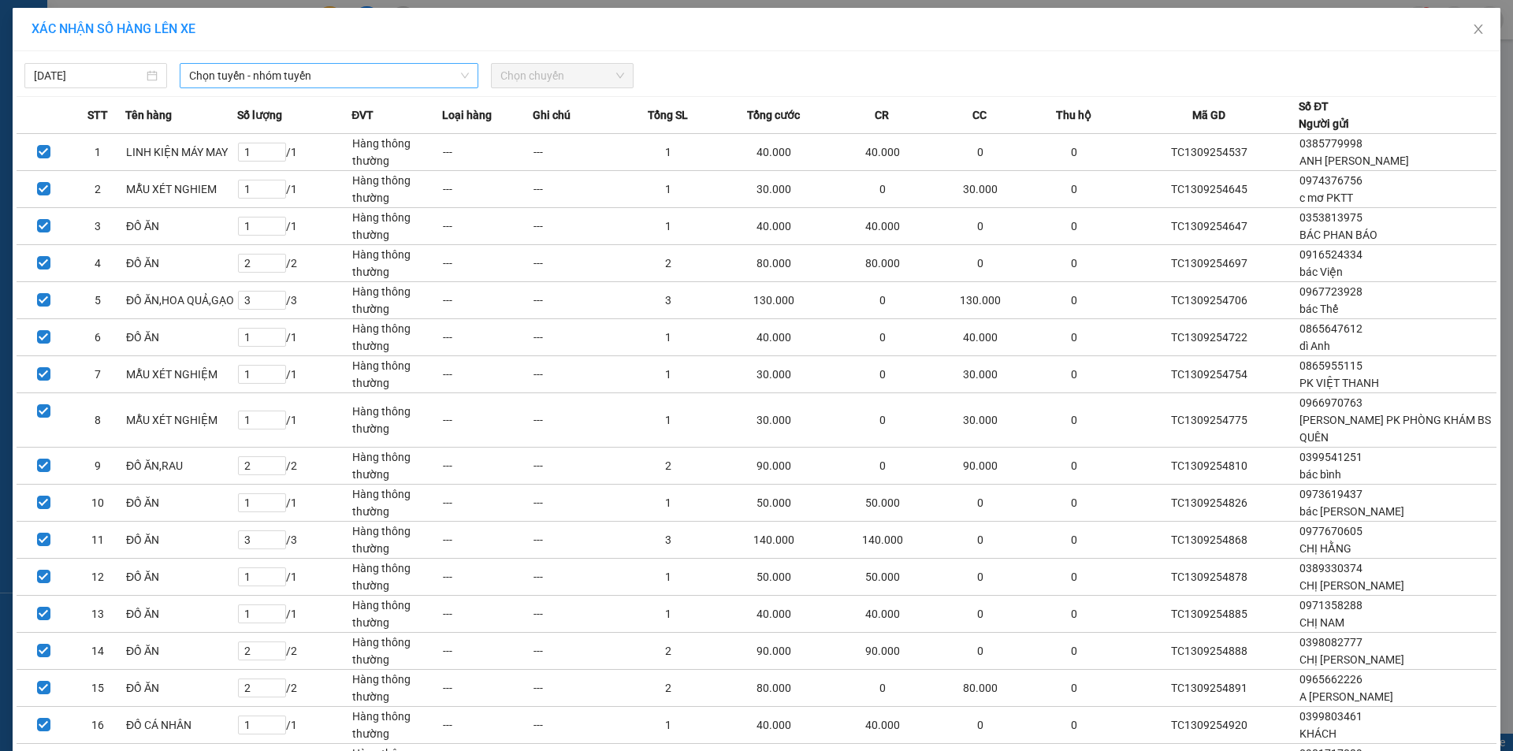
click at [322, 75] on span "Chọn tuyến - nhóm tuyến" at bounding box center [329, 76] width 280 height 24
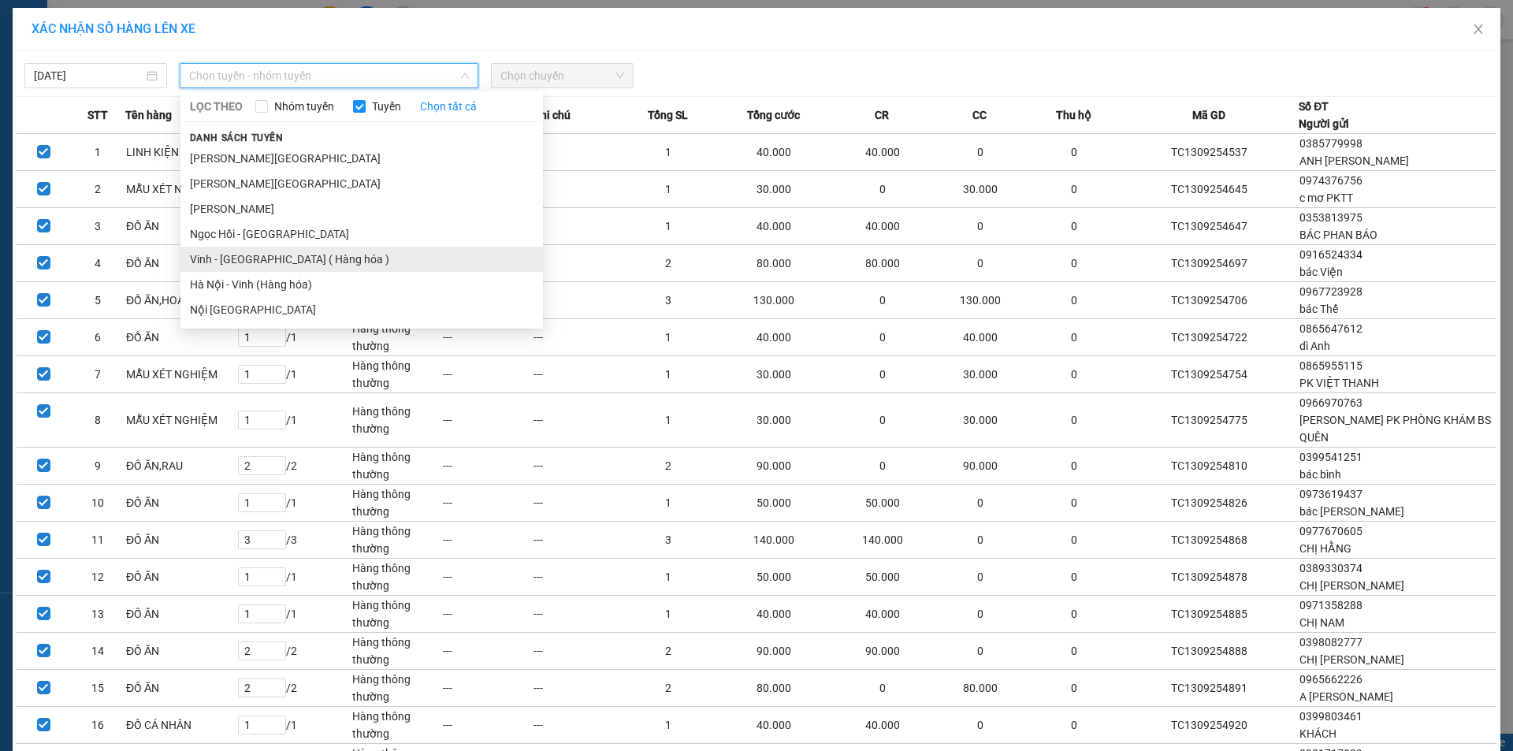
click at [308, 247] on li "Vinh - [GEOGRAPHIC_DATA] ( Hàng hóa )" at bounding box center [361, 259] width 363 height 25
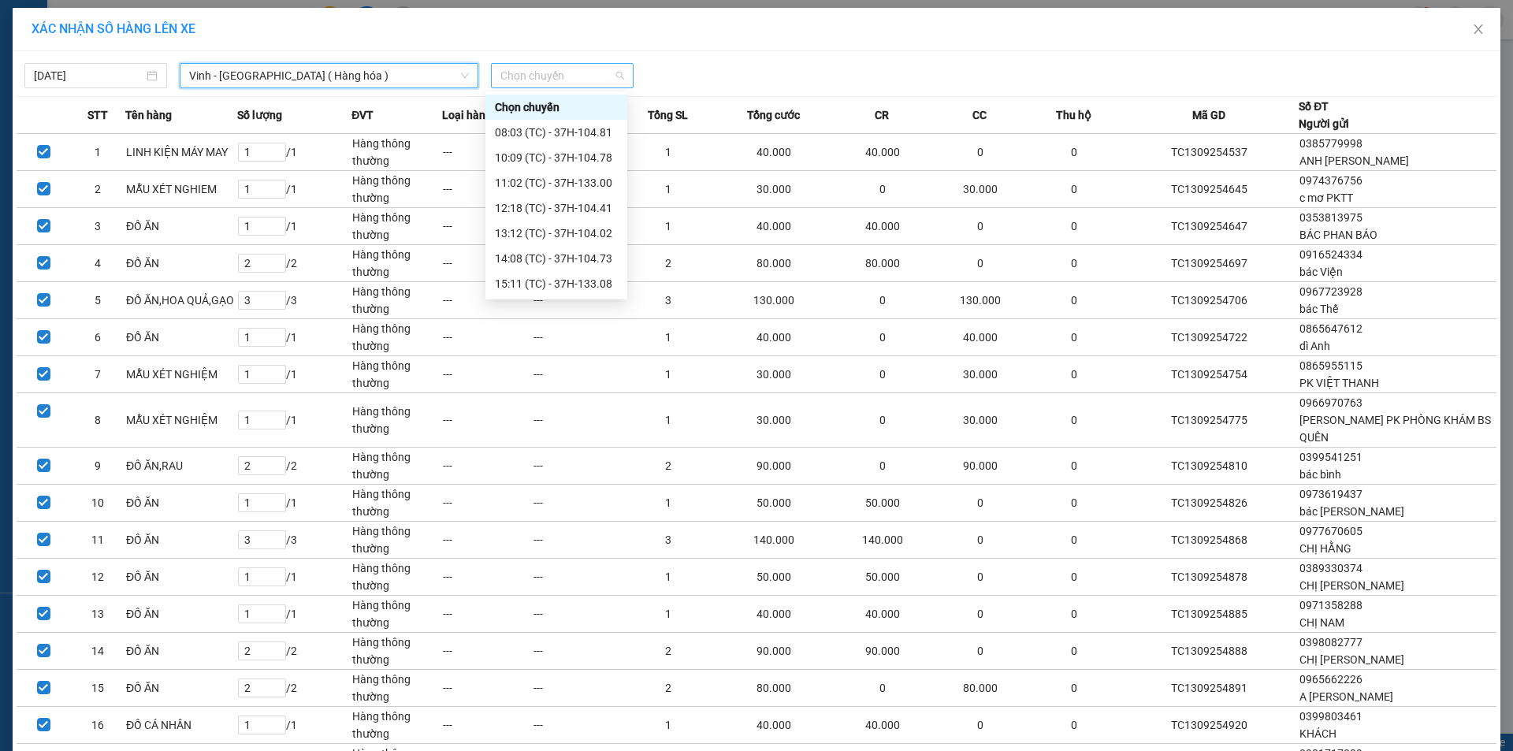
click at [592, 69] on span "Chọn chuyến" at bounding box center [562, 76] width 124 height 24
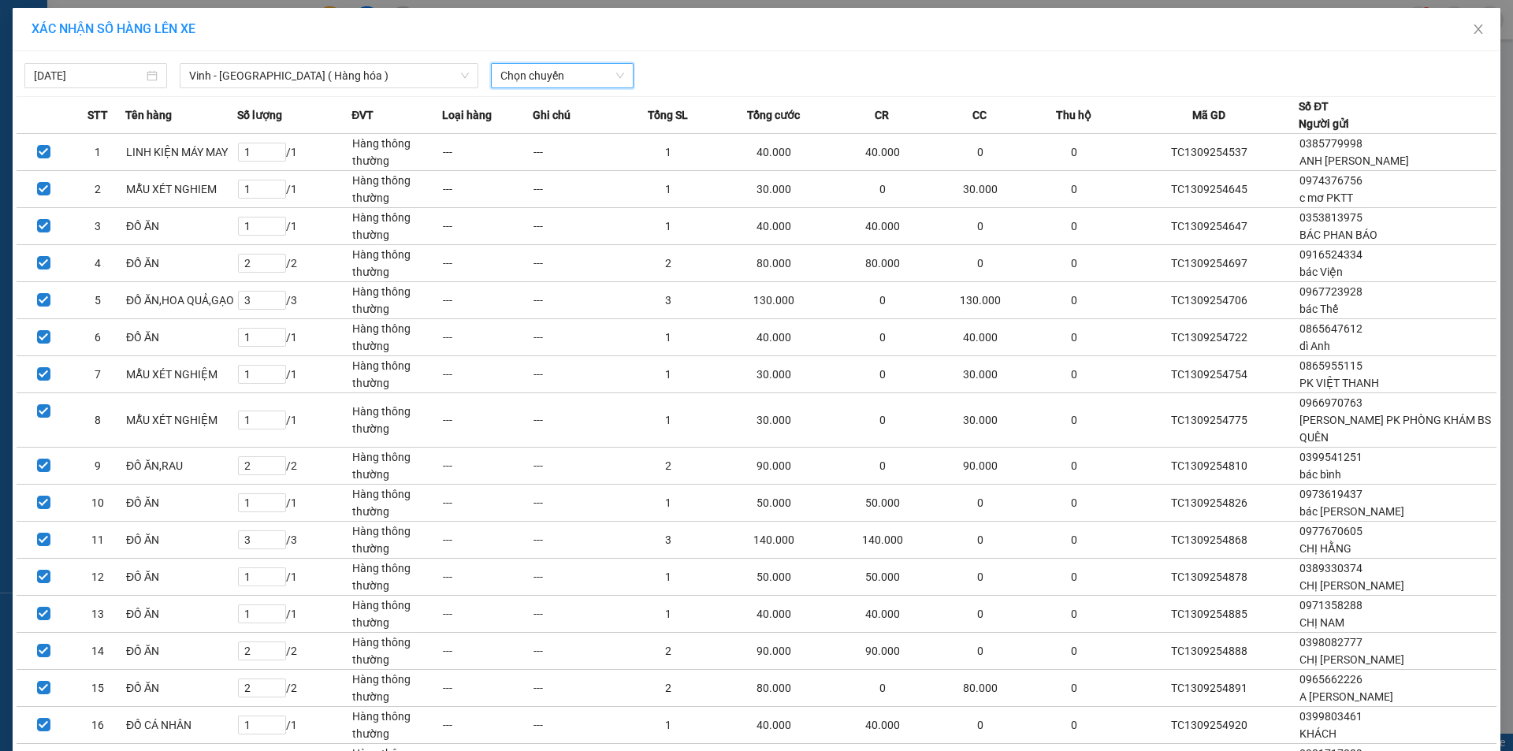
click at [578, 76] on span "Chọn chuyến" at bounding box center [562, 76] width 124 height 24
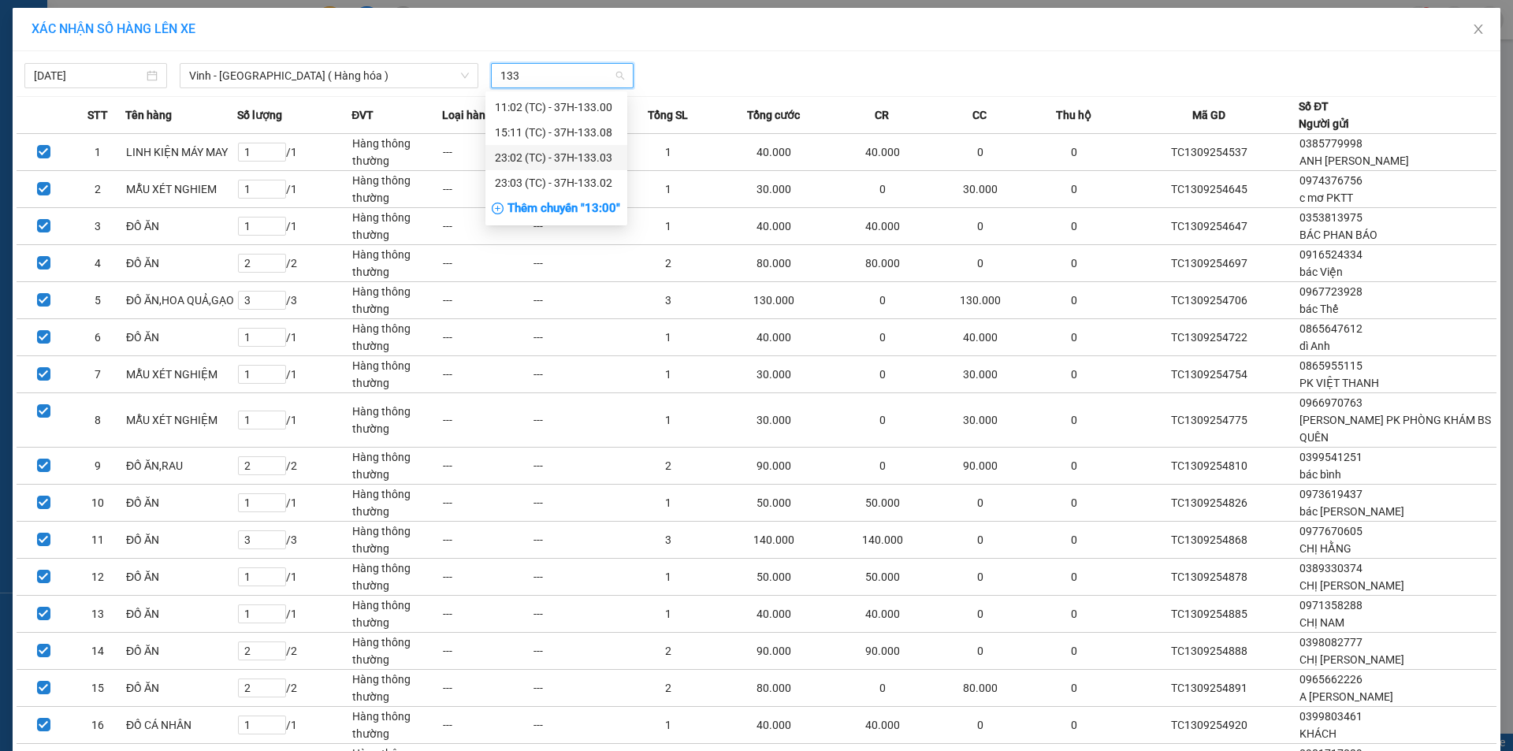
click at [616, 170] on div "11:02 (TC) - 37H-133.00 15:11 (TC) - 37H-133.08 23:02 (TC) - 37H-133.03 23:03 (…" at bounding box center [556, 145] width 142 height 101
click at [597, 180] on div "23:03 (TC) - 37H-133.02" at bounding box center [556, 182] width 123 height 17
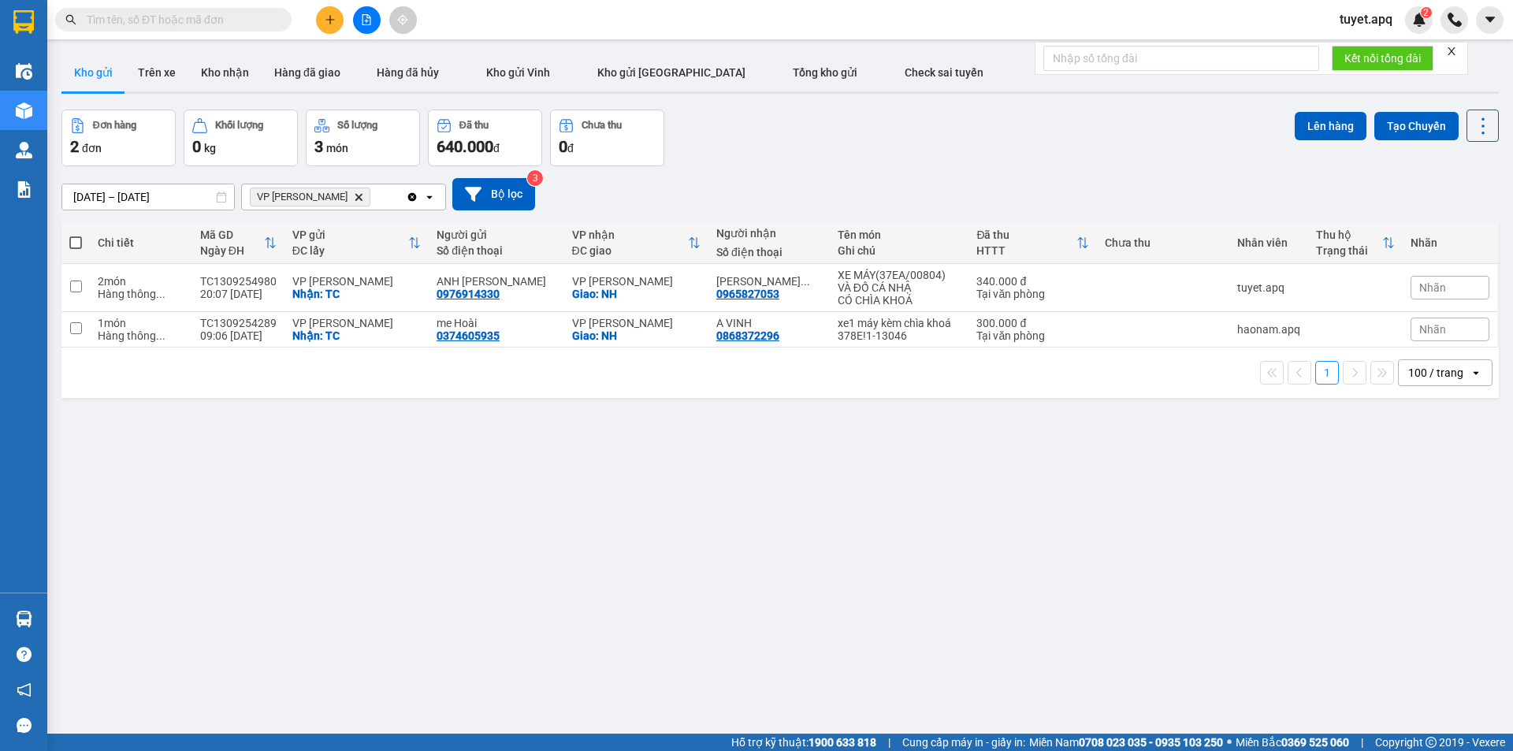
click at [355, 199] on icon "VP NGỌC HỒI, close by backspace" at bounding box center [358, 196] width 7 height 7
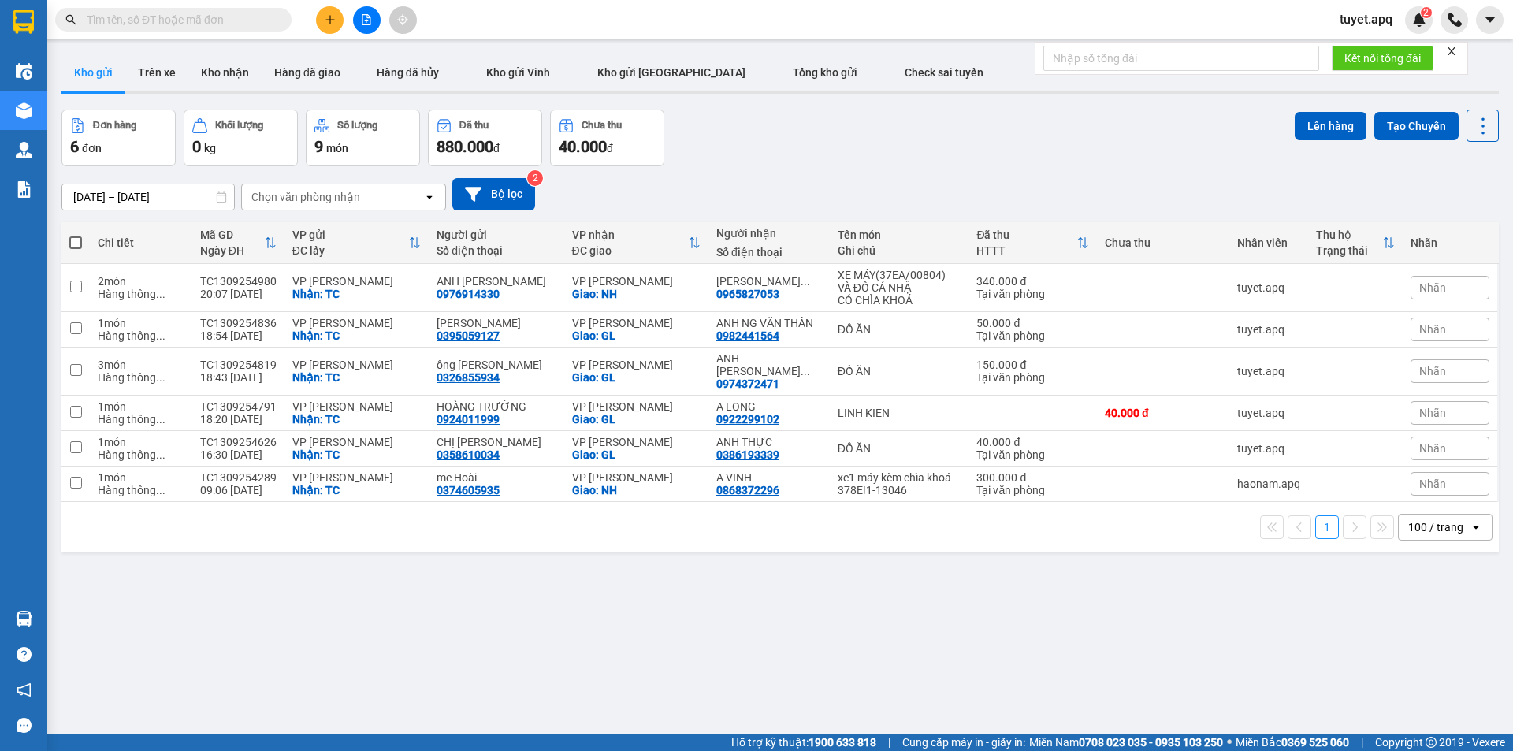
click at [325, 195] on div "Chọn văn phòng nhận" at bounding box center [305, 197] width 109 height 16
click at [326, 225] on div "VP [PERSON_NAME]" at bounding box center [343, 230] width 205 height 28
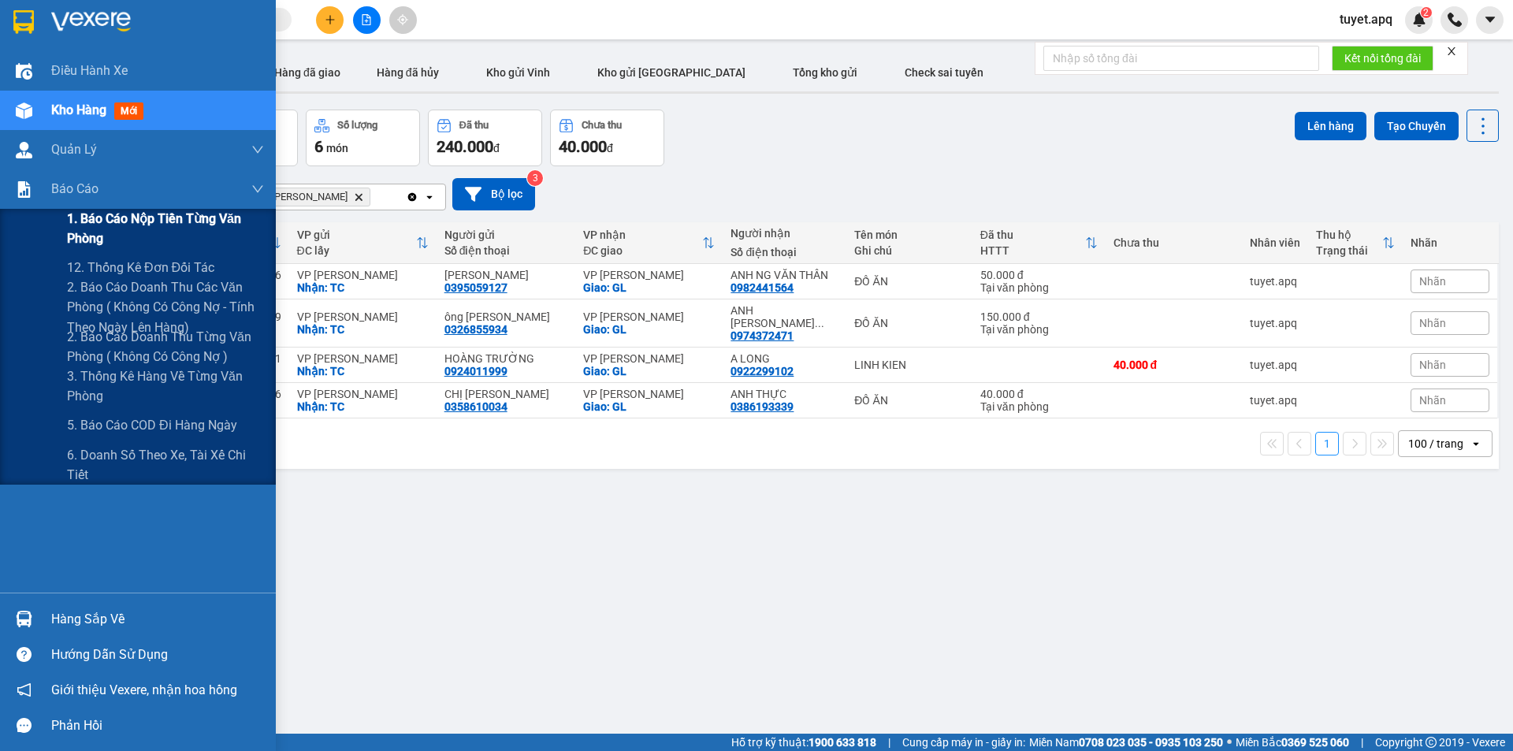
click at [136, 221] on span "1. Báo cáo nộp tiền từng văn phòng" at bounding box center [165, 228] width 197 height 39
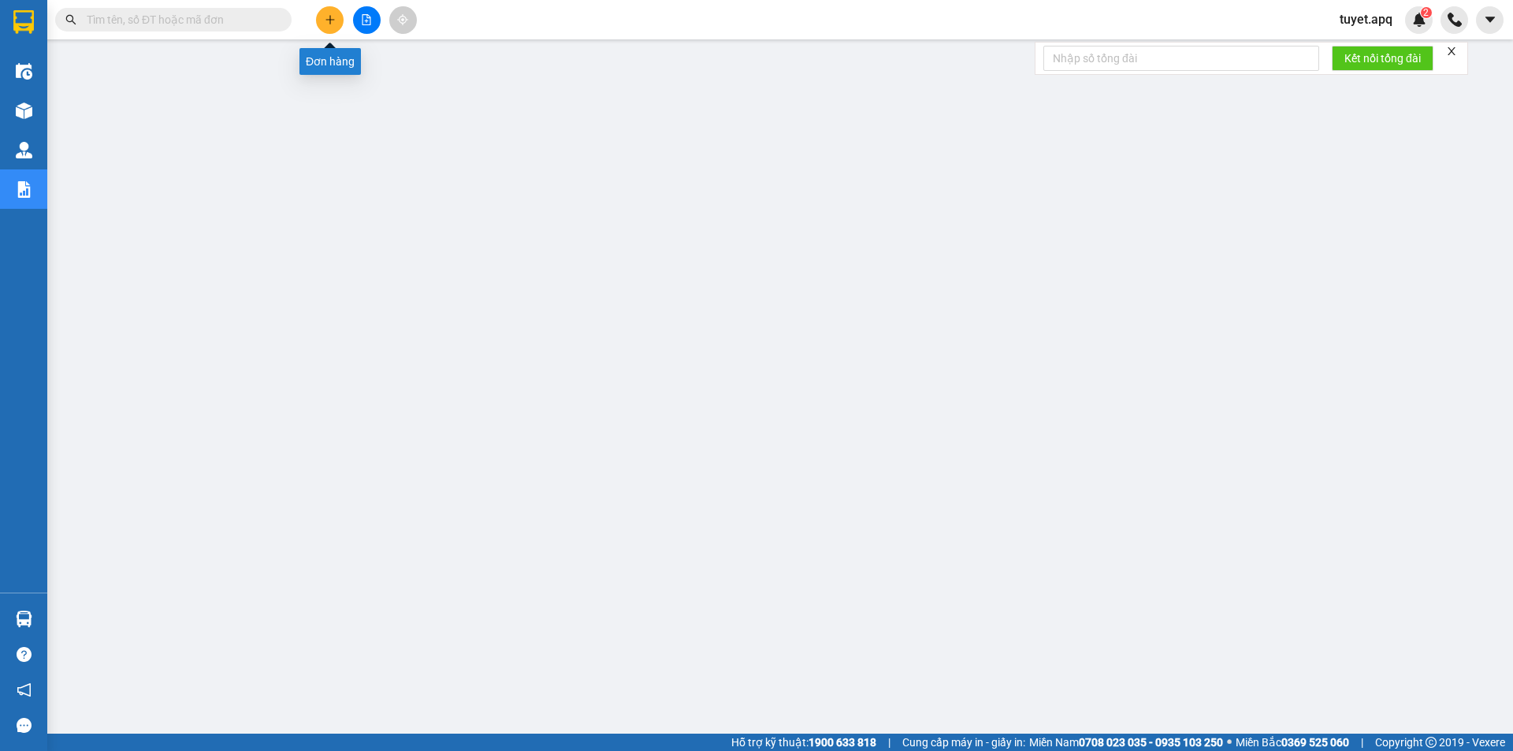
click at [325, 19] on icon "plus" at bounding box center [330, 19] width 11 height 11
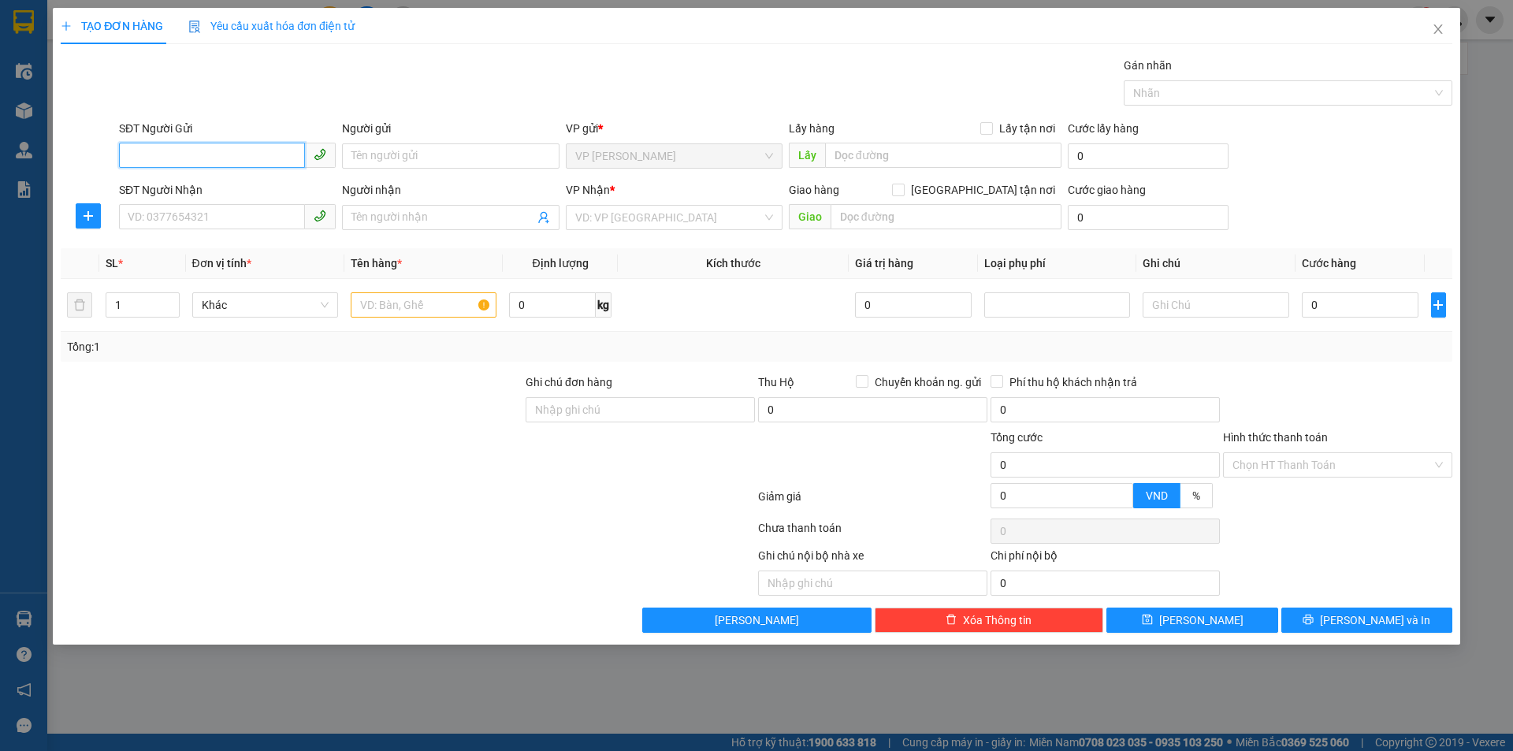
click at [207, 152] on input "SĐT Người Gửi" at bounding box center [212, 155] width 186 height 25
click at [232, 148] on input "SĐT Người Gửi" at bounding box center [212, 155] width 186 height 25
click at [241, 183] on div "0982657114 - mẹ hà" at bounding box center [227, 187] width 198 height 17
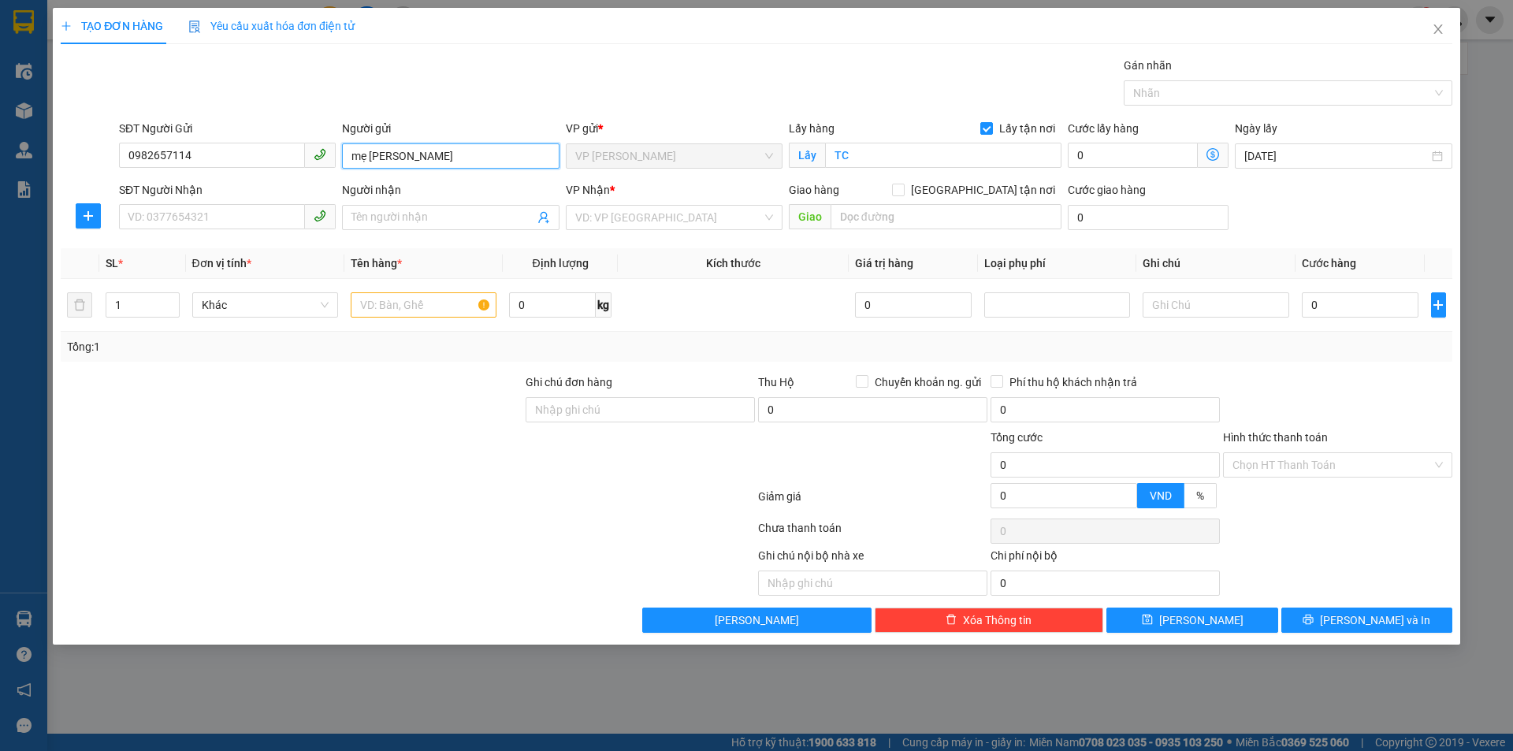
drag, startPoint x: 370, startPoint y: 156, endPoint x: 310, endPoint y: 192, distance: 70.0
click at [310, 192] on form "SĐT Người Gửi 0982657114 Người gửi mẹ hà mẹ hà VP gửi * VP THANH CHƯƠNG Lấy hàn…" at bounding box center [757, 178] width 1392 height 117
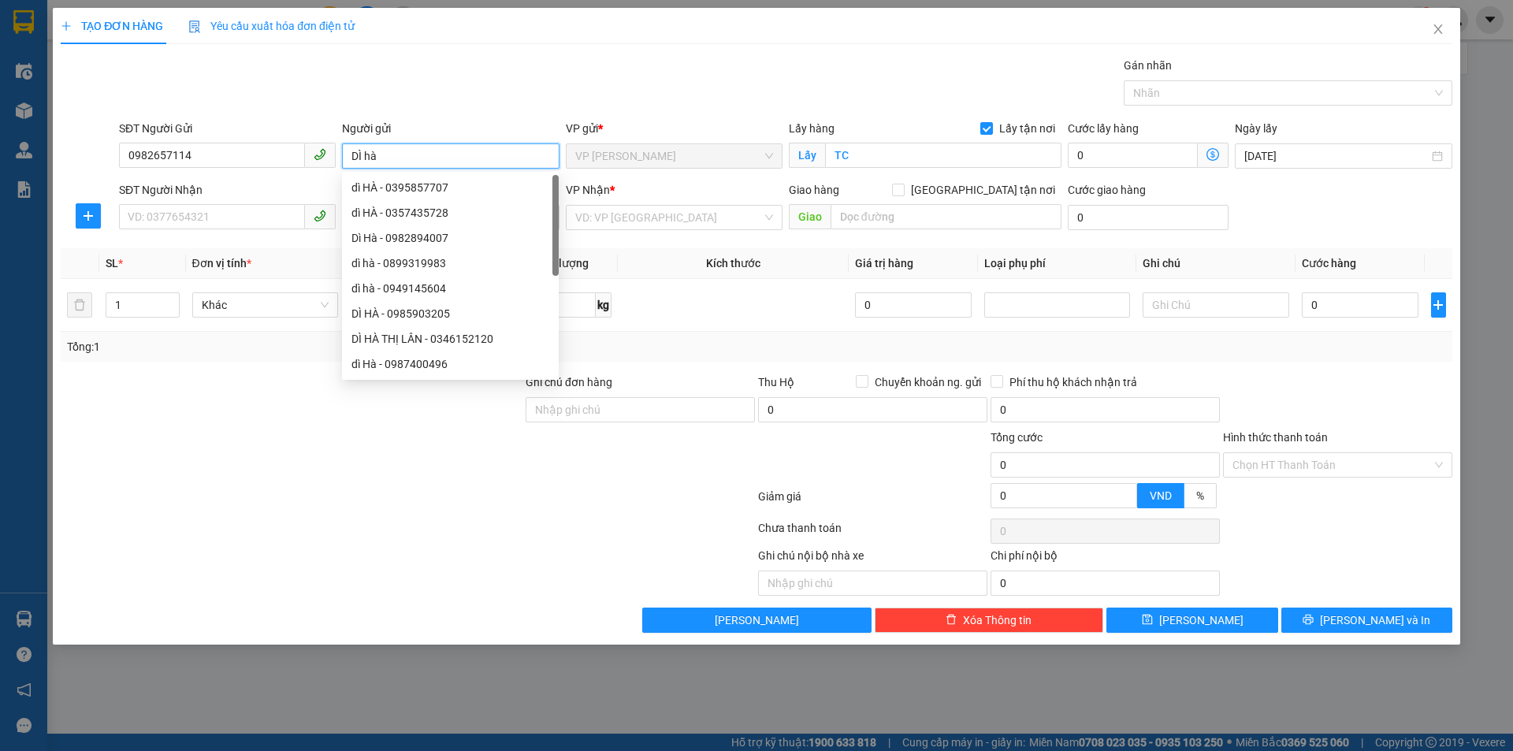
click at [390, 149] on input "DÌ hà" at bounding box center [450, 155] width 217 height 25
click at [177, 210] on input "SĐT Người Nhận" at bounding box center [212, 216] width 186 height 25
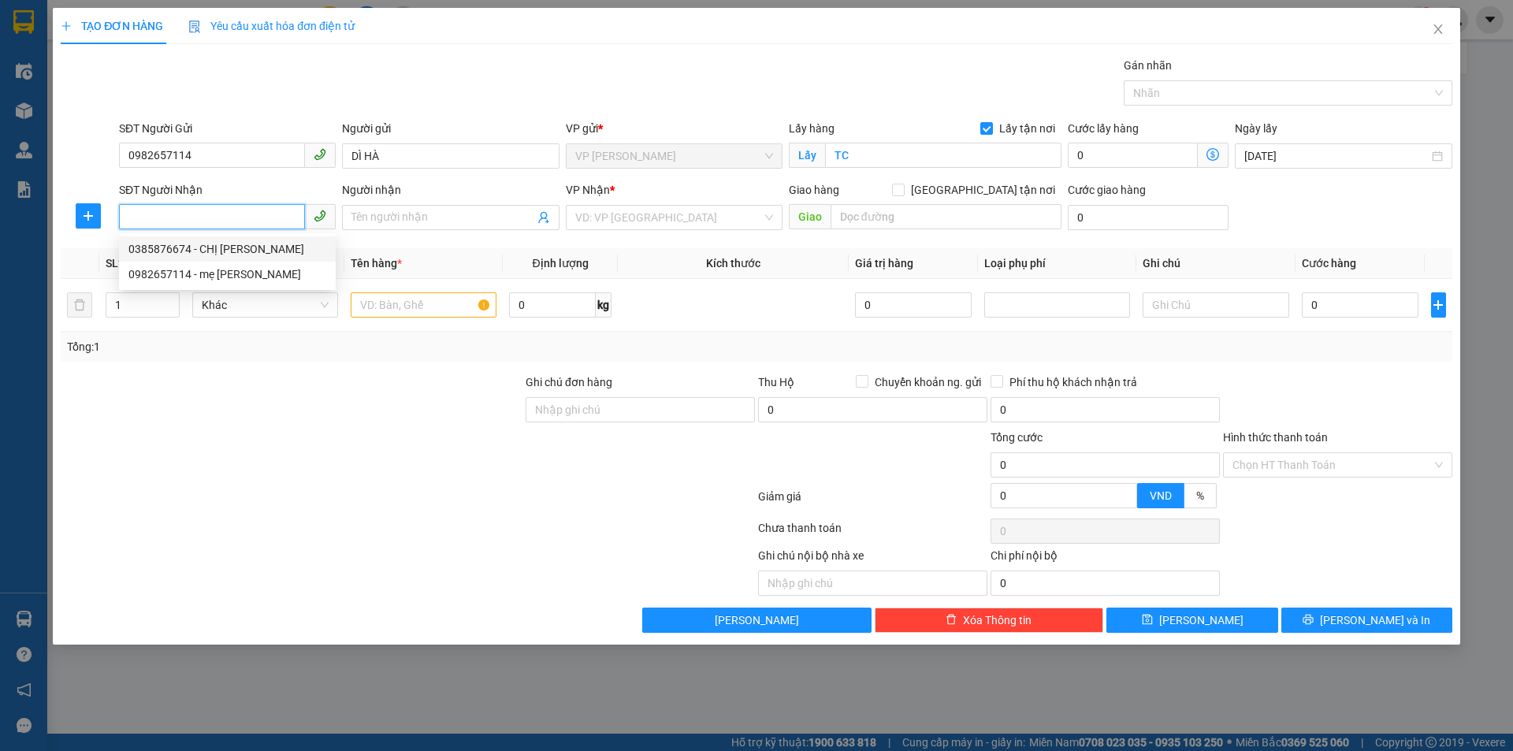
click at [228, 251] on div "0385876674 - CHỊ TRINH" at bounding box center [227, 248] width 198 height 17
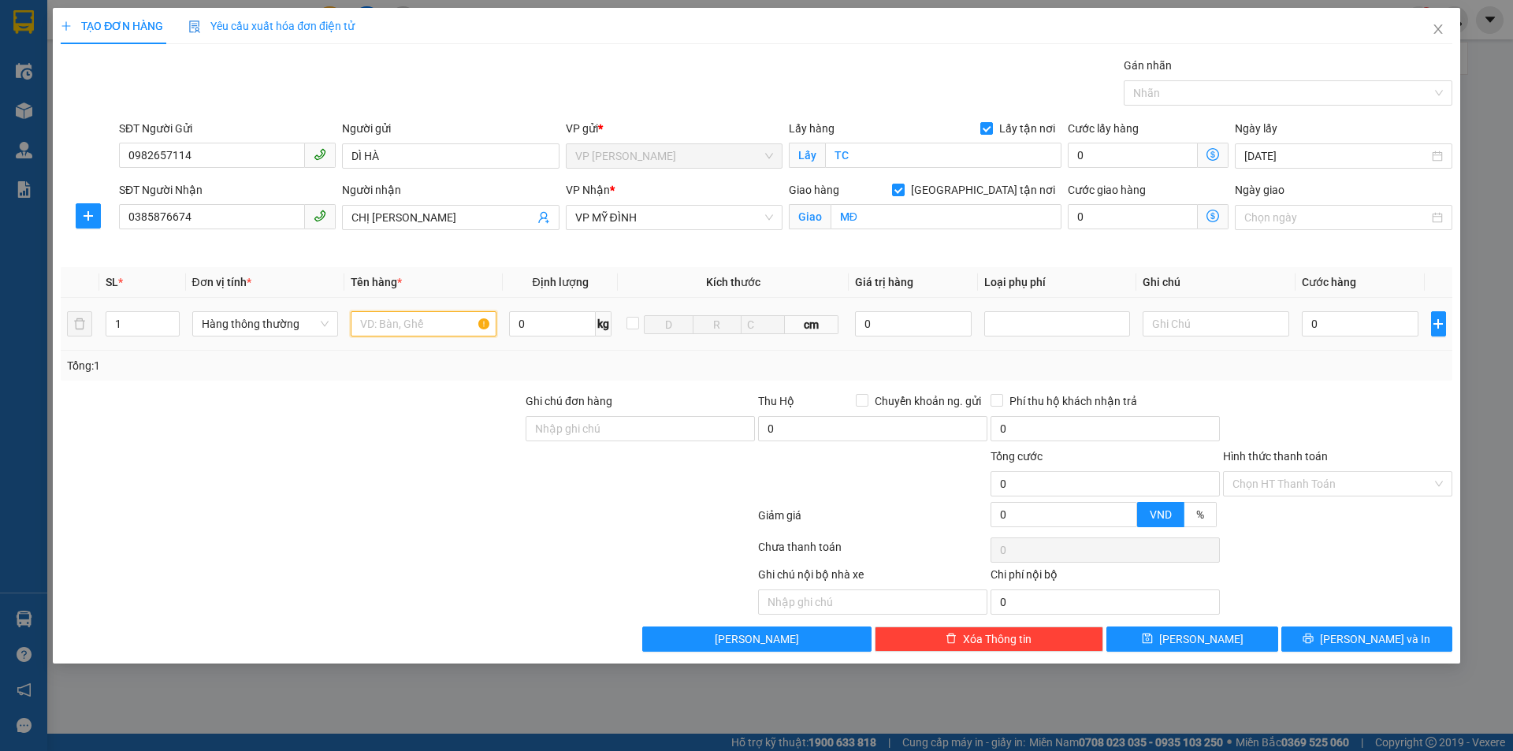
click at [424, 326] on input "text" at bounding box center [424, 323] width 146 height 25
click at [1344, 308] on div "0" at bounding box center [1360, 324] width 117 height 32
click at [1340, 321] on input "0" at bounding box center [1360, 323] width 117 height 25
click at [1263, 486] on input "Hình thức thanh toán" at bounding box center [1332, 484] width 199 height 24
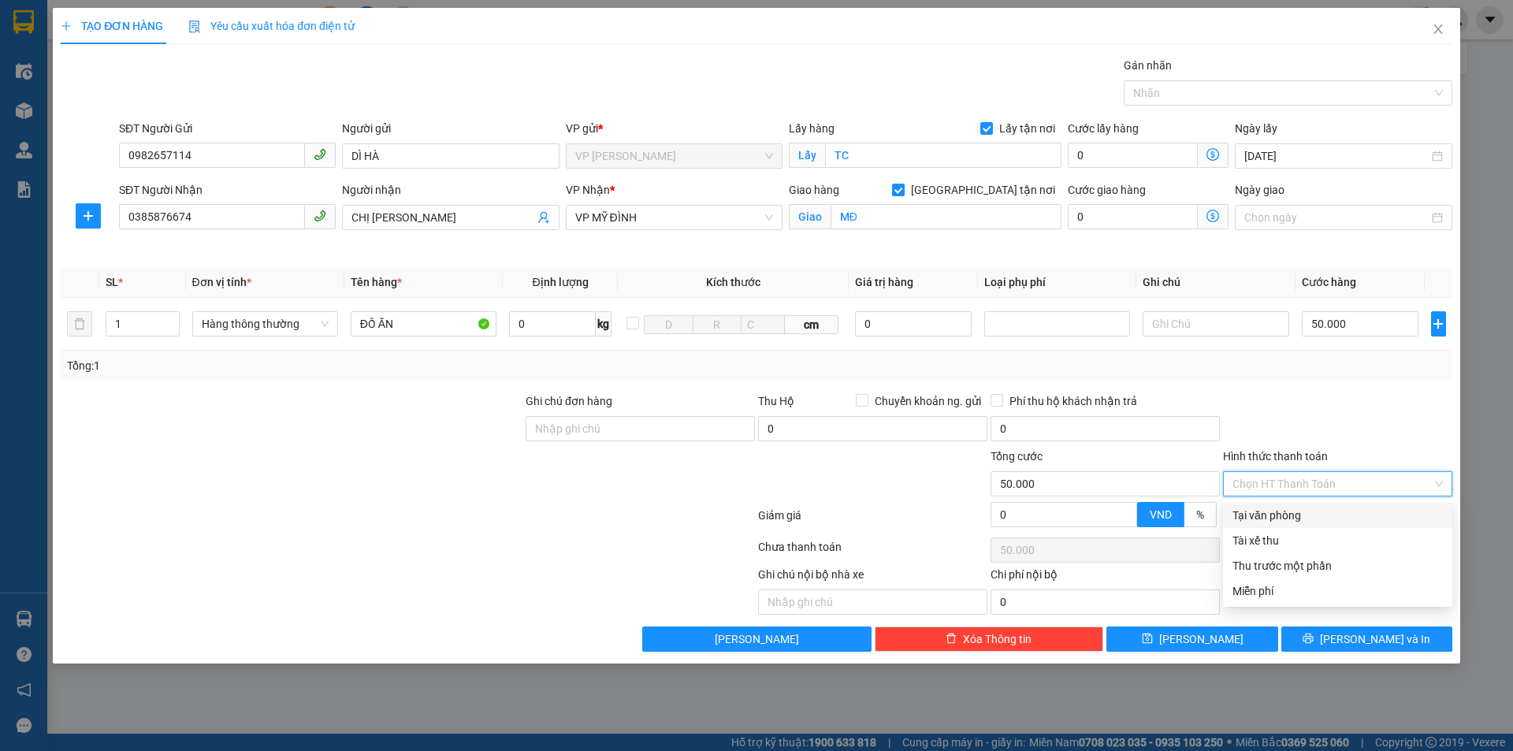
click at [1259, 510] on div "Tại văn phòng" at bounding box center [1338, 515] width 210 height 17
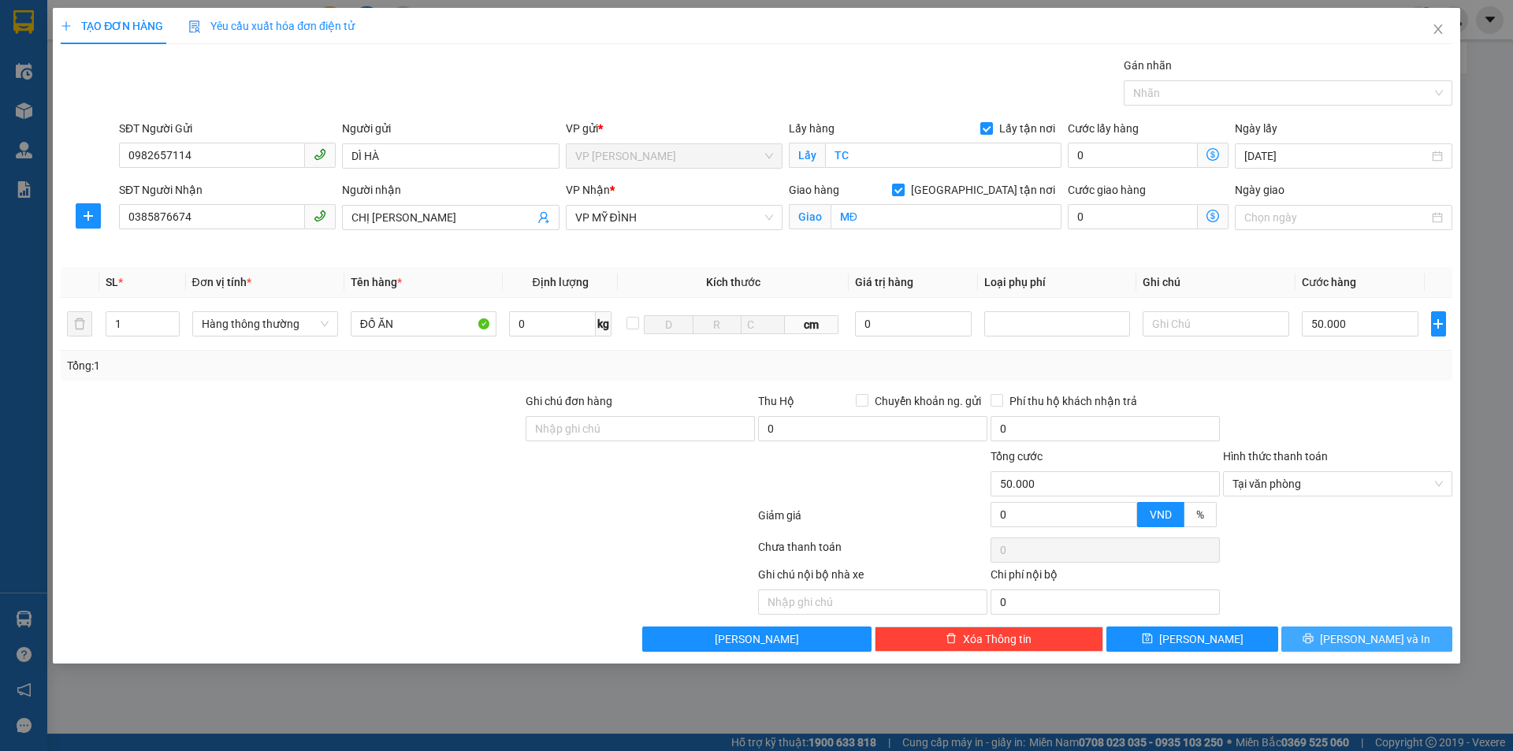
click at [1364, 643] on span "[PERSON_NAME] và In" at bounding box center [1375, 639] width 110 height 17
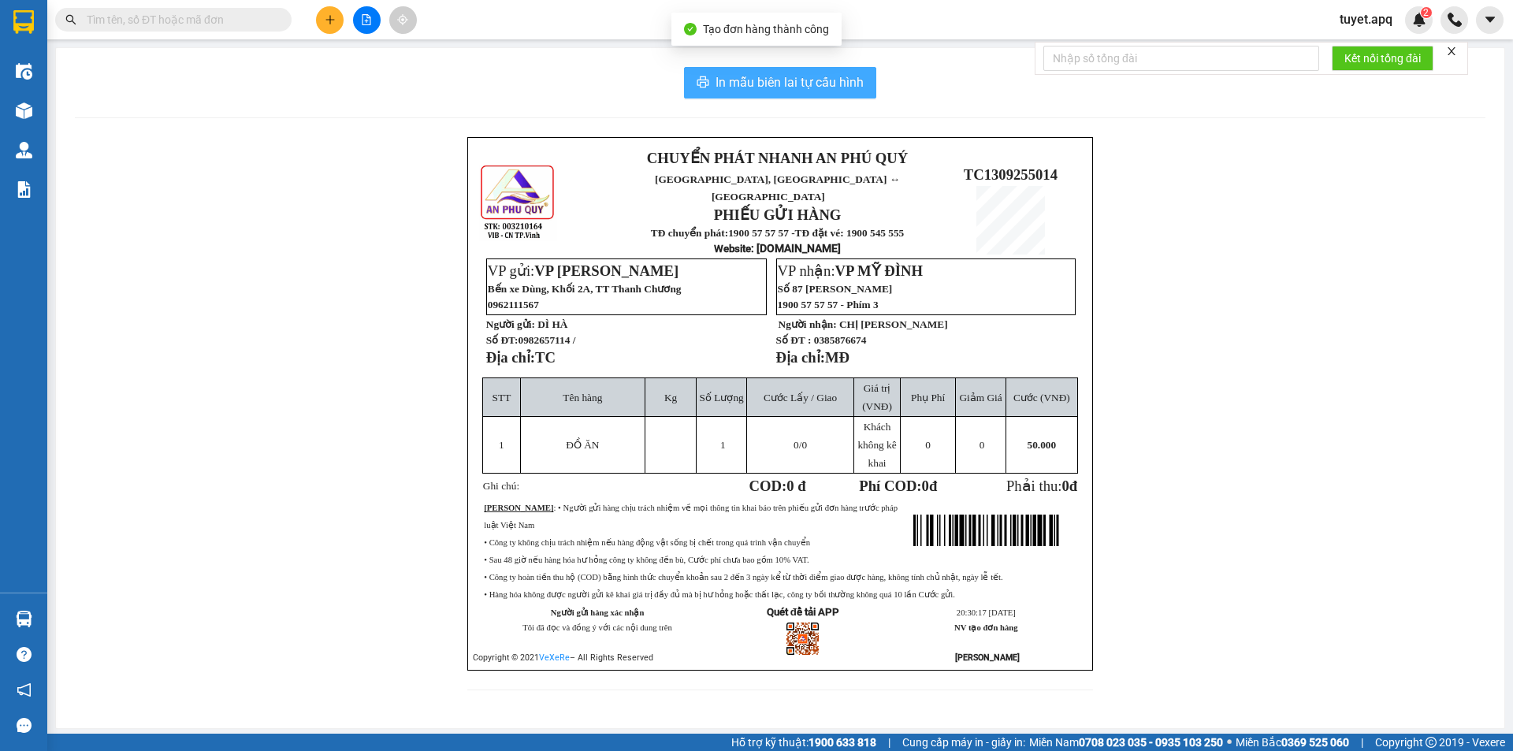
click at [827, 89] on span "In mẫu biên lai tự cấu hình" at bounding box center [790, 83] width 148 height 20
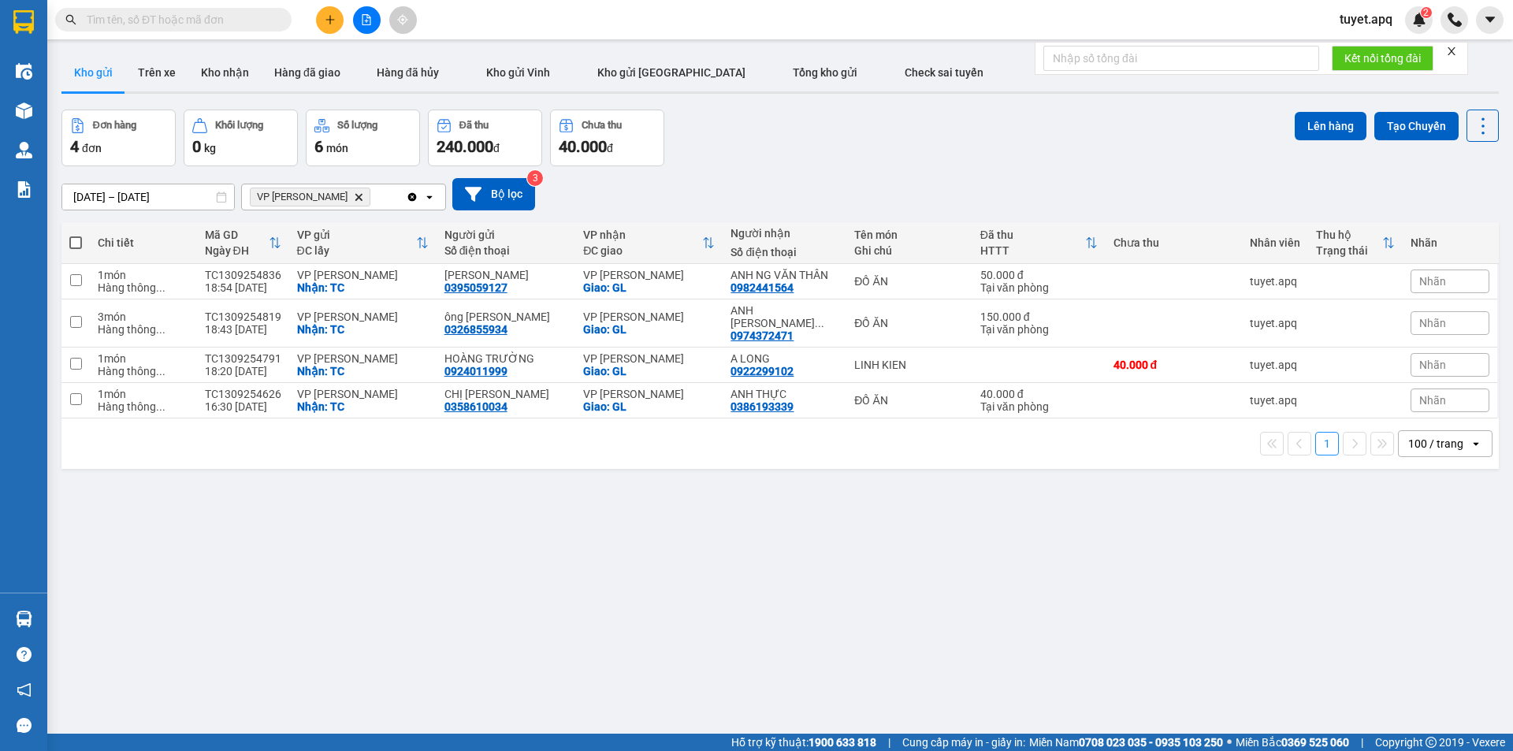
click at [355, 199] on icon "VP GIA LÂM, close by backspace" at bounding box center [358, 196] width 7 height 7
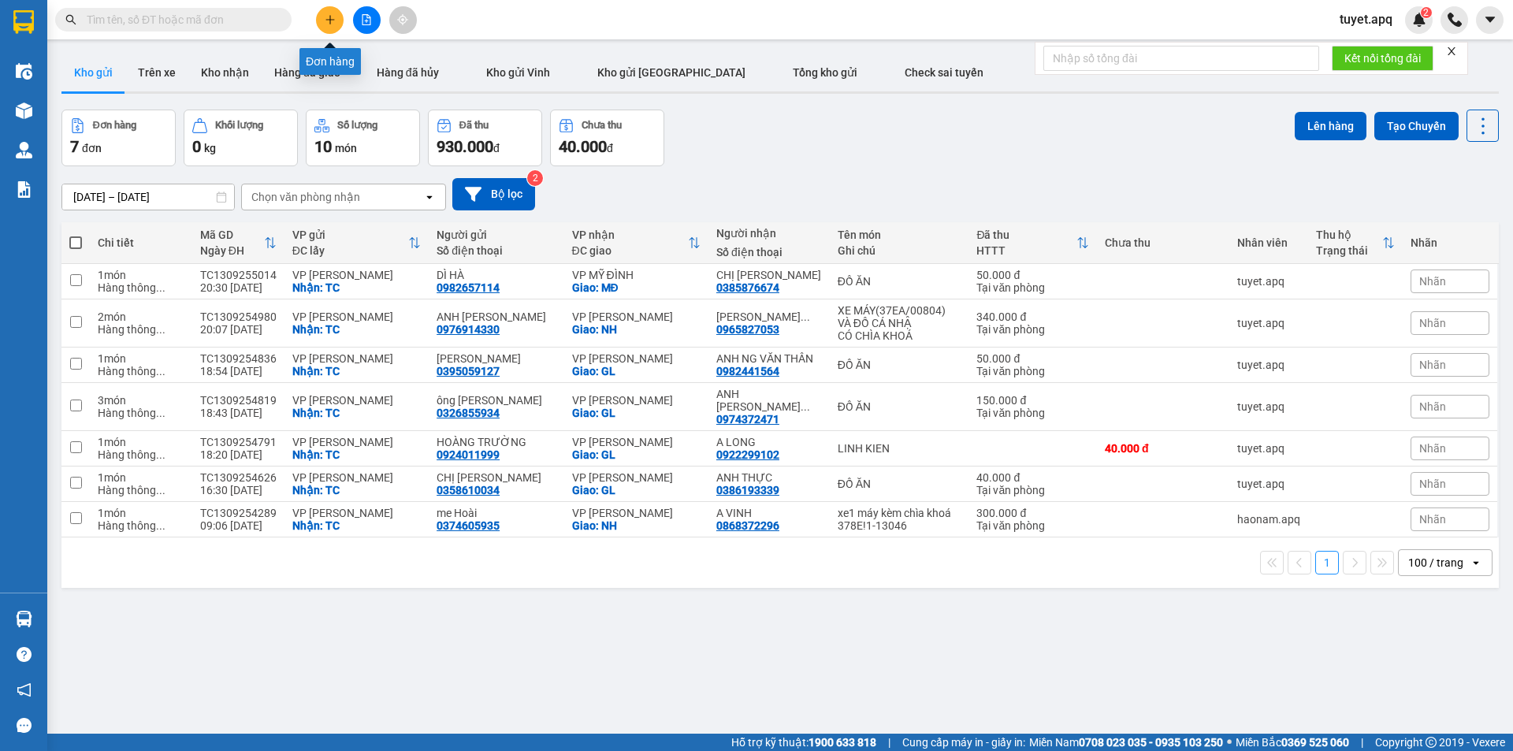
click at [333, 20] on icon "plus" at bounding box center [330, 19] width 11 height 11
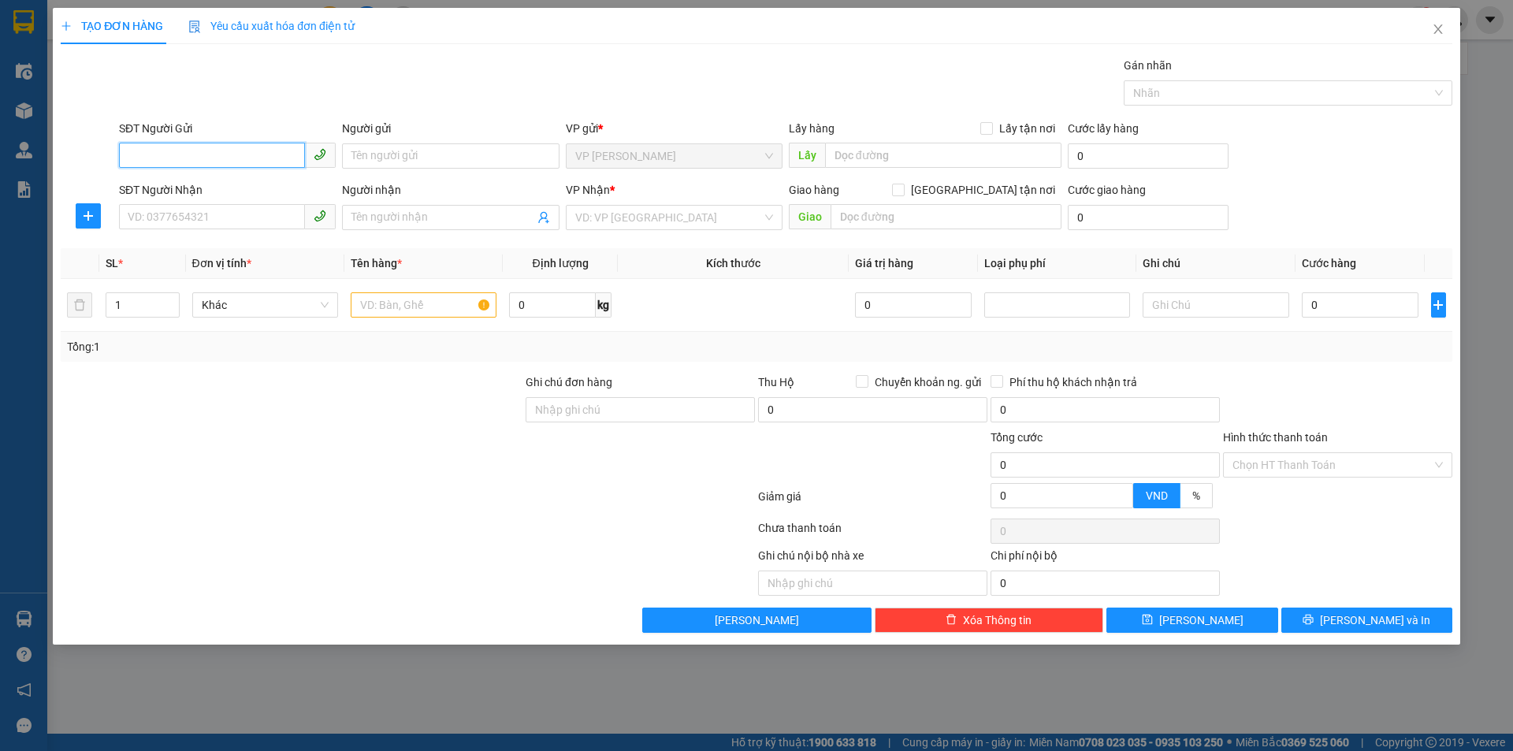
click at [228, 156] on input "SĐT Người Gửi" at bounding box center [212, 155] width 186 height 25
drag, startPoint x: 198, startPoint y: 142, endPoint x: 468, endPoint y: 369, distance: 353.0
click at [200, 142] on div "SĐT Người Gửi" at bounding box center [227, 132] width 217 height 24
drag, startPoint x: 238, startPoint y: 157, endPoint x: 277, endPoint y: 187, distance: 48.9
click at [237, 157] on input "SĐT Người Gửi" at bounding box center [212, 155] width 186 height 25
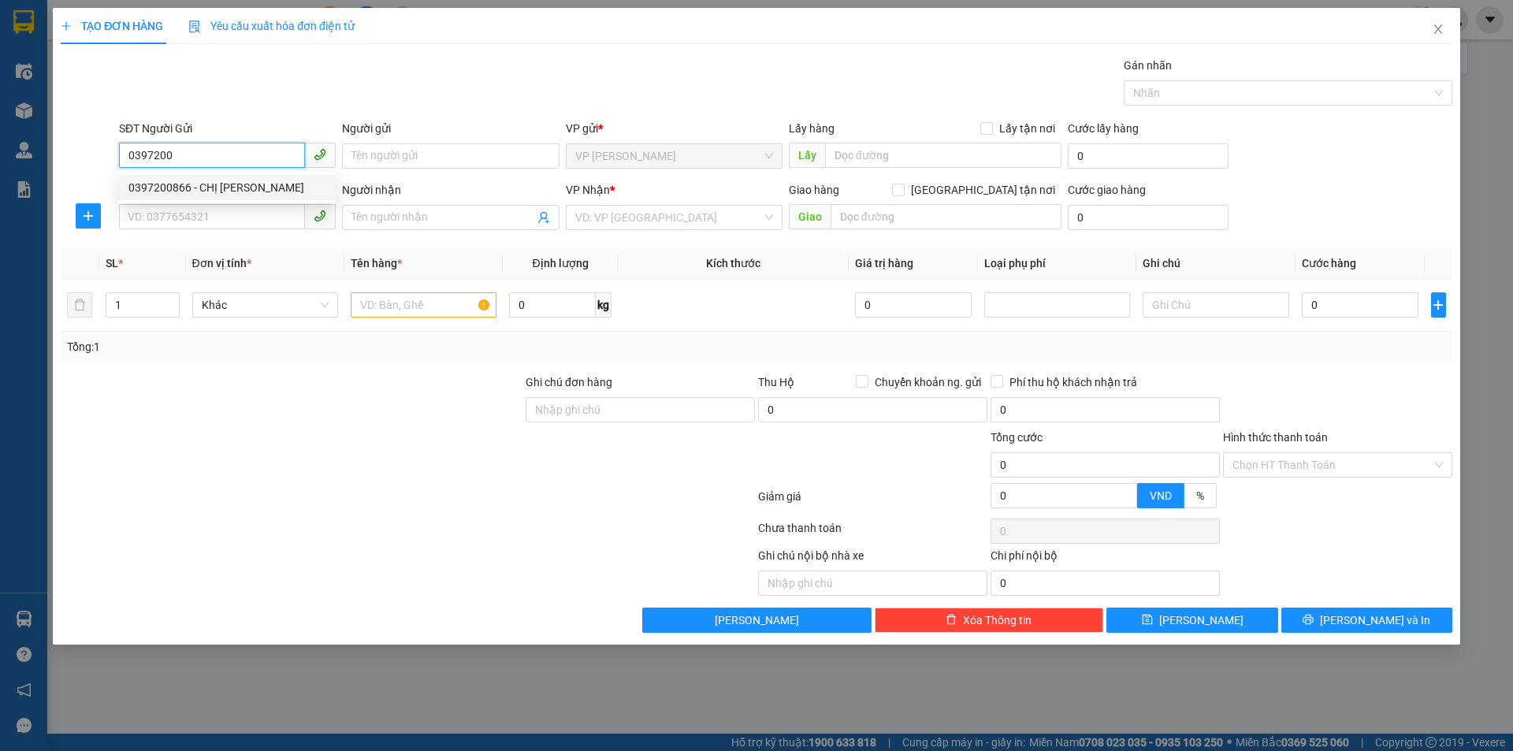
click at [216, 189] on div "0397200866 - CHỊ [PERSON_NAME]" at bounding box center [227, 187] width 198 height 17
type input "0397200866"
type input "CHỊ [PERSON_NAME]"
checkbox input "true"
type input "TC"
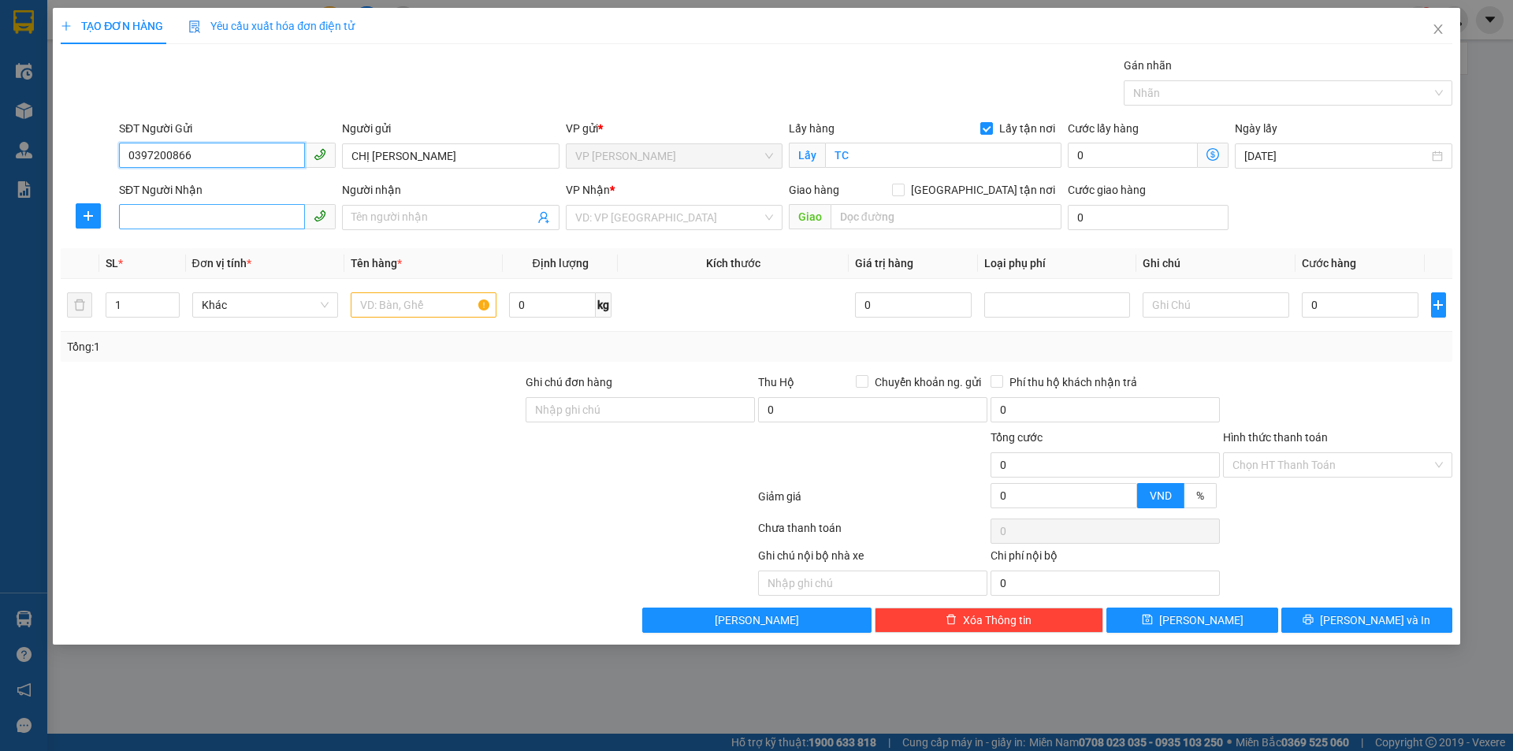
type input "0397200866"
click at [249, 220] on input "SĐT Người Nhận" at bounding box center [212, 216] width 186 height 25
click at [245, 244] on div "0325661598 - EM [GEOGRAPHIC_DATA]" at bounding box center [227, 248] width 198 height 17
type input "0325661598"
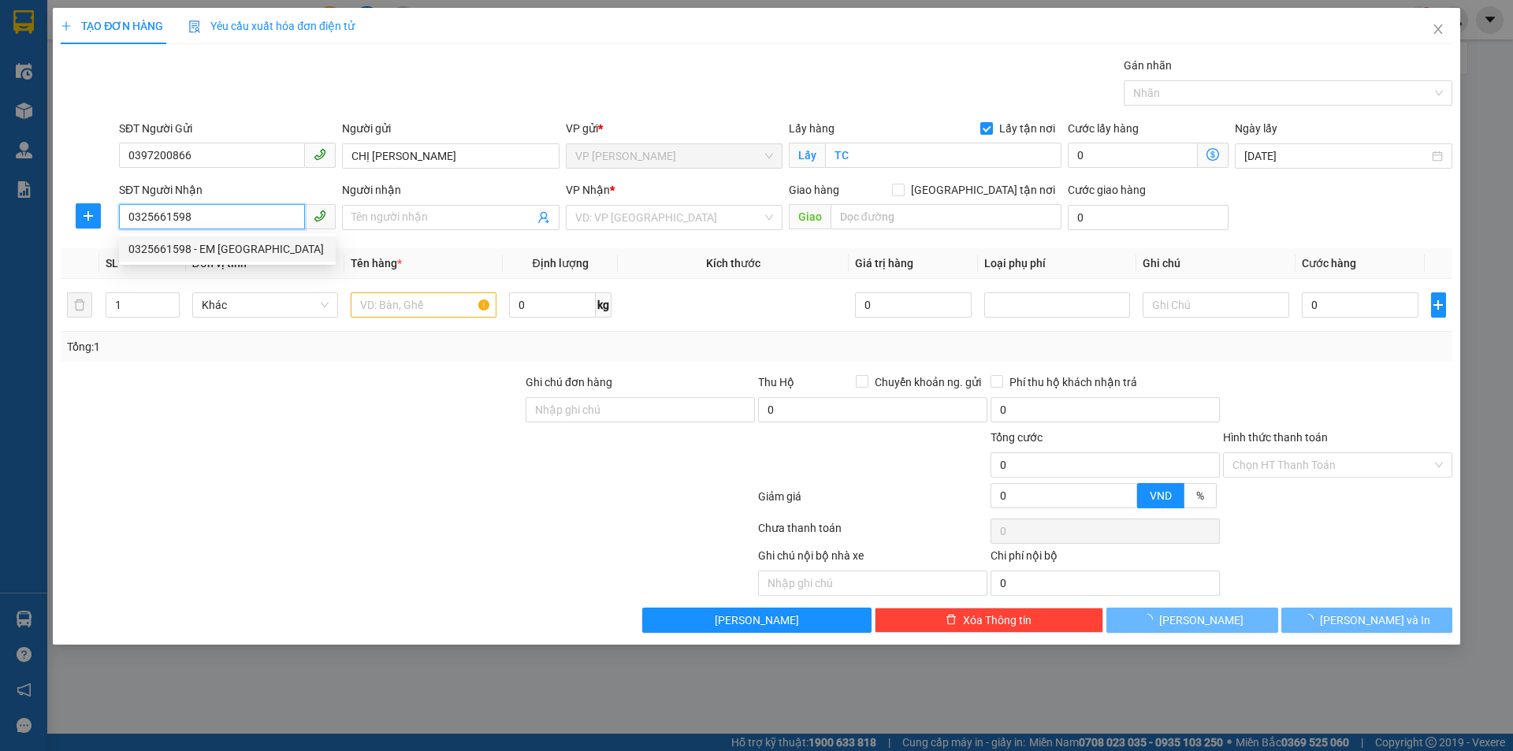
type input "EM [GEOGRAPHIC_DATA]"
checkbox input "true"
type input "MĐ"
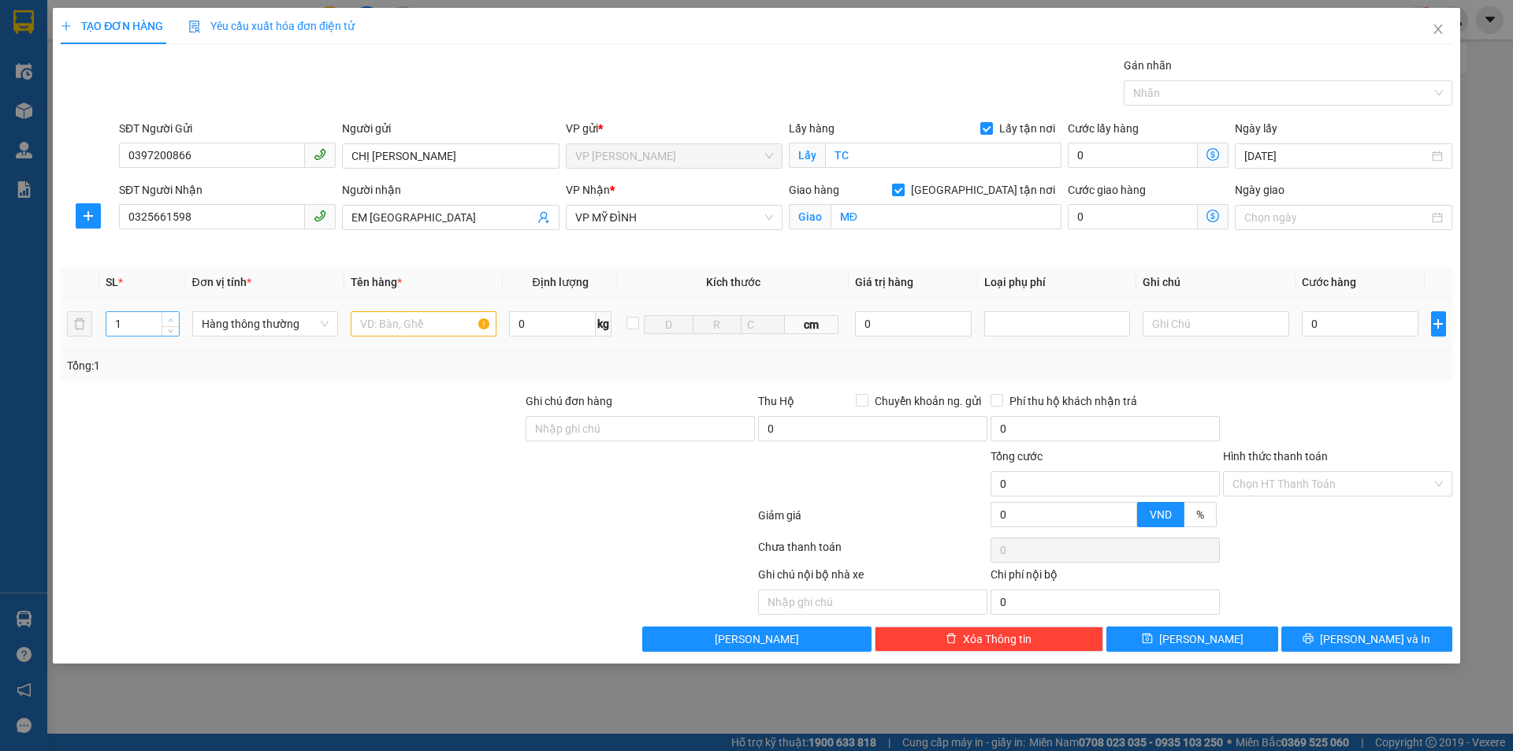
type input "2"
click at [173, 318] on icon "up" at bounding box center [171, 321] width 6 height 6
click at [424, 323] on input "text" at bounding box center [424, 323] width 146 height 25
type input "D"
type input "ĐỒ ĂN"
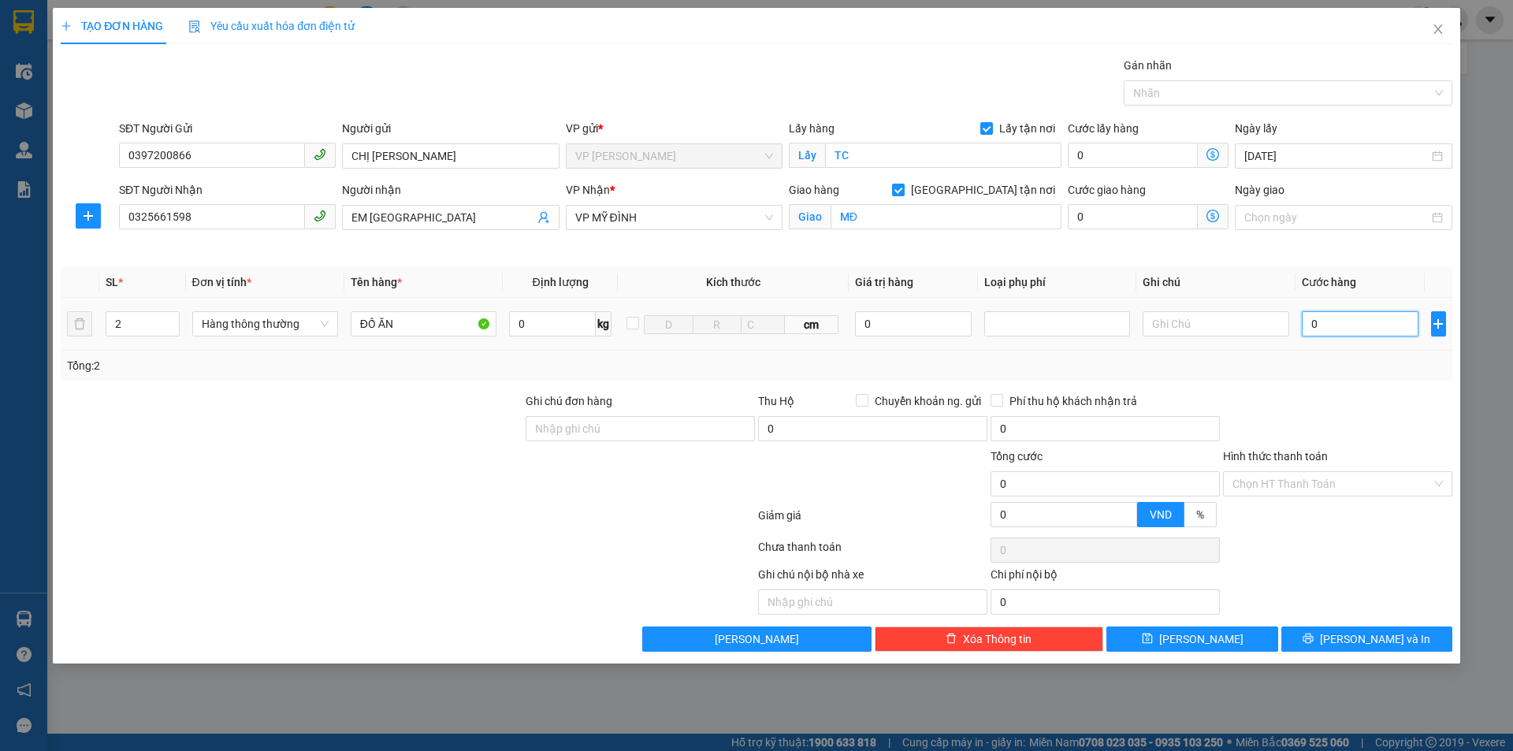
click at [1343, 326] on input "0" at bounding box center [1360, 323] width 117 height 25
type input "78"
type input "780"
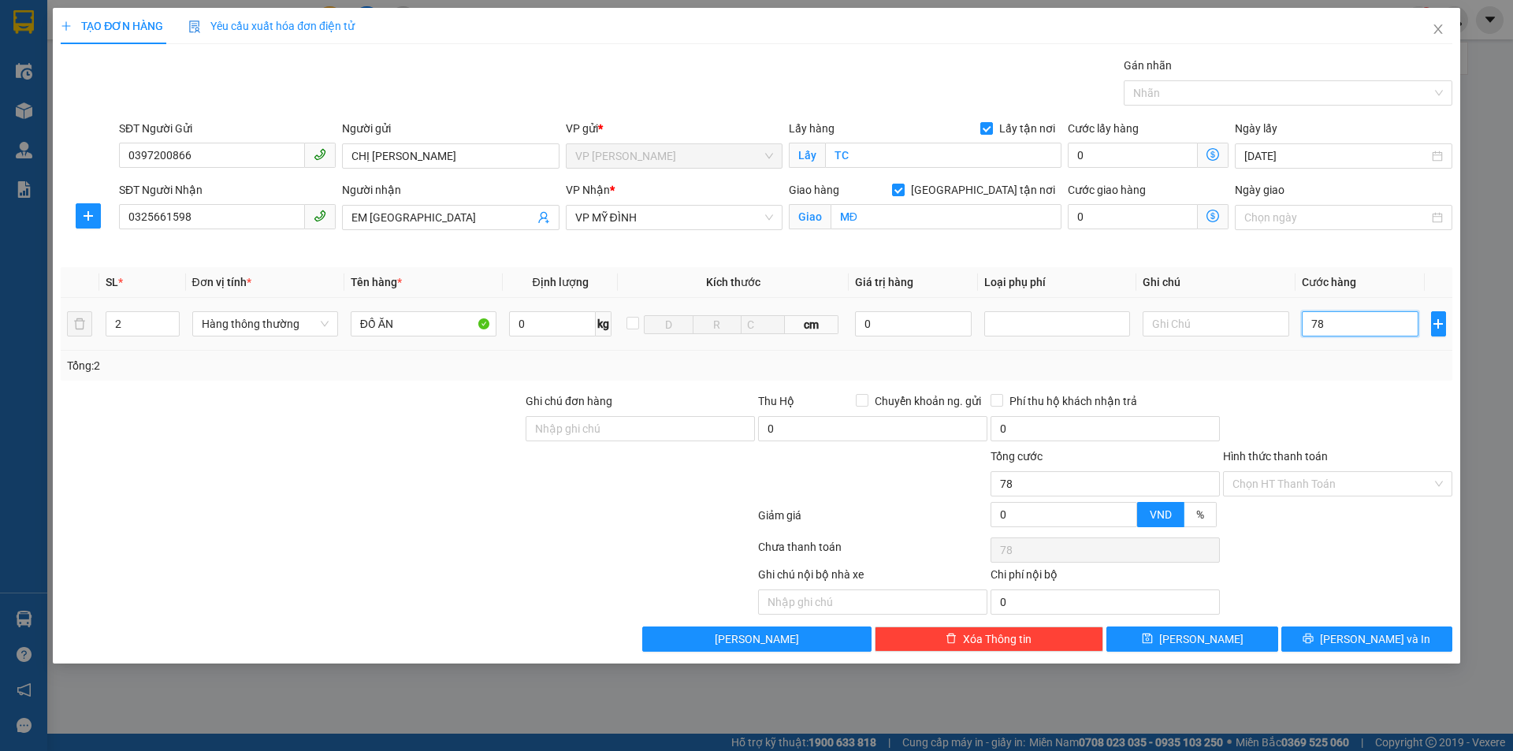
type input "780"
type input "7.800"
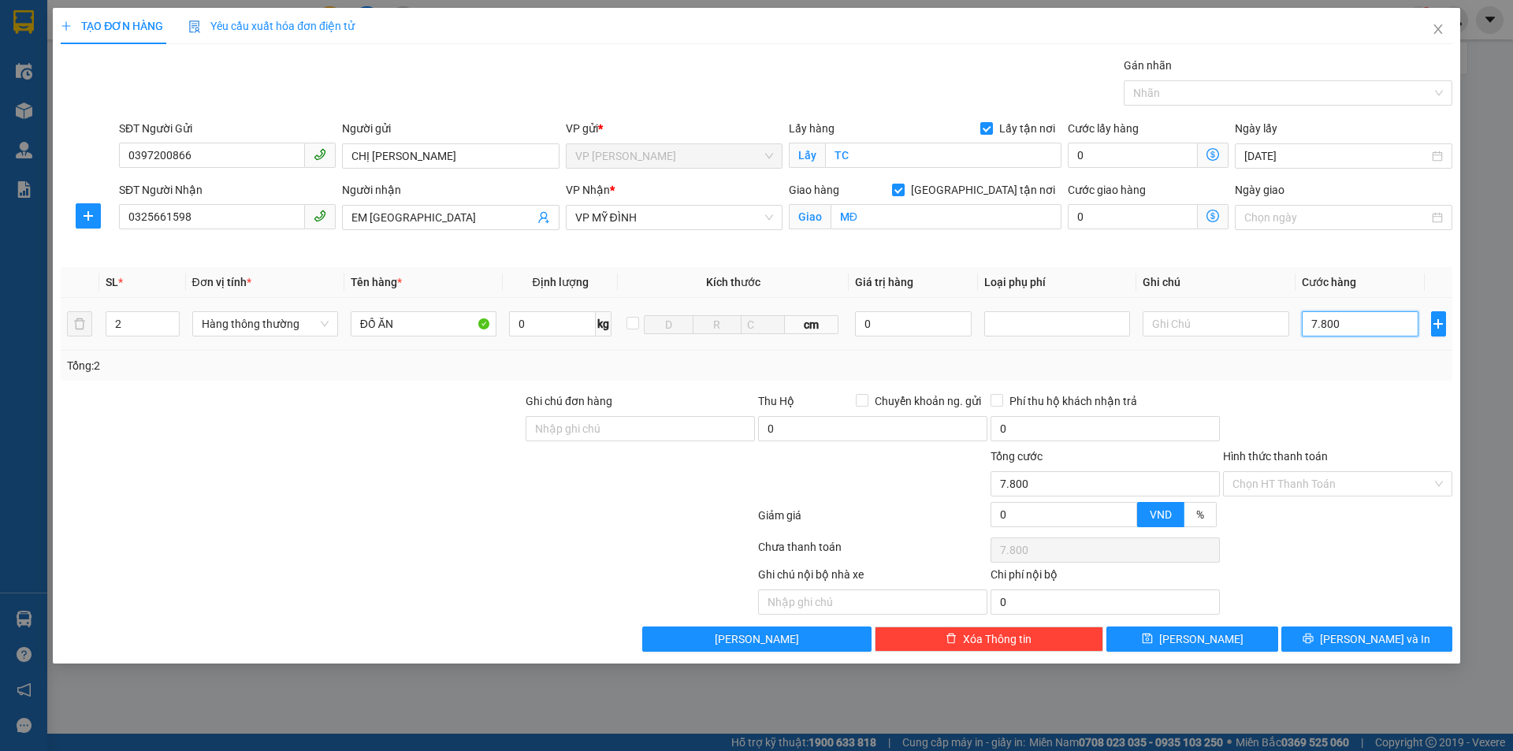
type input "78.000"
click at [1322, 319] on input "78.000" at bounding box center [1360, 323] width 117 height 25
type input "7.000"
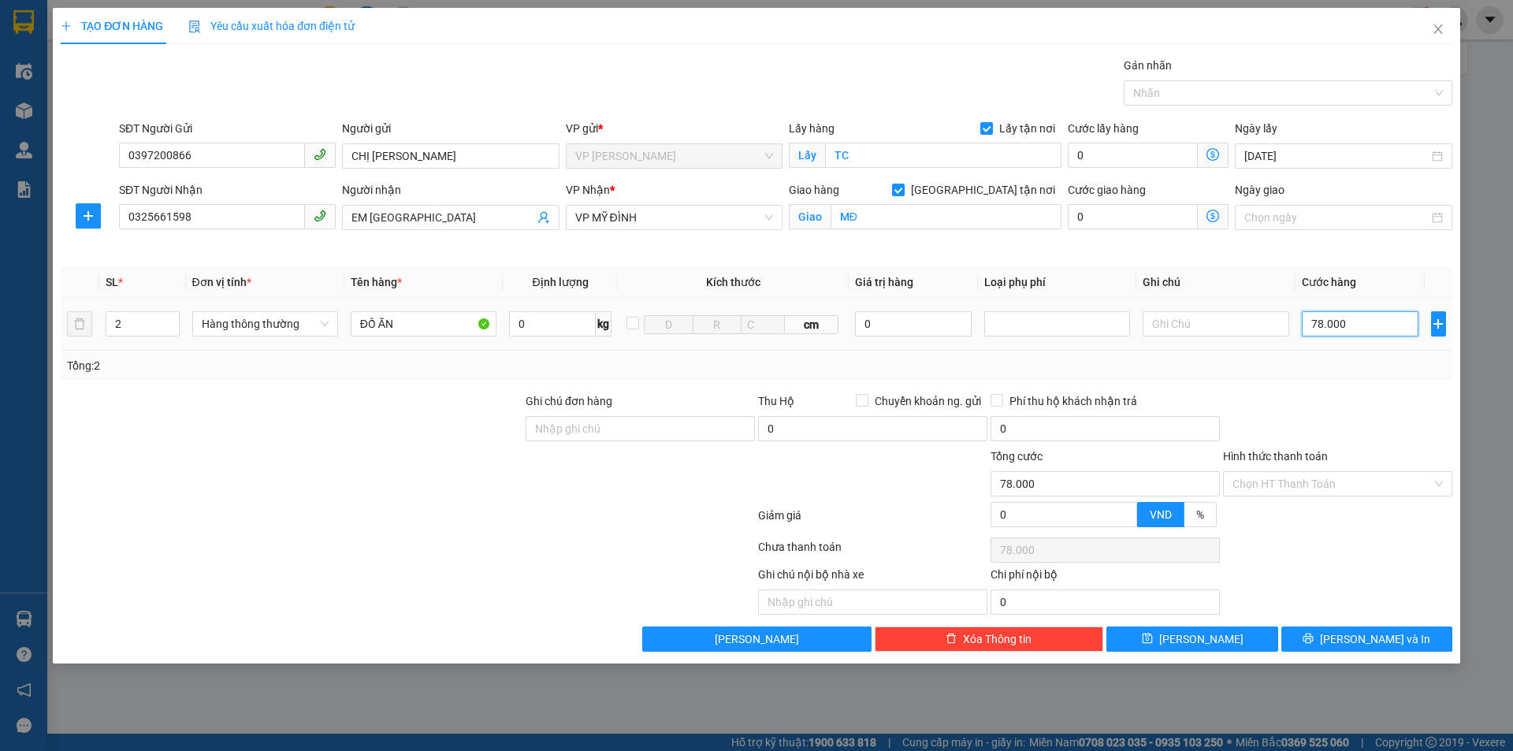
type input "7.000"
type input "70.000"
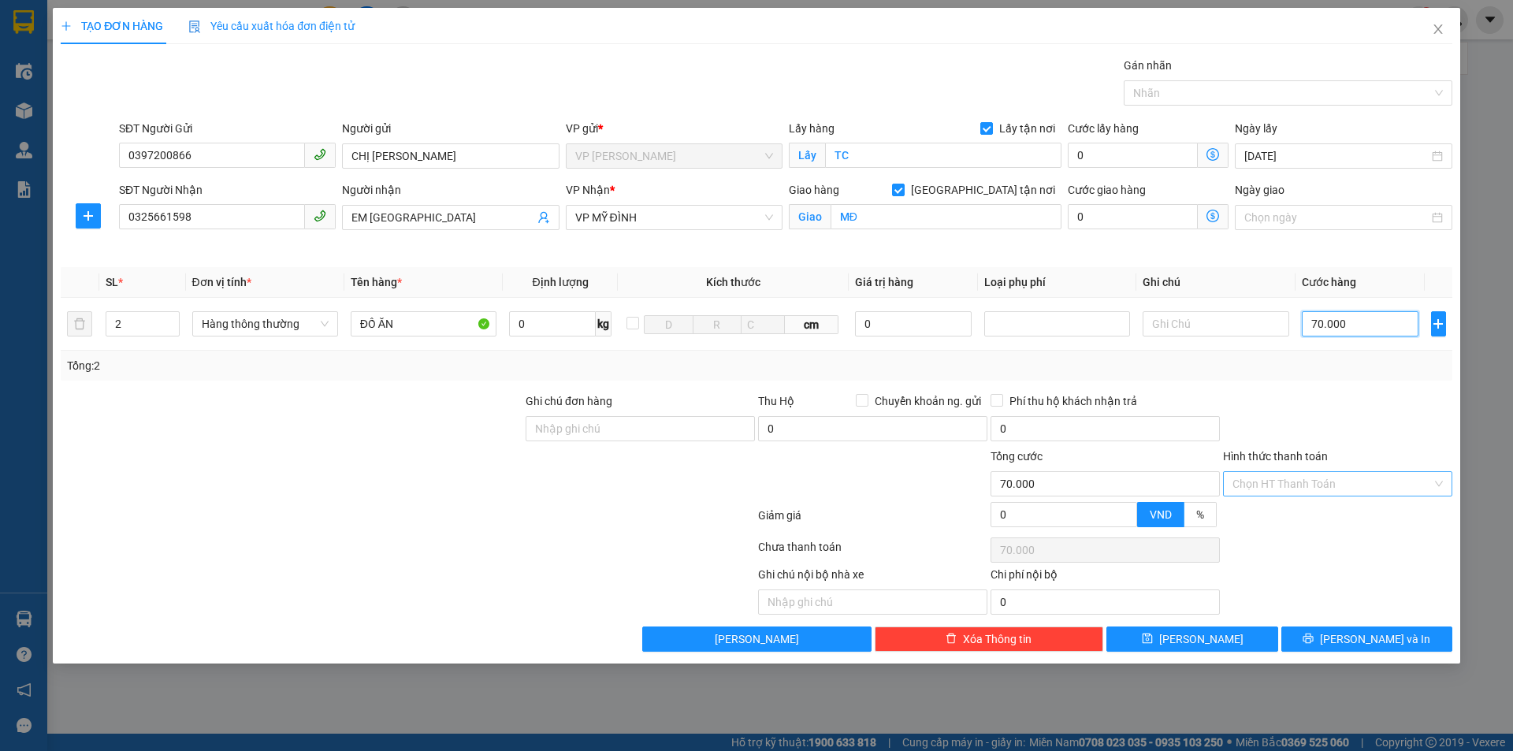
type input "70.000"
click at [1363, 480] on input "Hình thức thanh toán" at bounding box center [1332, 484] width 199 height 24
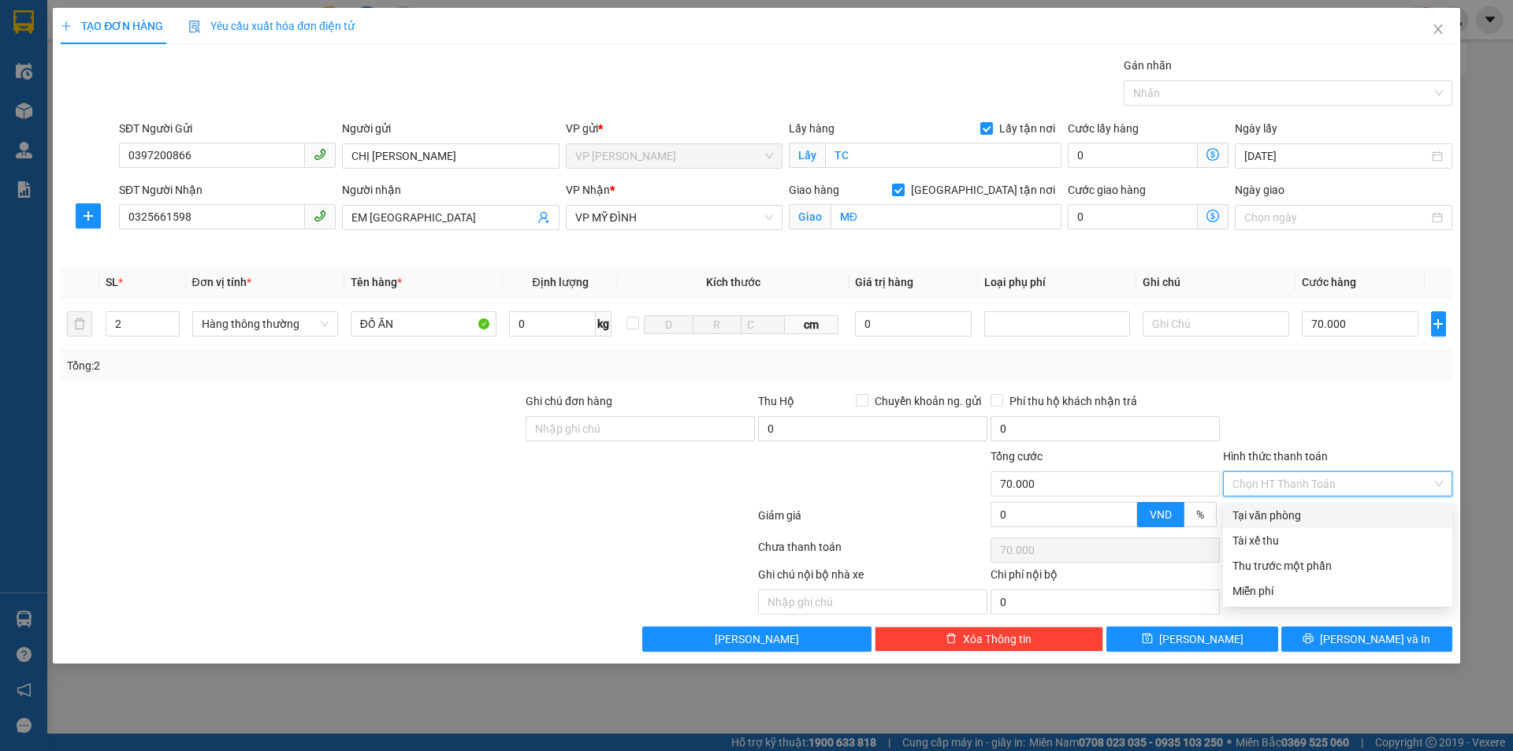
click at [1308, 517] on div "Tại văn phòng" at bounding box center [1338, 515] width 210 height 17
type input "0"
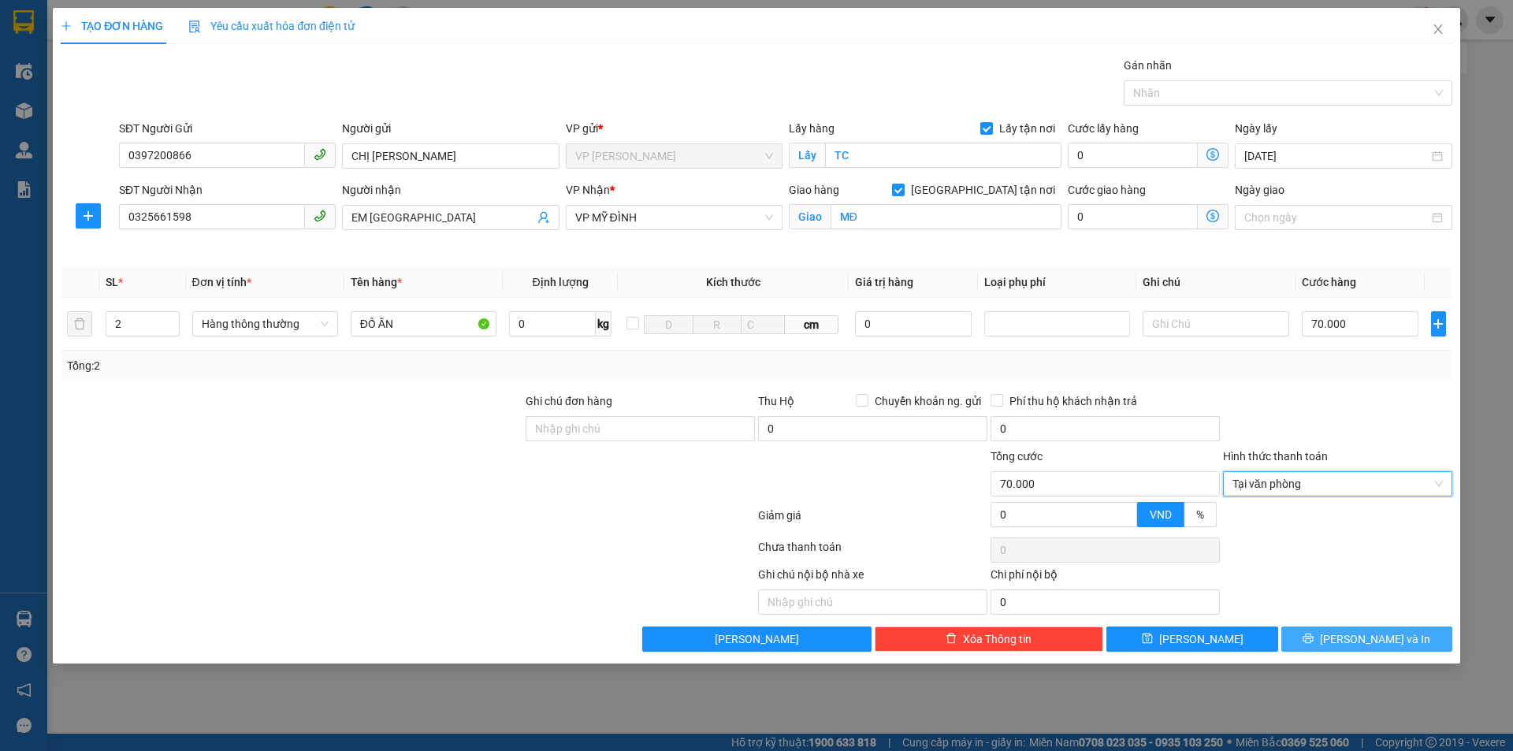
click at [1349, 638] on button "Lưu và In" at bounding box center [1367, 639] width 171 height 25
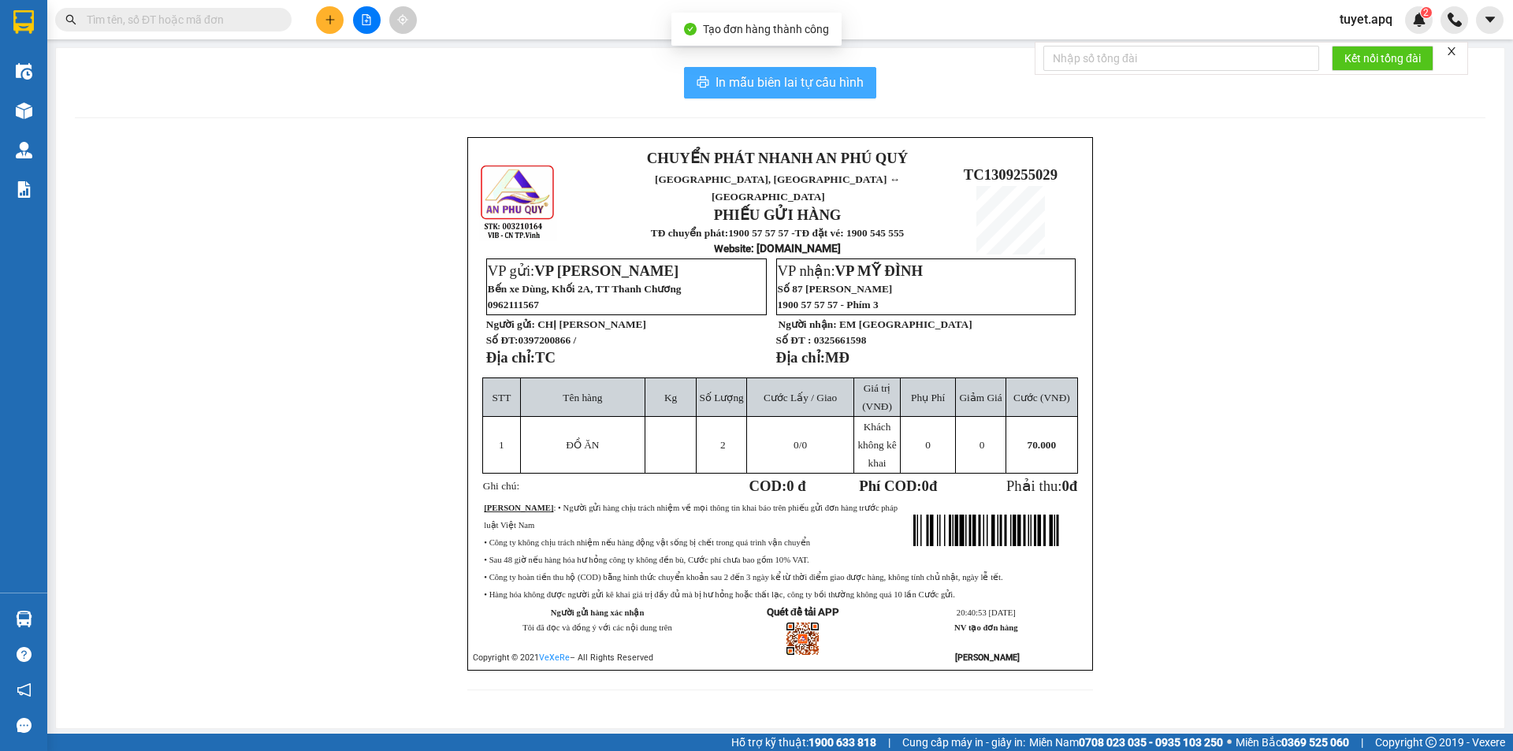
click at [757, 82] on span "In mẫu biên lai tự cấu hình" at bounding box center [790, 83] width 148 height 20
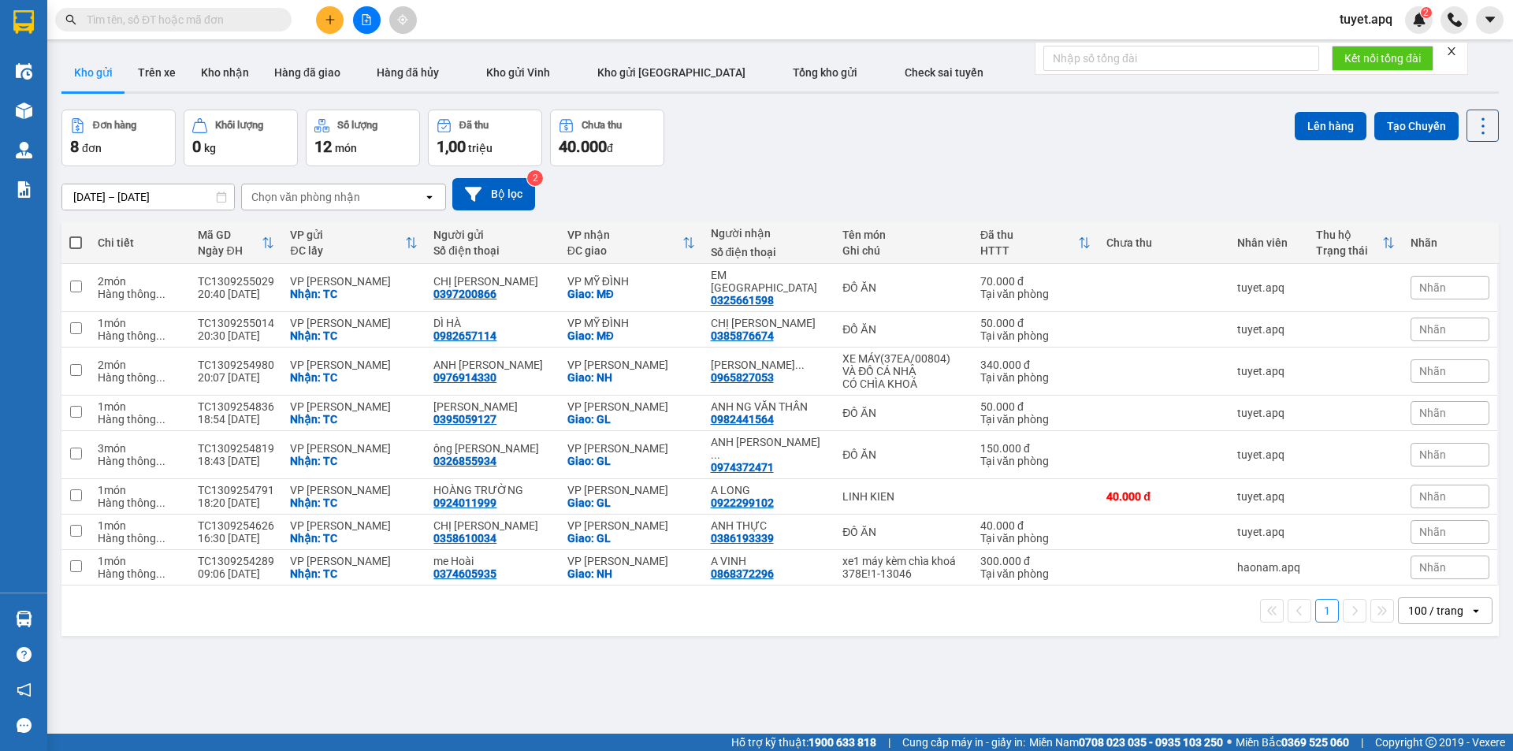
click at [369, 194] on div "Chọn văn phòng nhận" at bounding box center [332, 196] width 181 height 25
type input "GI"
click at [338, 234] on div "VP GIA LÂM" at bounding box center [343, 230] width 205 height 28
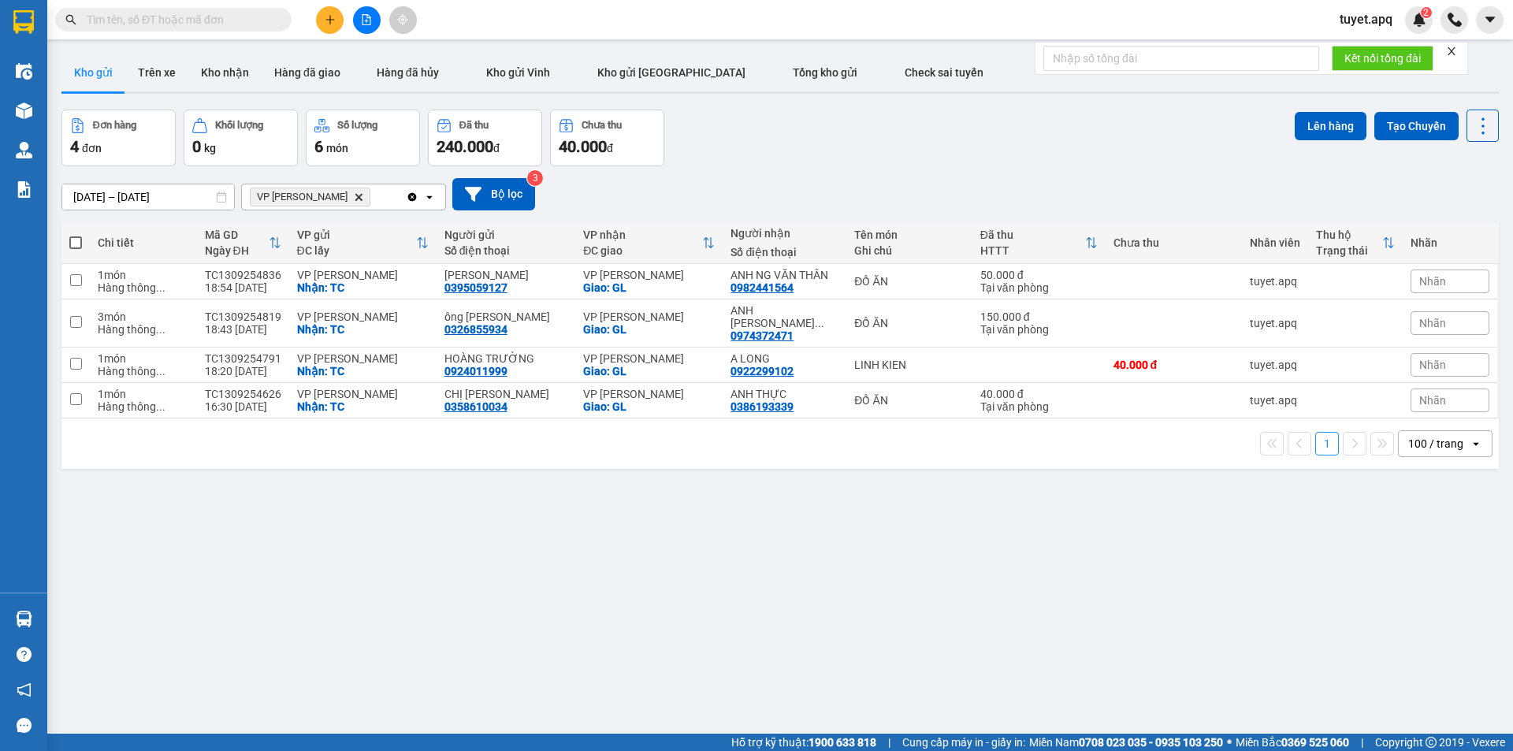
click at [363, 193] on div "VP GIA LÂM Delete" at bounding box center [324, 196] width 164 height 25
type input "MY"
drag, startPoint x: 355, startPoint y: 235, endPoint x: 370, endPoint y: 226, distance: 17.3
click at [360, 230] on div "VP MỸ ĐÌNH" at bounding box center [343, 230] width 205 height 28
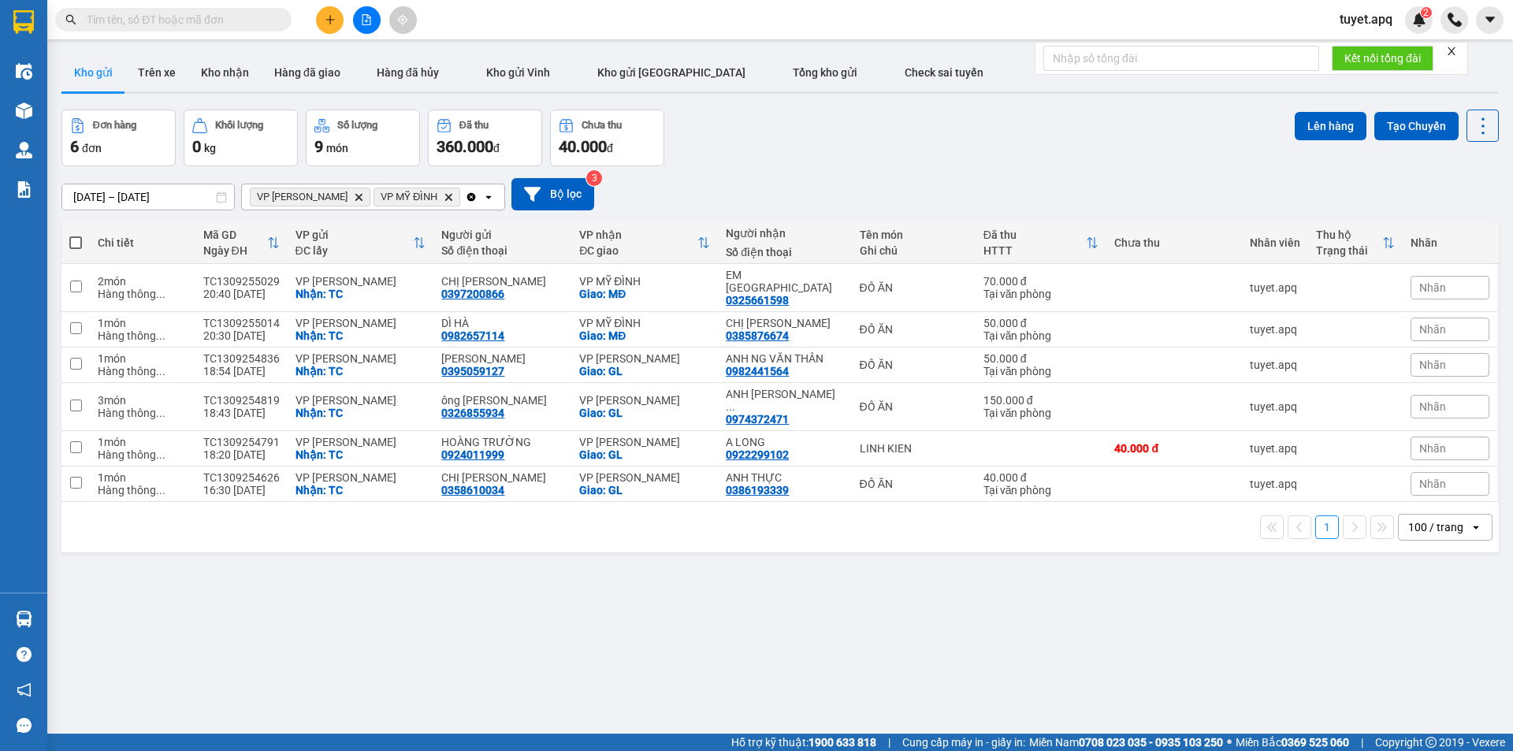
click at [73, 238] on span at bounding box center [75, 242] width 13 height 13
click at [76, 235] on input "checkbox" at bounding box center [76, 235] width 0 height 0
checkbox input "true"
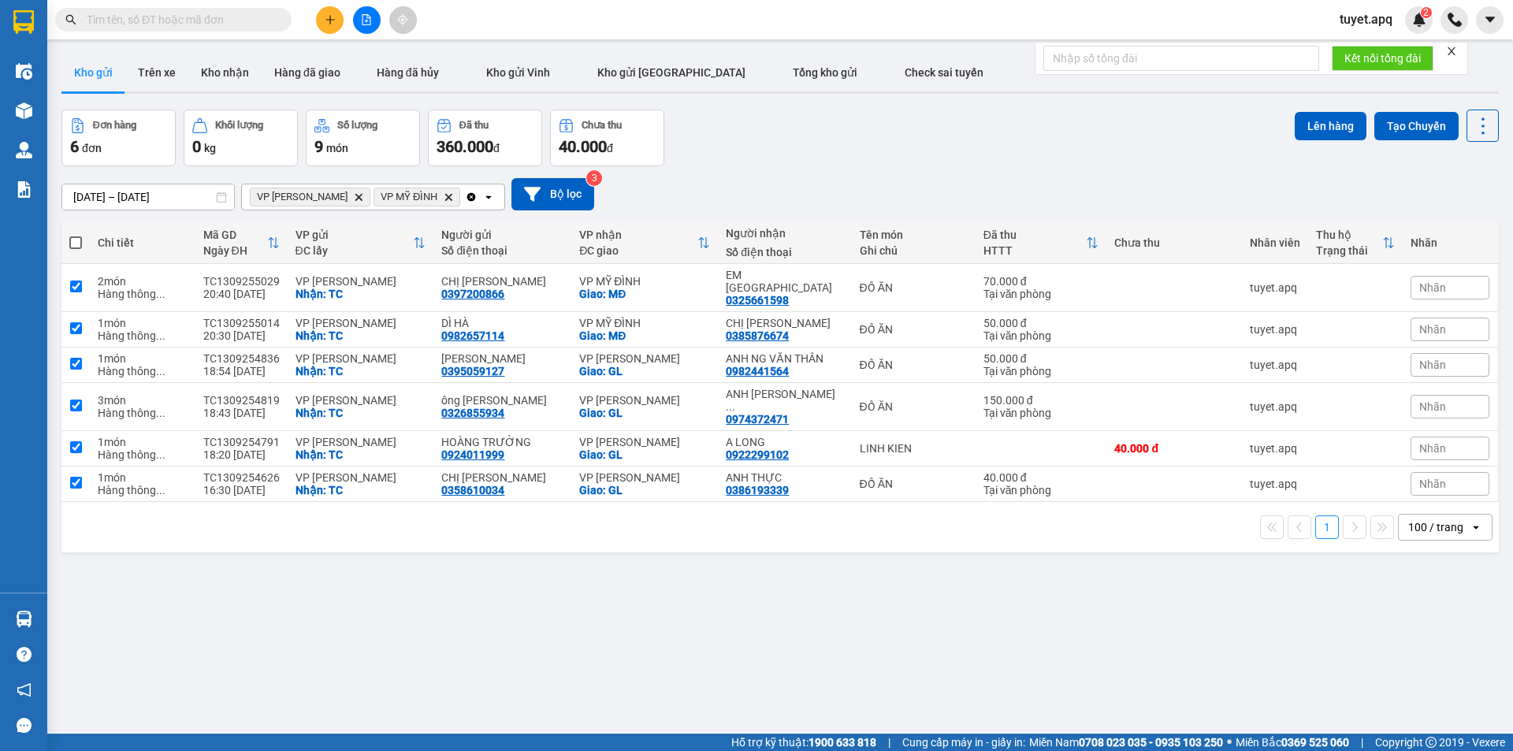
checkbox input "true"
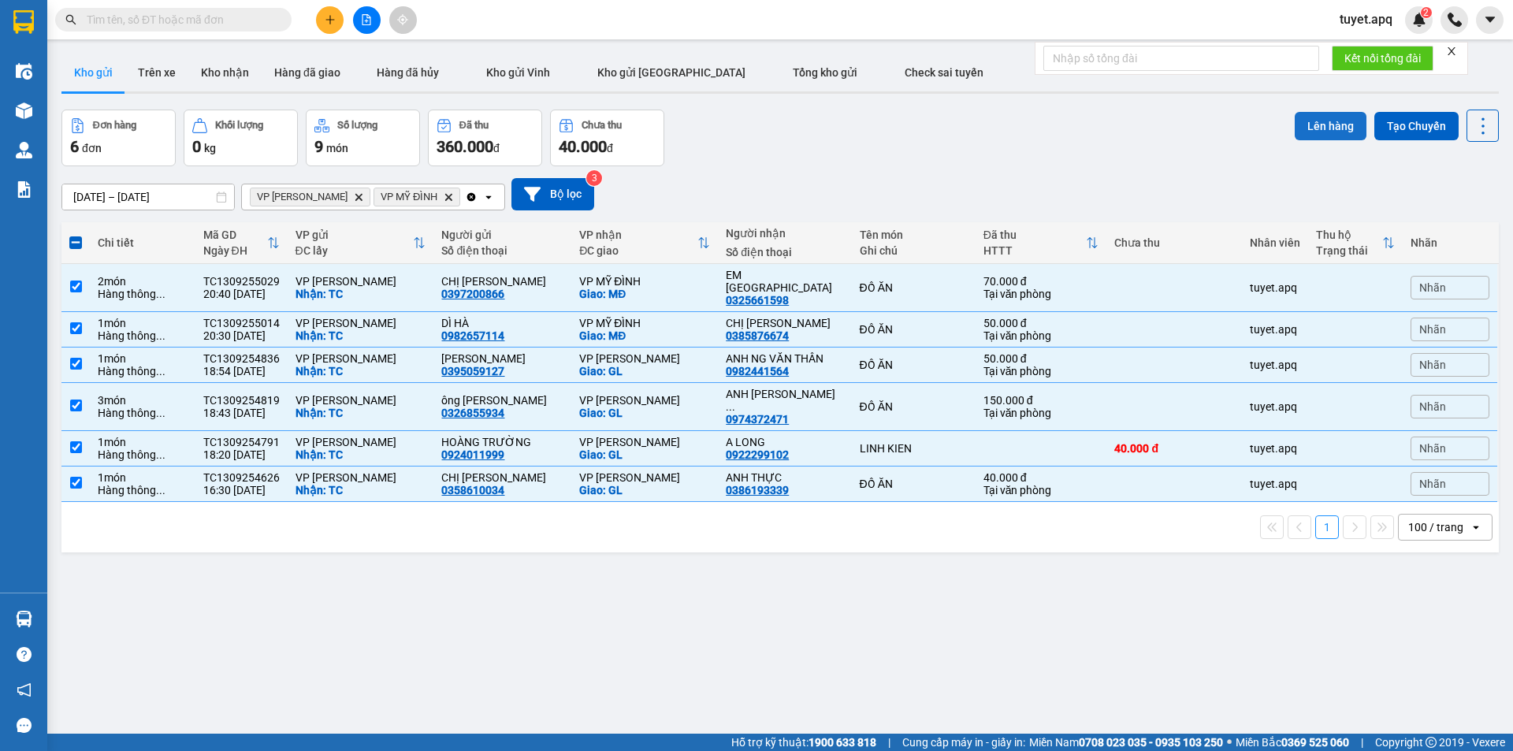
click at [1310, 128] on button "Lên hàng" at bounding box center [1331, 126] width 72 height 28
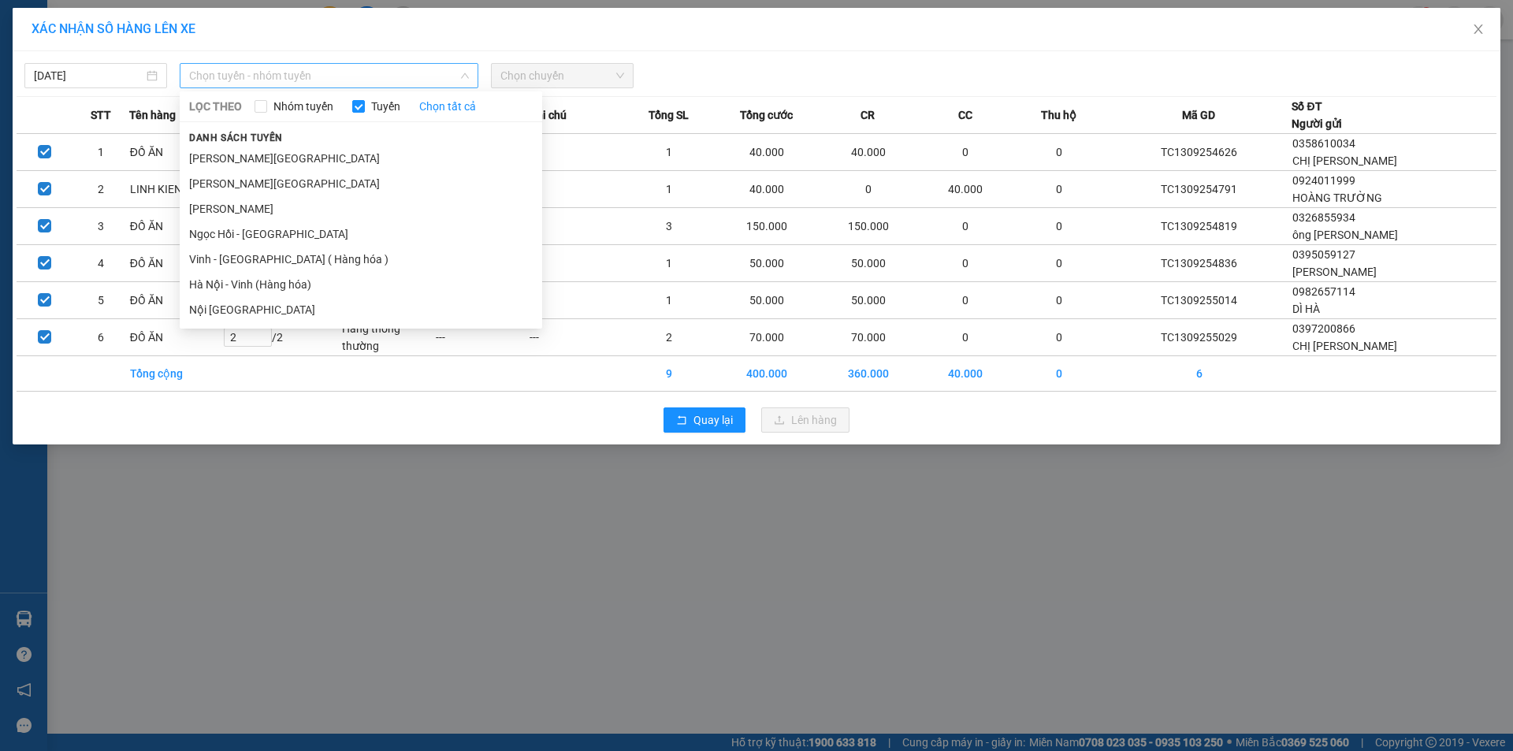
click at [330, 69] on span "Chọn tuyến - nhóm tuyến" at bounding box center [329, 76] width 280 height 24
click at [282, 262] on li "Vinh - Hà Nội ( Hàng hóa )" at bounding box center [361, 259] width 363 height 25
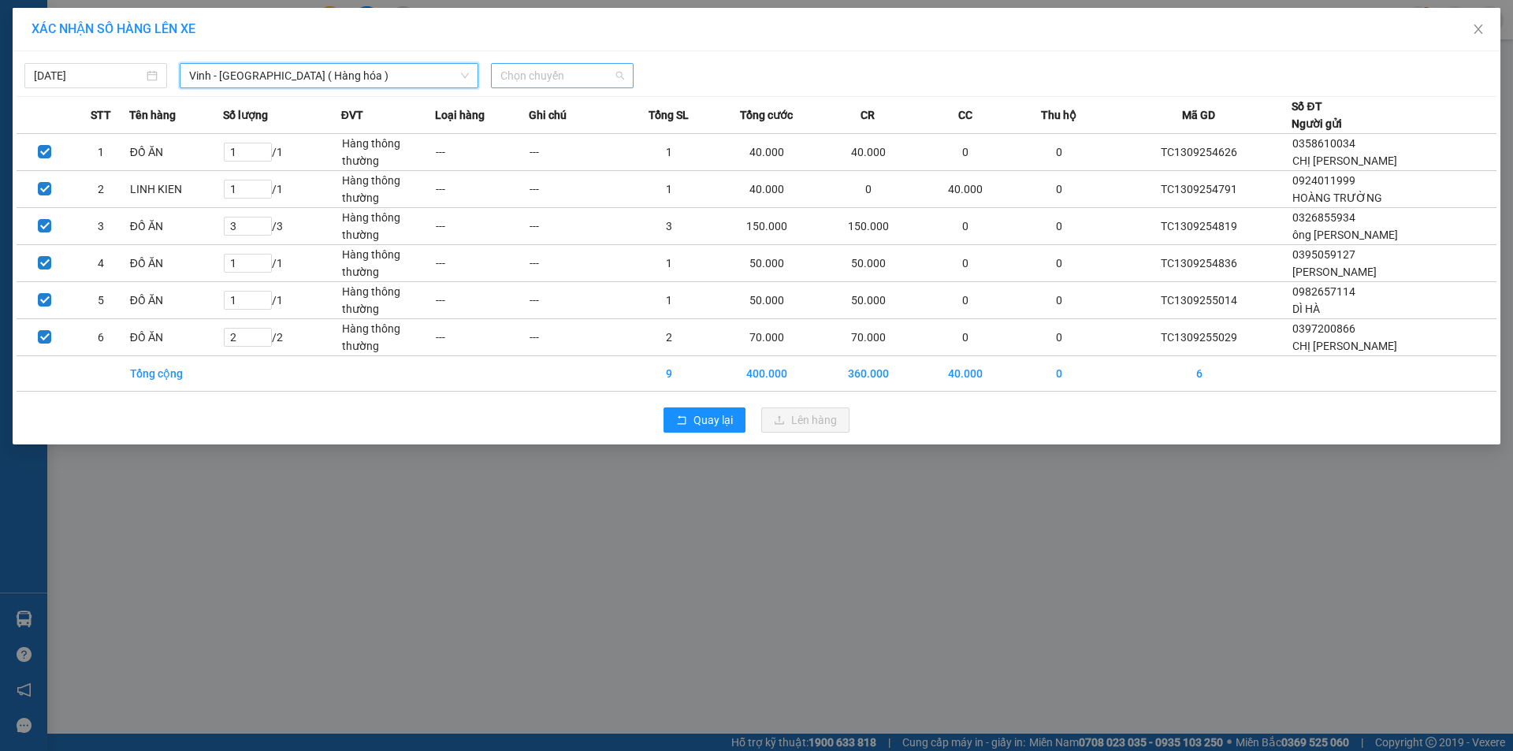
click at [580, 77] on span "Chọn chuyến" at bounding box center [562, 76] width 124 height 24
type input "1"
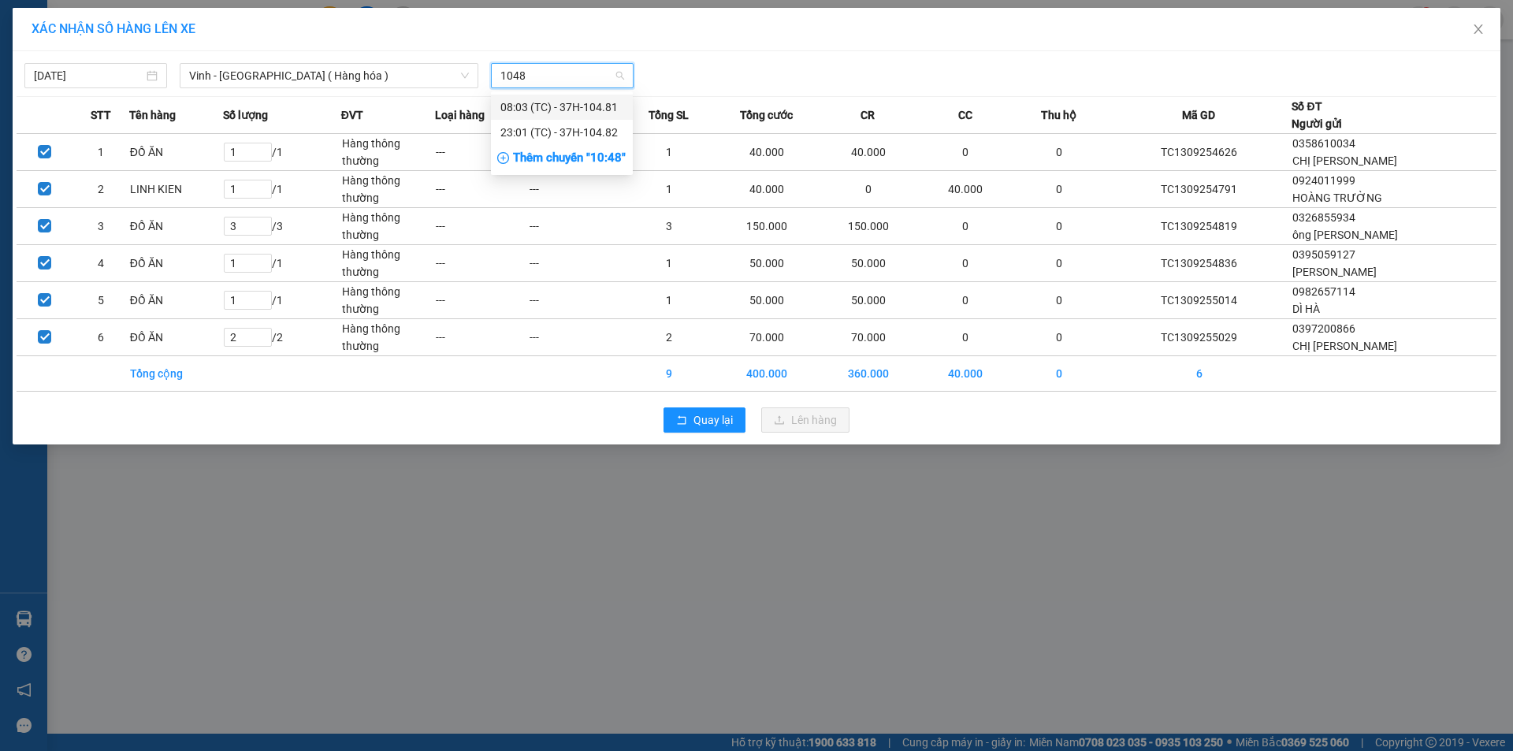
type input "10482"
click at [593, 110] on div "23:01 (TC) - 37H-104.82" at bounding box center [561, 107] width 123 height 17
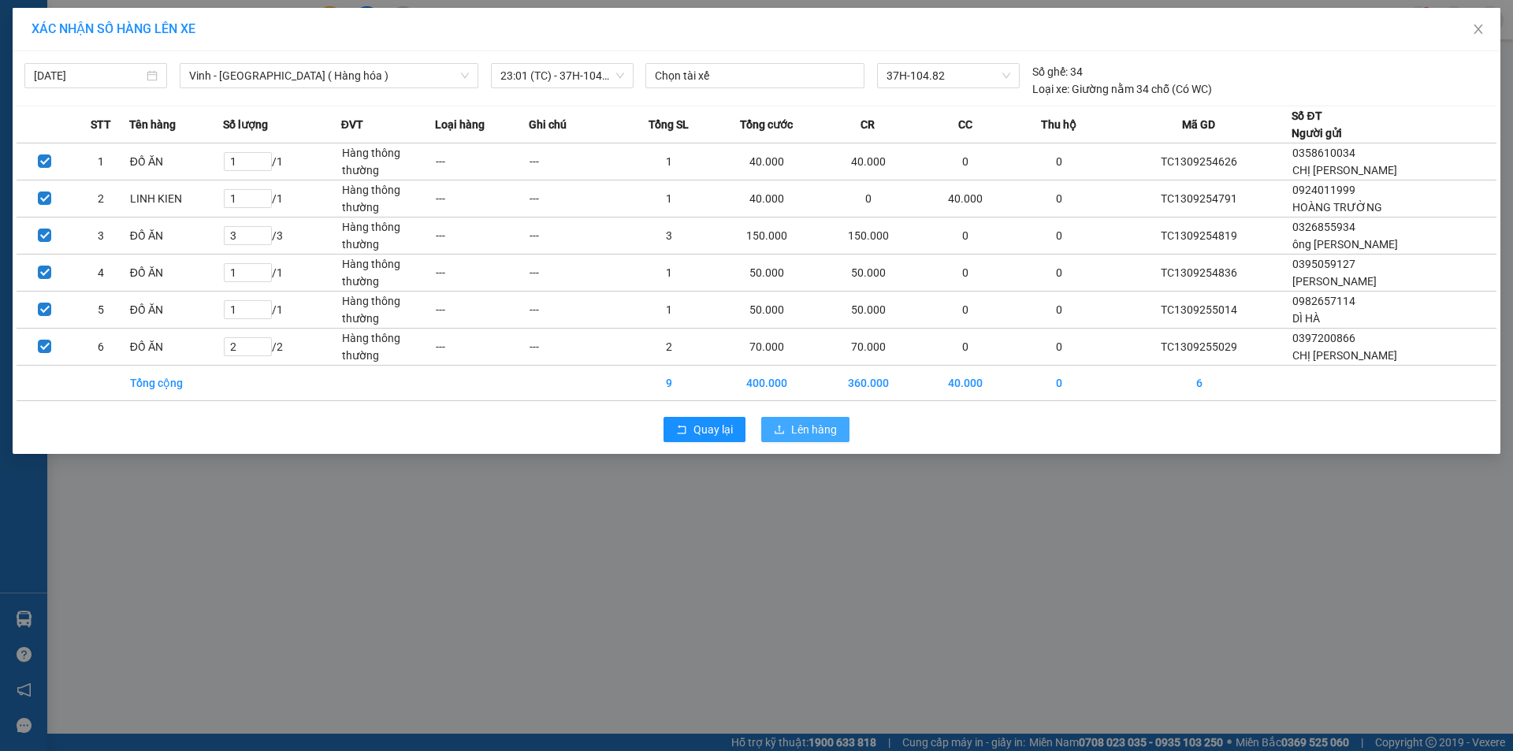
click at [813, 426] on span "Lên hàng" at bounding box center [814, 429] width 46 height 17
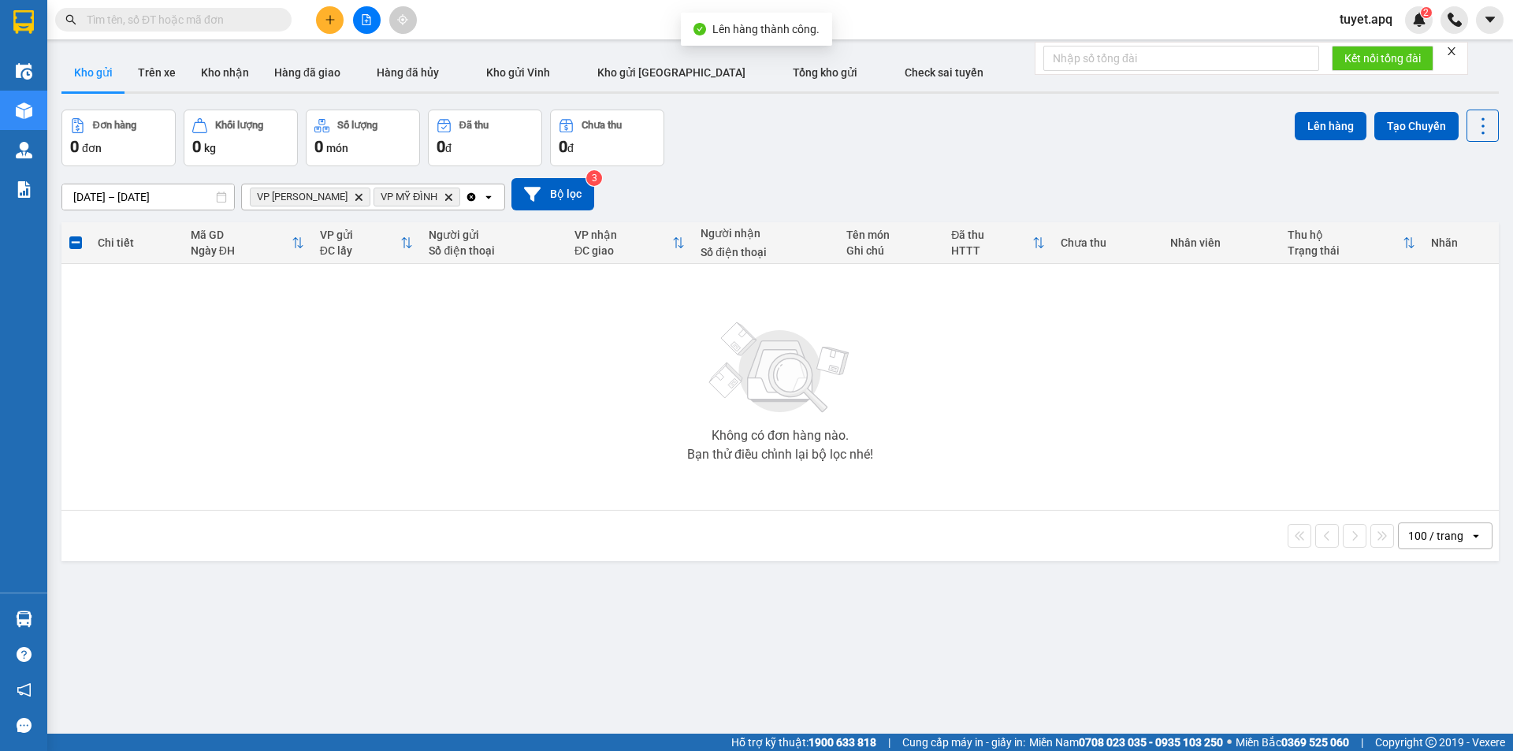
click at [445, 199] on icon "VP MỸ ĐÌNH, close by backspace" at bounding box center [448, 196] width 7 height 7
click at [354, 192] on icon "Delete" at bounding box center [358, 196] width 9 height 9
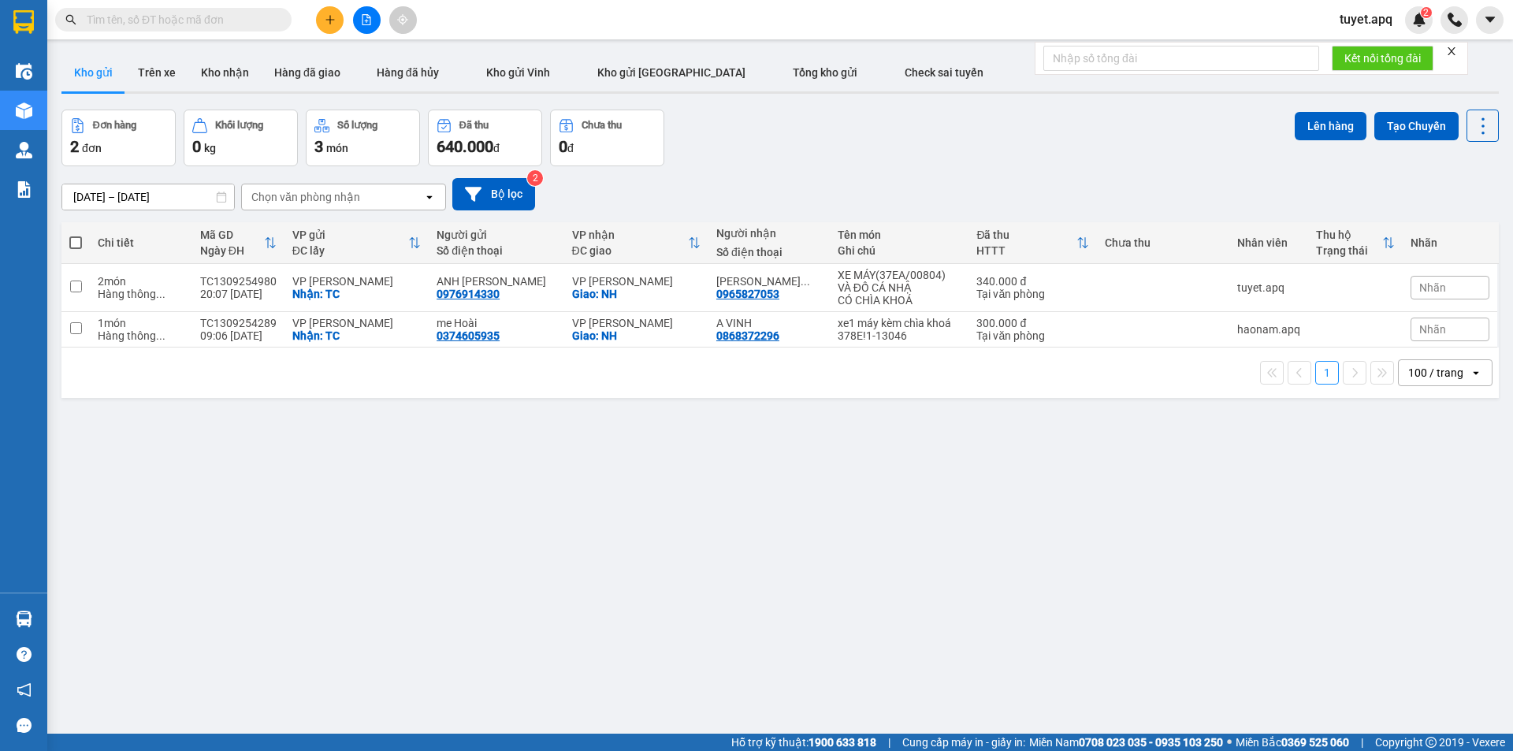
click at [1370, 17] on span "tuyet.apq" at bounding box center [1366, 19] width 78 height 20
click at [1375, 46] on span "Đăng xuất" at bounding box center [1384, 48] width 66 height 17
